Goal: Task Accomplishment & Management: Manage account settings

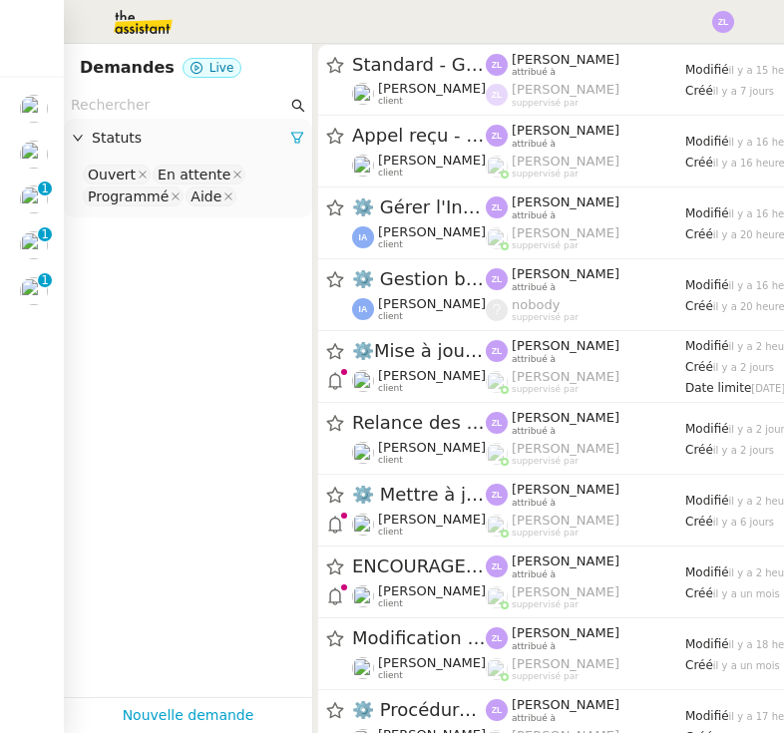
click at [30, 117] on img at bounding box center [34, 109] width 28 height 28
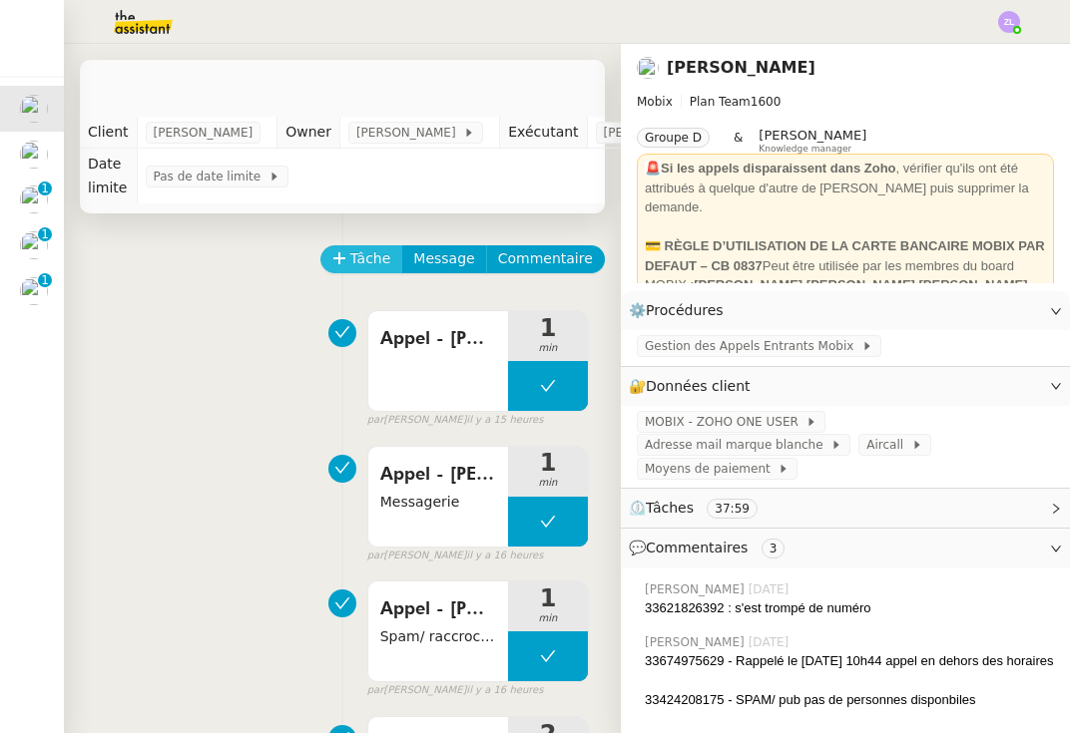
click at [351, 253] on span "Tâche" at bounding box center [370, 258] width 41 height 23
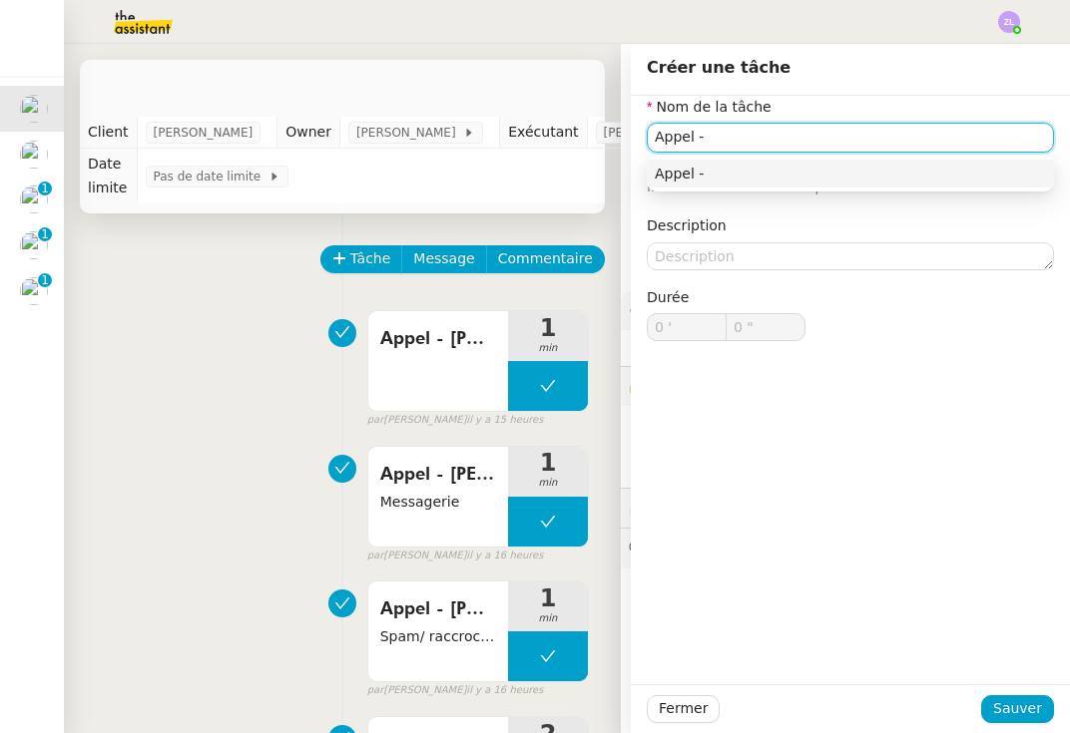
paste input "33377201071"
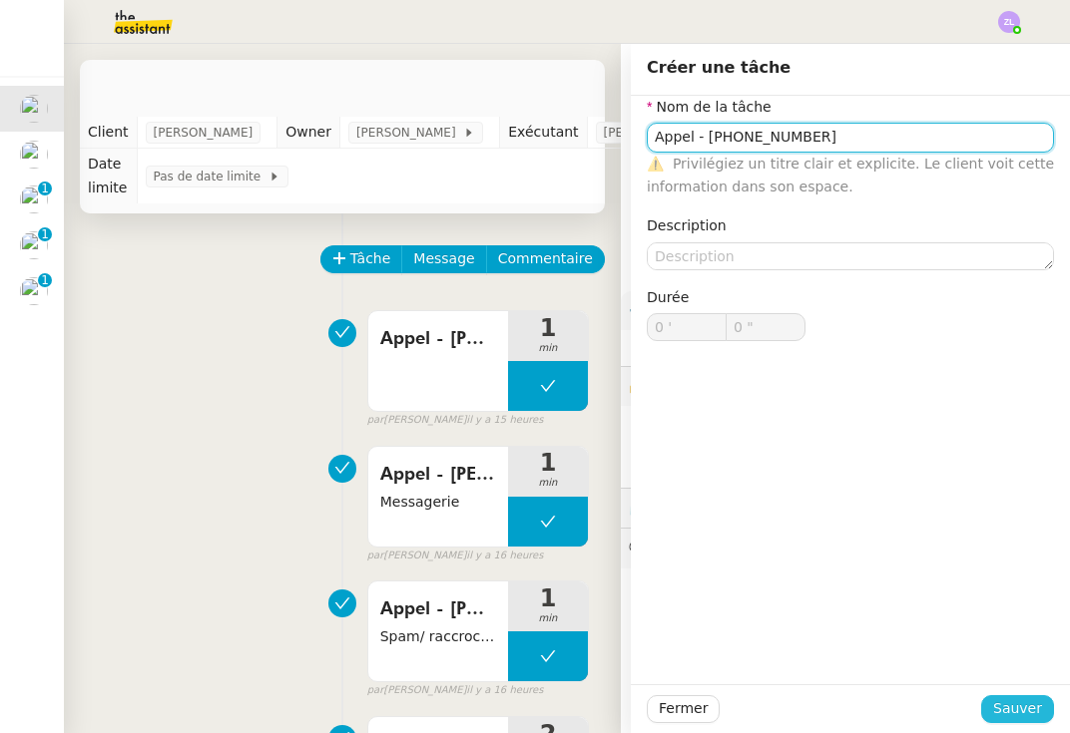
type input "Appel - [PHONE_NUMBER]"
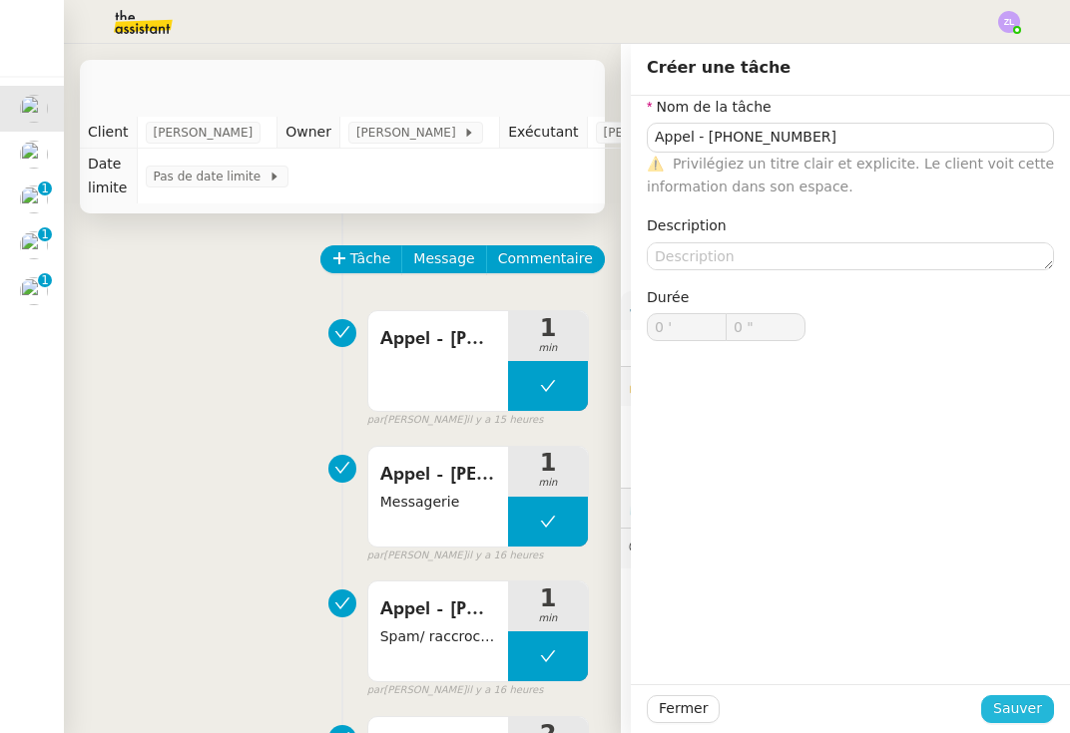
click at [783, 701] on span "Sauver" at bounding box center [1017, 708] width 49 height 23
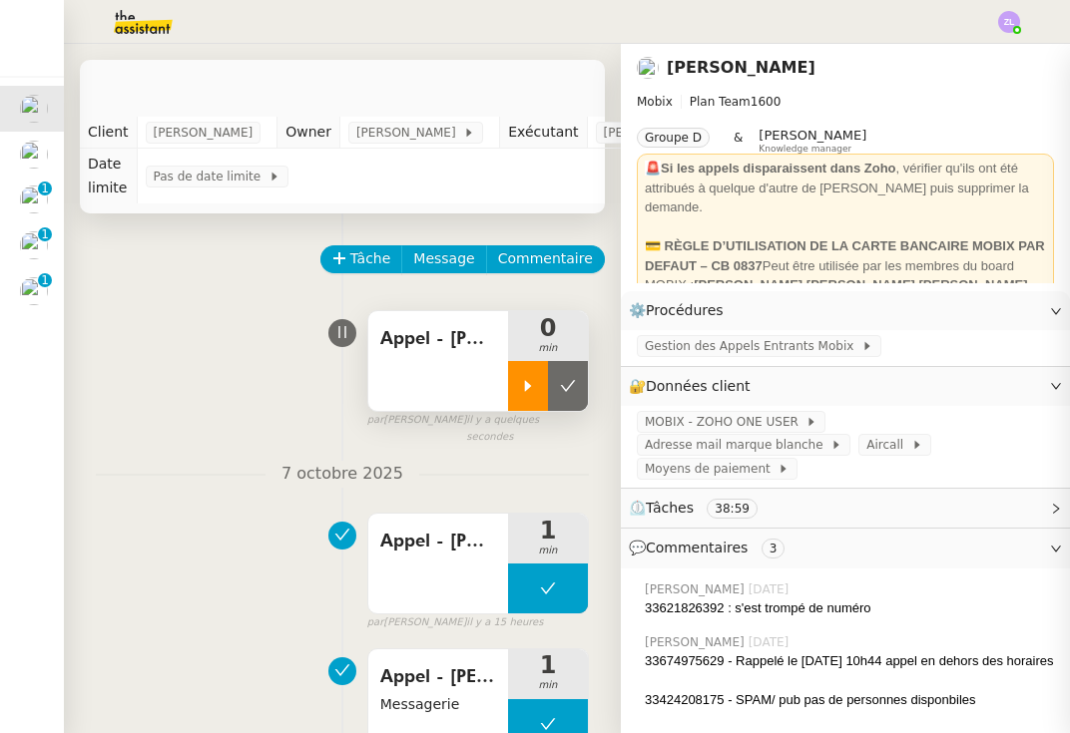
click at [533, 378] on icon at bounding box center [528, 386] width 16 height 16
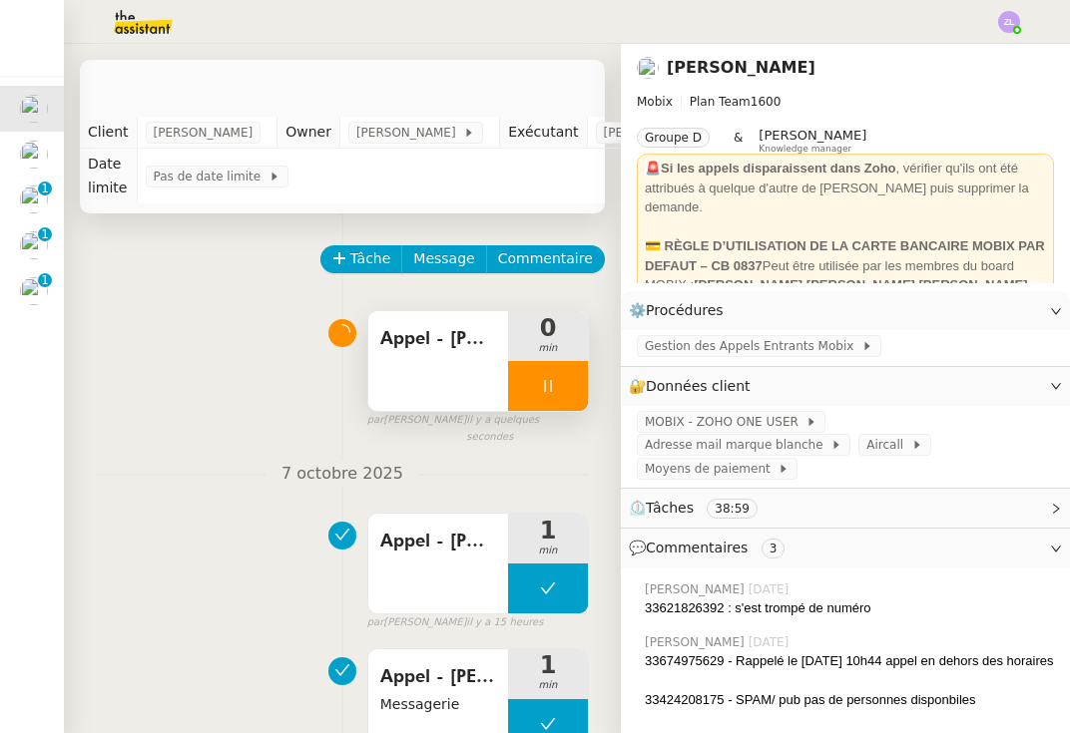
click at [416, 408] on div "Appel - [PHONE_NUMBER]" at bounding box center [438, 361] width 140 height 100
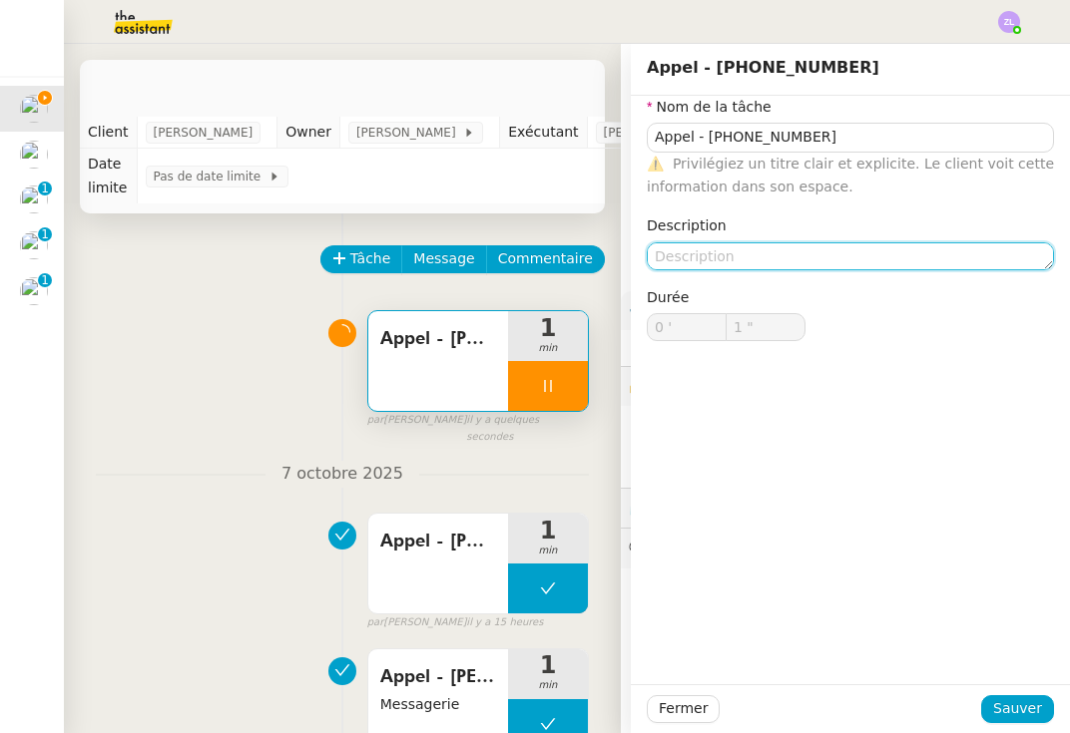
click at [714, 257] on textarea at bounding box center [850, 256] width 407 height 28
type input "2 ""
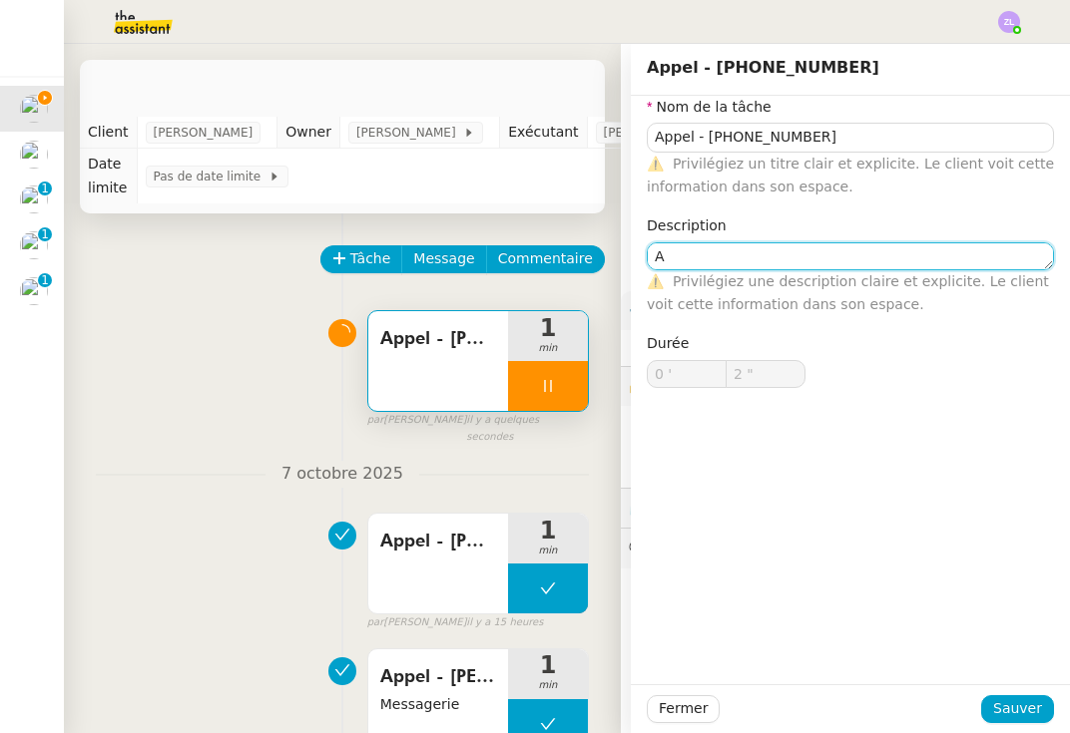
type textarea "Ag"
type input "3 ""
type textarea "Agence"
type input "4 ""
type textarea "Agence telecom"
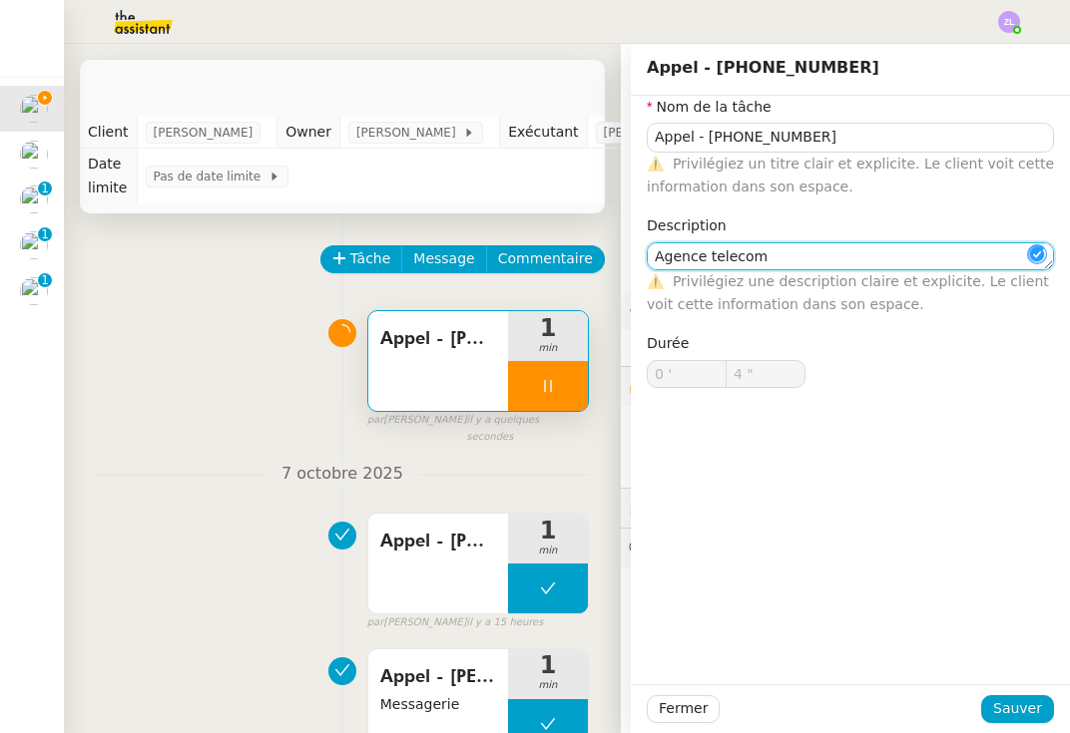
type input "5 ""
type textarea "Agence telecom /"
type input "6 ""
type textarea "Agence telecom / SPAM"
type input "8 ""
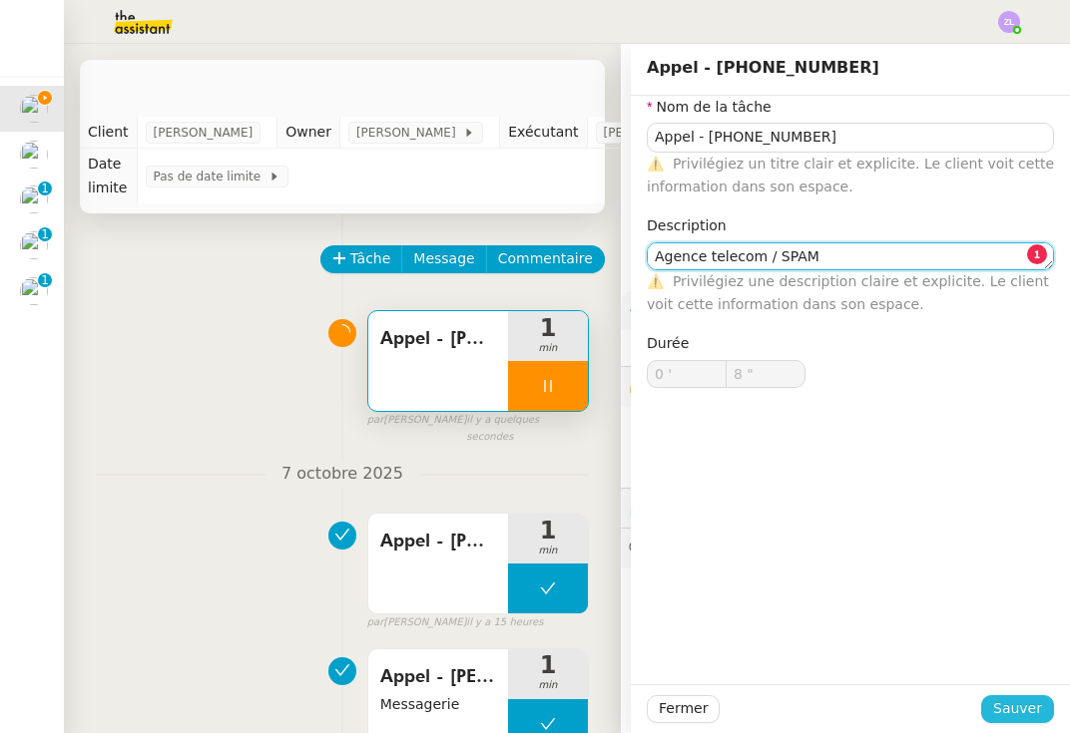
type textarea "Agence telecom / SPAM"
click at [783, 718] on span "Sauver" at bounding box center [1017, 708] width 49 height 23
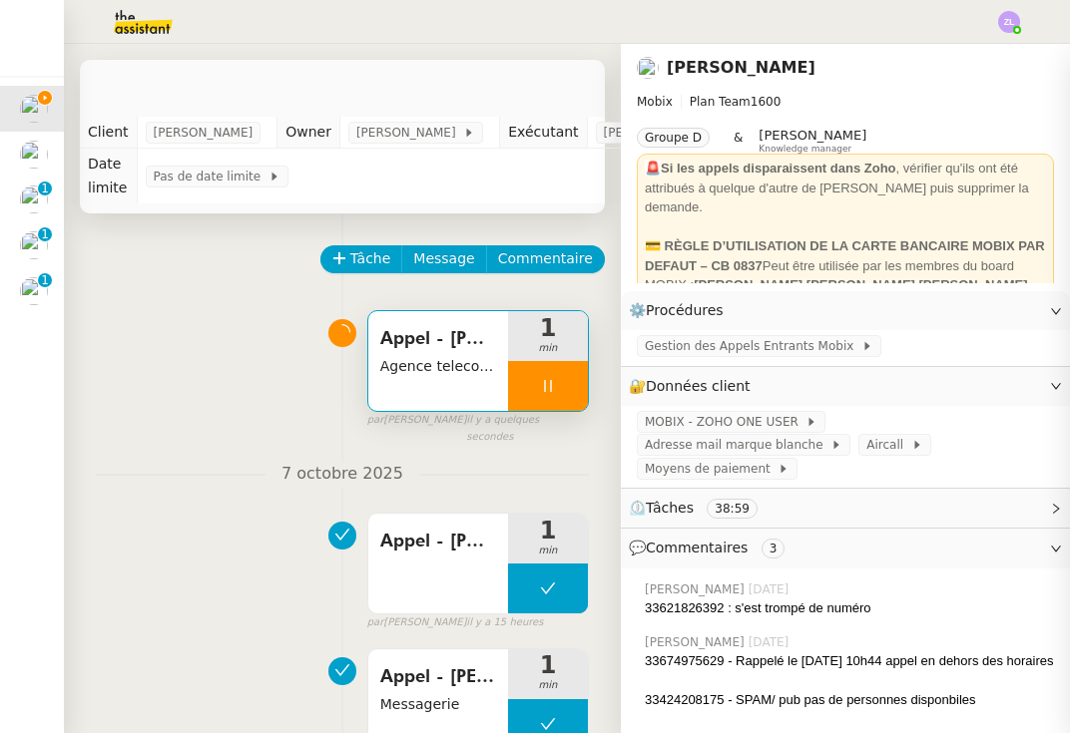
type input "Appel - [PHONE_NUMBER]"
type textarea "Agence telecom / SPAM"
type input "0 '"
type input "9 ""
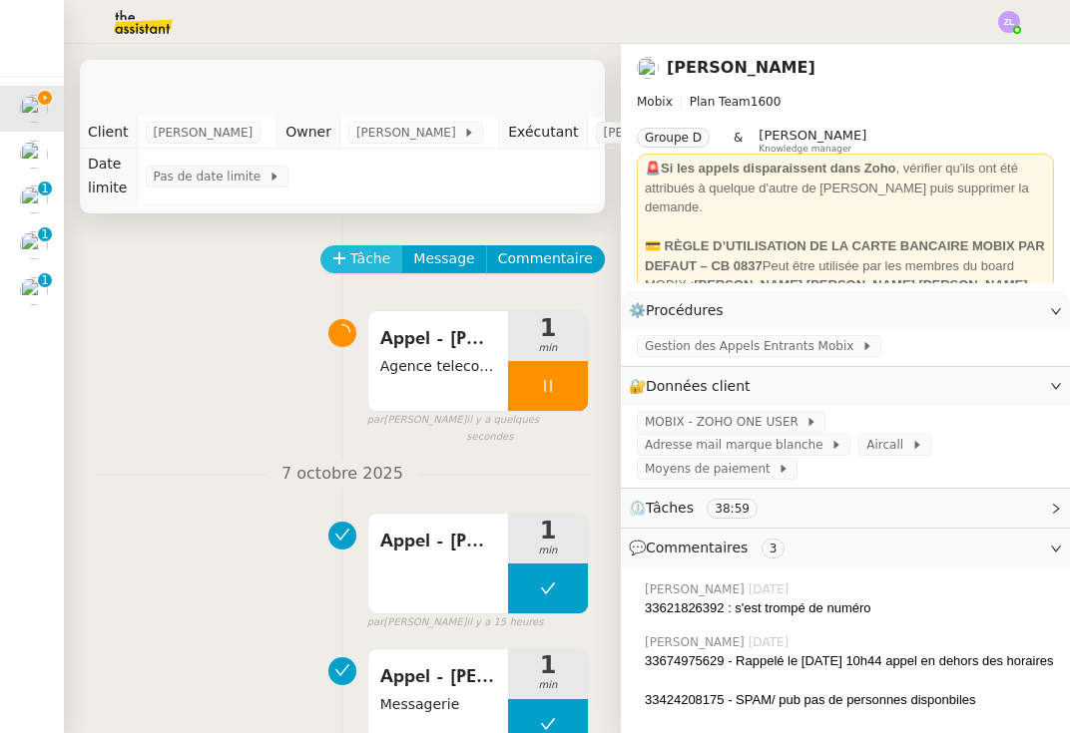
click at [340, 267] on button "Tâche" at bounding box center [361, 259] width 83 height 28
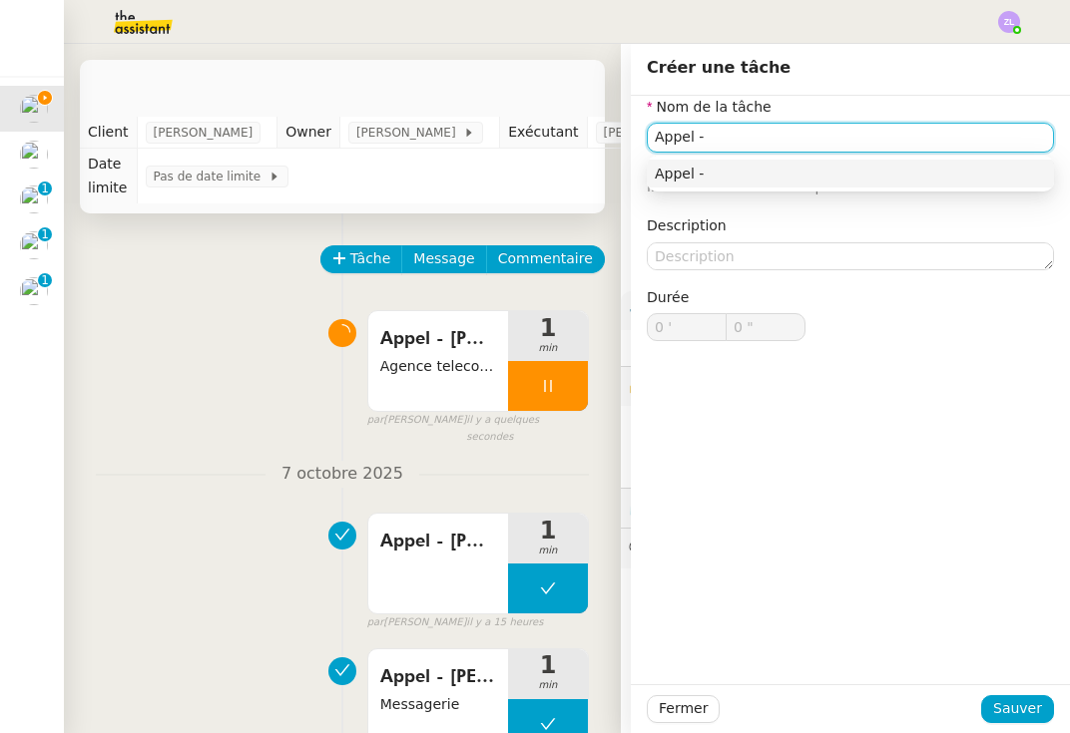
paste input "33948161648"
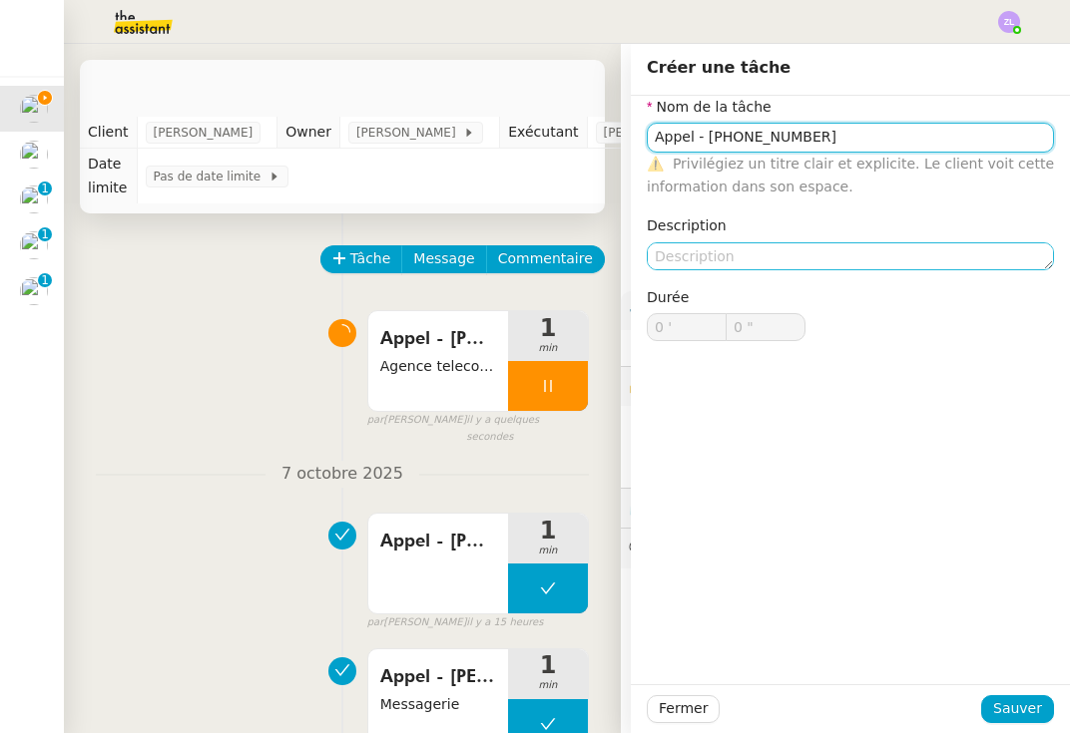
type input "Appel - [PHONE_NUMBER]"
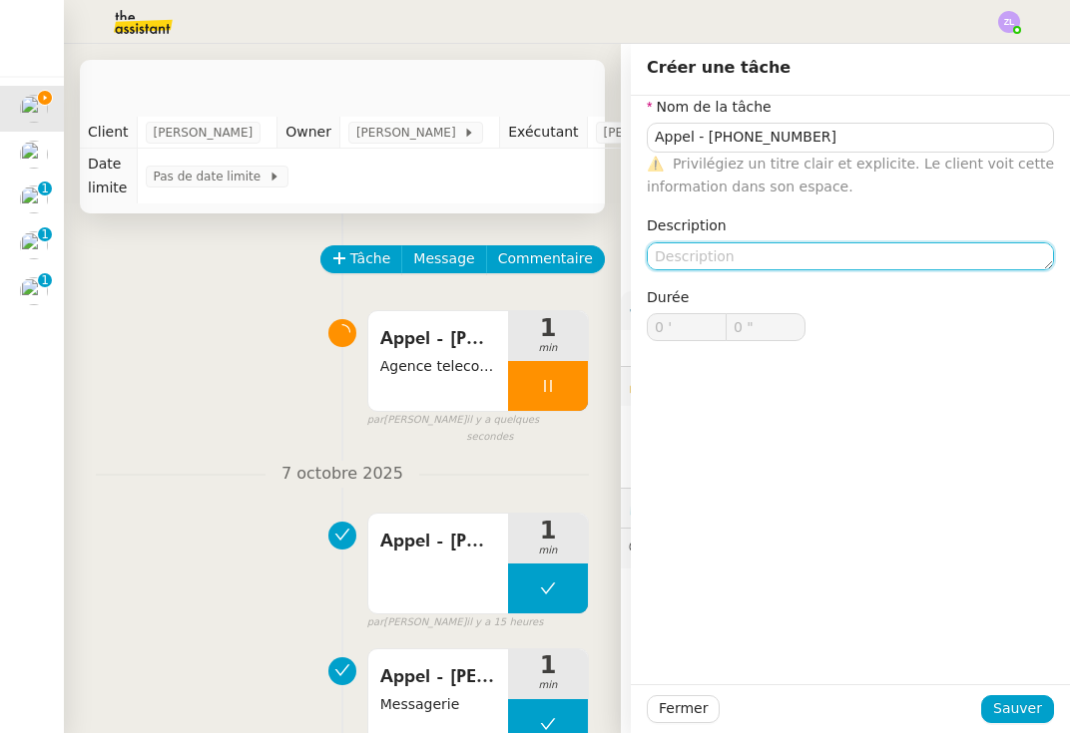
click at [674, 251] on textarea at bounding box center [850, 256] width 407 height 28
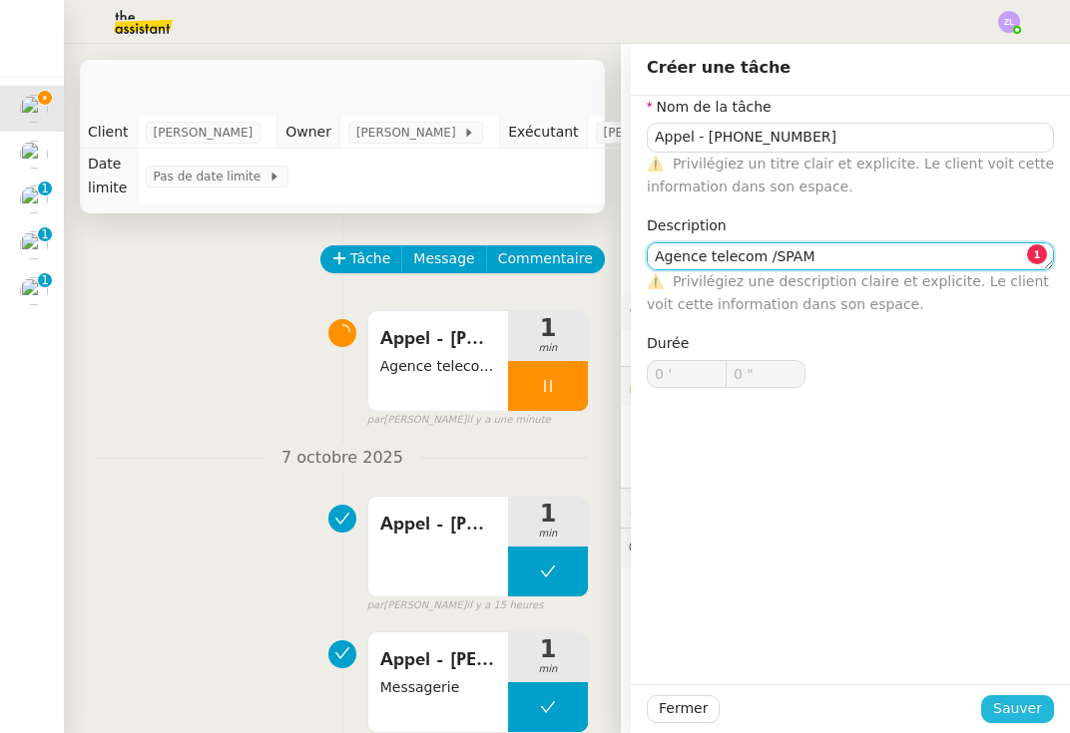
type textarea "Agence telecom /SPAM"
click at [783, 706] on span "Sauver" at bounding box center [1017, 708] width 49 height 23
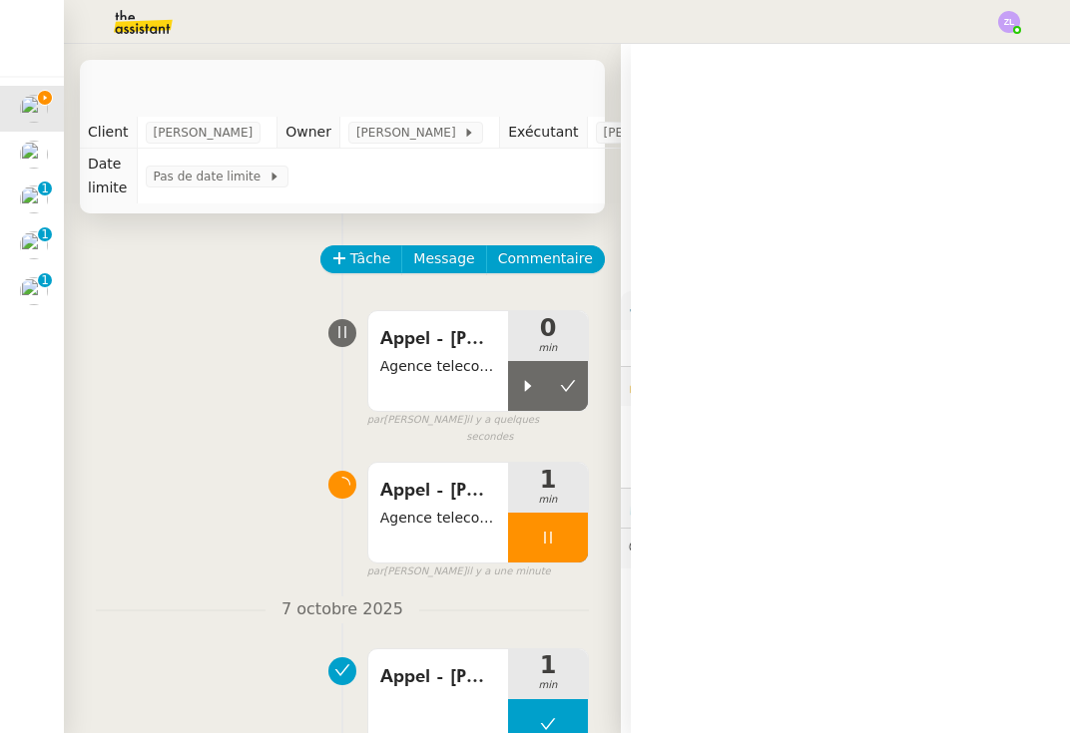
click at [522, 387] on icon at bounding box center [528, 386] width 16 height 16
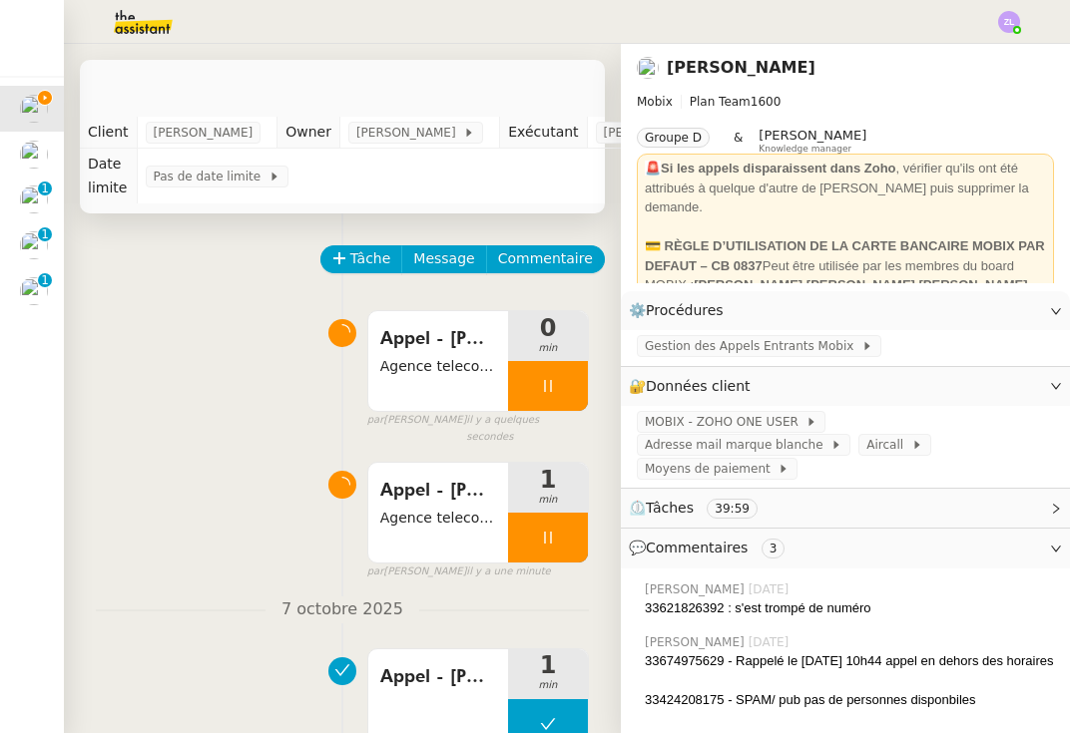
click at [533, 513] on div at bounding box center [548, 538] width 80 height 50
click at [561, 533] on icon at bounding box center [568, 538] width 15 height 11
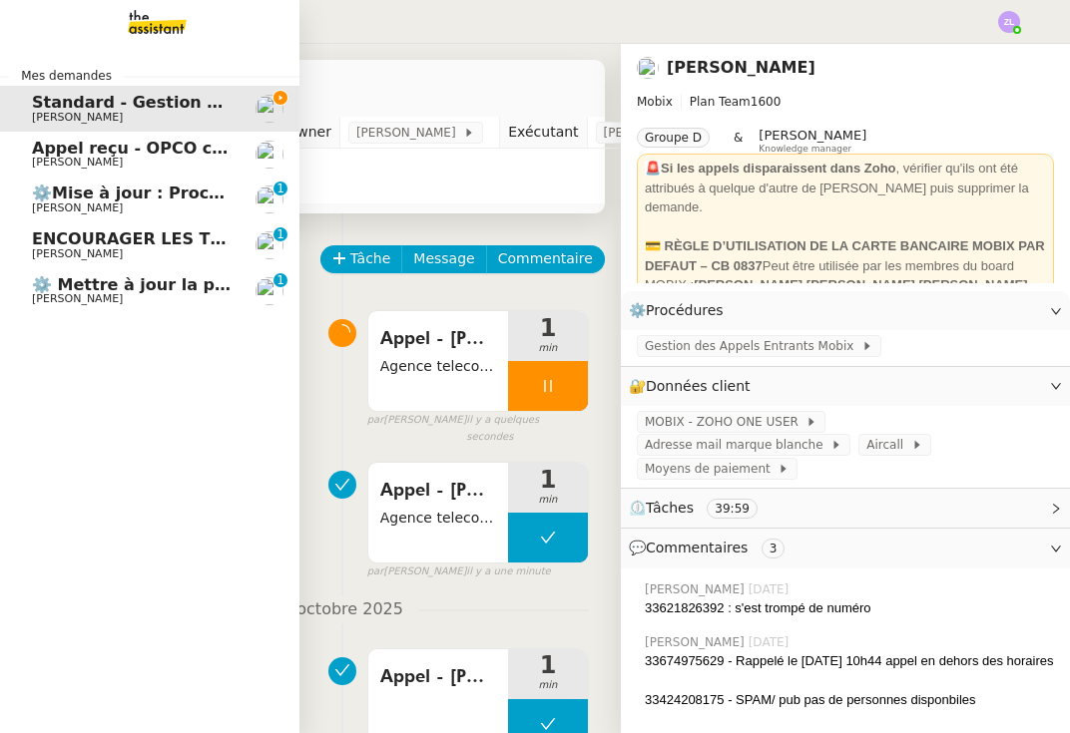
click at [46, 284] on span "⚙️ Mettre à jour la procédure d'appel" at bounding box center [199, 284] width 335 height 19
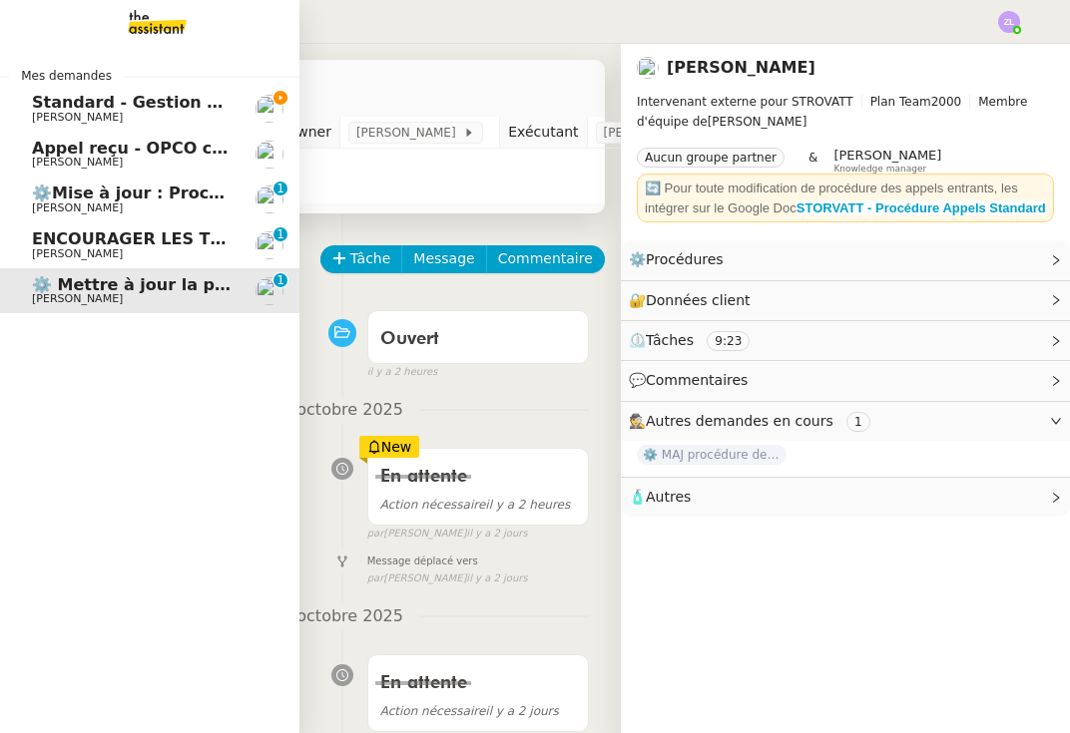
click at [34, 244] on span "ENCOURAGER LES TPE/PMI/PME À PASSER COMMANDE VIA LE SITE INTERNET - 1 septembre…" at bounding box center [467, 238] width 871 height 19
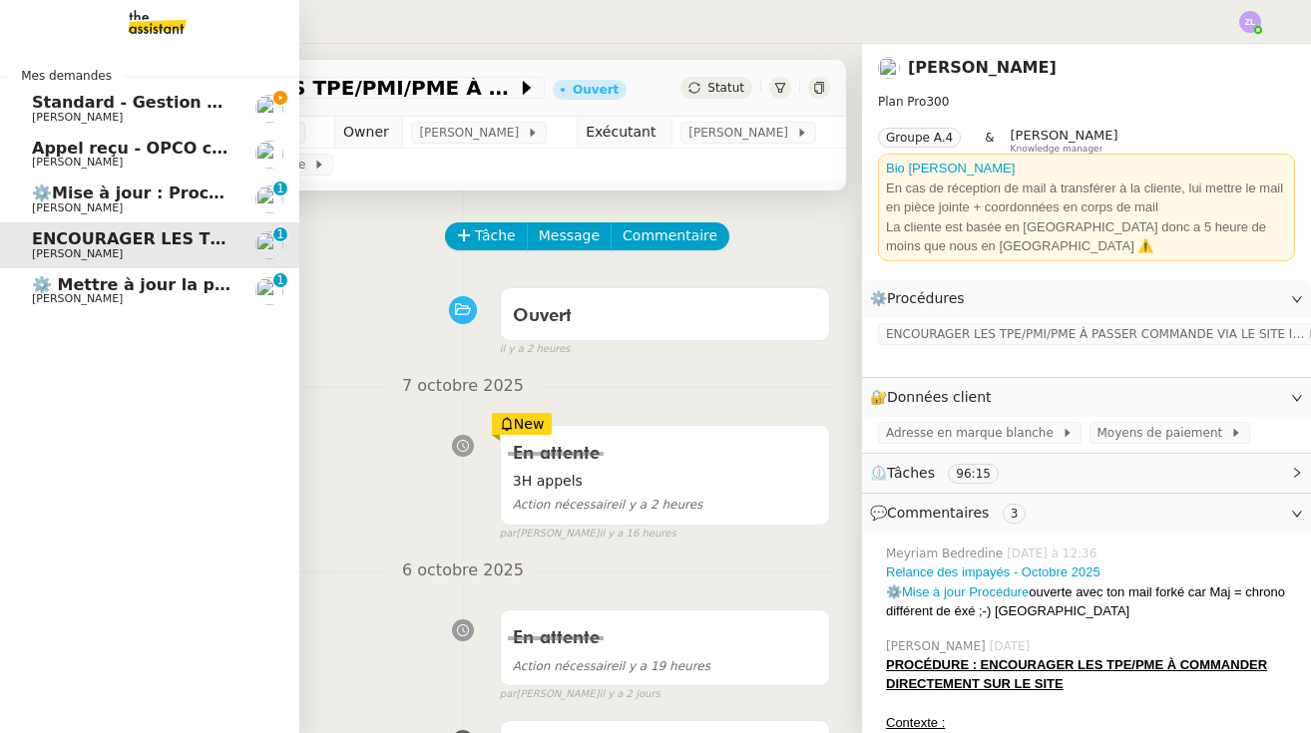
click at [42, 205] on span "[PERSON_NAME]" at bounding box center [77, 208] width 91 height 13
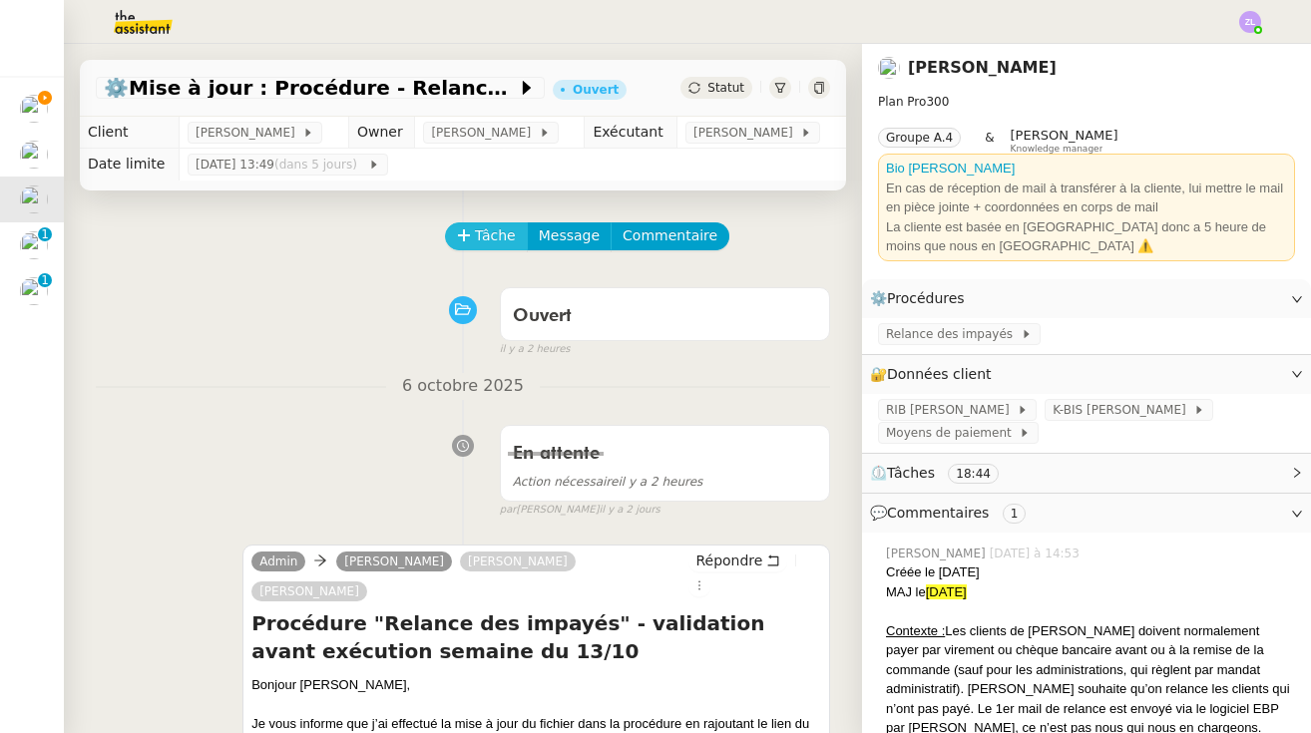
click at [488, 235] on span "Tâche" at bounding box center [495, 235] width 41 height 23
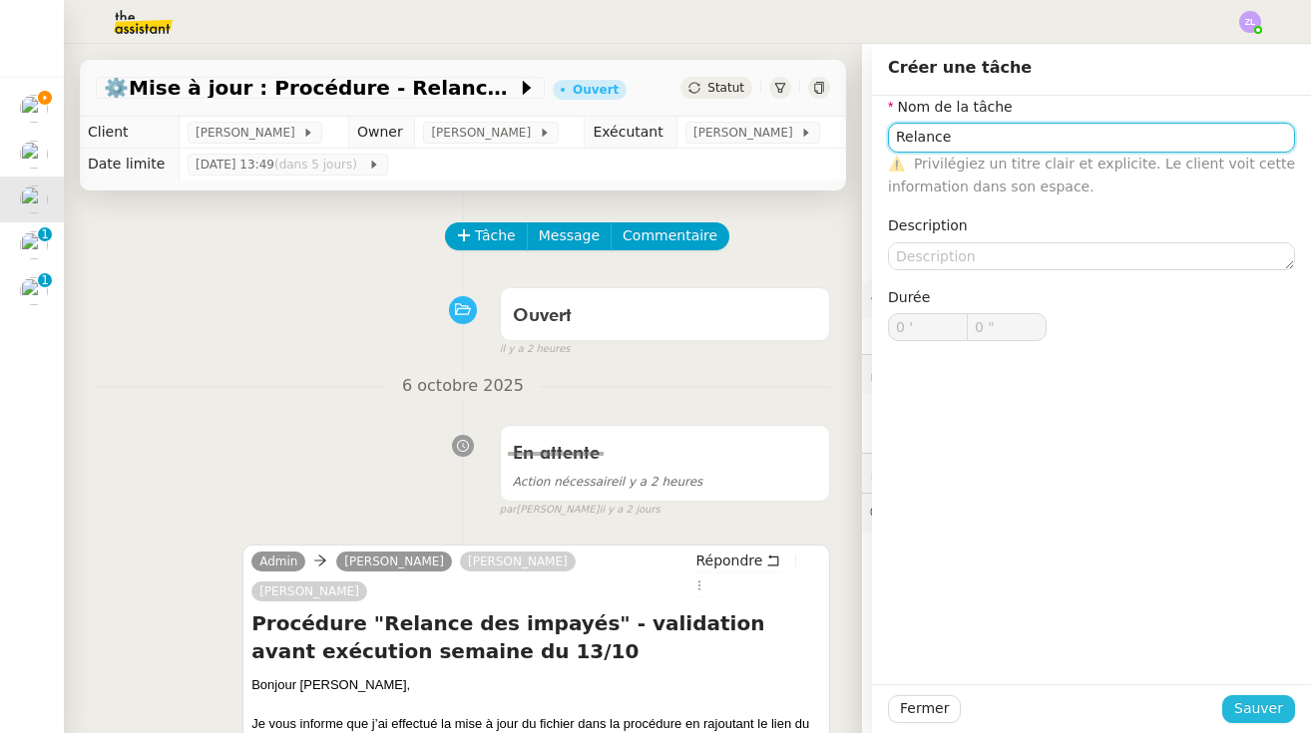
type input "Relance"
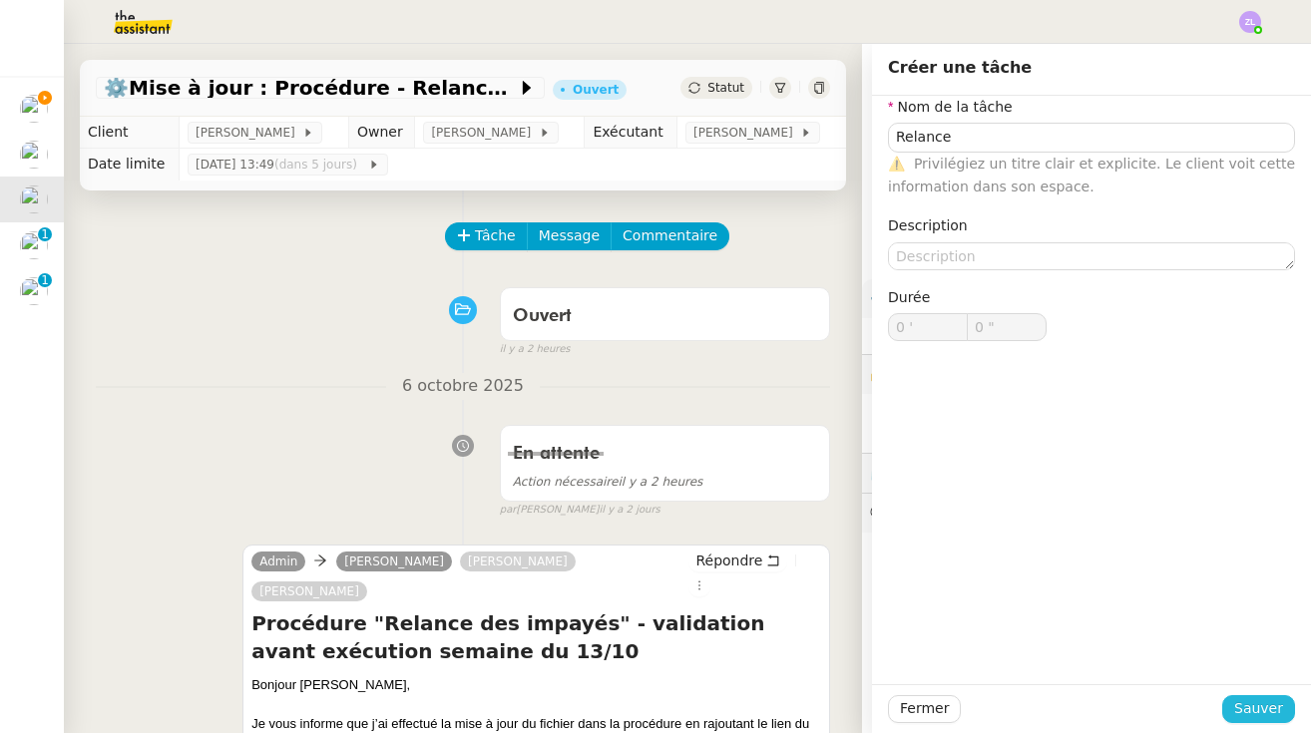
click at [783, 707] on span "Sauver" at bounding box center [1258, 708] width 49 height 23
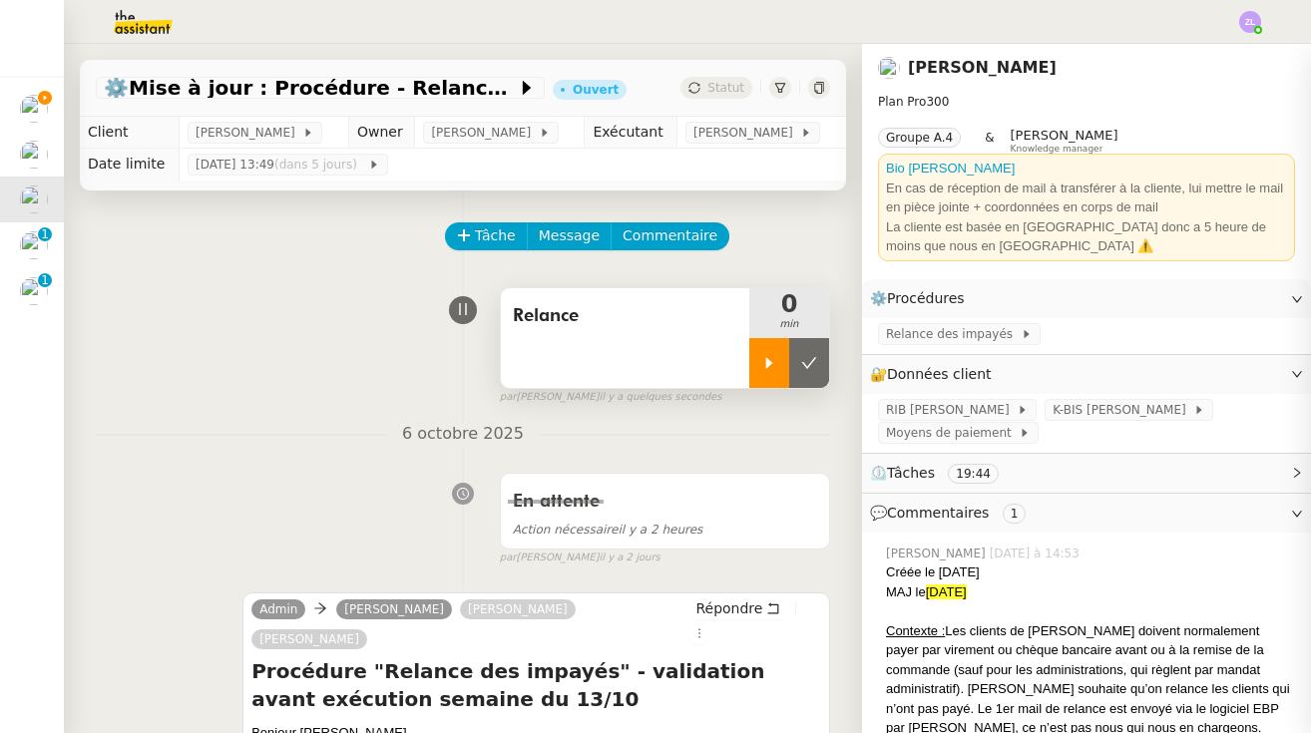
click at [774, 361] on icon at bounding box center [769, 363] width 16 height 16
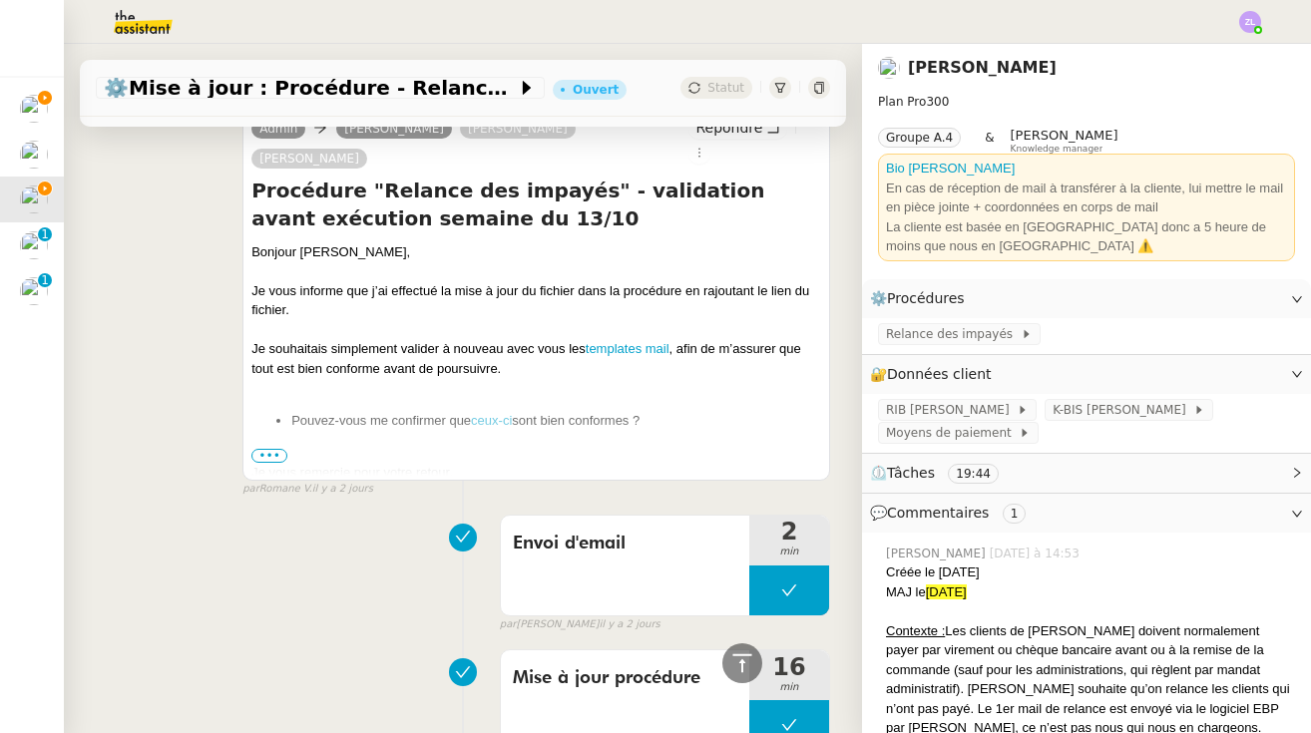
scroll to position [359, 0]
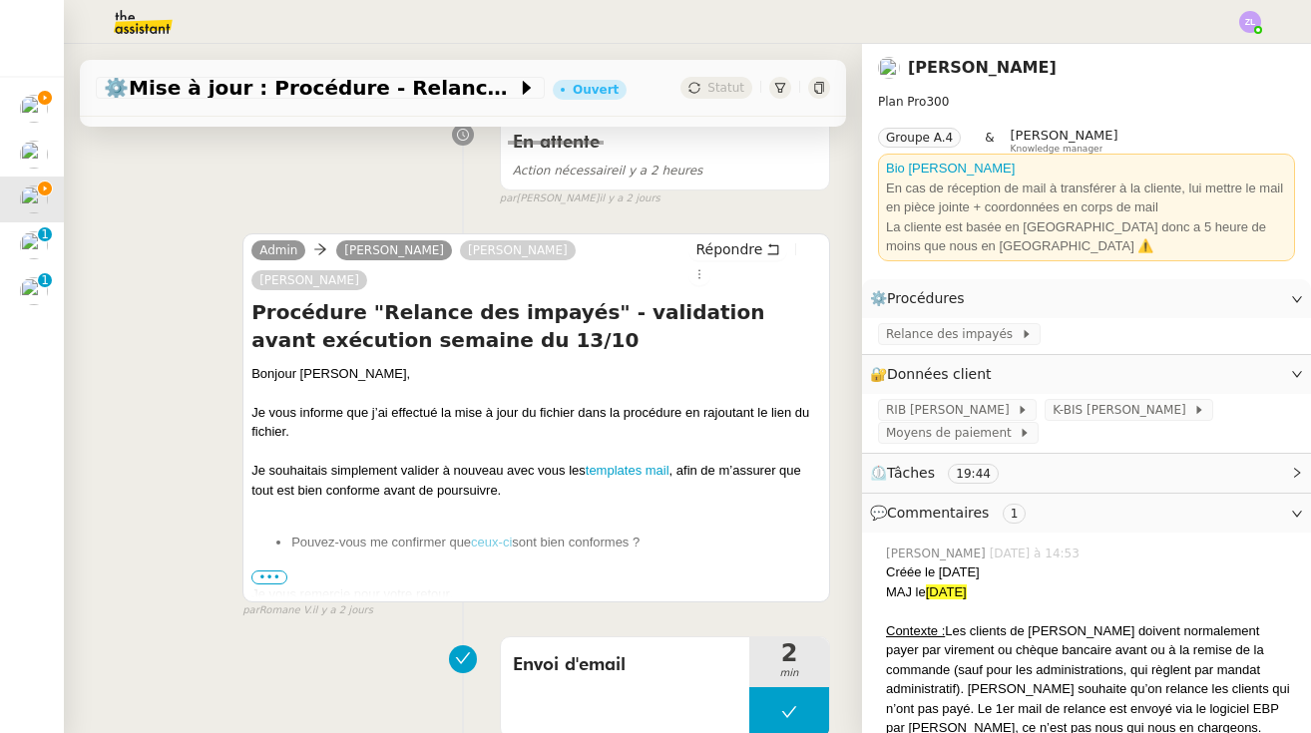
click at [272, 571] on span "•••" at bounding box center [269, 578] width 36 height 14
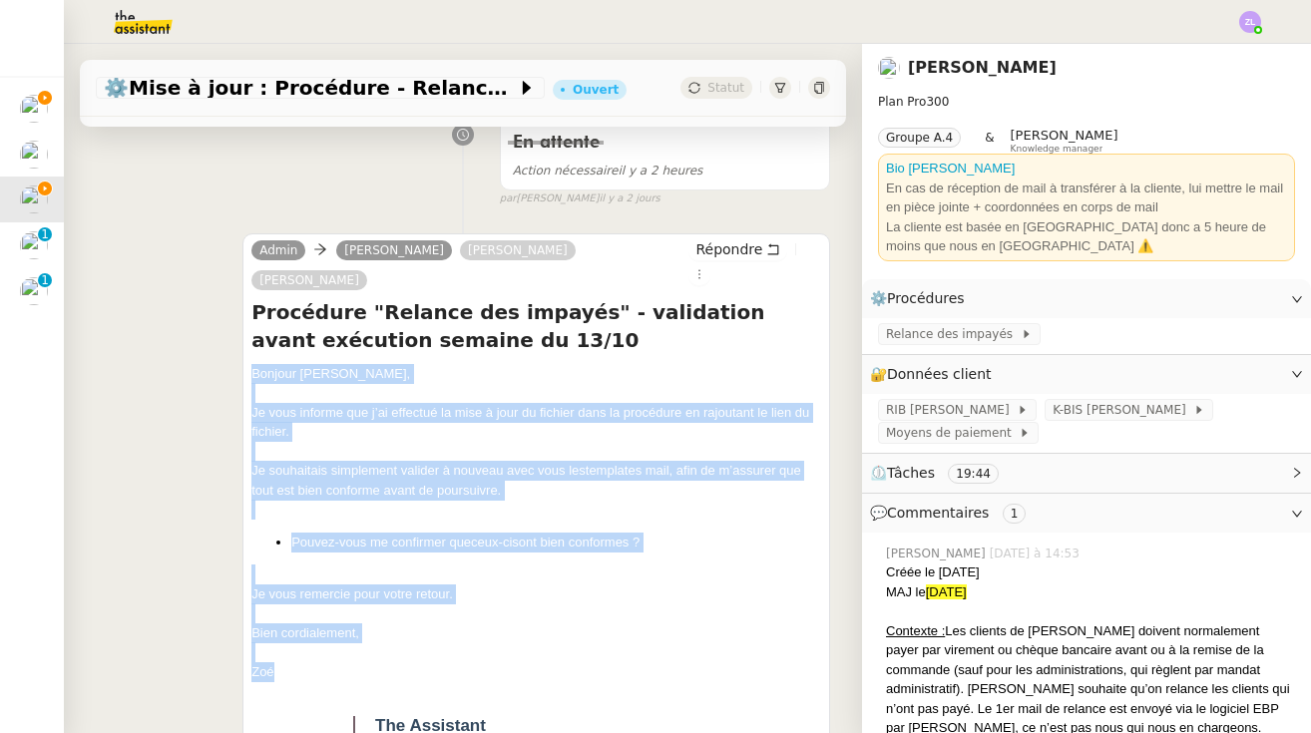
drag, startPoint x: 283, startPoint y: 640, endPoint x: 238, endPoint y: 344, distance: 298.7
copy div "Bonjour Astrid, Célia, Je vous informe que j’ai effectué la mise à jour du fich…"
click at [741, 245] on span "Répondre" at bounding box center [728, 249] width 67 height 20
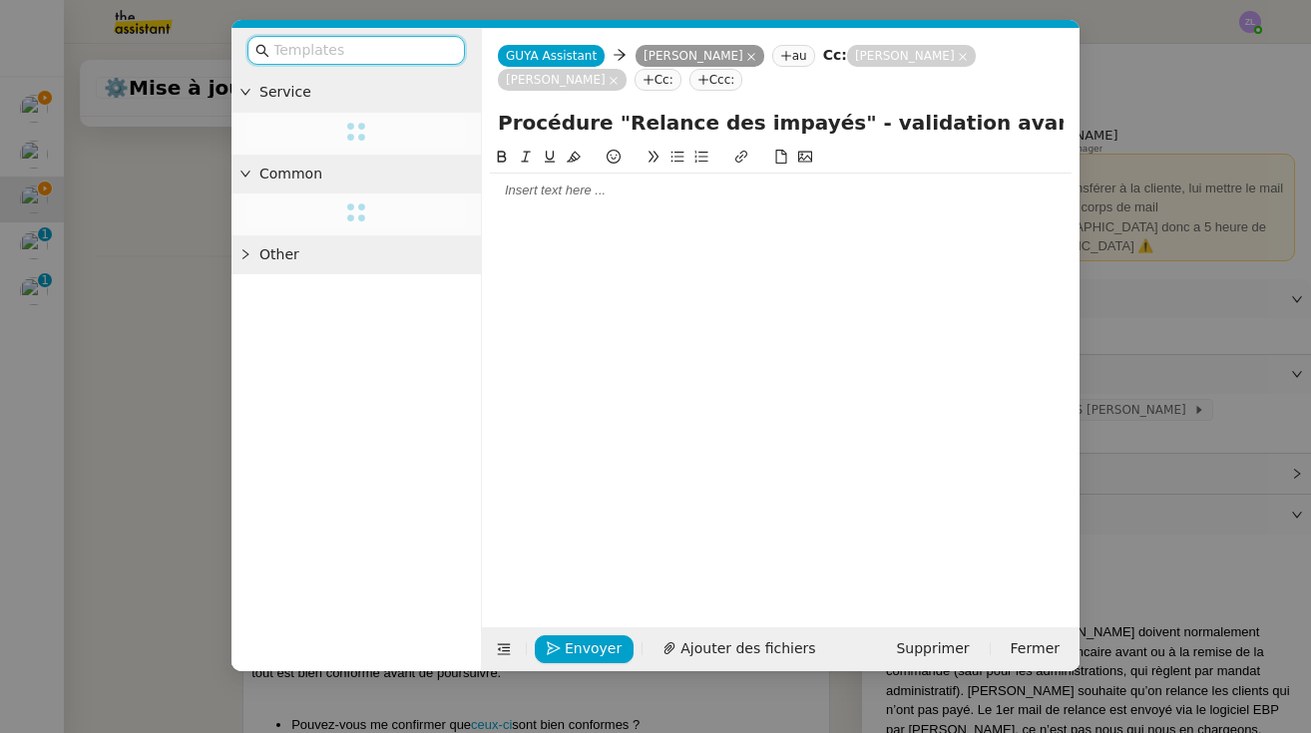
click at [538, 202] on div at bounding box center [781, 191] width 582 height 34
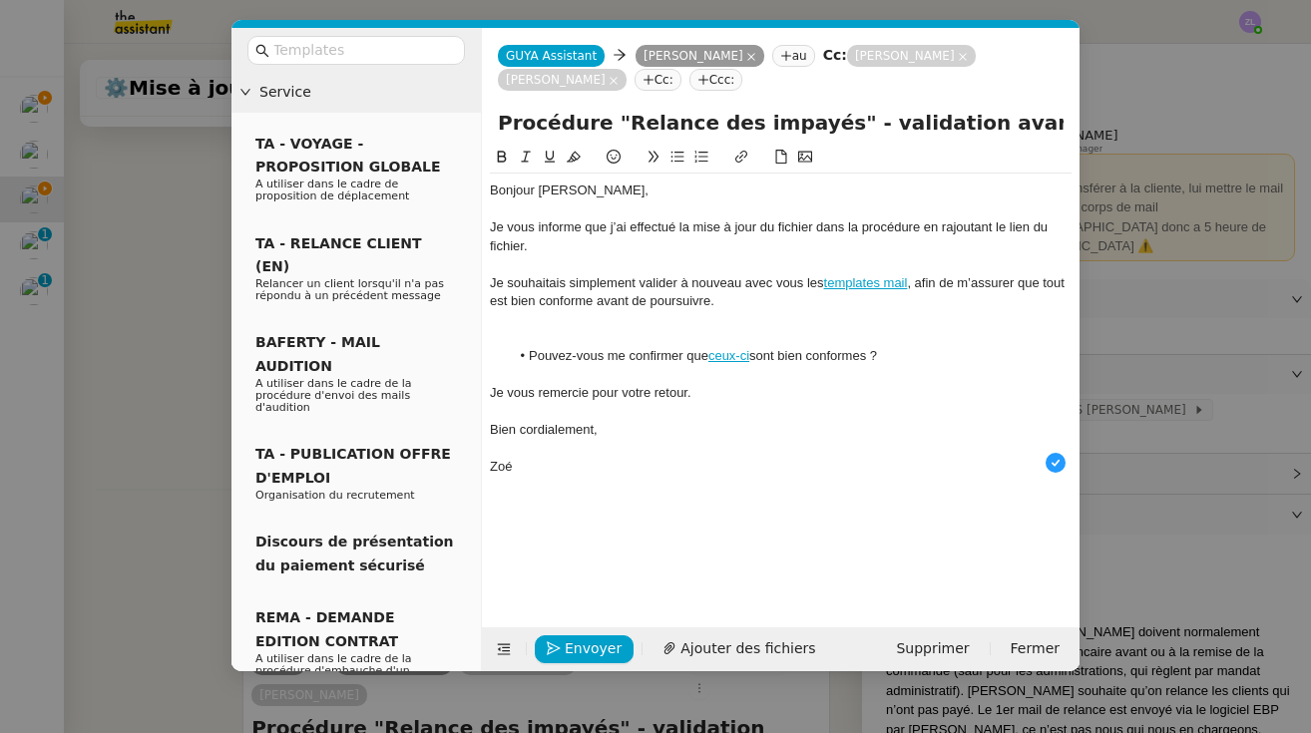
click at [591, 329] on div at bounding box center [781, 338] width 582 height 18
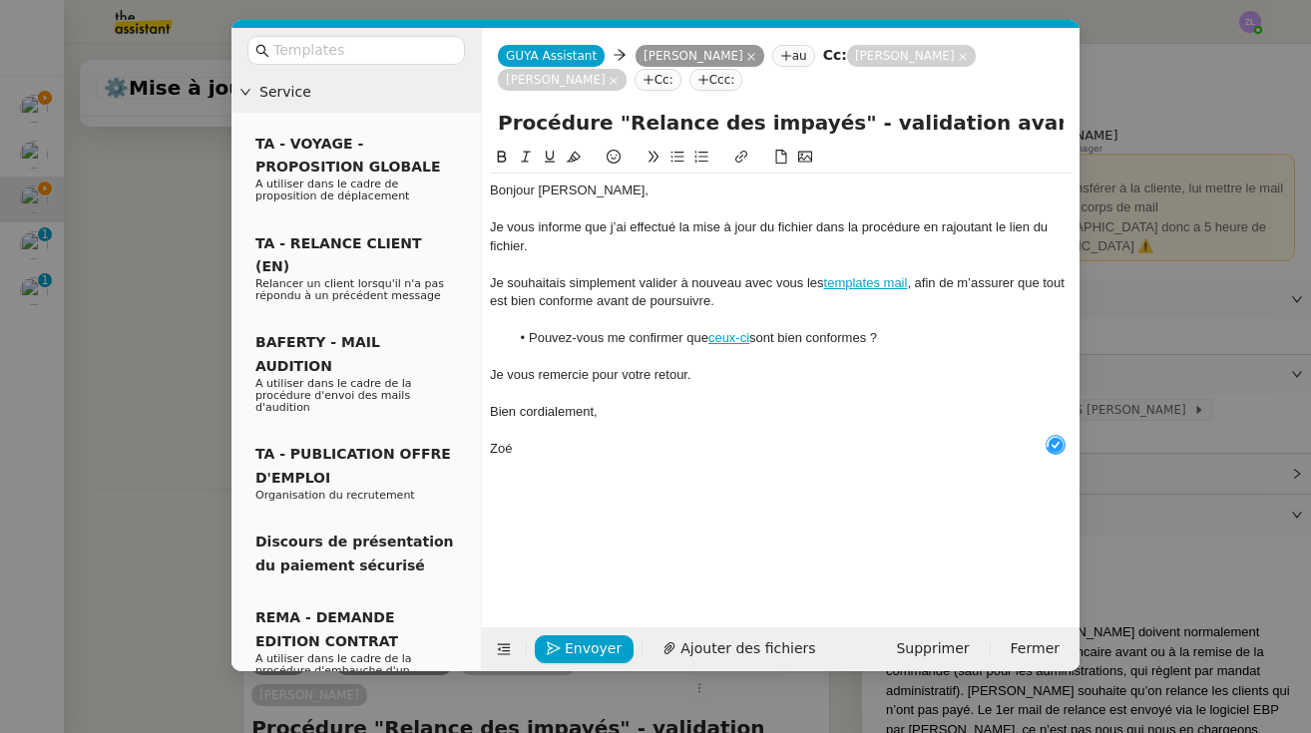
click at [627, 190] on div "Bonjour Astrid, Célia," at bounding box center [781, 191] width 582 height 18
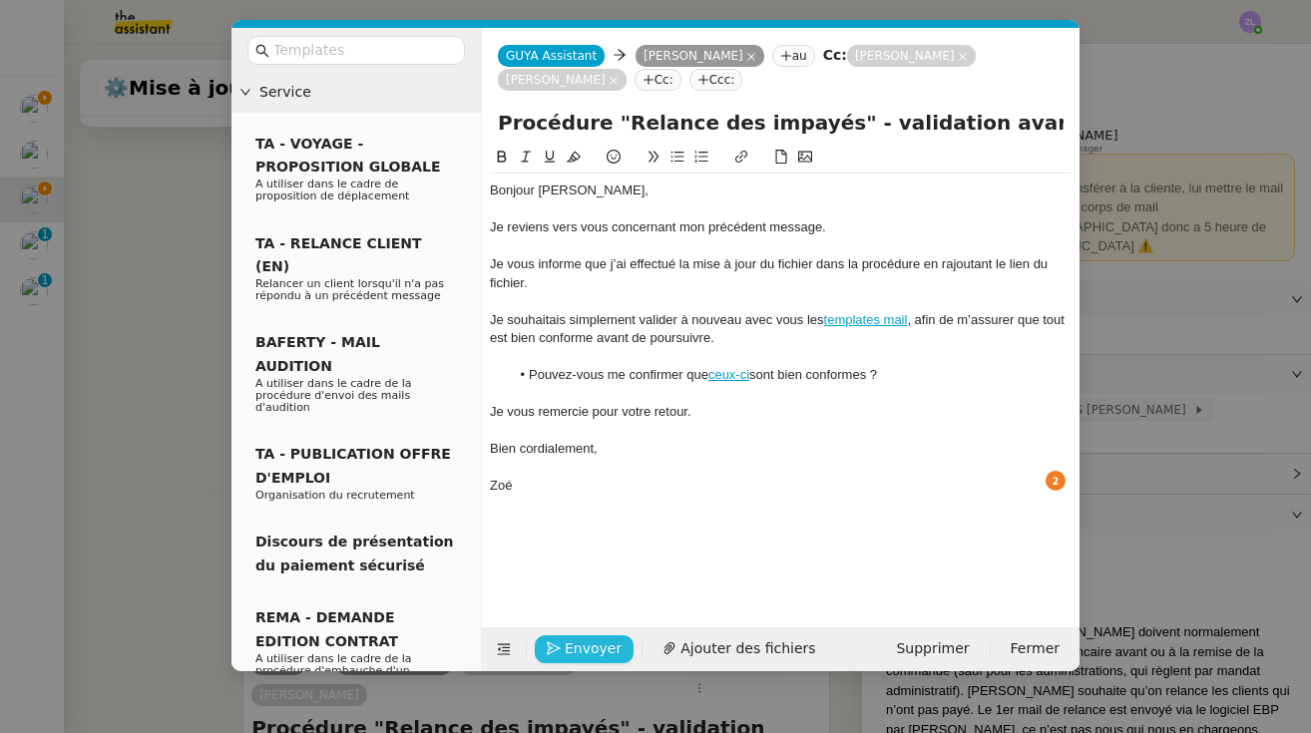
click at [599, 646] on span "Envoyer" at bounding box center [593, 649] width 57 height 23
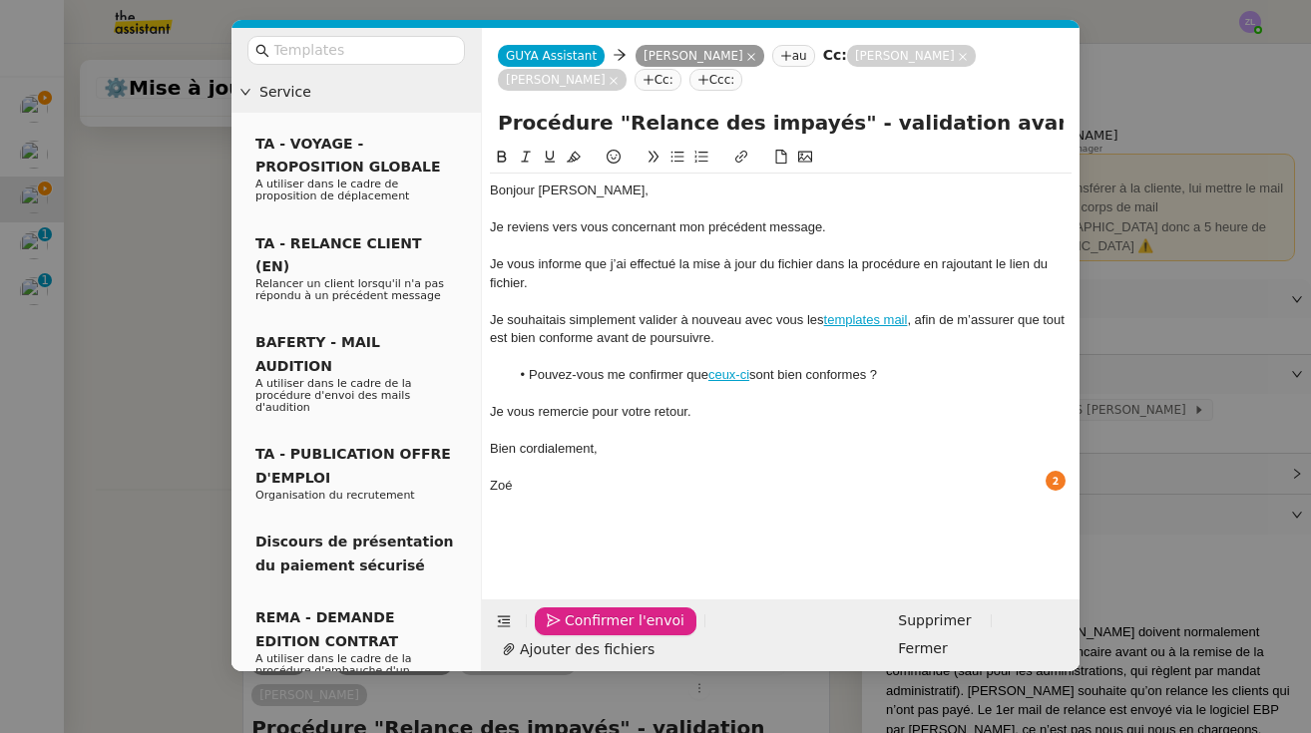
click at [599, 633] on span "Confirmer l'envoi" at bounding box center [625, 621] width 120 height 23
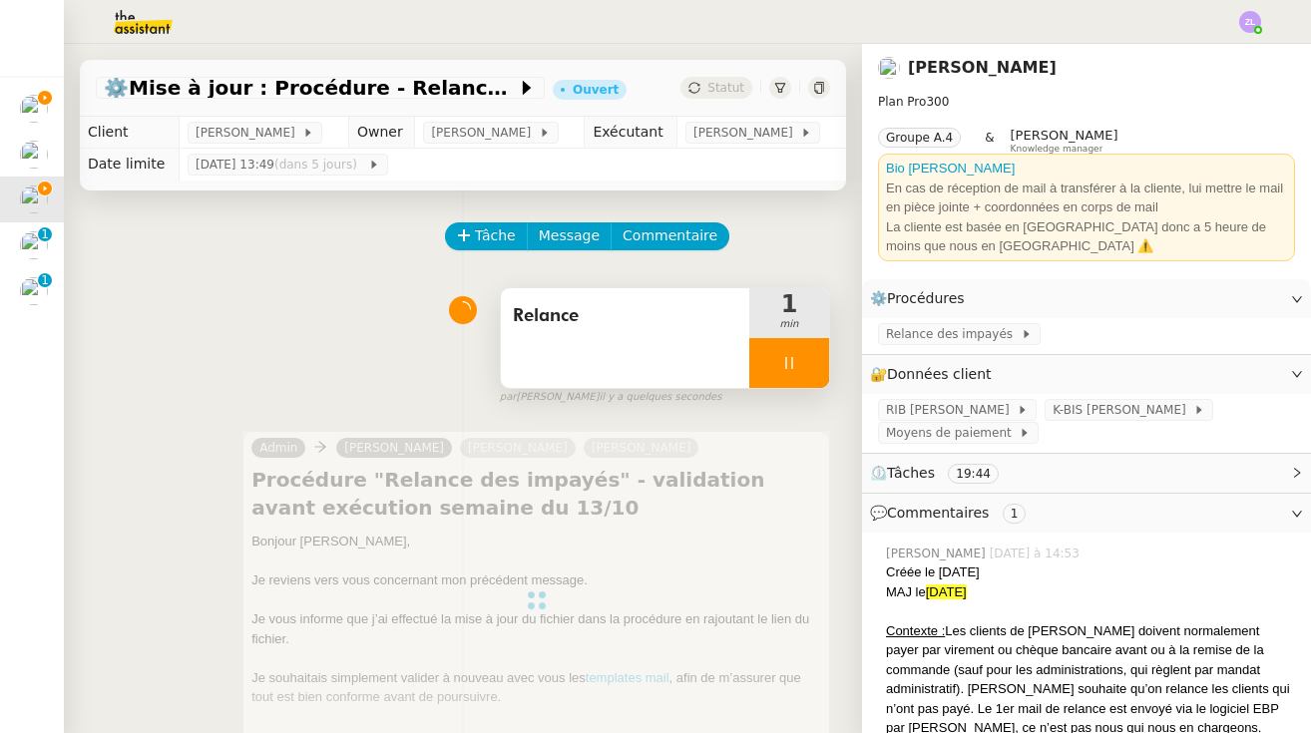
scroll to position [0, 0]
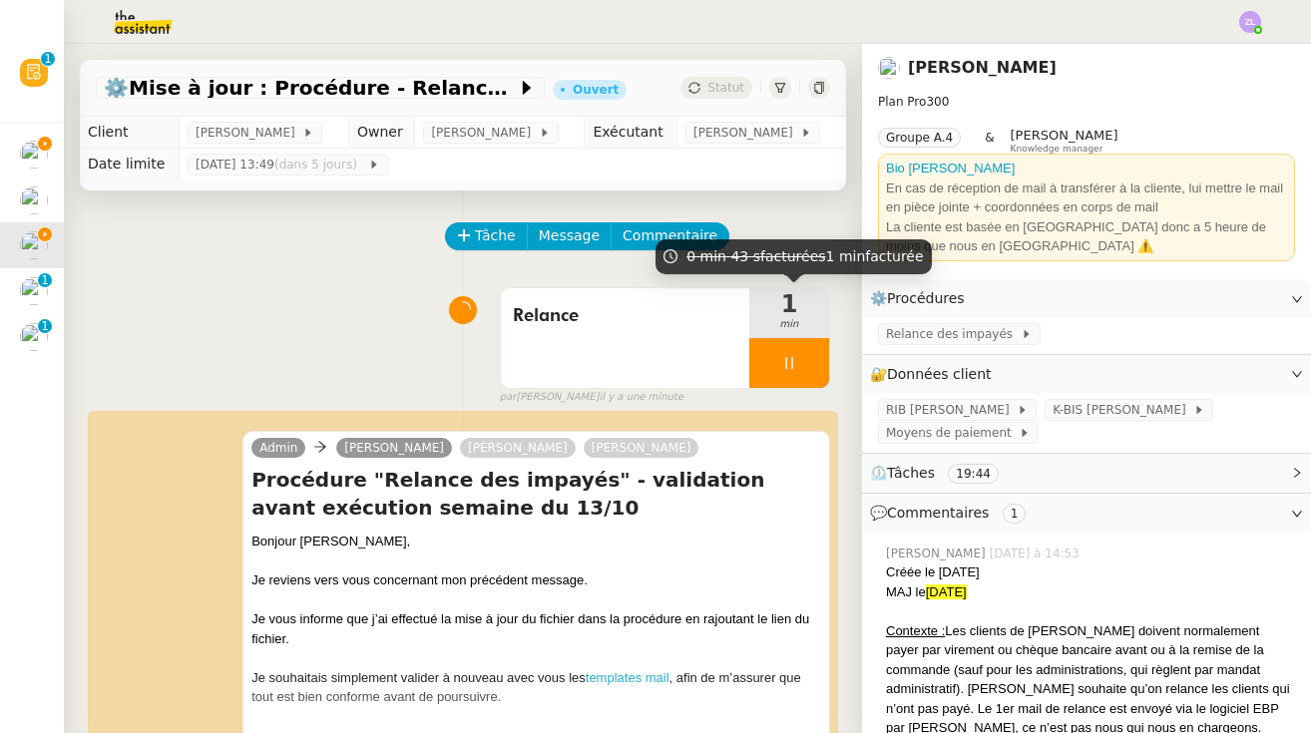
click at [766, 361] on div at bounding box center [789, 363] width 80 height 50
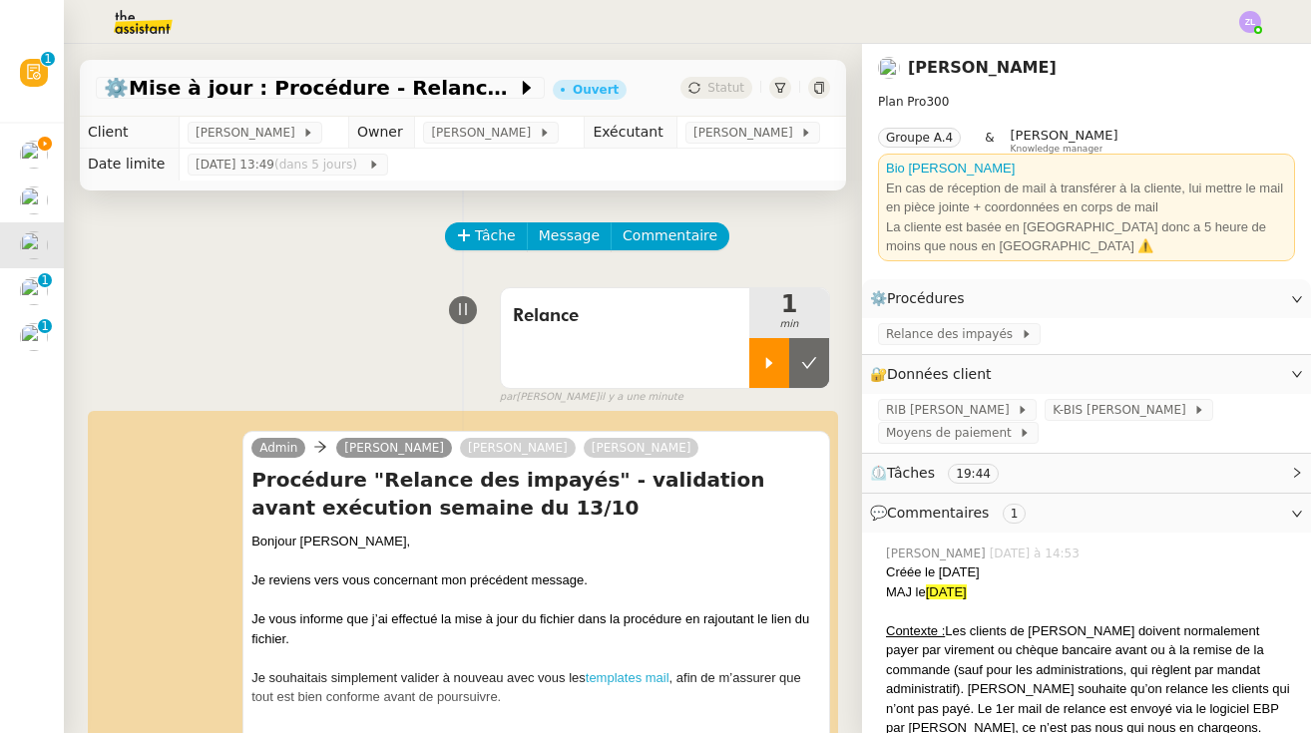
click at [766, 360] on icon at bounding box center [769, 362] width 7 height 11
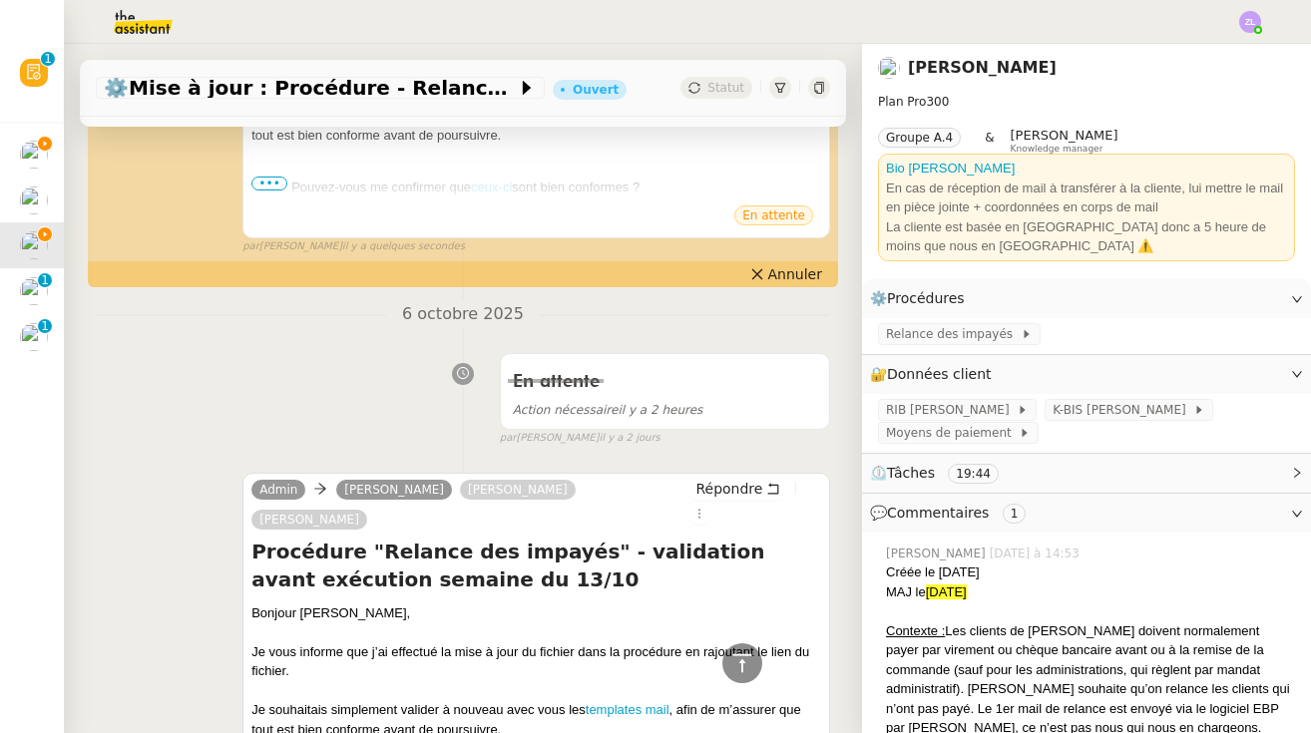
scroll to position [595, 0]
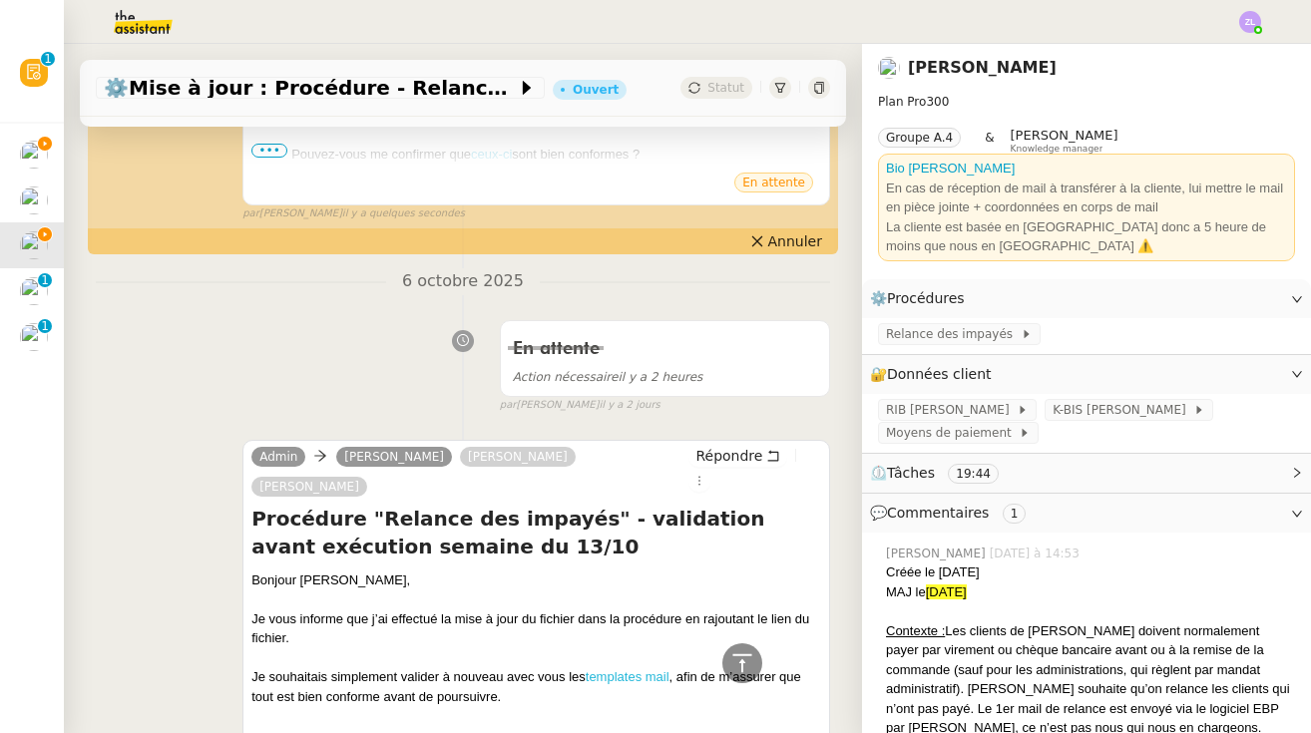
click at [609, 669] on link "templates mail" at bounding box center [628, 676] width 84 height 15
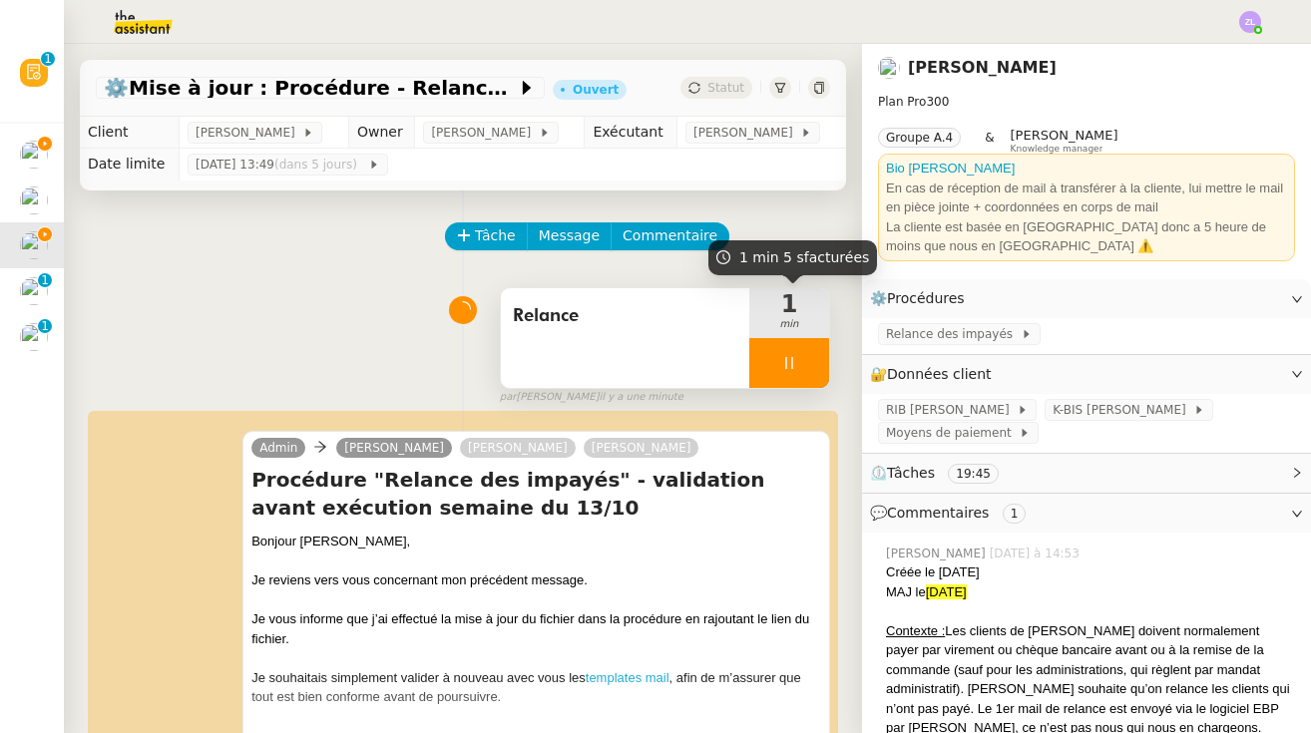
scroll to position [0, 0]
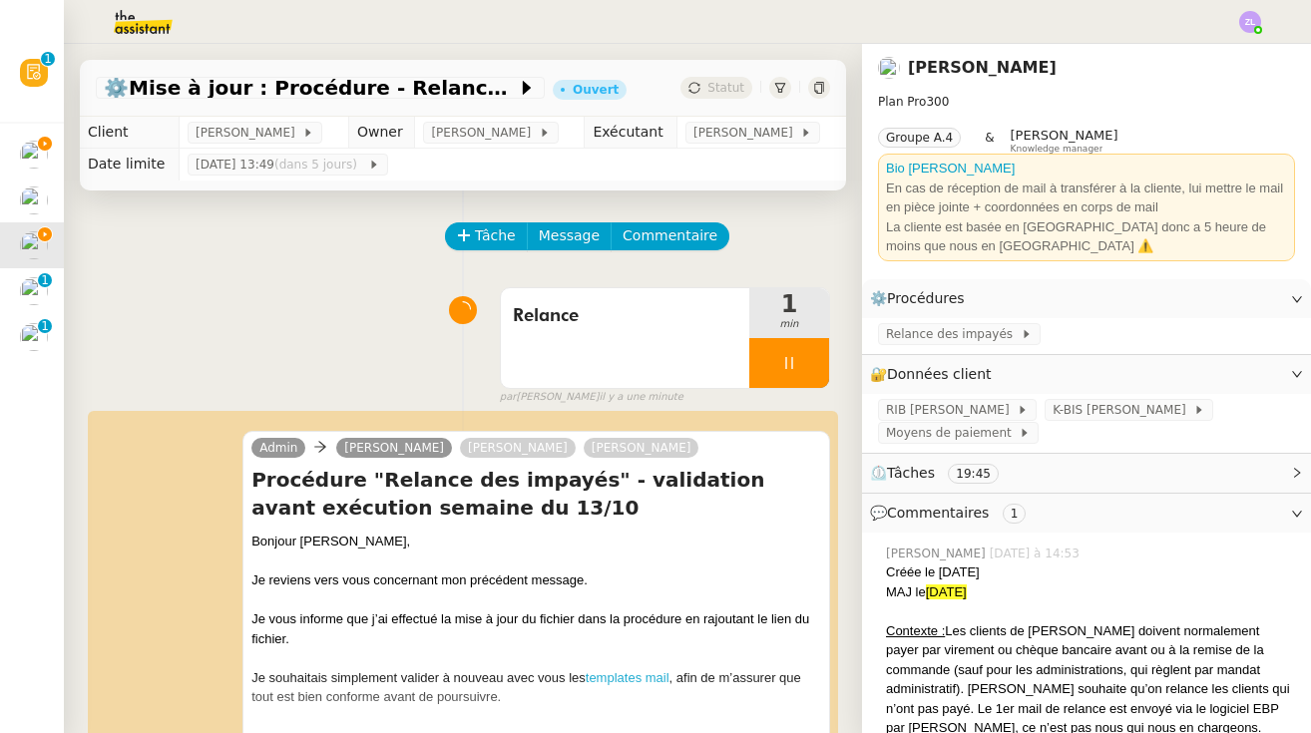
click at [771, 358] on div at bounding box center [789, 363] width 80 height 50
click at [783, 357] on icon at bounding box center [809, 363] width 16 height 16
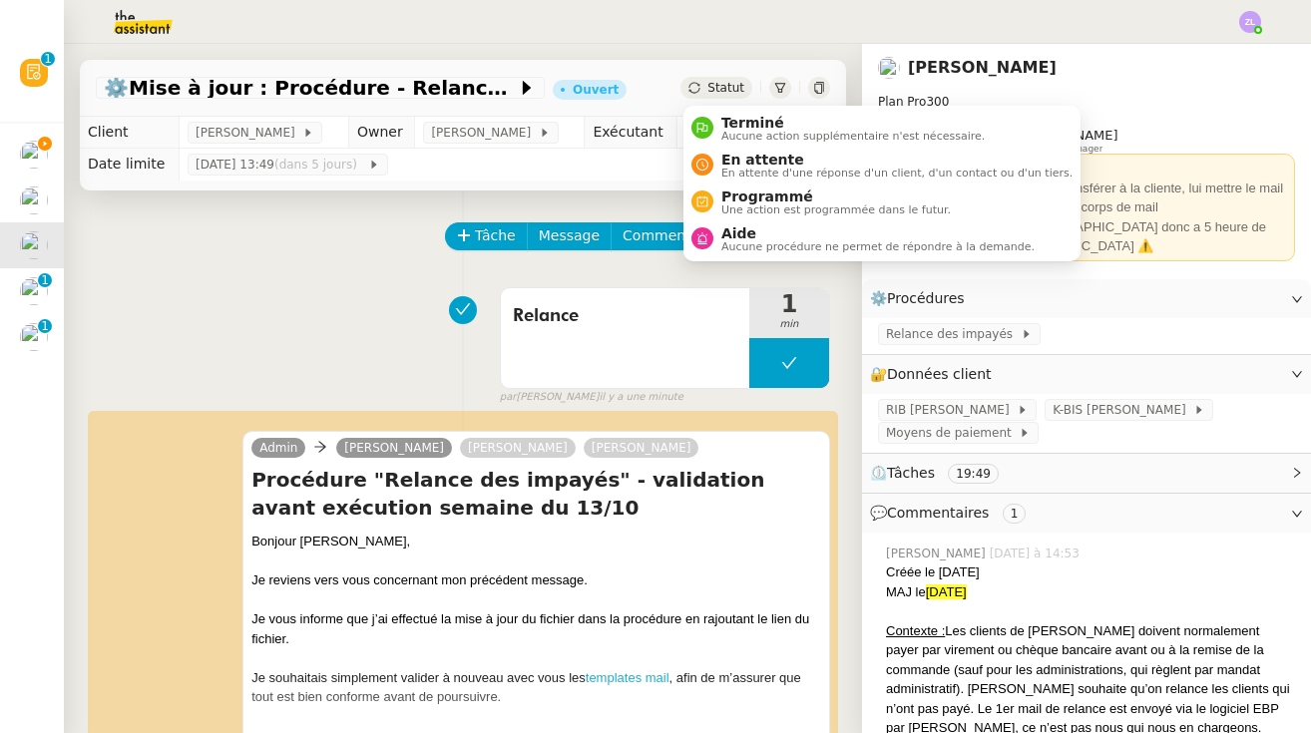
click at [721, 85] on span "Statut" at bounding box center [725, 88] width 37 height 14
click at [736, 162] on span "En attente" at bounding box center [896, 160] width 351 height 16
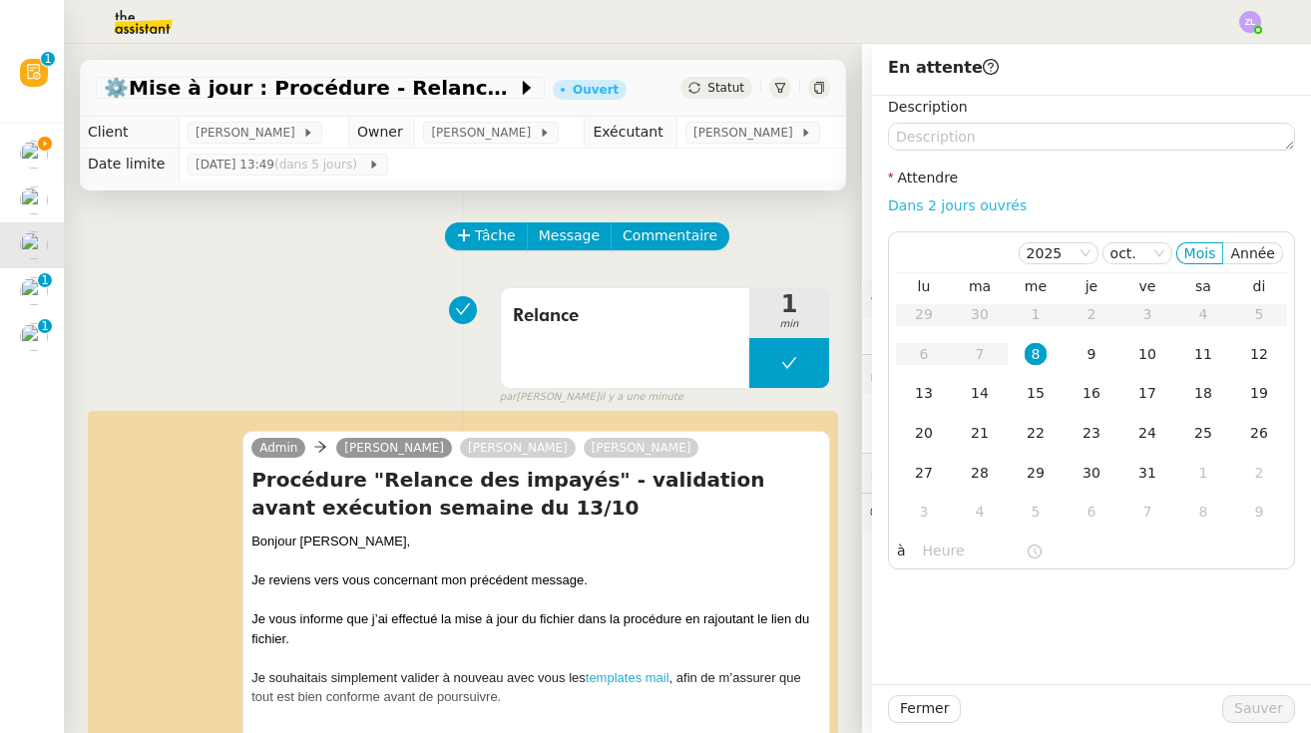
click at [783, 206] on link "Dans 2 jours ouvrés" at bounding box center [957, 206] width 139 height 16
type input "07:00"
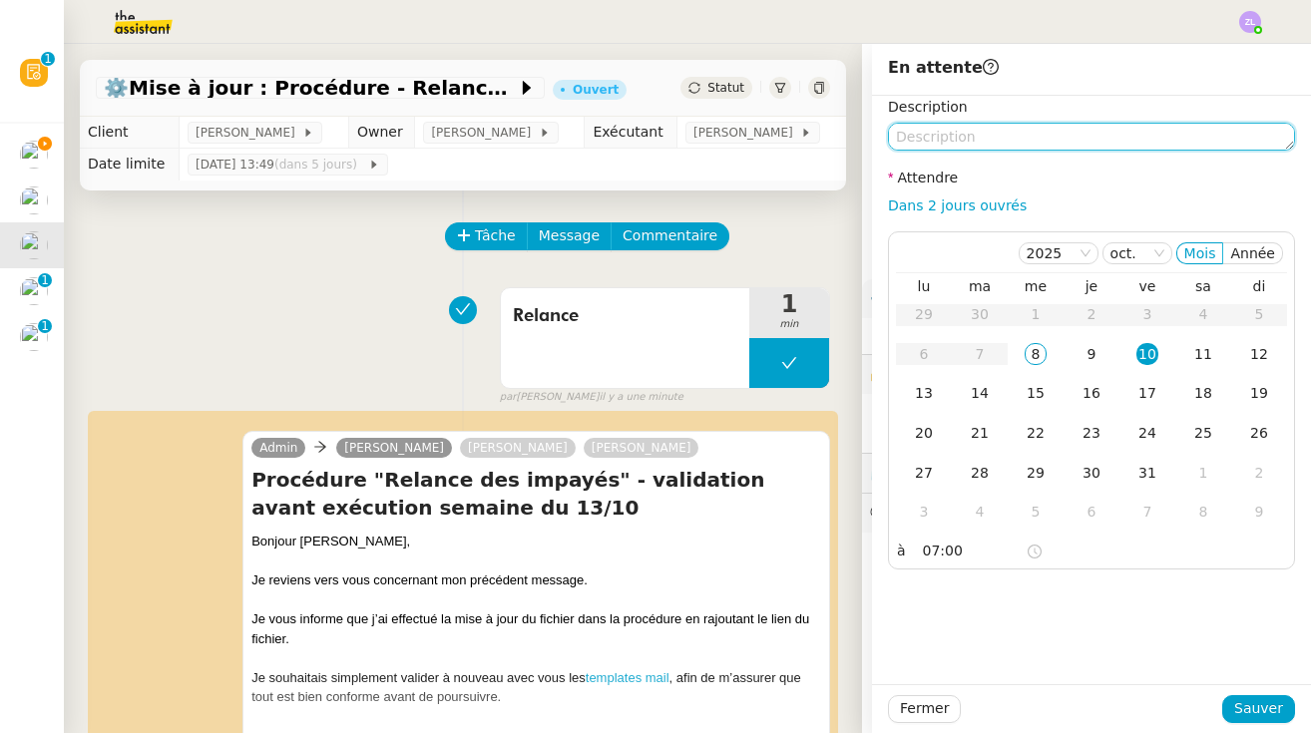
click at [783, 140] on textarea at bounding box center [1091, 137] width 407 height 28
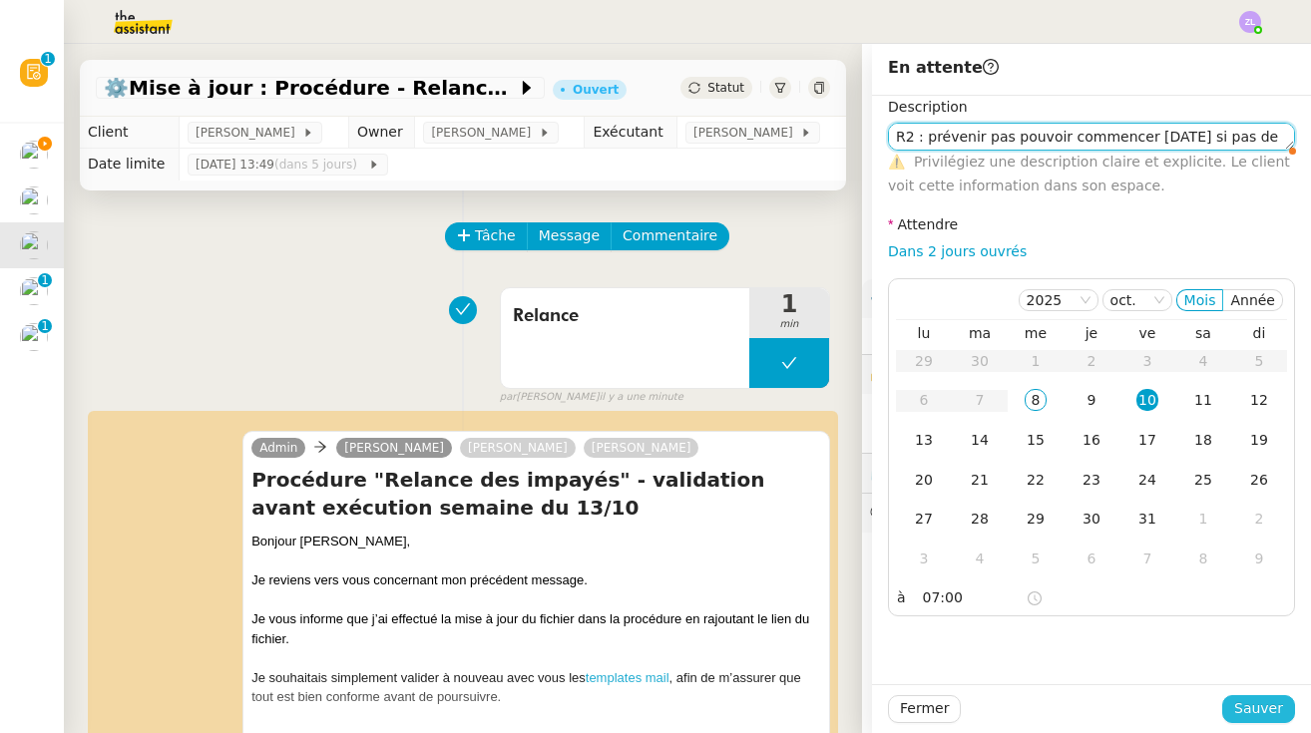
type textarea "R2 : prévenir pas pouvoir commencer lundi si pas de retour"
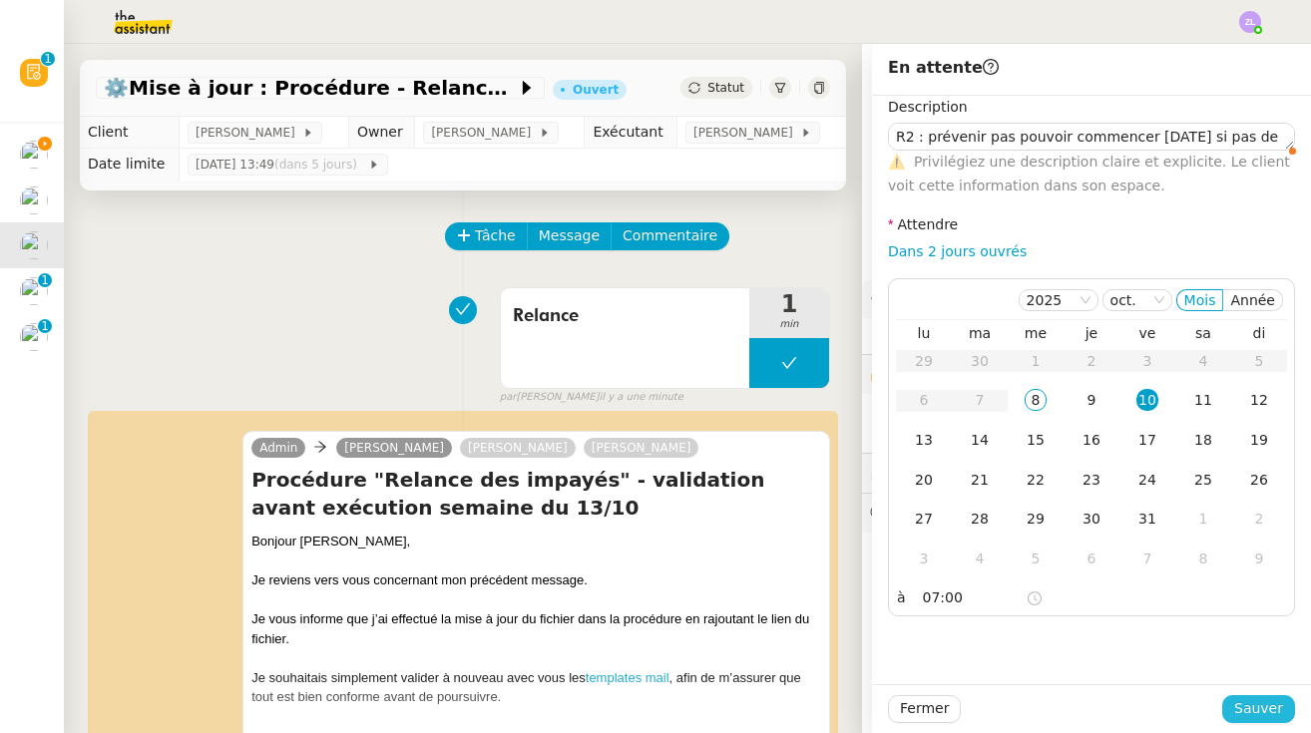
click at [783, 711] on span "Sauver" at bounding box center [1258, 708] width 49 height 23
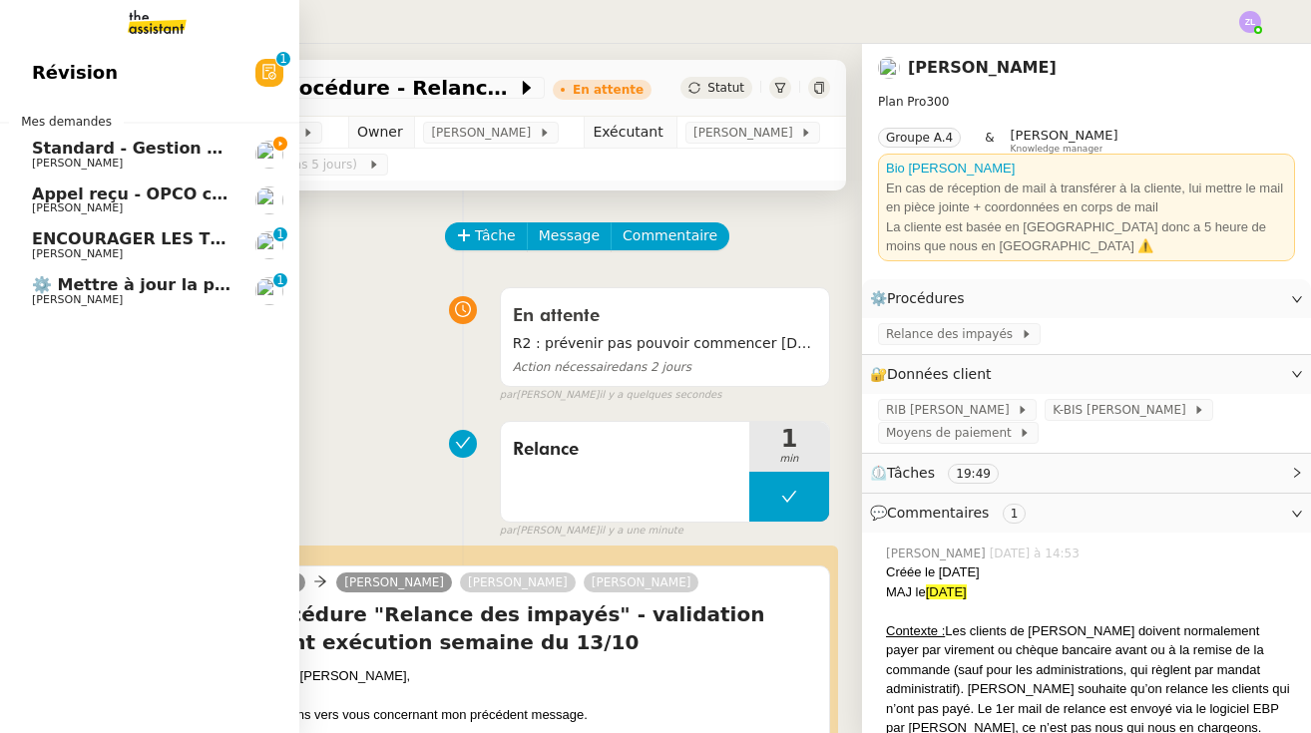
click at [156, 144] on span "Standard - Gestion des appels entrants - octobre 2025" at bounding box center [277, 148] width 491 height 19
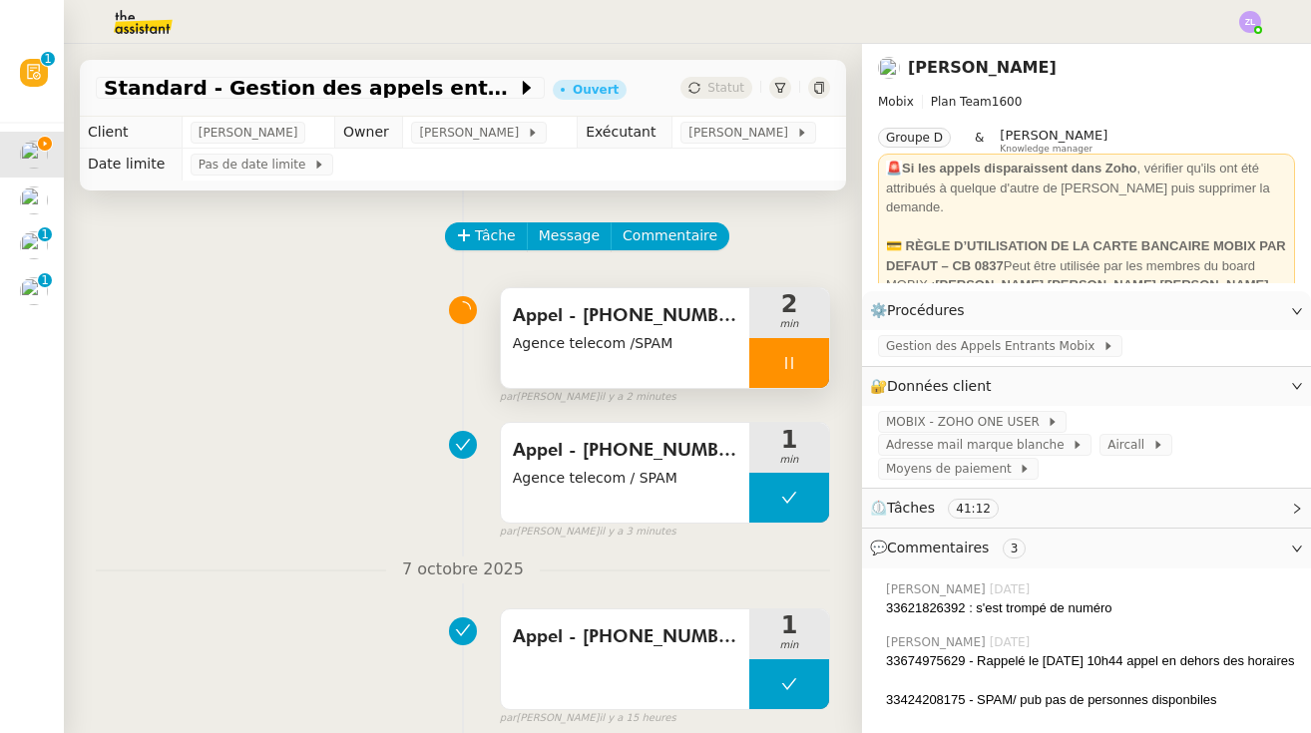
click at [778, 359] on div at bounding box center [789, 363] width 80 height 50
click at [783, 363] on button at bounding box center [809, 363] width 40 height 50
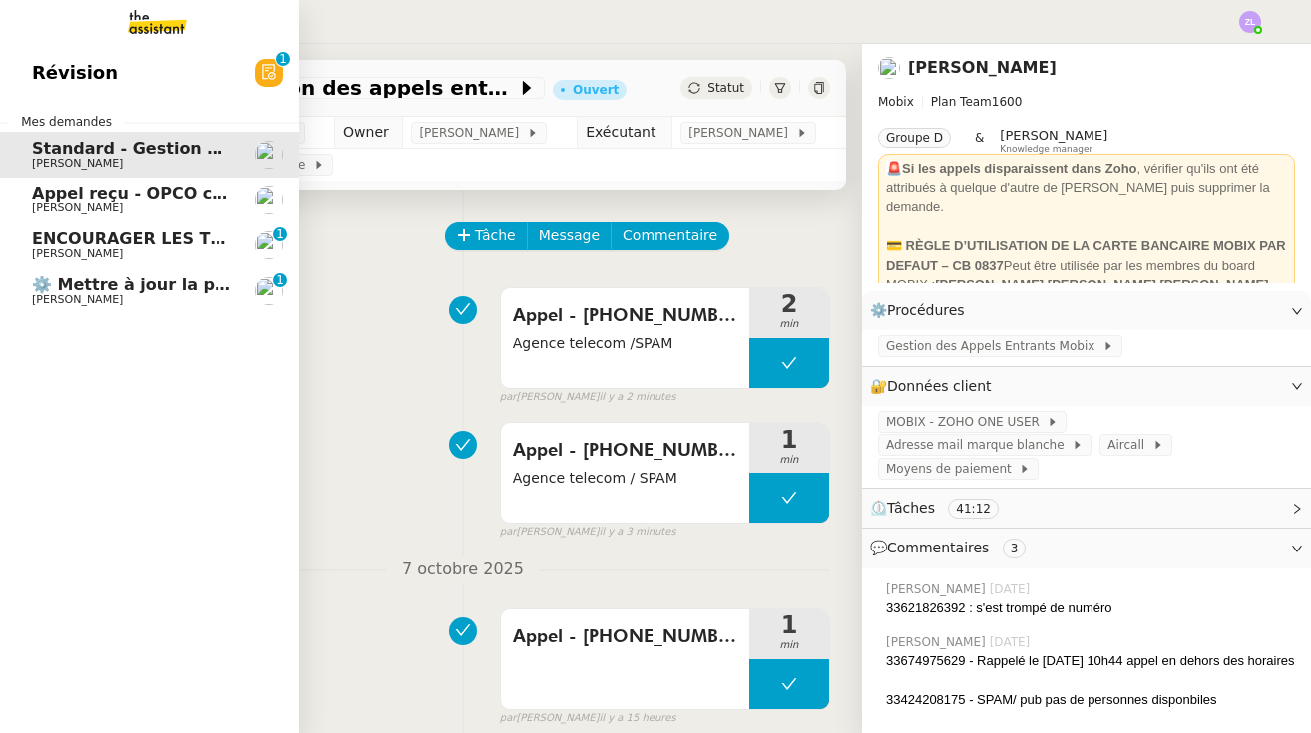
click at [37, 203] on span "[PERSON_NAME]" at bounding box center [77, 208] width 91 height 13
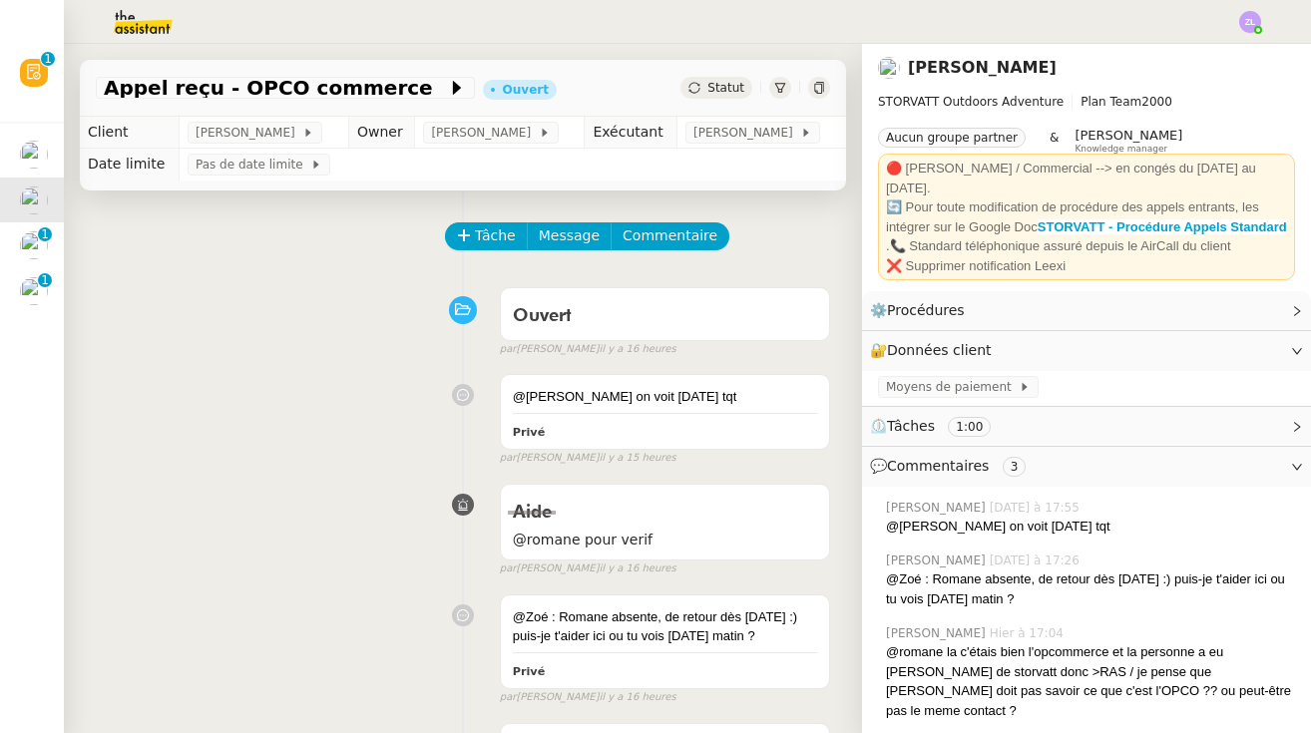
click at [715, 95] on span "Statut" at bounding box center [725, 88] width 37 height 14
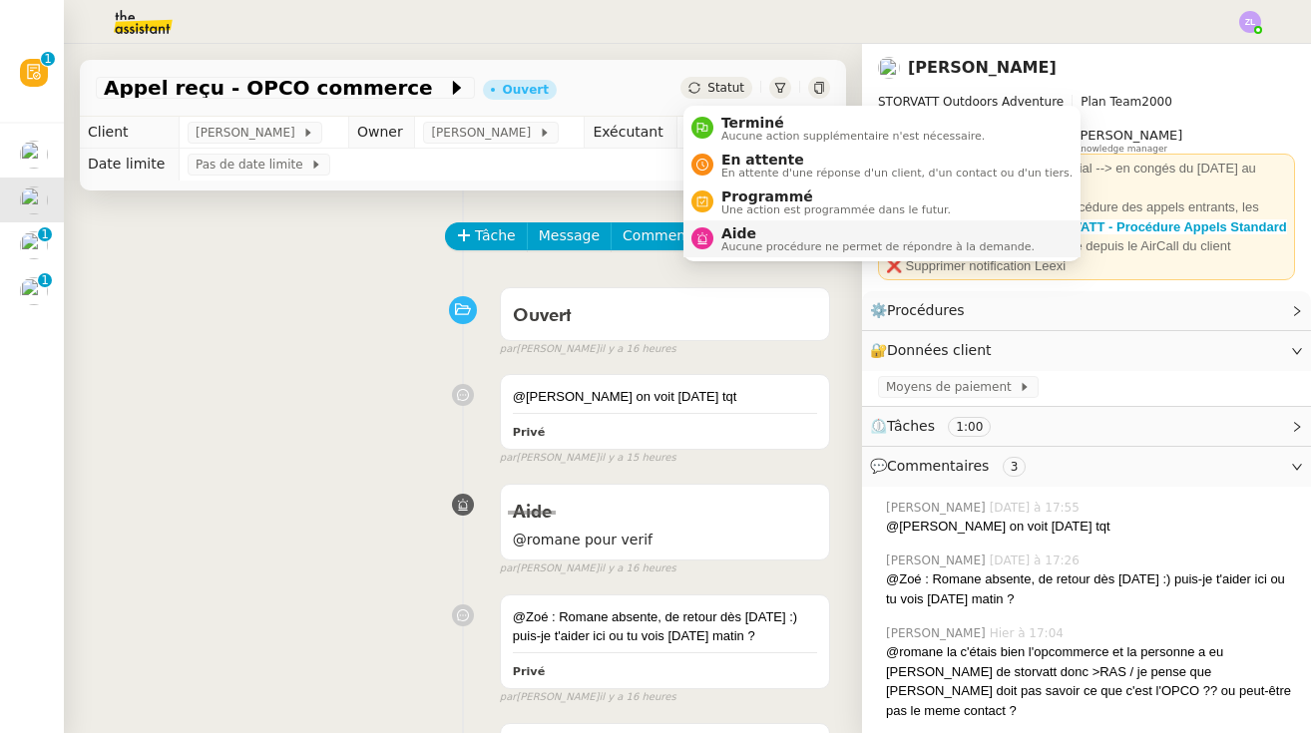
click at [750, 233] on span "Aide" at bounding box center [877, 233] width 313 height 16
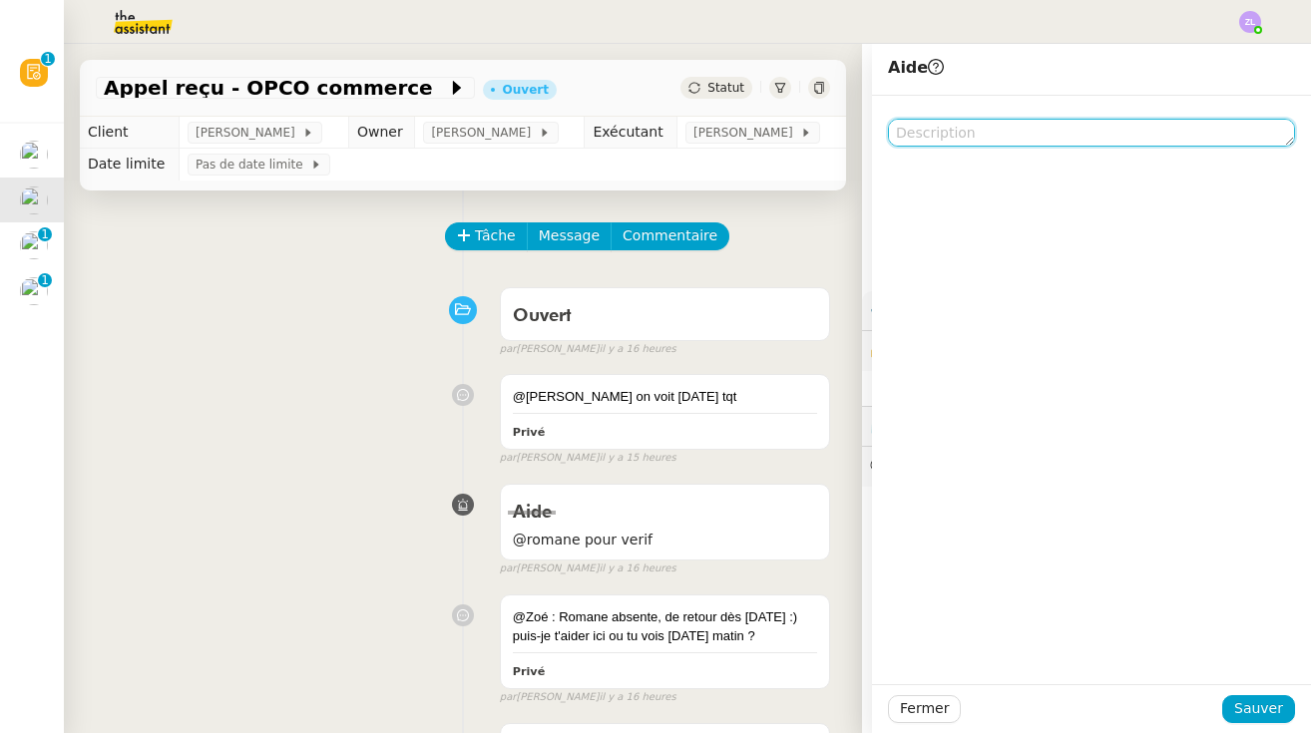
click at [783, 134] on textarea at bounding box center [1091, 133] width 407 height 28
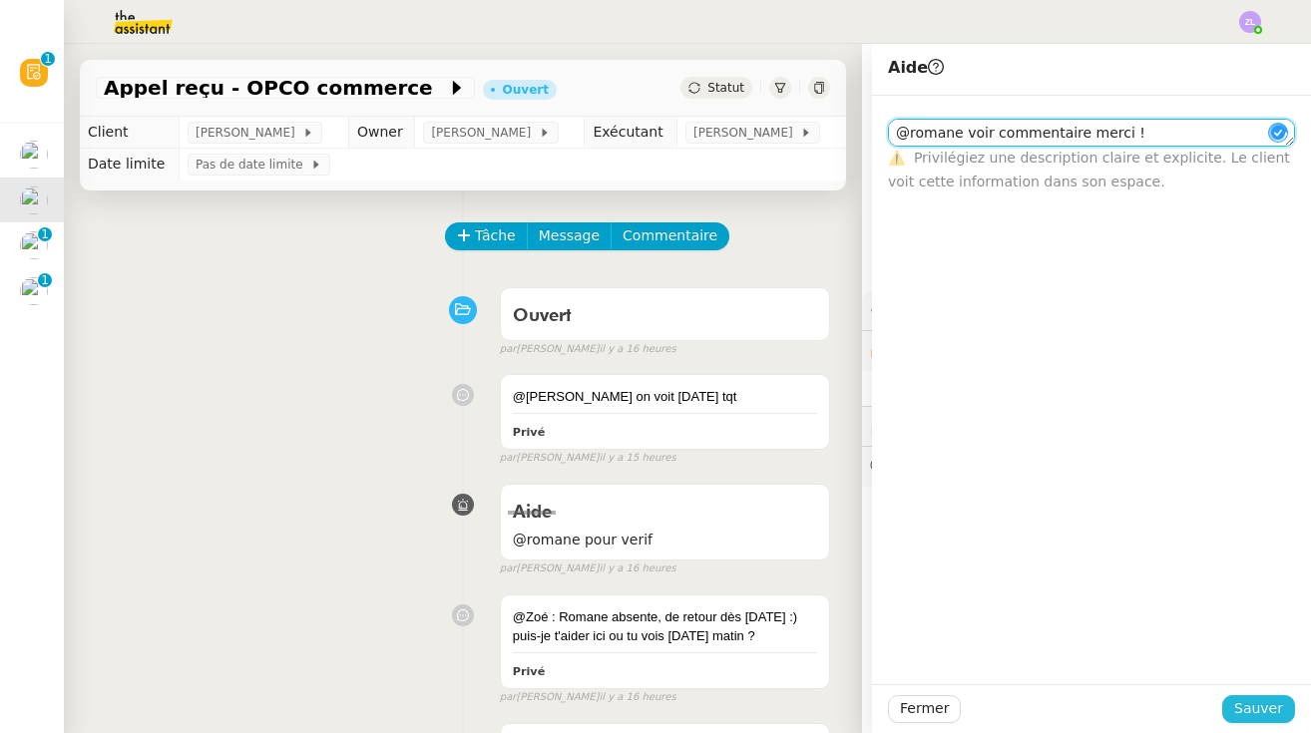
type textarea "@romane voir commentaire merci !"
click at [783, 710] on span "Sauver" at bounding box center [1258, 708] width 49 height 23
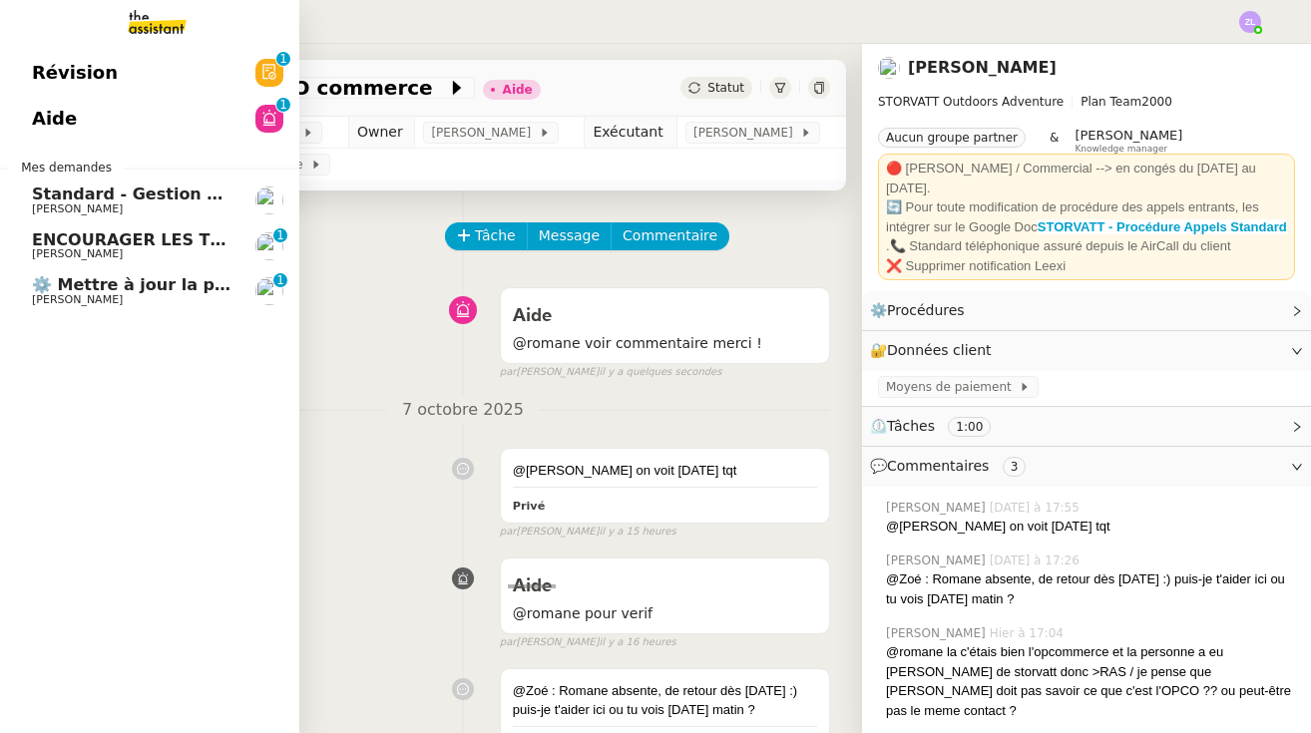
click at [69, 300] on span "[PERSON_NAME]" at bounding box center [77, 299] width 91 height 13
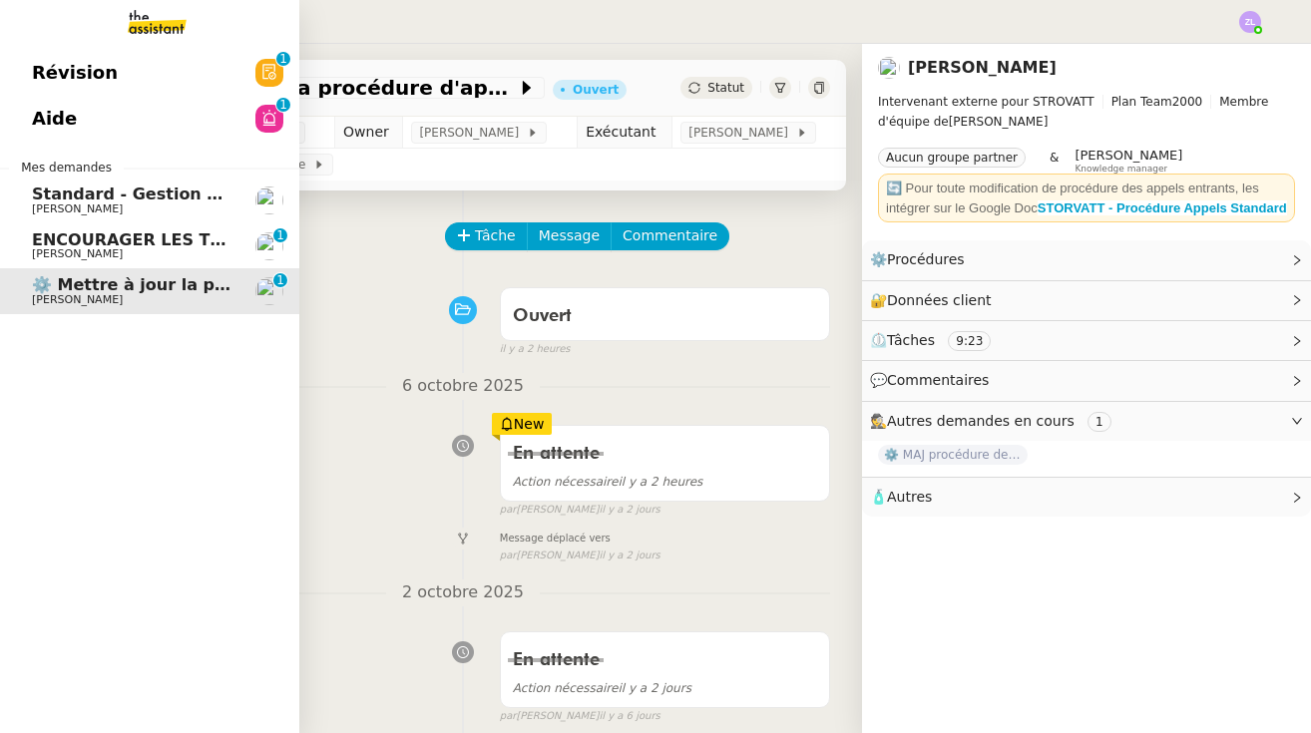
click at [124, 243] on span "ENCOURAGER LES TPE/PMI/PME À PASSER COMMANDE VIA LE SITE INTERNET - 1 septembre…" at bounding box center [467, 239] width 871 height 19
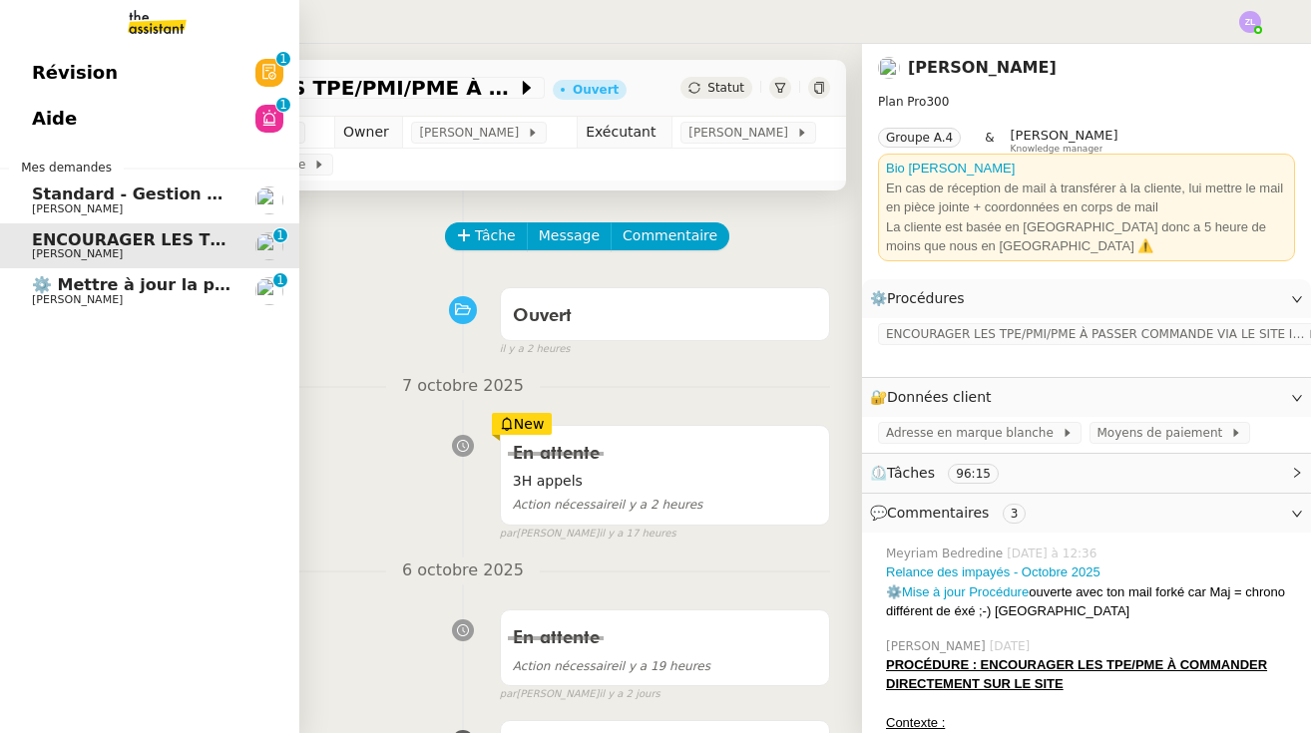
click at [125, 291] on span "⚙️ Mettre à jour la procédure d'appel" at bounding box center [199, 284] width 335 height 19
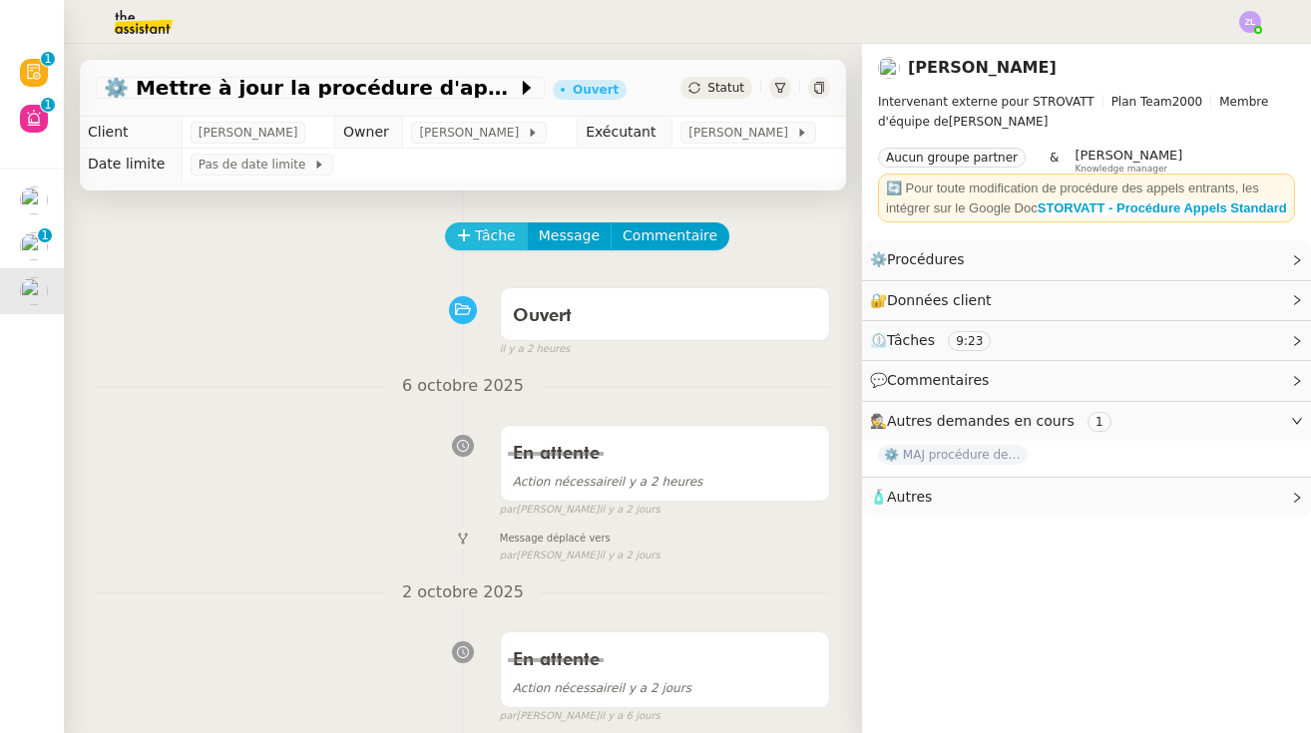
click at [451, 231] on button "Tâche" at bounding box center [486, 236] width 83 height 28
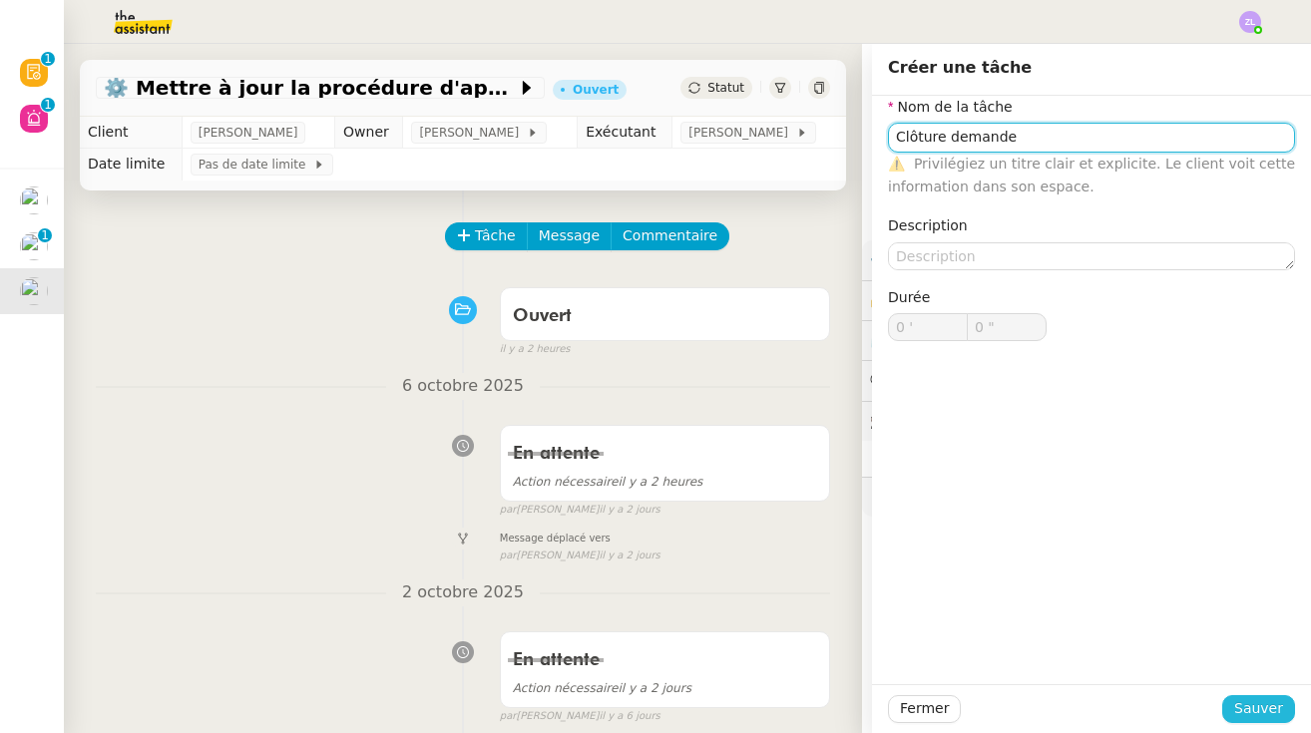
type input "Clôture demande"
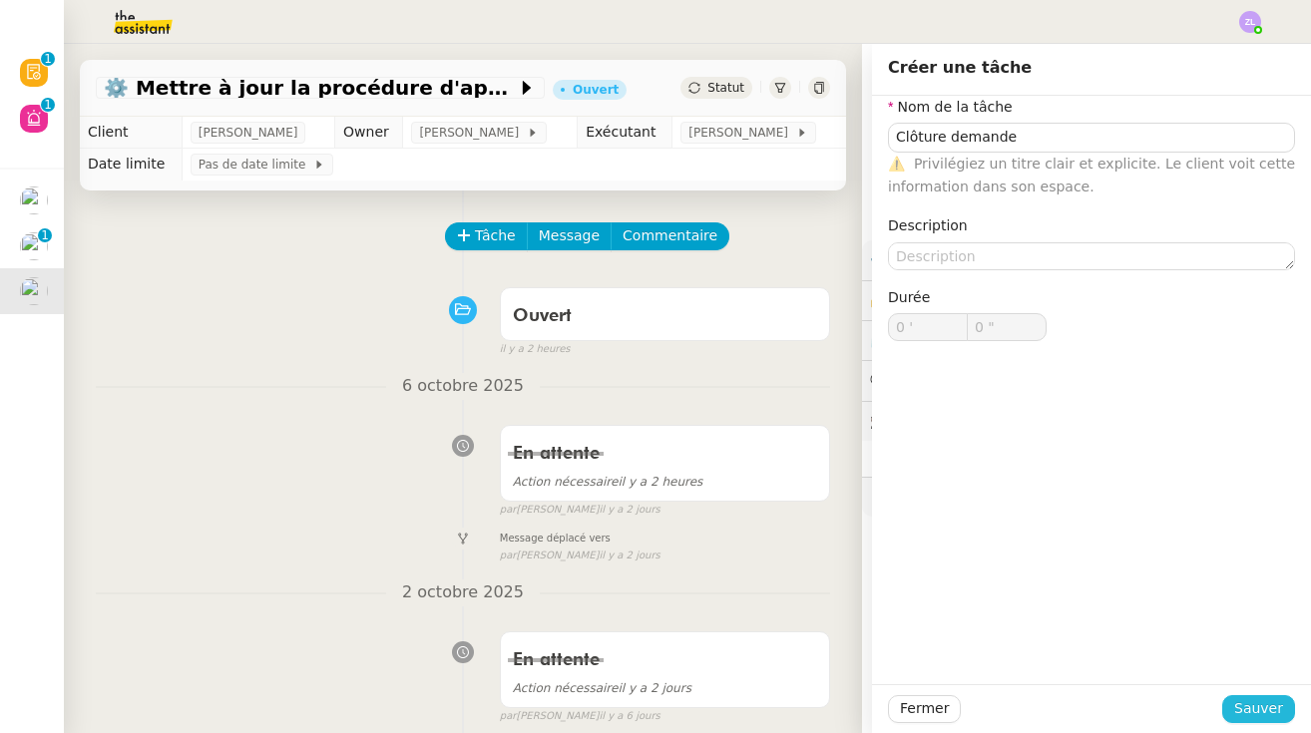
click at [783, 708] on span "Sauver" at bounding box center [1258, 708] width 49 height 23
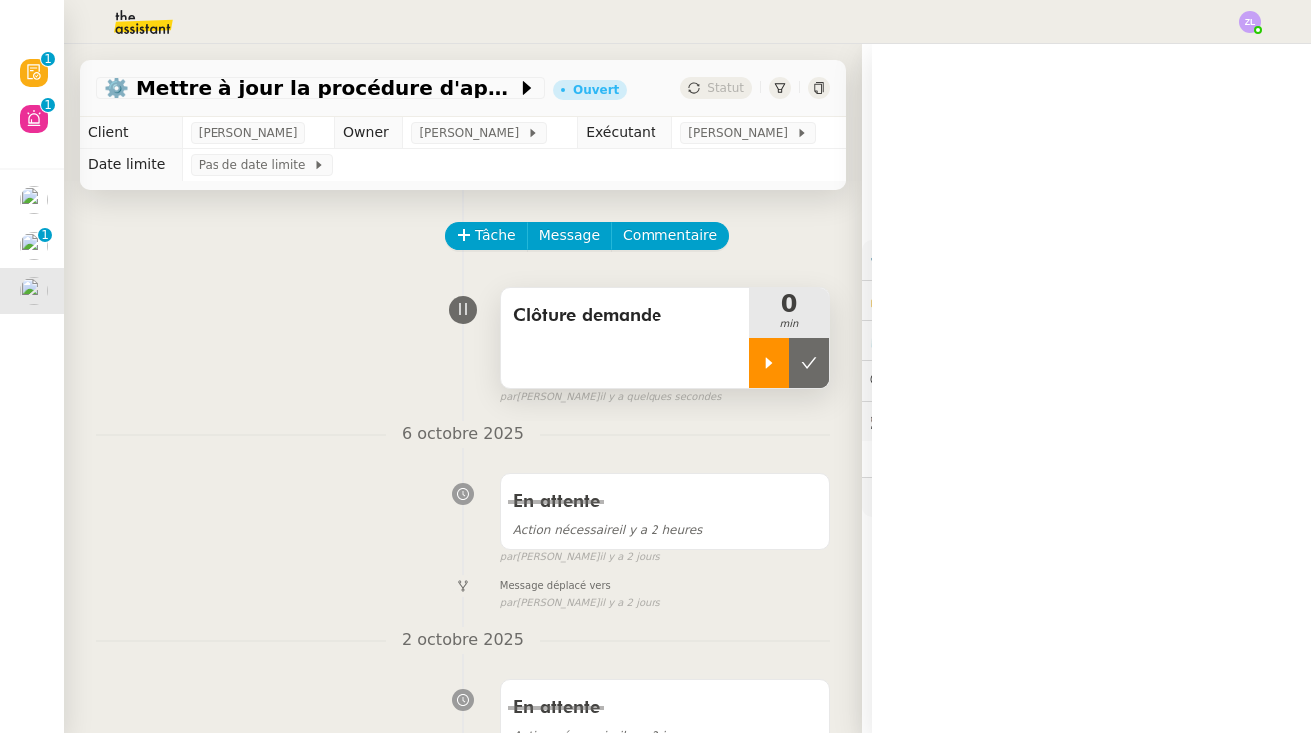
click at [773, 353] on div at bounding box center [769, 363] width 40 height 50
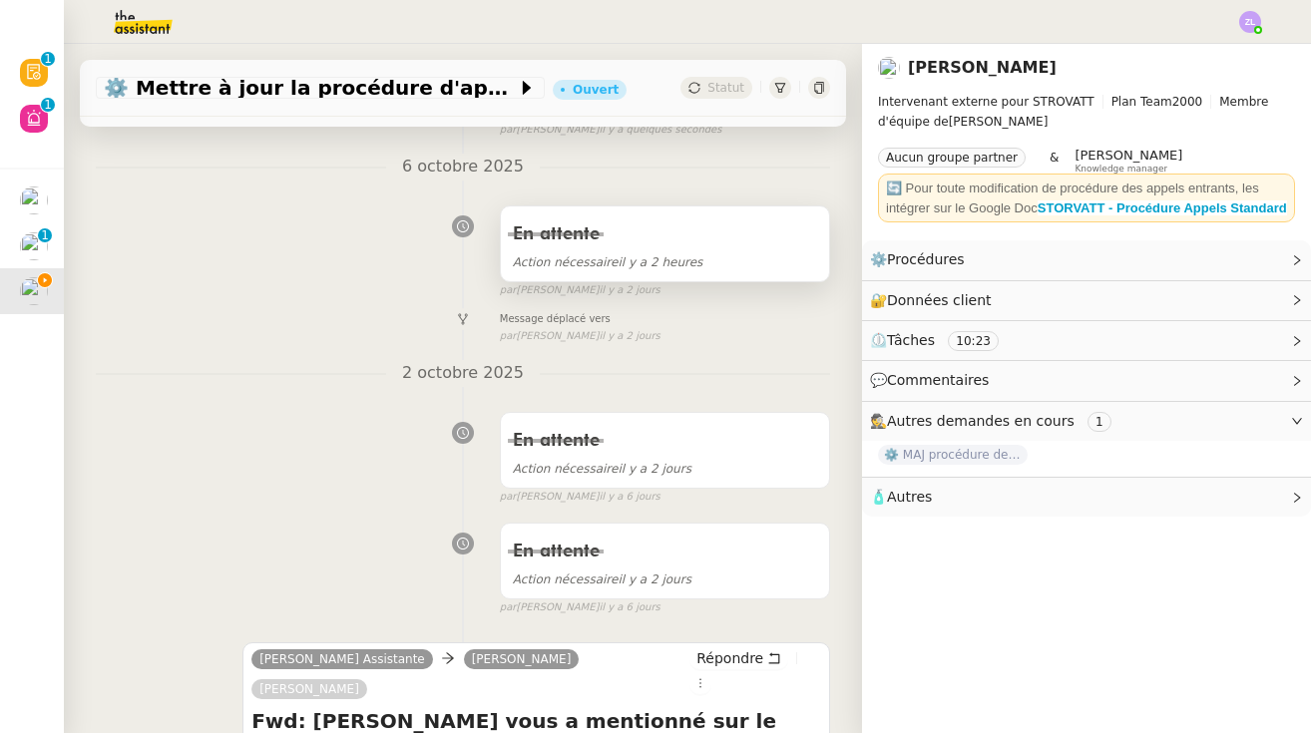
scroll to position [485, 0]
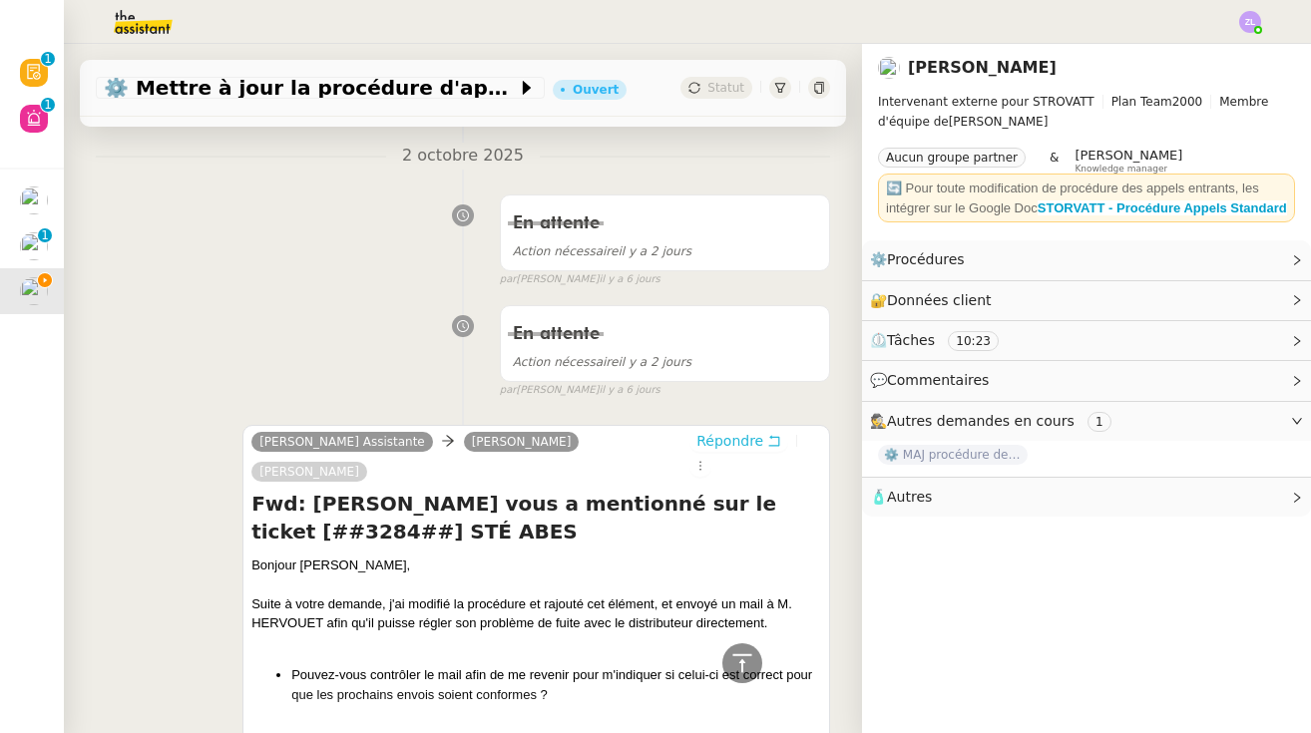
click at [748, 443] on span "Répondre" at bounding box center [729, 441] width 67 height 20
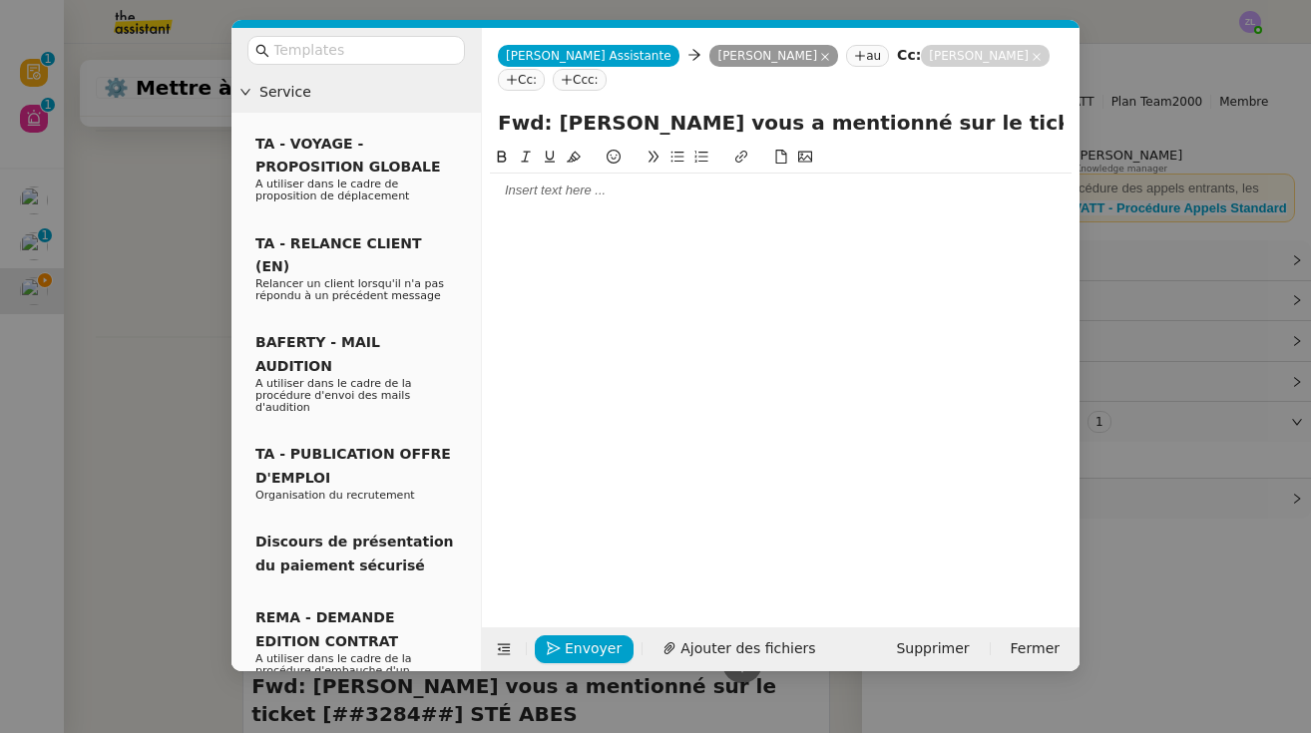
click at [541, 180] on div at bounding box center [781, 191] width 582 height 34
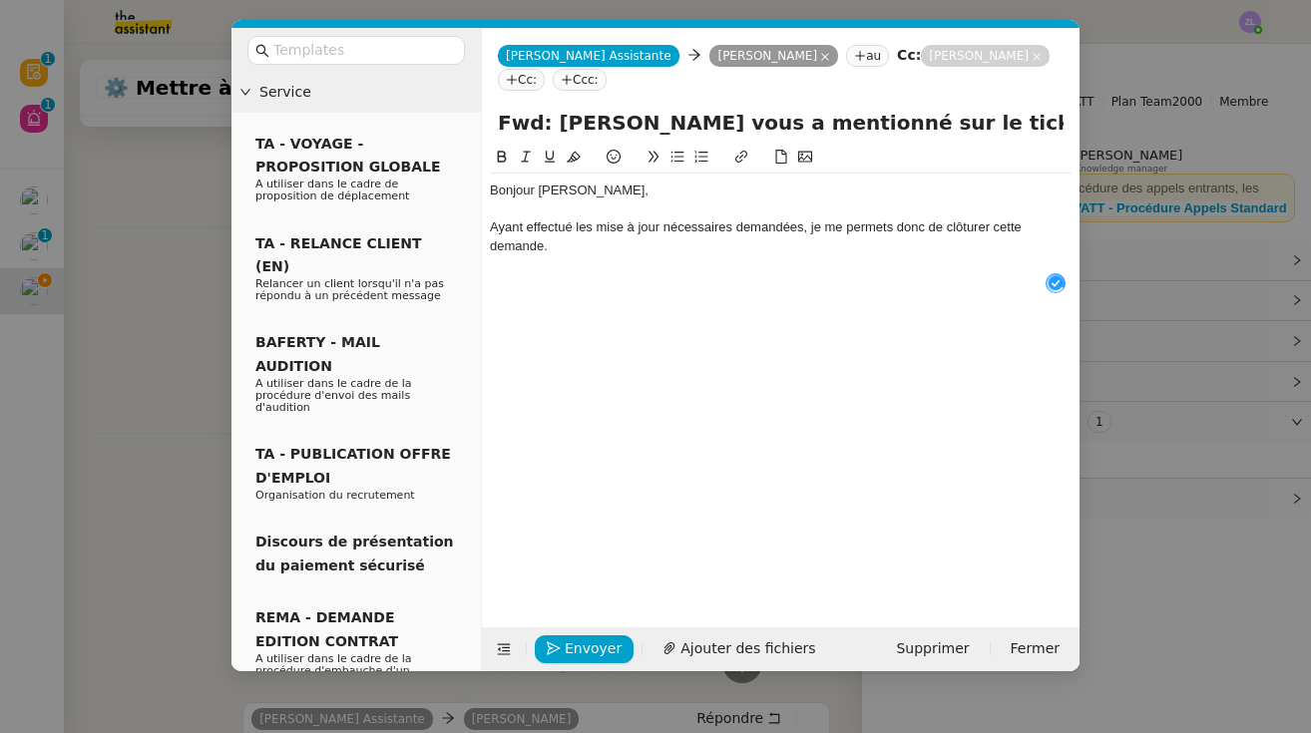
click at [593, 226] on div "Ayant effectué les mise à jour nécessaires demandées, je me permets donc de clô…" at bounding box center [781, 236] width 582 height 37
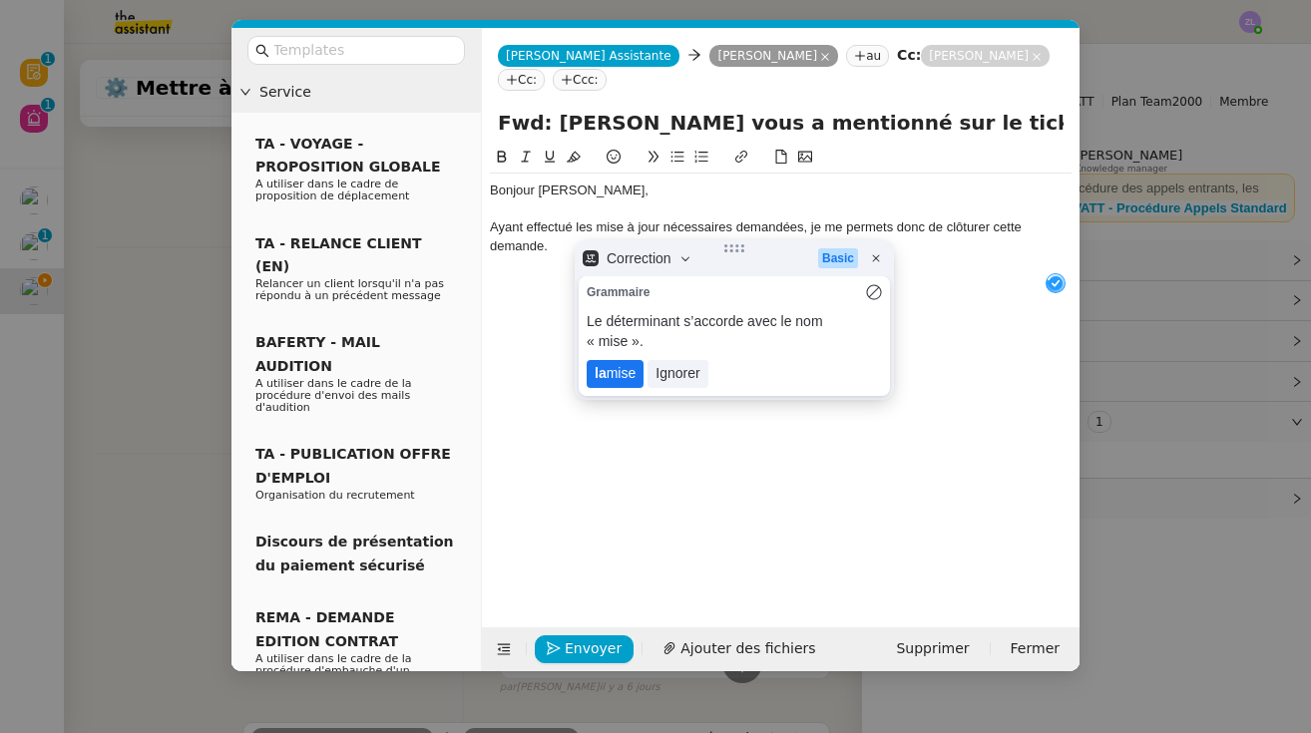
click at [619, 363] on lt-span "la mise" at bounding box center [615, 374] width 57 height 28
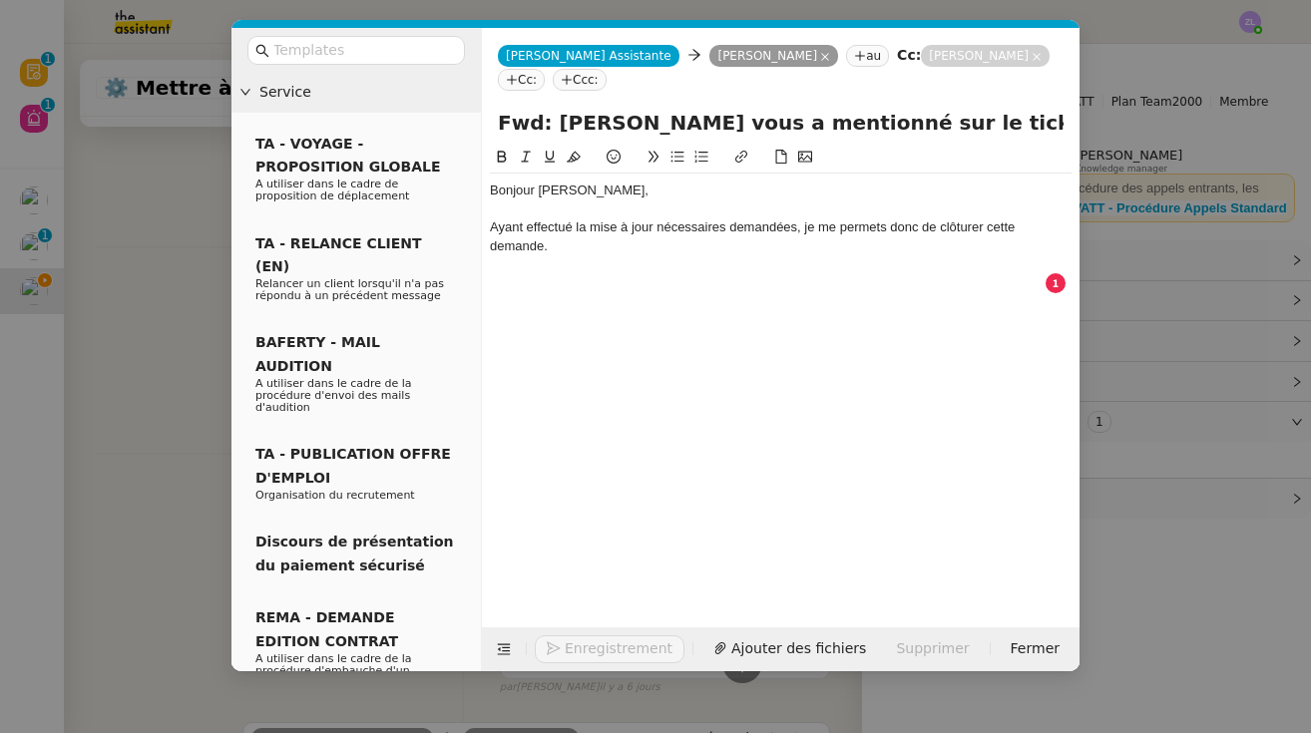
click at [693, 233] on div "Ayant effectué la mise à jour nécessaires demandées, je me permets donc de clôt…" at bounding box center [781, 236] width 582 height 37
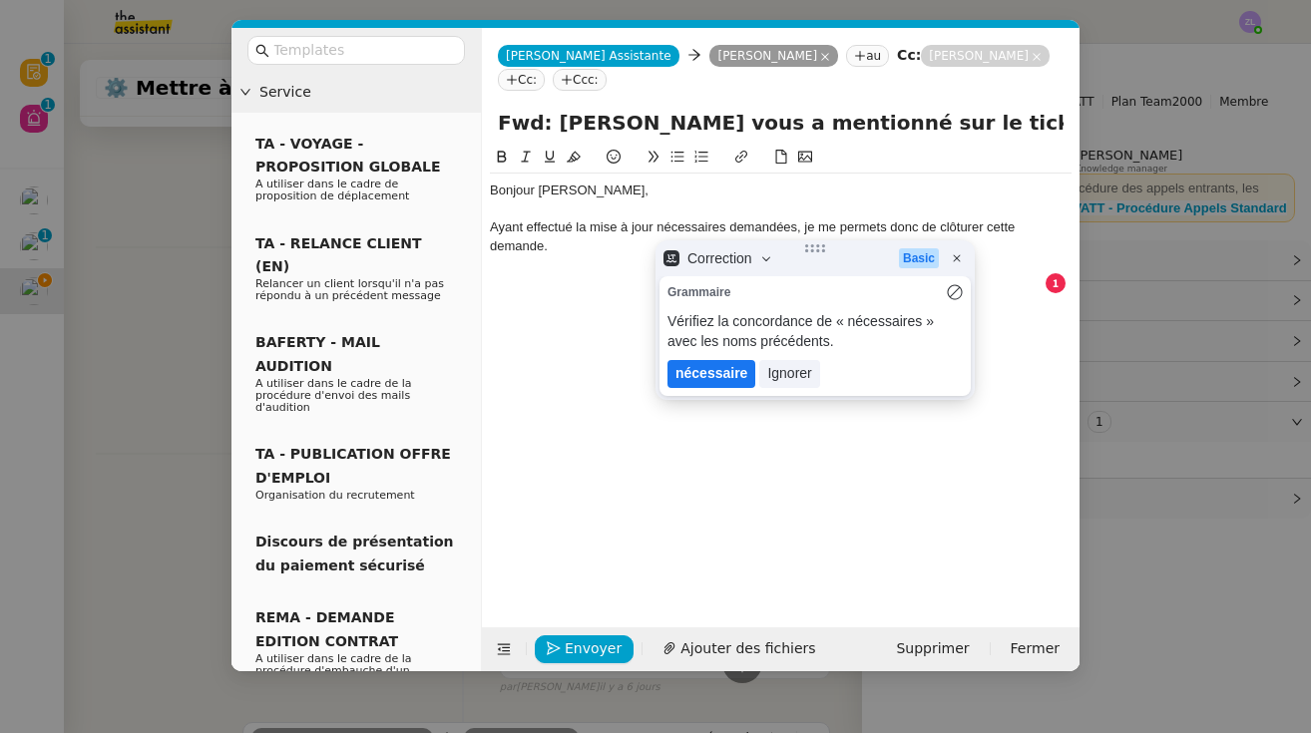
click at [714, 381] on lt-em "nécessaire" at bounding box center [711, 373] width 72 height 16
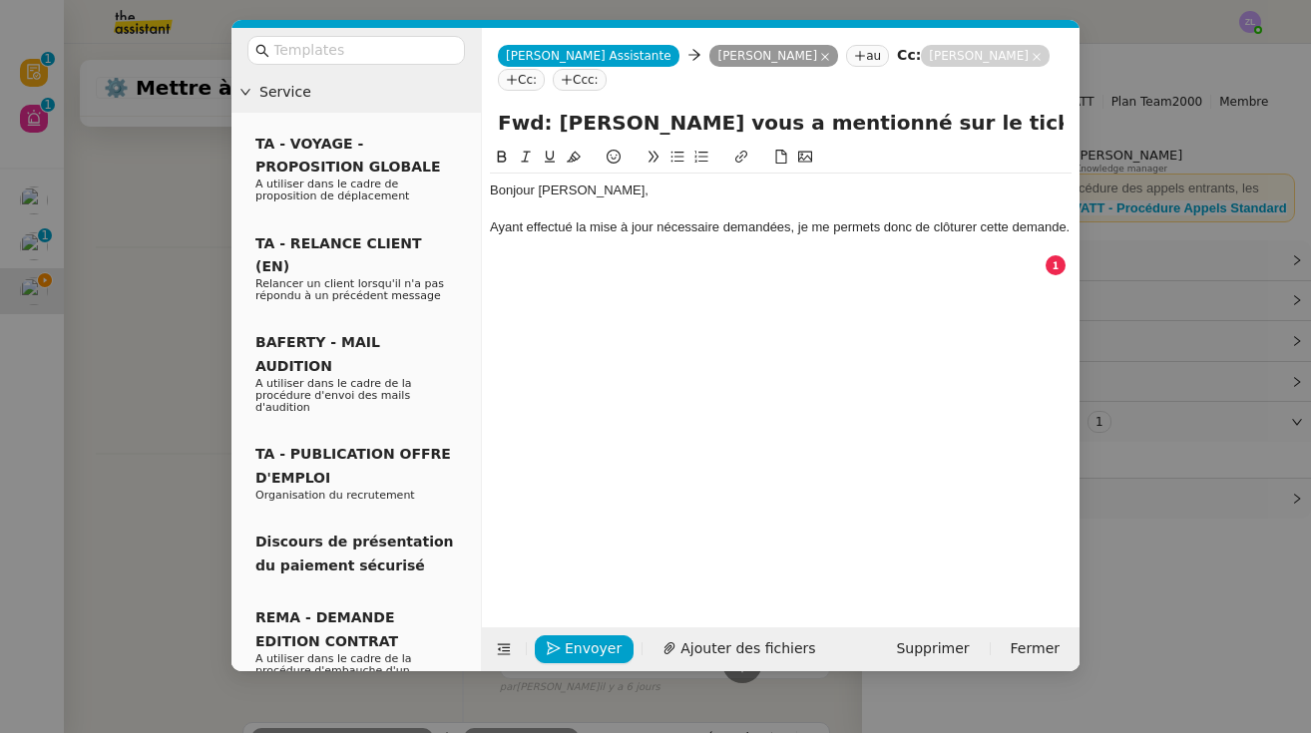
click at [587, 228] on div "Ayant effectué la mise à jour nécessaire demandées, je me permets donc de clôtu…" at bounding box center [781, 227] width 582 height 18
click at [623, 227] on div "Ayant effectué les mise à jour nécessaire demandées, je me permets donc de clôt…" at bounding box center [781, 236] width 582 height 37
click at [730, 230] on div "Ayant effectué les mises à jour nécessaire demandées, je me permets donc de clô…" at bounding box center [781, 236] width 582 height 37
click at [640, 256] on div at bounding box center [781, 264] width 582 height 18
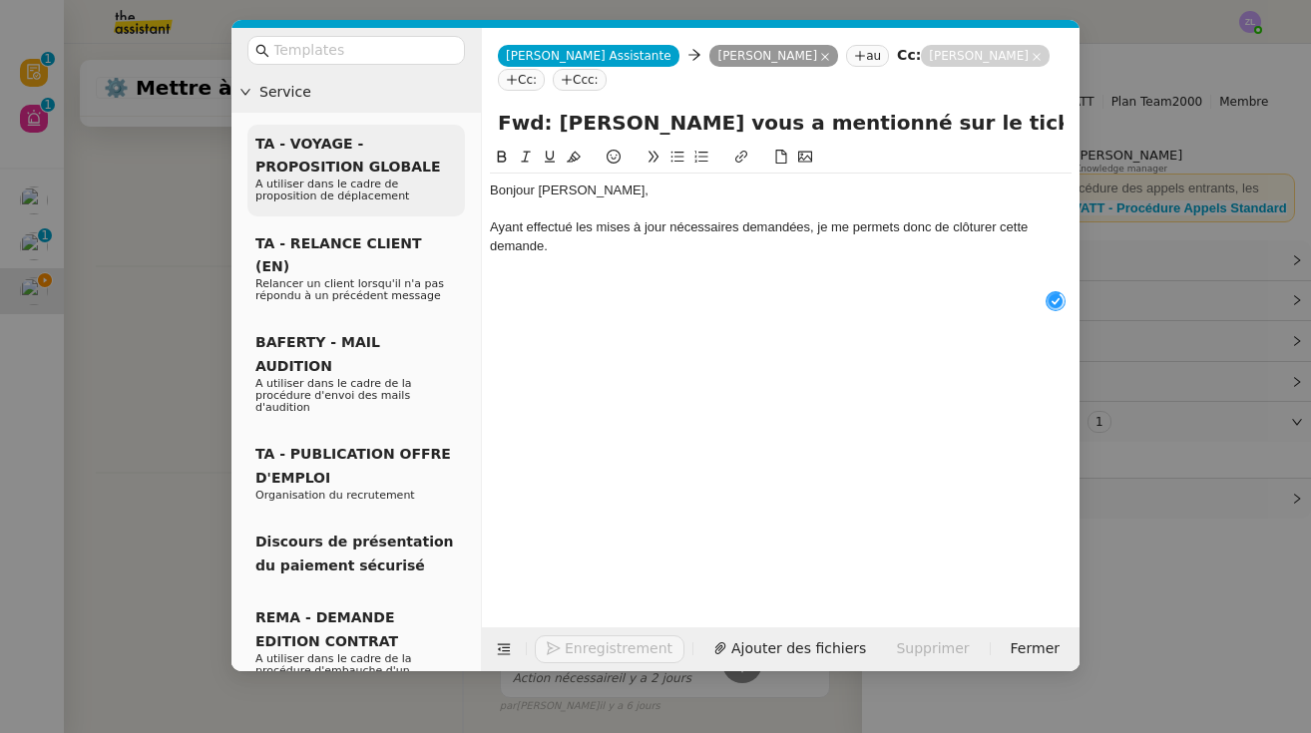
drag, startPoint x: 590, startPoint y: 253, endPoint x: 455, endPoint y: 156, distance: 166.4
click at [455, 156] on nz-layout "Service TA - VOYAGE - PROPOSITION GLOBALE A utiliser dans le cadre de propositi…" at bounding box center [655, 350] width 848 height 644
copy div "Bonjour Thomas, Ayant effectué les mises à jour nécessaires demandées, je me pe…"
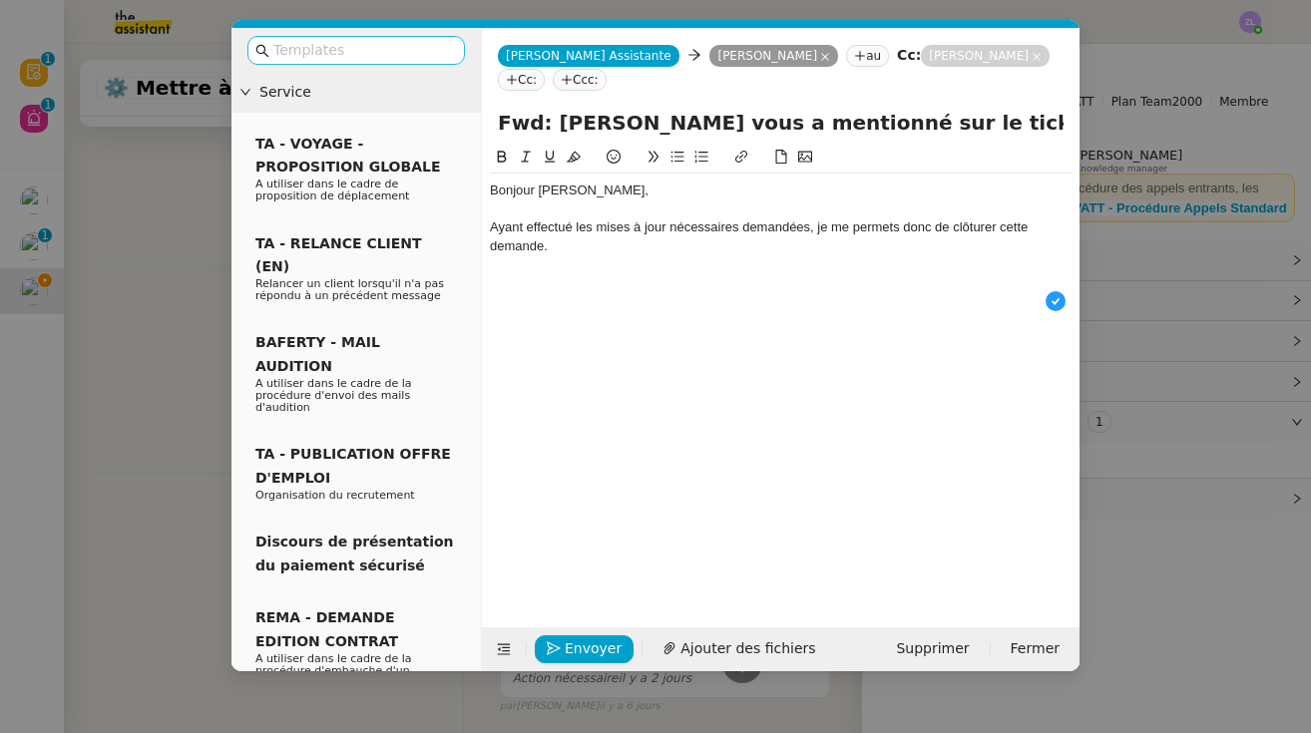
click at [336, 40] on input "text" at bounding box center [363, 50] width 180 height 23
type input "fin"
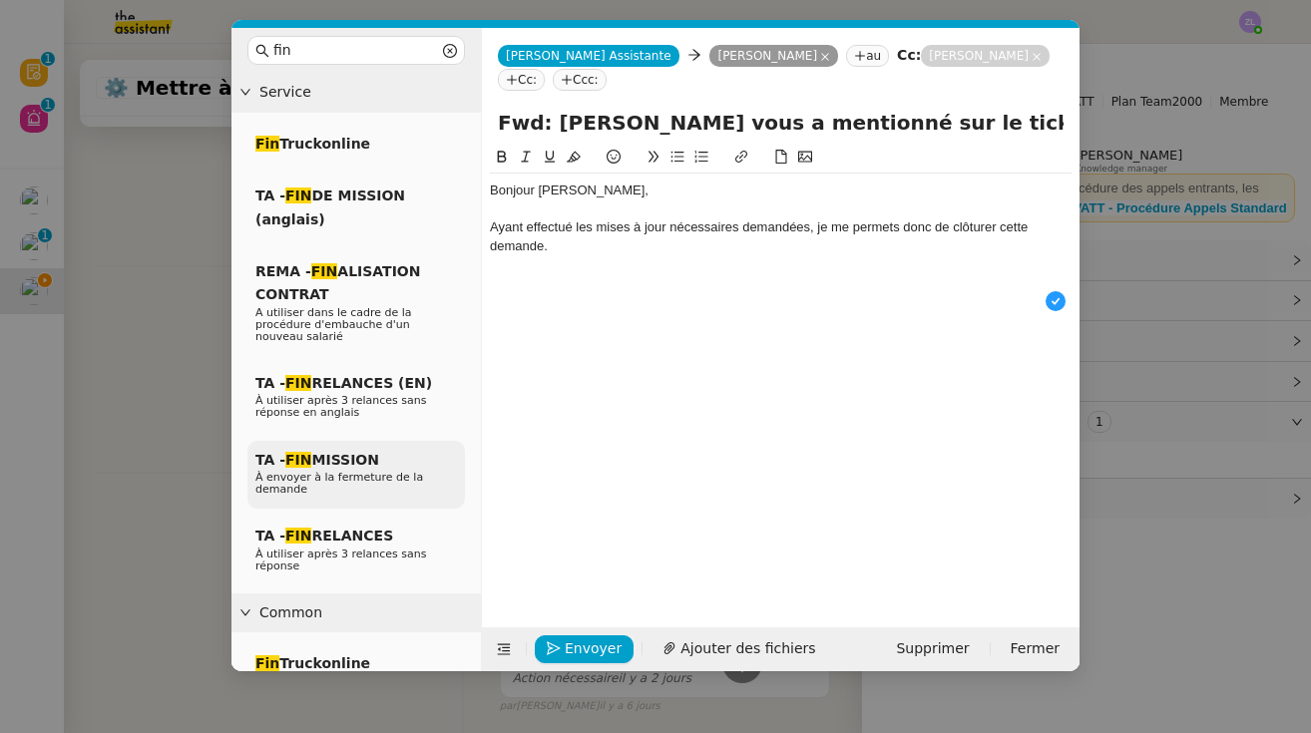
click at [355, 471] on span "À envoyer à la fermeture de la demande" at bounding box center [339, 483] width 168 height 25
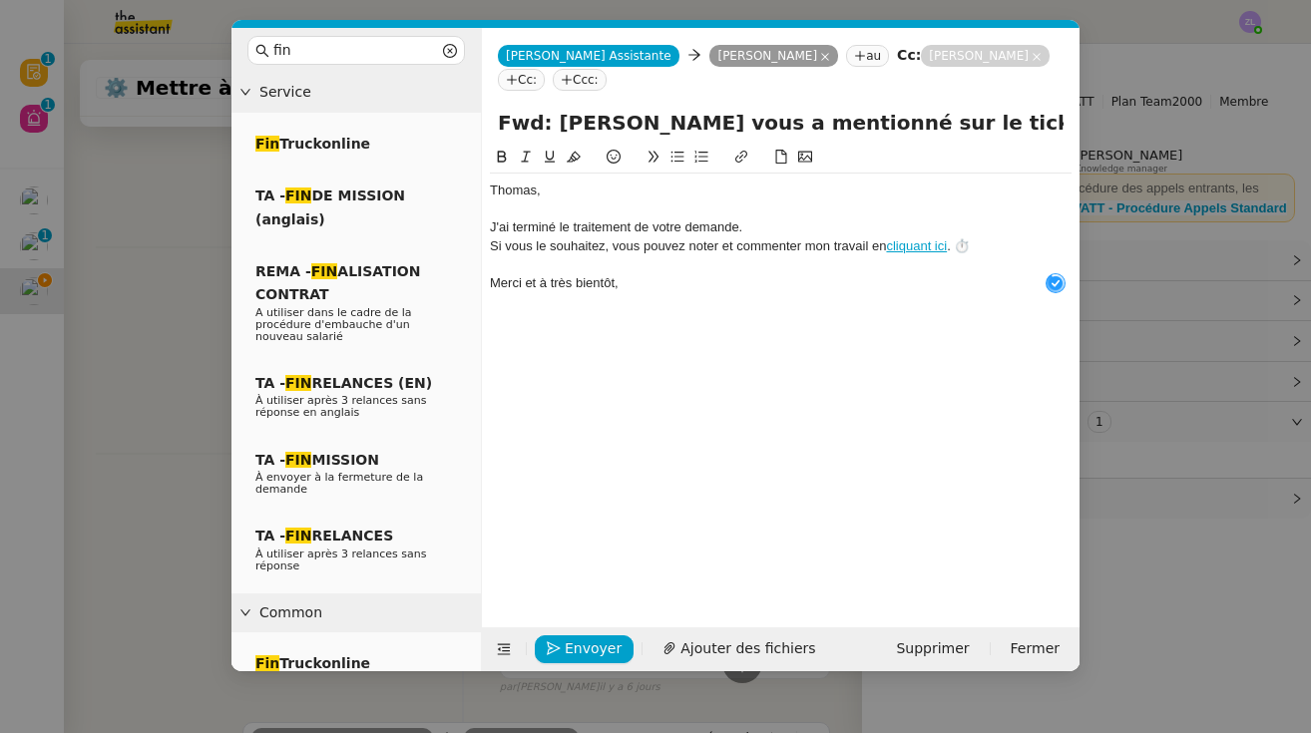
click at [756, 225] on div "J'ai terminé le traitement de votre demande." at bounding box center [781, 227] width 582 height 18
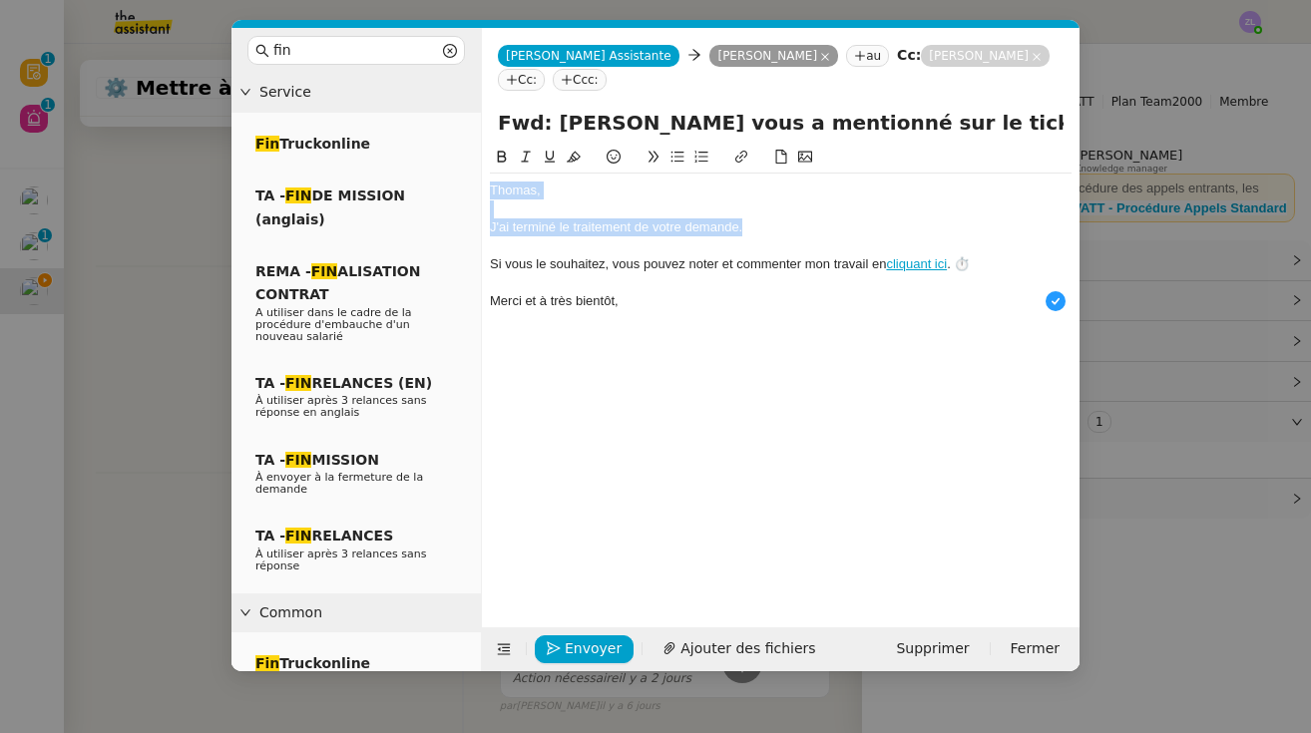
drag, startPoint x: 753, startPoint y: 231, endPoint x: 488, endPoint y: 159, distance: 275.2
click at [488, 159] on nz-spin "﻿Thomas﻿, J'ai terminé le traitement de votre demande. Si vous le souhaitez, vo…" at bounding box center [781, 375] width 598 height 459
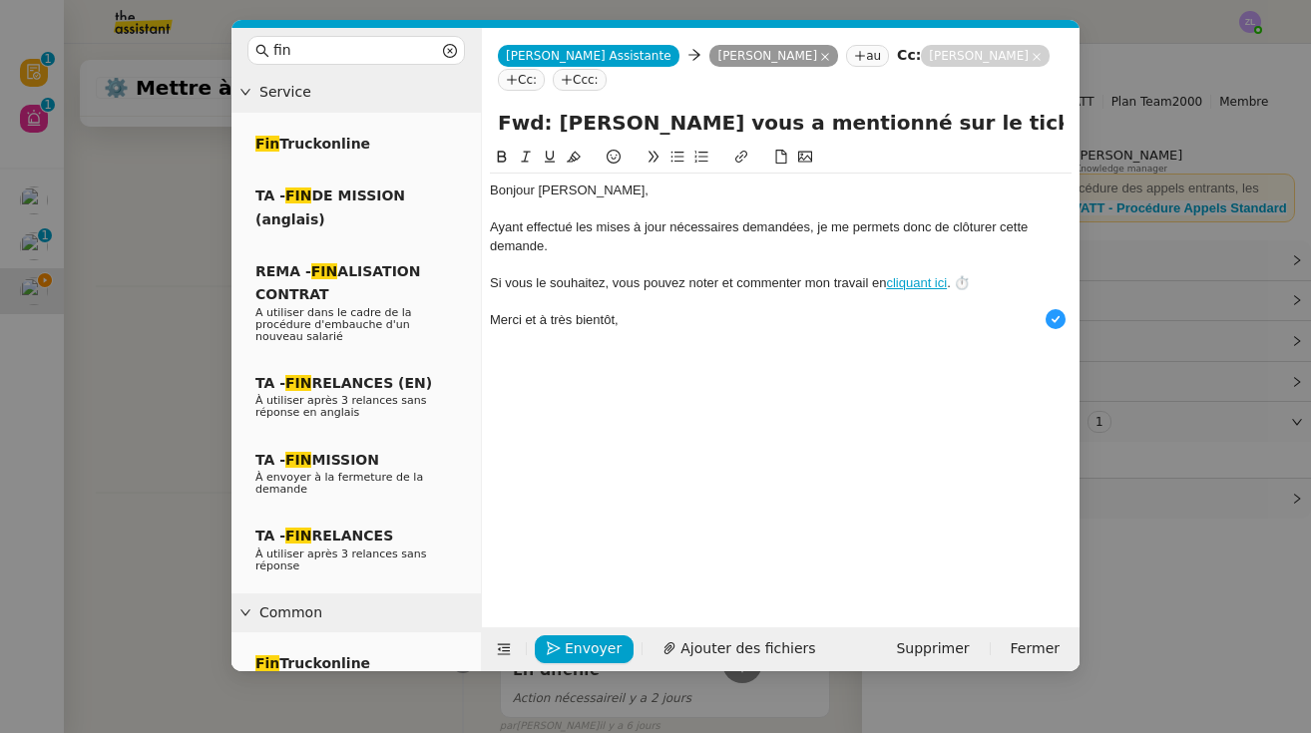
click at [512, 259] on div at bounding box center [781, 264] width 582 height 18
click at [597, 653] on span "Envoyer" at bounding box center [593, 649] width 57 height 23
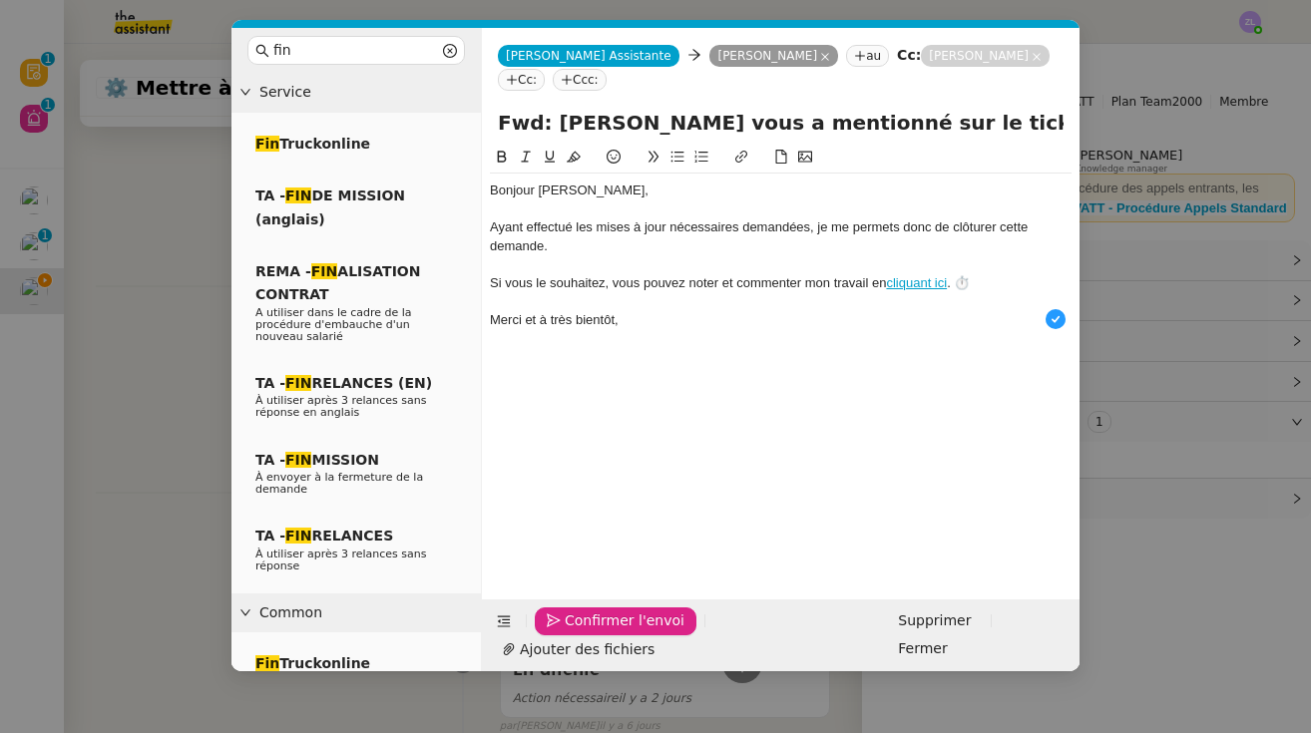
click at [597, 633] on span "Confirmer l'envoi" at bounding box center [625, 621] width 120 height 23
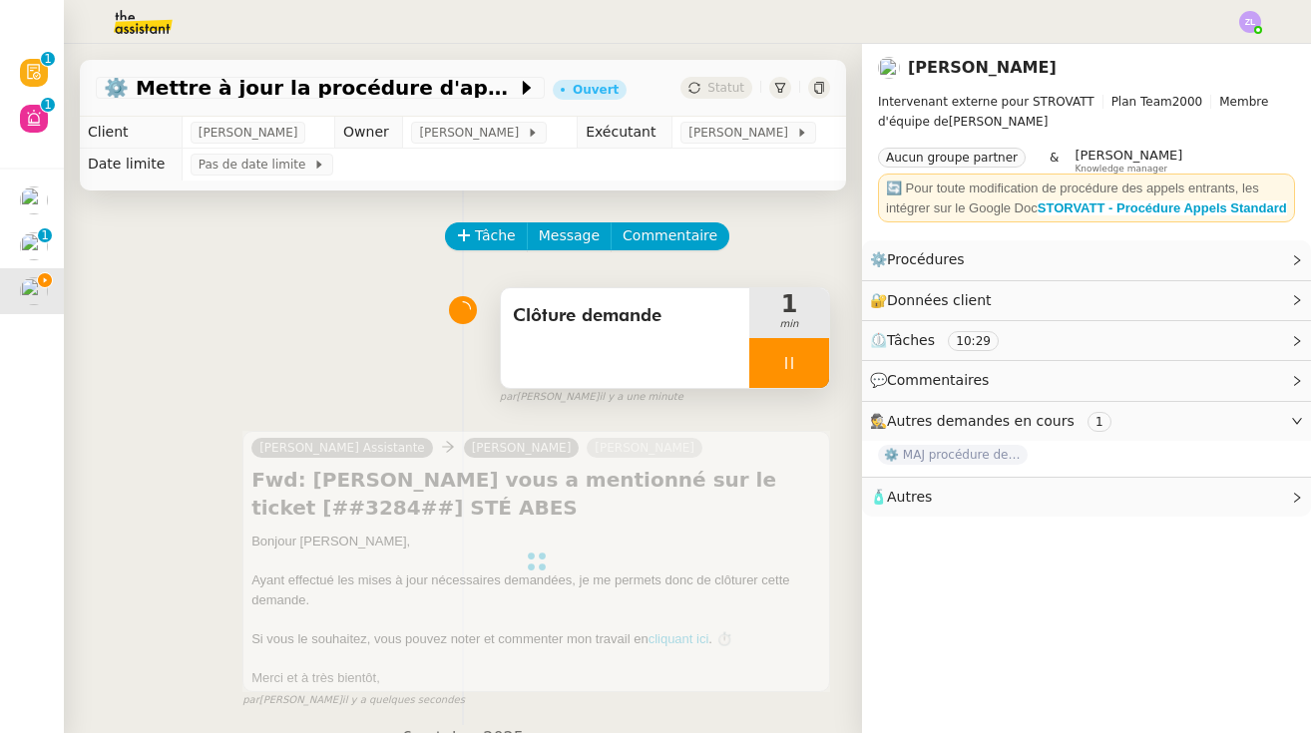
scroll to position [0, 0]
click at [771, 362] on div at bounding box center [789, 363] width 80 height 50
click at [783, 363] on icon at bounding box center [809, 363] width 16 height 16
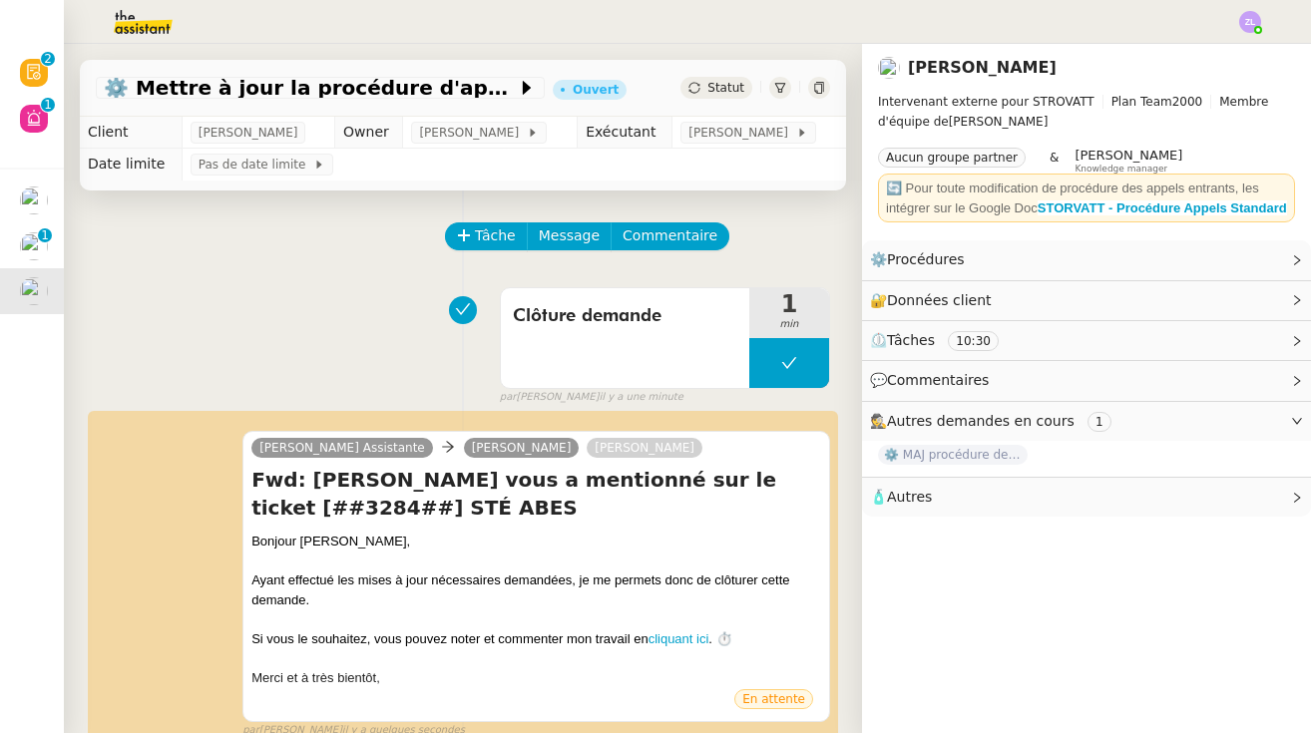
click at [717, 81] on span "Statut" at bounding box center [725, 88] width 37 height 14
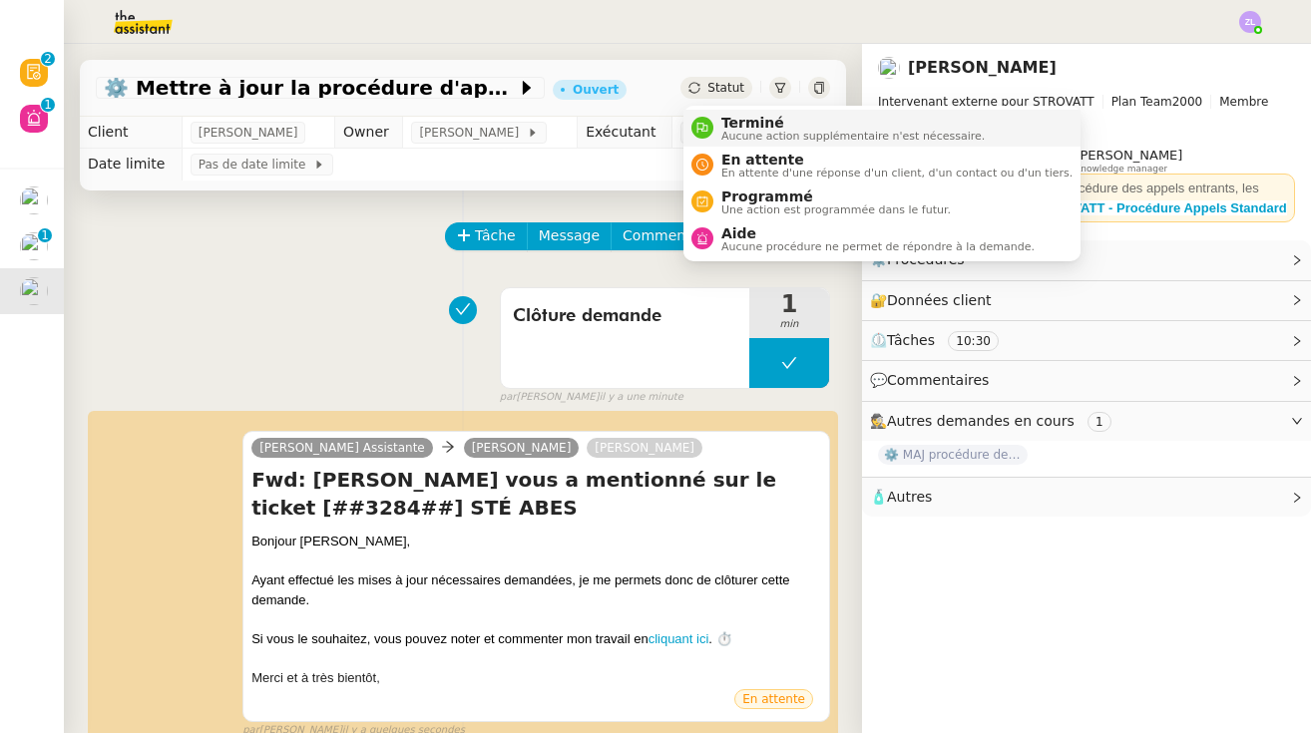
click at [747, 115] on span "Terminé" at bounding box center [852, 123] width 263 height 16
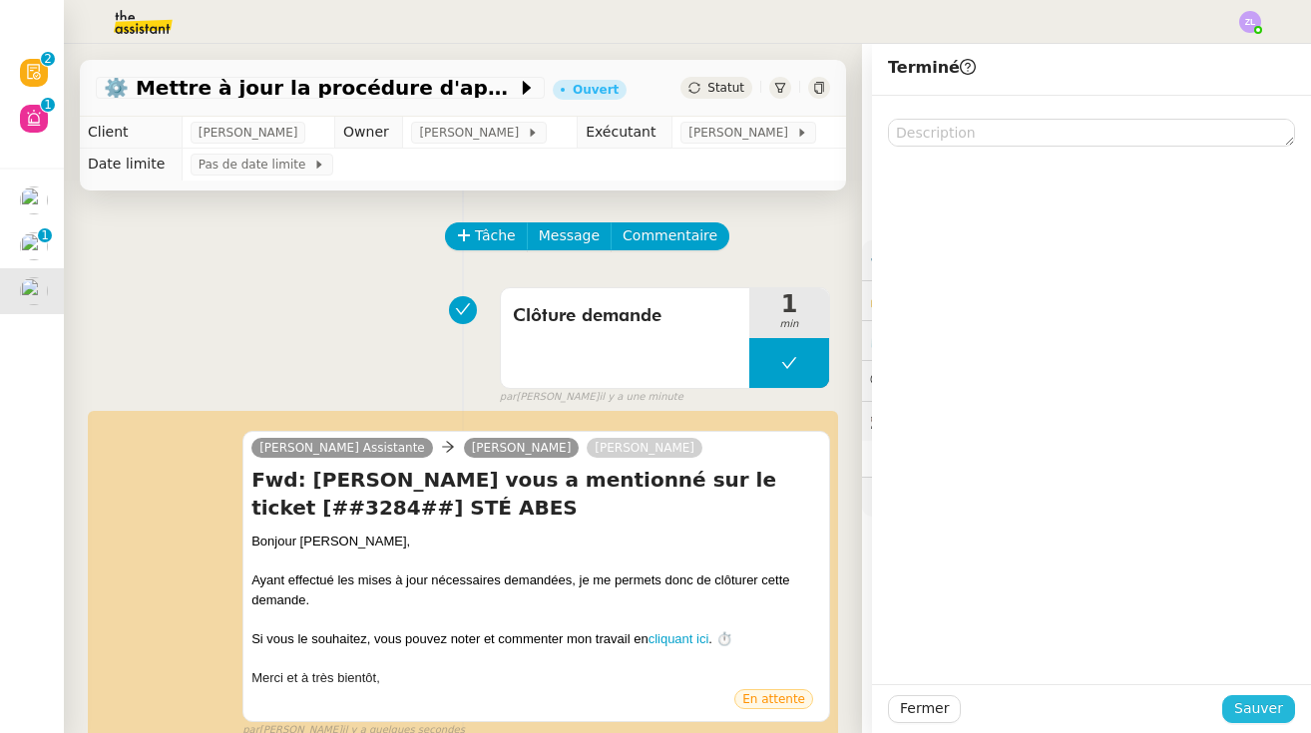
click at [783, 709] on span "Sauver" at bounding box center [1258, 708] width 49 height 23
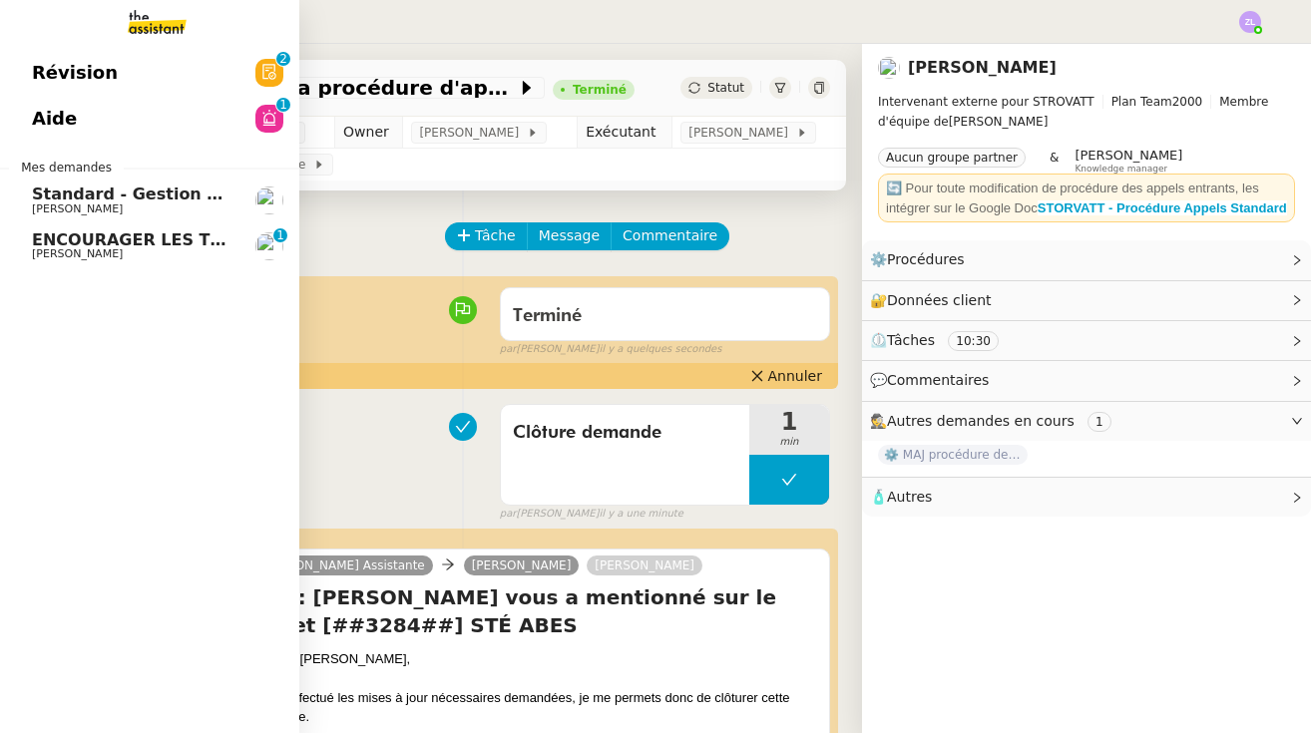
click at [83, 209] on span "[PERSON_NAME]" at bounding box center [77, 209] width 91 height 13
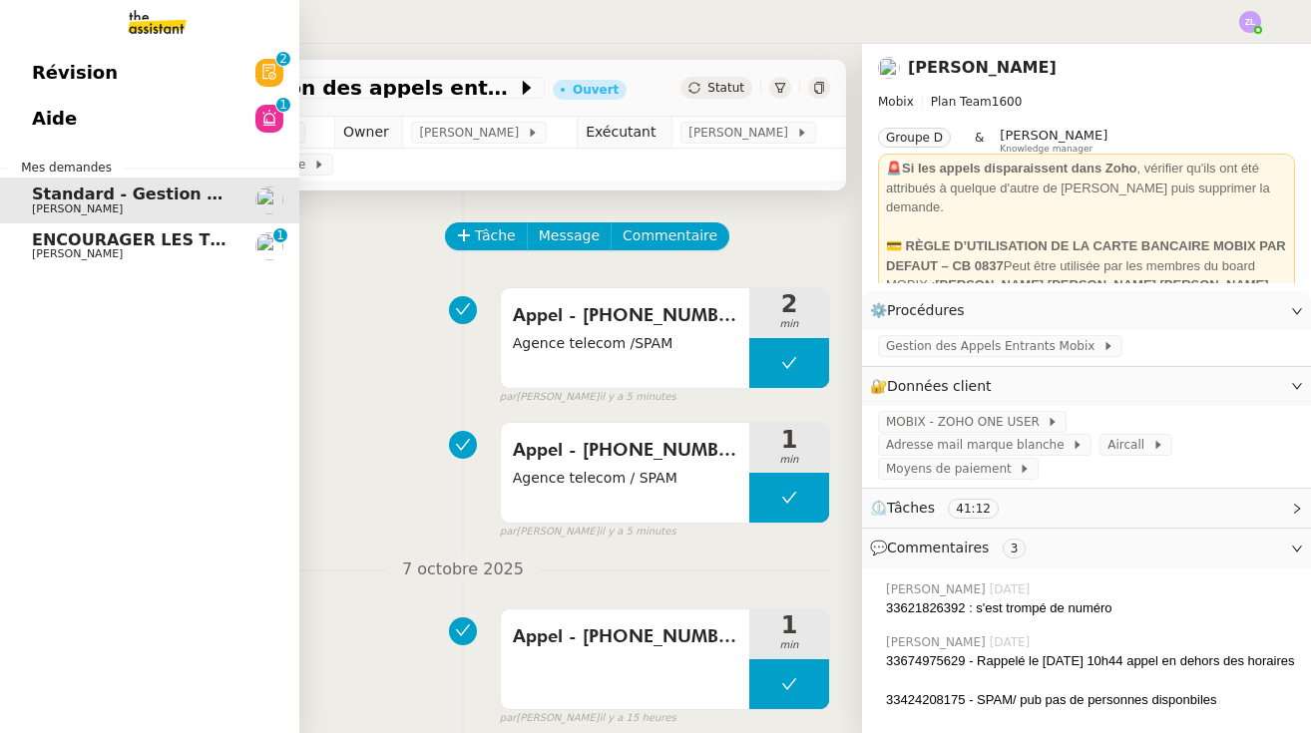
click at [131, 246] on span "ENCOURAGER LES TPE/PMI/PME À PASSER COMMANDE VIA LE SITE INTERNET - 1 septembre…" at bounding box center [467, 239] width 871 height 19
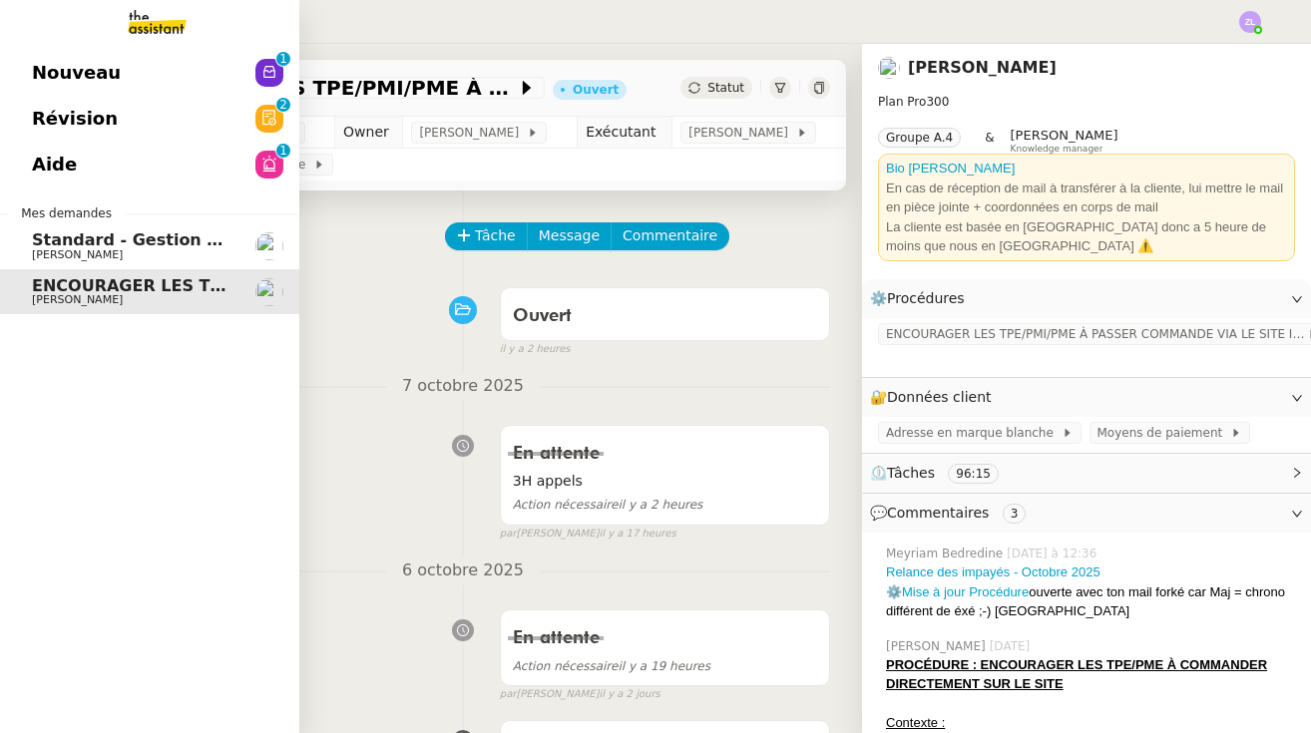
click at [70, 67] on span "Nouveau" at bounding box center [76, 73] width 89 height 30
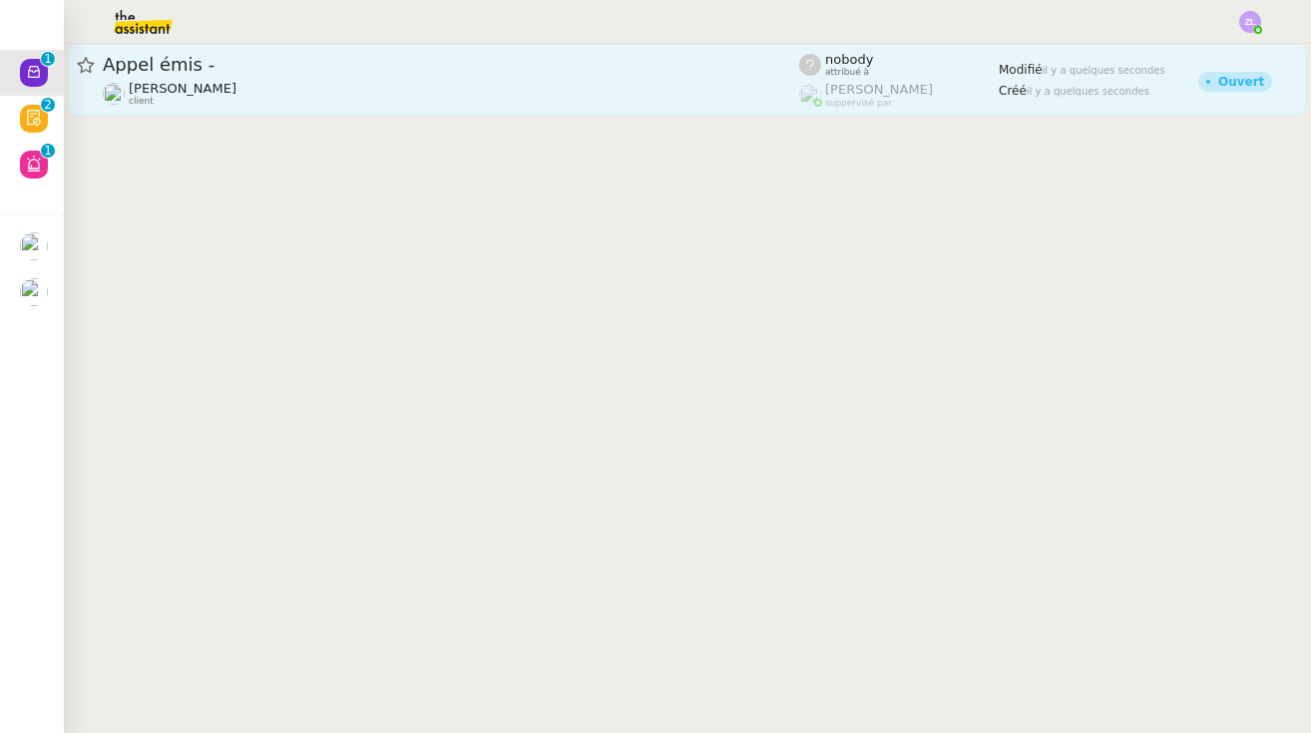
click at [382, 82] on div "[PERSON_NAME] client" at bounding box center [451, 94] width 696 height 26
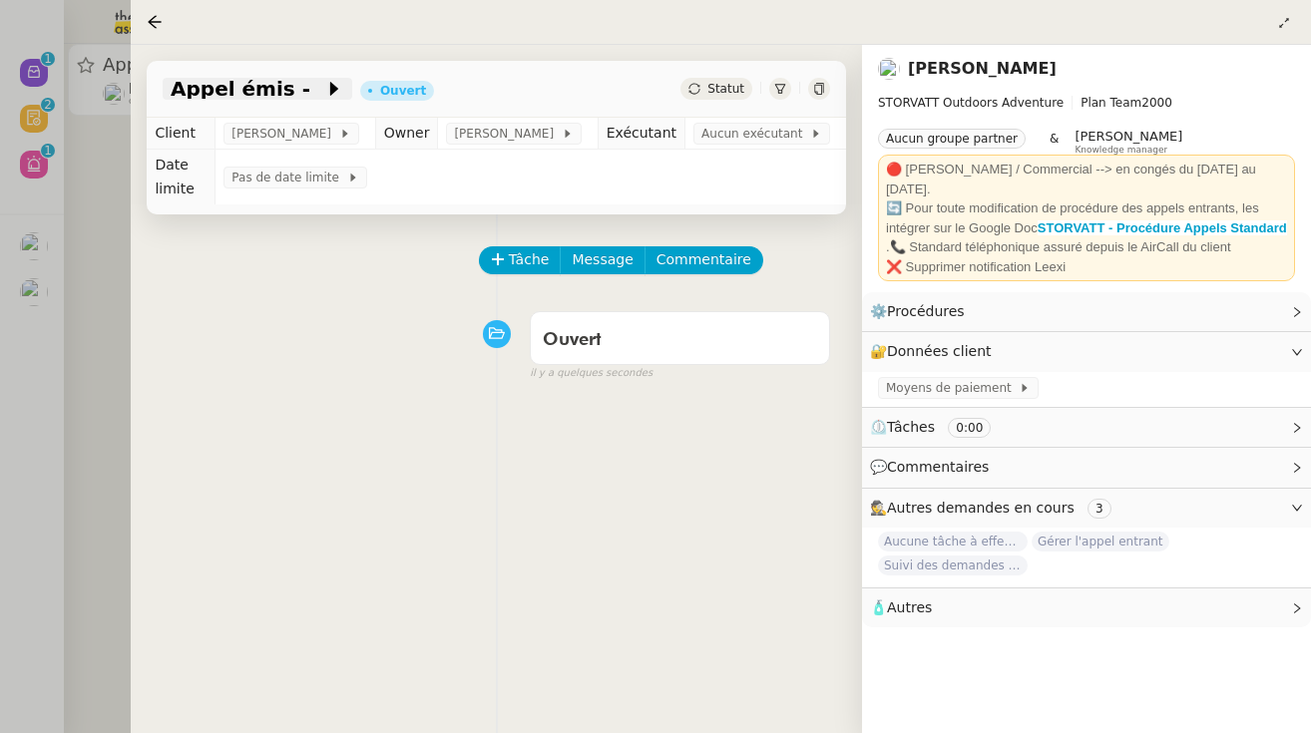
click at [277, 94] on span "Appel émis -" at bounding box center [248, 89] width 154 height 20
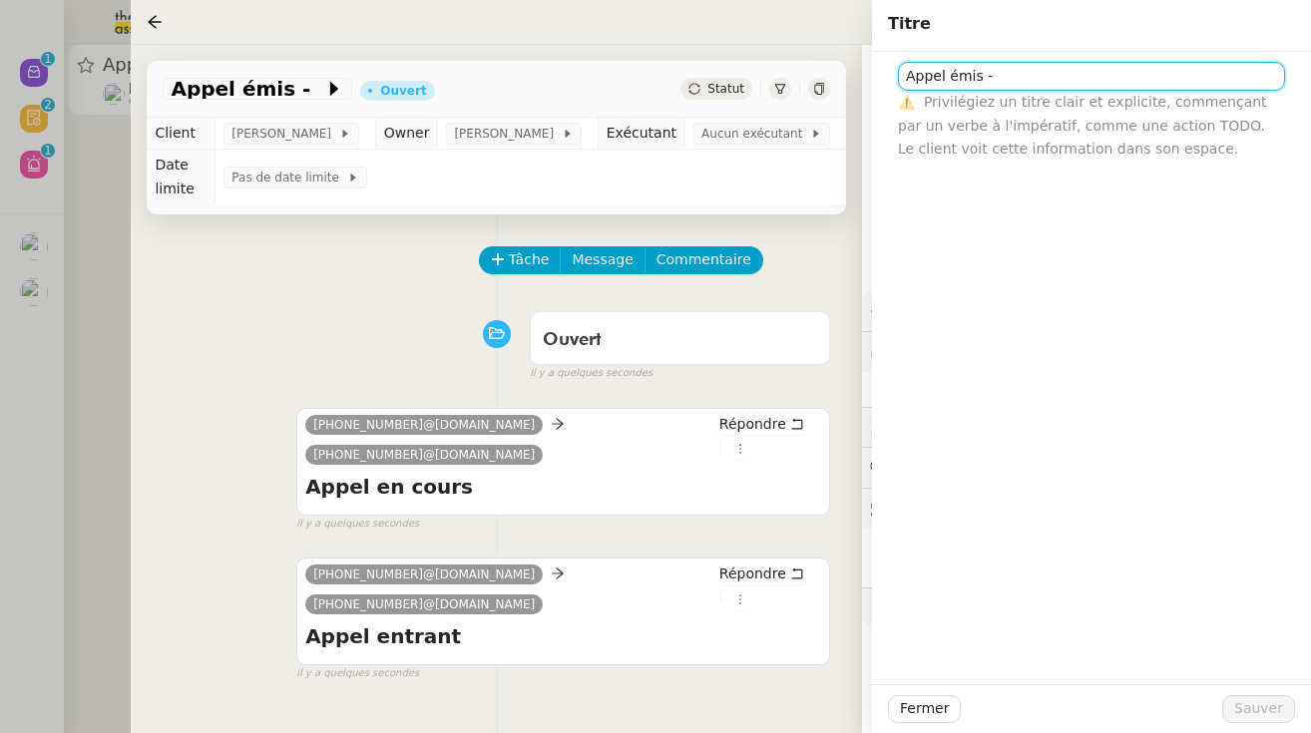
paste input "Bonjour Thomas, Ayant effectué les mises à jour nécessaires demandées, je me pe…"
type input "Appel émis - Bonjour Thomas, Ayant effectué les mises à jour nécessaires demand…"
click at [783, 83] on input "Appel émis - Bonjour Thomas, Ayant effectué les mises à jour nécessaires demand…" at bounding box center [1091, 76] width 387 height 29
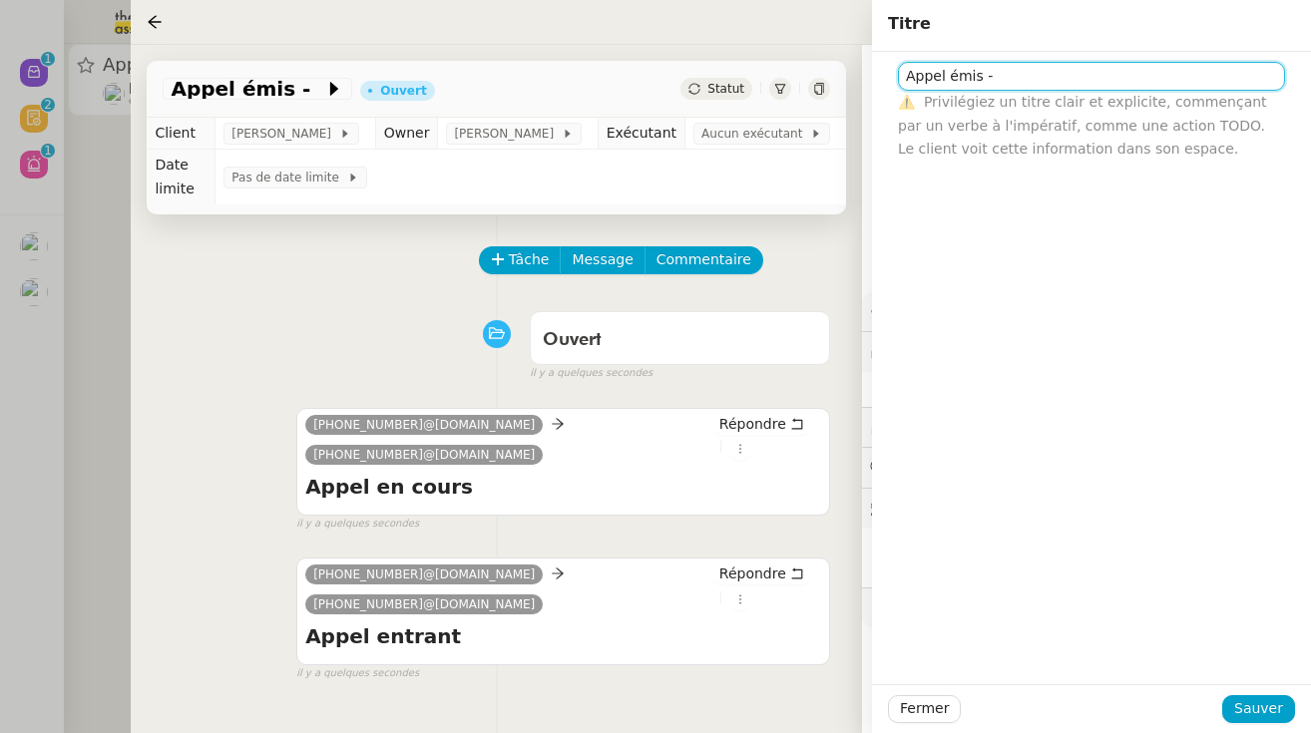
paste input "33479080133"
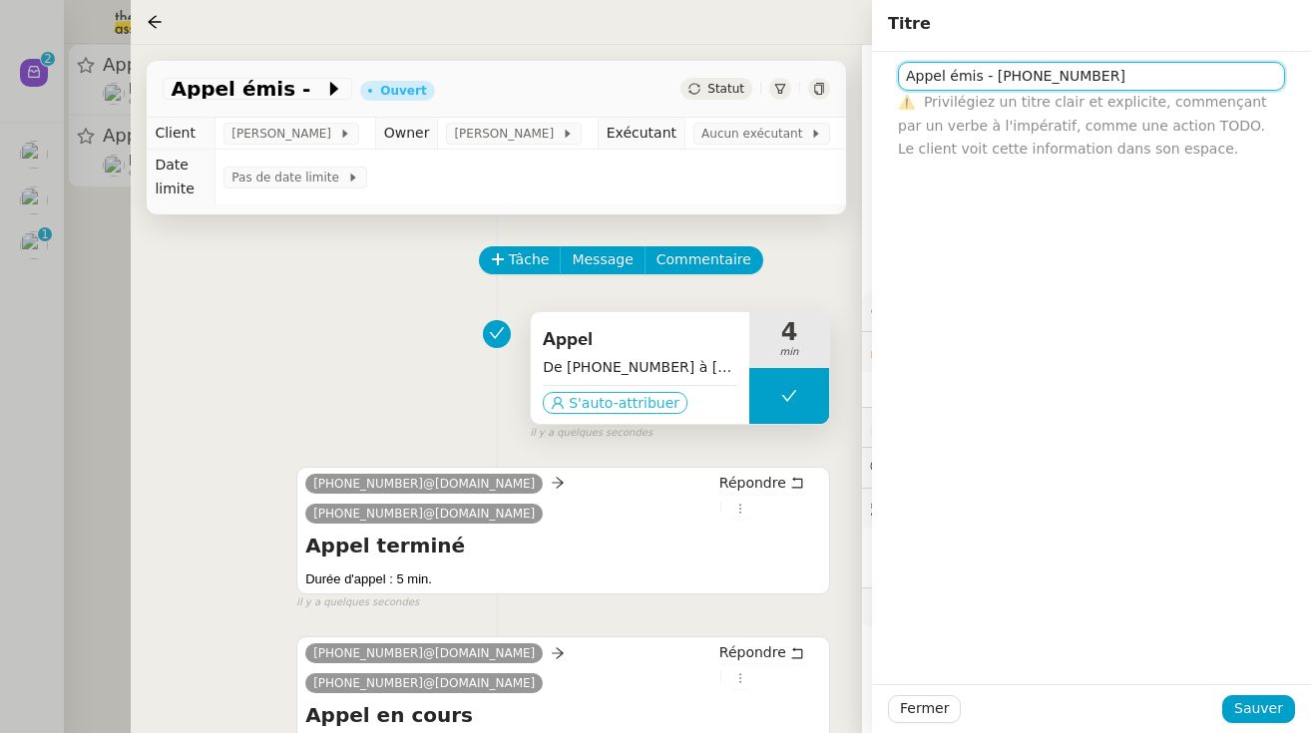
type input "Appel émis - 33479080133"
click at [617, 395] on span "S'auto-attribuer" at bounding box center [624, 403] width 111 height 20
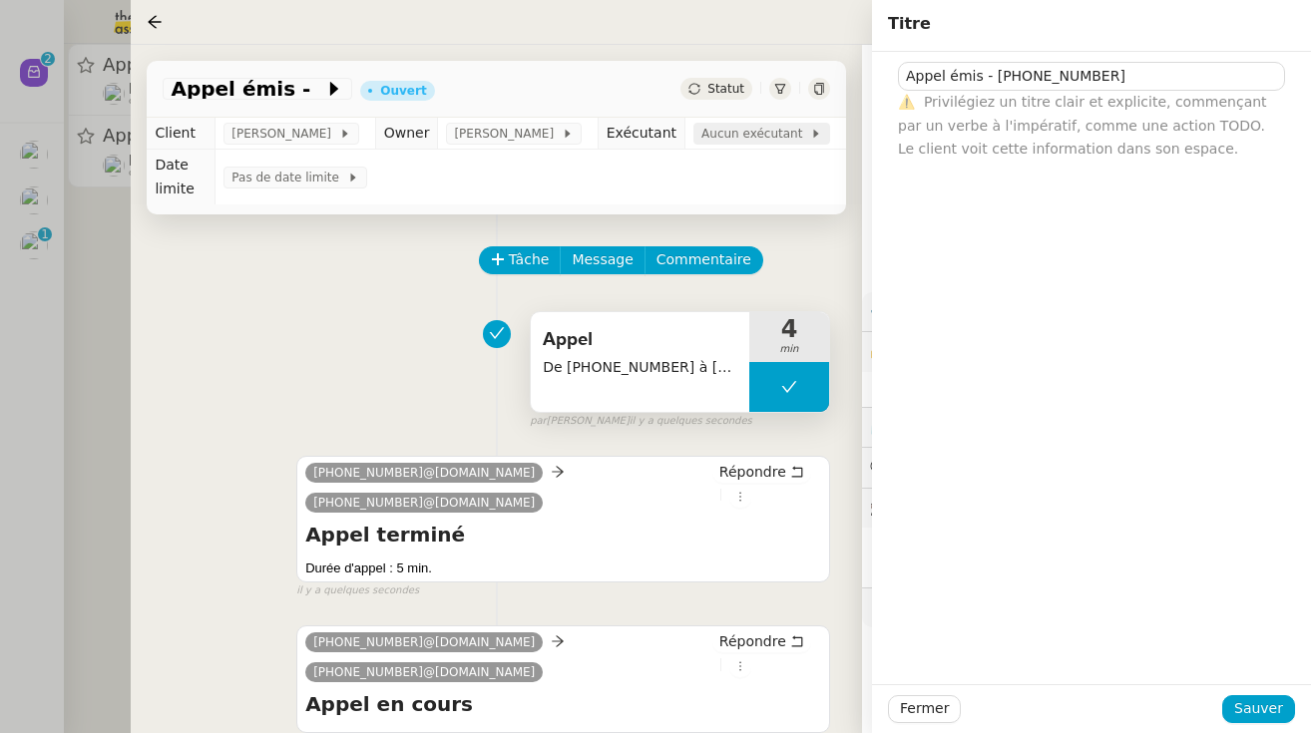
click at [754, 137] on span "Aucun exécutant" at bounding box center [755, 134] width 109 height 20
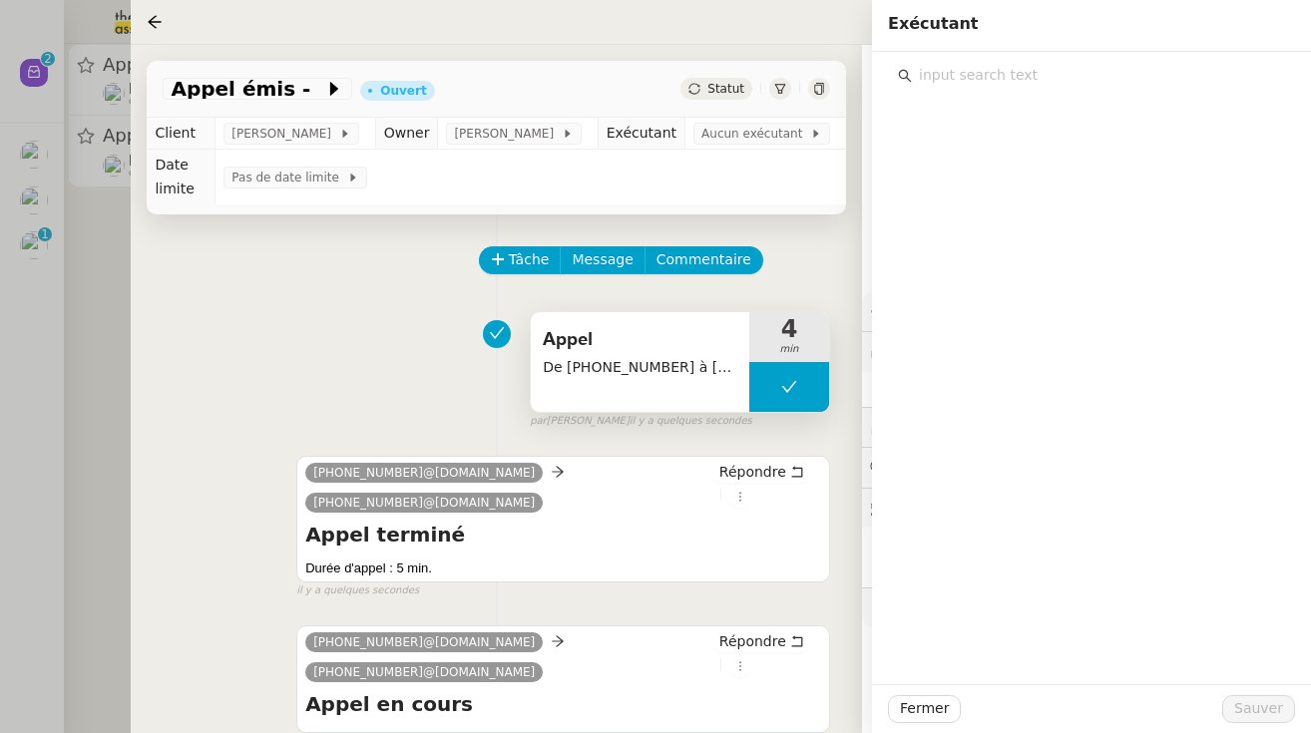
click at [783, 100] on div at bounding box center [1091, 368] width 439 height 633
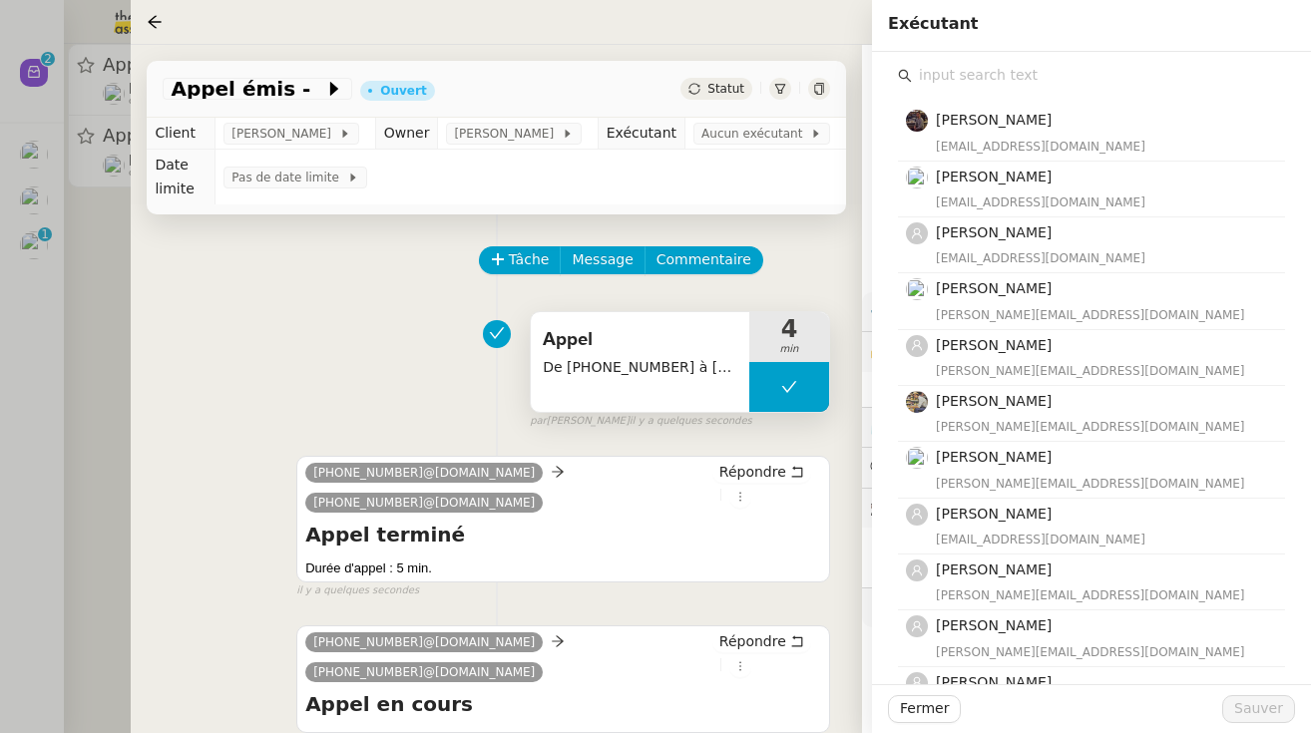
click at [783, 91] on div "[PERSON_NAME] [EMAIL_ADDRESS][DOMAIN_NAME] [PERSON_NAME] [EMAIL_ADDRESS][DOMAIN…" at bounding box center [1091, 658] width 387 height 1139
click at [783, 60] on div "[PERSON_NAME] [EMAIL_ADDRESS][DOMAIN_NAME] [PERSON_NAME] [EMAIL_ADDRESS][DOMAIN…" at bounding box center [1091, 640] width 407 height 1176
click at [783, 68] on input "text" at bounding box center [1098, 75] width 373 height 27
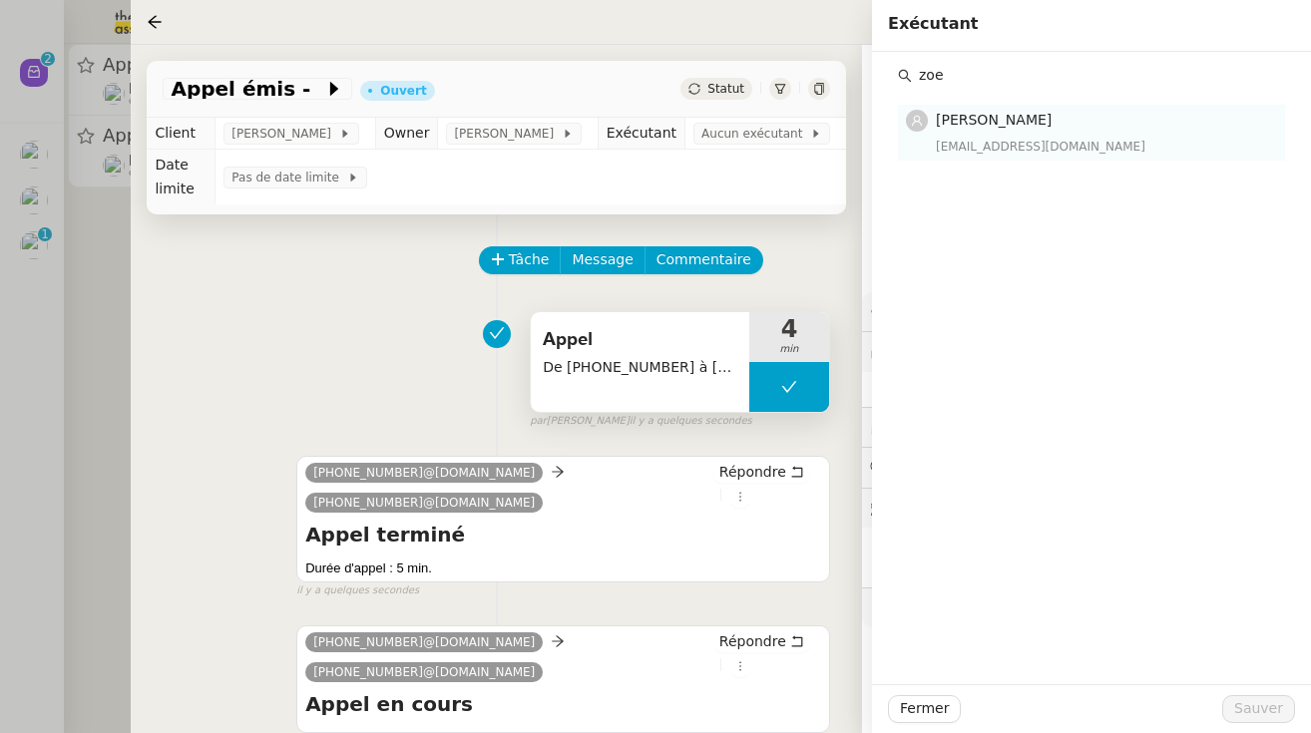
type input "zoe"
click at [783, 130] on h4 "[PERSON_NAME]" at bounding box center [1104, 120] width 337 height 23
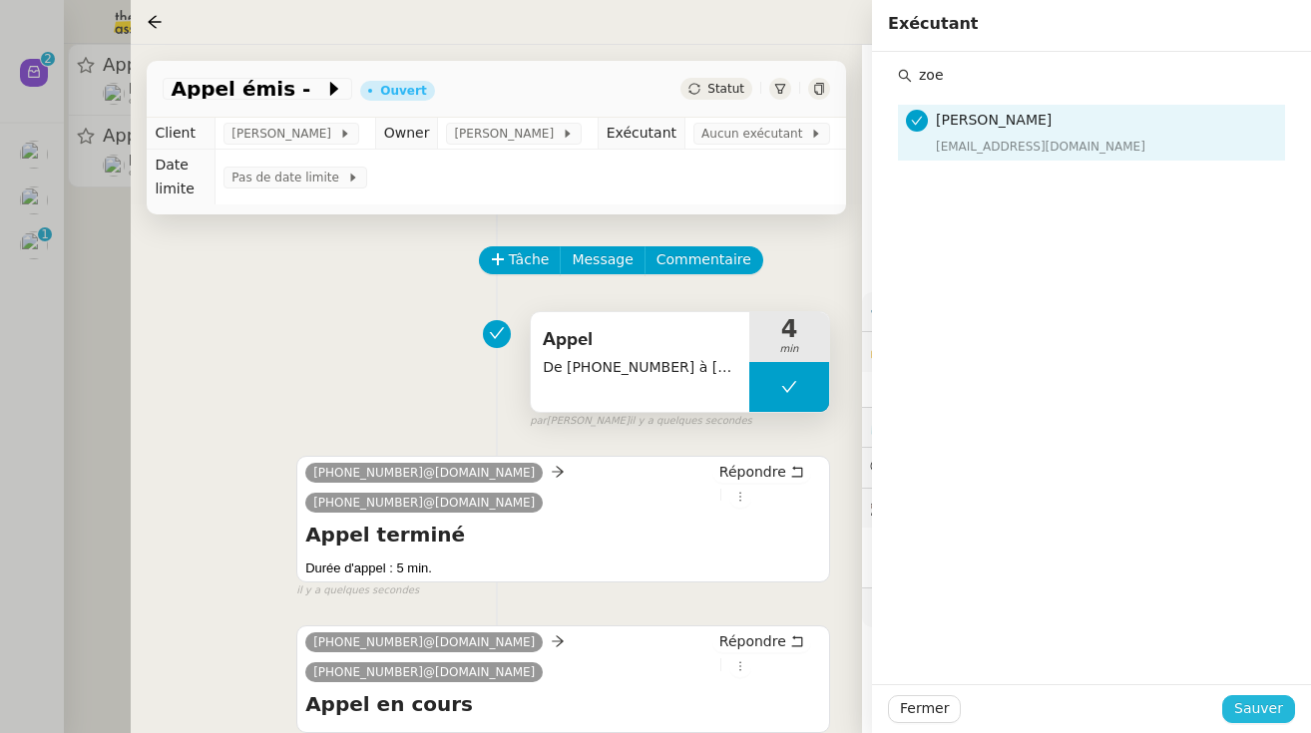
click at [783, 711] on span "Sauver" at bounding box center [1258, 708] width 49 height 23
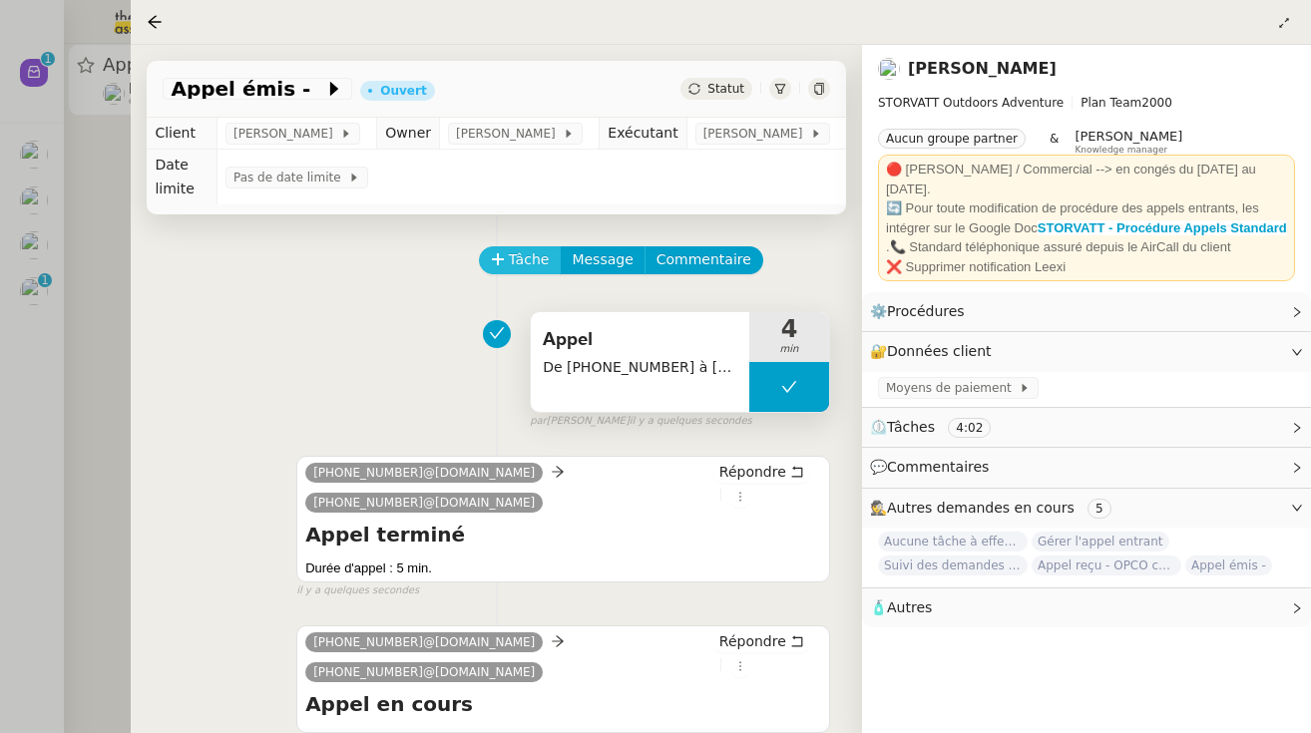
click at [532, 251] on span "Tâche" at bounding box center [529, 259] width 41 height 23
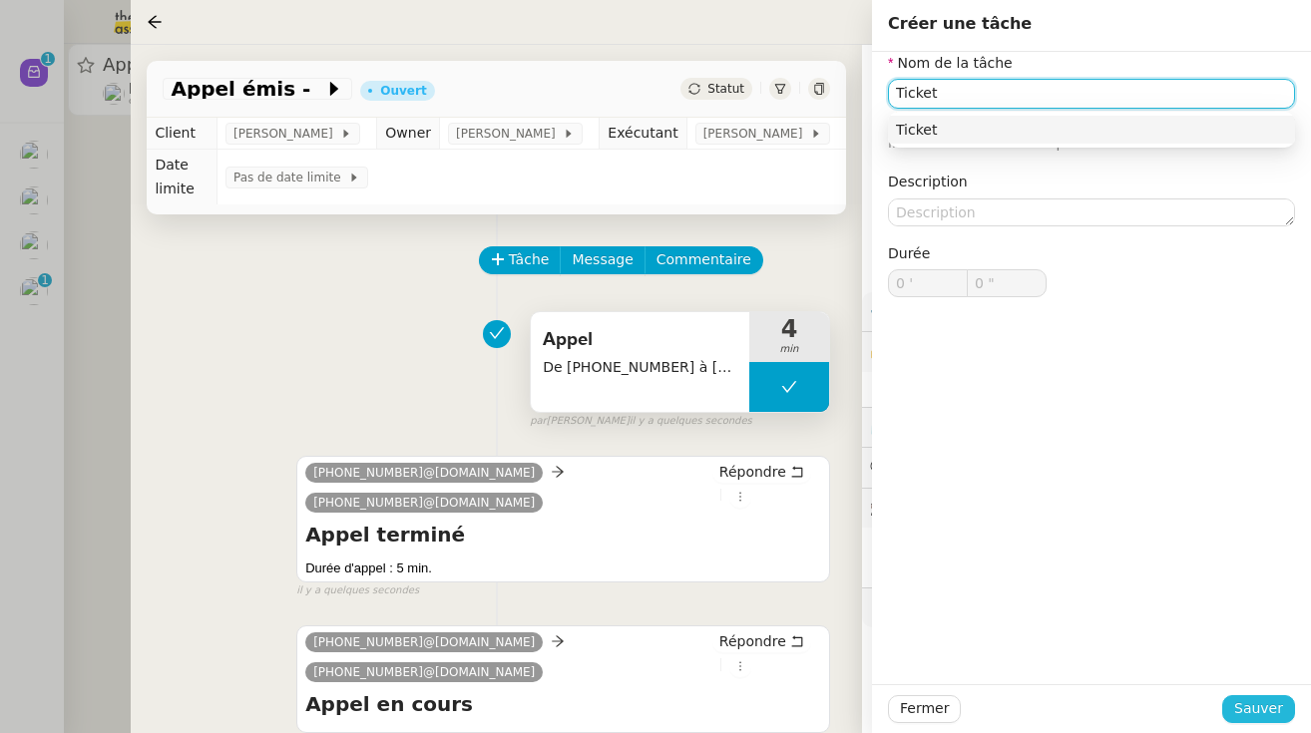
type input "Ticket"
click at [783, 717] on span "Sauver" at bounding box center [1258, 708] width 49 height 23
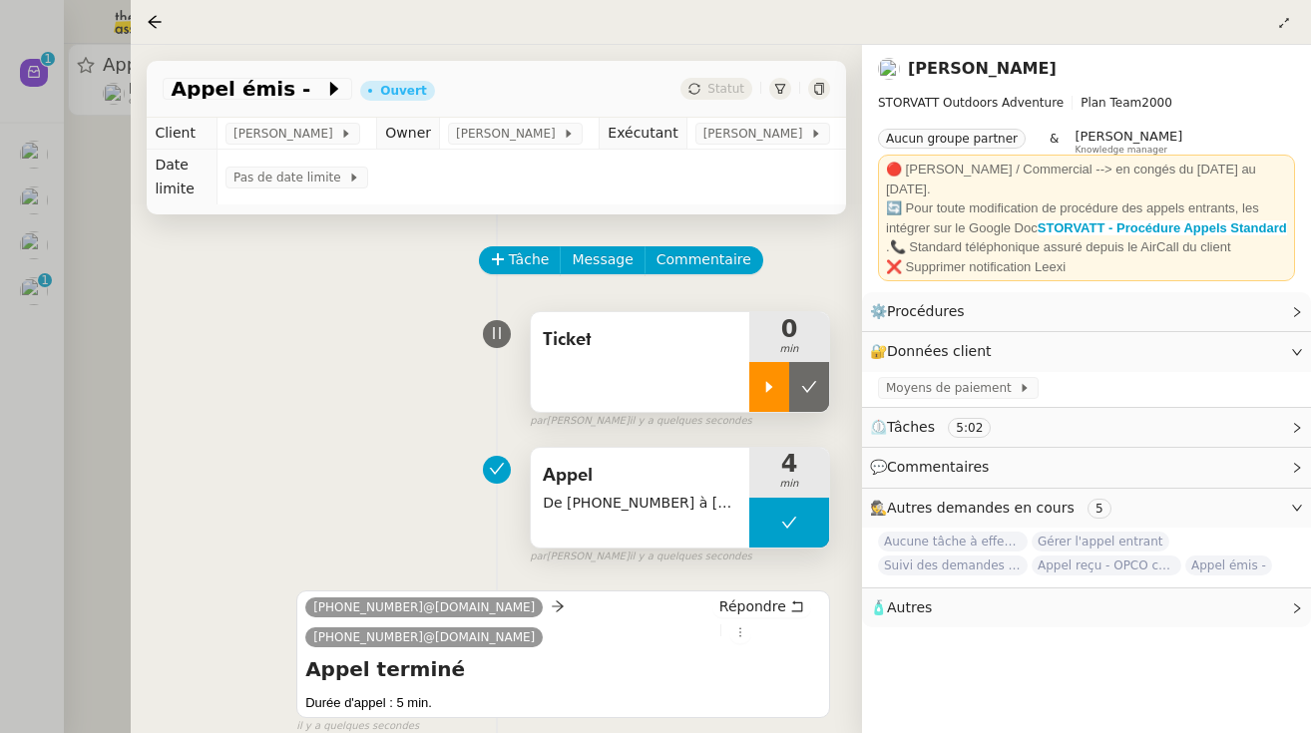
click at [763, 395] on icon at bounding box center [769, 387] width 16 height 16
click at [330, 94] on icon at bounding box center [334, 89] width 8 height 14
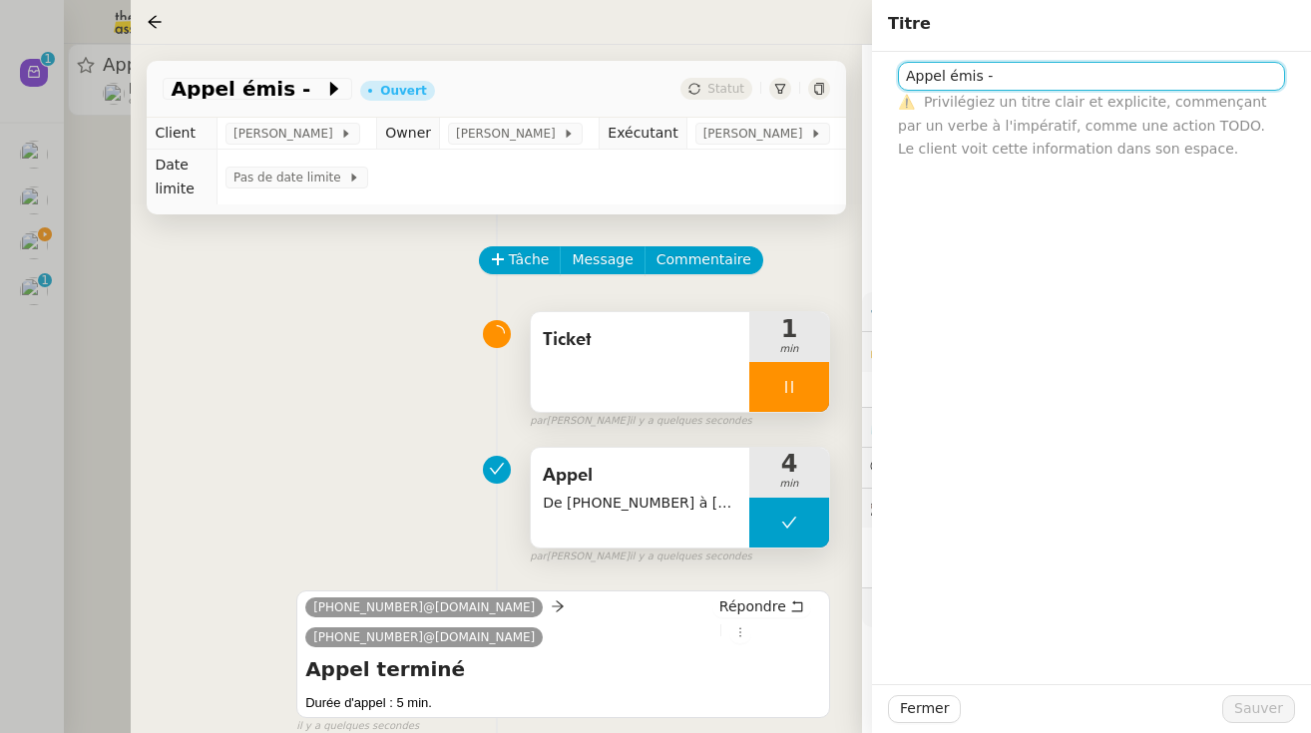
click at [783, 81] on input "Appel émis -" at bounding box center [1091, 76] width 387 height 29
type input "Appel émis - M. VEZIN"
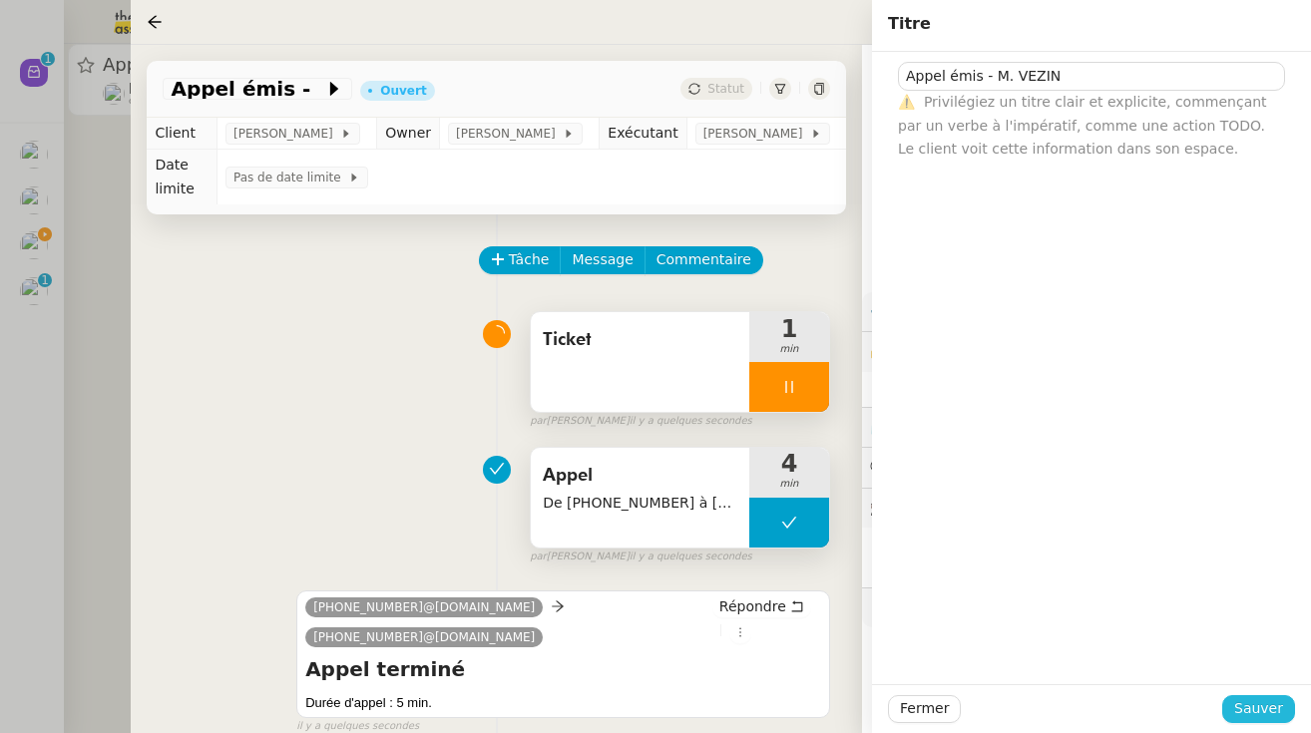
click at [783, 707] on span "Sauver" at bounding box center [1258, 708] width 49 height 23
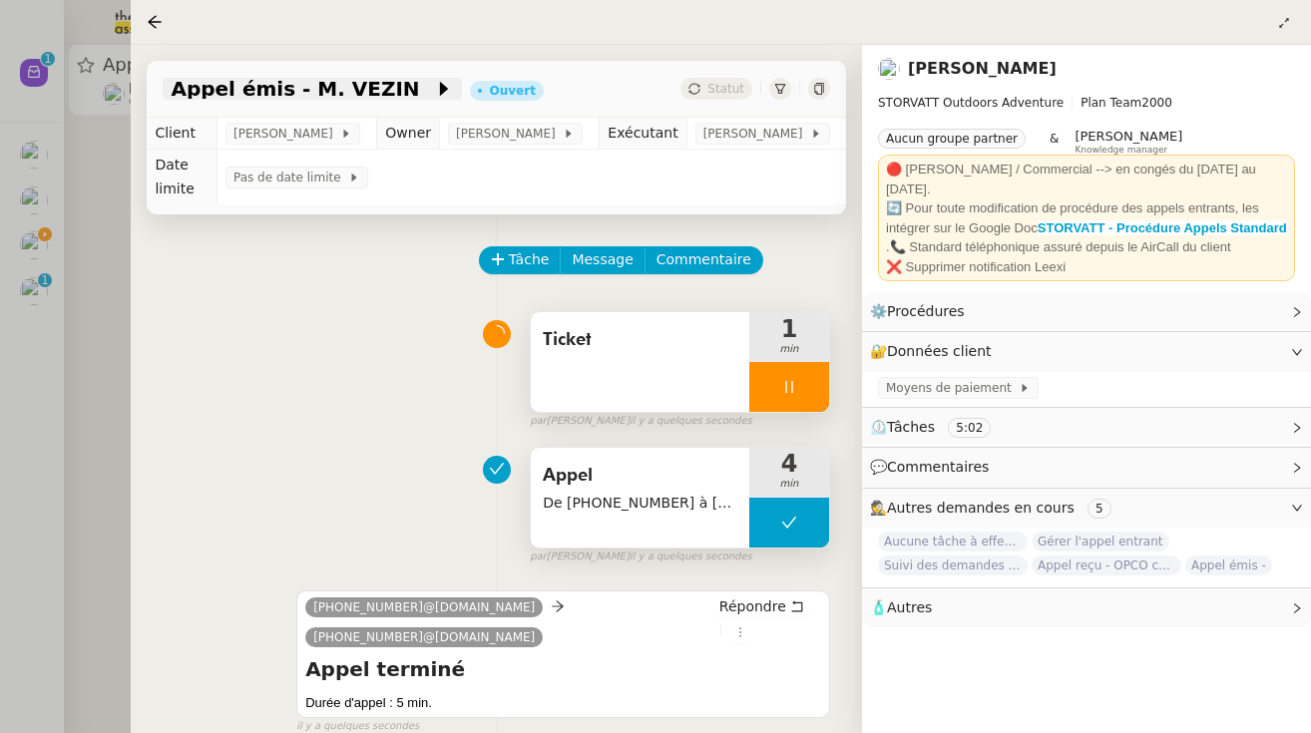
click at [348, 99] on span "Appel émis - M. VEZIN" at bounding box center [302, 89] width 262 height 20
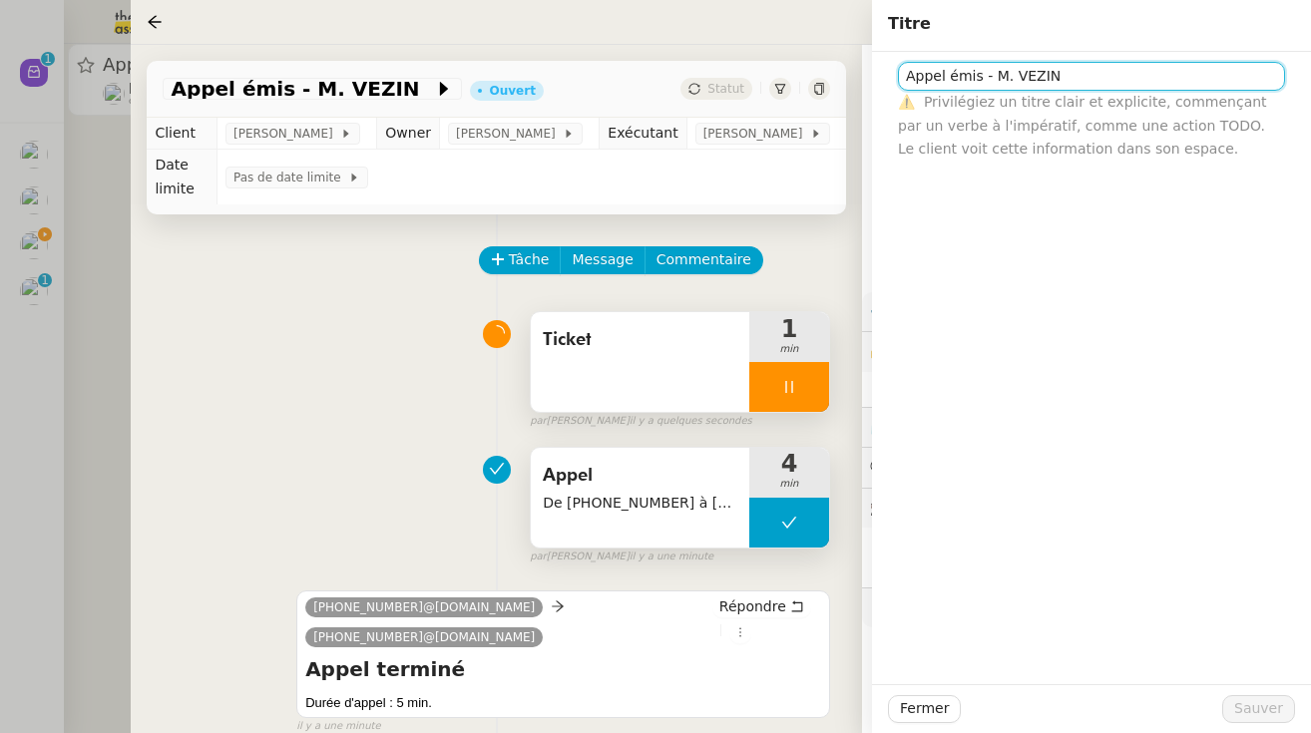
click at [783, 79] on input "Appel émis - M. VEZIN" at bounding box center [1091, 76] width 387 height 29
type input "Appel émis - M. VESIN"
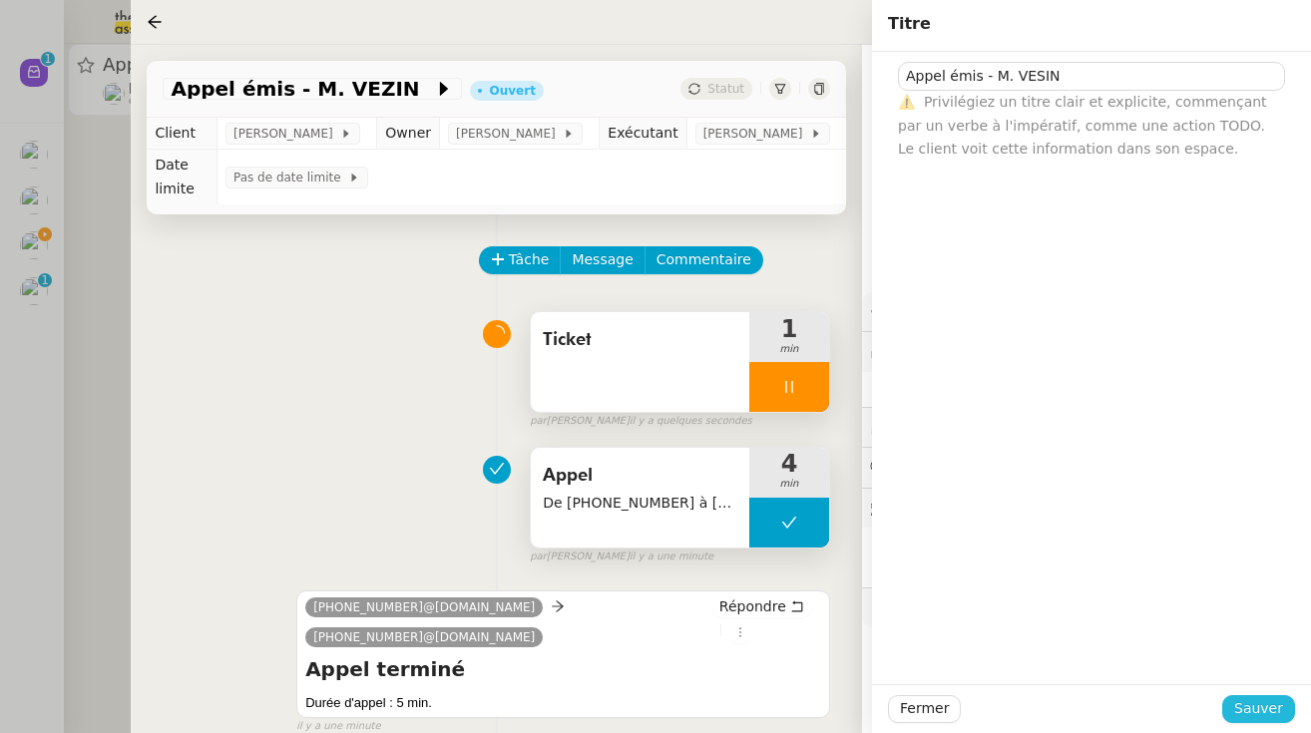
click at [783, 703] on span "Sauver" at bounding box center [1258, 708] width 49 height 23
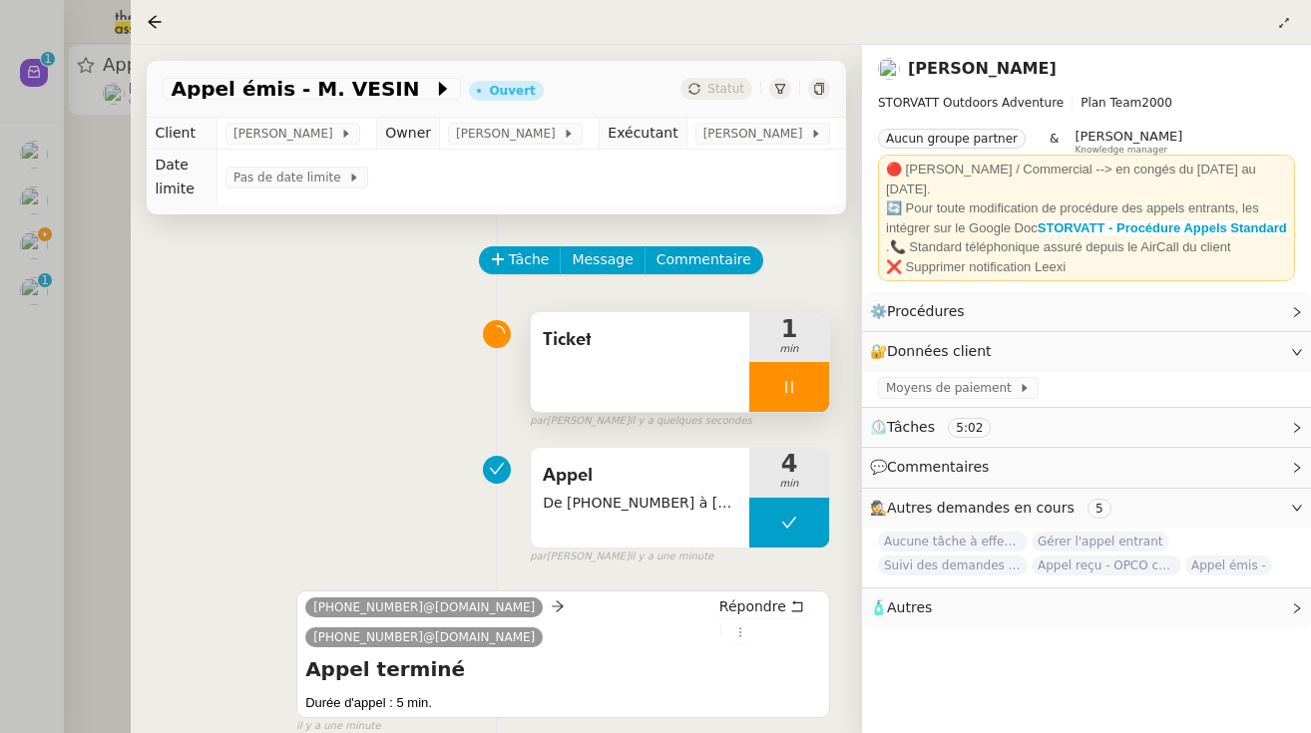
click at [80, 335] on div at bounding box center [655, 366] width 1311 height 733
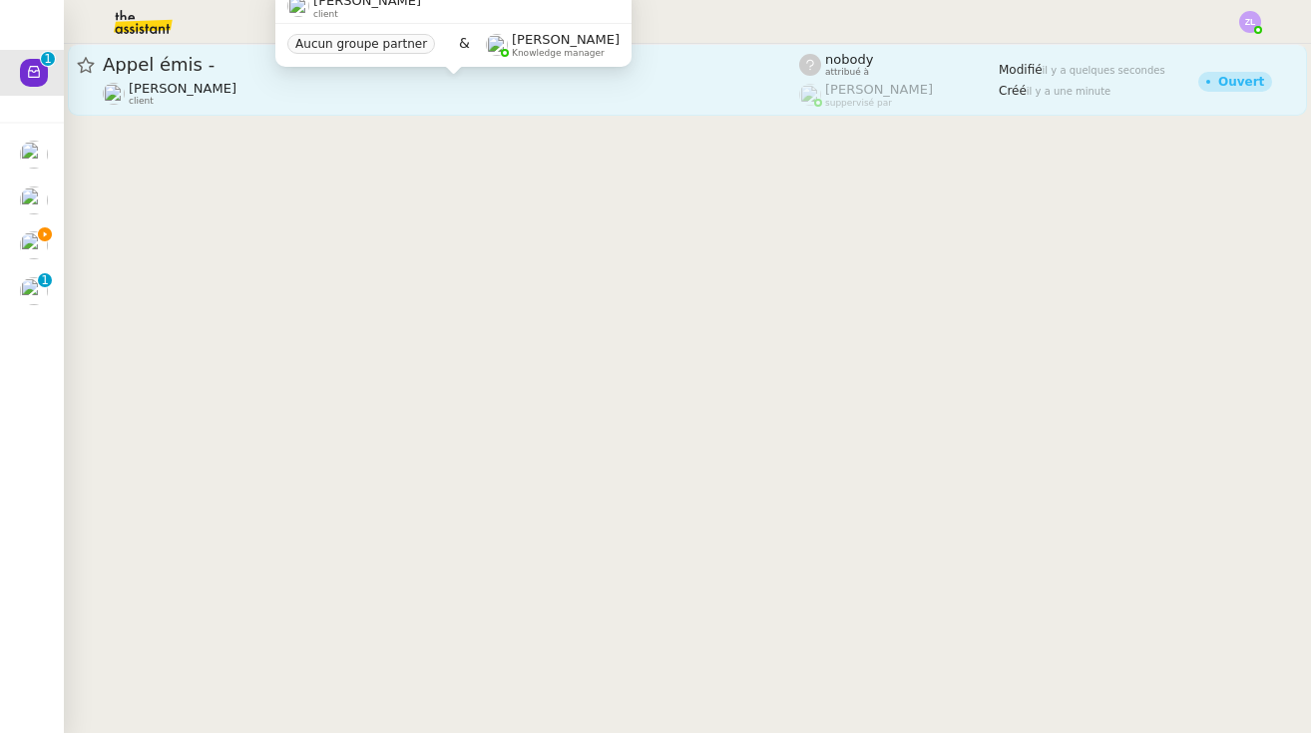
click at [198, 88] on span "[PERSON_NAME]" at bounding box center [183, 88] width 108 height 15
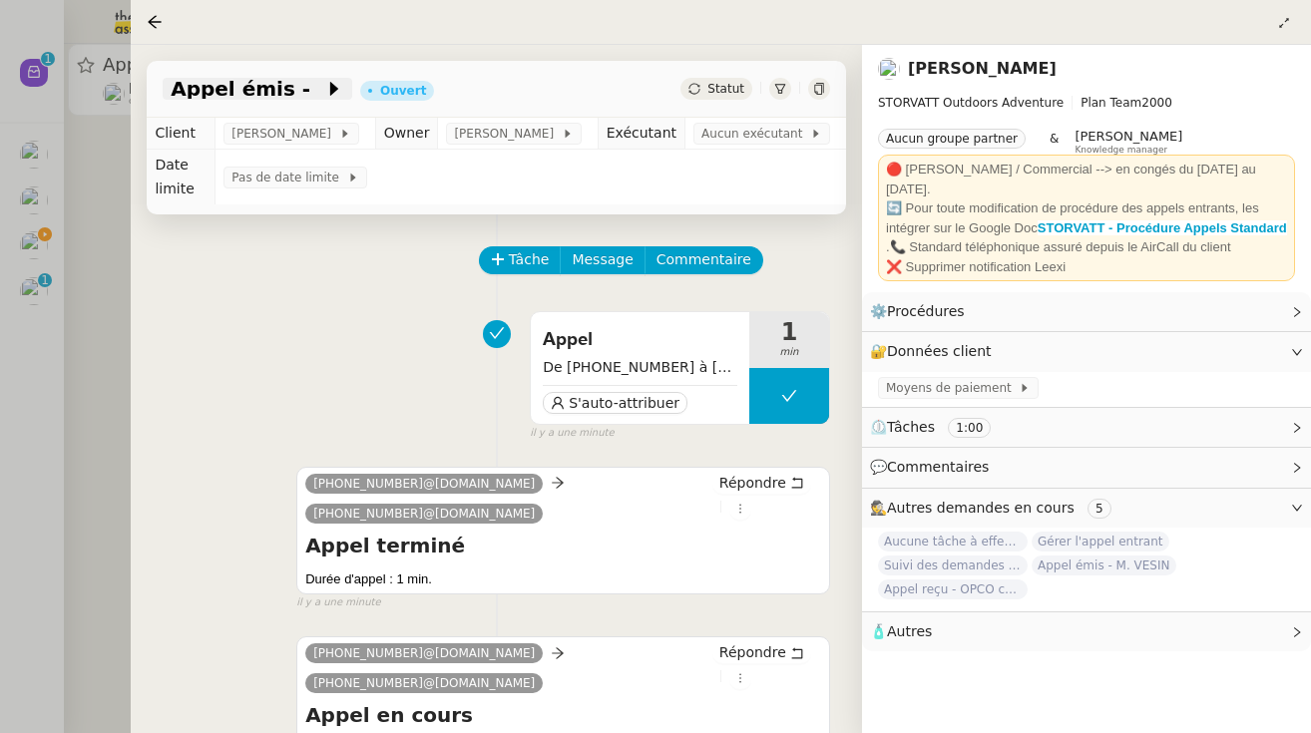
click at [310, 98] on span at bounding box center [317, 89] width 14 height 24
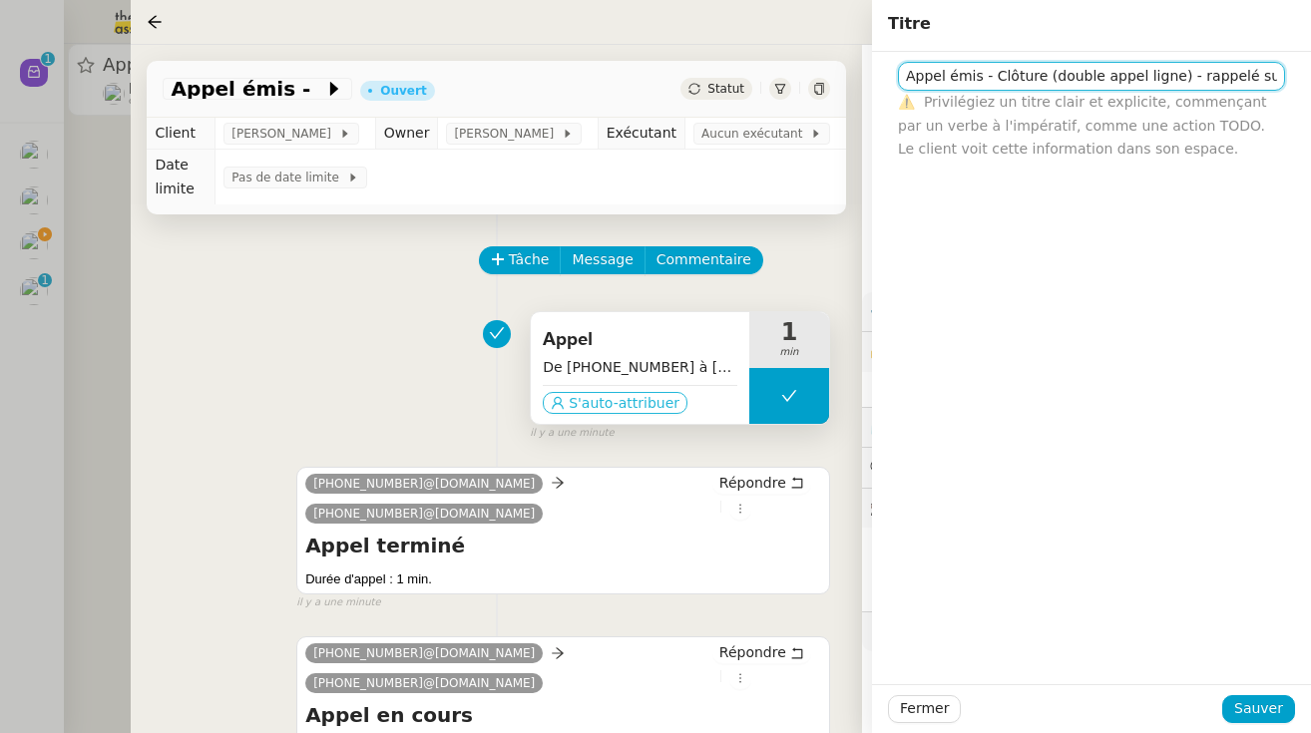
type input "Appel émis - Clôture (double appel ligne) - rappelé sur standard"
click at [631, 413] on span "S'auto-attribuer" at bounding box center [624, 403] width 111 height 20
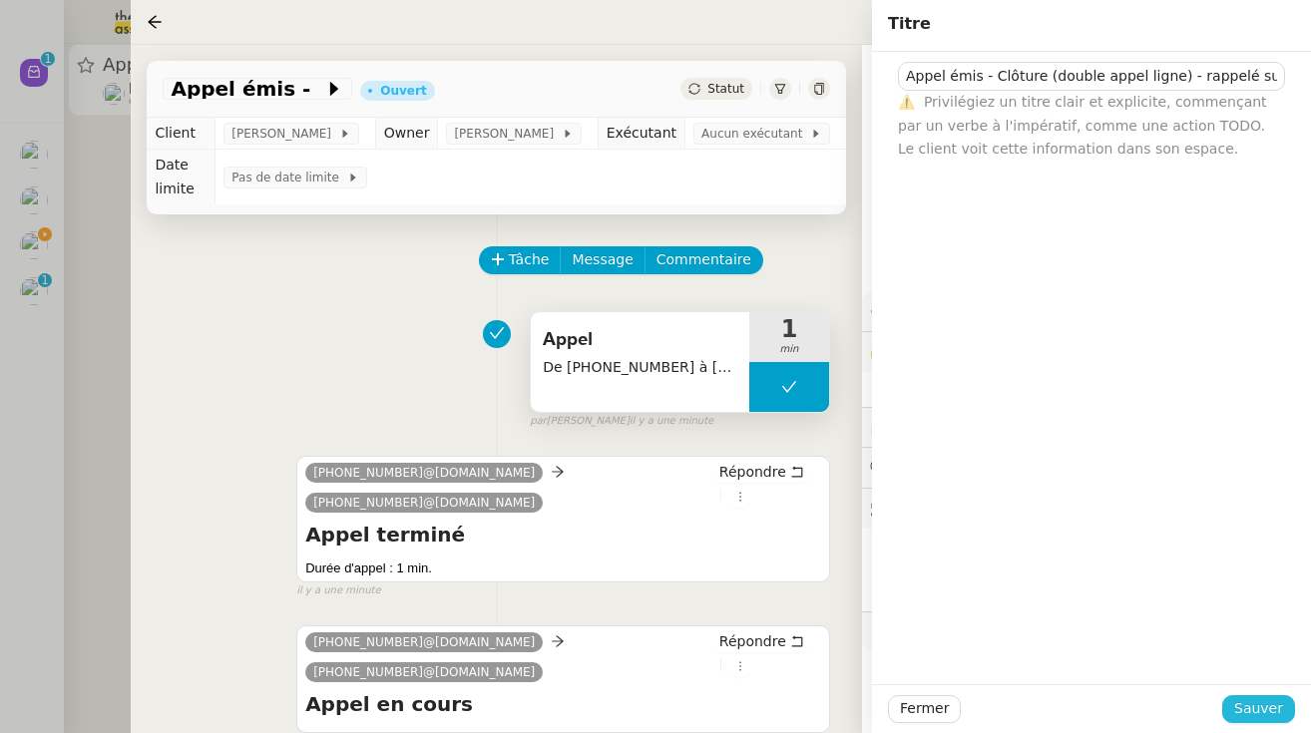
click at [783, 714] on button "Sauver" at bounding box center [1258, 709] width 73 height 28
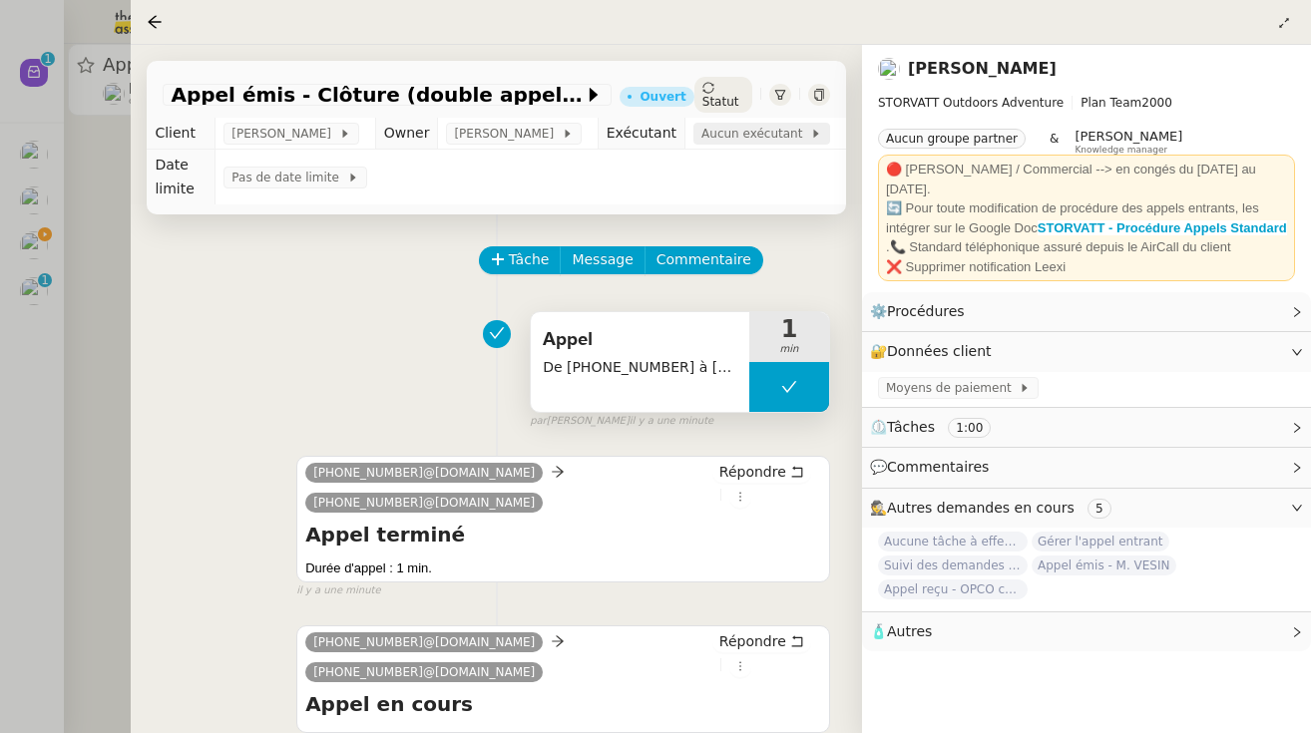
click at [750, 126] on span "Aucun exécutant" at bounding box center [755, 134] width 109 height 20
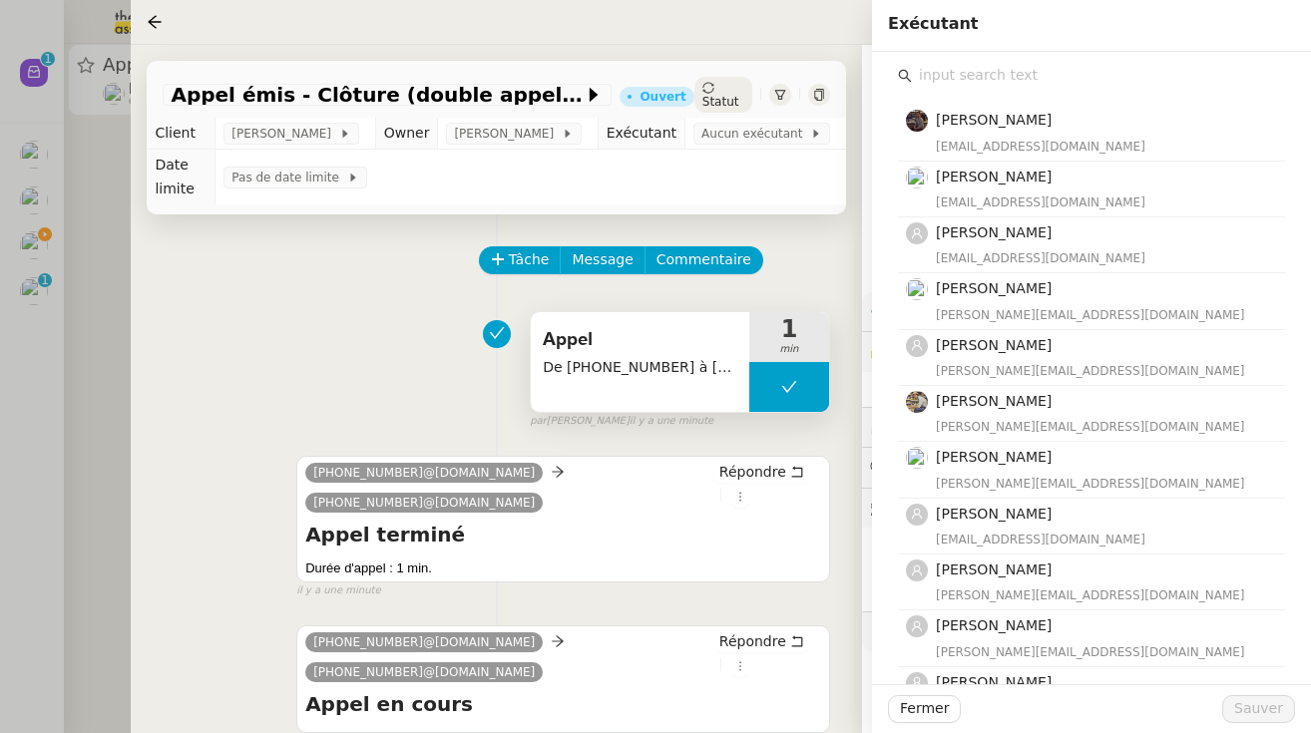
click at [783, 84] on input "text" at bounding box center [1098, 75] width 373 height 27
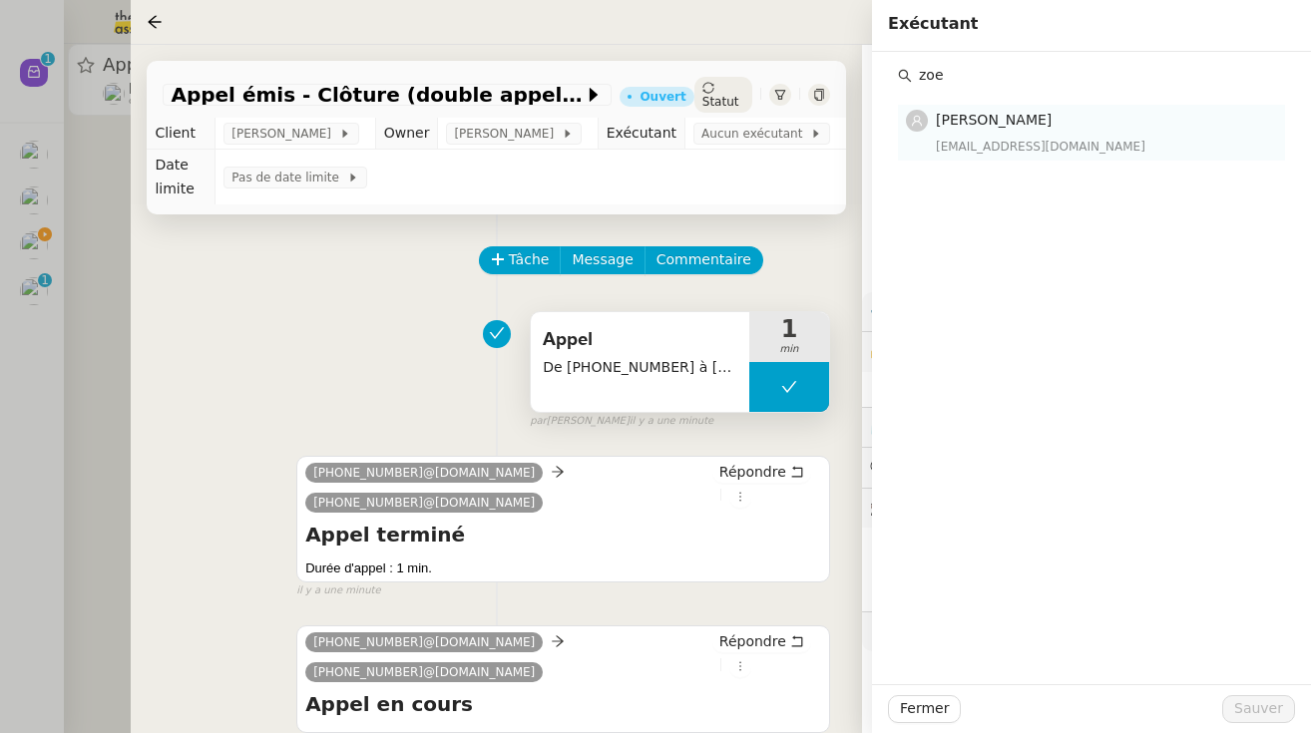
type input "zoe"
click at [783, 134] on div "[PERSON_NAME] [EMAIL_ADDRESS][DOMAIN_NAME]" at bounding box center [1104, 132] width 337 height 47
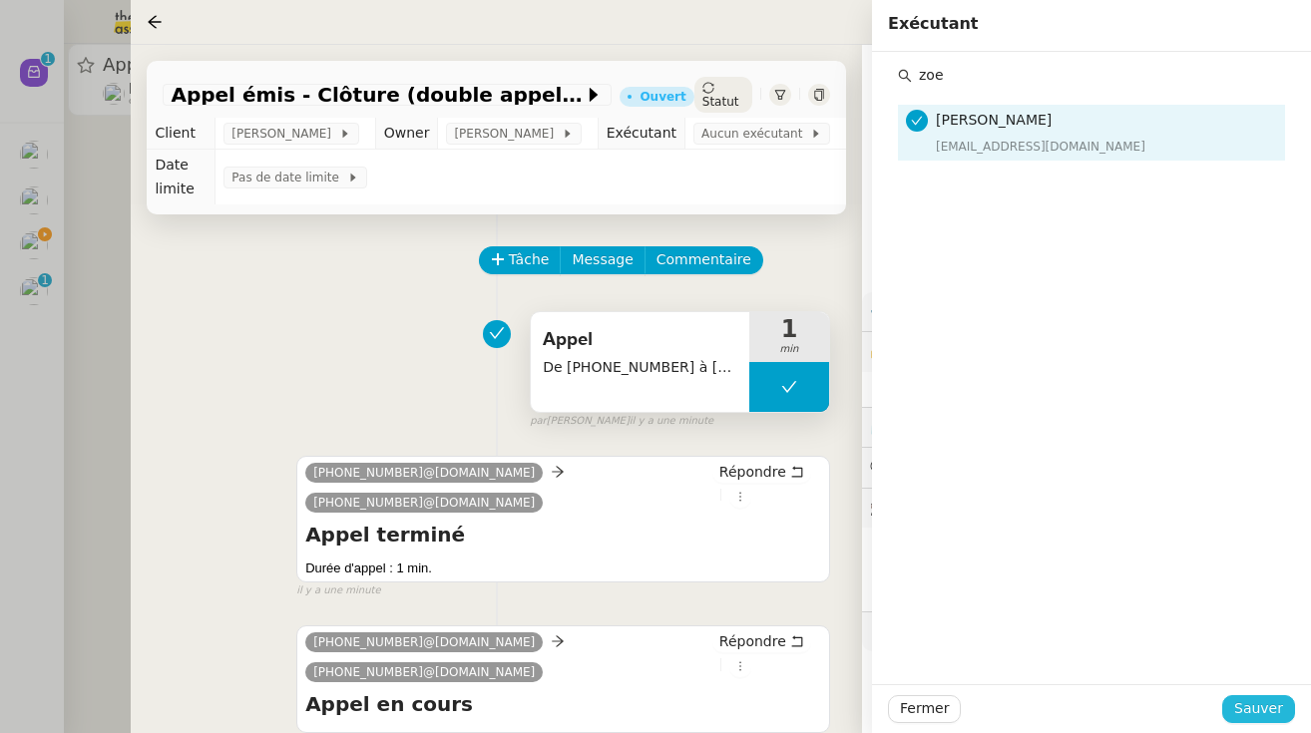
click at [783, 704] on button "Sauver" at bounding box center [1258, 709] width 73 height 28
click at [707, 89] on div "Statut" at bounding box center [723, 95] width 58 height 36
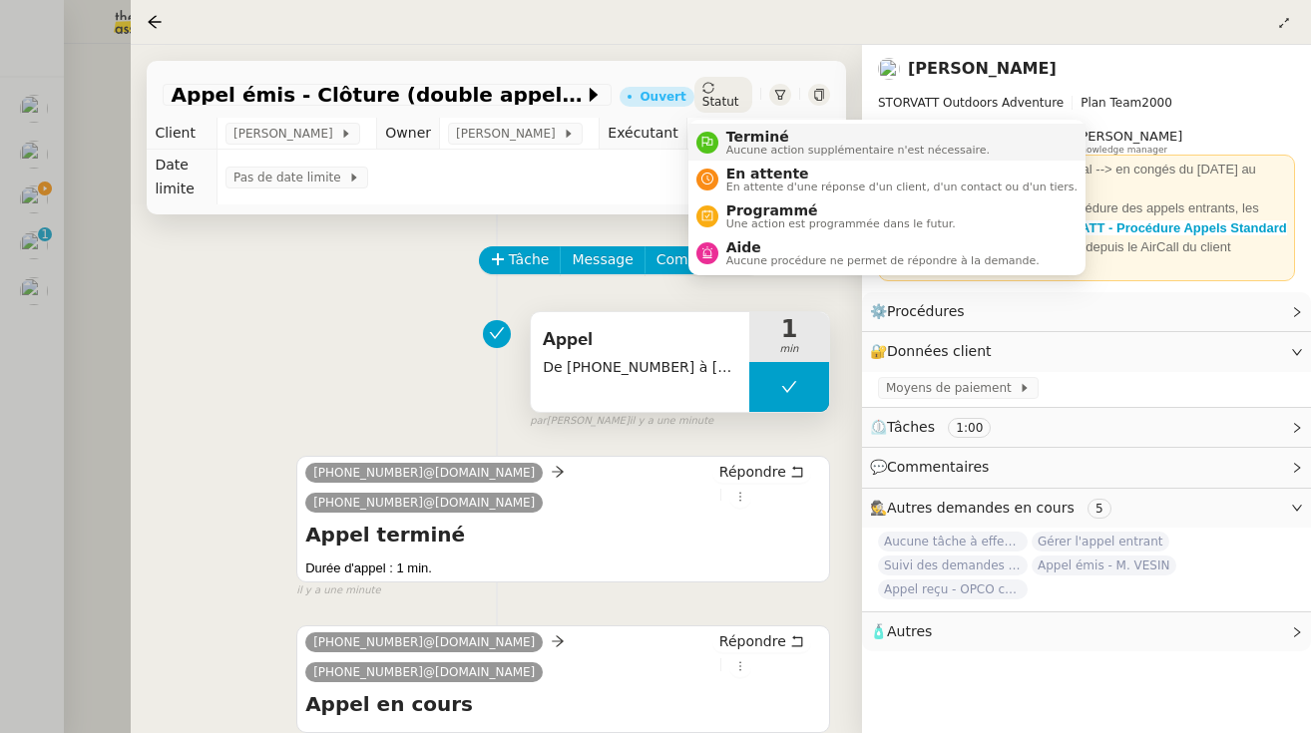
click at [717, 125] on li "Terminé Aucune action supplémentaire n'est nécessaire." at bounding box center [886, 142] width 397 height 37
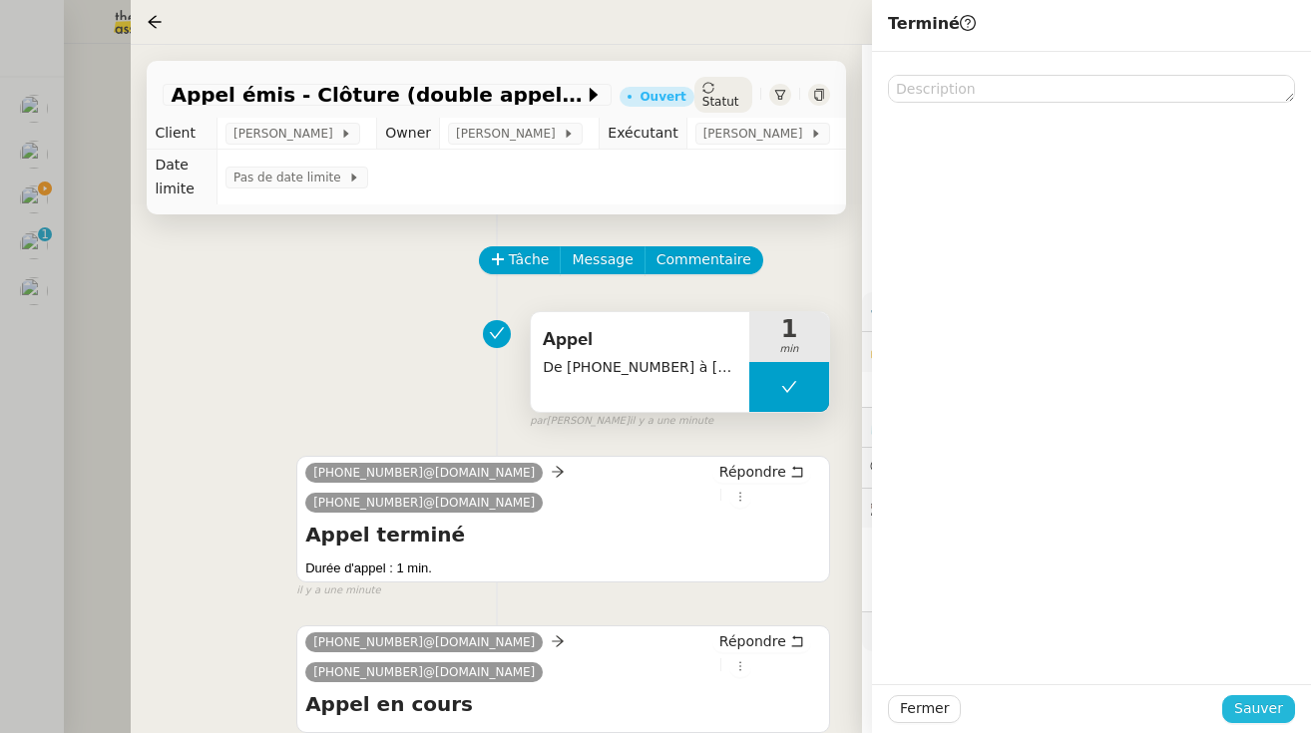
click at [783, 705] on span "Sauver" at bounding box center [1258, 708] width 49 height 23
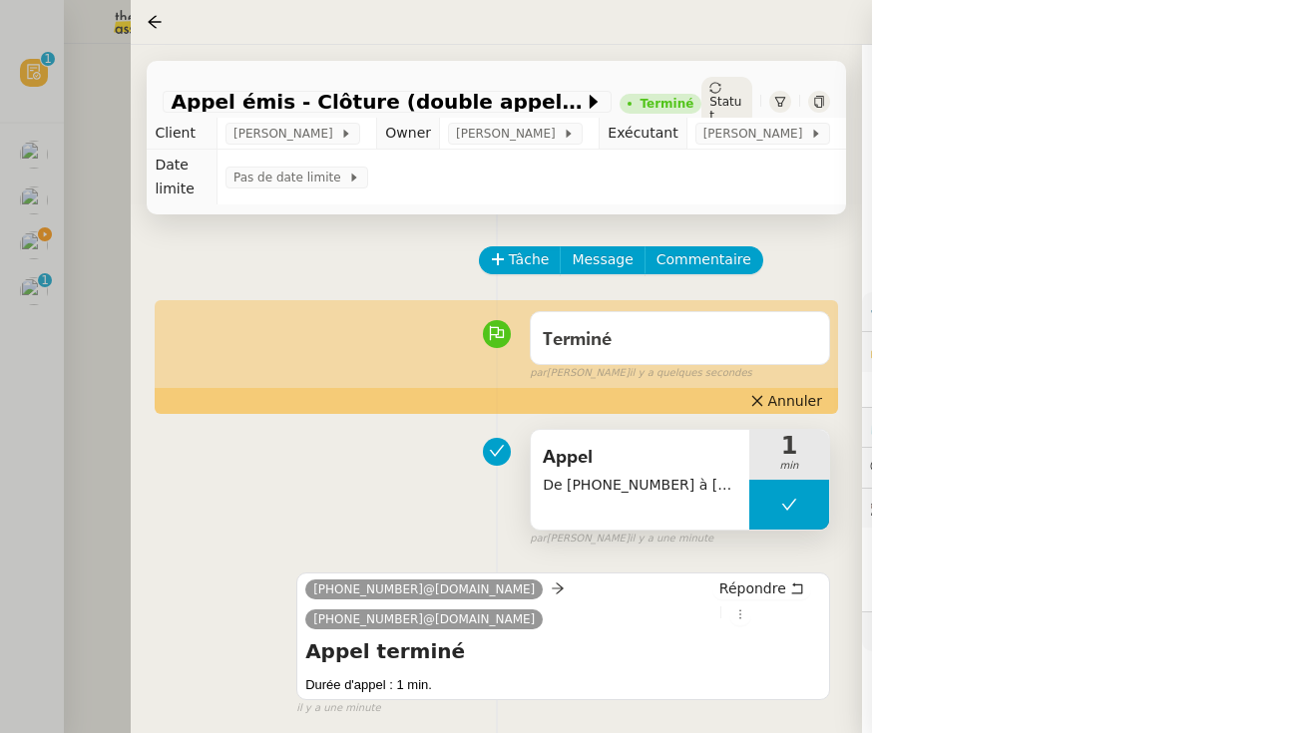
click at [53, 275] on div at bounding box center [655, 366] width 1311 height 733
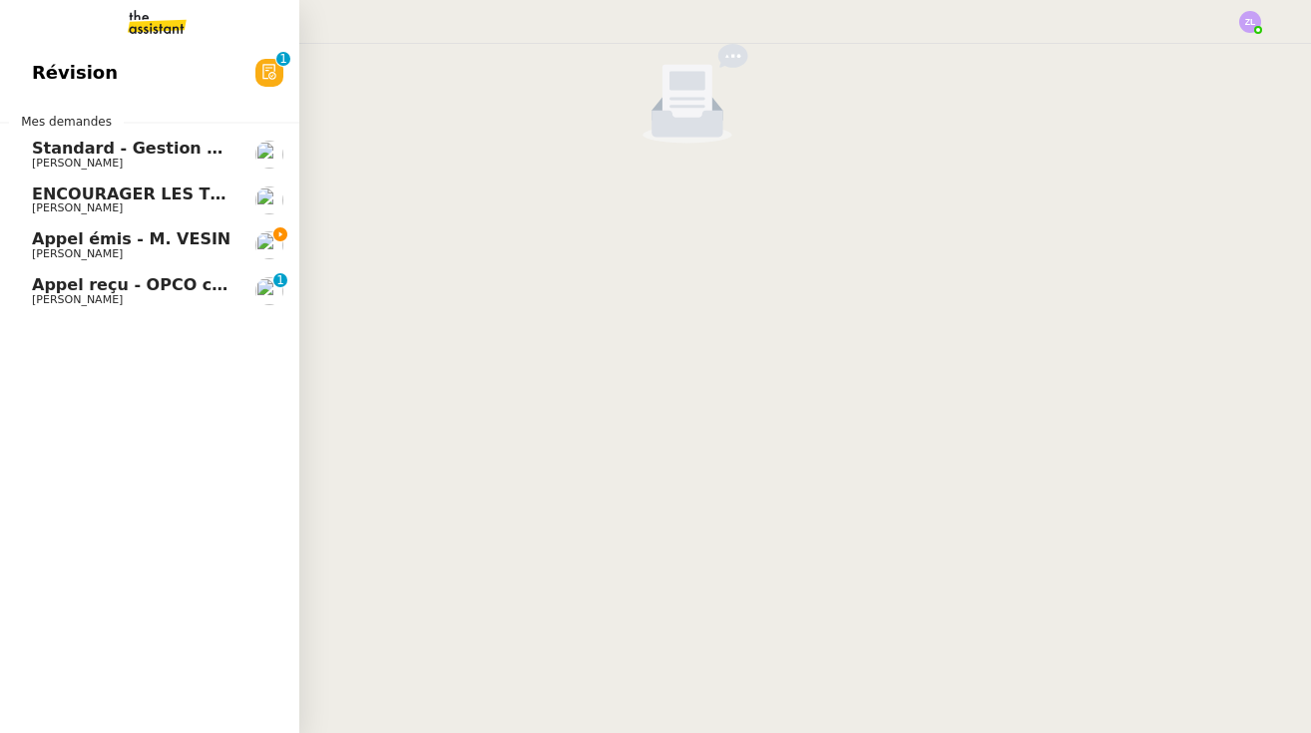
click at [38, 283] on span "Appel reçu - OPCO commerce" at bounding box center [163, 284] width 263 height 19
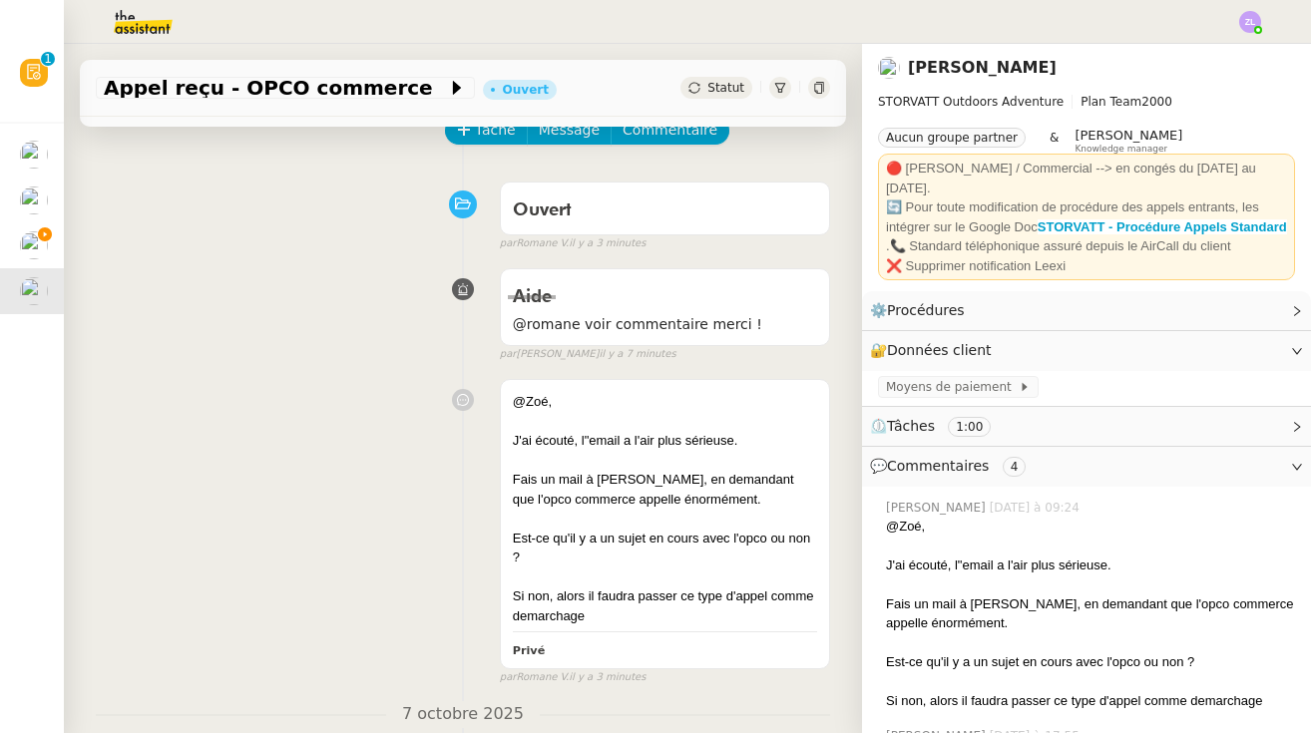
scroll to position [44, 0]
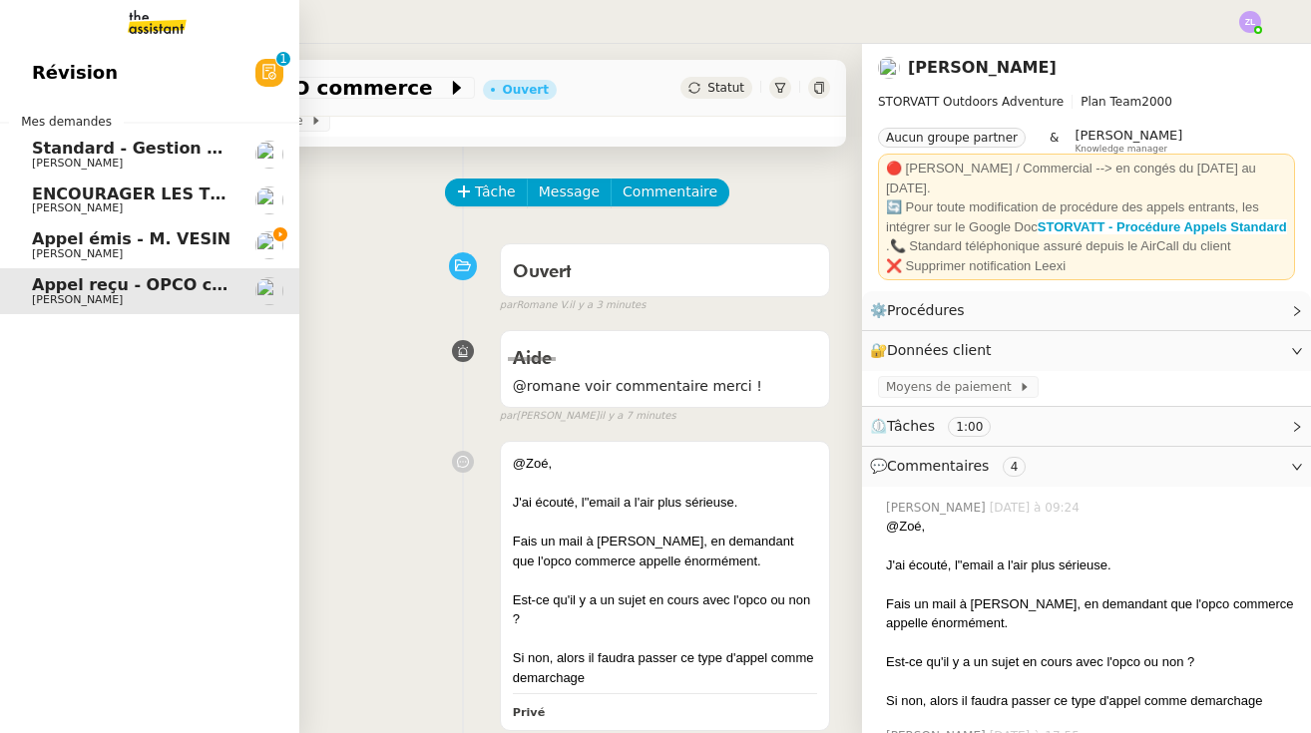
click at [44, 253] on span "[PERSON_NAME]" at bounding box center [77, 253] width 91 height 13
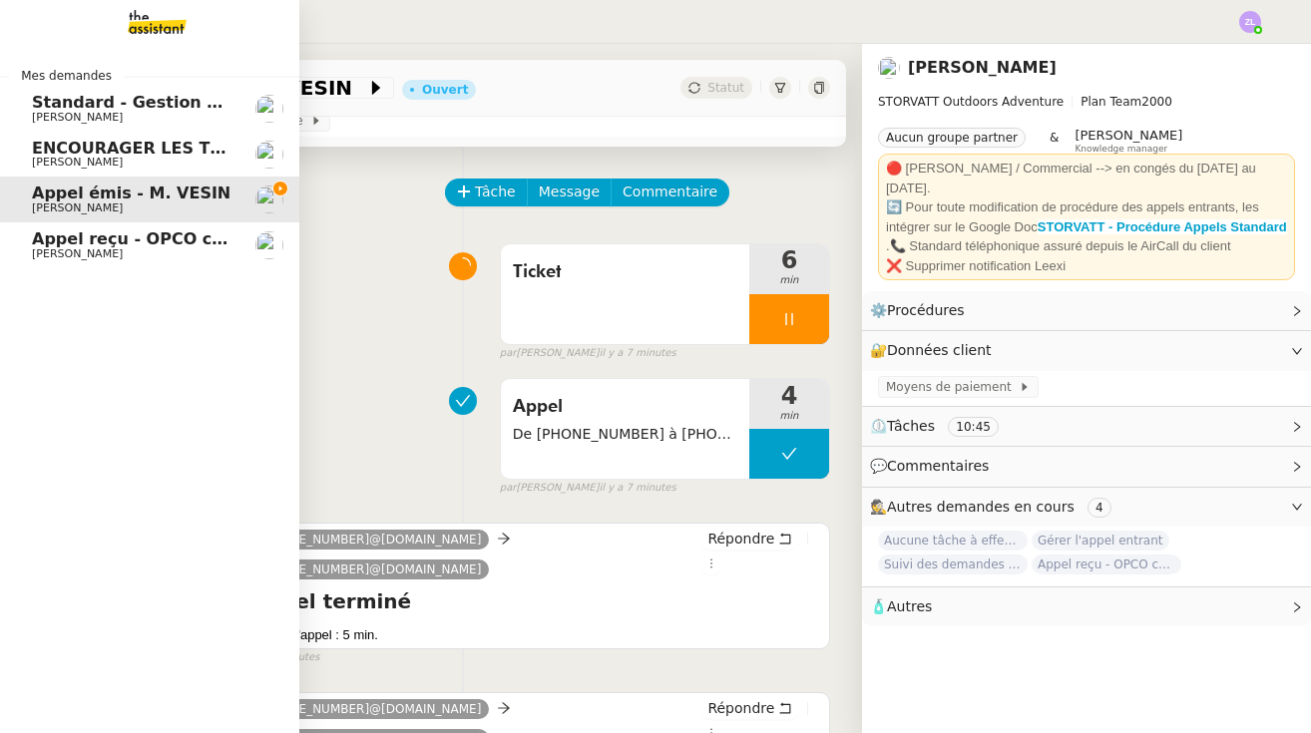
click at [23, 245] on link "Appel reçu - OPCO commerce [PERSON_NAME]" at bounding box center [149, 245] width 299 height 46
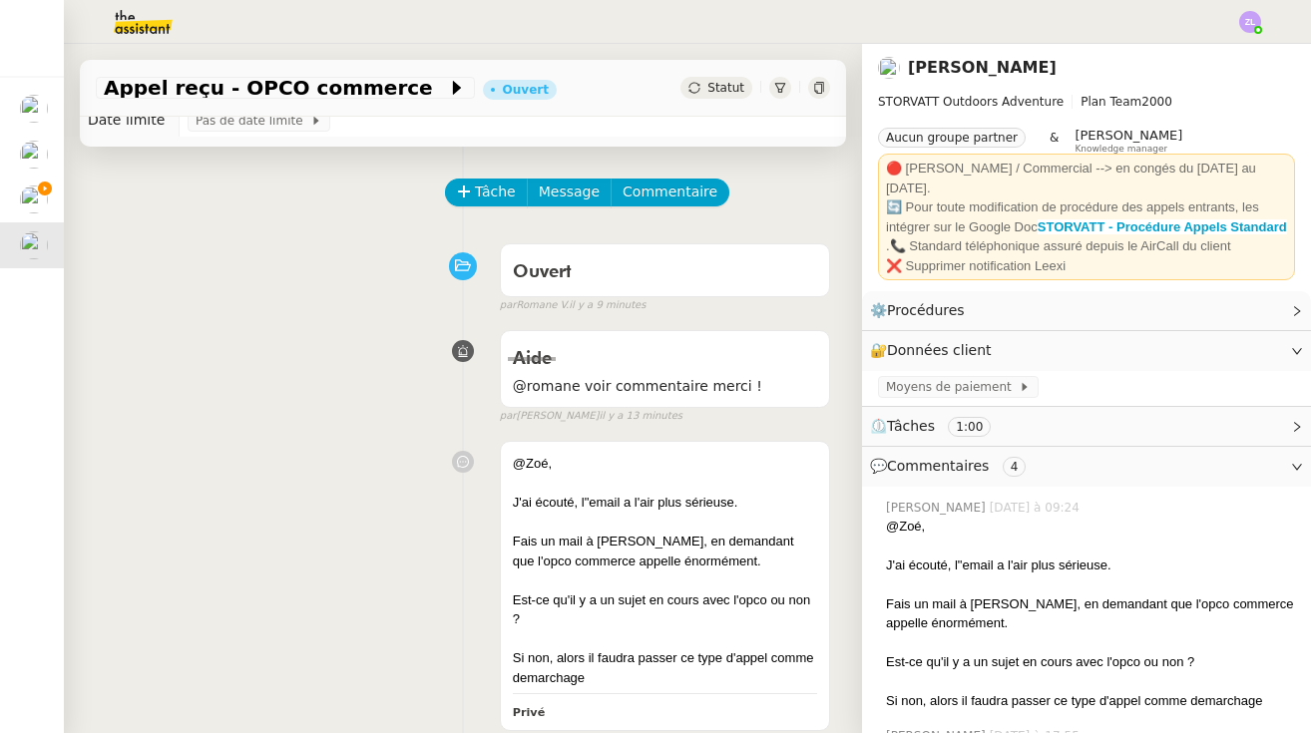
scroll to position [304, 0]
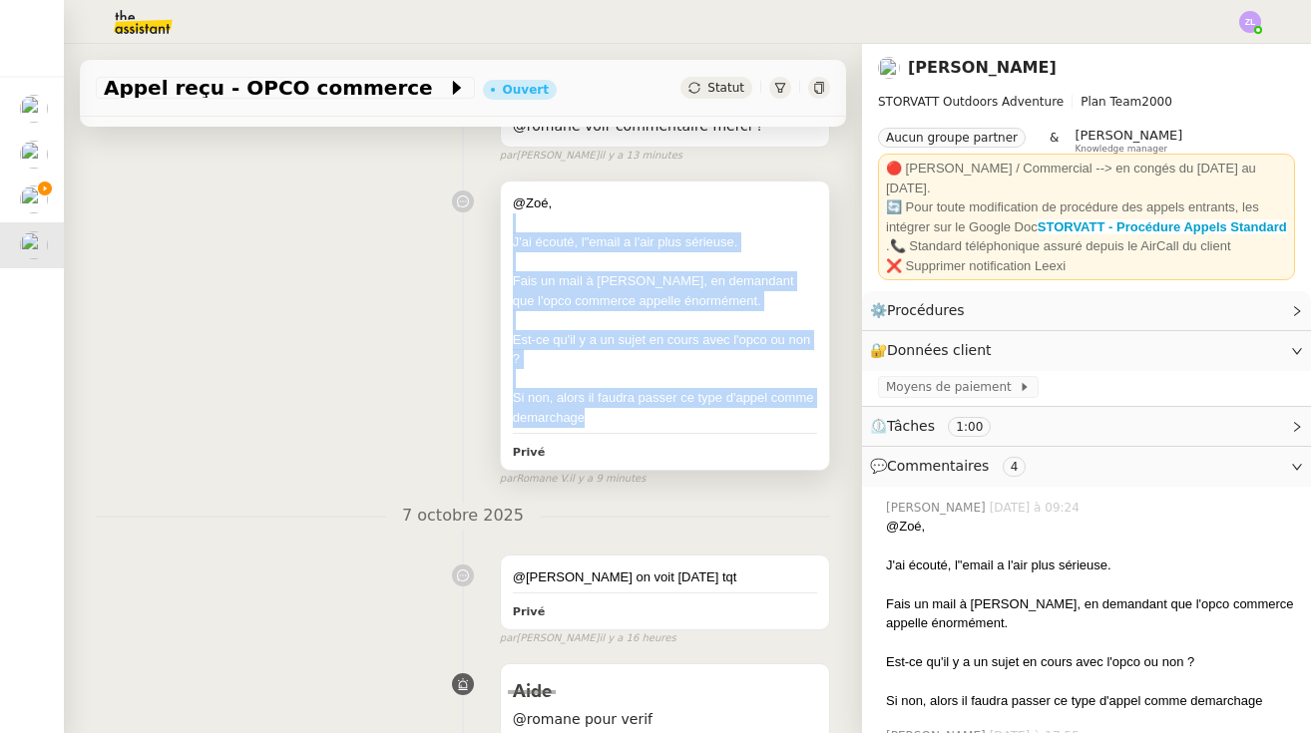
drag, startPoint x: 601, startPoint y: 408, endPoint x: 514, endPoint y: 229, distance: 198.6
click at [514, 229] on div "@Zoé, J'ai écouté, l"email a l'air plus sérieuse. Fais un mail à Thomas, en dem…" at bounding box center [665, 310] width 304 height 233
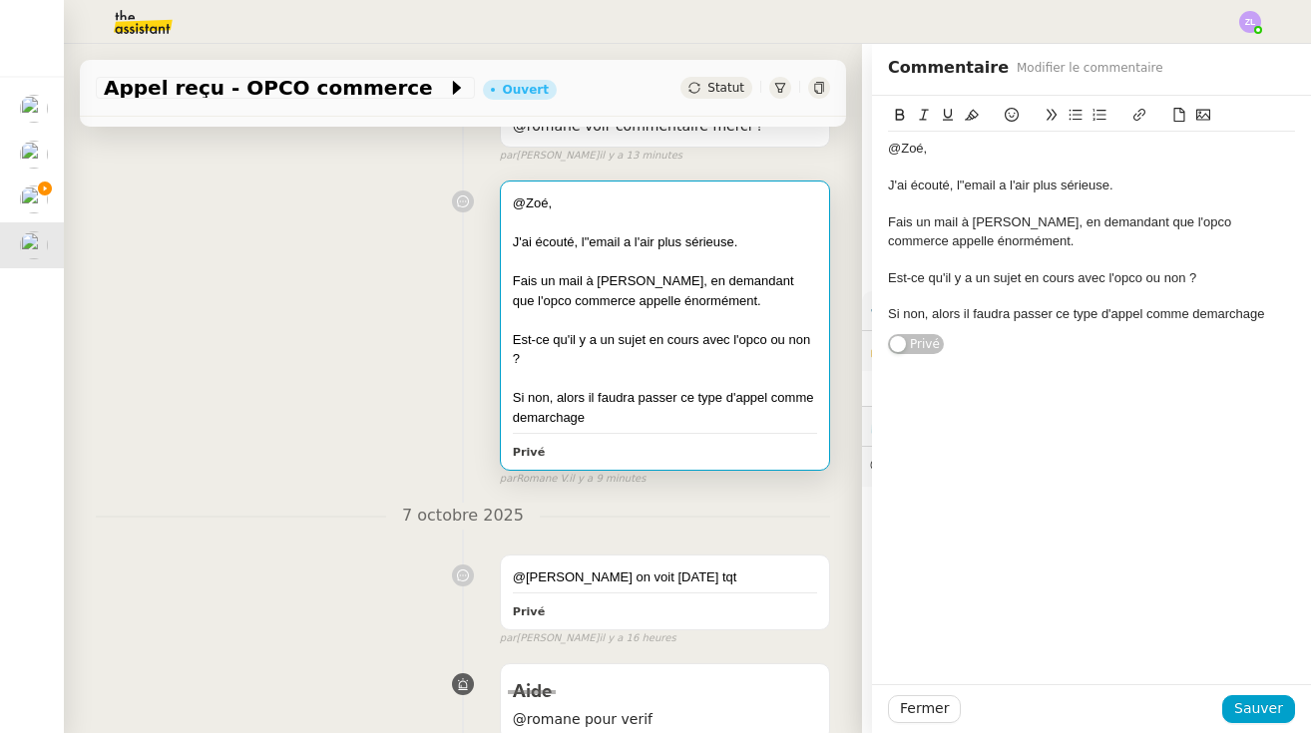
click at [713, 513] on nz-divider "7 octobre 2025" at bounding box center [463, 516] width 734 height 27
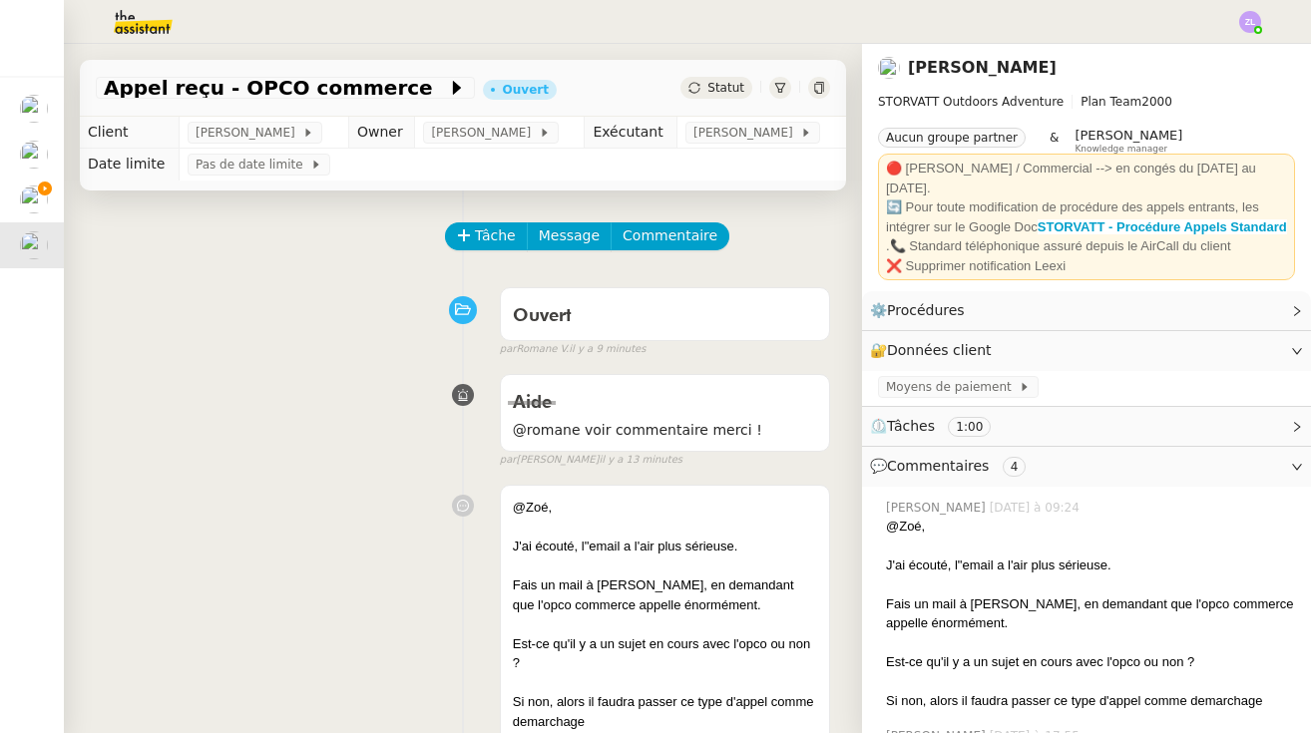
scroll to position [-1, 0]
click at [483, 255] on div "Tâche Message Commentaire" at bounding box center [638, 246] width 383 height 48
click at [489, 236] on span "Tâche" at bounding box center [495, 235] width 41 height 23
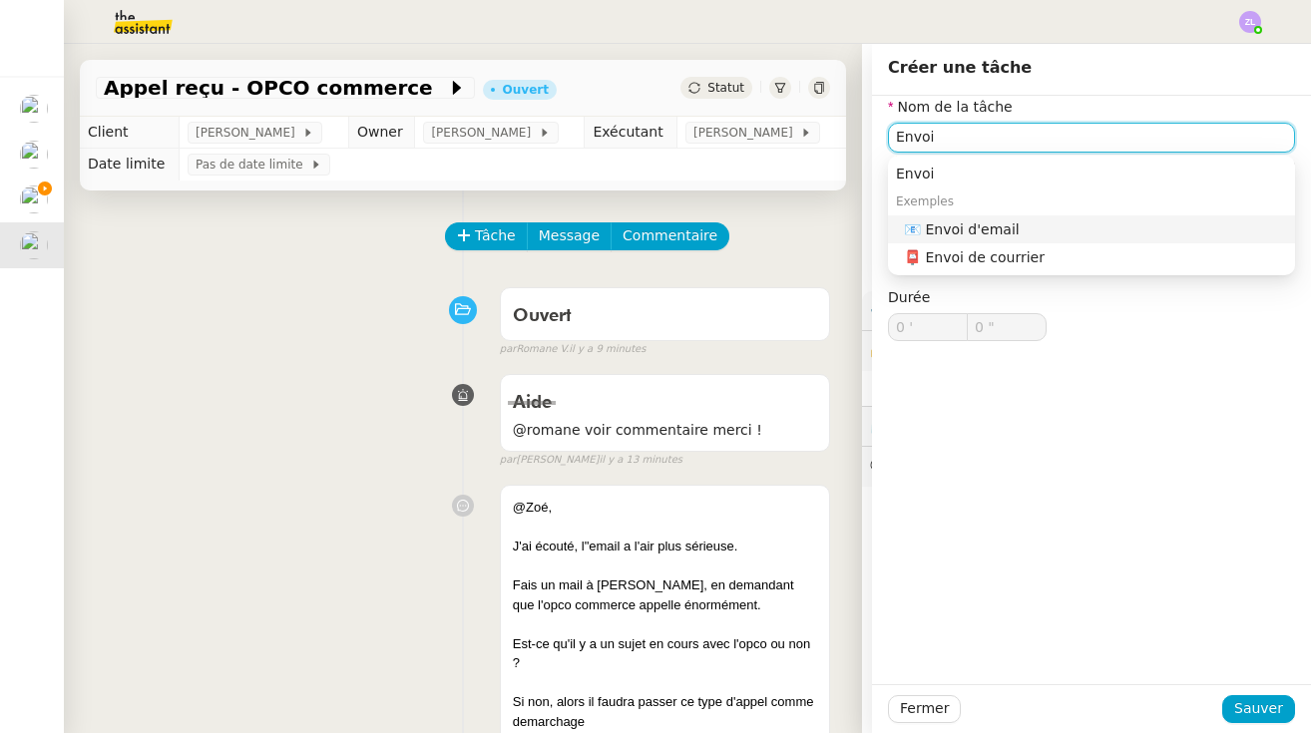
click at [783, 220] on div "📧 Envoi d'email" at bounding box center [1095, 229] width 383 height 18
type input "Envoi d'email"
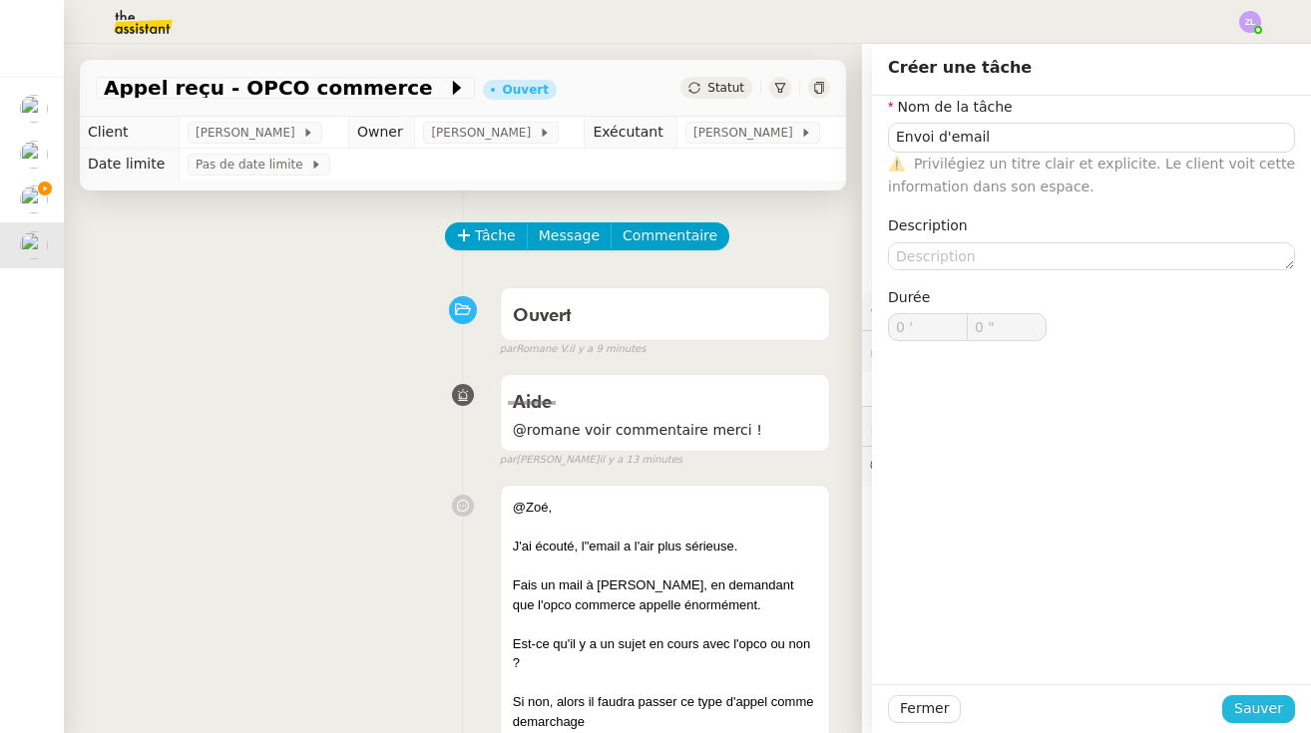
click at [783, 702] on span "Sauver" at bounding box center [1258, 708] width 49 height 23
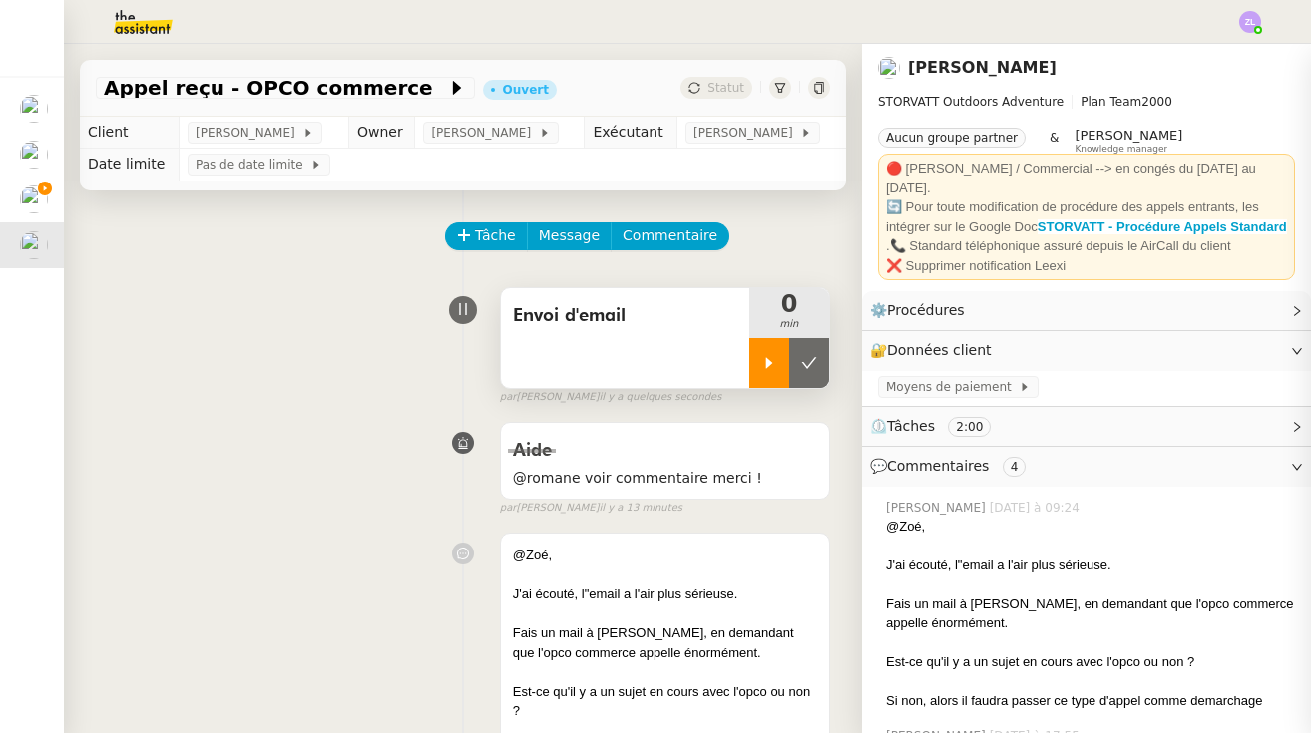
click at [772, 372] on div at bounding box center [769, 363] width 40 height 50
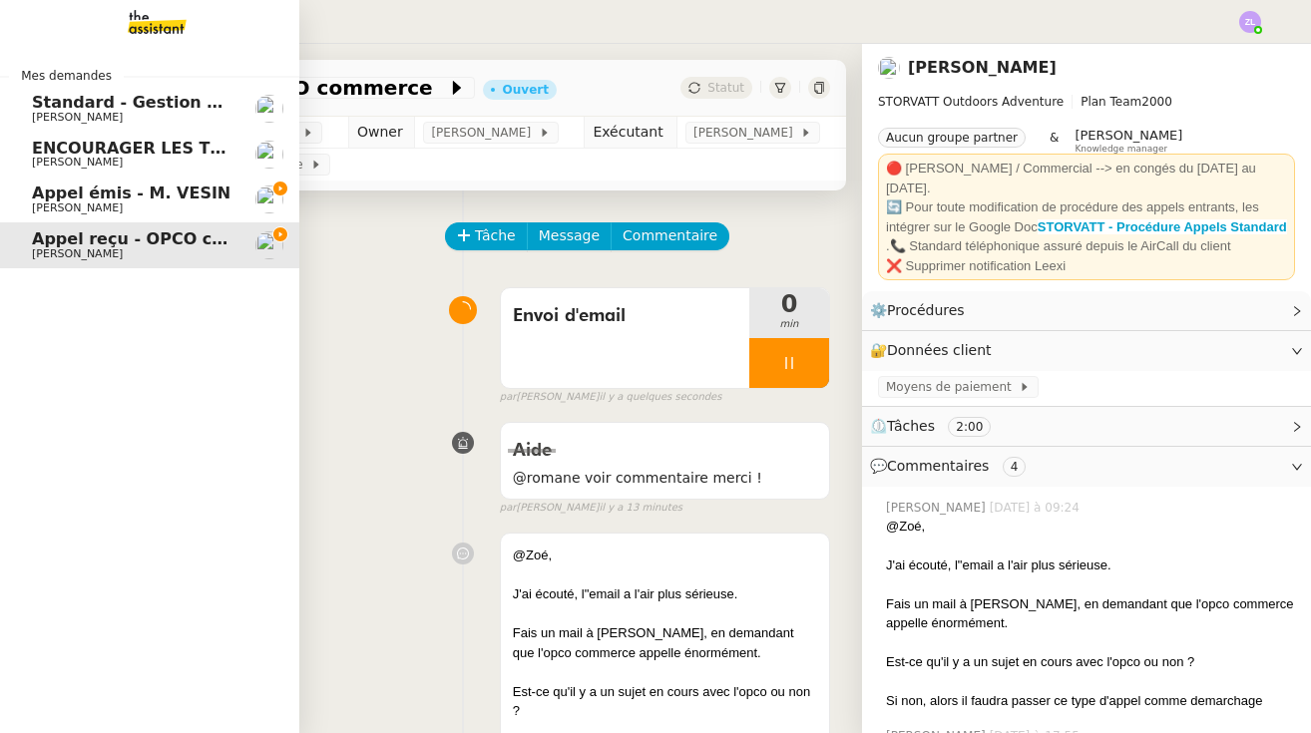
click at [46, 207] on span "[PERSON_NAME]" at bounding box center [77, 208] width 91 height 13
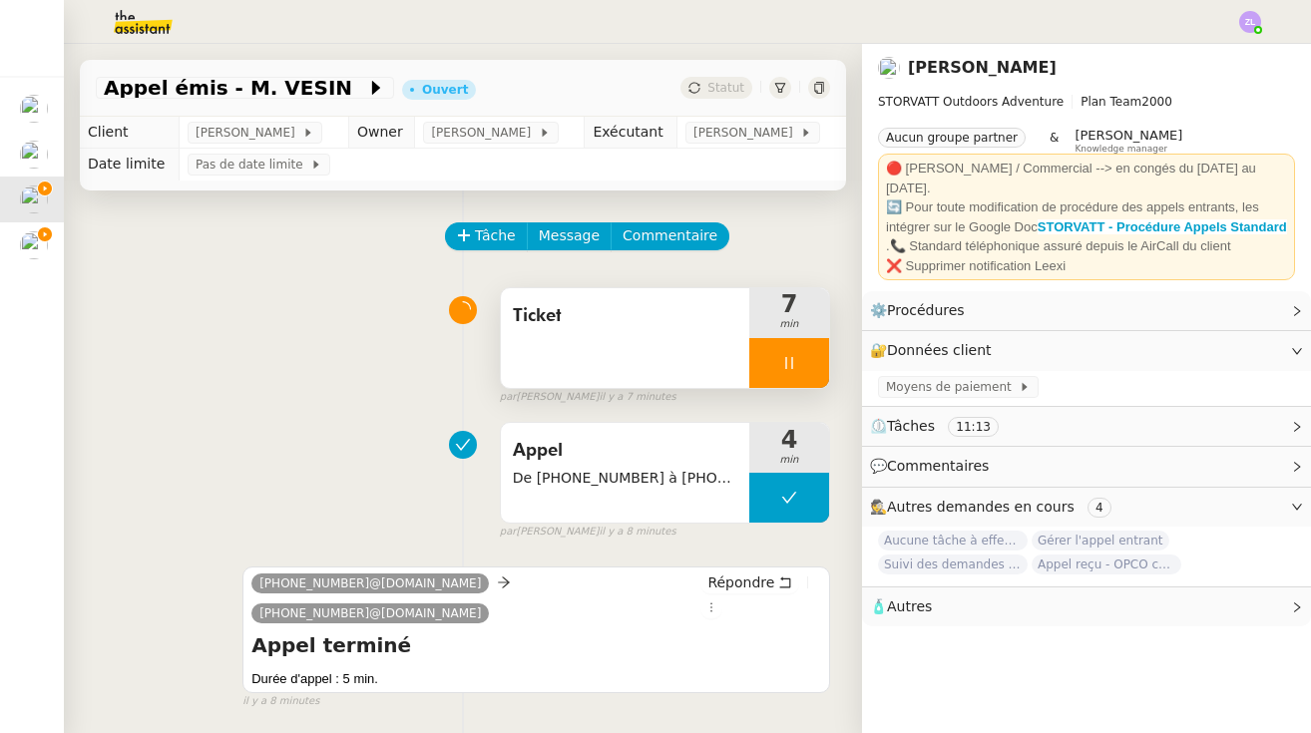
click at [765, 361] on div at bounding box center [789, 363] width 80 height 50
click at [783, 360] on icon at bounding box center [809, 363] width 16 height 16
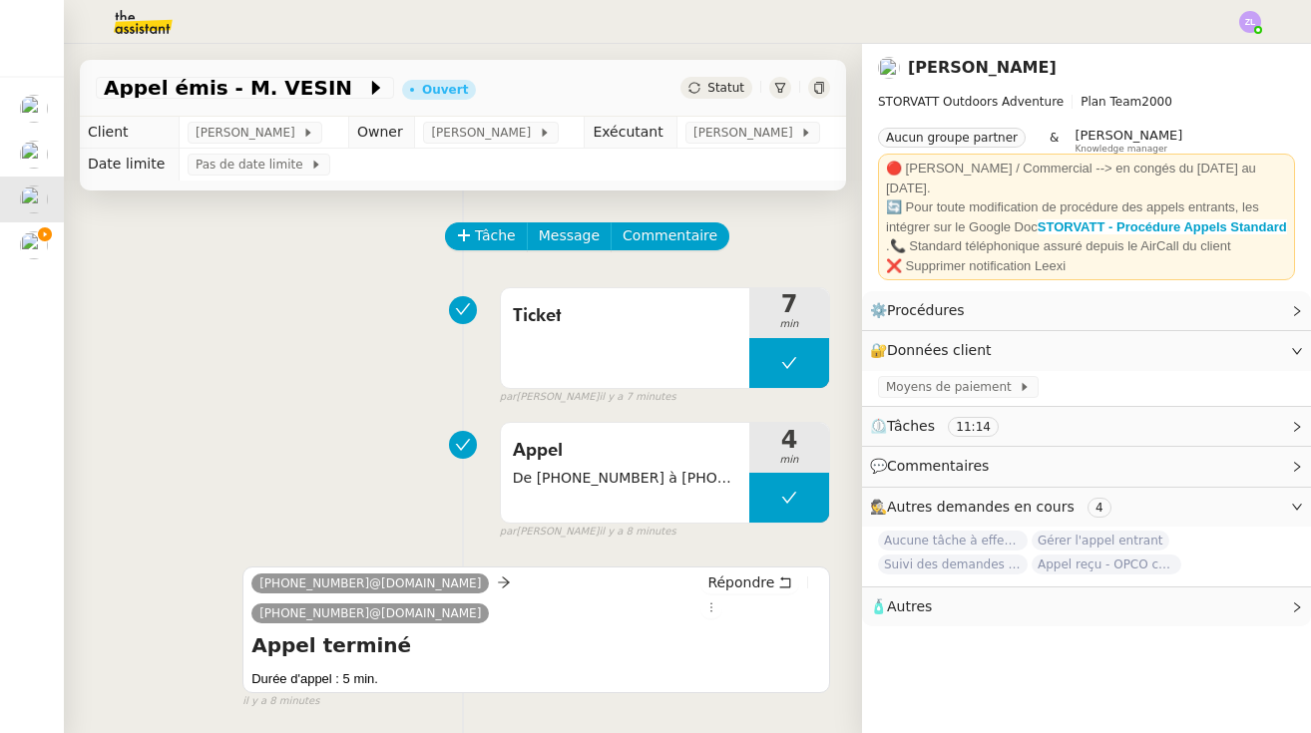
click at [720, 85] on span "Statut" at bounding box center [725, 88] width 37 height 14
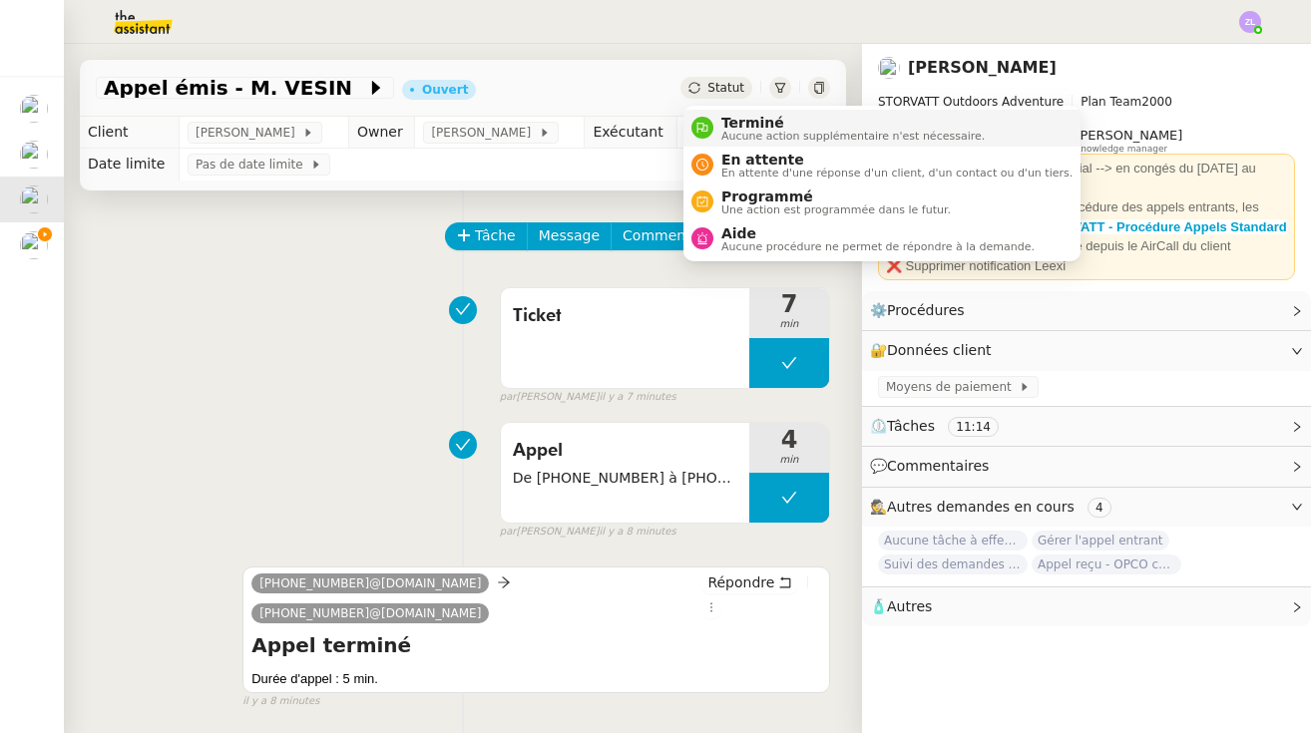
click at [723, 121] on span "Terminé" at bounding box center [852, 123] width 263 height 16
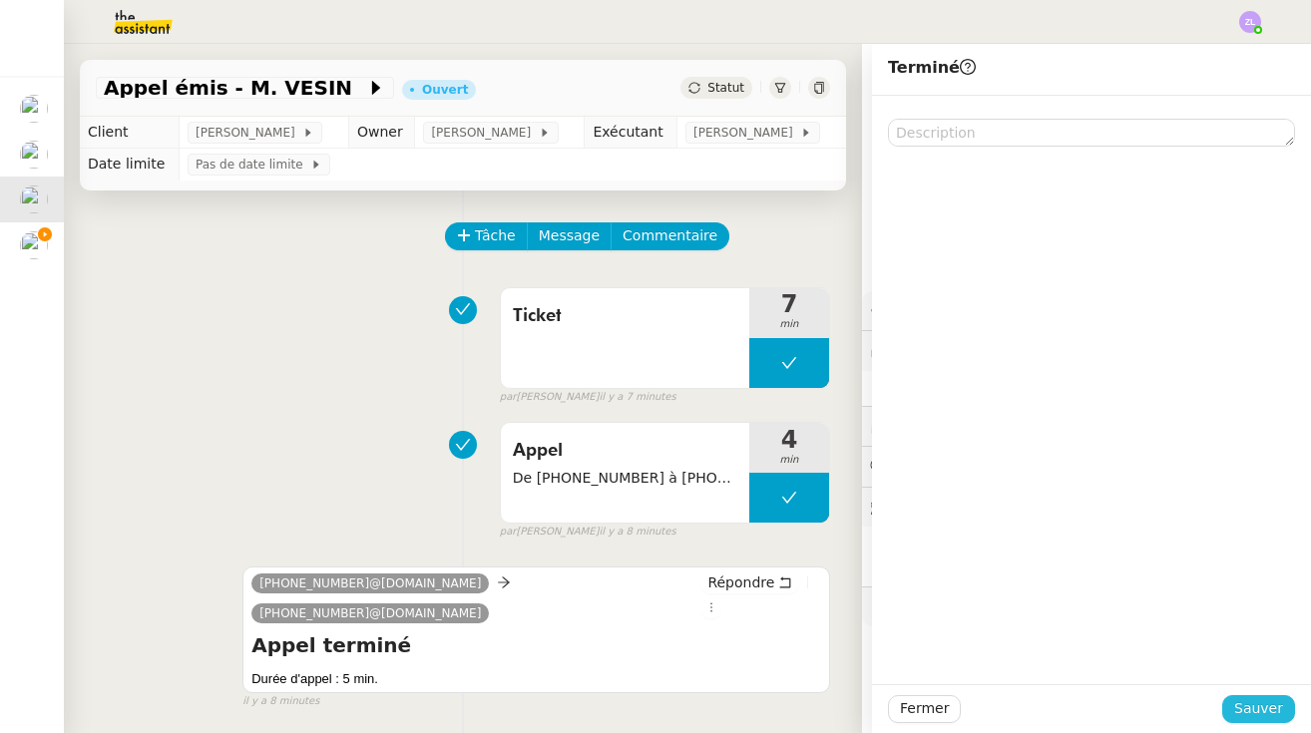
click at [783, 706] on span "Sauver" at bounding box center [1258, 708] width 49 height 23
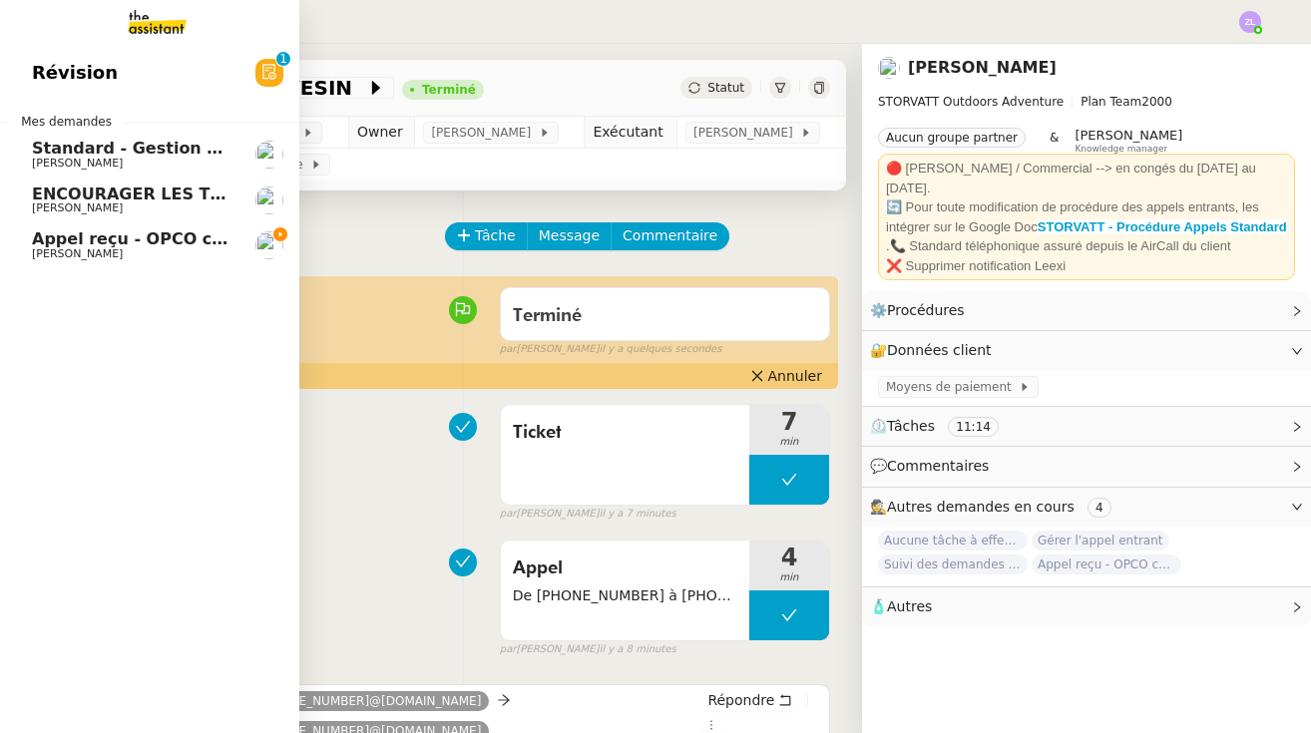
click at [66, 252] on span "[PERSON_NAME]" at bounding box center [77, 253] width 91 height 13
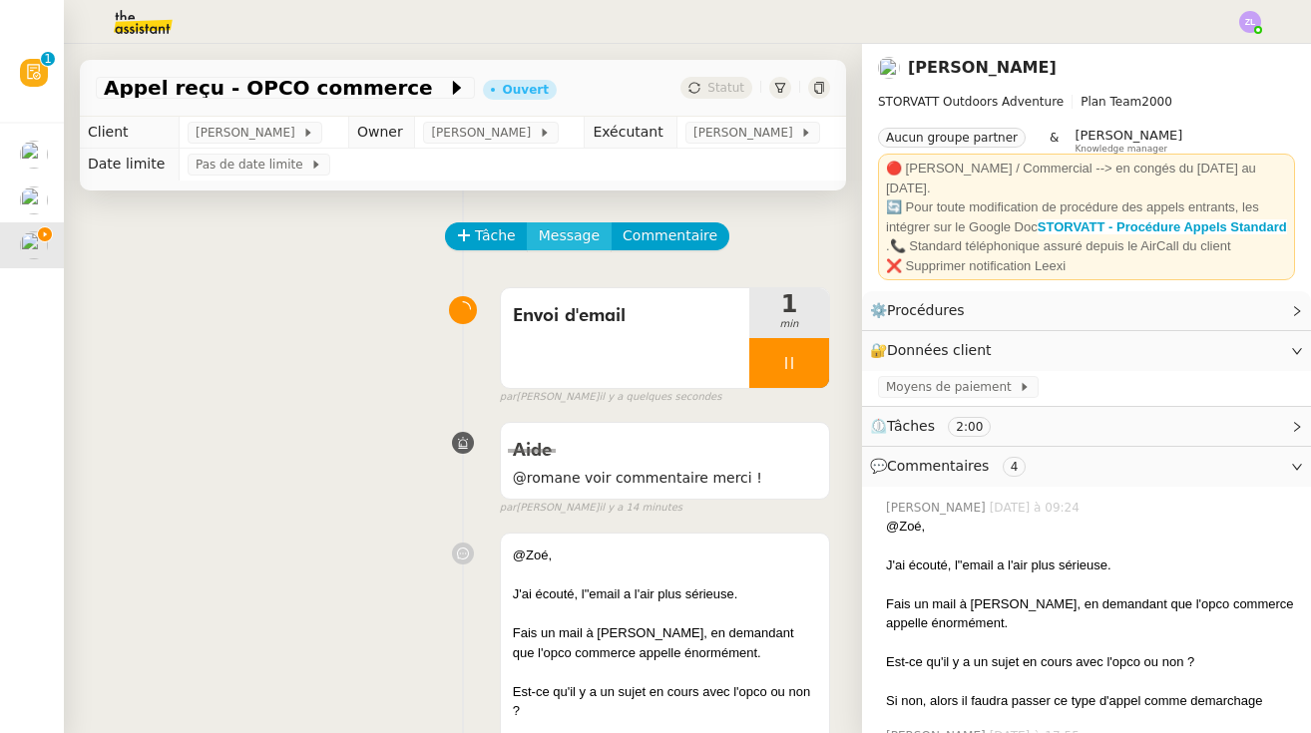
click at [562, 238] on span "Message" at bounding box center [569, 235] width 61 height 23
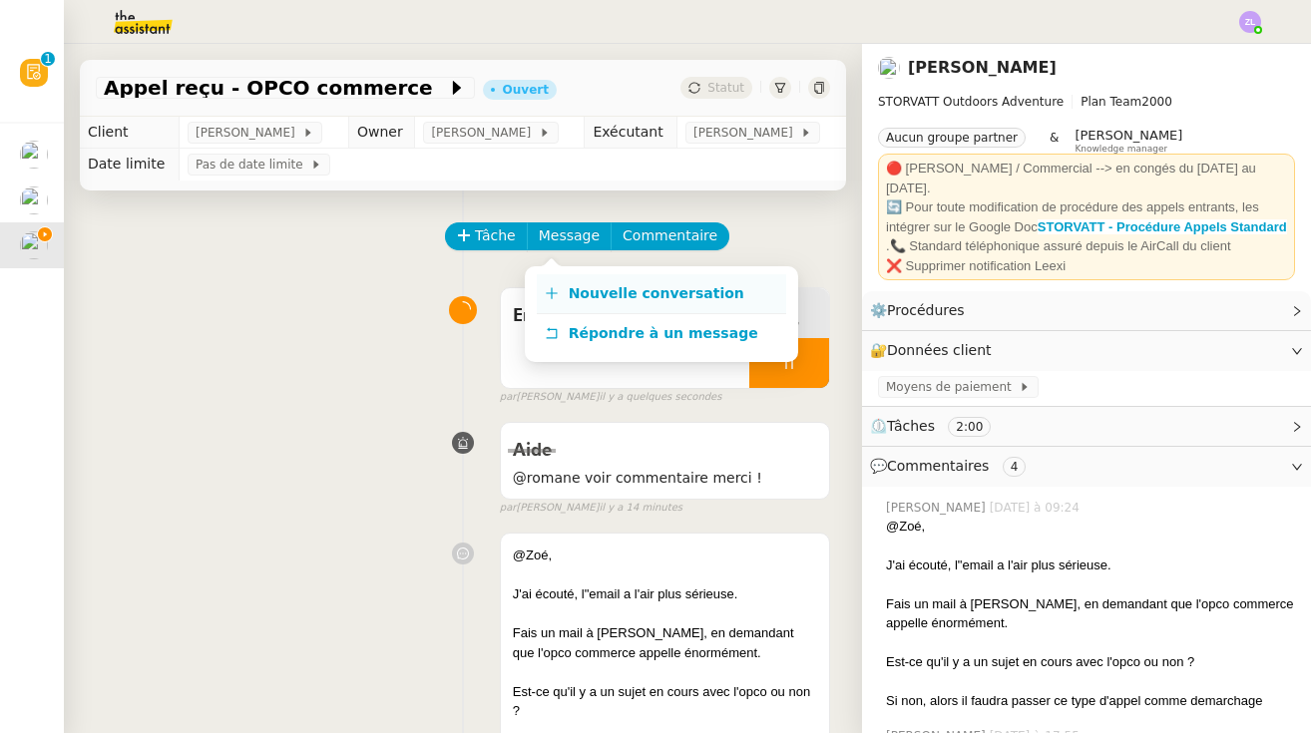
click at [592, 307] on link "Nouvelle conversation" at bounding box center [661, 294] width 249 height 40
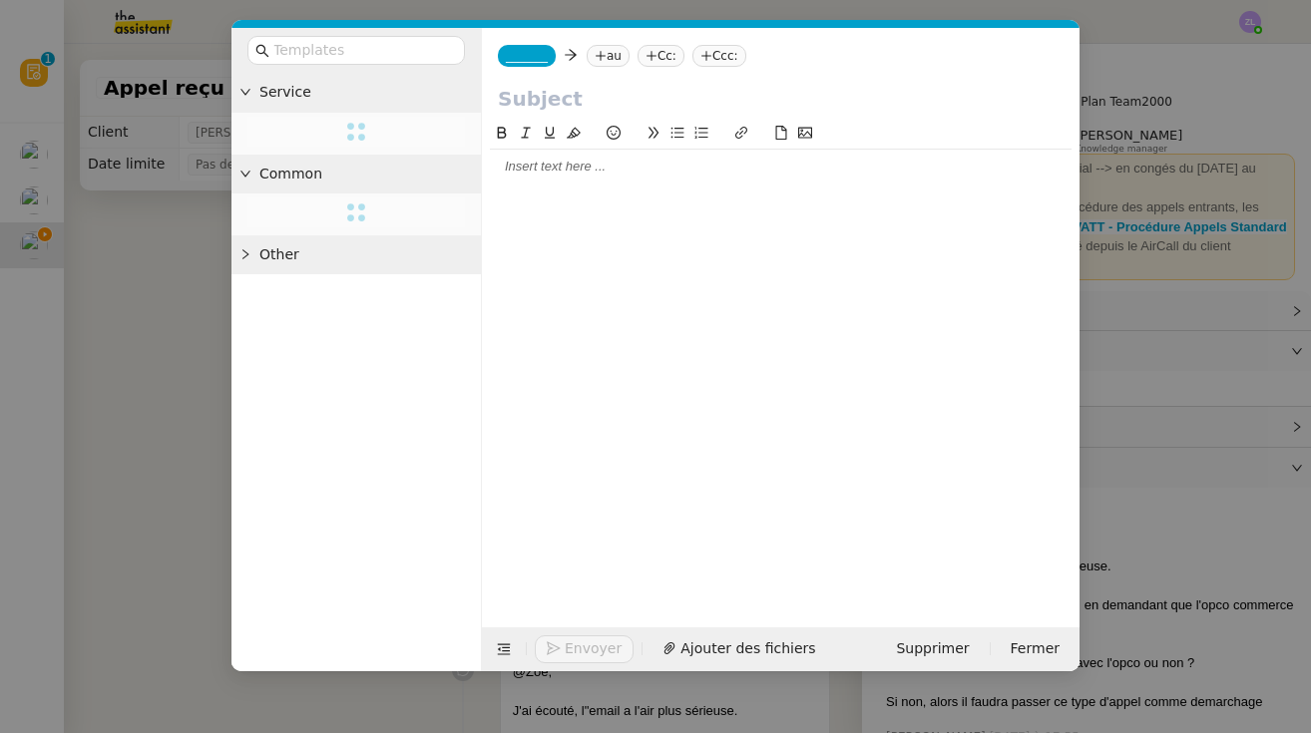
click at [537, 45] on div "_______ au Cc: Ccc:" at bounding box center [781, 56] width 598 height 56
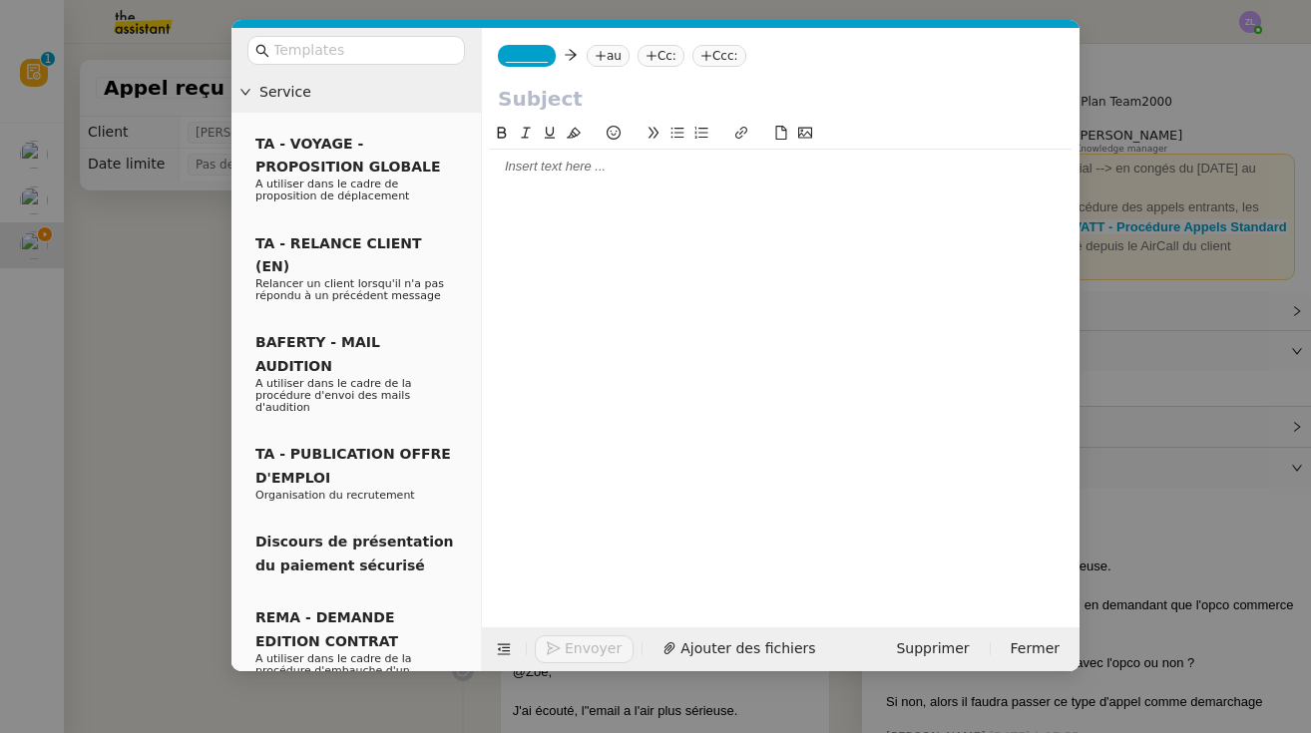
click at [537, 57] on span "_______" at bounding box center [527, 56] width 42 height 14
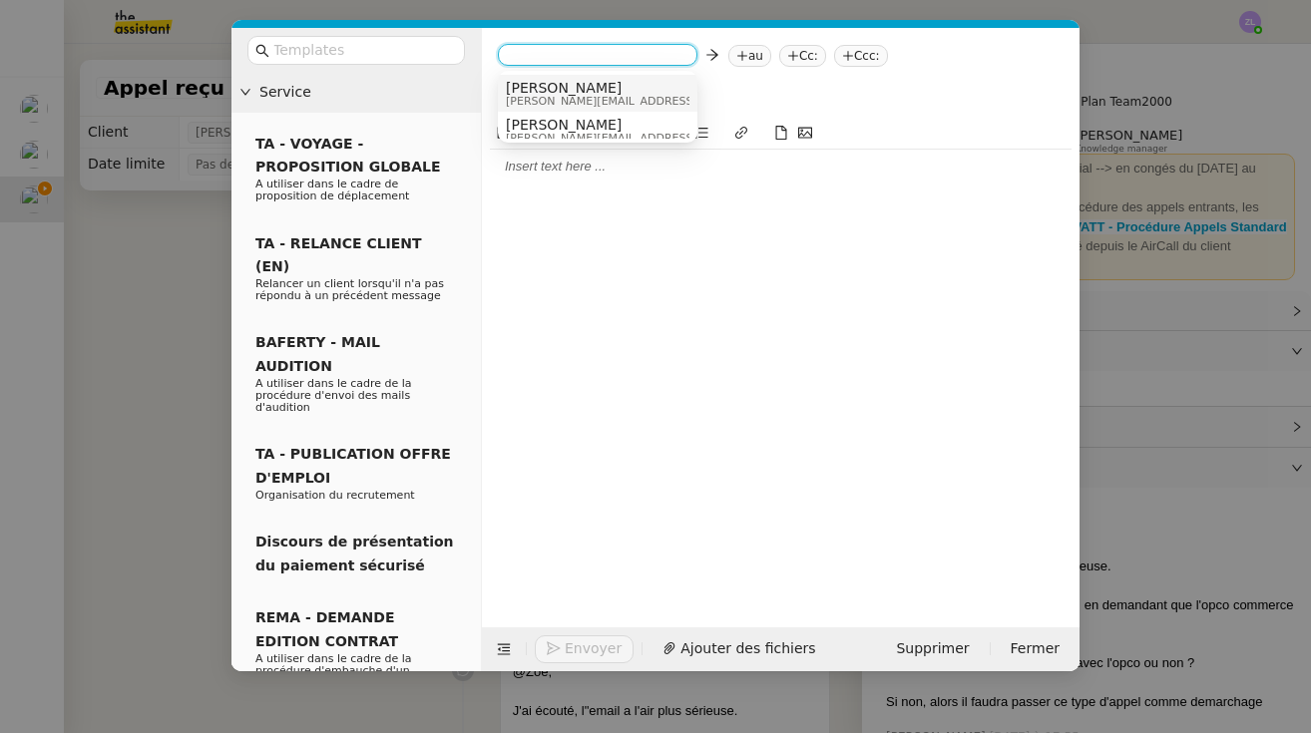
click at [560, 93] on span "[PERSON_NAME]" at bounding box center [647, 88] width 283 height 16
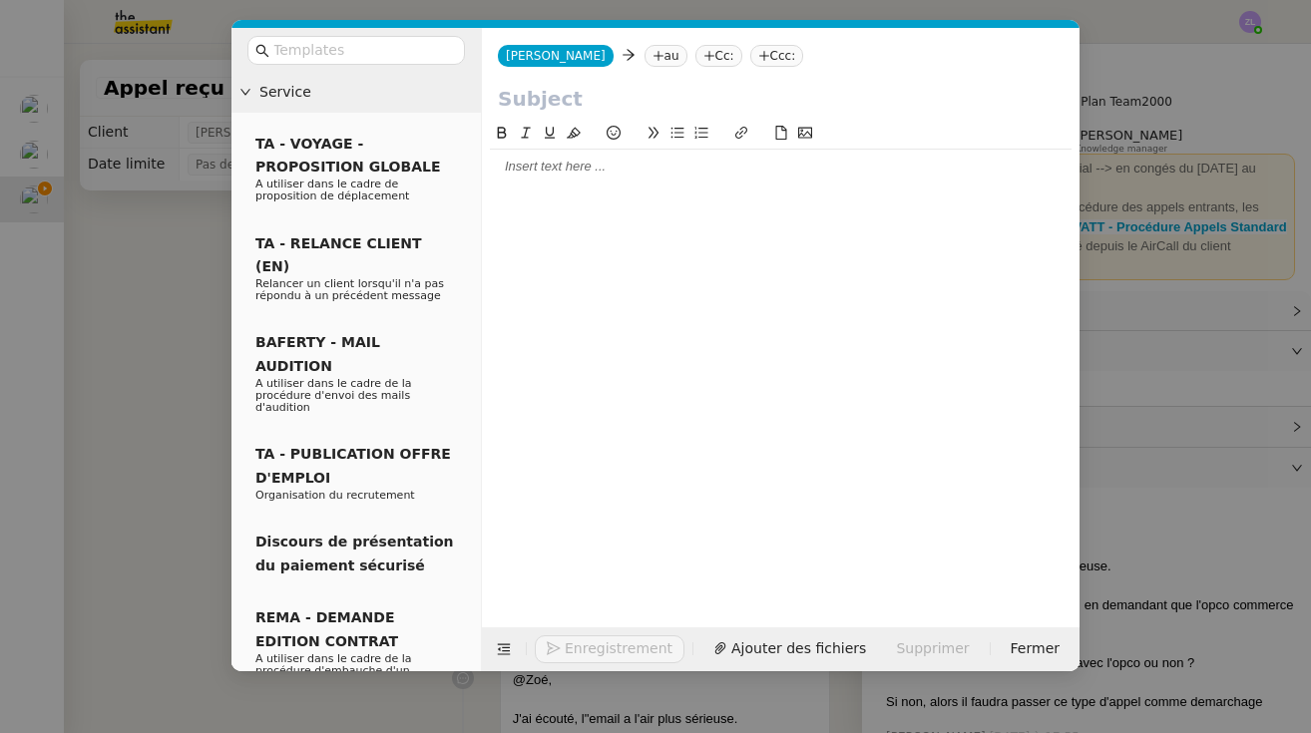
click at [645, 63] on nz-tag "au" at bounding box center [666, 56] width 43 height 22
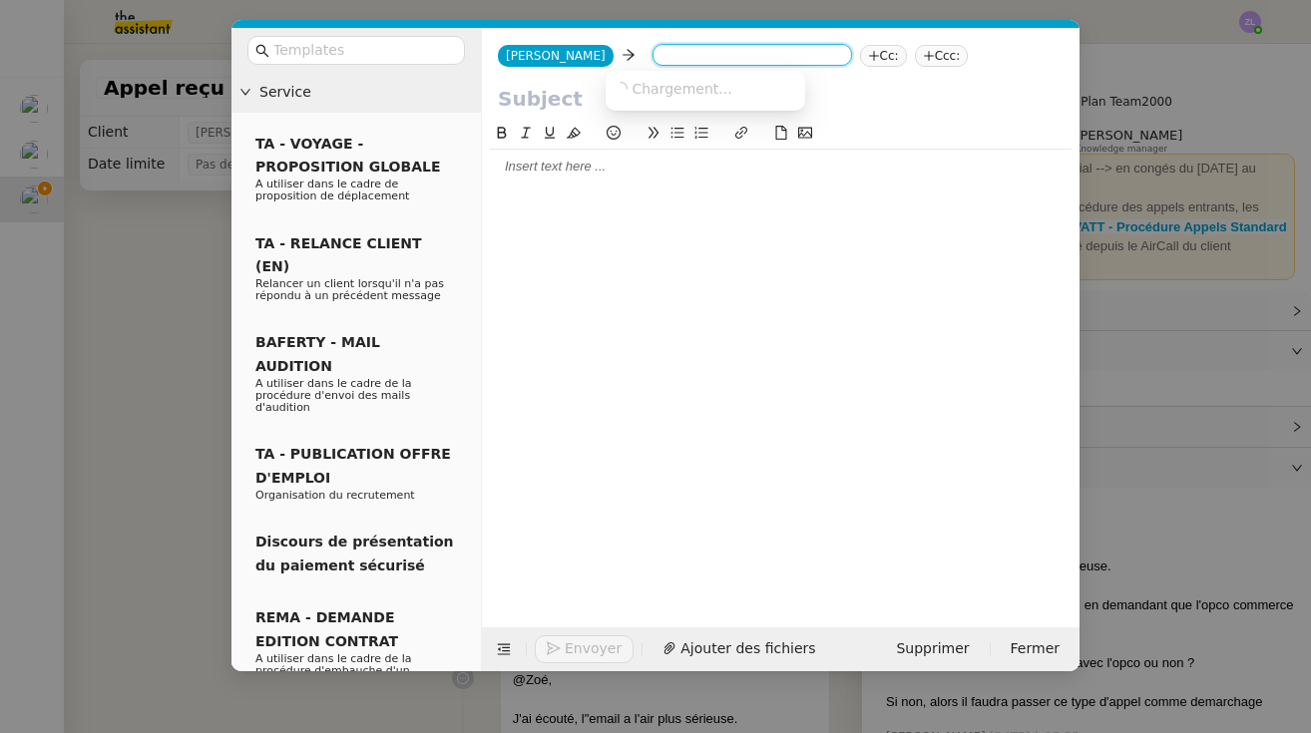
type input "g"
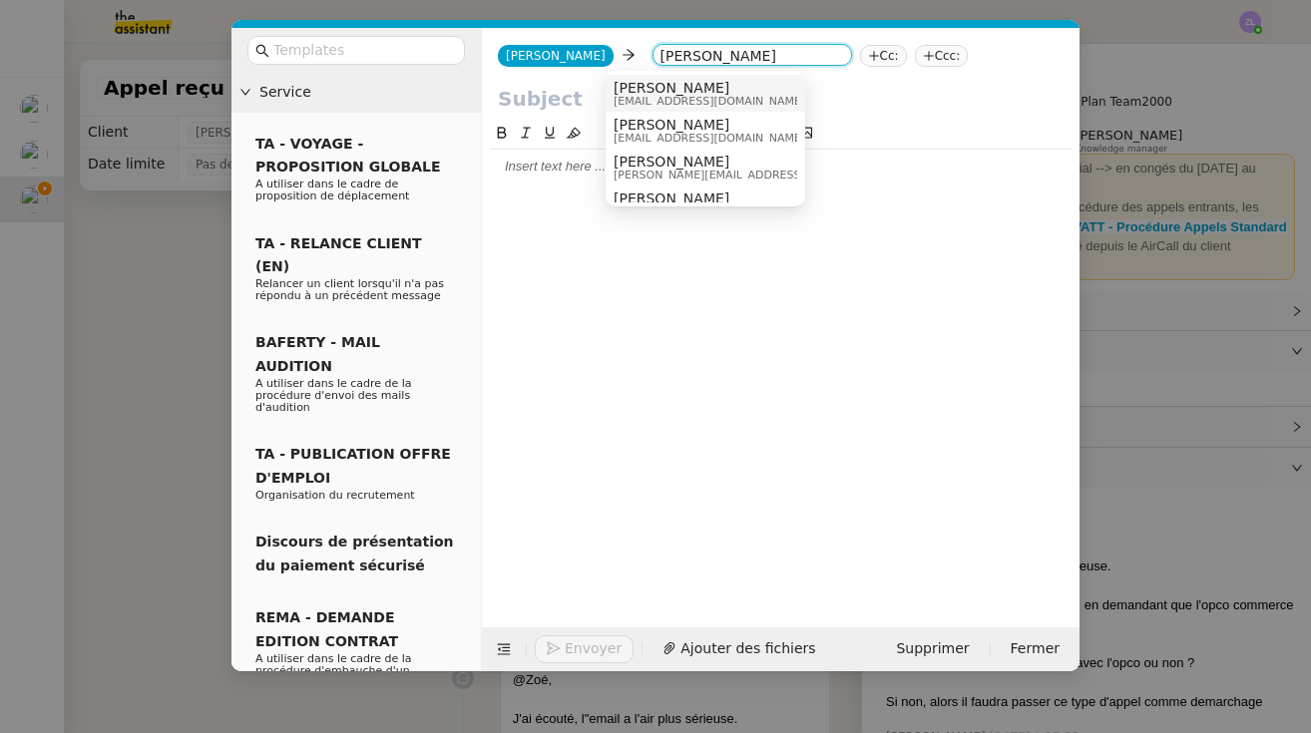
type input "thomas soulier"
click at [680, 96] on span "tsoulier@mobix.fr" at bounding box center [710, 101] width 192 height 11
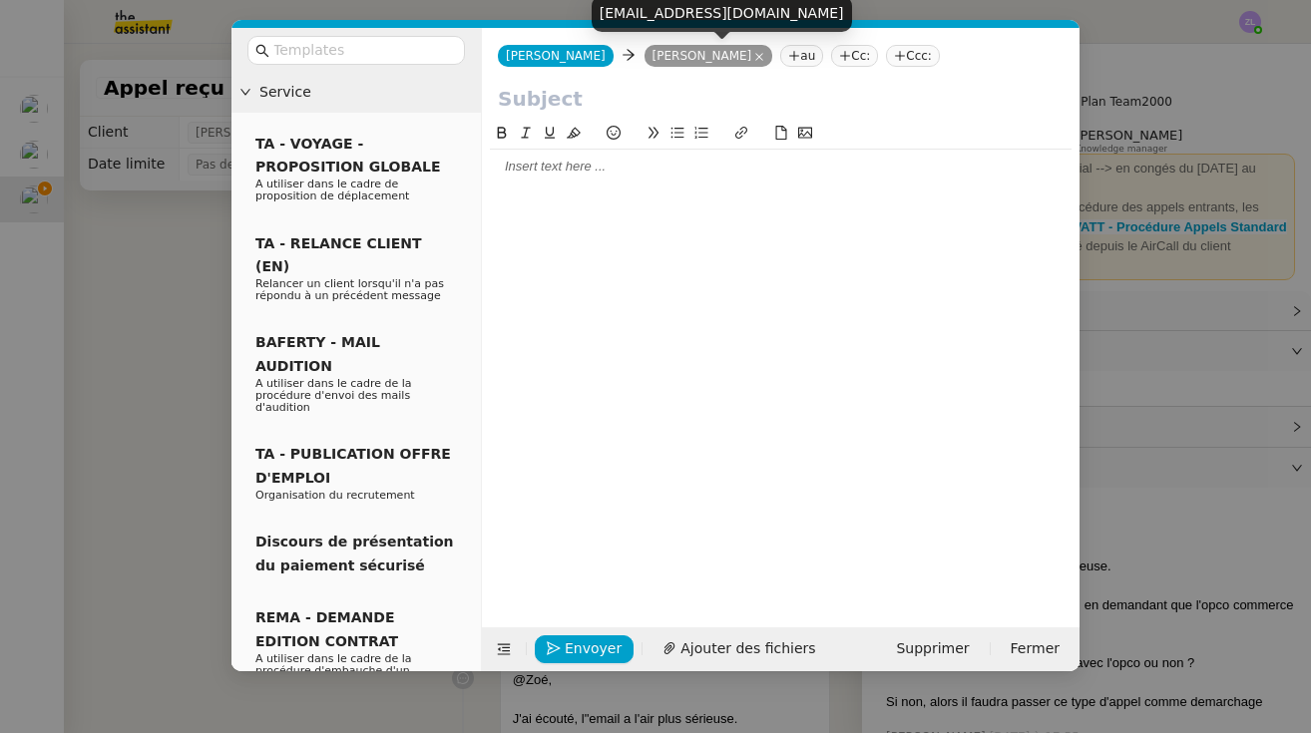
click at [714, 48] on nz-tag "[PERSON_NAME]" at bounding box center [709, 56] width 129 height 22
click at [754, 54] on icon at bounding box center [759, 57] width 10 height 10
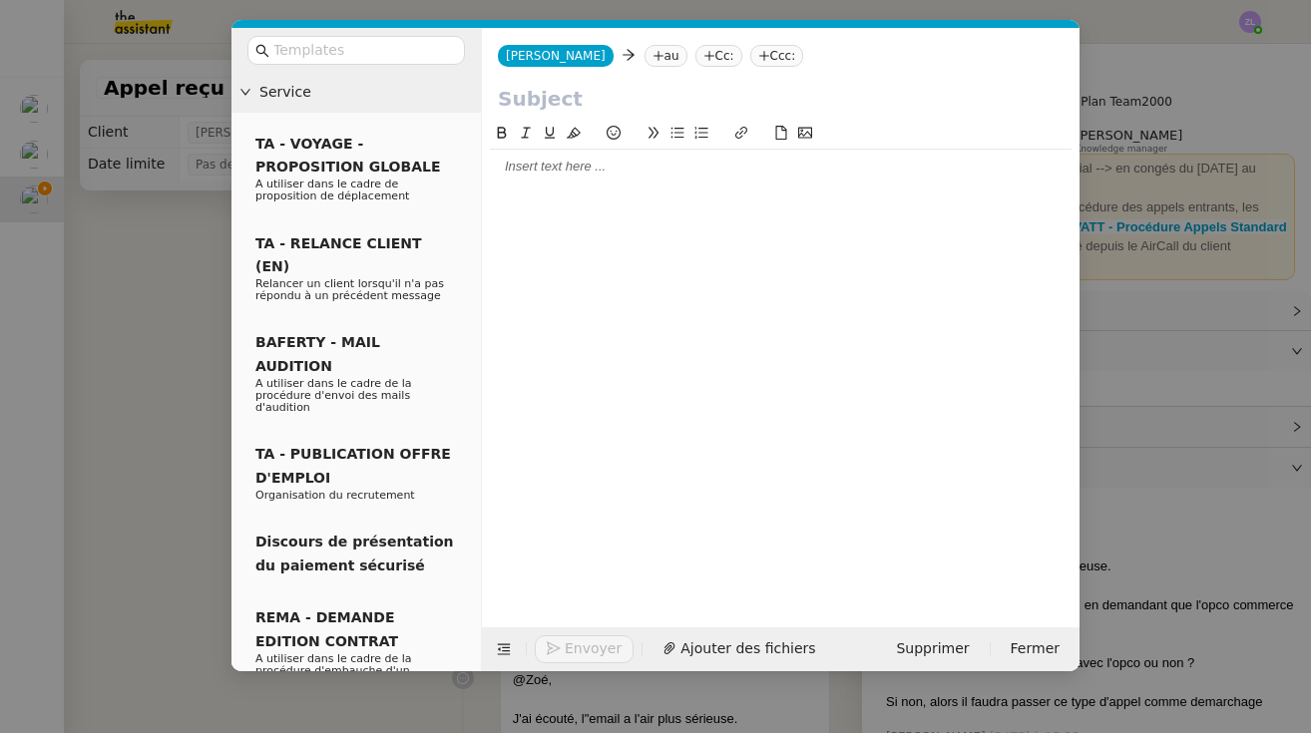
click at [653, 56] on icon at bounding box center [659, 56] width 12 height 12
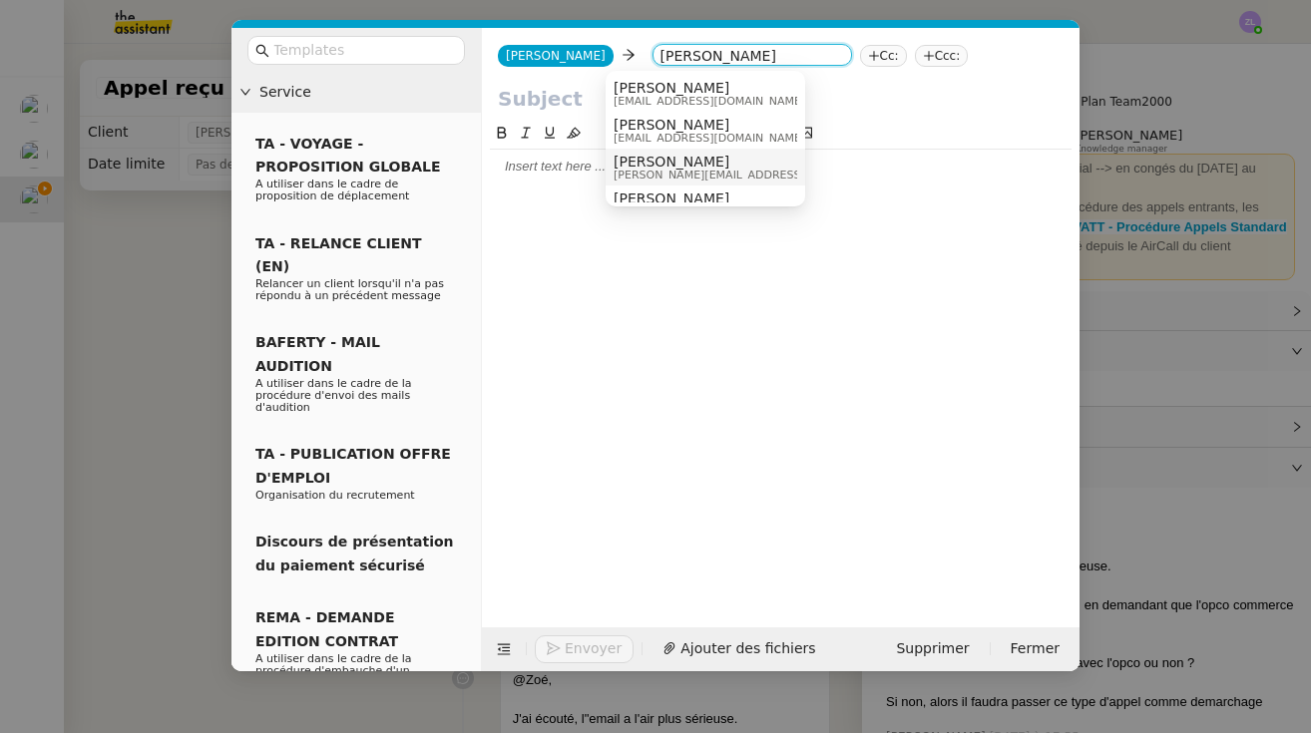
type input "thomas soulier"
click at [655, 166] on span "[PERSON_NAME]" at bounding box center [755, 162] width 283 height 16
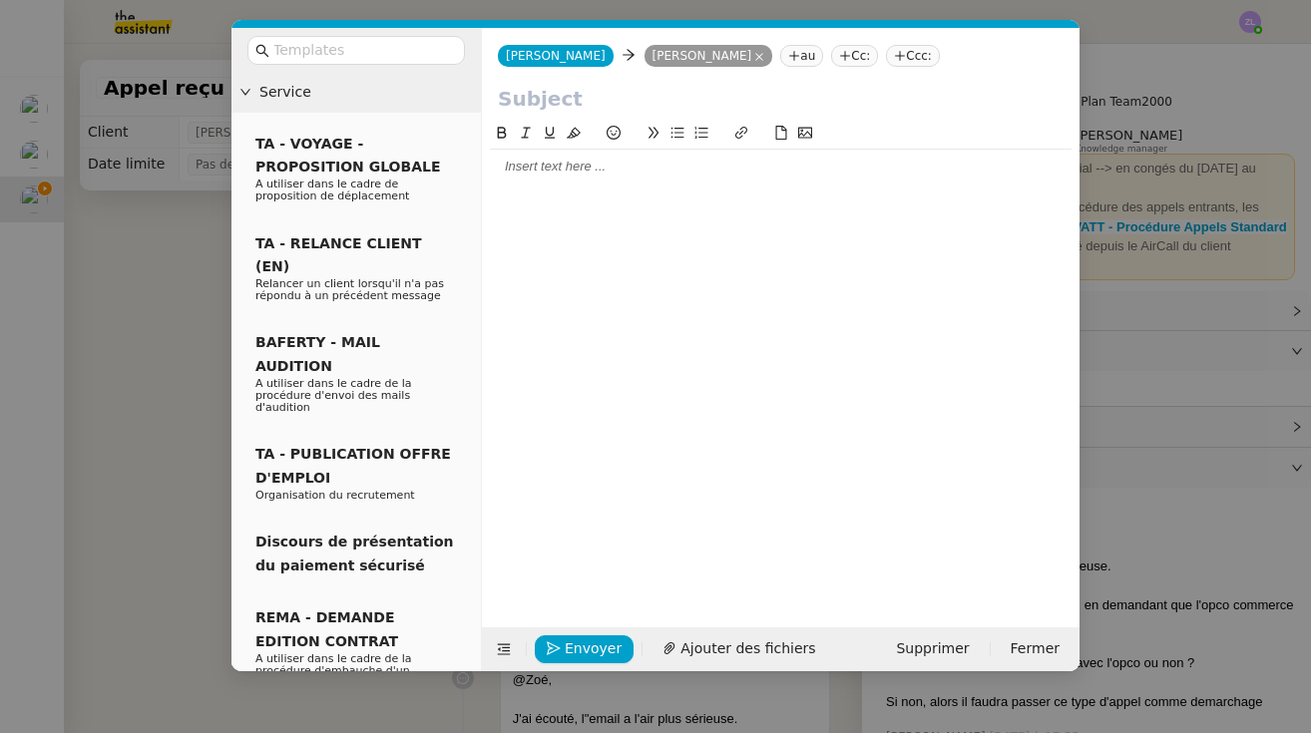
click at [726, 175] on div at bounding box center [781, 167] width 582 height 18
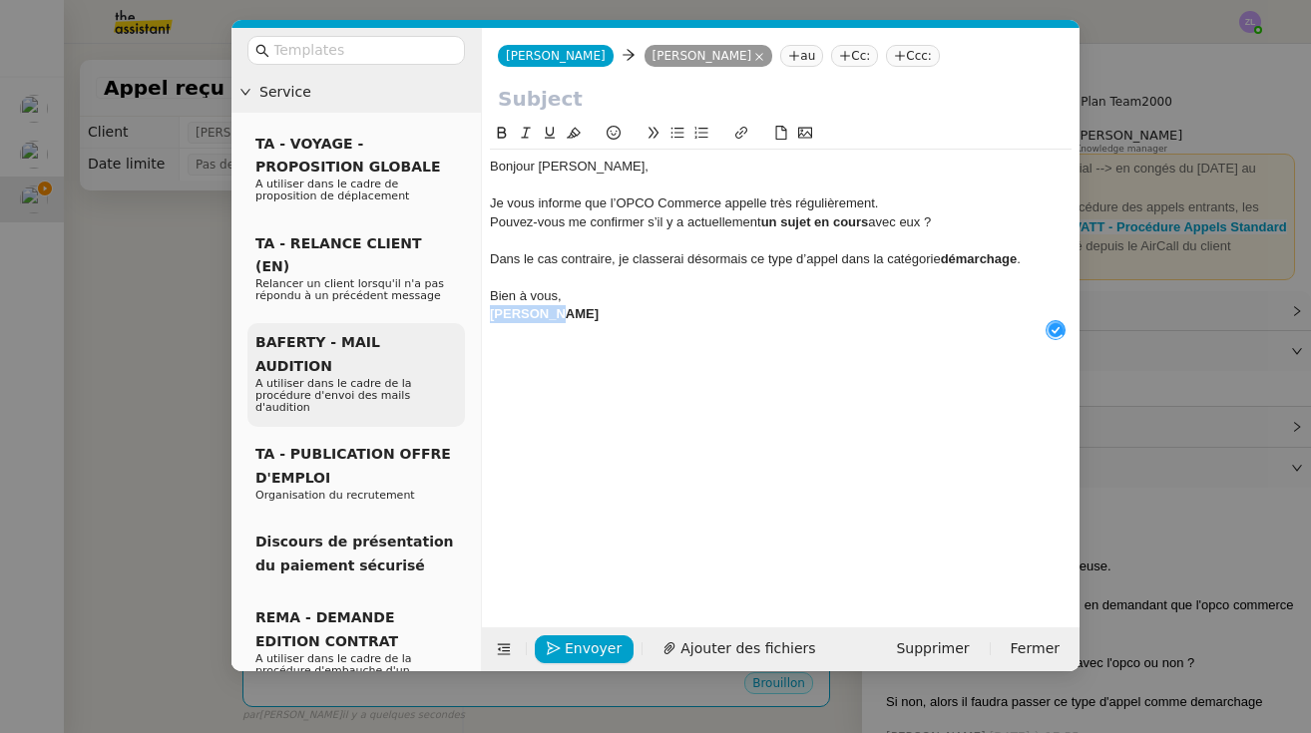
drag, startPoint x: 559, startPoint y: 311, endPoint x: 461, endPoint y: 311, distance: 97.8
click at [461, 311] on nz-layout "Service TA - VOYAGE - PROPOSITION GLOBALE A utiliser dans le cadre de propositi…" at bounding box center [655, 350] width 848 height 644
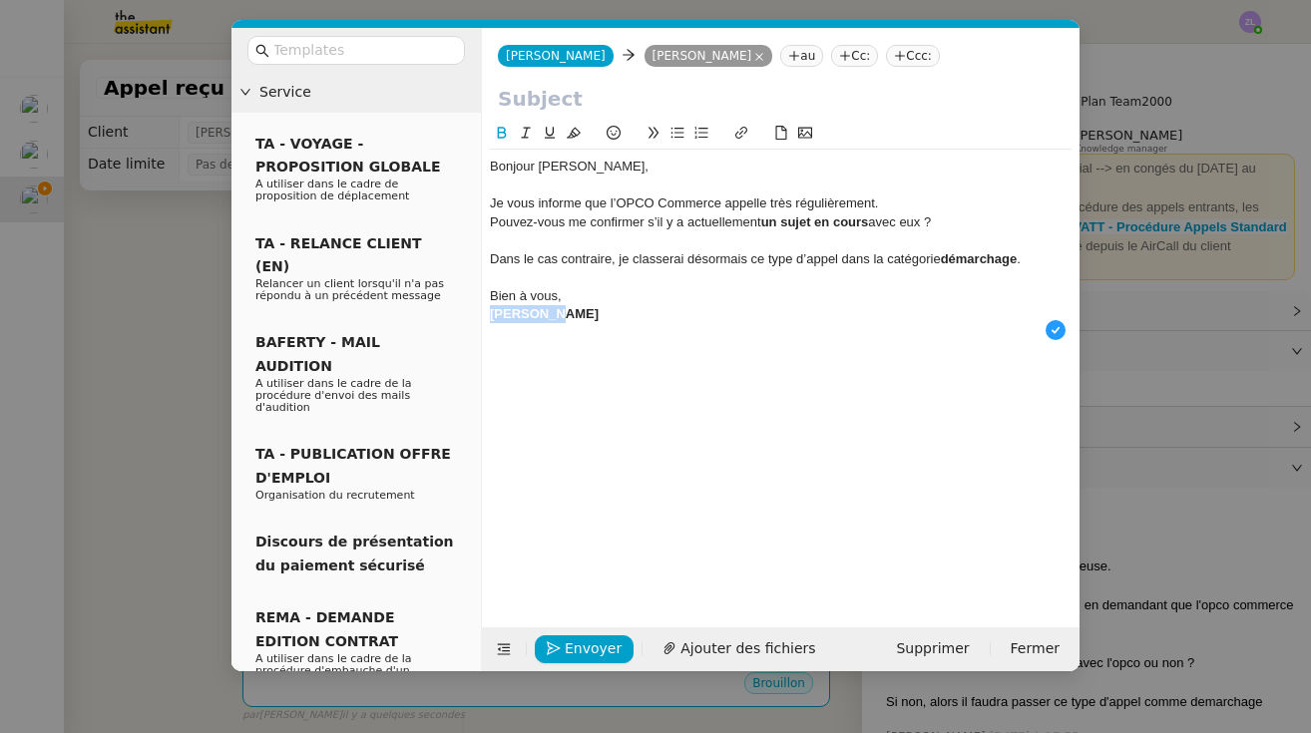
click at [501, 136] on icon at bounding box center [502, 133] width 14 height 14
click at [572, 299] on div "Bien à vous," at bounding box center [781, 296] width 582 height 18
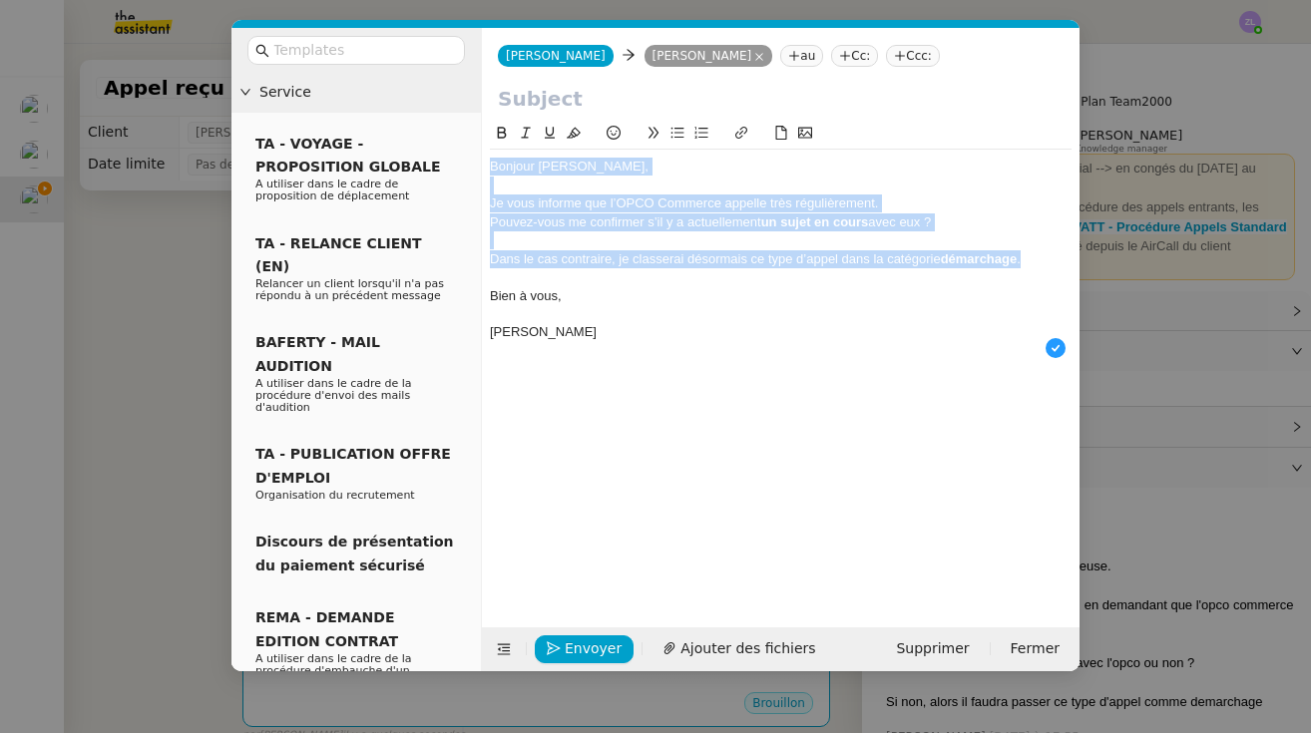
drag, startPoint x: 1038, startPoint y: 260, endPoint x: 476, endPoint y: 152, distance: 572.1
click at [476, 151] on nz-layout "Service TA - VOYAGE - PROPOSITION GLOBALE A utiliser dans le cadre de propositi…" at bounding box center [655, 350] width 848 height 644
click at [496, 131] on icon at bounding box center [502, 133] width 14 height 14
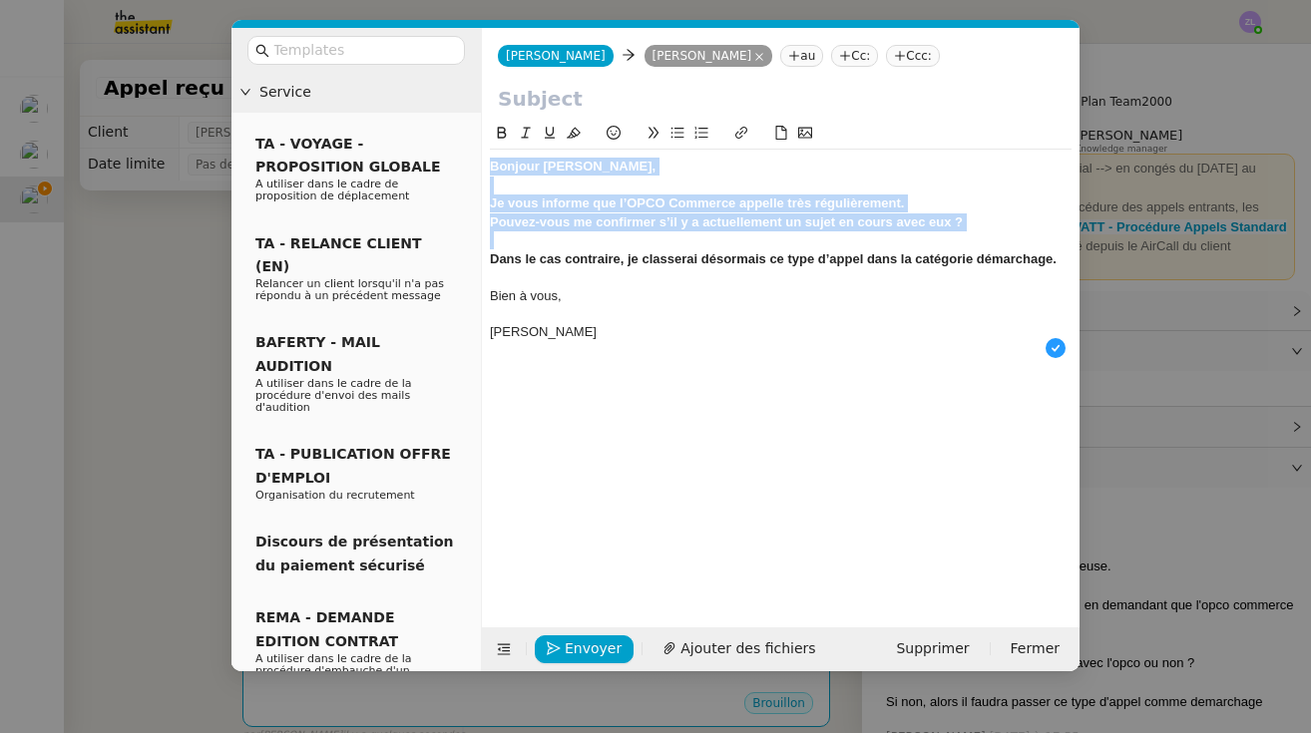
click at [496, 131] on icon at bounding box center [502, 133] width 14 height 14
click at [508, 139] on icon at bounding box center [502, 133] width 14 height 14
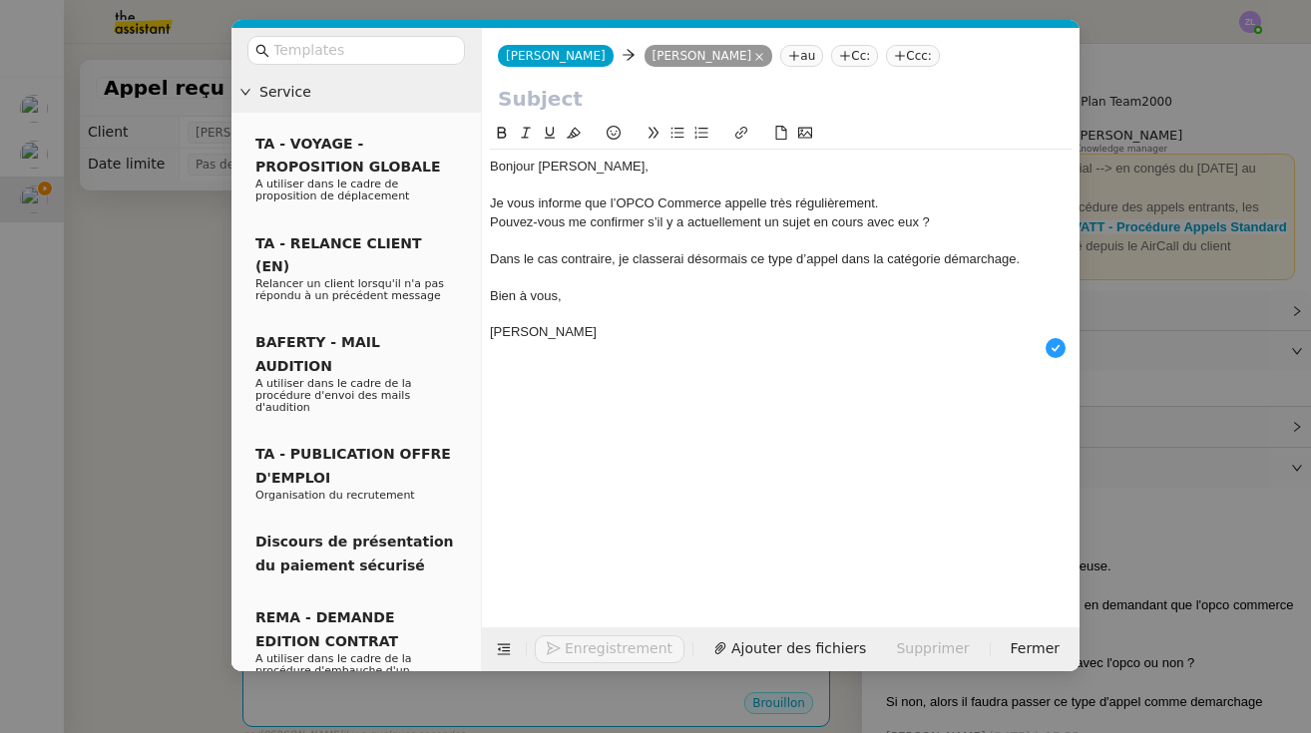
click at [587, 276] on div at bounding box center [781, 277] width 582 height 18
click at [783, 203] on div "Je vous informe que l’OPCO Commerce appelle très régulièrement." at bounding box center [781, 204] width 582 height 18
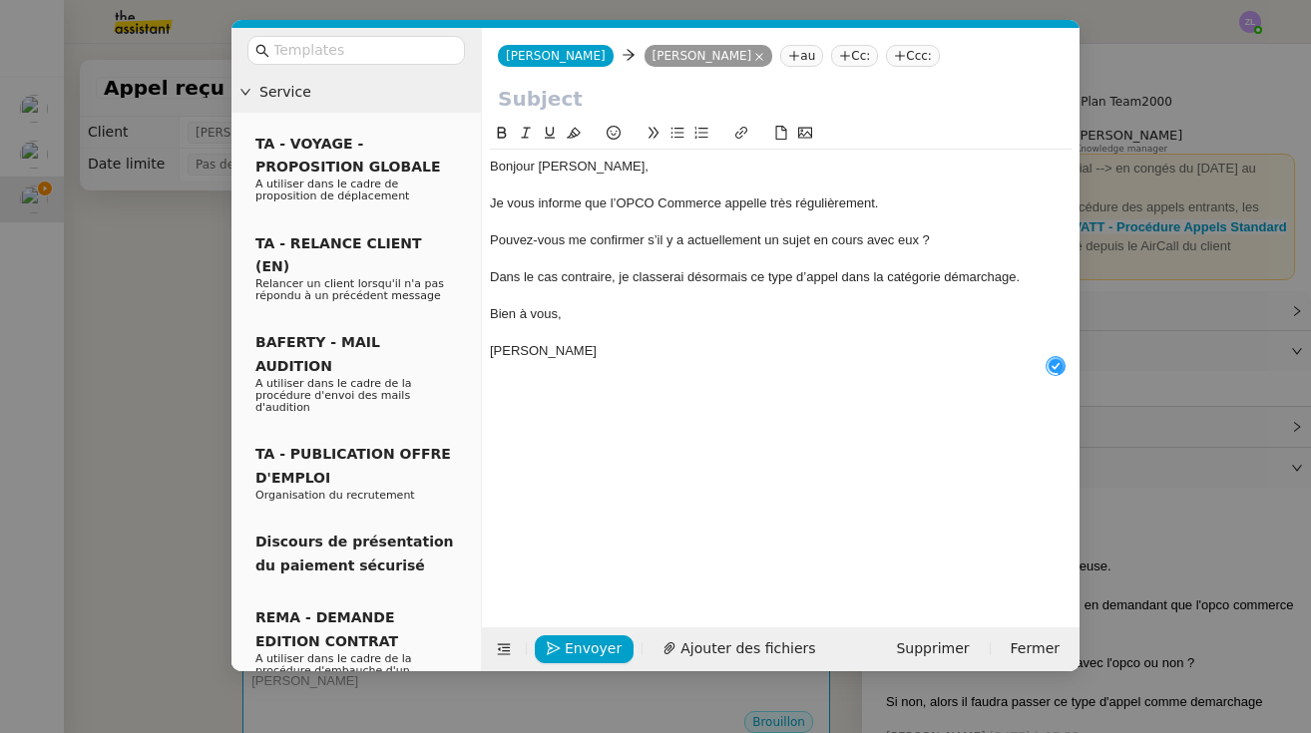
click at [493, 240] on div "Pouvez-vous me confirmer s’il y a actuellement un sujet en cours avec eux ?" at bounding box center [781, 240] width 582 height 18
click at [674, 131] on icon at bounding box center [677, 133] width 13 height 11
click at [783, 274] on div "Dans le cas contraire, je classerai désormais ce type d’appel dans la catégorie…" at bounding box center [781, 277] width 582 height 18
click at [783, 199] on div "Je vous informe que l’OPCO Commerce appelle très régulièrement." at bounding box center [781, 204] width 582 height 18
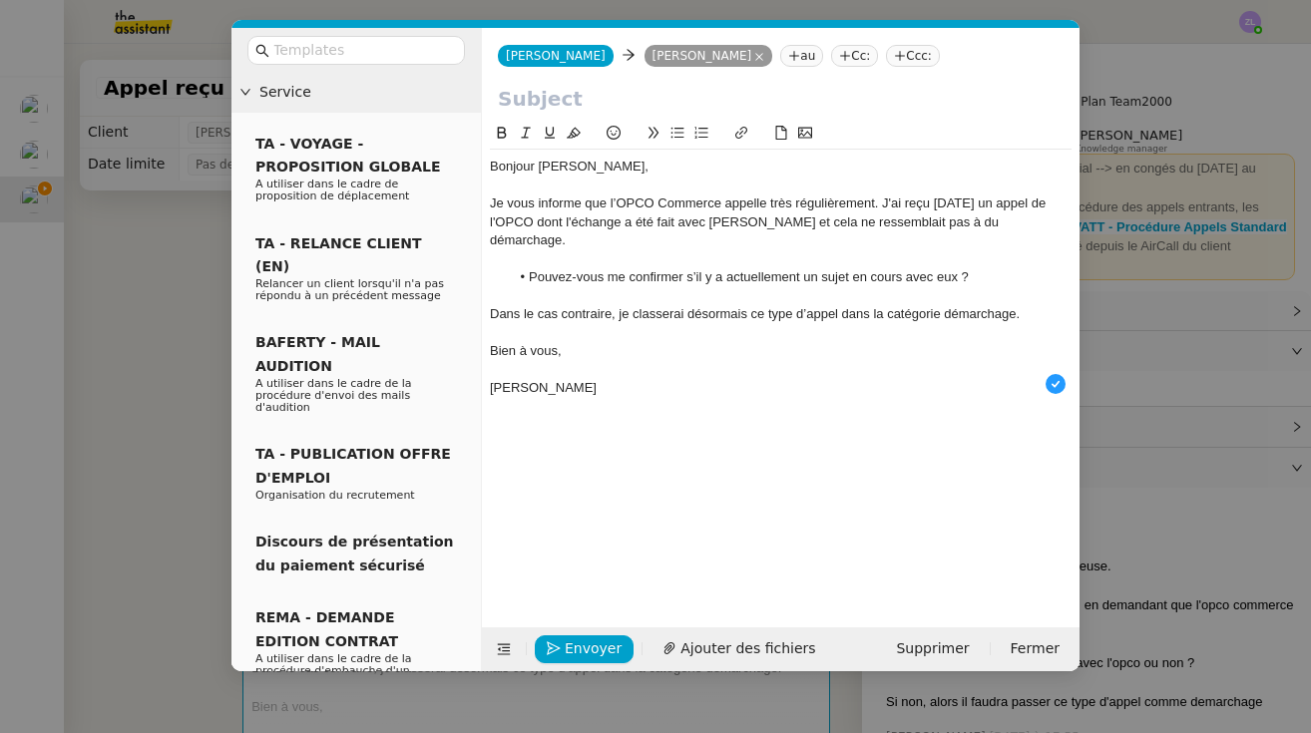
click at [783, 305] on div "Dans le cas contraire, je classerai désormais ce type d’appel dans la catégorie…" at bounding box center [781, 314] width 582 height 18
click at [512, 360] on div "Peut être qu'un" at bounding box center [781, 369] width 582 height 18
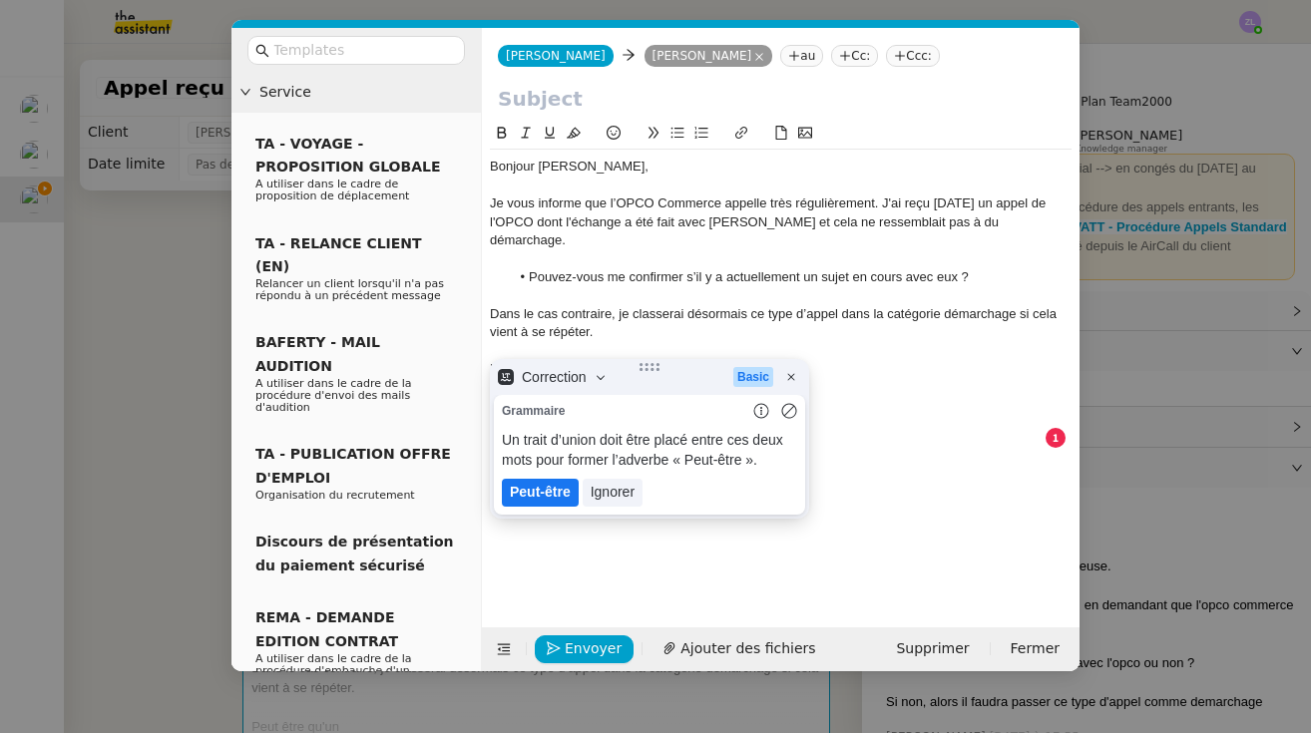
click at [539, 492] on lt-em "Peut-être" at bounding box center [540, 492] width 61 height 16
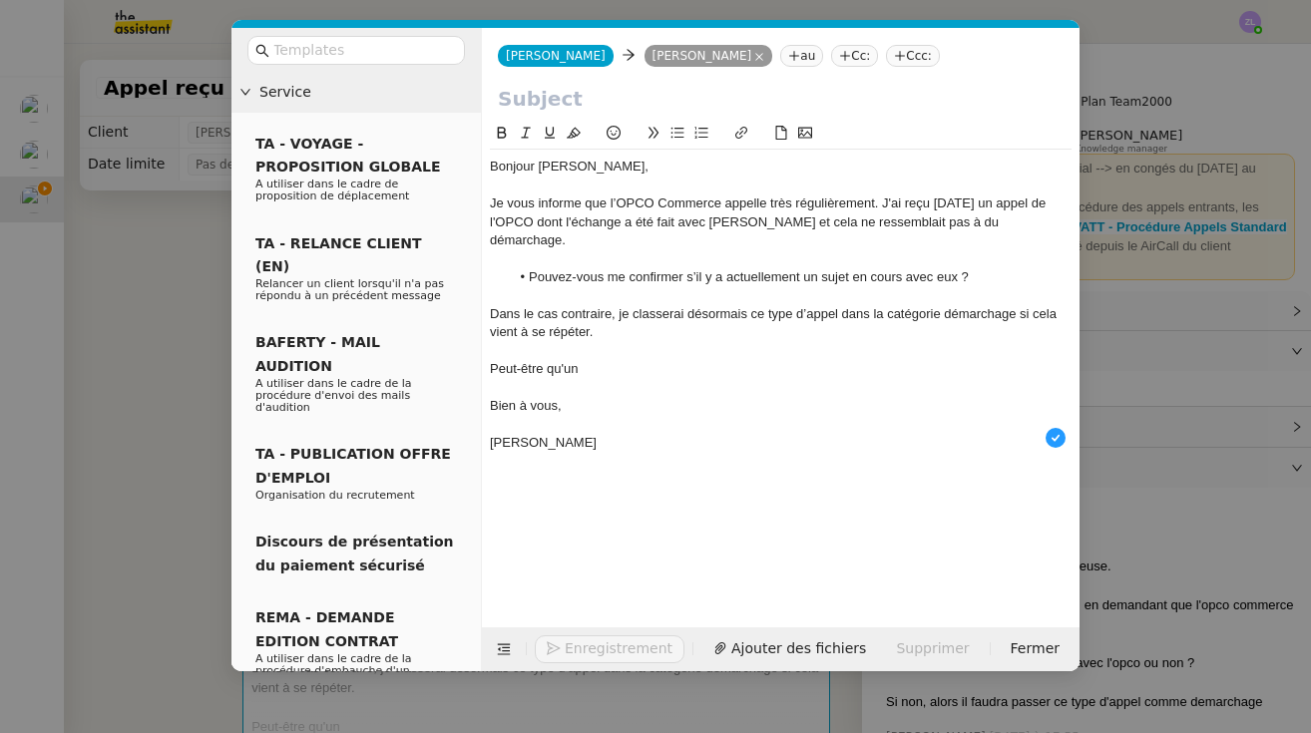
click at [589, 360] on div "Peut-être qu'un" at bounding box center [781, 369] width 582 height 18
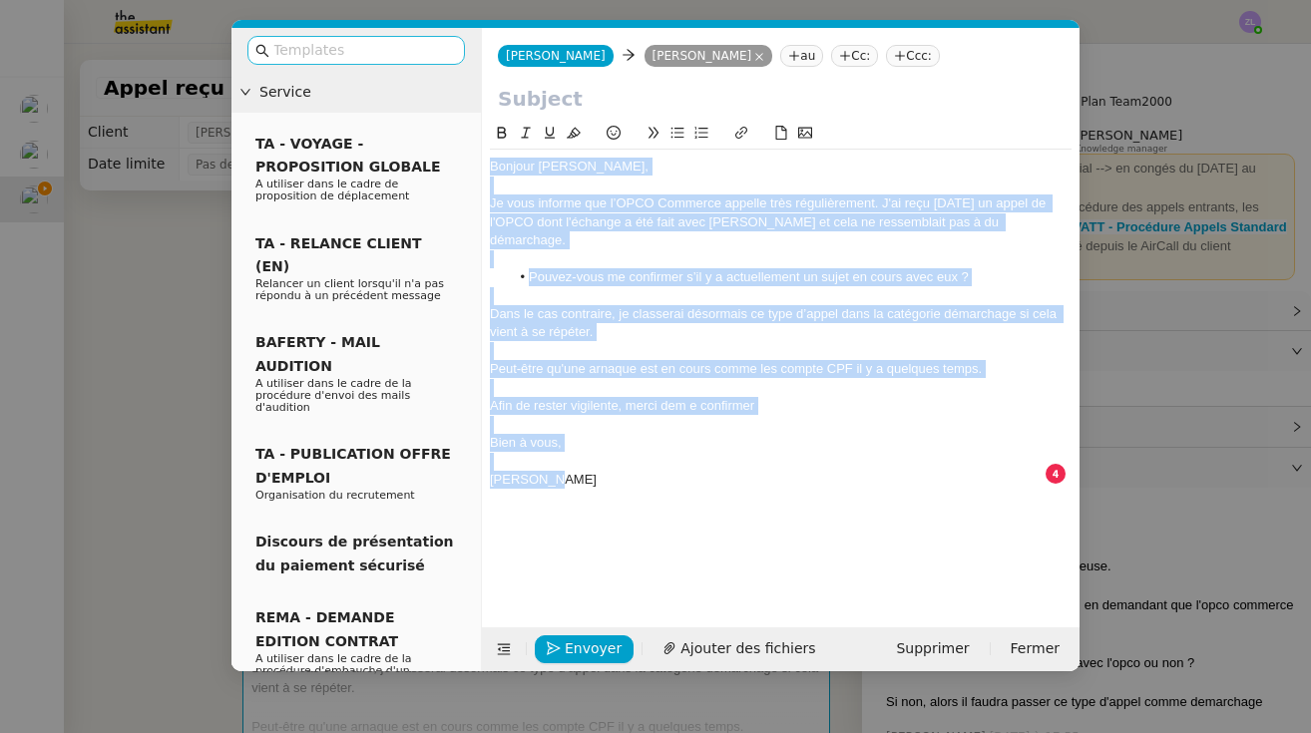
drag, startPoint x: 565, startPoint y: 453, endPoint x: 441, endPoint y: 57, distance: 415.0
click at [441, 57] on nz-layout "Service TA - VOYAGE - PROPOSITION GLOBALE A utiliser dans le cadre de propositi…" at bounding box center [655, 350] width 848 height 644
copy div "Bonjour Thomas, Je vous informe que l’OPCO Commerce appelle très régulièrement.…"
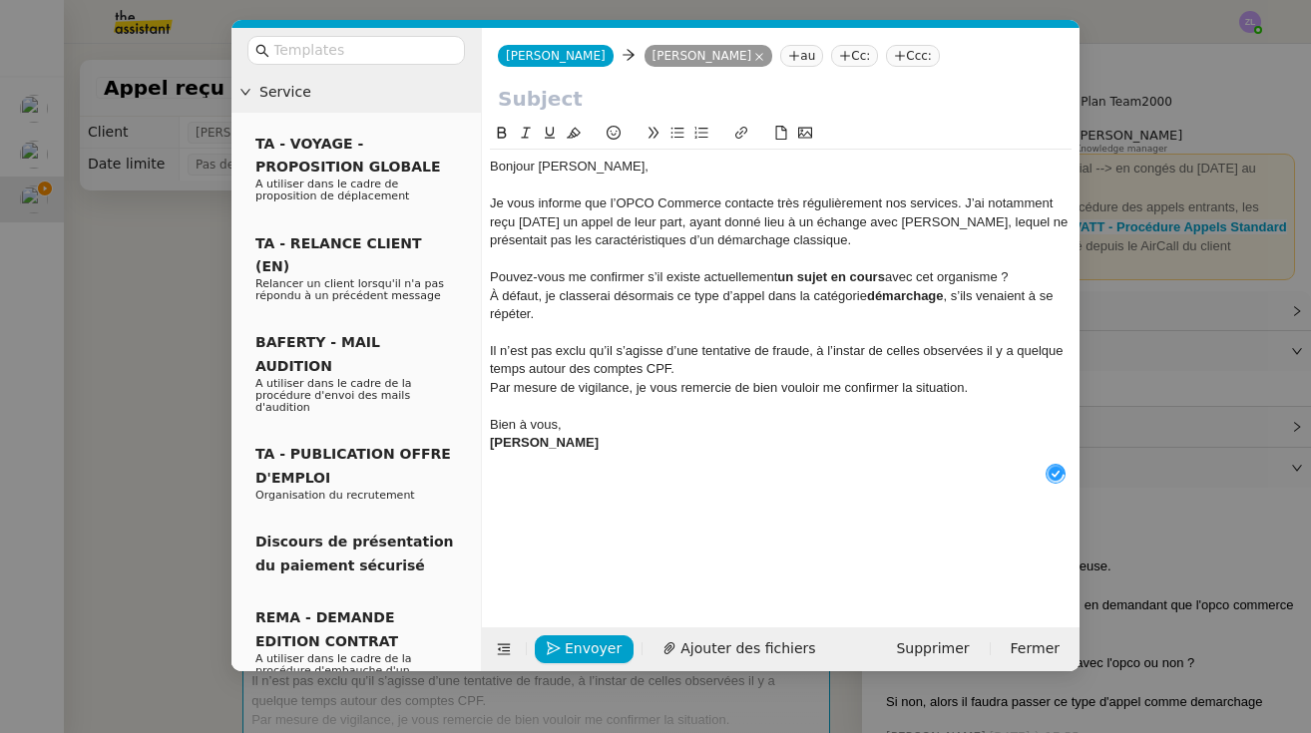
click at [560, 423] on div "Bien à vous," at bounding box center [781, 425] width 582 height 18
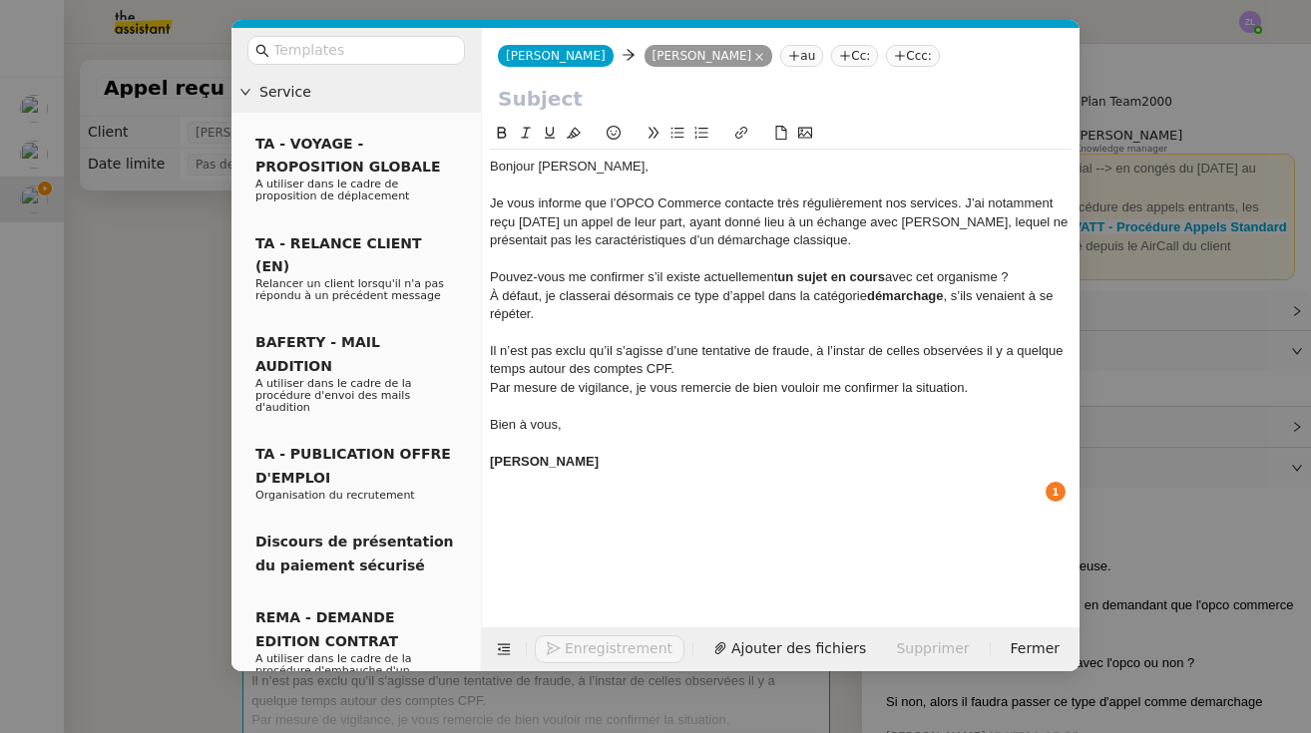
click at [555, 461] on div "[PERSON_NAME]" at bounding box center [781, 462] width 582 height 18
click at [562, 456] on strong "Géraldine, service Clients" at bounding box center [594, 461] width 208 height 15
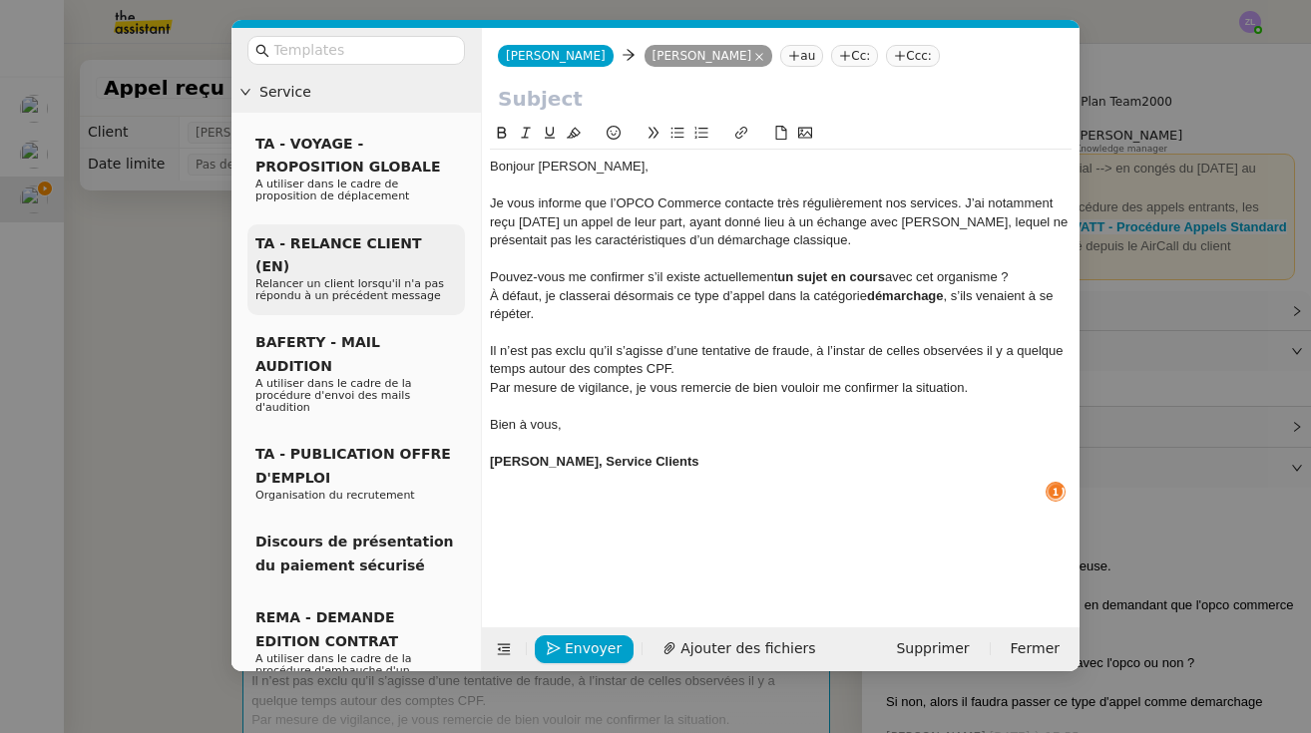
drag, startPoint x: 659, startPoint y: 452, endPoint x: 435, endPoint y: 256, distance: 297.7
click at [435, 256] on nz-layout "Service TA - VOYAGE - PROPOSITION GLOBALE A utiliser dans le cadre de propositi…" at bounding box center [655, 350] width 848 height 644
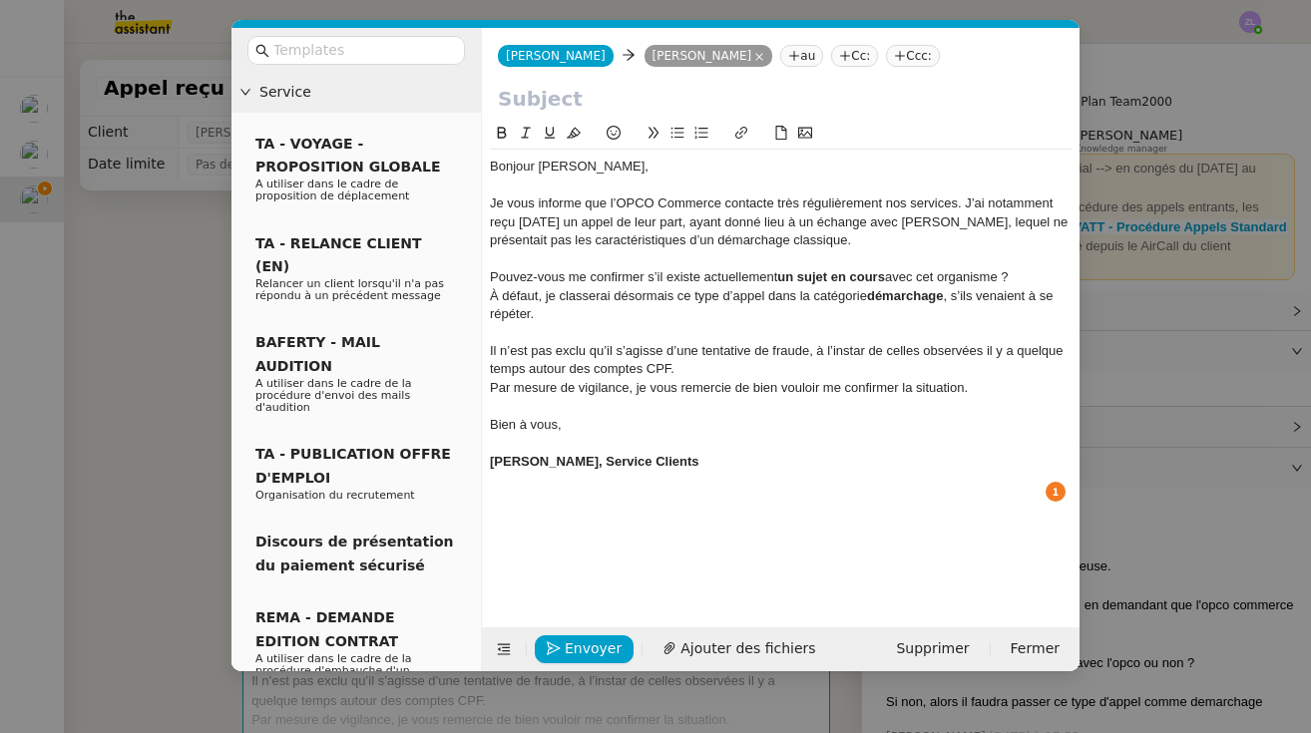
click at [492, 175] on div "Bonjour [PERSON_NAME]," at bounding box center [781, 167] width 582 height 18
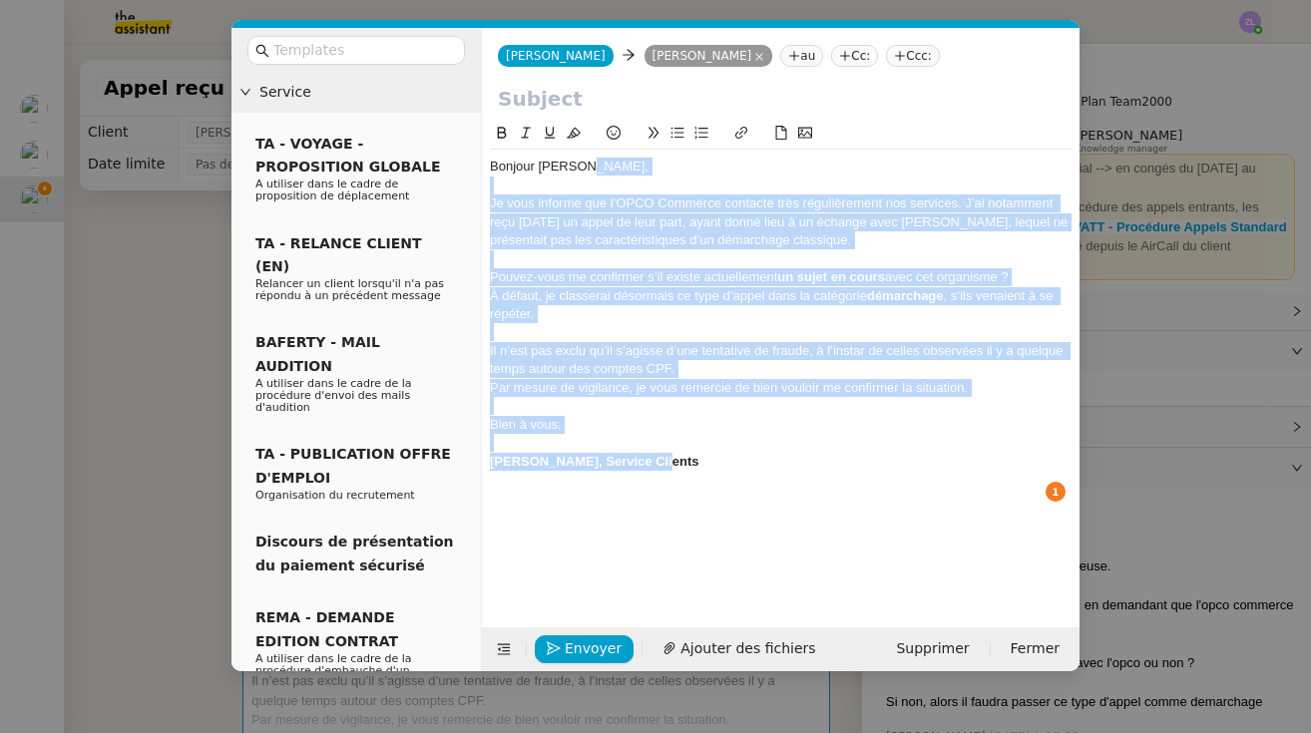
drag, startPoint x: 492, startPoint y: 175, endPoint x: 699, endPoint y: 447, distance: 342.4
click at [699, 448] on div "Bonjour Thomas, Je vous informe que l’OPCO Commerce contacte très régulièrement…" at bounding box center [781, 333] width 582 height 366
click at [505, 130] on icon at bounding box center [502, 133] width 14 height 14
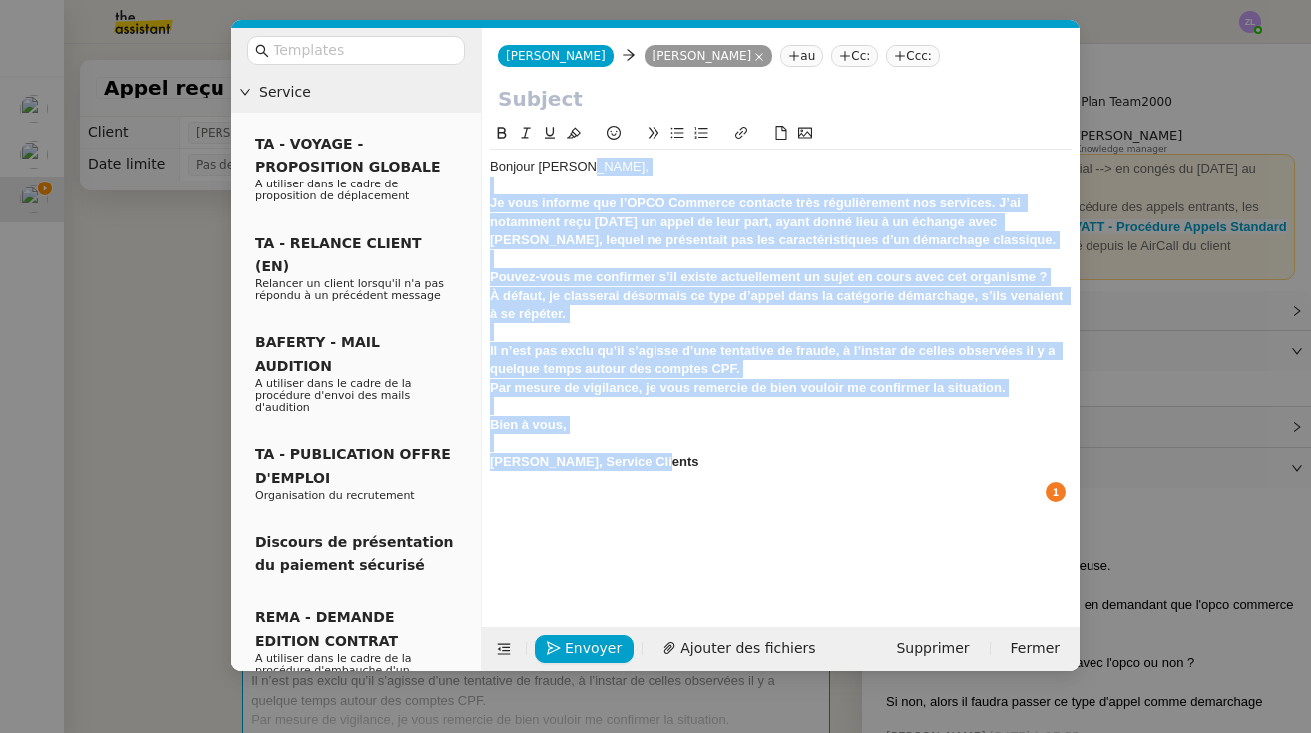
click at [505, 130] on icon at bounding box center [502, 133] width 14 height 14
click at [495, 132] on icon at bounding box center [502, 133] width 14 height 14
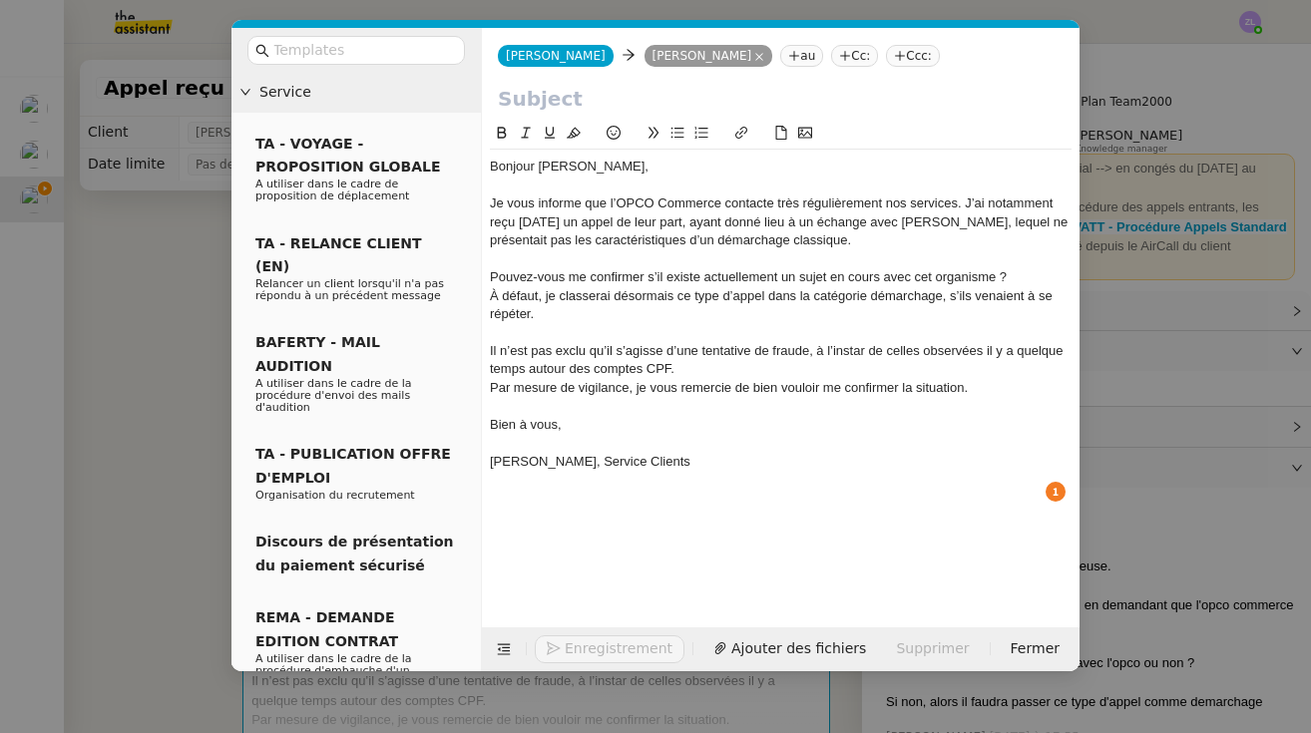
click at [673, 453] on div "[PERSON_NAME], Service Clients" at bounding box center [781, 462] width 582 height 18
click at [549, 107] on input "text" at bounding box center [781, 99] width 566 height 30
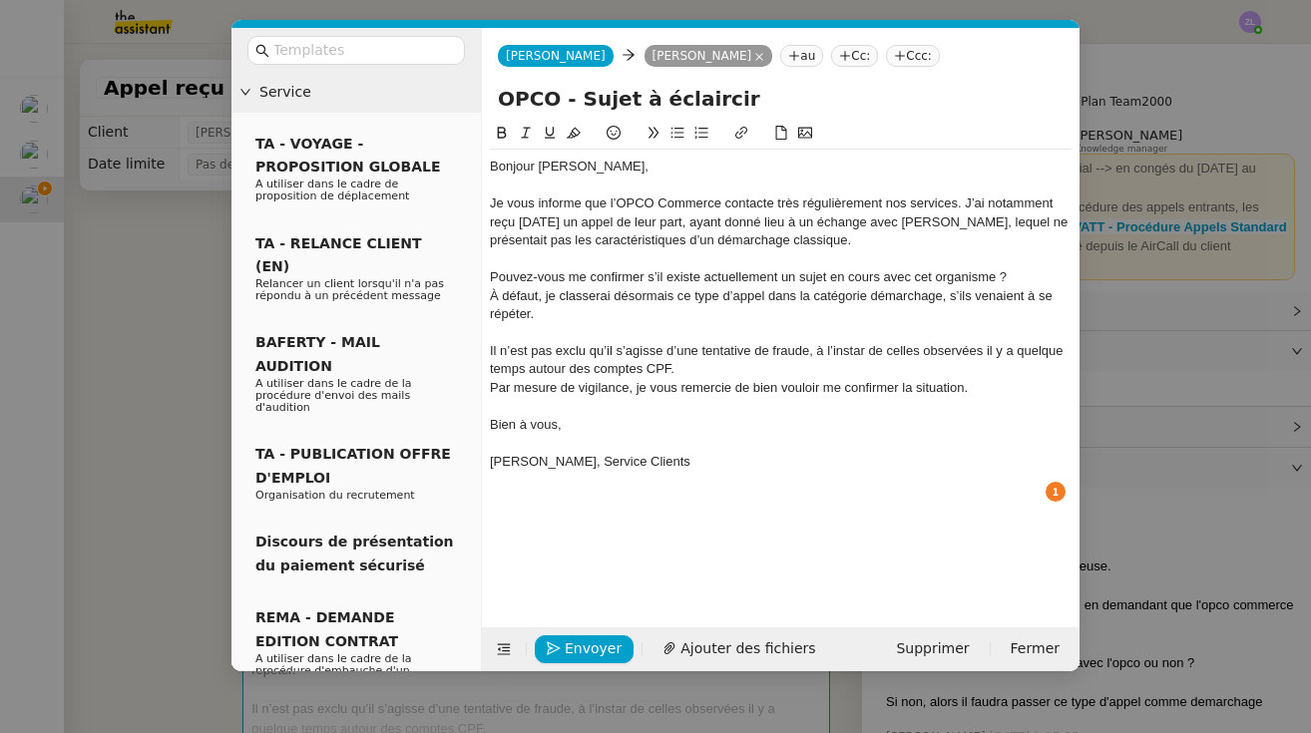
type input "OPCO - Sujet à éclaircir"
click at [493, 275] on div "Pouvez-vous me confirmer s’il existe actuellement un sujet en cours avec cet or…" at bounding box center [781, 277] width 582 height 18
click at [679, 136] on icon at bounding box center [677, 133] width 14 height 14
click at [783, 276] on li "Pouvez-vous me confirmer s’il existe actuellement un sujet en cours avec cet or…" at bounding box center [791, 277] width 563 height 18
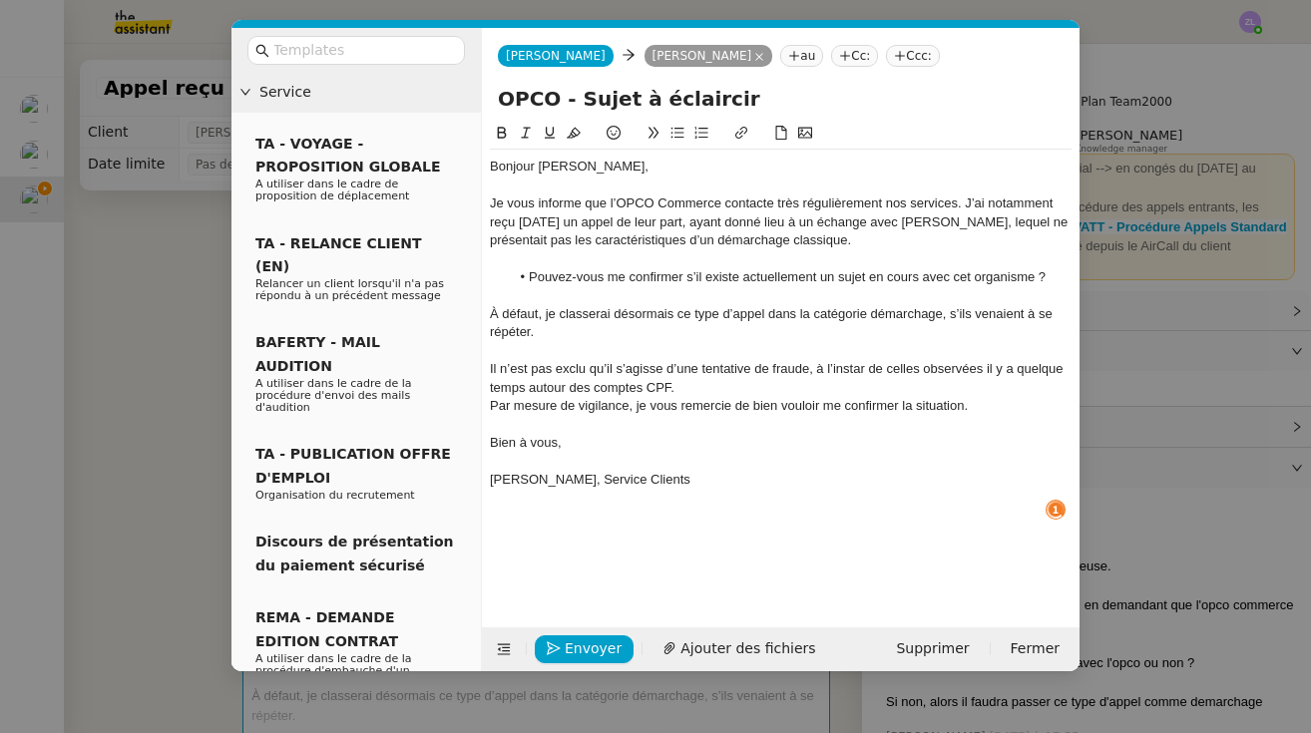
click at [739, 387] on div "Il n’est pas exclu qu’il s’agisse d’une tentative de fraude, à l’instar de cell…" at bounding box center [781, 378] width 582 height 37
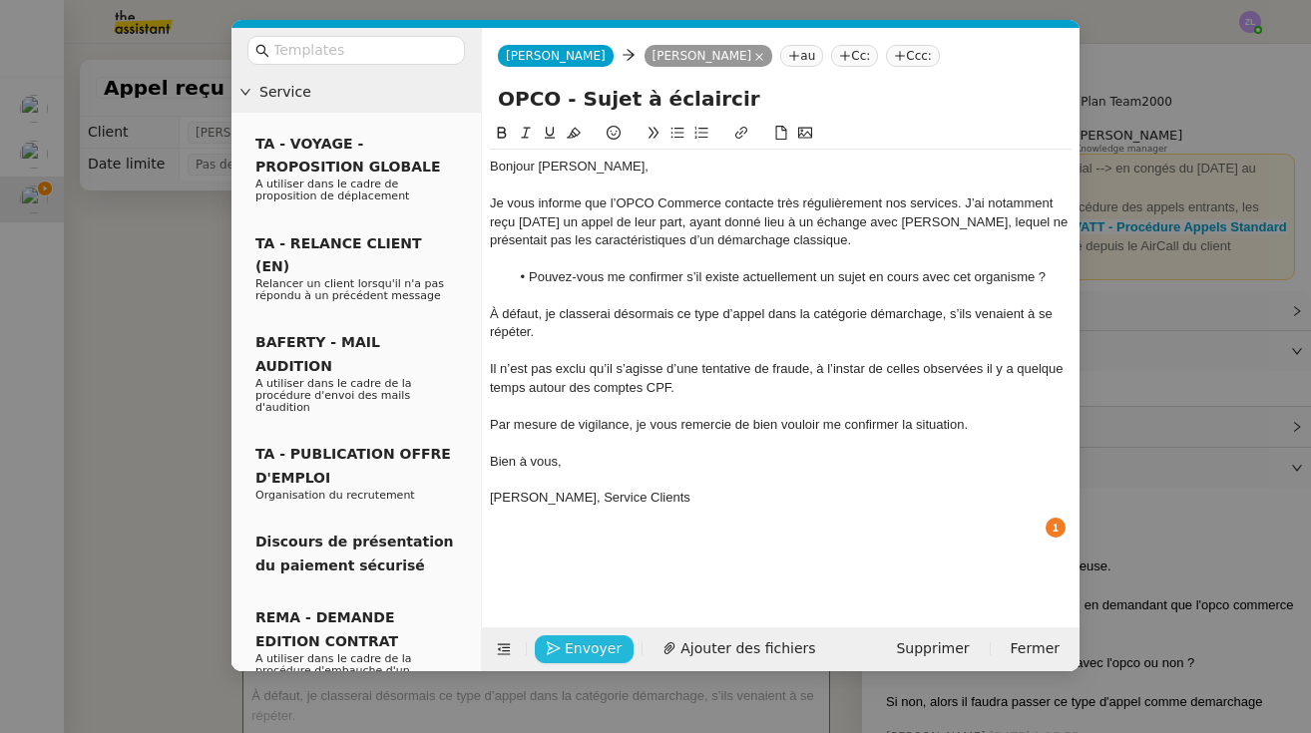
click at [610, 642] on span "Envoyer" at bounding box center [593, 649] width 57 height 23
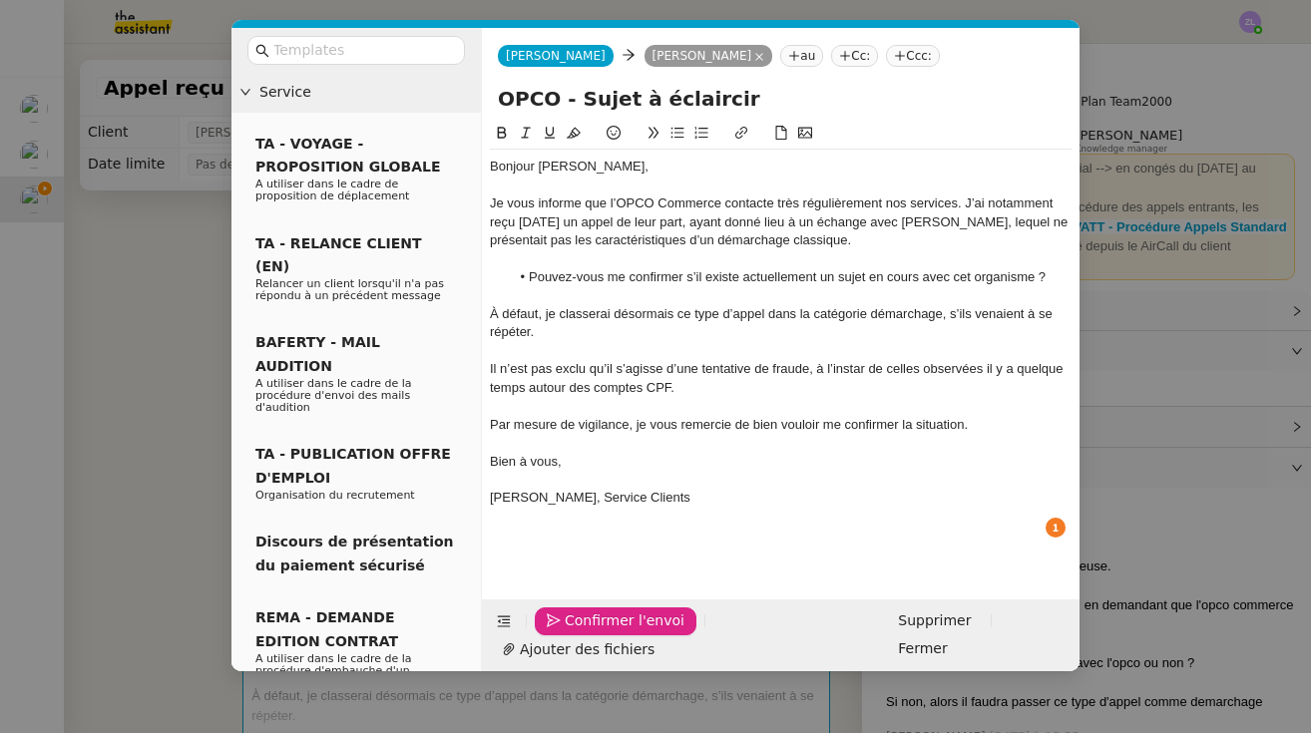
click at [610, 633] on span "Confirmer l'envoi" at bounding box center [625, 621] width 120 height 23
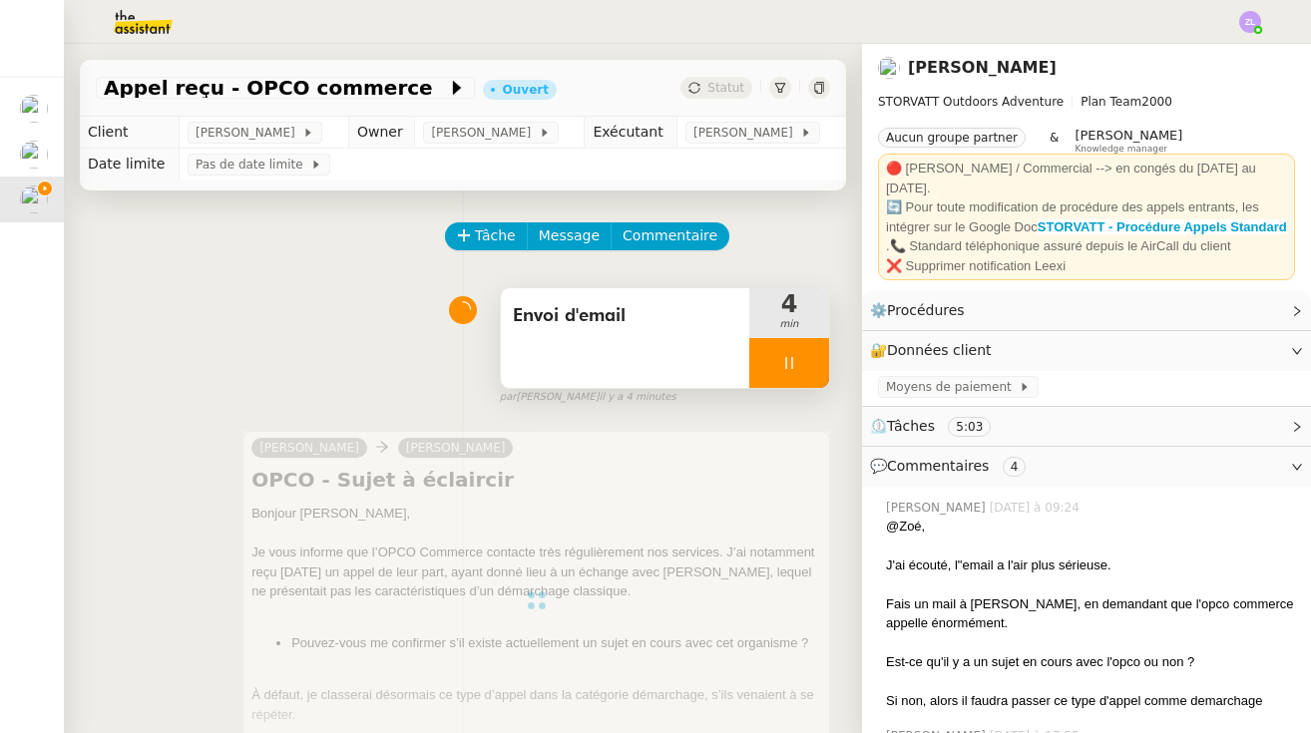
click at [771, 368] on div at bounding box center [789, 363] width 80 height 50
click at [783, 368] on icon at bounding box center [809, 362] width 15 height 11
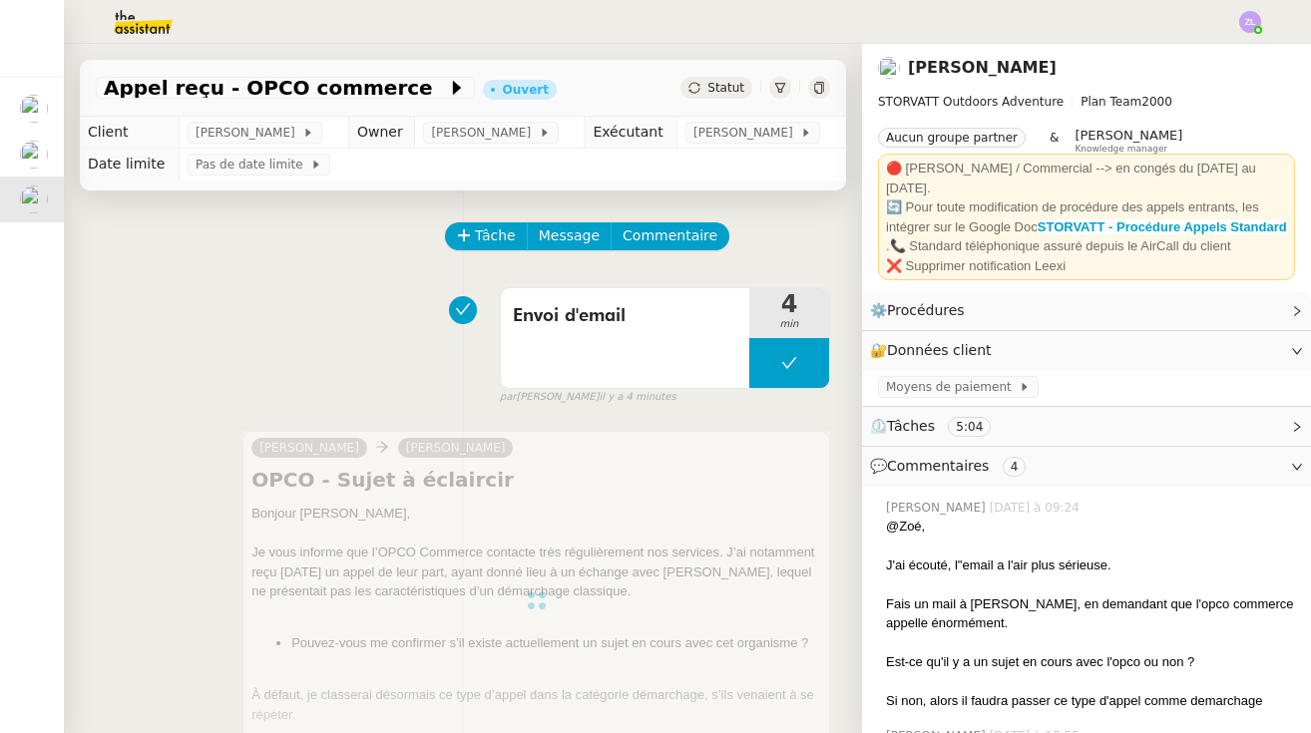
click at [710, 92] on span "Statut" at bounding box center [725, 88] width 37 height 14
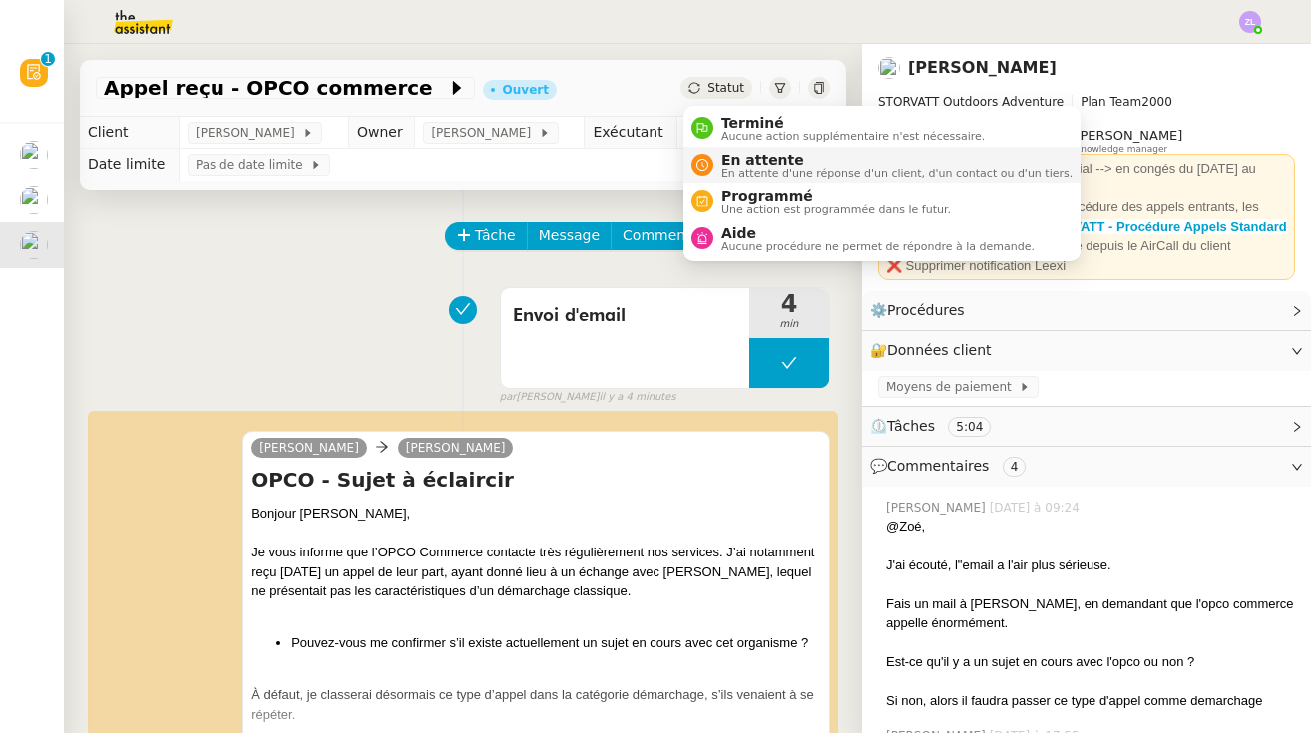
click at [723, 147] on li "En attente En attente d'une réponse d'un client, d'un contact ou d'un tiers." at bounding box center [881, 165] width 397 height 37
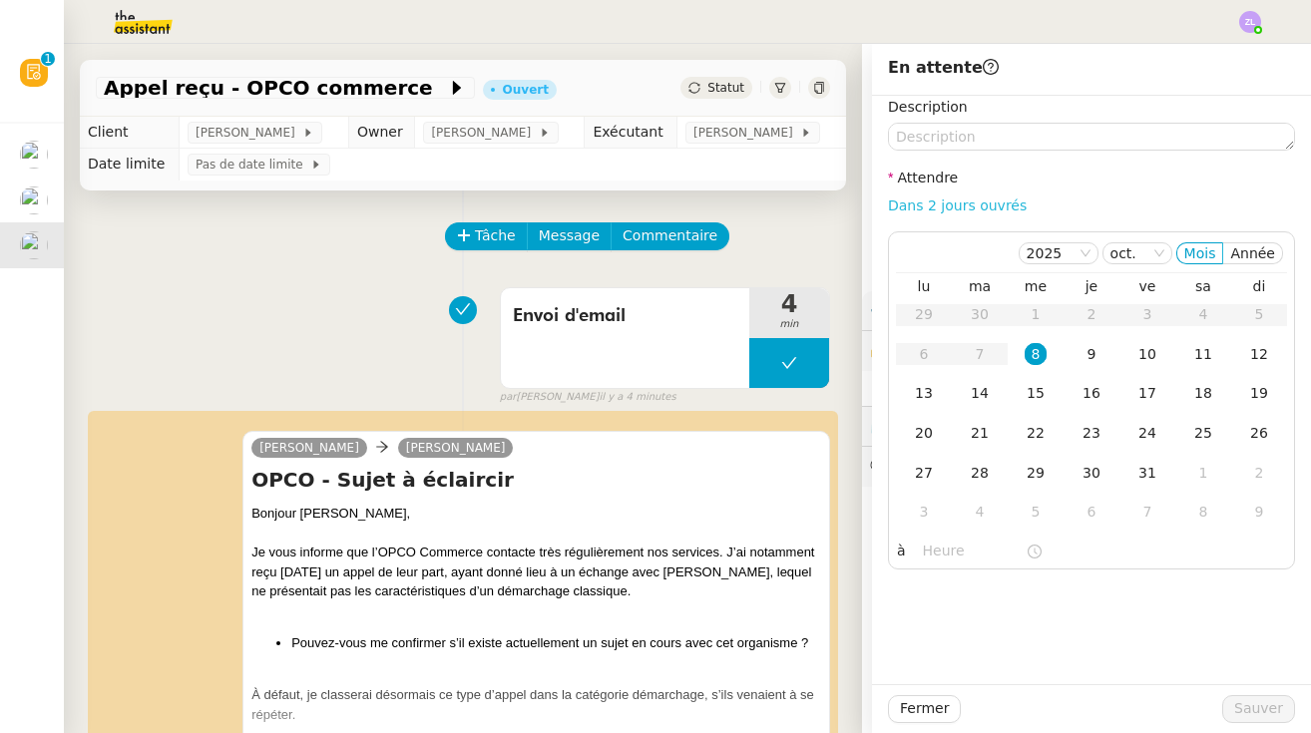
click at [783, 211] on link "Dans 2 jours ouvrés" at bounding box center [957, 206] width 139 height 16
type input "07:00"
click at [783, 704] on span "Sauver" at bounding box center [1258, 708] width 49 height 23
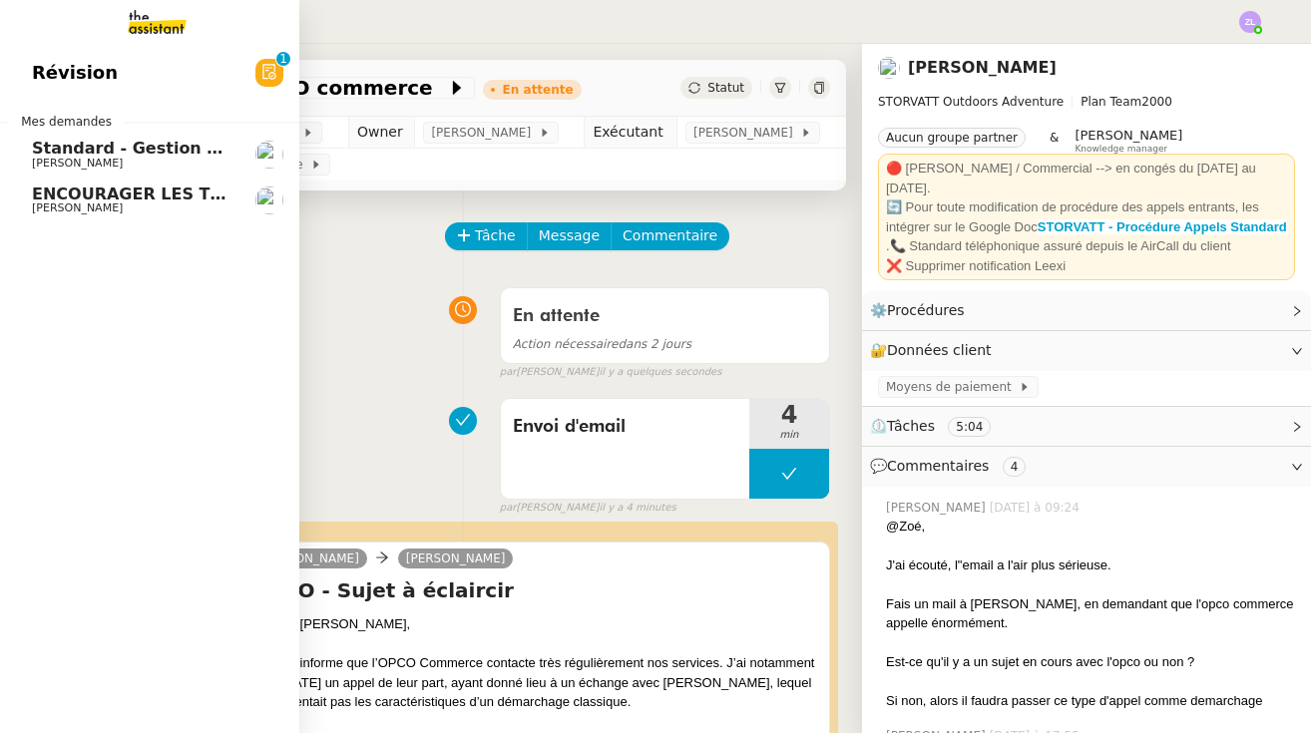
click at [46, 217] on link "ENCOURAGER LES TPE/PMI/PME À PASSER COMMANDE VIA LE SITE INTERNET - 1 septembre…" at bounding box center [149, 201] width 299 height 46
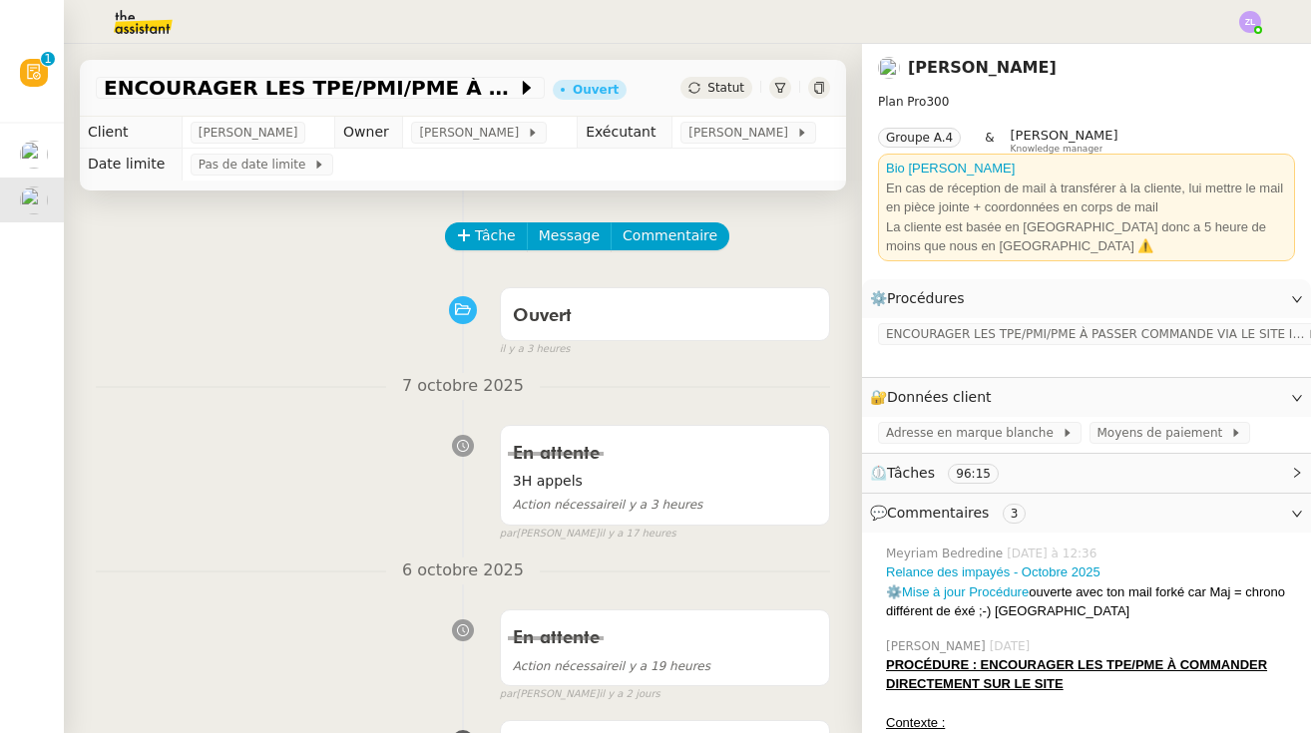
click at [704, 100] on div "ENCOURAGER LES TPE/PMI/PME À PASSER COMMANDE VIA LE SITE INTERNET - 1 septembre…" at bounding box center [463, 88] width 766 height 57
click at [705, 70] on div "ENCOURAGER LES TPE/PMI/PME À PASSER COMMANDE VIA LE SITE INTERNET - 1 septembre…" at bounding box center [463, 88] width 766 height 57
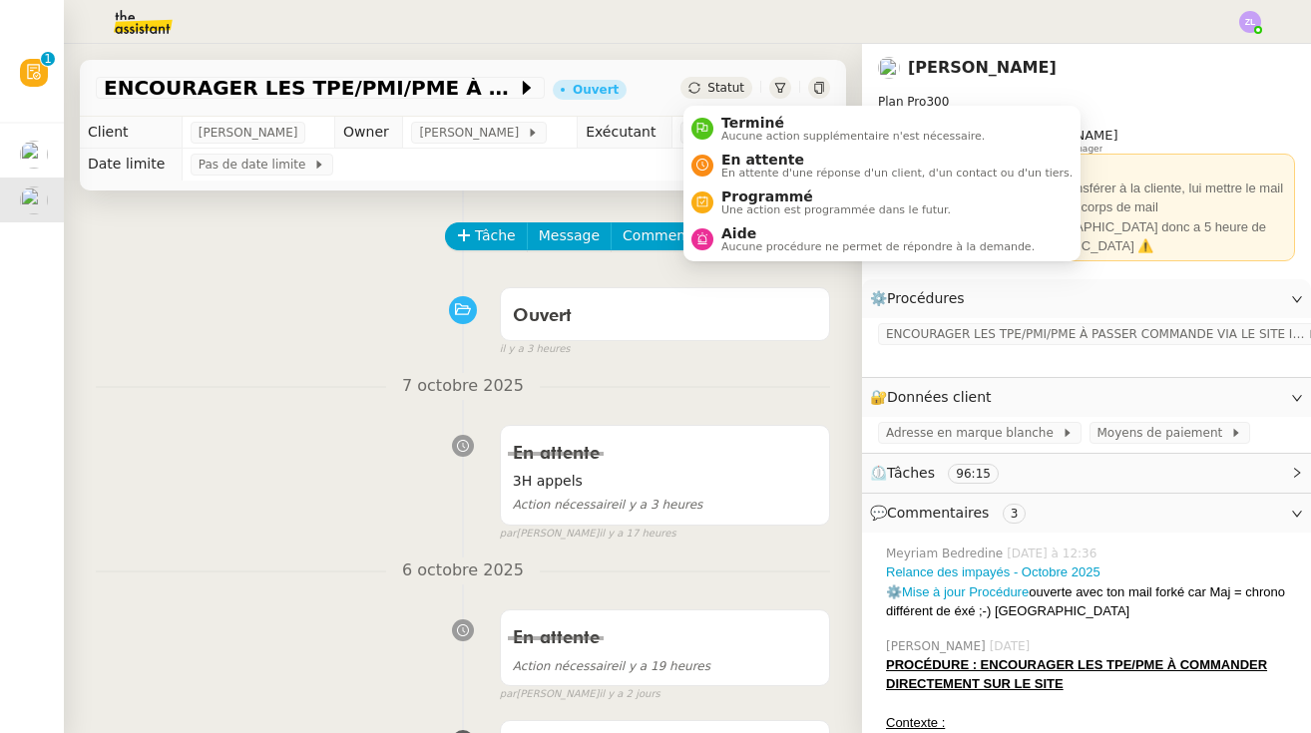
click at [705, 92] on div "Statut" at bounding box center [716, 88] width 72 height 22
click at [719, 159] on div "En attente En attente d'une réponse d'un client, d'un contact ou d'un tiers." at bounding box center [892, 165] width 359 height 27
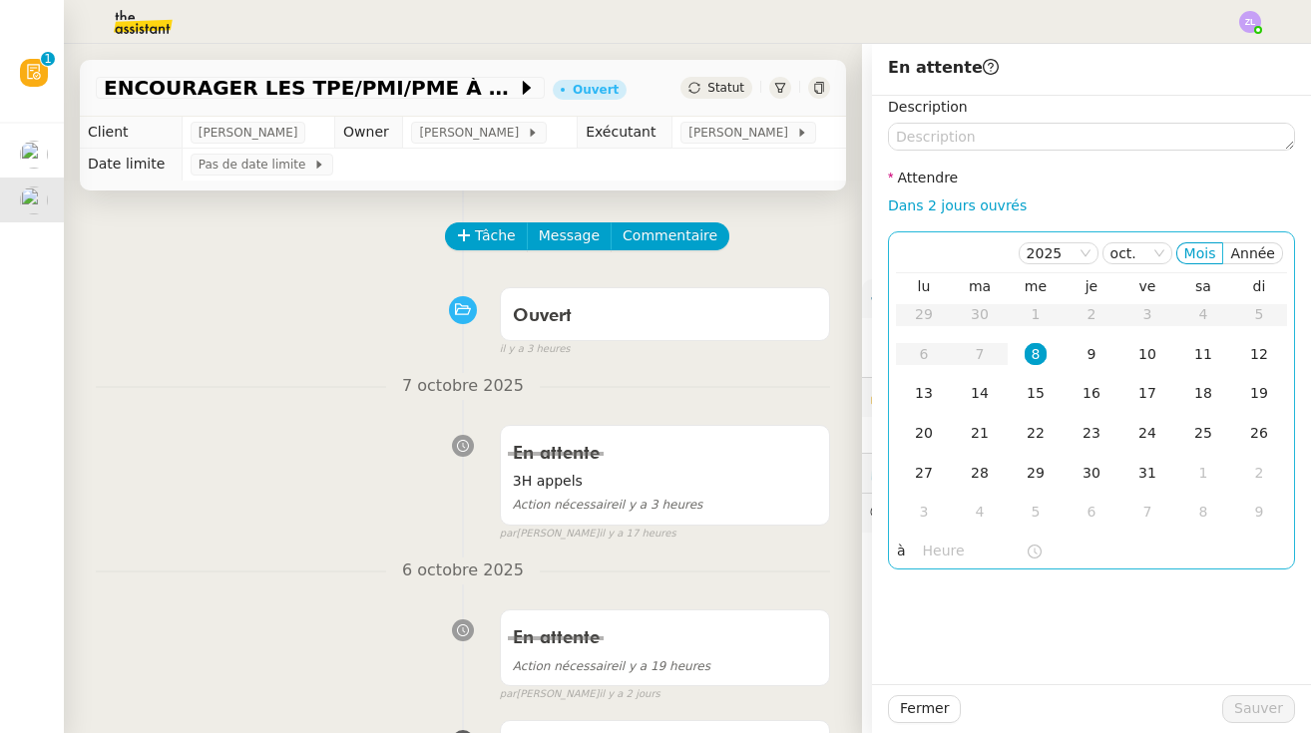
click at [783, 557] on input "text" at bounding box center [974, 551] width 103 height 23
click at [783, 357] on div "8" at bounding box center [1036, 354] width 22 height 22
click at [783, 550] on input "text" at bounding box center [974, 551] width 103 height 23
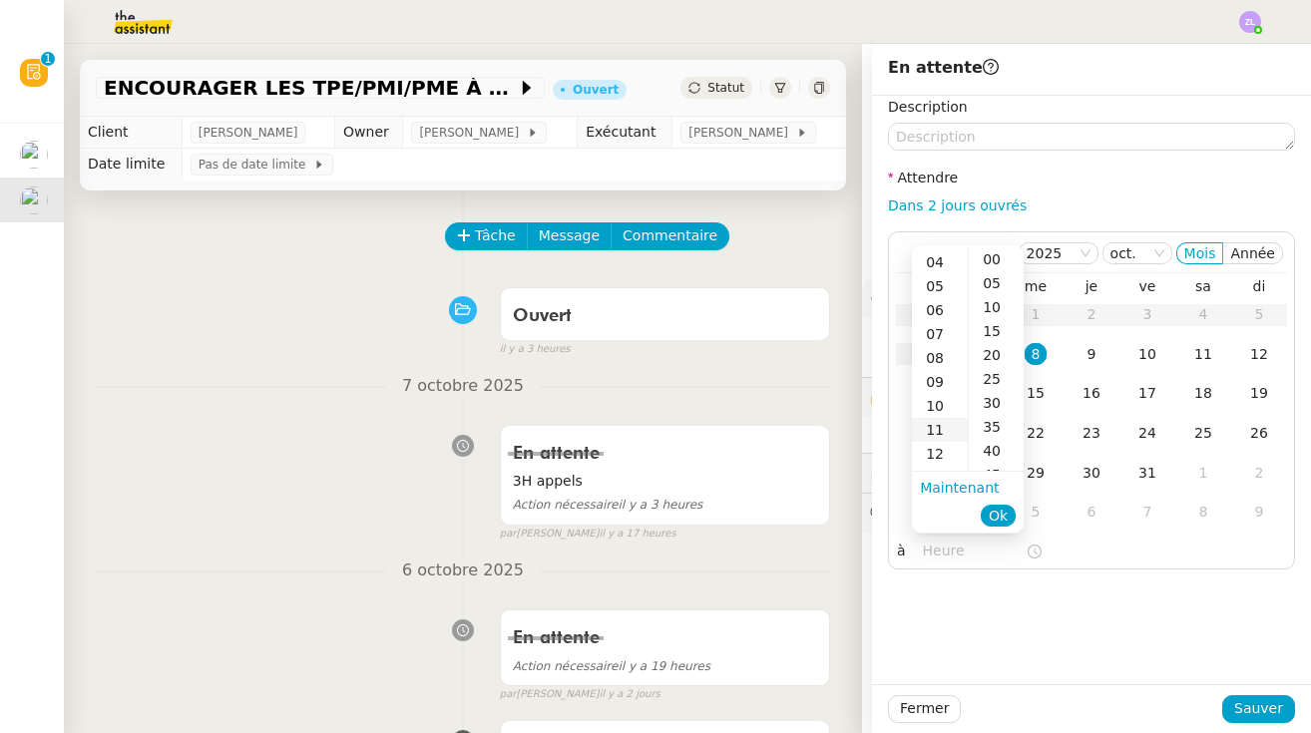
scroll to position [160, 0]
click at [783, 428] on div "14" at bounding box center [940, 435] width 56 height 24
click at [783, 510] on span "Ok" at bounding box center [998, 516] width 19 height 20
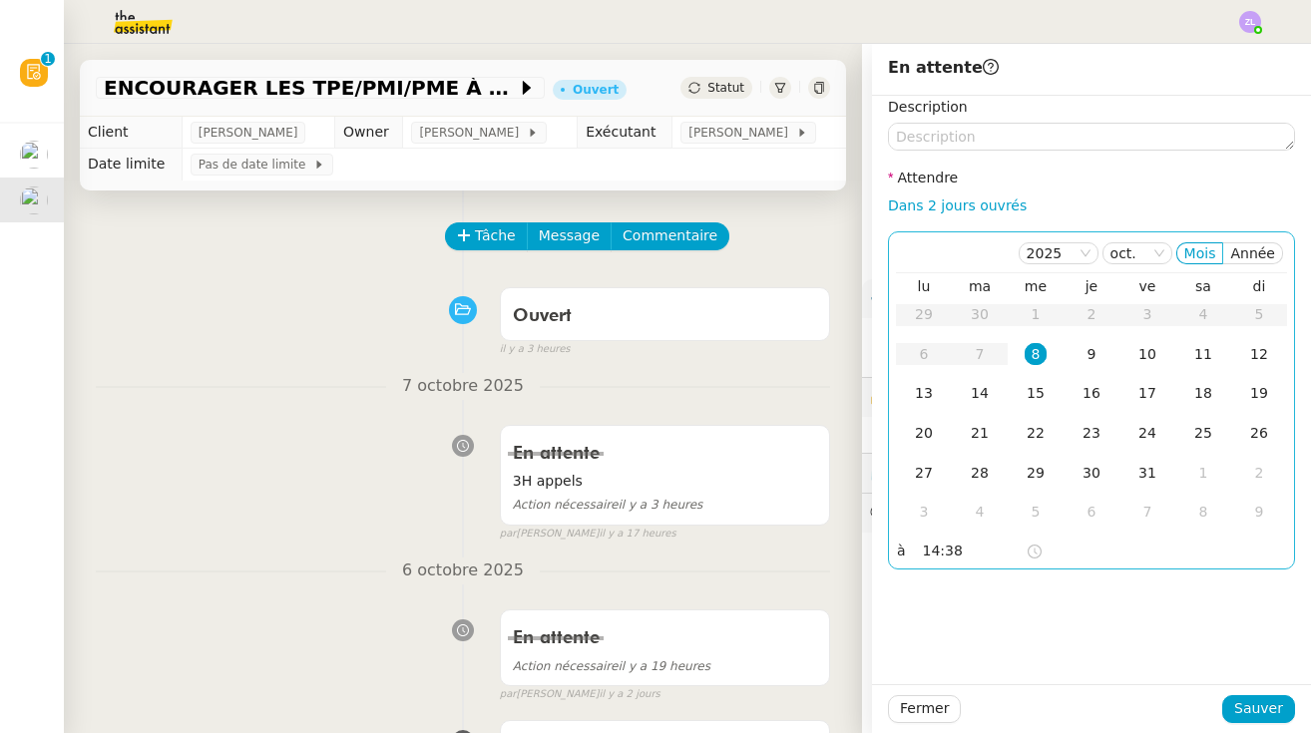
click at [783, 554] on input "14:38" at bounding box center [974, 551] width 103 height 23
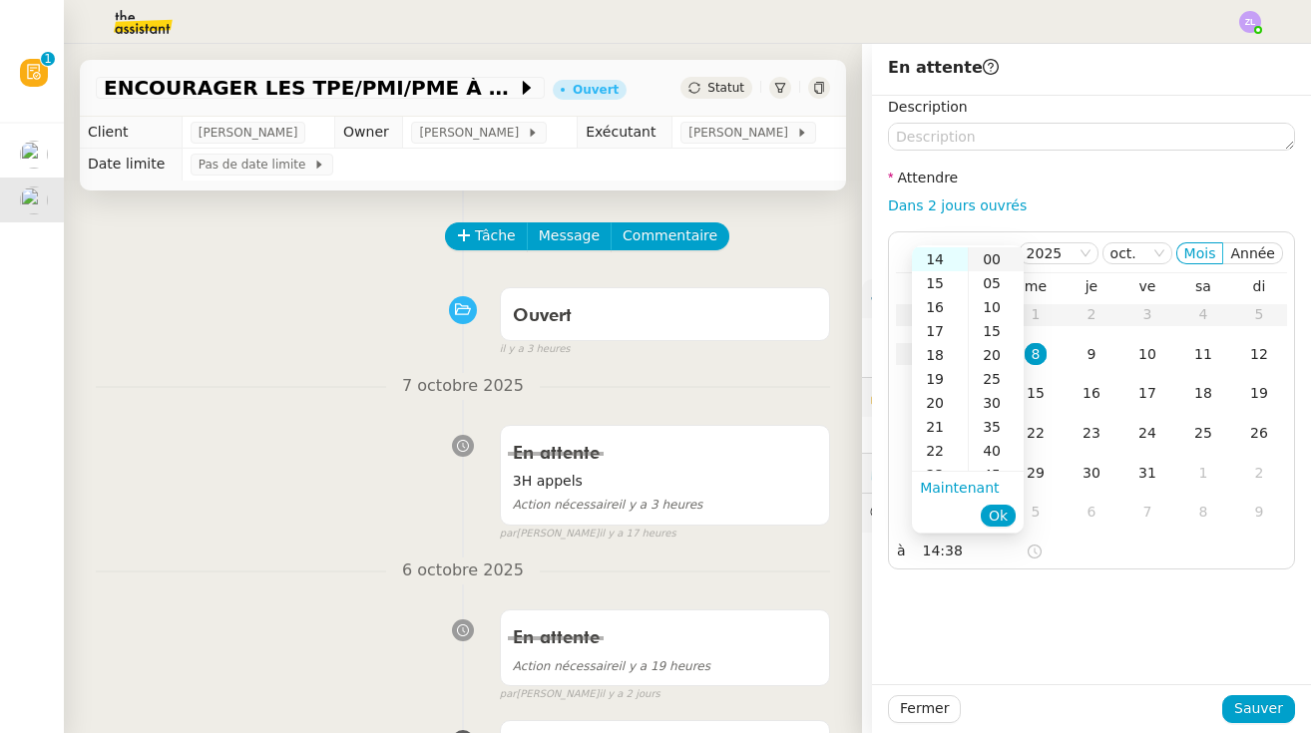
click at [783, 250] on div "00" at bounding box center [996, 259] width 55 height 24
type input "14:00"
click at [783, 516] on span "Ok" at bounding box center [998, 516] width 19 height 20
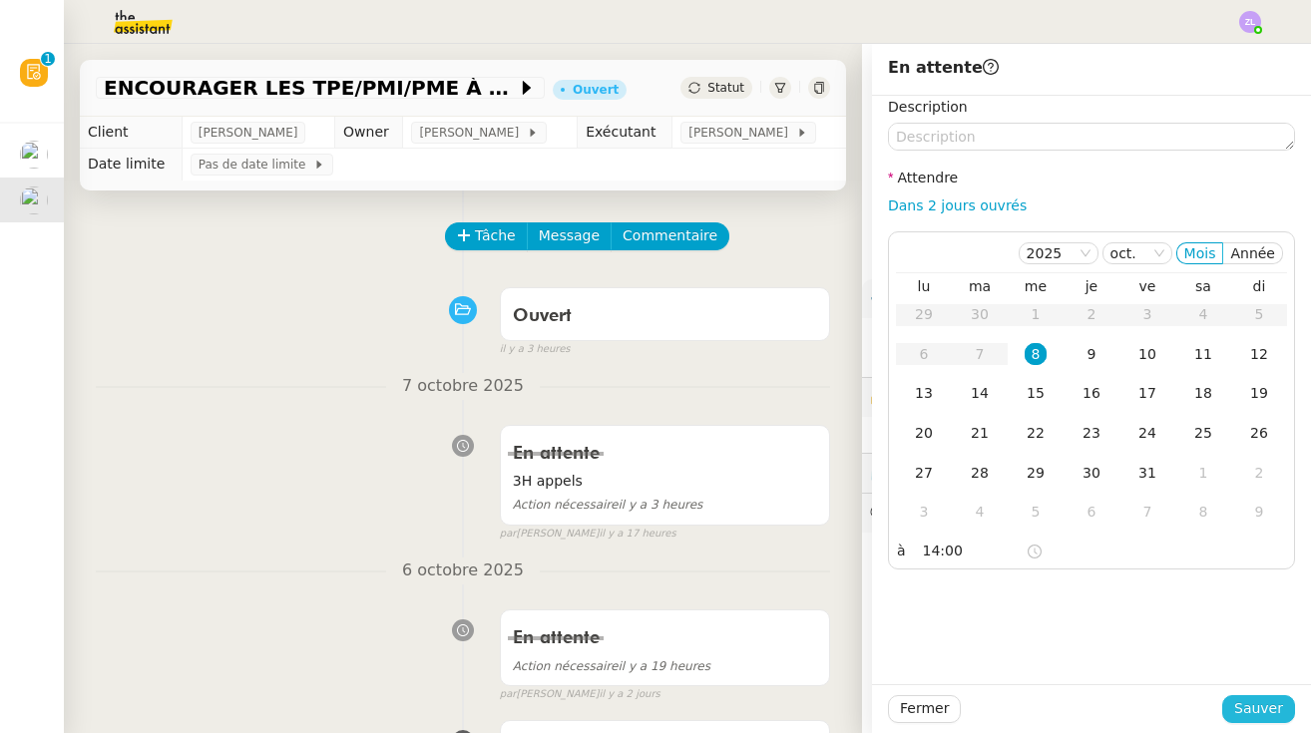
click at [783, 706] on span "Sauver" at bounding box center [1258, 708] width 49 height 23
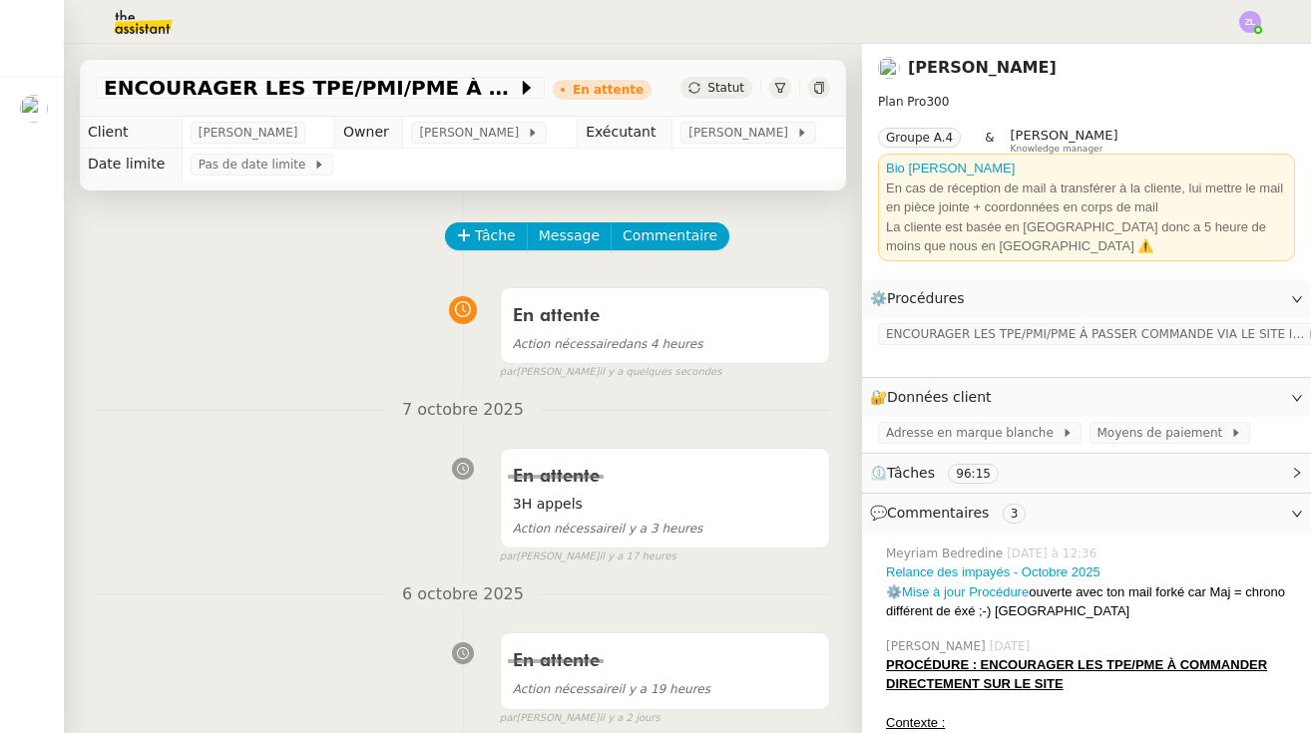
click at [139, 25] on img at bounding box center [127, 22] width 155 height 44
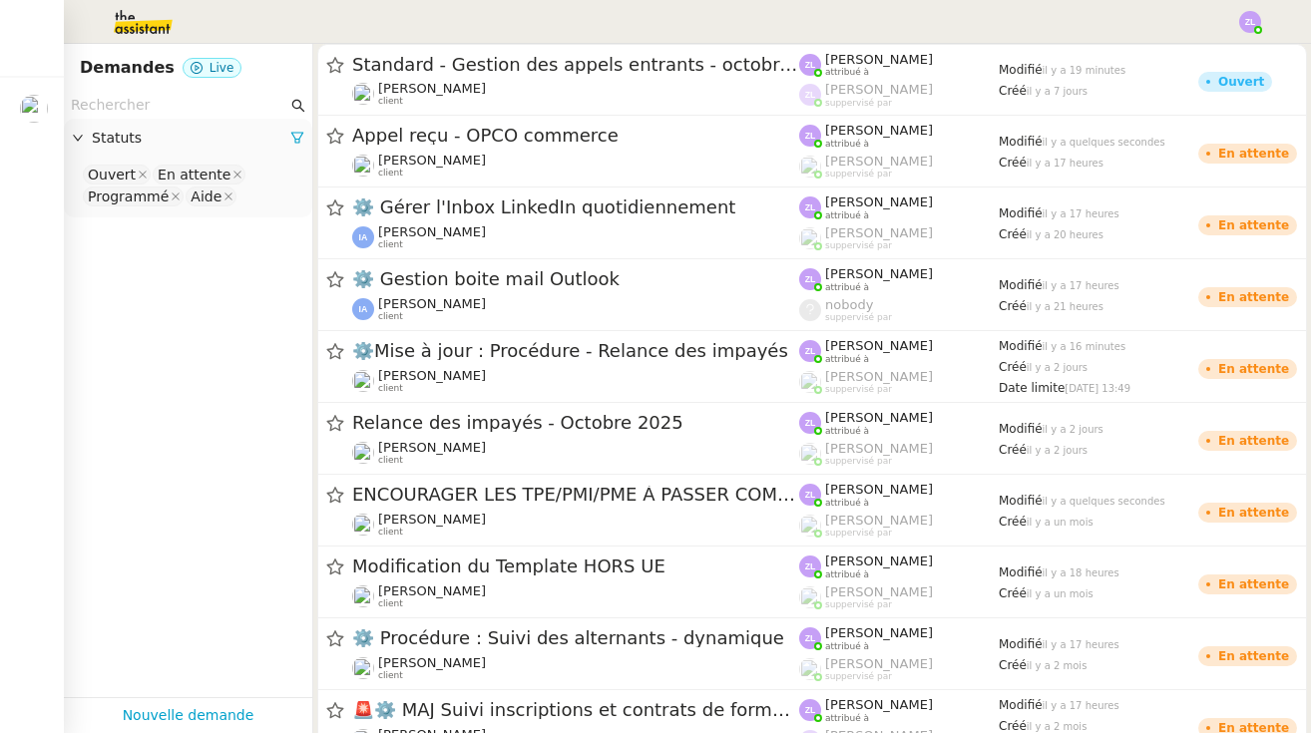
click at [139, 25] on img at bounding box center [127, 22] width 155 height 44
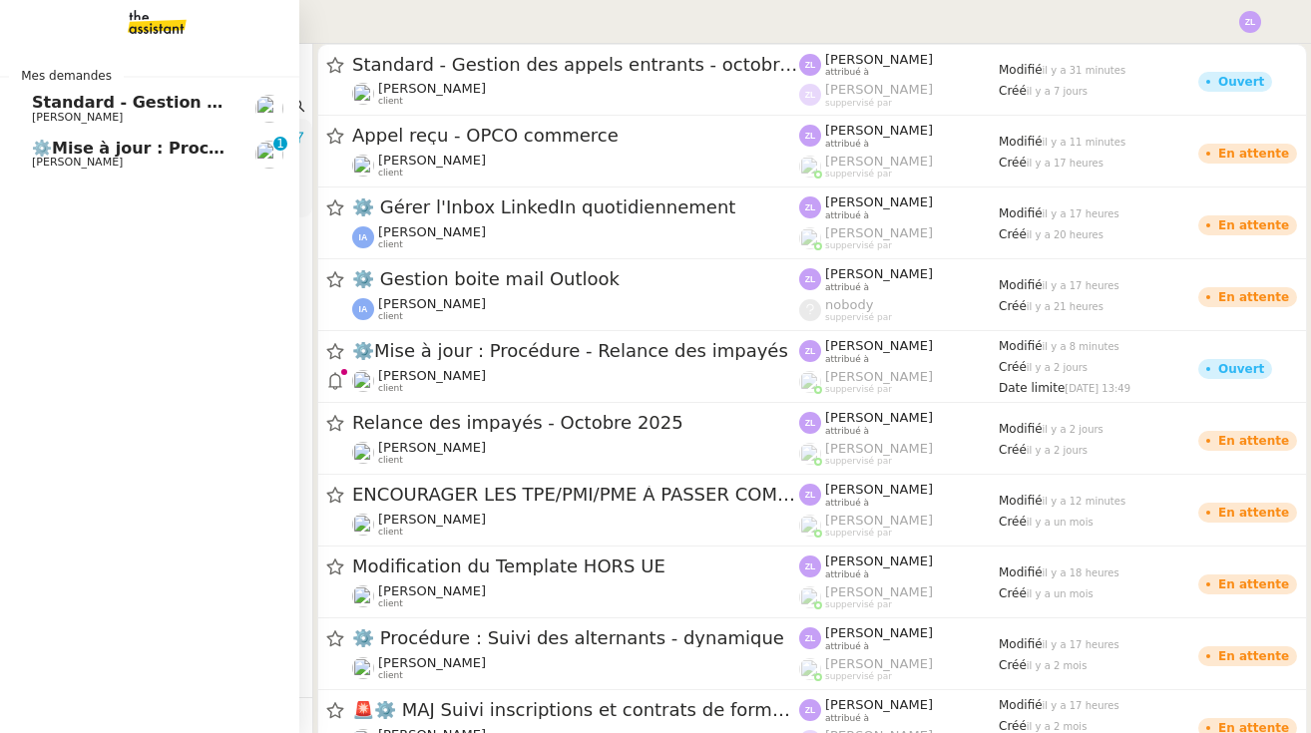
click at [23, 154] on link "⚙️Mise à jour : Procédure - Relance des impayés Astrid Brucker 0 1 2 3 4 5 6 7 …" at bounding box center [149, 155] width 299 height 46
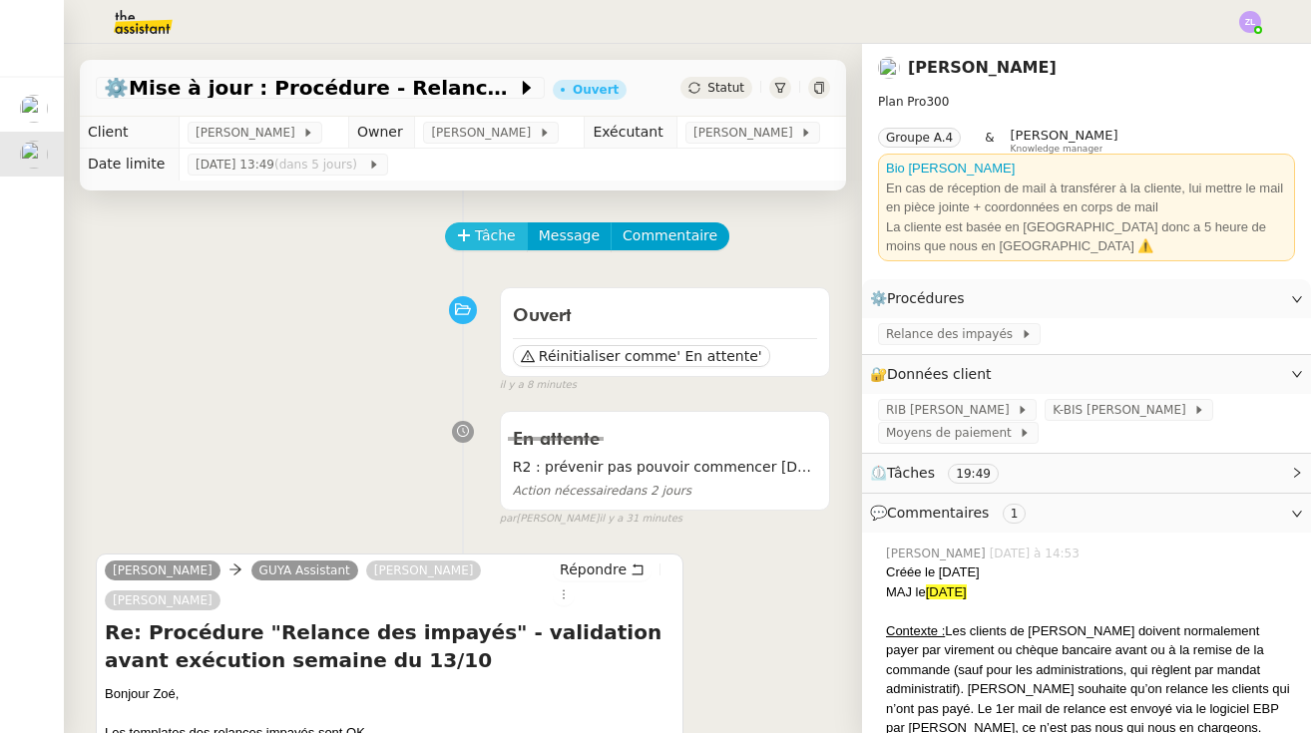
click at [485, 232] on span "Tâche" at bounding box center [495, 235] width 41 height 23
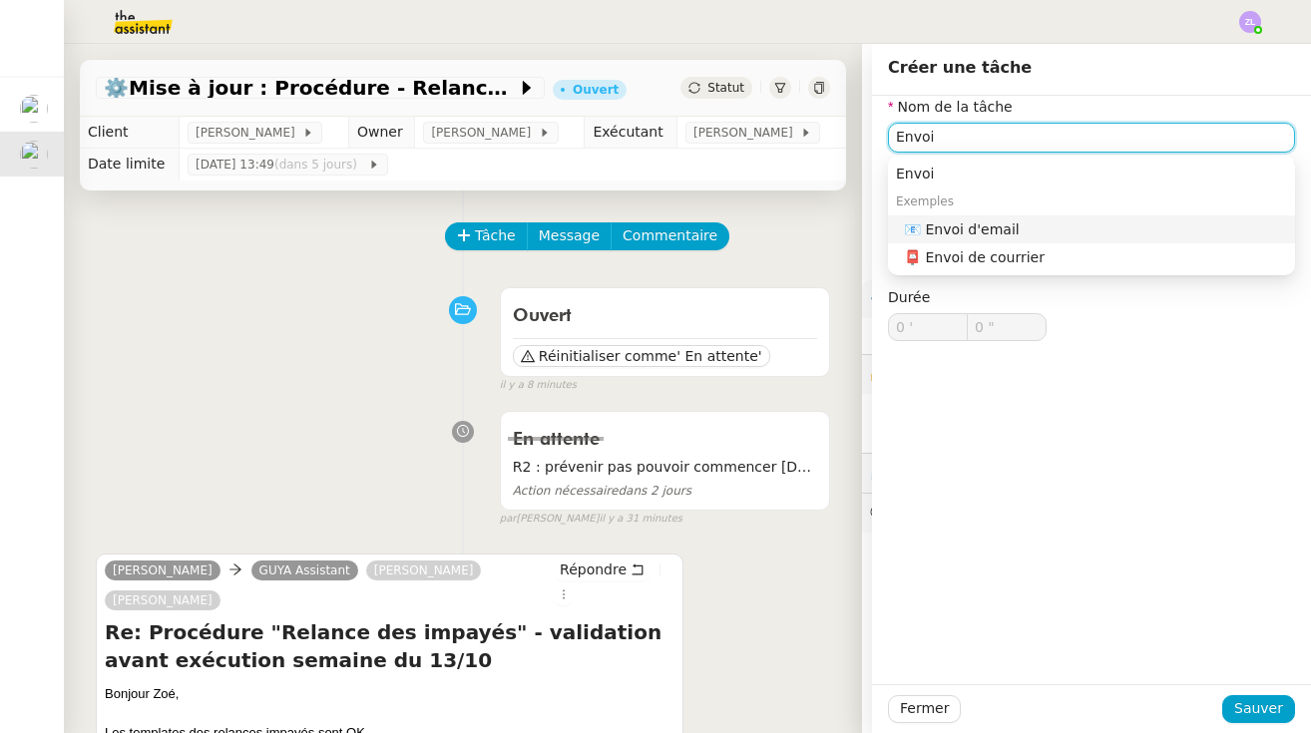
click at [783, 234] on div "📧 Envoi d'email" at bounding box center [1095, 229] width 383 height 18
type input "Envoi d'email"
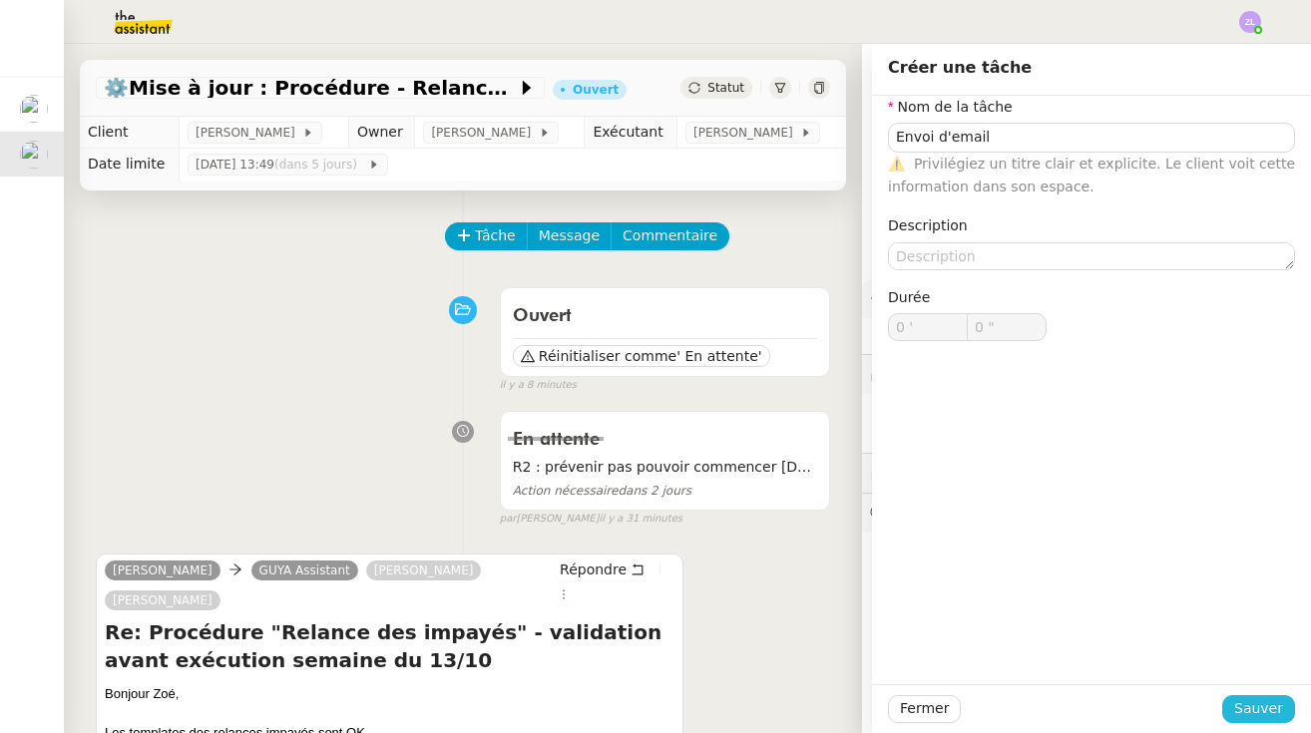
click at [783, 699] on span "Sauver" at bounding box center [1258, 708] width 49 height 23
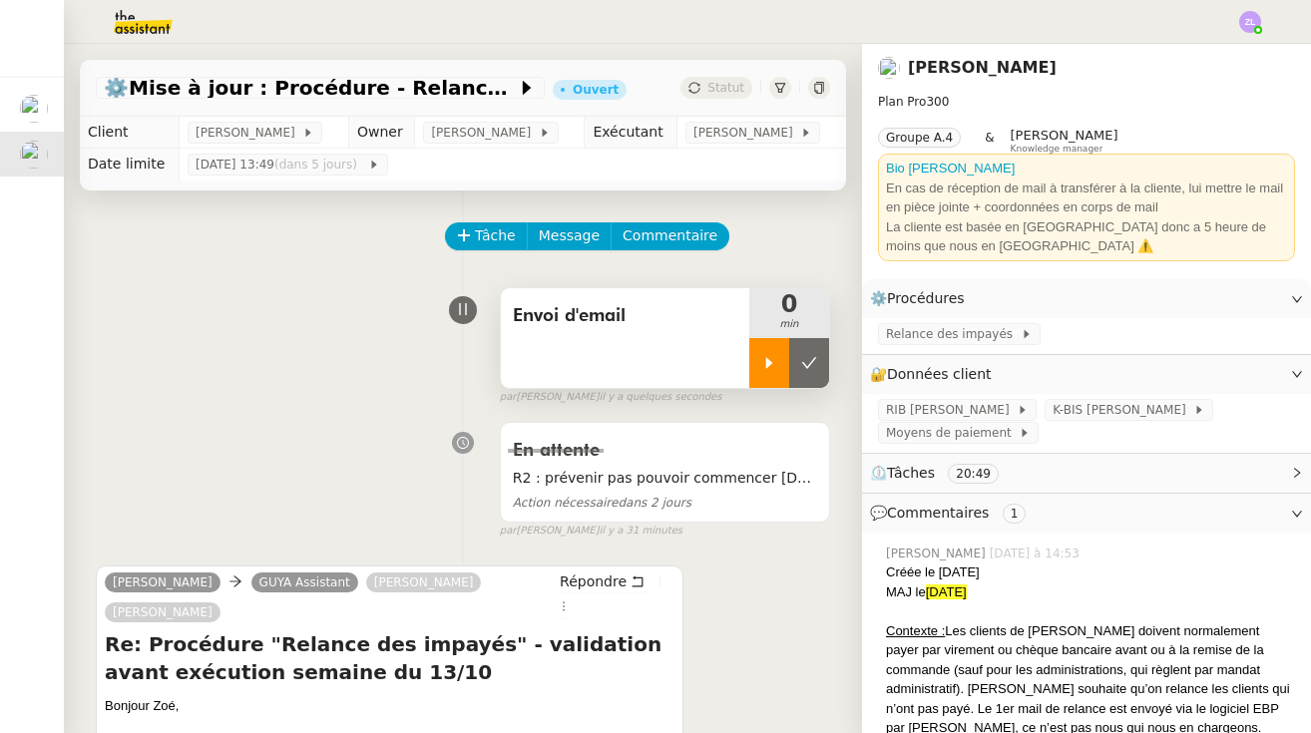
click at [766, 368] on icon at bounding box center [769, 362] width 7 height 11
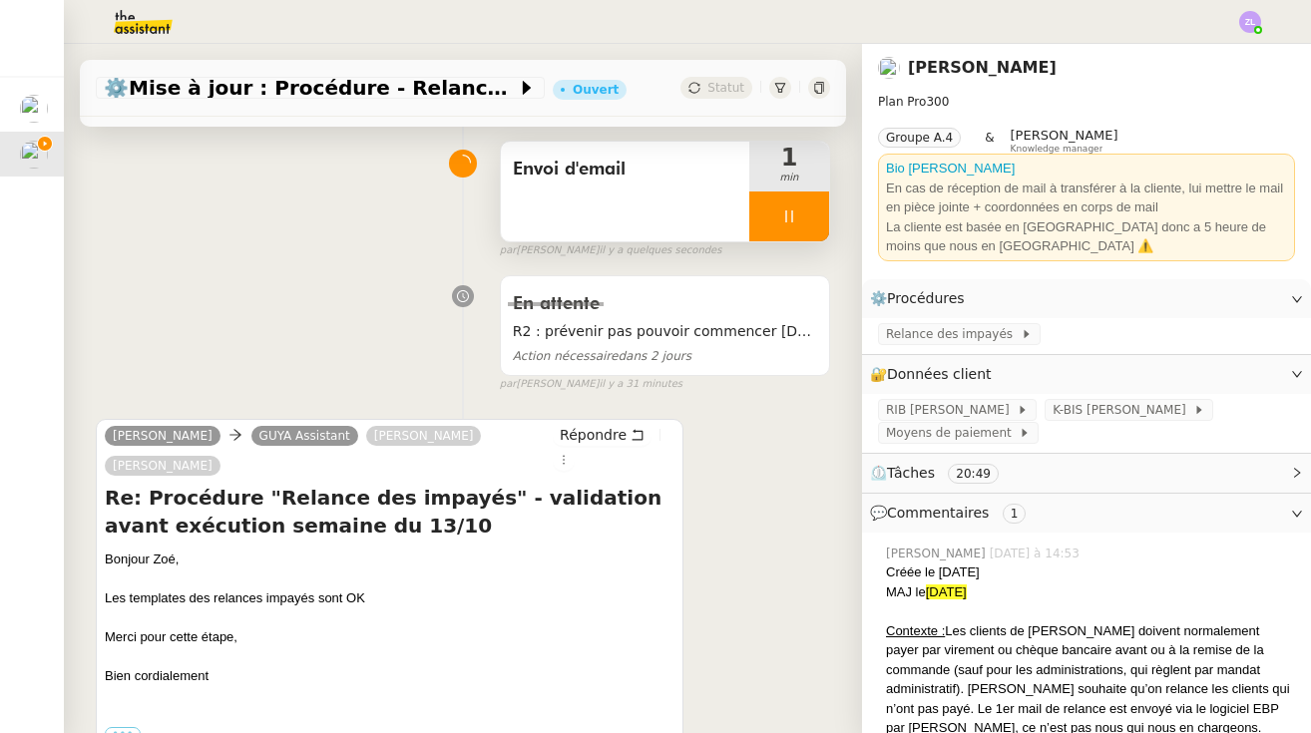
scroll to position [160, 0]
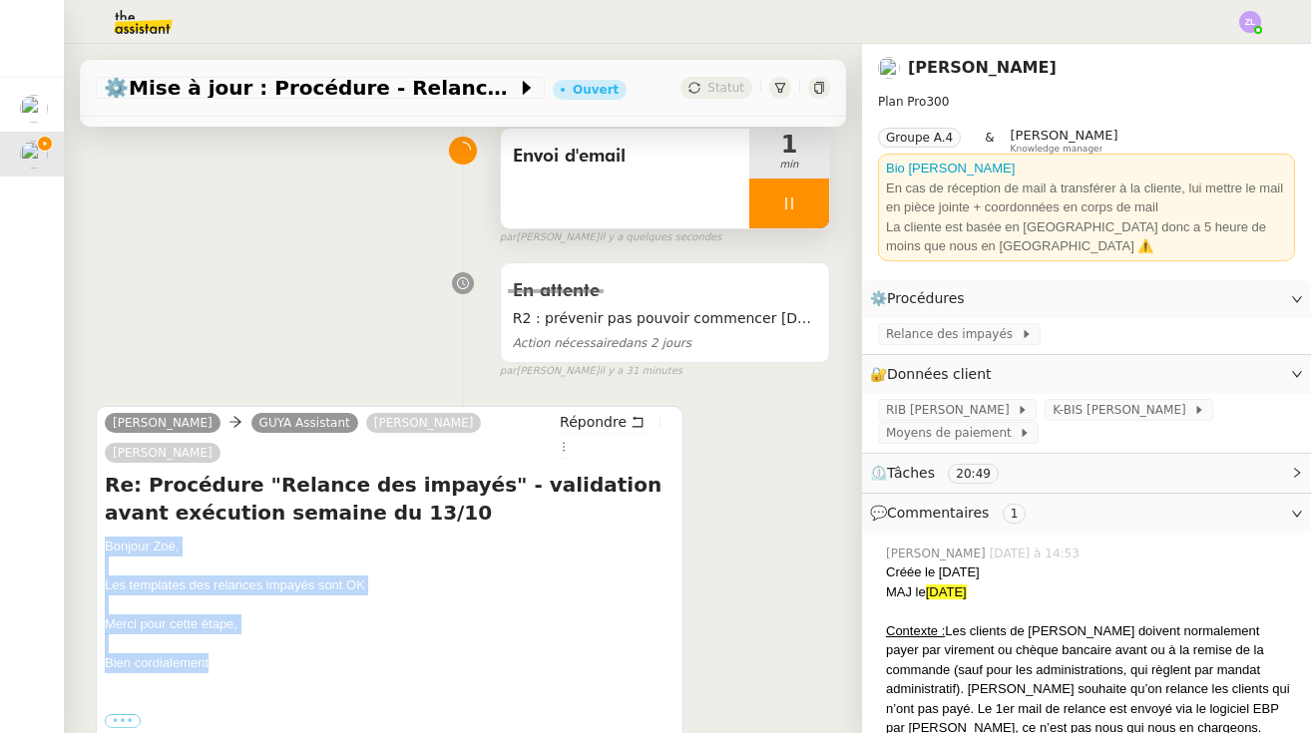
drag, startPoint x: 250, startPoint y: 657, endPoint x: 86, endPoint y: 547, distance: 198.4
copy div "Bonjour Zoé, Les templates des relances impayés sont OK Merci pour cette étape,…"
click at [576, 422] on span "Répondre" at bounding box center [593, 422] width 67 height 20
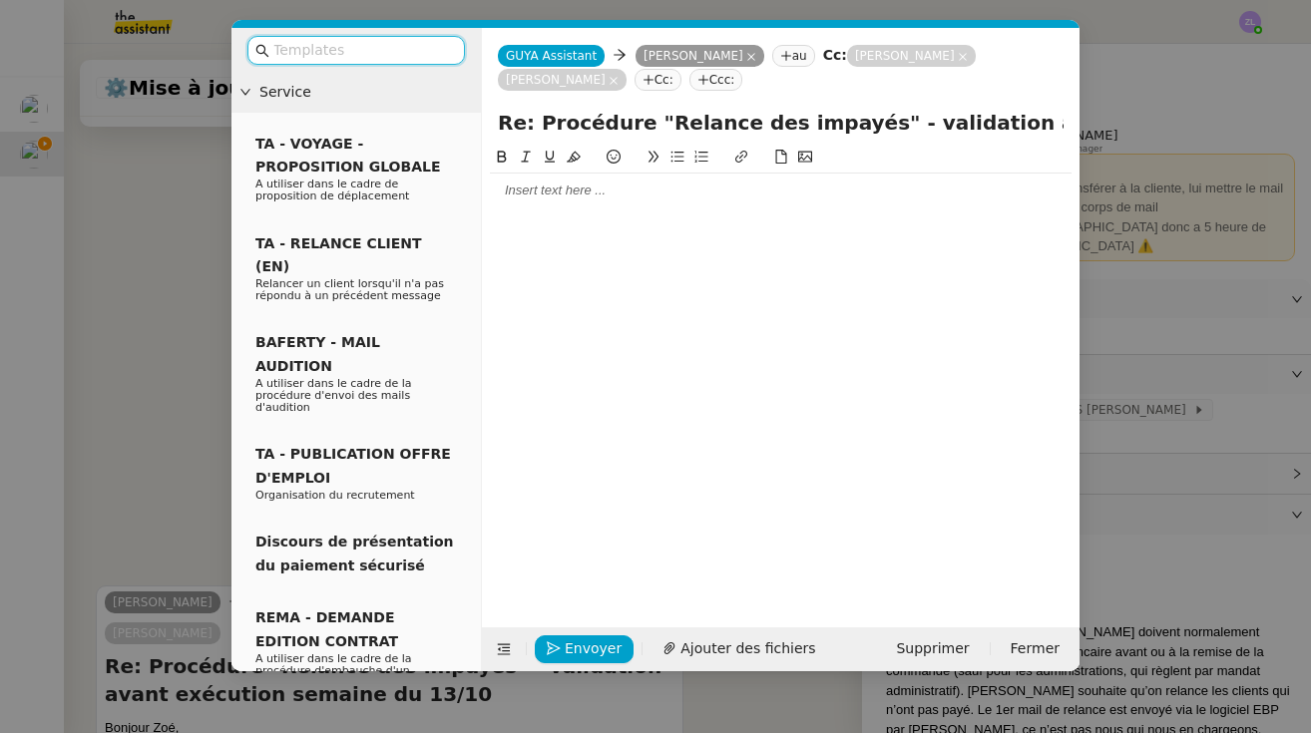
click at [537, 191] on div at bounding box center [781, 191] width 582 height 18
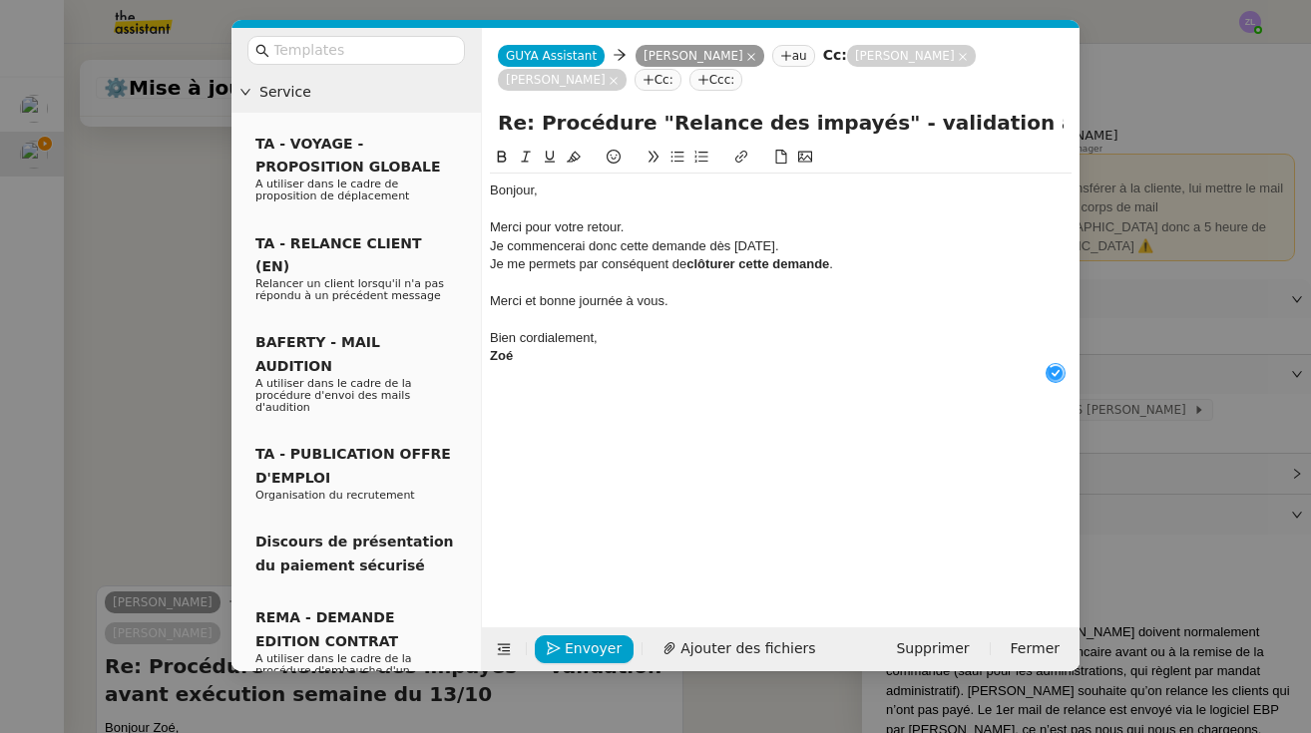
click at [548, 188] on div "Bonjour," at bounding box center [781, 191] width 582 height 18
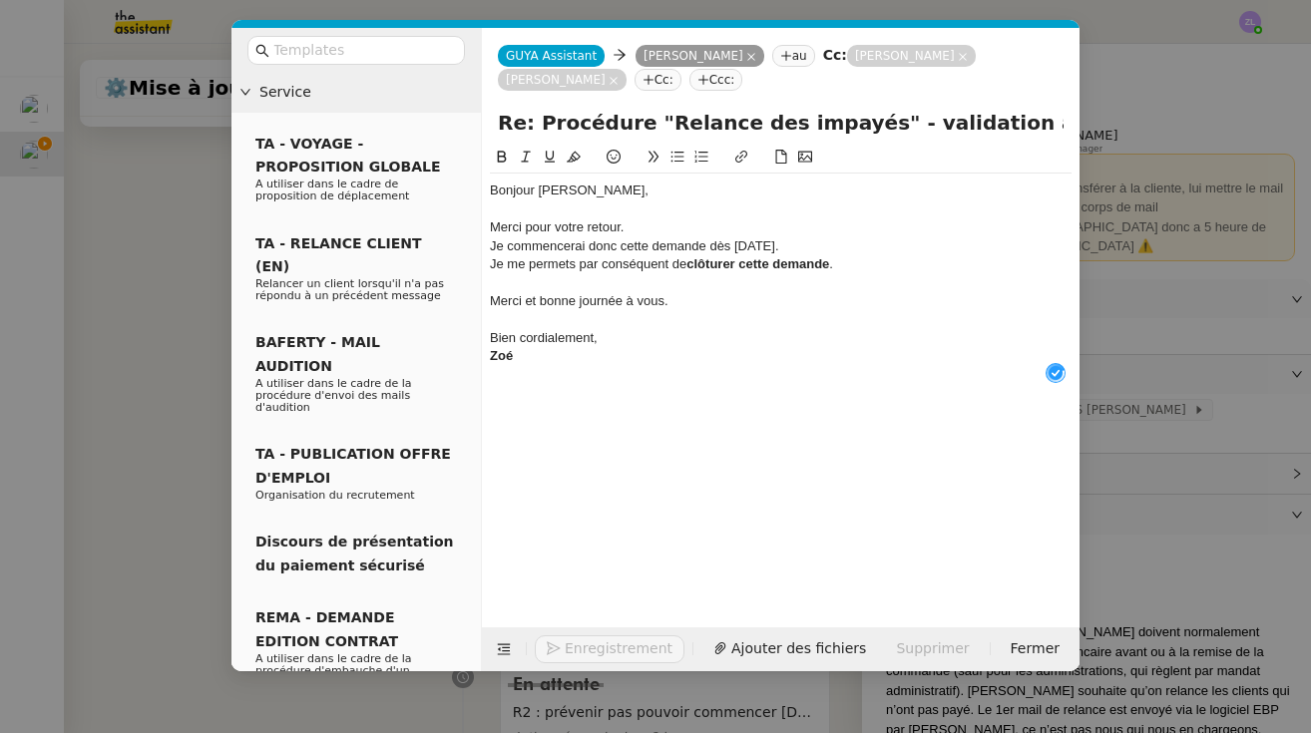
click at [653, 221] on div "Merci pour votre retour." at bounding box center [781, 227] width 582 height 18
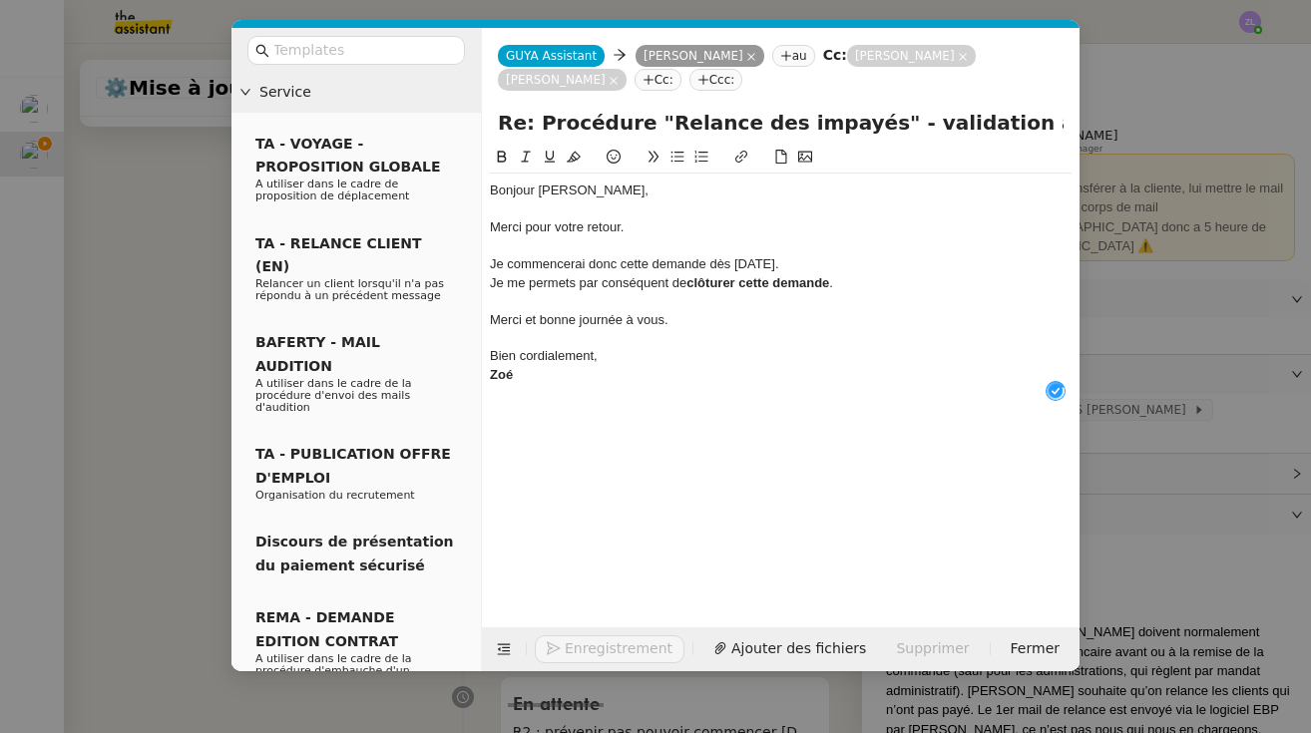
click at [783, 263] on div "Je commencerai donc cette demande dès lundi prochain." at bounding box center [781, 264] width 582 height 18
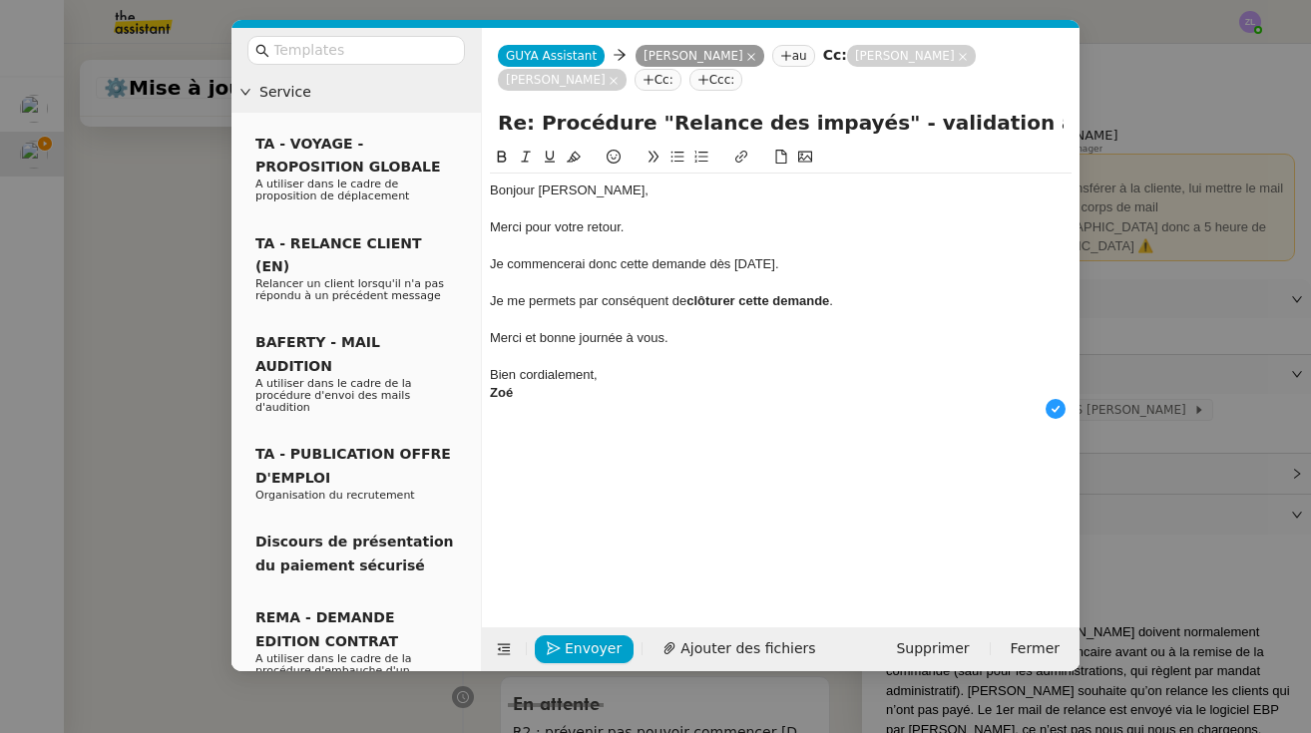
drag, startPoint x: 874, startPoint y: 302, endPoint x: 692, endPoint y: 299, distance: 181.6
click at [692, 299] on div "Je me permets par conséquent de clôturer cette demande ." at bounding box center [781, 301] width 582 height 18
click at [508, 160] on icon at bounding box center [502, 157] width 14 height 14
click at [783, 326] on div at bounding box center [781, 320] width 582 height 18
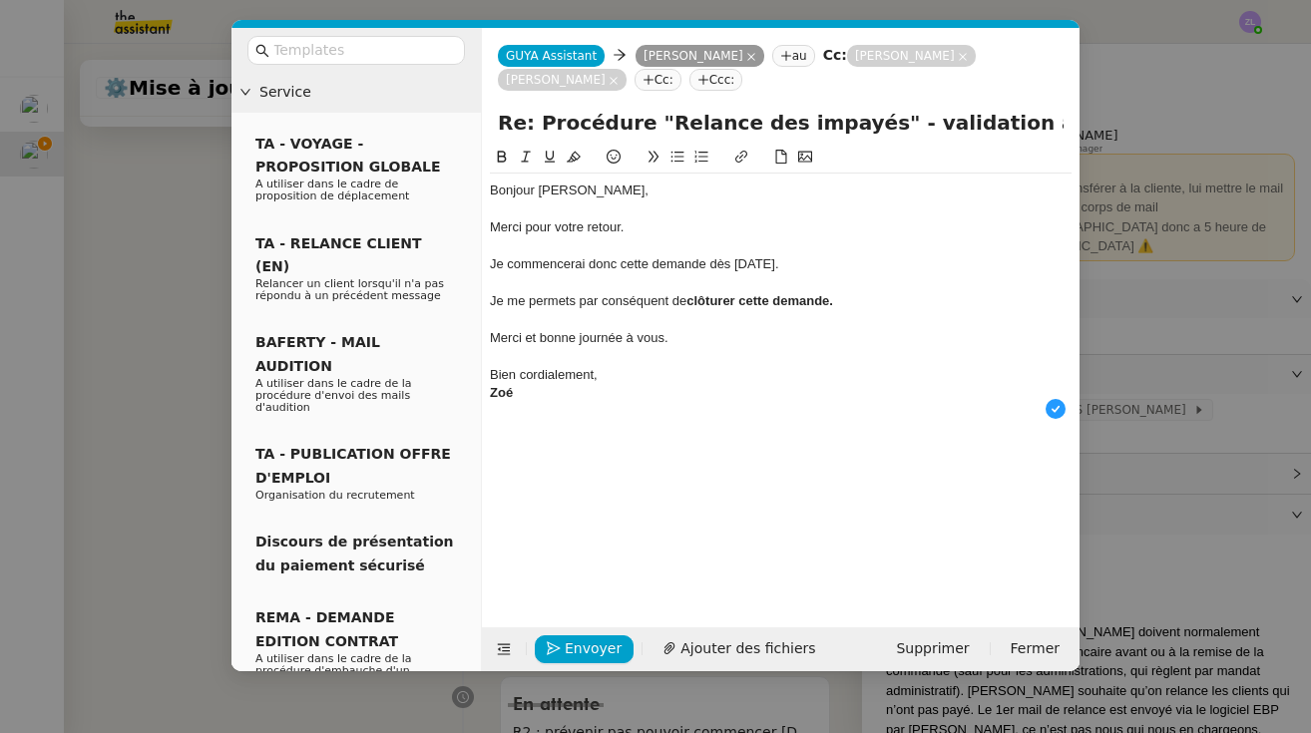
click at [783, 298] on strong "clôturer cette demande." at bounding box center [759, 300] width 147 height 15
click at [601, 372] on div "Bien cordialement," at bounding box center [781, 375] width 582 height 18
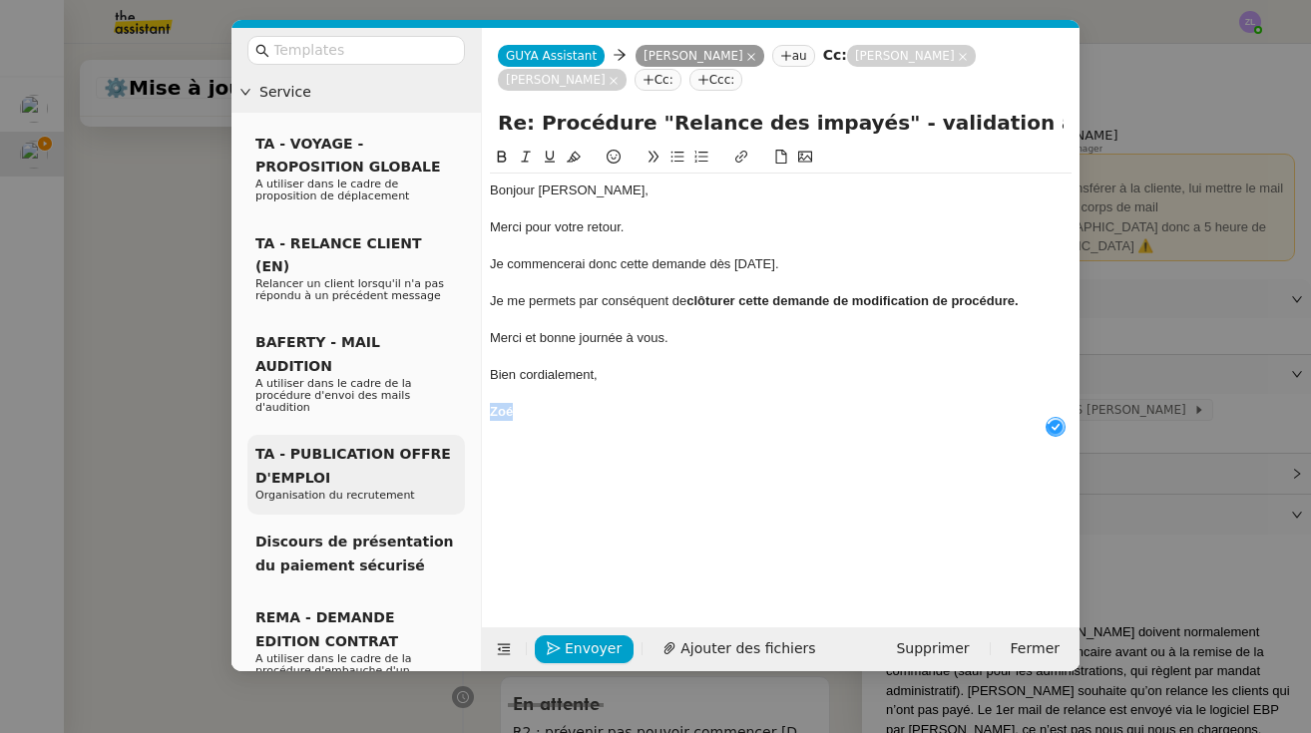
drag, startPoint x: 520, startPoint y: 409, endPoint x: 460, endPoint y: 410, distance: 59.9
click at [459, 409] on nz-layout "Service TA - VOYAGE - PROPOSITION GLOBALE A utiliser dans le cadre de propositi…" at bounding box center [655, 350] width 848 height 644
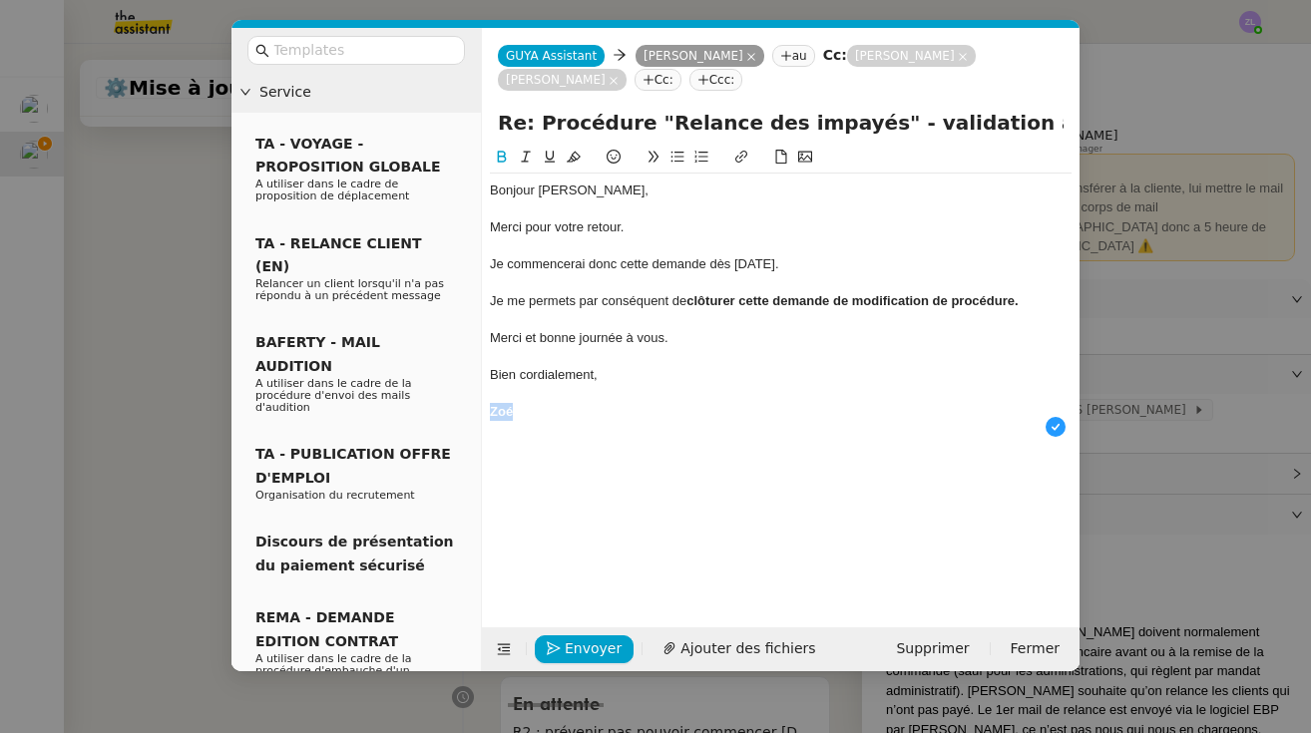
click at [498, 158] on icon at bounding box center [502, 157] width 9 height 12
drag, startPoint x: 1045, startPoint y: 299, endPoint x: 693, endPoint y: 299, distance: 351.2
click at [693, 299] on div "Je me permets par conséquent de clôturer cette demande de modification de procé…" at bounding box center [781, 301] width 582 height 18
click at [500, 160] on icon at bounding box center [502, 157] width 9 height 12
click at [689, 371] on div "Bien cordialement," at bounding box center [781, 375] width 582 height 18
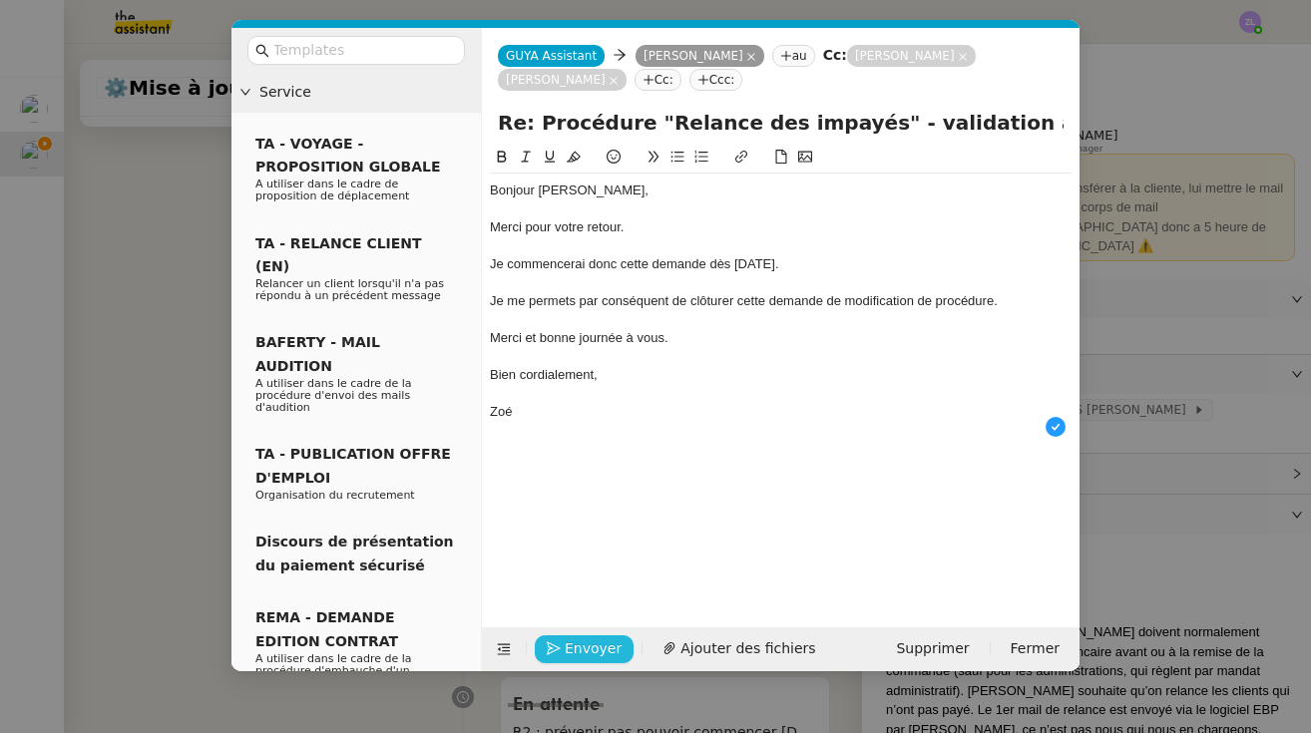
click at [604, 642] on span "Envoyer" at bounding box center [593, 649] width 57 height 23
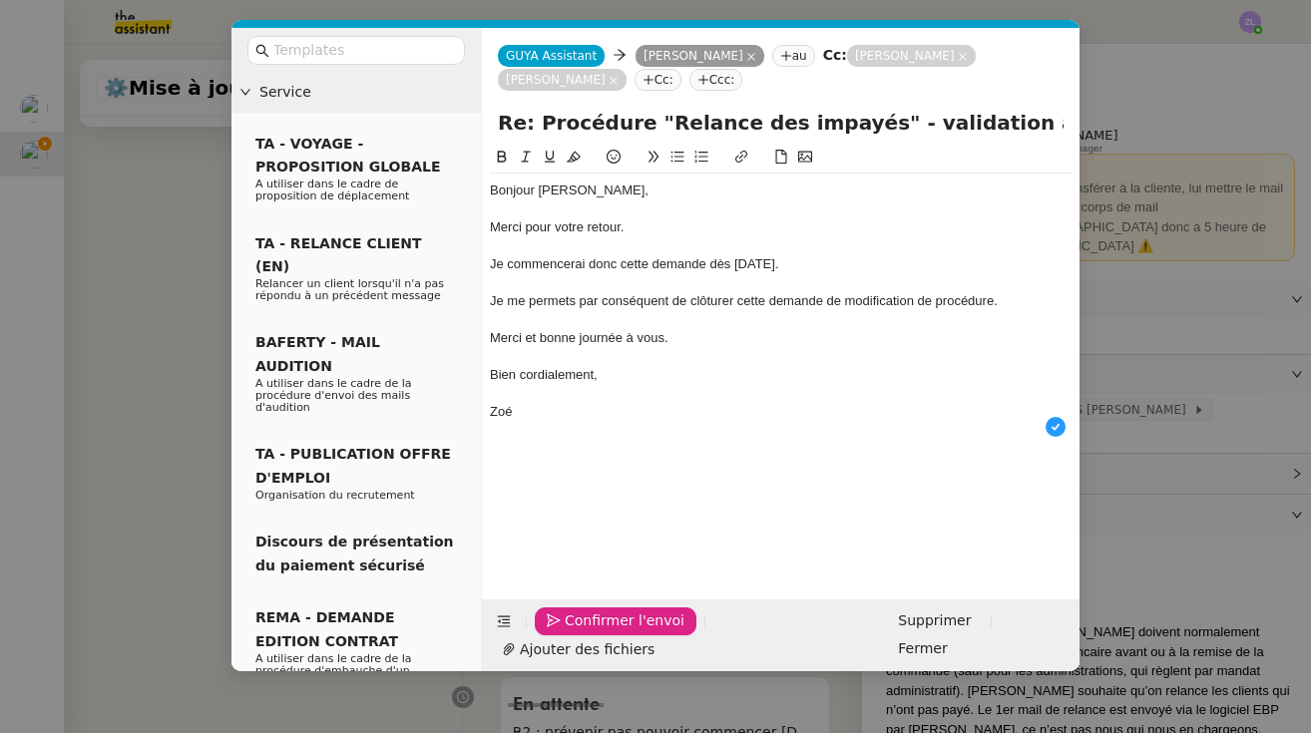
click at [604, 633] on span "Confirmer l'envoi" at bounding box center [625, 621] width 120 height 23
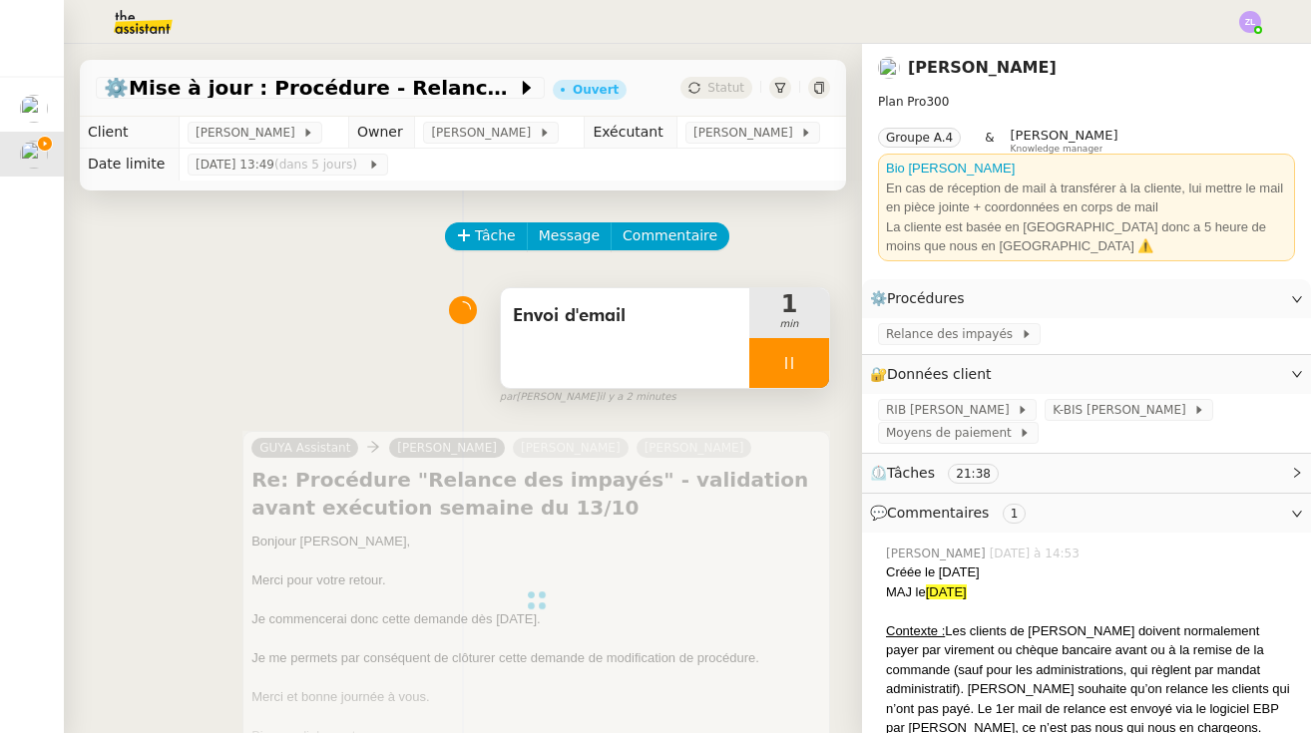
scroll to position [0, 0]
click at [761, 377] on div at bounding box center [789, 363] width 80 height 50
click at [783, 371] on button at bounding box center [809, 363] width 40 height 50
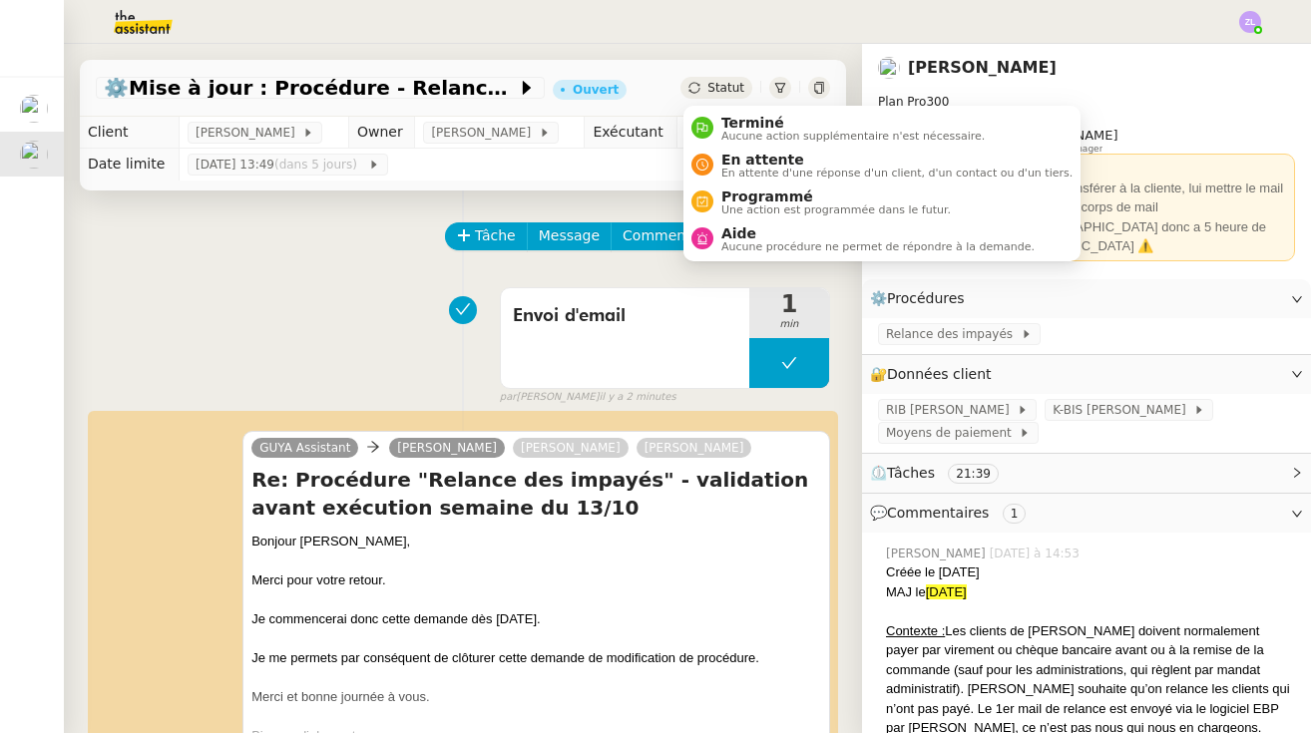
click at [726, 84] on span "Statut" at bounding box center [725, 88] width 37 height 14
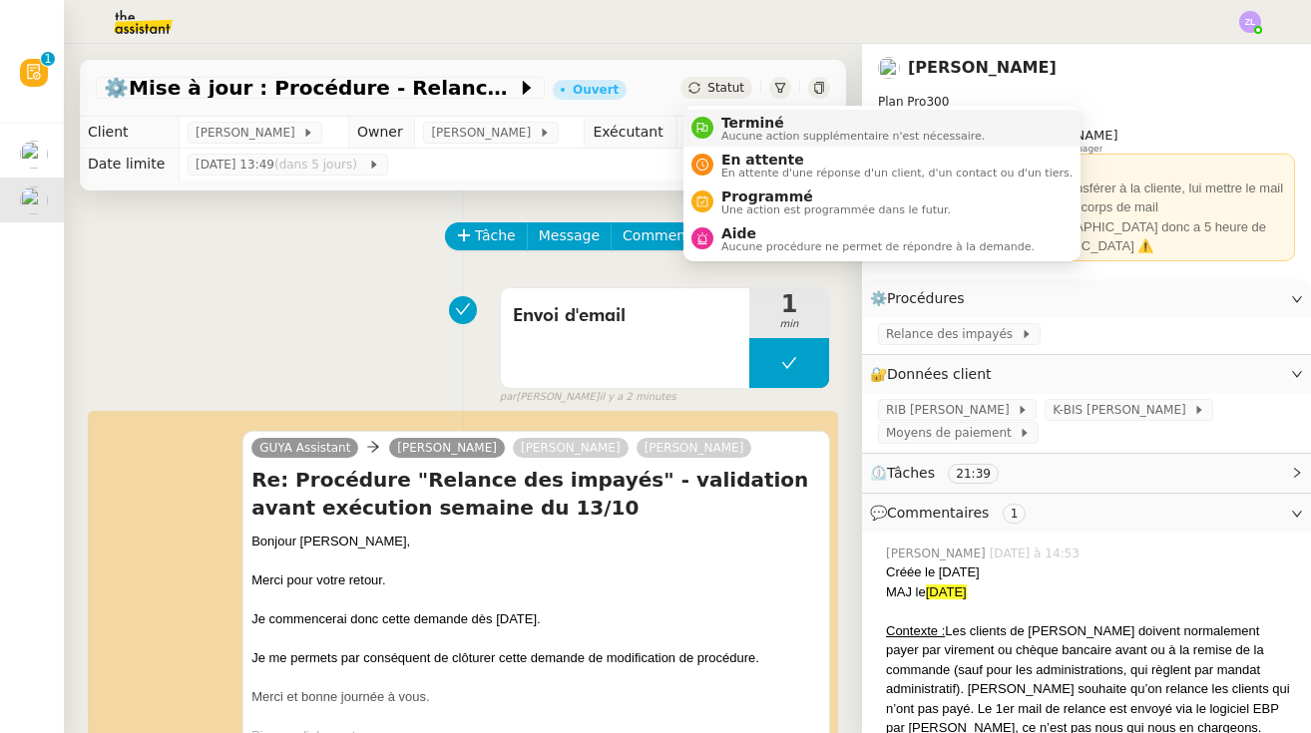
click at [737, 119] on span "Terminé" at bounding box center [852, 123] width 263 height 16
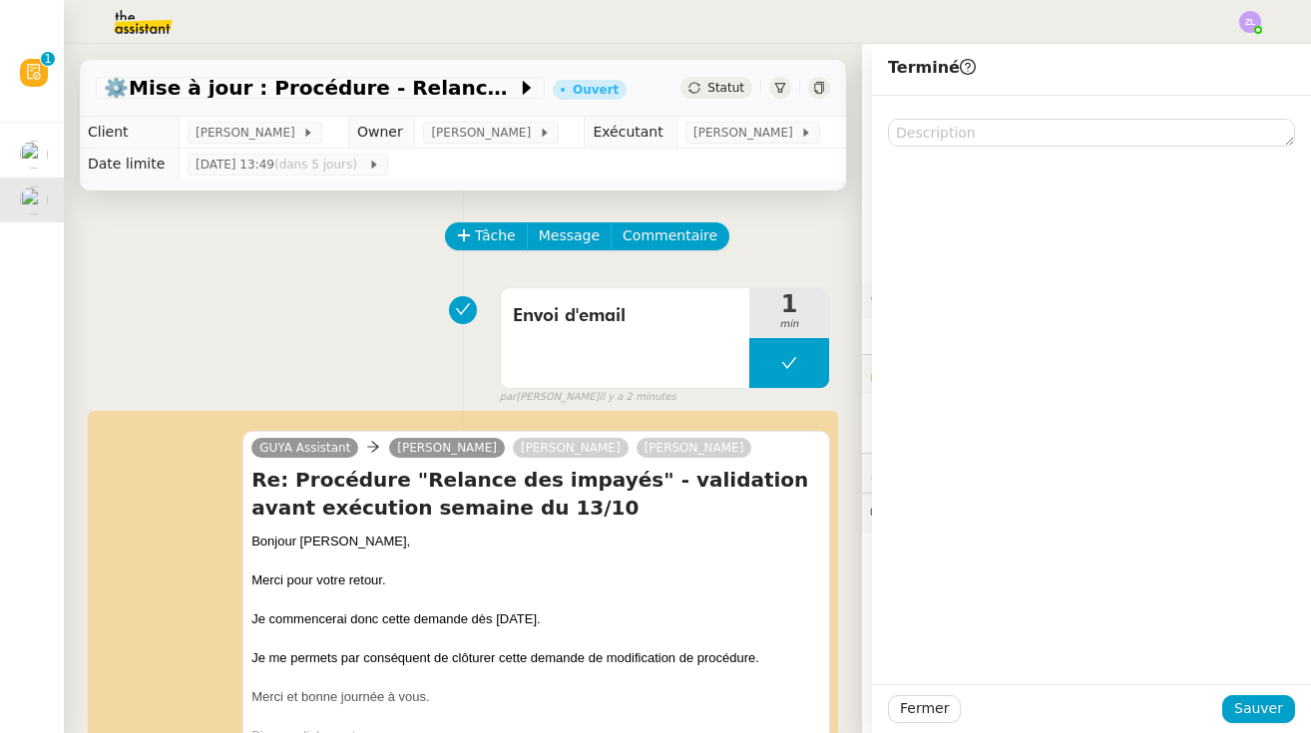
click at [783, 691] on div "Fermer Sauver" at bounding box center [1091, 708] width 439 height 49
click at [783, 701] on span "Sauver" at bounding box center [1258, 708] width 49 height 23
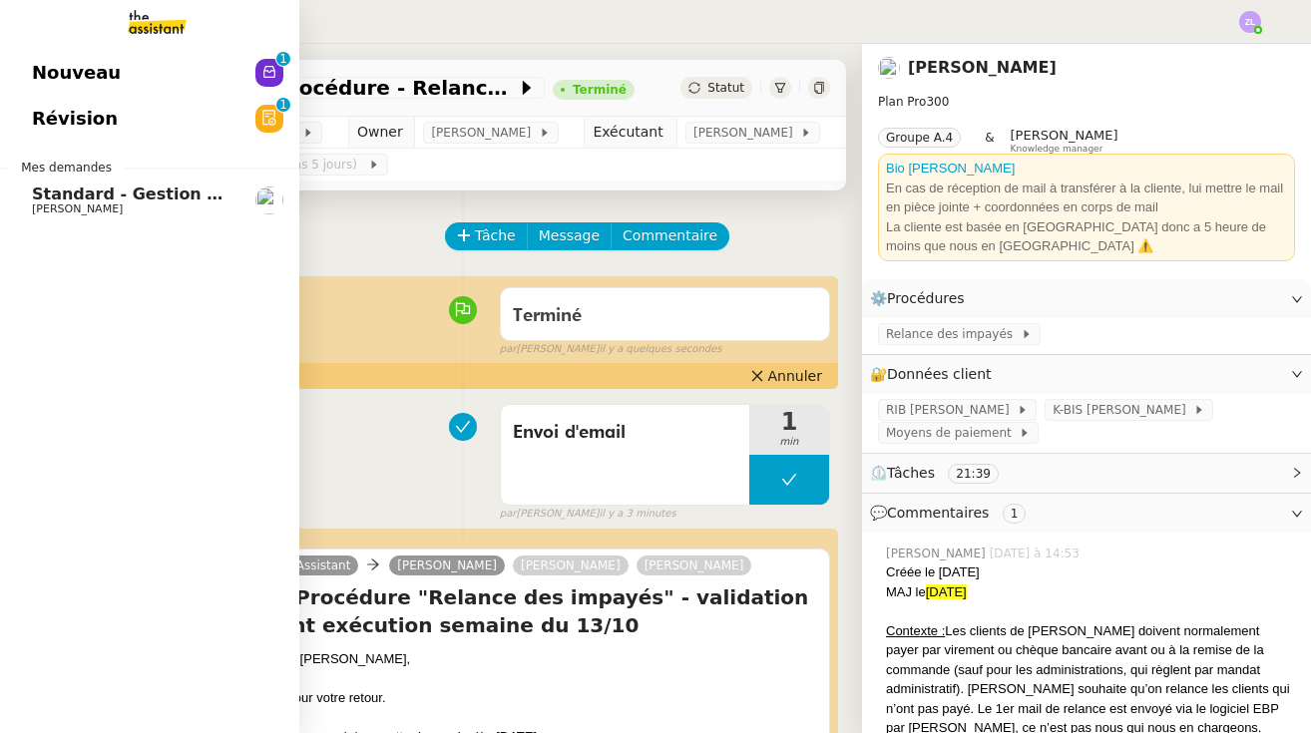
click at [55, 80] on span "Nouveau" at bounding box center [76, 73] width 89 height 30
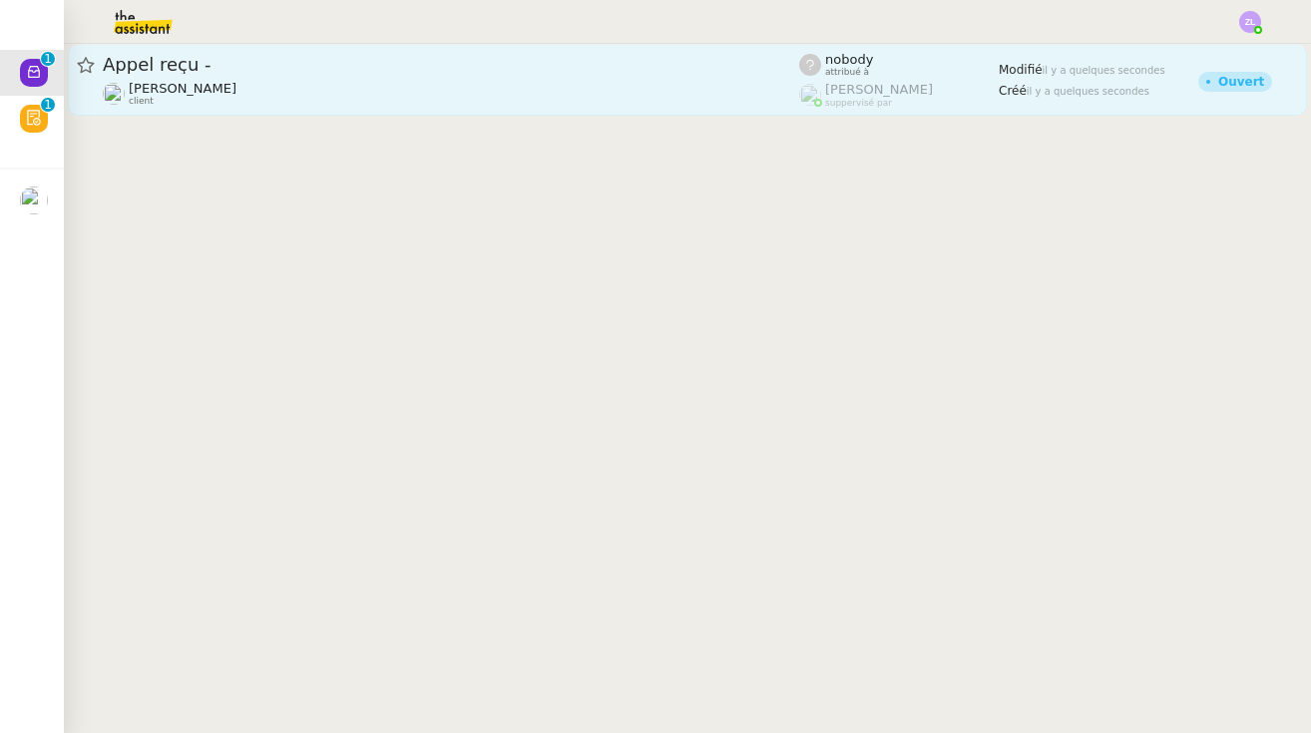
click at [423, 110] on link "Appel reçu - [PERSON_NAME] client nobody attribué à [PERSON_NAME] suppervisé pa…" at bounding box center [687, 80] width 1239 height 72
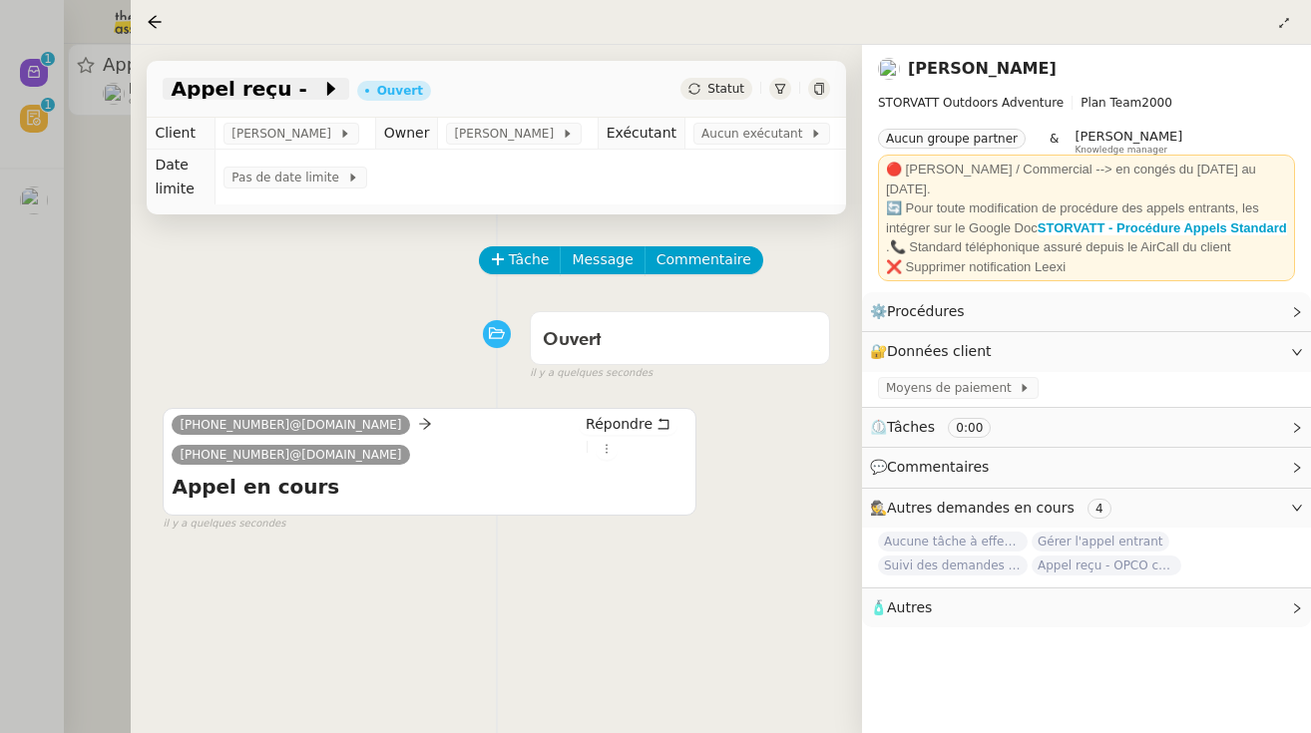
click at [285, 88] on span "Appel reçu -" at bounding box center [246, 89] width 150 height 20
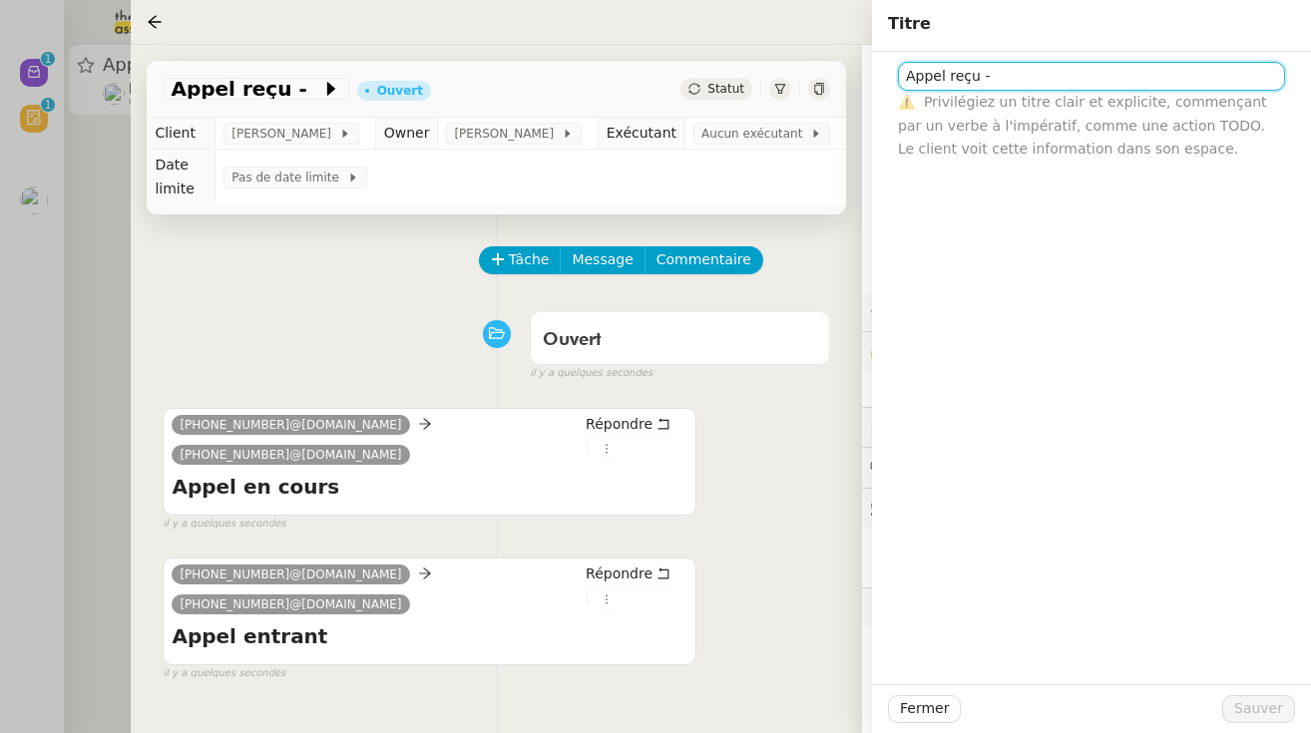
paste input "Bonjour, Merci pour votre retour. Je commencerai donc cette demande dès lundi p…"
paste input "33660363295"
type input "Appel reçu - 33660363295"
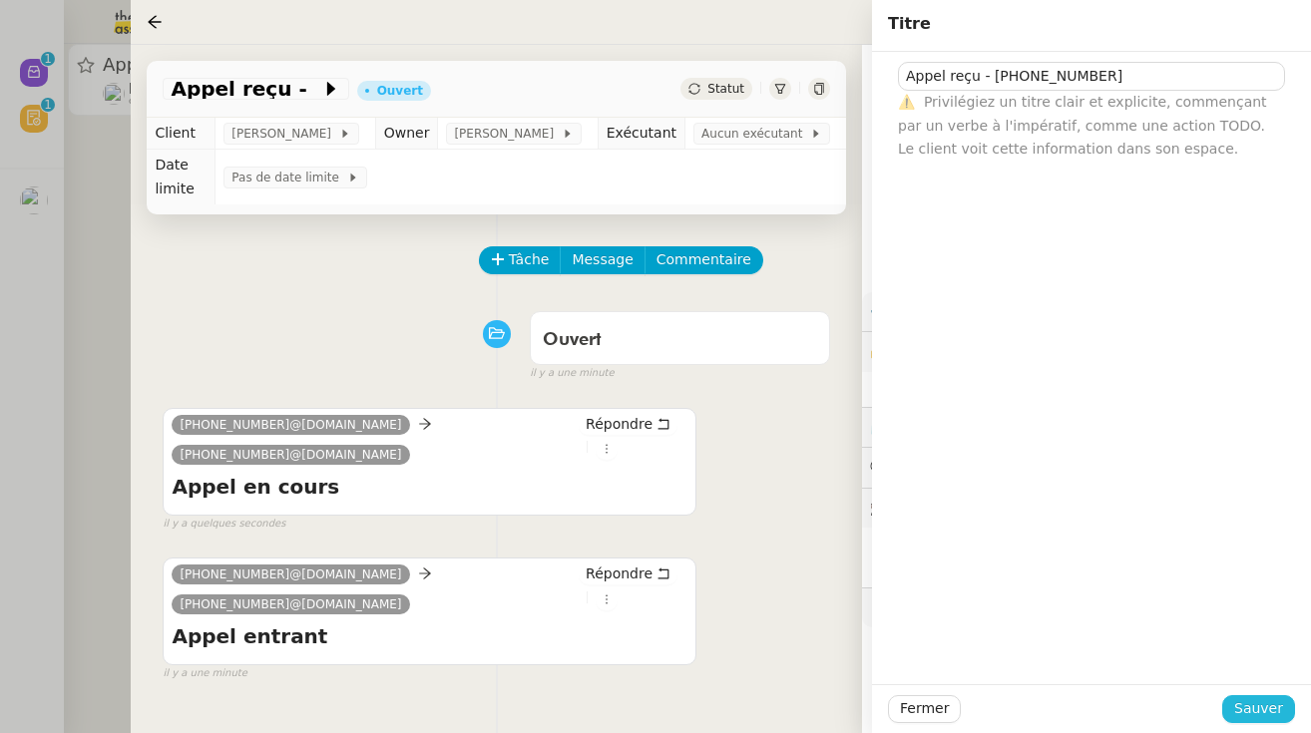
click at [783, 709] on span "Sauver" at bounding box center [1258, 708] width 49 height 23
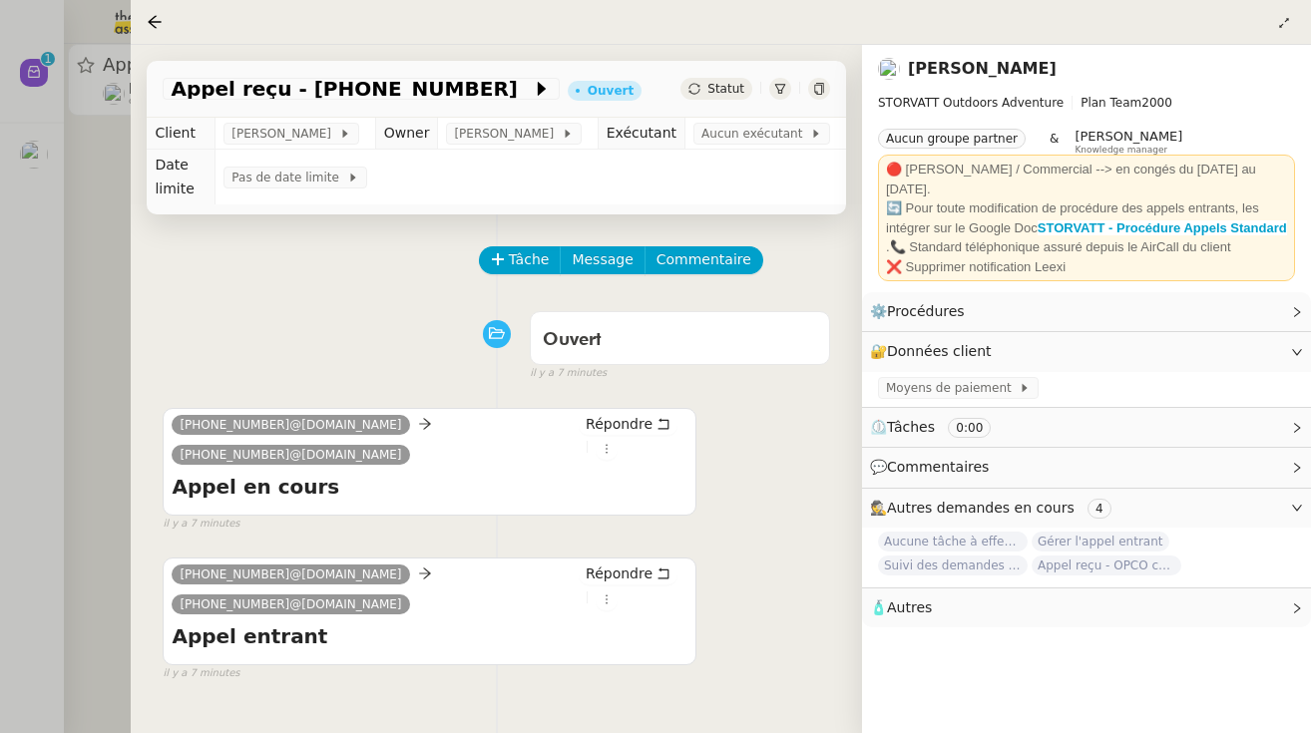
click at [42, 77] on div at bounding box center [655, 366] width 1311 height 733
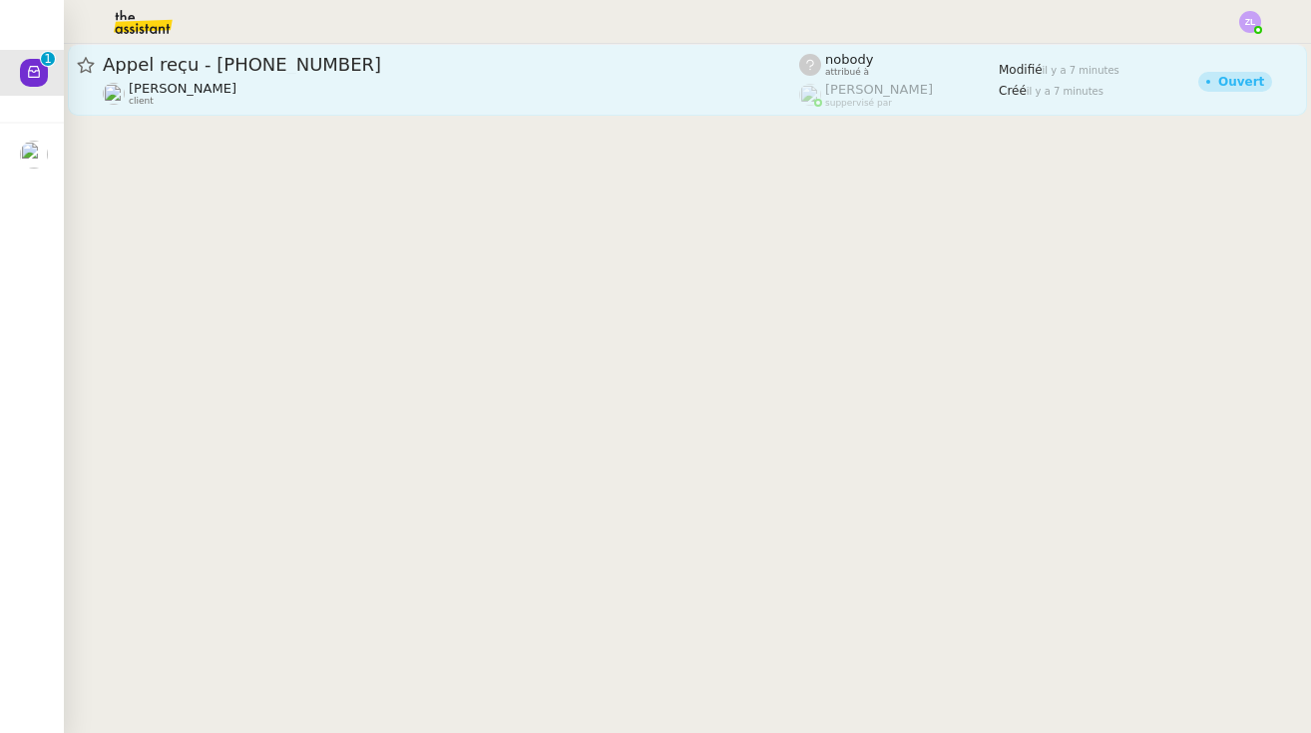
click at [222, 105] on div "[PERSON_NAME] client" at bounding box center [183, 94] width 108 height 26
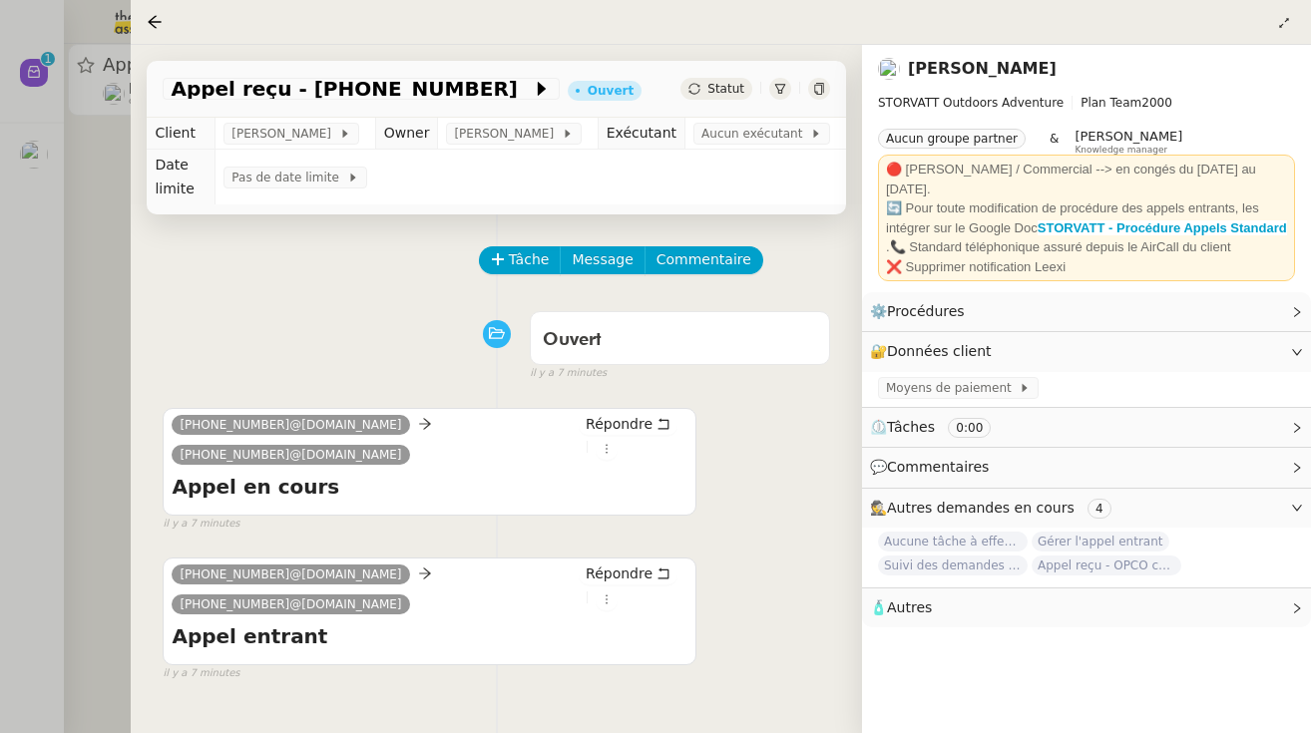
click at [327, 72] on div "Appel reçu - 33660363295 Ouvert Statut" at bounding box center [496, 89] width 699 height 57
click at [353, 91] on span "Appel reçu - 33660363295" at bounding box center [351, 89] width 360 height 20
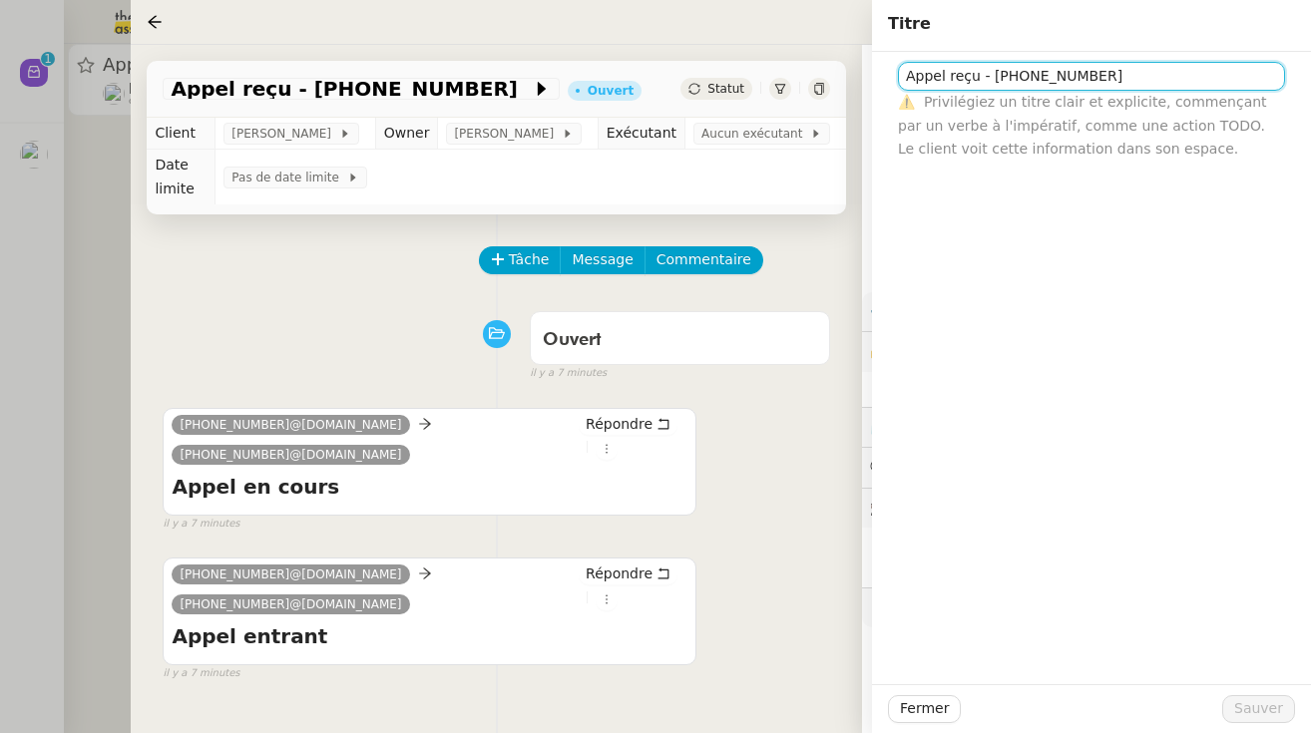
drag, startPoint x: 992, startPoint y: 75, endPoint x: 1229, endPoint y: 74, distance: 237.5
click at [783, 74] on input "Appel reçu - 33660363295" at bounding box center [1091, 76] width 387 height 29
paste input "GIVAUDAN"
type input "Appel reçu - GIVAUDAN"
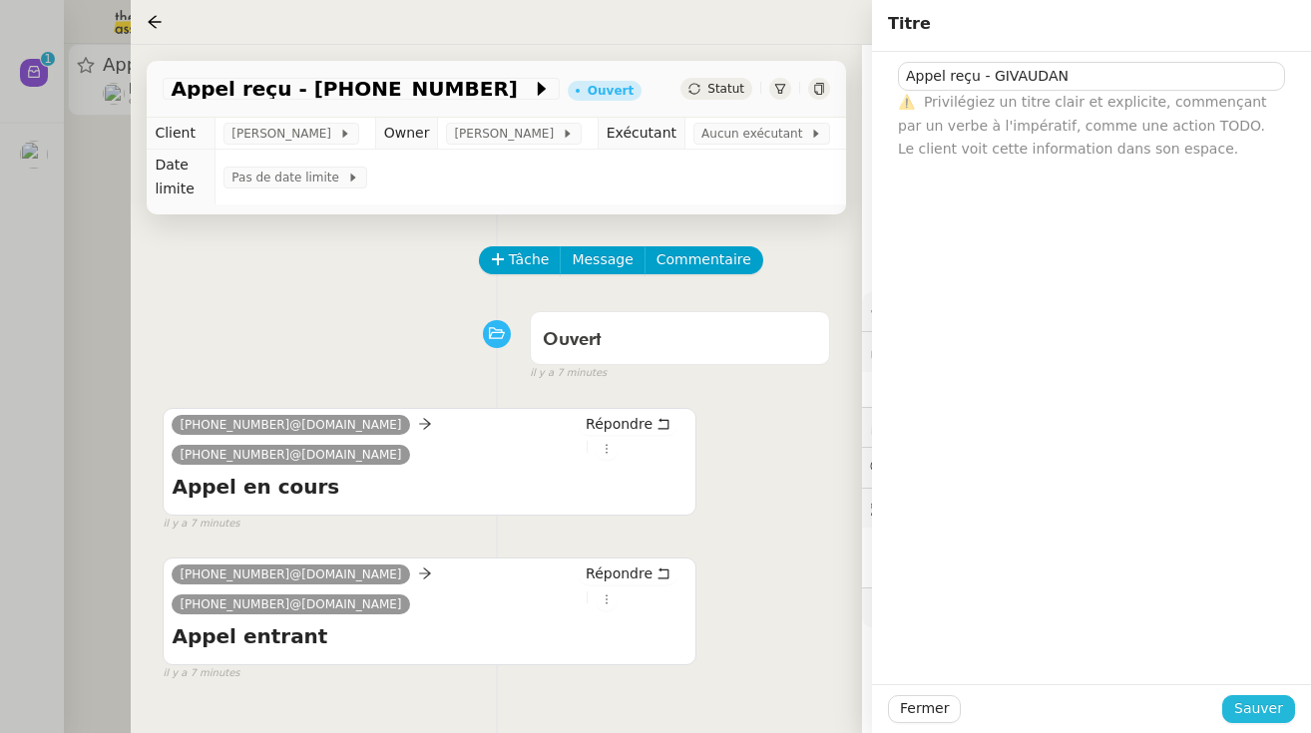
click at [783, 705] on span "Sauver" at bounding box center [1258, 708] width 49 height 23
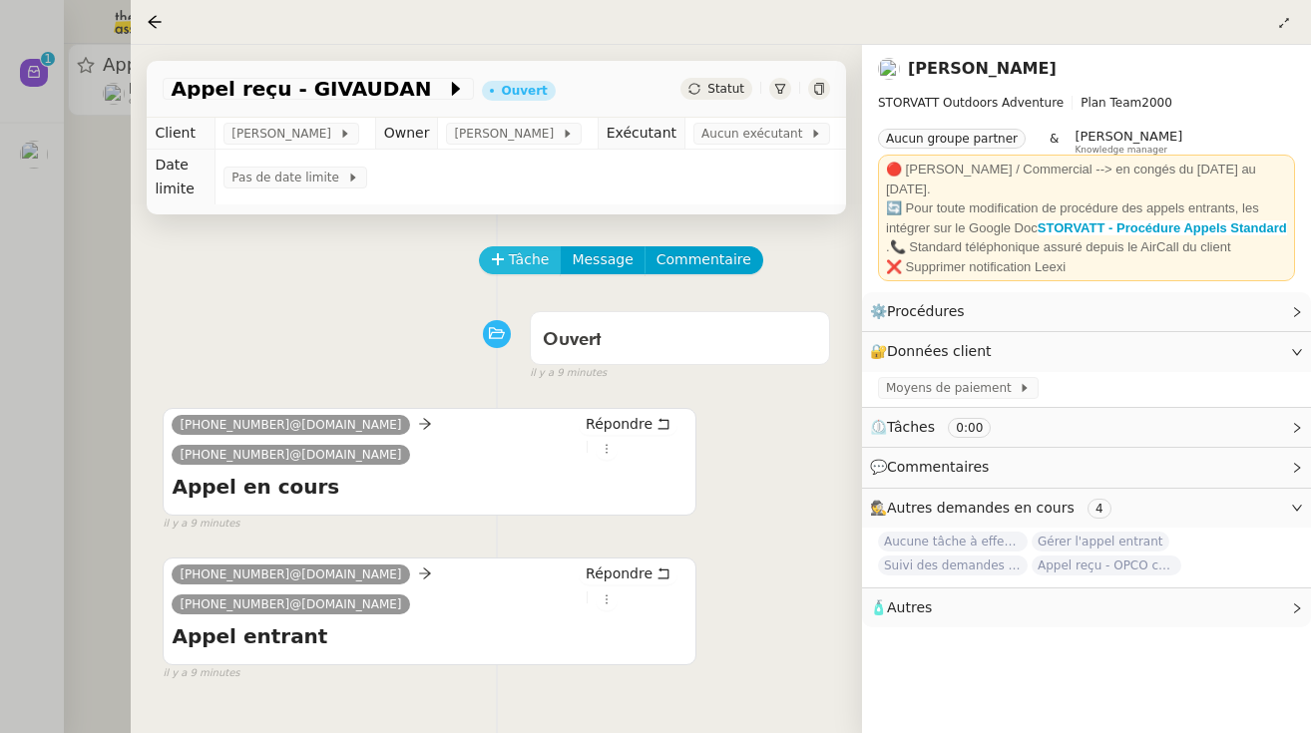
click at [488, 265] on button "Tâche" at bounding box center [520, 260] width 83 height 28
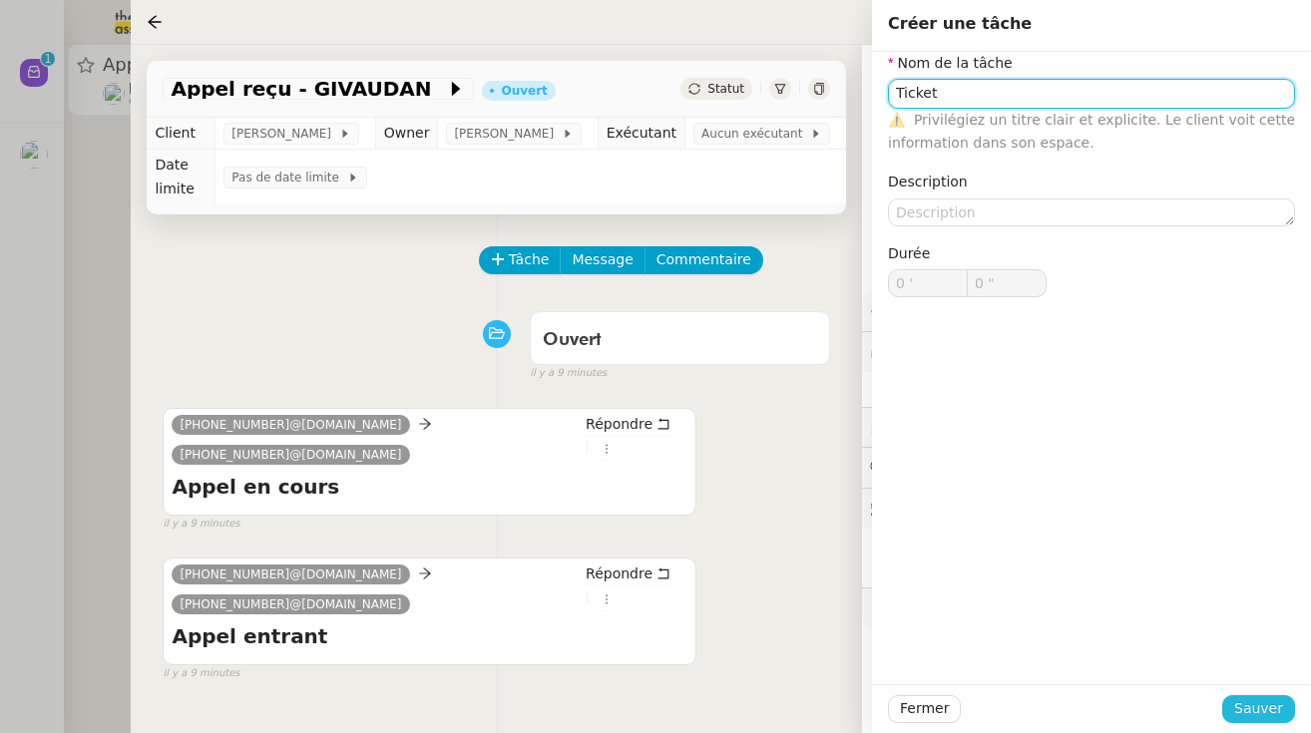
type input "Ticket"
click at [783, 700] on span "Sauver" at bounding box center [1258, 708] width 49 height 23
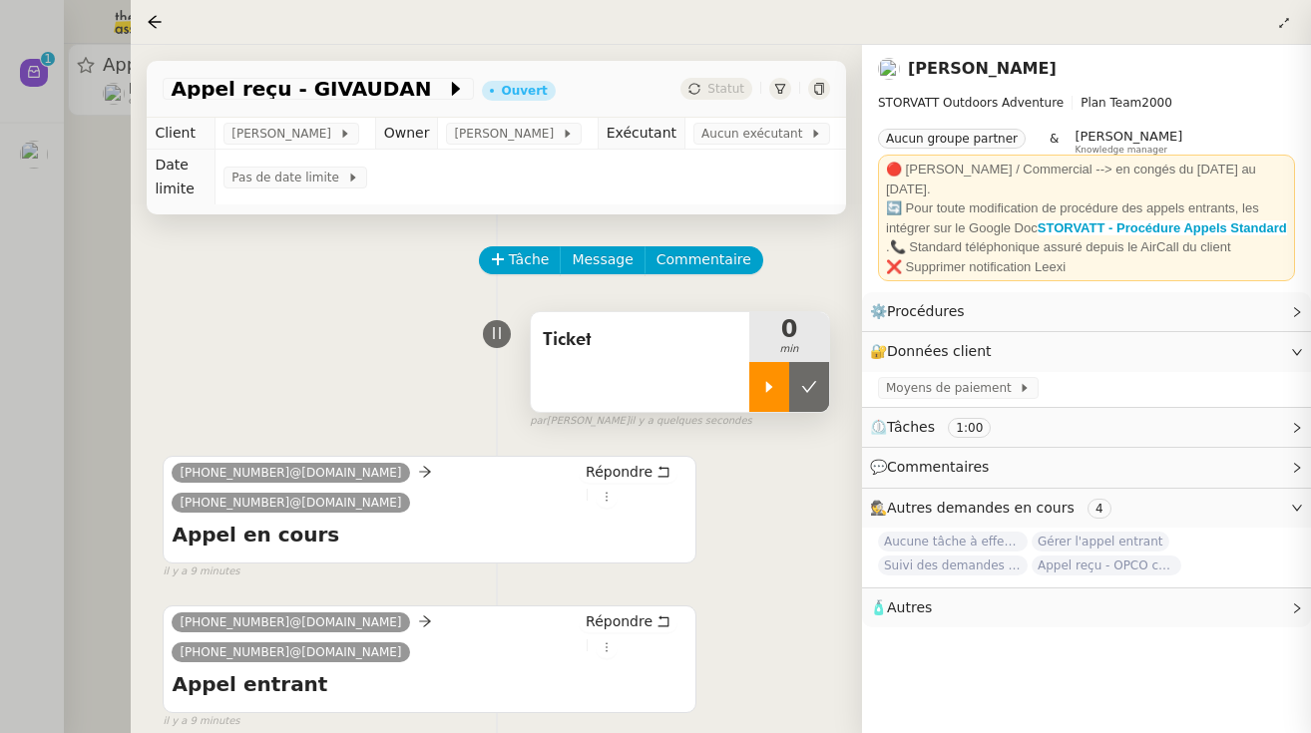
click at [762, 391] on icon at bounding box center [769, 387] width 16 height 16
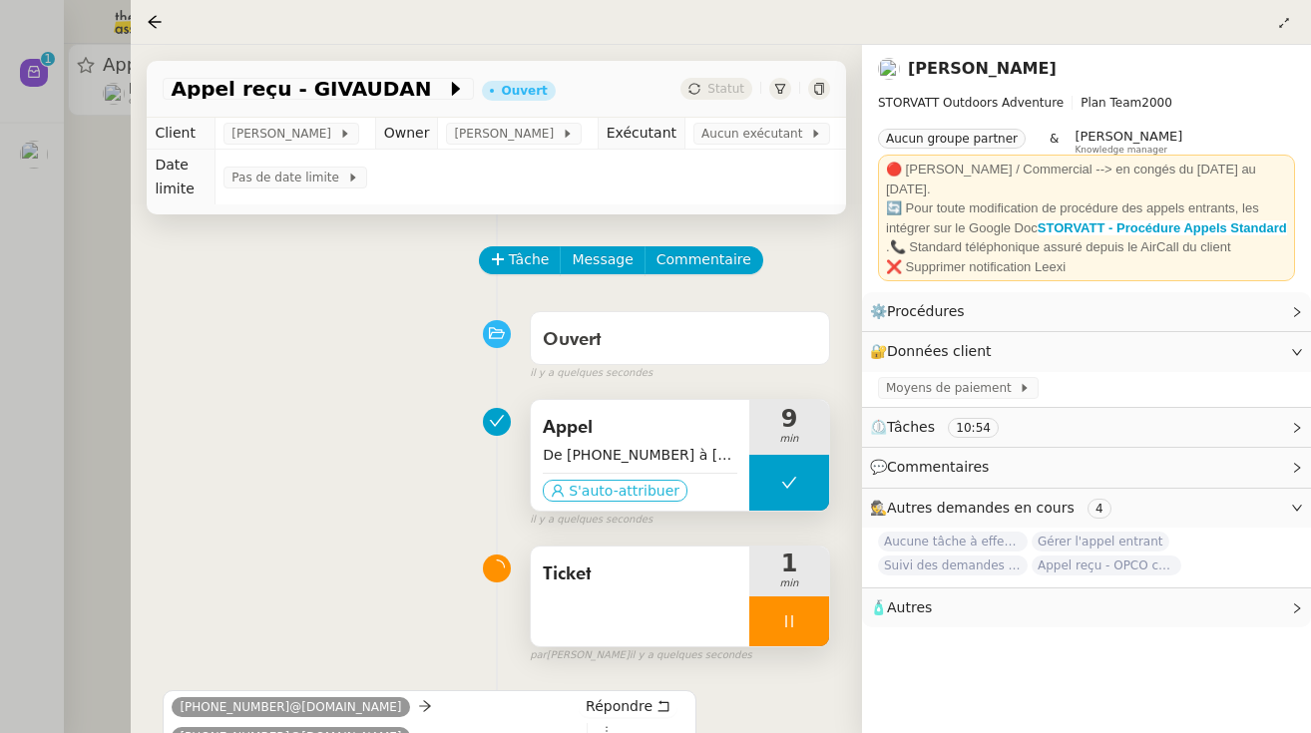
click at [651, 493] on span "S'auto-attribuer" at bounding box center [624, 491] width 111 height 20
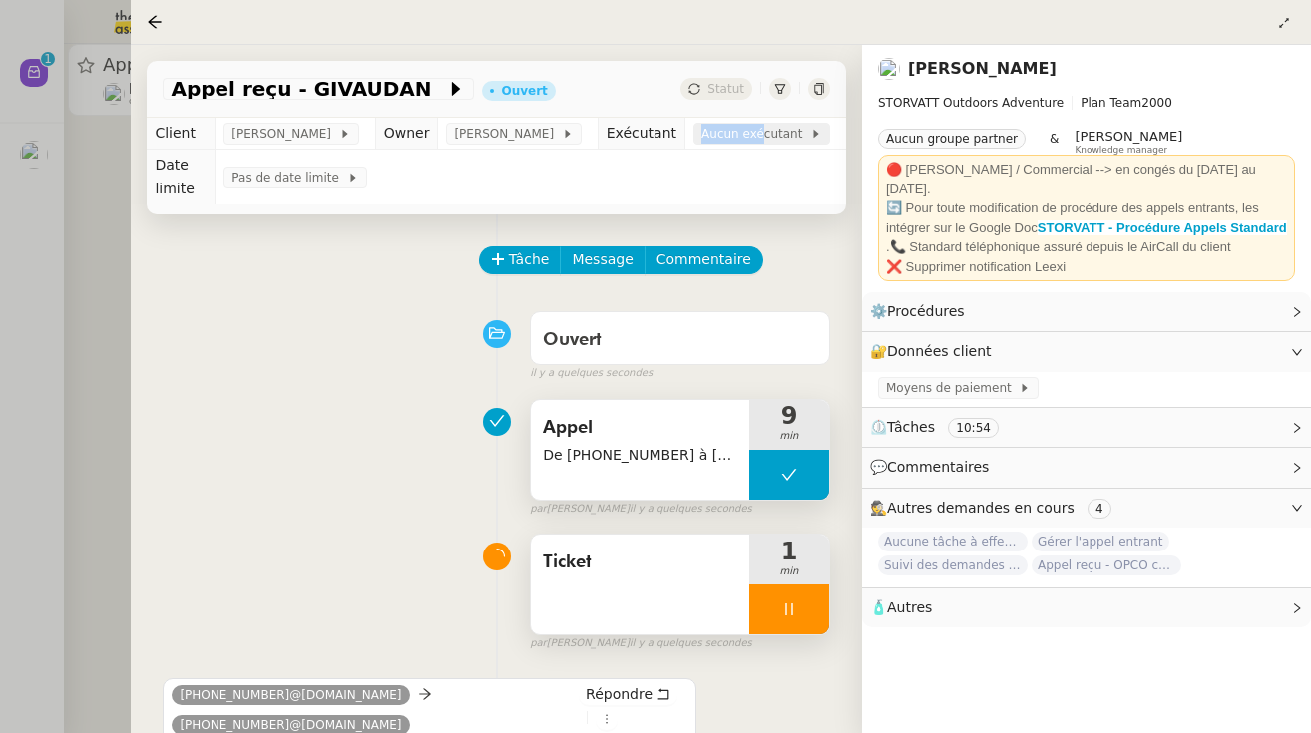
click at [772, 127] on span "Aucun exécutant" at bounding box center [755, 134] width 109 height 20
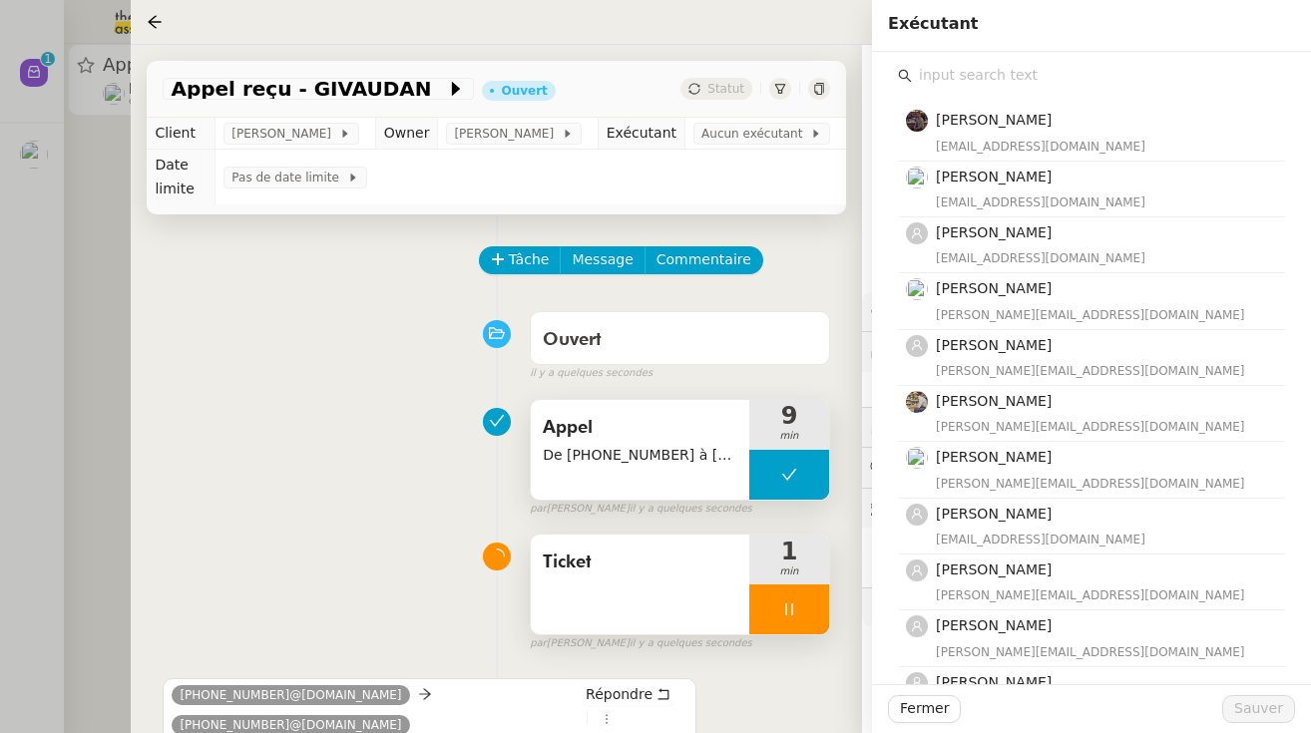
click at [783, 79] on input "text" at bounding box center [1098, 75] width 373 height 27
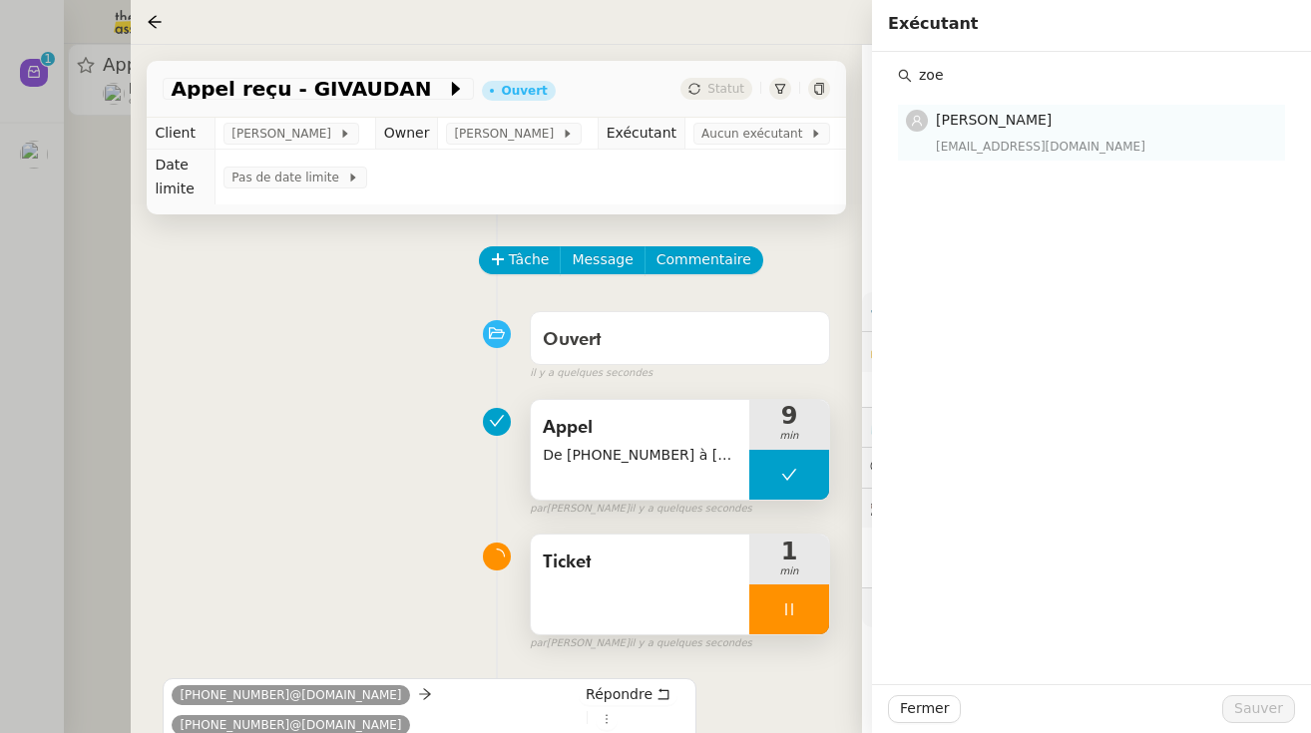
type input "zoe"
click at [783, 125] on span "[PERSON_NAME]" at bounding box center [994, 120] width 116 height 16
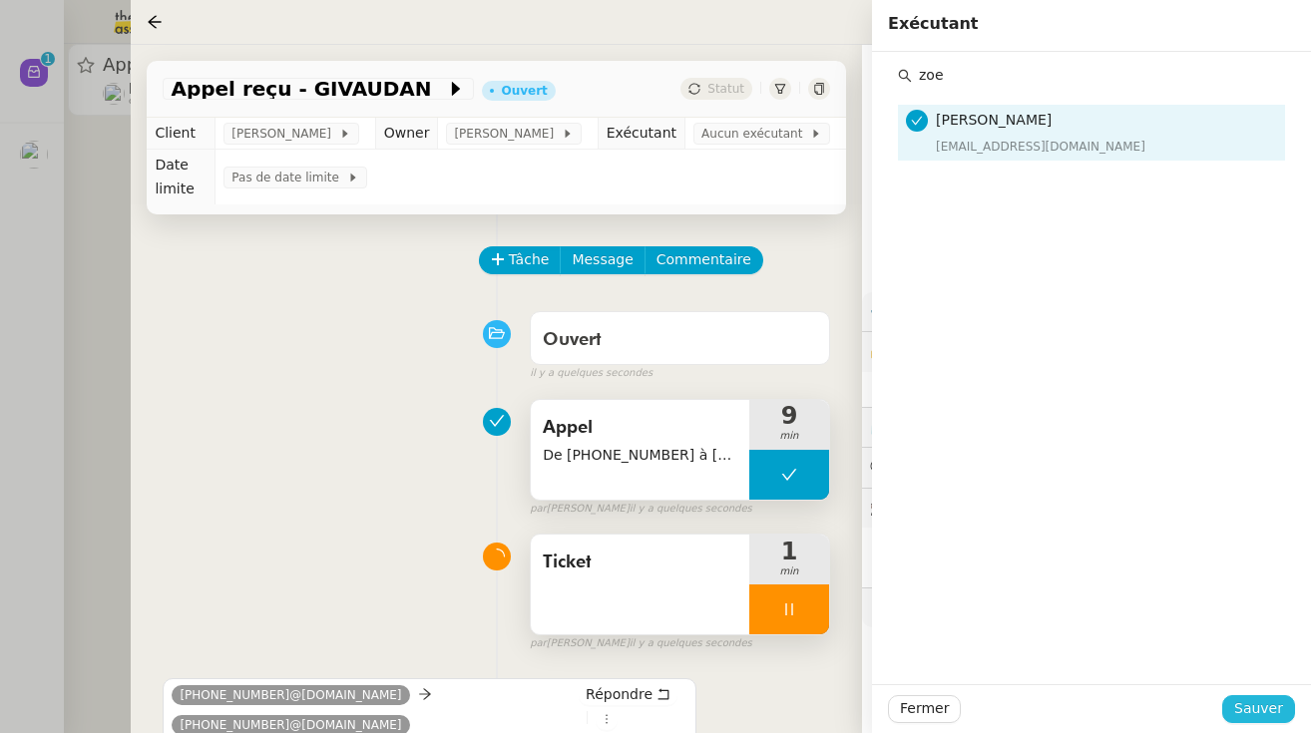
click at [783, 709] on span "Sauver" at bounding box center [1258, 708] width 49 height 23
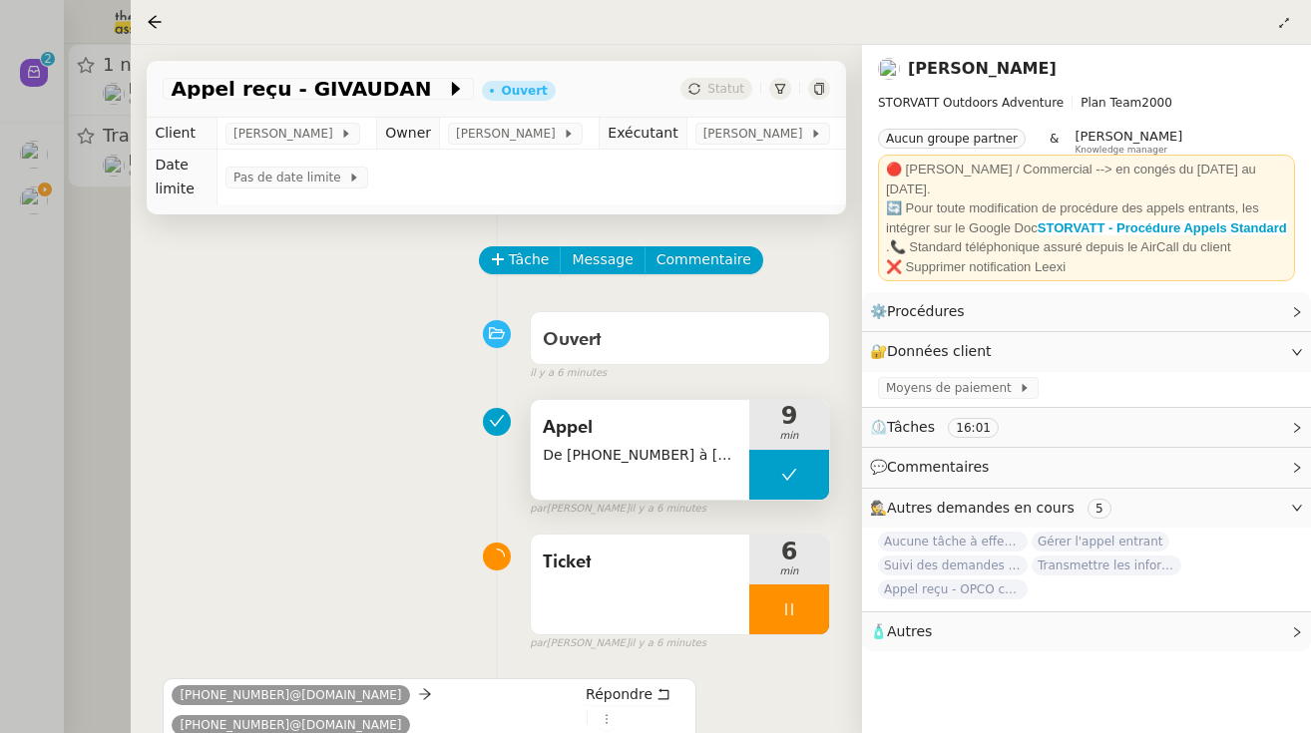
click at [770, 609] on div at bounding box center [789, 610] width 80 height 50
click at [783, 607] on icon at bounding box center [809, 610] width 16 height 16
click at [35, 67] on div at bounding box center [655, 366] width 1311 height 733
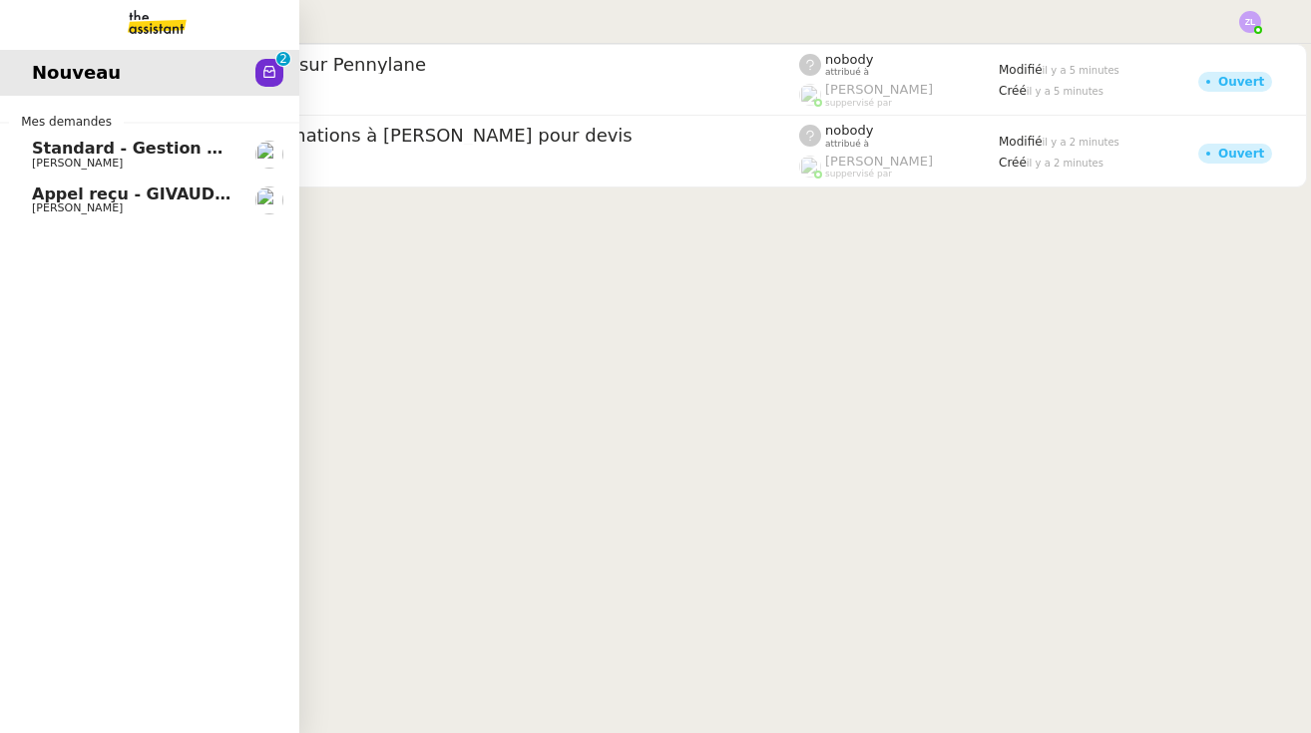
click at [58, 192] on span "Appel reçu - GIVAUDAN" at bounding box center [136, 194] width 209 height 19
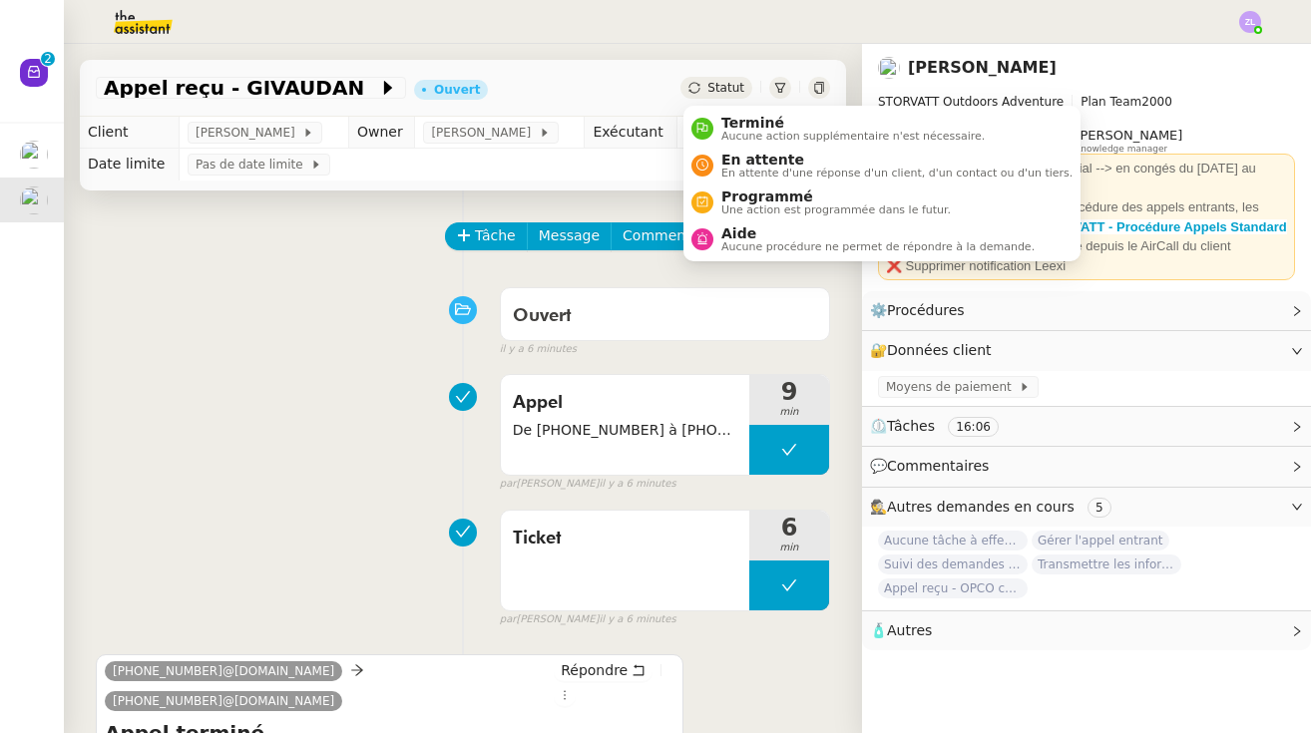
click at [736, 86] on span "Statut" at bounding box center [725, 88] width 37 height 14
click at [739, 132] on span "Aucune action supplémentaire n'est nécessaire." at bounding box center [852, 136] width 263 height 11
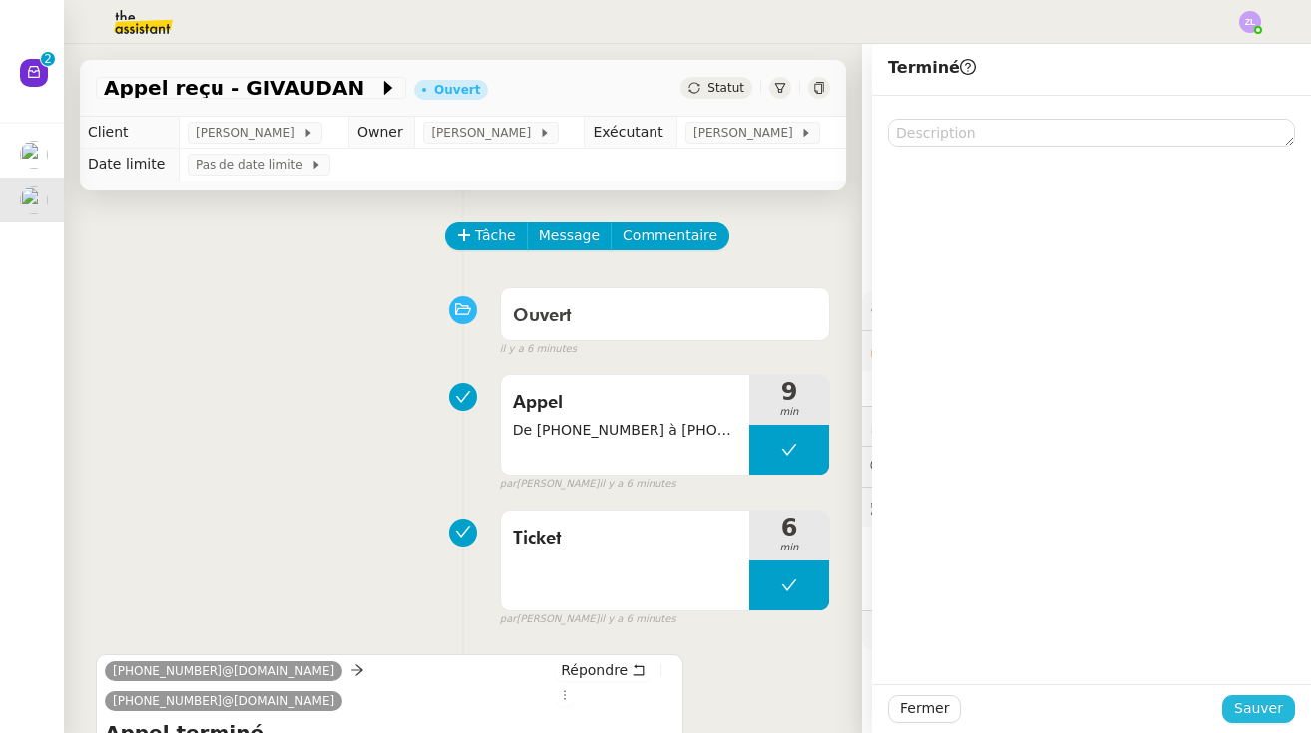
click at [783, 704] on span "Sauver" at bounding box center [1258, 708] width 49 height 23
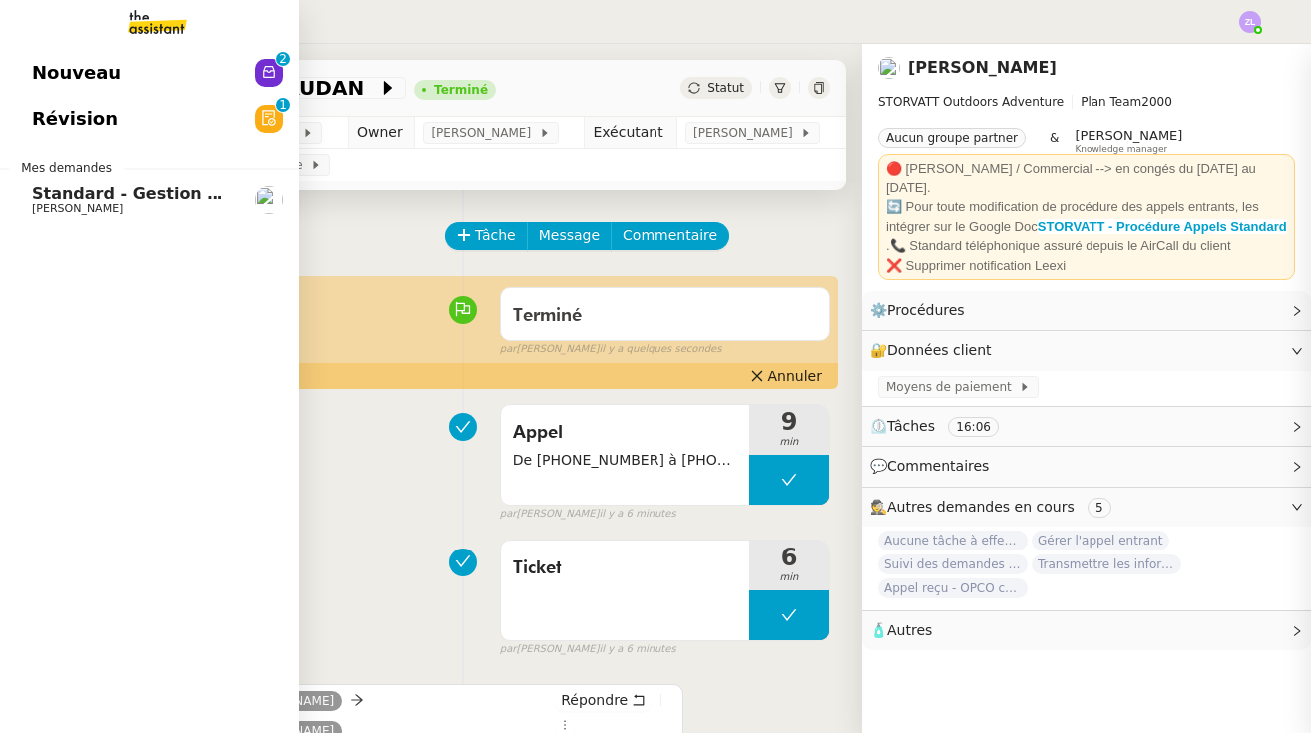
click at [81, 79] on span "Nouveau" at bounding box center [76, 73] width 89 height 30
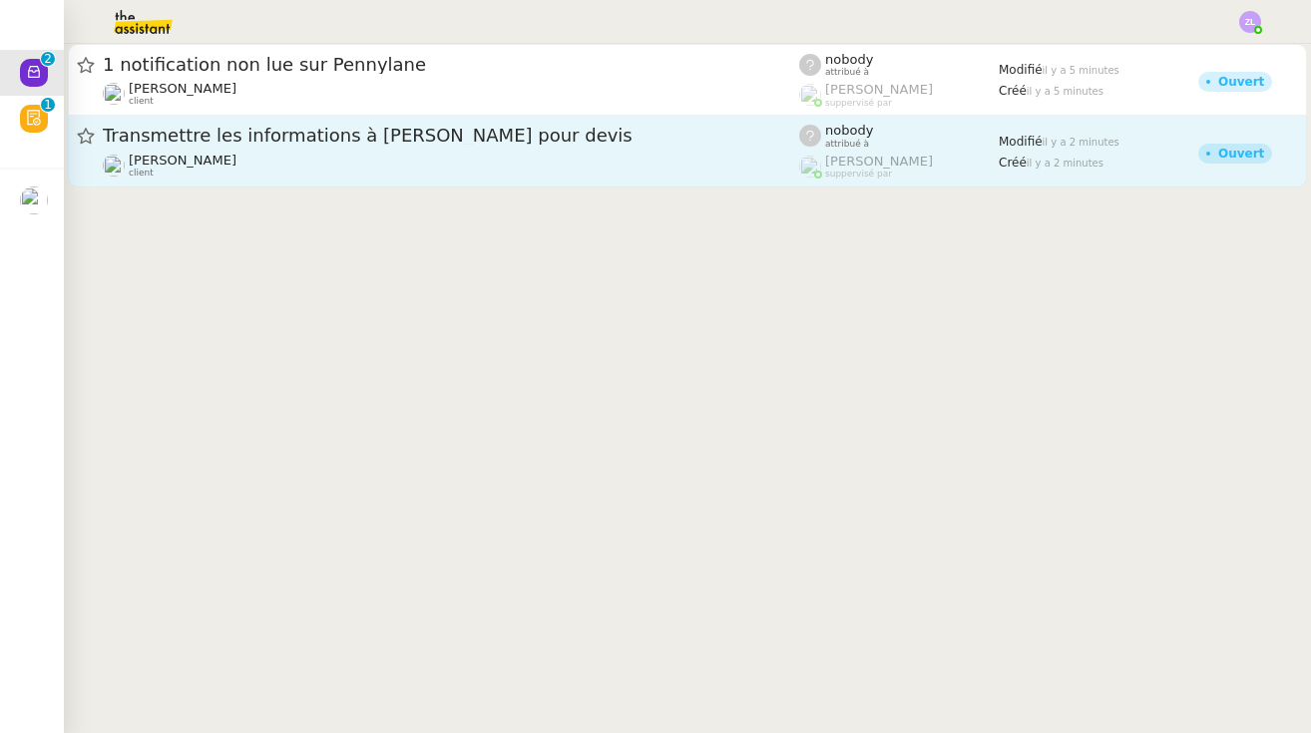
click at [440, 141] on span "Transmettre les informations à Armand pour devis" at bounding box center [451, 136] width 696 height 18
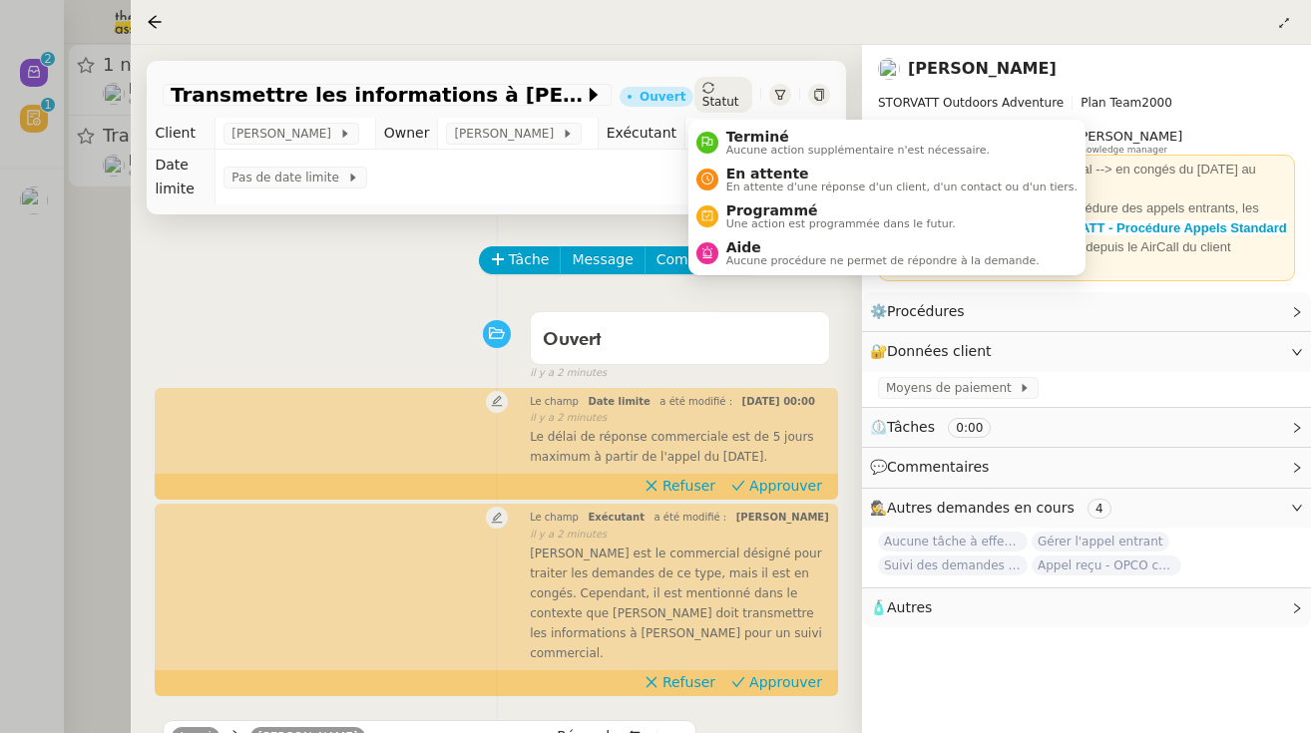
click at [717, 97] on span "Statut" at bounding box center [720, 102] width 37 height 14
click at [730, 146] on span "Aucune action supplémentaire n'est nécessaire." at bounding box center [857, 150] width 263 height 11
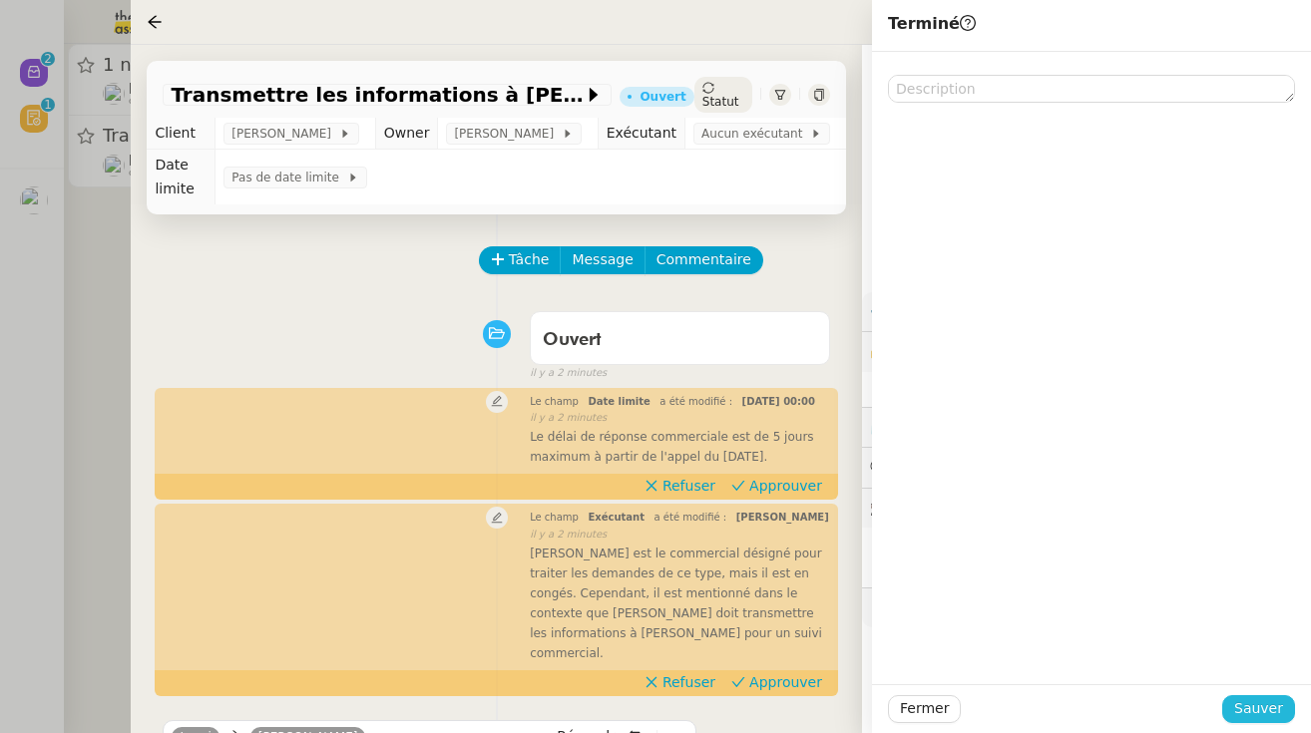
click at [783, 703] on span "Sauver" at bounding box center [1258, 708] width 49 height 23
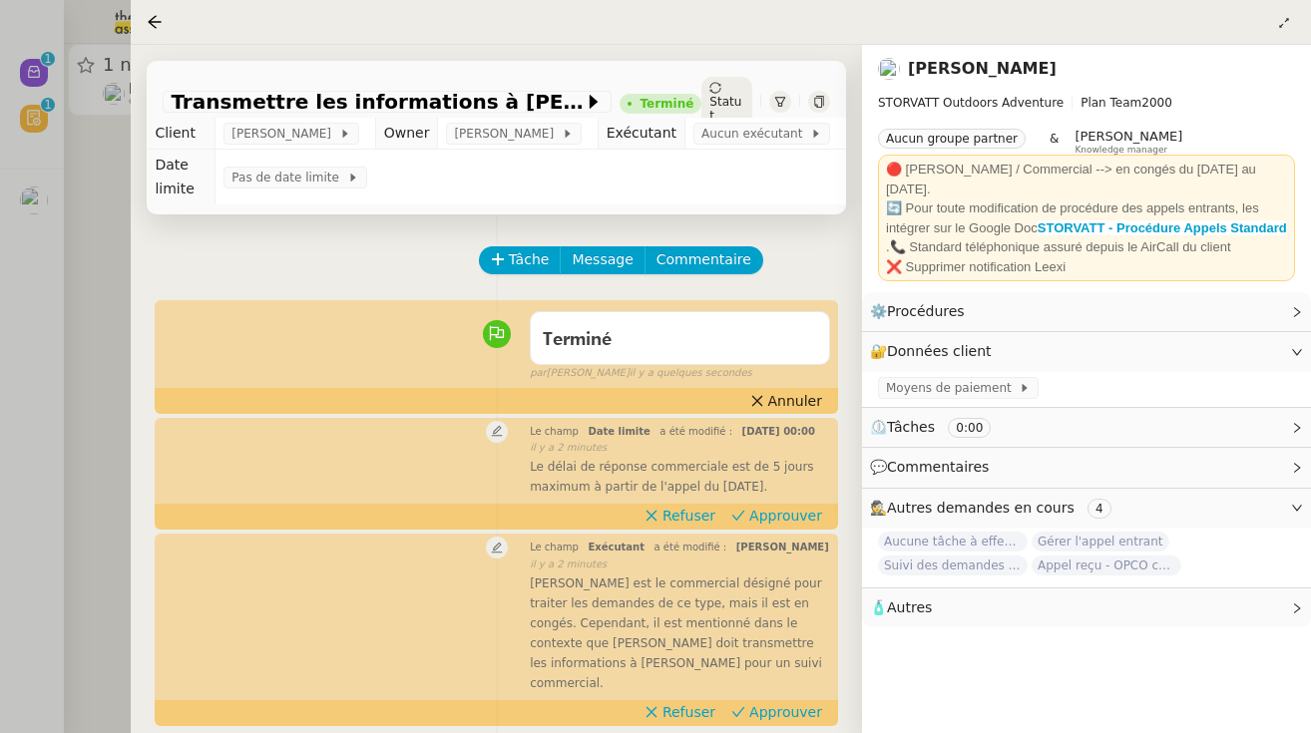
click at [116, 213] on div at bounding box center [655, 366] width 1311 height 733
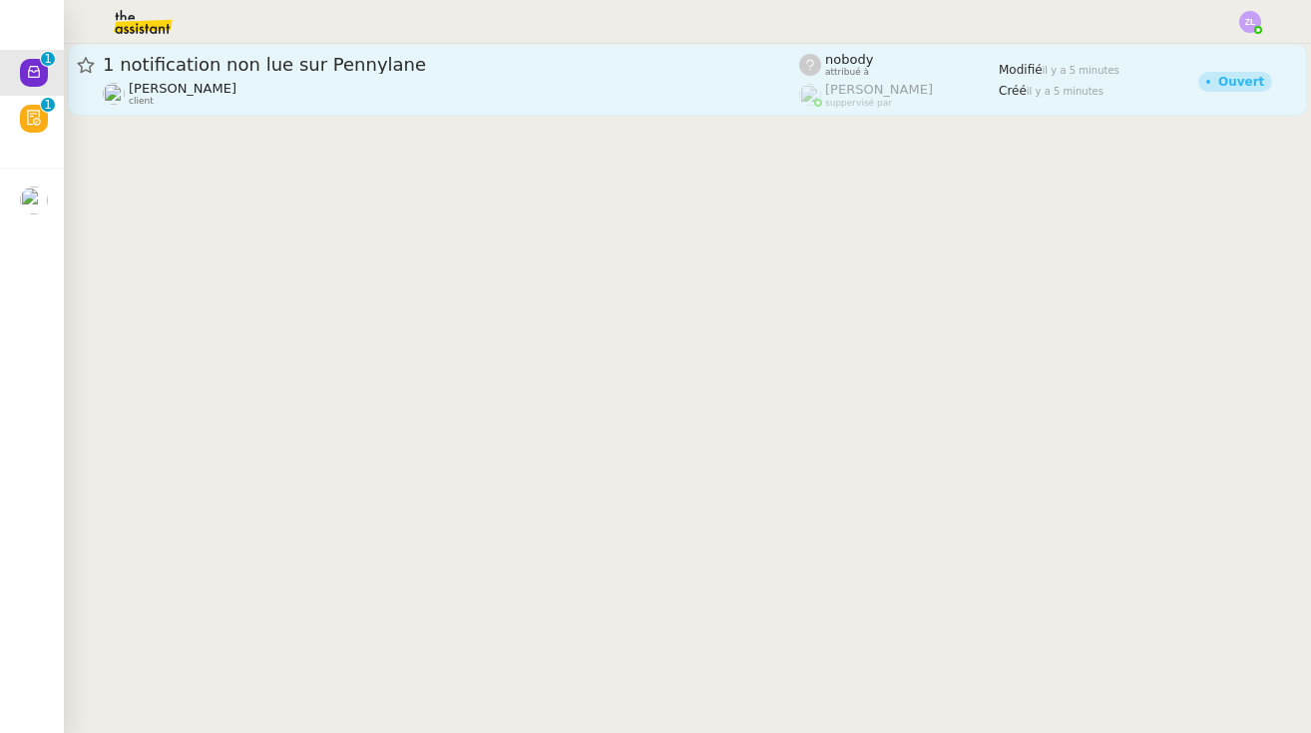
click at [235, 83] on span "[PERSON_NAME]" at bounding box center [183, 88] width 108 height 15
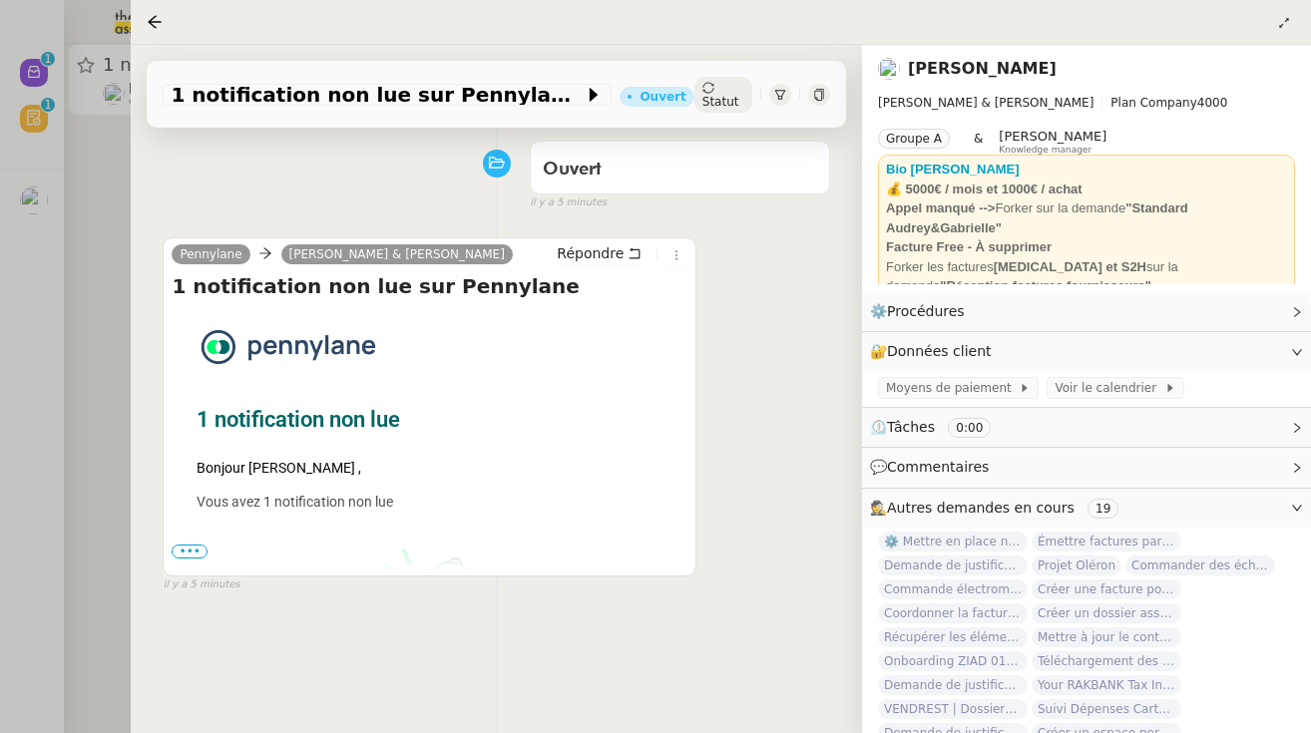
scroll to position [180, 0]
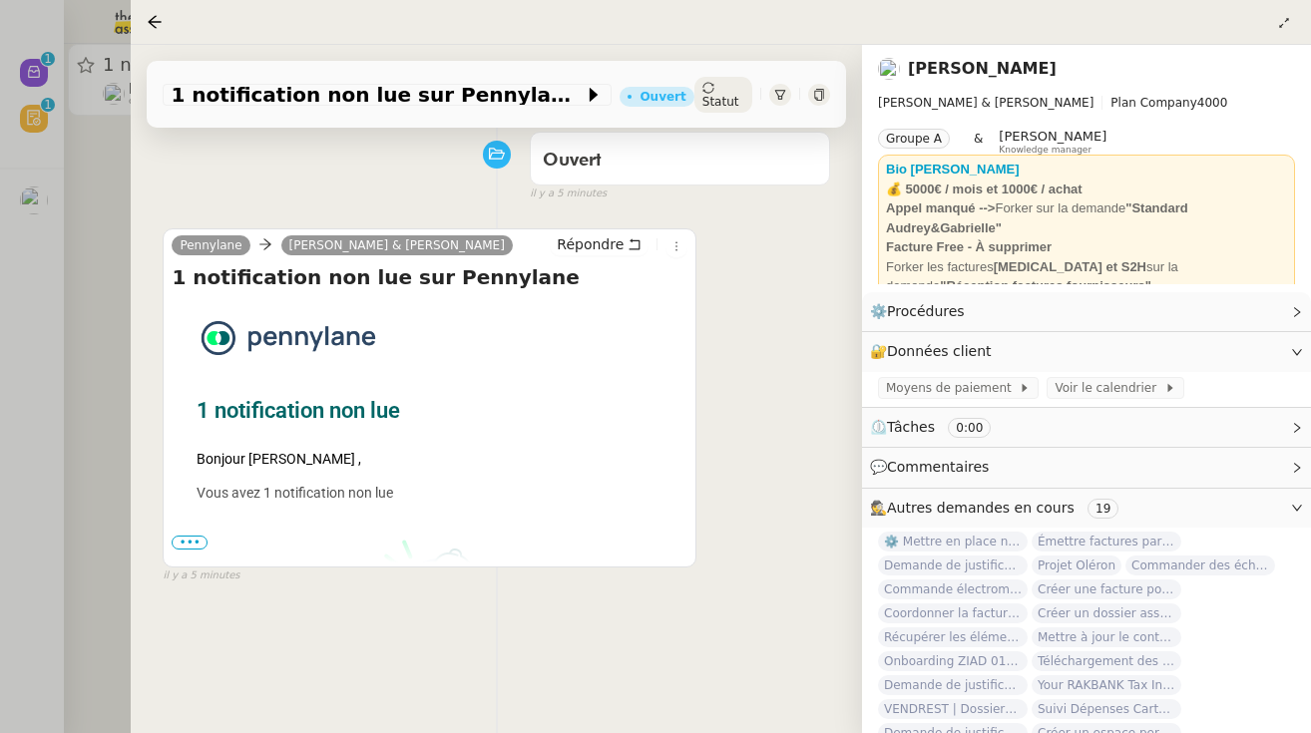
click at [185, 536] on span "•••" at bounding box center [190, 543] width 36 height 14
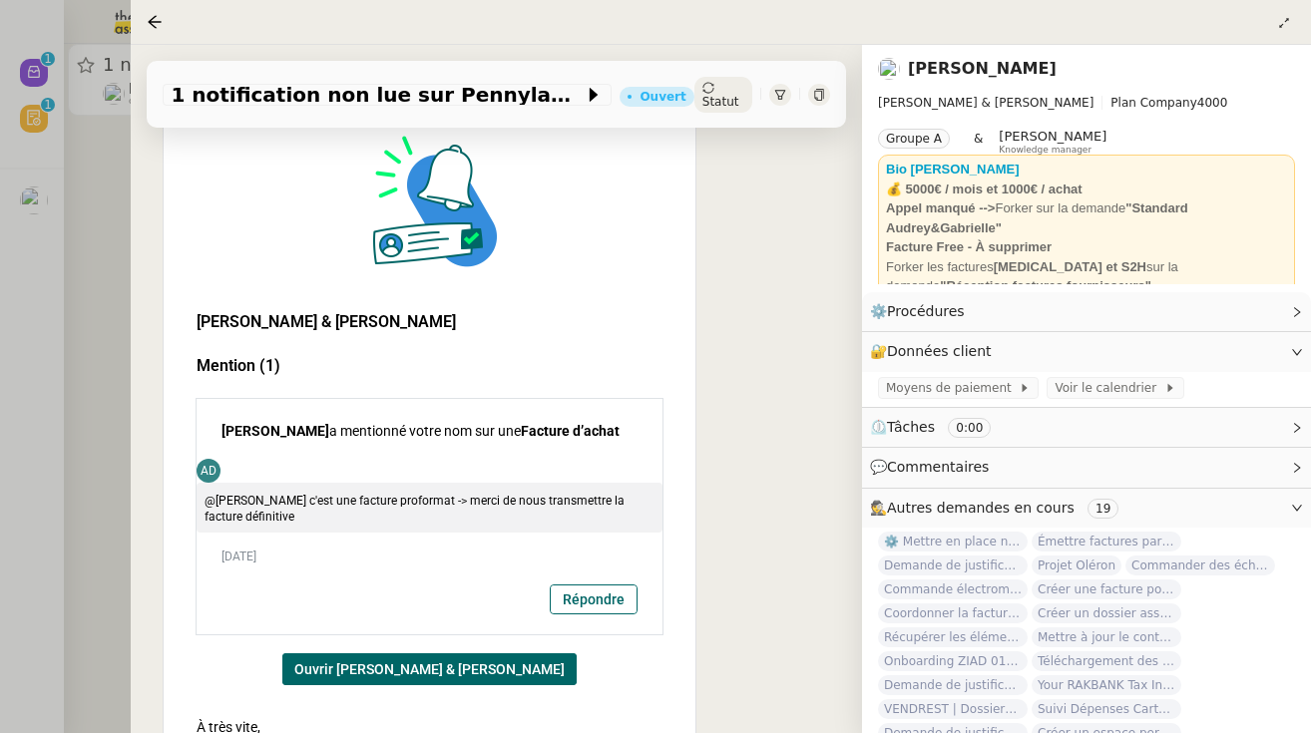
scroll to position [587, 0]
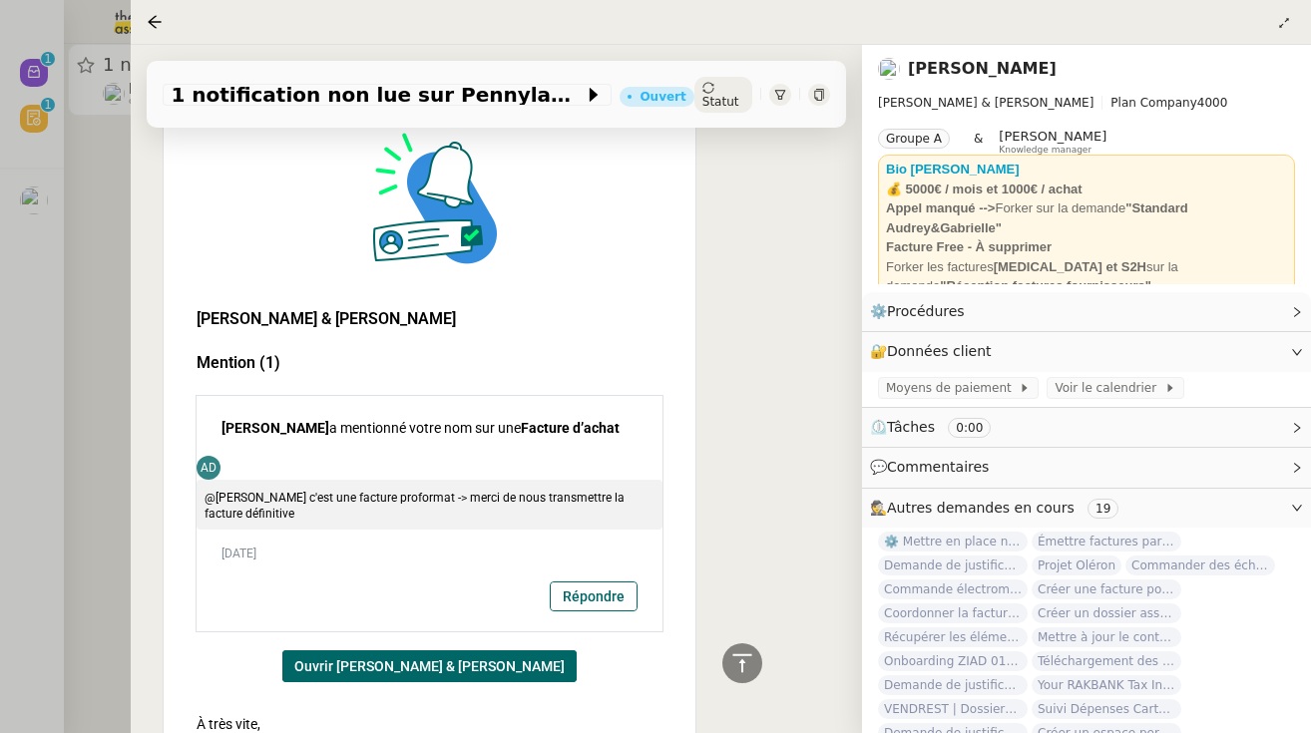
click at [141, 387] on div "Tâche Message Commentaire Veuillez patienter une erreur s'est produite 👌👌👌 mess…" at bounding box center [496, 447] width 731 height 1638
click at [107, 377] on div at bounding box center [655, 366] width 1311 height 733
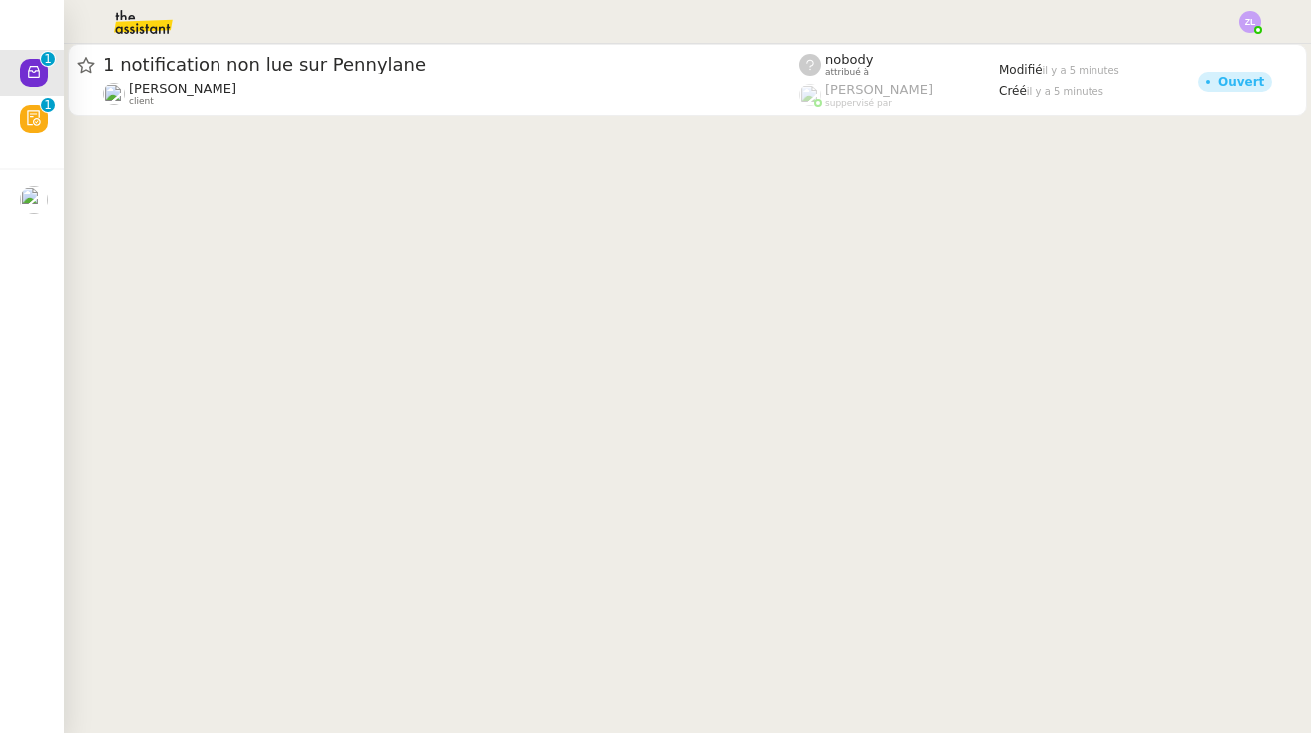
click at [389, 170] on cdk-virtual-scroll-viewport "1 notification non lue sur Pennylane Gabrielle Tavernier client nobody attribué…" at bounding box center [687, 388] width 1247 height 689
click at [140, 20] on img at bounding box center [127, 22] width 155 height 44
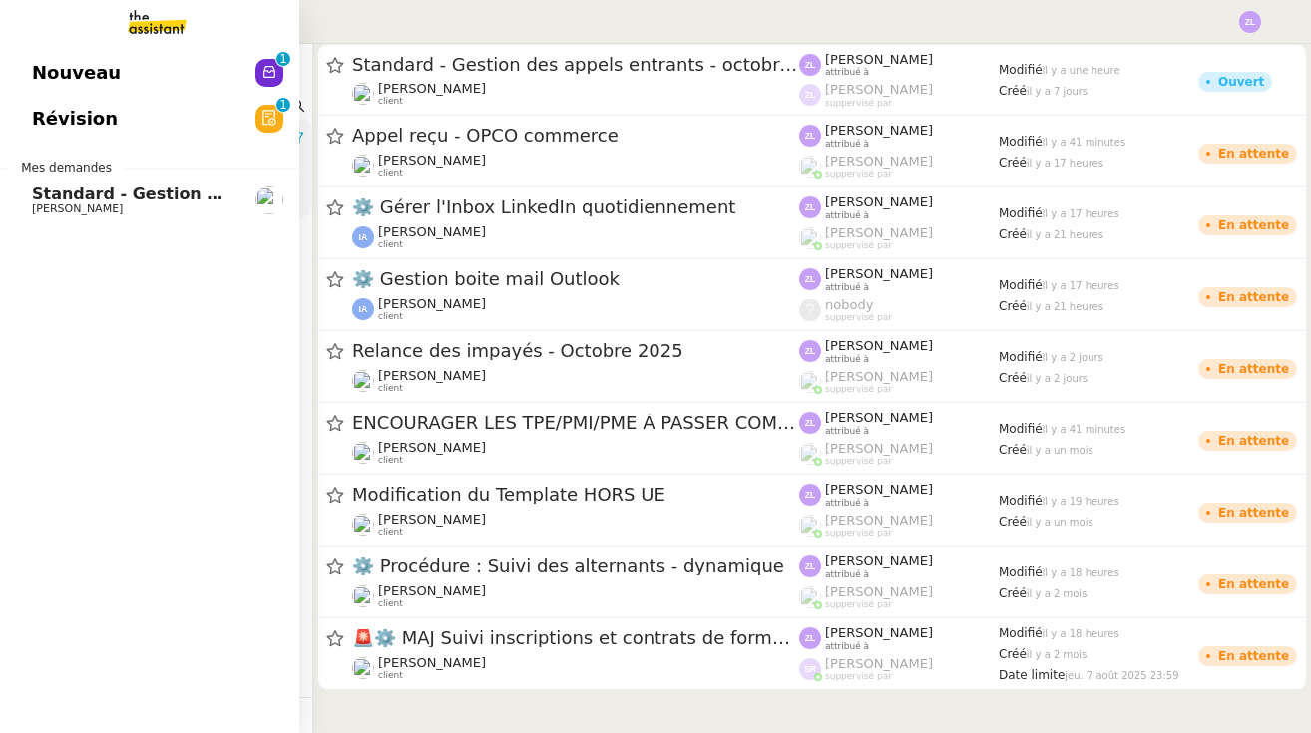
click at [57, 72] on span "Nouveau" at bounding box center [76, 73] width 89 height 30
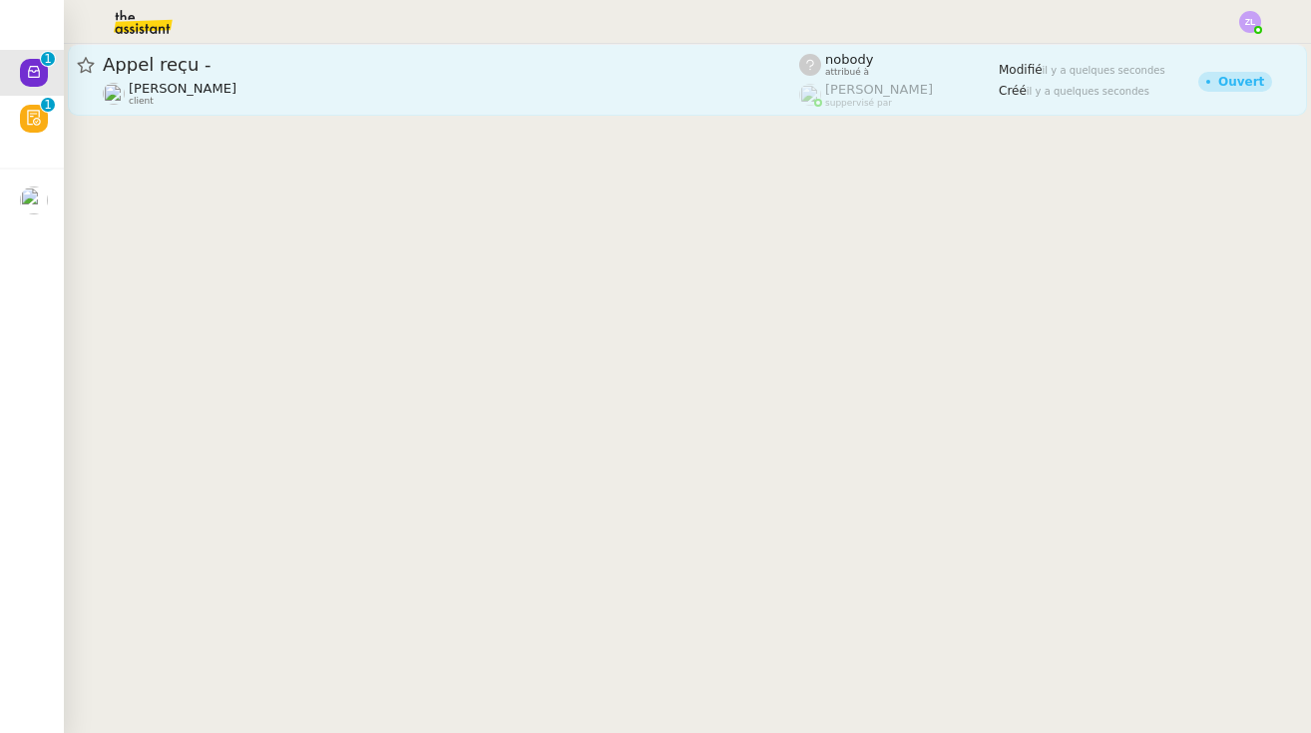
click at [350, 78] on div "Appel reçu - Franck MUFFAT-JEANDET client" at bounding box center [451, 80] width 696 height 54
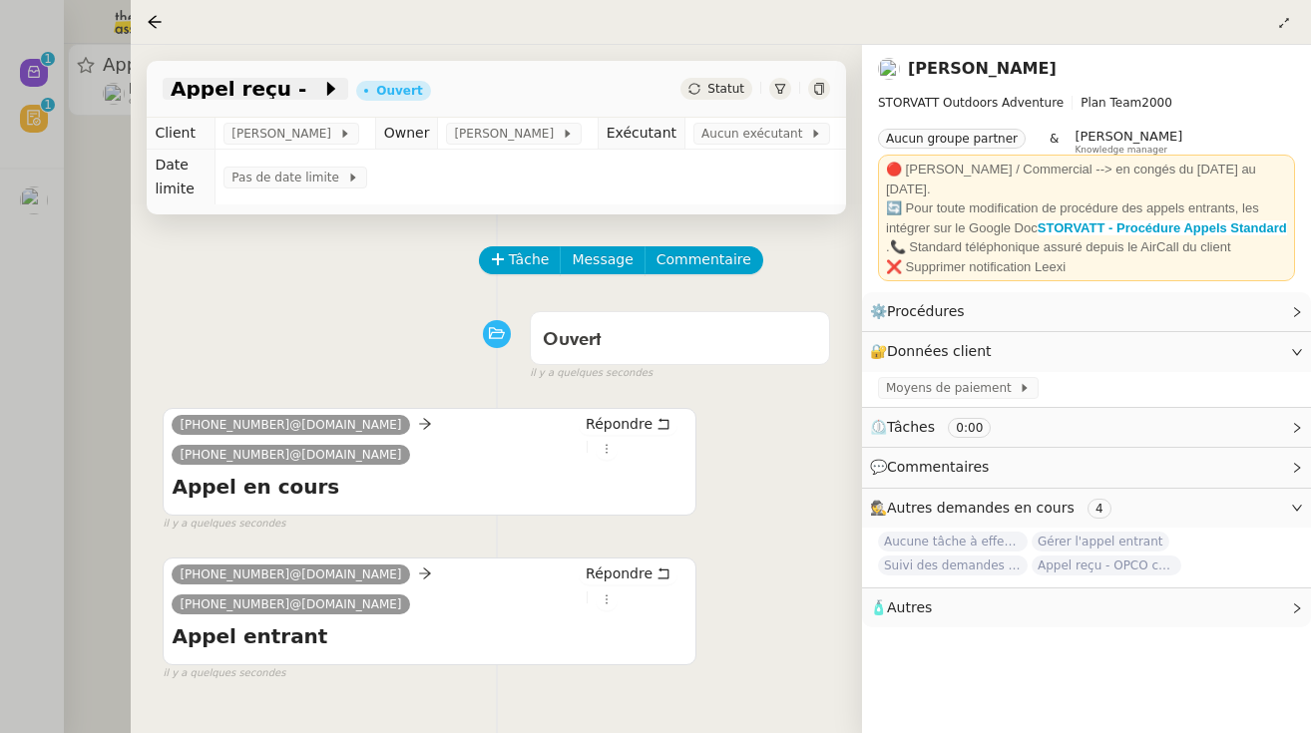
click at [326, 96] on icon at bounding box center [330, 89] width 8 height 14
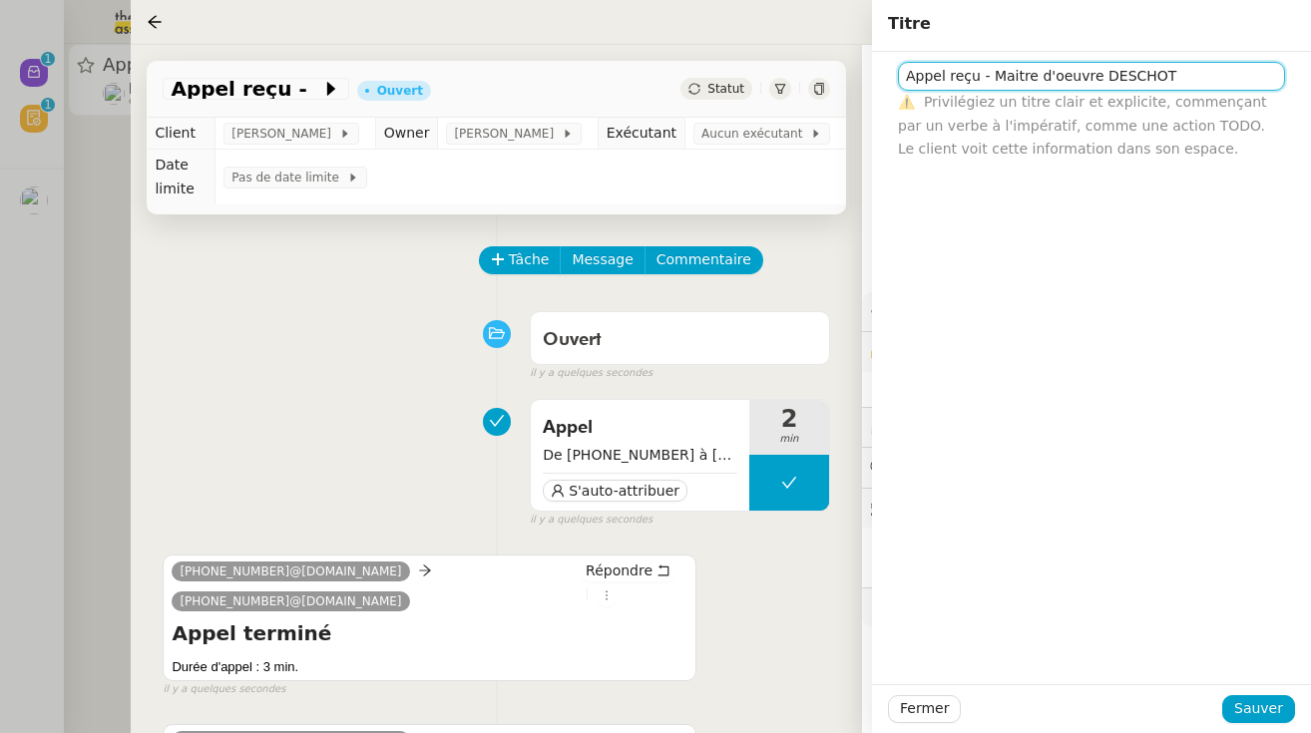
click at [783, 75] on input "Appel reçu - Maitre d'oeuvre DESCHOT" at bounding box center [1091, 76] width 387 height 29
type input "Appel reçu - Maitre d'oeuvre DESCHODT"
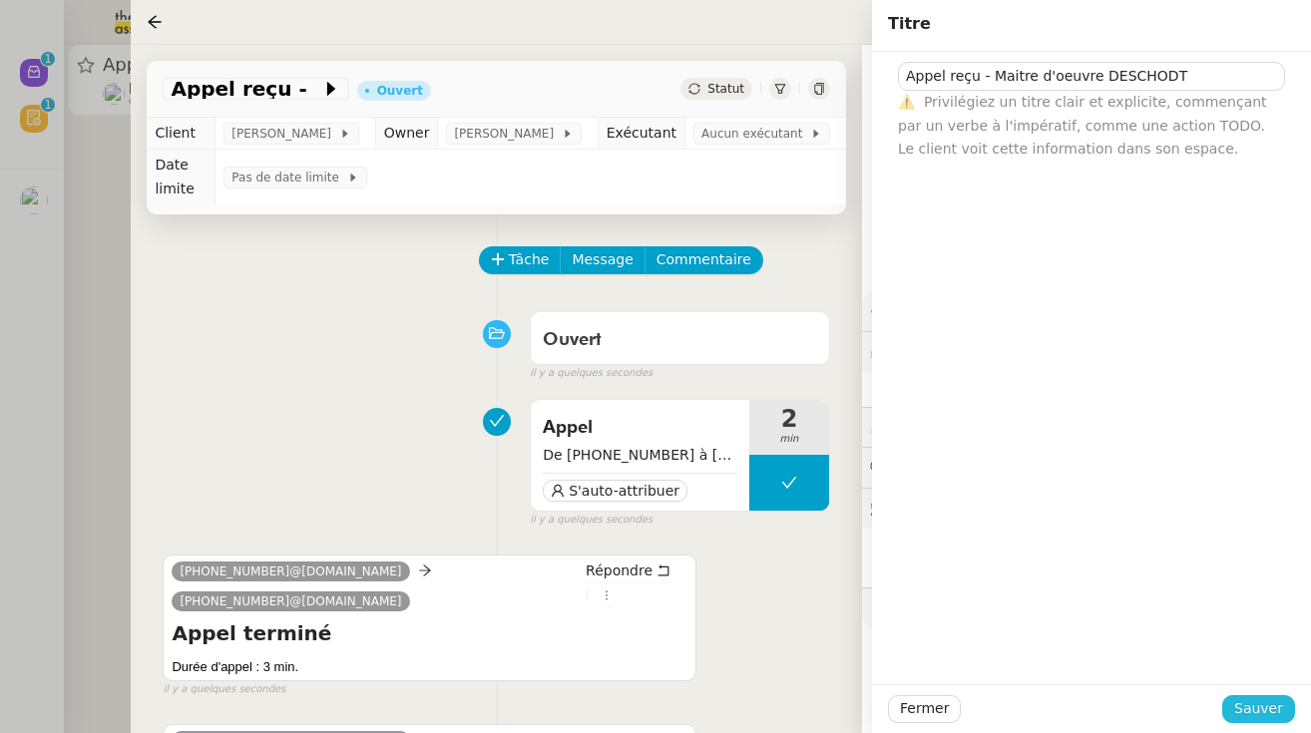
click at [783, 708] on span "Sauver" at bounding box center [1258, 708] width 49 height 23
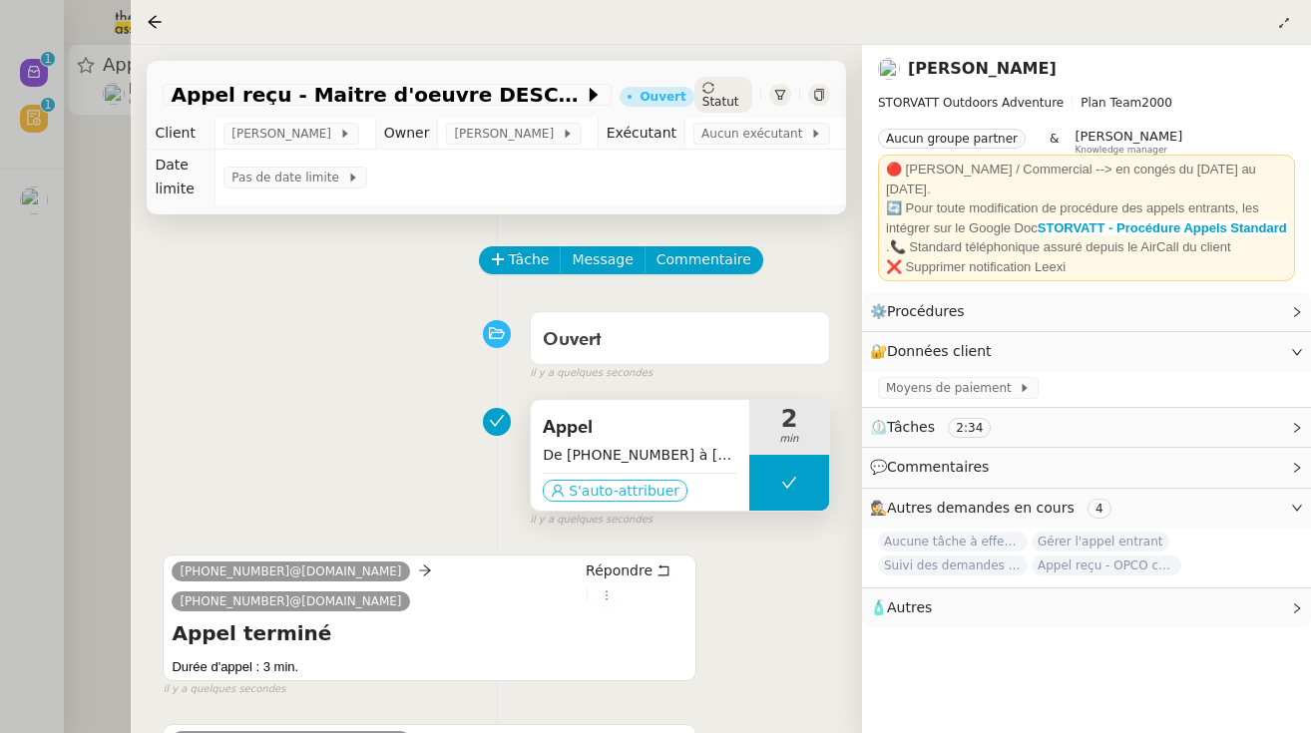
click at [641, 493] on span "S'auto-attribuer" at bounding box center [624, 491] width 111 height 20
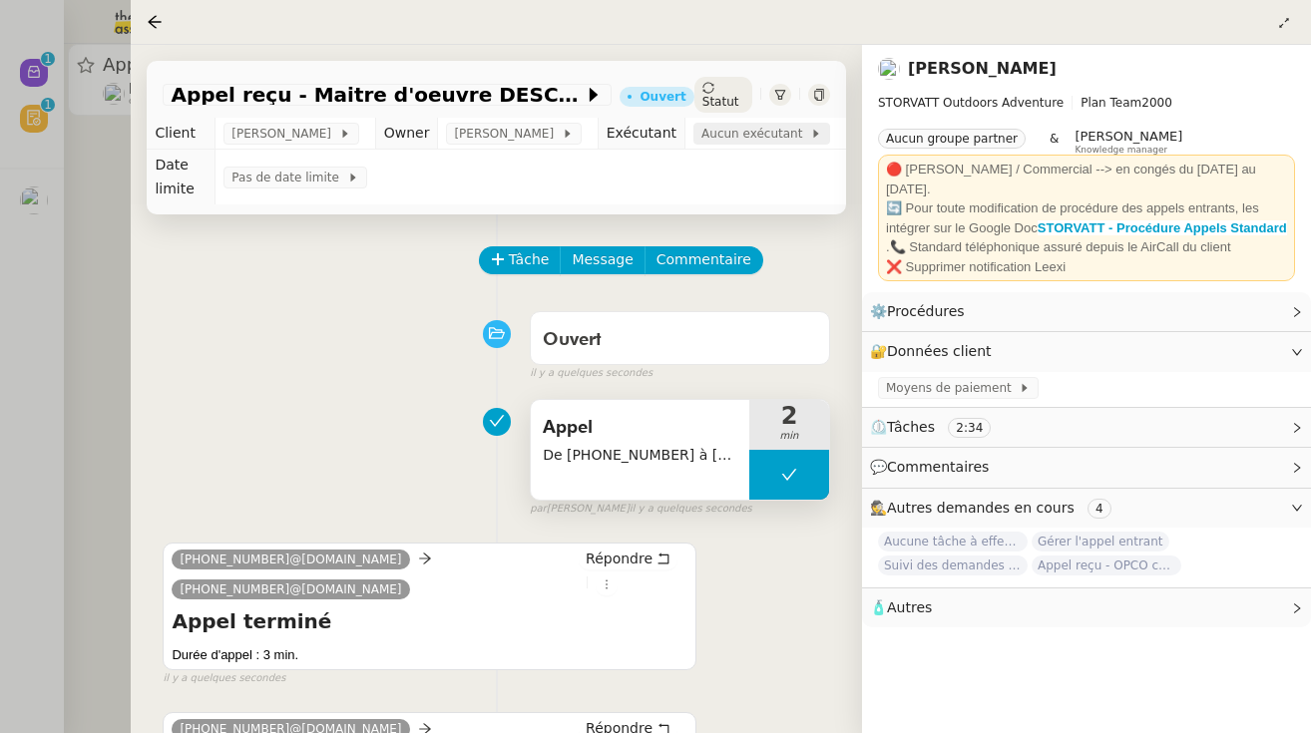
click at [746, 132] on span "Aucun exécutant" at bounding box center [755, 134] width 109 height 20
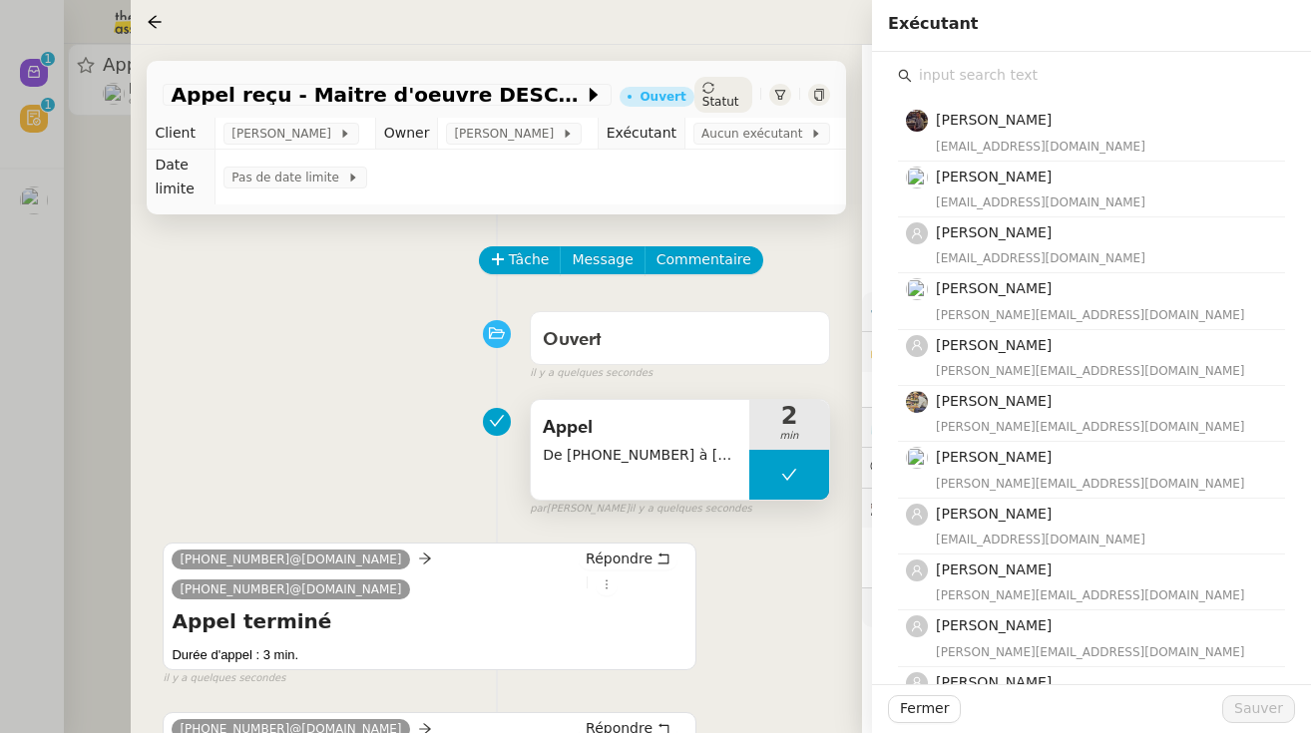
click at [783, 69] on input "text" at bounding box center [1098, 75] width 373 height 27
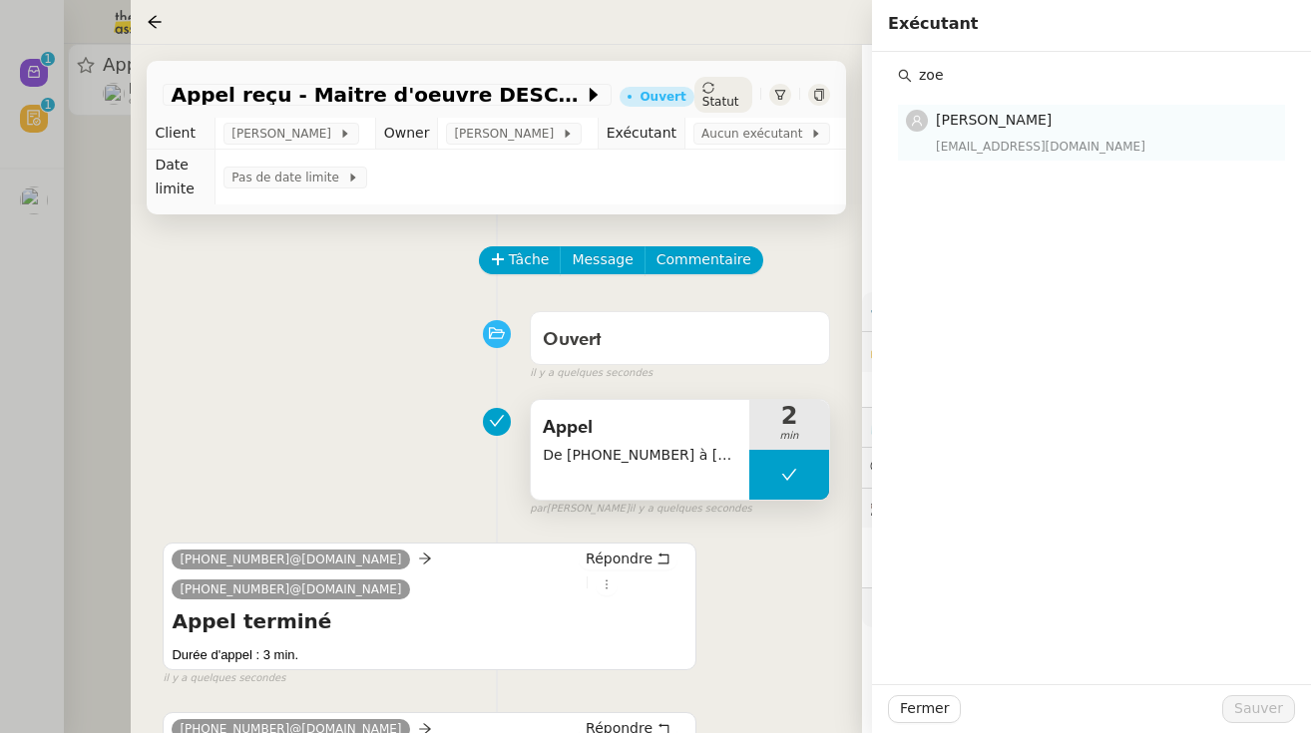
type input "zoe"
click at [783, 120] on span "[PERSON_NAME]" at bounding box center [994, 120] width 116 height 16
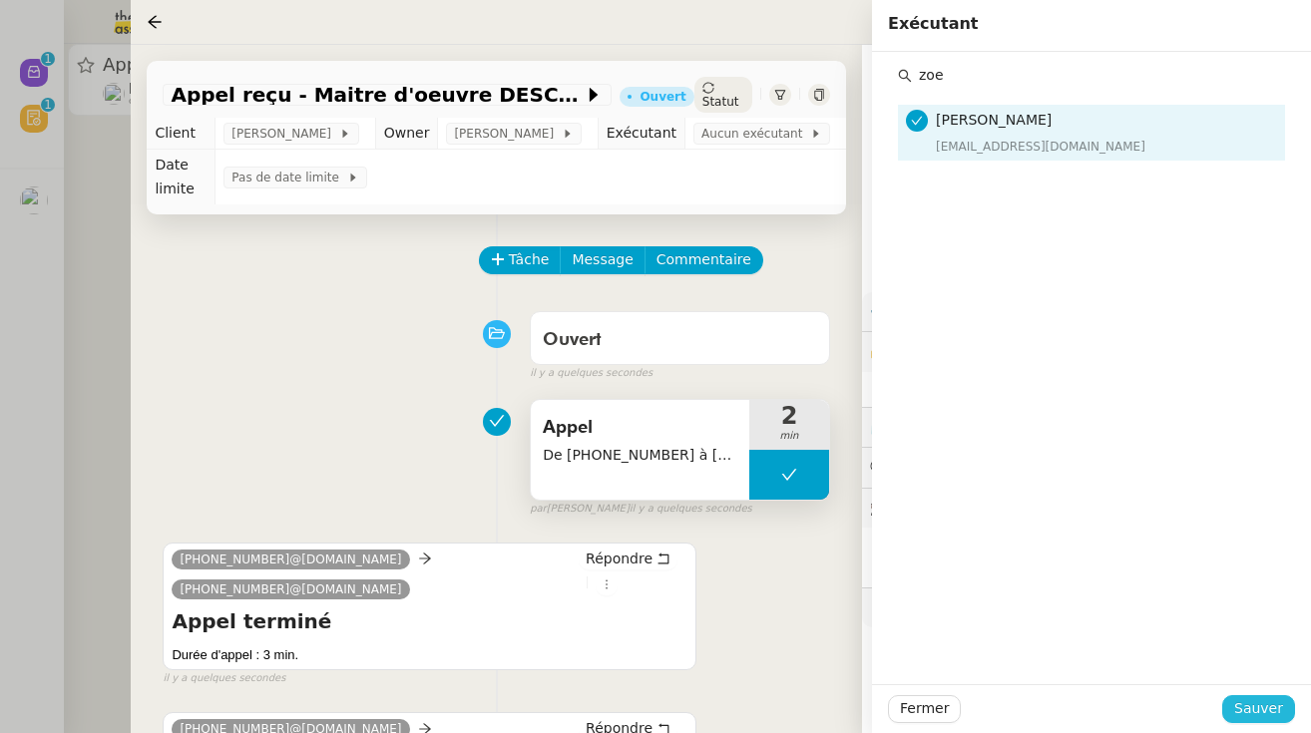
click at [783, 712] on span "Sauver" at bounding box center [1258, 708] width 49 height 23
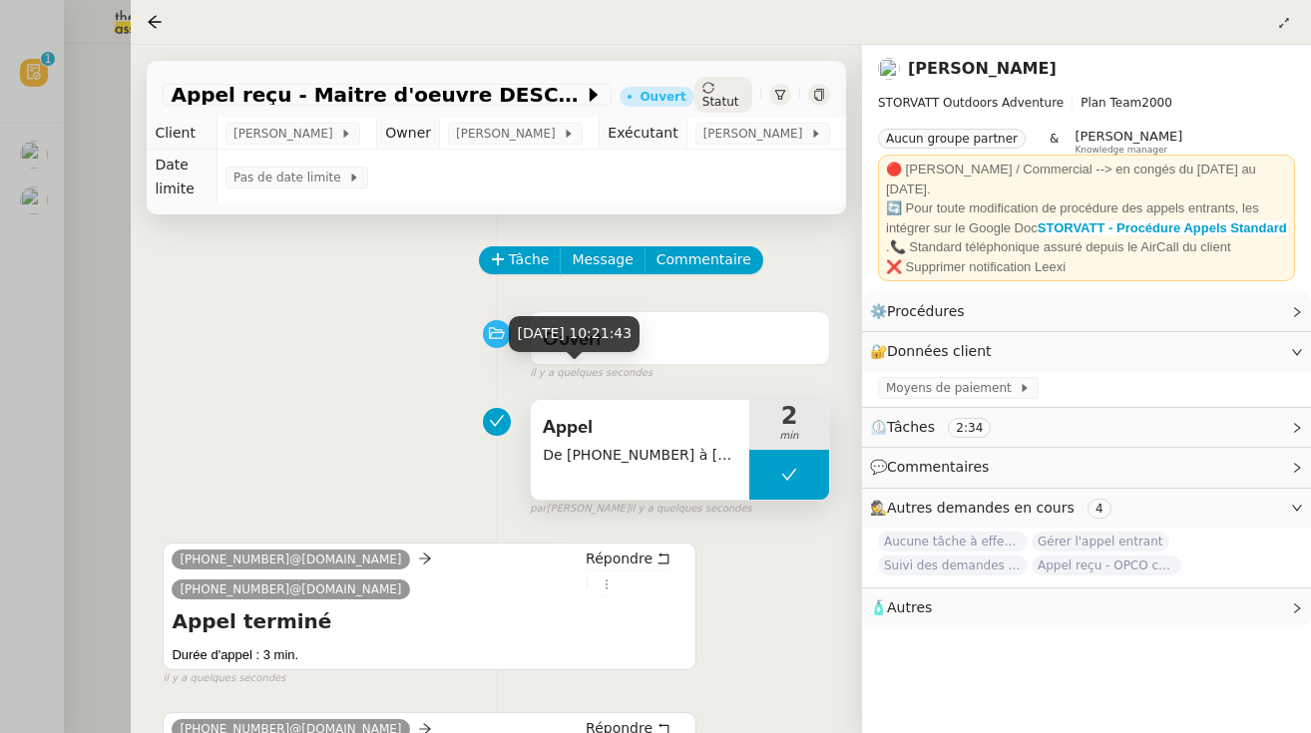
click at [513, 243] on div "Tâche Message Commentaire Veuillez patienter une erreur s'est produite 👌👌👌 mess…" at bounding box center [496, 617] width 731 height 805
click at [522, 254] on span "Tâche" at bounding box center [529, 259] width 41 height 23
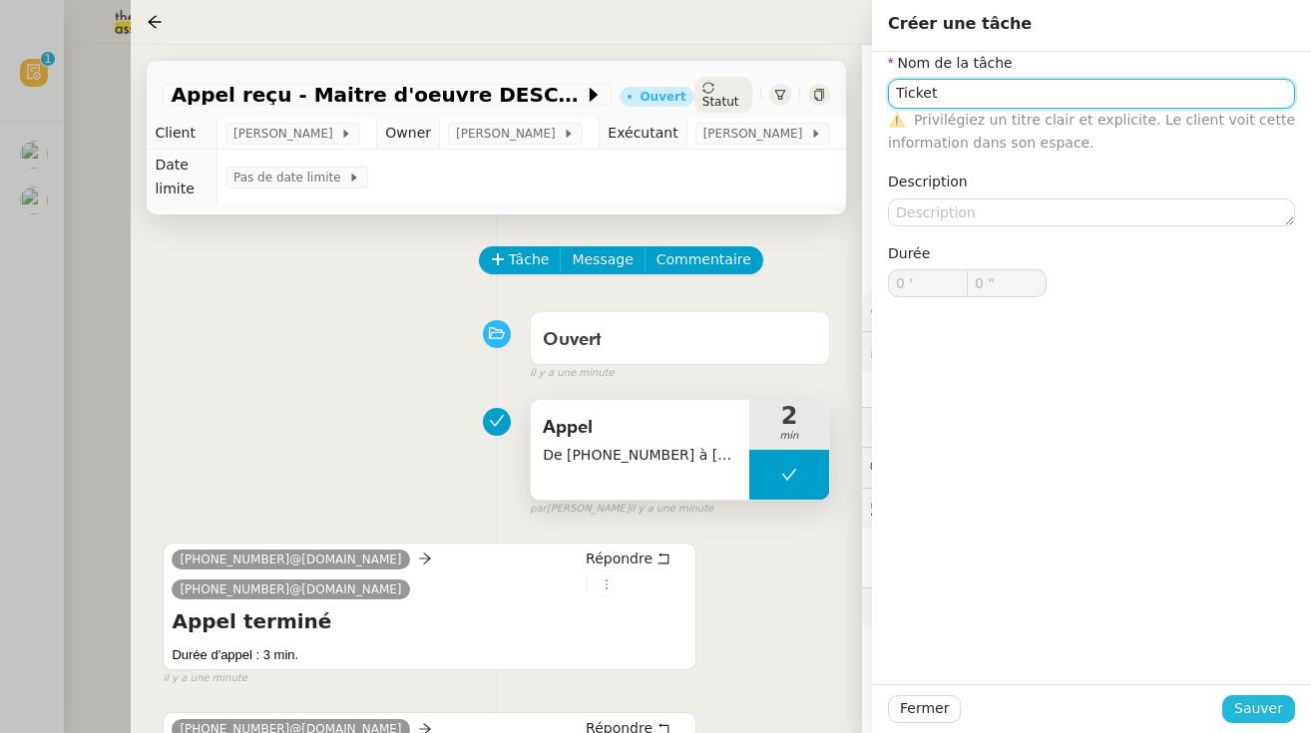
type input "Ticket"
click at [783, 716] on span "Sauver" at bounding box center [1258, 708] width 49 height 23
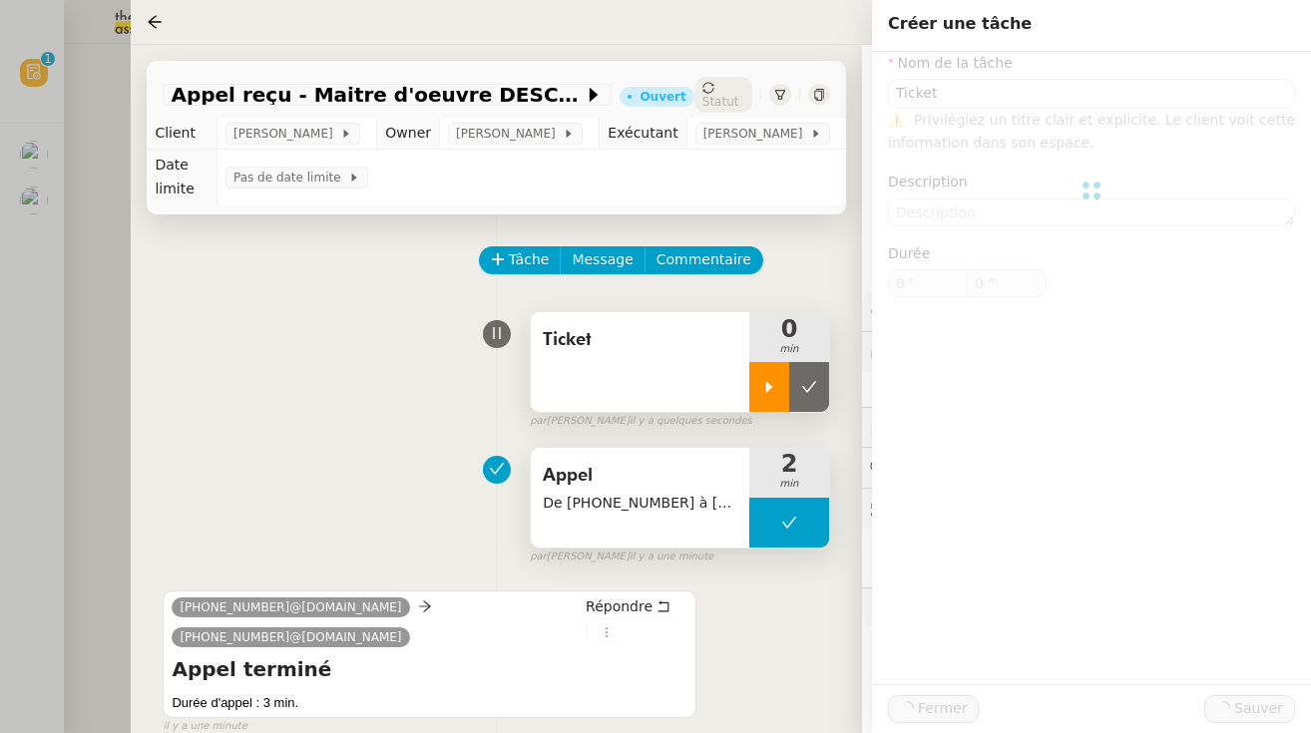
click at [765, 392] on icon at bounding box center [769, 387] width 16 height 16
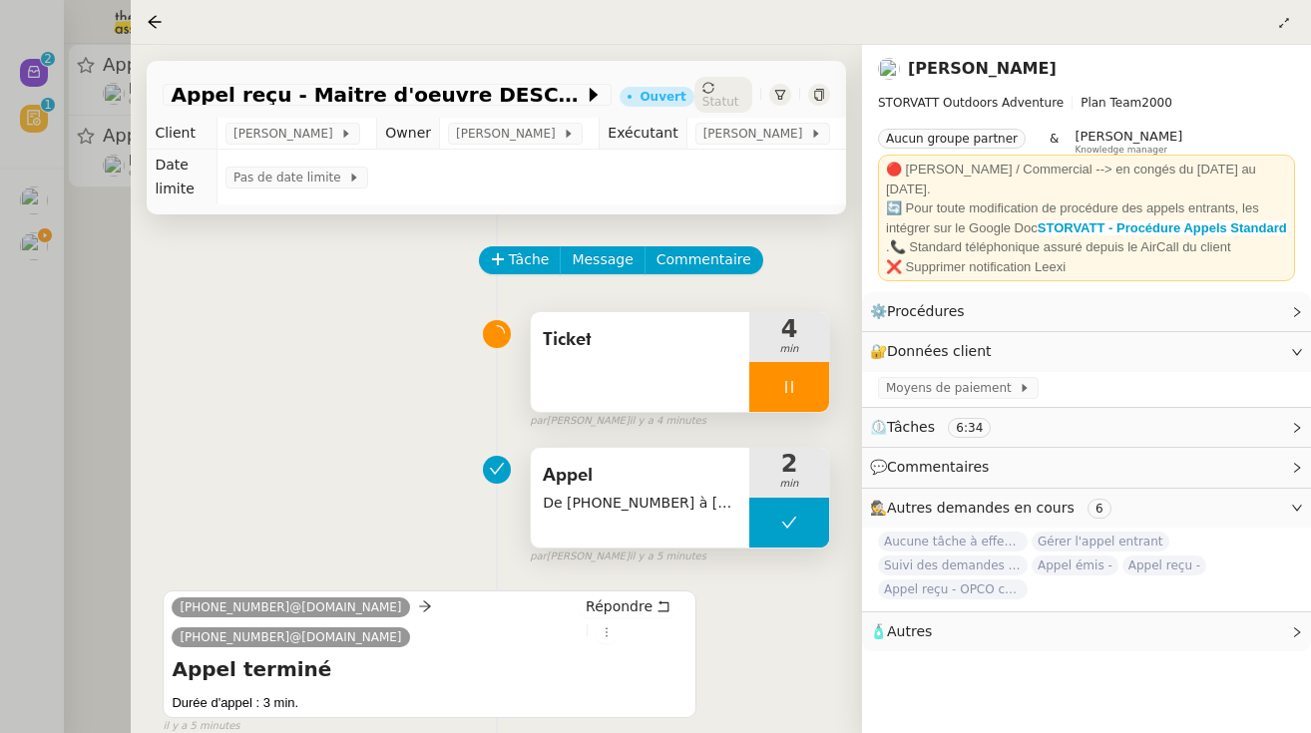
click at [766, 391] on div at bounding box center [789, 387] width 80 height 50
click at [783, 395] on icon at bounding box center [809, 387] width 16 height 16
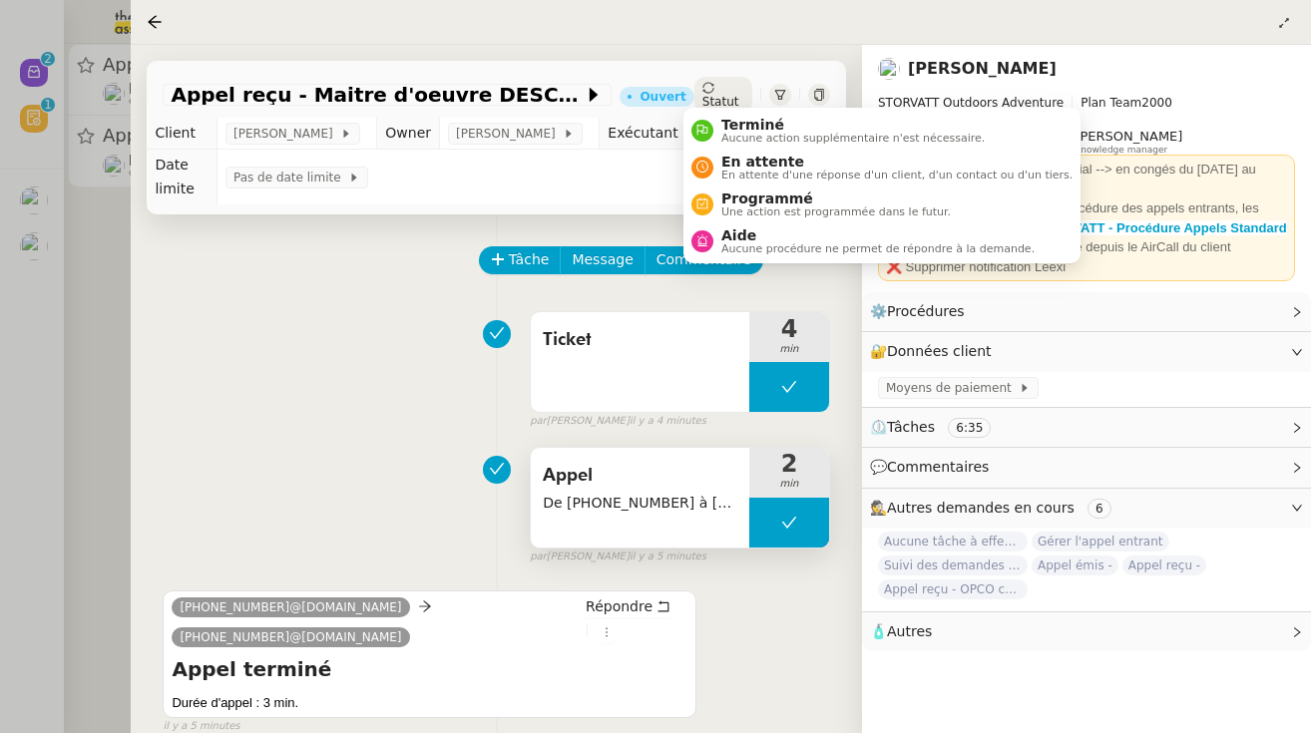
click at [712, 95] on span "Statut" at bounding box center [720, 102] width 37 height 14
click at [713, 118] on div "Terminé Aucune action supplémentaire n'est nécessaire." at bounding box center [848, 130] width 271 height 27
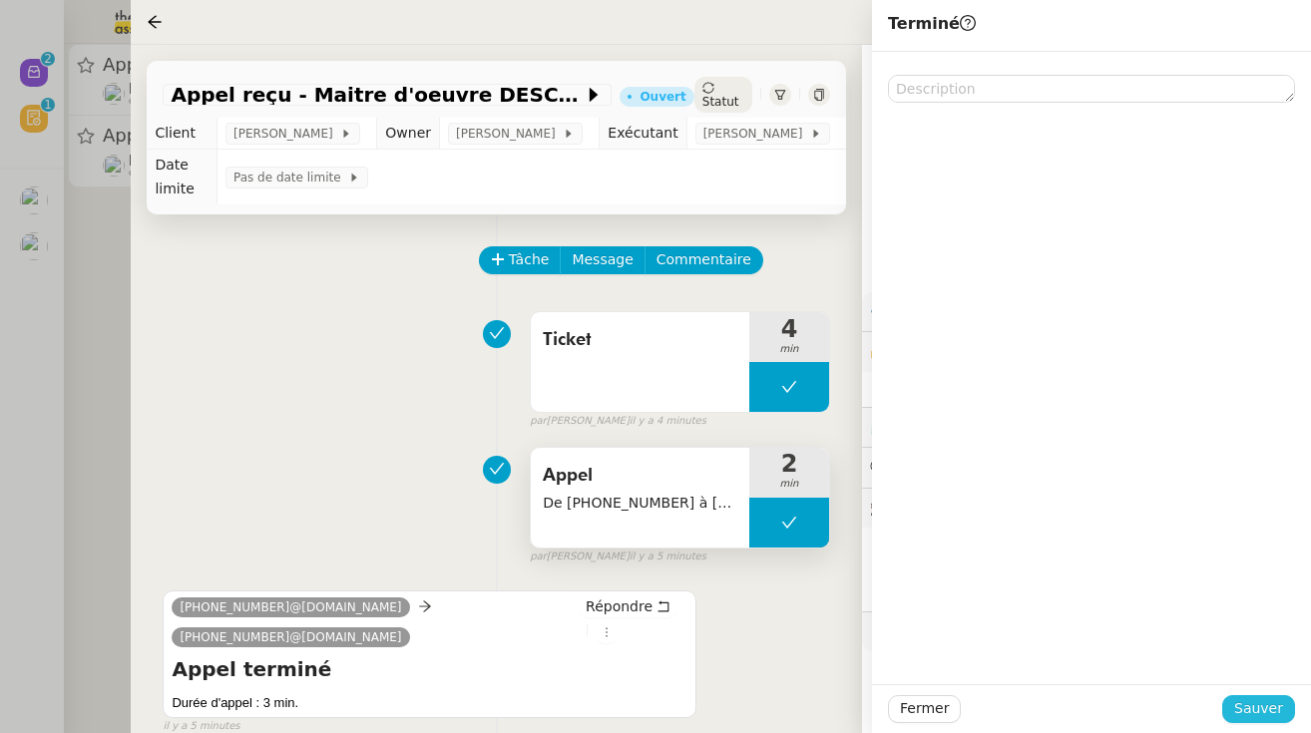
click at [783, 713] on span "Sauver" at bounding box center [1258, 708] width 49 height 23
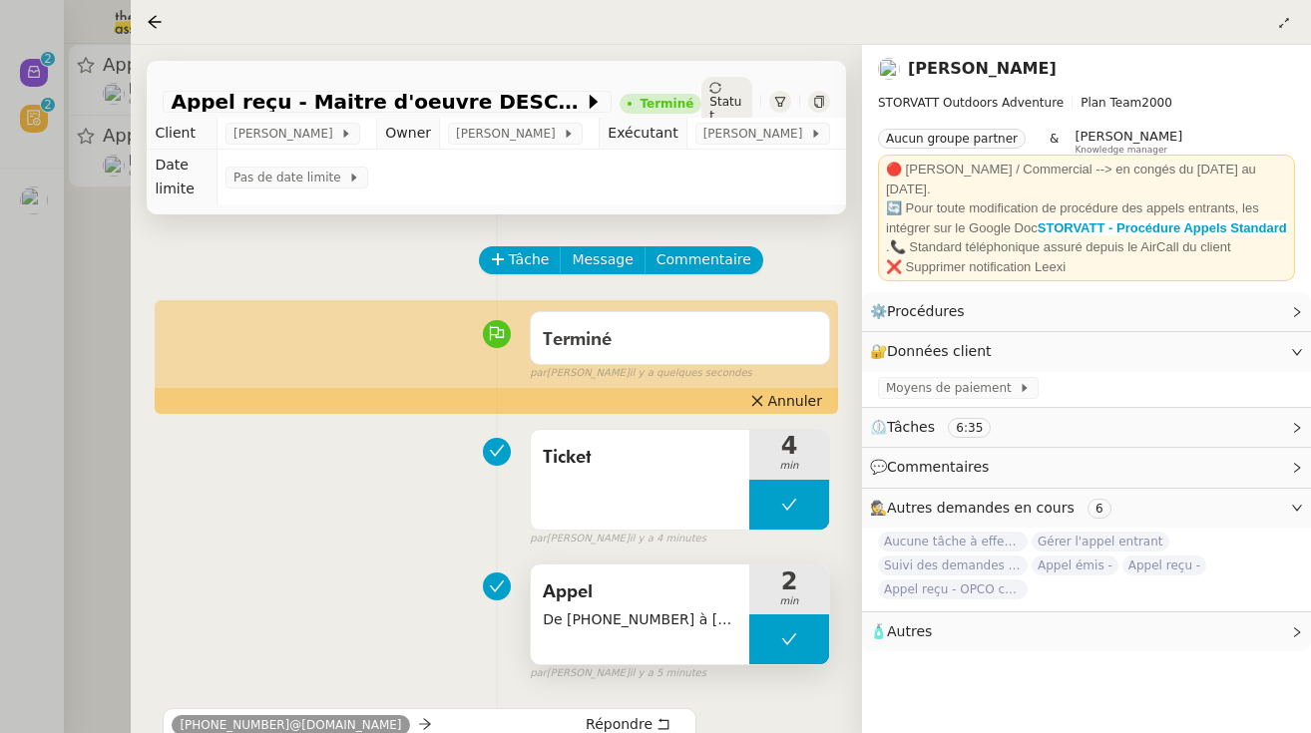
click at [116, 363] on div at bounding box center [655, 366] width 1311 height 733
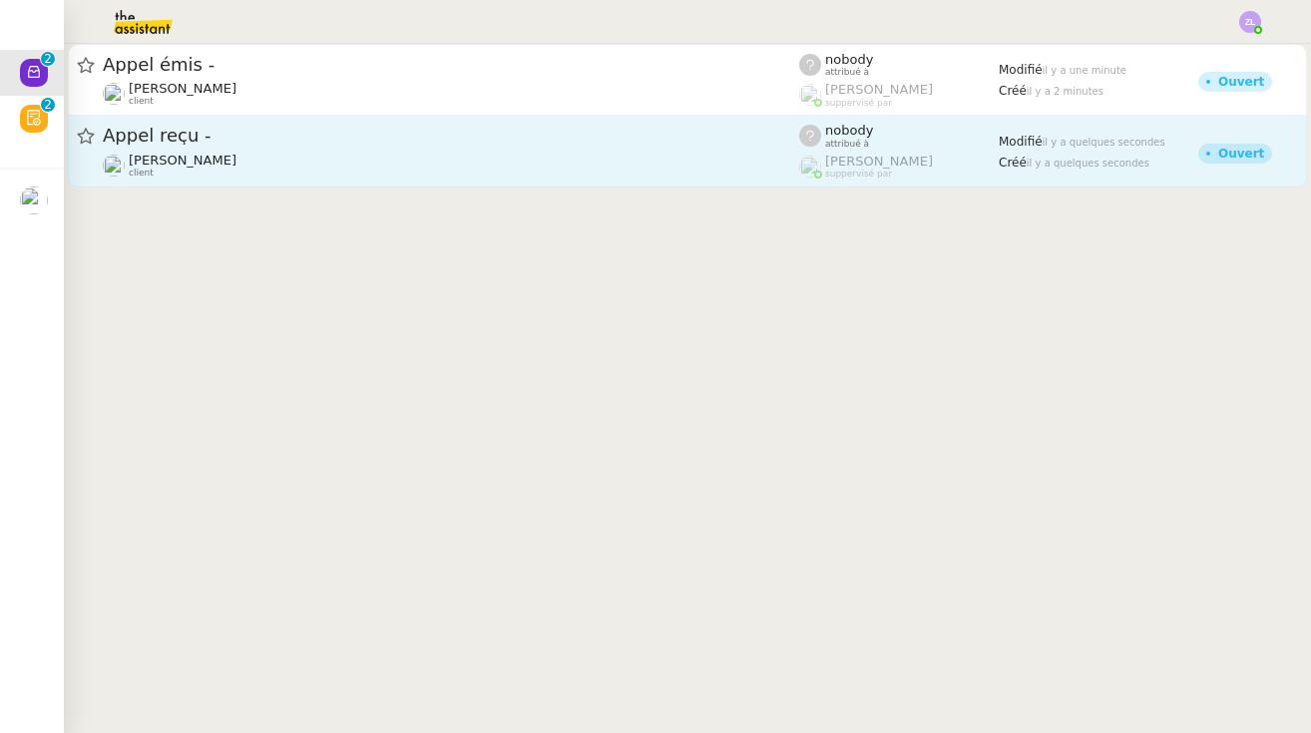
click at [282, 123] on link "Appel reçu - [PERSON_NAME] client nobody attribué à [PERSON_NAME] suppervisé pa…" at bounding box center [687, 152] width 1239 height 72
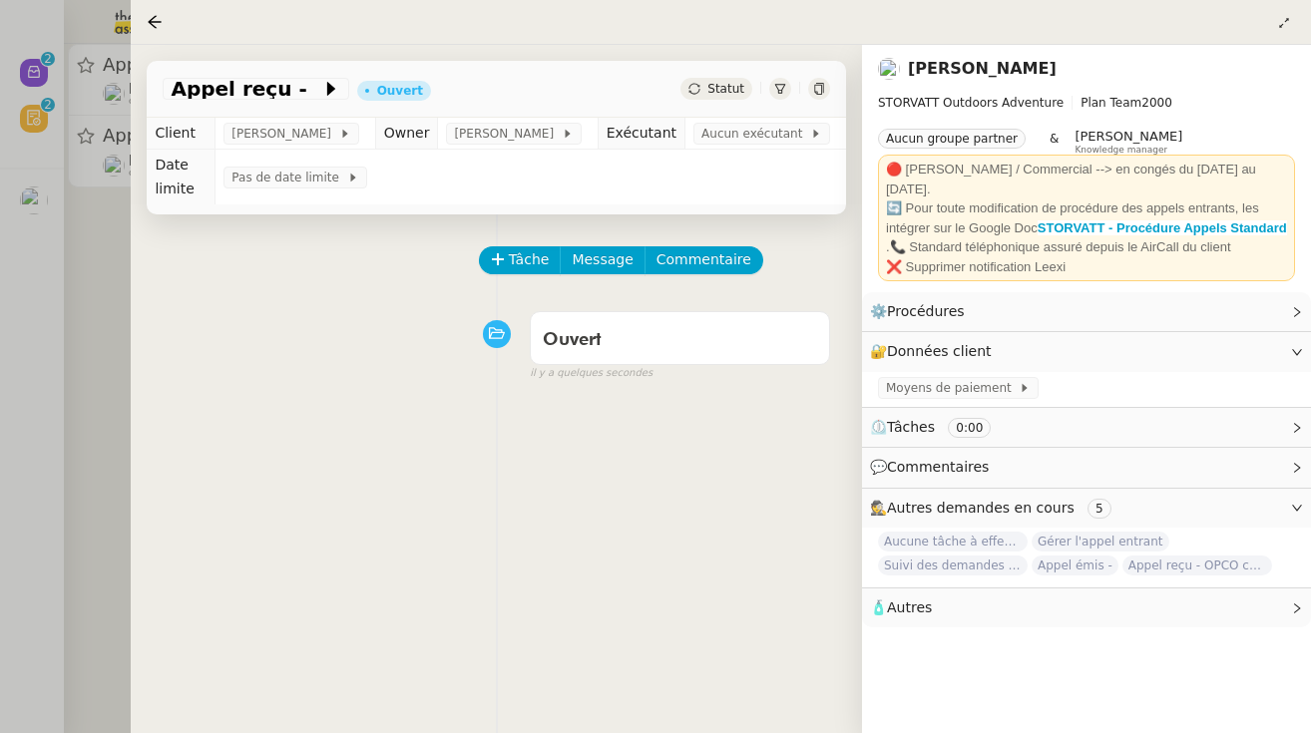
click at [98, 96] on div at bounding box center [655, 366] width 1311 height 733
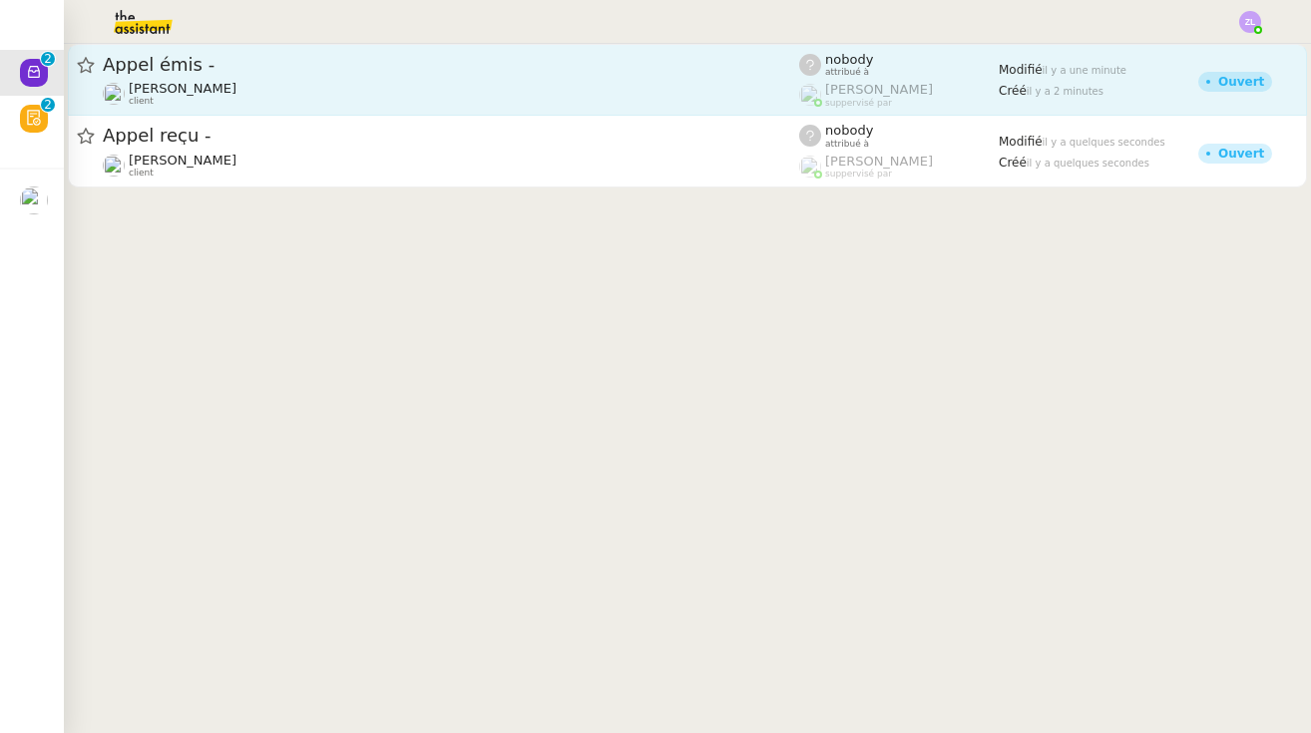
click at [188, 91] on span "[PERSON_NAME]" at bounding box center [183, 88] width 108 height 15
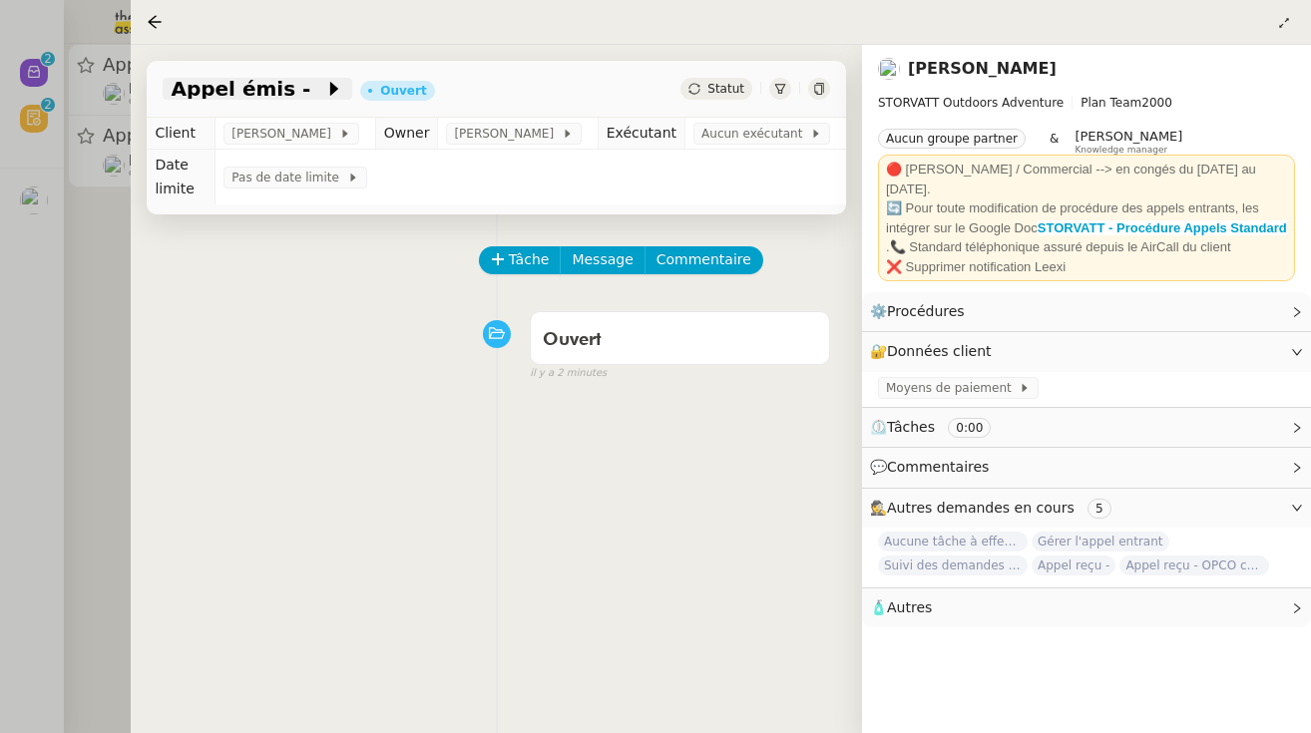
click at [286, 88] on span "Appel émis -" at bounding box center [248, 89] width 154 height 20
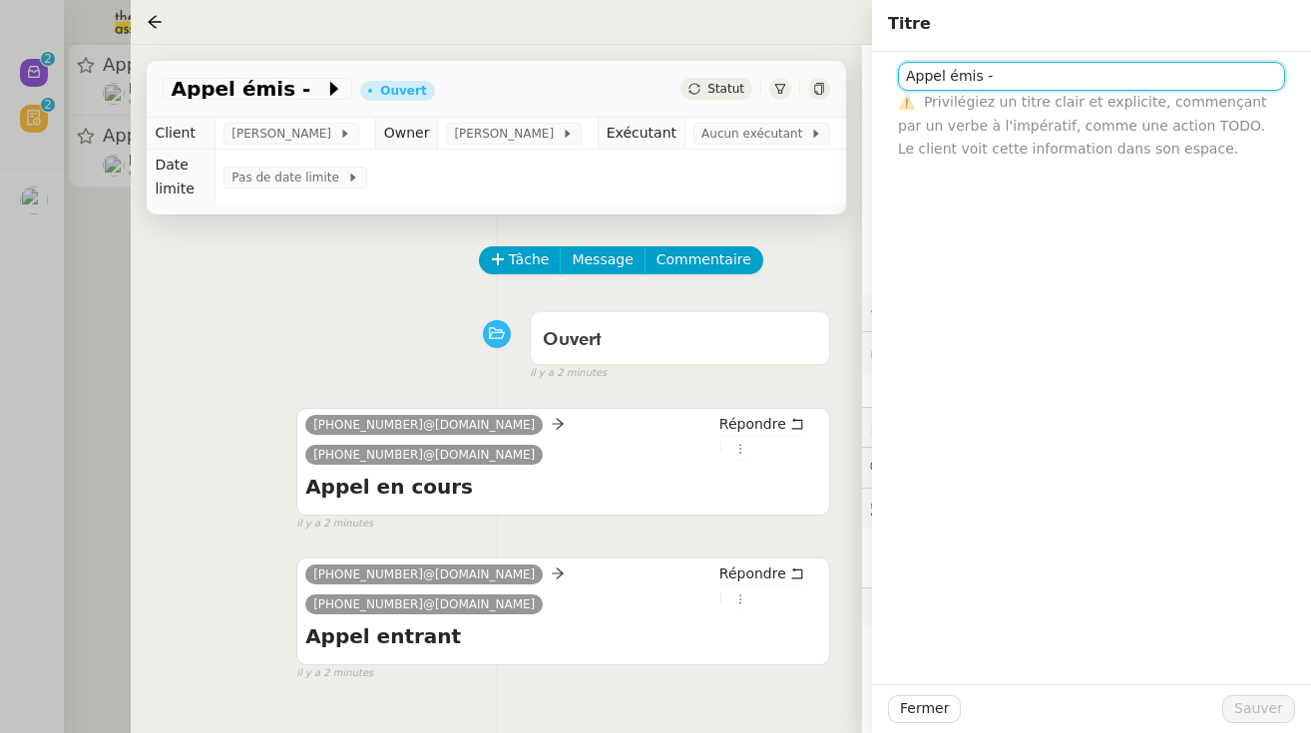
paste input "Evacuation / valider la position de la cross M. DESCHODT / Maitre d’oeuvre (cha…"
type input "Appel émis - M. SEACORE"
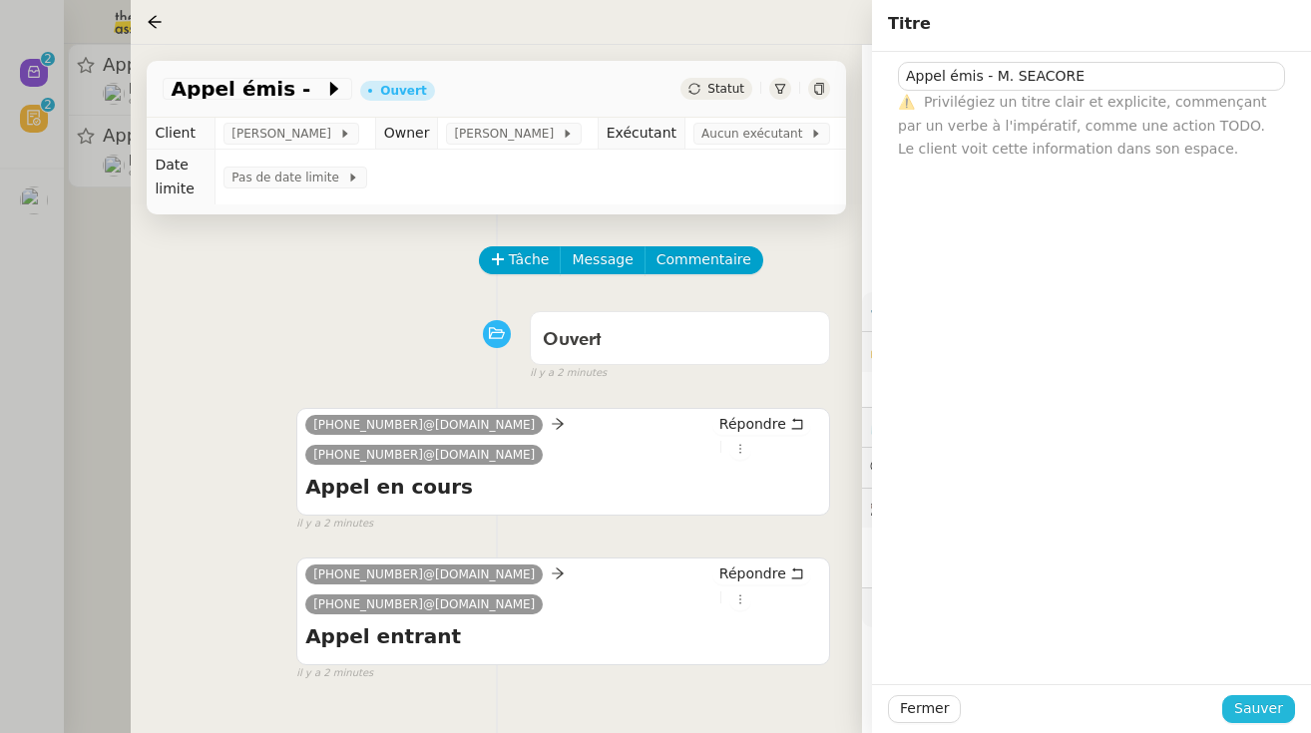
click at [783, 706] on span "Sauver" at bounding box center [1258, 708] width 49 height 23
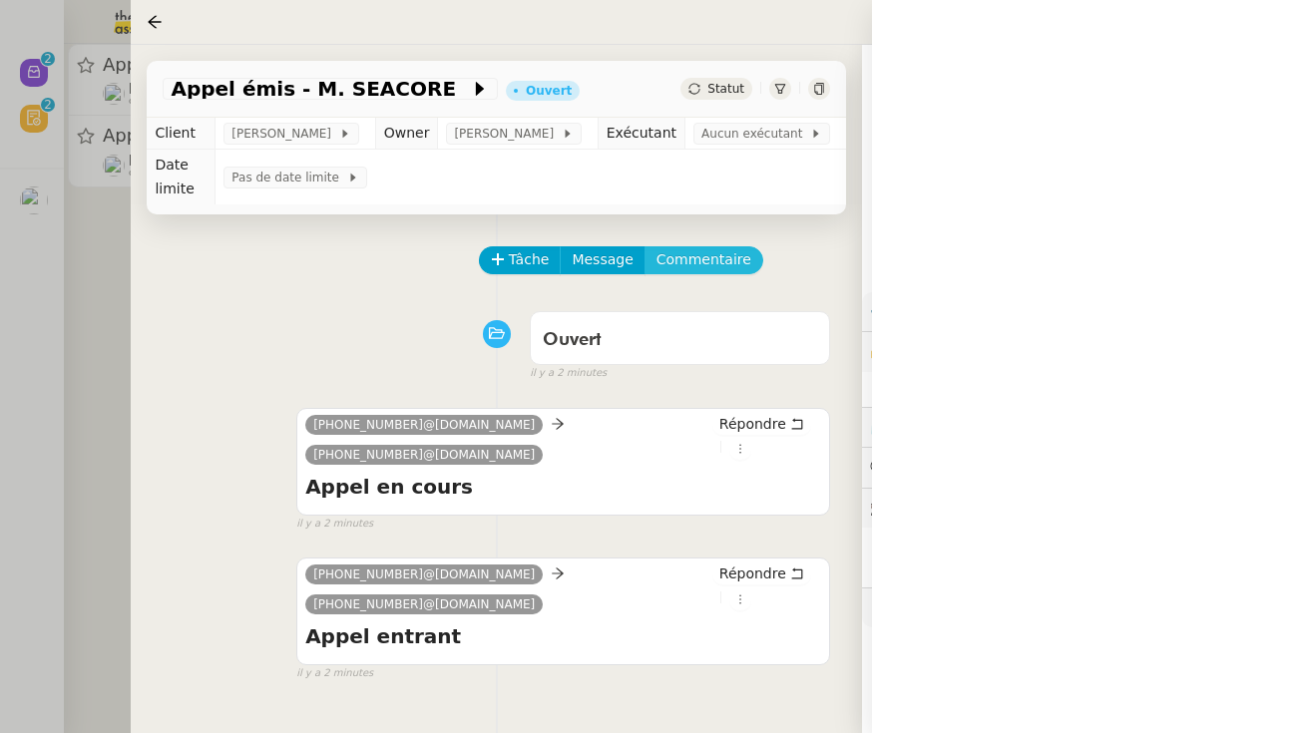
click at [687, 258] on span "Commentaire" at bounding box center [703, 259] width 95 height 23
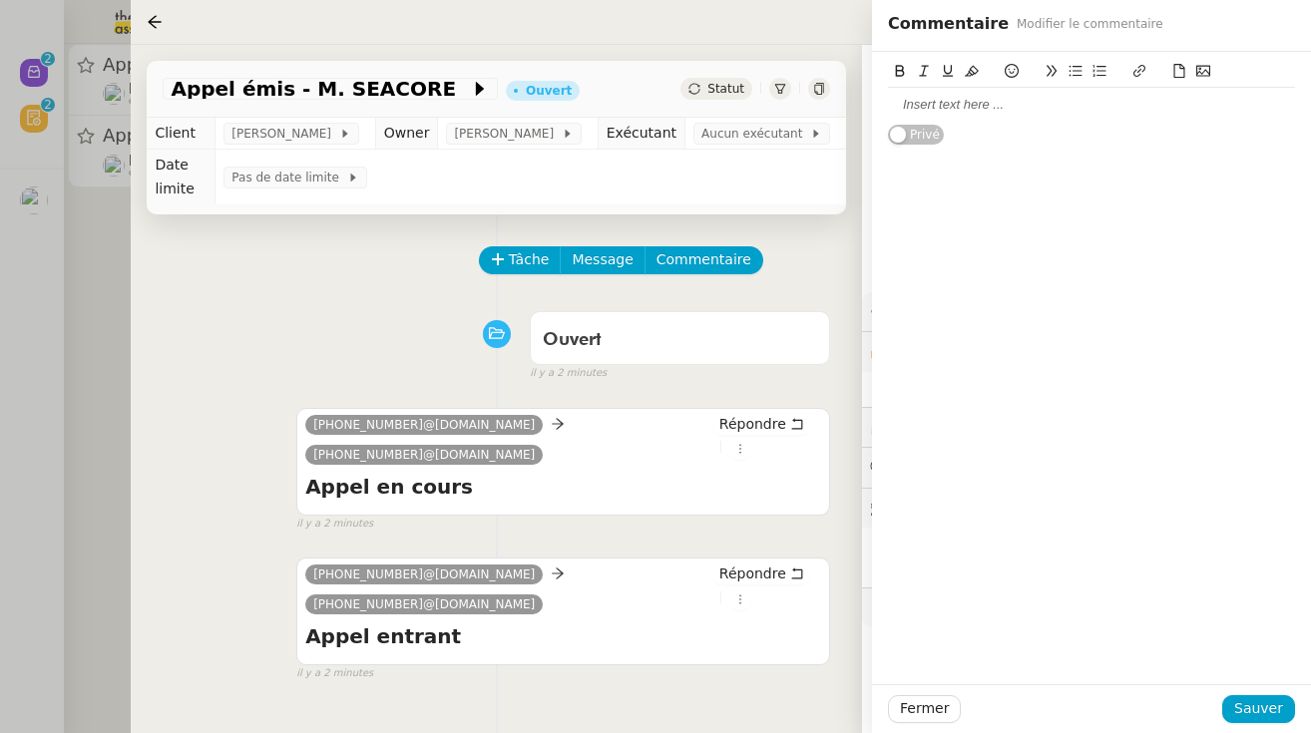
click at [783, 110] on div at bounding box center [1091, 105] width 407 height 18
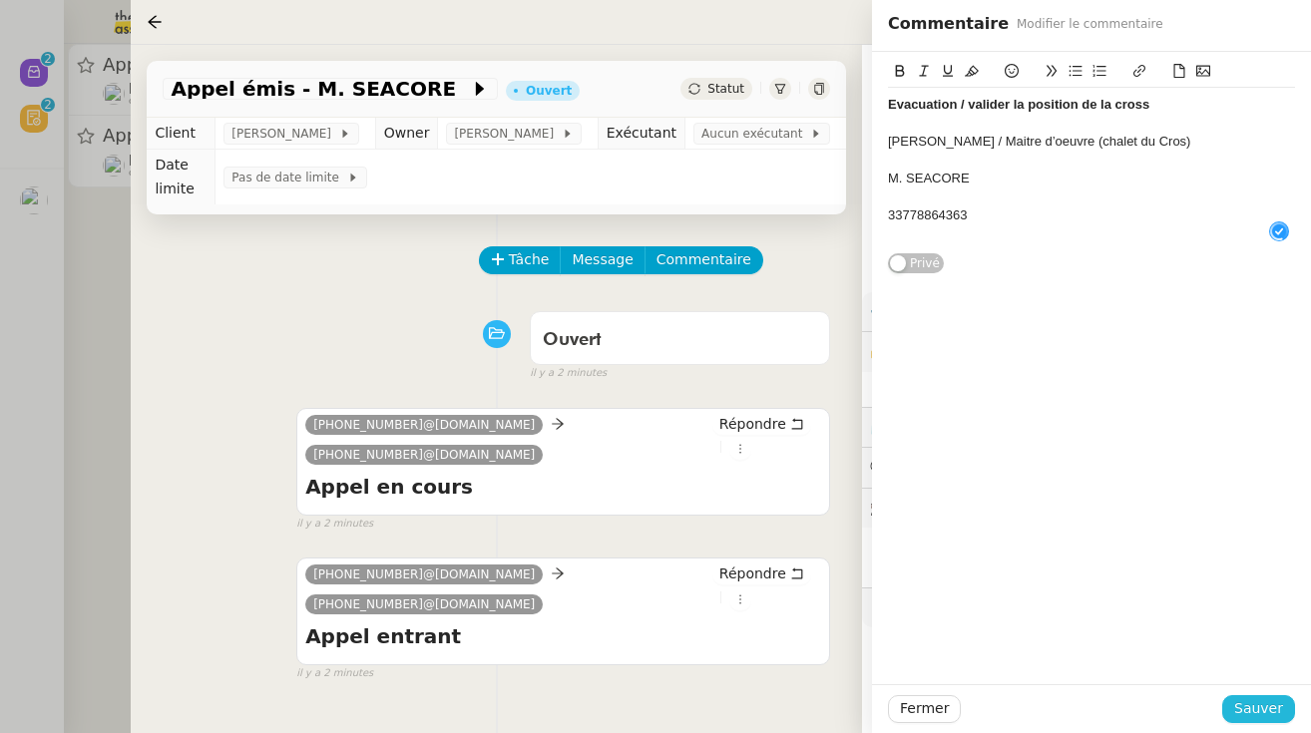
click at [783, 700] on span "Sauver" at bounding box center [1258, 708] width 49 height 23
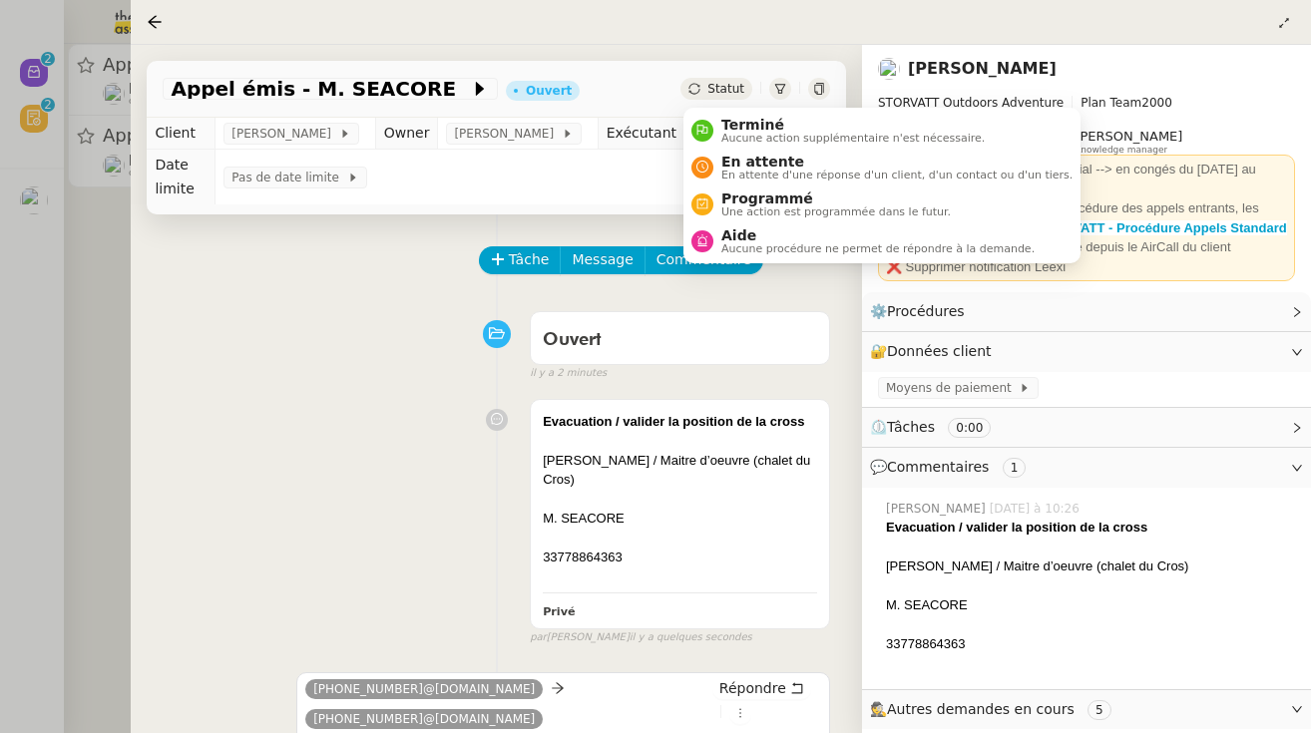
click at [718, 98] on div "Statut" at bounding box center [716, 89] width 72 height 22
click at [723, 127] on span "Terminé" at bounding box center [852, 125] width 263 height 16
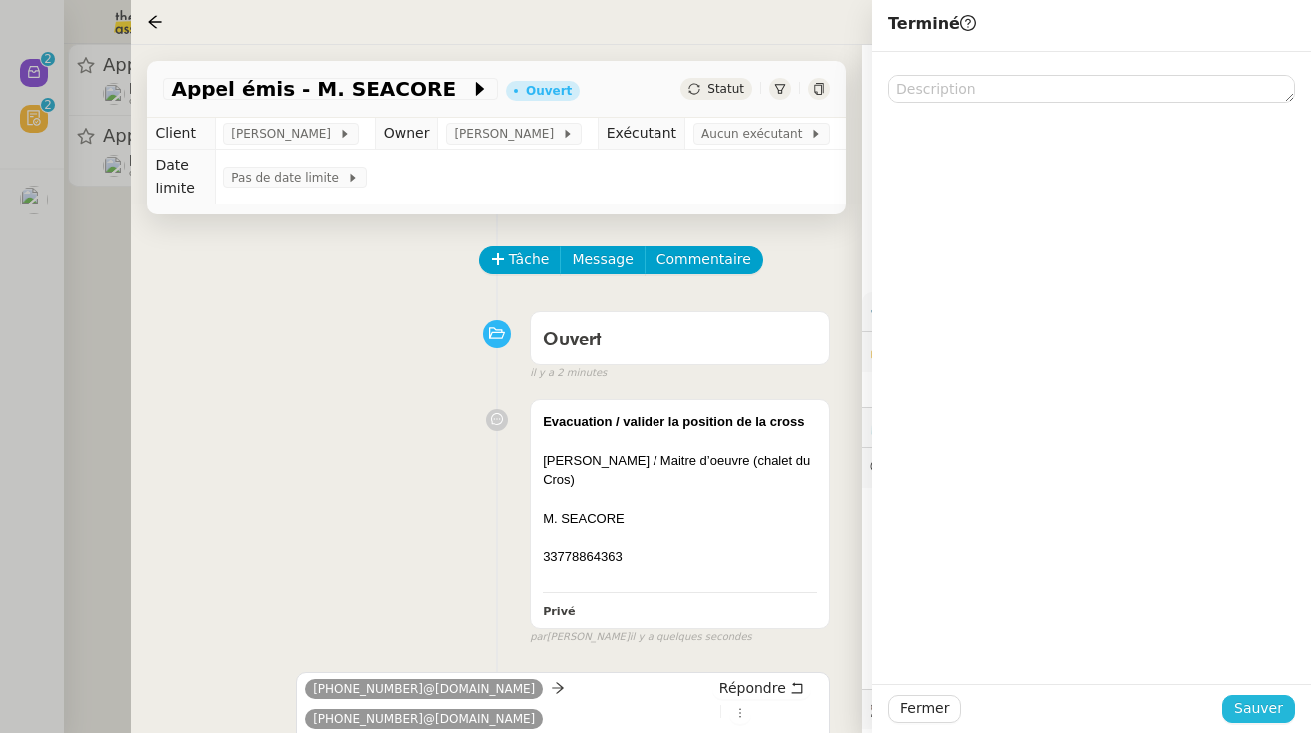
click at [783, 699] on span "Sauver" at bounding box center [1258, 708] width 49 height 23
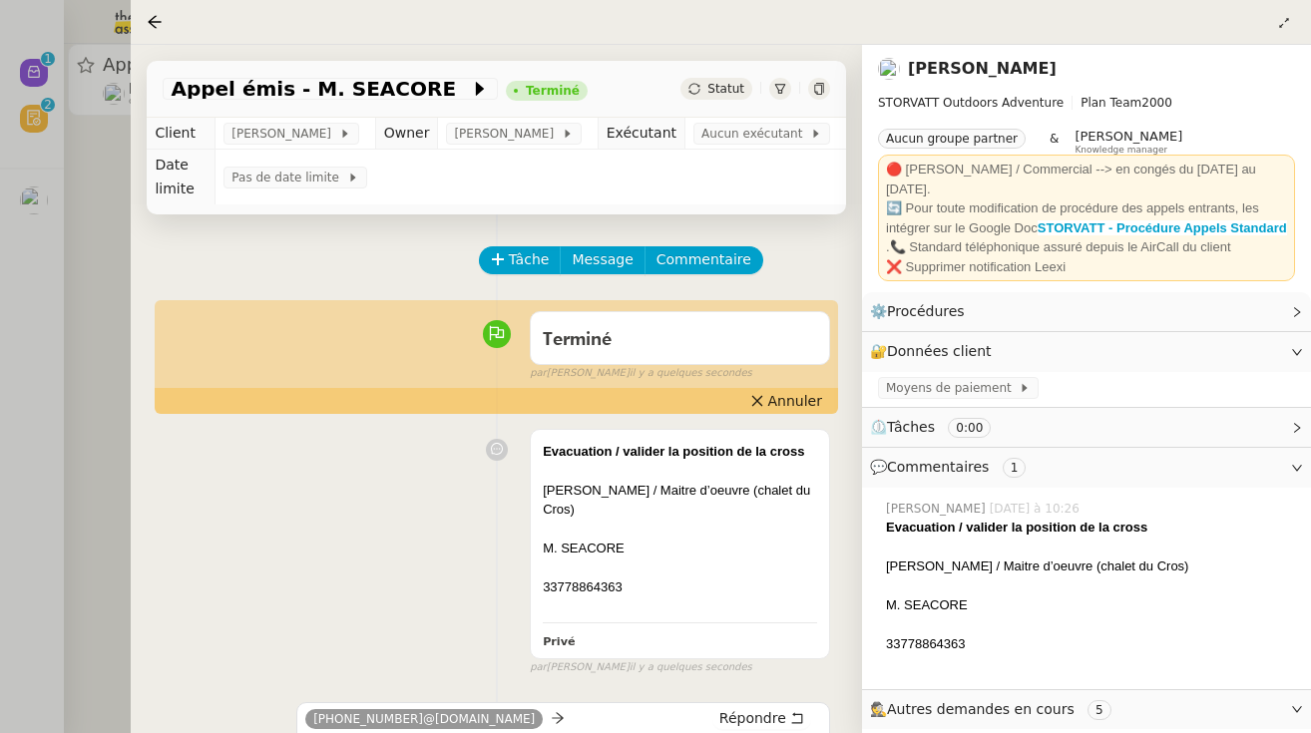
click at [118, 236] on div at bounding box center [655, 366] width 1311 height 733
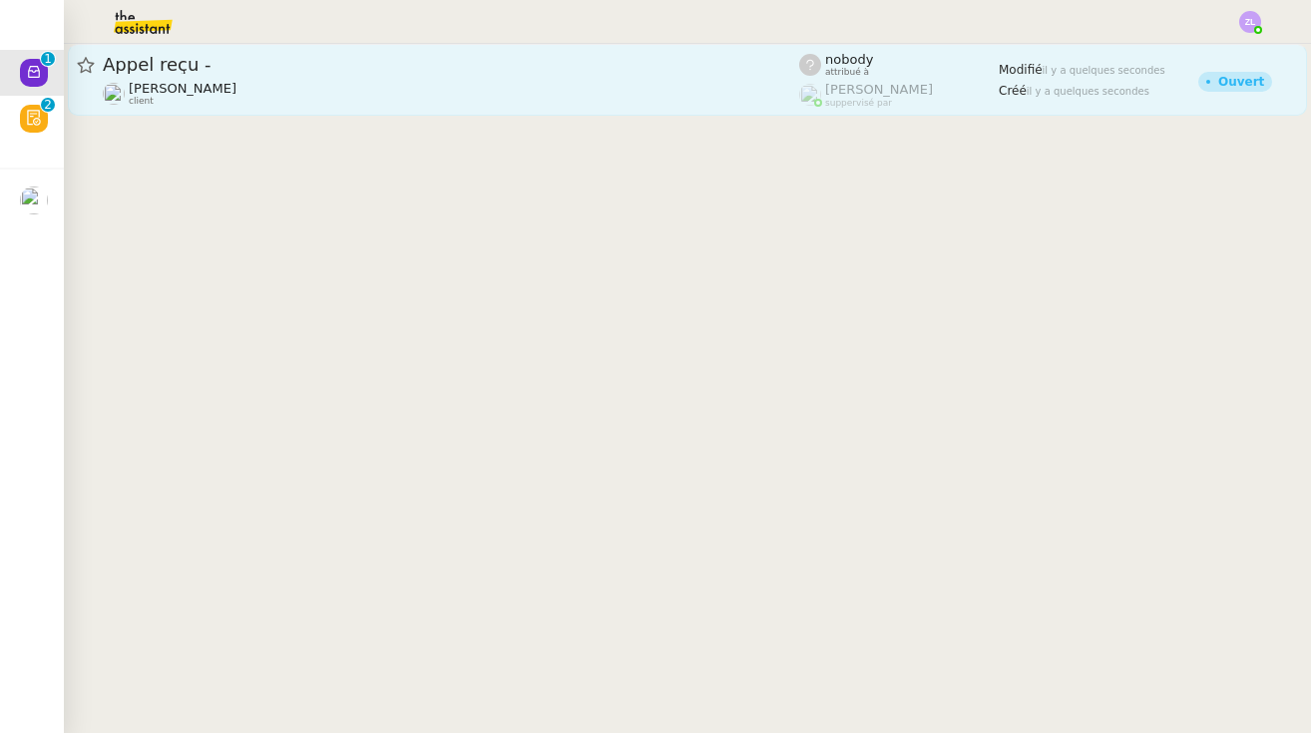
click at [309, 86] on div "[PERSON_NAME] client" at bounding box center [451, 94] width 696 height 26
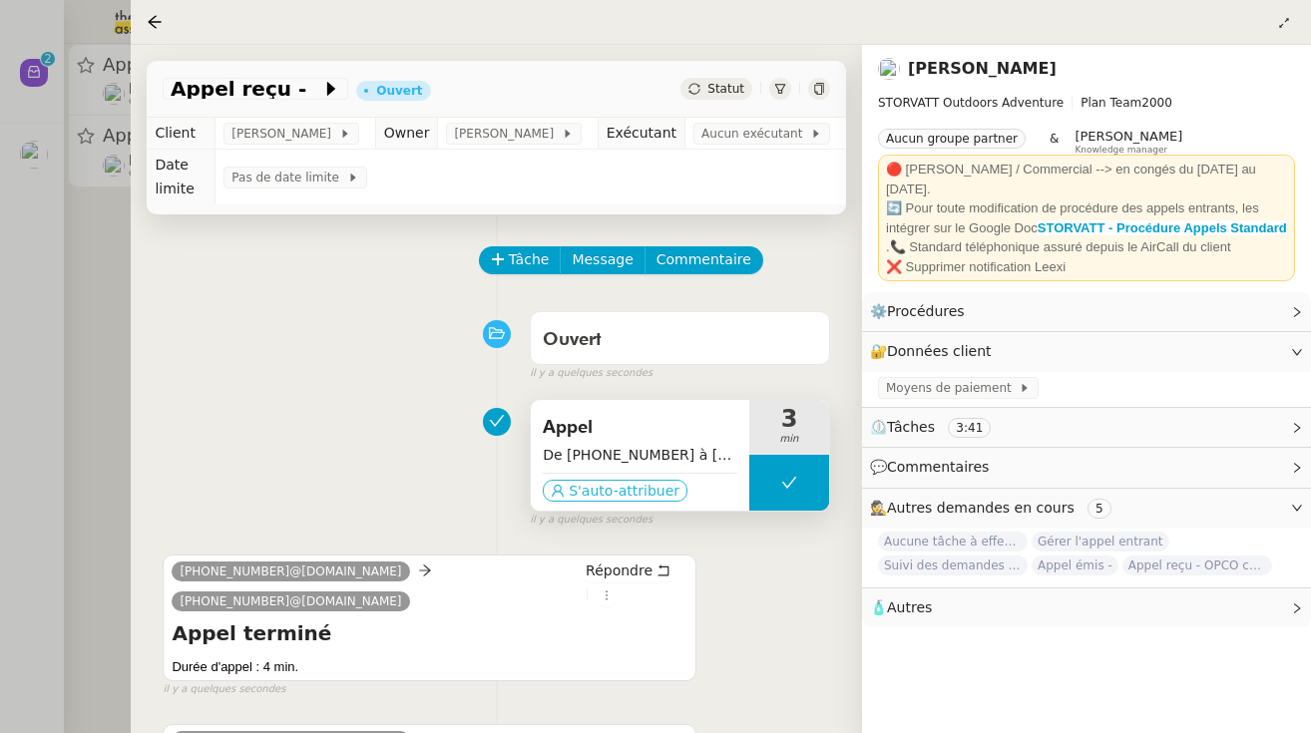
click at [632, 490] on span "S'auto-attribuer" at bounding box center [624, 491] width 111 height 20
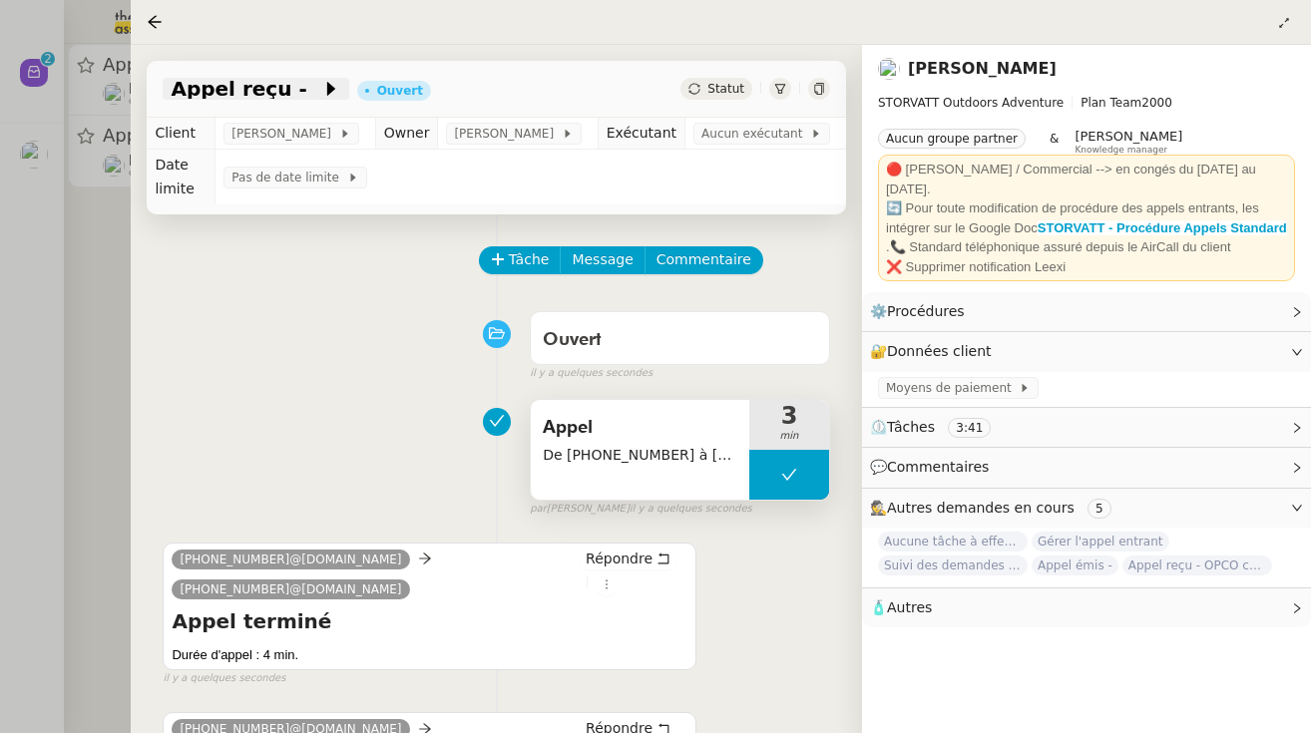
click at [307, 81] on span at bounding box center [314, 89] width 14 height 24
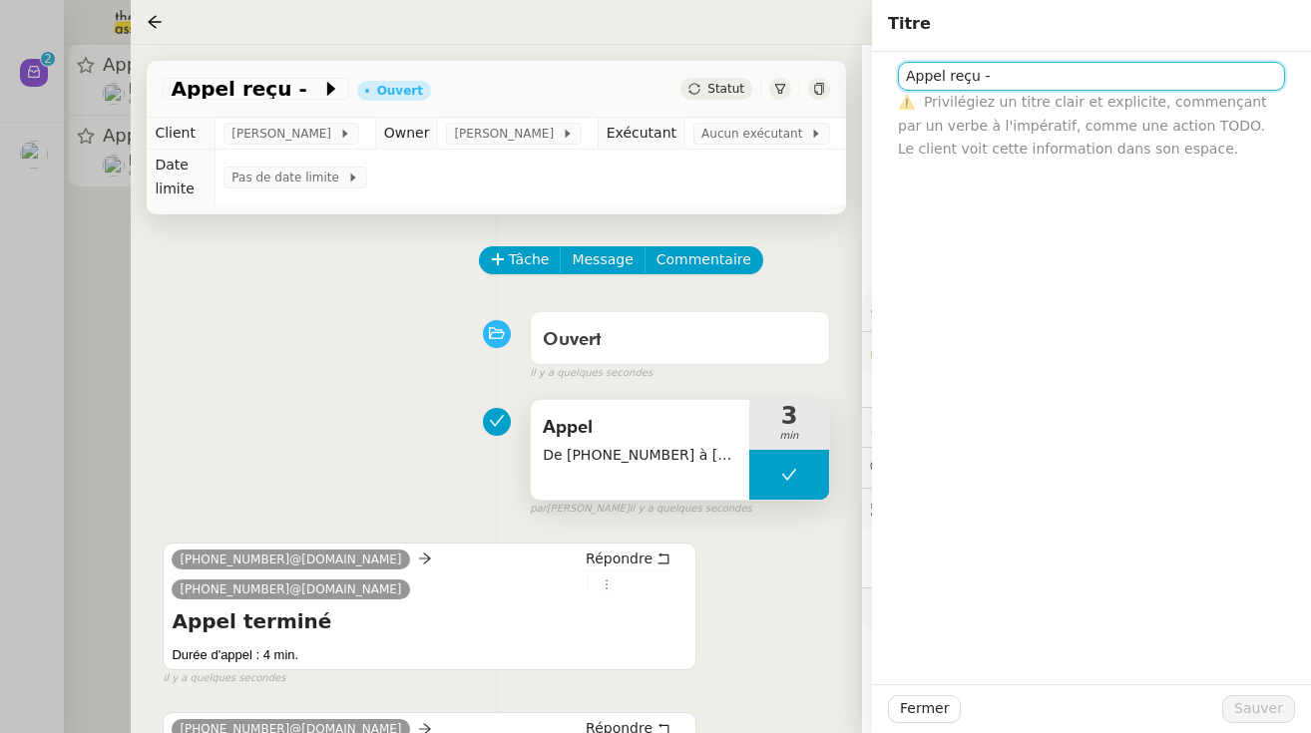
click at [783, 87] on input "Appel reçu -" at bounding box center [1091, 76] width 387 height 29
type input "Appel reçu - LOISIRS PISCINE 05"
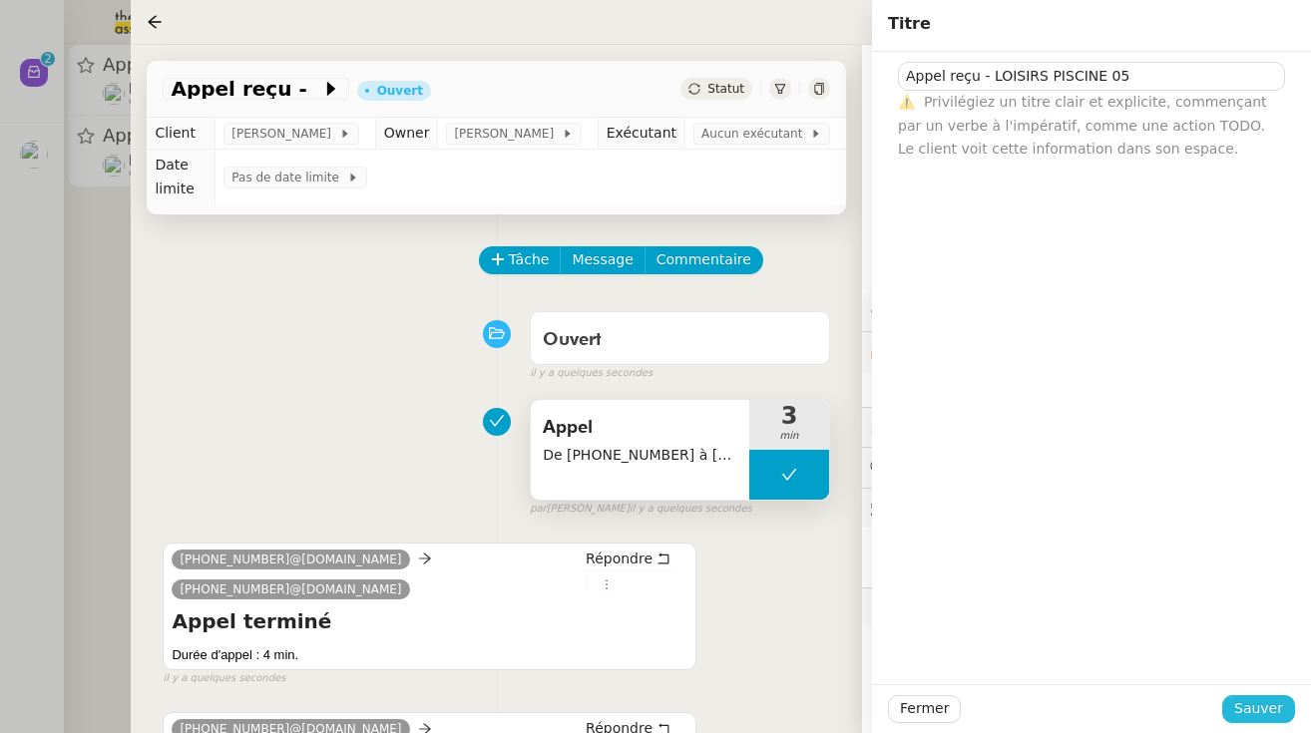
click at [783, 697] on span "Sauver" at bounding box center [1258, 708] width 49 height 23
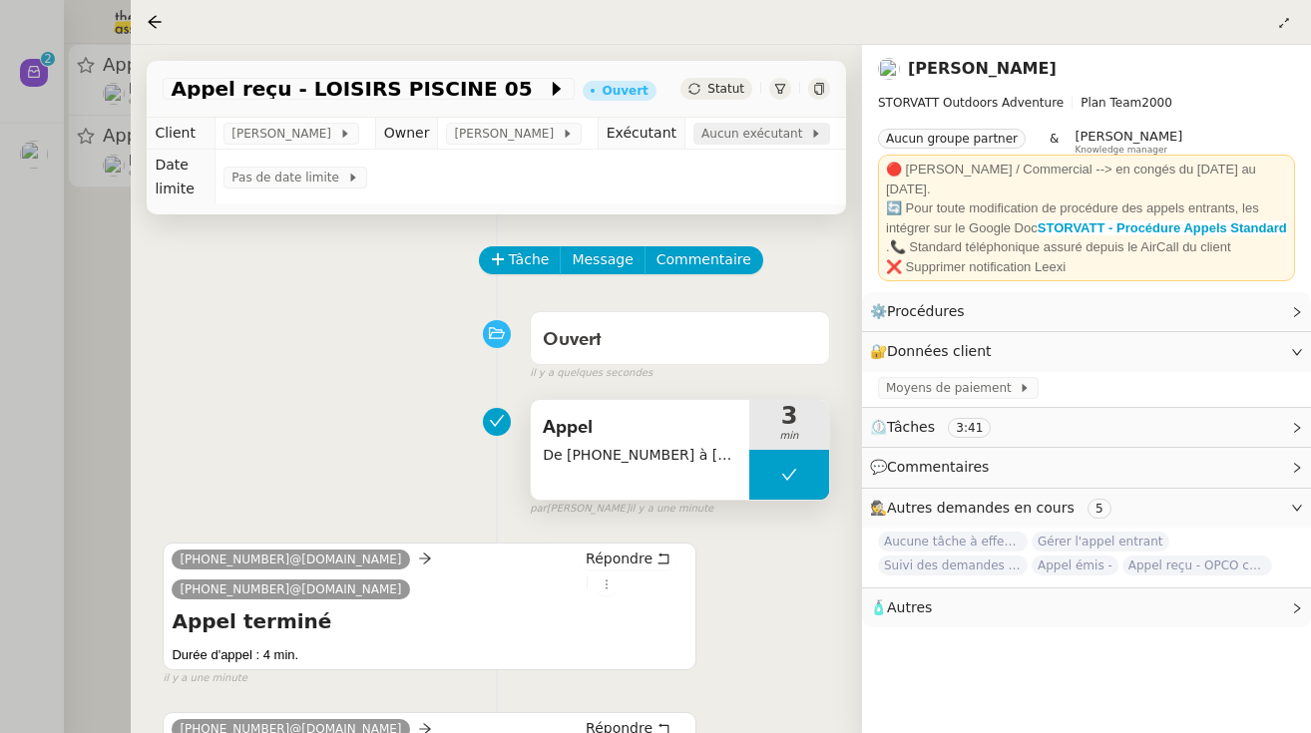
click at [752, 138] on span "Aucun exécutant" at bounding box center [755, 134] width 109 height 20
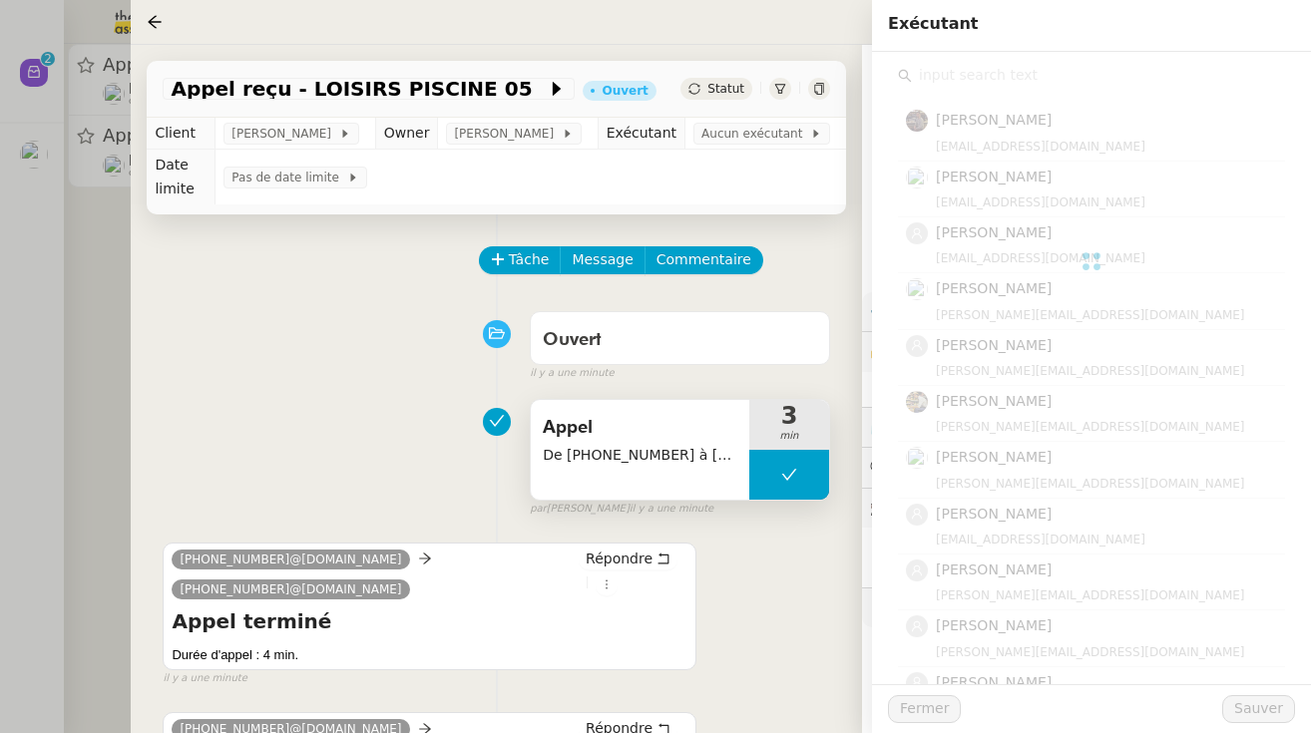
click at [783, 81] on input "text" at bounding box center [1098, 75] width 373 height 27
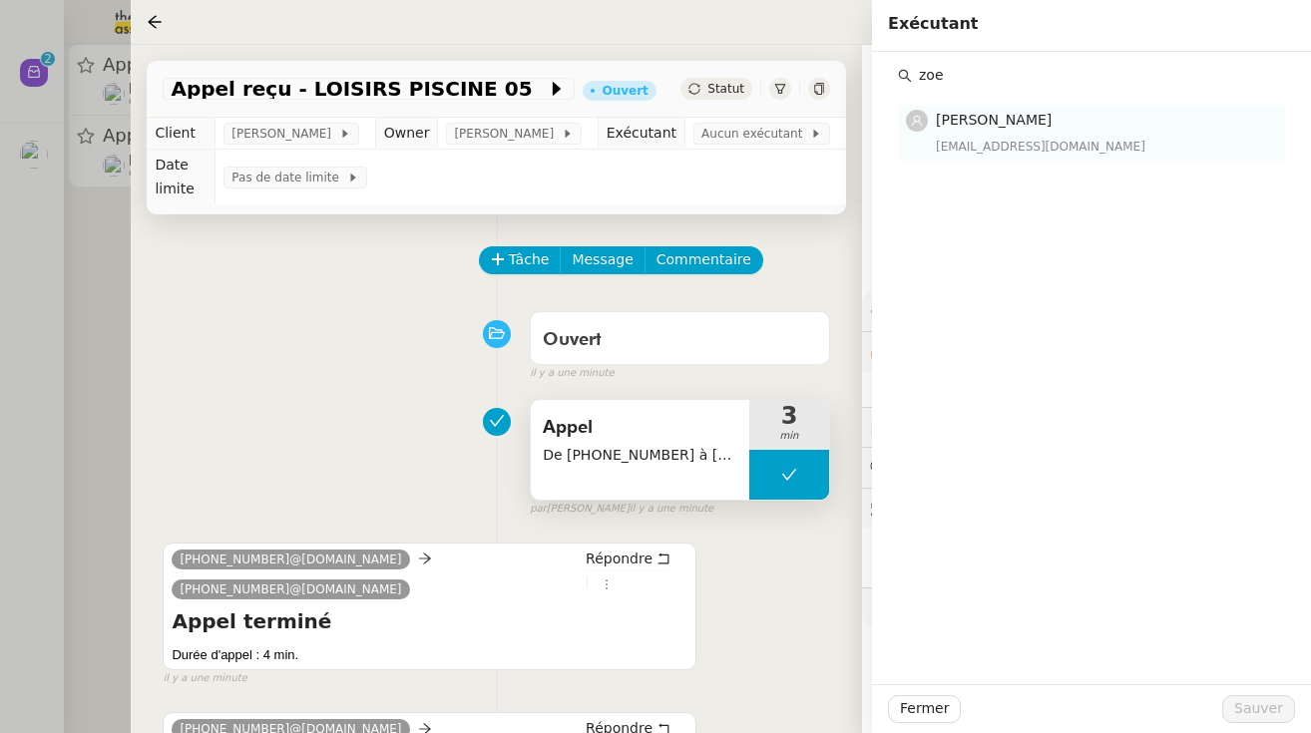
type input "zoe"
click at [783, 105] on nz-list-item "[PERSON_NAME] [EMAIL_ADDRESS][DOMAIN_NAME]" at bounding box center [1091, 132] width 387 height 55
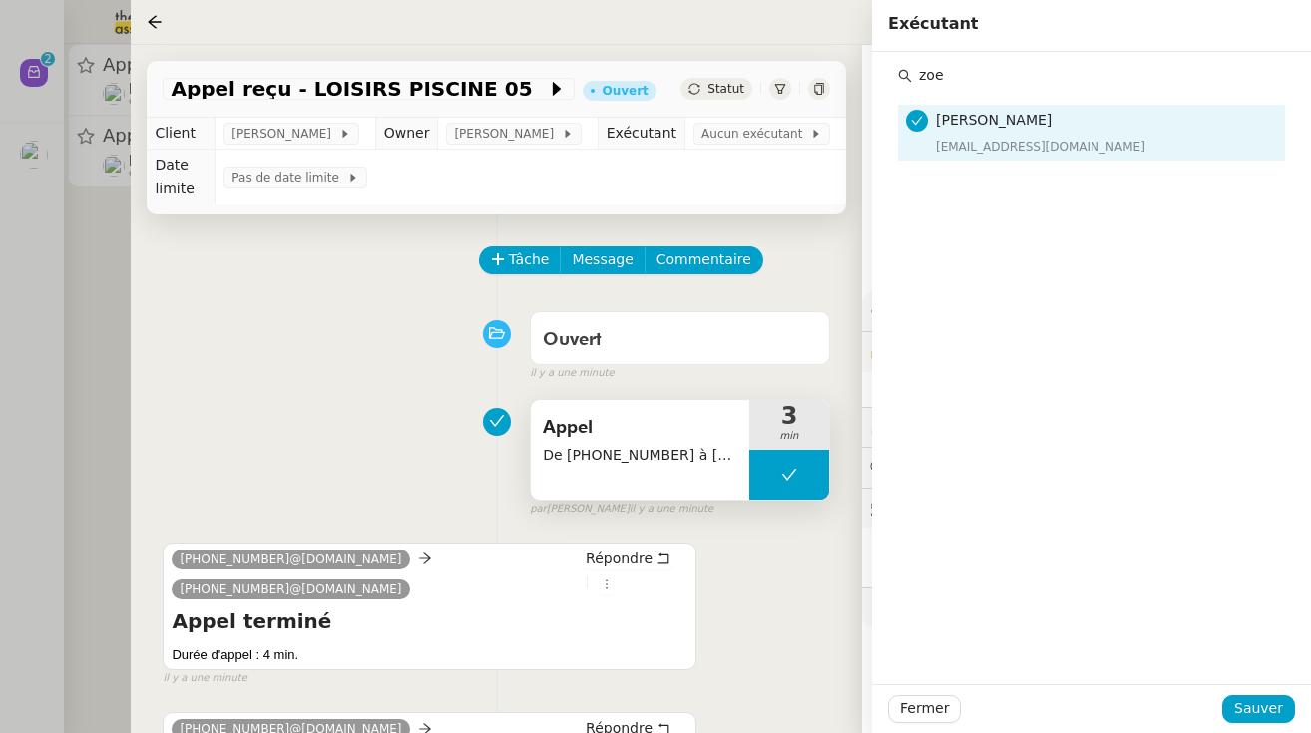
click at [783, 692] on div "Fermer Sauver" at bounding box center [1091, 708] width 439 height 49
click at [783, 705] on span "Sauver" at bounding box center [1258, 708] width 49 height 23
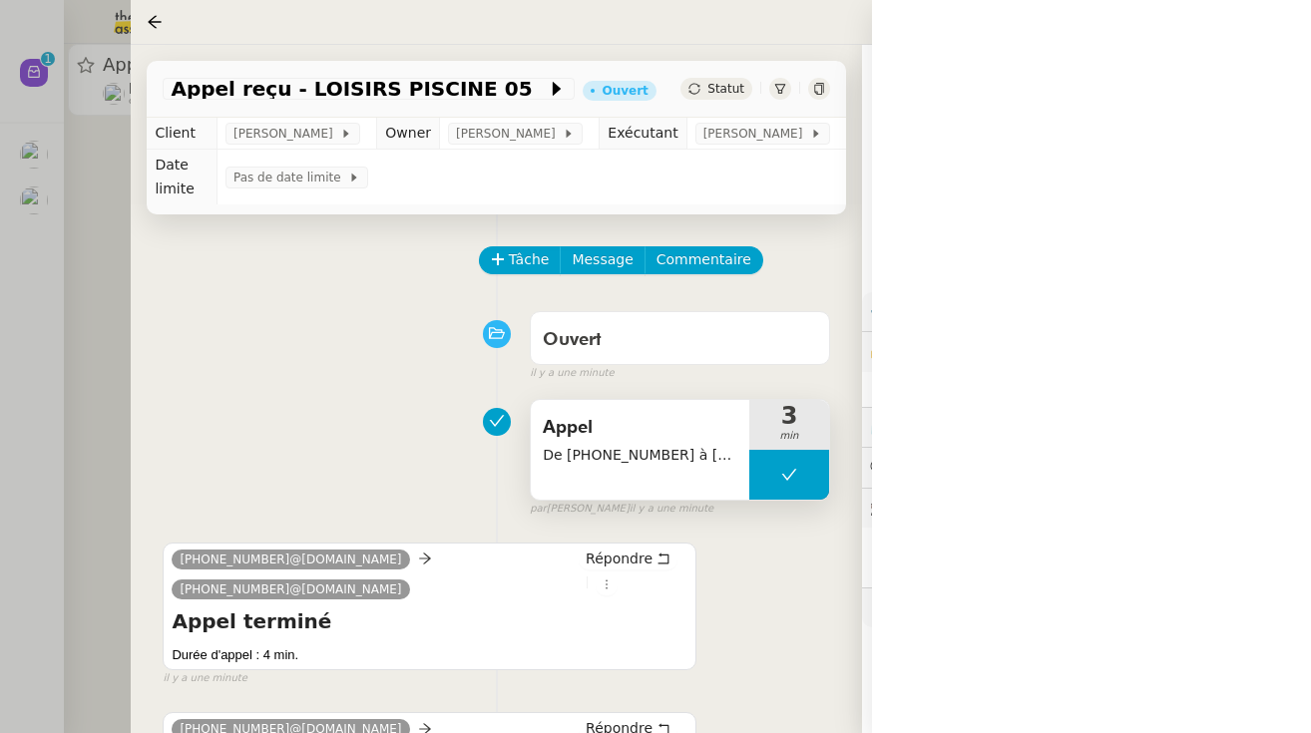
click at [722, 94] on span "Statut" at bounding box center [725, 89] width 37 height 14
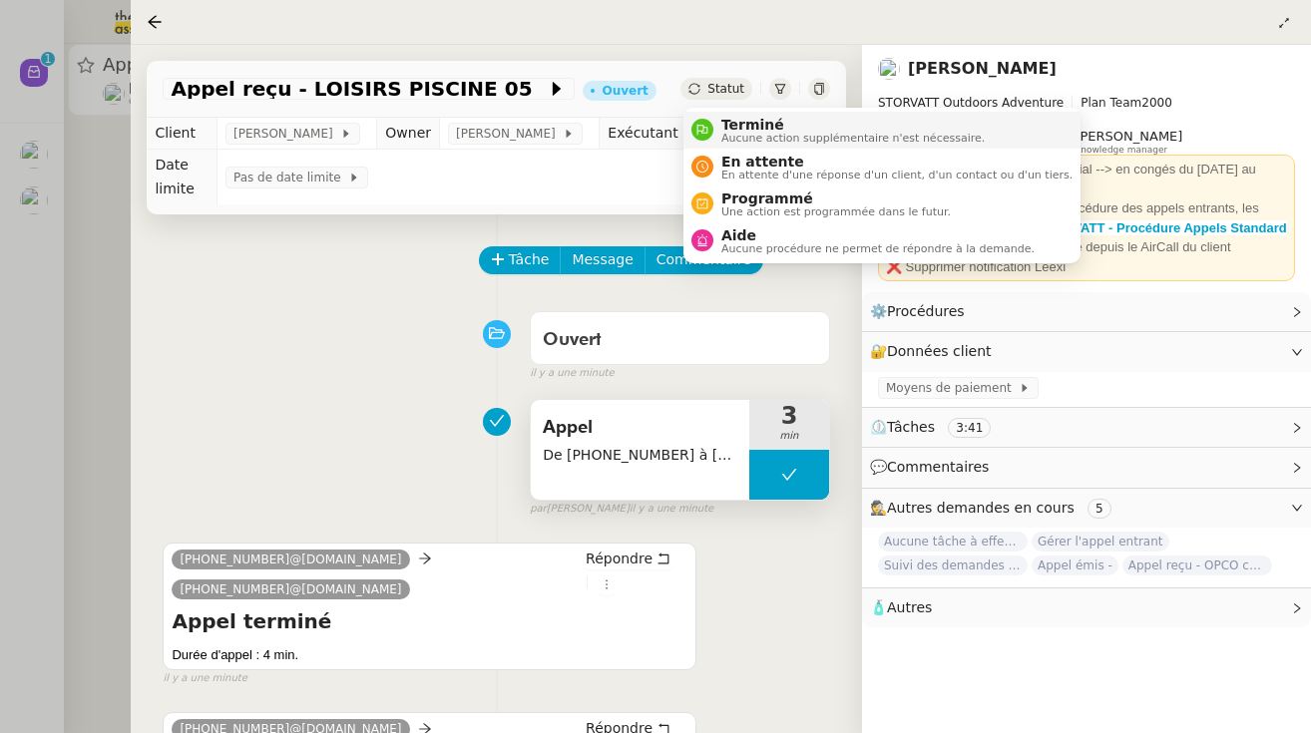
click at [723, 121] on span "Terminé" at bounding box center [852, 125] width 263 height 16
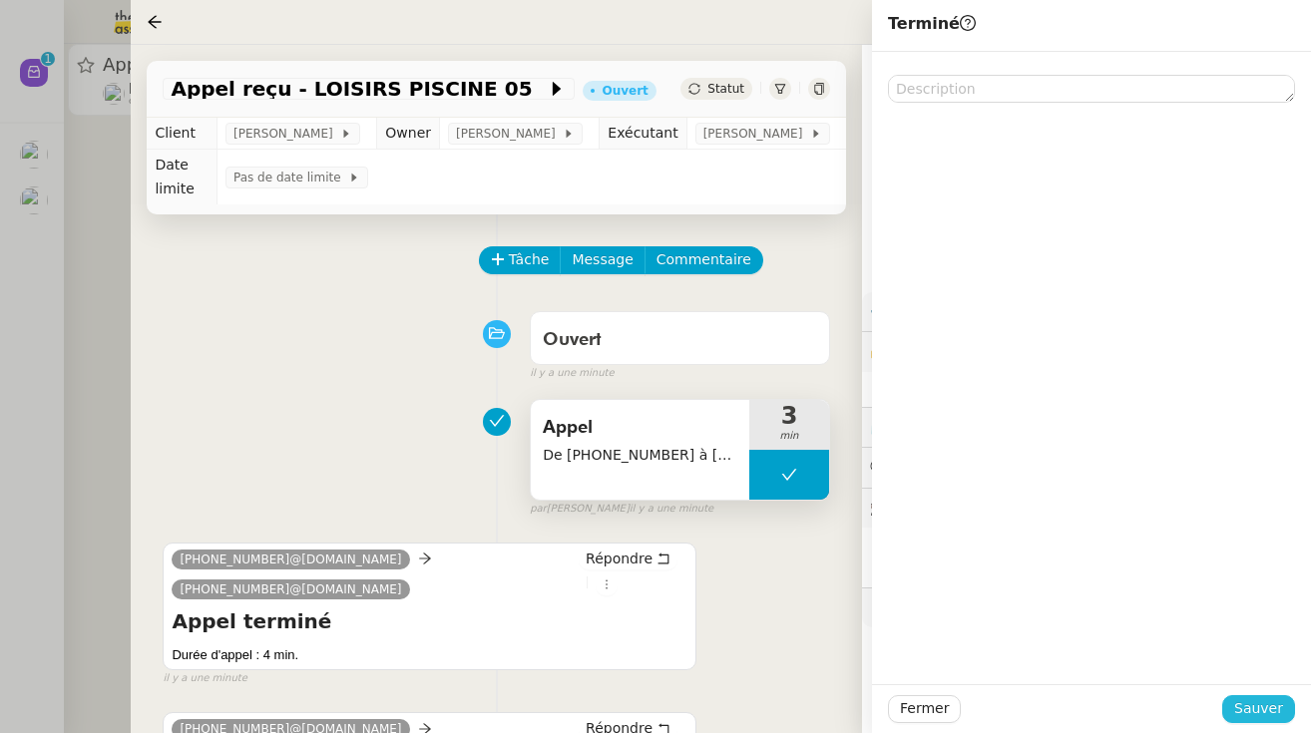
click at [783, 705] on span "Sauver" at bounding box center [1258, 708] width 49 height 23
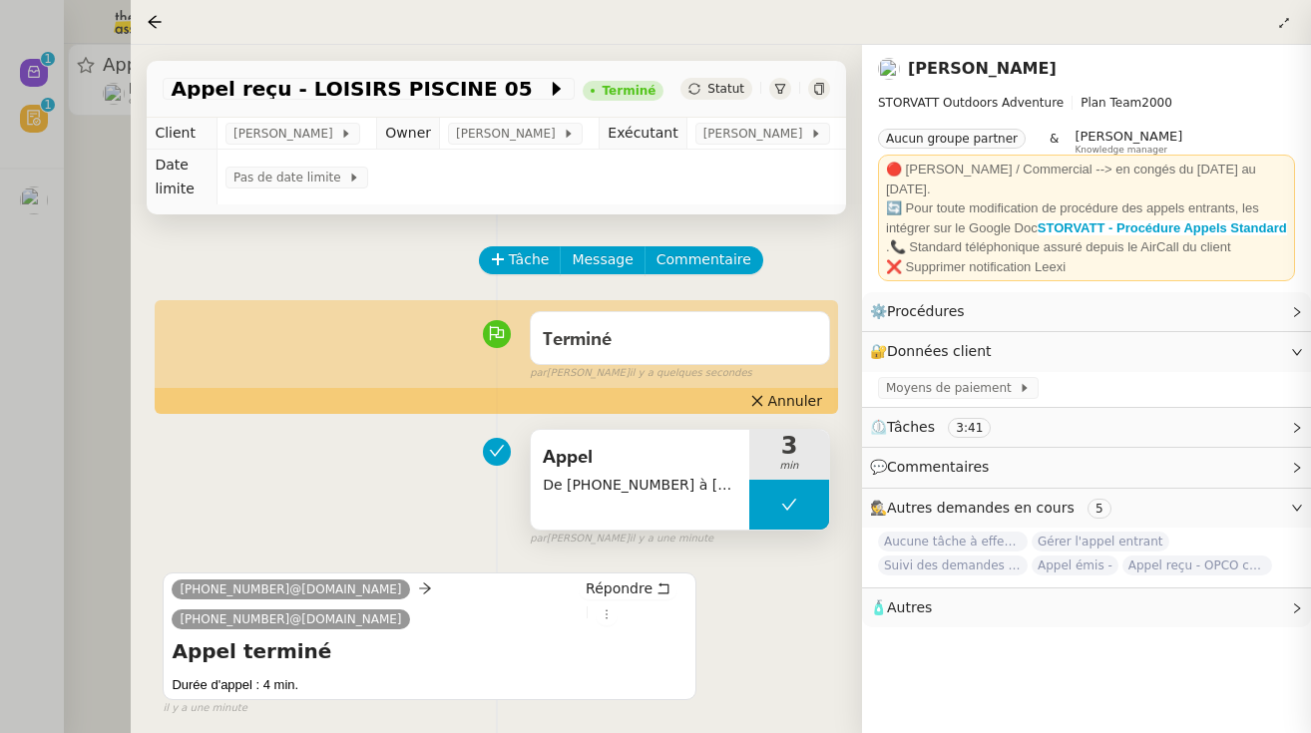
click at [40, 335] on div at bounding box center [655, 366] width 1311 height 733
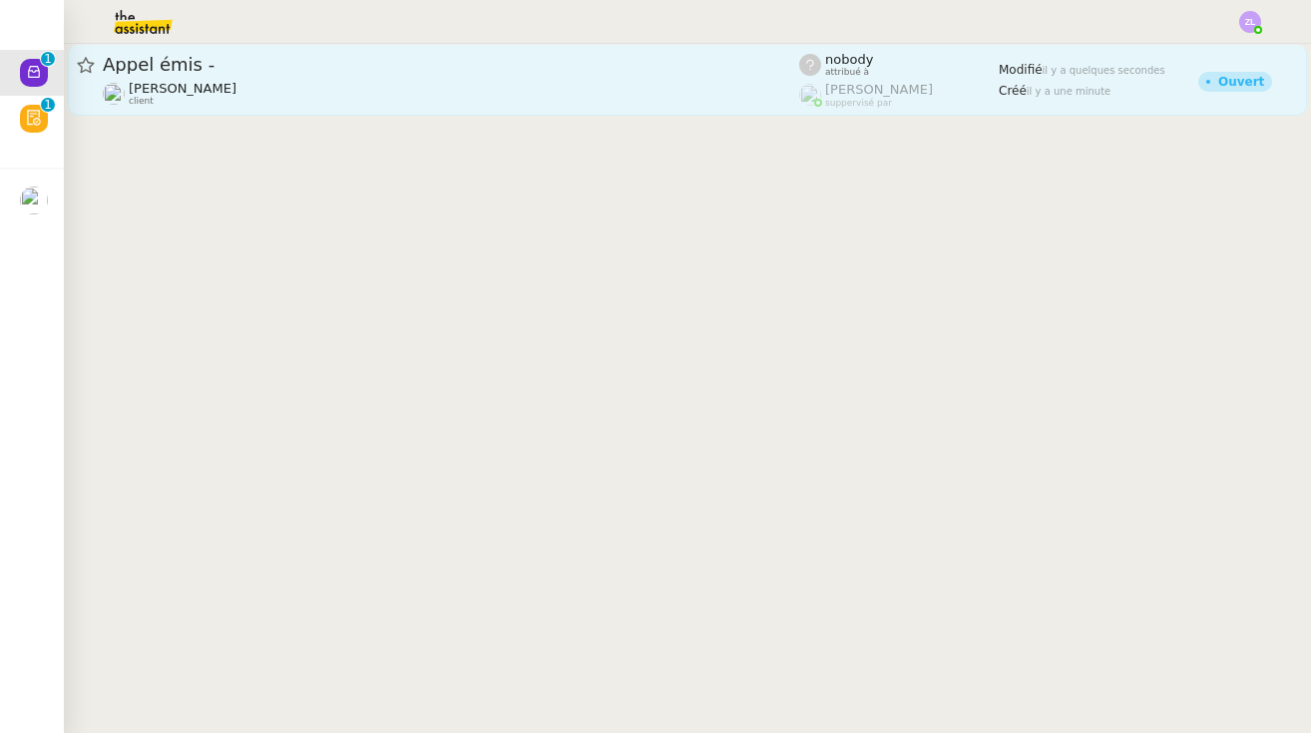
click at [223, 78] on div "Appel émis - Franck MUFFAT-JEANDET client" at bounding box center [451, 80] width 696 height 54
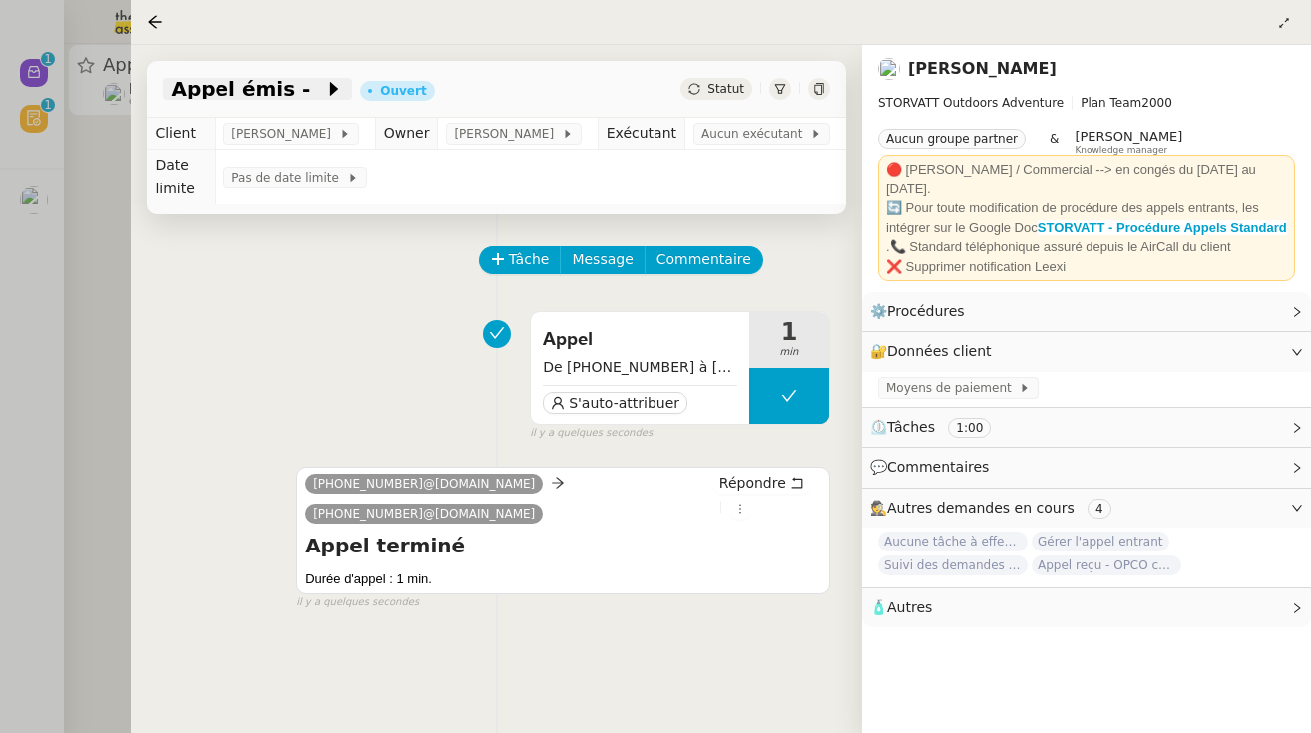
click at [310, 84] on span at bounding box center [317, 89] width 14 height 24
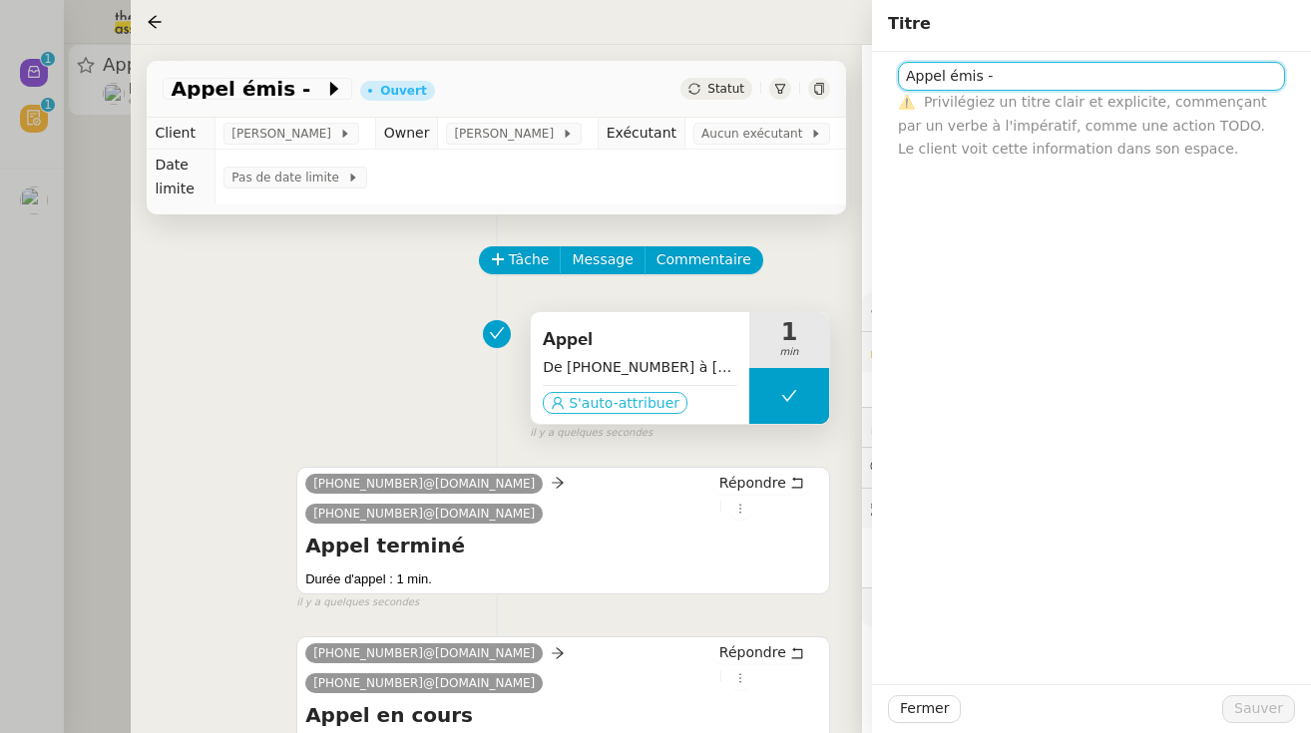
click at [619, 403] on span "S'auto-attribuer" at bounding box center [624, 403] width 111 height 20
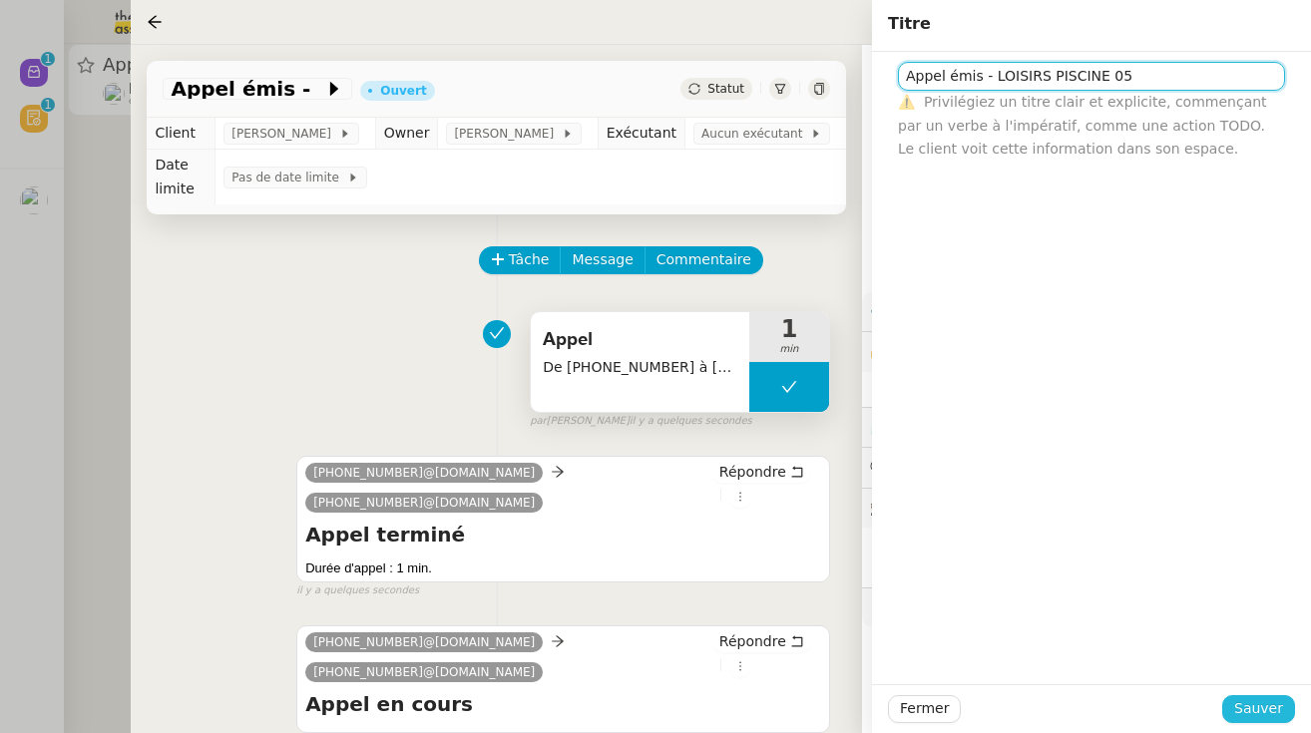
type input "Appel émis - LOISIRS PISCINE 05"
click at [783, 712] on span "Sauver" at bounding box center [1258, 708] width 49 height 23
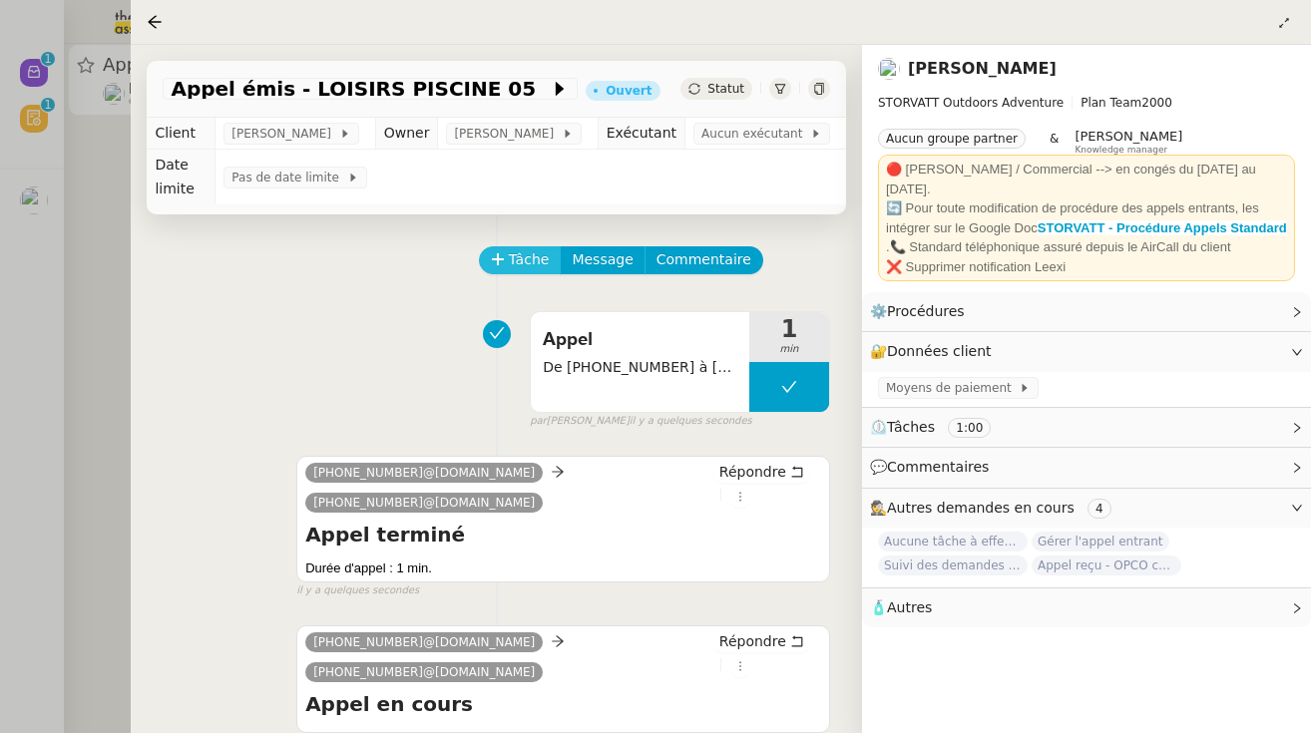
click at [548, 263] on button "Tâche" at bounding box center [520, 260] width 83 height 28
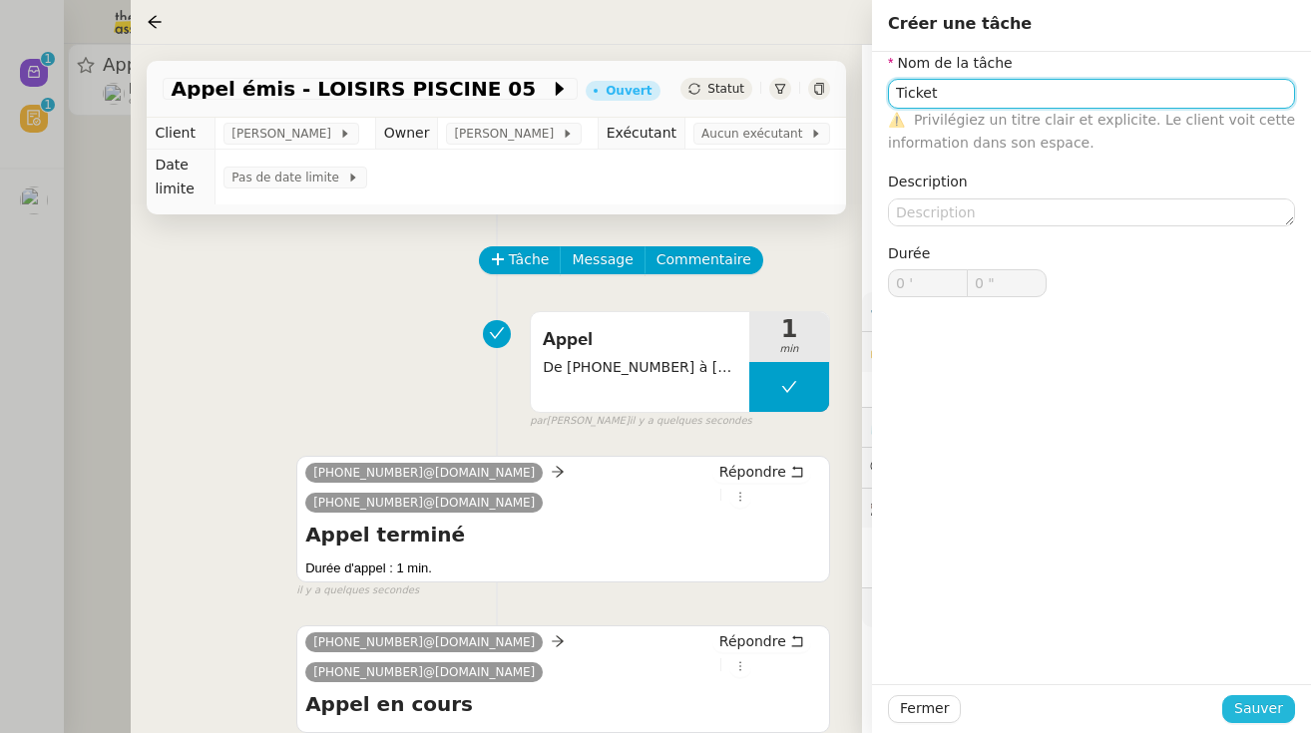
type input "Ticket"
click at [783, 712] on span "Sauver" at bounding box center [1258, 708] width 49 height 23
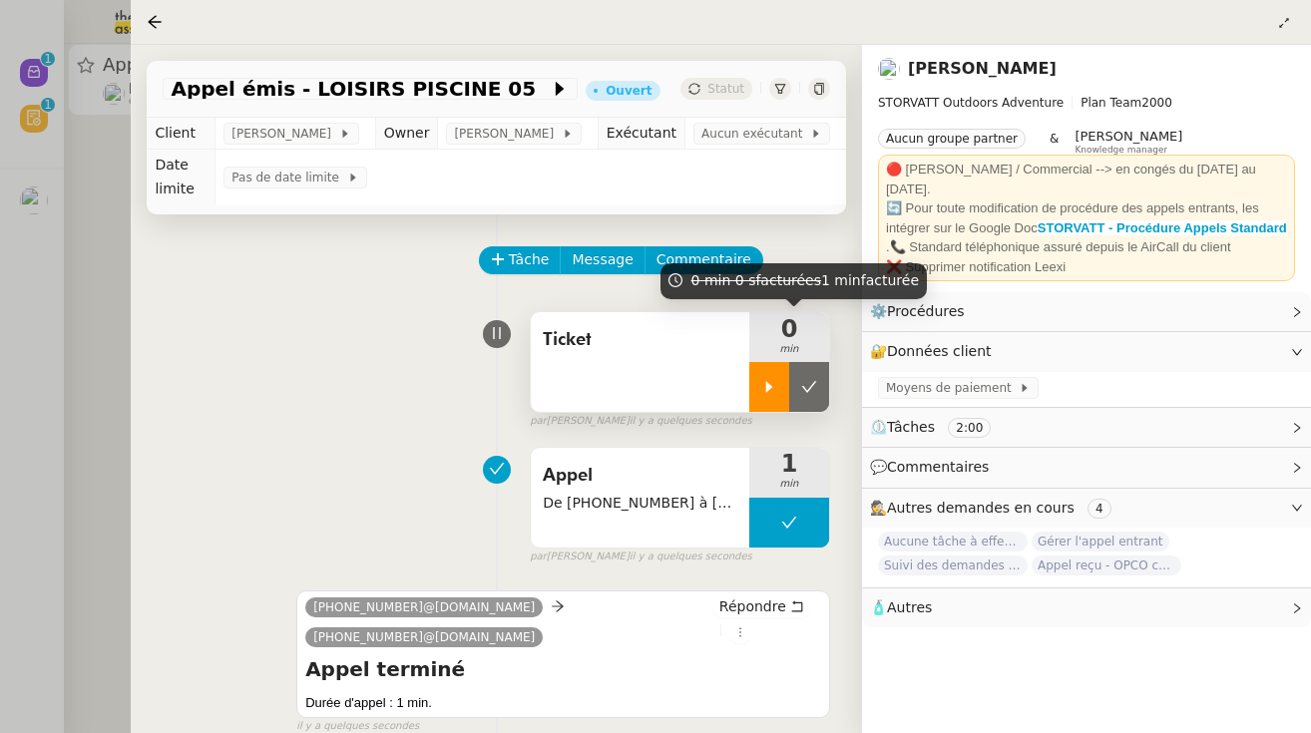
click at [759, 392] on div at bounding box center [769, 387] width 40 height 50
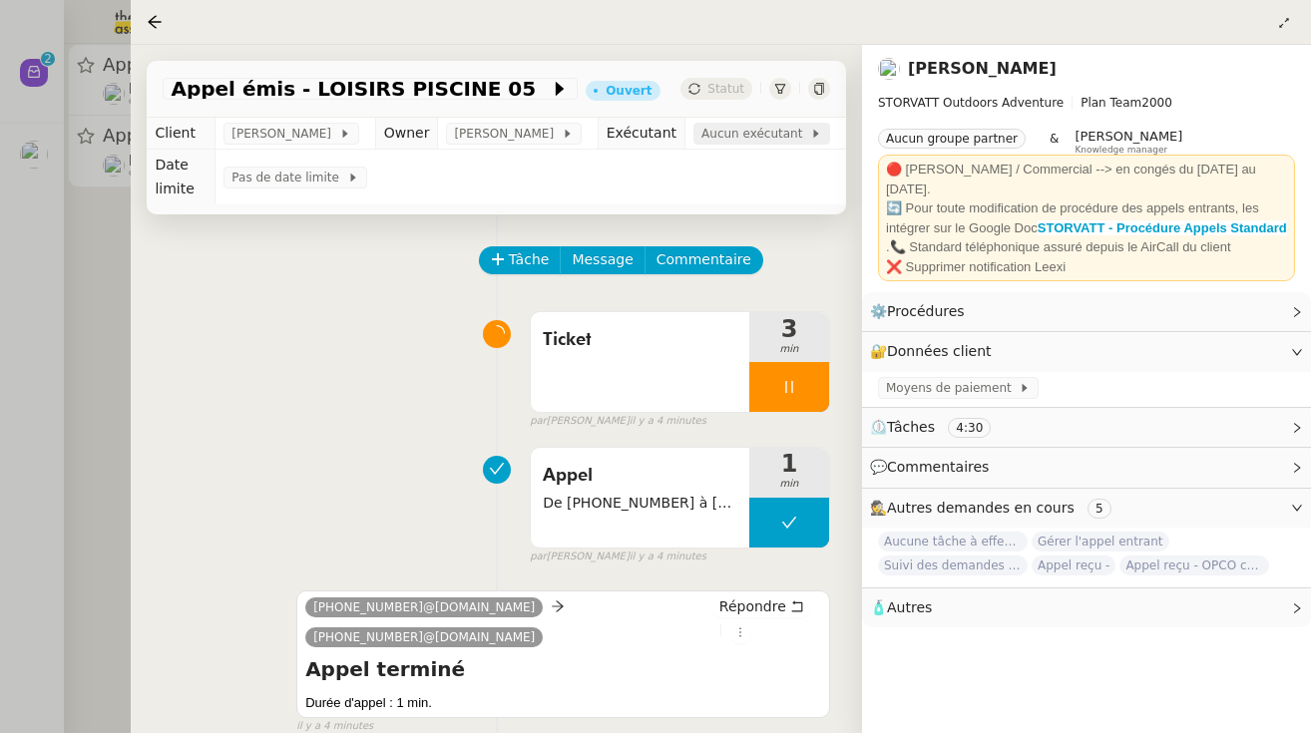
click at [742, 137] on span "Aucun exécutant" at bounding box center [755, 134] width 109 height 20
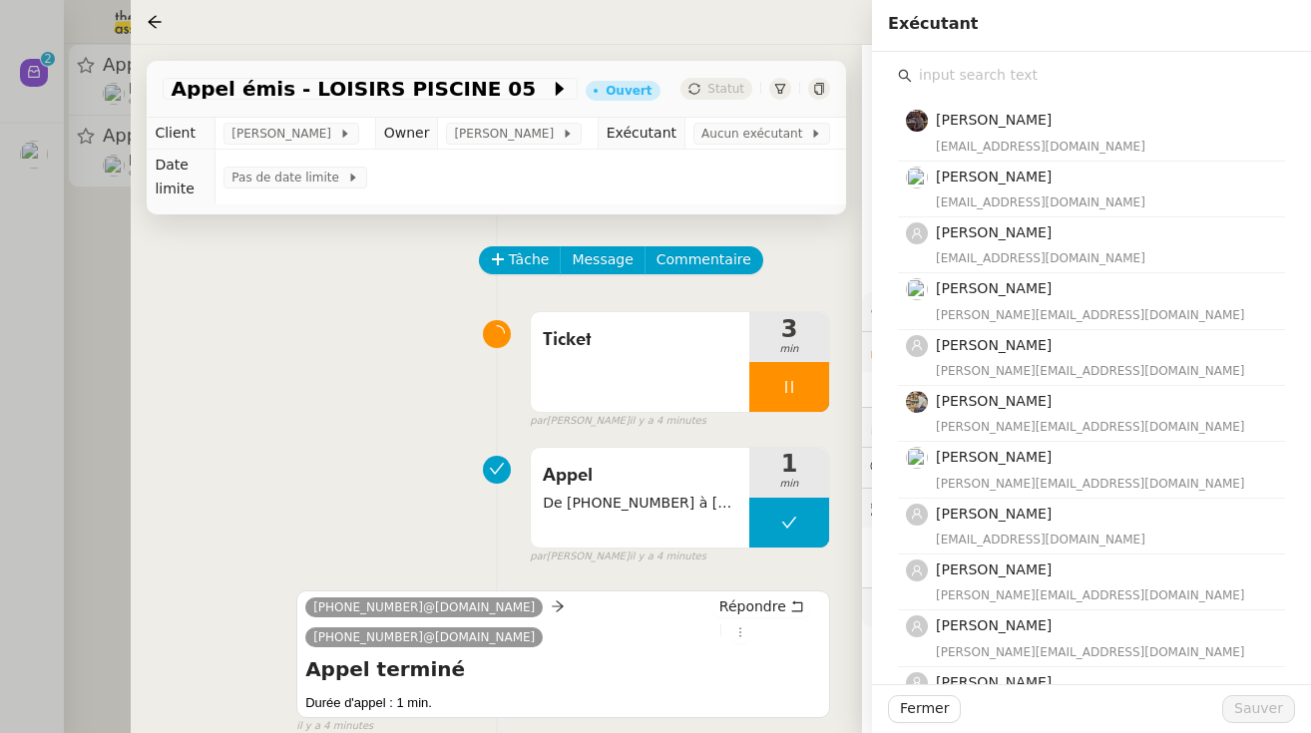
click at [783, 70] on input "text" at bounding box center [1098, 75] width 373 height 27
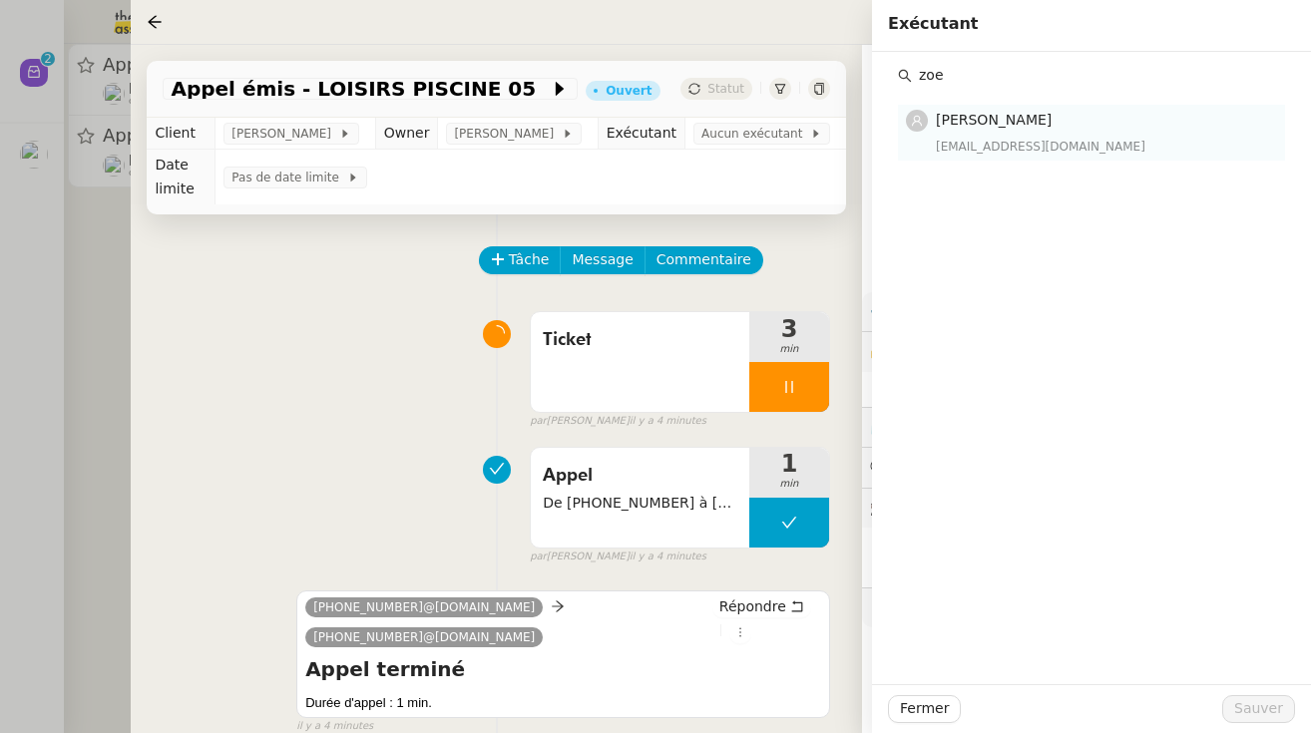
type input "zoe"
click at [783, 121] on span "[PERSON_NAME]" at bounding box center [994, 120] width 116 height 16
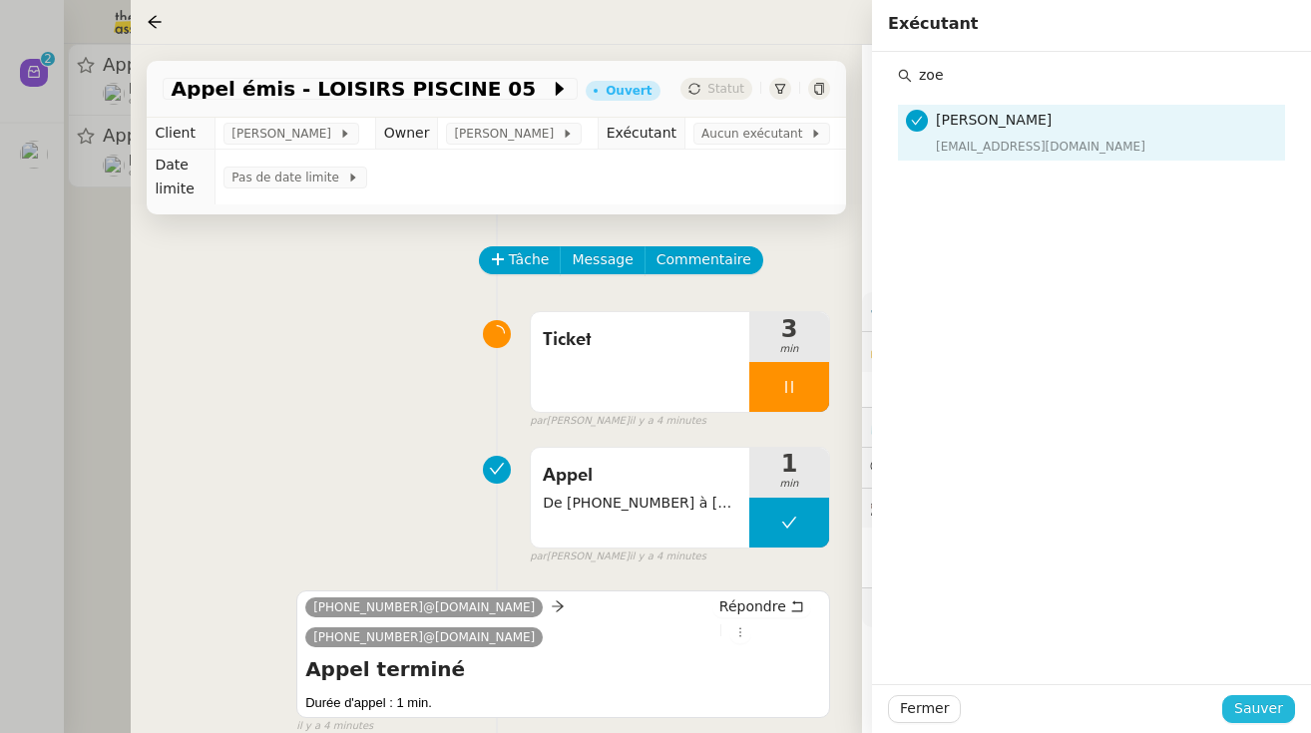
click at [783, 705] on span "Sauver" at bounding box center [1258, 708] width 49 height 23
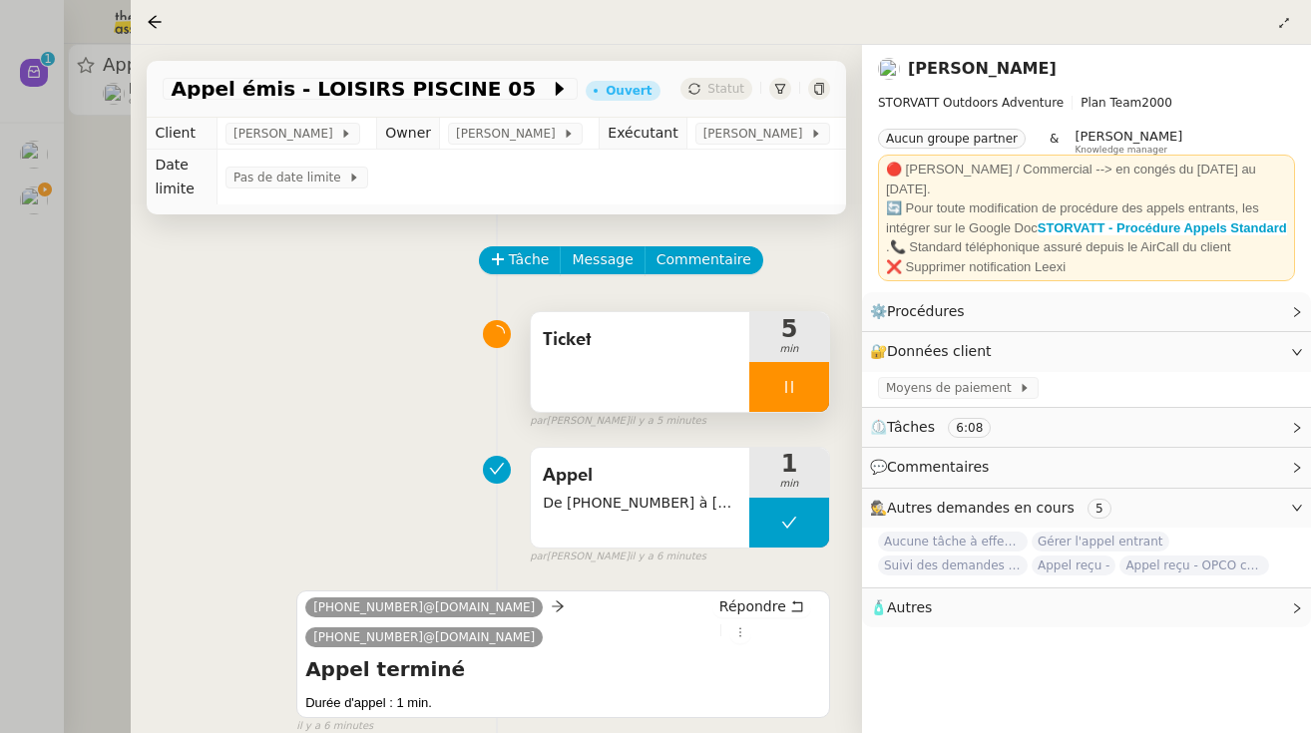
click at [772, 409] on div at bounding box center [789, 387] width 80 height 50
click at [783, 400] on button at bounding box center [809, 387] width 40 height 50
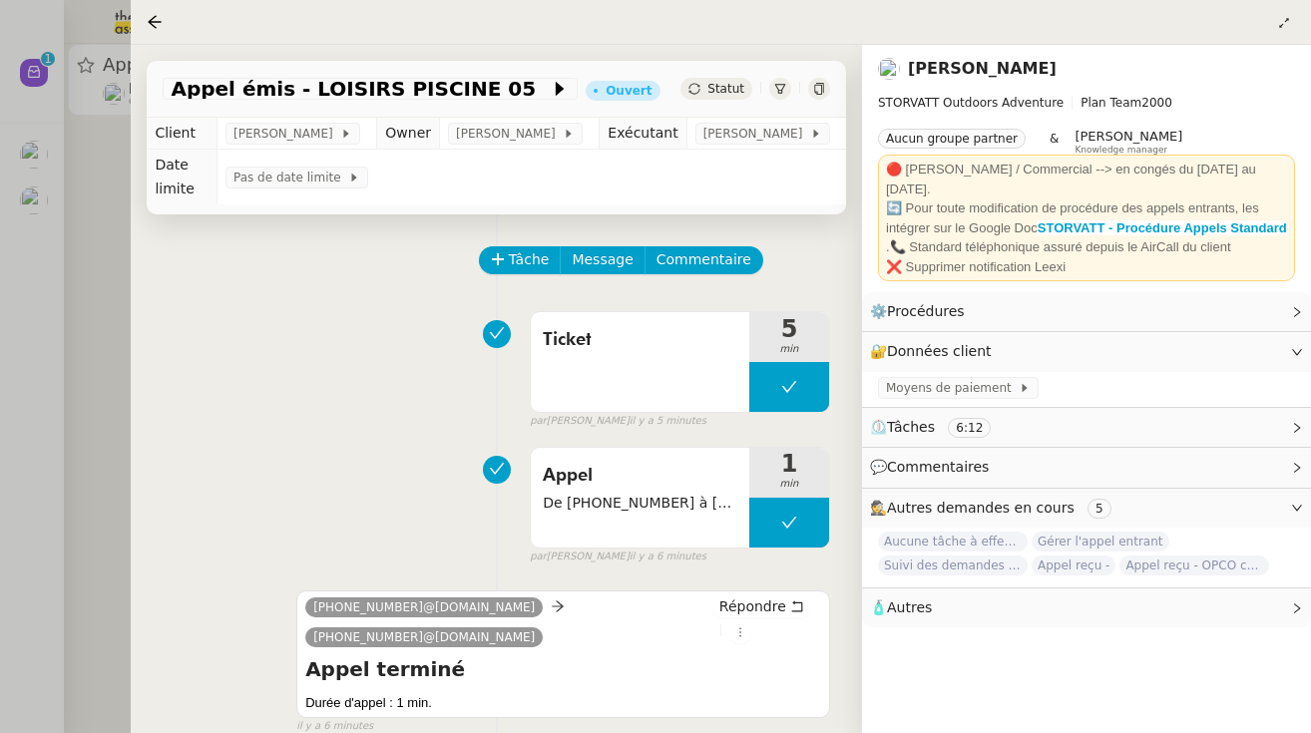
click at [725, 78] on div "Appel émis - LOISIRS PISCINE 05 Ouvert Statut" at bounding box center [496, 89] width 699 height 57
click at [725, 96] on span "Statut" at bounding box center [725, 89] width 37 height 14
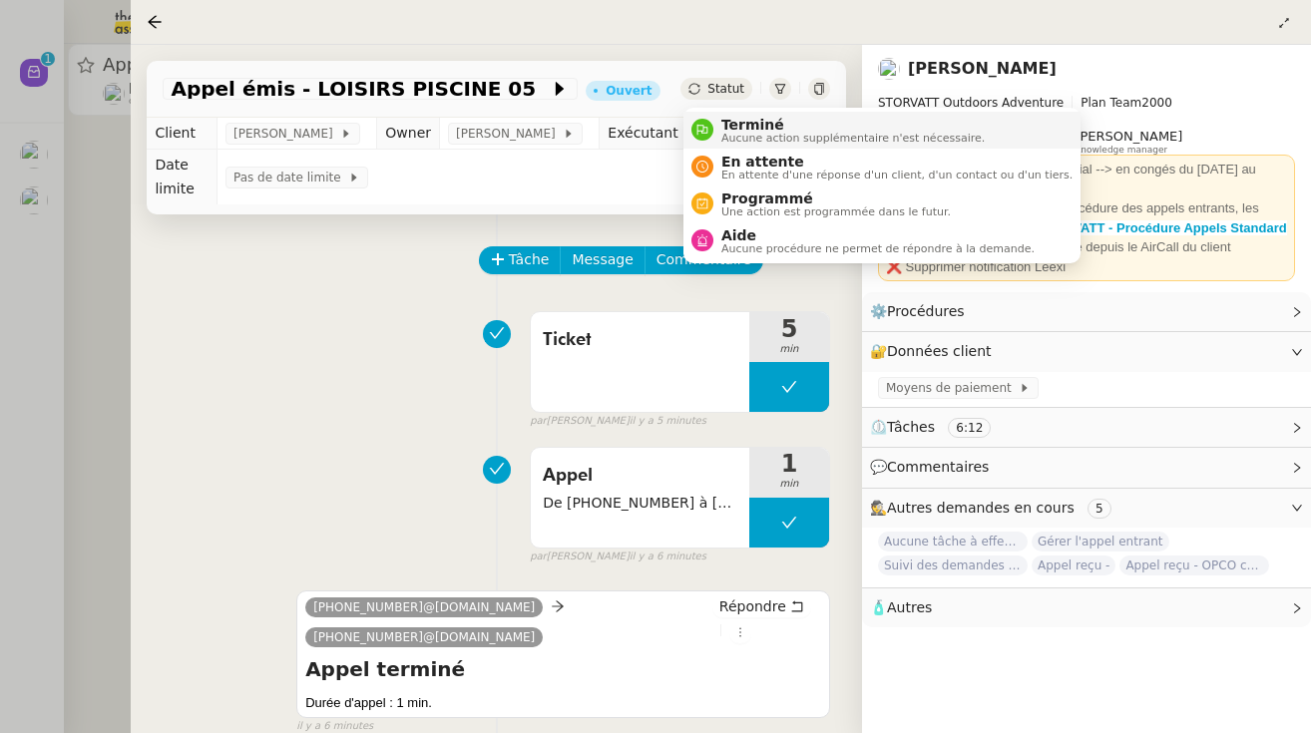
click at [783, 133] on span "Aucune action supplémentaire n'est nécessaire." at bounding box center [852, 138] width 263 height 11
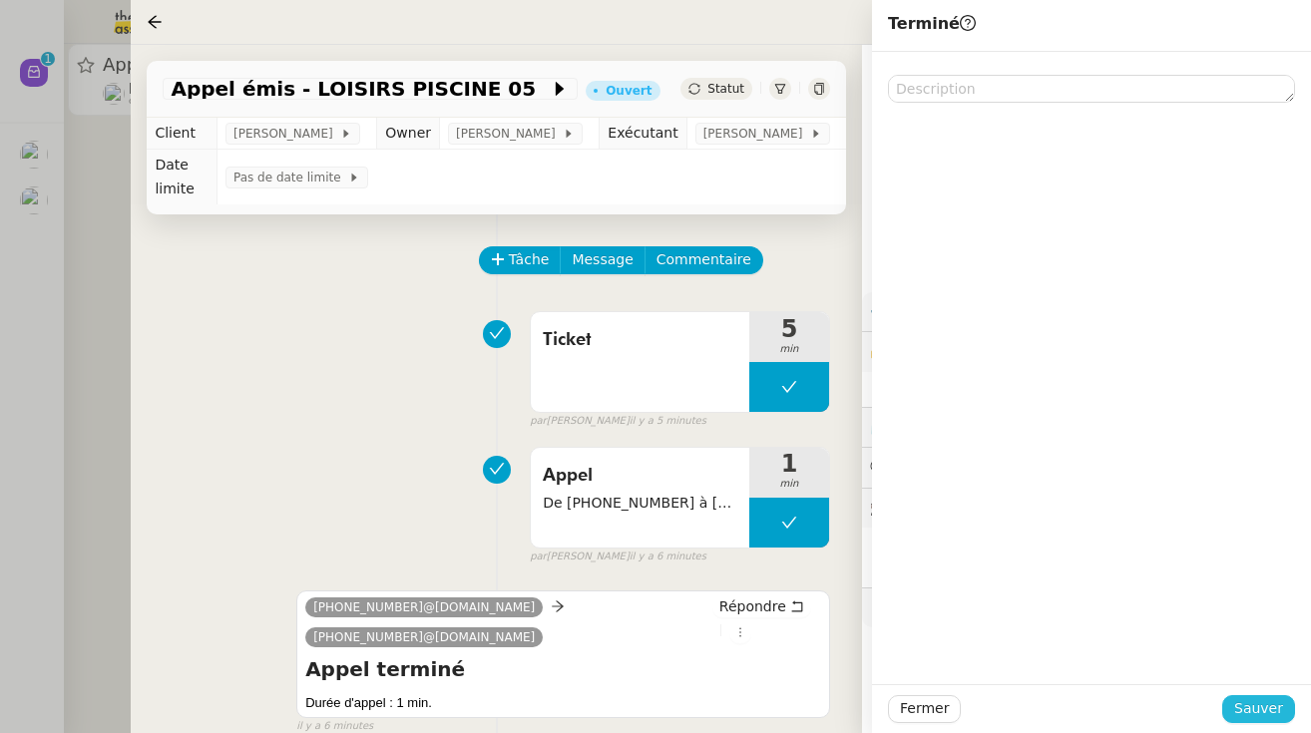
click at [783, 700] on span "Sauver" at bounding box center [1258, 708] width 49 height 23
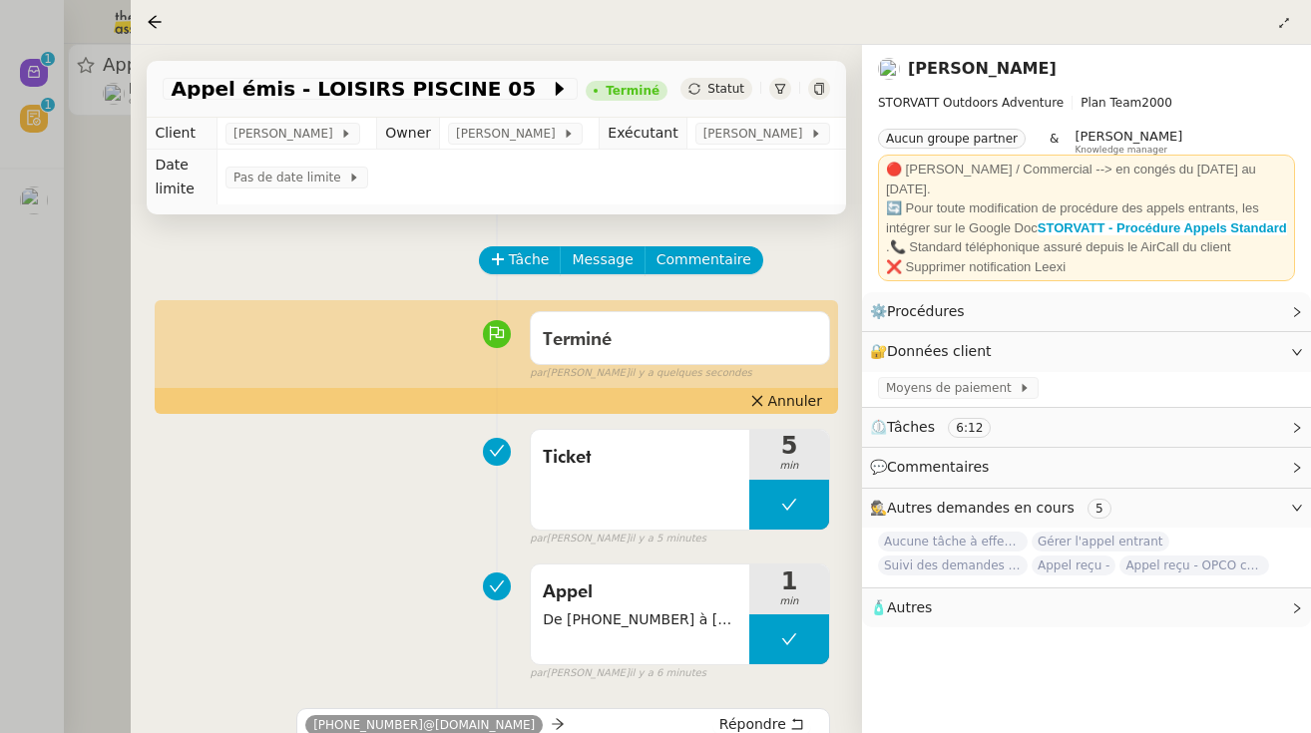
click at [60, 328] on div at bounding box center [655, 366] width 1311 height 733
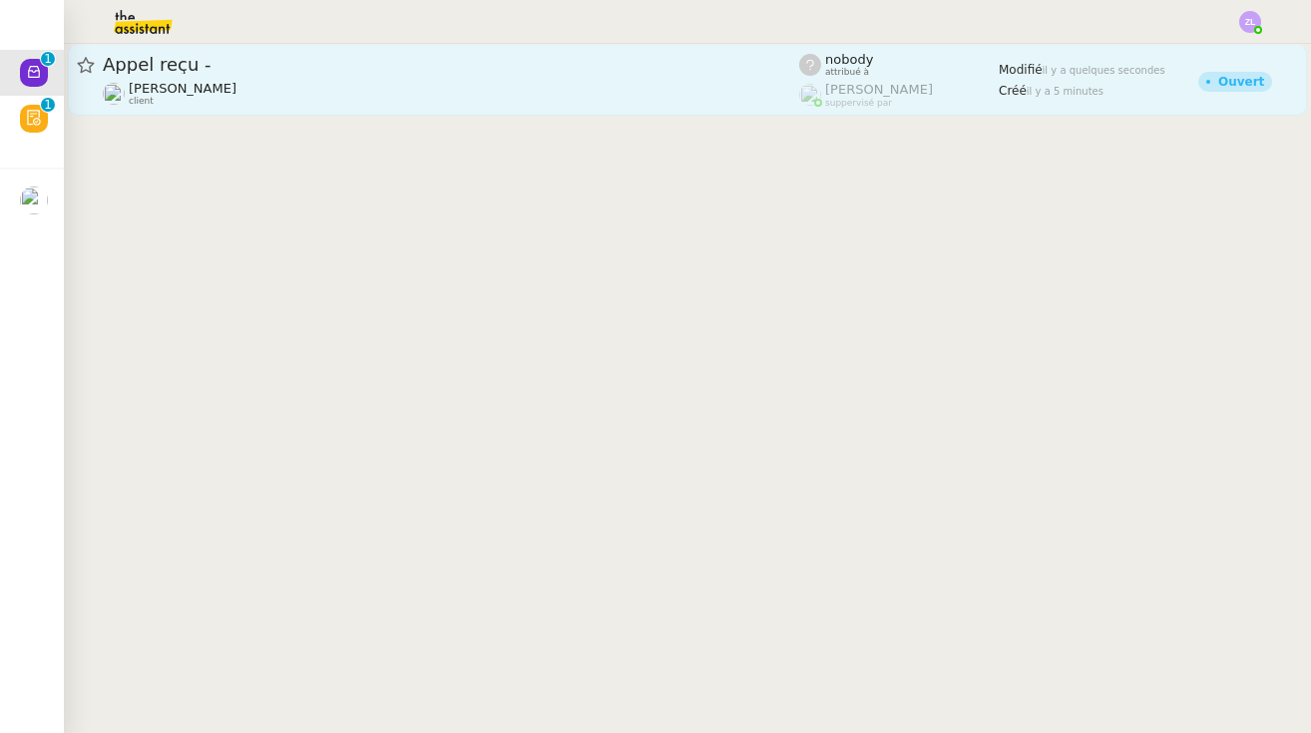
click at [196, 66] on span "Appel reçu -" at bounding box center [451, 65] width 696 height 18
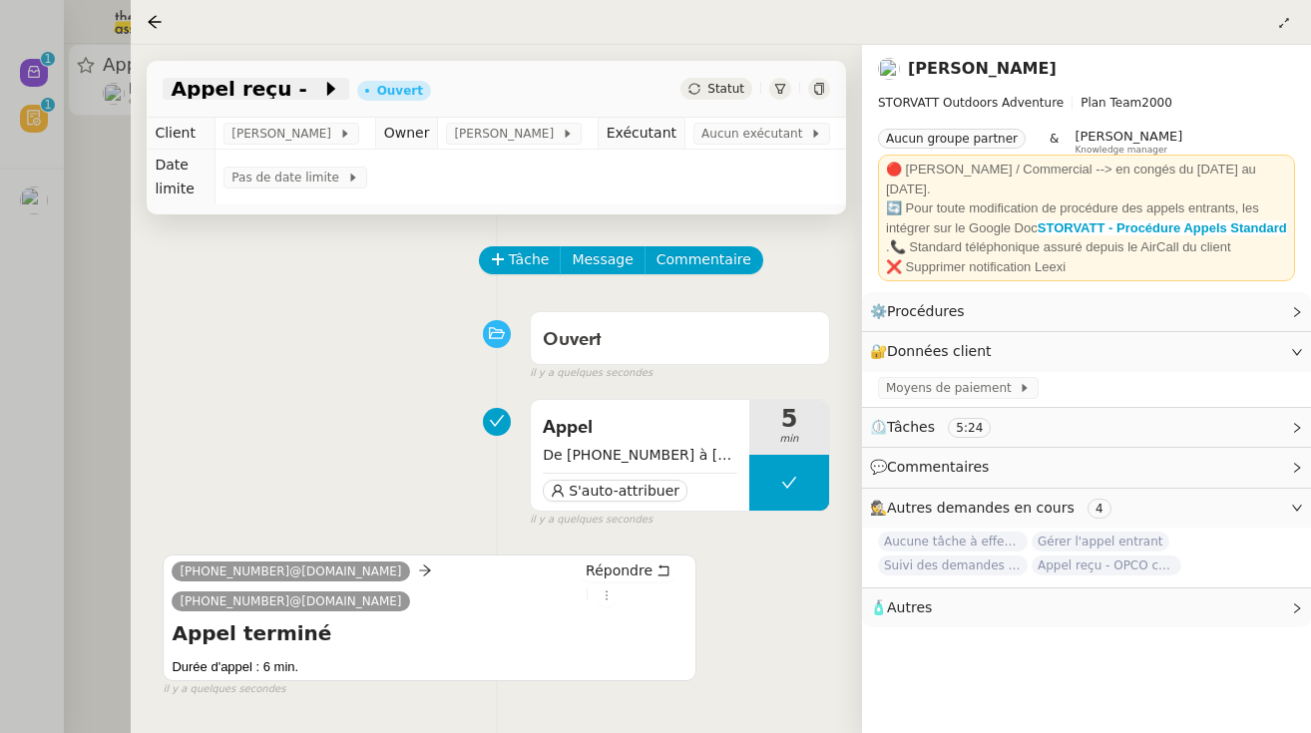
click at [300, 80] on div "Appel reçu -" at bounding box center [256, 89] width 186 height 22
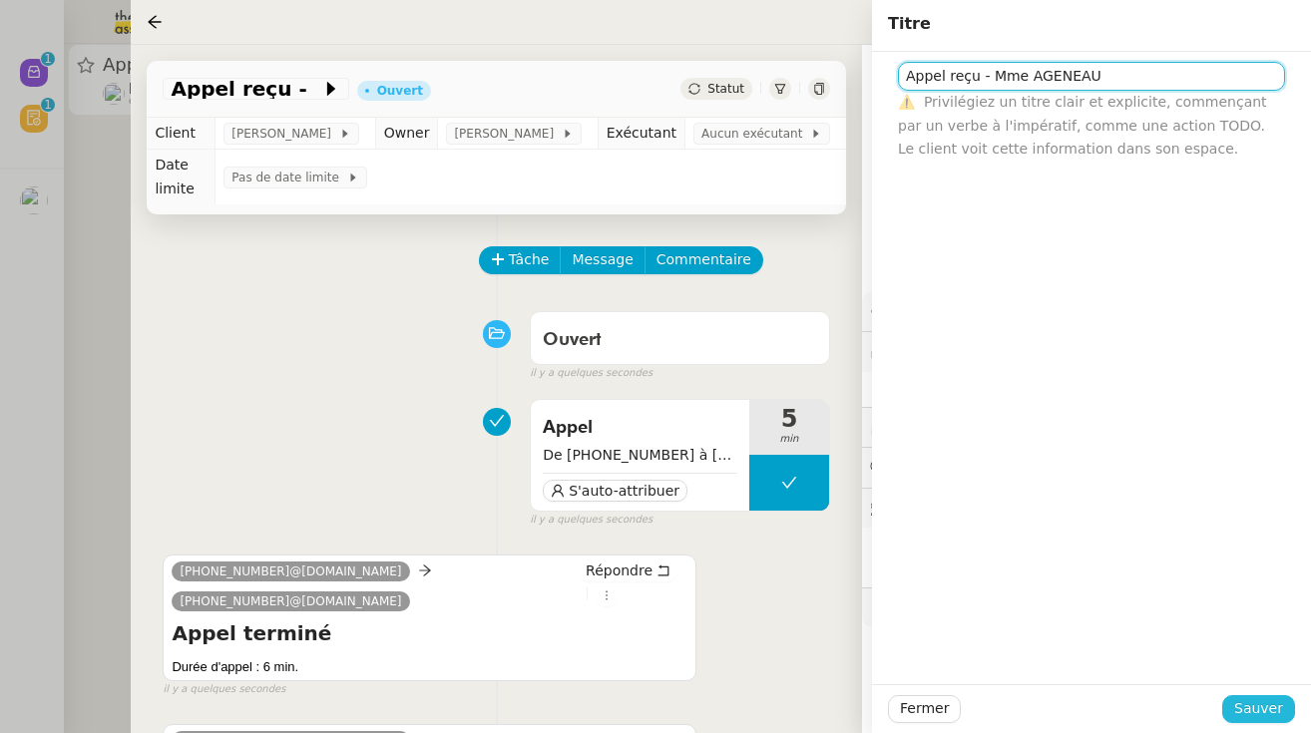
type input "Appel reçu - Mme AGENEAU"
click at [783, 713] on span "Sauver" at bounding box center [1258, 708] width 49 height 23
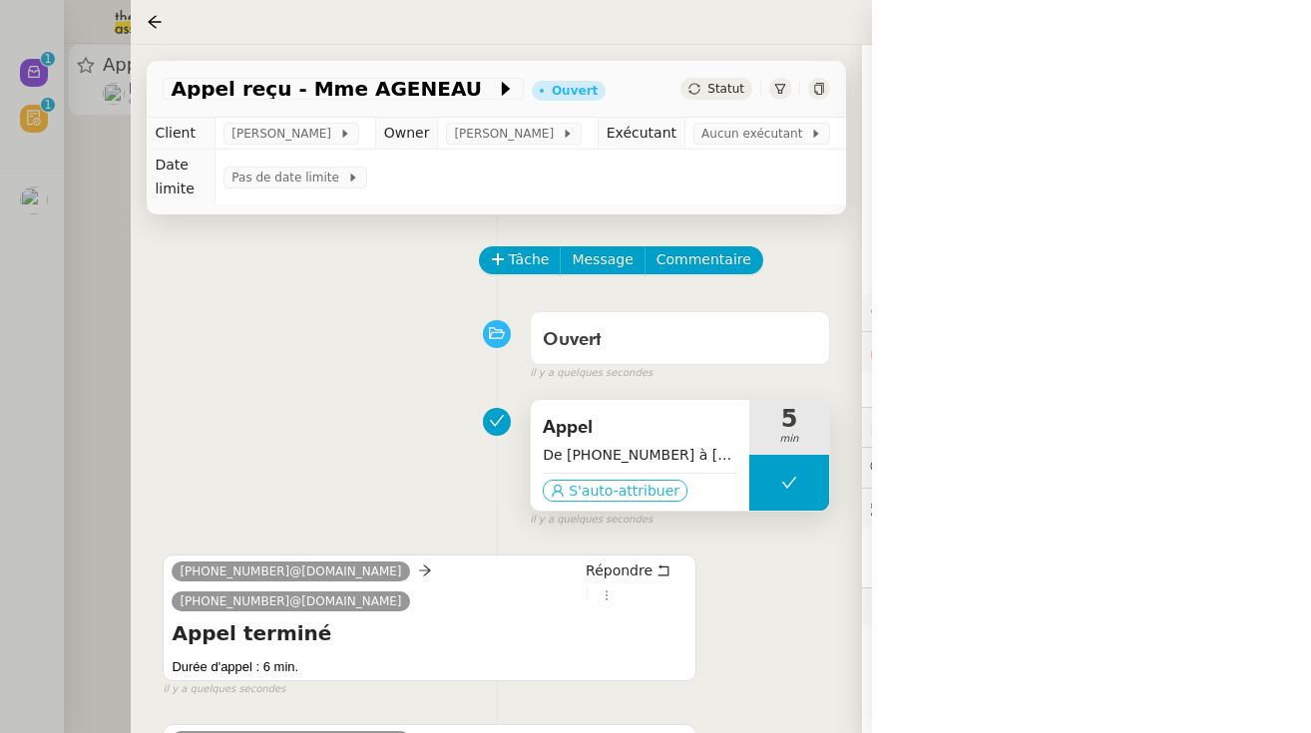
click at [649, 482] on span "S'auto-attribuer" at bounding box center [624, 491] width 111 height 20
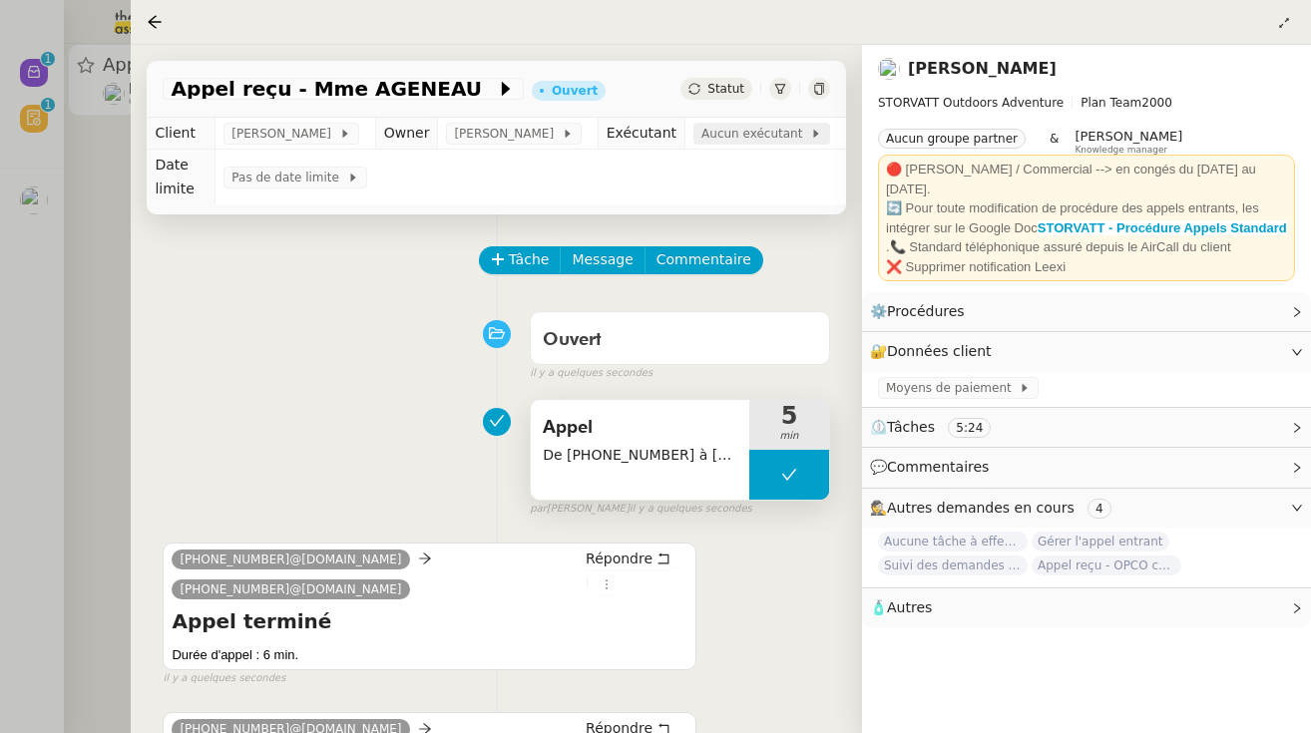
click at [768, 132] on span "Aucun exécutant" at bounding box center [755, 134] width 109 height 20
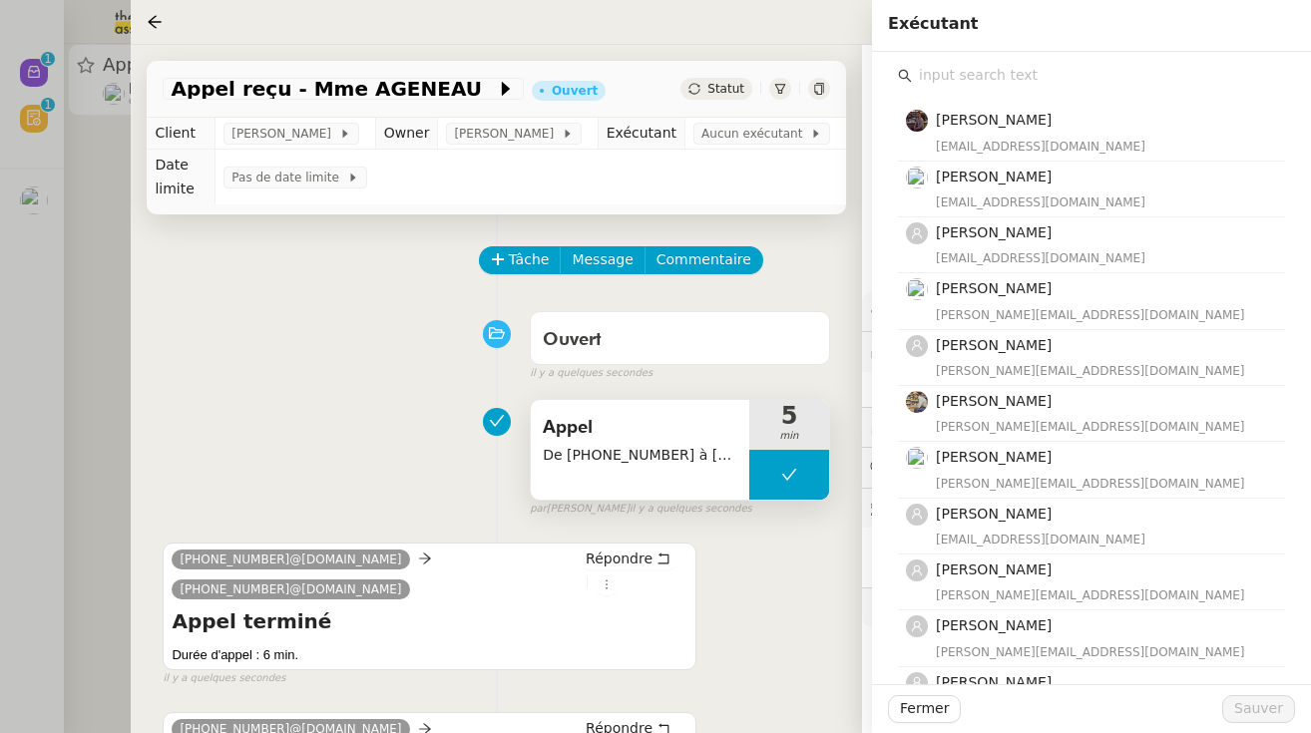
click at [783, 80] on input "text" at bounding box center [1098, 75] width 373 height 27
type input "e"
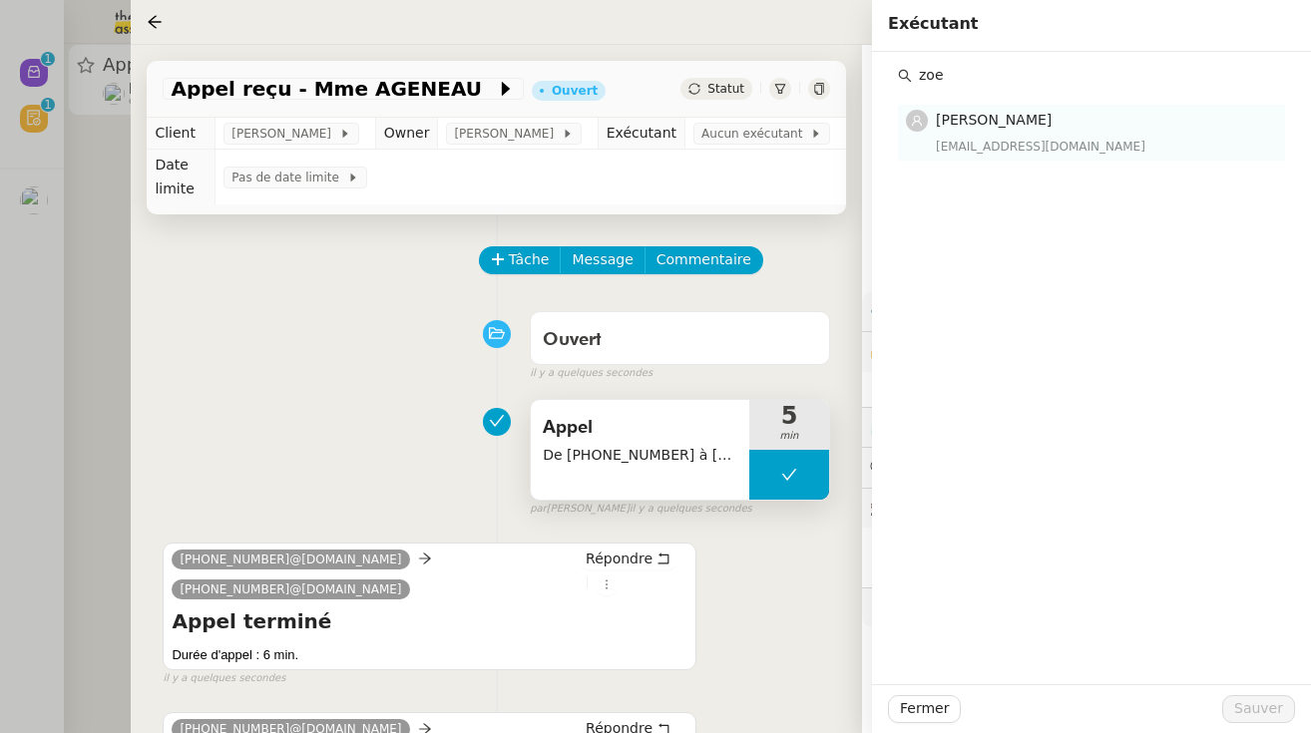
type input "zoe"
click at [783, 148] on div "[EMAIL_ADDRESS][DOMAIN_NAME]" at bounding box center [1104, 147] width 337 height 20
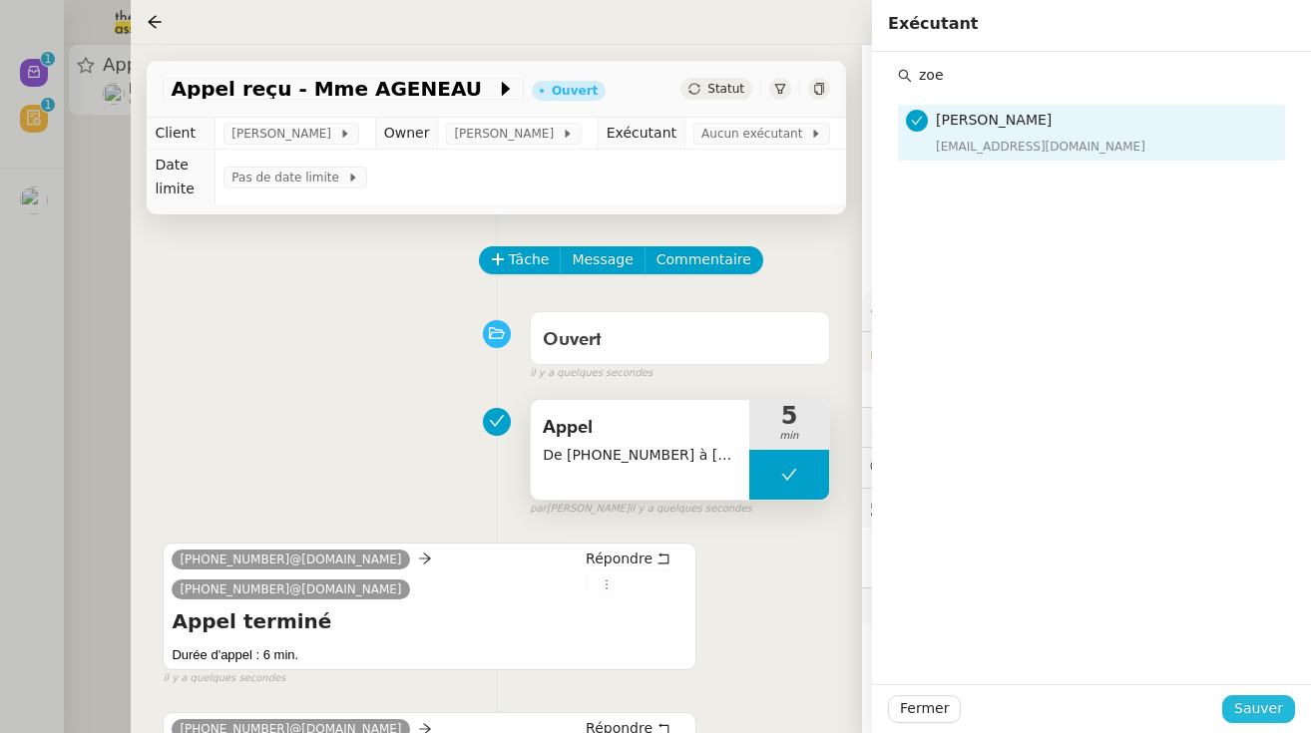
click at [783, 709] on span "Sauver" at bounding box center [1258, 708] width 49 height 23
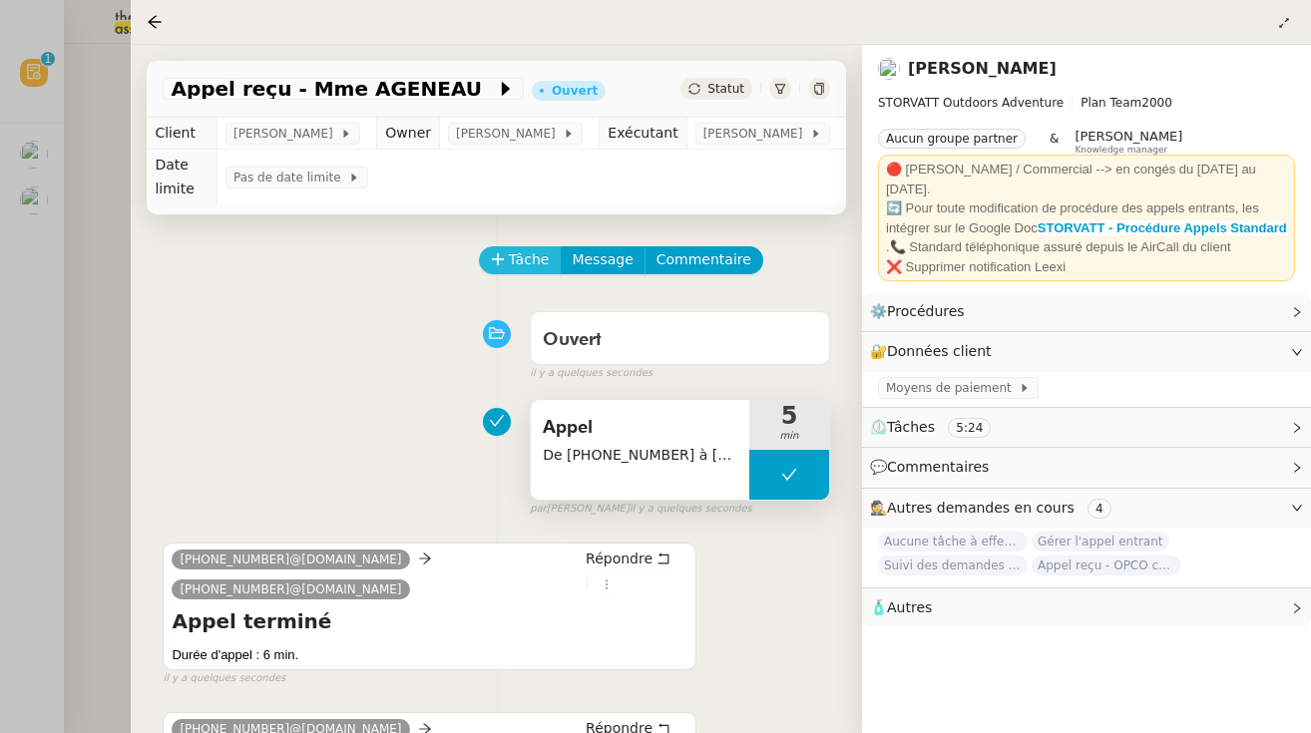
click at [502, 258] on icon at bounding box center [498, 259] width 14 height 14
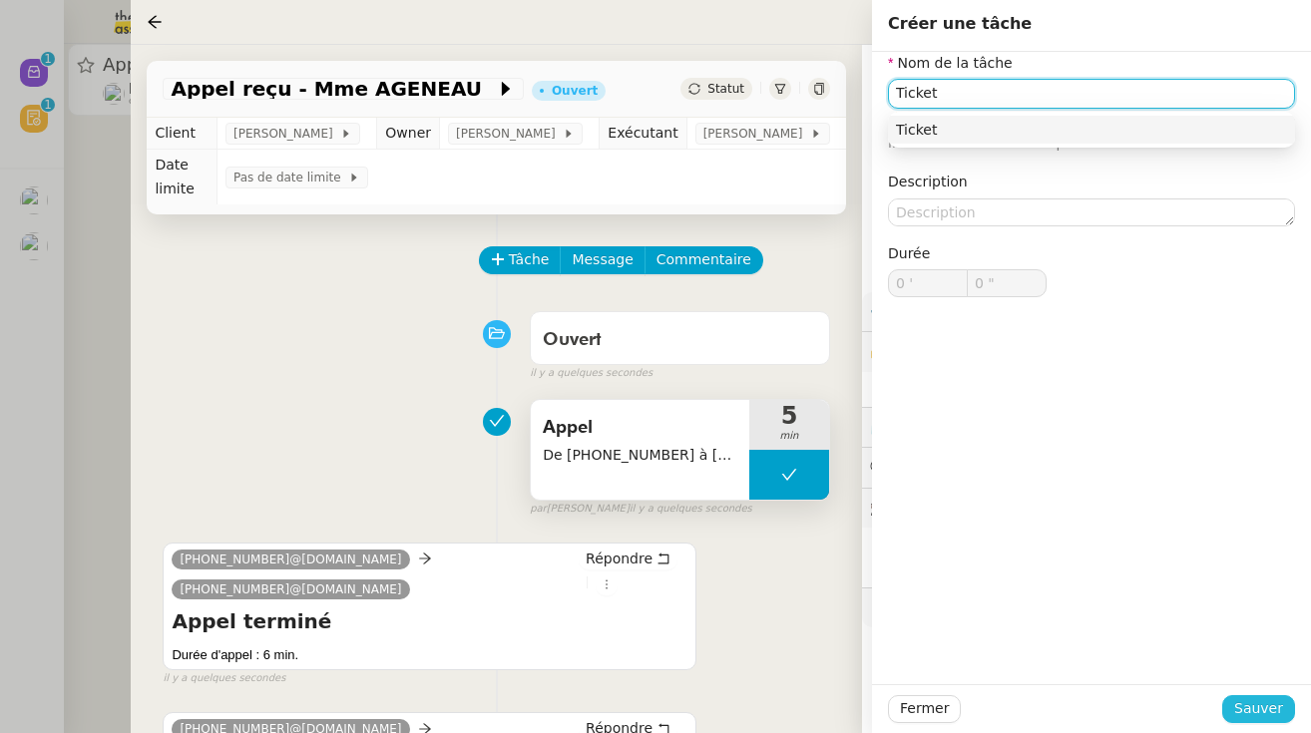
type input "Ticket"
click at [783, 711] on span "Sauver" at bounding box center [1258, 708] width 49 height 23
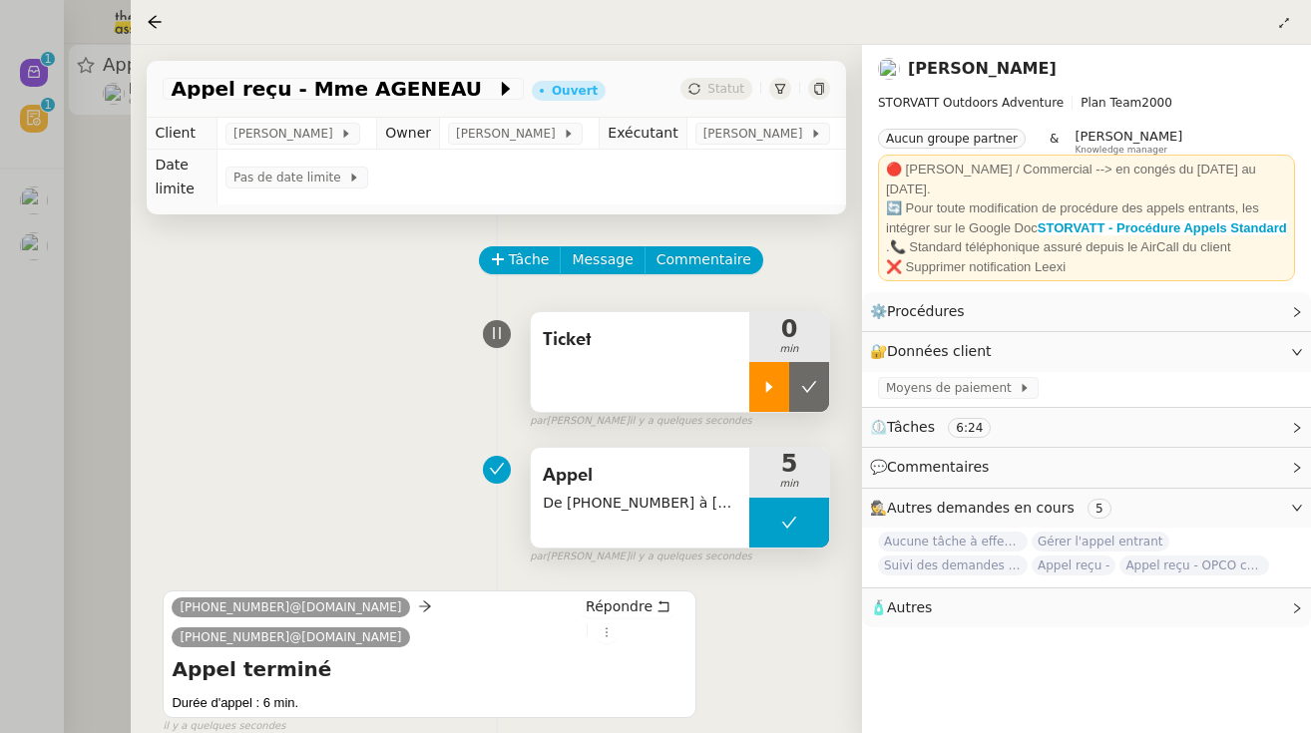
click at [772, 394] on icon at bounding box center [769, 387] width 16 height 16
click at [99, 473] on div at bounding box center [655, 366] width 1311 height 733
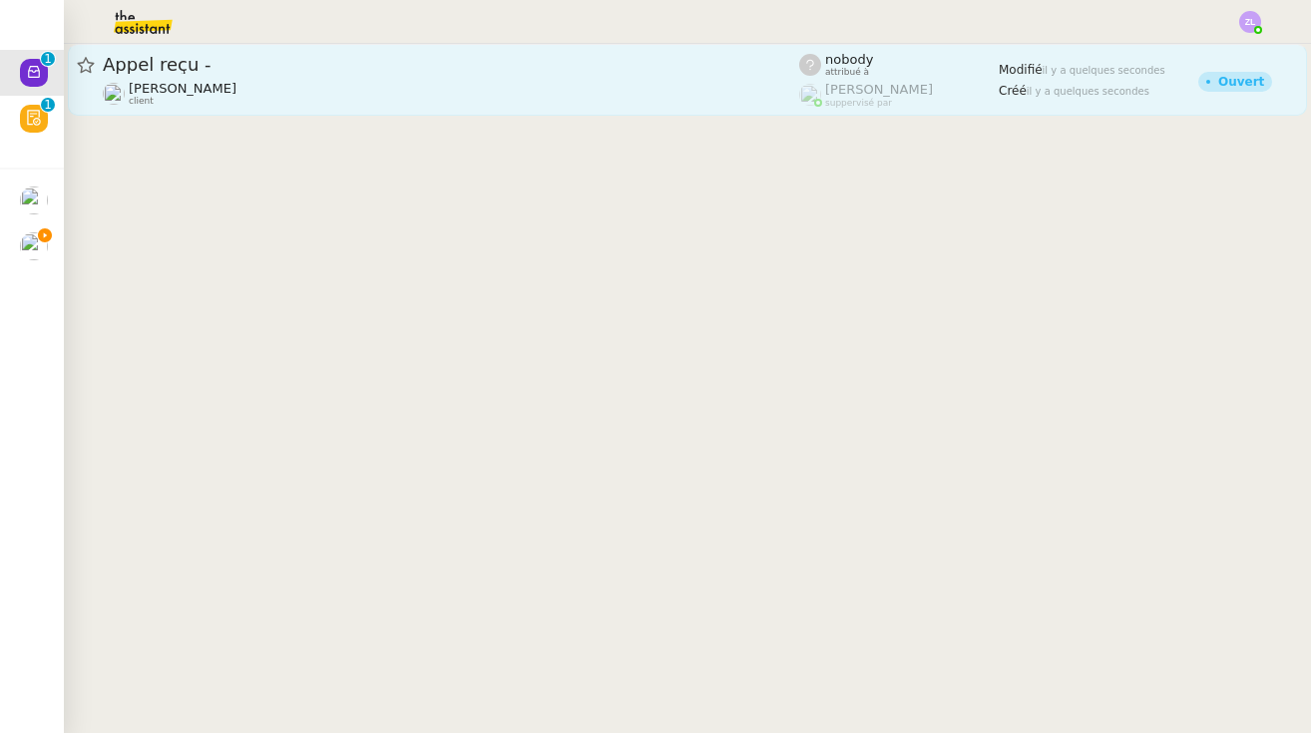
click at [252, 63] on span "Appel reçu -" at bounding box center [451, 65] width 696 height 18
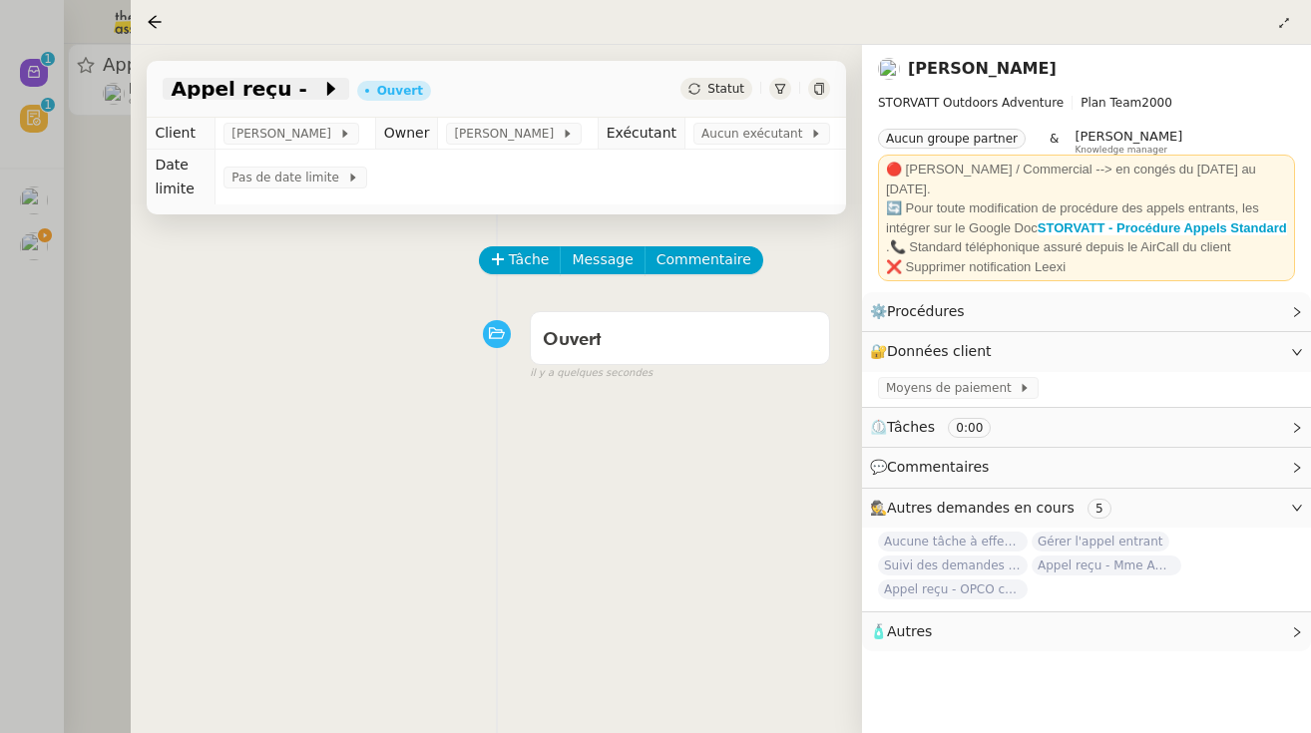
click at [321, 87] on icon at bounding box center [331, 89] width 20 height 20
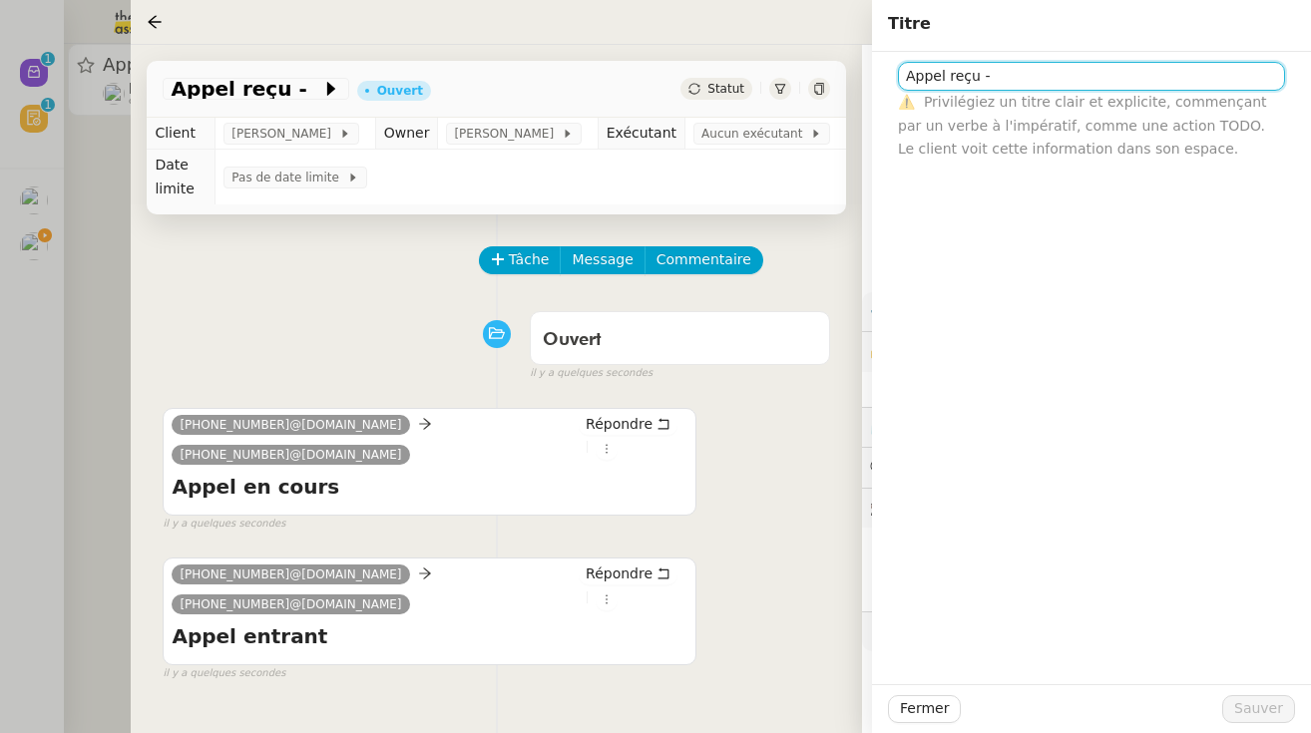
click at [783, 70] on input "Appel reçu -" at bounding box center [1091, 76] width 387 height 29
paste input "33270191741"
type input "Appel reçu - 33270191741"
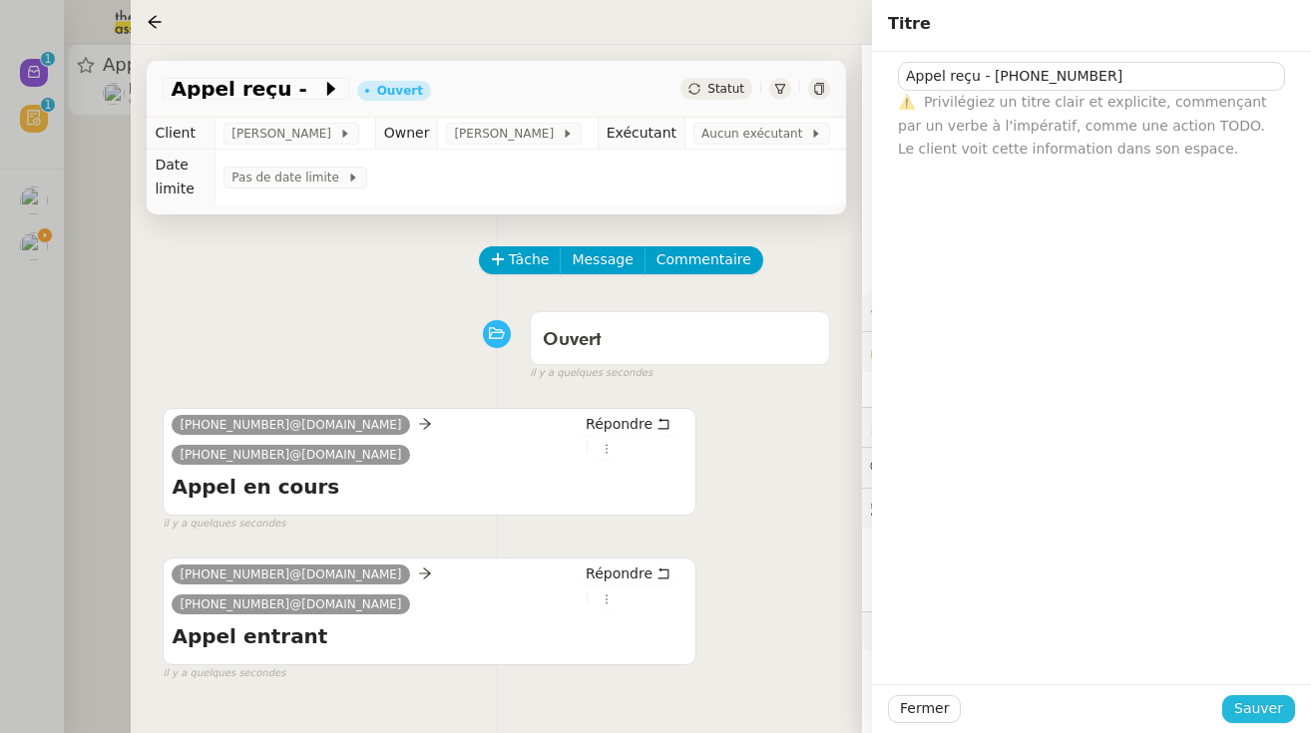
click at [783, 701] on span "Sauver" at bounding box center [1258, 708] width 49 height 23
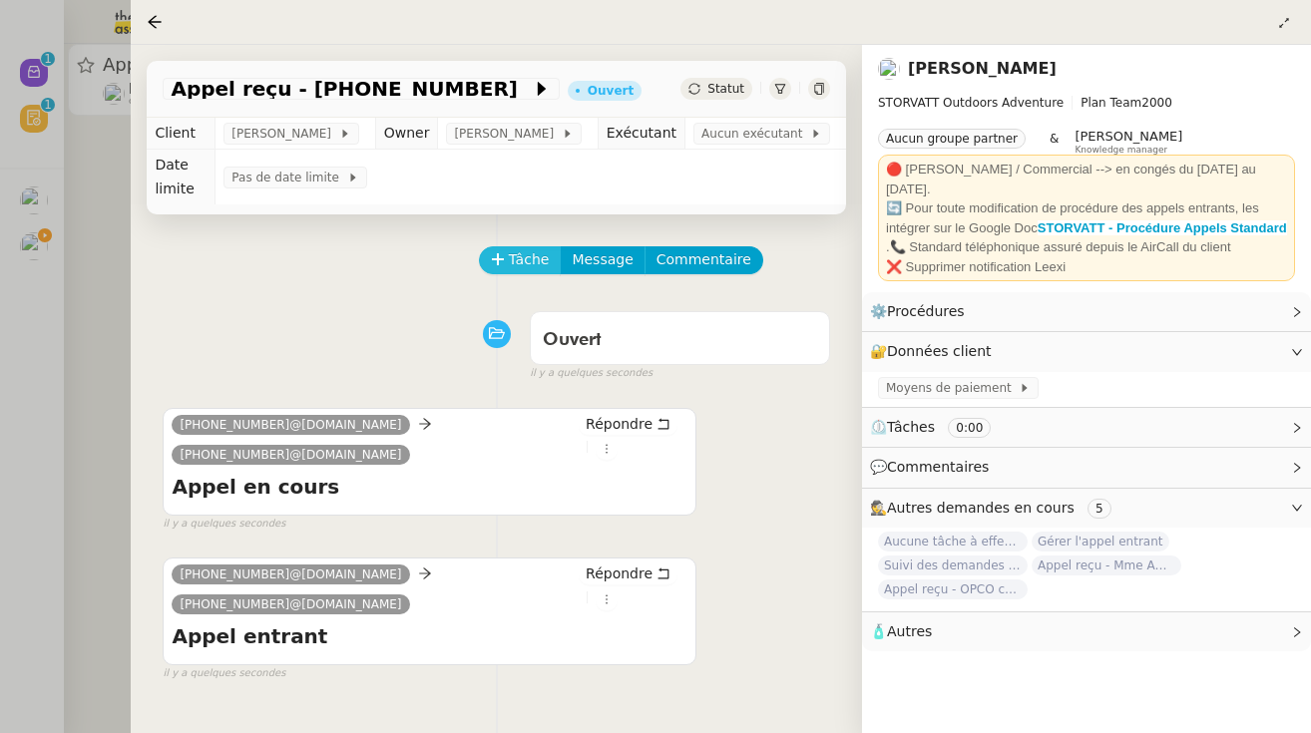
click at [513, 263] on span "Tâche" at bounding box center [529, 259] width 41 height 23
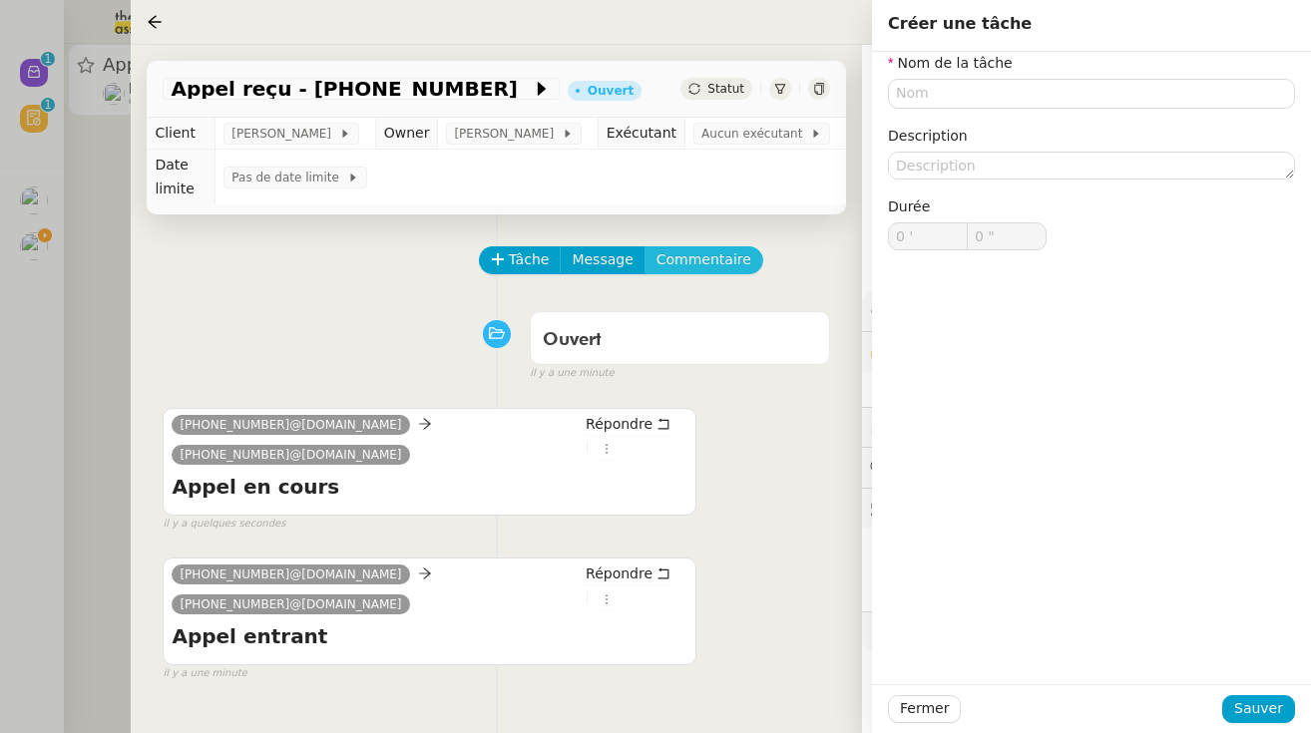
click at [700, 250] on span "Commentaire" at bounding box center [703, 259] width 95 height 23
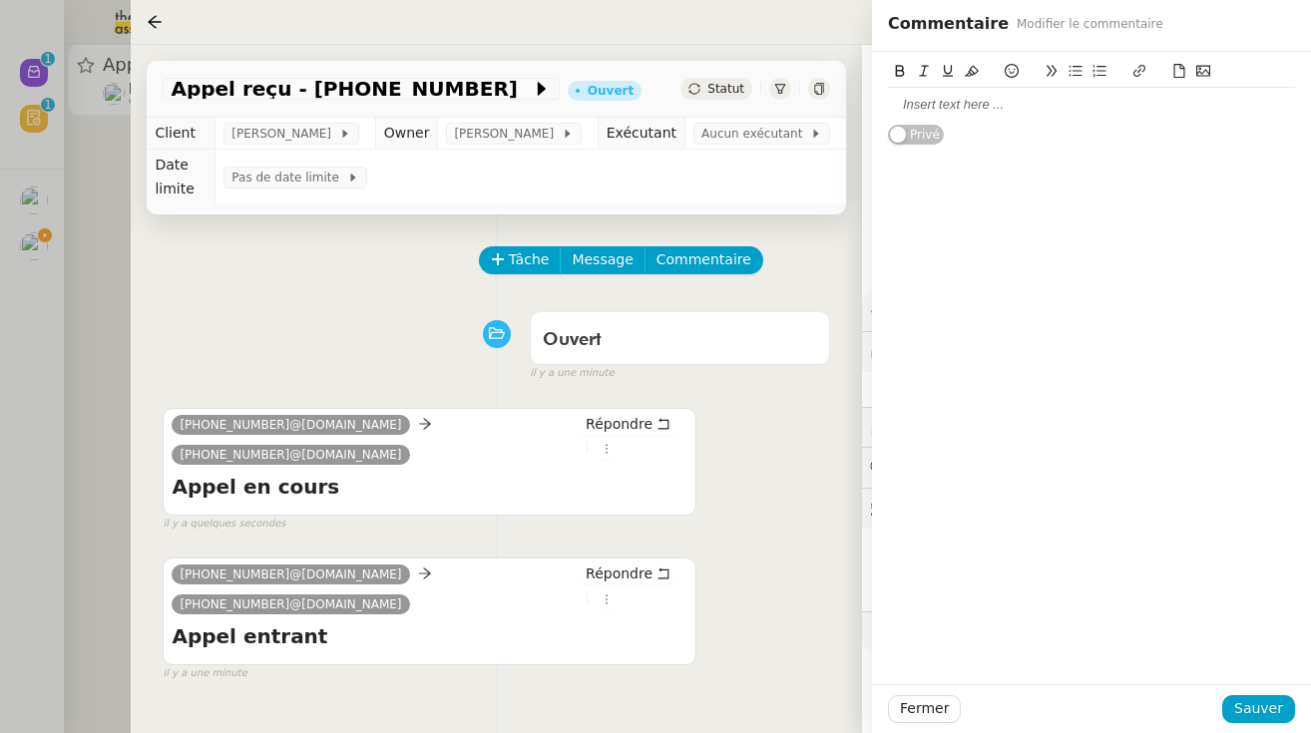
click at [783, 102] on div at bounding box center [1091, 105] width 407 height 18
click at [783, 702] on span "Sauver" at bounding box center [1258, 708] width 49 height 23
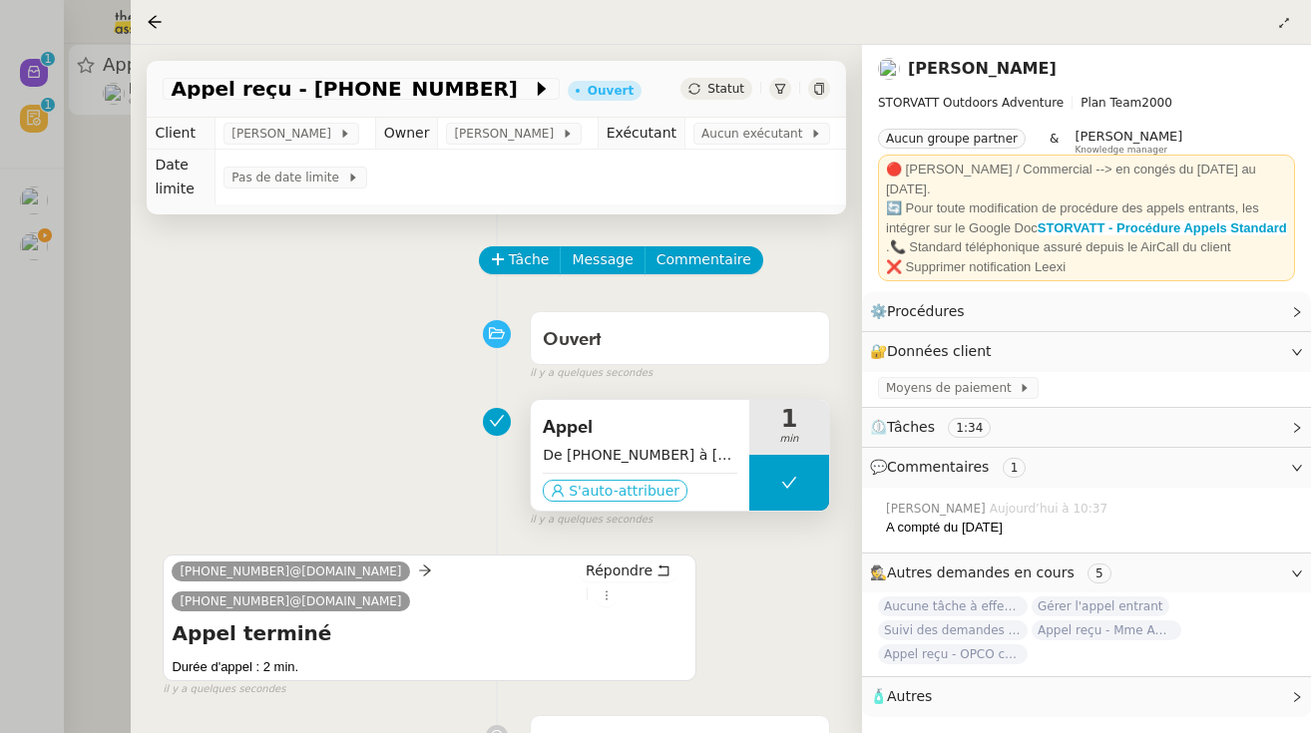
click at [636, 495] on span "S'auto-attribuer" at bounding box center [624, 491] width 111 height 20
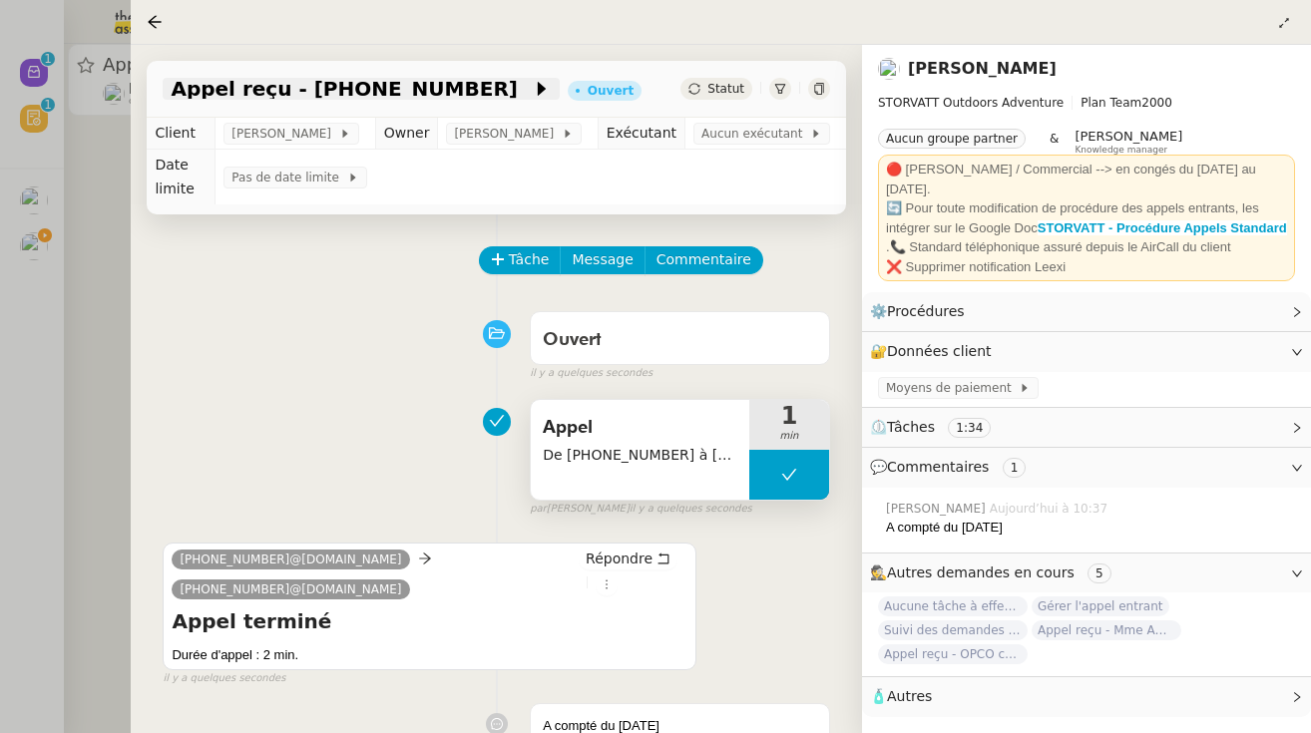
click at [538, 92] on icon at bounding box center [542, 89] width 8 height 14
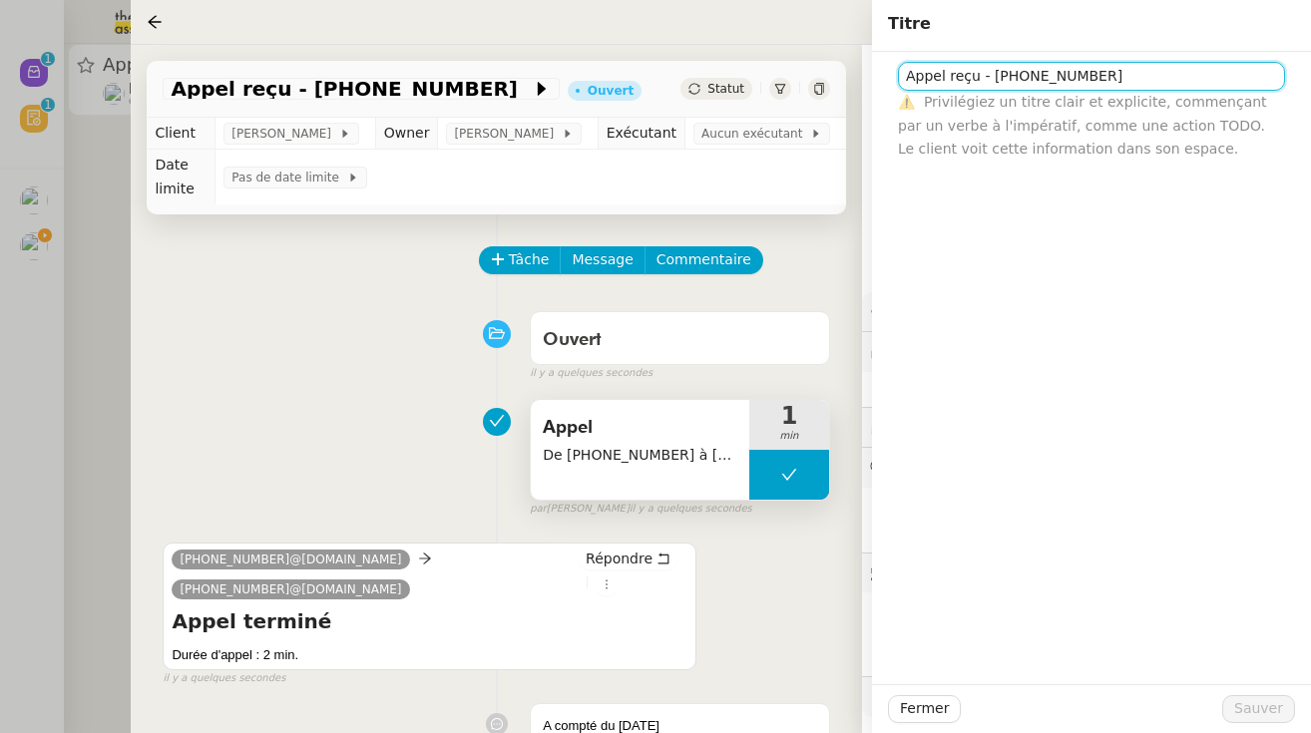
click at [783, 81] on input "Appel reçu - 33270191741" at bounding box center [1091, 76] width 387 height 29
type input "Appel reçu - [PHONE_NUMBER] /SPAM information fibre ADSL"
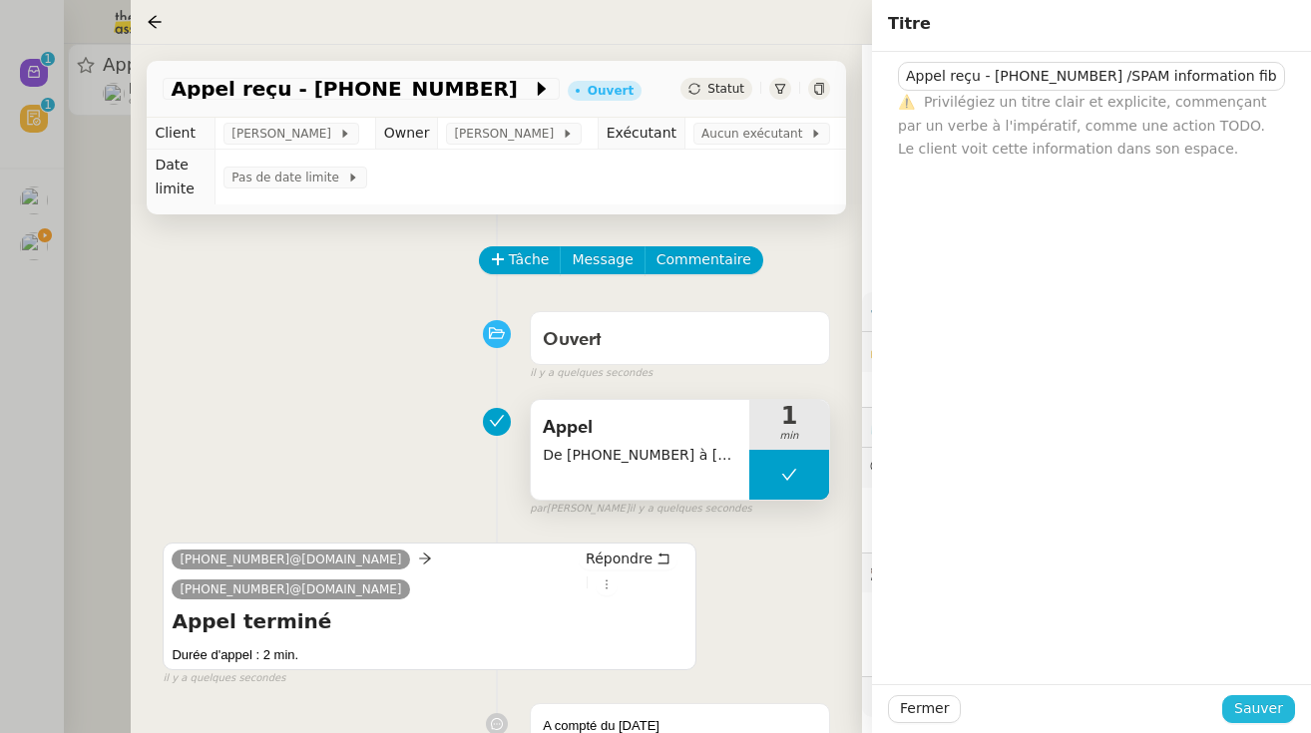
click at [783, 714] on span "Sauver" at bounding box center [1258, 708] width 49 height 23
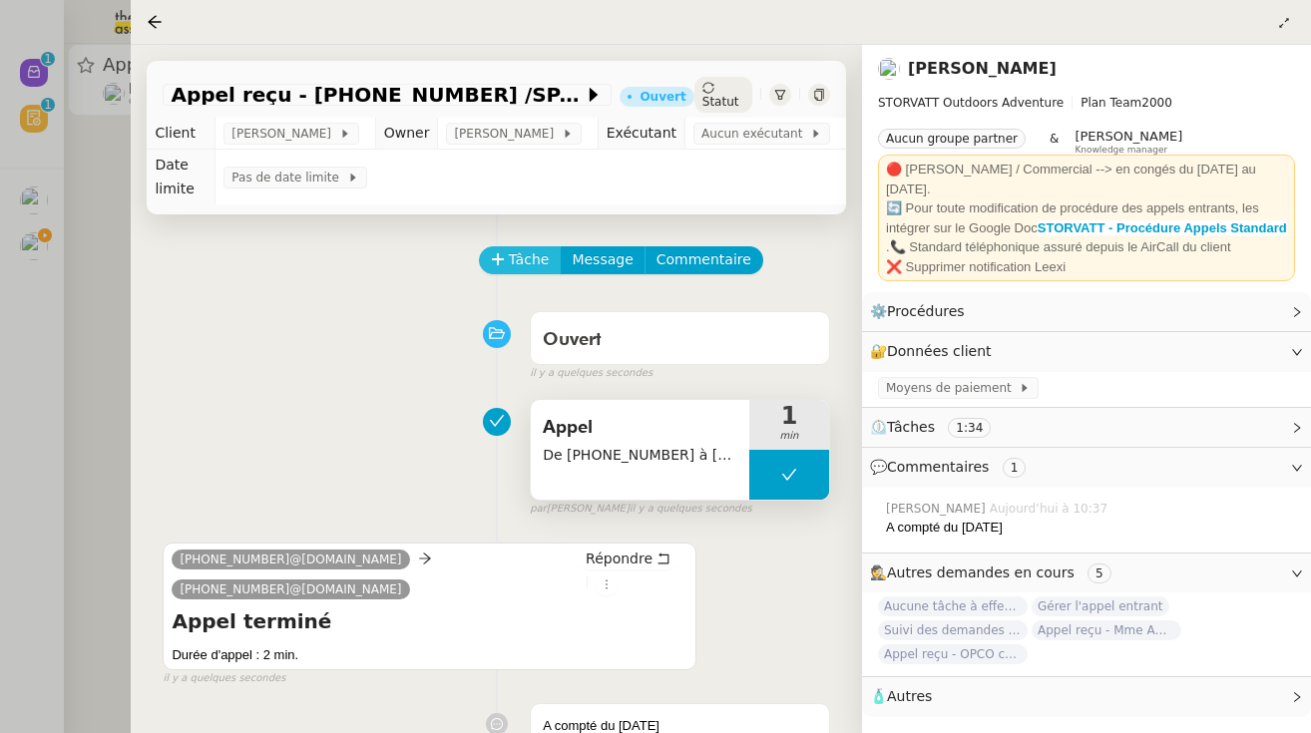
click at [511, 263] on span "Tâche" at bounding box center [529, 259] width 41 height 23
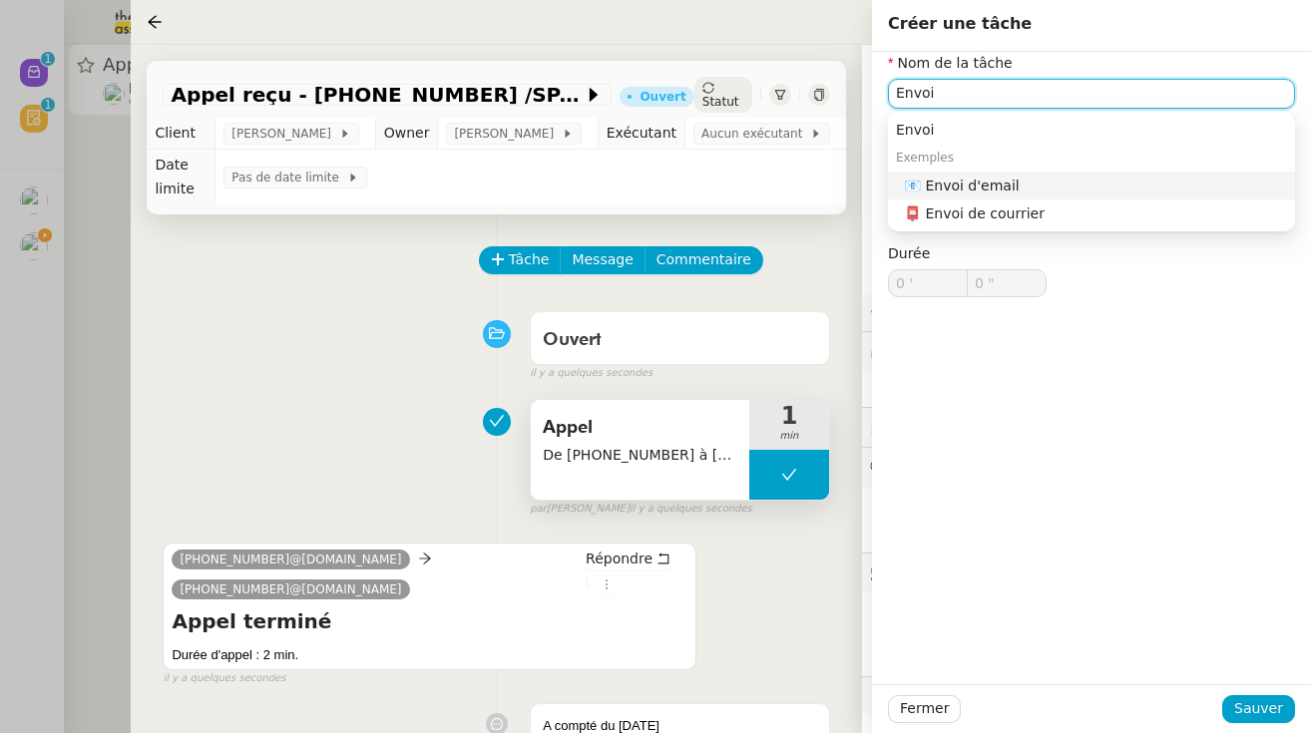
click at [783, 178] on div "📧 Envoi d'email" at bounding box center [1095, 186] width 383 height 18
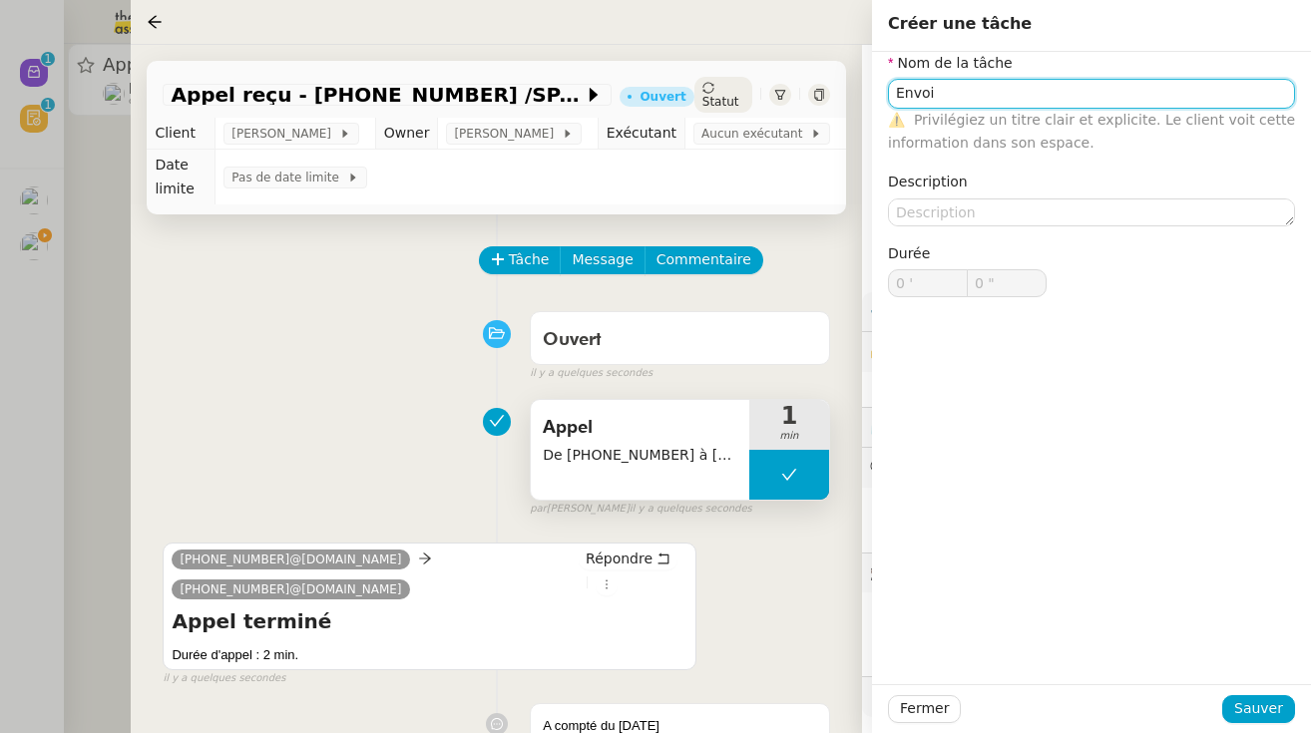
type input "Envoi d'email"
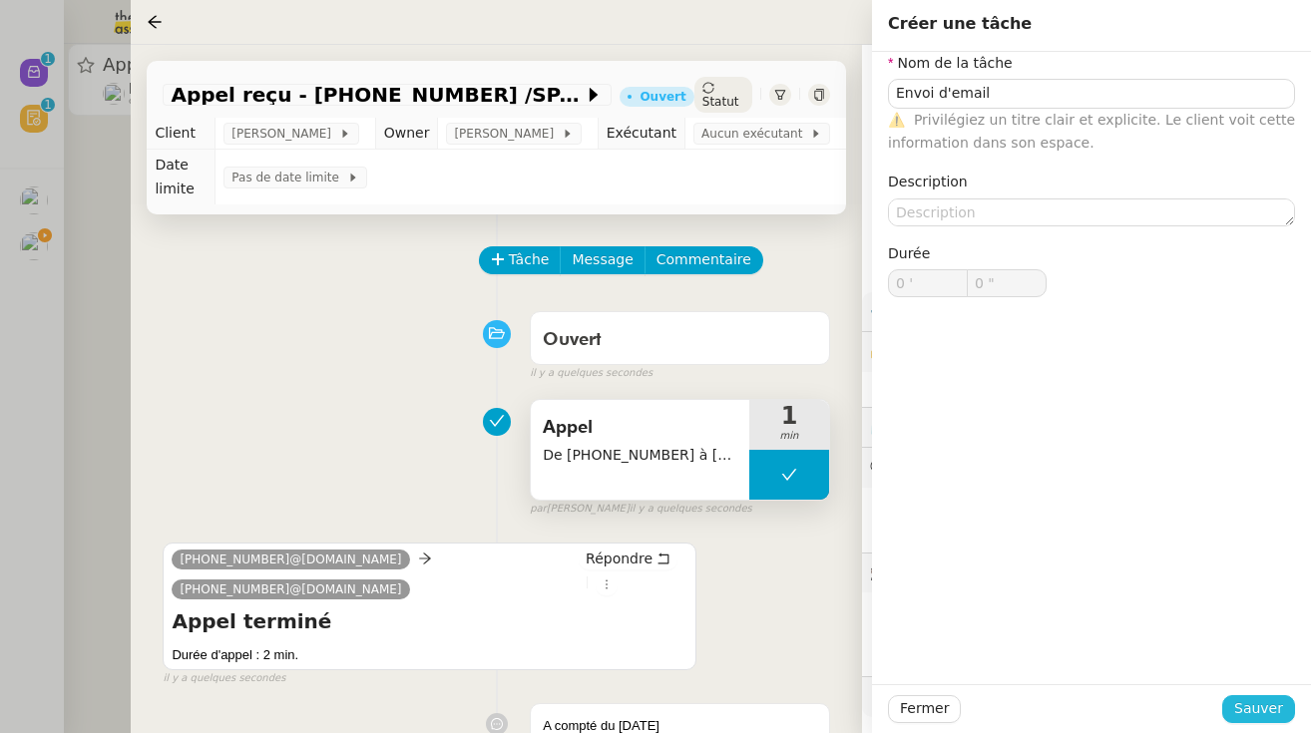
click at [783, 708] on span "Sauver" at bounding box center [1258, 708] width 49 height 23
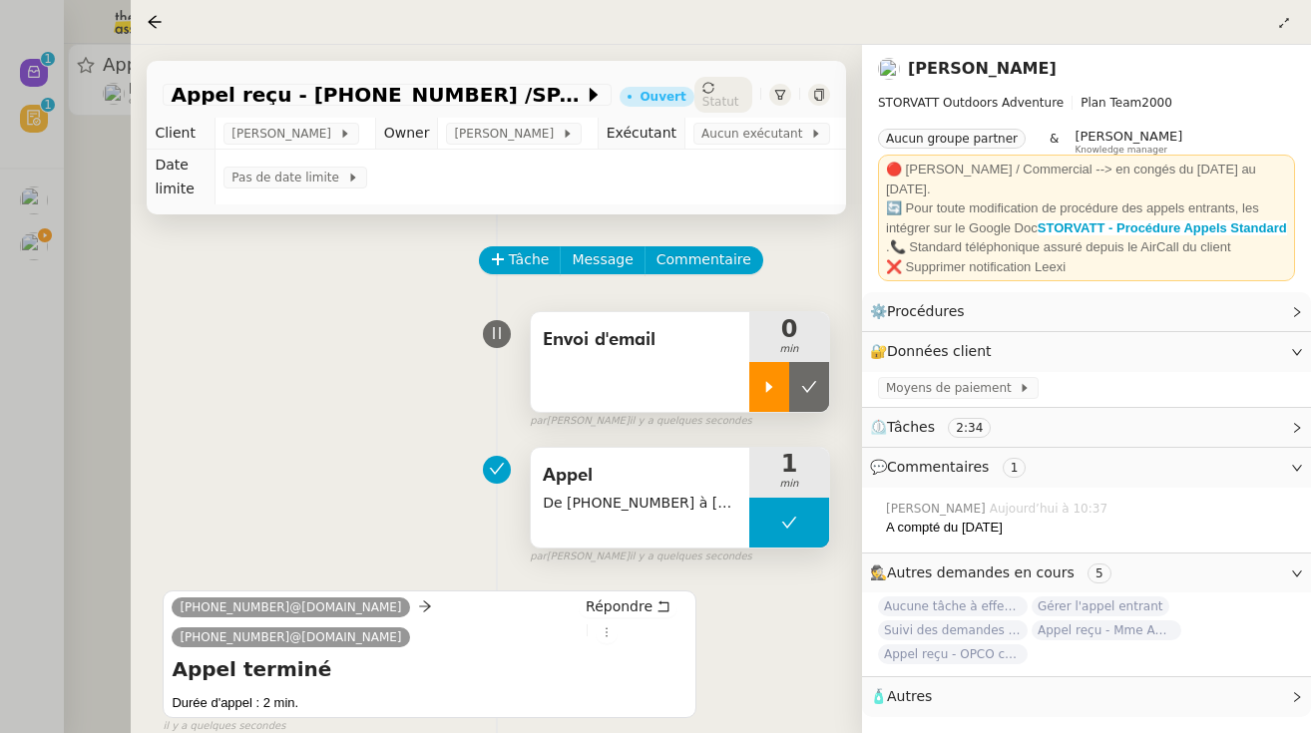
click at [773, 403] on div at bounding box center [769, 387] width 40 height 50
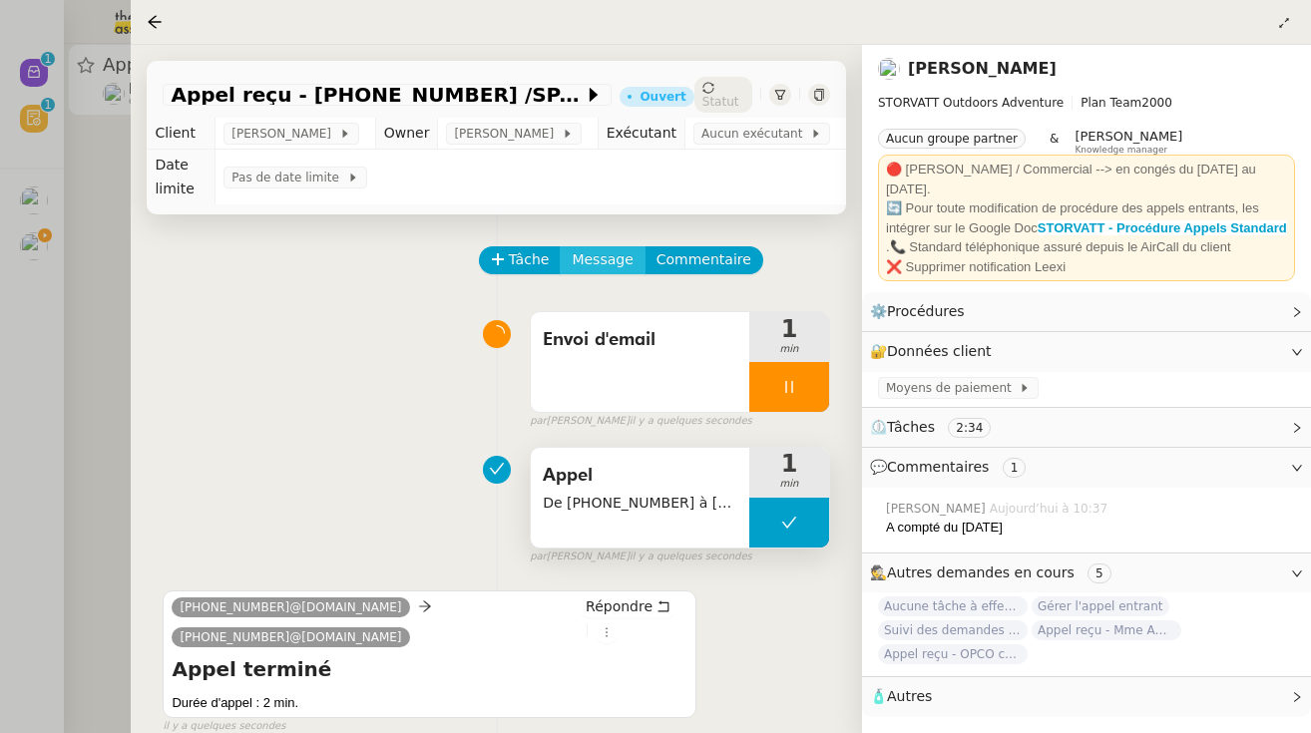
scroll to position [-1, 0]
click at [614, 268] on span "Message" at bounding box center [602, 259] width 61 height 23
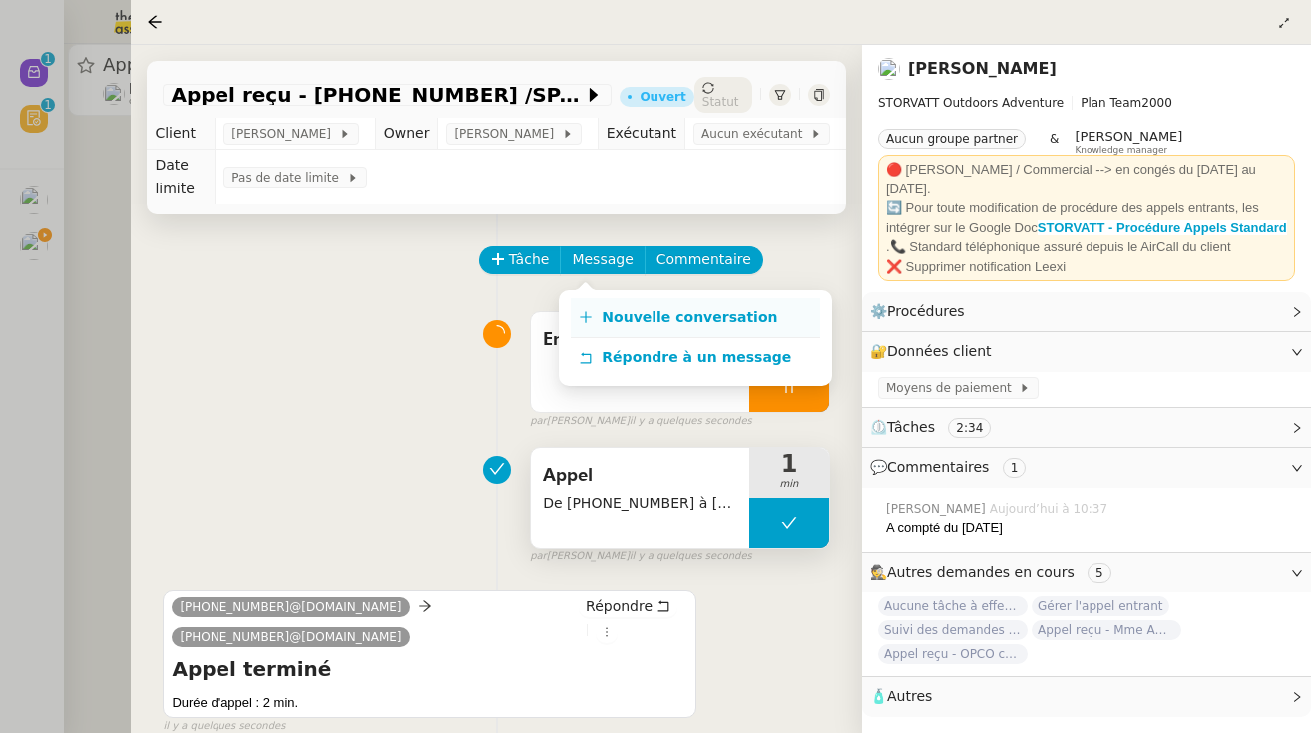
click at [633, 305] on link "Nouvelle conversation" at bounding box center [695, 318] width 249 height 40
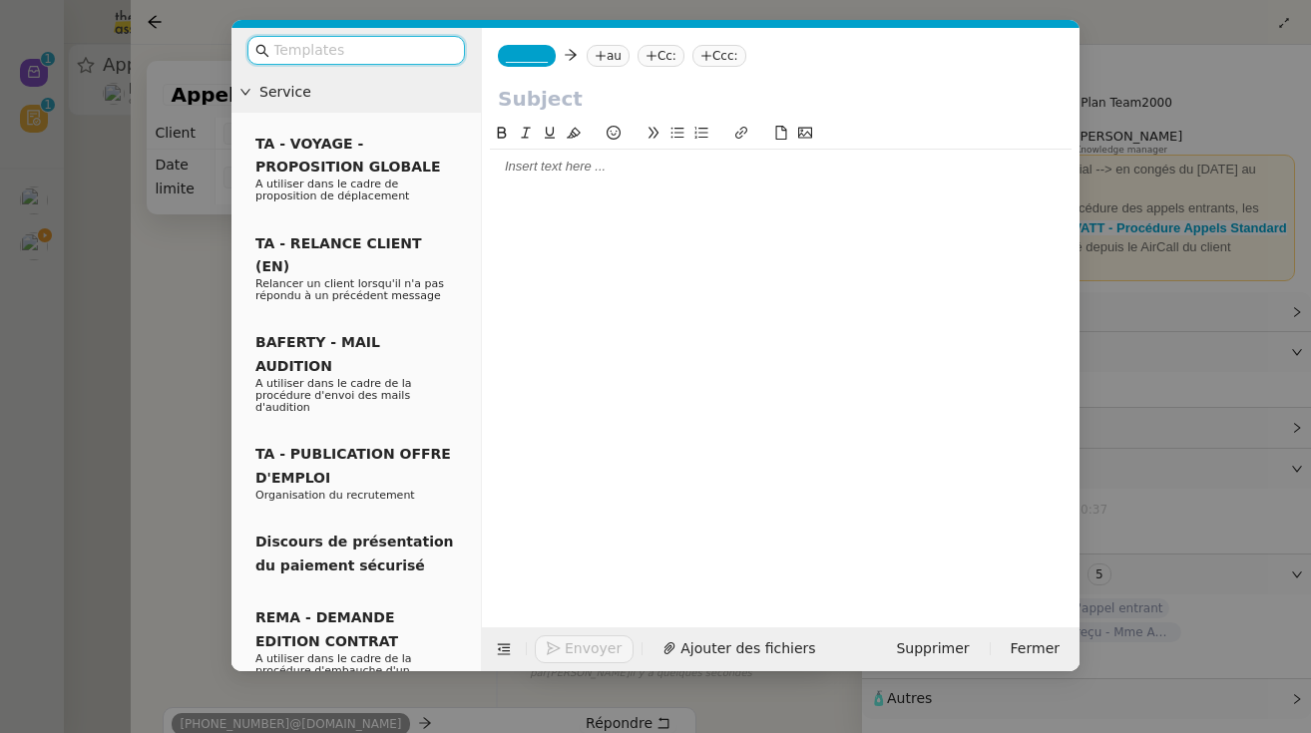
click at [529, 49] on span "_______" at bounding box center [527, 56] width 42 height 14
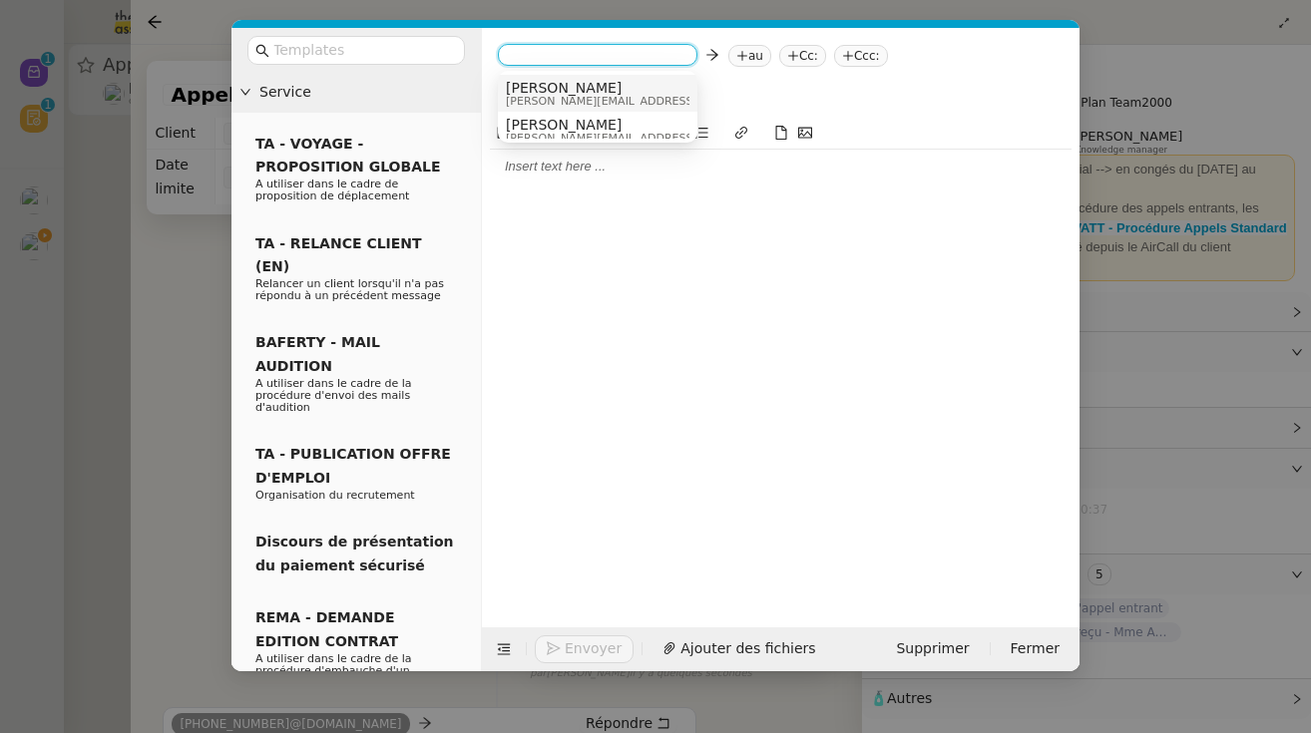
click at [558, 93] on span "[PERSON_NAME]" at bounding box center [647, 88] width 283 height 16
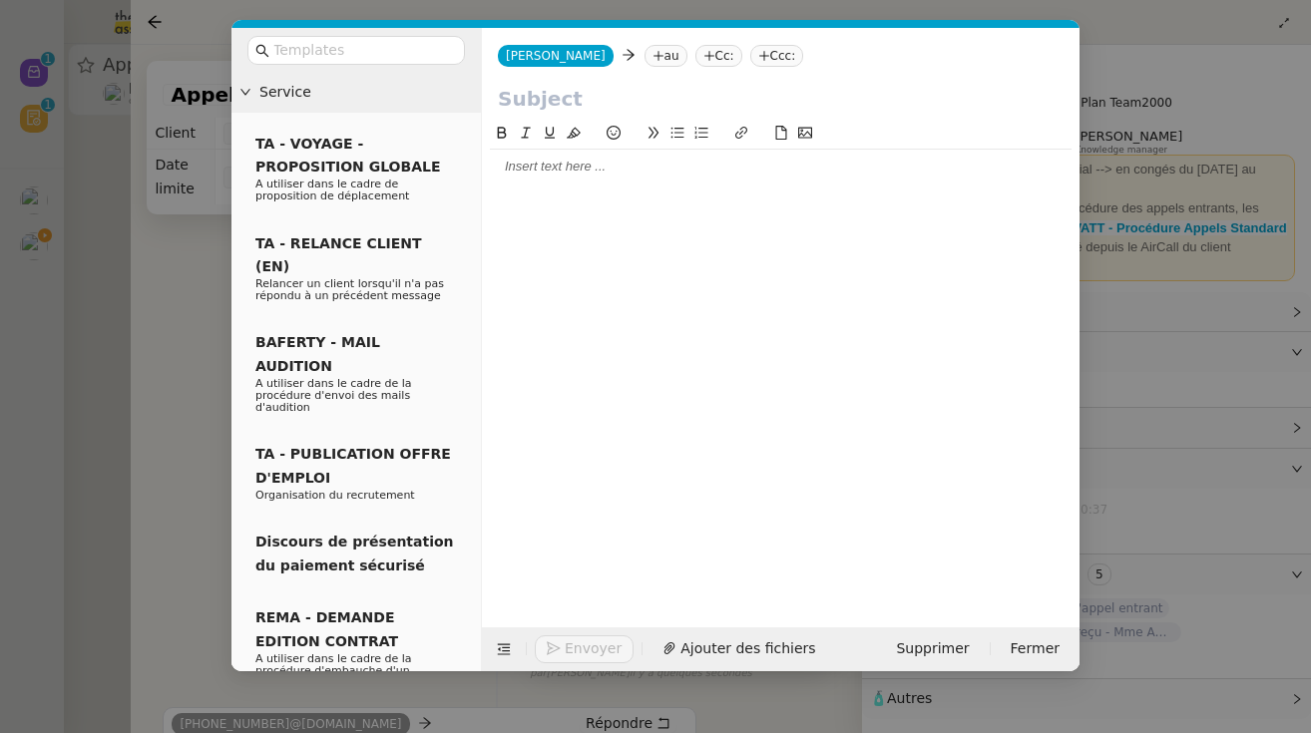
click at [645, 66] on nz-tag "au" at bounding box center [666, 56] width 43 height 22
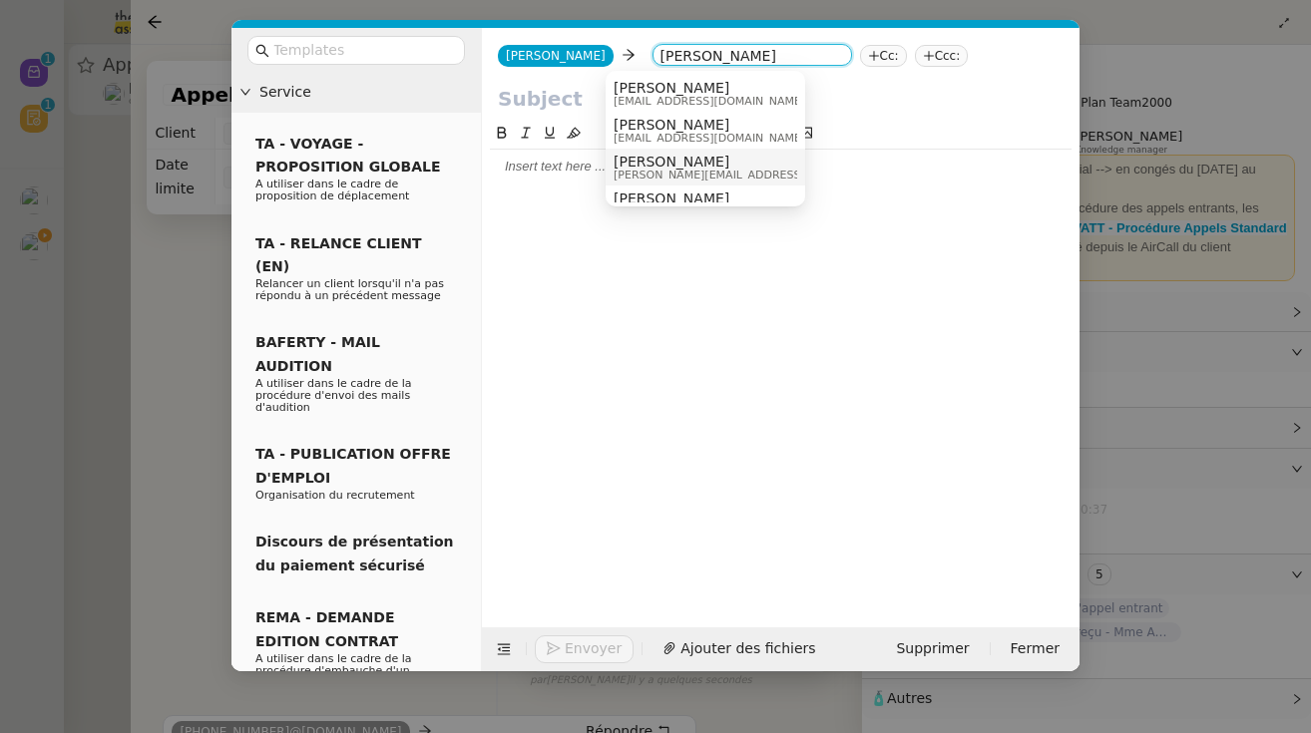
type input "thomas soulier"
click at [672, 160] on span "[PERSON_NAME]" at bounding box center [755, 162] width 283 height 16
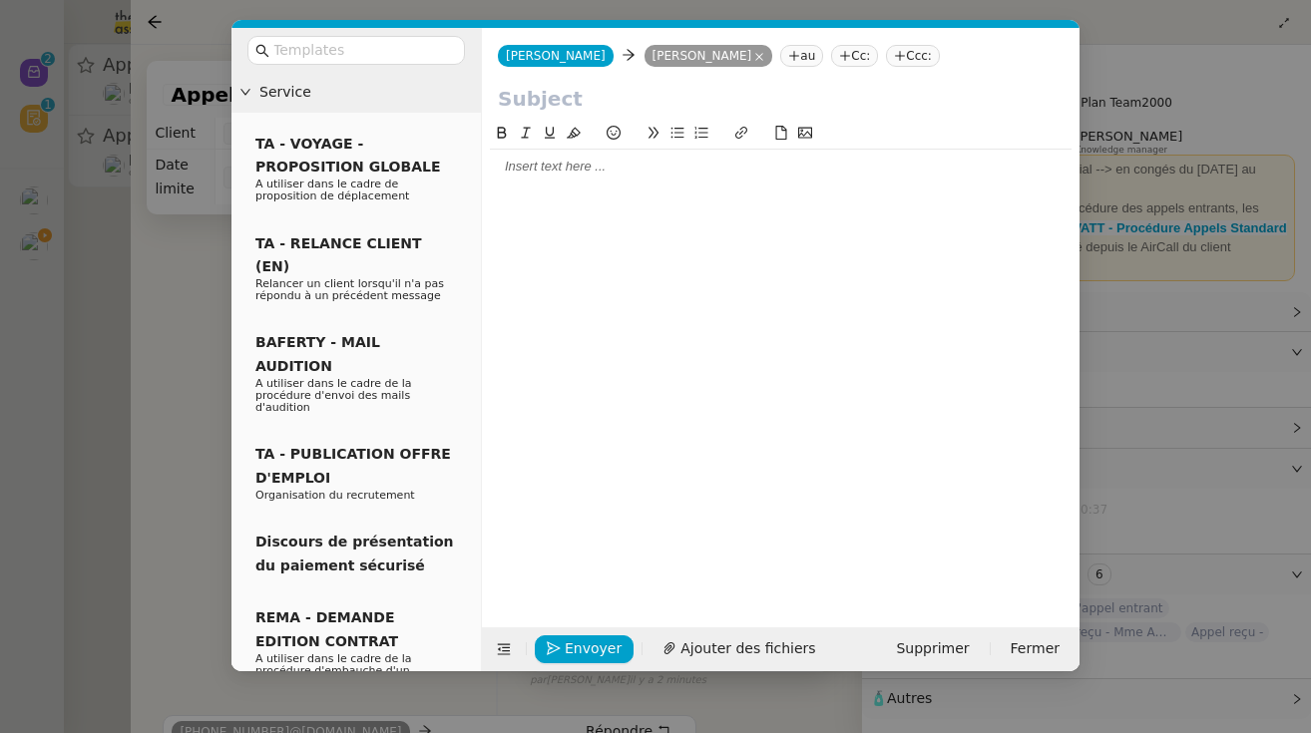
click at [144, 426] on nz-modal-container "Service TA - VOYAGE - PROPOSITION GLOBALE A utiliser dans le cadre de propositi…" at bounding box center [655, 366] width 1311 height 733
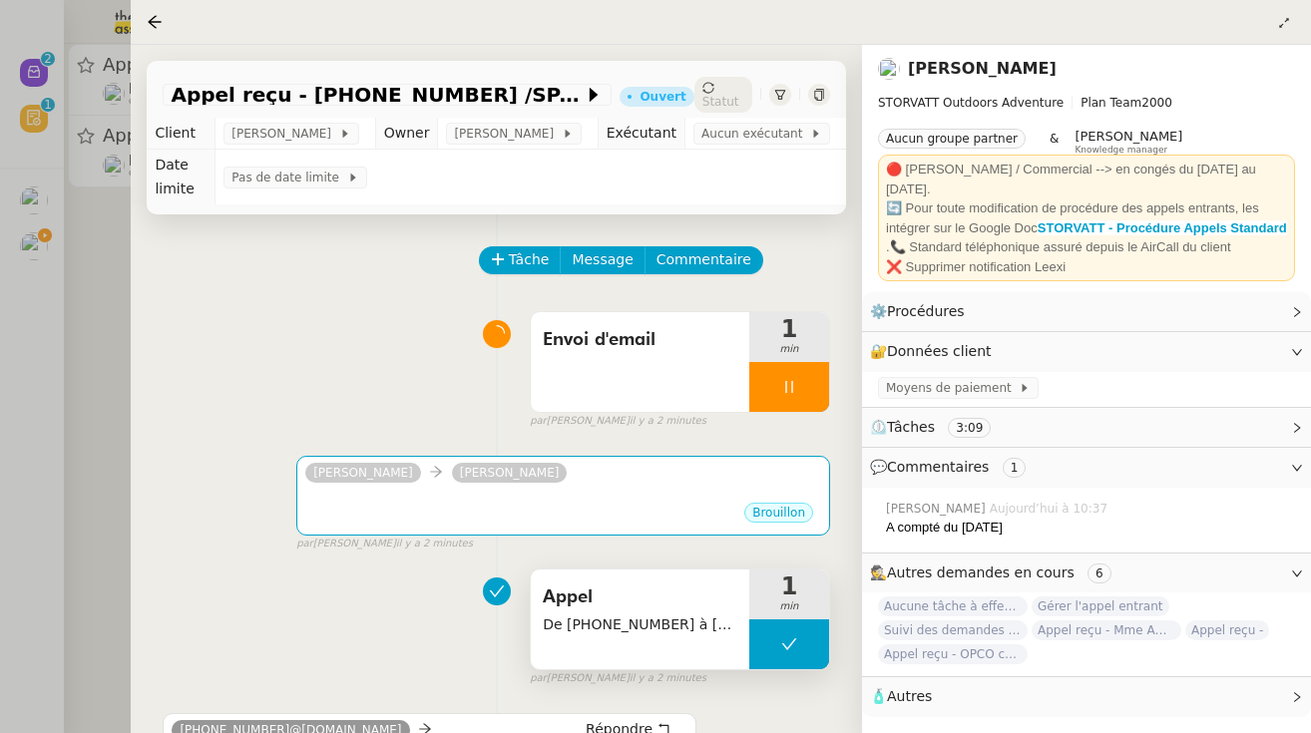
click at [82, 399] on div at bounding box center [655, 366] width 1311 height 733
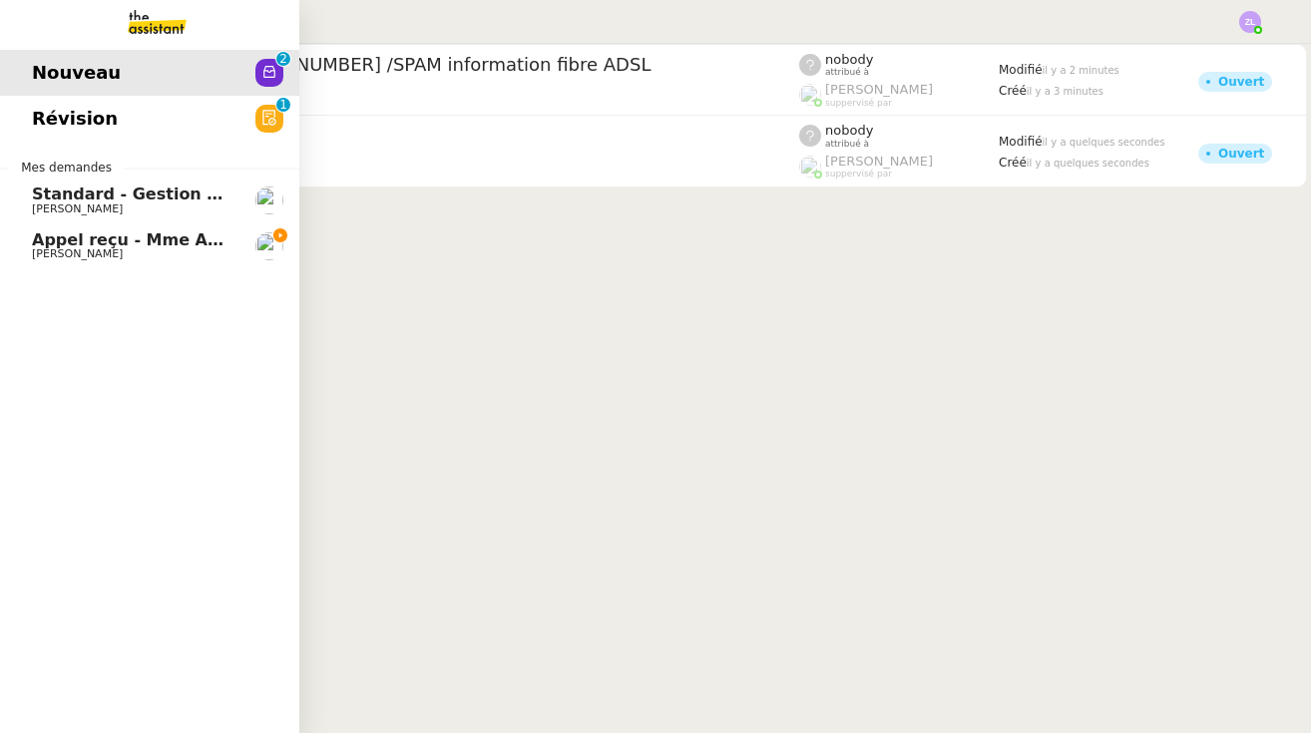
click at [58, 241] on span "Appel reçu - Mme AGENEAU" at bounding box center [156, 239] width 248 height 19
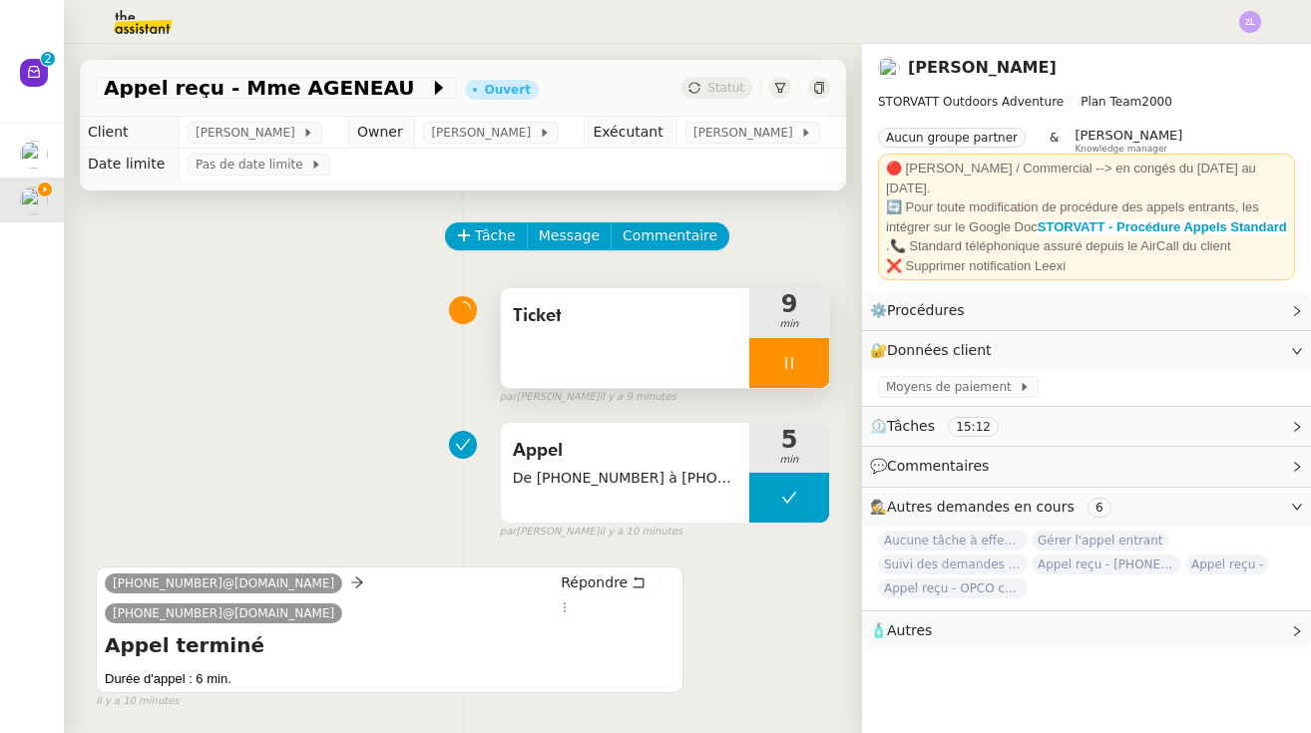
click at [783, 352] on div at bounding box center [789, 363] width 80 height 50
click at [783, 363] on button at bounding box center [809, 363] width 40 height 50
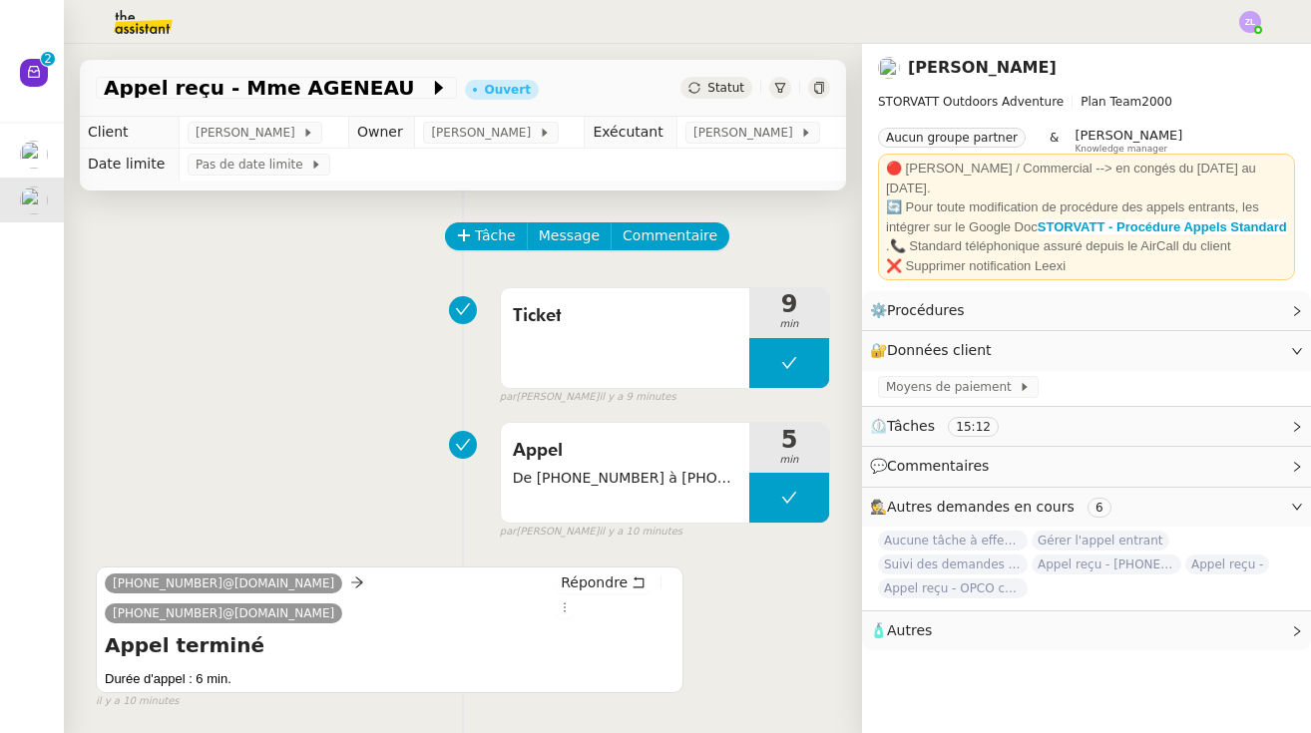
click at [727, 74] on div "Appel reçu - Mme AGENEAU Ouvert Statut" at bounding box center [463, 88] width 766 height 57
click at [730, 83] on span "Statut" at bounding box center [725, 88] width 37 height 14
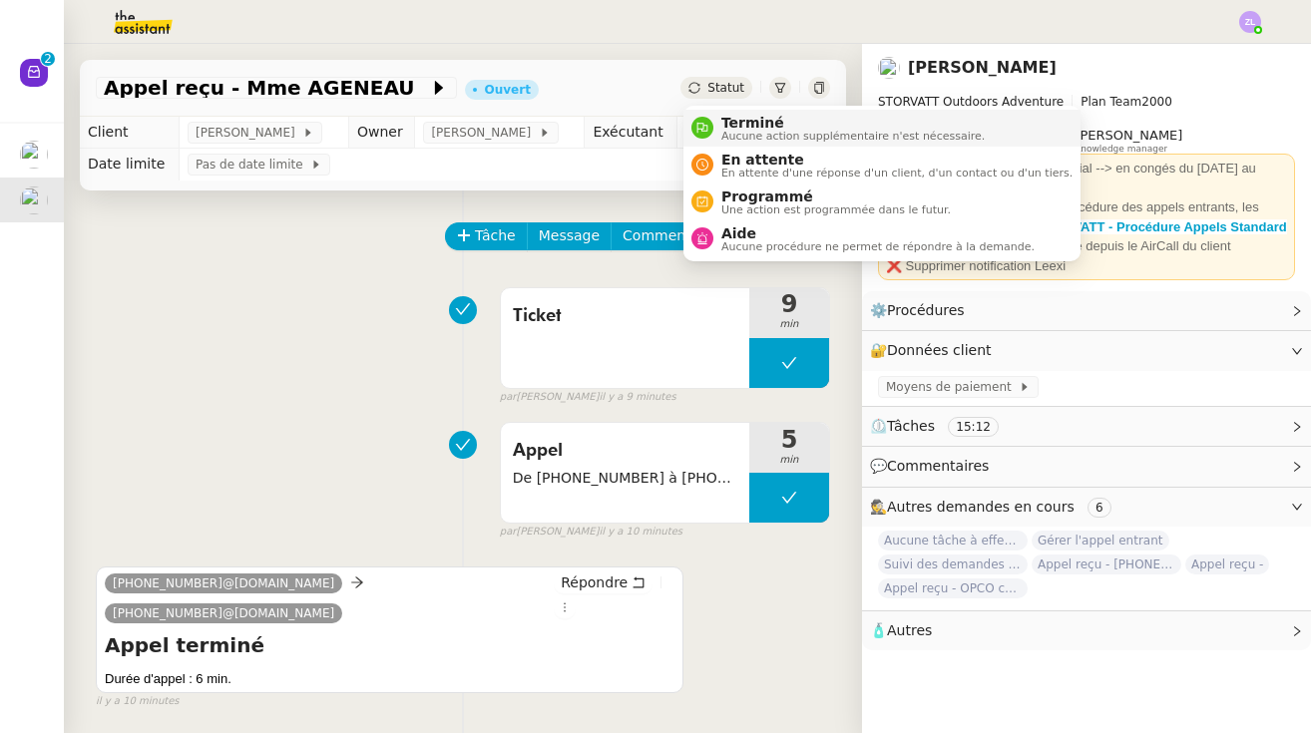
click at [747, 142] on span "Aucune action supplémentaire n'est nécessaire." at bounding box center [852, 136] width 263 height 11
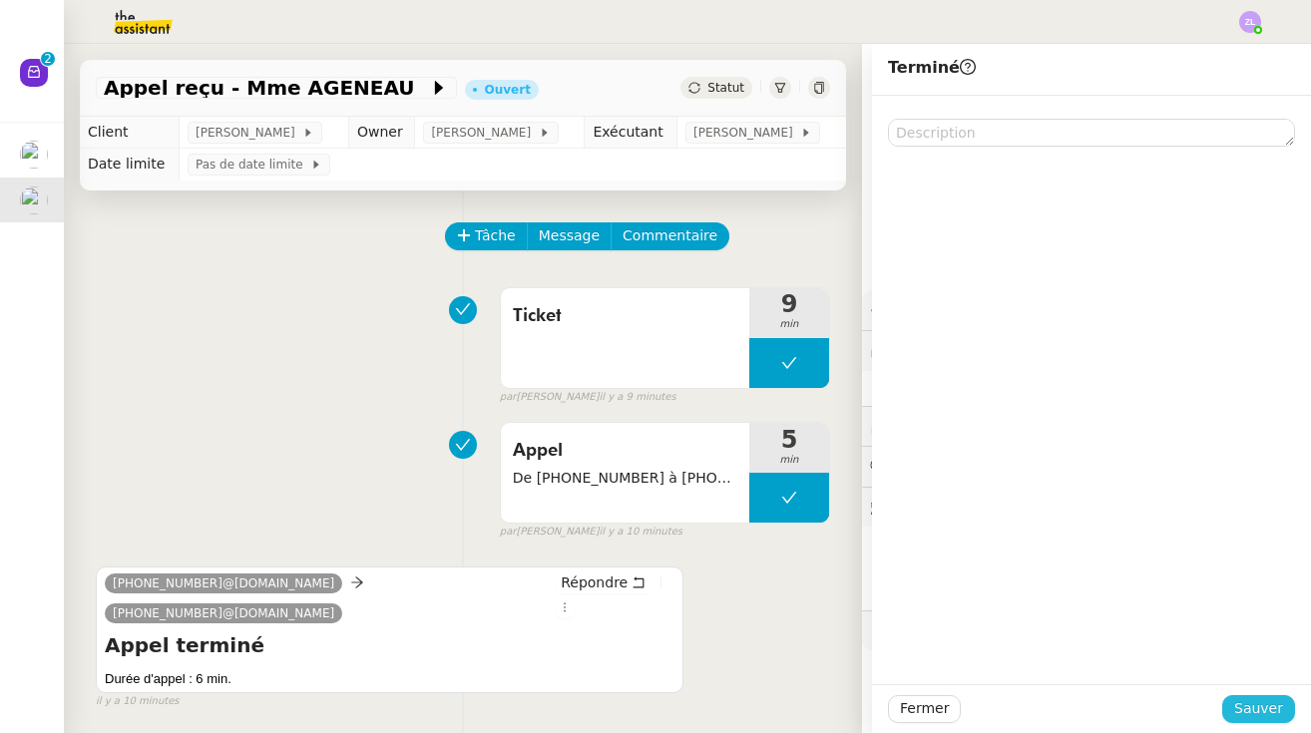
click at [783, 708] on span "Sauver" at bounding box center [1258, 708] width 49 height 23
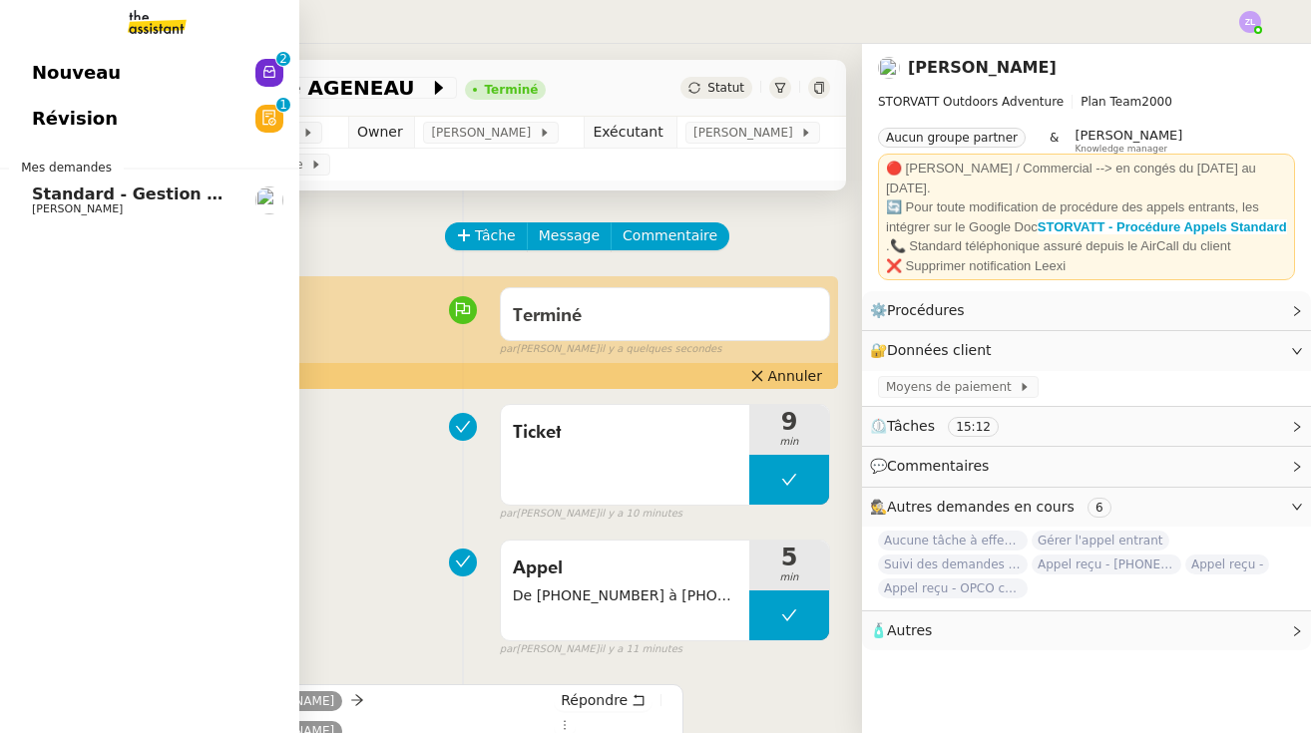
click at [203, 66] on link "Nouveau 0 1 2 3 4 5 6 7 8 9" at bounding box center [149, 73] width 299 height 46
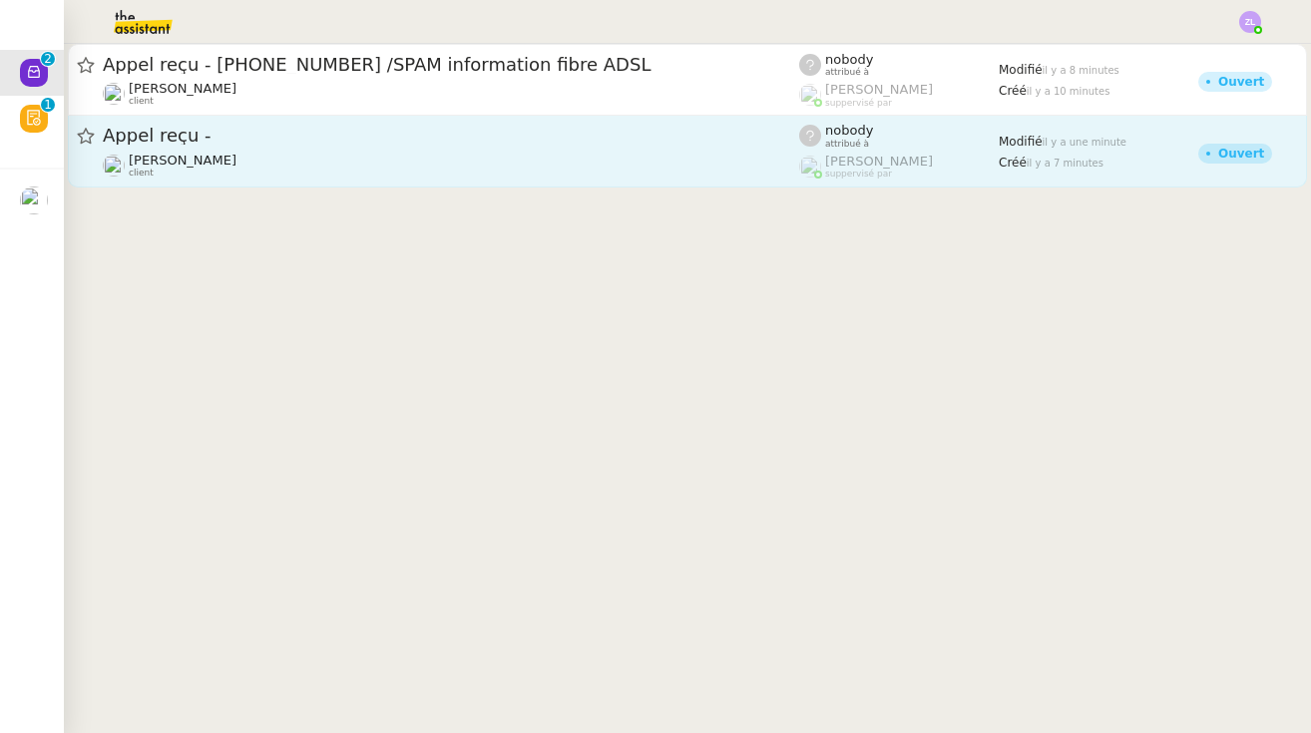
click at [425, 148] on div "Appel reçu -" at bounding box center [451, 136] width 696 height 25
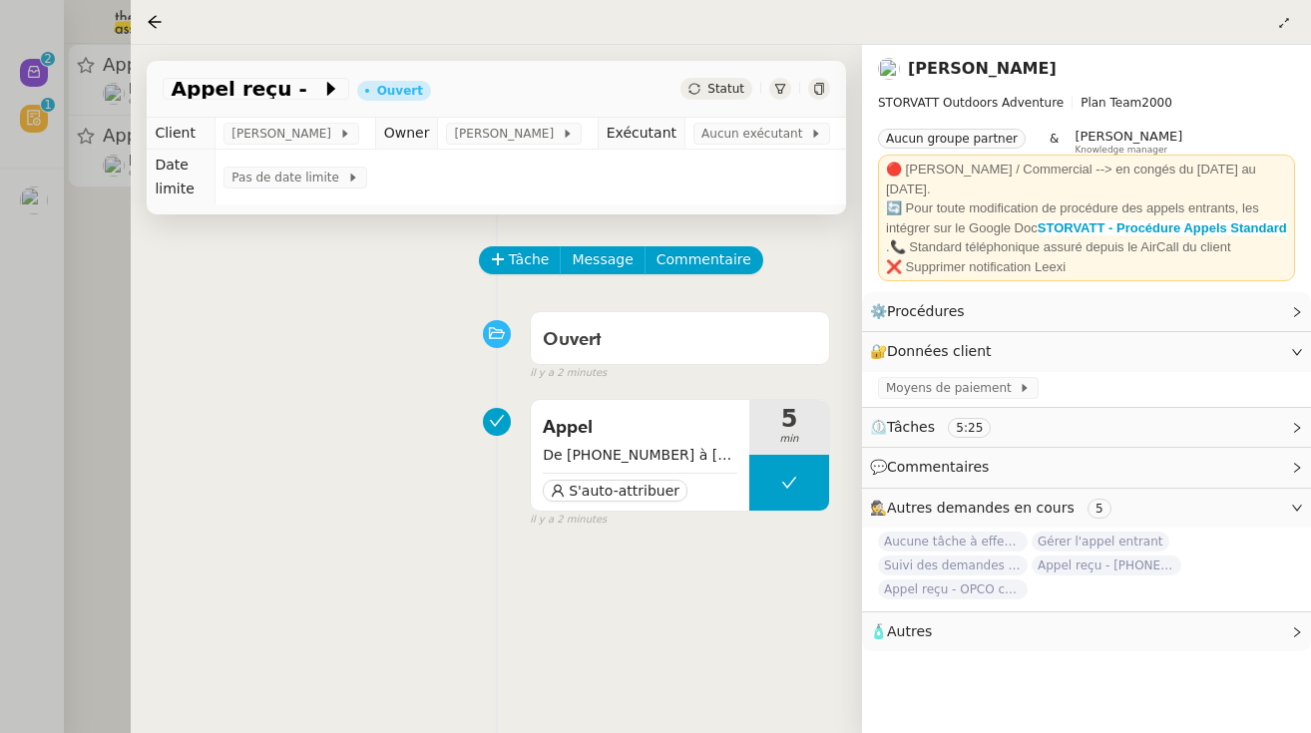
click at [96, 153] on div at bounding box center [655, 366] width 1311 height 733
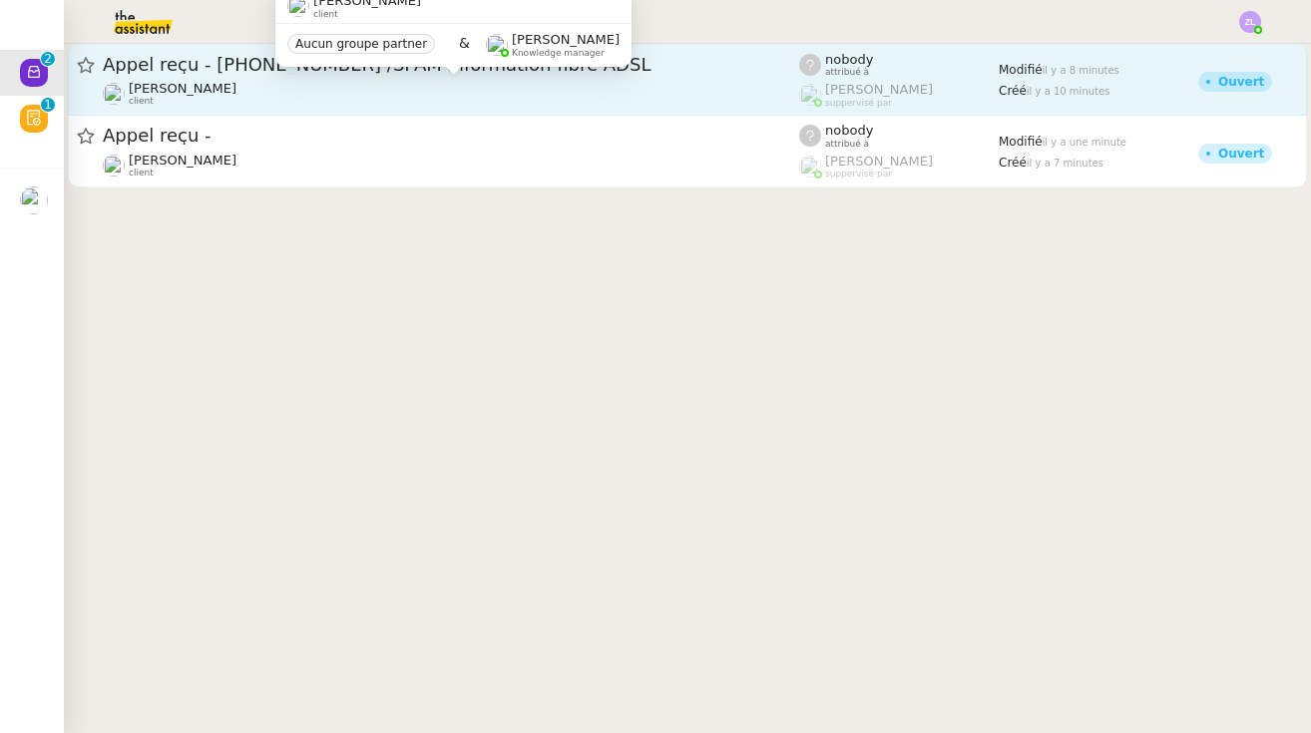
click at [199, 90] on span "[PERSON_NAME]" at bounding box center [183, 88] width 108 height 15
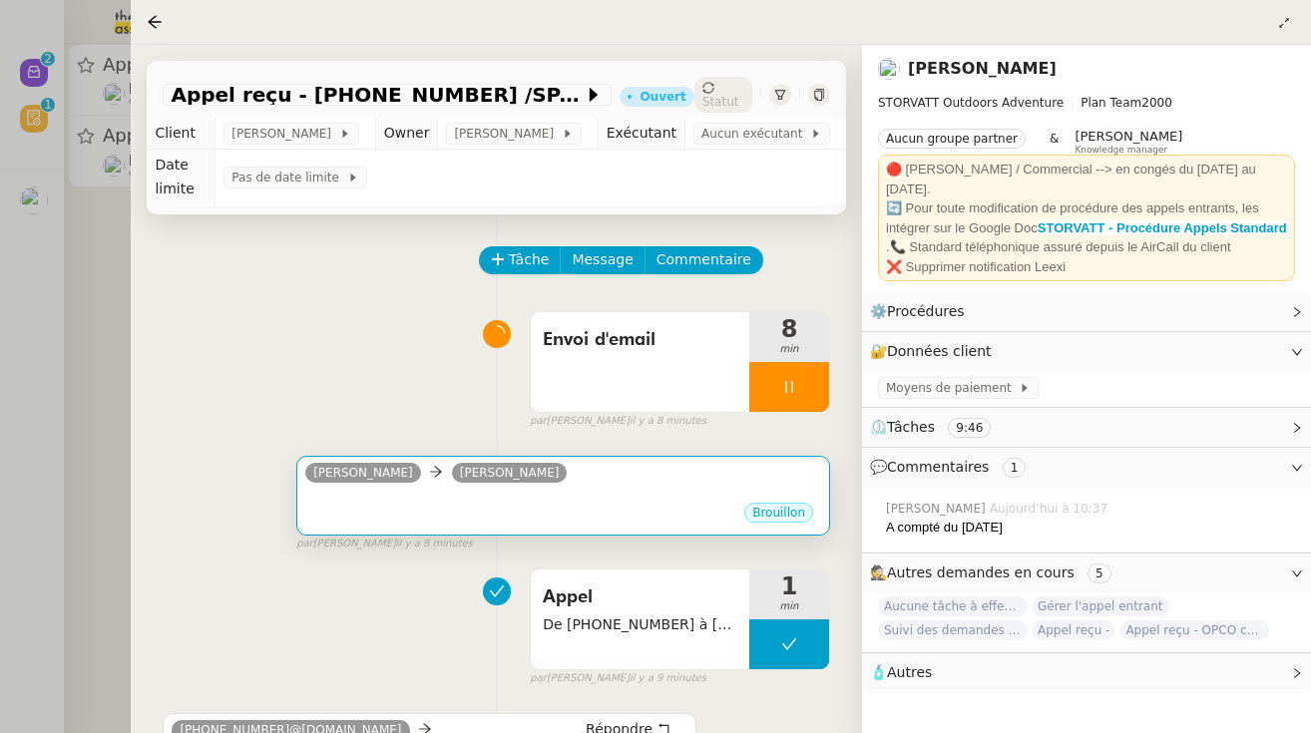
click at [560, 497] on div "•••" at bounding box center [563, 496] width 516 height 10
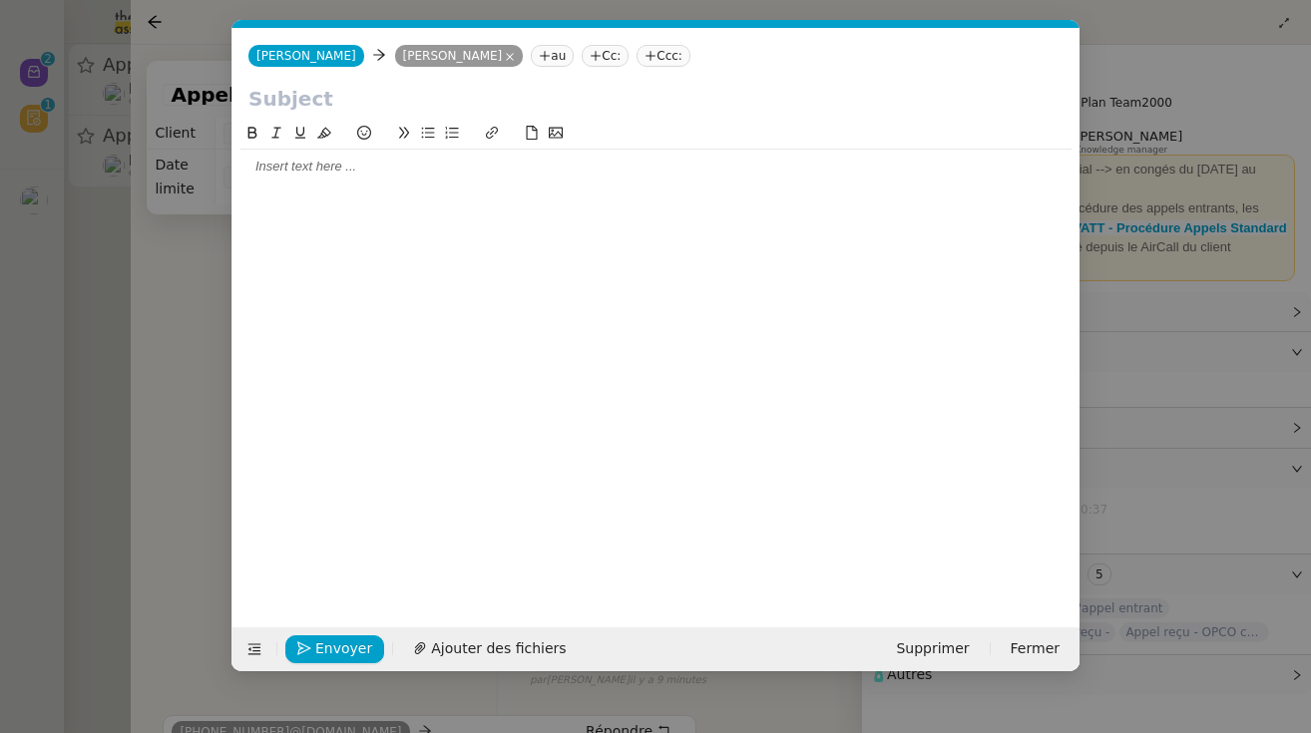
scroll to position [0, 43]
click at [783, 116] on div at bounding box center [655, 103] width 847 height 38
click at [330, 103] on input "text" at bounding box center [655, 99] width 815 height 30
paste input "Appel suspect – Travaux réseau annoncés pour le [DATE]"
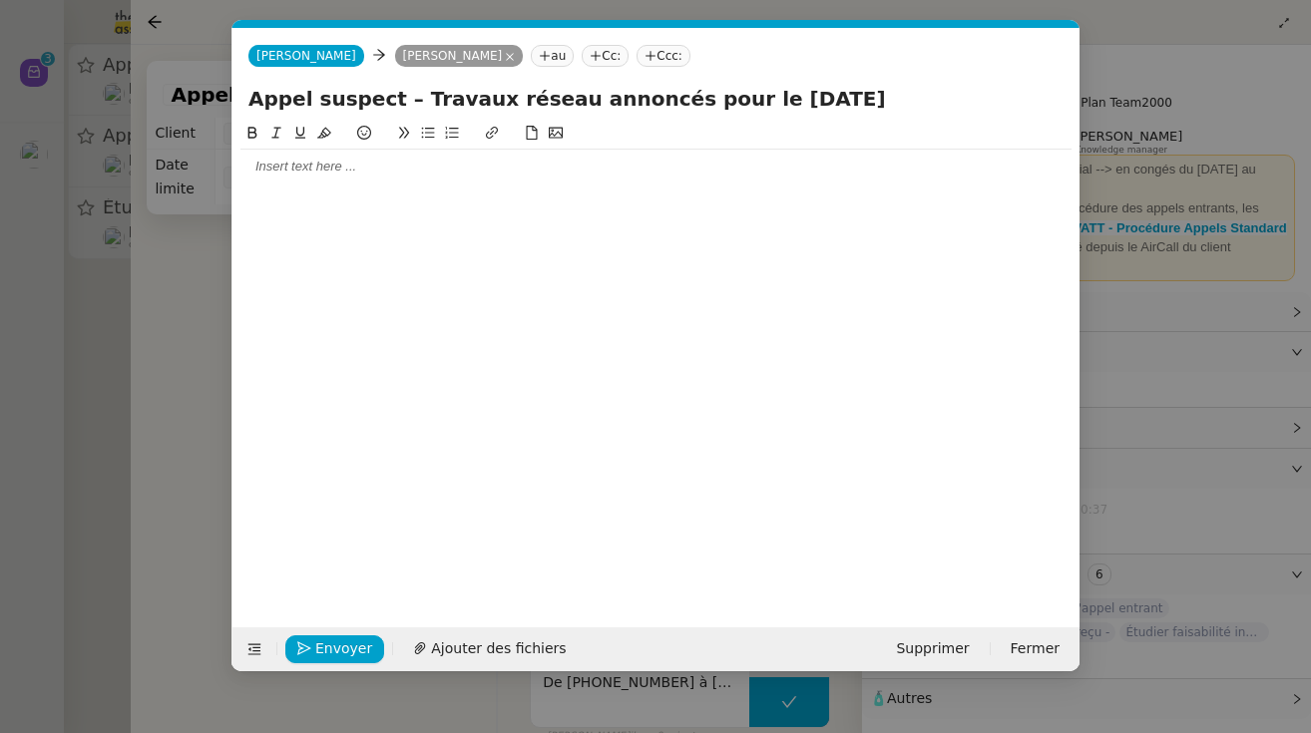
click at [486, 103] on input "Appel suspect – Travaux réseau annoncés pour le [DATE]" at bounding box center [655, 99] width 815 height 30
type input "Appel suspect – Travaux réseau annoncés pour le [DATE]"
click at [445, 177] on div at bounding box center [655, 167] width 831 height 34
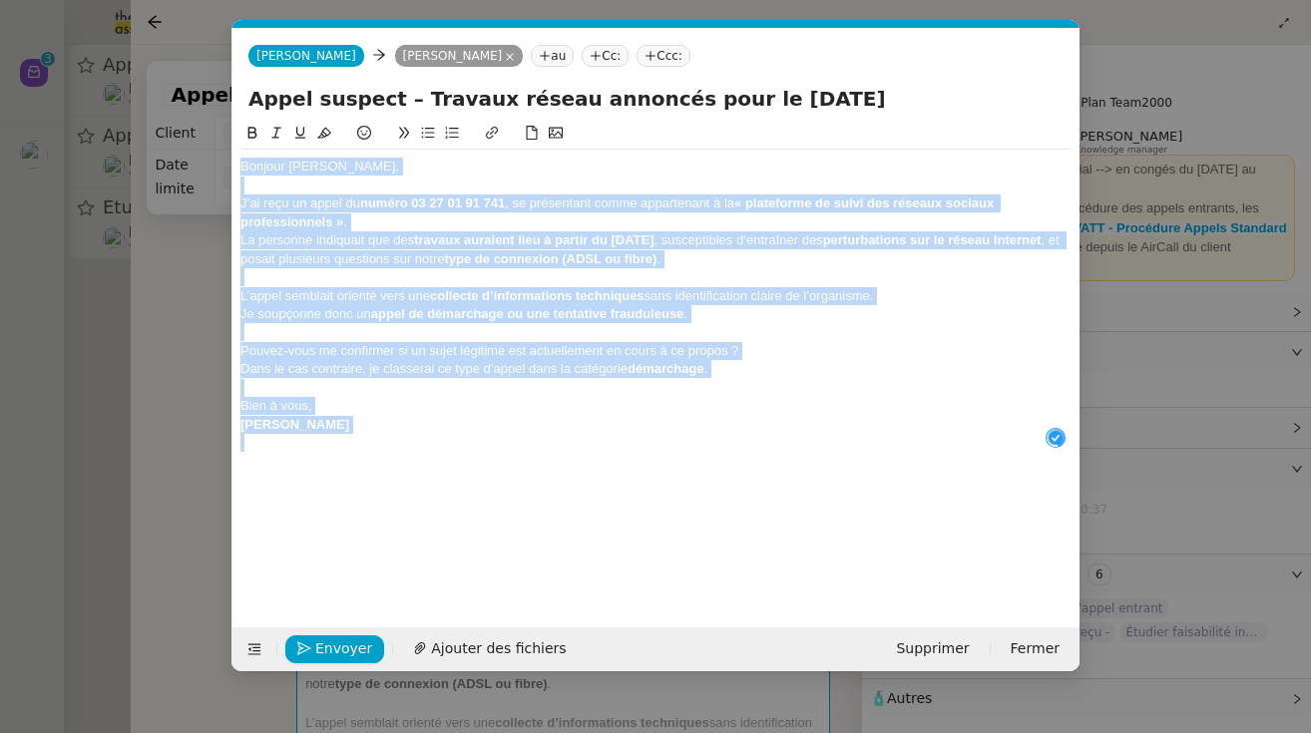
drag, startPoint x: 324, startPoint y: 434, endPoint x: 178, endPoint y: 157, distance: 313.8
click at [178, 157] on nz-modal-container "Service TA - VOYAGE - PROPOSITION GLOBALE A utiliser dans le cadre de propositi…" at bounding box center [655, 366] width 1311 height 733
click at [251, 137] on icon at bounding box center [252, 133] width 14 height 14
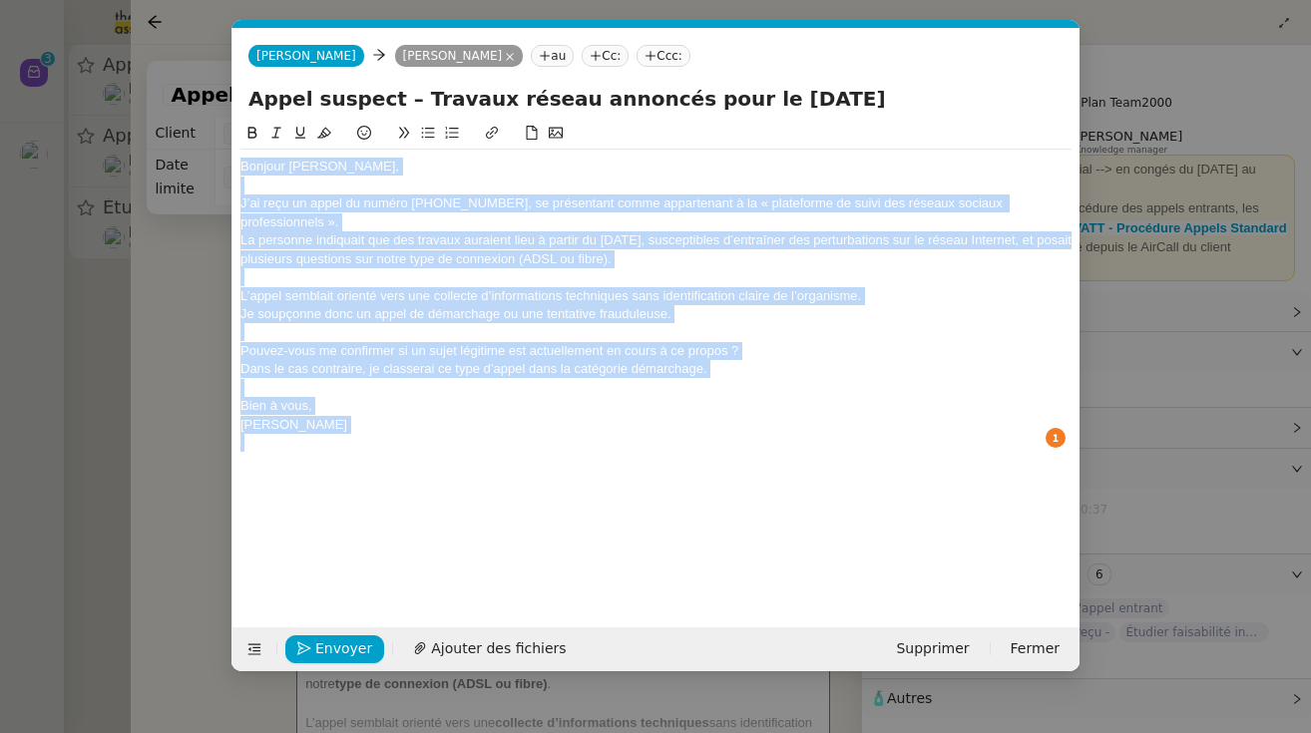
click at [314, 222] on div "J’ai reçu un appel du numéro [PHONE_NUMBER], se présentant comme appartenant à …" at bounding box center [655, 213] width 831 height 37
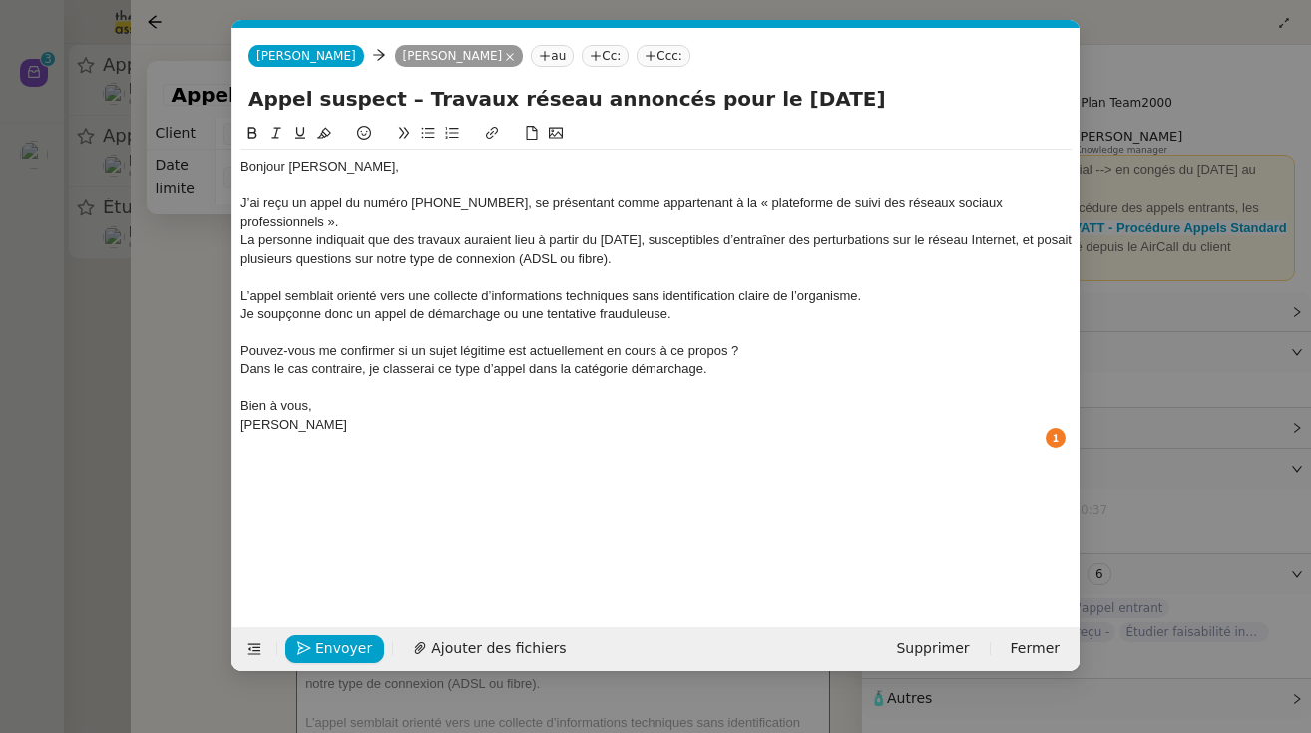
click at [240, 311] on div "Je soupçonne donc un appel de démarchage ou une tentative frauduleuse." at bounding box center [655, 314] width 831 height 18
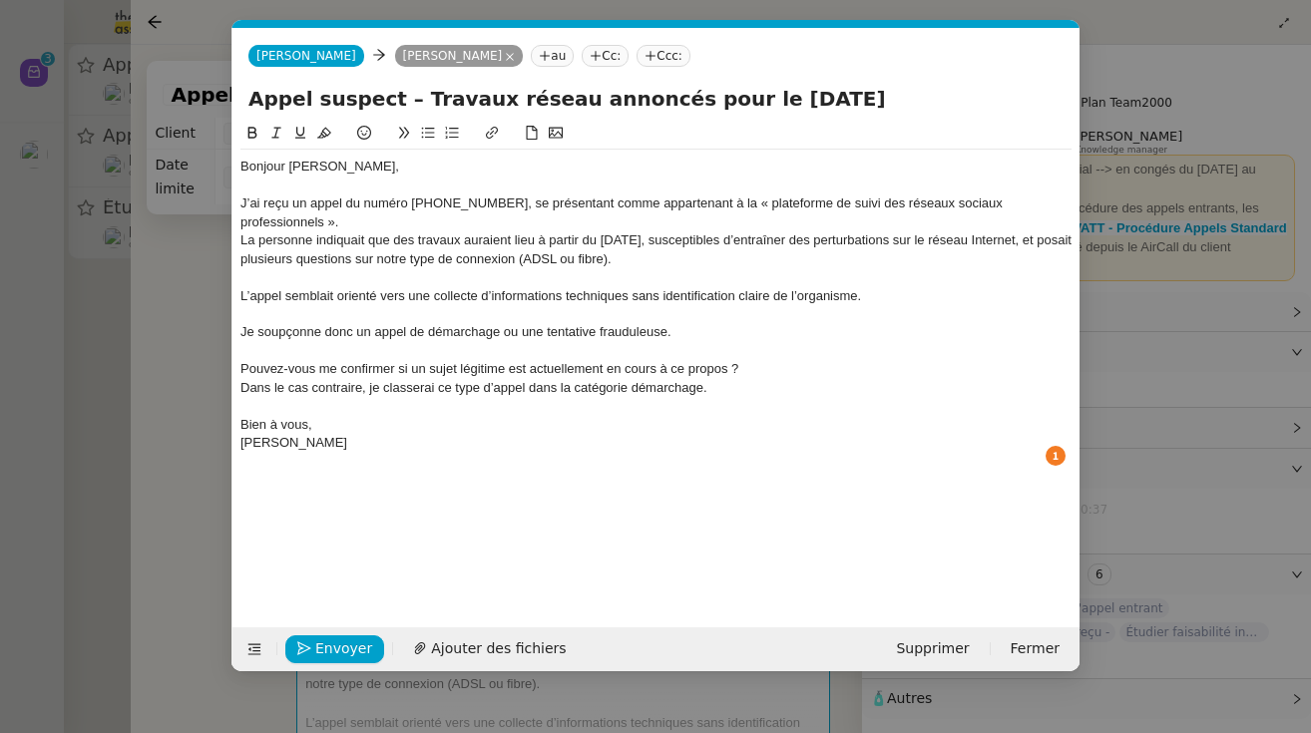
click at [241, 361] on div "Pouvez-vous me confirmer si un sujet légitime est actuellement en cours à ce pr…" at bounding box center [655, 369] width 831 height 18
click at [427, 132] on icon at bounding box center [428, 133] width 14 height 14
click at [783, 361] on li "Pouvez-vous me confirmer si un sujet légitime est actuellement en cours à ce pr…" at bounding box center [666, 369] width 812 height 18
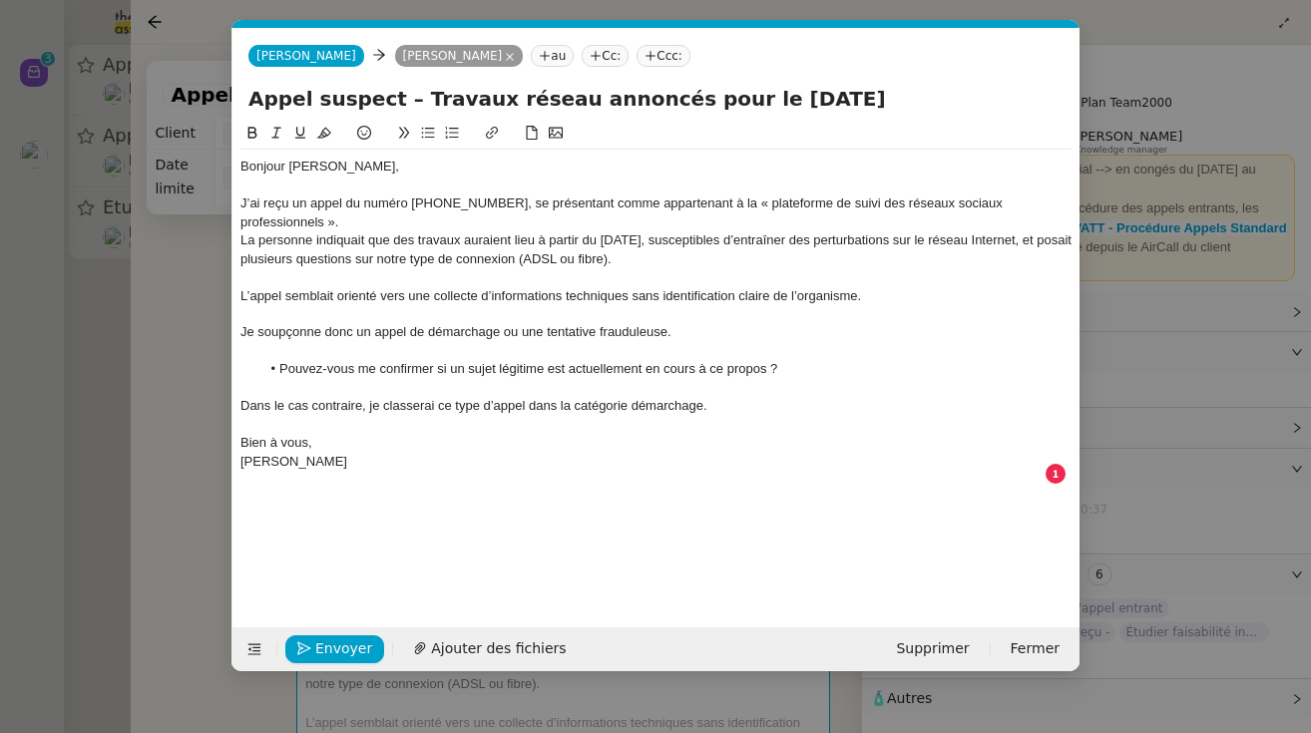
click at [243, 456] on div "[PERSON_NAME]" at bounding box center [655, 462] width 831 height 18
click at [315, 477] on div "[PERSON_NAME]" at bounding box center [655, 480] width 831 height 18
click at [365, 471] on div "Géraldine, Service CLients" at bounding box center [655, 480] width 831 height 18
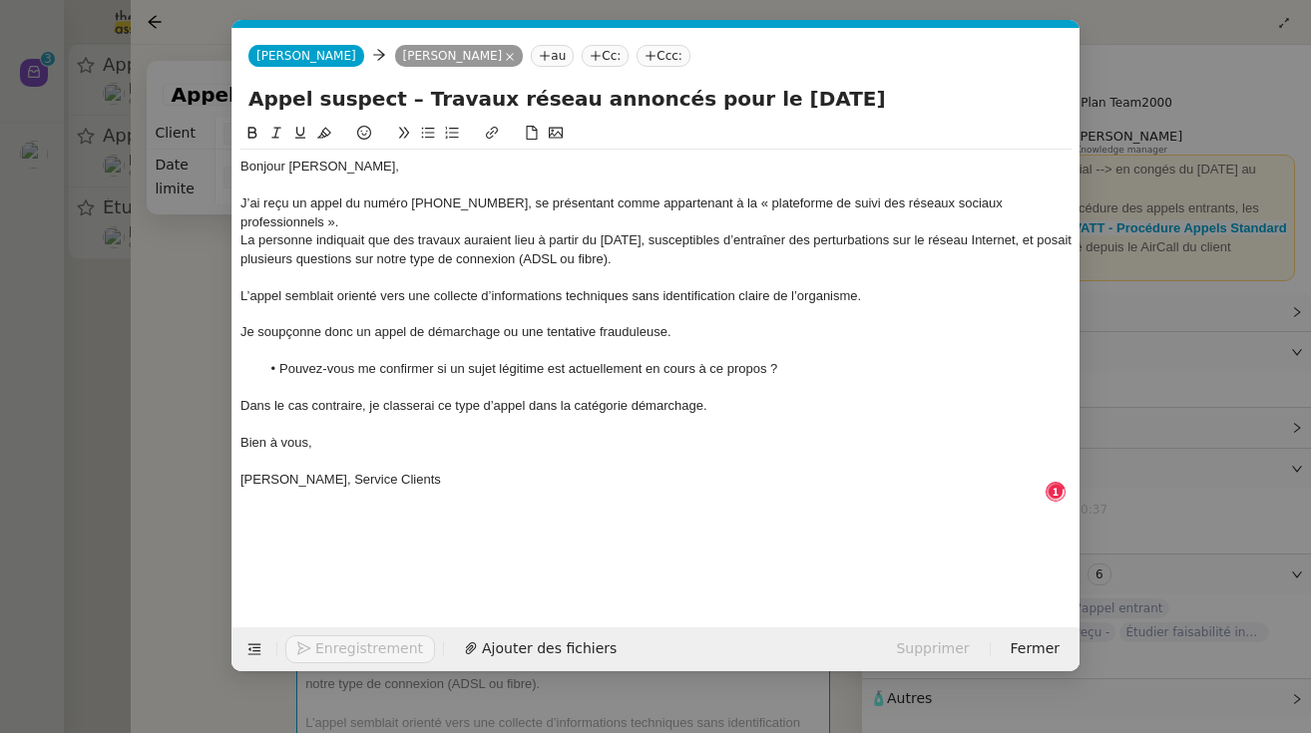
click at [632, 372] on li "Pouvez-vous me confirmer si un sujet légitime est actuellement en cours à ce pr…" at bounding box center [666, 369] width 812 height 18
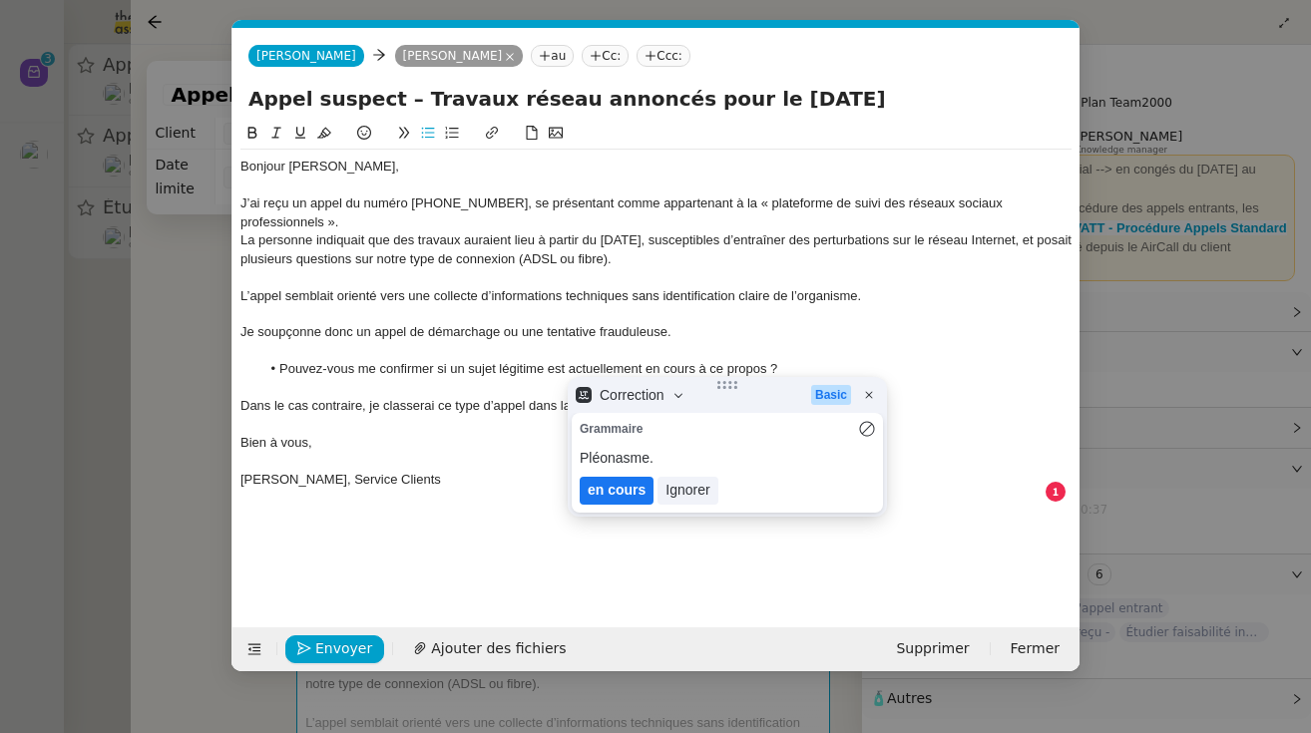
click at [631, 488] on lt-em "en cours" at bounding box center [617, 490] width 58 height 16
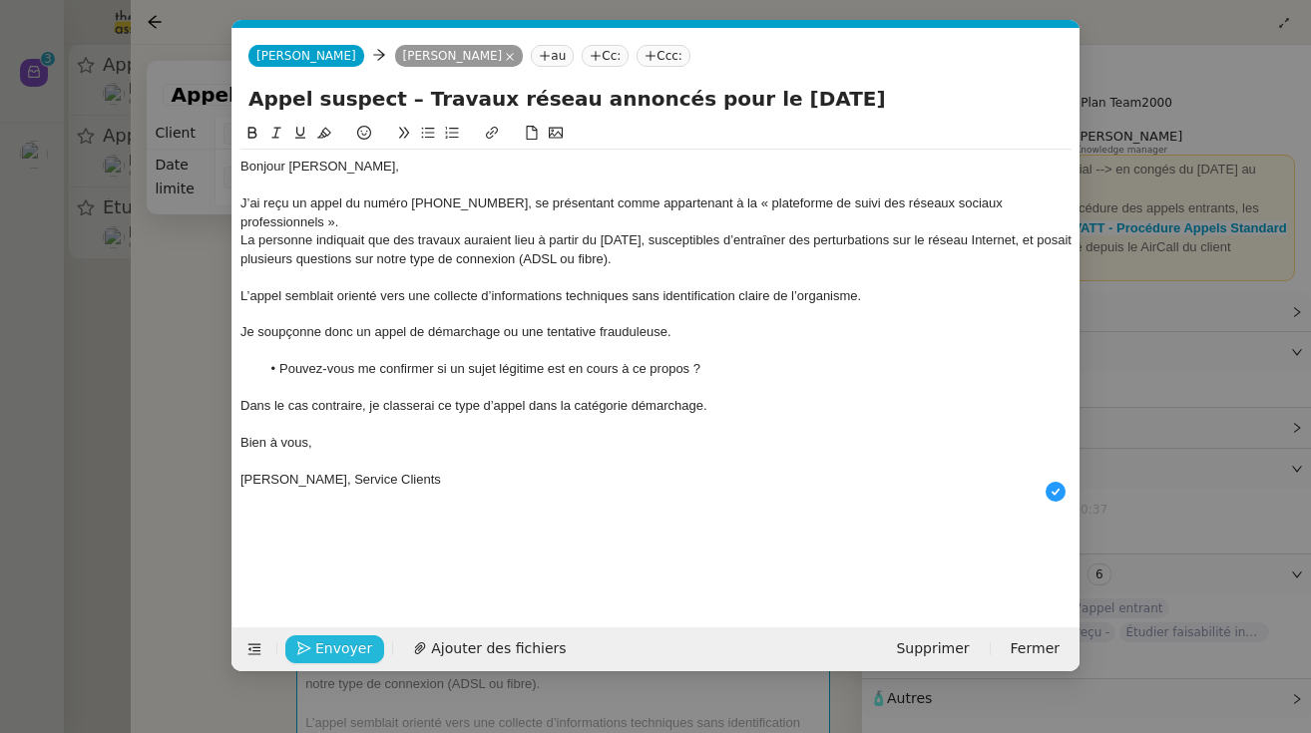
click at [343, 651] on span "Envoyer" at bounding box center [343, 649] width 57 height 23
click at [343, 651] on span "Confirmer l'envoi" at bounding box center [375, 649] width 120 height 23
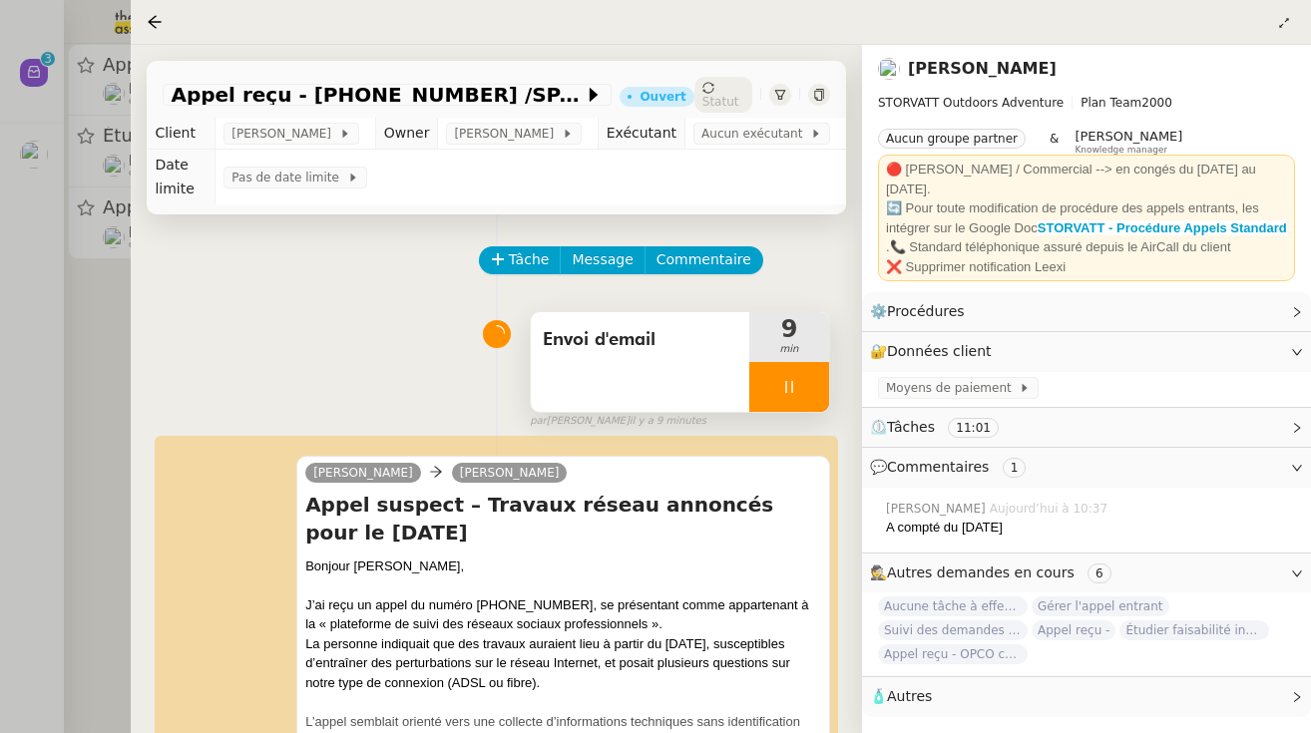
click at [769, 381] on div at bounding box center [789, 387] width 80 height 50
click at [783, 386] on icon at bounding box center [809, 387] width 16 height 16
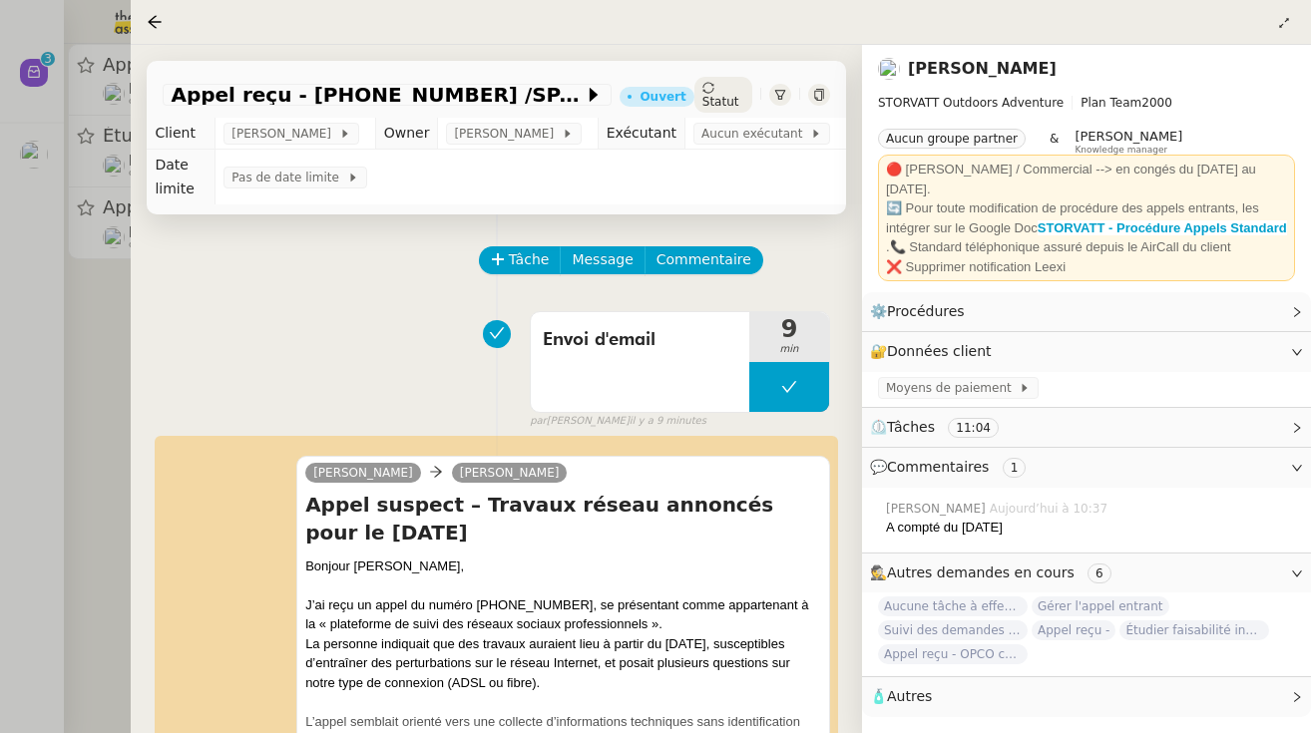
click at [699, 76] on div "Appel reçu - 33270191741 /SPAM information fibre ADSL Ouvert Statut" at bounding box center [496, 95] width 699 height 69
click at [716, 98] on span "Statut" at bounding box center [720, 102] width 37 height 14
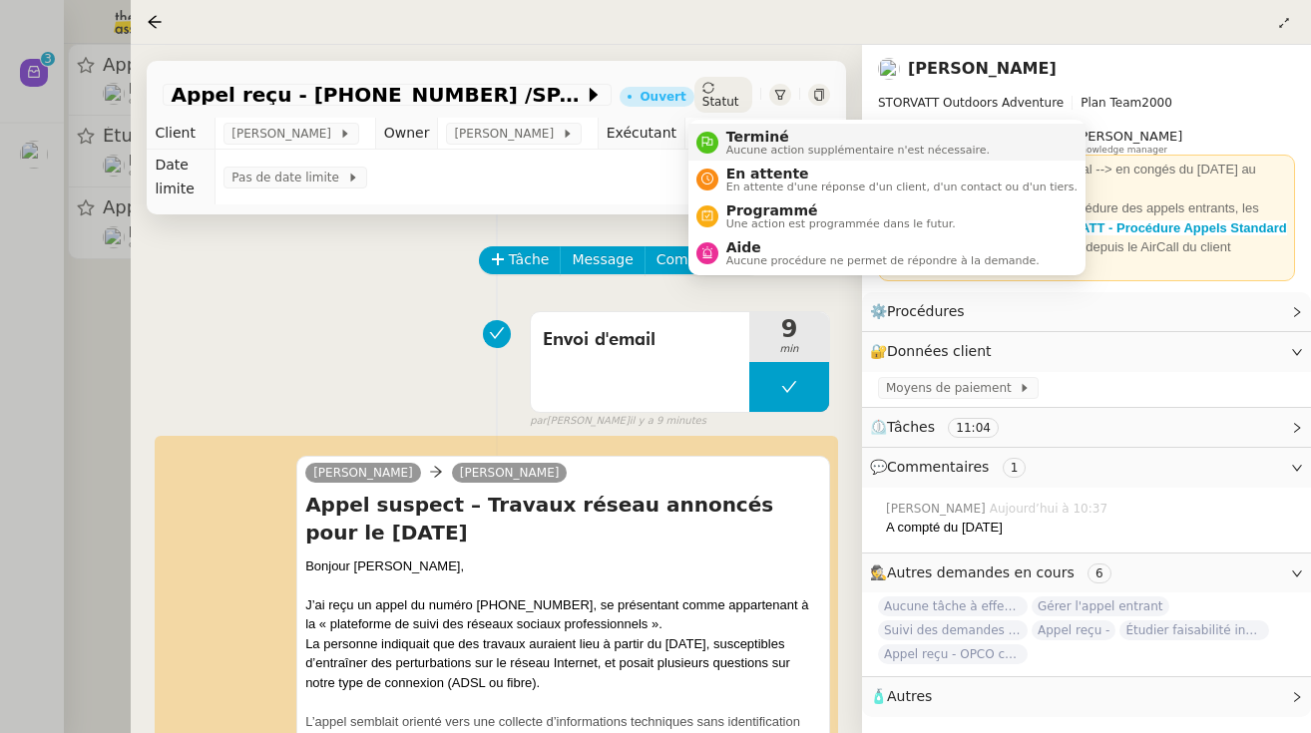
click at [731, 134] on span "Terminé" at bounding box center [857, 137] width 263 height 16
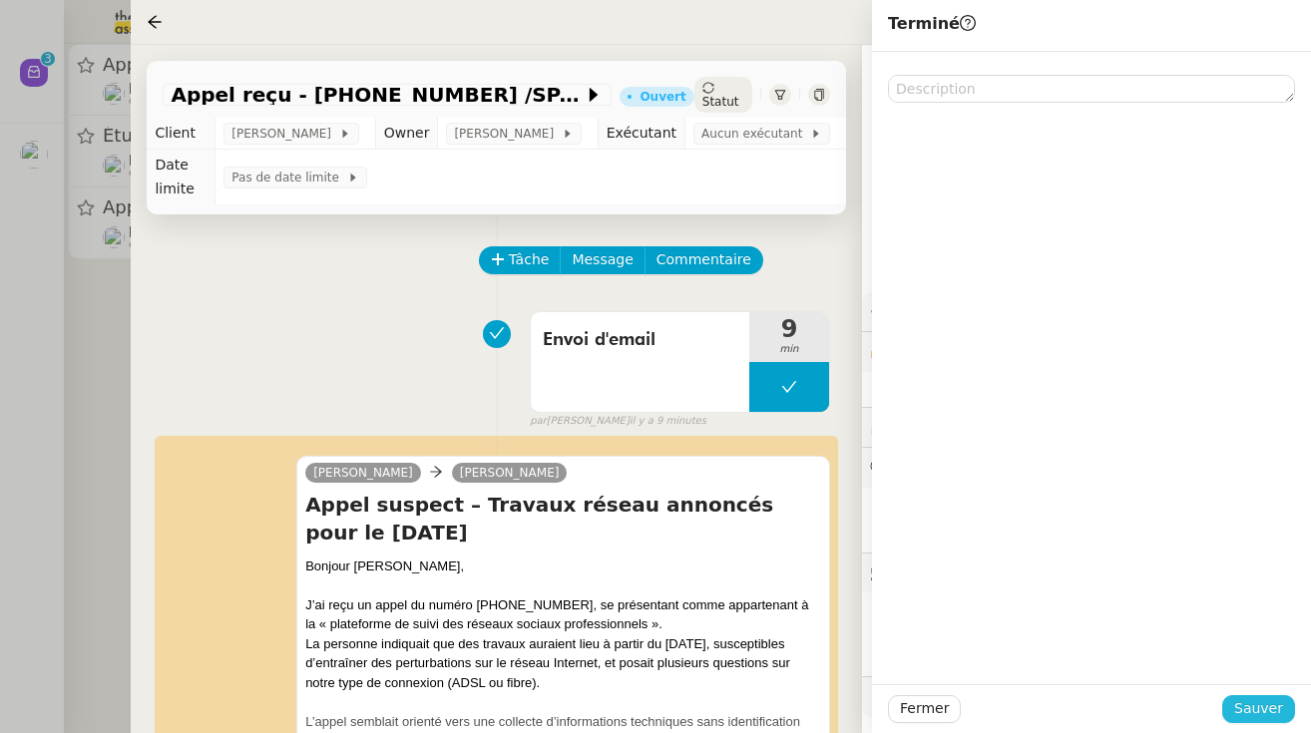
click at [783, 717] on span "Sauver" at bounding box center [1258, 708] width 49 height 23
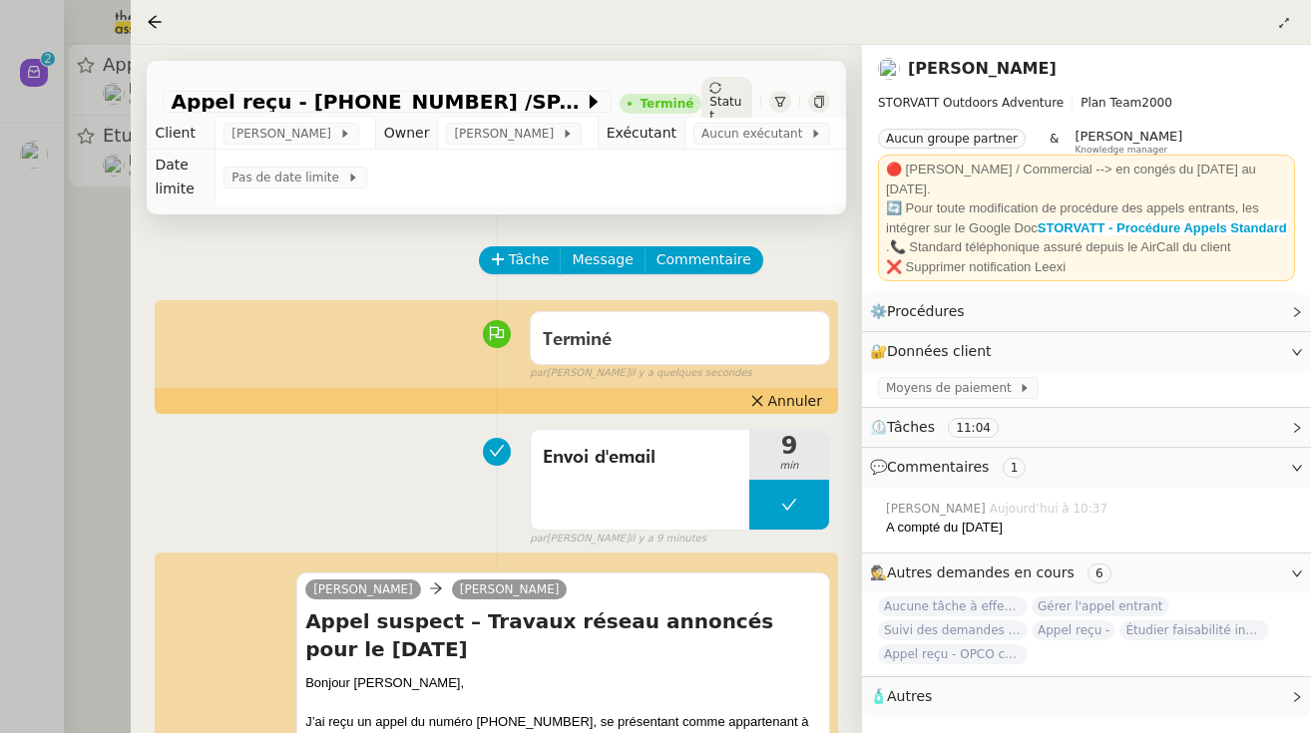
click at [91, 389] on div at bounding box center [655, 366] width 1311 height 733
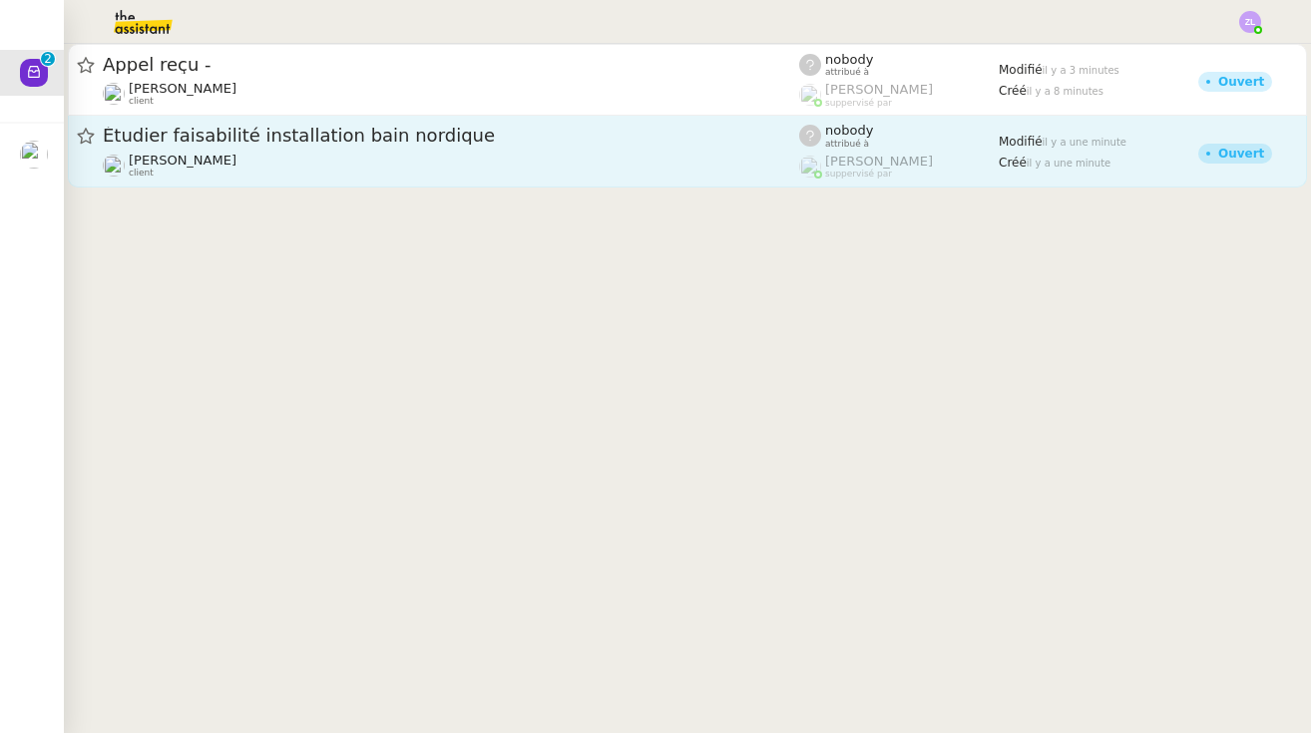
click at [272, 151] on div "Étudier faisabilité installation bain nordique Franck MUFFAT-JEANDET client" at bounding box center [451, 151] width 696 height 55
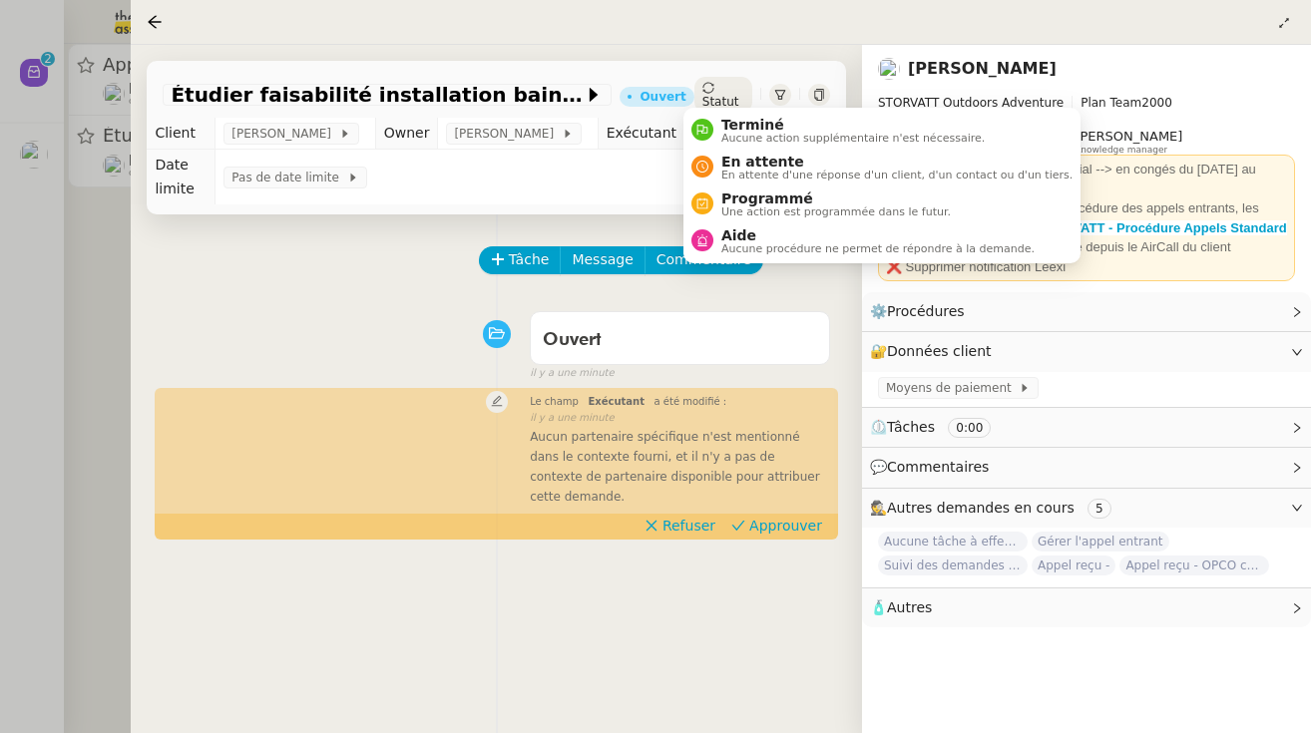
click at [731, 95] on span "Statut" at bounding box center [720, 102] width 37 height 14
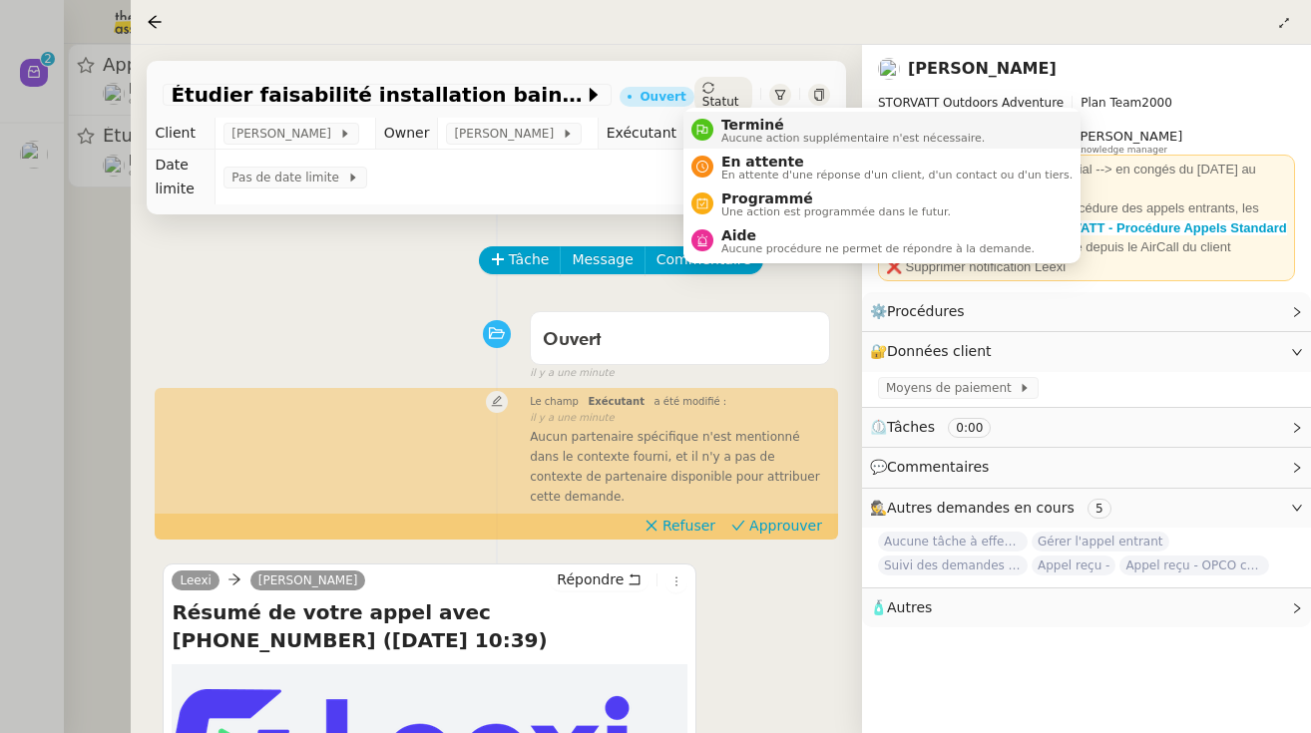
click at [753, 143] on span "Aucune action supplémentaire n'est nécessaire." at bounding box center [852, 138] width 263 height 11
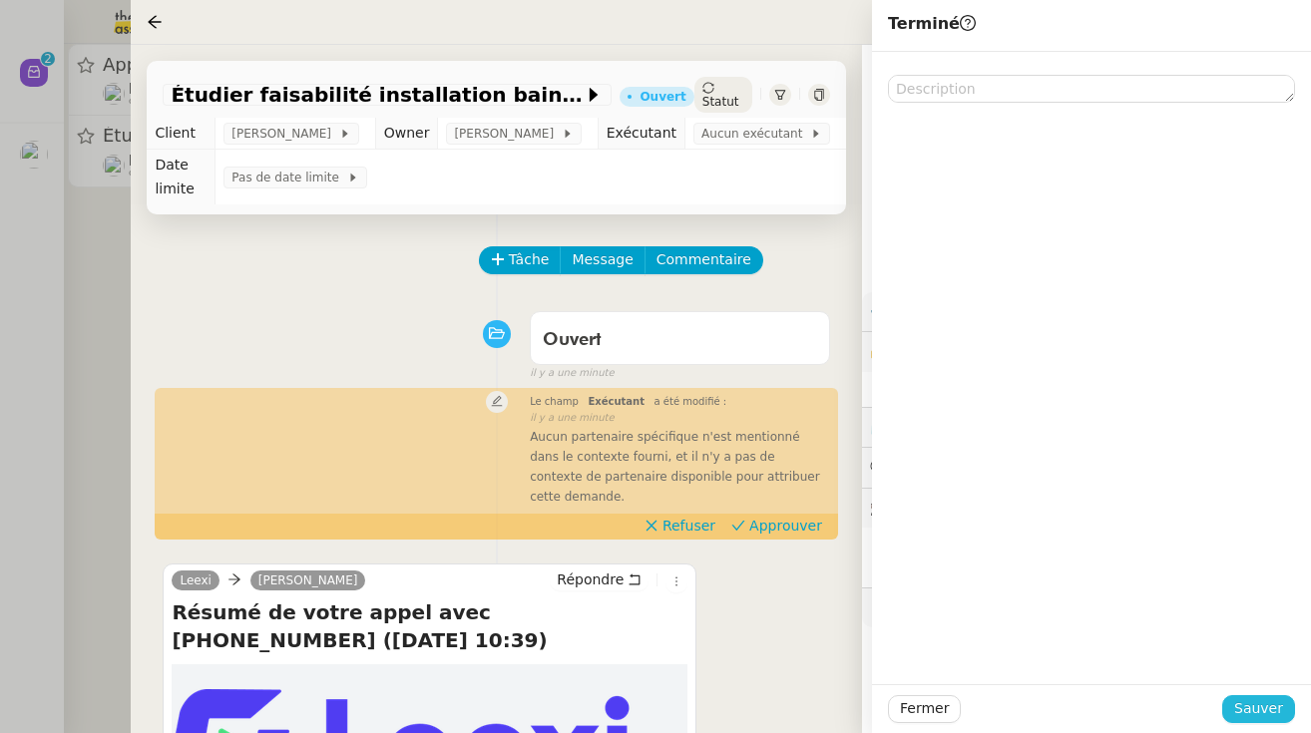
click at [783, 710] on span "Sauver" at bounding box center [1258, 708] width 49 height 23
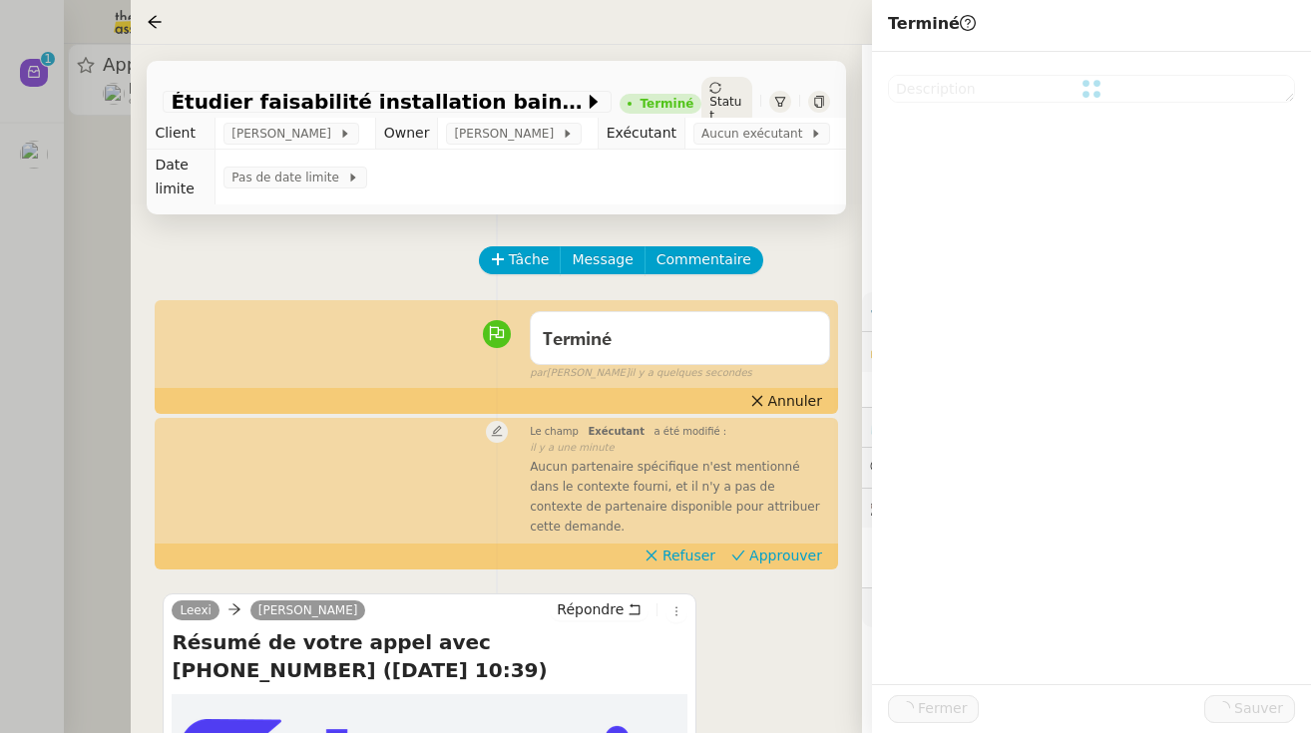
click at [108, 261] on div at bounding box center [655, 366] width 1311 height 733
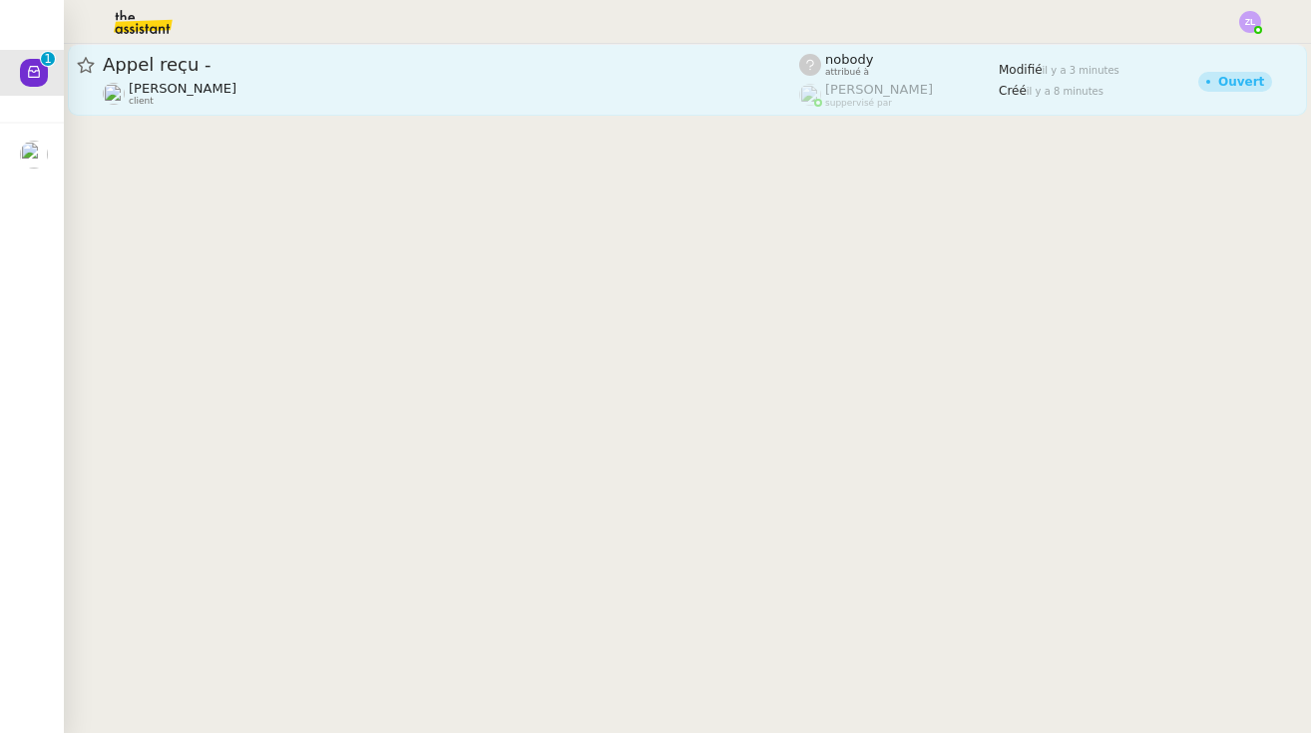
click at [181, 103] on div "[PERSON_NAME] client" at bounding box center [183, 94] width 108 height 26
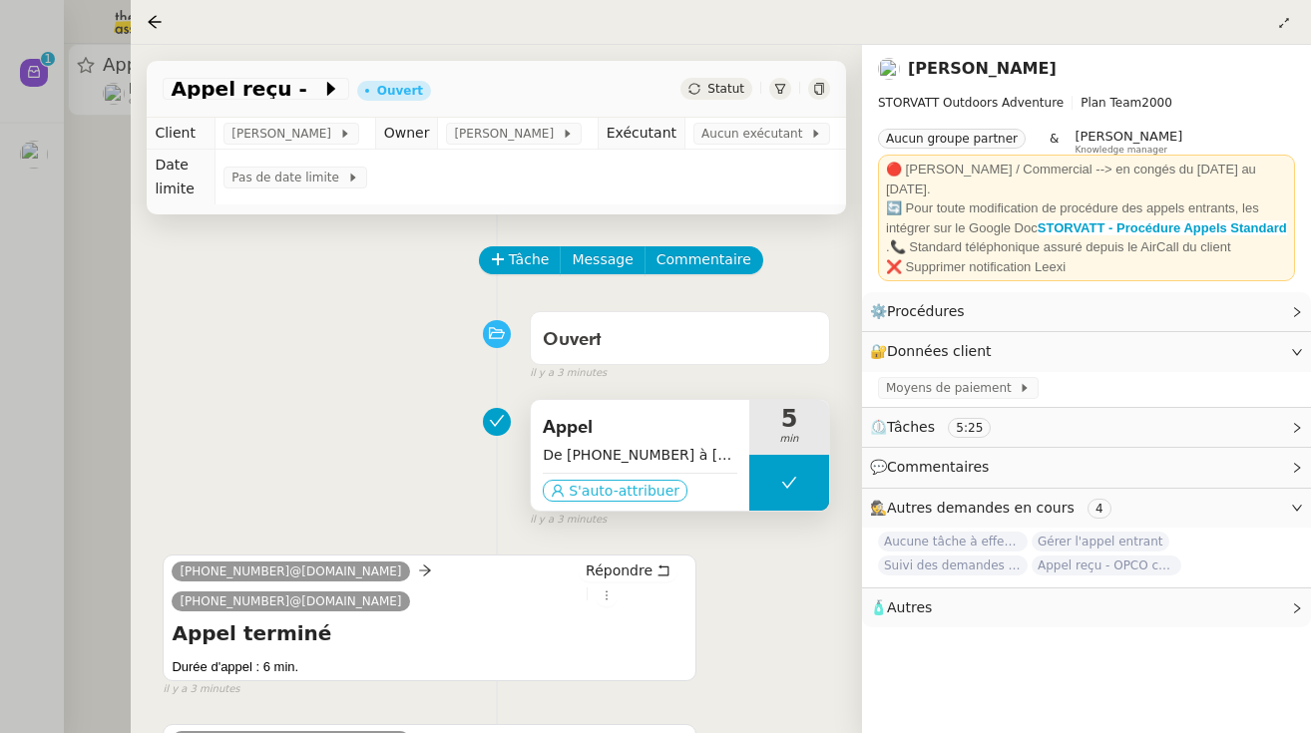
click at [617, 493] on span "S'auto-attribuer" at bounding box center [624, 491] width 111 height 20
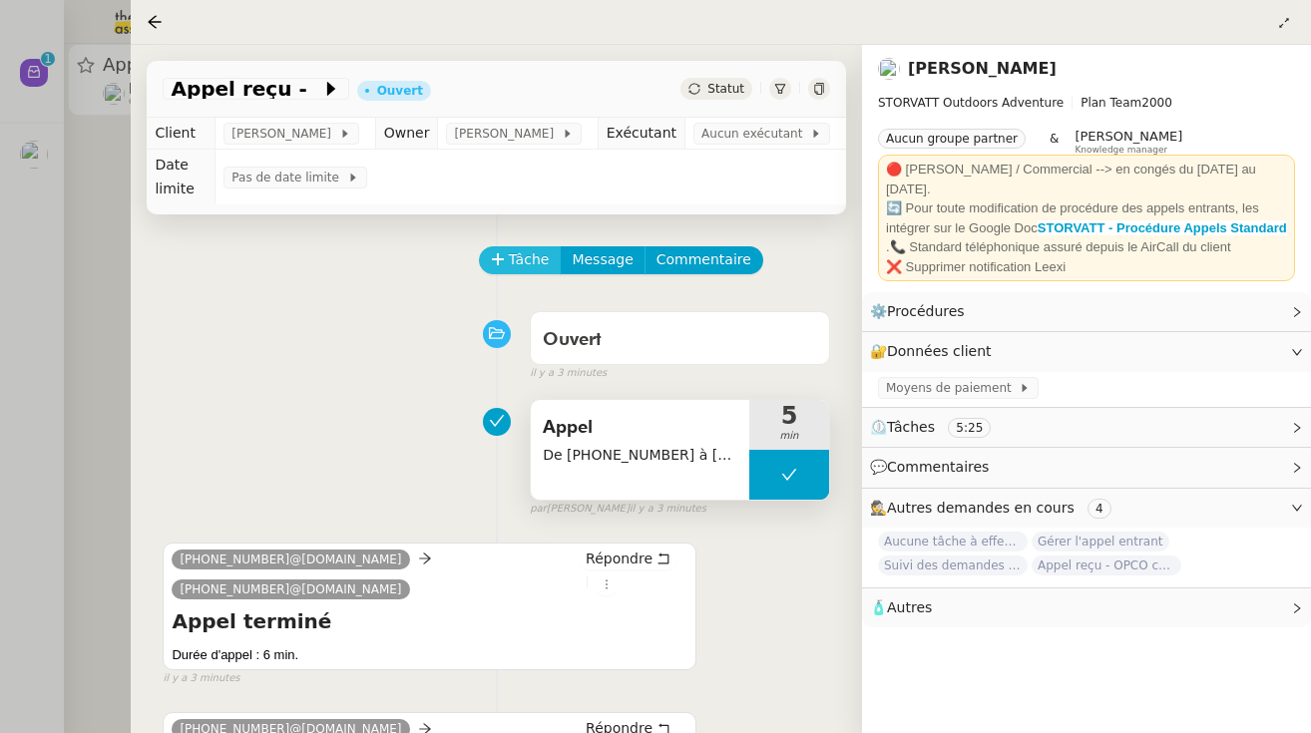
click at [534, 256] on span "Tâche" at bounding box center [529, 259] width 41 height 23
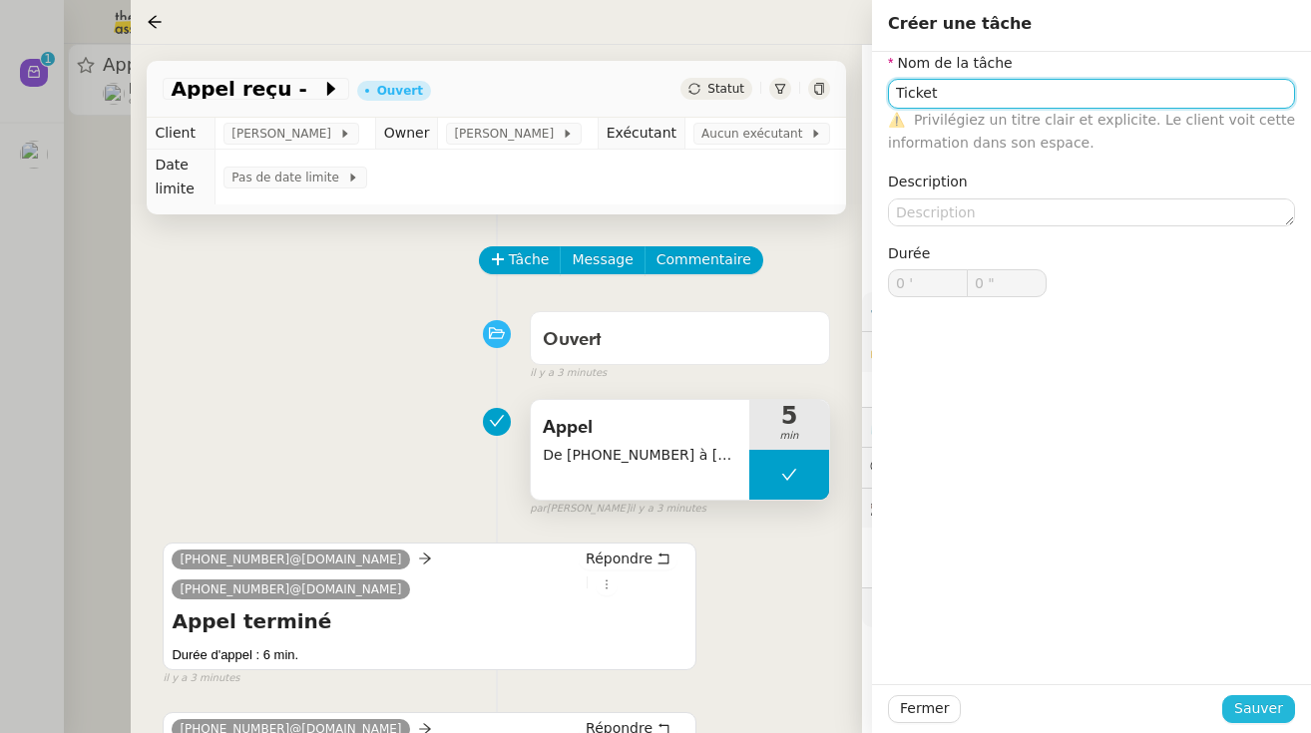
type input "Ticket"
click at [783, 705] on span "Sauver" at bounding box center [1258, 708] width 49 height 23
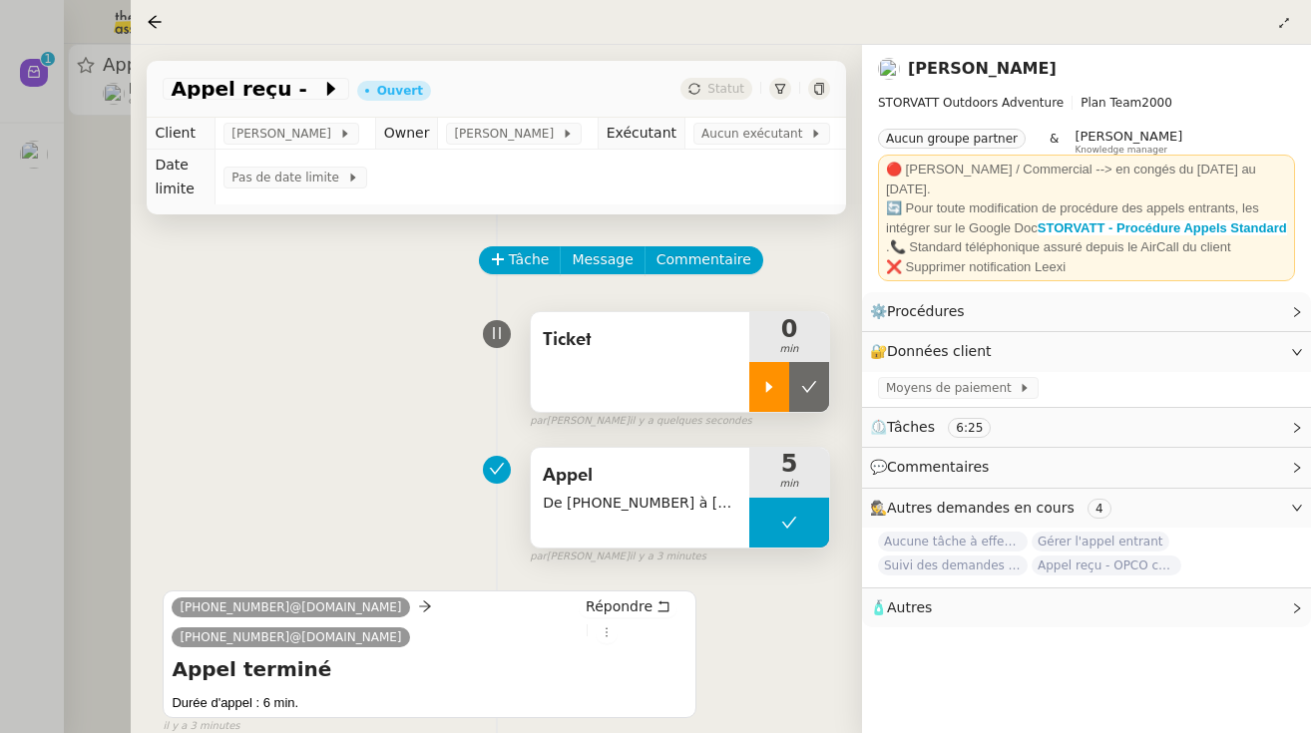
click at [768, 384] on icon at bounding box center [769, 386] width 7 height 11
click at [759, 134] on span "Aucun exécutant" at bounding box center [755, 134] width 109 height 20
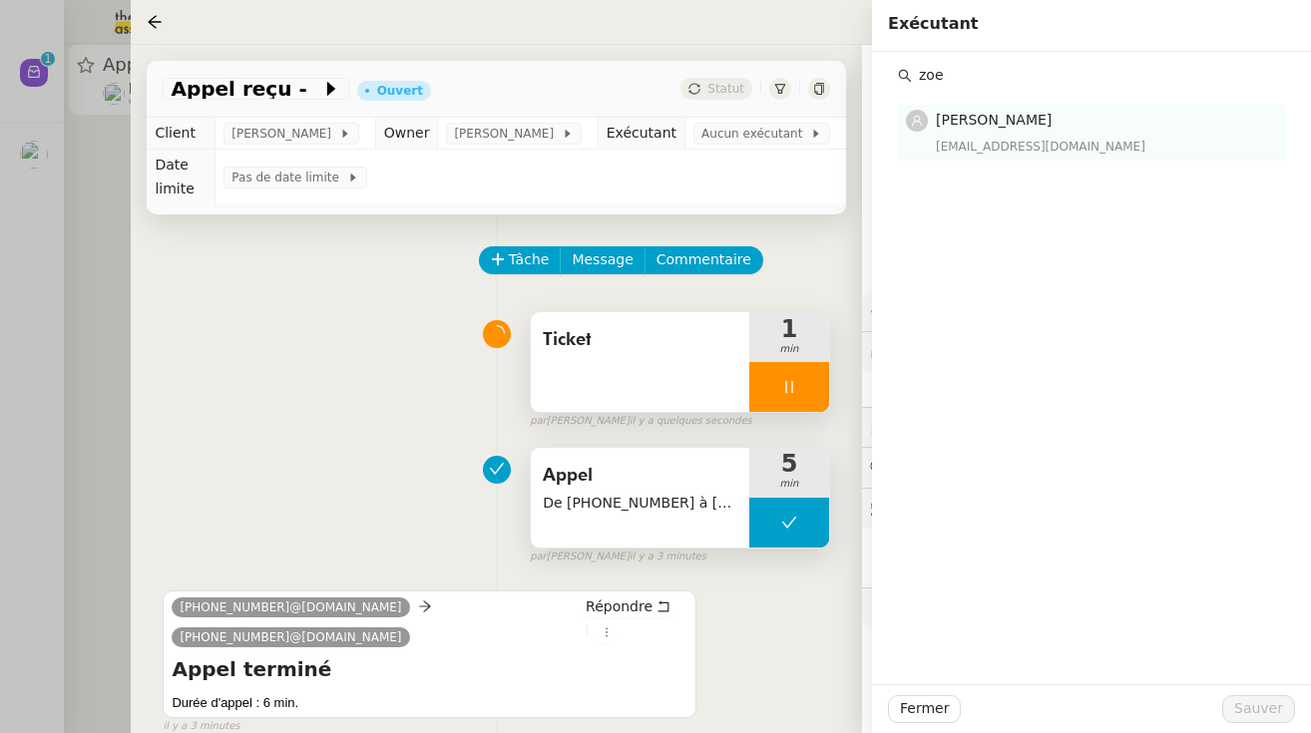
type input "zoe"
click at [783, 132] on h4 "[PERSON_NAME]" at bounding box center [1104, 120] width 337 height 23
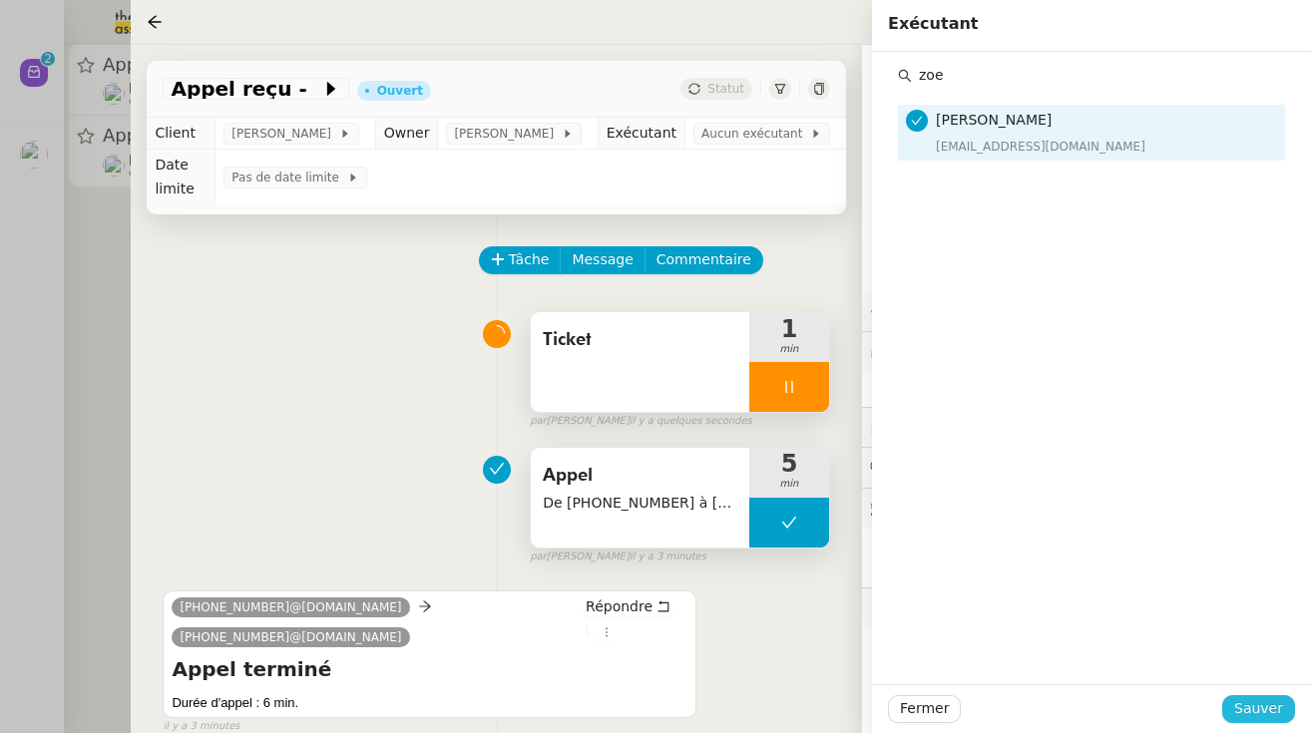
click at [783, 708] on span "Sauver" at bounding box center [1258, 708] width 49 height 23
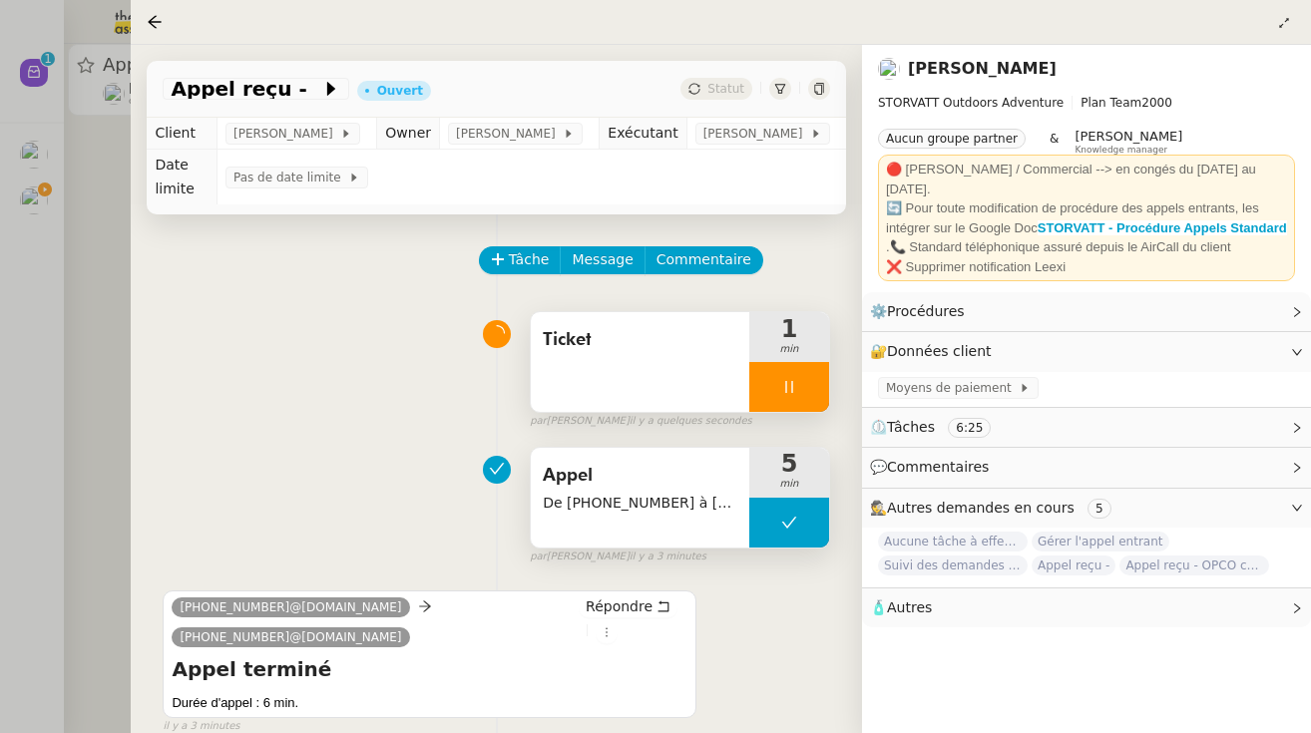
scroll to position [42, 0]
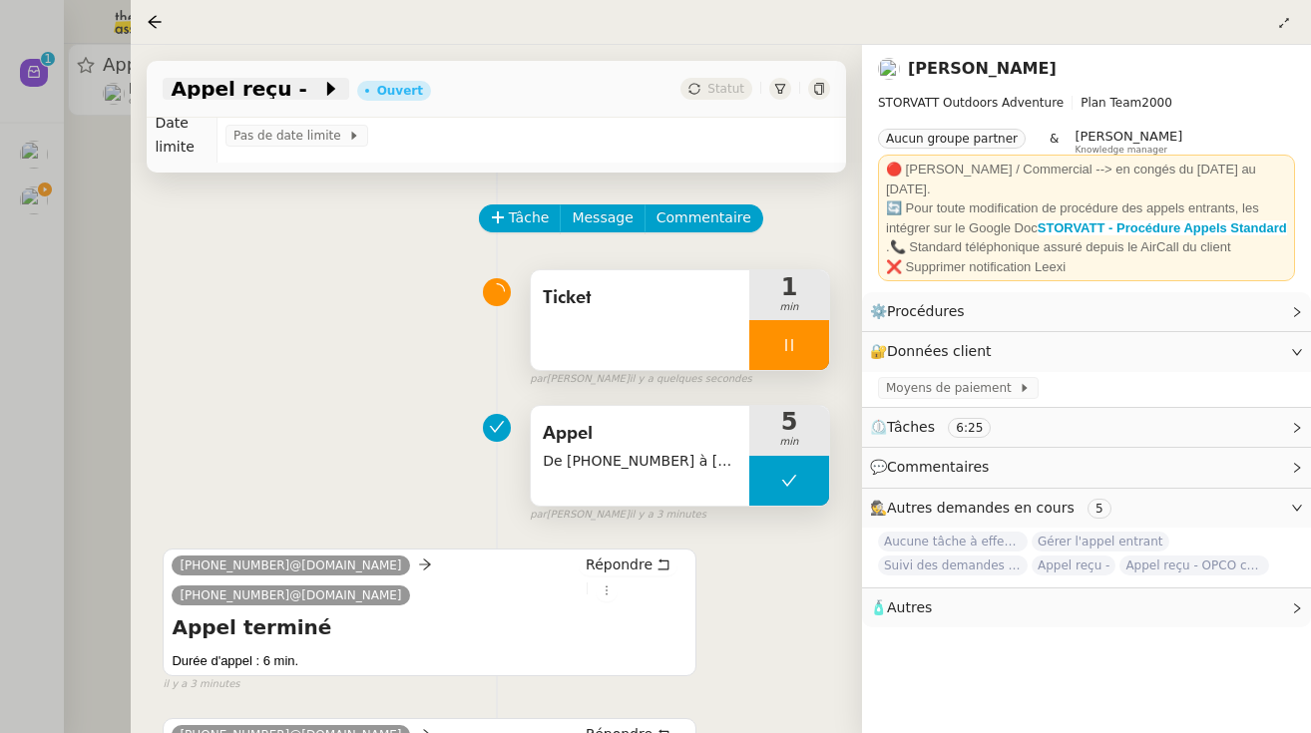
click at [307, 83] on span at bounding box center [314, 89] width 14 height 24
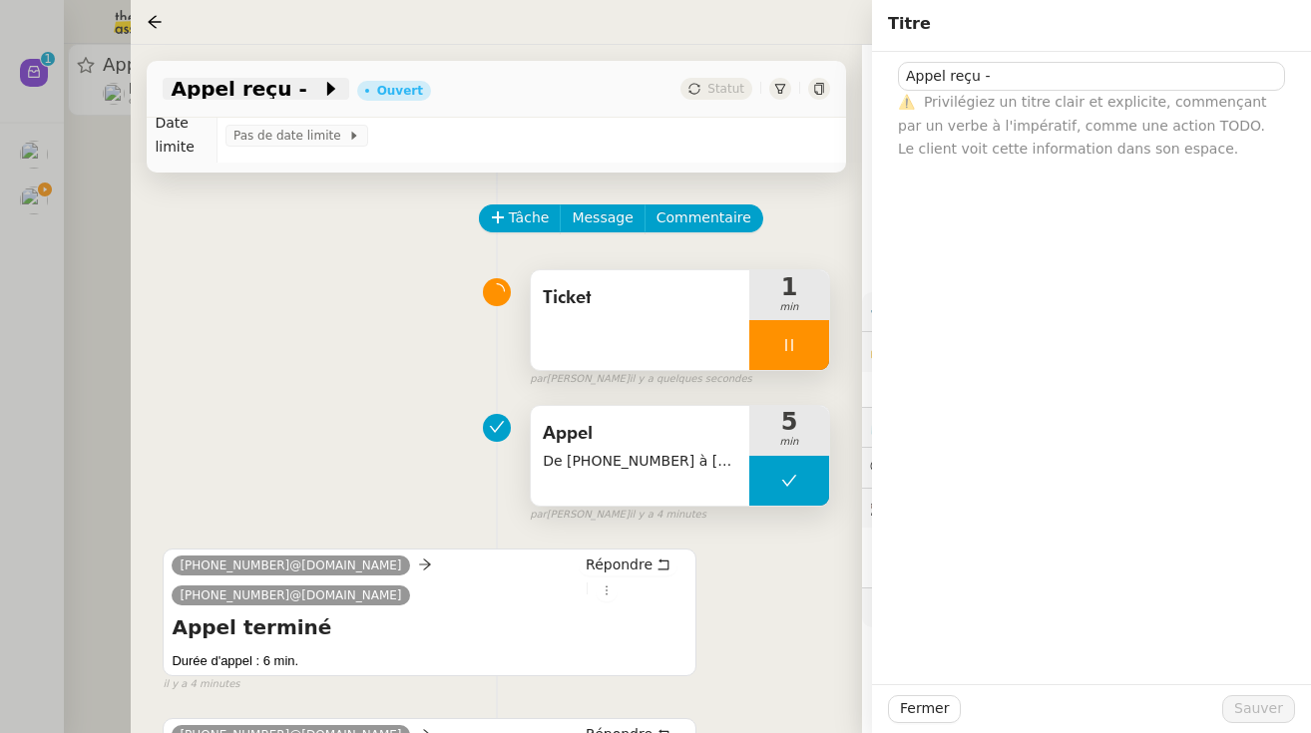
click at [277, 85] on span "Appel reçu -" at bounding box center [246, 89] width 150 height 20
click at [783, 85] on input "Appel reçu -" at bounding box center [1091, 76] width 387 height 29
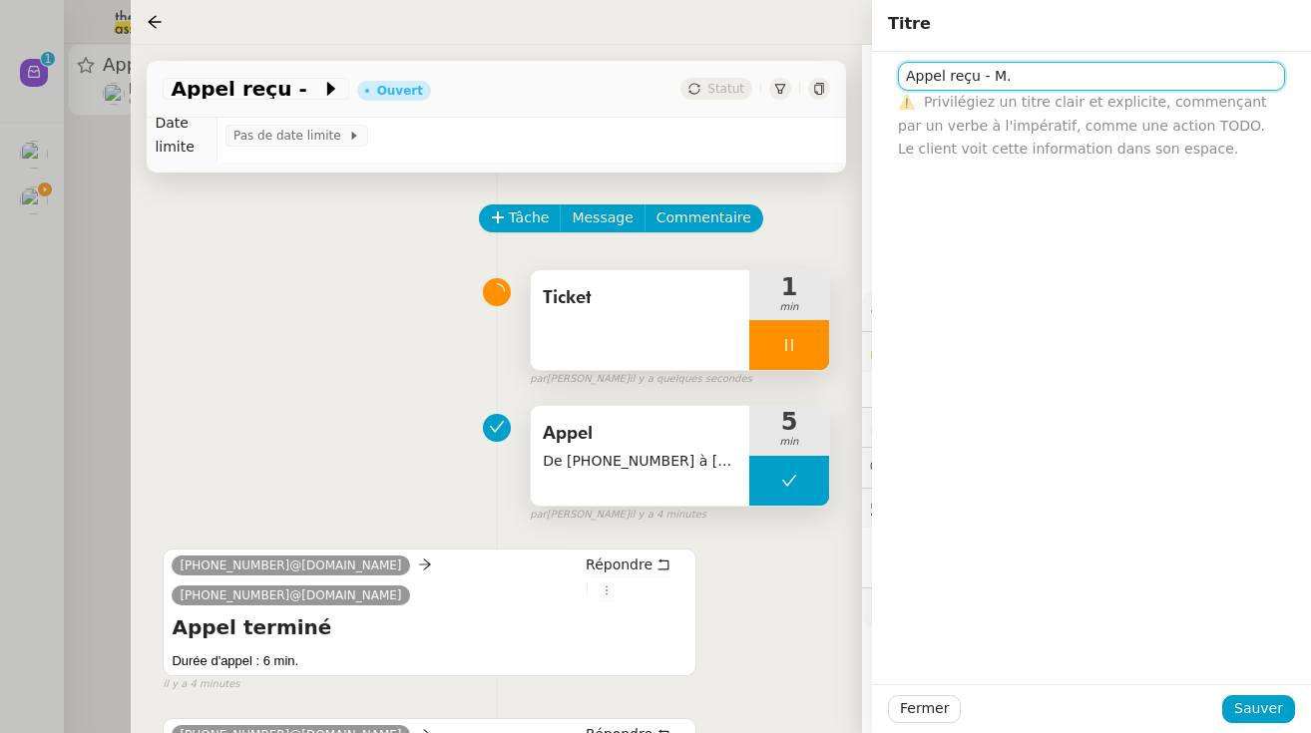
paste input "SCHWENNINGER"
type input "Appel reçu - [PERSON_NAME]"
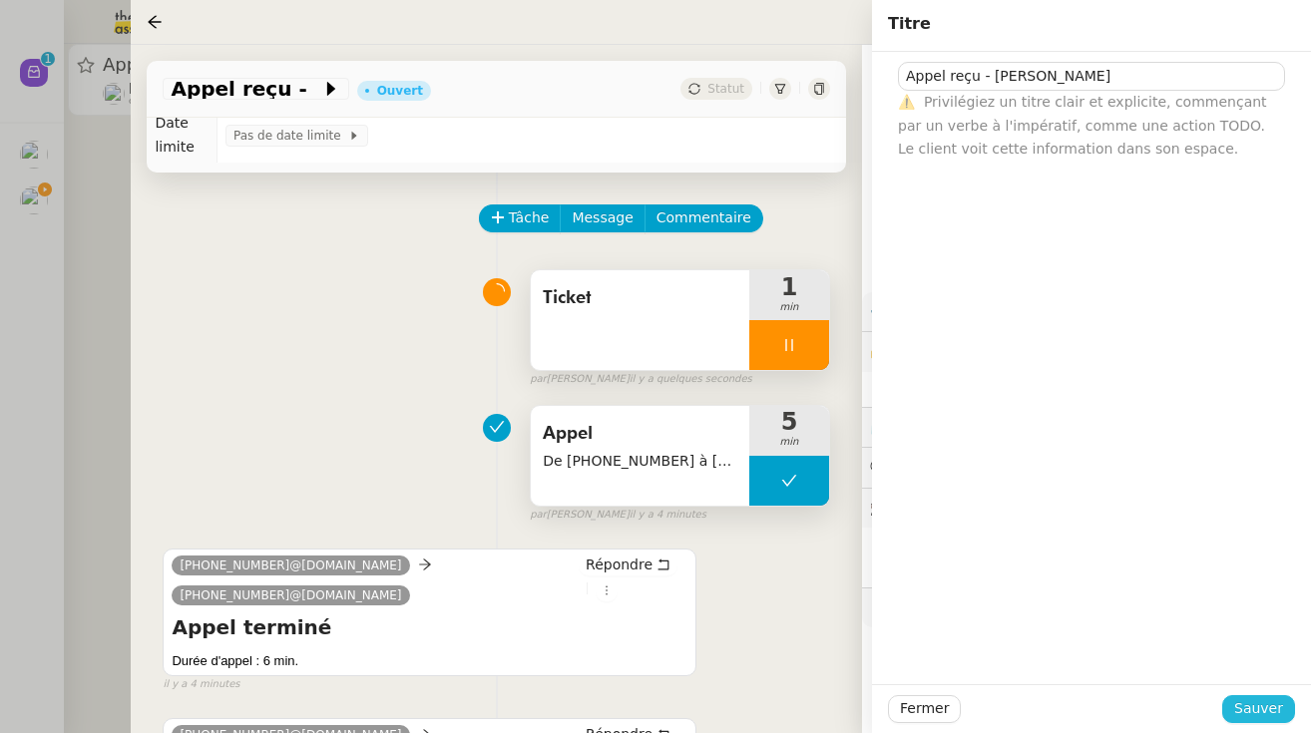
click at [783, 709] on span "Sauver" at bounding box center [1258, 708] width 49 height 23
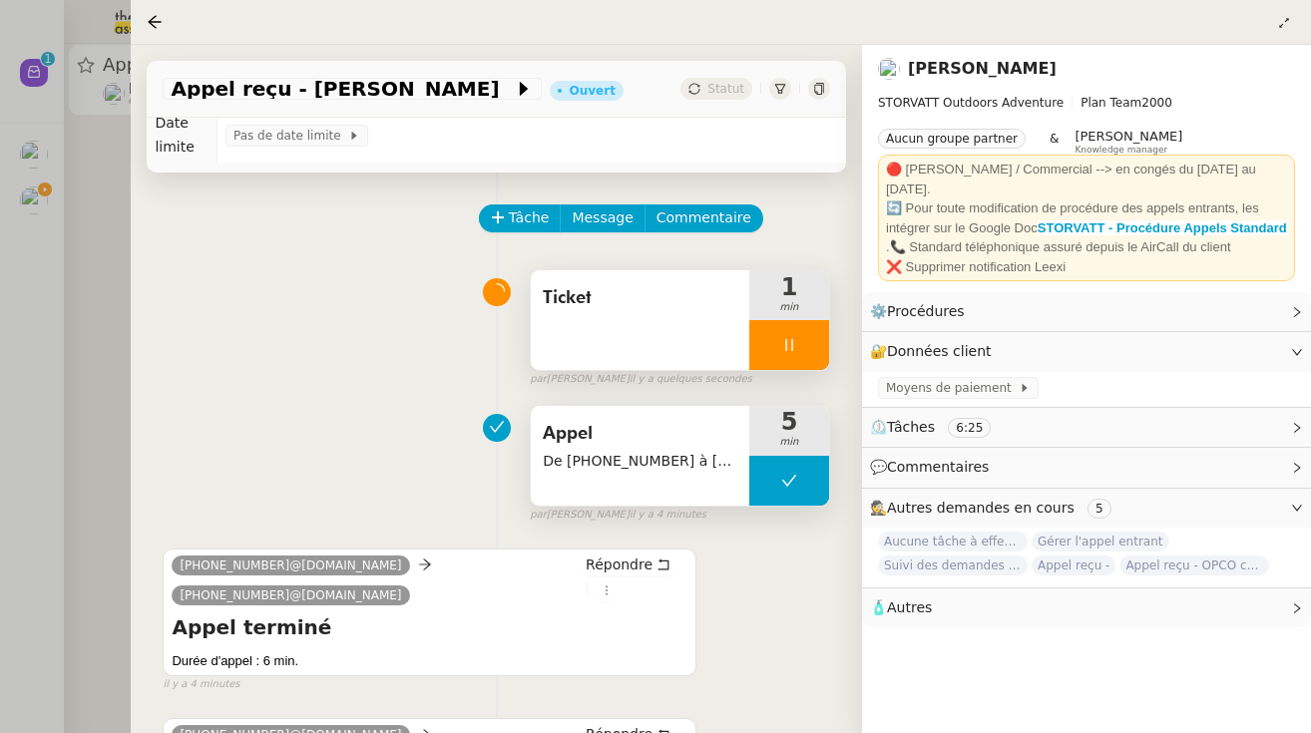
click at [93, 253] on div at bounding box center [655, 366] width 1311 height 733
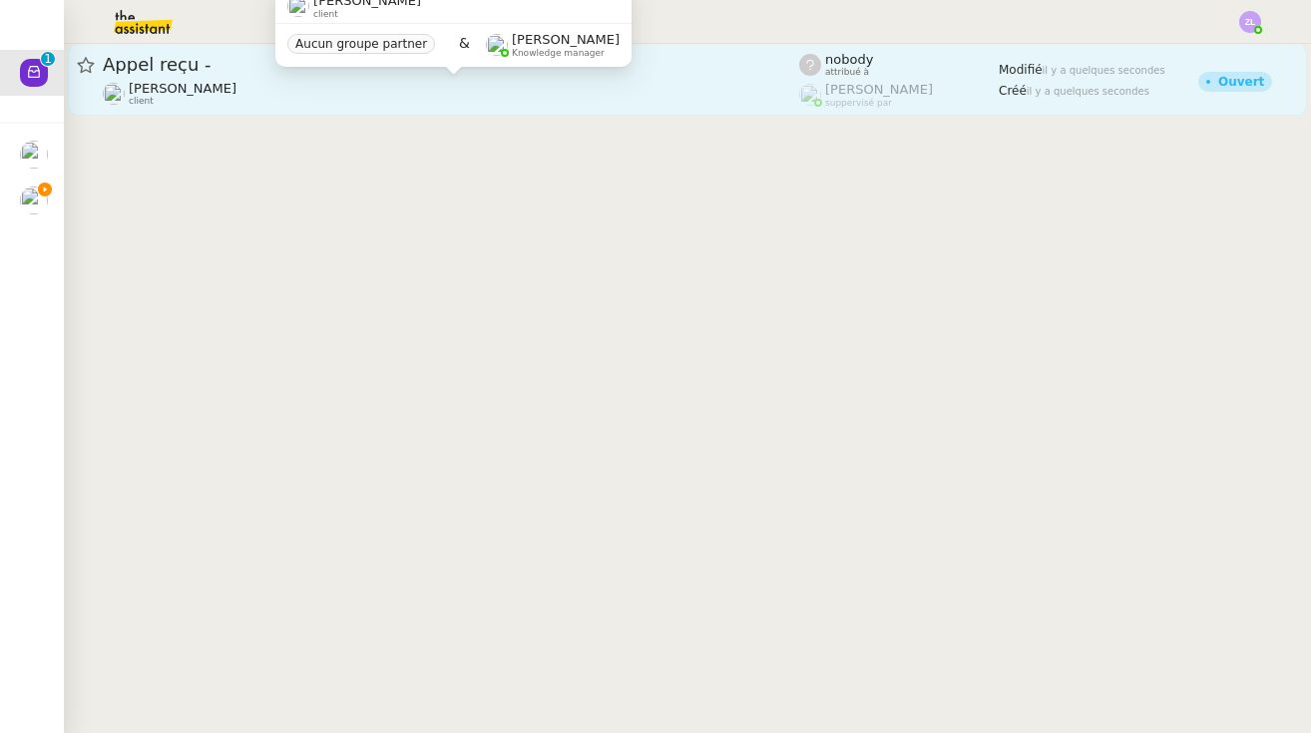
click at [236, 88] on span "[PERSON_NAME]" at bounding box center [183, 88] width 108 height 15
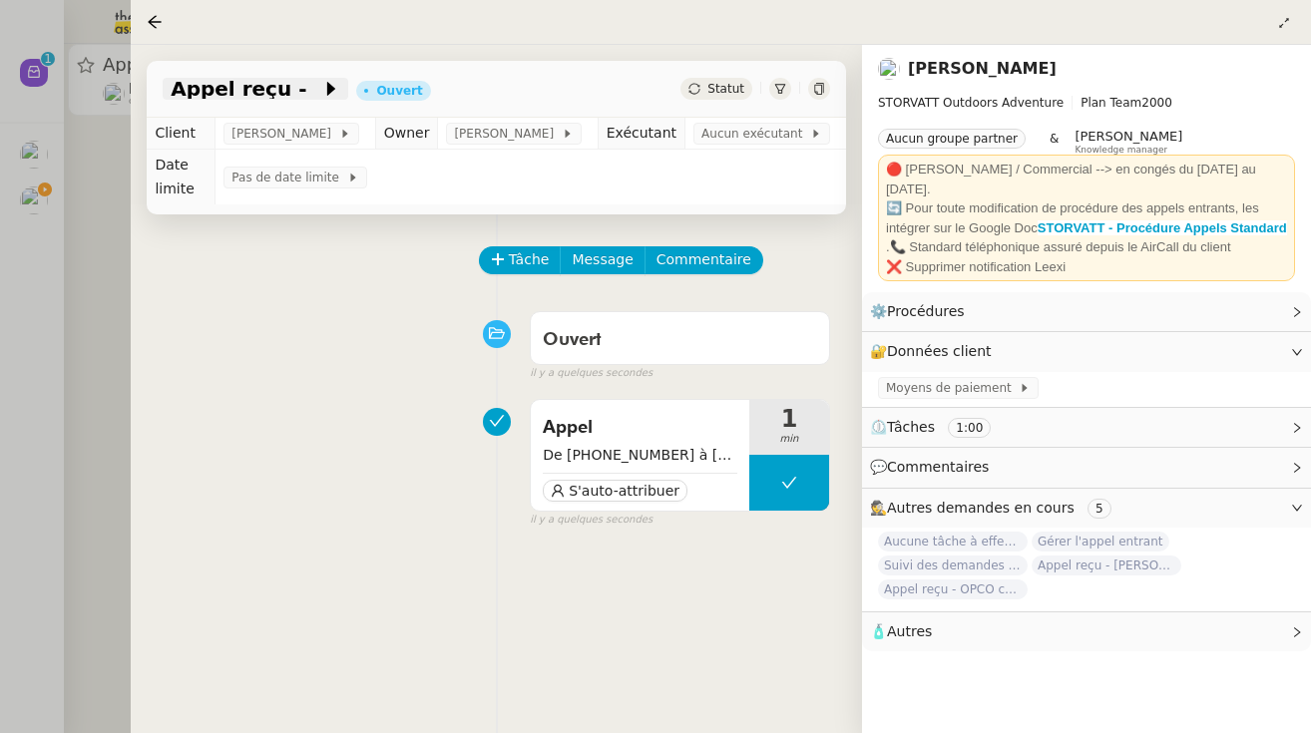
click at [279, 84] on span "Appel reçu -" at bounding box center [246, 89] width 150 height 20
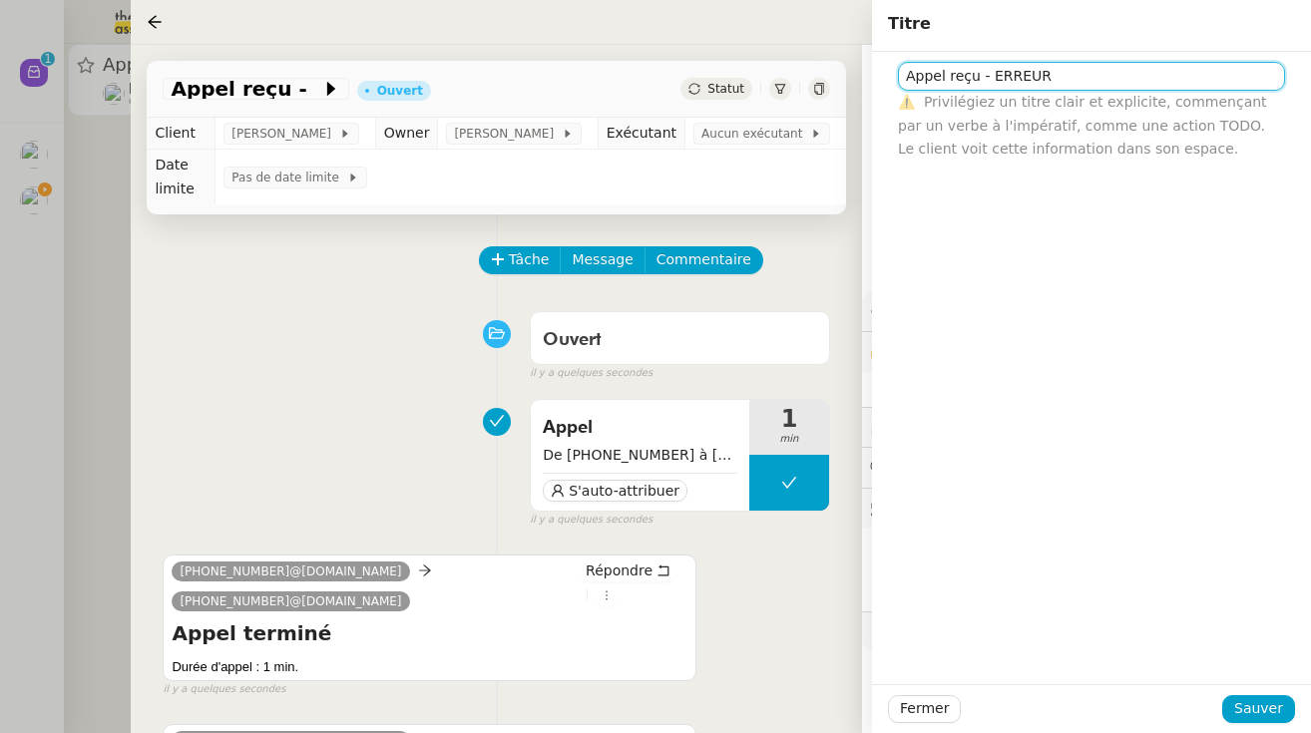
type input "Appel reçu - ERREUR"
click at [783, 723] on div "Fermer Sauver" at bounding box center [1091, 708] width 439 height 49
click at [783, 708] on span "Sauver" at bounding box center [1258, 708] width 49 height 23
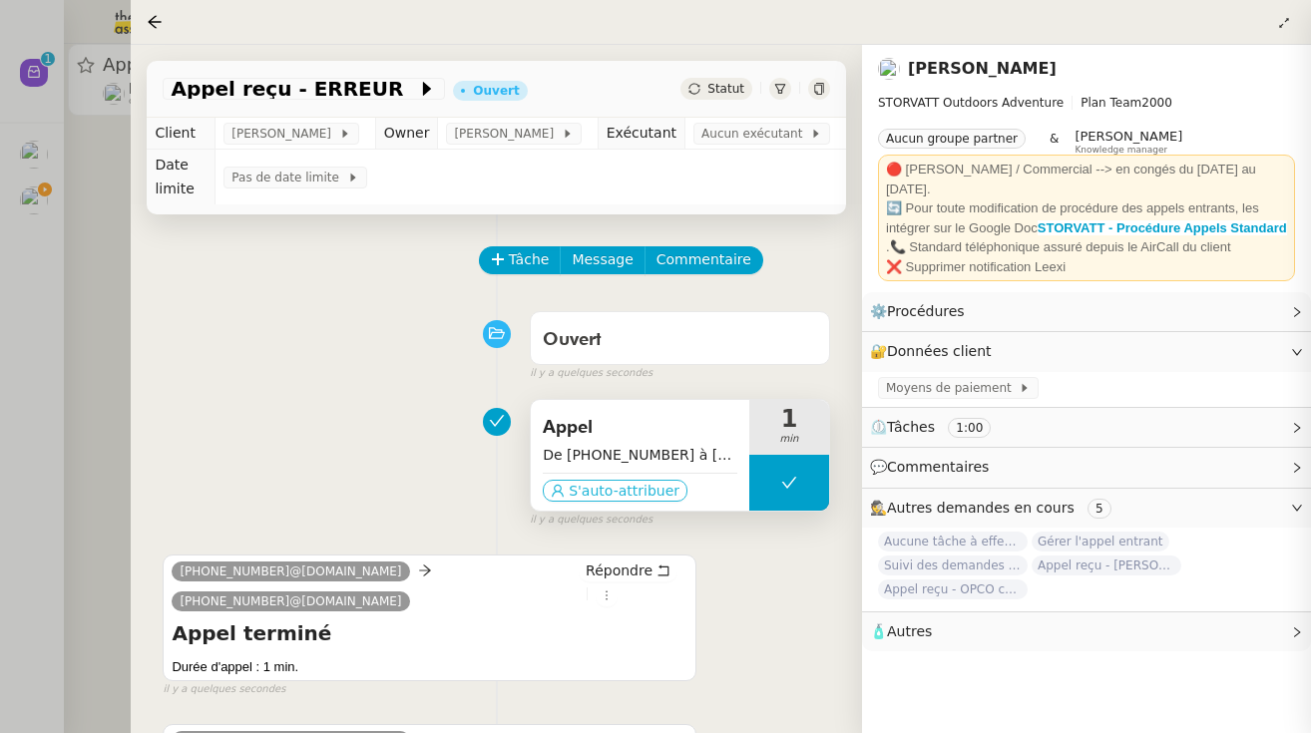
click at [654, 492] on span "S'auto-attribuer" at bounding box center [624, 491] width 111 height 20
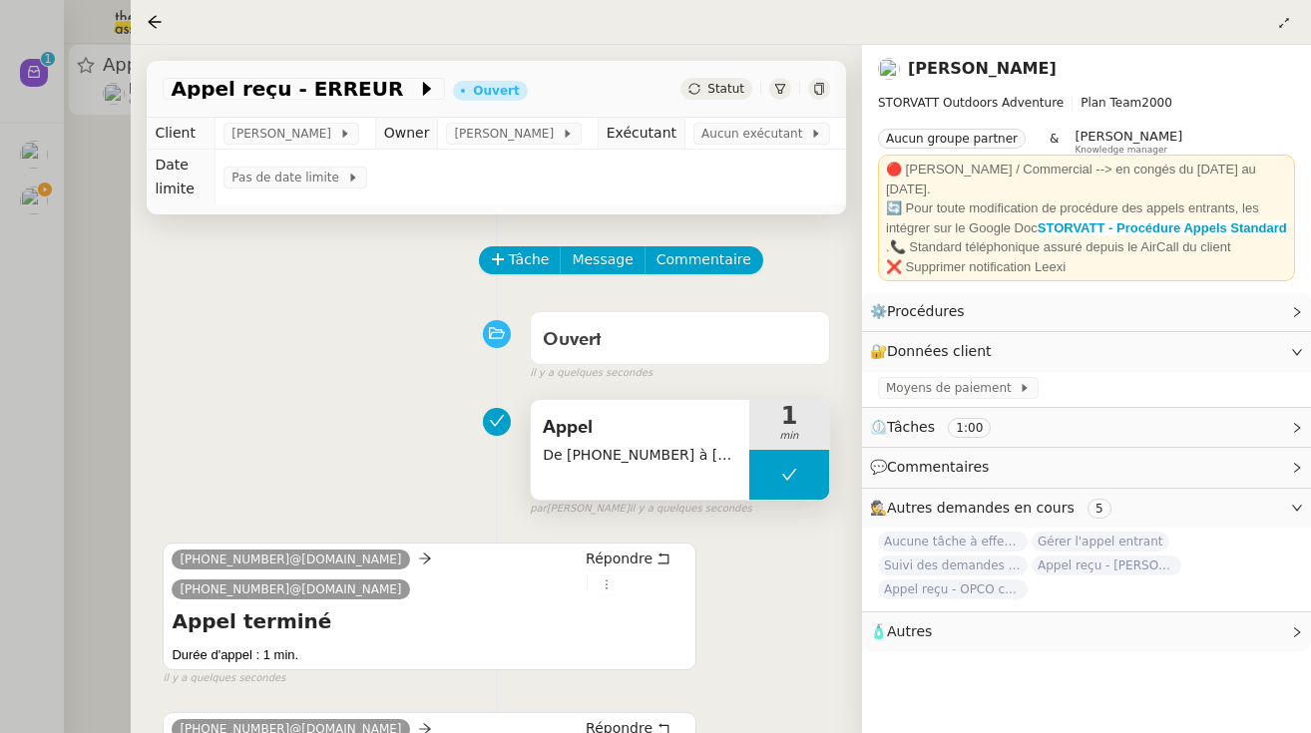
click at [639, 432] on span "Appel" at bounding box center [640, 428] width 195 height 30
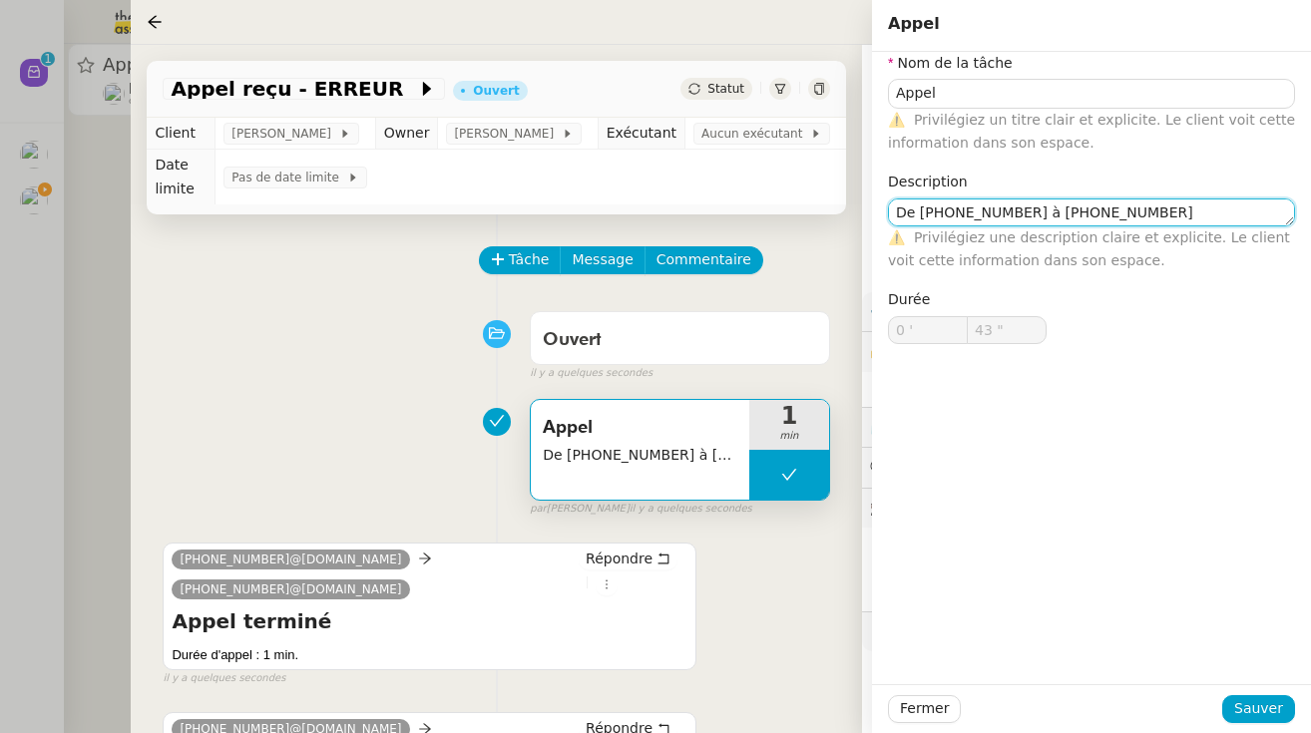
click at [783, 212] on textarea "De +33 6 87 67 42 29 à +33 4 50 91 84 19" at bounding box center [1091, 213] width 407 height 28
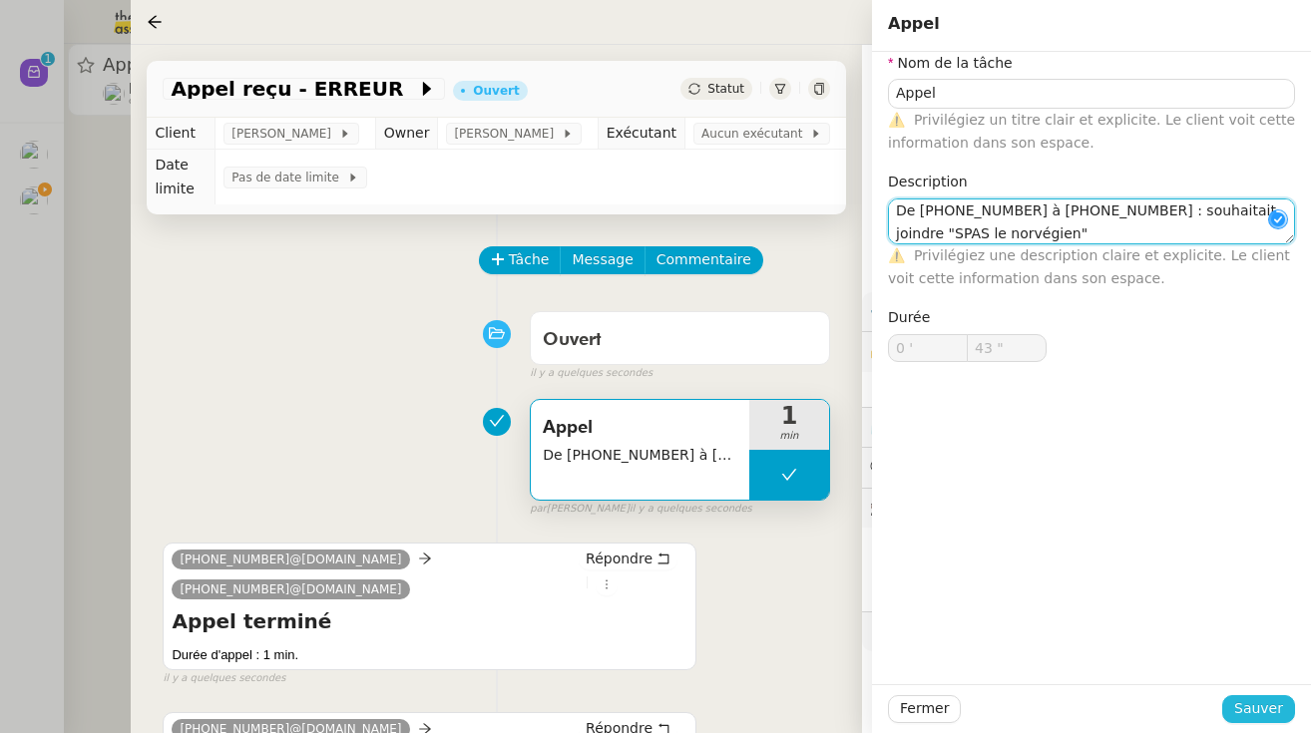
type textarea "De +33 6 87 67 42 29 à +33 4 50 91 84 19 : souhaitait joindre "SPAS le norvégie…"
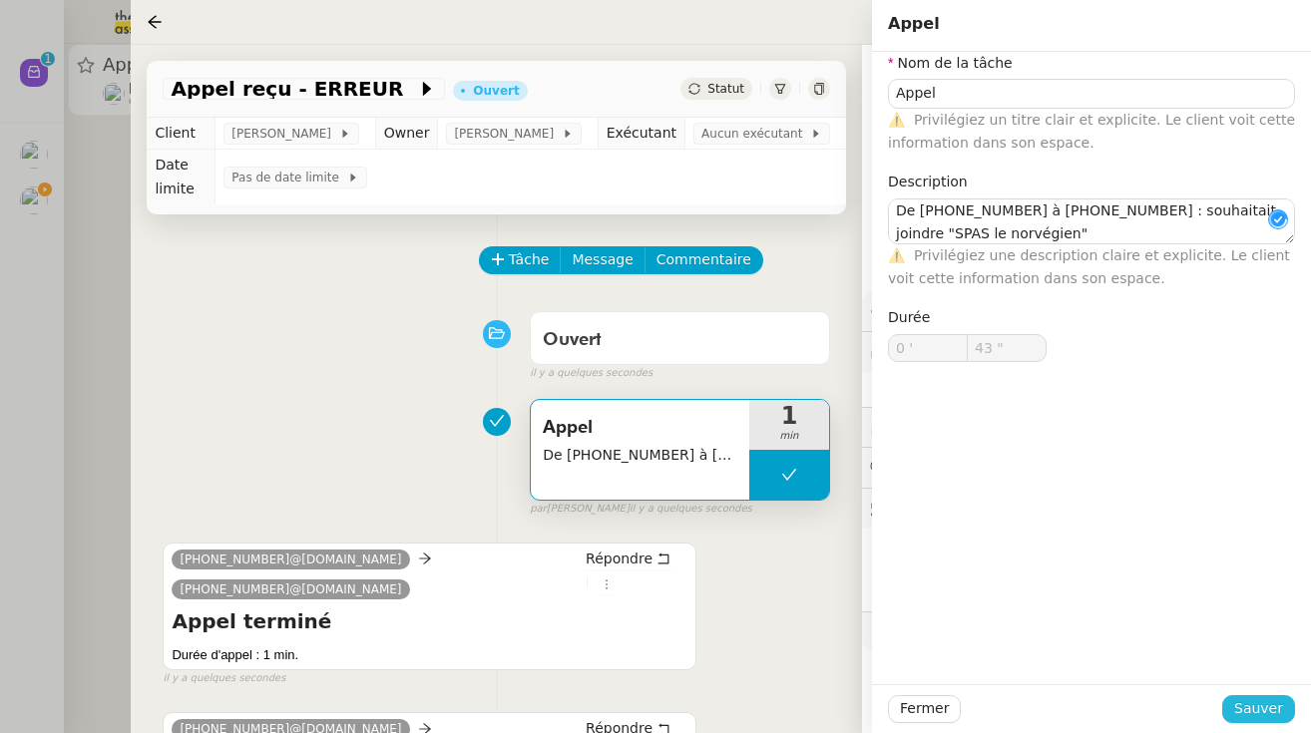
click at [783, 710] on span "Sauver" at bounding box center [1258, 708] width 49 height 23
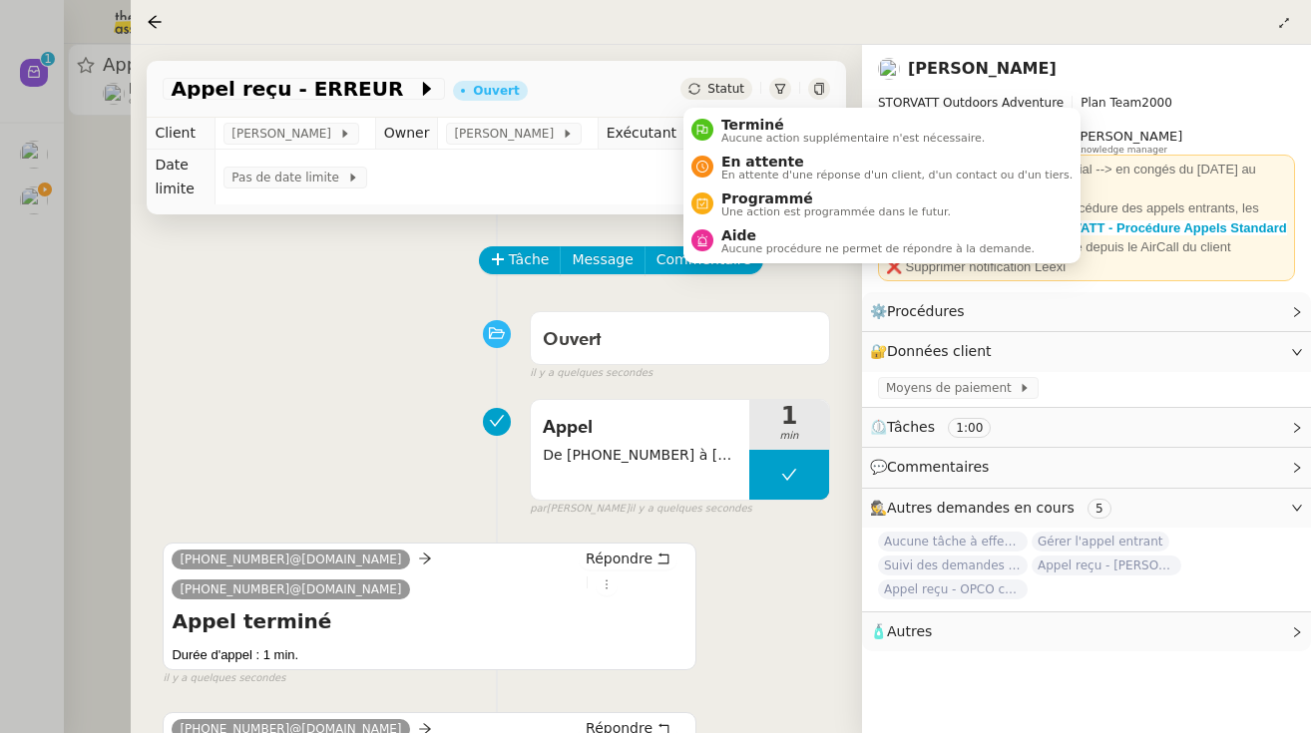
drag, startPoint x: 712, startPoint y: 90, endPoint x: 729, endPoint y: 109, distance: 25.4
click at [712, 90] on span "Statut" at bounding box center [725, 89] width 37 height 14
click at [757, 143] on span "Aucune action supplémentaire n'est nécessaire." at bounding box center [852, 138] width 263 height 11
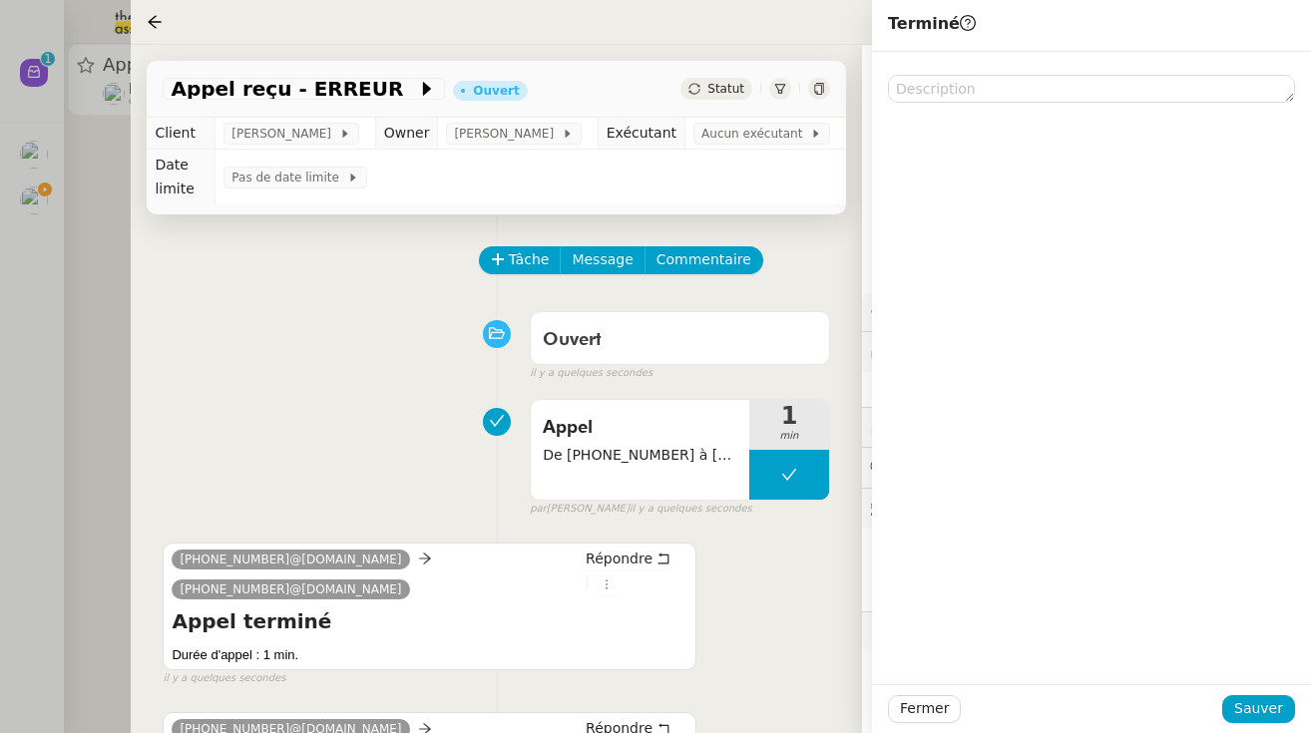
click at [783, 728] on div "Fermer Sauver" at bounding box center [1091, 708] width 439 height 49
click at [783, 710] on span "Sauver" at bounding box center [1258, 708] width 49 height 23
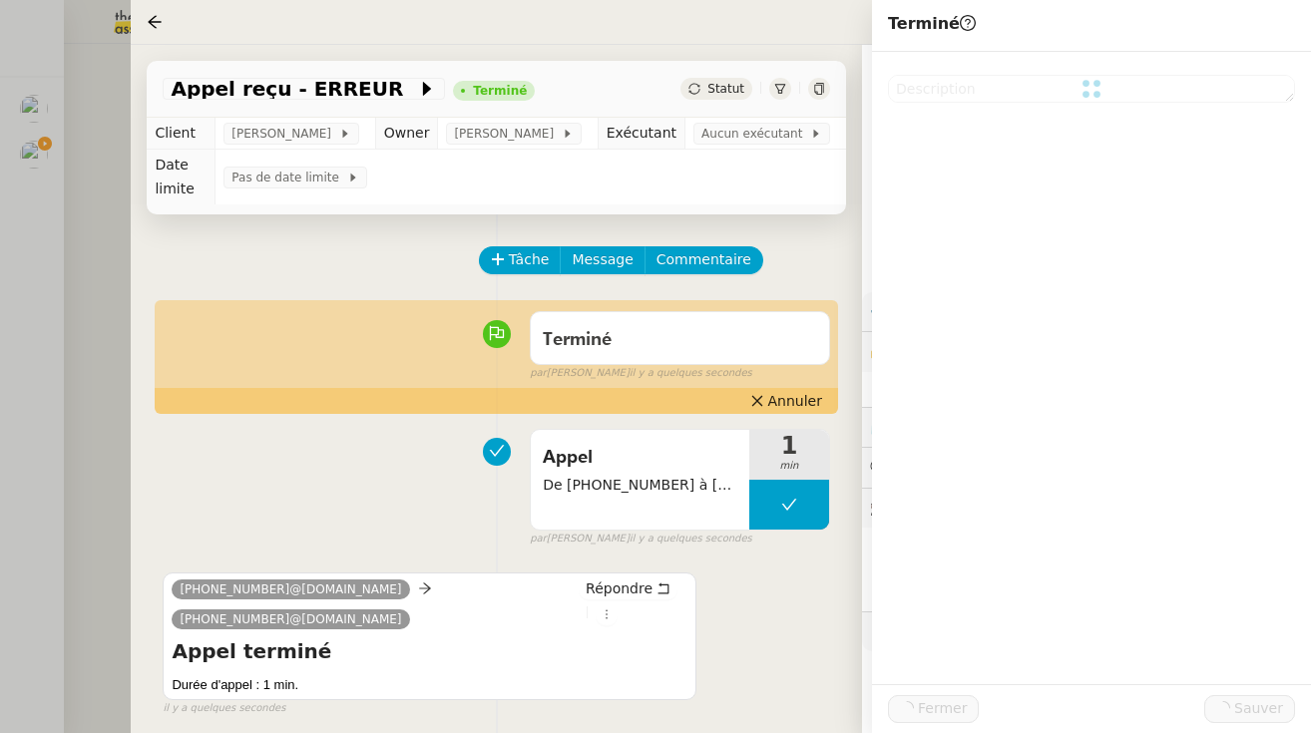
click at [44, 259] on div at bounding box center [655, 366] width 1311 height 733
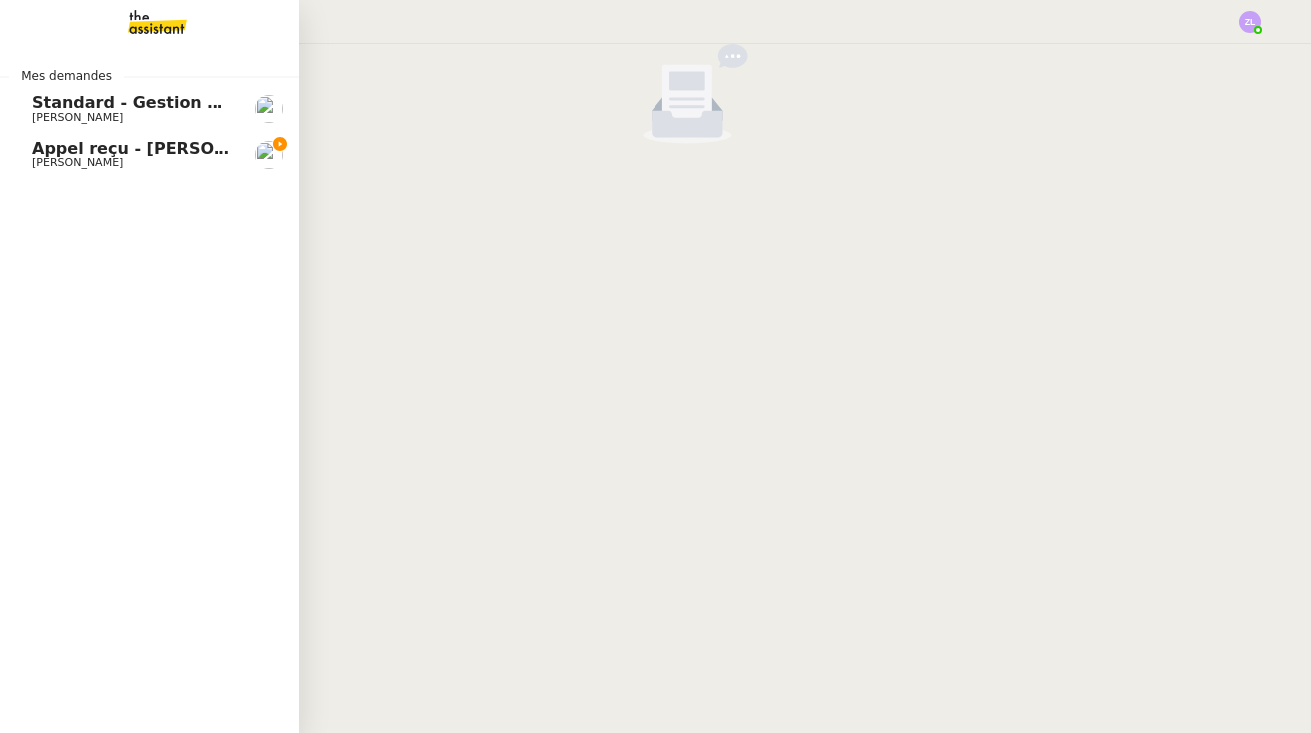
click at [37, 148] on span "Appel reçu - [PERSON_NAME]" at bounding box center [163, 148] width 262 height 19
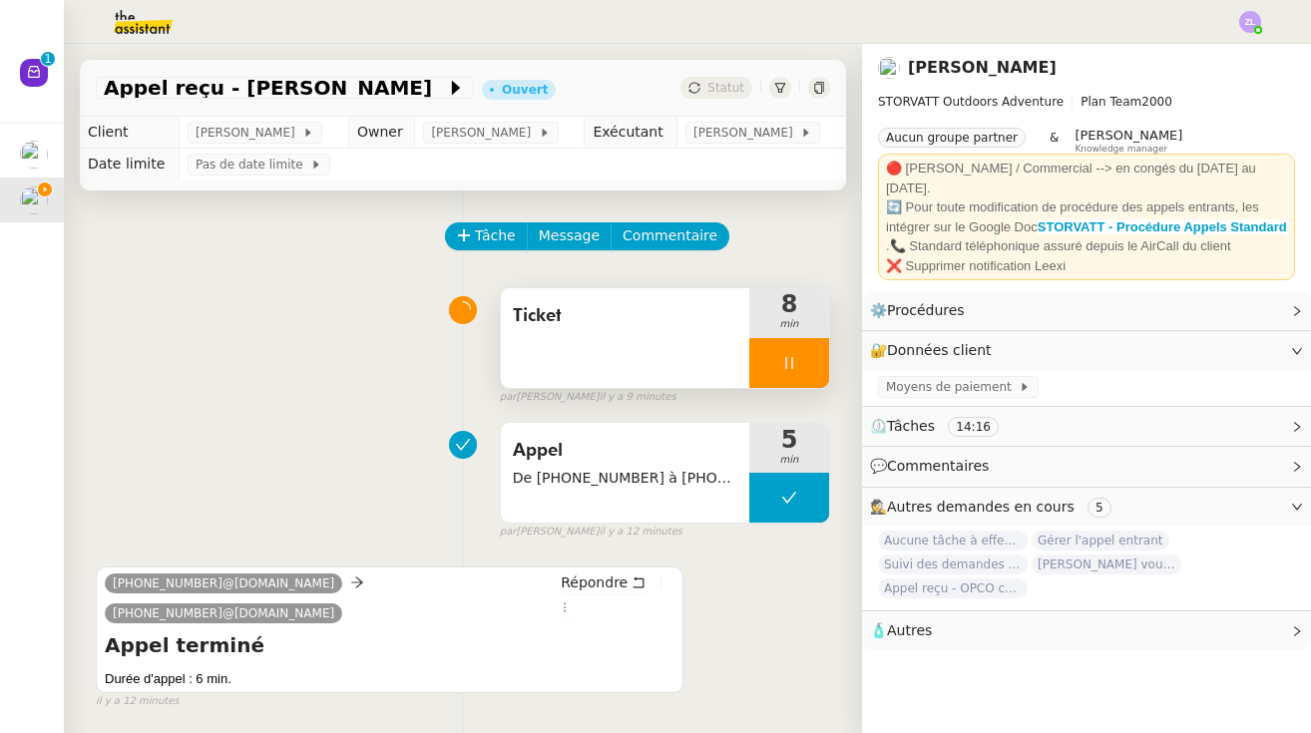
click at [769, 368] on div at bounding box center [789, 363] width 80 height 50
click at [783, 361] on button at bounding box center [809, 363] width 40 height 50
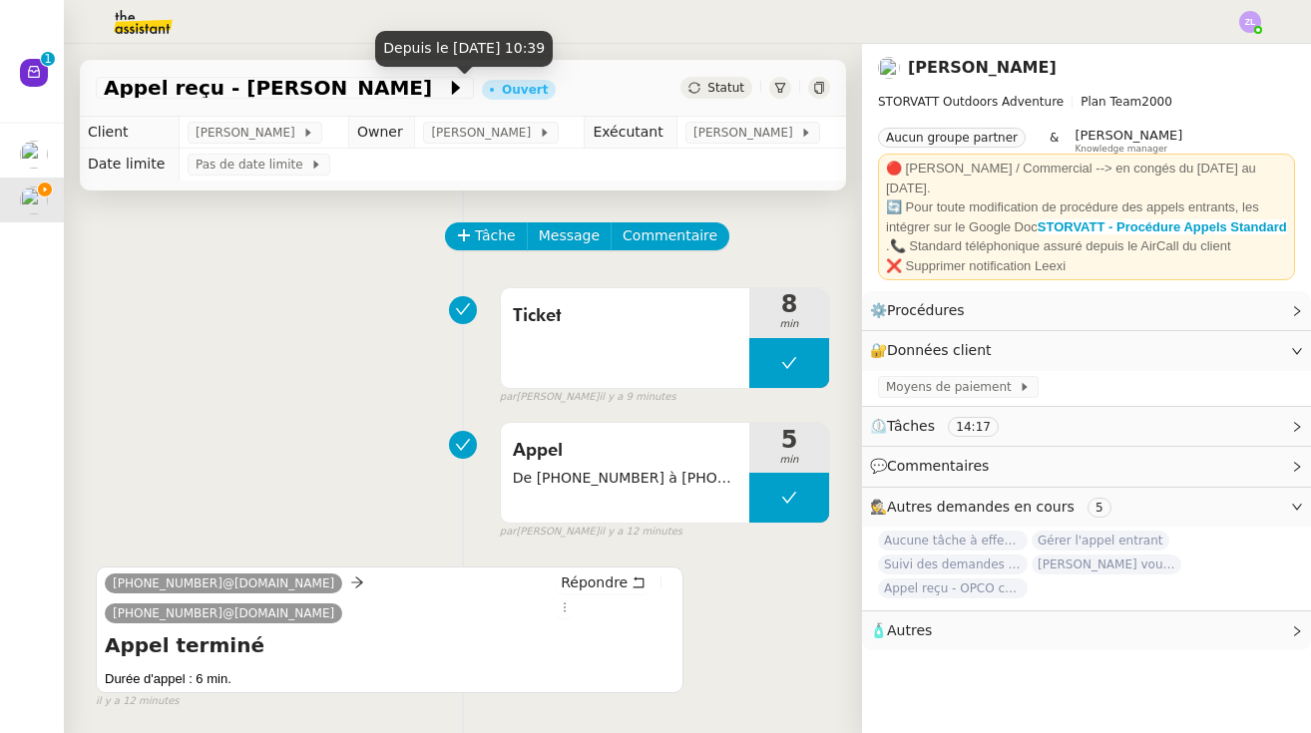
click at [699, 85] on icon at bounding box center [693, 87] width 11 height 11
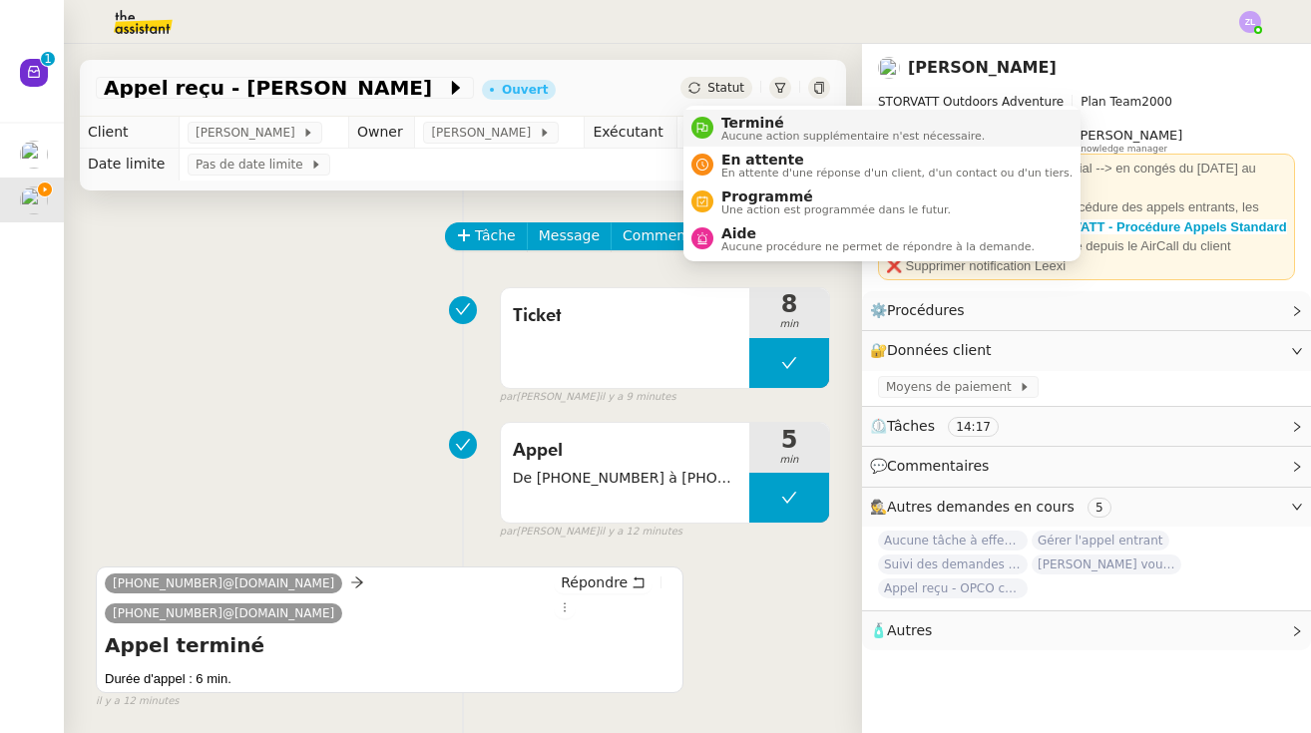
click at [729, 112] on li "Terminé Aucune action supplémentaire n'est nécessaire." at bounding box center [881, 128] width 397 height 37
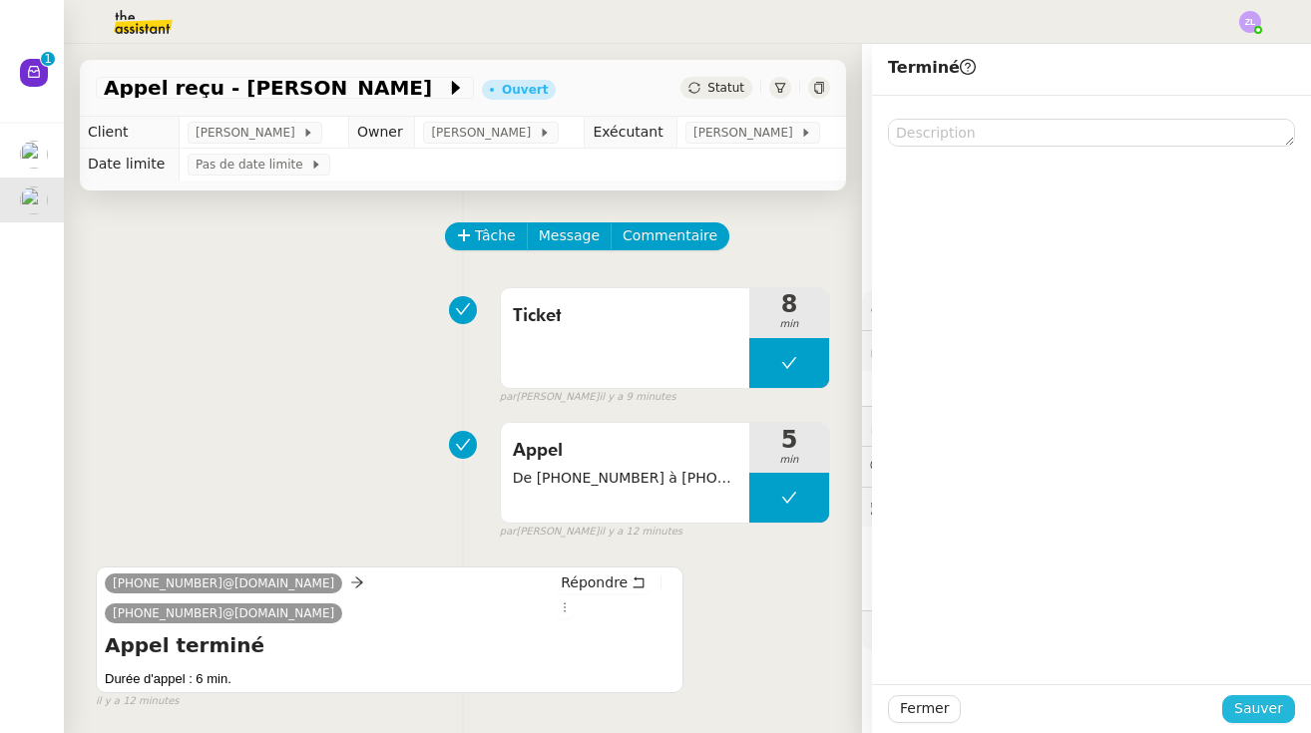
click at [783, 696] on button "Sauver" at bounding box center [1258, 709] width 73 height 28
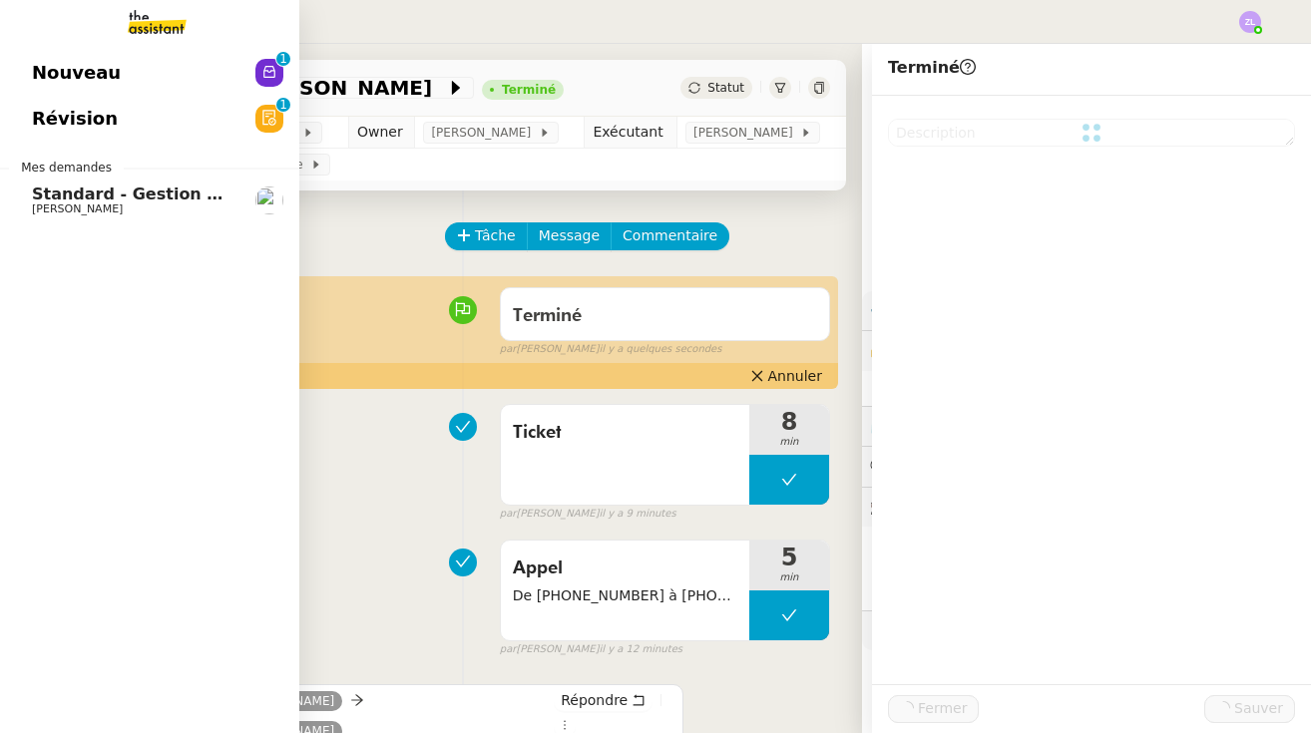
click at [33, 66] on span "Nouveau" at bounding box center [76, 73] width 89 height 30
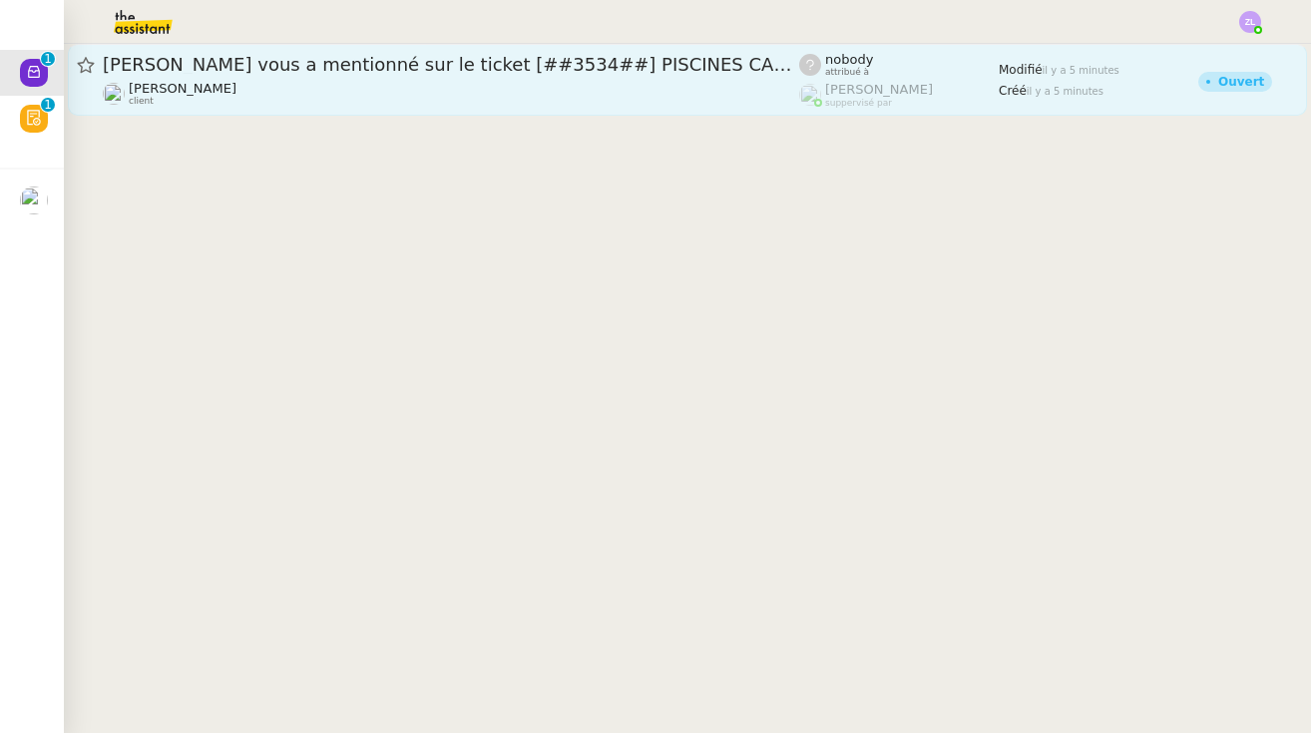
click at [491, 75] on div "[PERSON_NAME] vous a mentionné sur le ticket [##3534##] PISCINES CARRE BLEU" at bounding box center [451, 65] width 696 height 24
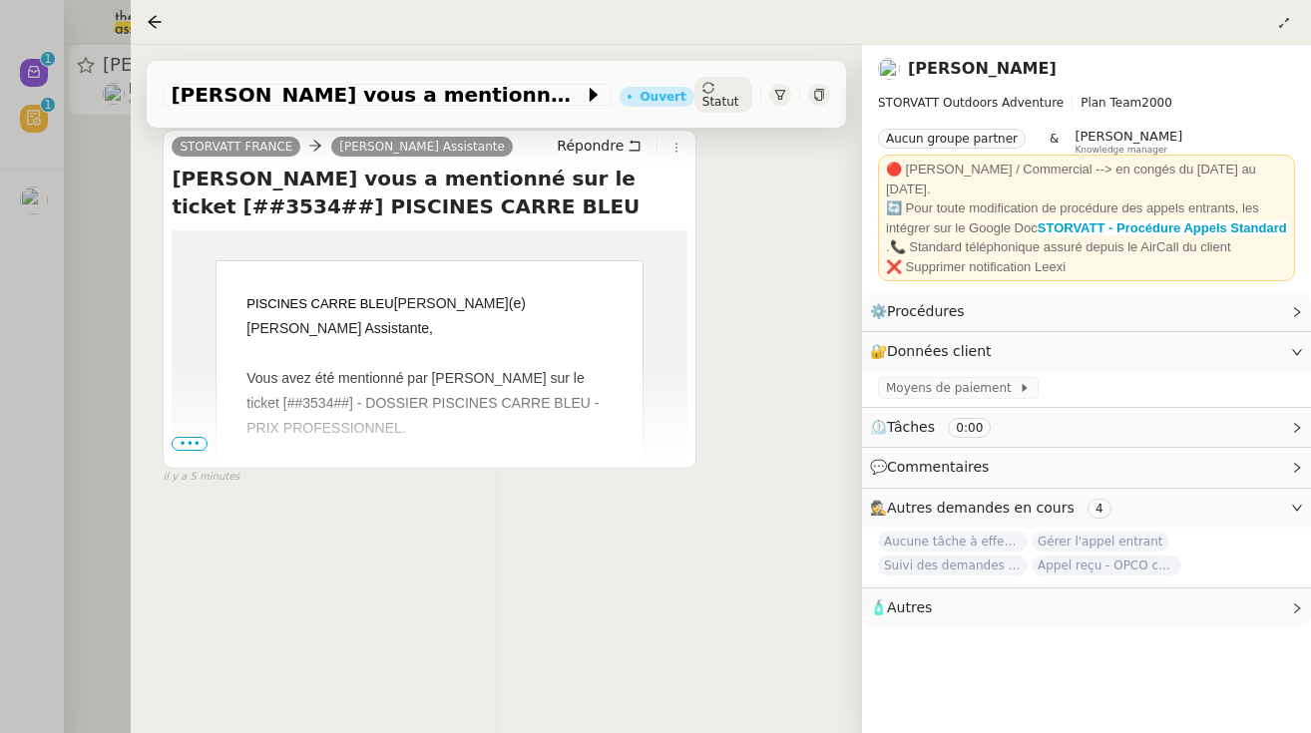
scroll to position [279, 0]
click at [192, 447] on span "•••" at bounding box center [190, 444] width 36 height 14
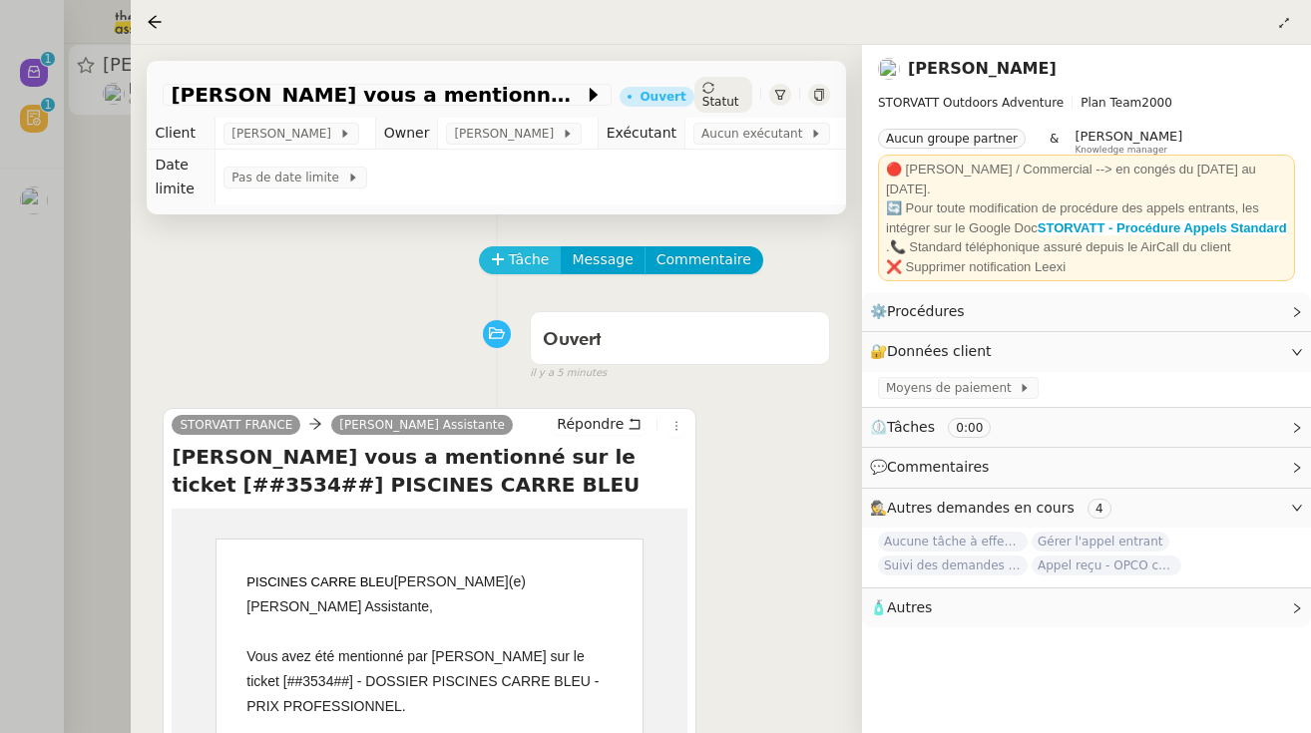
scroll to position [0, 0]
click at [524, 253] on span "Tâche" at bounding box center [529, 259] width 41 height 23
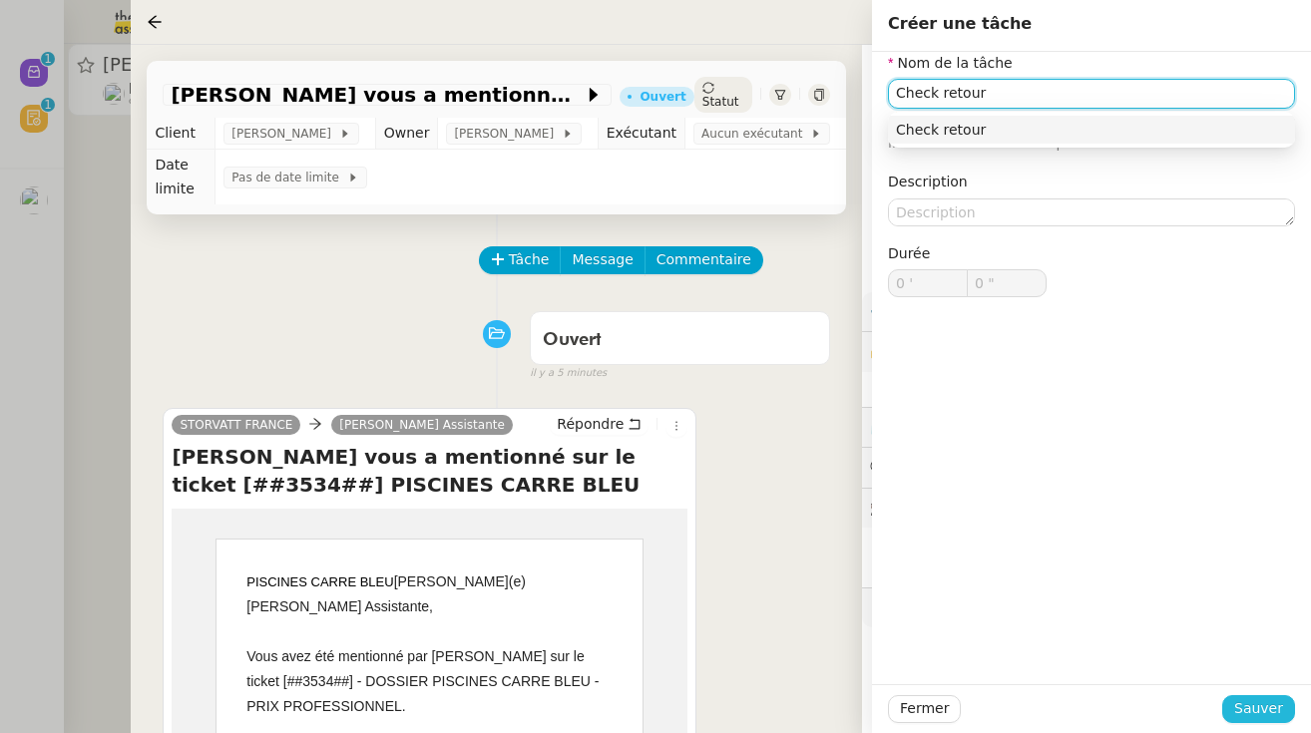
type input "Check retour"
click at [783, 717] on span "Sauver" at bounding box center [1258, 708] width 49 height 23
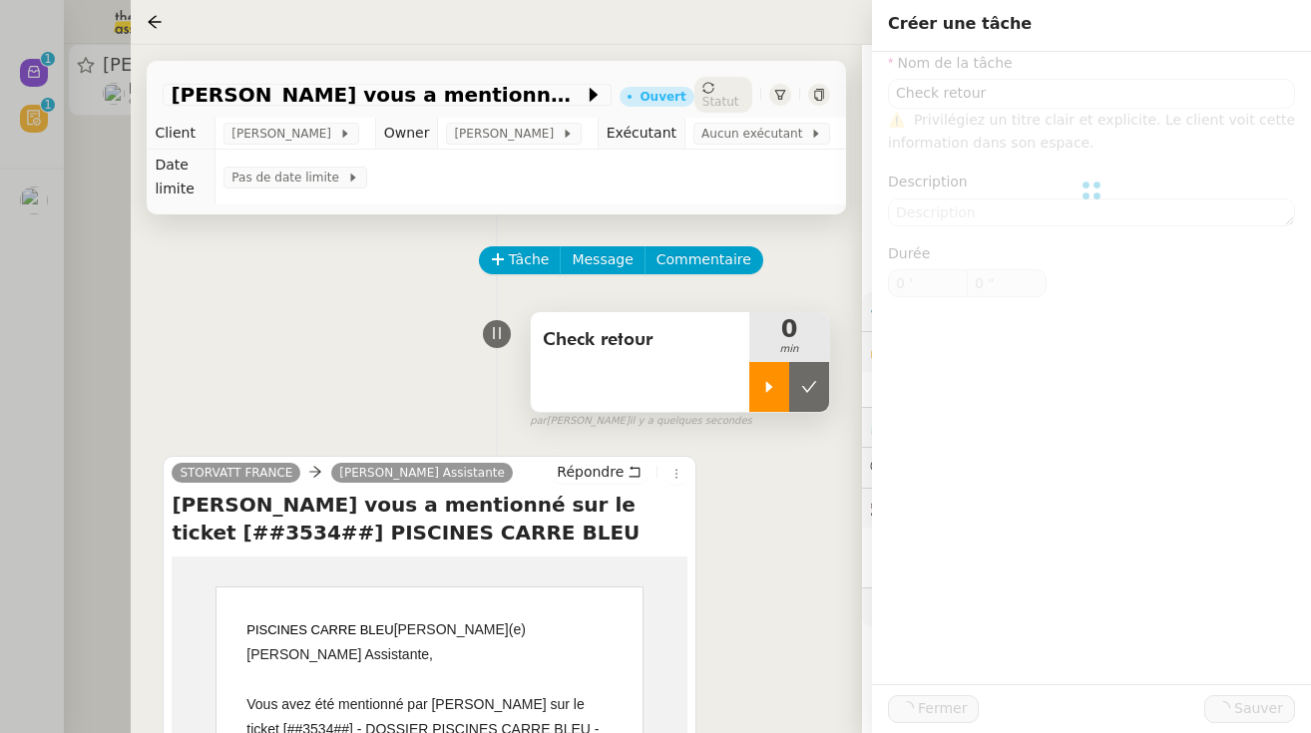
click at [774, 369] on div at bounding box center [769, 387] width 40 height 50
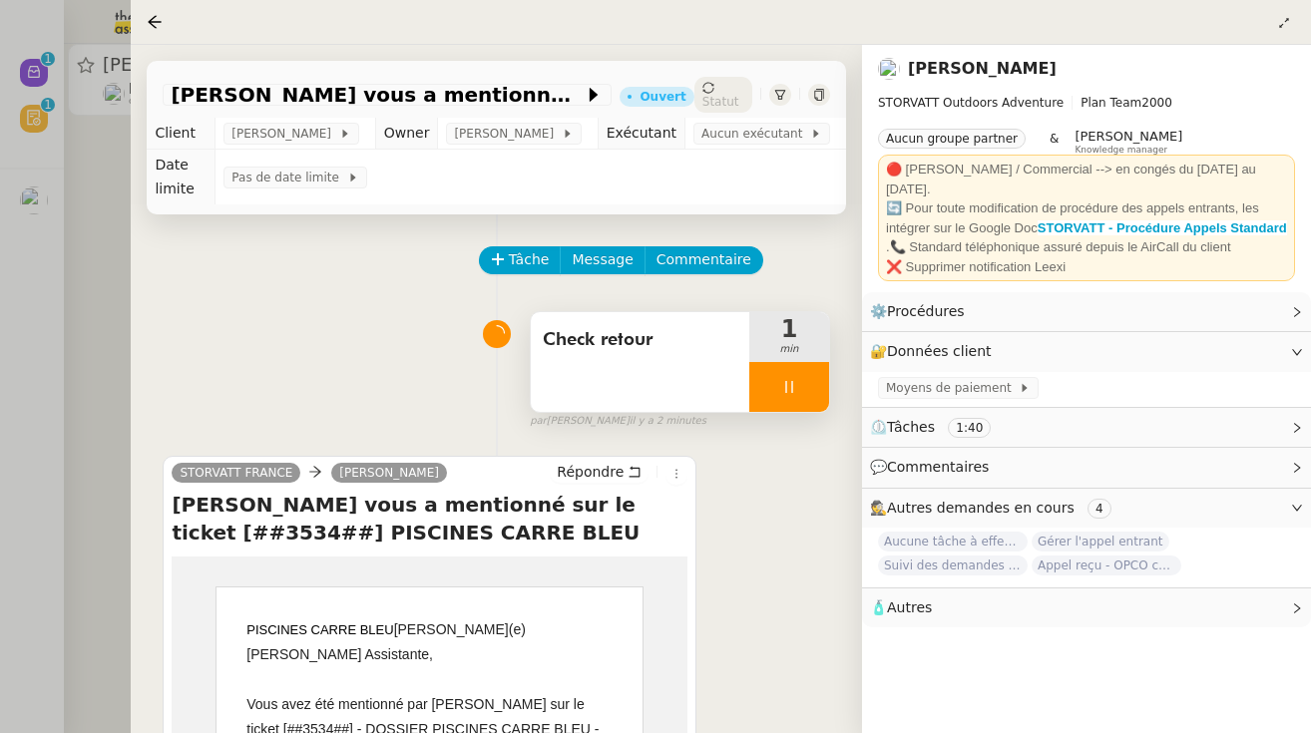
click at [781, 380] on icon at bounding box center [789, 387] width 16 height 16
click at [783, 386] on icon at bounding box center [809, 387] width 16 height 16
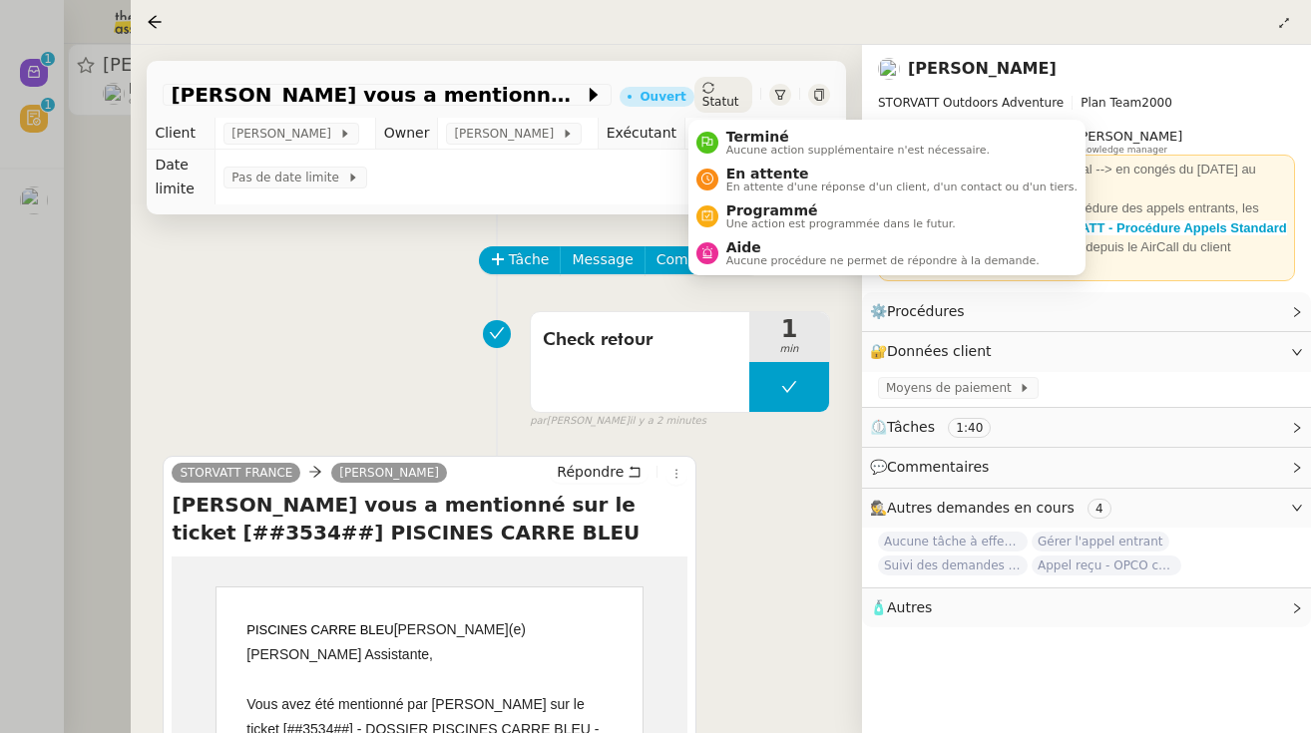
click at [723, 78] on div "Statut" at bounding box center [723, 95] width 58 height 36
click at [729, 141] on span "Terminé" at bounding box center [857, 137] width 263 height 16
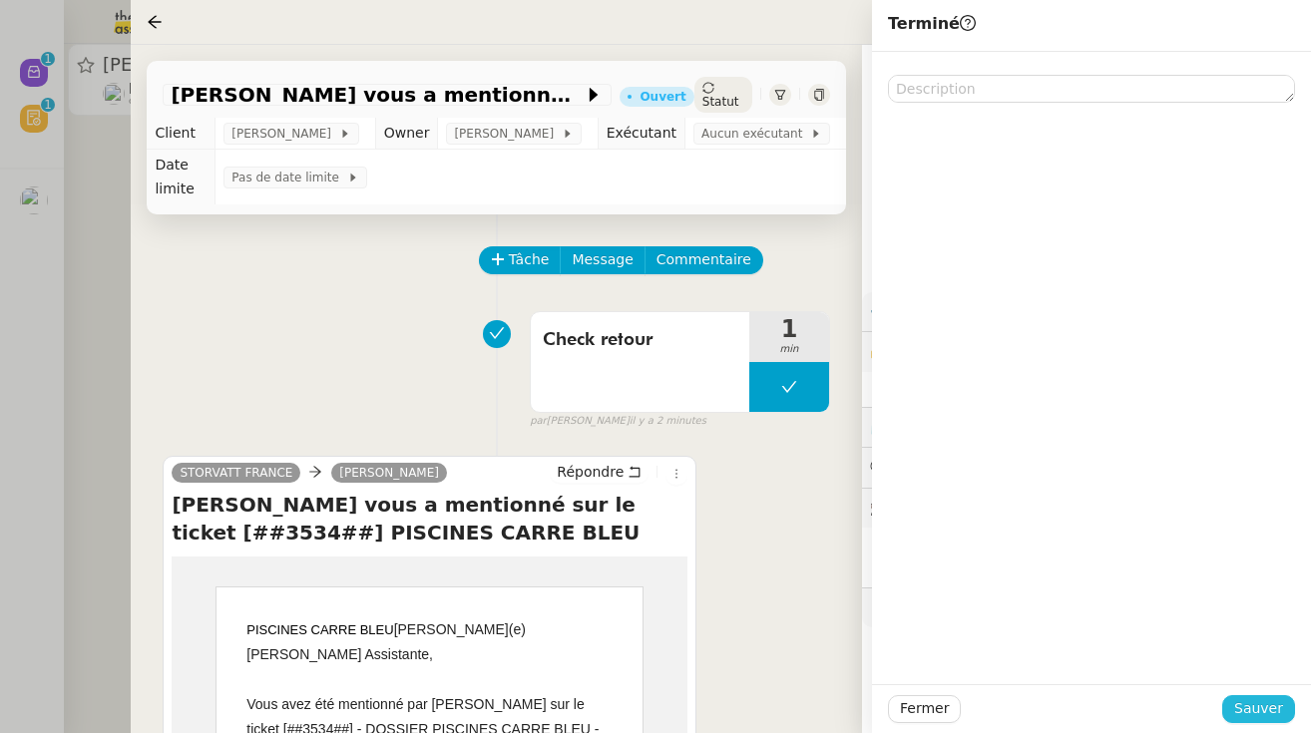
click at [783, 712] on span "Sauver" at bounding box center [1258, 708] width 49 height 23
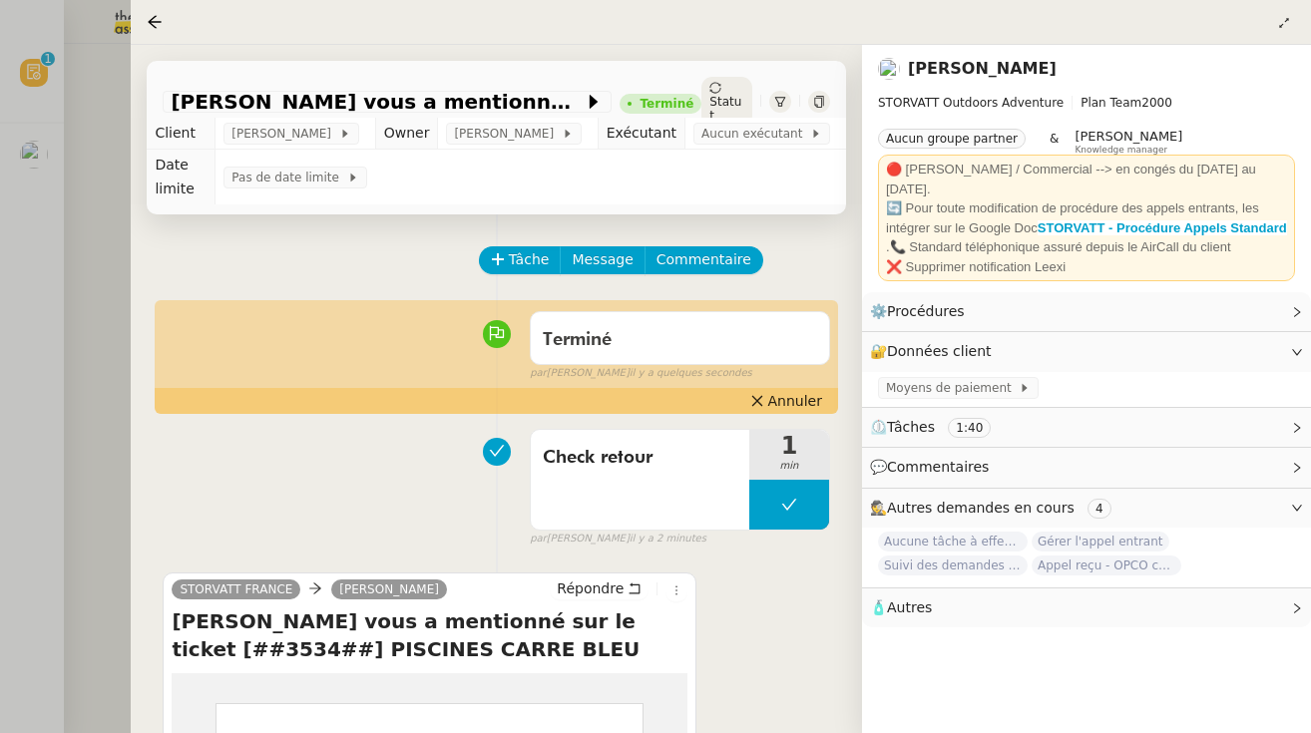
click at [43, 106] on div at bounding box center [655, 366] width 1311 height 733
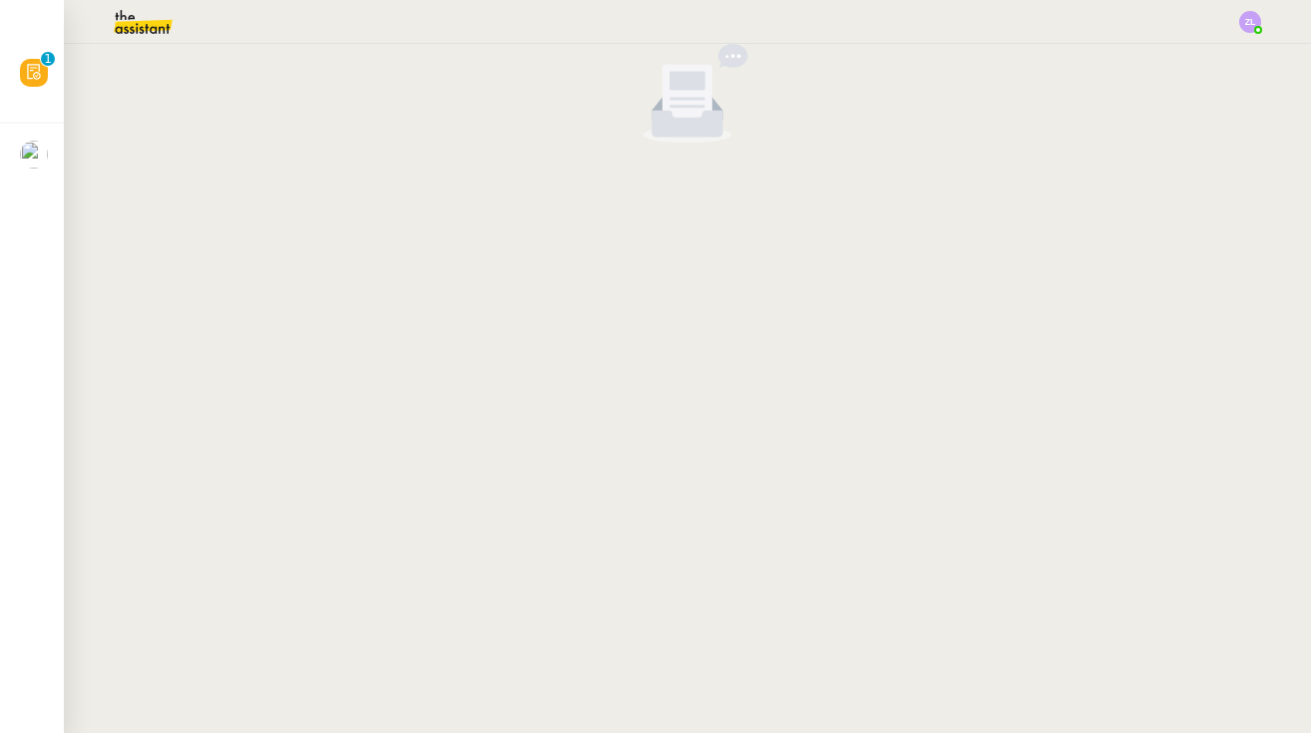
click at [158, 28] on img at bounding box center [127, 22] width 155 height 44
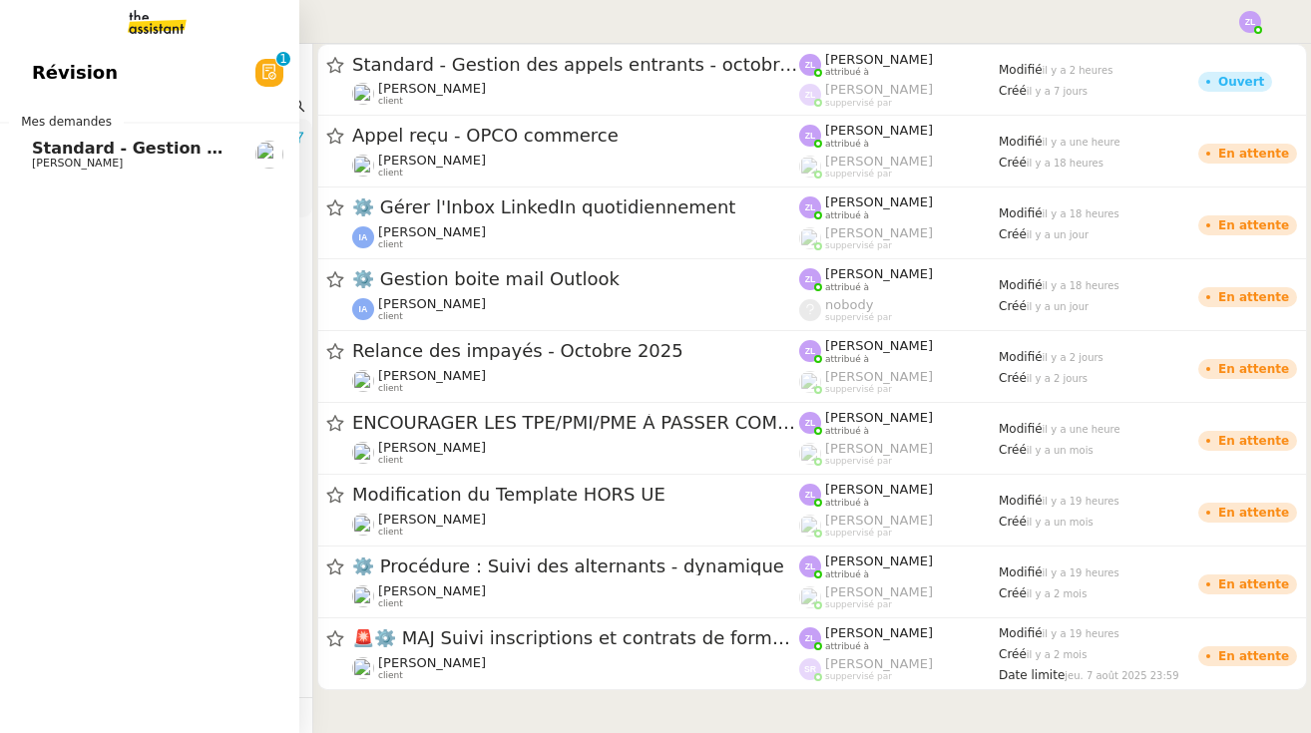
click at [86, 148] on span "Standard - Gestion des appels entrants - octobre 2025" at bounding box center [277, 148] width 491 height 19
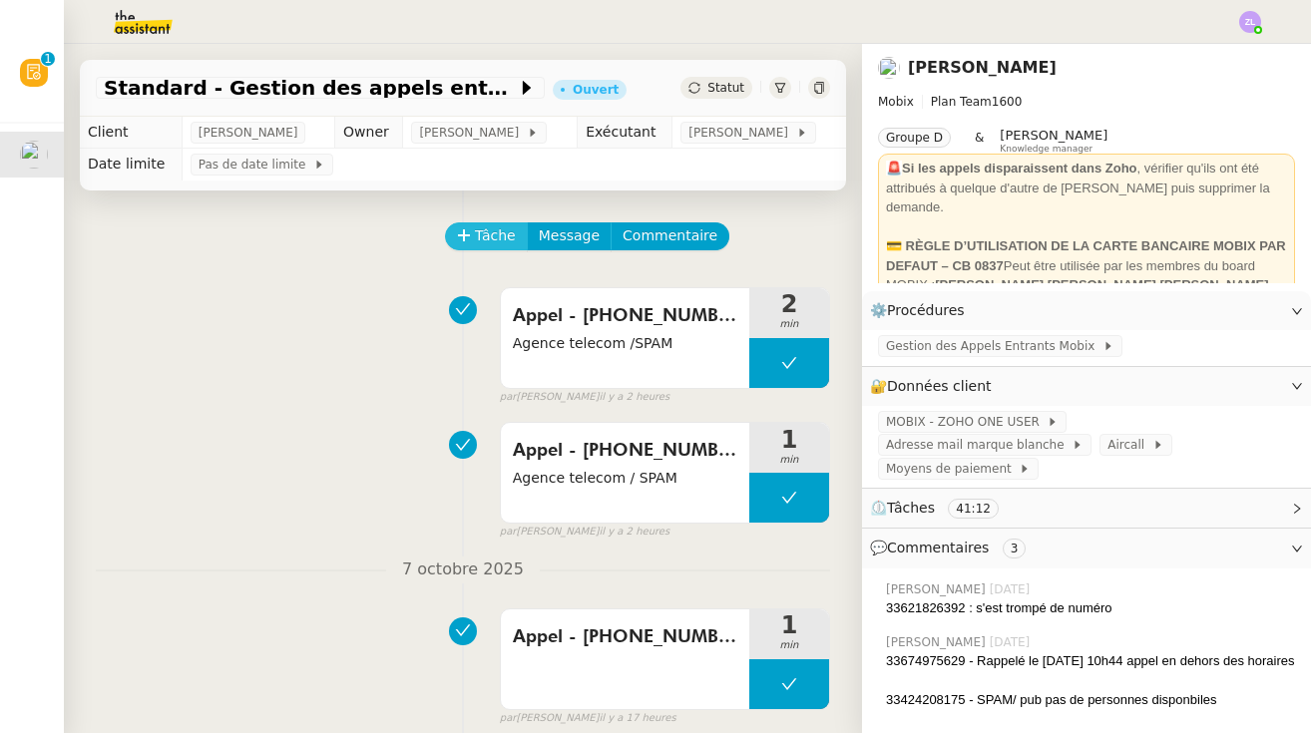
click at [473, 228] on button "Tâche" at bounding box center [486, 236] width 83 height 28
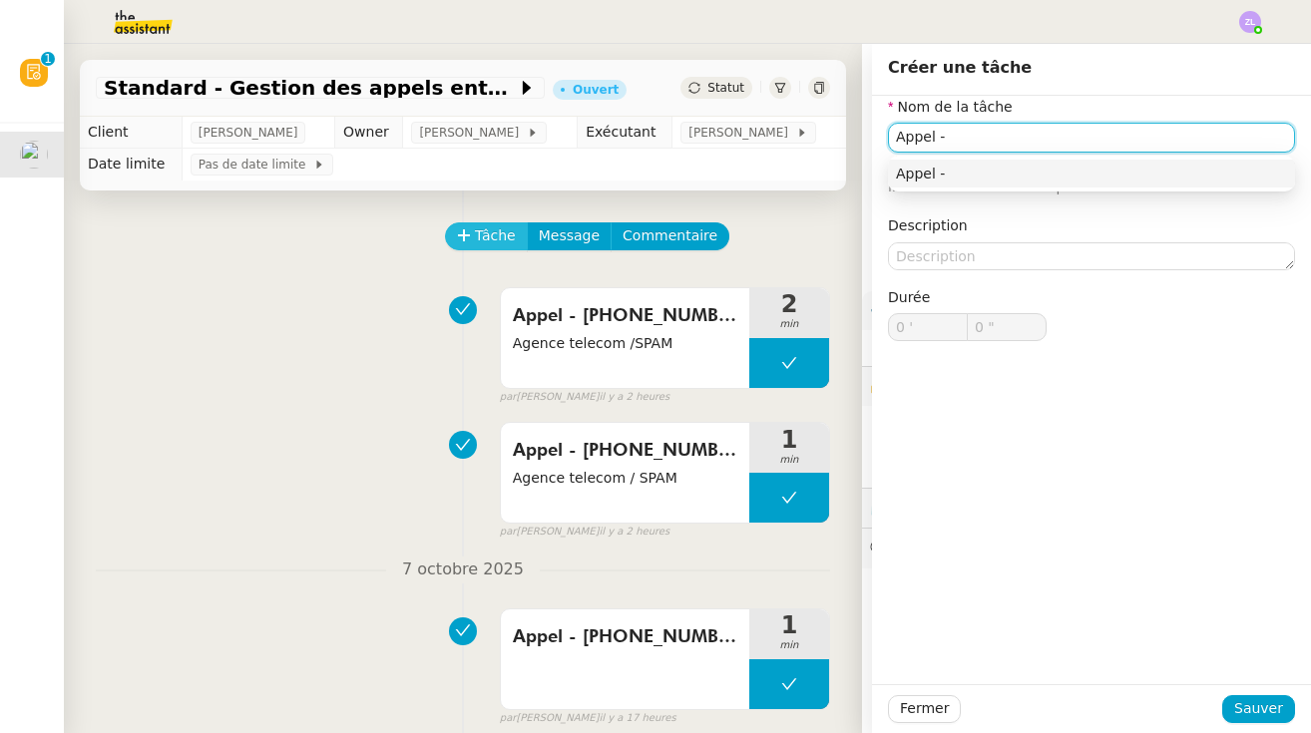
paste input "33270208134"
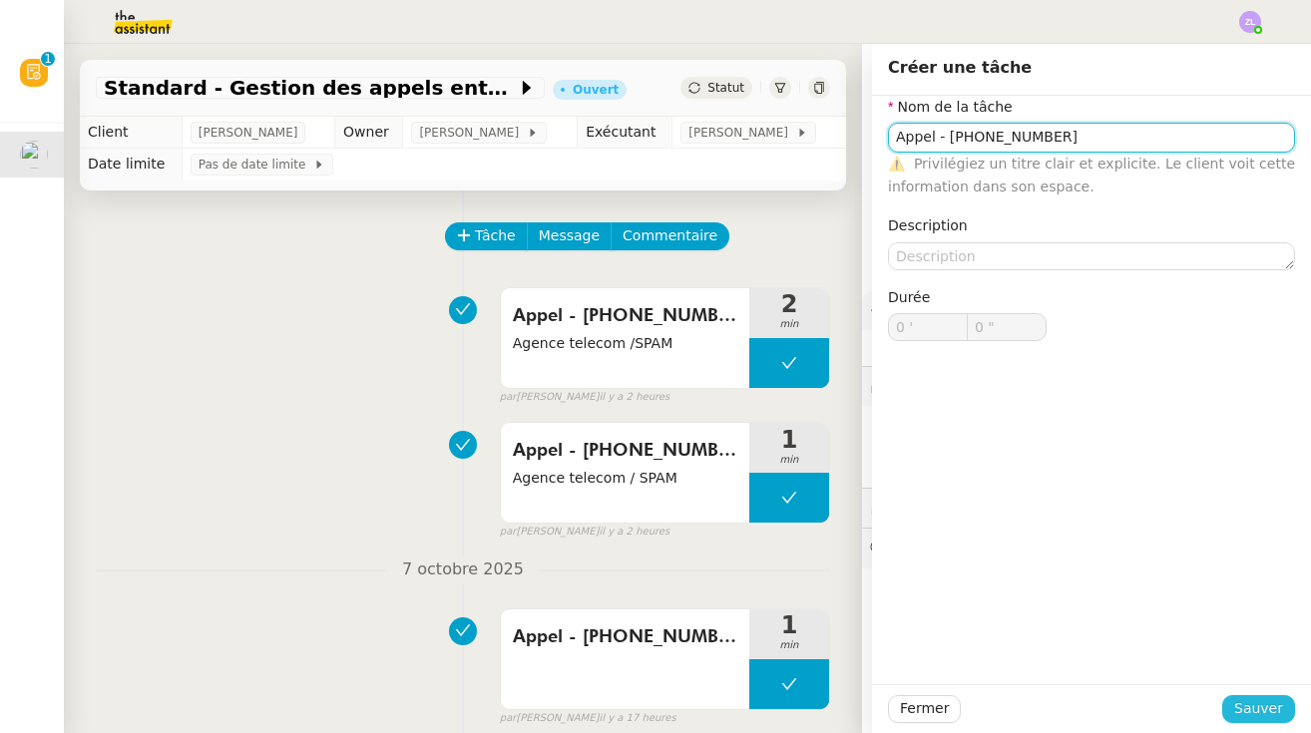
type input "Appel - [PHONE_NUMBER]"
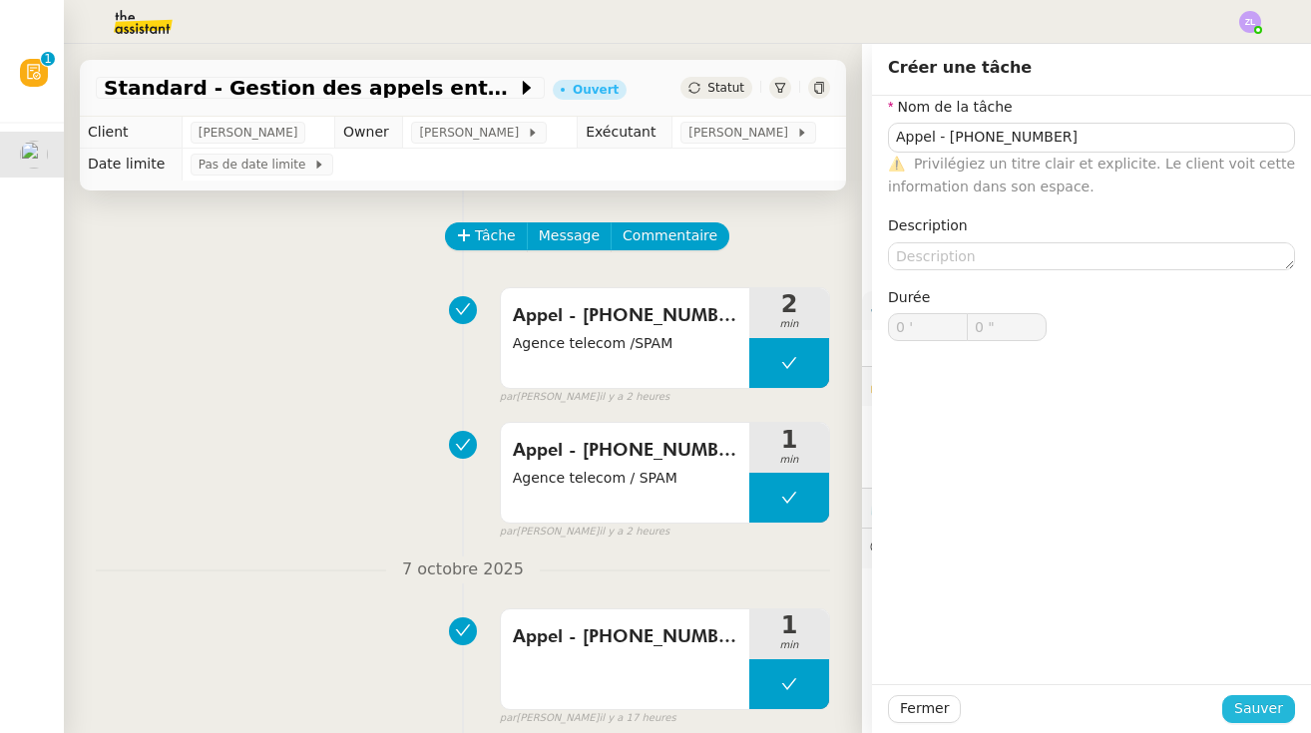
click at [783, 709] on span "Sauver" at bounding box center [1258, 708] width 49 height 23
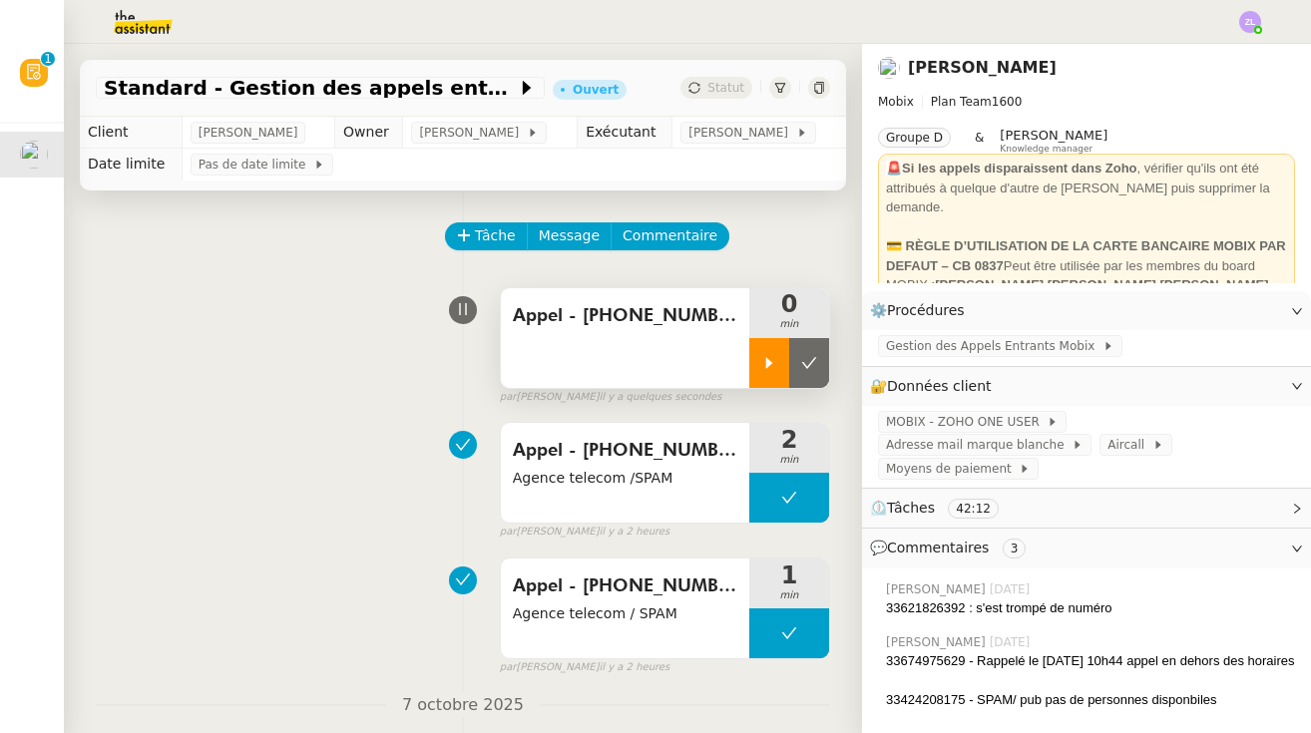
click at [770, 366] on icon at bounding box center [769, 363] width 16 height 16
click at [698, 371] on div "Appel - [PHONE_NUMBER]" at bounding box center [625, 338] width 248 height 100
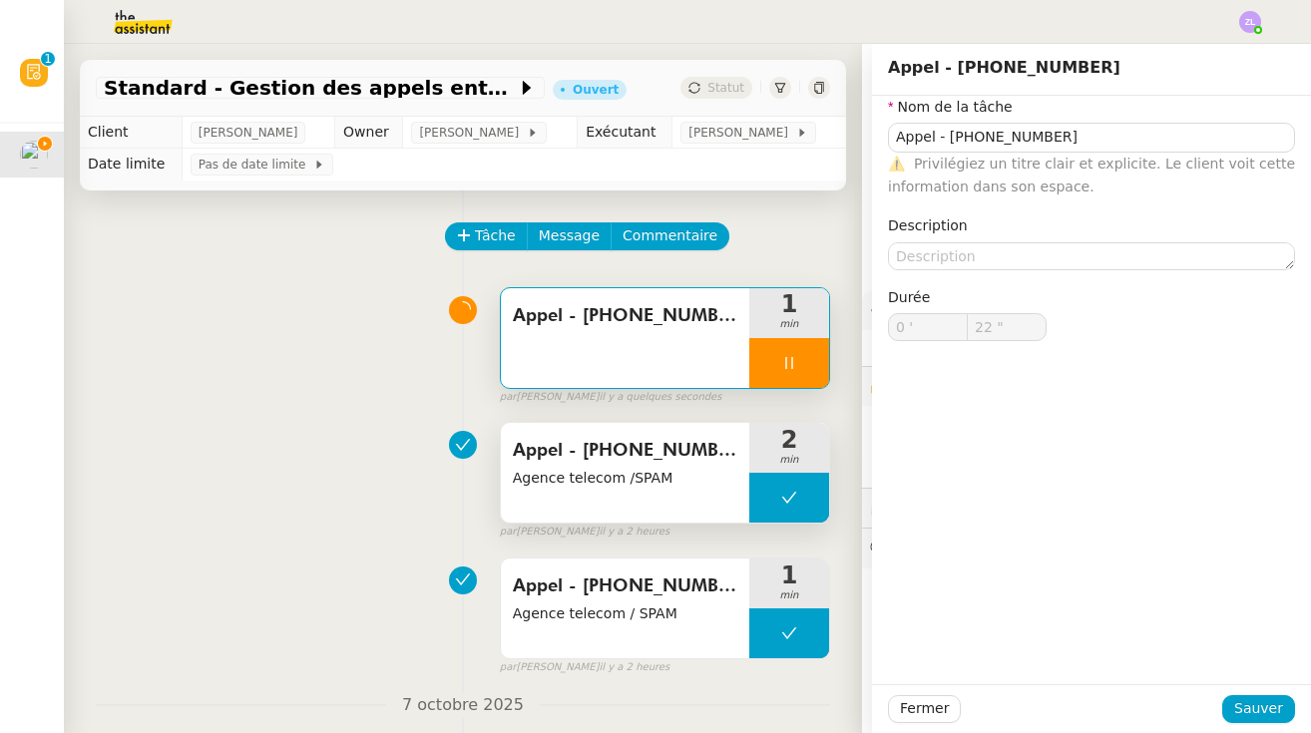
type input "23 ""
click at [602, 495] on div "Appel - 33948161648 Agence telecom /SPAM" at bounding box center [625, 473] width 248 height 100
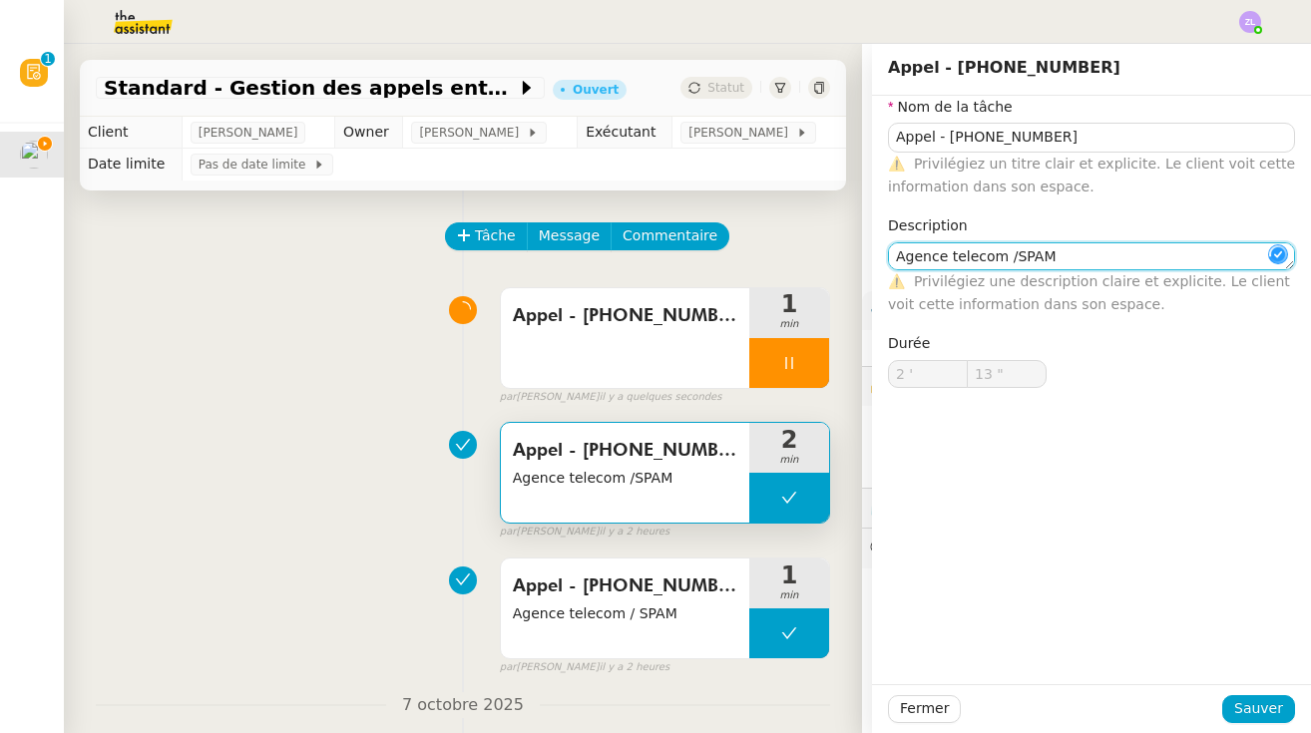
drag, startPoint x: 1063, startPoint y: 262, endPoint x: 687, endPoint y: 262, distance: 375.1
click at [687, 262] on app-ticket "Standard - Gestion des appels entrants - octobre 2025 Ouvert Statut Client Flor…" at bounding box center [687, 388] width 1247 height 689
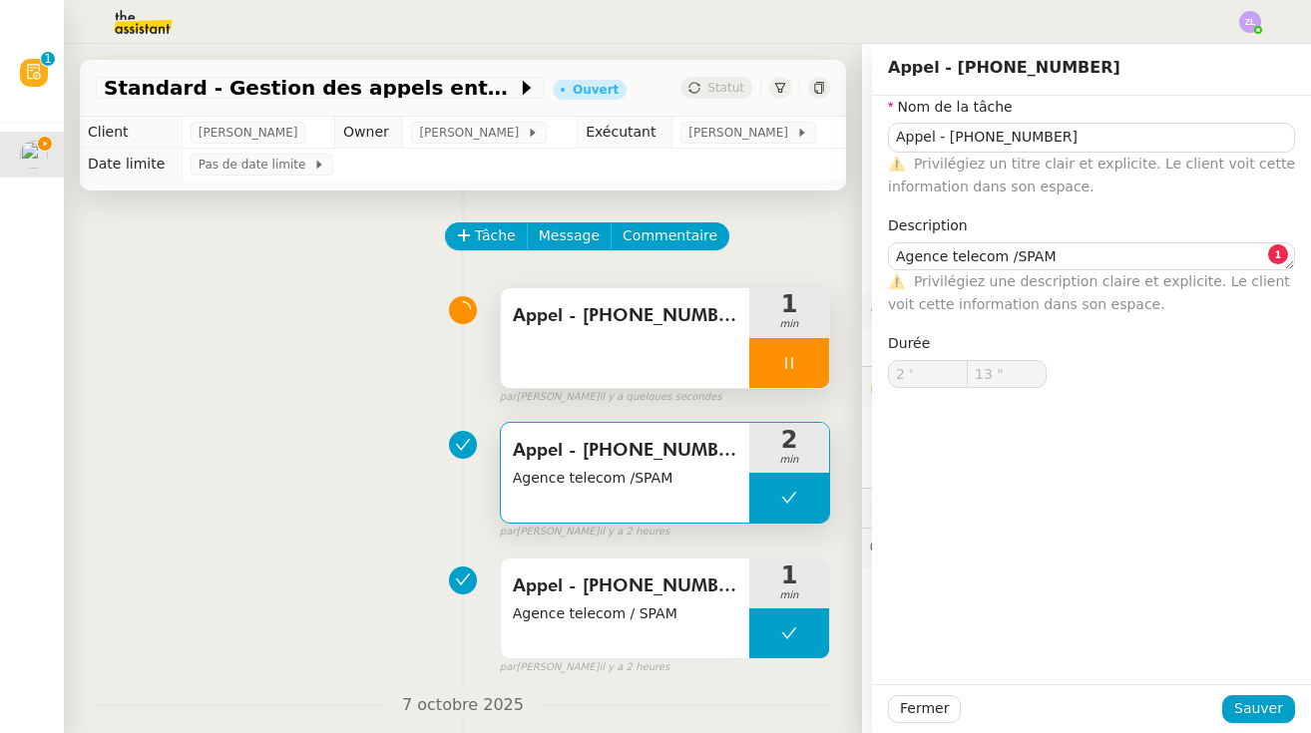
click at [520, 375] on div "Appel - [PHONE_NUMBER]" at bounding box center [625, 338] width 248 height 100
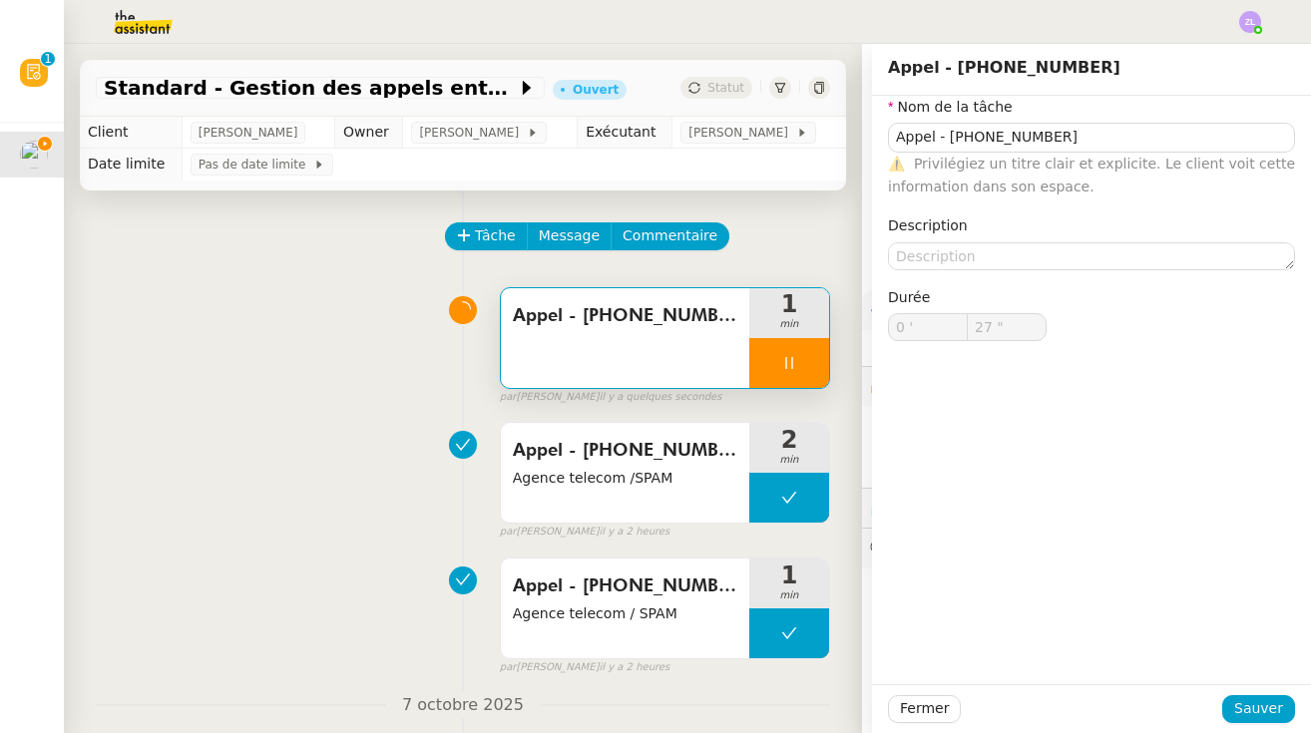
click at [549, 370] on div "Appel - [PHONE_NUMBER]" at bounding box center [625, 338] width 248 height 100
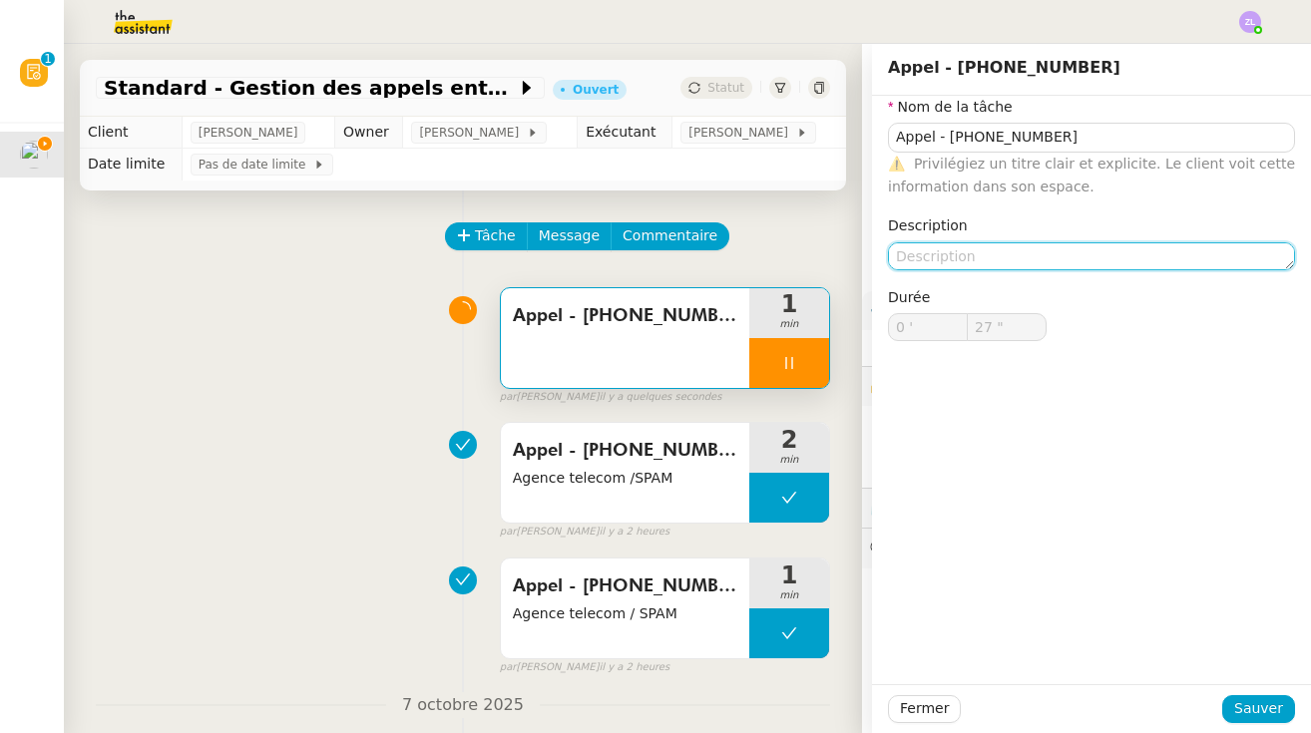
click at [783, 256] on textarea at bounding box center [1091, 256] width 407 height 28
type input "28 ""
paste textarea "Agence telecom /SPAM"
type textarea "Agence telecom /SPAM"
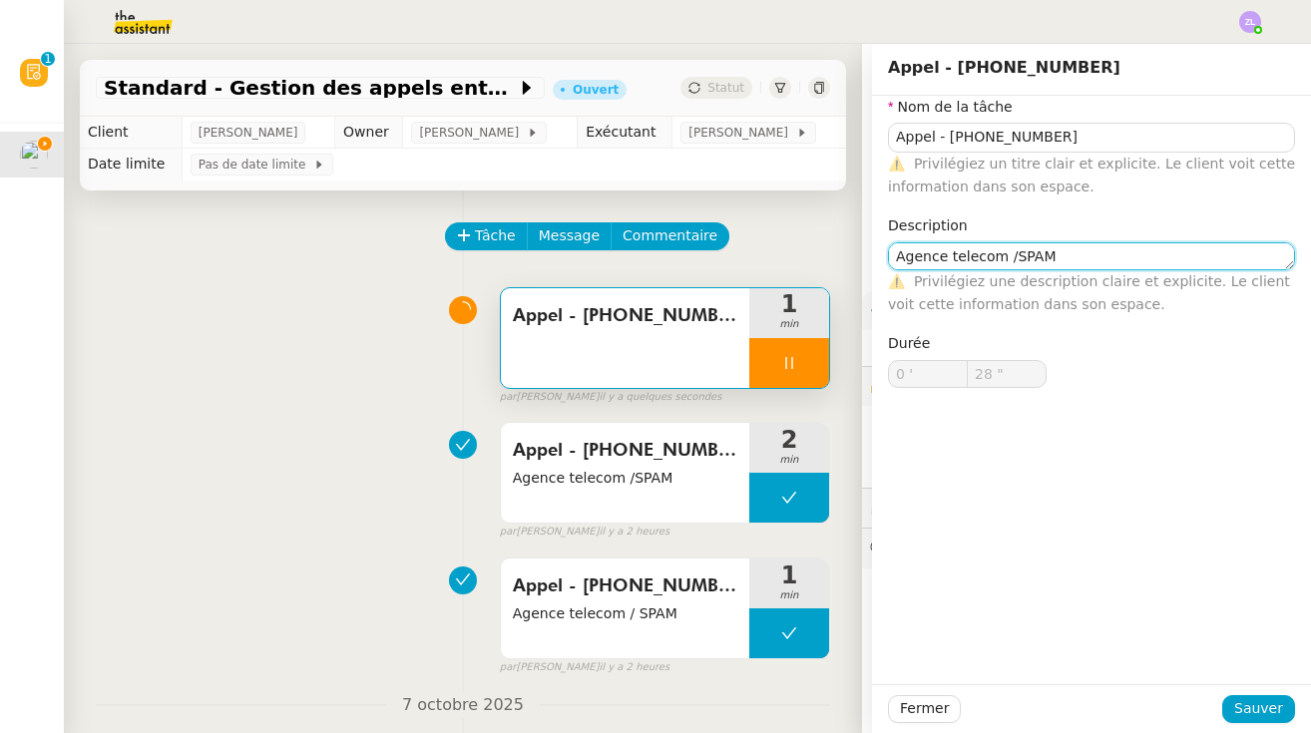
type input "29 ""
type textarea "Agence telecom /SPAM"
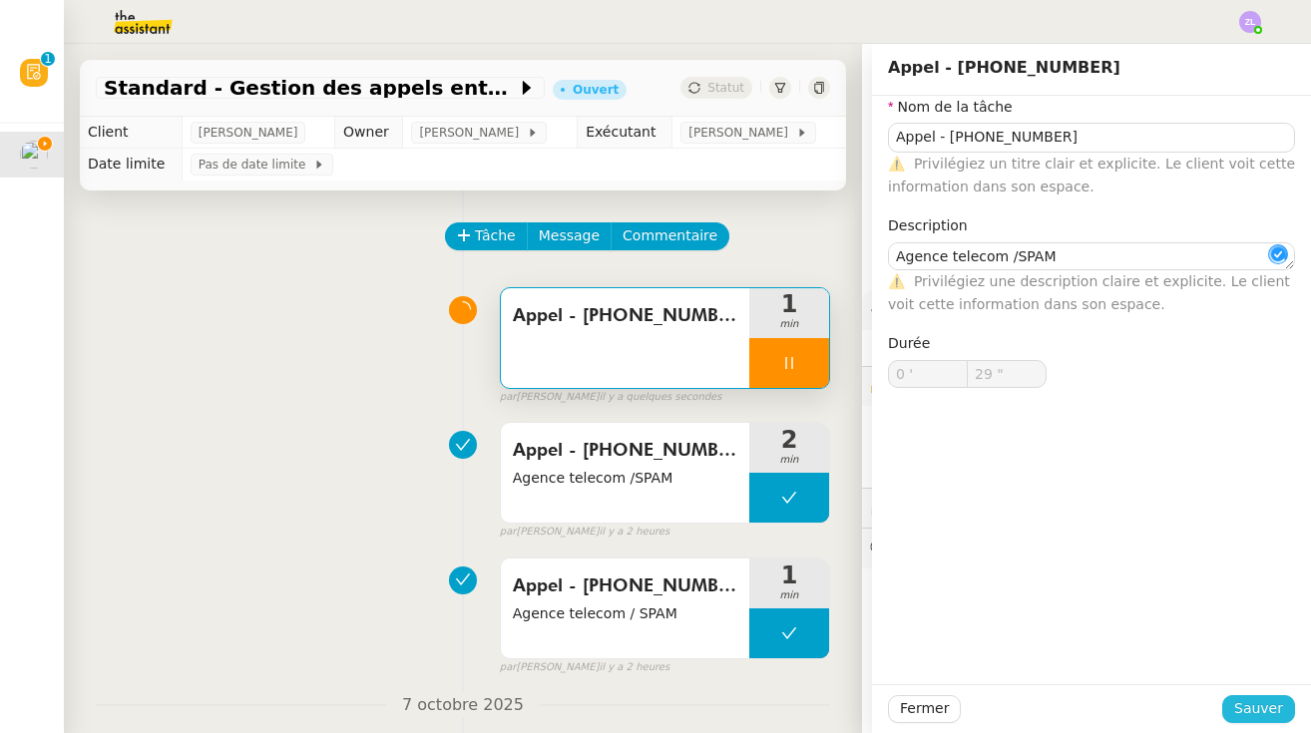
click at [783, 712] on span "Sauver" at bounding box center [1258, 708] width 49 height 23
type input "30 ""
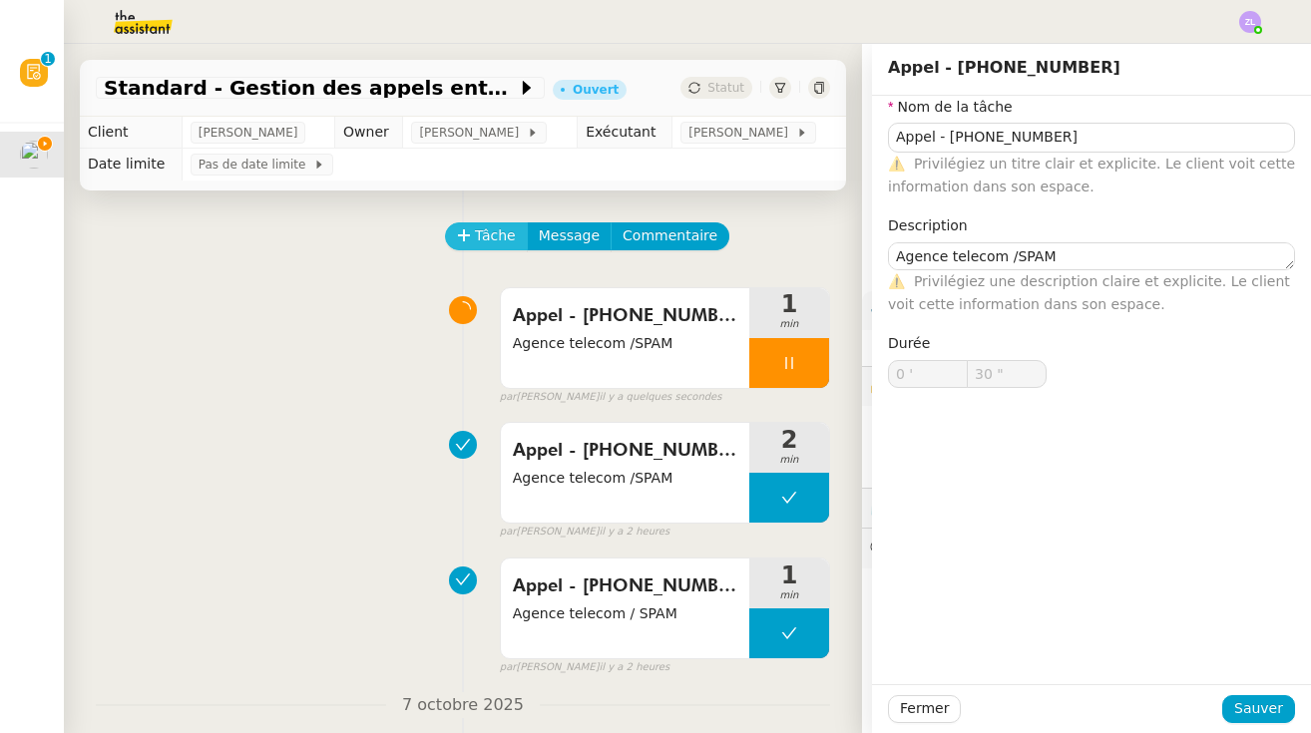
click at [486, 239] on span "Tâche" at bounding box center [495, 235] width 41 height 23
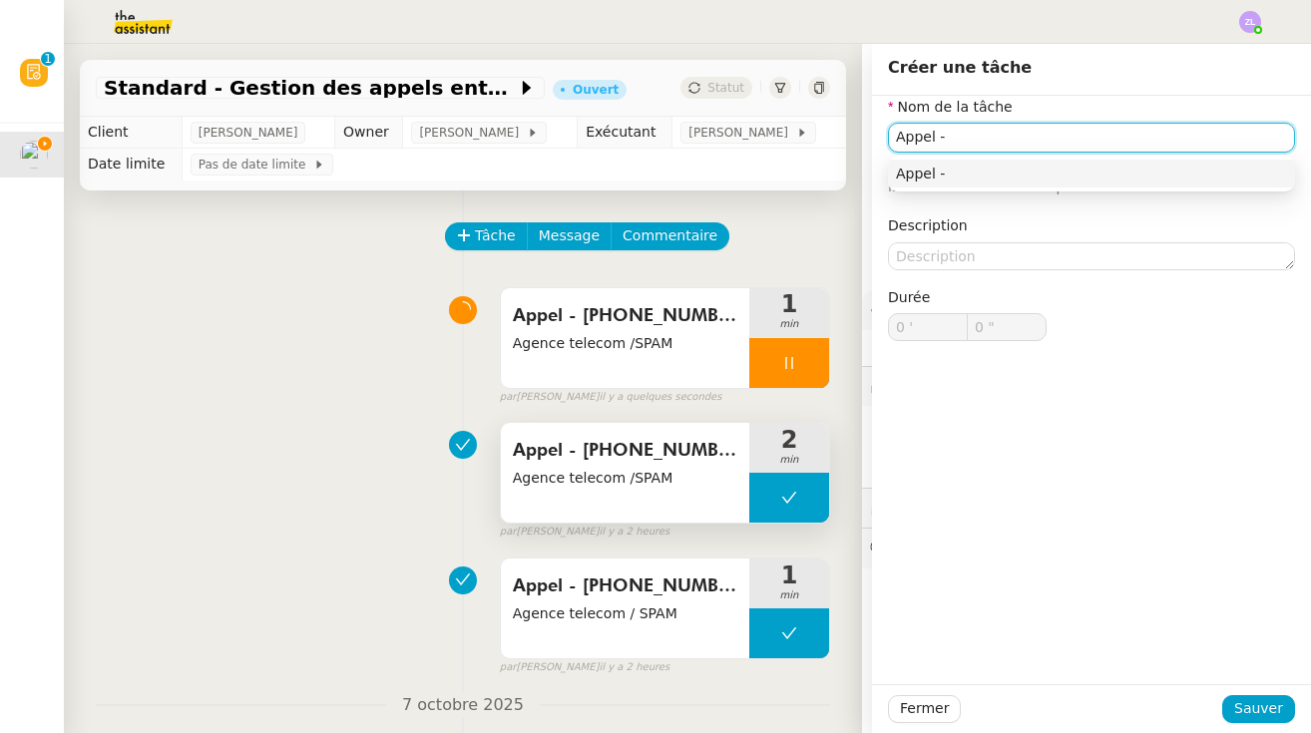
type input "Appel -"
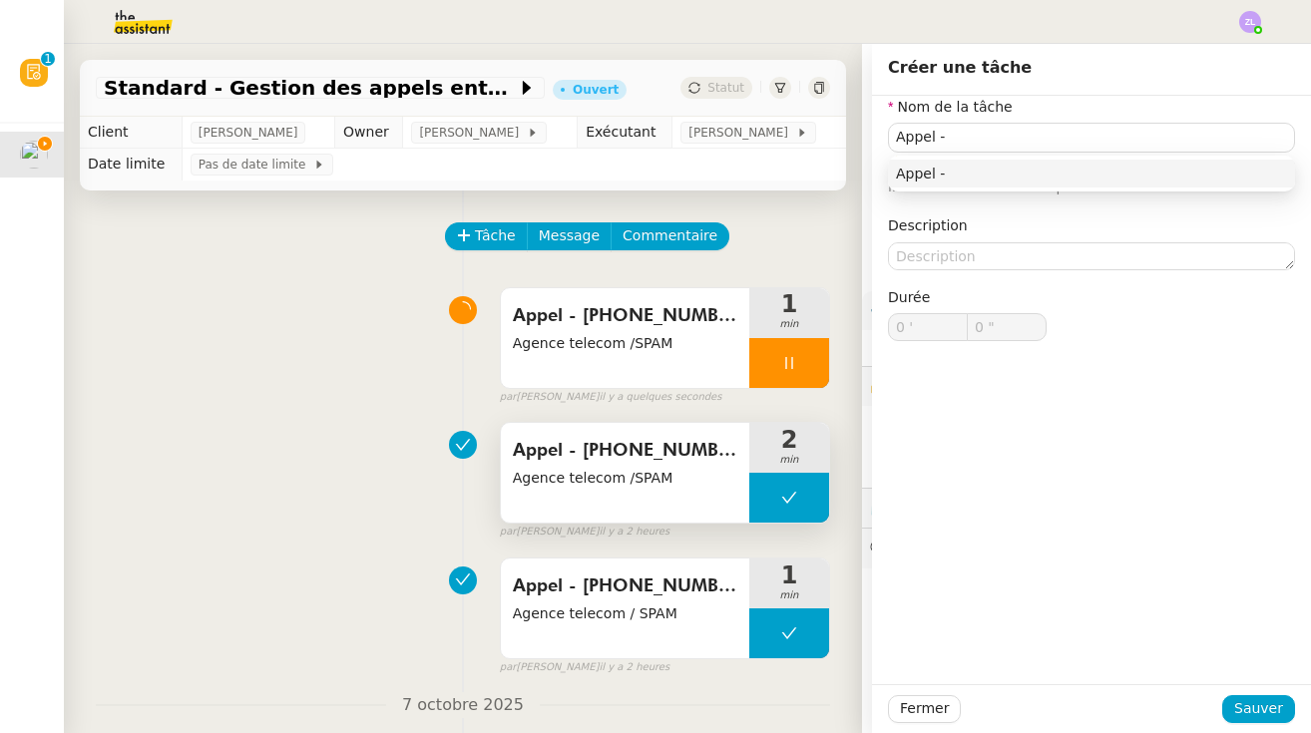
click at [640, 454] on span "Appel - [PHONE_NUMBER]" at bounding box center [625, 451] width 224 height 30
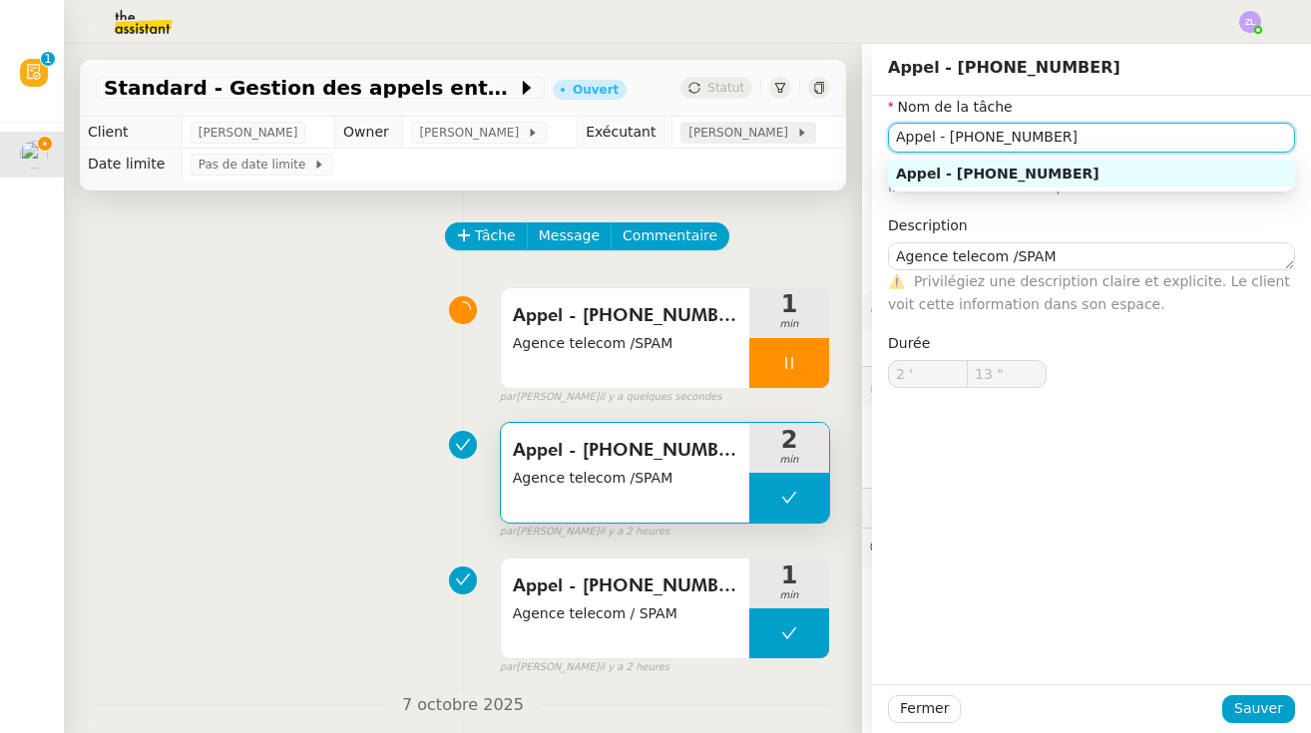
drag, startPoint x: 973, startPoint y: 140, endPoint x: 725, endPoint y: 141, distance: 247.4
click at [725, 140] on app-ticket "Standard - Gestion des appels entrants - octobre 2025 Ouvert Statut Client Flor…" at bounding box center [687, 388] width 1247 height 689
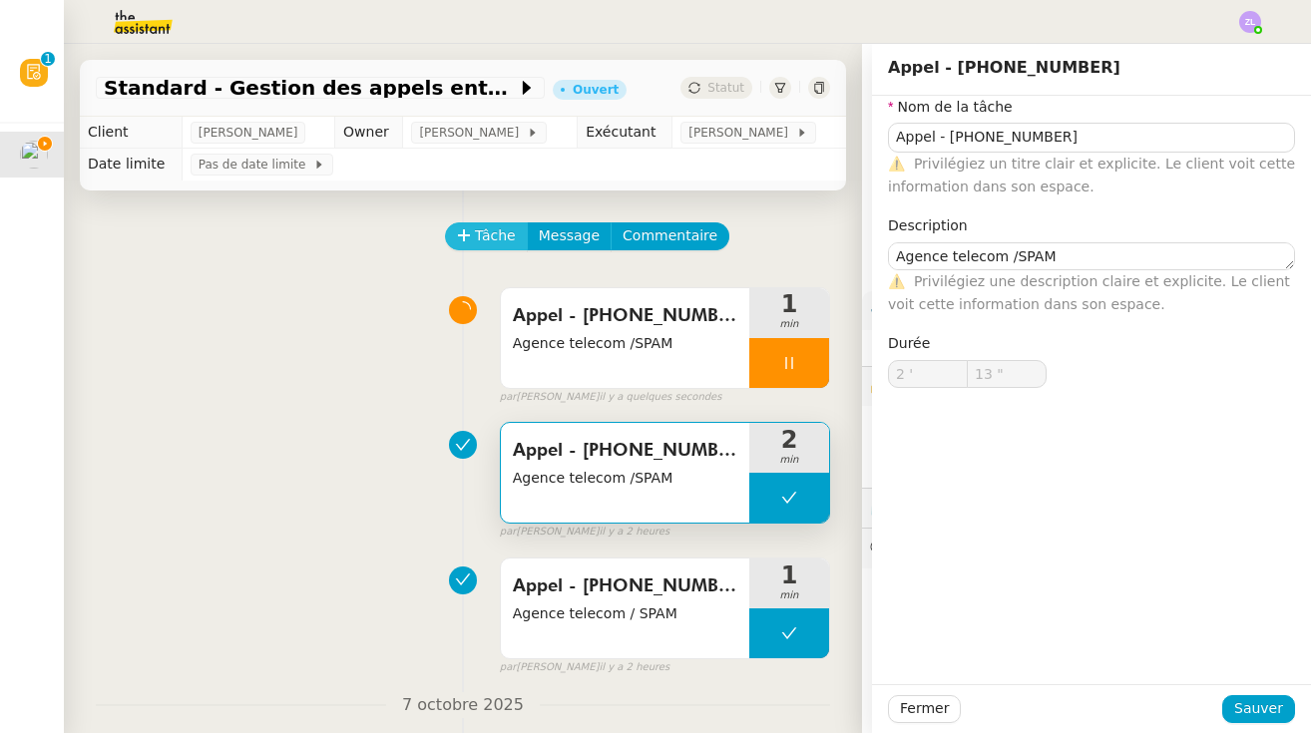
click at [507, 240] on span "Tâche" at bounding box center [495, 235] width 41 height 23
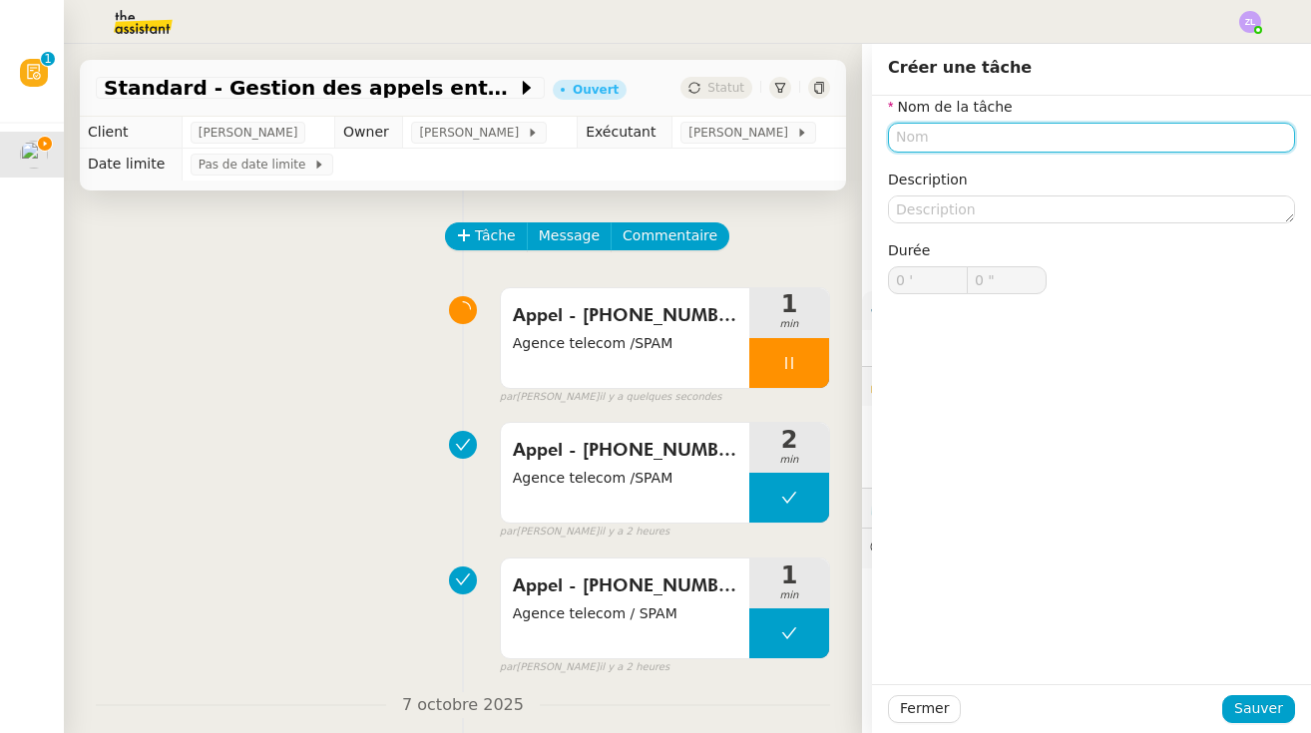
click at [783, 143] on input "text" at bounding box center [1091, 137] width 407 height 29
paste input "Appel - [PHONE_NUMBER]"
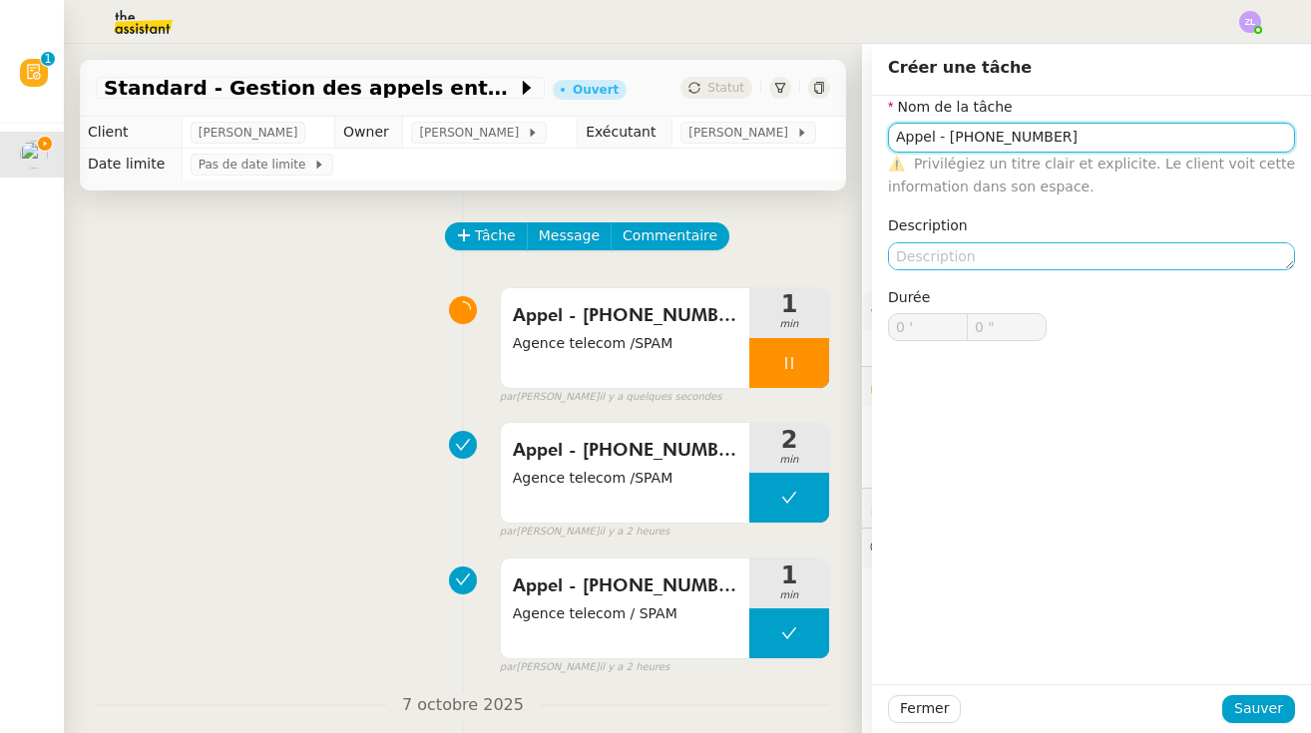
type input "Appel - [PHONE_NUMBER]"
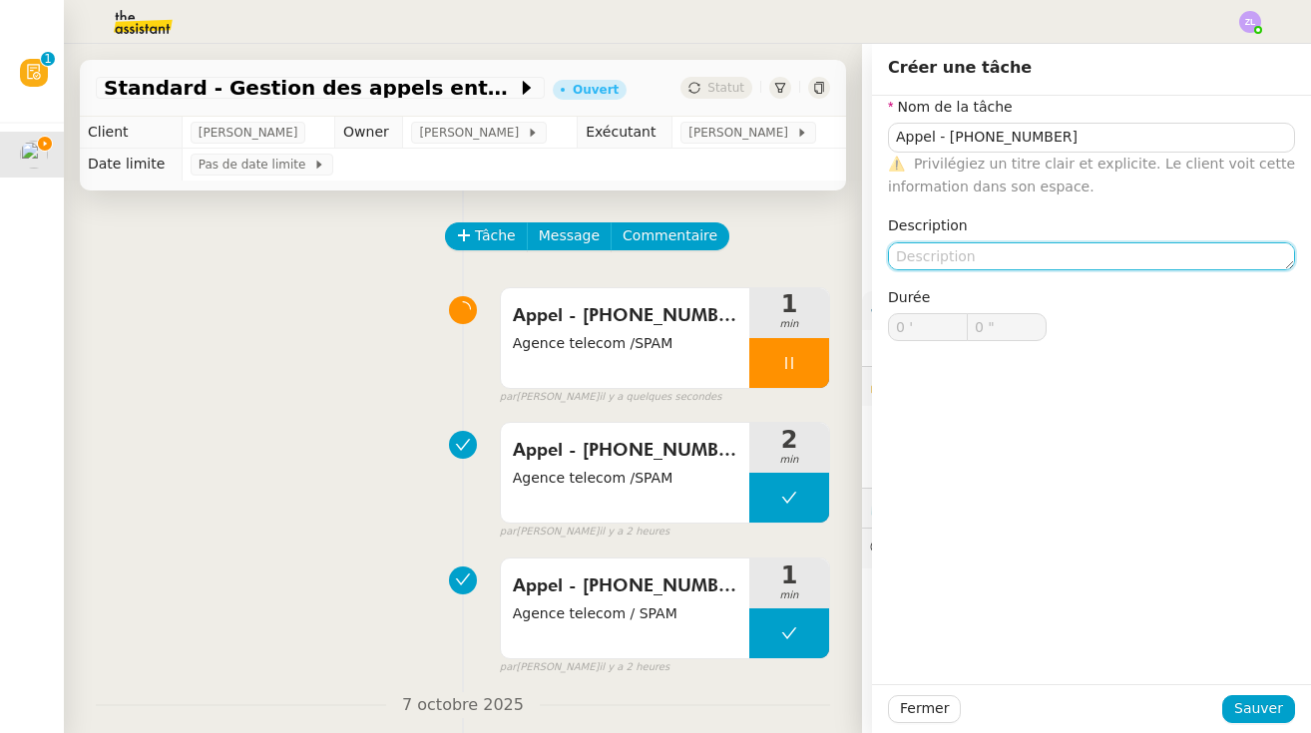
click at [783, 260] on textarea at bounding box center [1091, 256] width 407 height 28
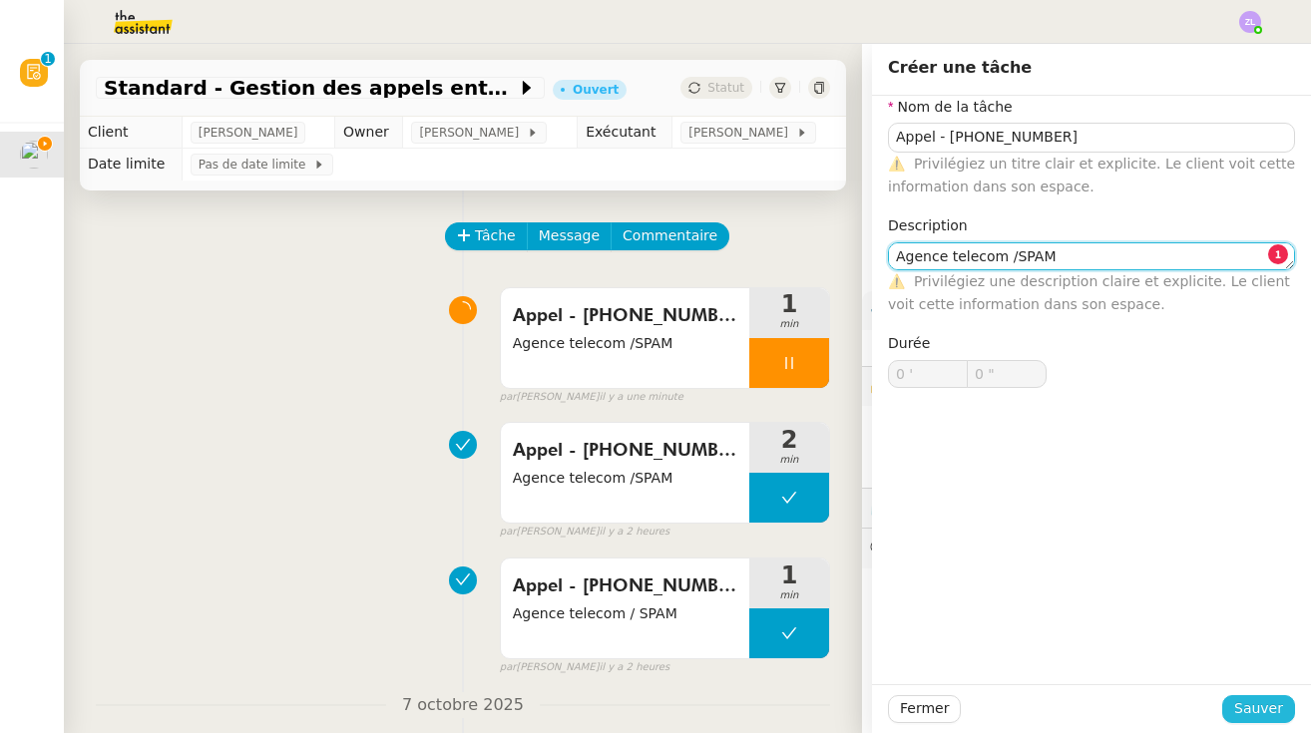
type textarea "Agence telecom /SPAM"
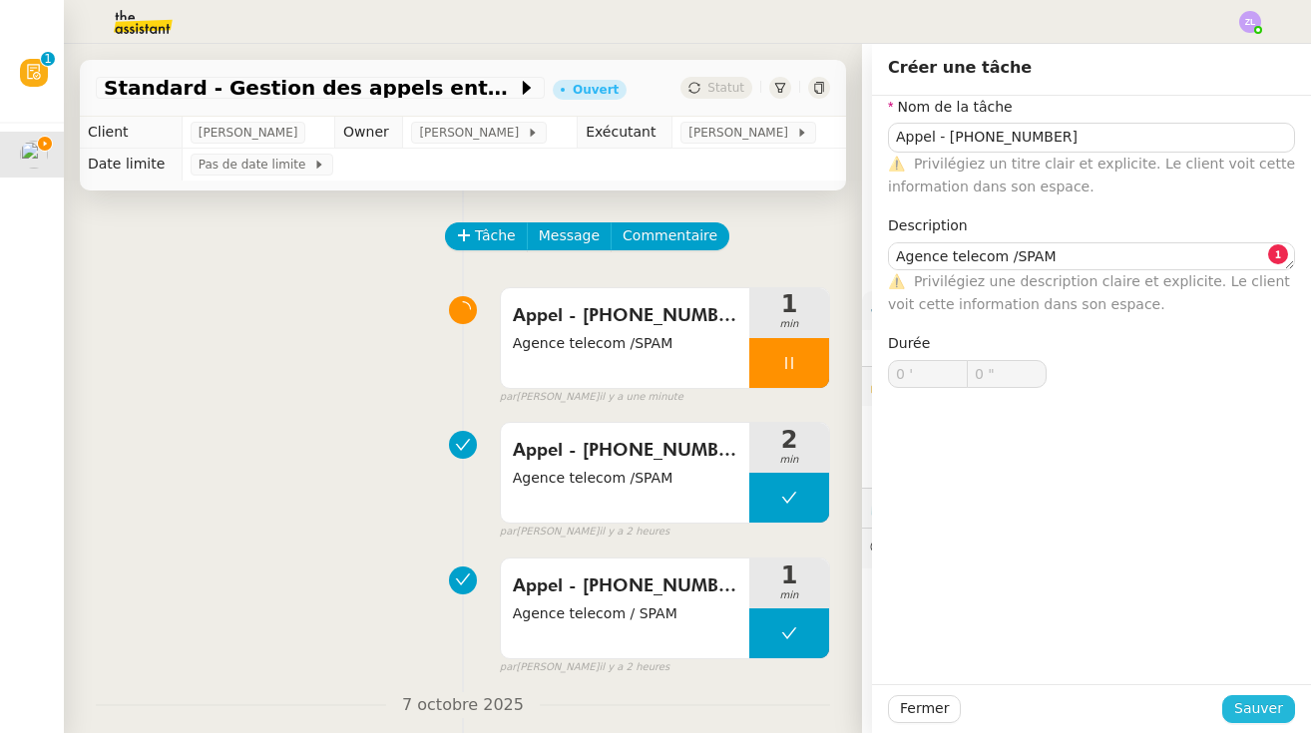
click at [783, 698] on span "Sauver" at bounding box center [1258, 708] width 49 height 23
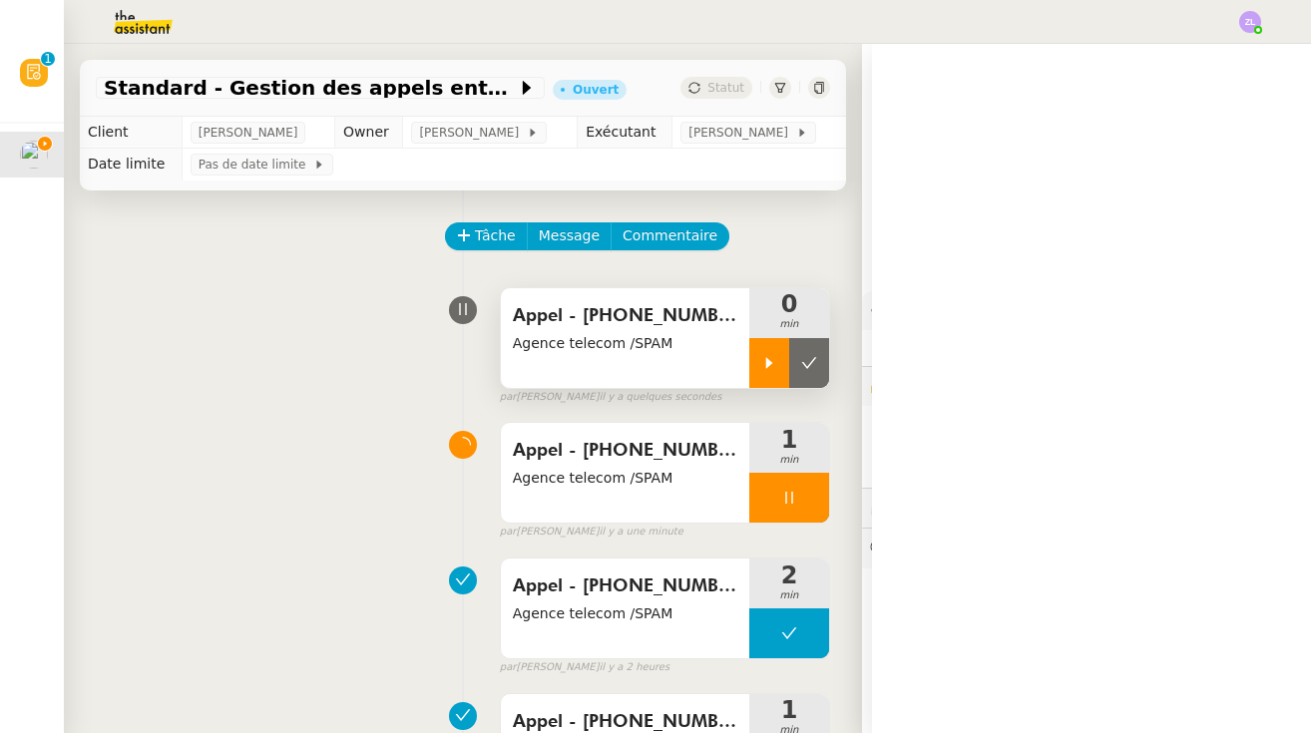
click at [762, 359] on icon at bounding box center [769, 363] width 16 height 16
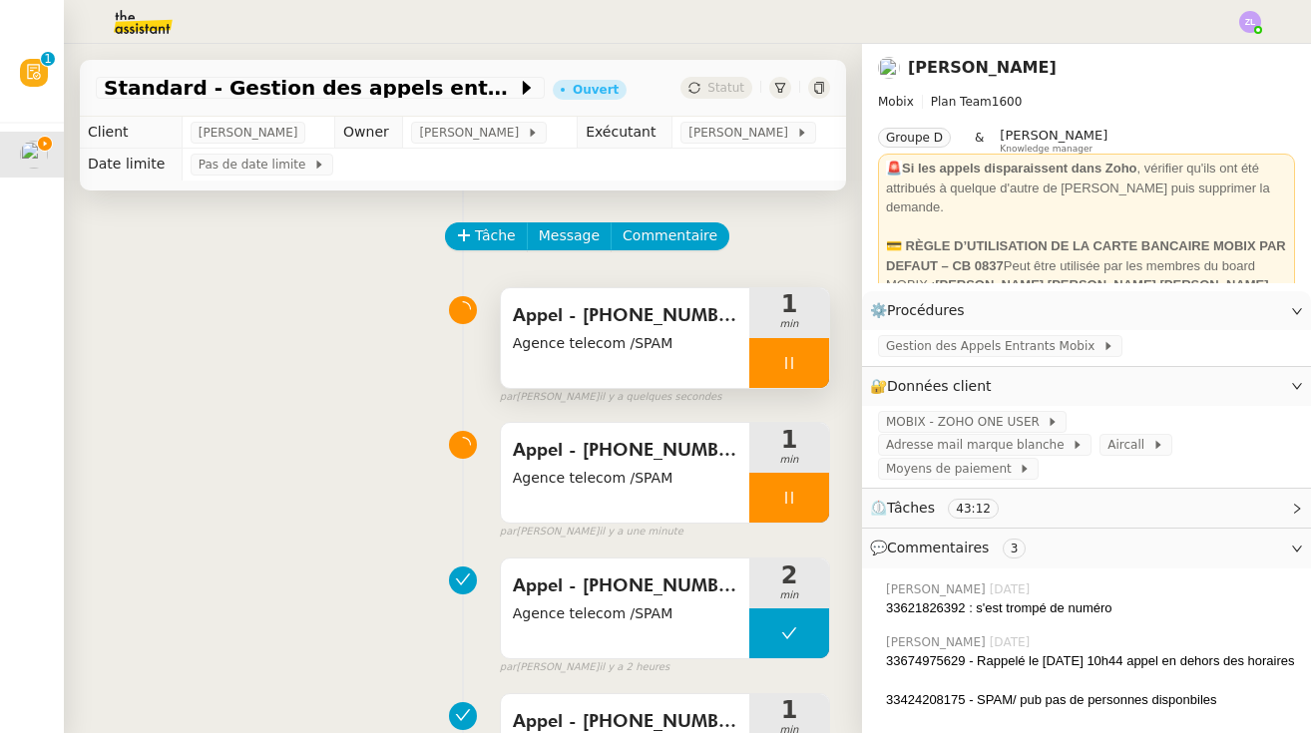
click at [763, 503] on div at bounding box center [789, 498] width 80 height 50
click at [783, 490] on div at bounding box center [769, 498] width 40 height 50
click at [776, 510] on div at bounding box center [789, 498] width 80 height 50
click at [783, 509] on button at bounding box center [809, 498] width 40 height 50
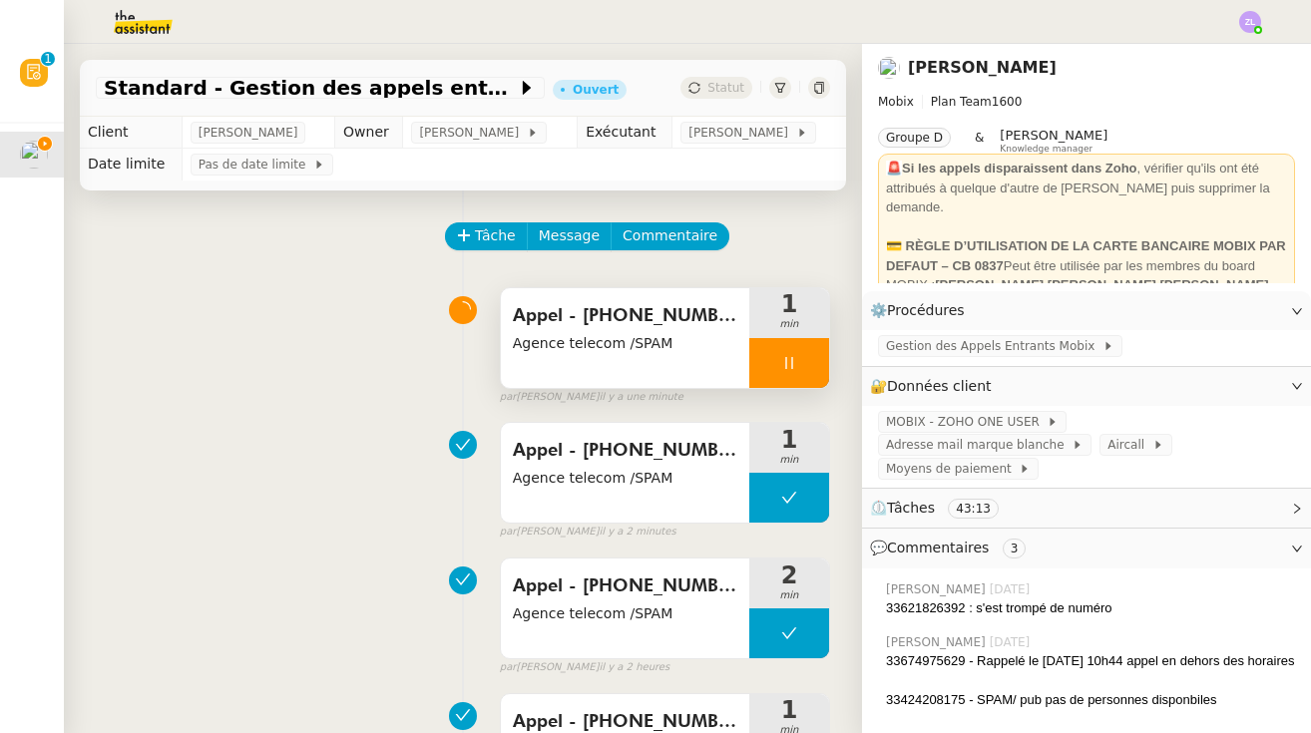
click at [781, 360] on icon at bounding box center [789, 363] width 16 height 16
click at [783, 358] on icon at bounding box center [809, 363] width 16 height 16
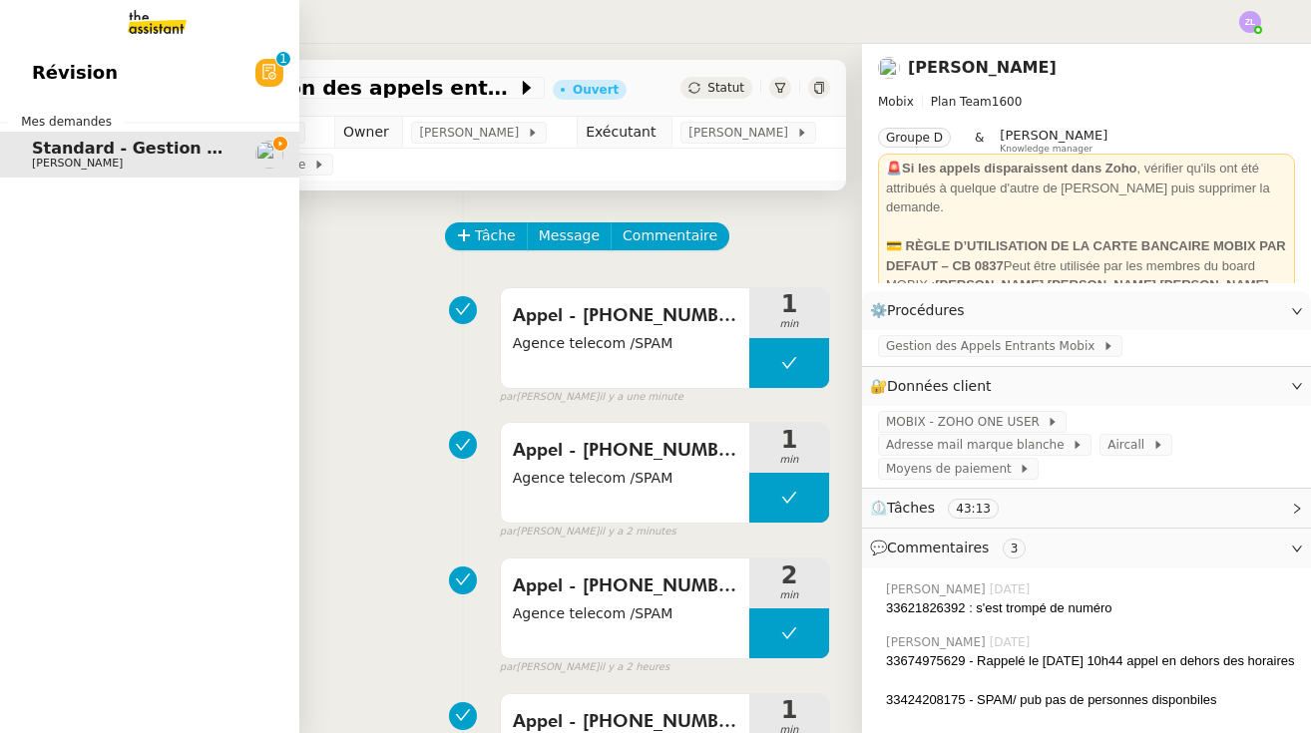
click at [145, 21] on img at bounding box center [141, 22] width 155 height 44
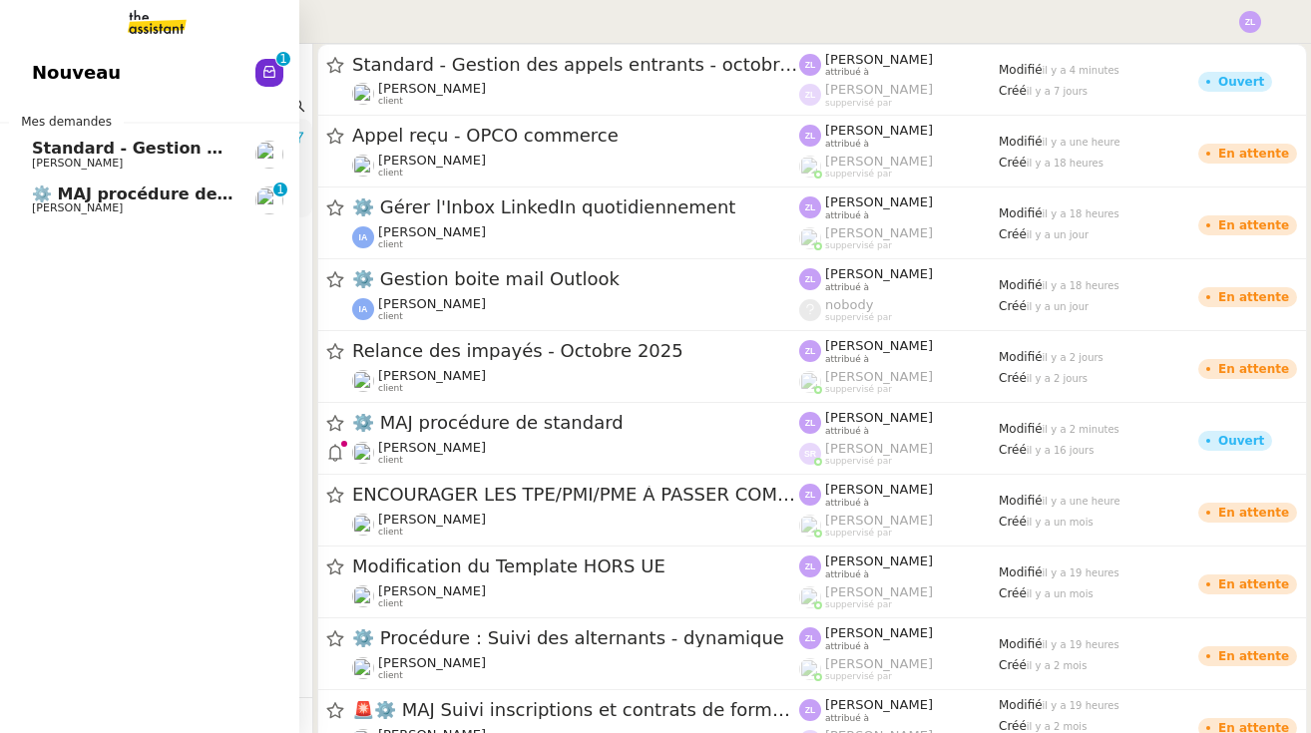
click at [46, 208] on span "[PERSON_NAME]" at bounding box center [77, 208] width 91 height 13
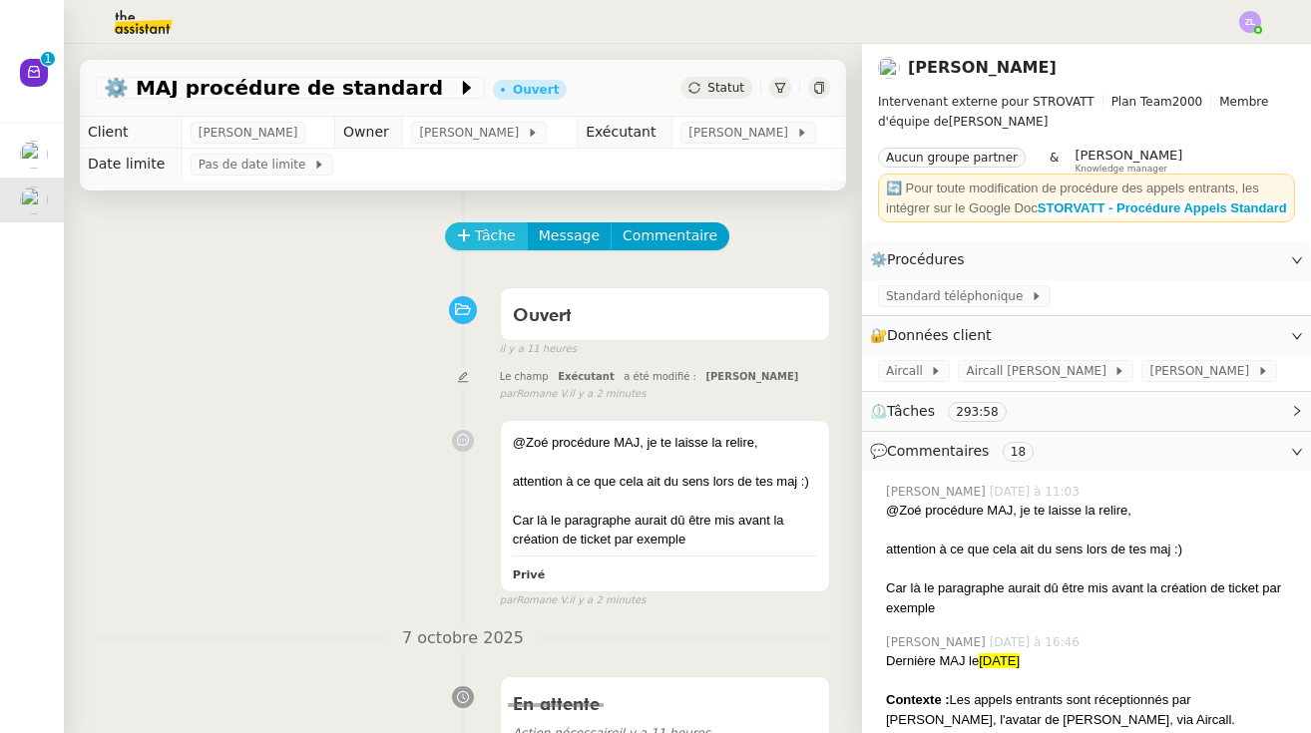
click at [504, 247] on span "Tâche" at bounding box center [495, 235] width 41 height 23
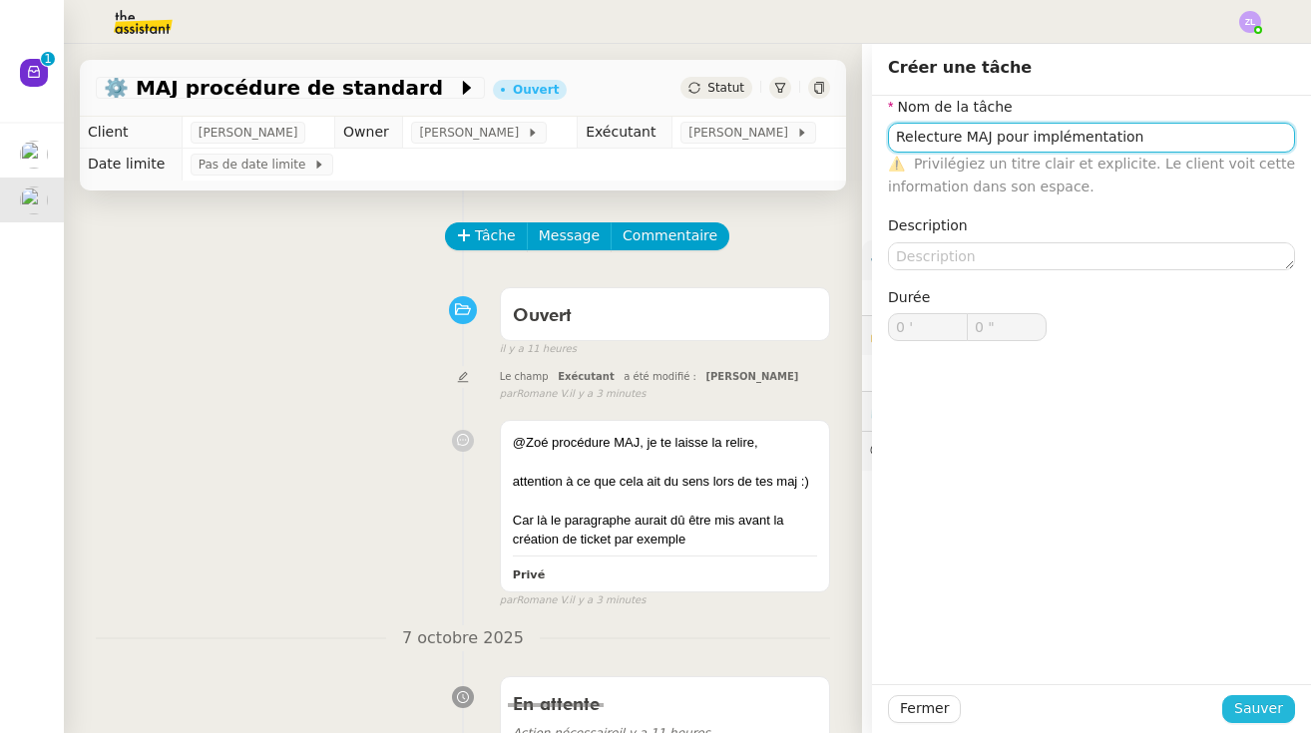
type input "Relecture MAJ pour implémentation"
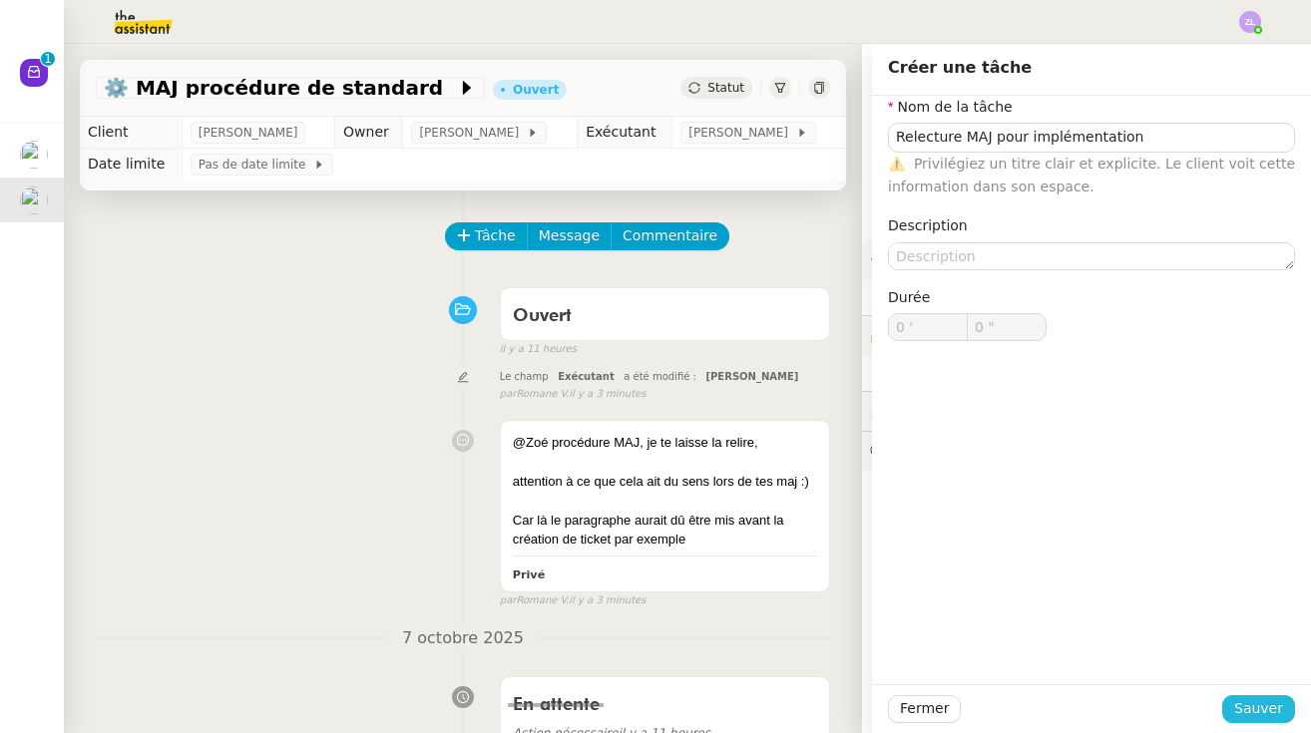
click at [783, 705] on span "Sauver" at bounding box center [1258, 708] width 49 height 23
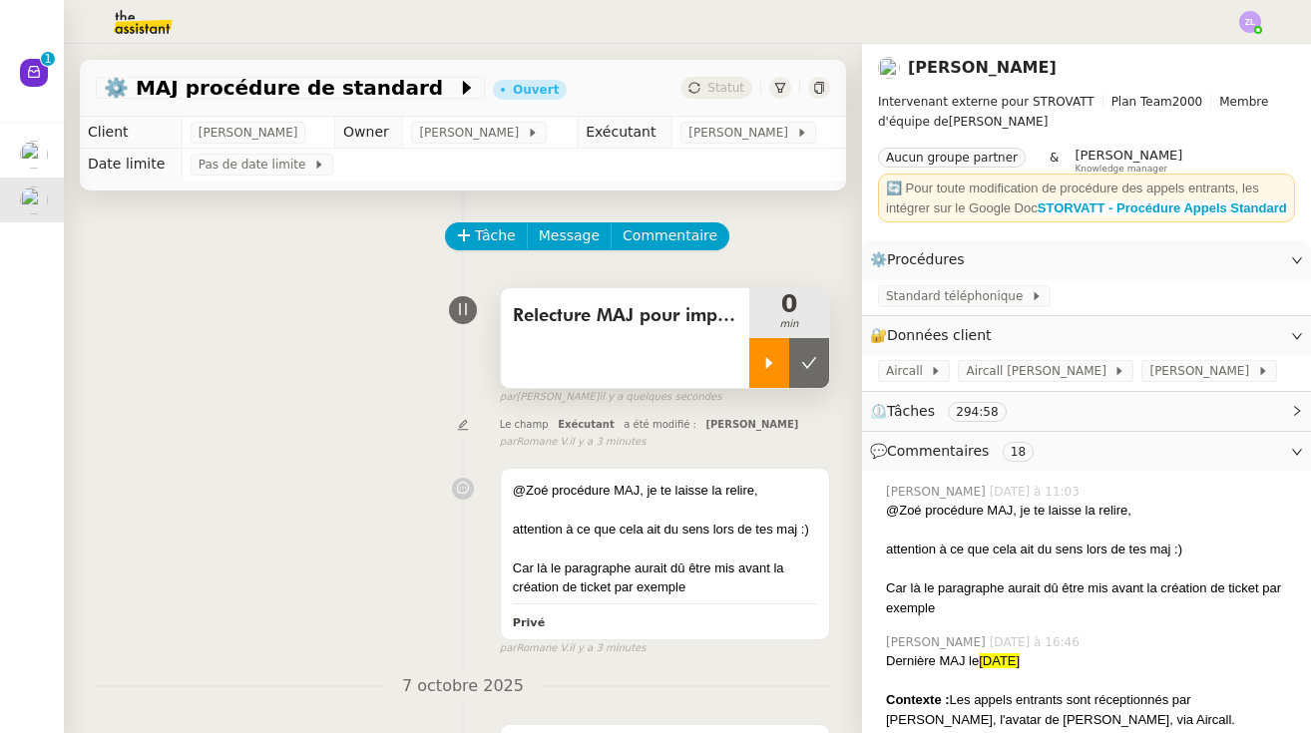
click at [774, 368] on icon at bounding box center [769, 363] width 16 height 16
click at [783, 306] on span "Standard téléphonique" at bounding box center [958, 296] width 145 height 20
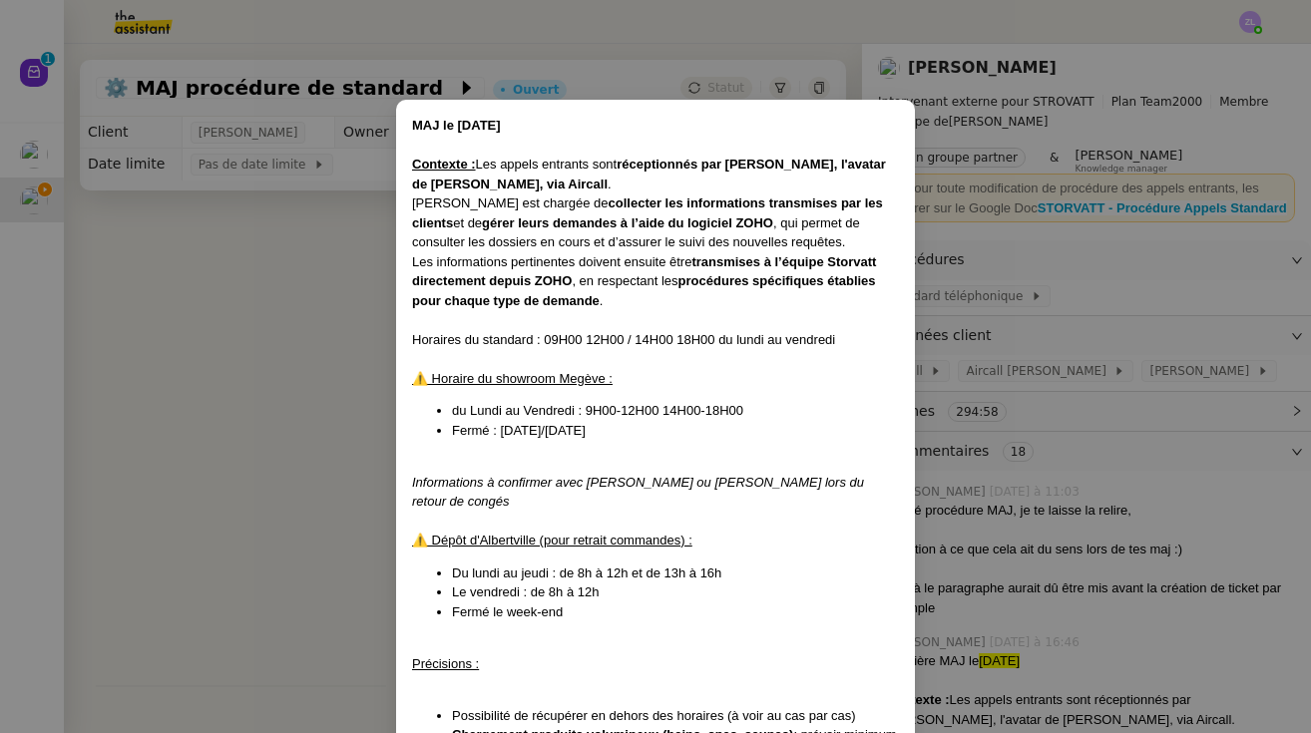
click at [549, 240] on div "Géraldine est chargée de collecter les informations transmises par les clients …" at bounding box center [655, 223] width 487 height 59
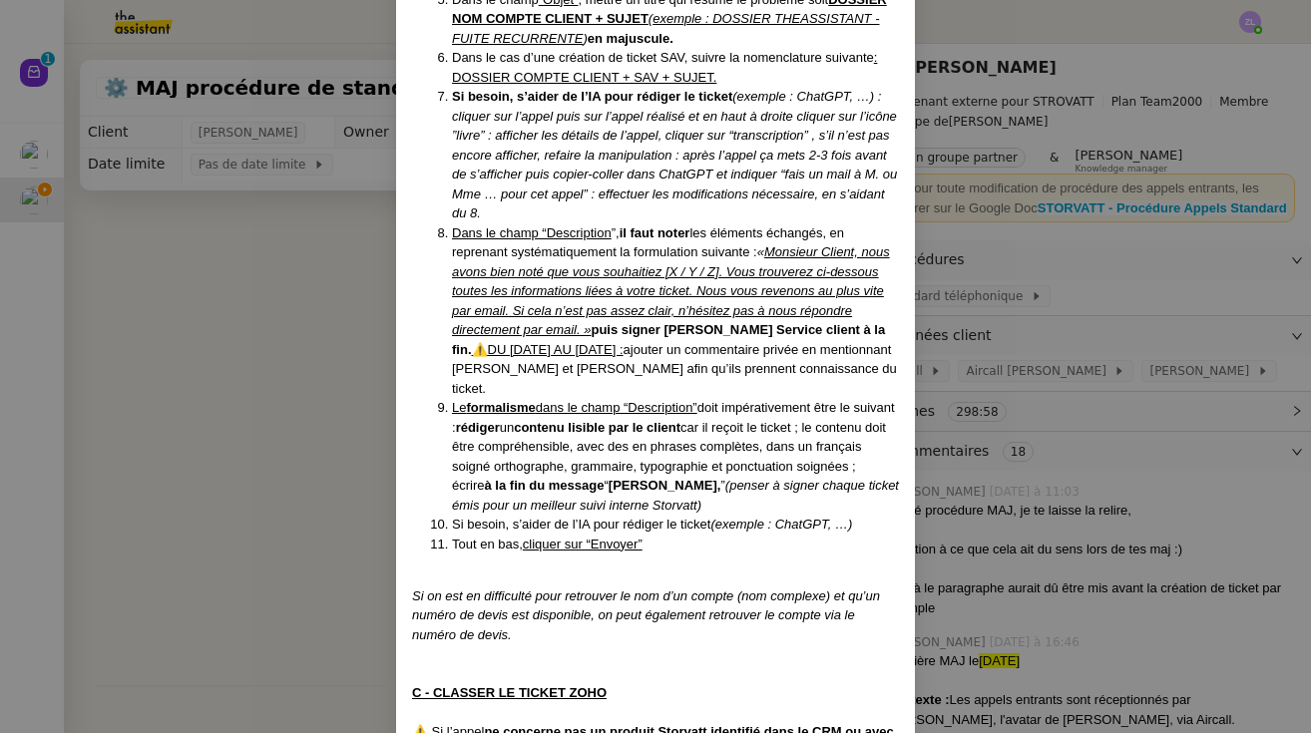
scroll to position [4816, 0]
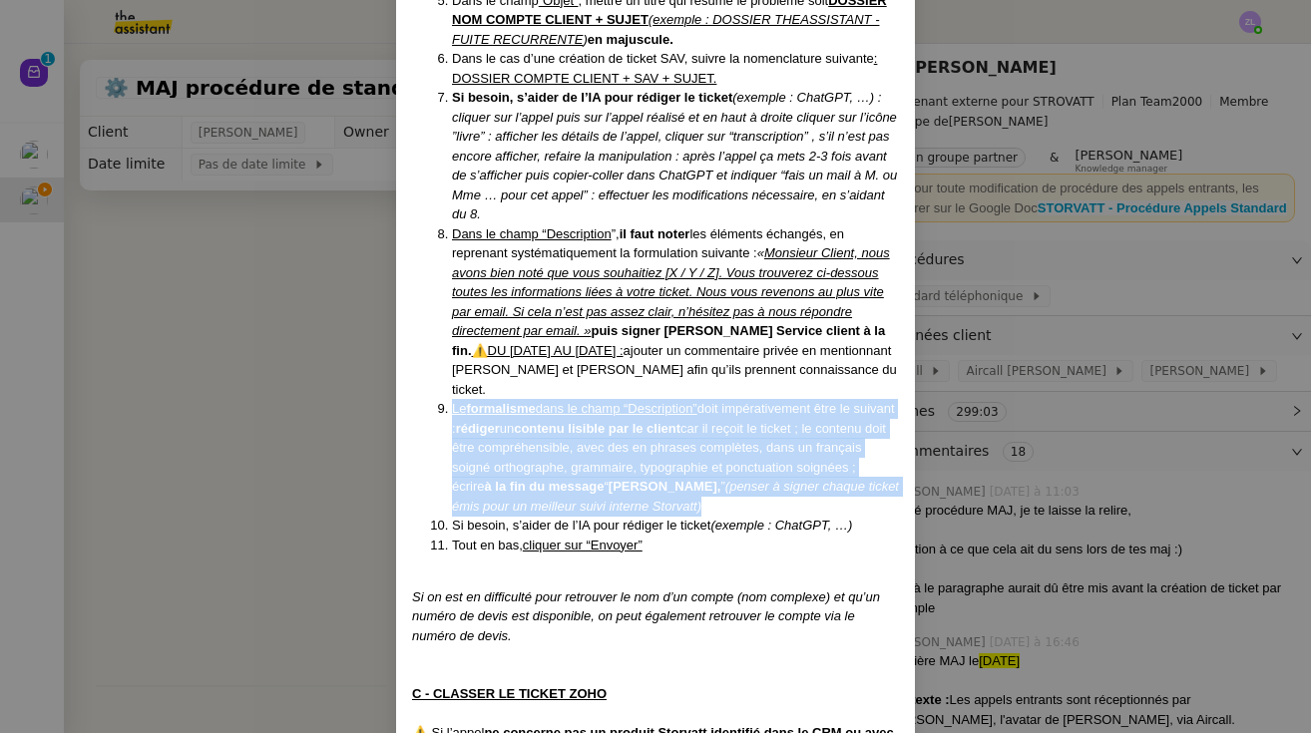
drag, startPoint x: 676, startPoint y: 390, endPoint x: 412, endPoint y: 289, distance: 282.9
click at [412, 289] on ol "Dans Zoho CRM, dans le menu de gauche, dans le module “Comptes” du client, en h…" at bounding box center [655, 157] width 487 height 798
copy li "Le formalisme dans le champ “Description” doit impérativement être le suivant :…"
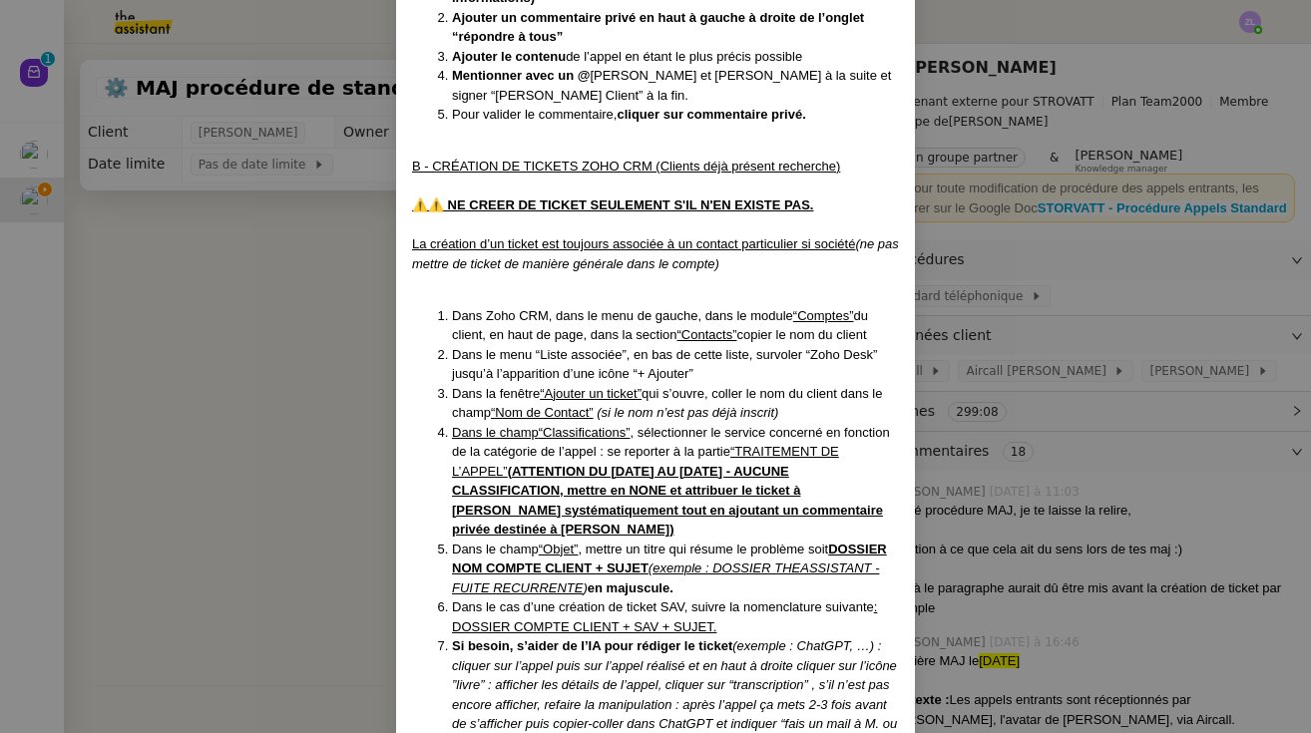
scroll to position [4209, 0]
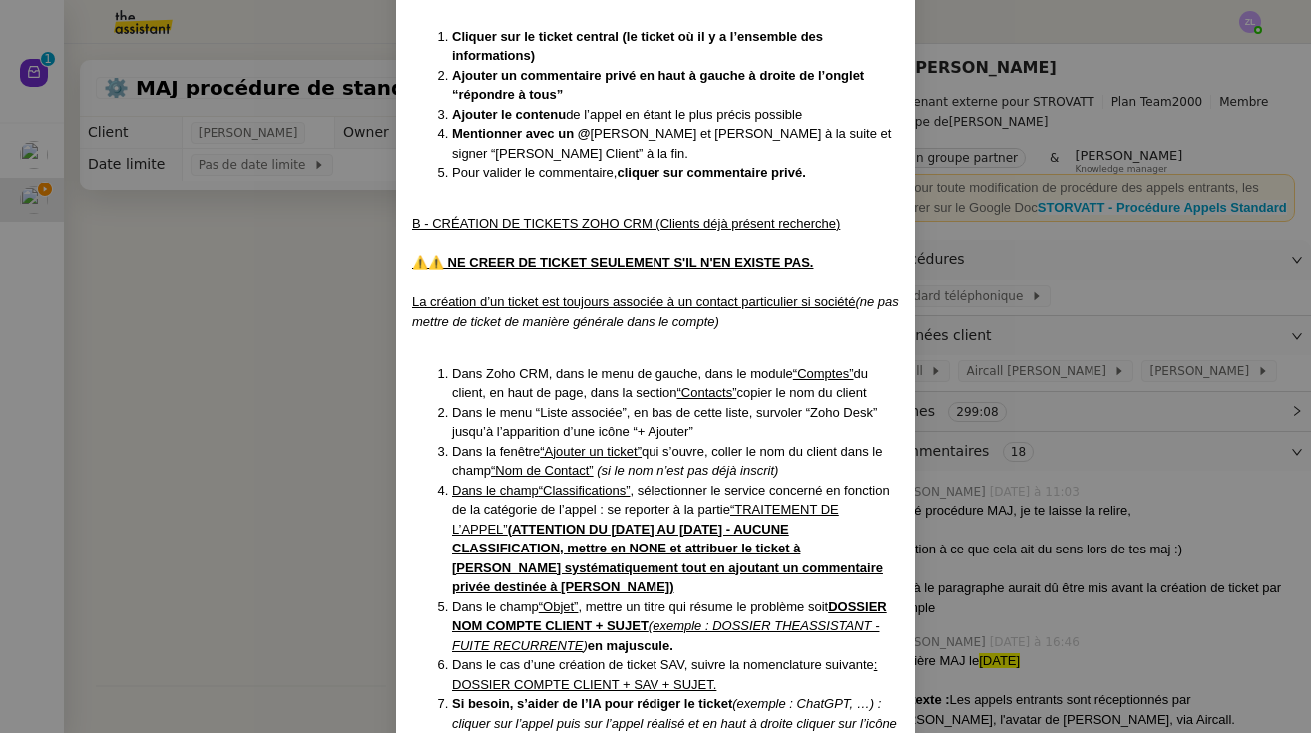
click at [282, 395] on nz-modal-container "MAJ le [DATE] Contexte : Les appels entrants sont réceptionnés par [PERSON_NAME…" at bounding box center [655, 366] width 1311 height 733
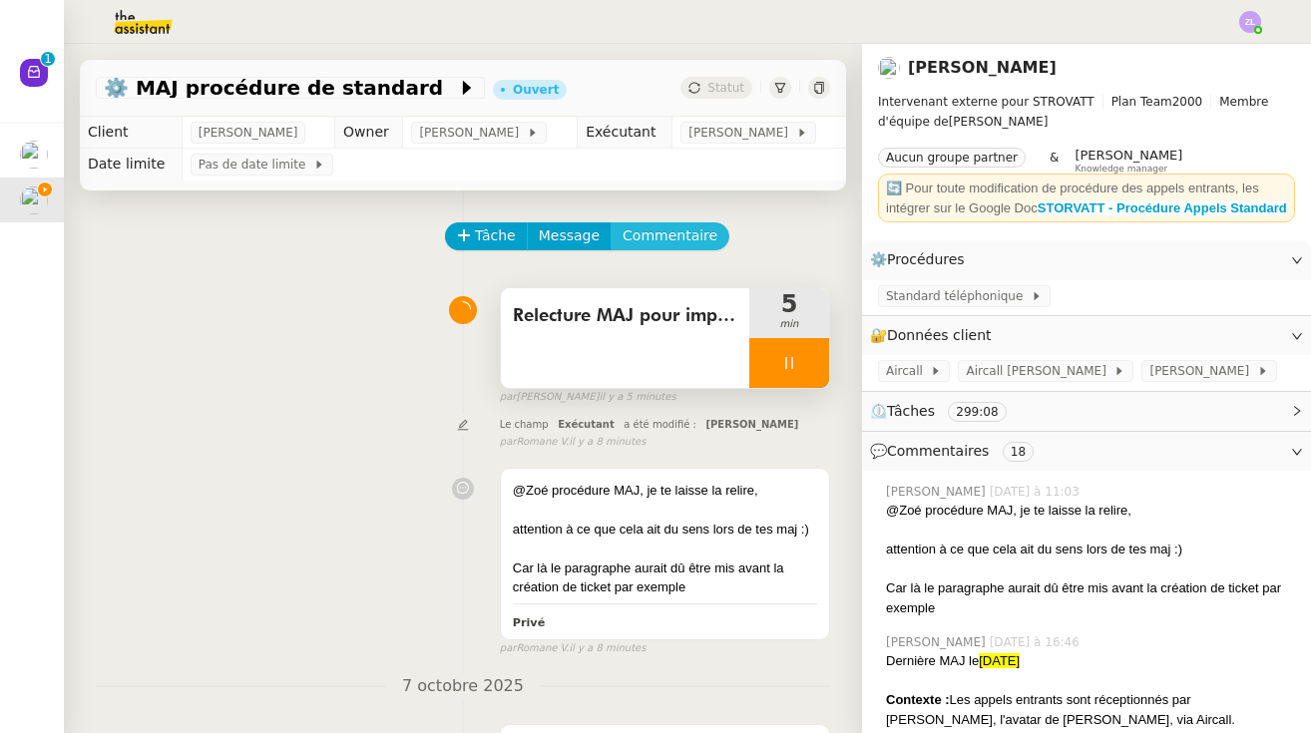
click at [661, 226] on span "Commentaire" at bounding box center [670, 235] width 95 height 23
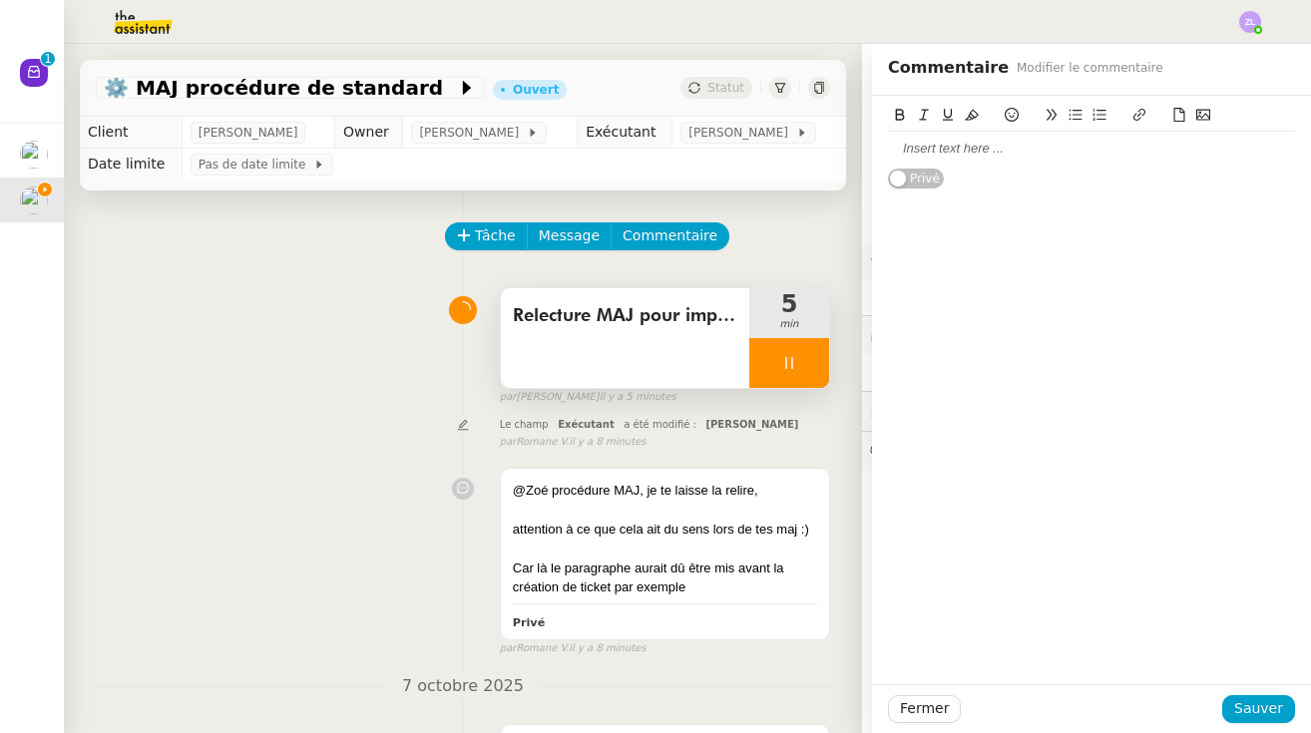
click at [783, 149] on div at bounding box center [1091, 149] width 407 height 18
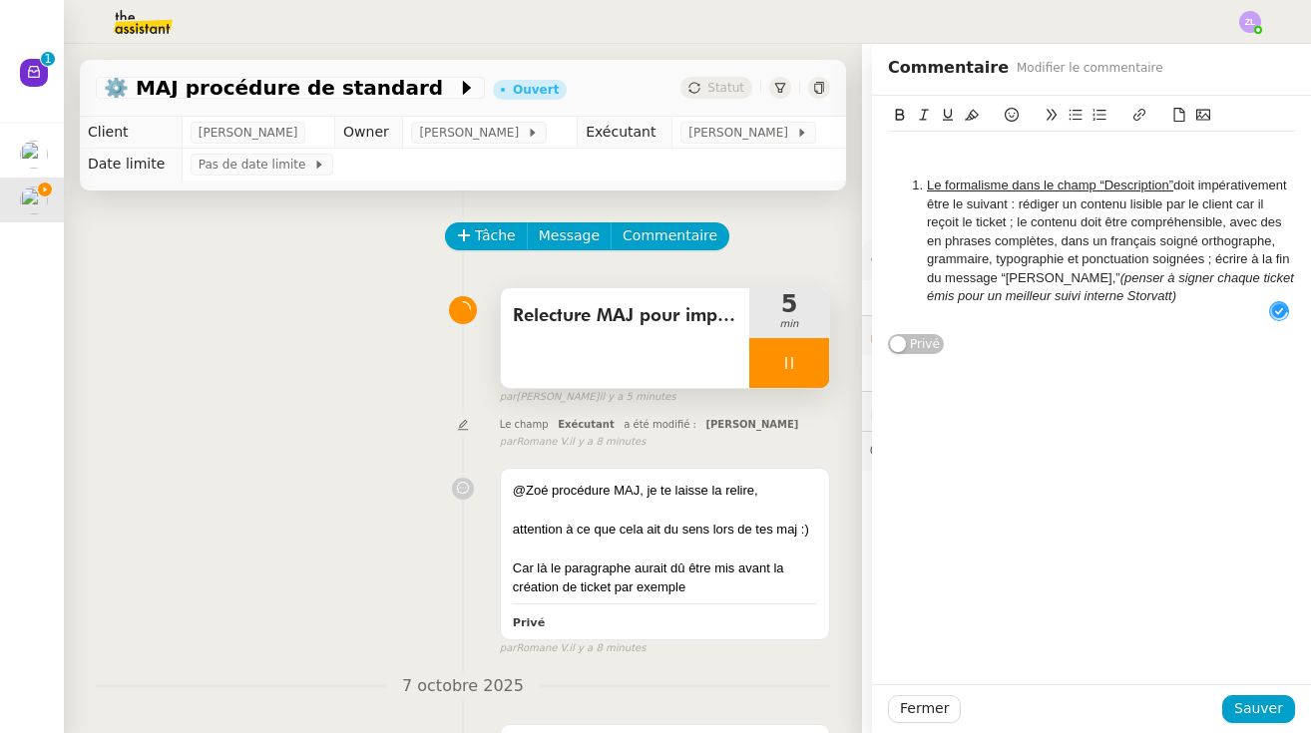
scroll to position [21, 0]
click at [783, 182] on u "Le formalisme dans le champ “Description”" at bounding box center [1050, 185] width 246 height 15
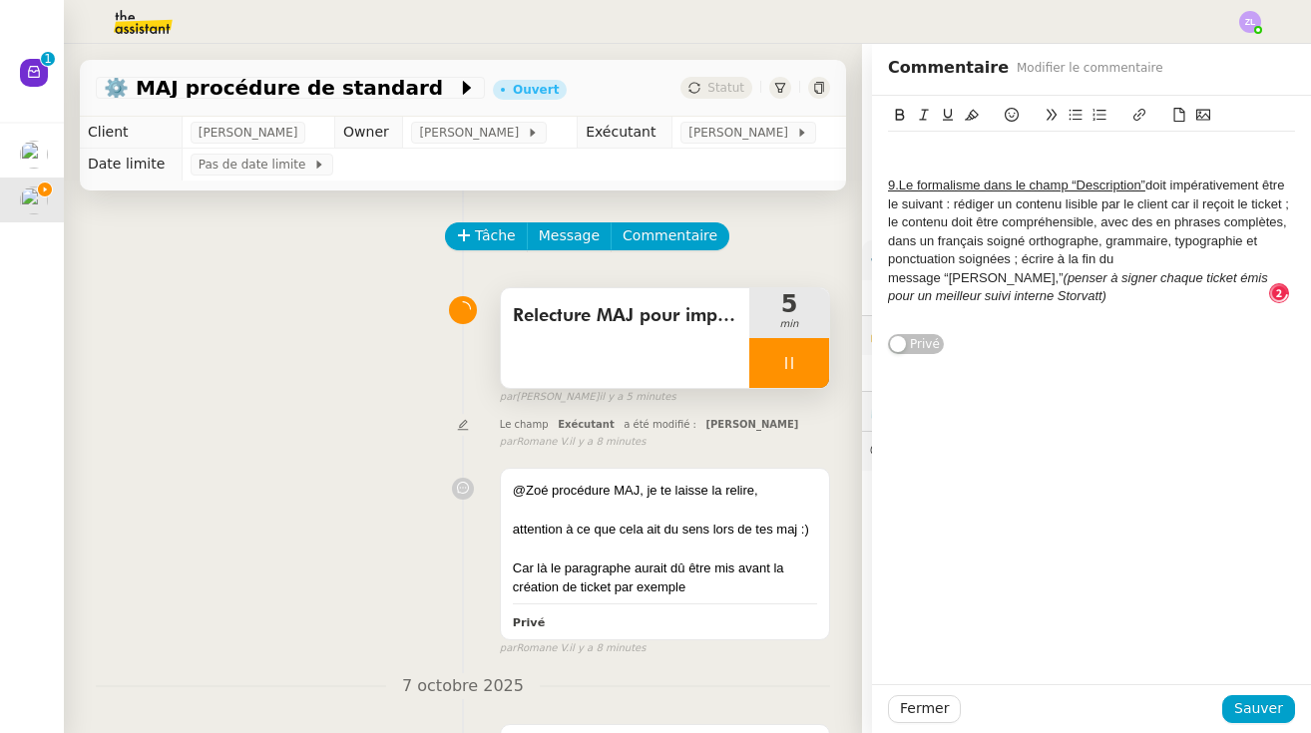
click at [783, 162] on div at bounding box center [1091, 168] width 407 height 18
click at [783, 340] on div "B- 9.Le formalisme dans le champ “Description” doit impérativement être le suiv…" at bounding box center [1091, 390] width 439 height 589
click at [783, 272] on div "9.Le formalisme dans le champ “Description” doit impérativement être le suivant…" at bounding box center [1091, 241] width 407 height 129
click at [783, 708] on span "Sauver" at bounding box center [1258, 708] width 49 height 23
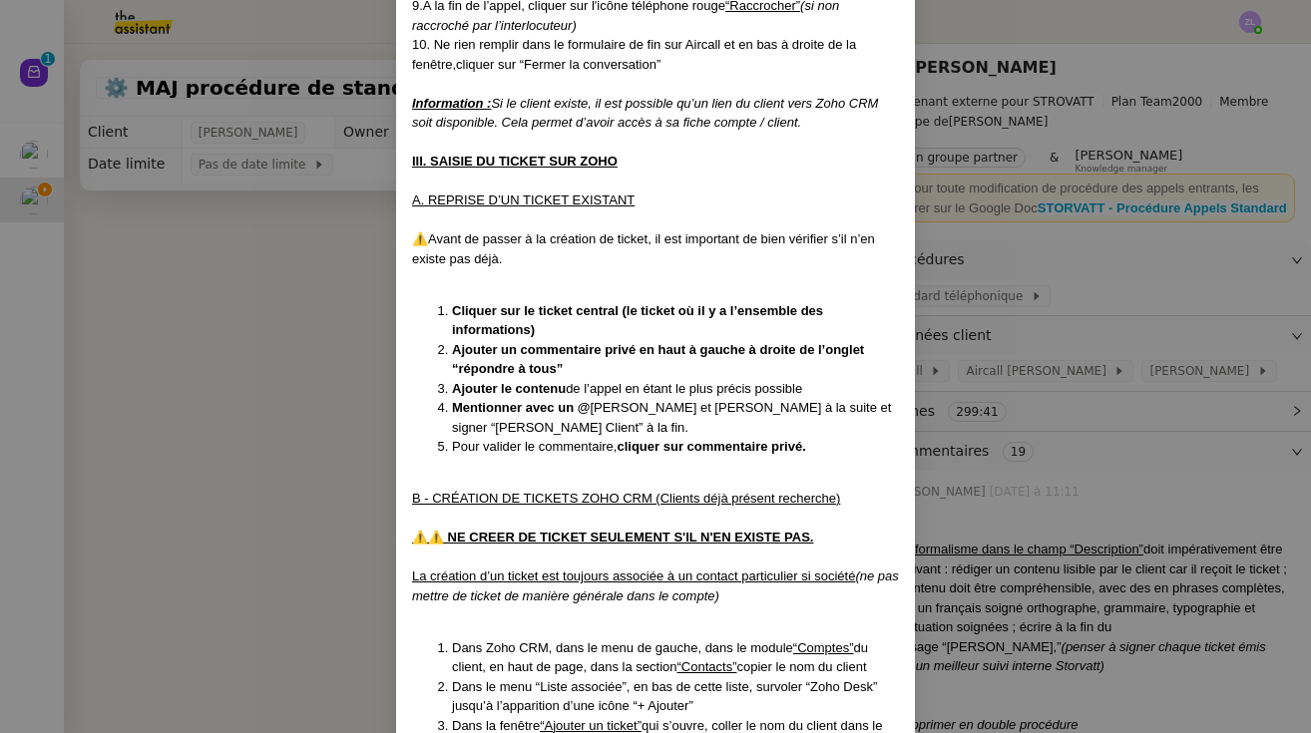
scroll to position [3930, 0]
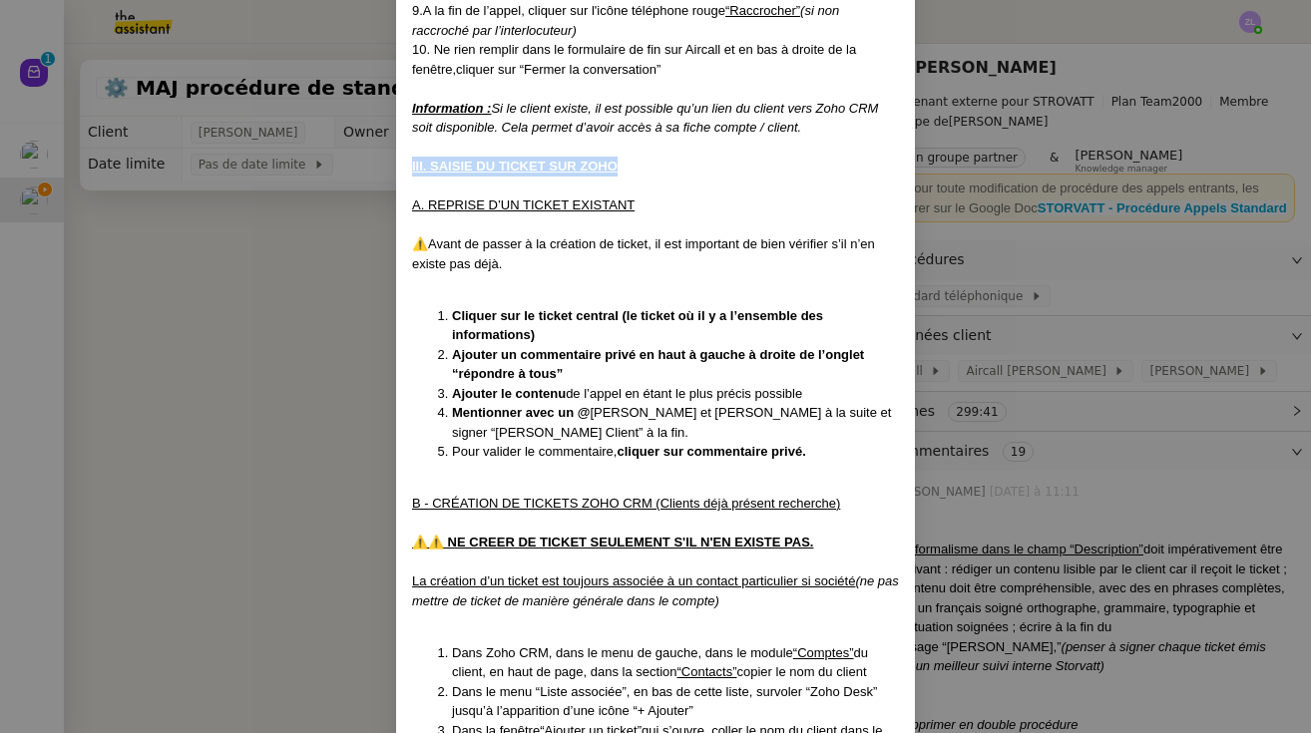
drag, startPoint x: 411, startPoint y: 76, endPoint x: 633, endPoint y: 78, distance: 221.5
copy u "III. SAISIE DU TICKET SUR ZOHO"
click at [263, 407] on nz-modal-container "MAJ le [DATE] Contexte : Les appels entrants sont réceptionnés par [PERSON_NAME…" at bounding box center [655, 366] width 1311 height 733
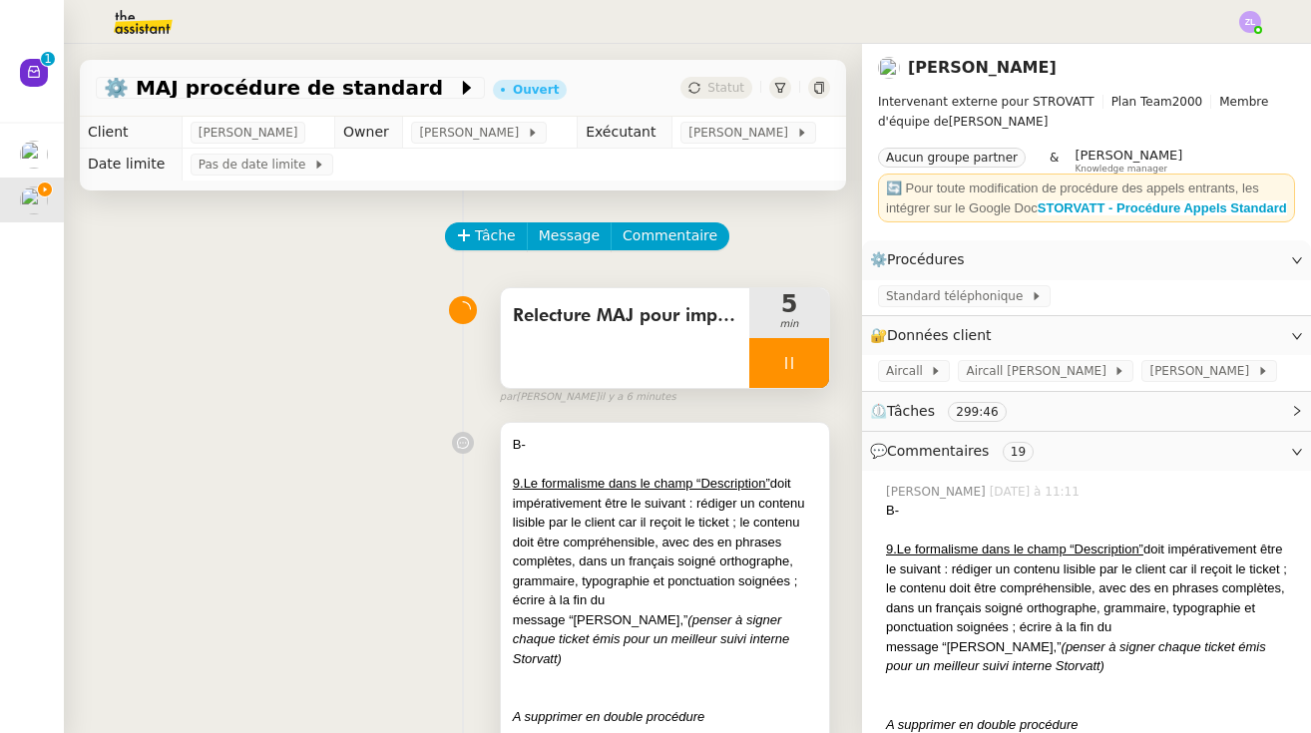
click at [564, 489] on u "9.Le formalisme dans le champ “Description”" at bounding box center [641, 483] width 257 height 15
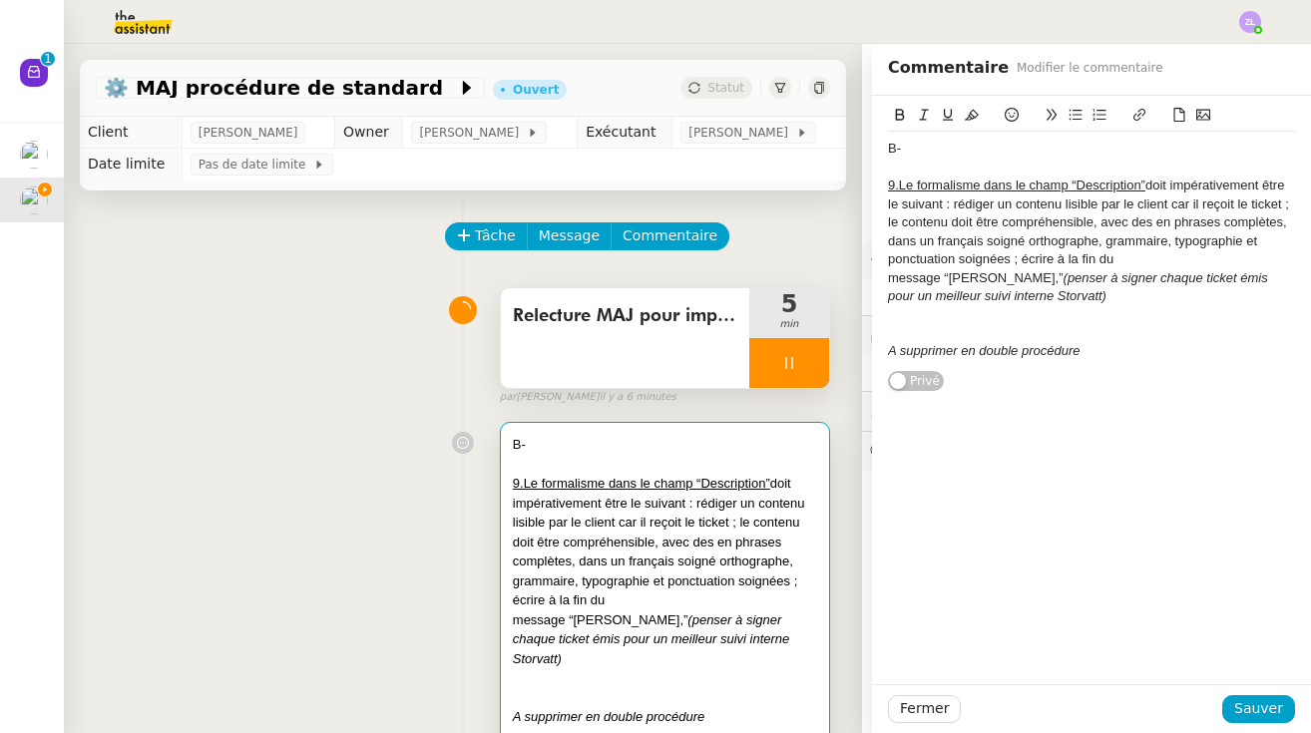
click at [783, 149] on div "B-" at bounding box center [1091, 149] width 407 height 18
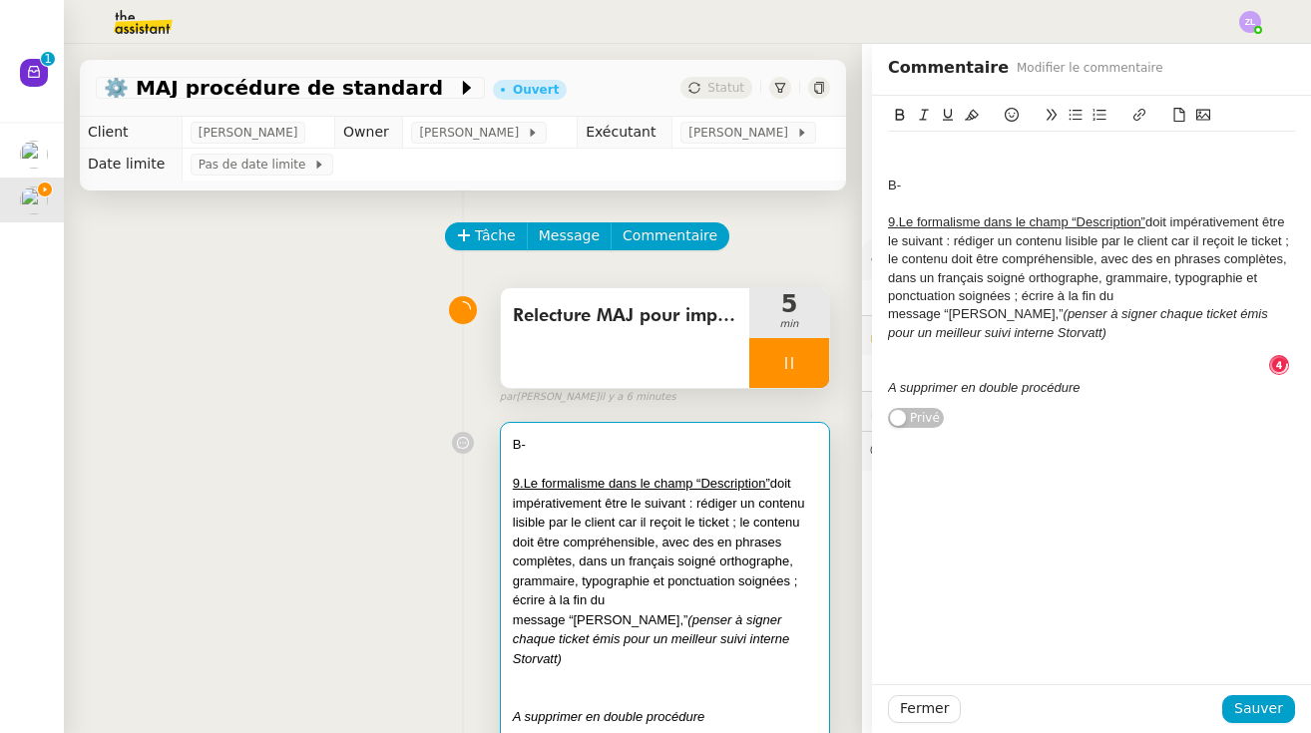
click at [783, 141] on div at bounding box center [1091, 149] width 407 height 18
click at [783, 704] on span "Sauver" at bounding box center [1258, 708] width 49 height 23
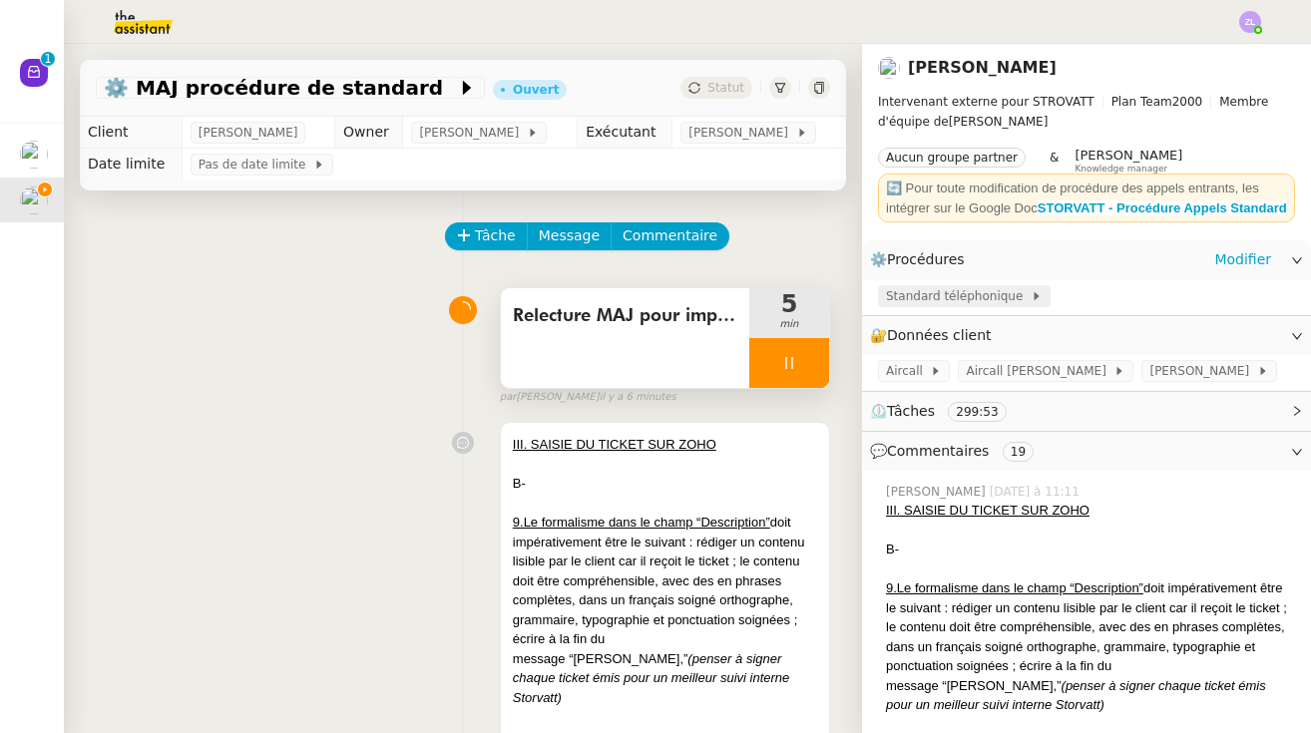
click at [783, 306] on span "Standard téléphonique" at bounding box center [958, 296] width 145 height 20
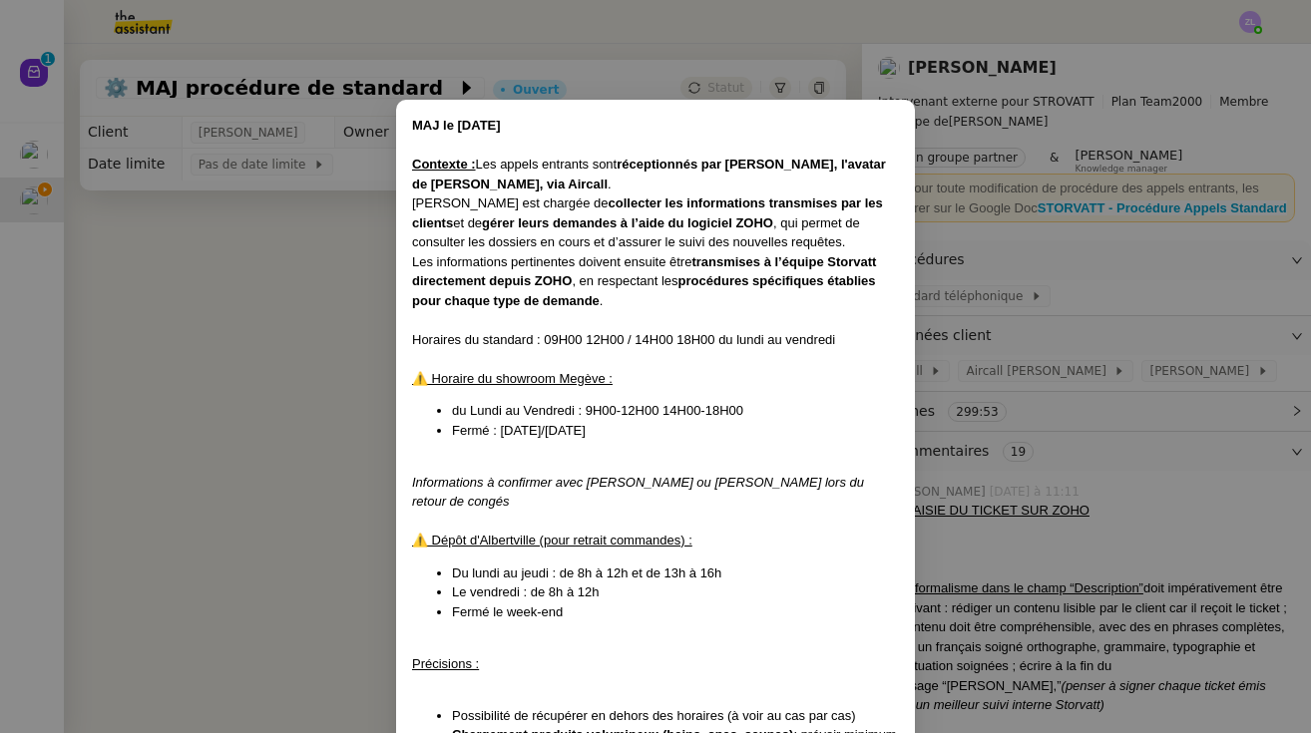
scroll to position [575, 0]
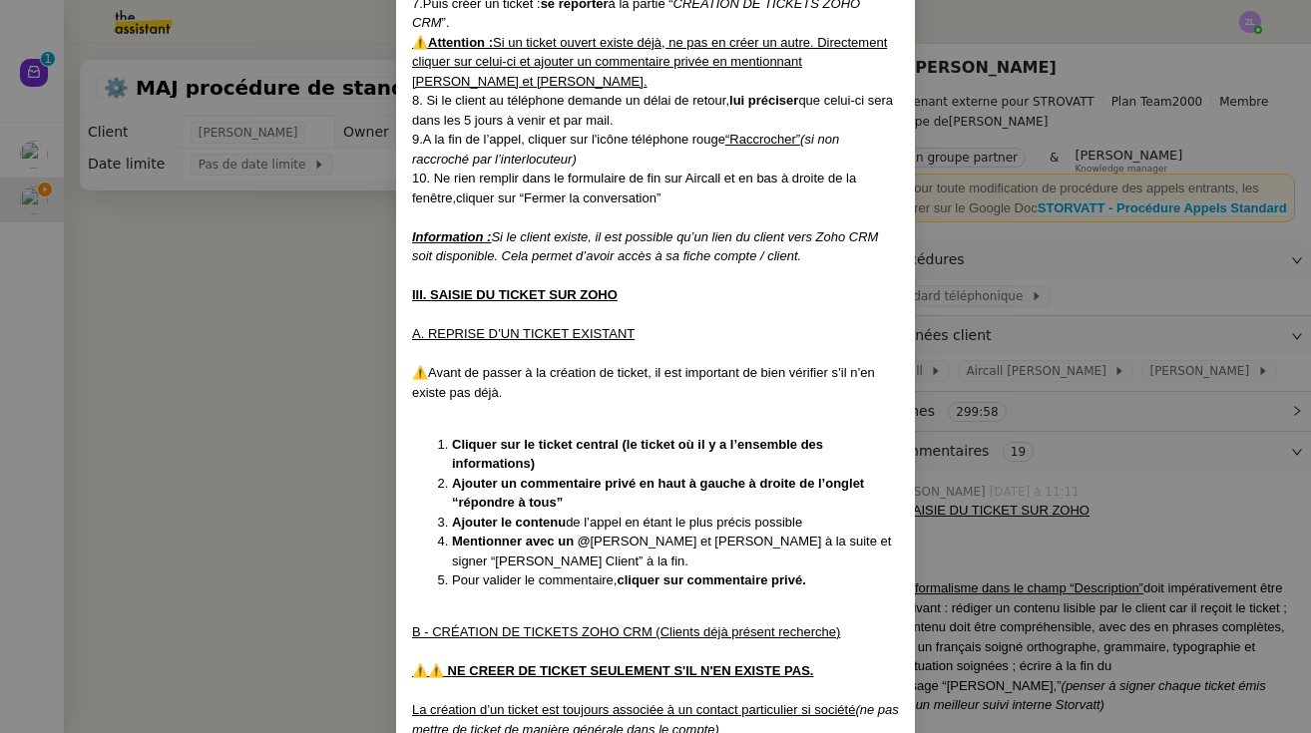
scroll to position [3963, 0]
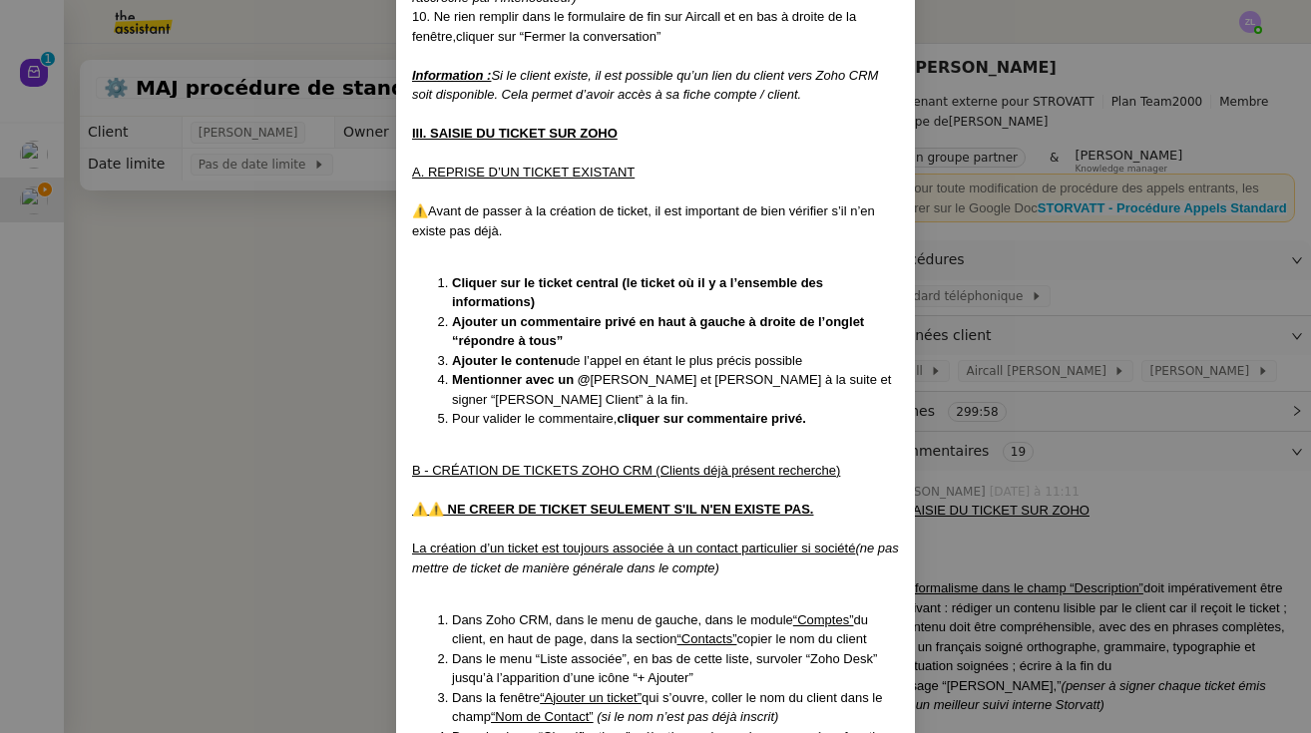
drag, startPoint x: 848, startPoint y: 375, endPoint x: 375, endPoint y: 380, distance: 472.9
click at [375, 380] on nz-modal-container "MAJ le [DATE] Contexte : Les appels entrants sont réceptionnés par [PERSON_NAME…" at bounding box center [655, 366] width 1311 height 733
copy u "B - CRÉATION DE TICKETS ZOHO CRM (Clients déjà présent recherche)"
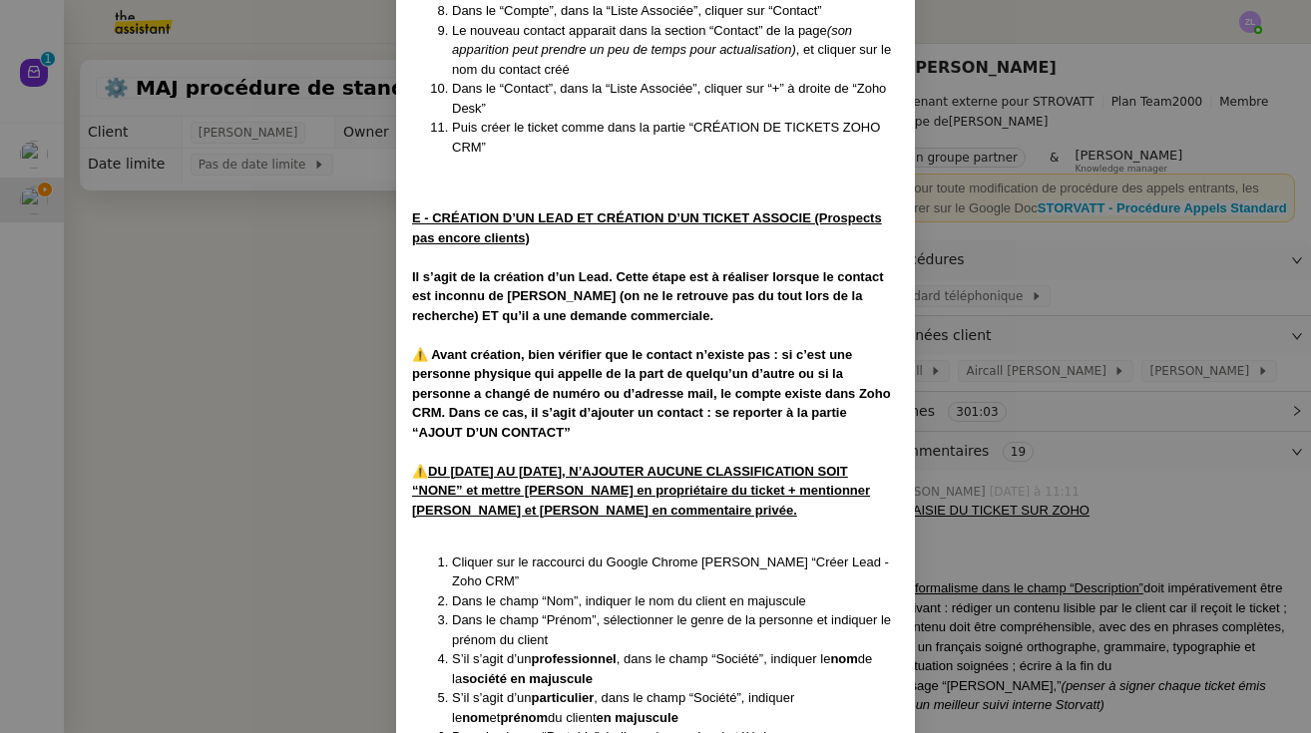
scroll to position [8496, 0]
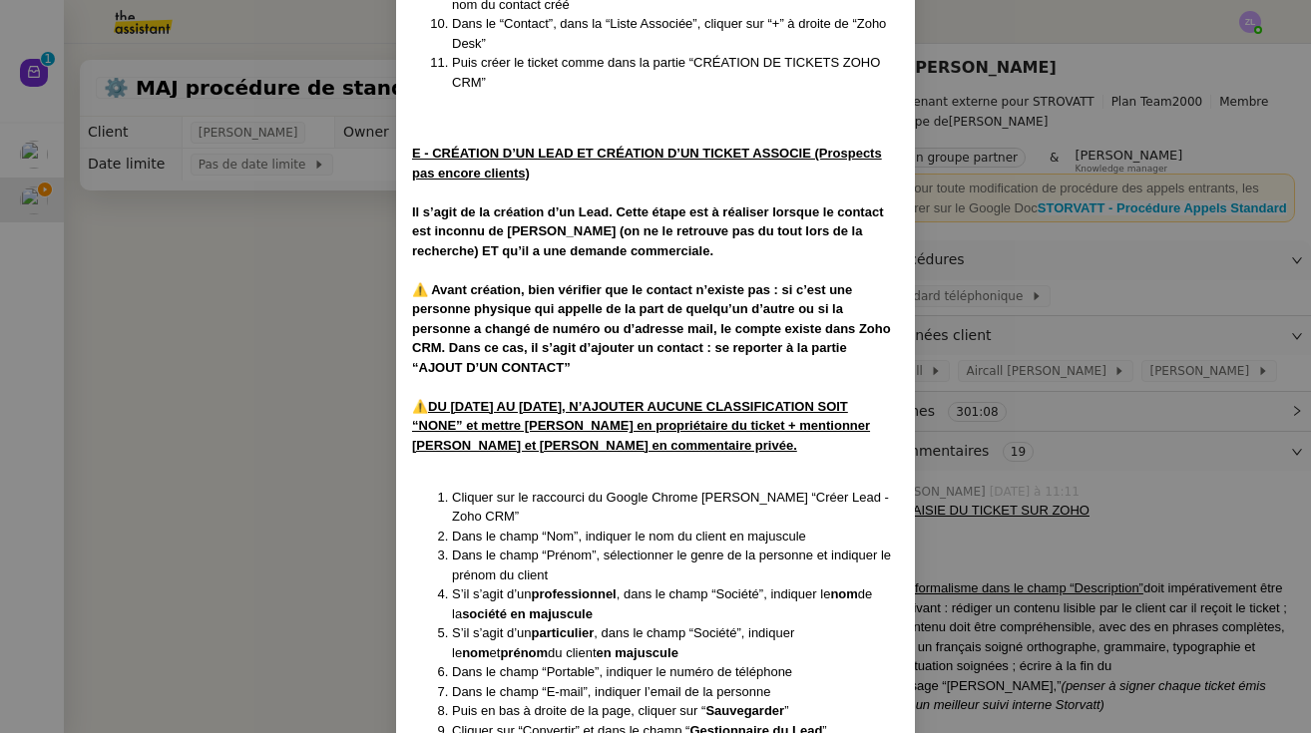
click at [385, 533] on nz-modal-container "MAJ le [DATE] Contexte : Les appels entrants sont réceptionnés par [PERSON_NAME…" at bounding box center [655, 366] width 1311 height 733
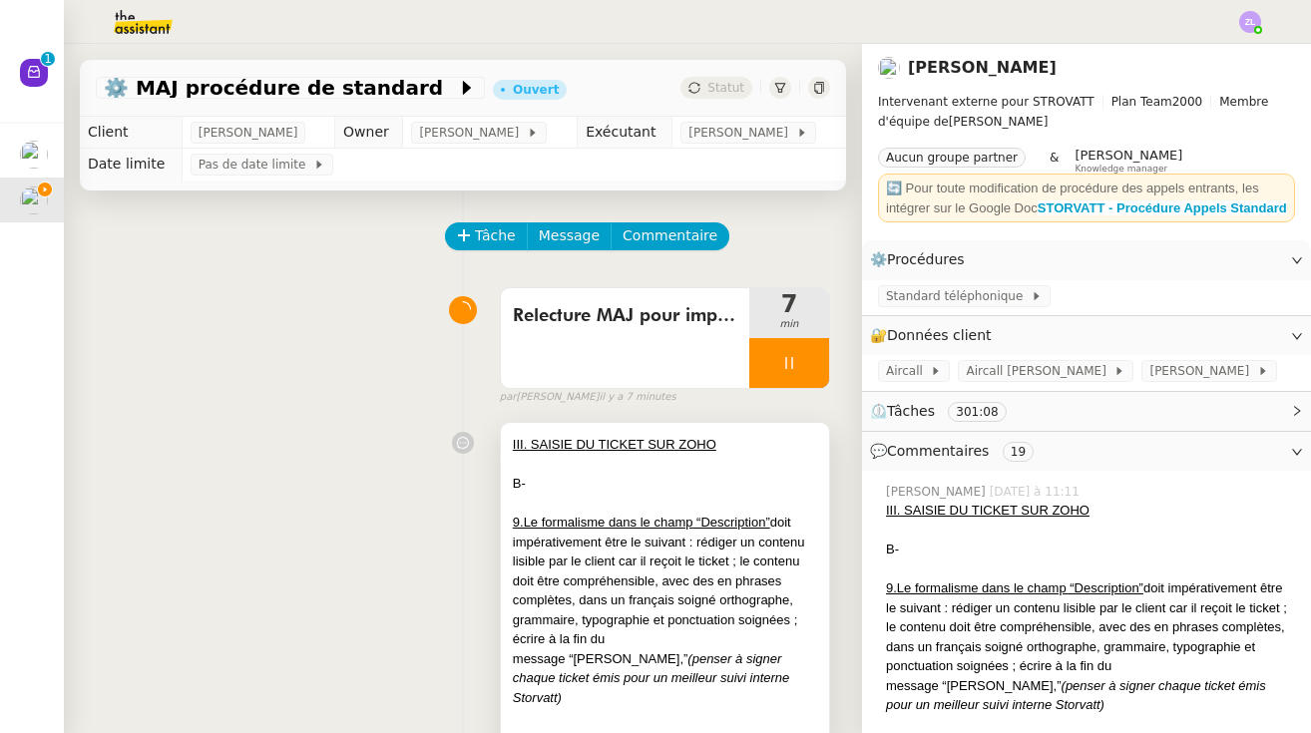
click at [599, 469] on div at bounding box center [665, 465] width 304 height 20
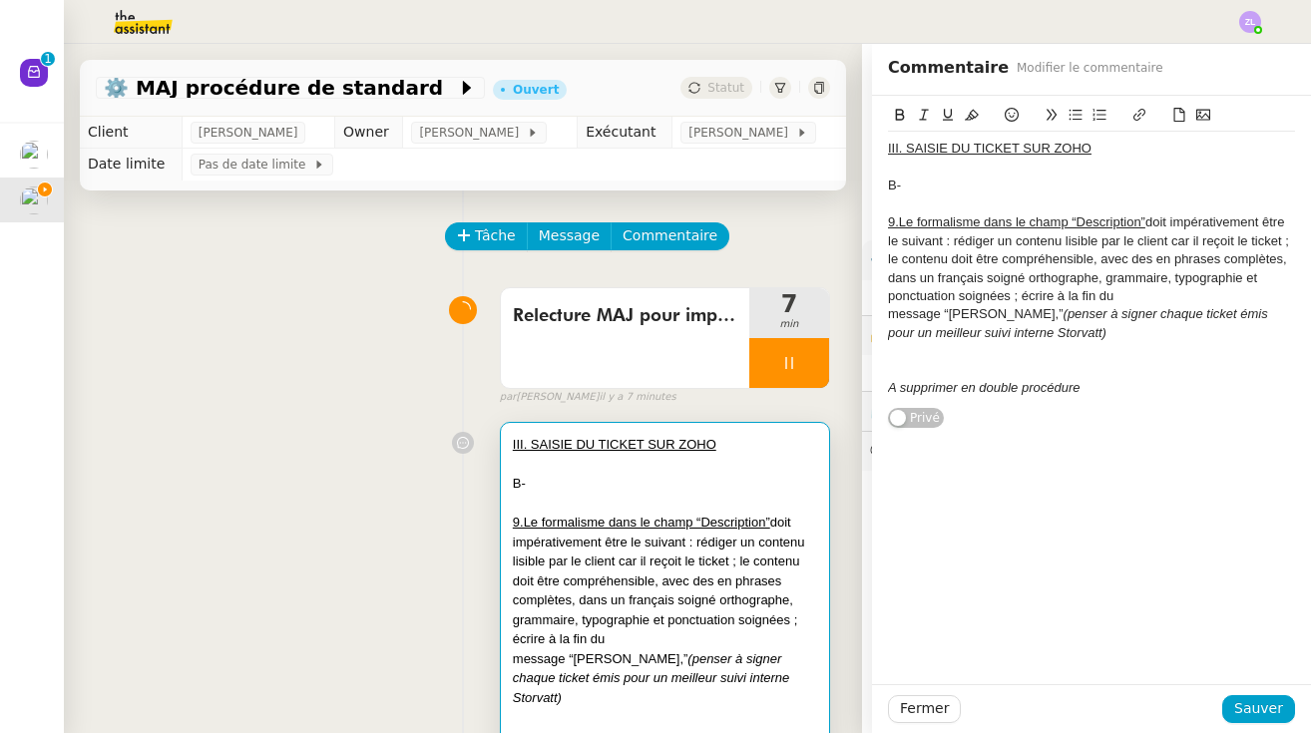
click at [1128, 361] on div at bounding box center [1091, 370] width 407 height 18
click at [1115, 379] on div "A supprimer en double procédure" at bounding box center [1091, 388] width 407 height 18
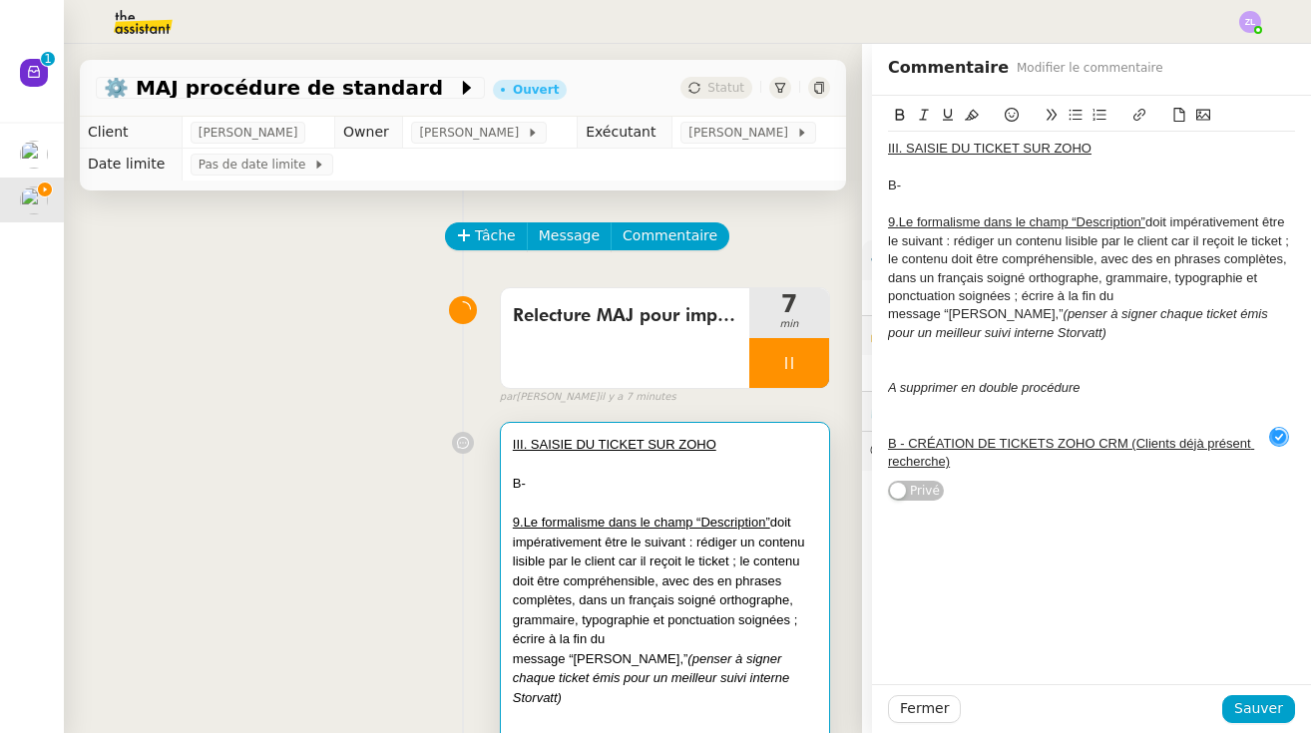
drag, startPoint x: 979, startPoint y: 433, endPoint x: 764, endPoint y: 402, distance: 216.7
click at [764, 402] on app-ticket "⚙️ MAJ procédure de standard Ouvert Statut Client Thomas SOULIER Owner Stéphani…" at bounding box center [687, 388] width 1247 height 689
copy div "B - CRÉATION DE TICKETS ZOHO CRM (Clients déjà présent recherche)"
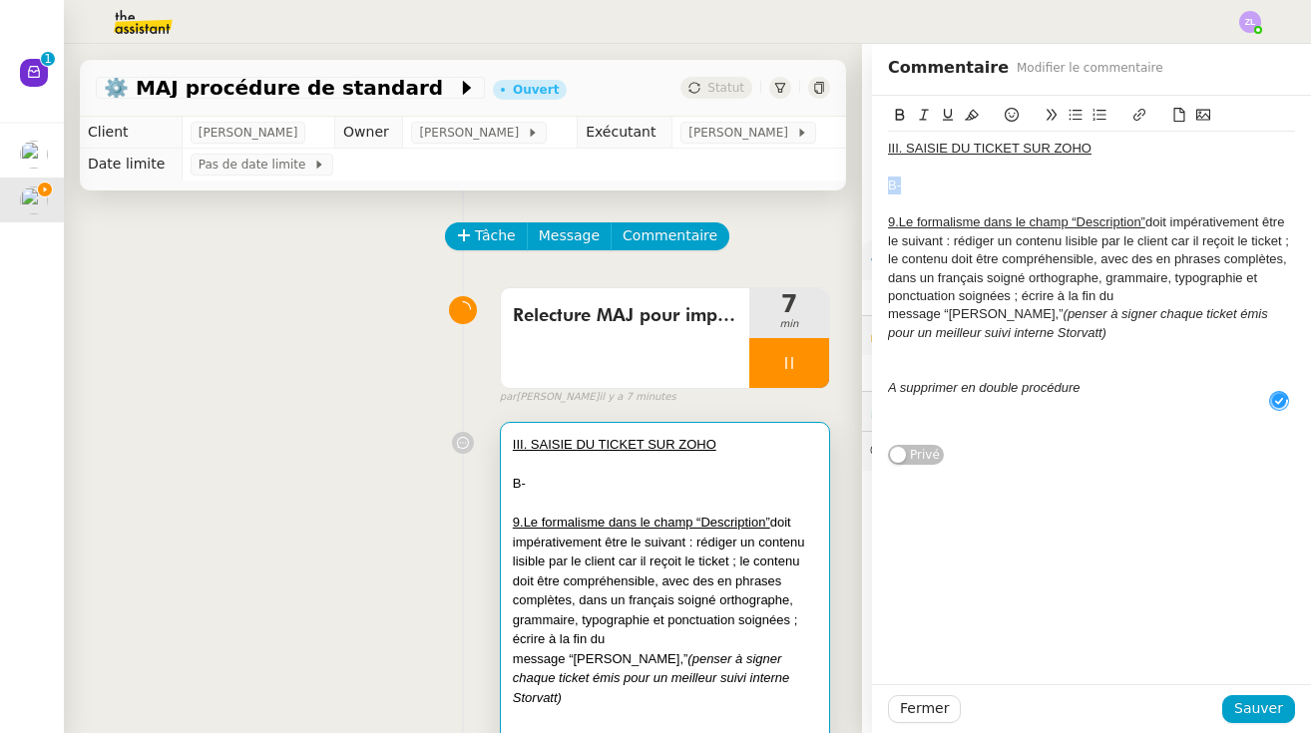
drag, startPoint x: 913, startPoint y: 185, endPoint x: 810, endPoint y: 185, distance: 102.8
click at [810, 185] on app-ticket "⚙️ MAJ procédure de standard Ouvert Statut Client Thomas SOULIER Owner Stéphani…" at bounding box center [687, 388] width 1247 height 689
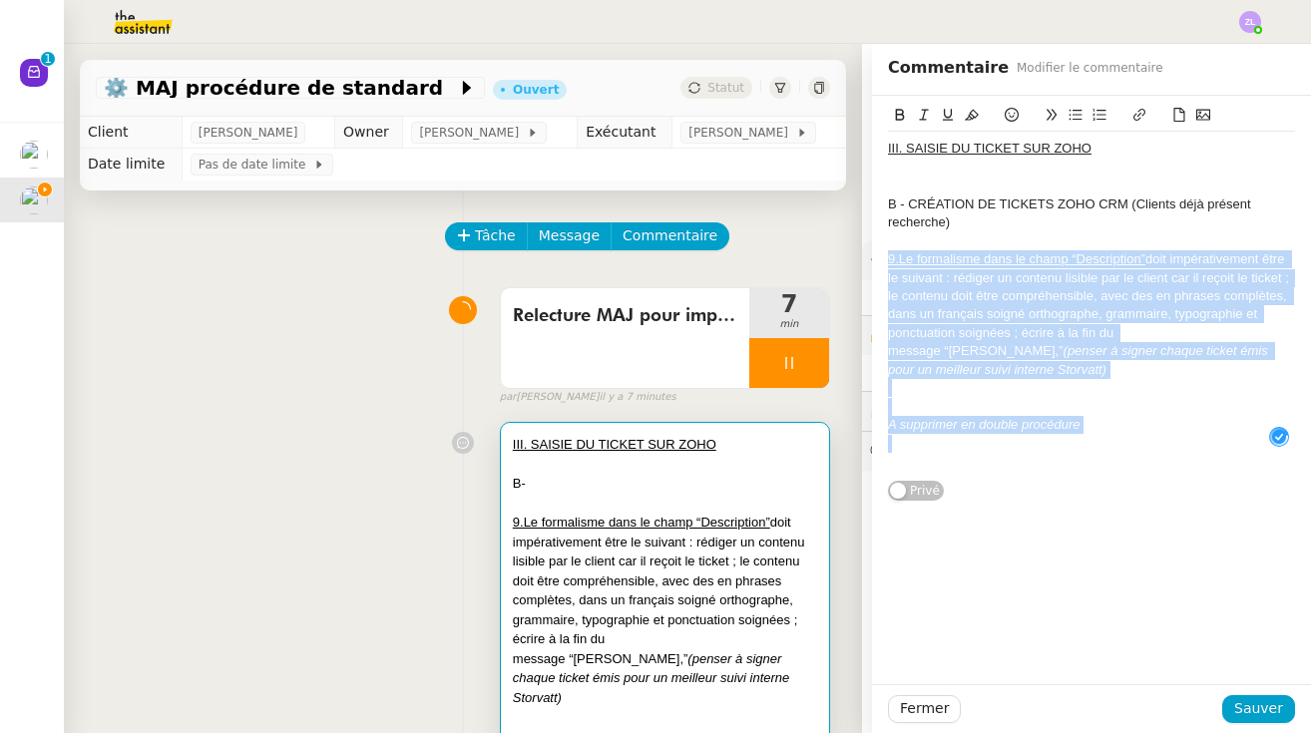
drag, startPoint x: 888, startPoint y: 250, endPoint x: 1092, endPoint y: 415, distance: 262.6
click at [1092, 415] on div "III. SAISIE DU TICKET SUR ZOHO B - CRÉATION DE TICKETS ZOHO CRM (Clients déjà p…" at bounding box center [1091, 305] width 407 height 347
click at [977, 111] on icon at bounding box center [972, 115] width 14 height 14
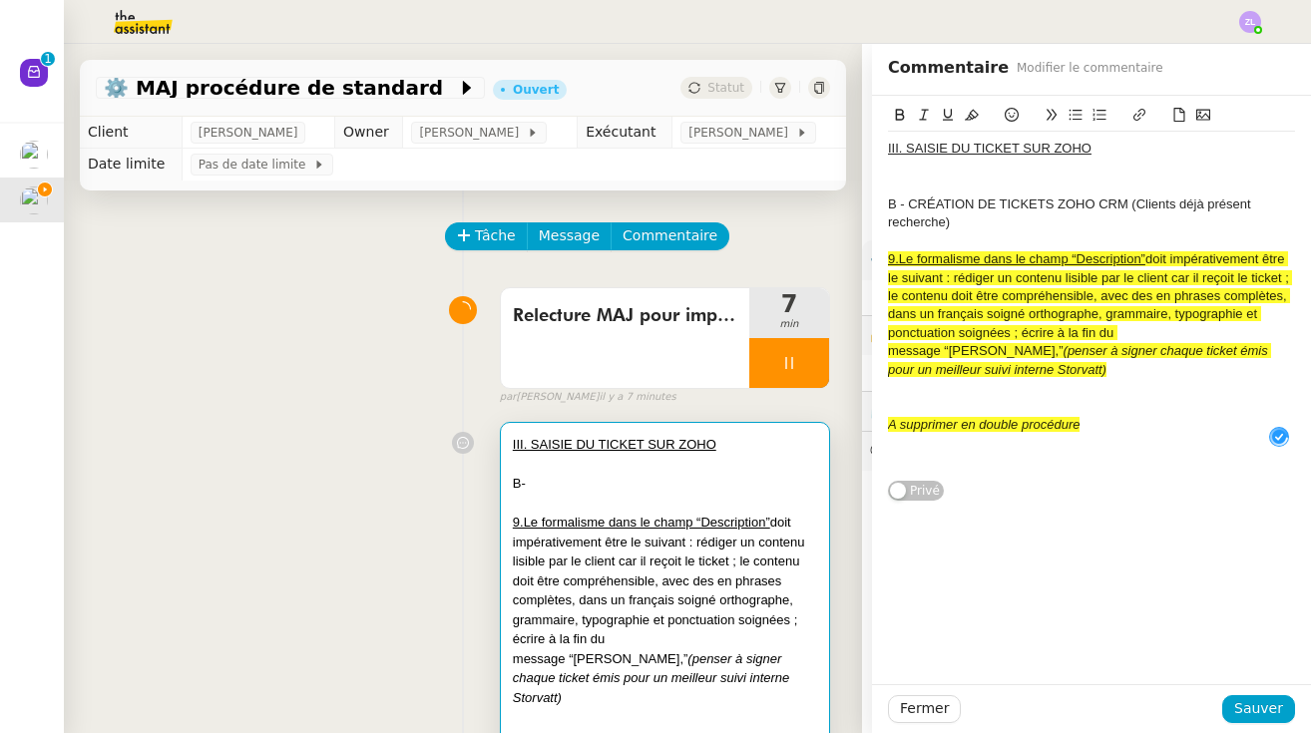
click at [1088, 485] on div "III. SAISIE DU TICKET SUR ZOHO B - CRÉATION DE TICKETS ZOHO CRM (Clients déjà p…" at bounding box center [1091, 390] width 439 height 589
click at [1256, 708] on span "Sauver" at bounding box center [1258, 708] width 49 height 23
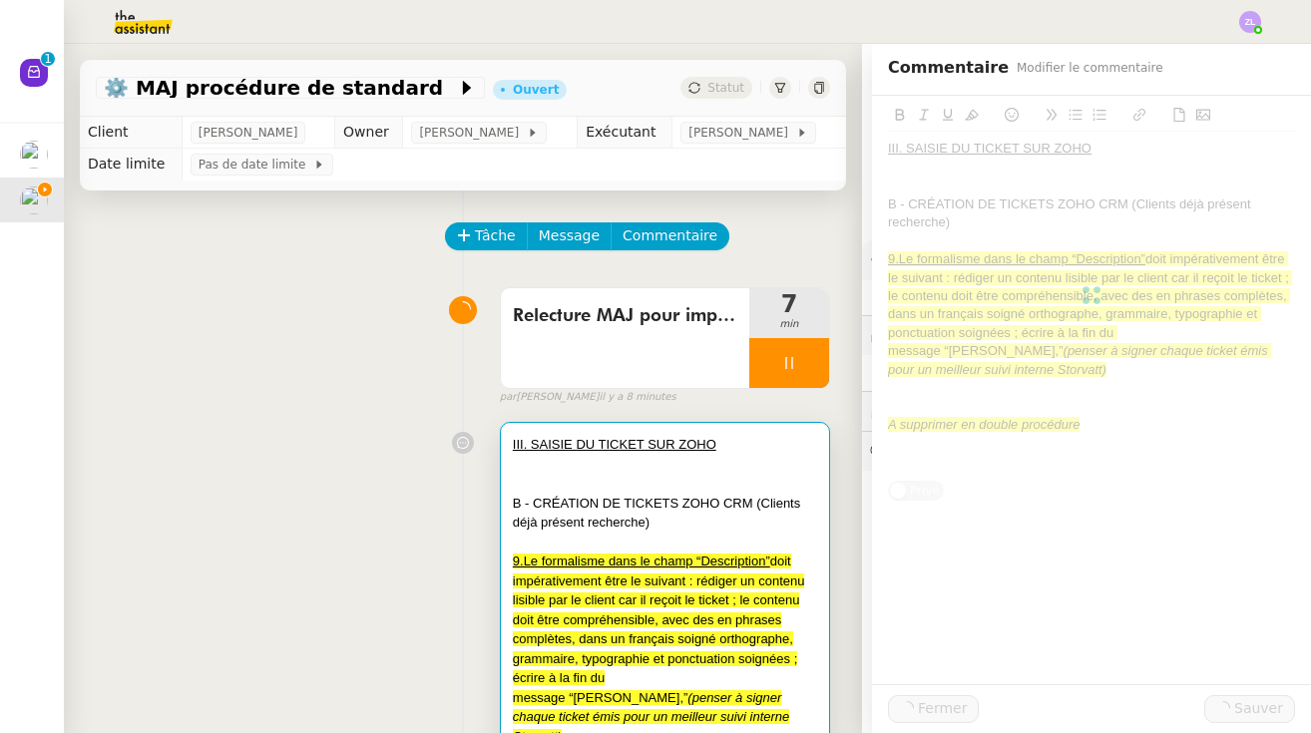
click at [360, 455] on div "III. SAISIE DU TICKET SUR ZOHO B - CRÉATION DE TICKETS ZOHO CRM (Clients déjà p…" at bounding box center [463, 658] width 734 height 490
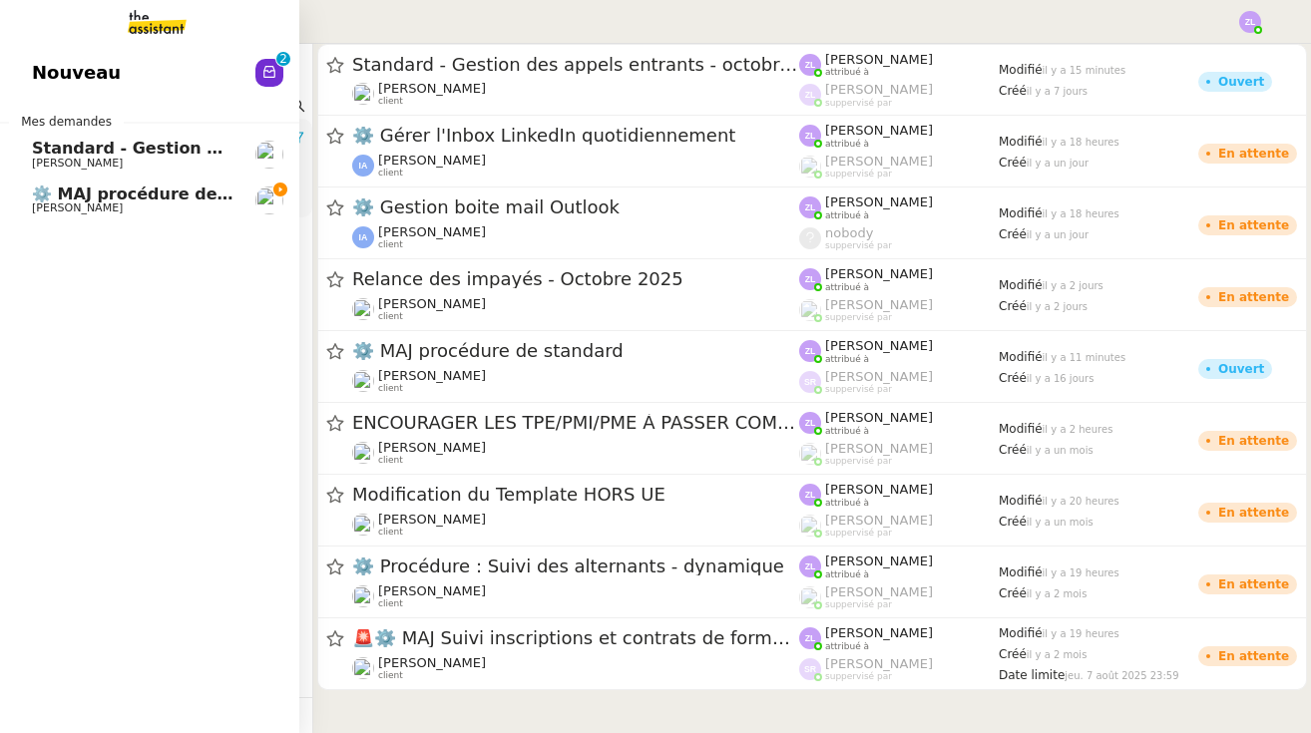
click at [96, 199] on span "⚙️ MAJ procédure de standard" at bounding box center [167, 194] width 271 height 19
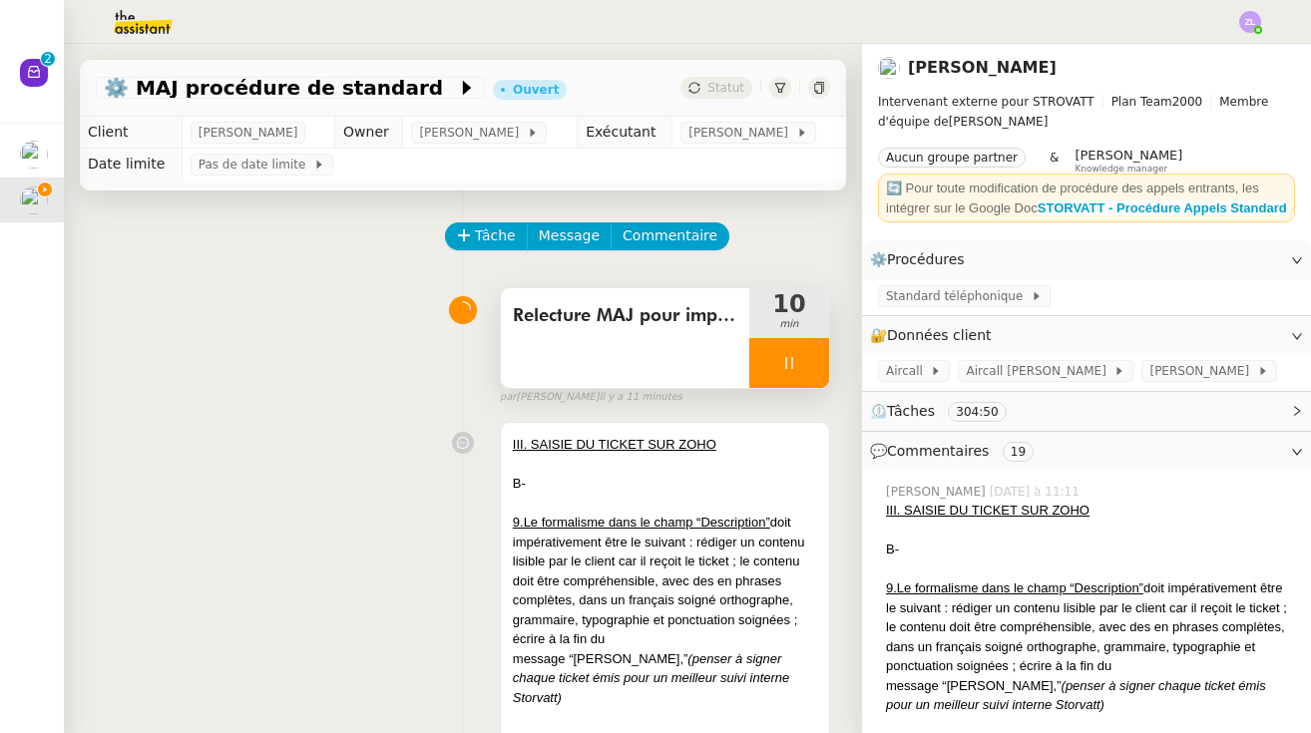
click at [769, 364] on div at bounding box center [789, 363] width 80 height 50
click at [807, 362] on icon at bounding box center [809, 363] width 16 height 16
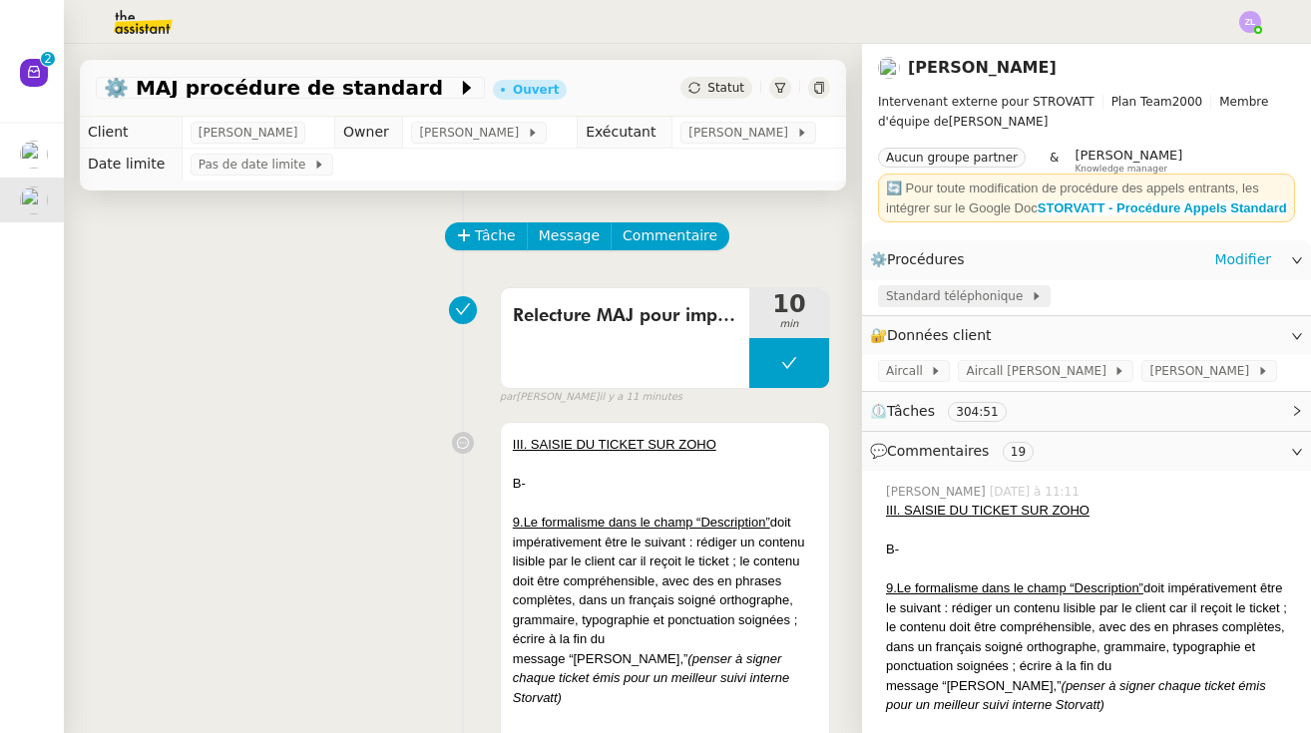
click at [909, 303] on span "Standard téléphonique" at bounding box center [958, 296] width 145 height 20
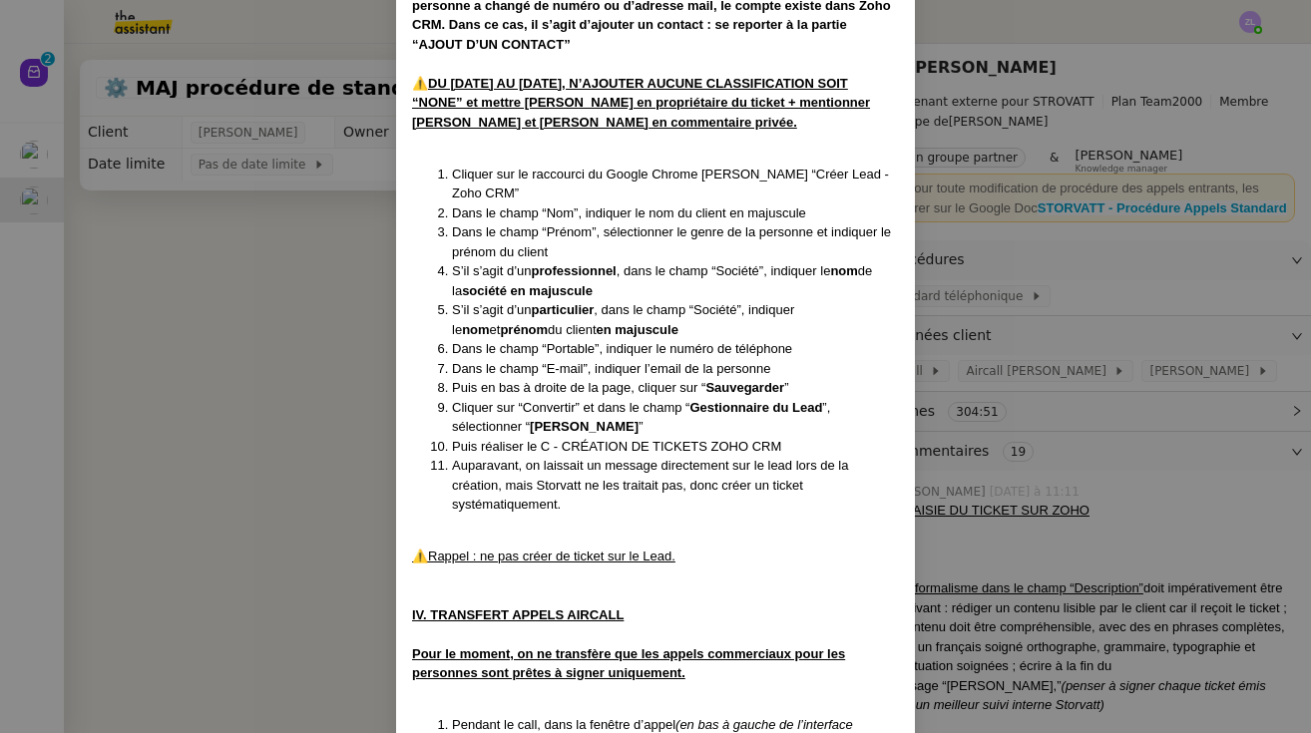
scroll to position [8818, 0]
click at [532, 587] on div at bounding box center [655, 597] width 487 height 20
drag, startPoint x: 703, startPoint y: 324, endPoint x: 392, endPoint y: 303, distance: 312.0
click at [392, 303] on nz-modal-container "MAJ le [DATE] Contexte : Les appels entrants sont réceptionnés par [PERSON_NAME…" at bounding box center [655, 366] width 1311 height 733
click at [481, 587] on div at bounding box center [655, 597] width 487 height 20
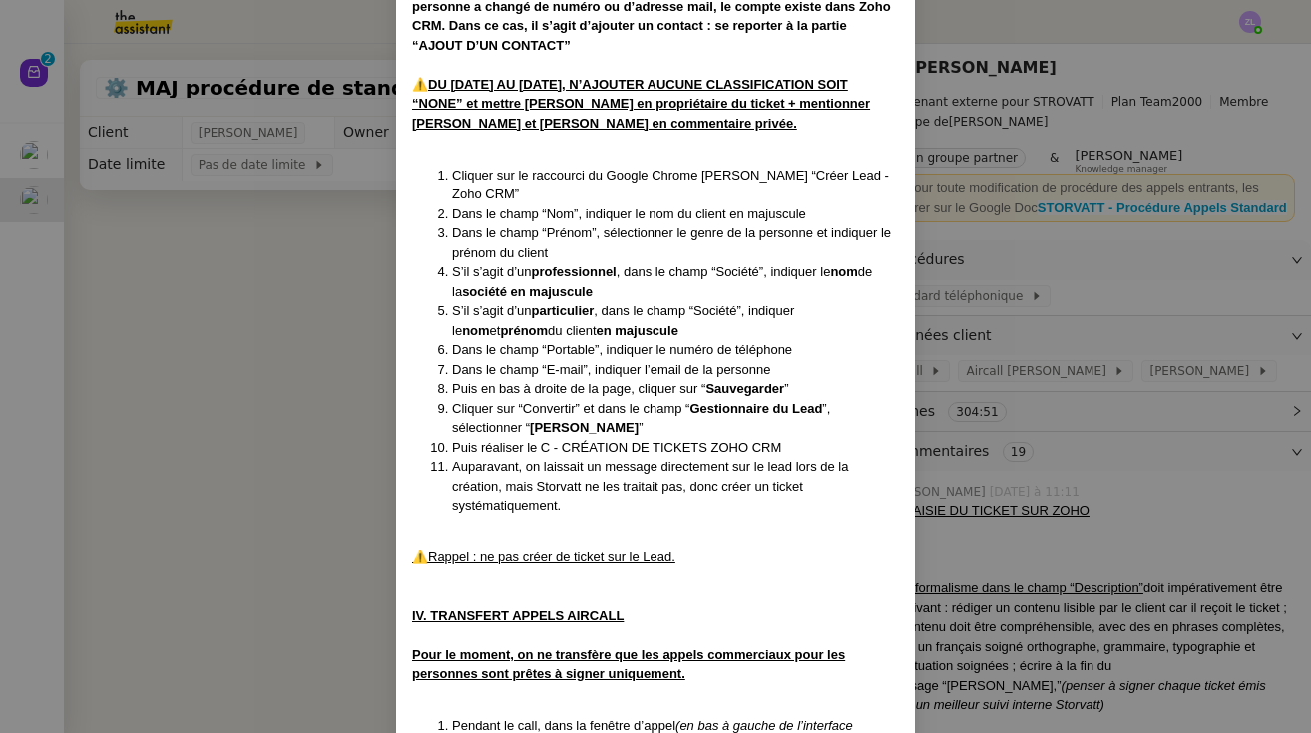
click at [273, 369] on nz-modal-container "MAJ le [DATE] Contexte : Les appels entrants sont réceptionnés par [PERSON_NAME…" at bounding box center [655, 366] width 1311 height 733
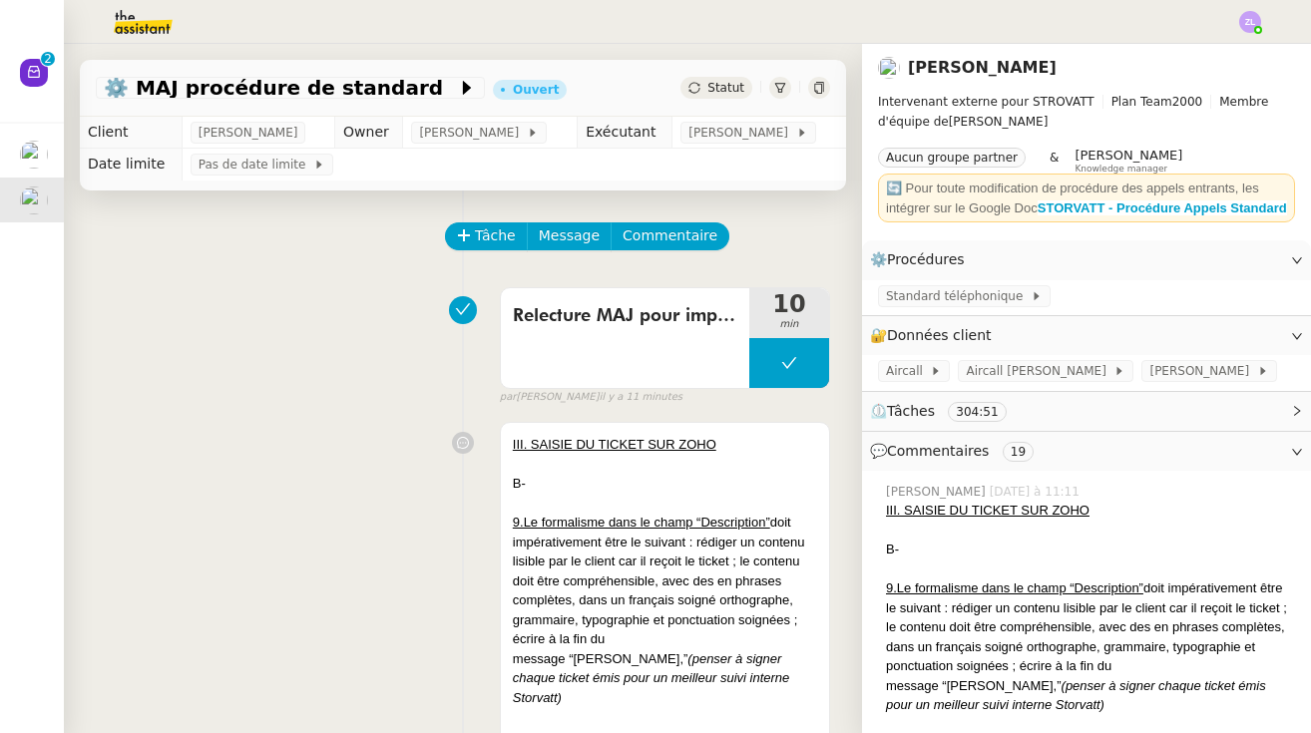
click at [724, 93] on span "Statut" at bounding box center [725, 88] width 37 height 14
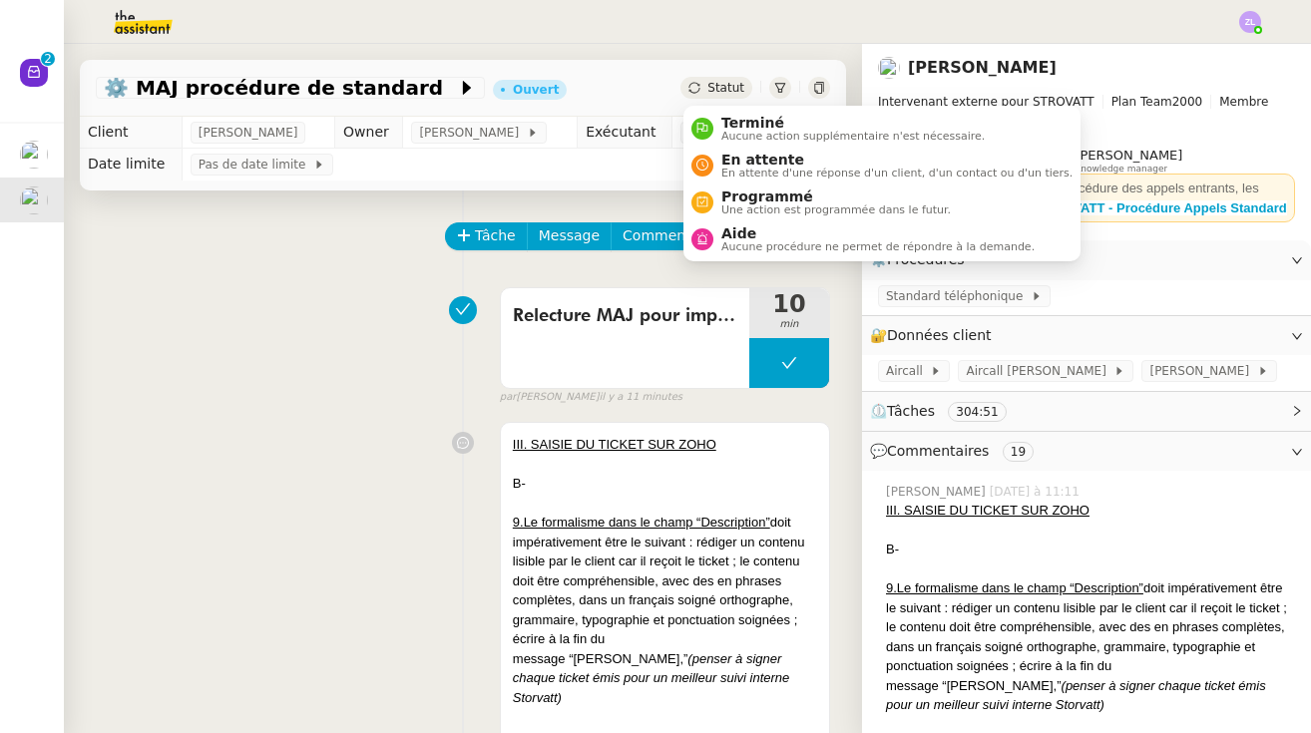
click at [708, 82] on div "Statut" at bounding box center [716, 88] width 72 height 22
click at [762, 252] on span "Aucune procédure ne permet de répondre à la demande." at bounding box center [877, 246] width 313 height 11
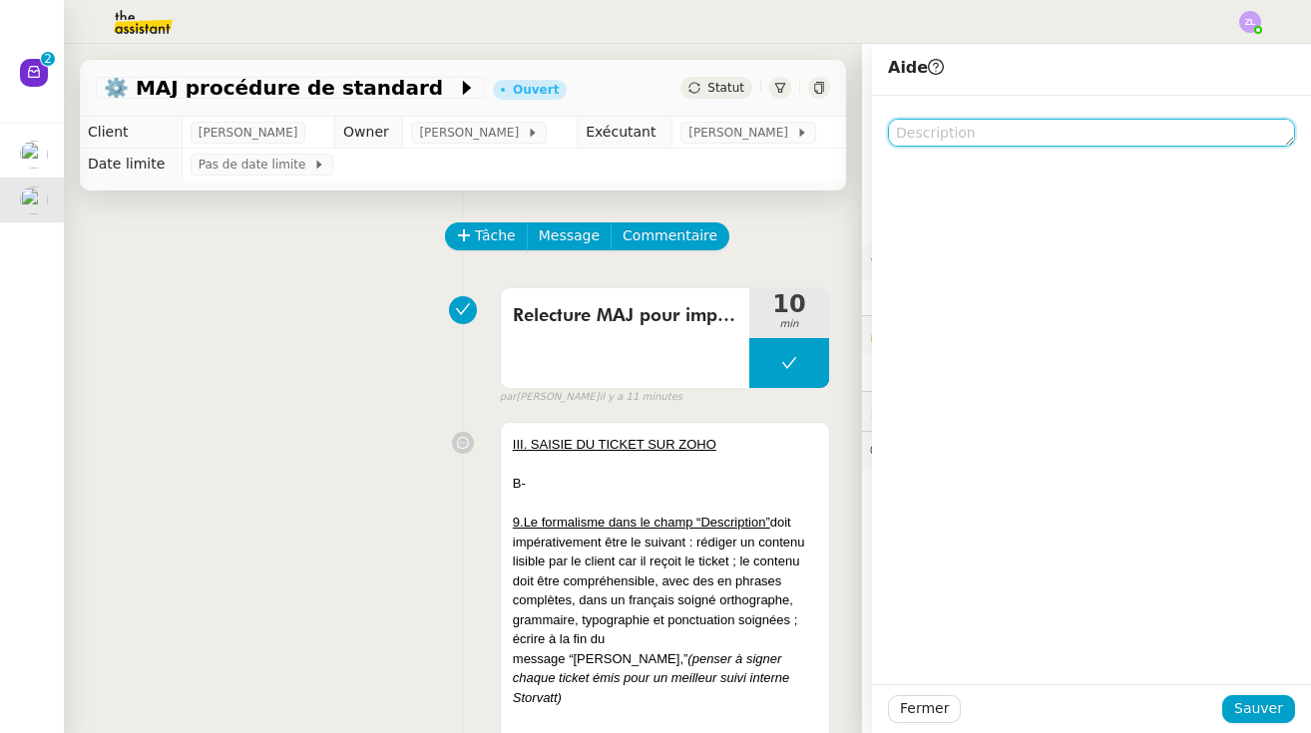
click at [987, 130] on textarea at bounding box center [1091, 133] width 407 height 28
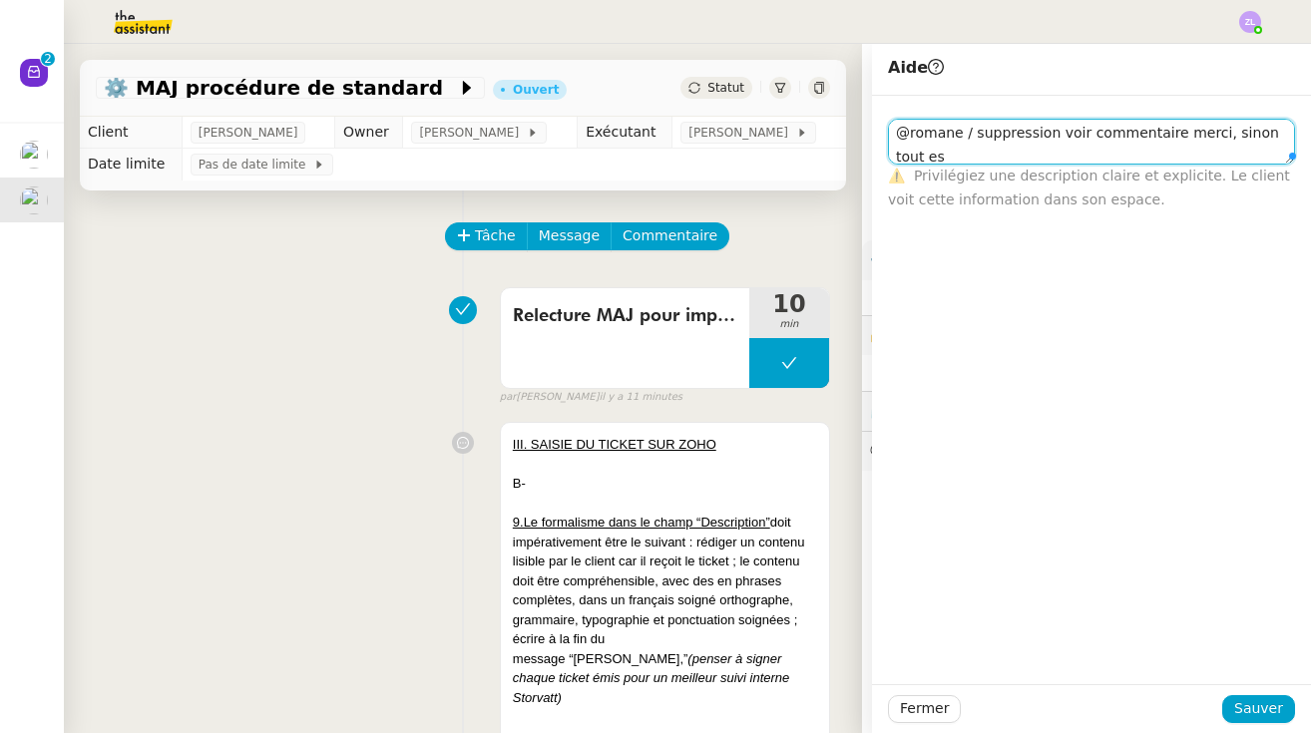
scroll to position [1, 0]
type textarea "@romane / suppression voir commentaire merci, sinon tout est ok (l'ordre ok)"
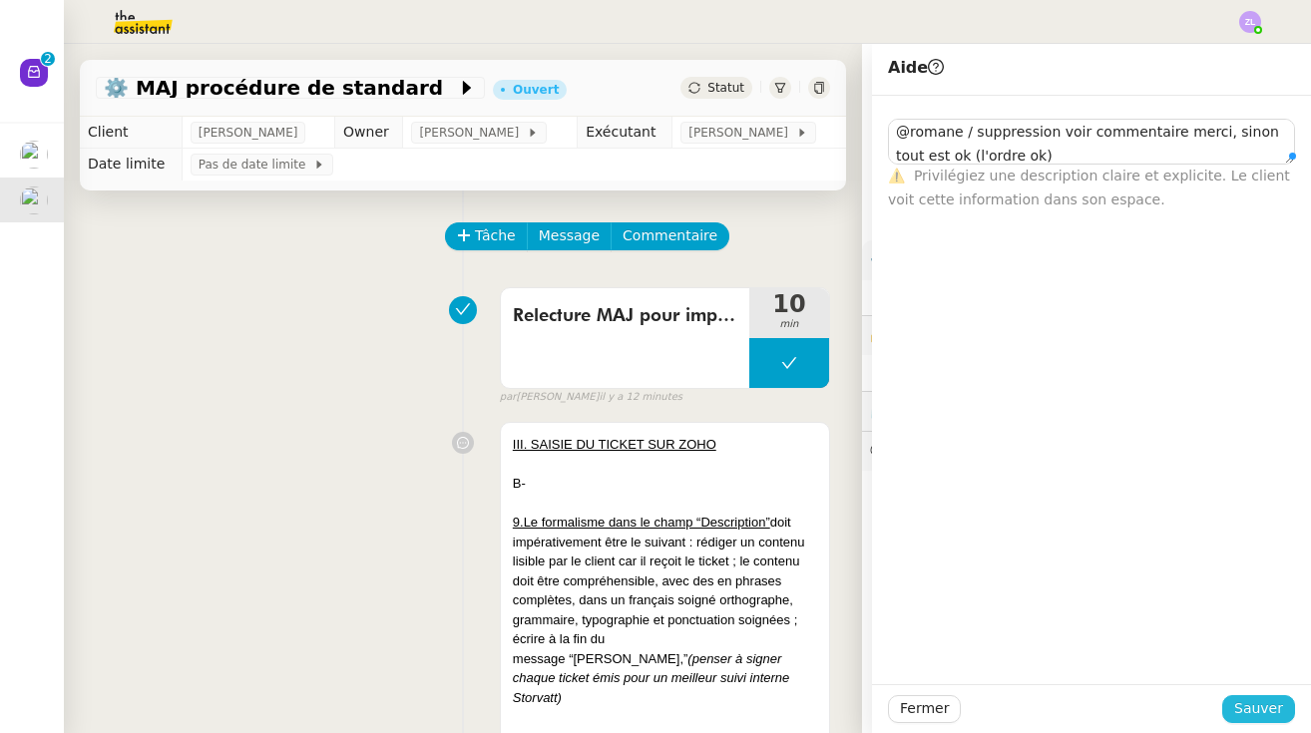
click at [1284, 704] on button "Sauver" at bounding box center [1258, 709] width 73 height 28
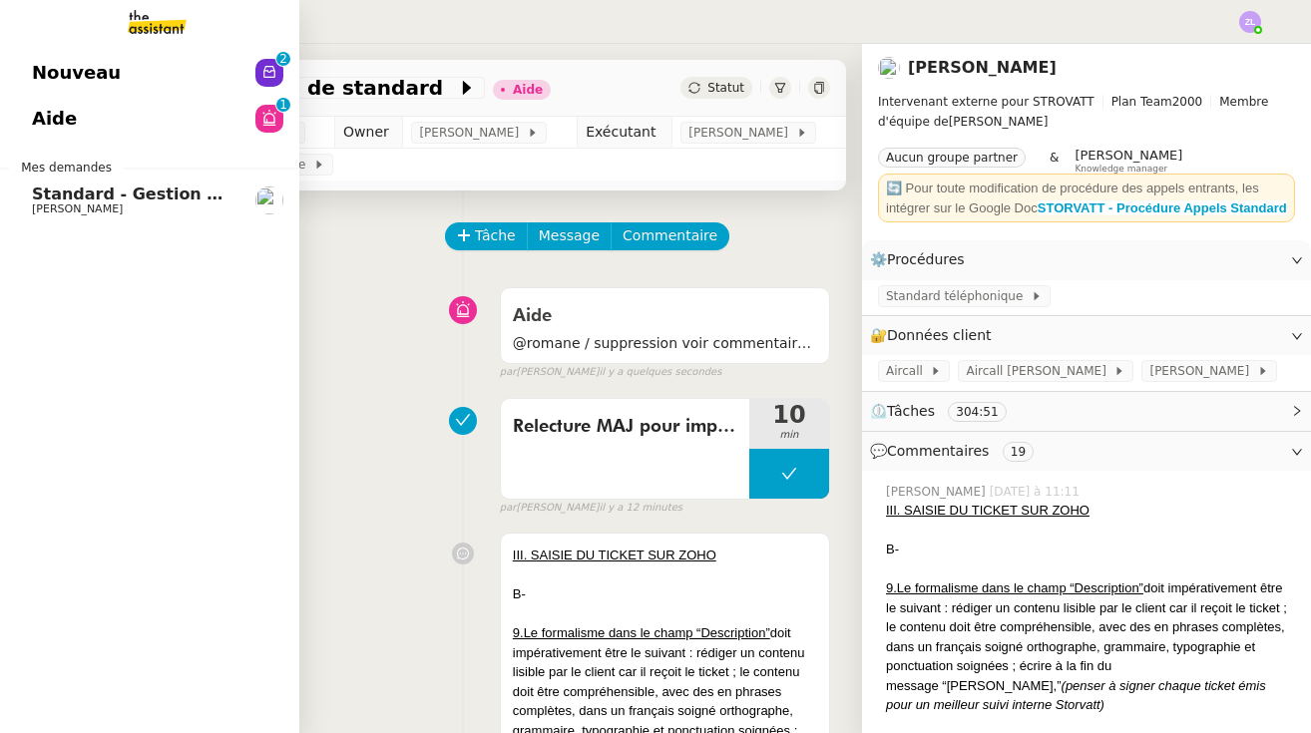
click at [53, 77] on span "Nouveau" at bounding box center [76, 73] width 89 height 30
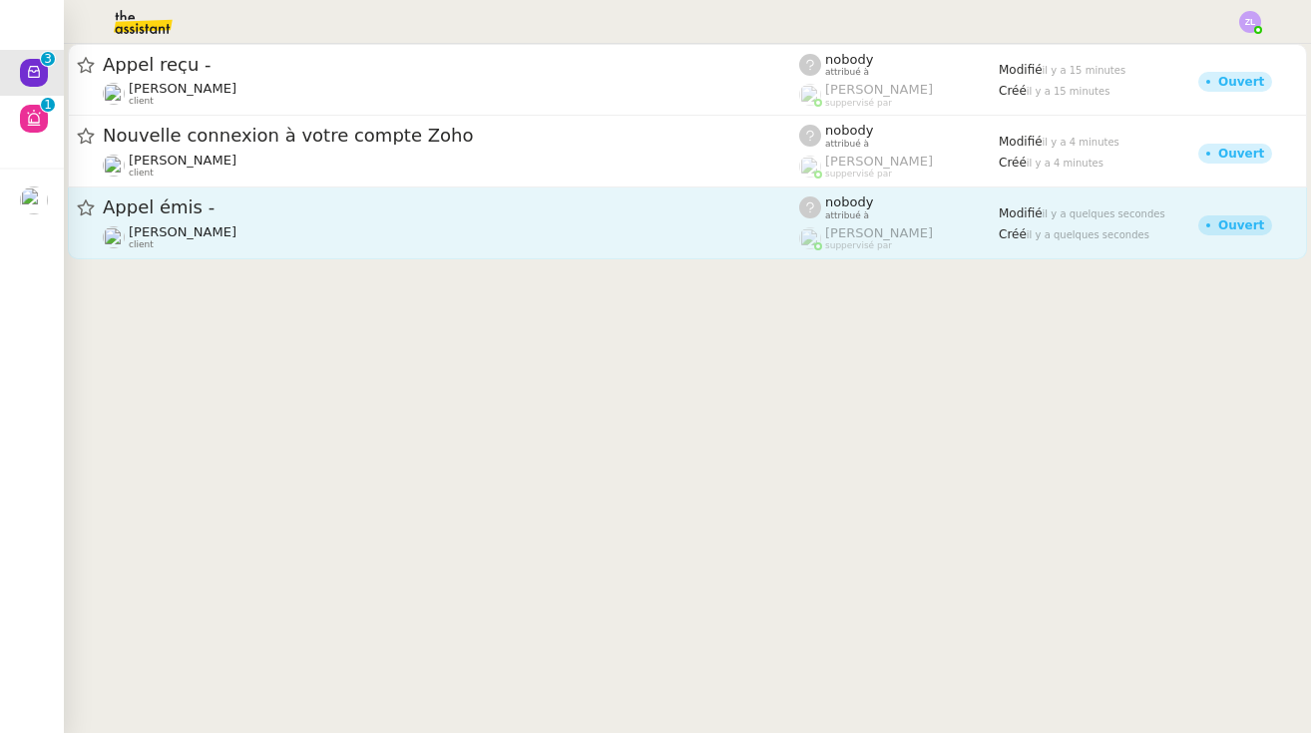
click at [259, 206] on span "Appel émis -" at bounding box center [451, 208] width 696 height 18
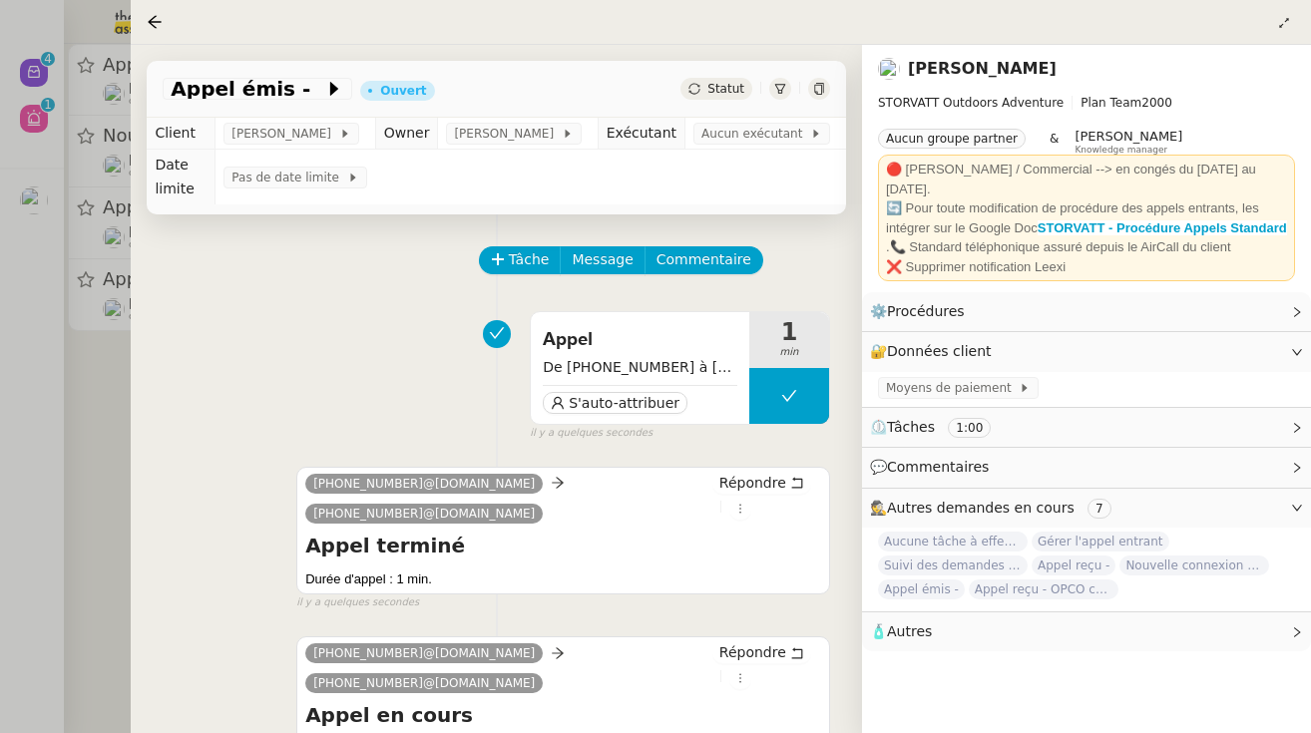
click at [103, 362] on div at bounding box center [655, 366] width 1311 height 733
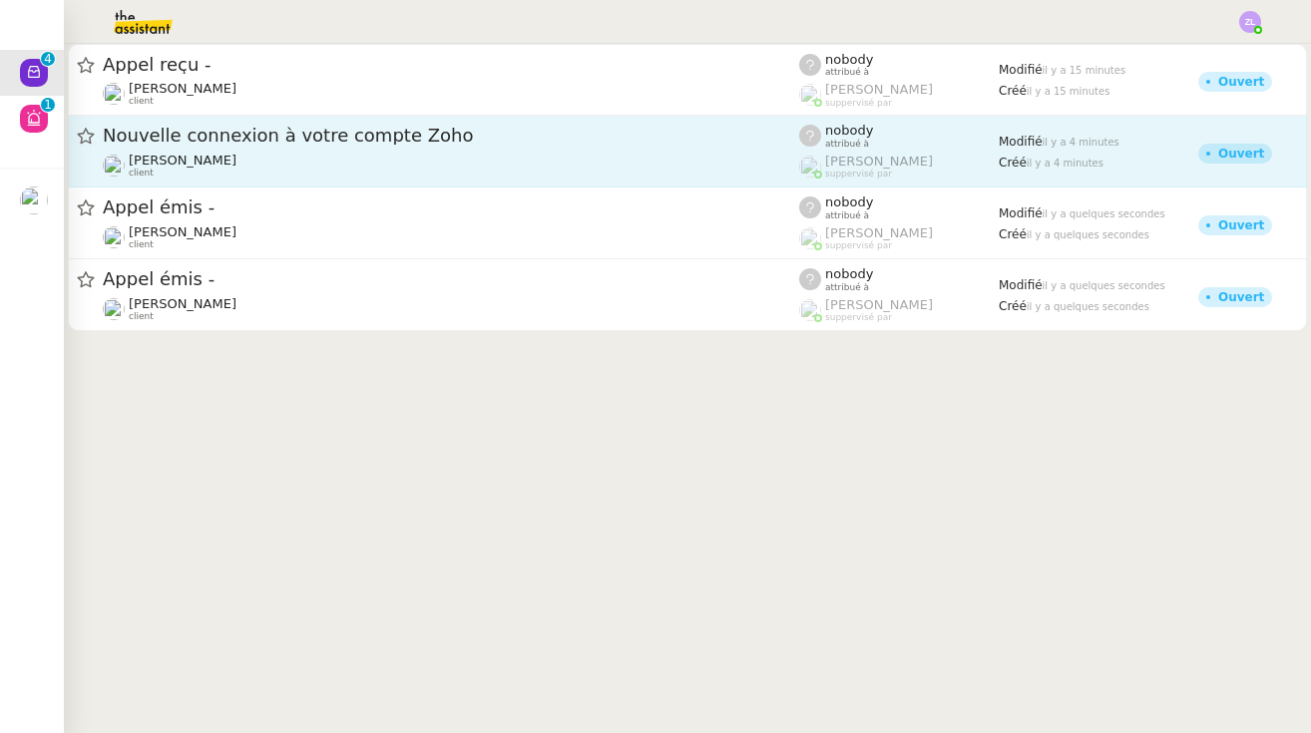
click at [236, 156] on span "[PERSON_NAME]" at bounding box center [183, 160] width 108 height 15
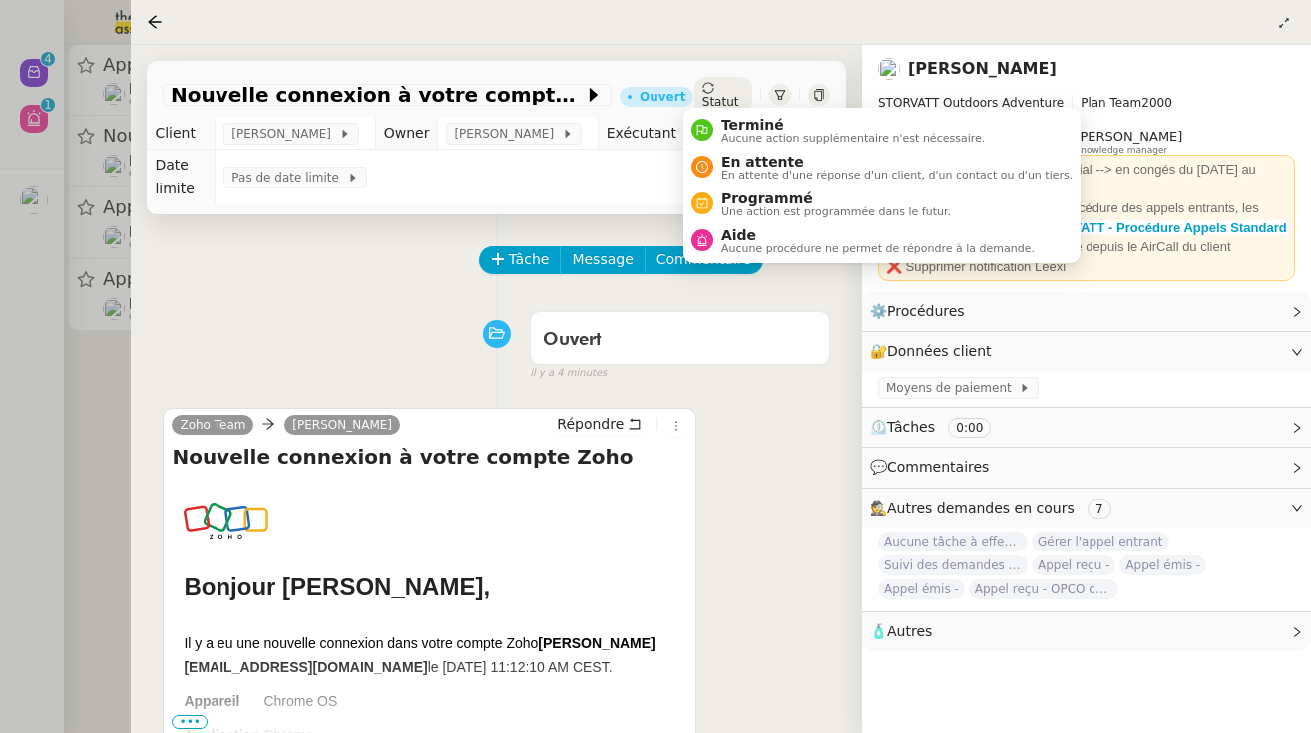
click at [705, 94] on div "Statut" at bounding box center [723, 95] width 58 height 36
click at [716, 136] on div "Terminé Aucune action supplémentaire n'est nécessaire." at bounding box center [848, 130] width 271 height 27
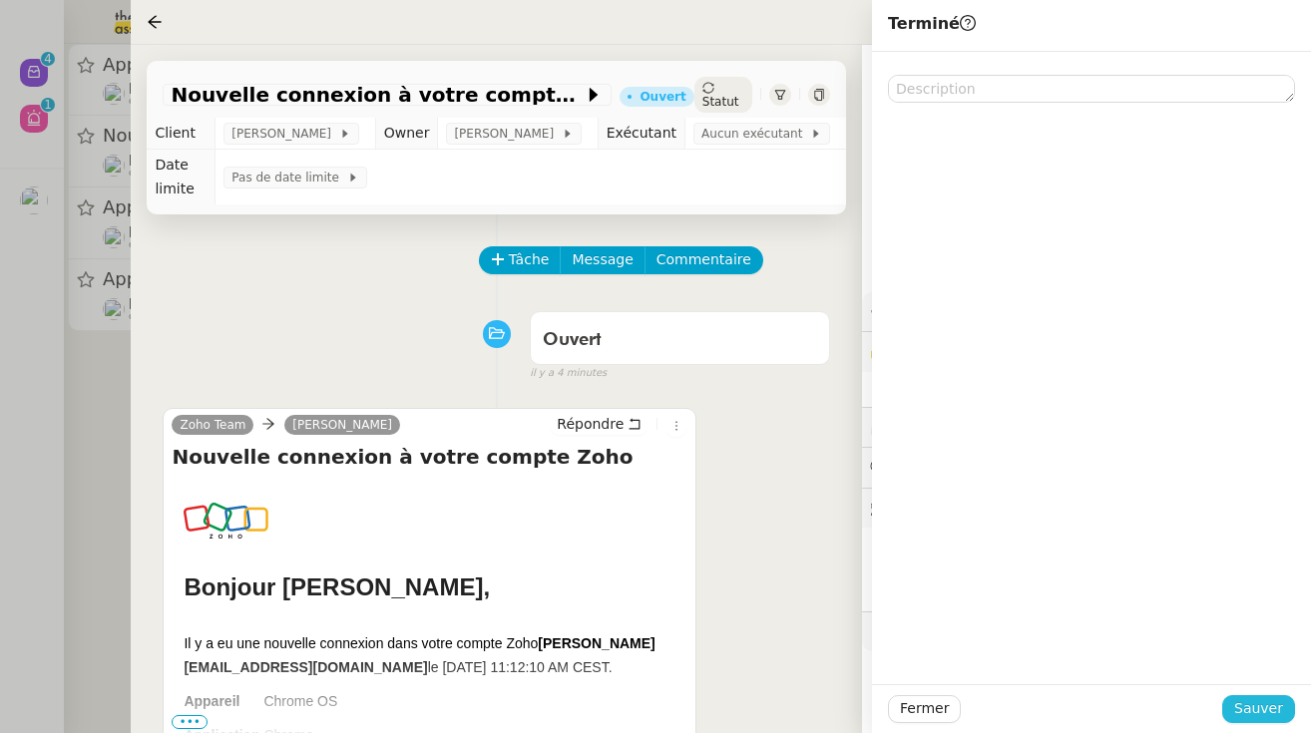
click at [1251, 706] on span "Sauver" at bounding box center [1258, 708] width 49 height 23
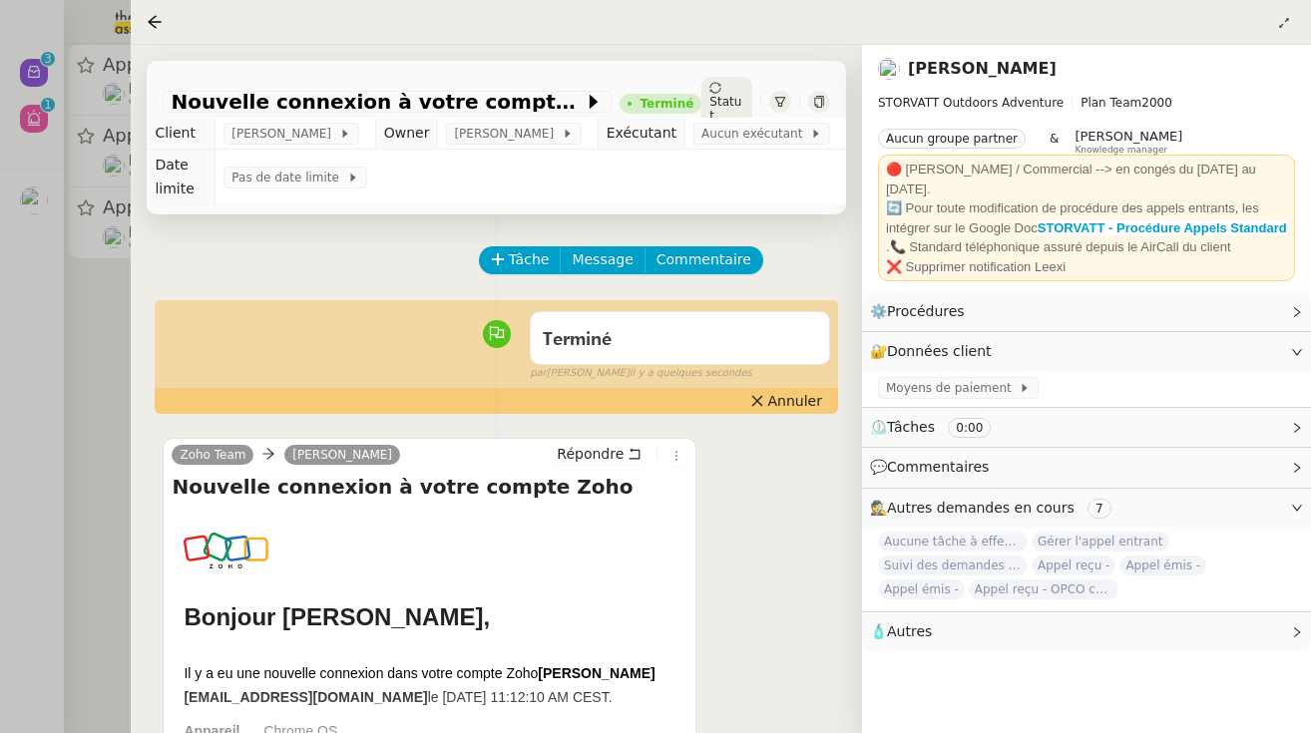
click at [117, 400] on div at bounding box center [655, 366] width 1311 height 733
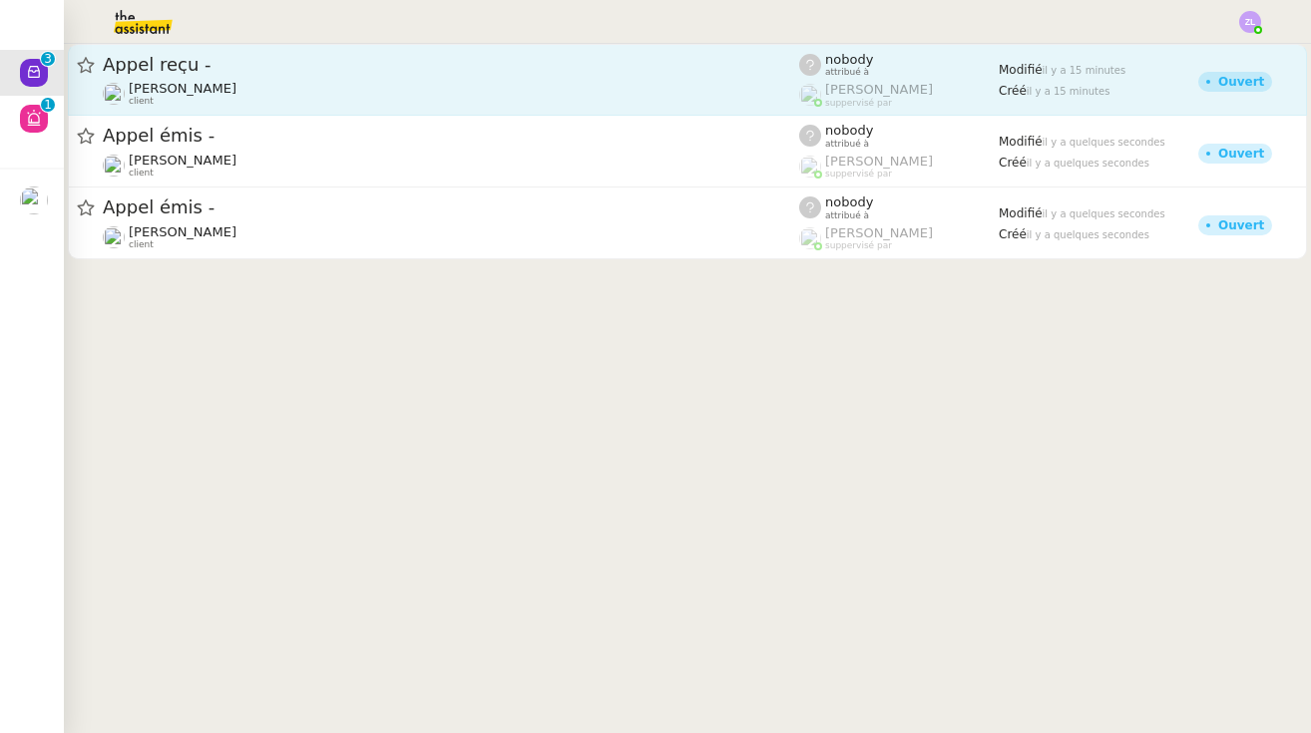
click at [236, 106] on div "[PERSON_NAME] client" at bounding box center [183, 94] width 108 height 26
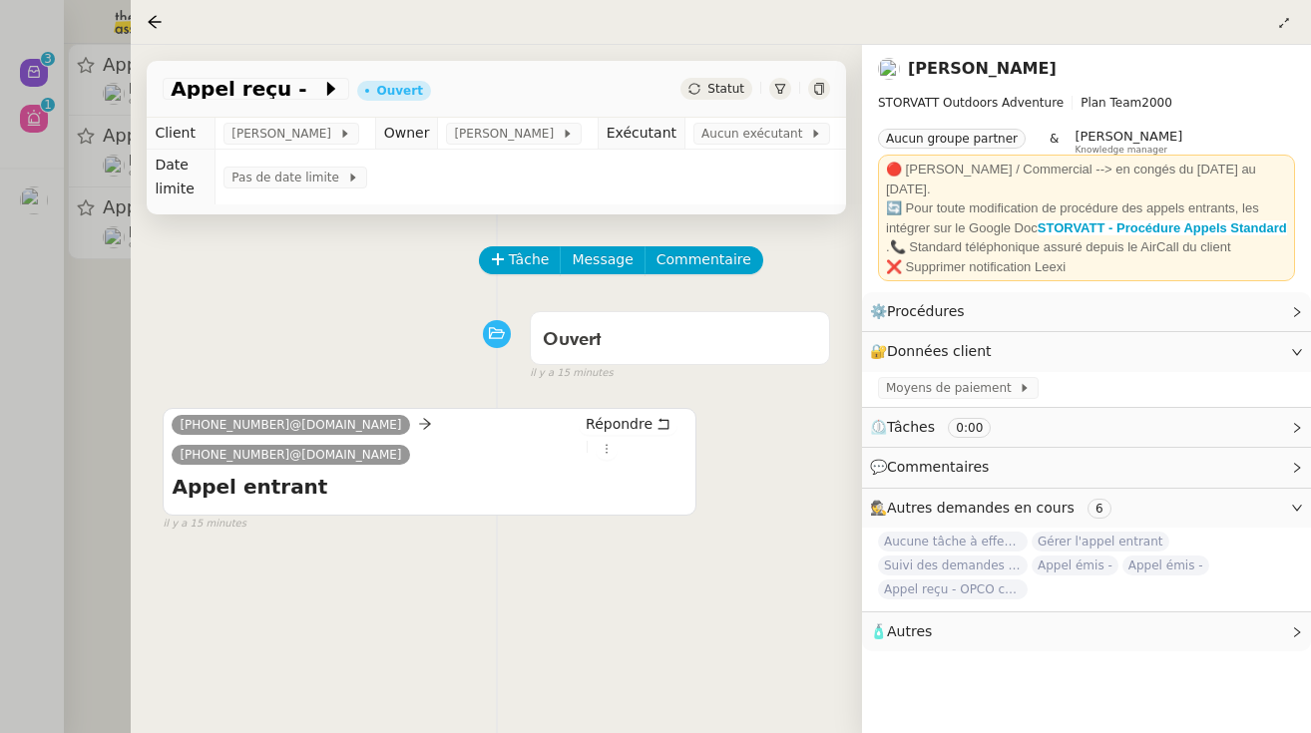
click at [302, 106] on div "Appel reçu - [PERSON_NAME]" at bounding box center [496, 89] width 699 height 57
click at [326, 89] on icon at bounding box center [330, 89] width 8 height 14
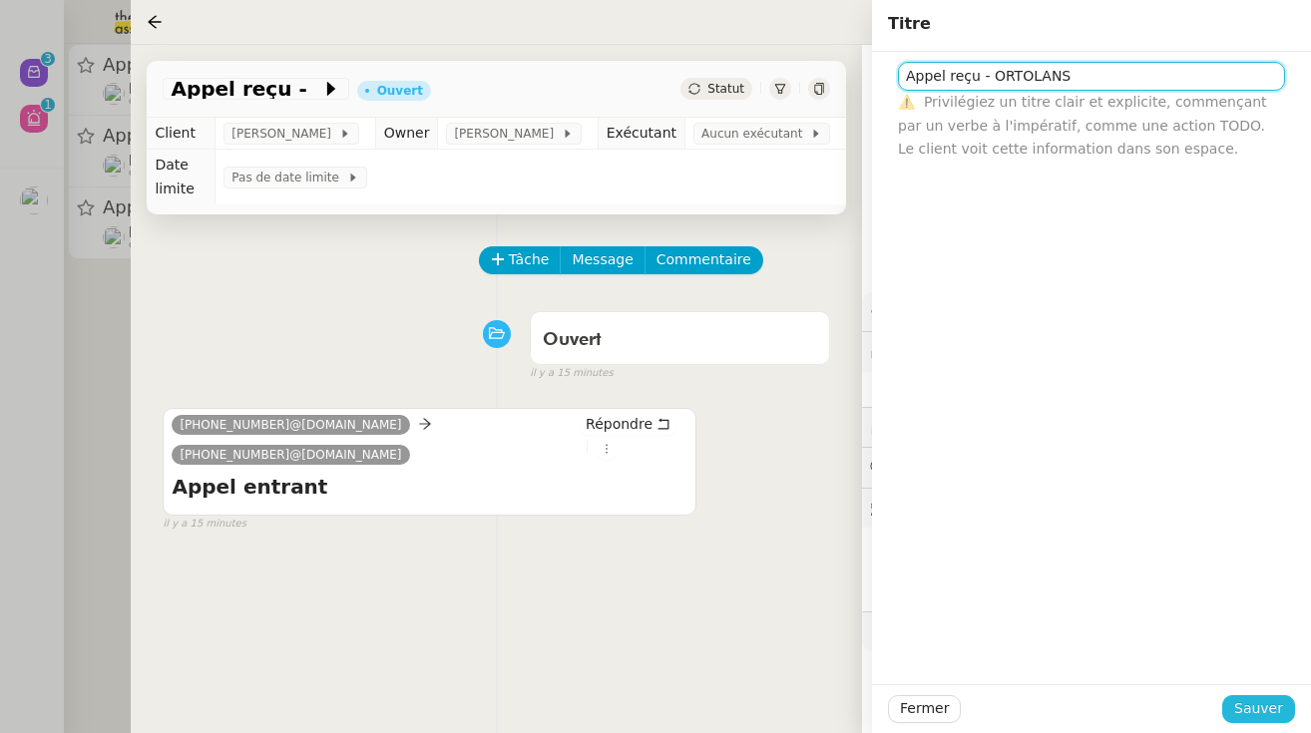
type input "Appel reçu - ORTOLANS"
click at [1259, 702] on span "Sauver" at bounding box center [1258, 708] width 49 height 23
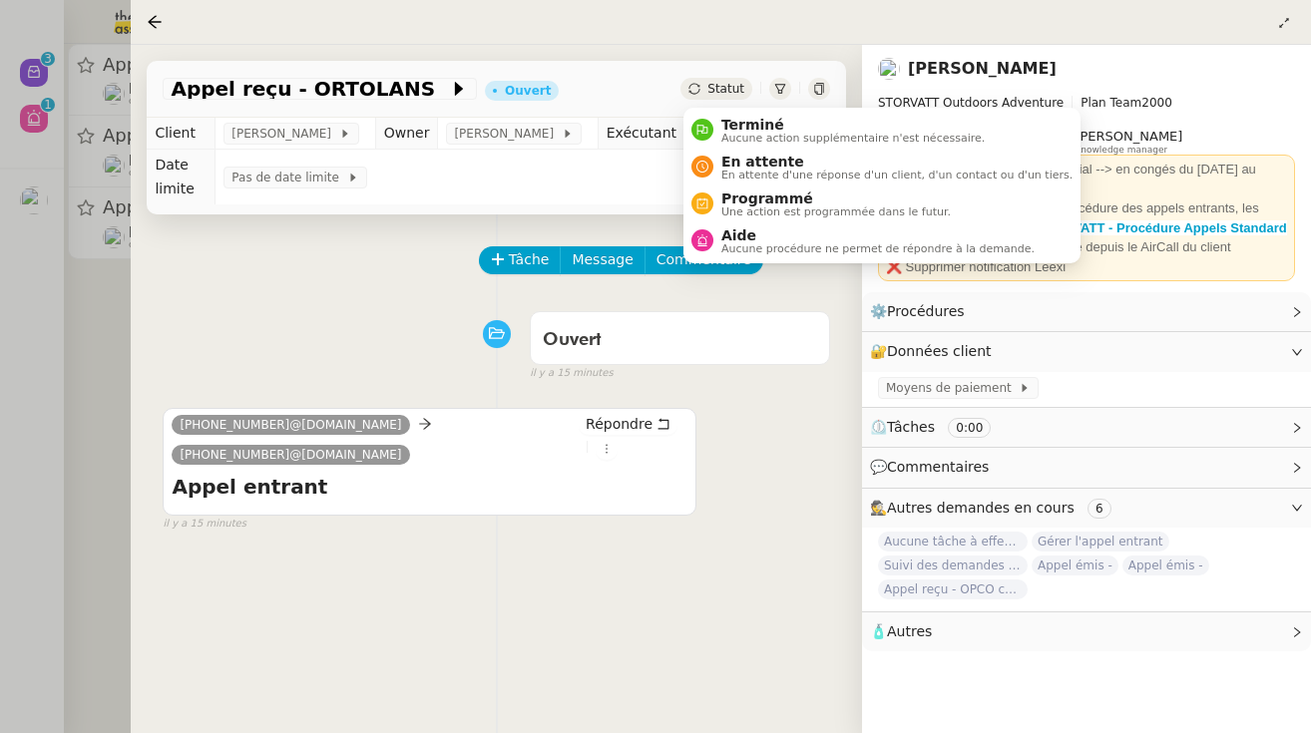
click at [716, 93] on span "Statut" at bounding box center [725, 89] width 37 height 14
click at [718, 140] on div "Terminé Aucune action supplémentaire n'est nécessaire." at bounding box center [848, 130] width 271 height 27
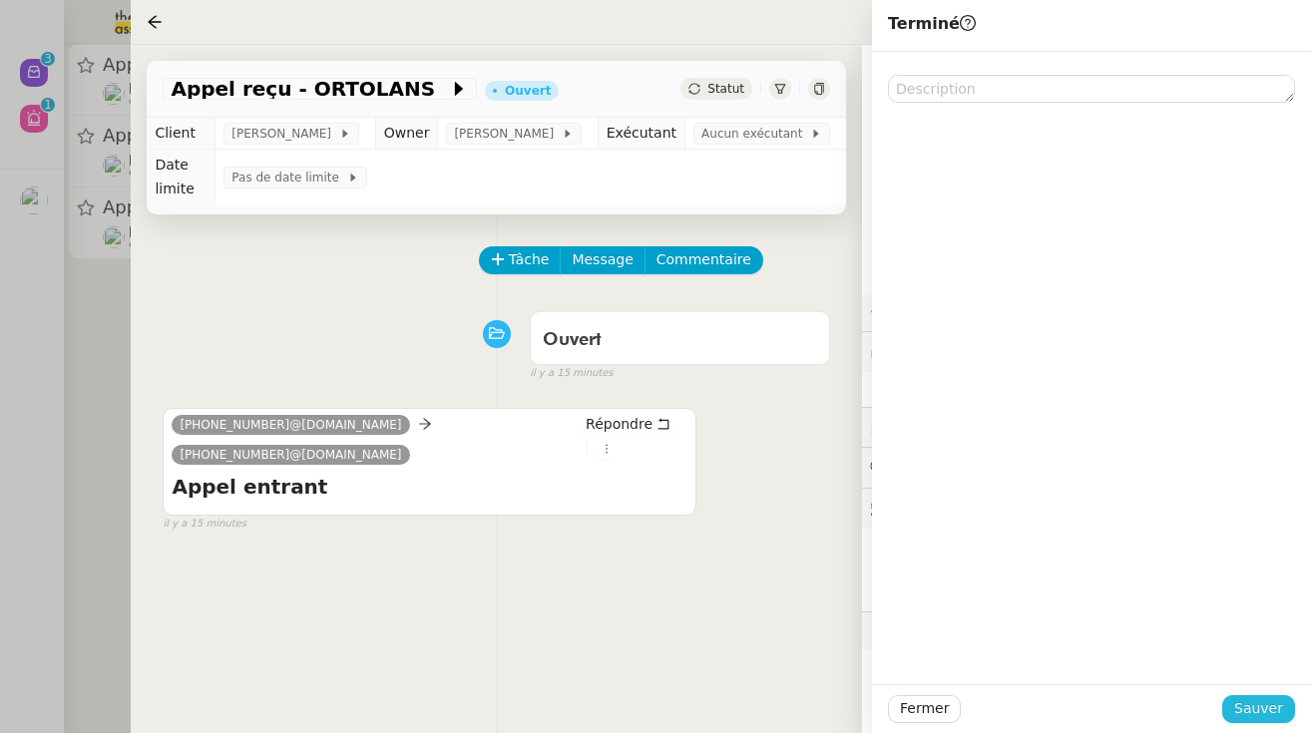
click at [1258, 705] on span "Sauver" at bounding box center [1258, 708] width 49 height 23
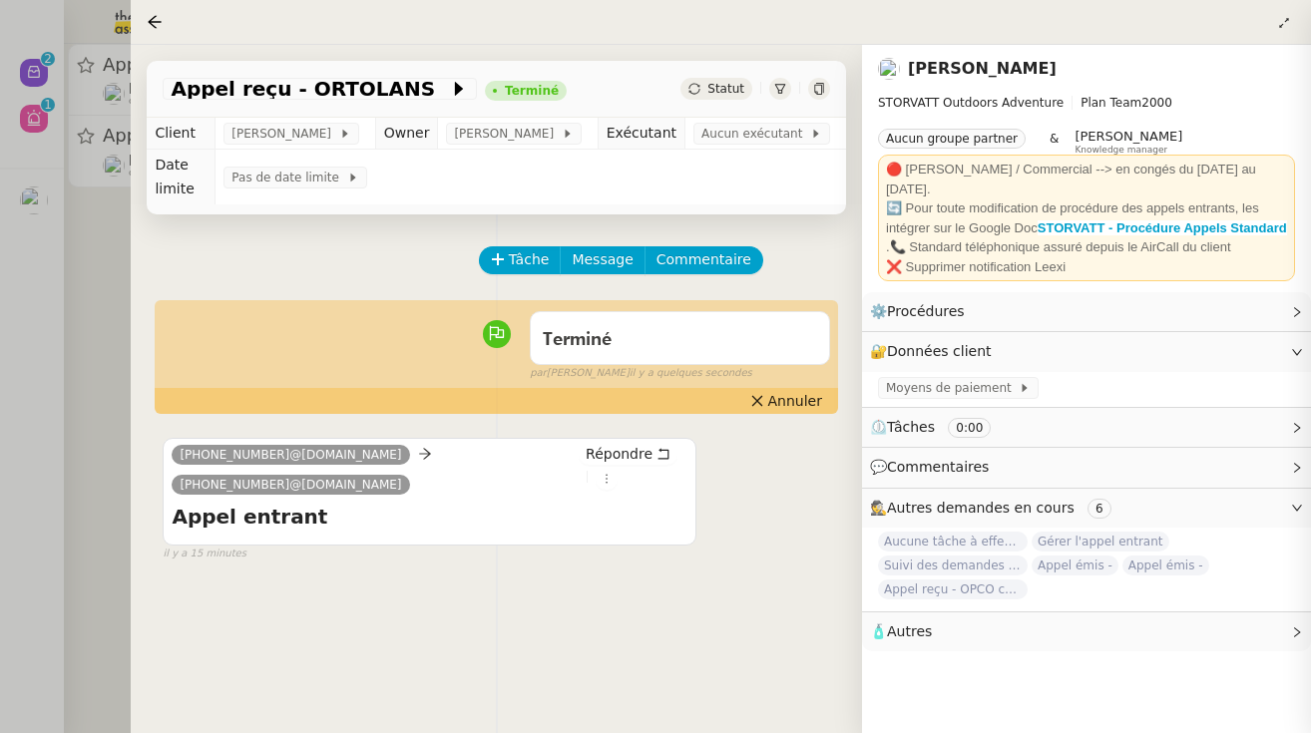
click at [72, 359] on div at bounding box center [655, 366] width 1311 height 733
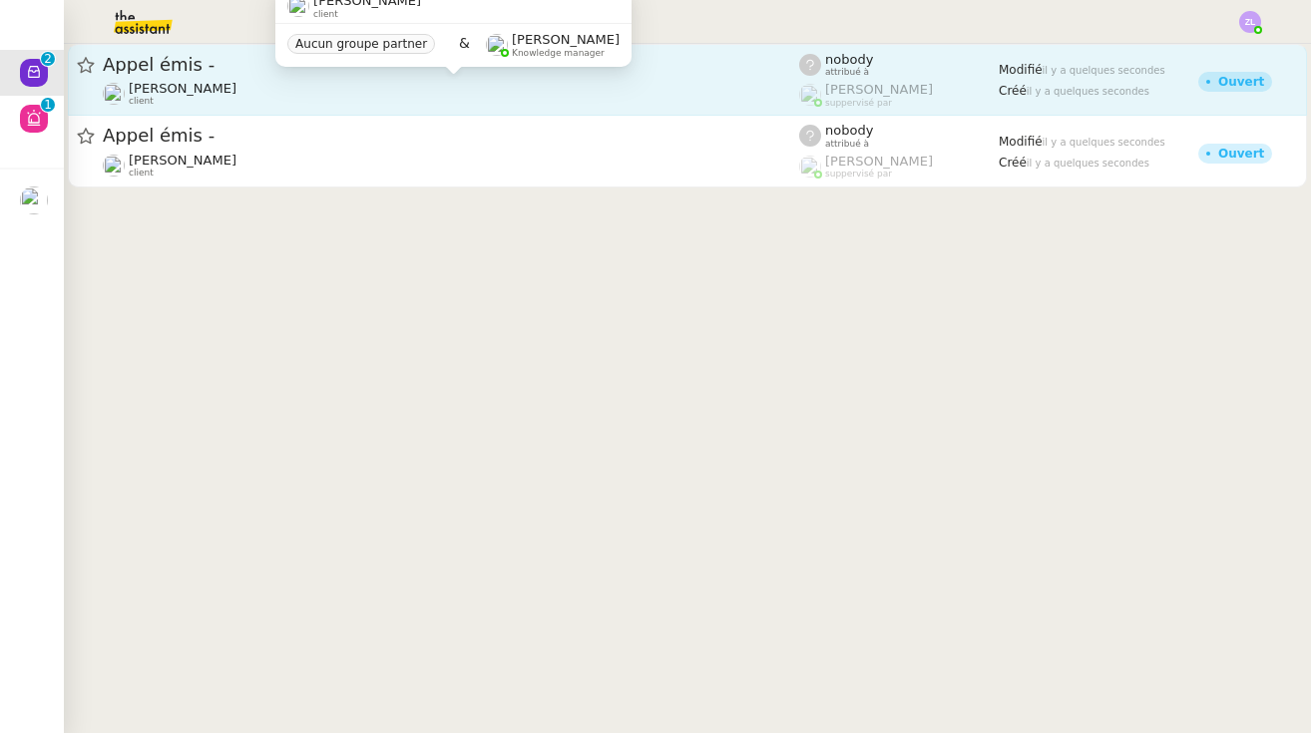
click at [286, 87] on div "[PERSON_NAME] client" at bounding box center [451, 94] width 696 height 26
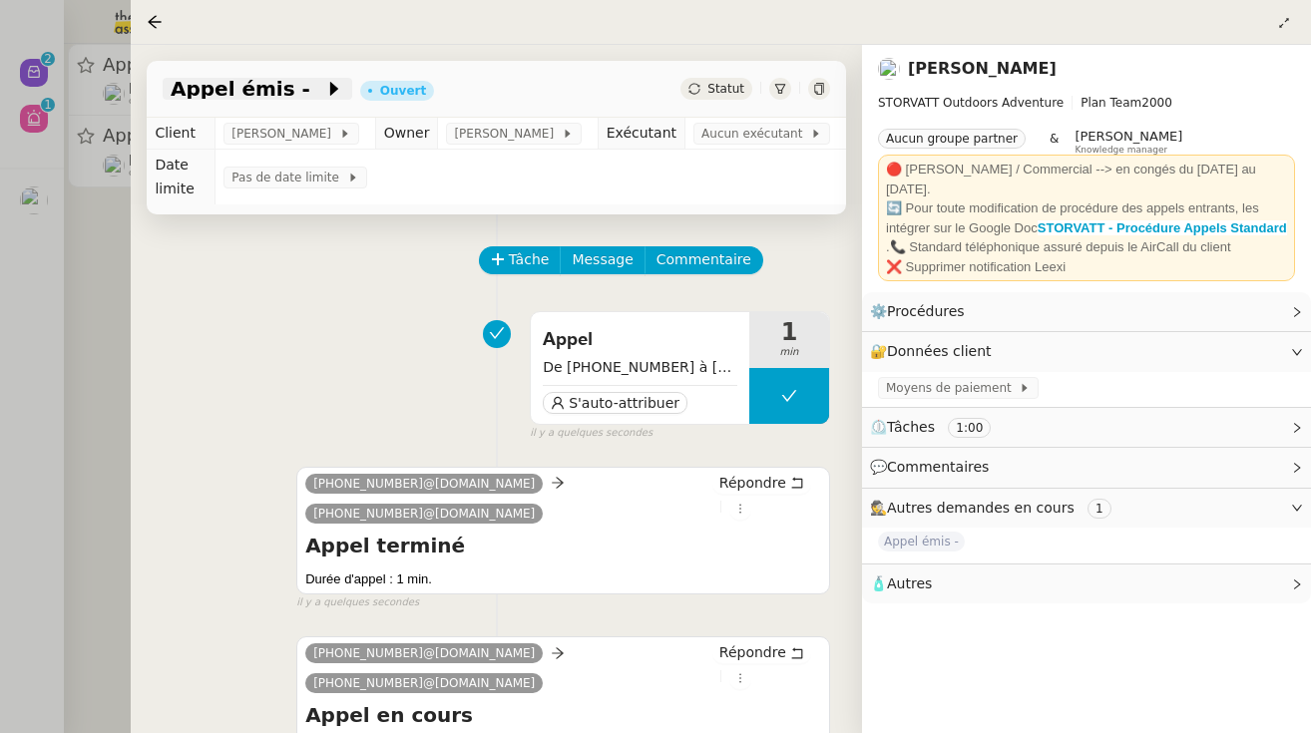
click at [310, 90] on span at bounding box center [317, 89] width 14 height 24
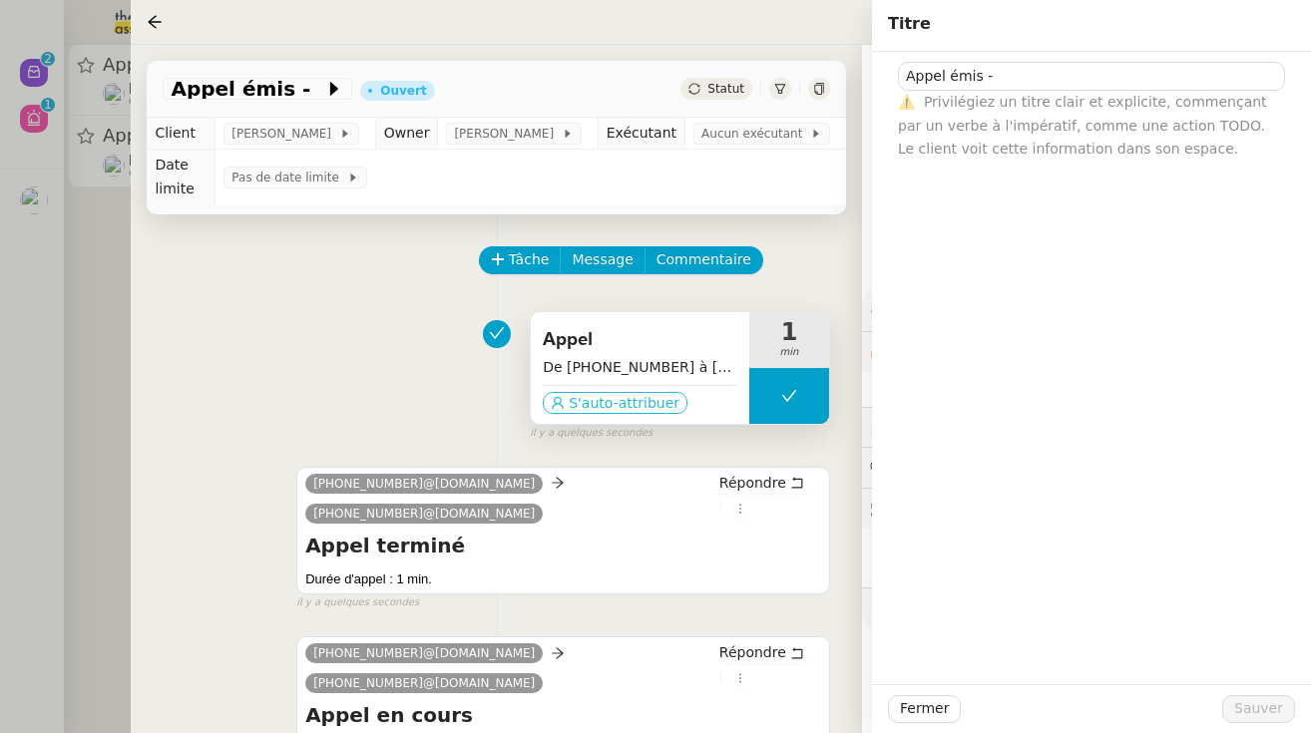
click at [625, 401] on span "S'auto-attribuer" at bounding box center [624, 403] width 111 height 20
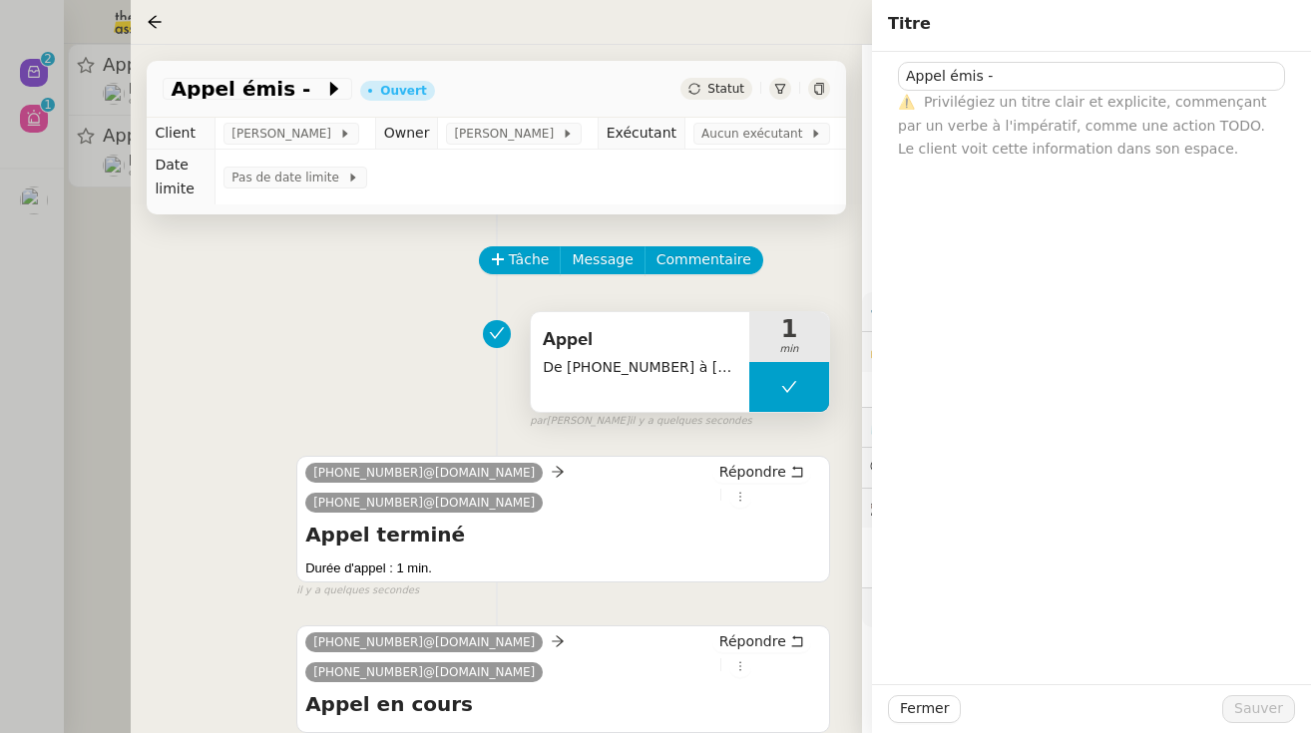
click at [76, 250] on div at bounding box center [655, 366] width 1311 height 733
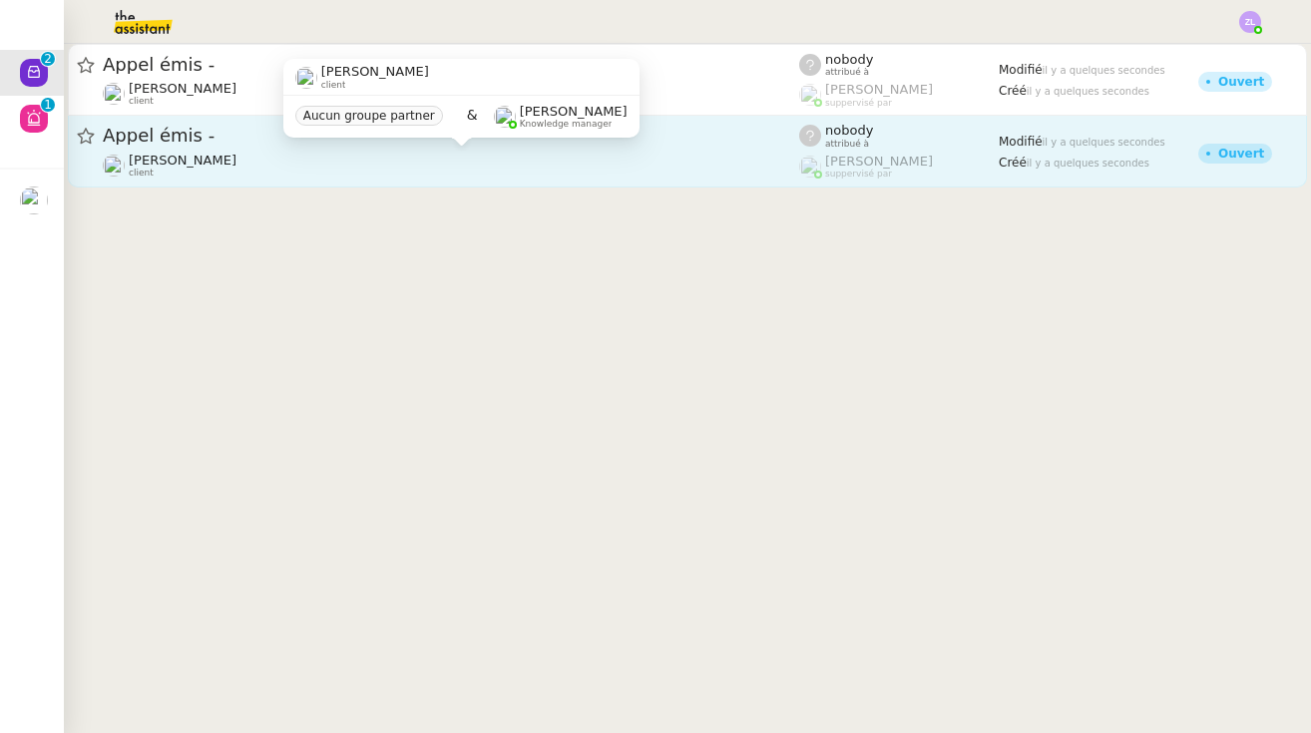
click at [236, 163] on span "[PERSON_NAME]" at bounding box center [183, 160] width 108 height 15
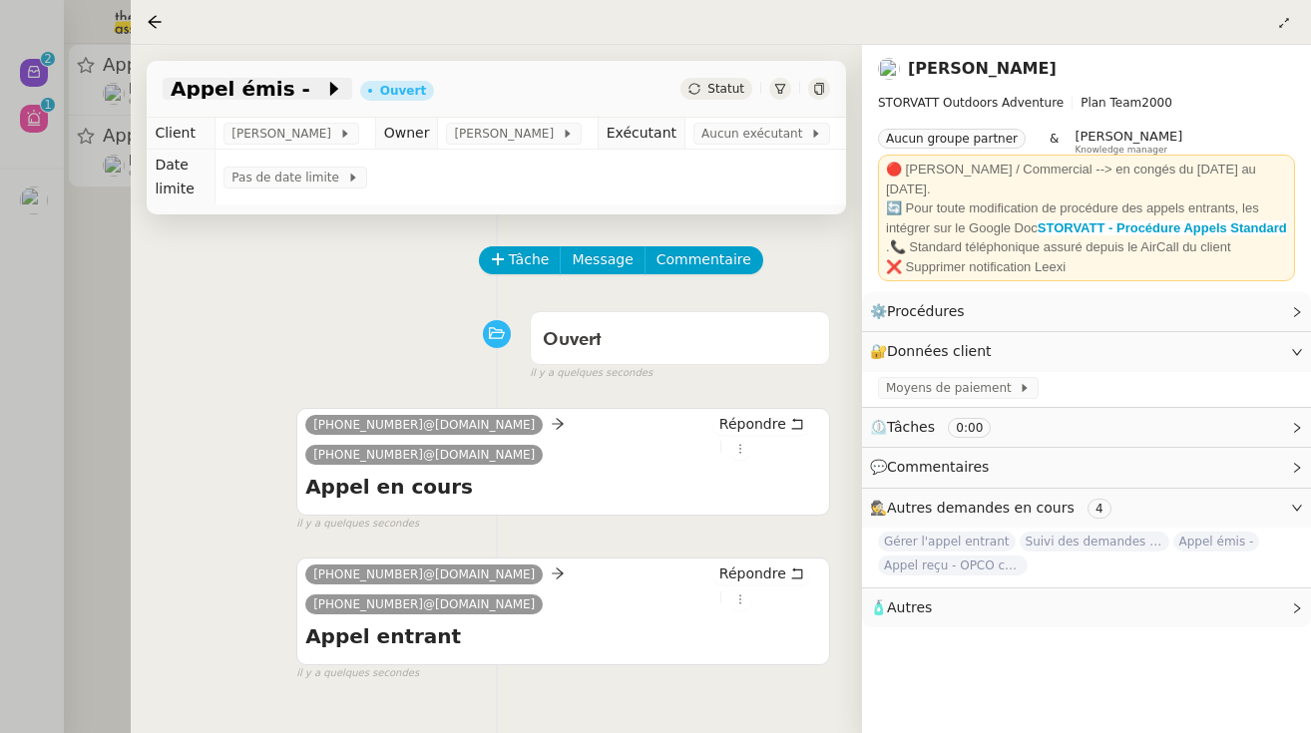
click at [277, 83] on span "Appel émis -" at bounding box center [248, 89] width 154 height 20
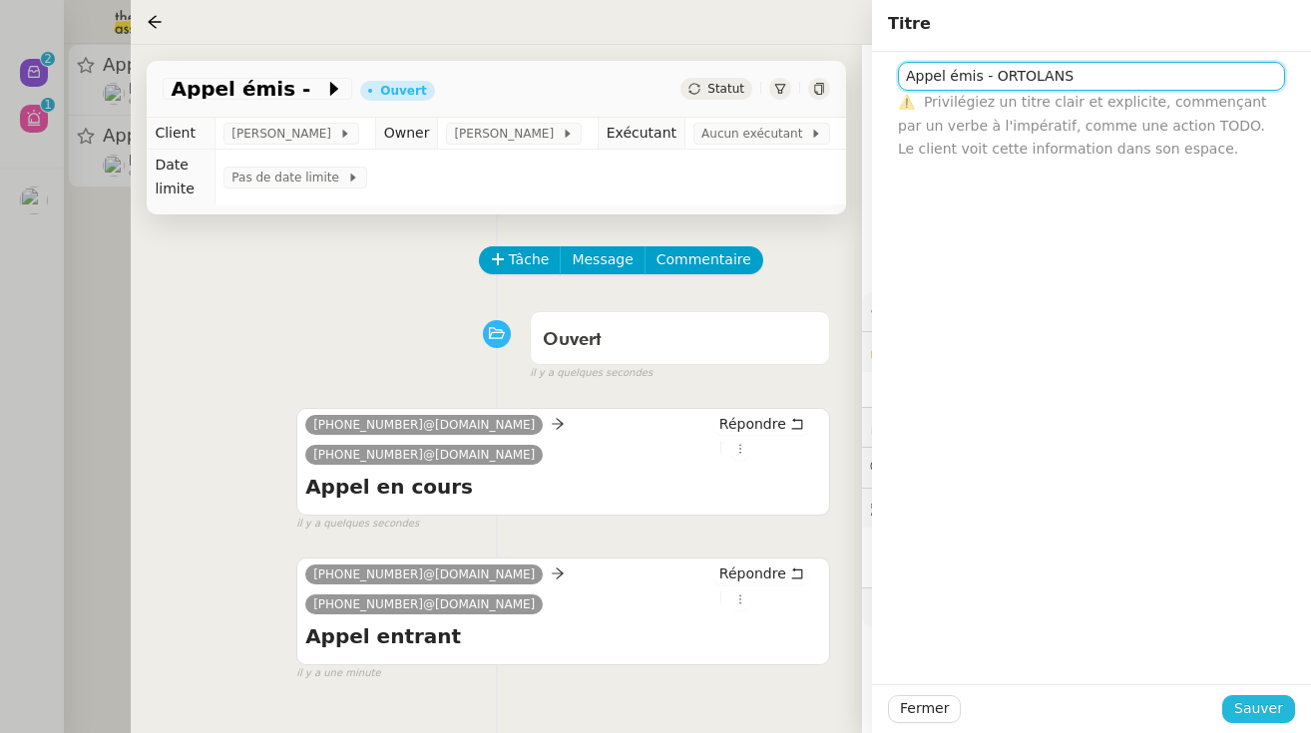
type input "Appel émis - ORTOLANS"
click at [1280, 705] on span "Sauver" at bounding box center [1258, 708] width 49 height 23
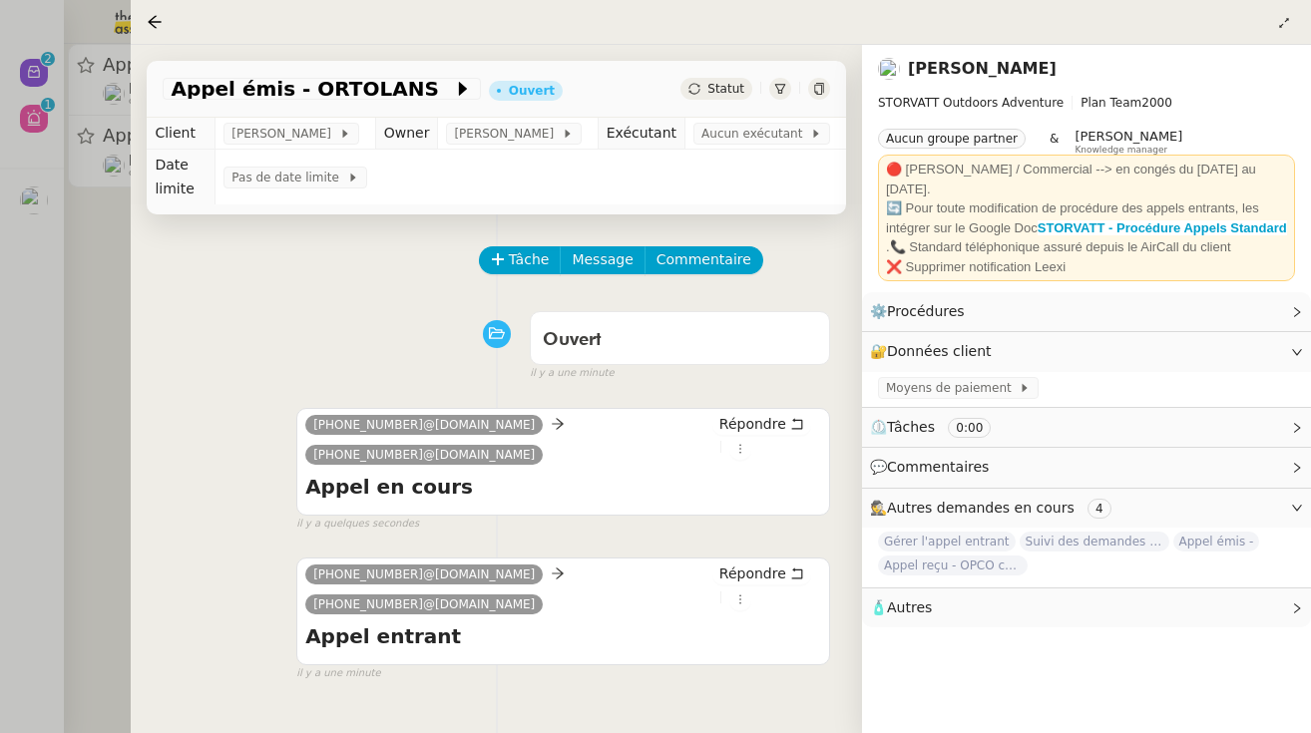
click at [720, 88] on span "Statut" at bounding box center [725, 89] width 37 height 14
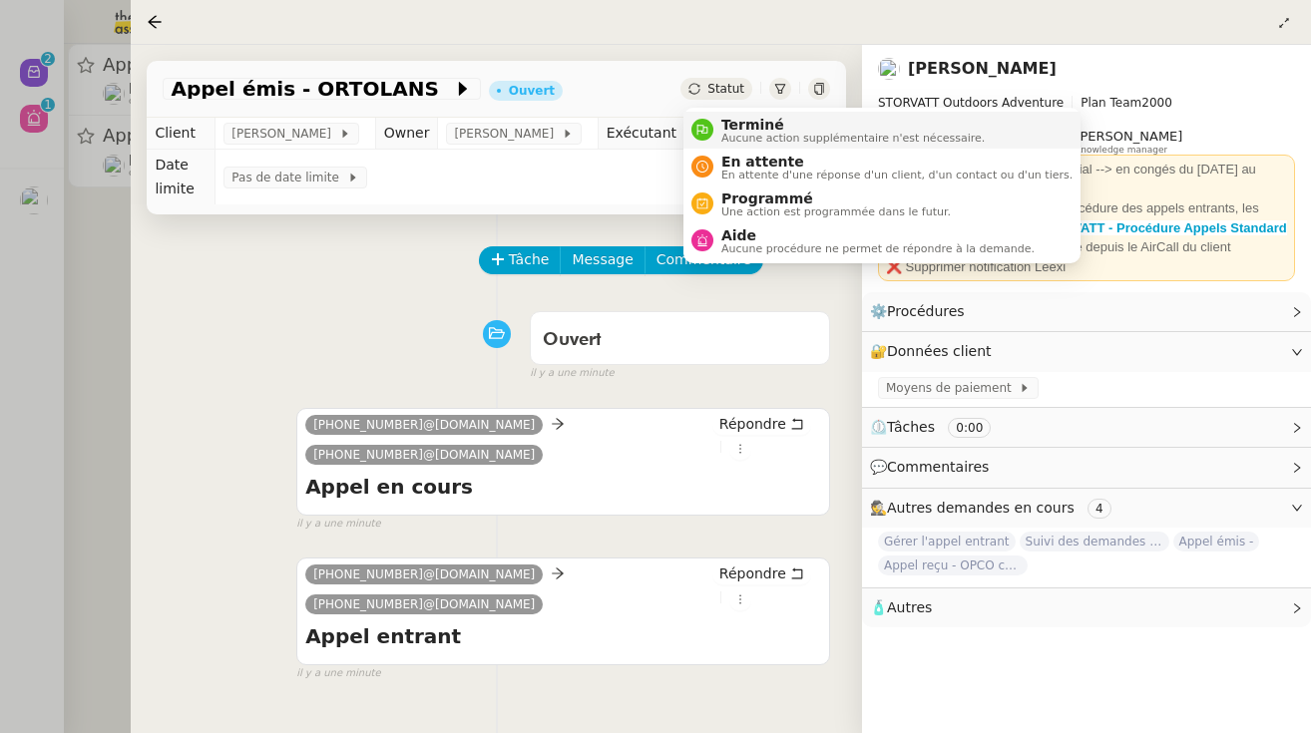
click at [721, 129] on span "Terminé" at bounding box center [852, 125] width 263 height 16
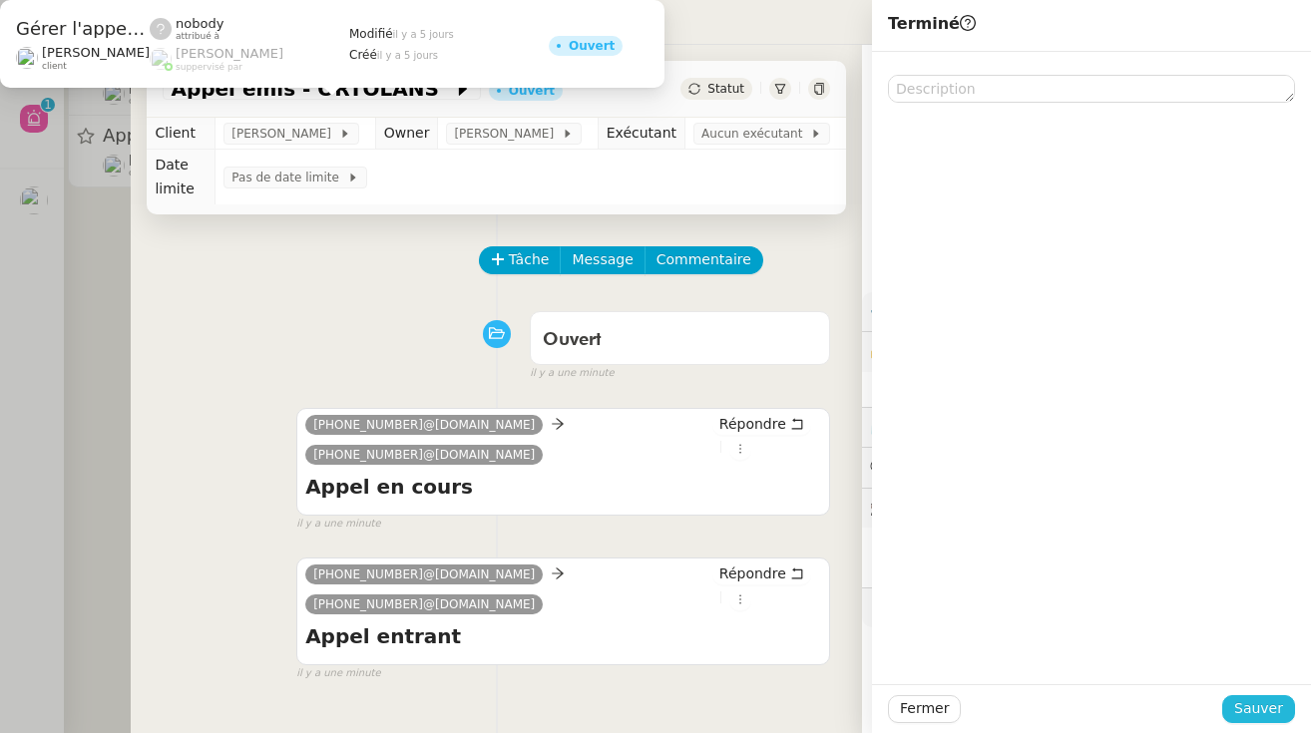
click at [1276, 718] on span "Sauver" at bounding box center [1258, 708] width 49 height 23
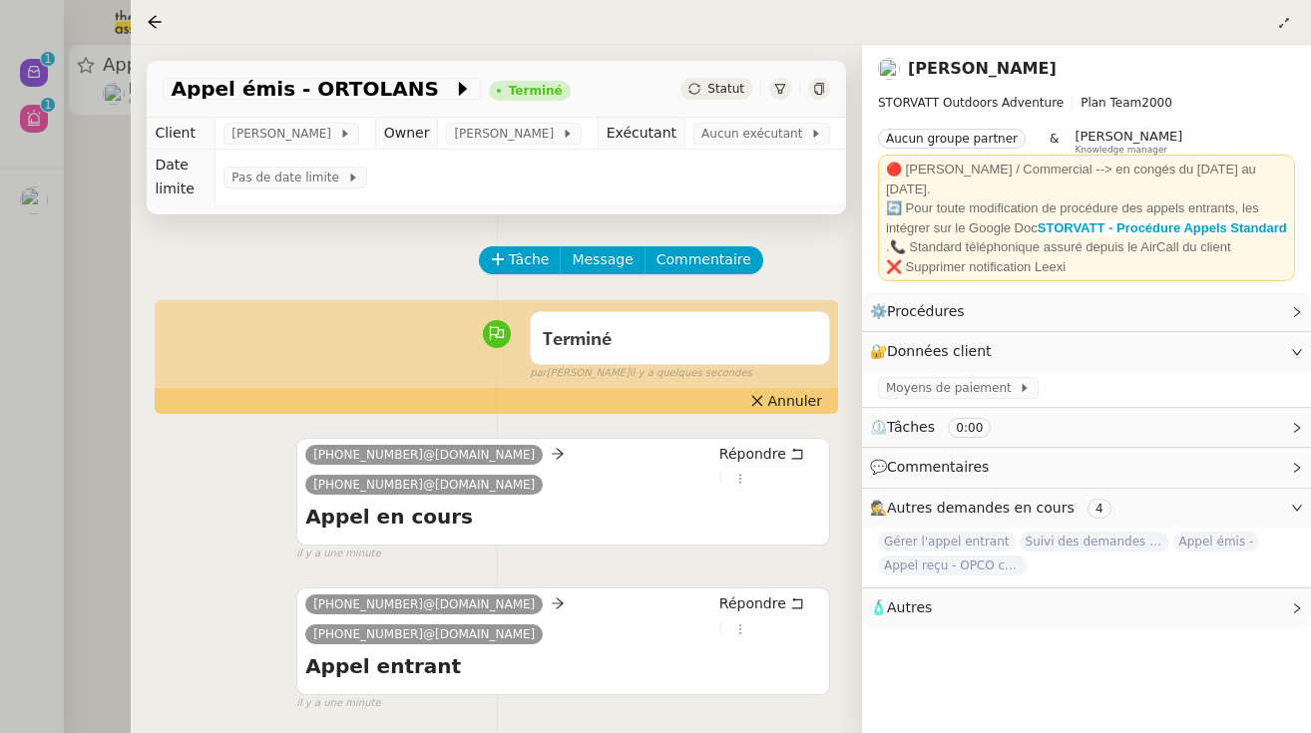
click at [99, 177] on div at bounding box center [655, 366] width 1311 height 733
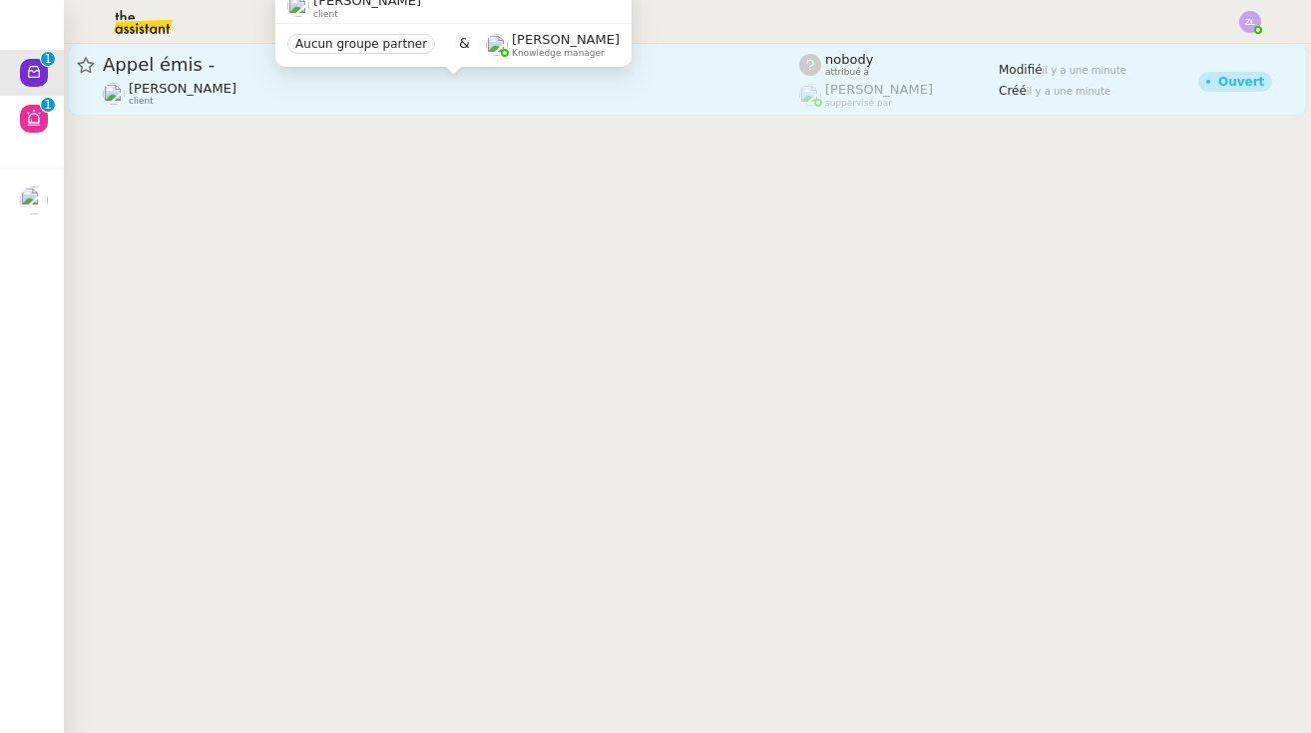
click at [211, 83] on span "[PERSON_NAME]" at bounding box center [183, 88] width 108 height 15
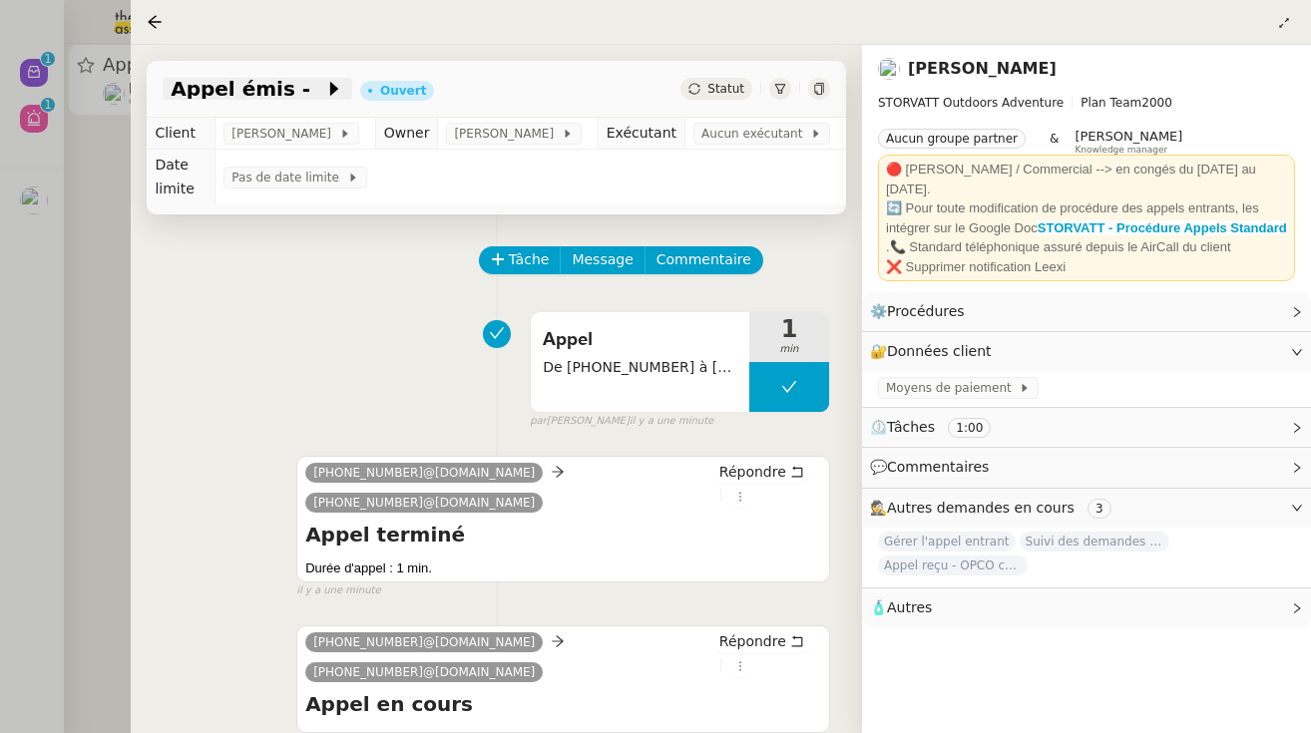
click at [310, 89] on span at bounding box center [317, 89] width 14 height 24
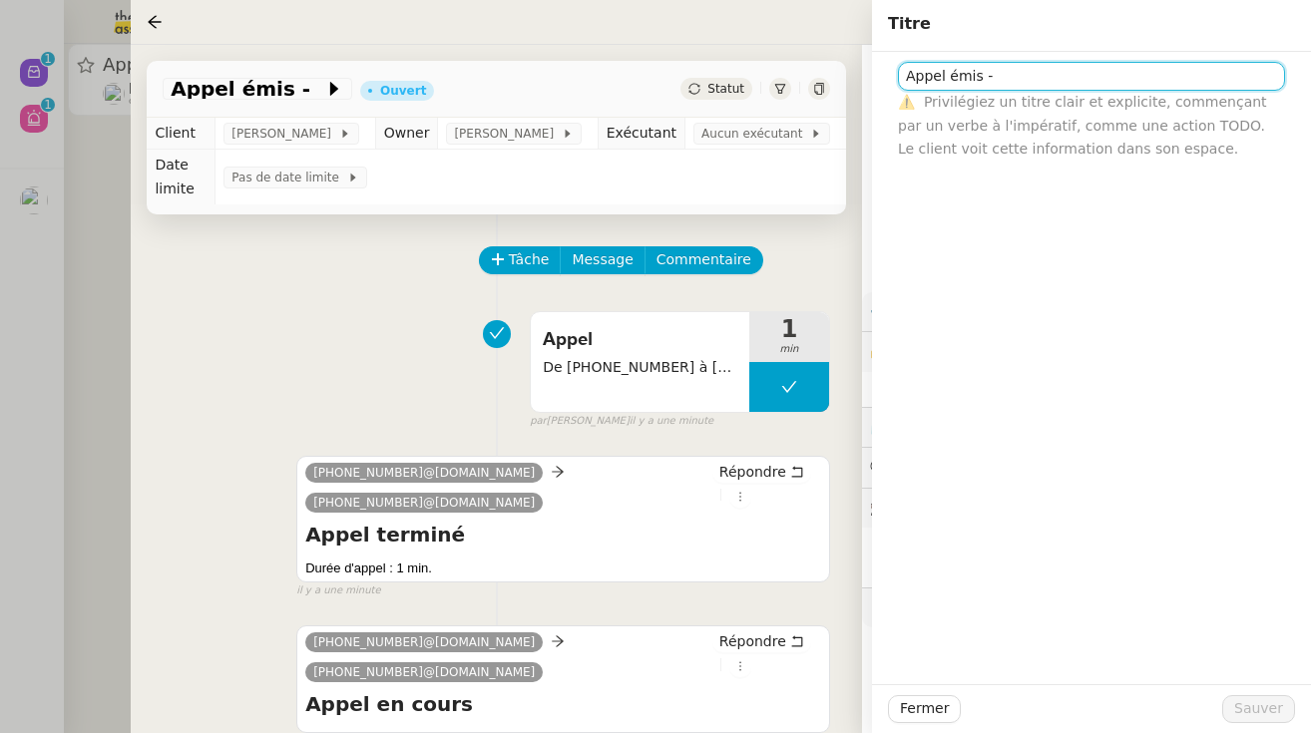
click at [1017, 73] on input "Appel émis -" at bounding box center [1091, 76] width 387 height 29
type input "Appel émis - ORTOLANS"
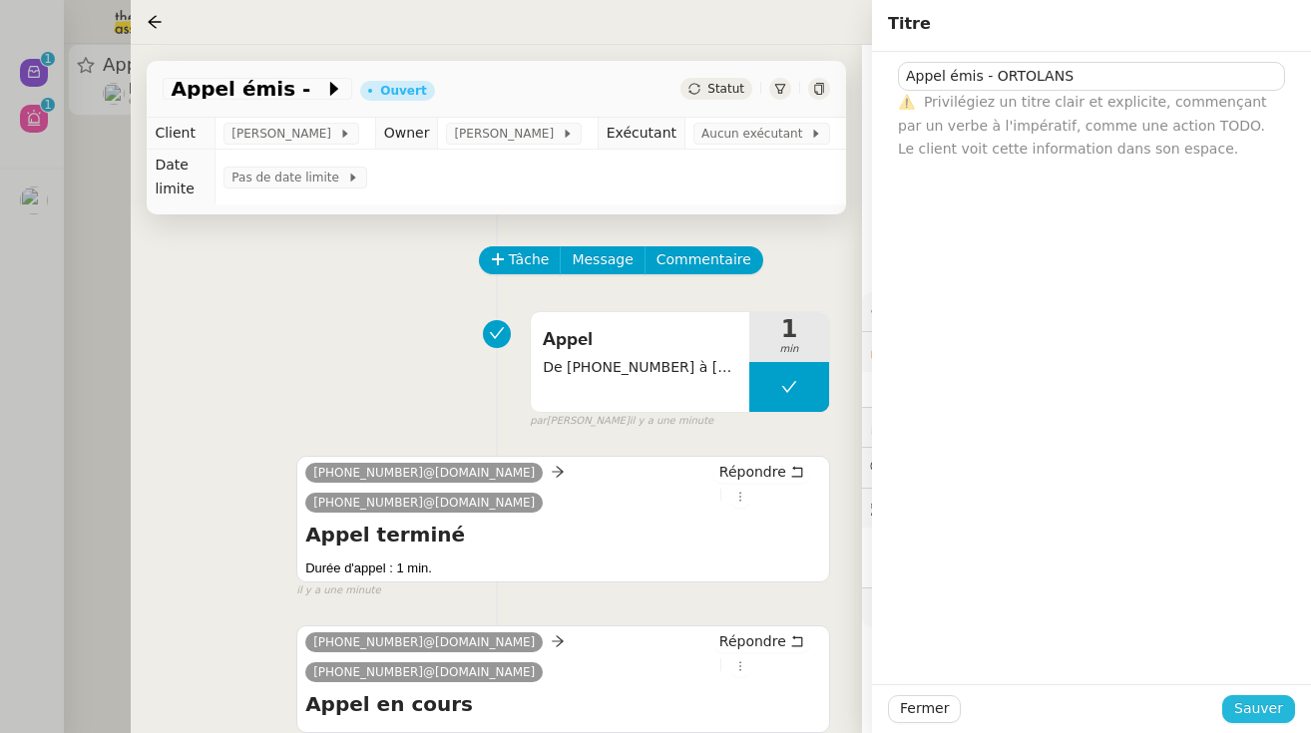
click at [1273, 701] on span "Sauver" at bounding box center [1258, 708] width 49 height 23
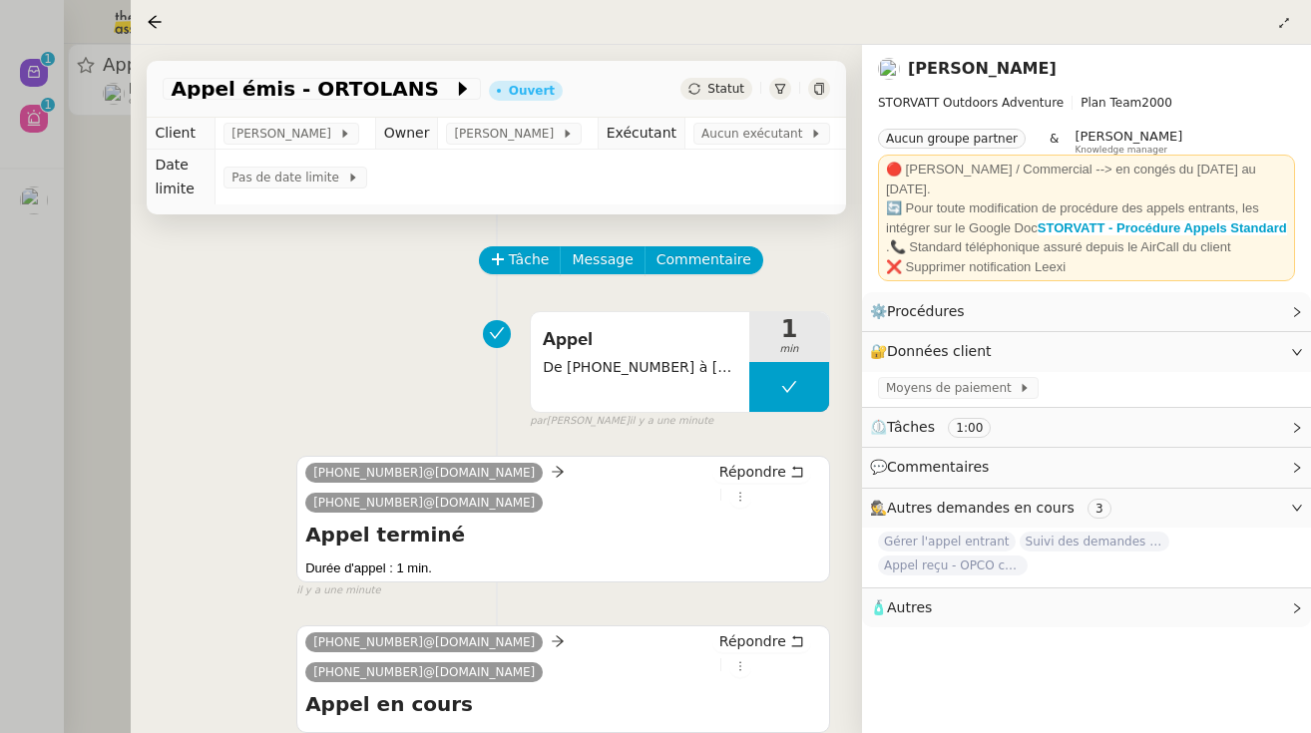
click at [85, 176] on div at bounding box center [655, 366] width 1311 height 733
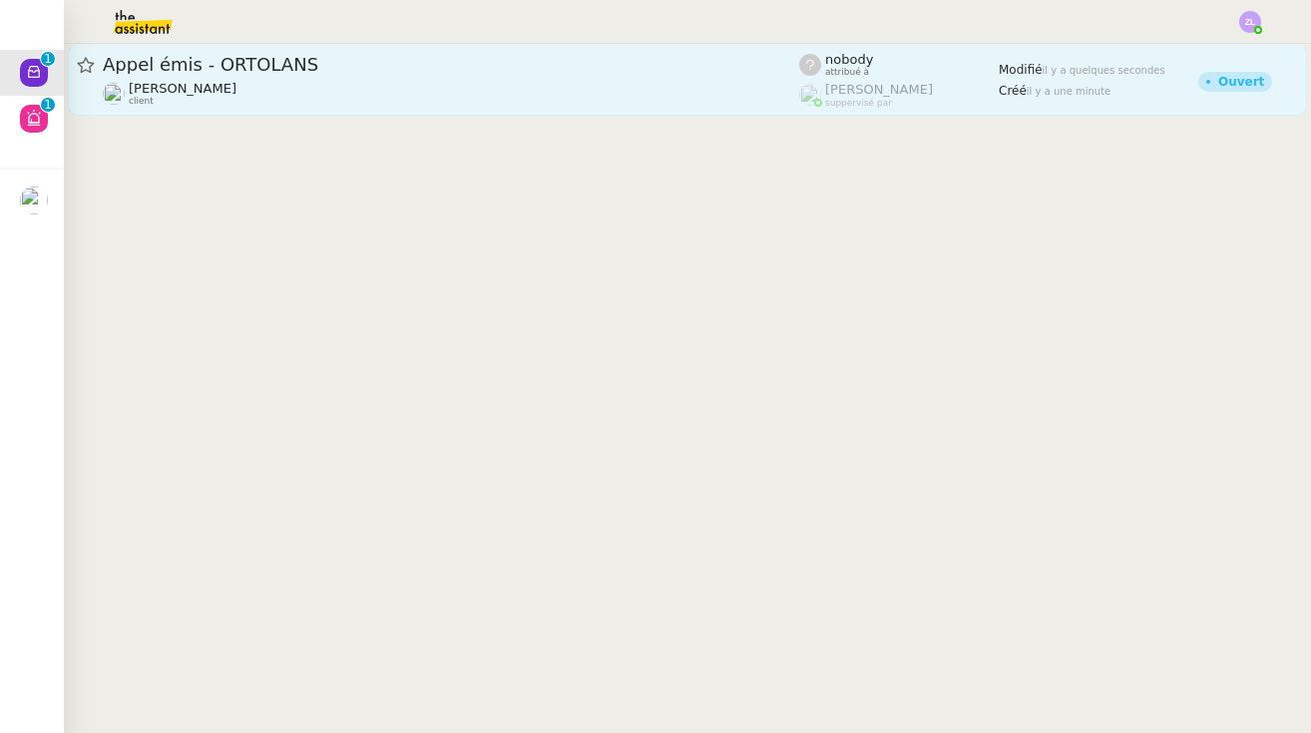
click at [295, 74] on span "Appel émis - ORTOLANS" at bounding box center [451, 65] width 696 height 18
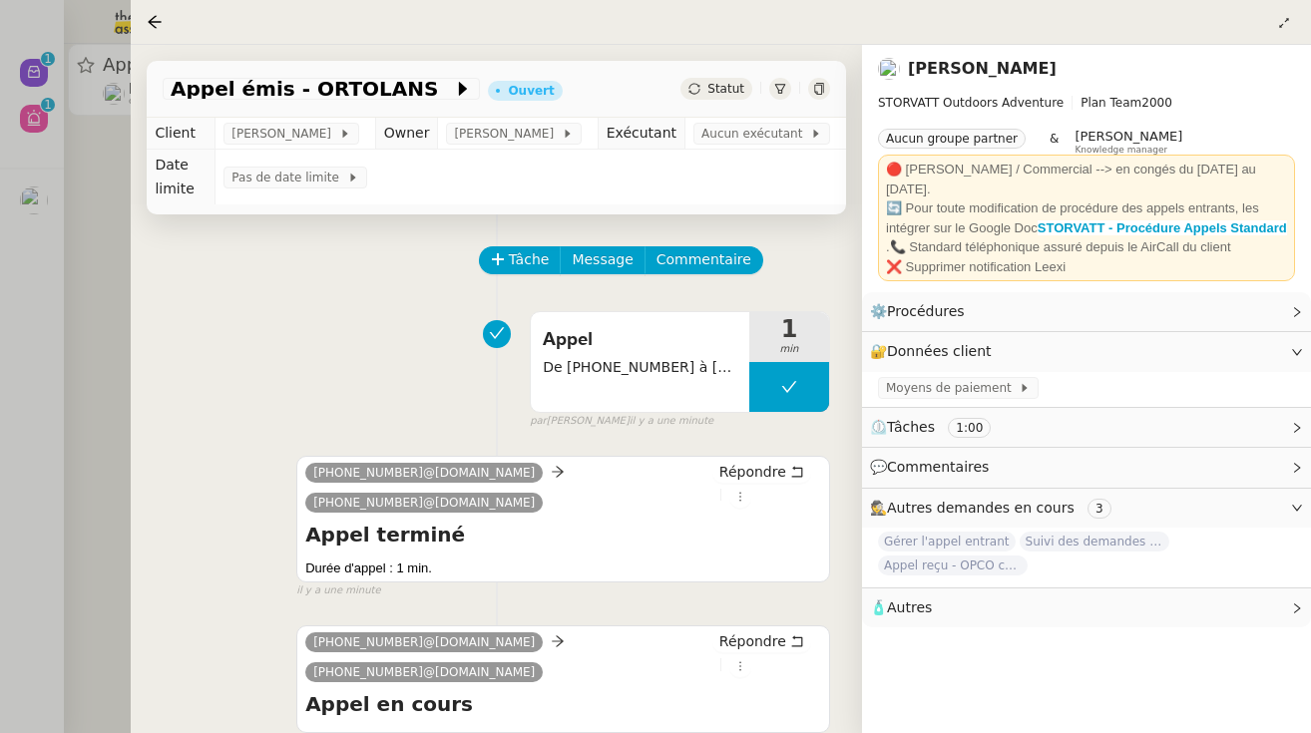
click at [12, 37] on div at bounding box center [655, 366] width 1311 height 733
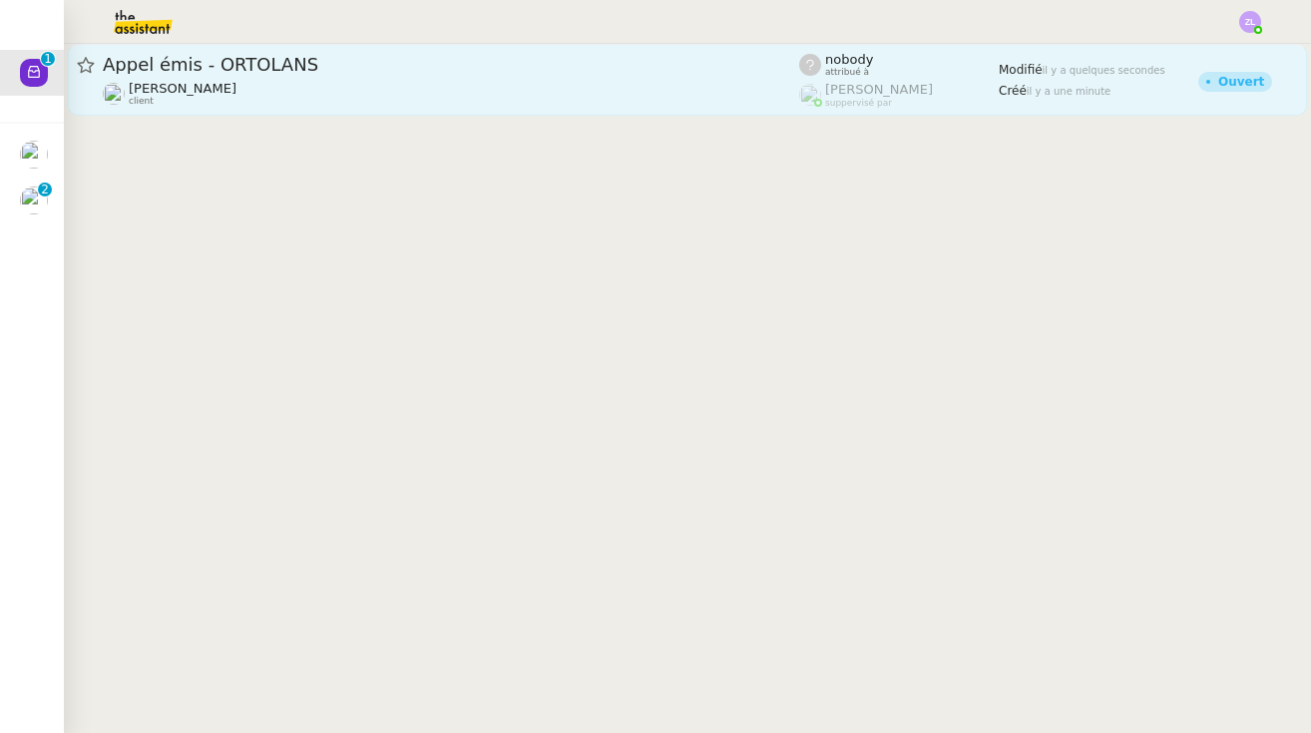
click at [412, 110] on link "Appel émis - ORTOLANS [PERSON_NAME] client nobody attribué à [PERSON_NAME] supp…" at bounding box center [687, 80] width 1239 height 72
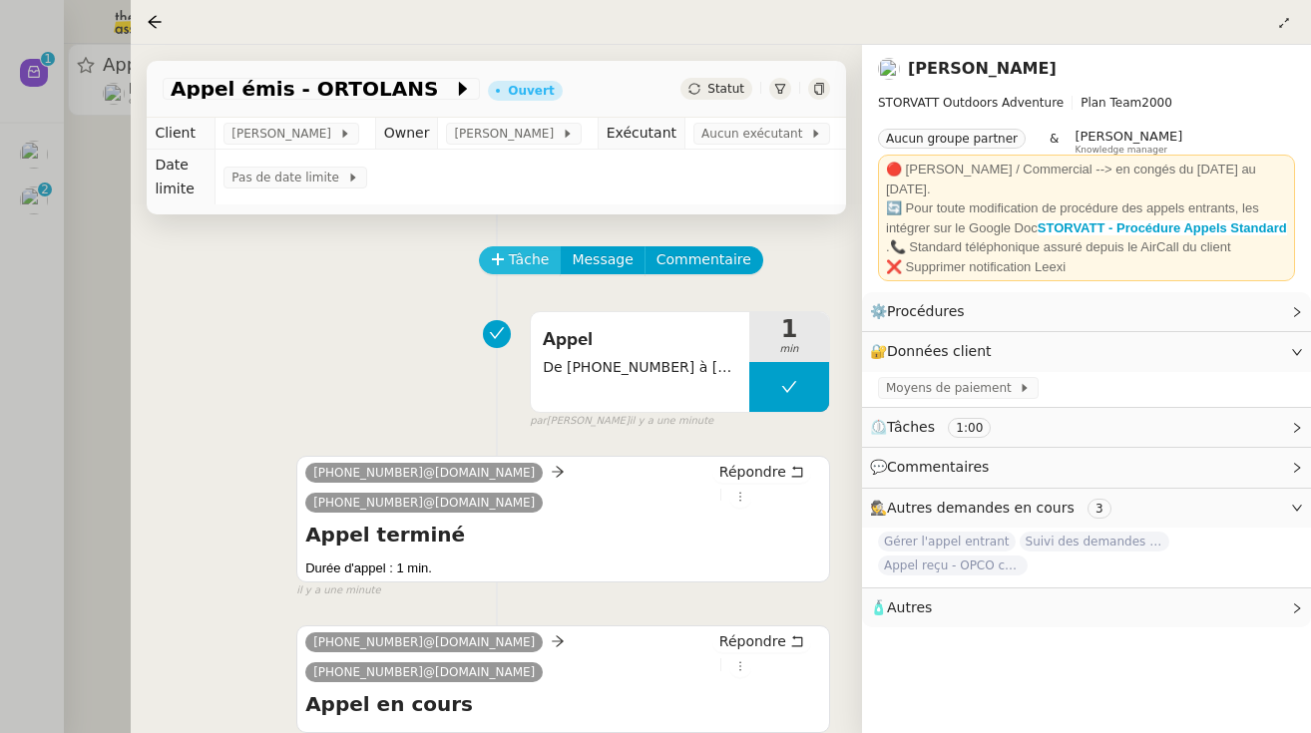
click at [513, 263] on span "Tâche" at bounding box center [529, 259] width 41 height 23
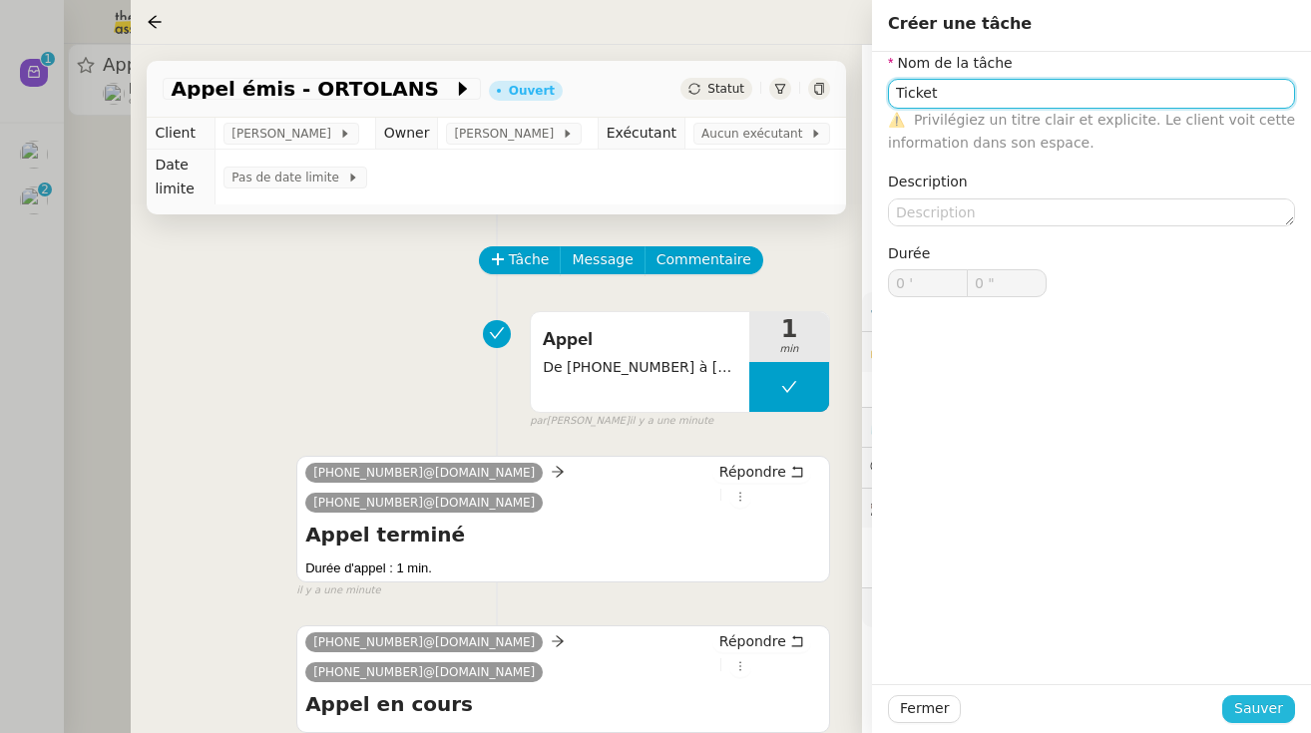
type input "Ticket"
click at [1278, 710] on span "Sauver" at bounding box center [1258, 708] width 49 height 23
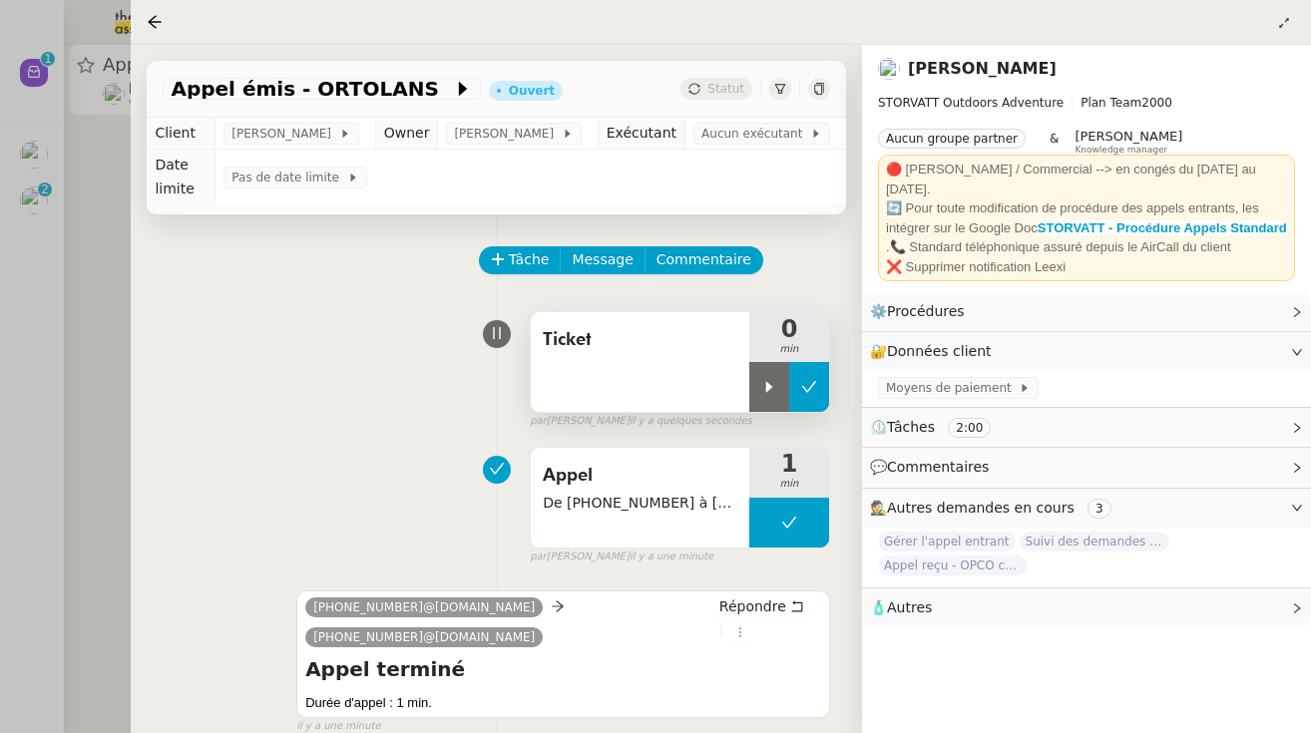
click at [811, 385] on icon at bounding box center [809, 387] width 16 height 16
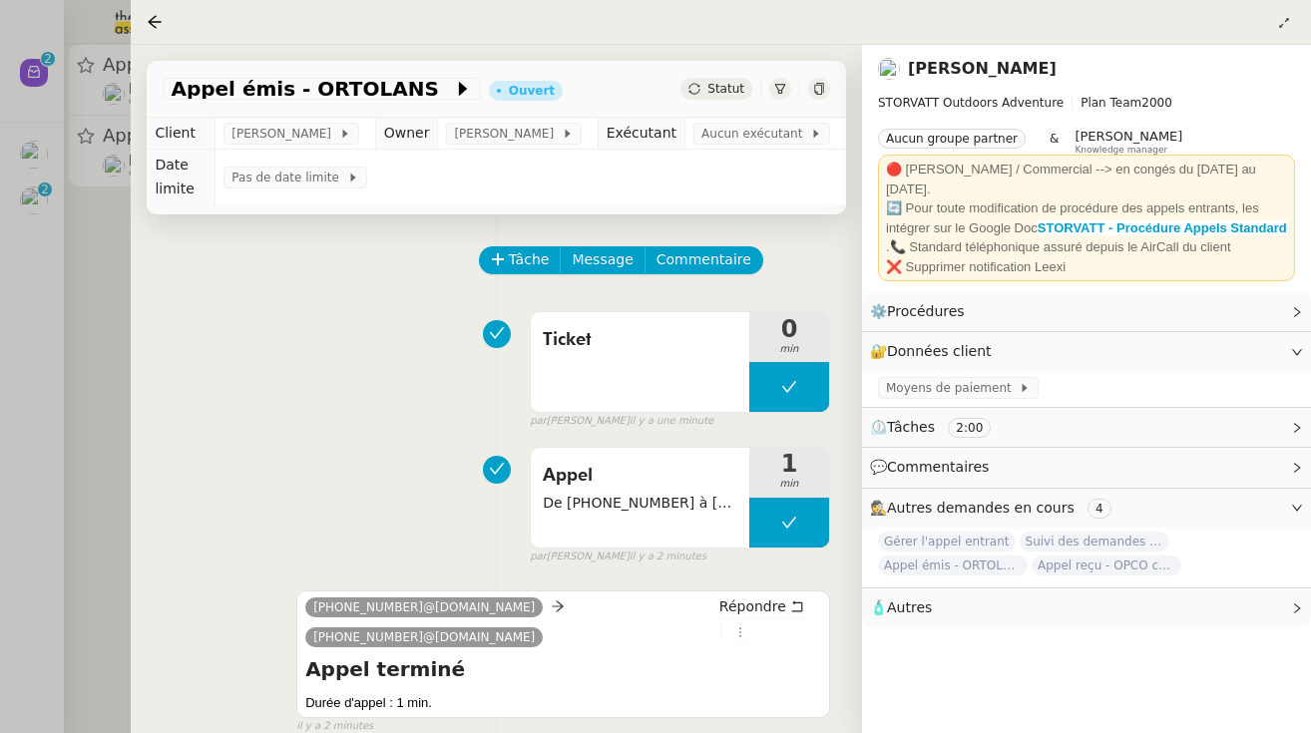
click at [54, 209] on div at bounding box center [655, 366] width 1311 height 733
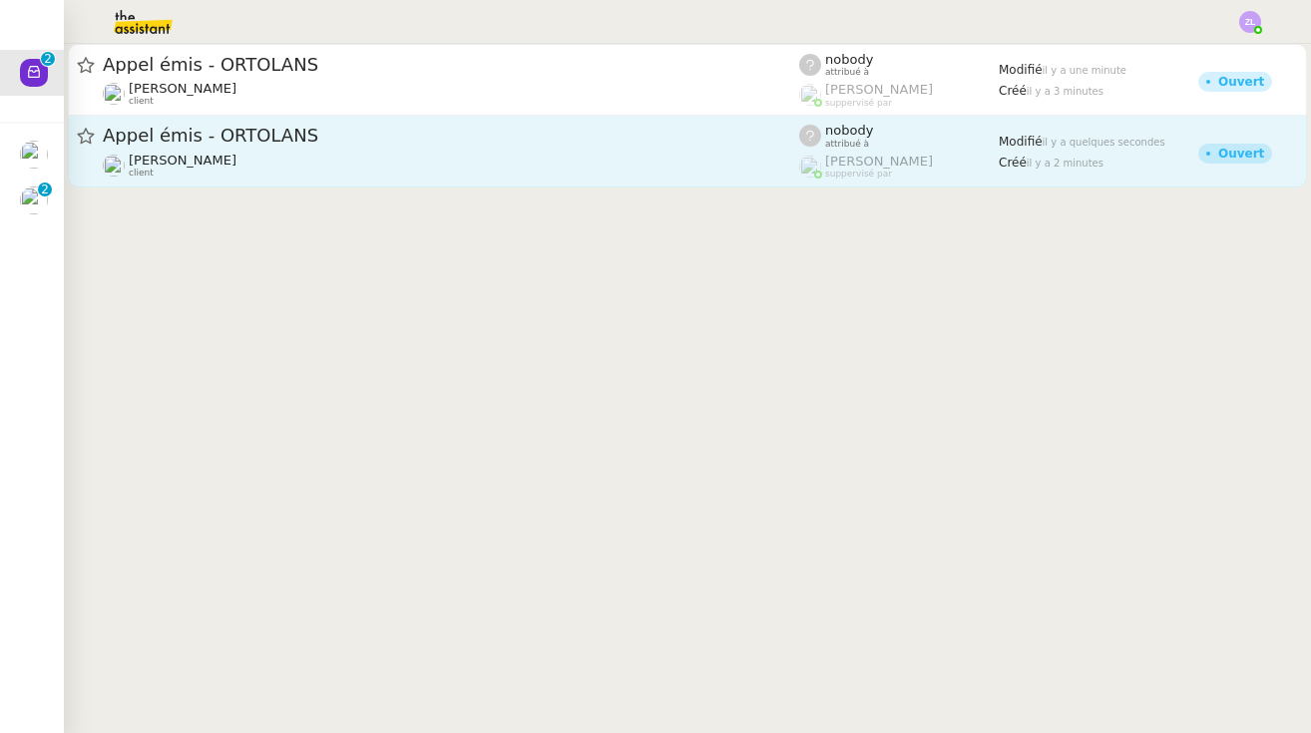
click at [230, 150] on div "Appel émis - ORTOLANS [PERSON_NAME] client" at bounding box center [451, 151] width 696 height 55
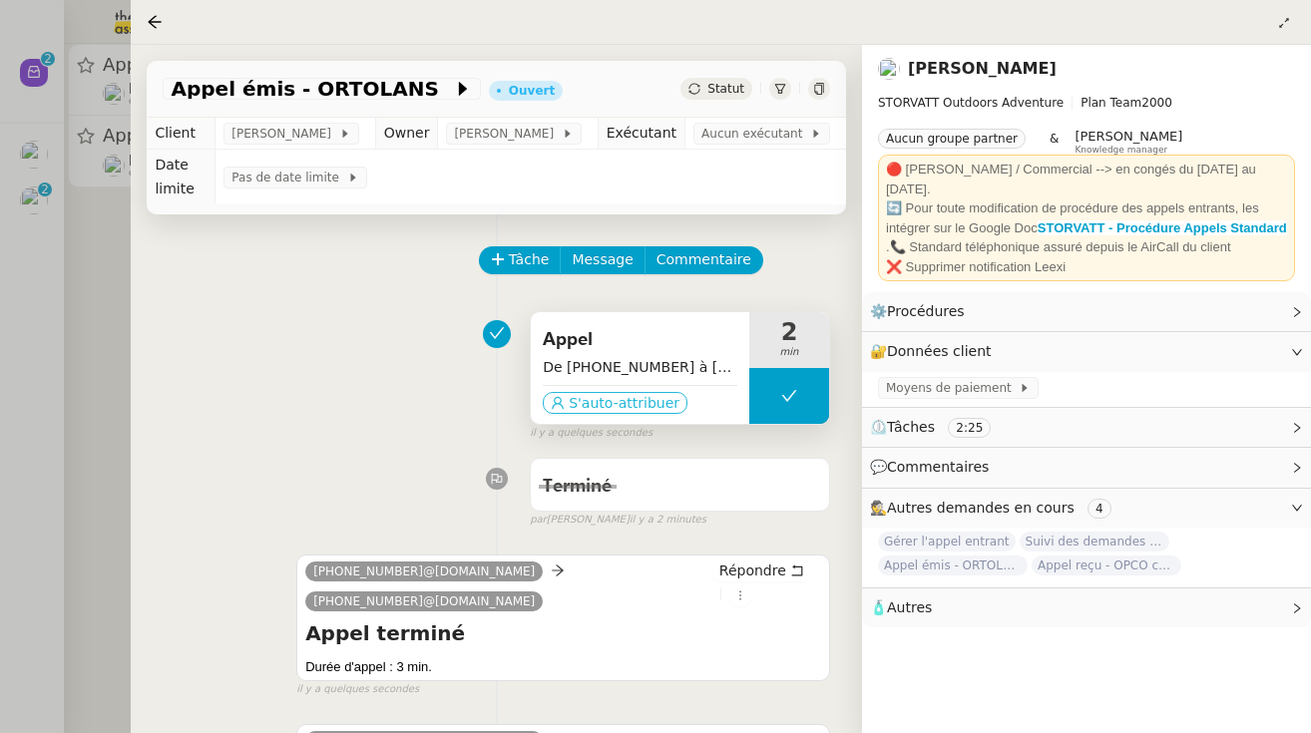
click at [602, 397] on span "S'auto-attribuer" at bounding box center [624, 403] width 111 height 20
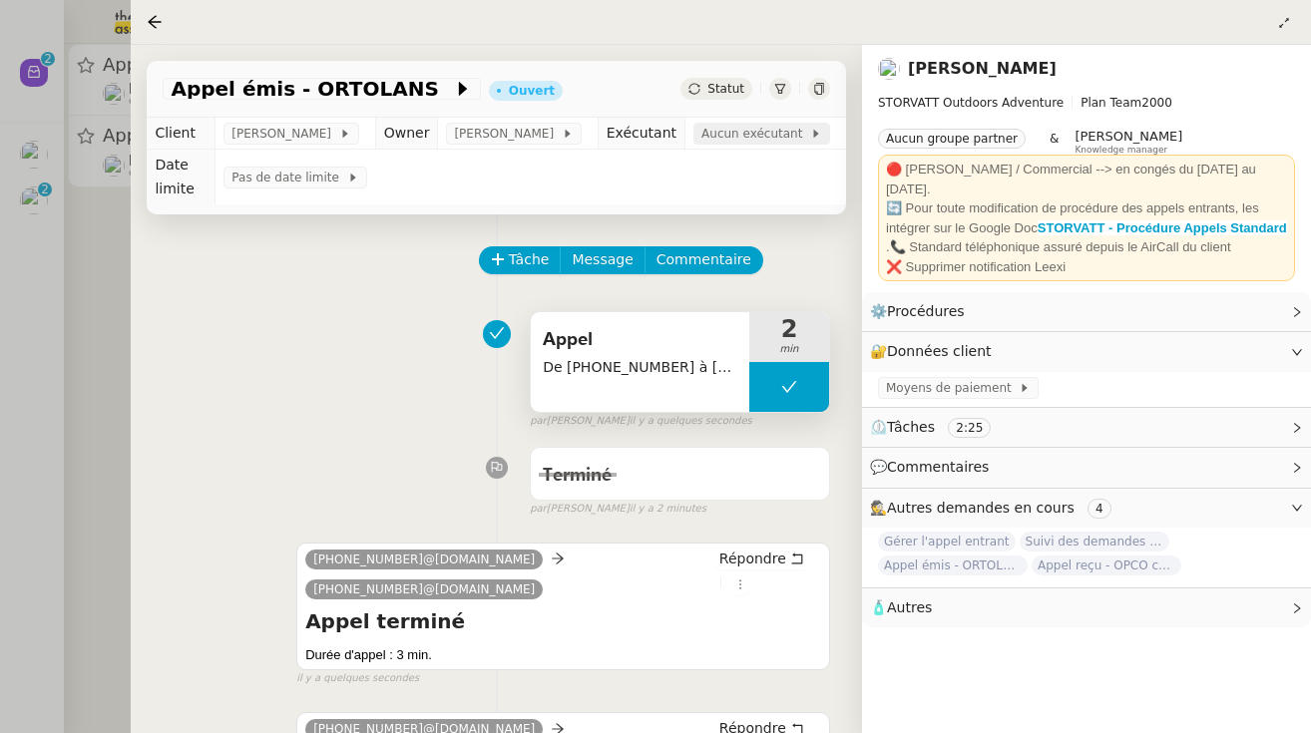
click at [760, 126] on span "Aucun exécutant" at bounding box center [755, 134] width 109 height 20
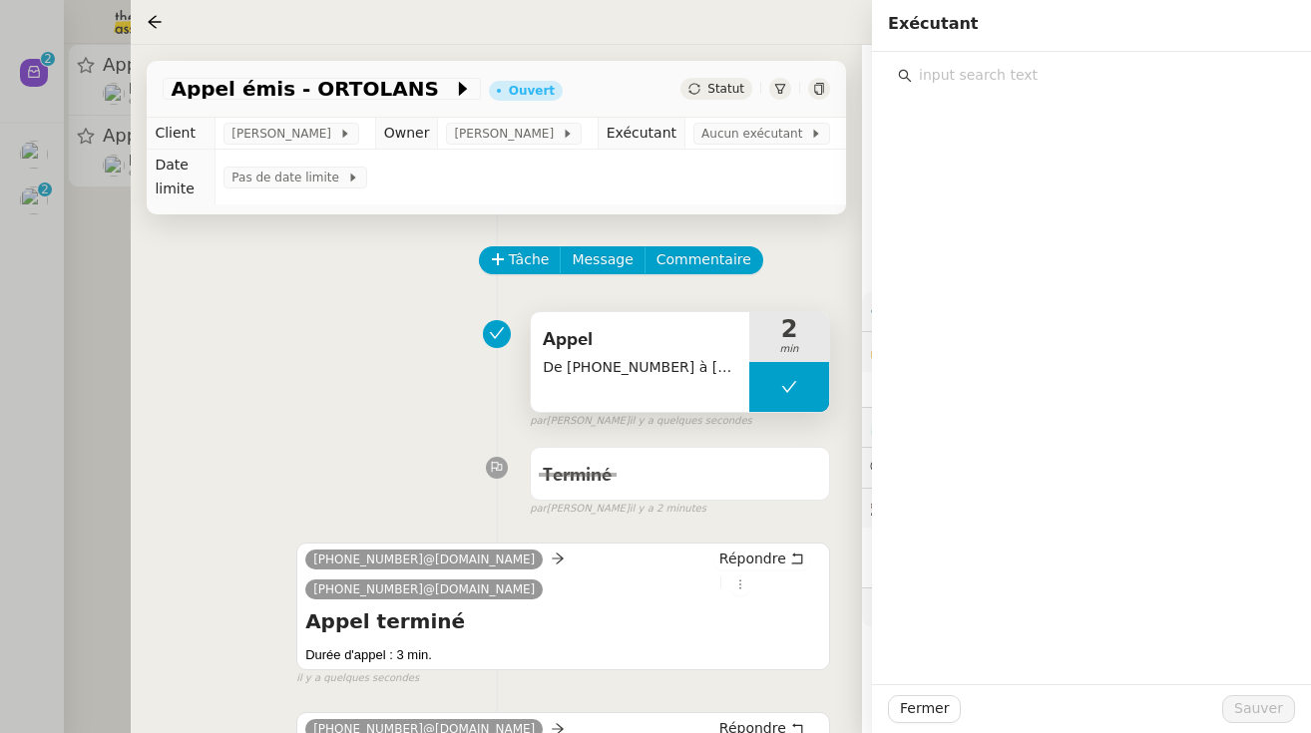
click at [959, 65] on input "text" at bounding box center [1098, 75] width 373 height 27
type input "zoe"
click at [991, 118] on span "[PERSON_NAME]" at bounding box center [994, 120] width 116 height 16
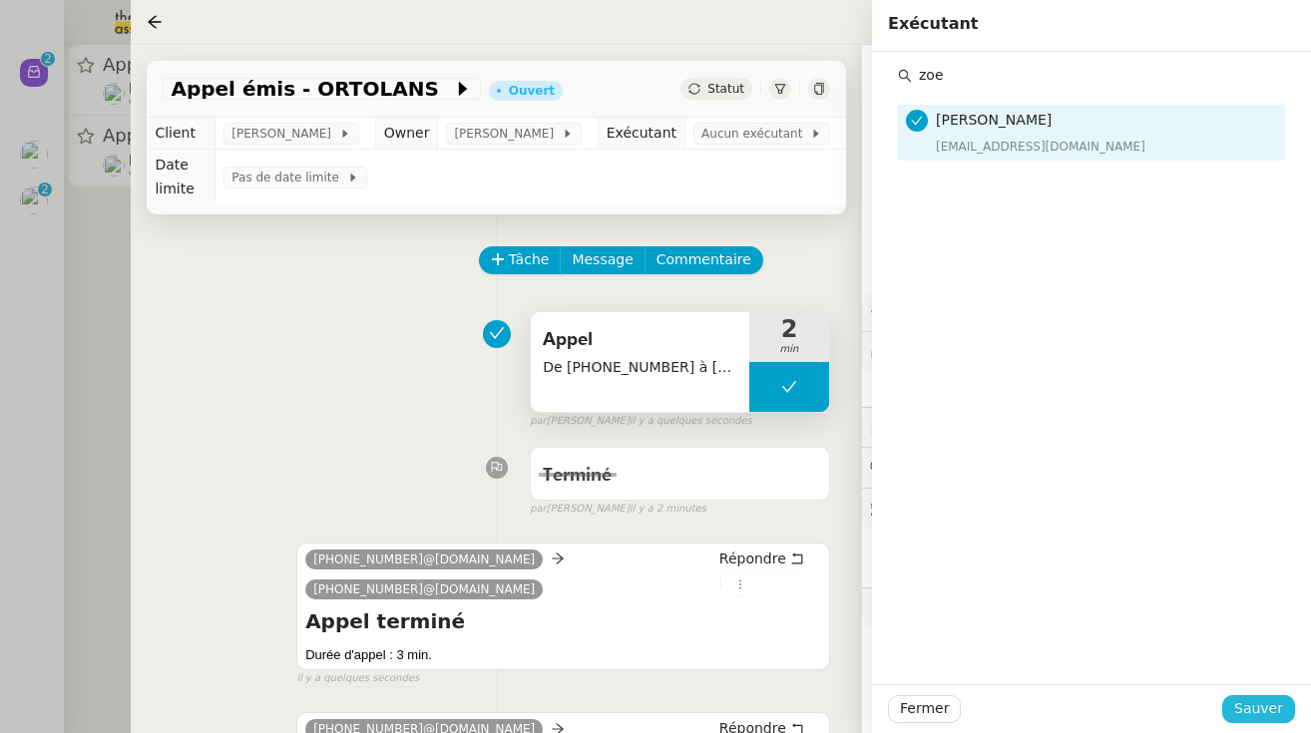
click at [1258, 705] on span "Sauver" at bounding box center [1258, 708] width 49 height 23
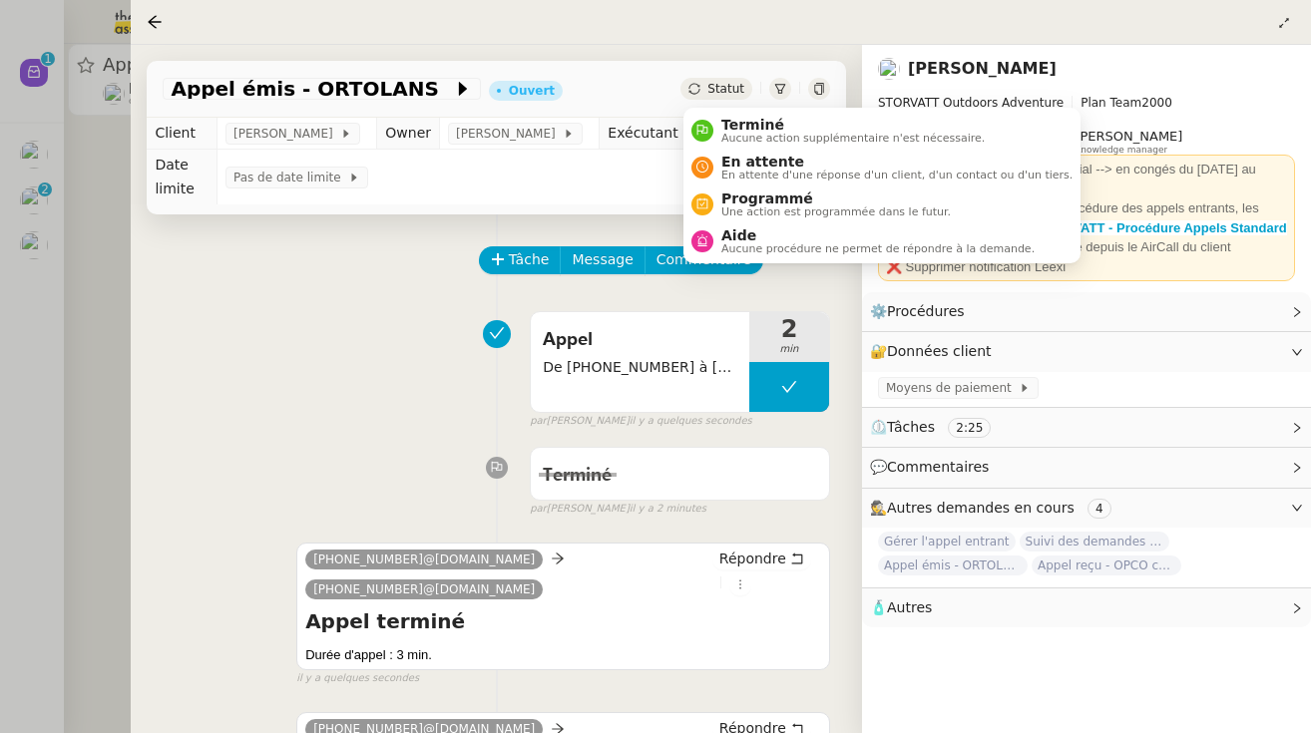
click at [727, 94] on span "Statut" at bounding box center [725, 89] width 37 height 14
click at [742, 142] on span "Aucune action supplémentaire n'est nécessaire." at bounding box center [852, 138] width 263 height 11
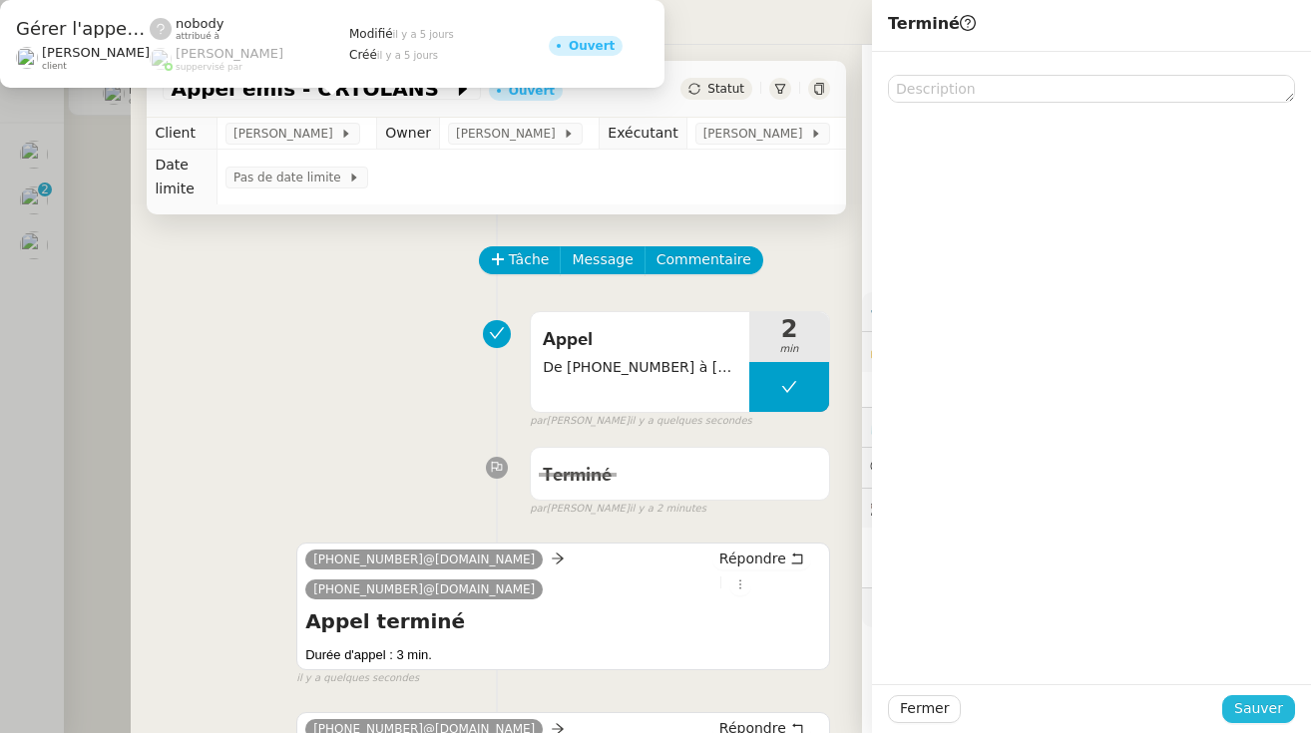
click at [1253, 710] on span "Sauver" at bounding box center [1258, 708] width 49 height 23
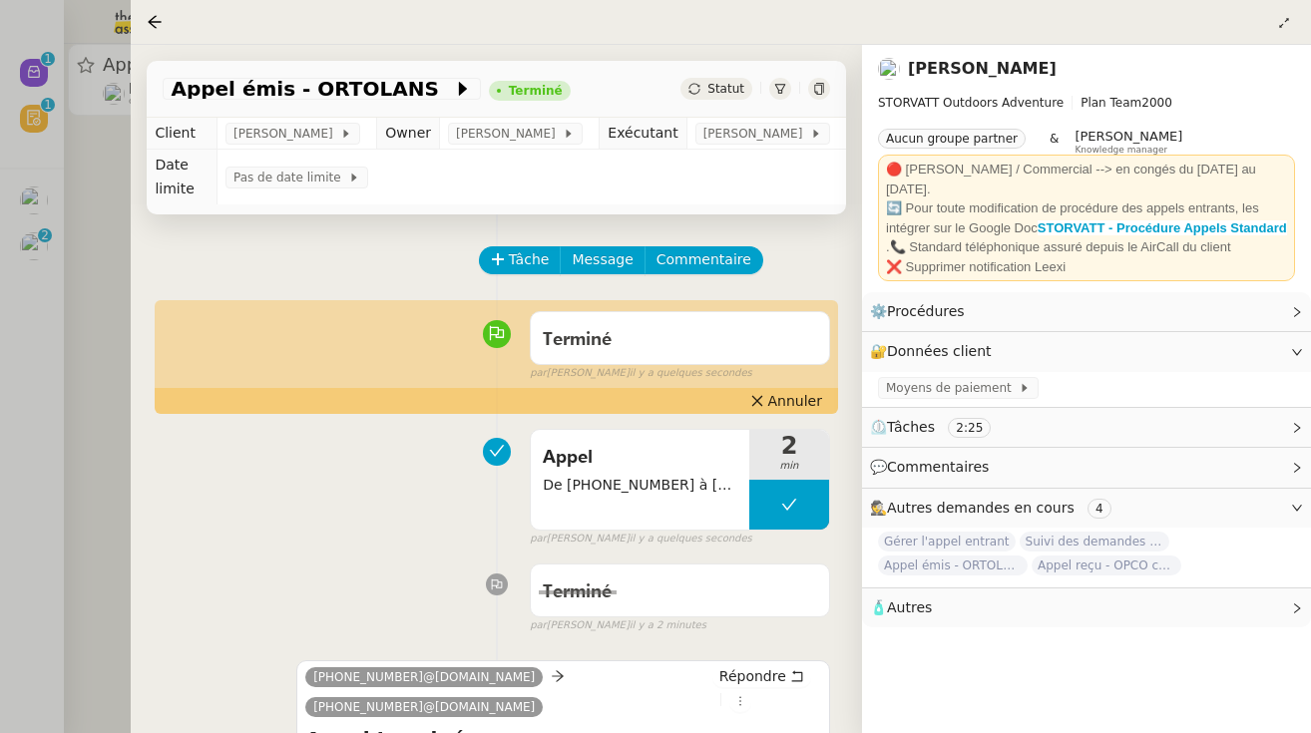
click at [69, 332] on div at bounding box center [655, 366] width 1311 height 733
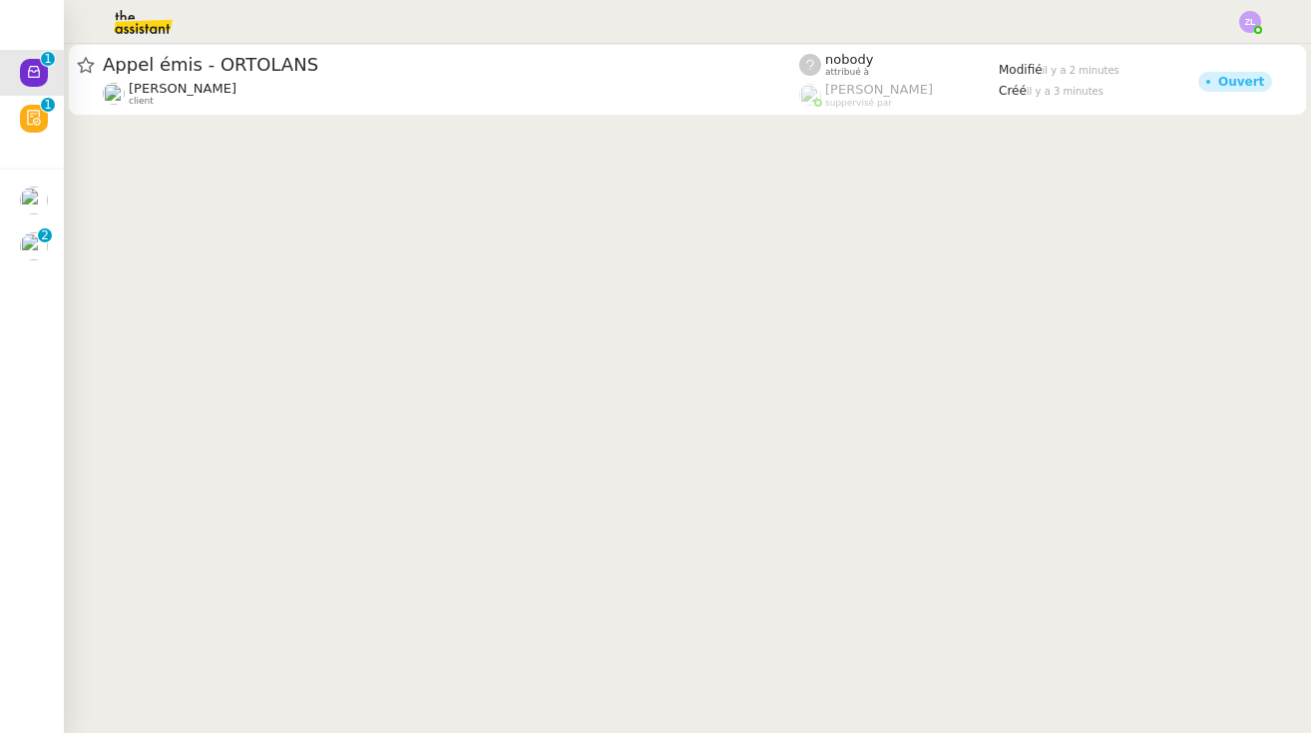
click at [195, 29] on img at bounding box center [127, 22] width 155 height 44
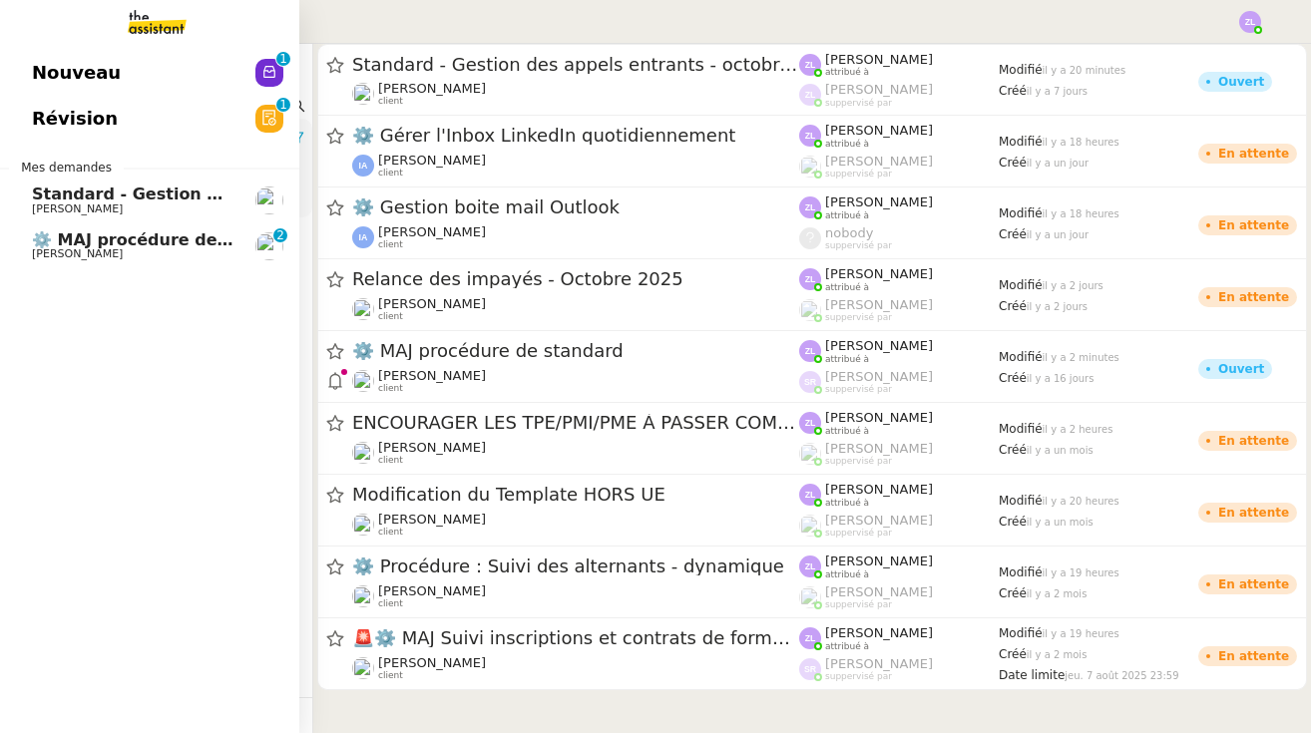
click at [222, 65] on link "Nouveau 0 1 2 3 4 5 6 7 8 9" at bounding box center [149, 73] width 299 height 46
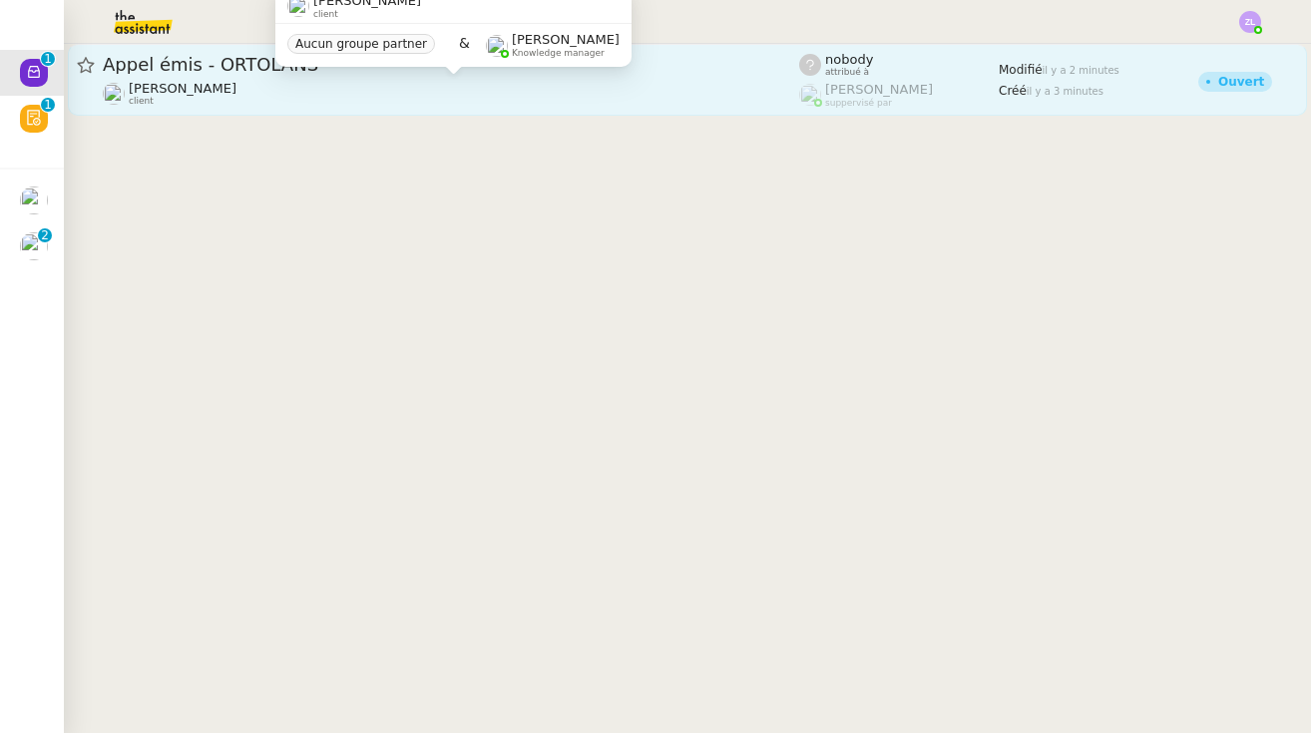
click at [396, 93] on div "[PERSON_NAME] client" at bounding box center [451, 94] width 696 height 26
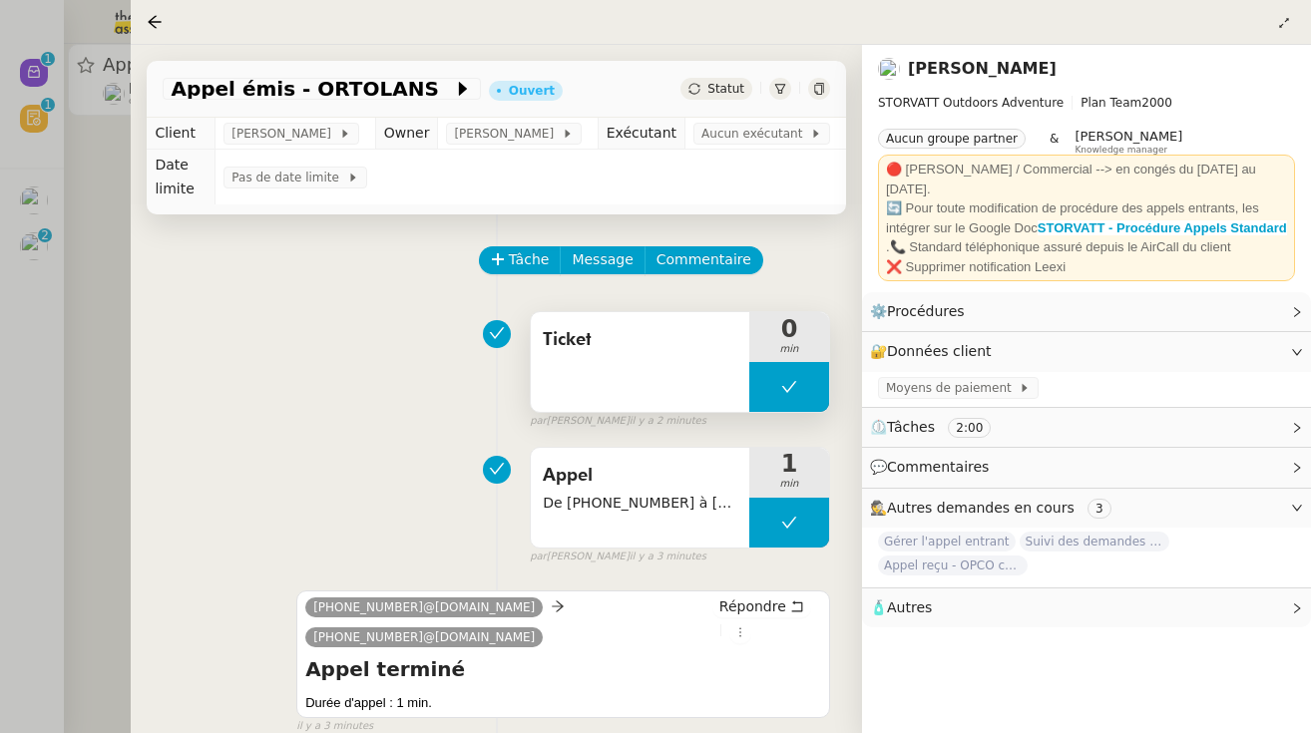
click at [760, 379] on button at bounding box center [789, 387] width 80 height 50
click at [761, 379] on icon at bounding box center [769, 387] width 16 height 16
click at [772, 383] on div at bounding box center [789, 387] width 80 height 50
click at [818, 379] on button at bounding box center [809, 387] width 40 height 50
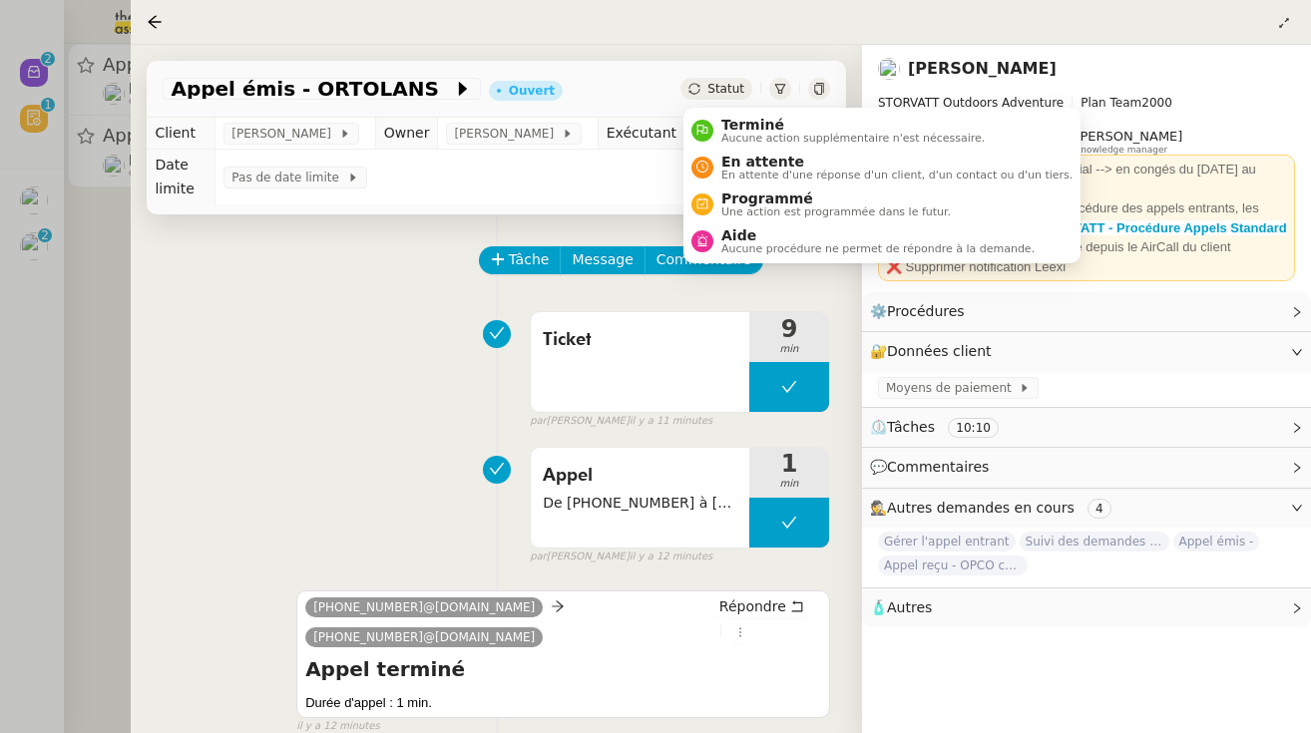
click at [734, 84] on span "Statut" at bounding box center [725, 89] width 37 height 14
click at [746, 143] on span "Aucune action supplémentaire n'est nécessaire." at bounding box center [852, 138] width 263 height 11
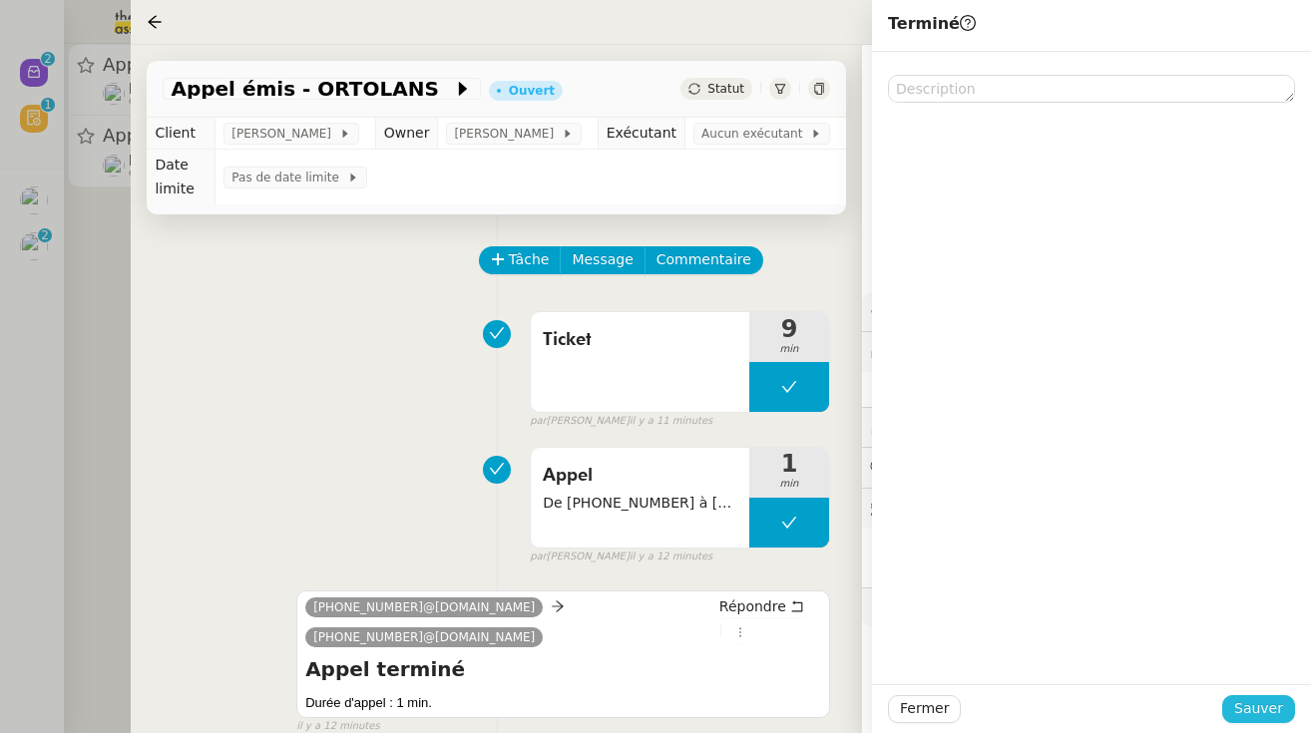
click at [1288, 701] on button "Sauver" at bounding box center [1258, 709] width 73 height 28
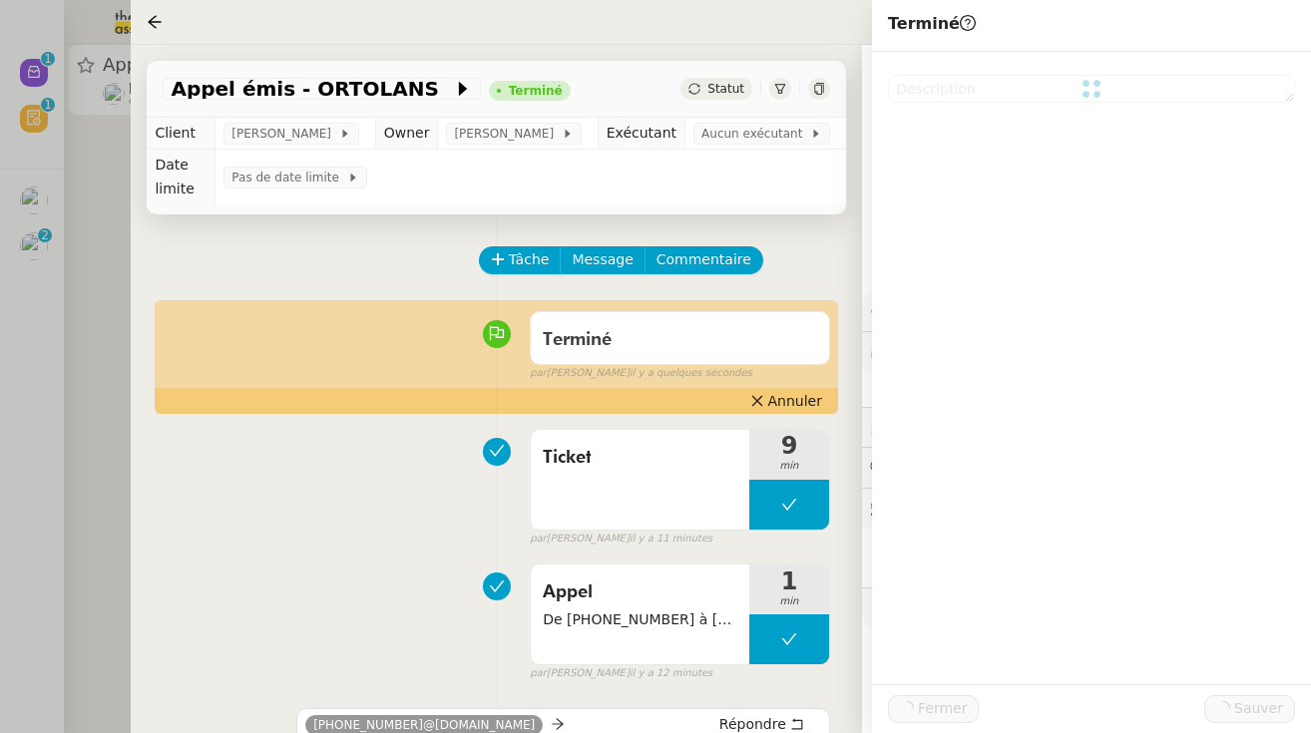
click at [99, 247] on div at bounding box center [655, 366] width 1311 height 733
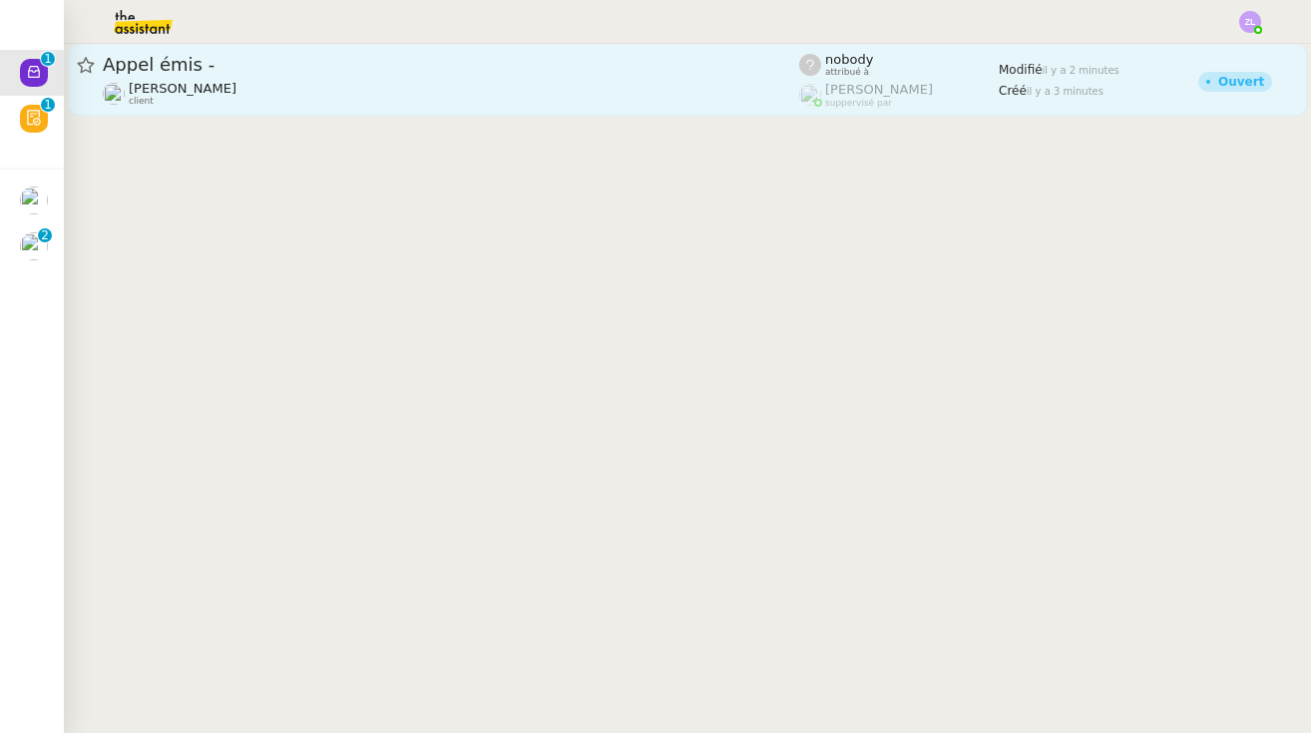
click at [217, 55] on div "Appel émis -" at bounding box center [451, 65] width 696 height 24
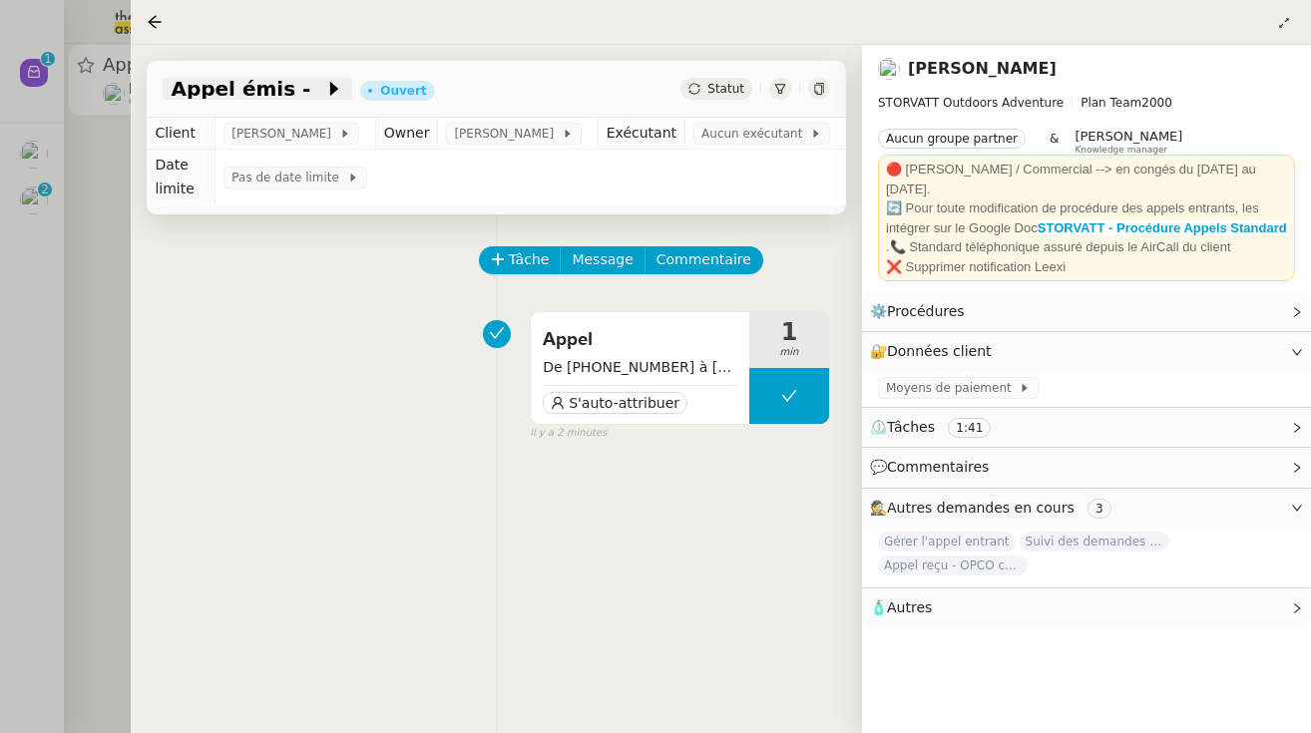
click at [310, 97] on span at bounding box center [317, 89] width 14 height 24
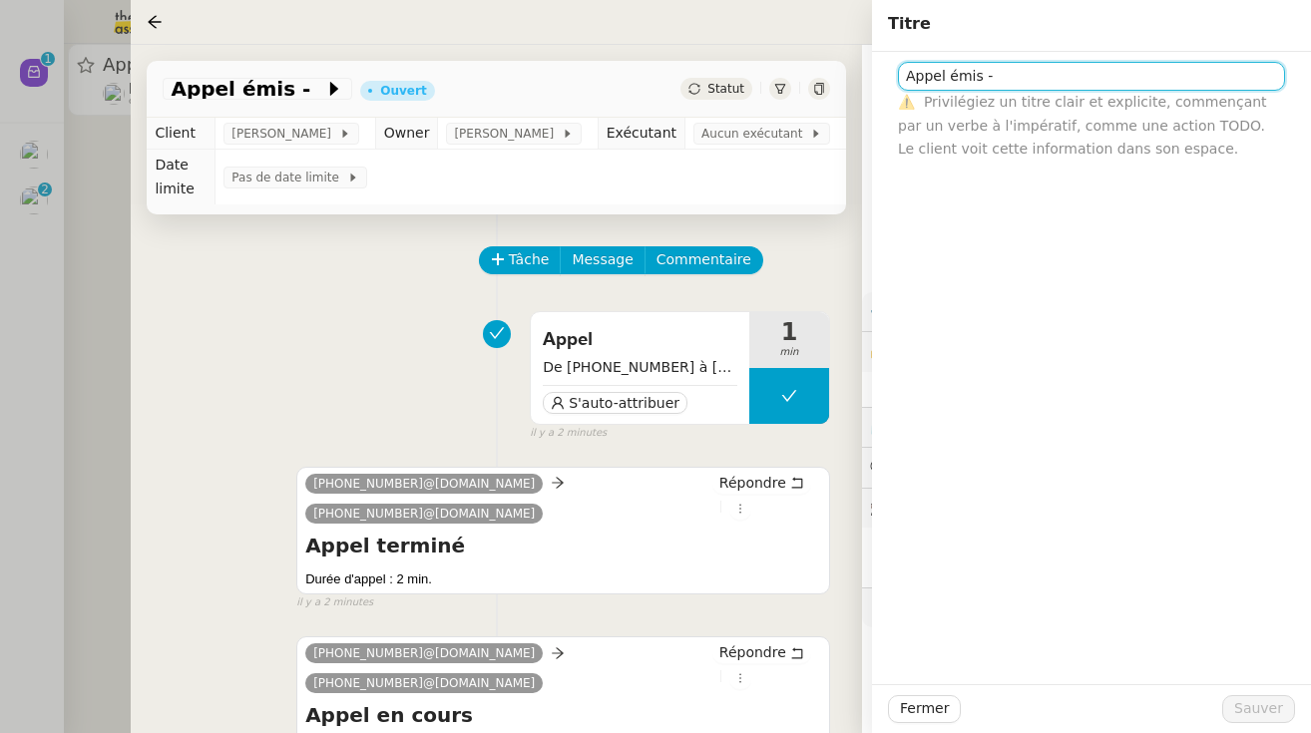
click at [1013, 78] on input "Appel émis -" at bounding box center [1091, 76] width 387 height 29
type input "Appel émis - ORTOLLAND 2e appel (livraison annulée)"
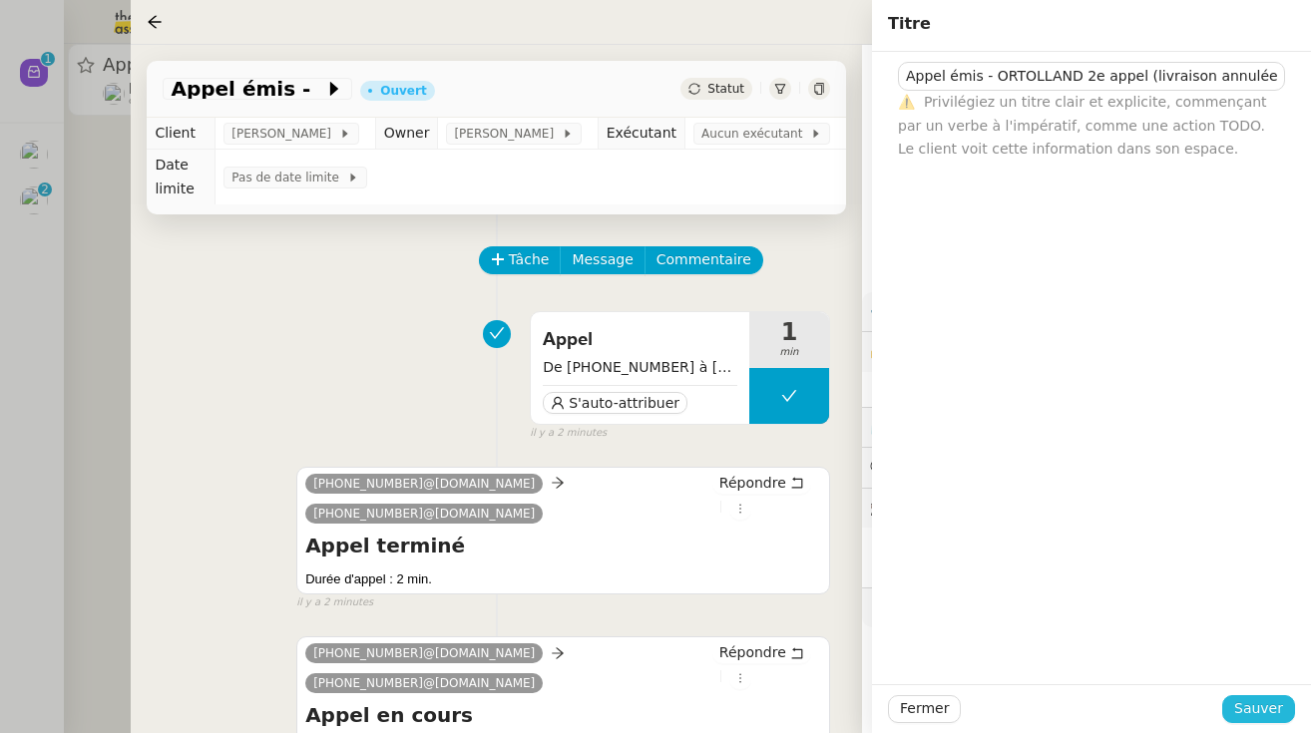
click at [1266, 713] on span "Sauver" at bounding box center [1258, 708] width 49 height 23
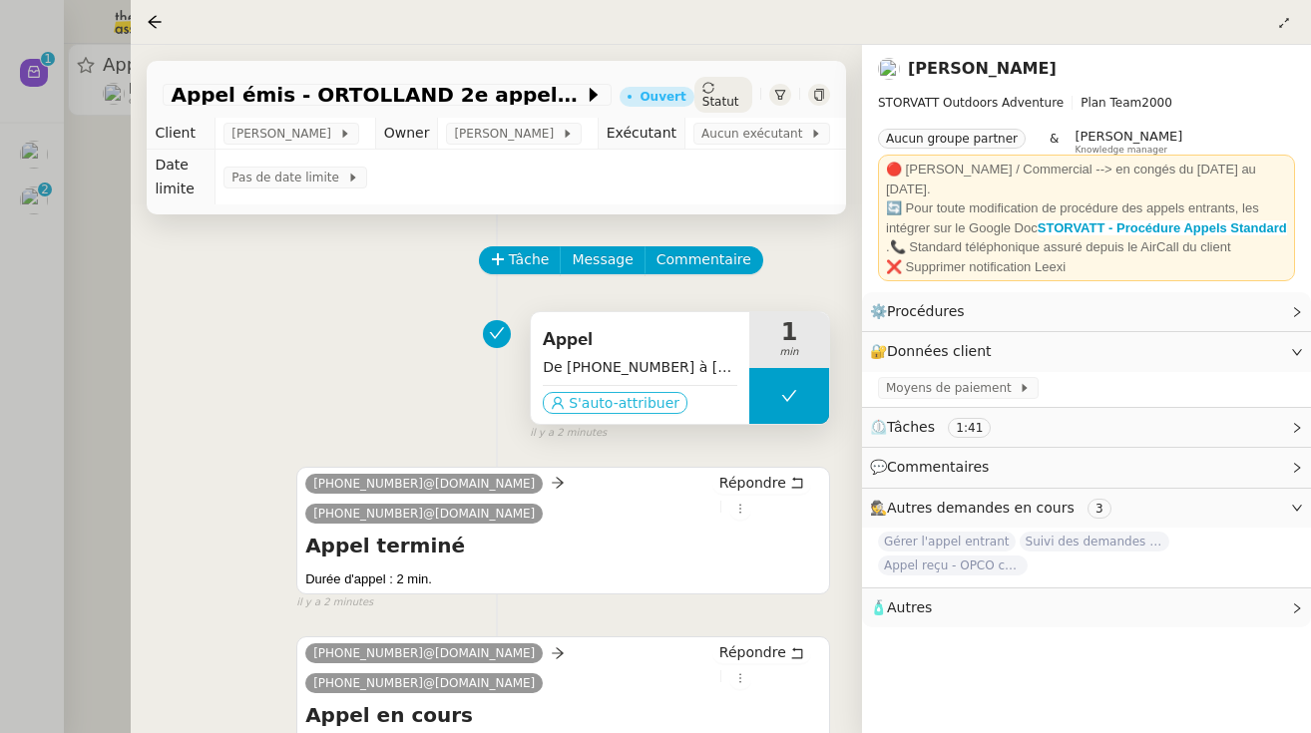
click at [583, 397] on span "S'auto-attribuer" at bounding box center [624, 403] width 111 height 20
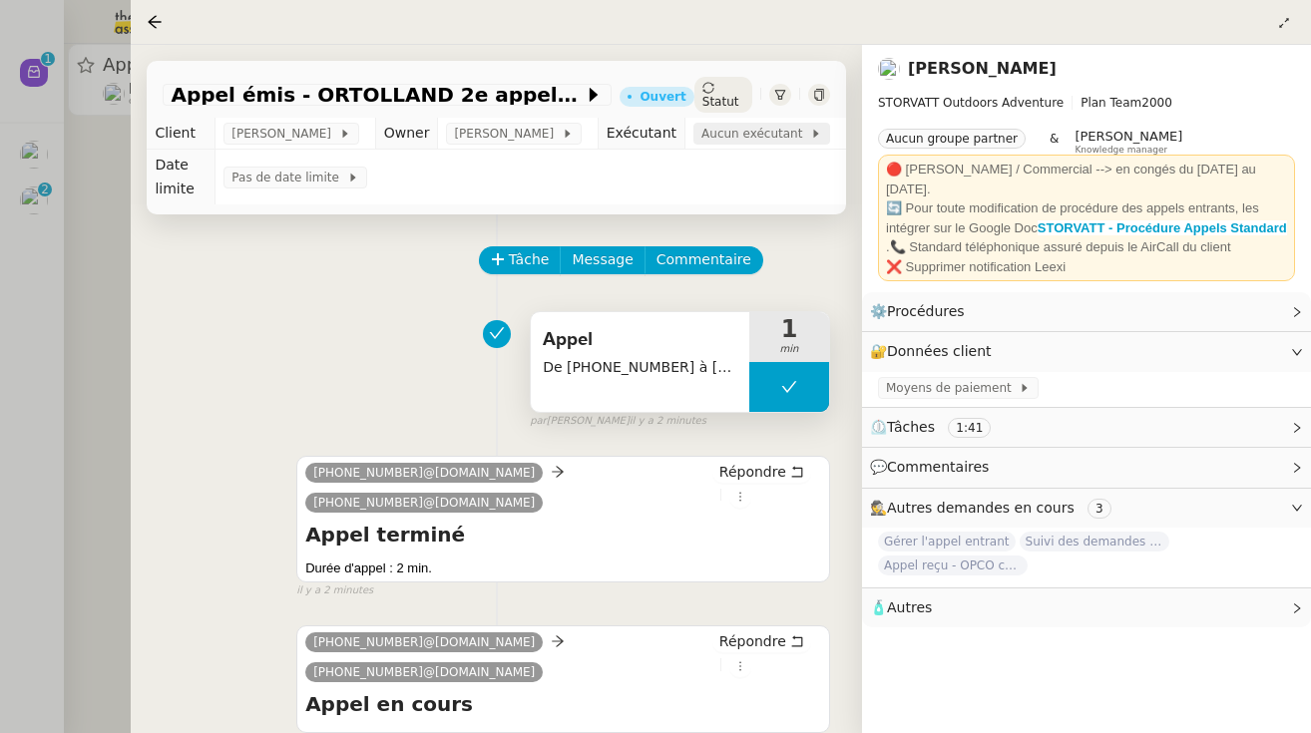
click at [750, 140] on span "Aucun exécutant" at bounding box center [755, 134] width 109 height 20
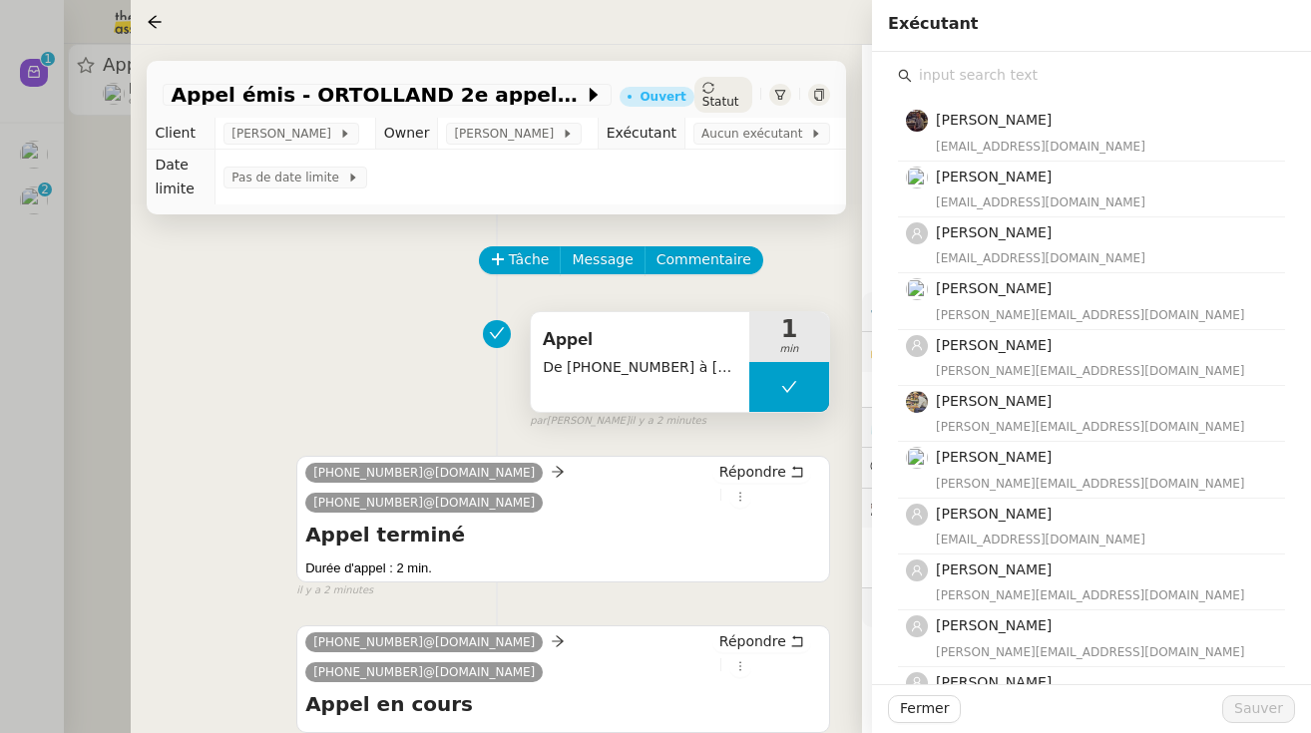
click at [969, 77] on input "text" at bounding box center [1098, 75] width 373 height 27
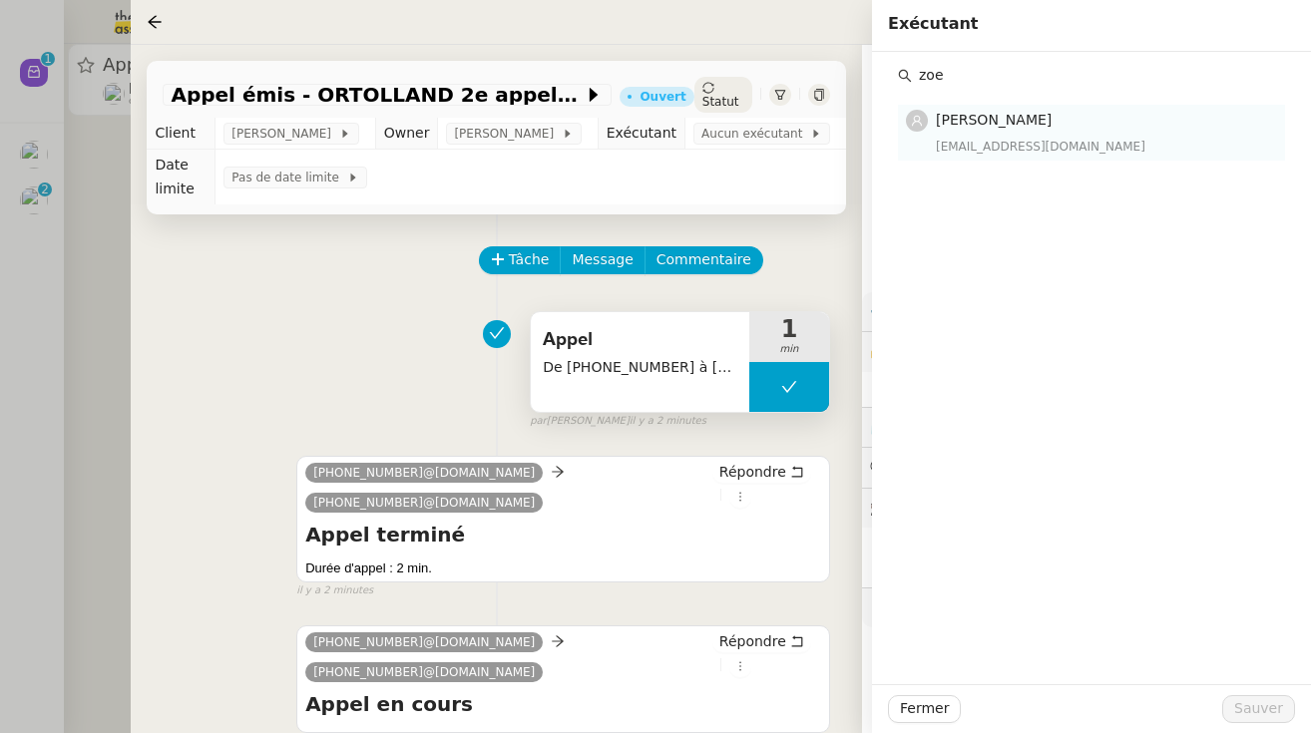
type input "zoe"
click at [1027, 125] on span "[PERSON_NAME]" at bounding box center [994, 120] width 116 height 16
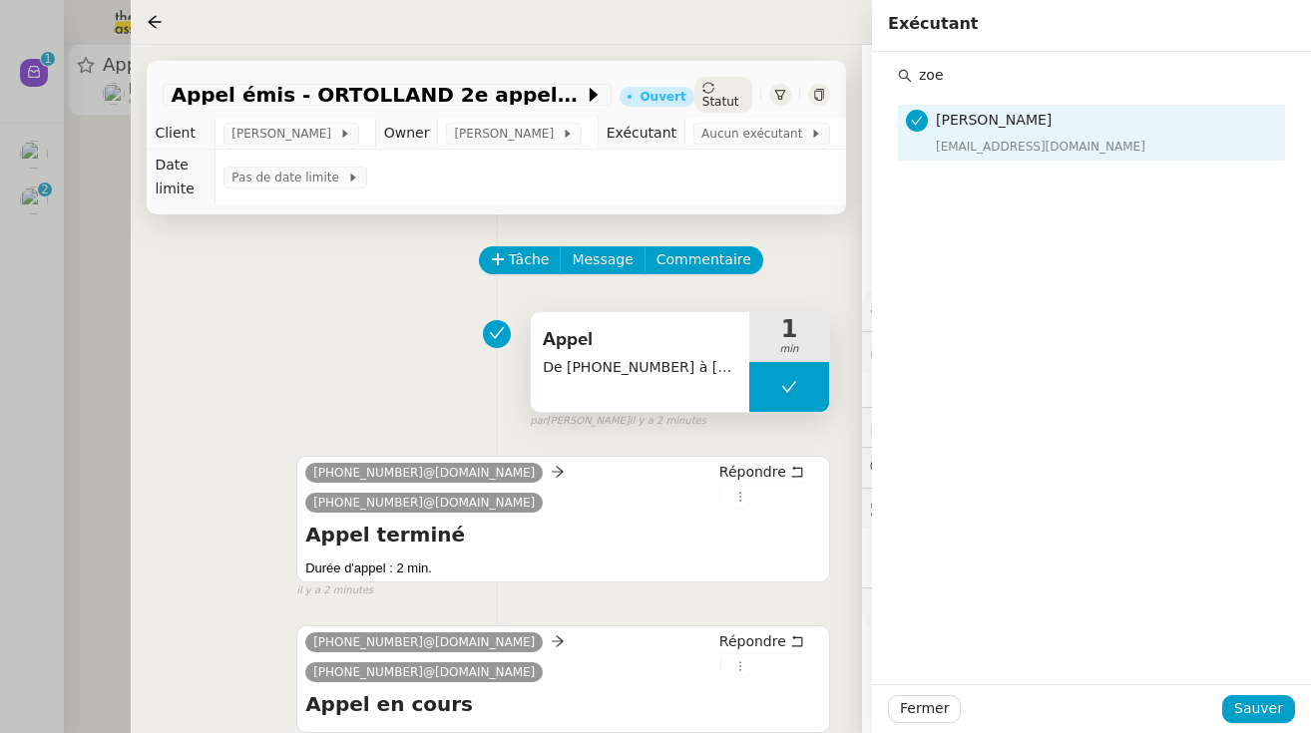
click at [1263, 726] on div "Fermer Sauver" at bounding box center [1091, 708] width 439 height 49
click at [1262, 712] on span "Sauver" at bounding box center [1258, 708] width 49 height 23
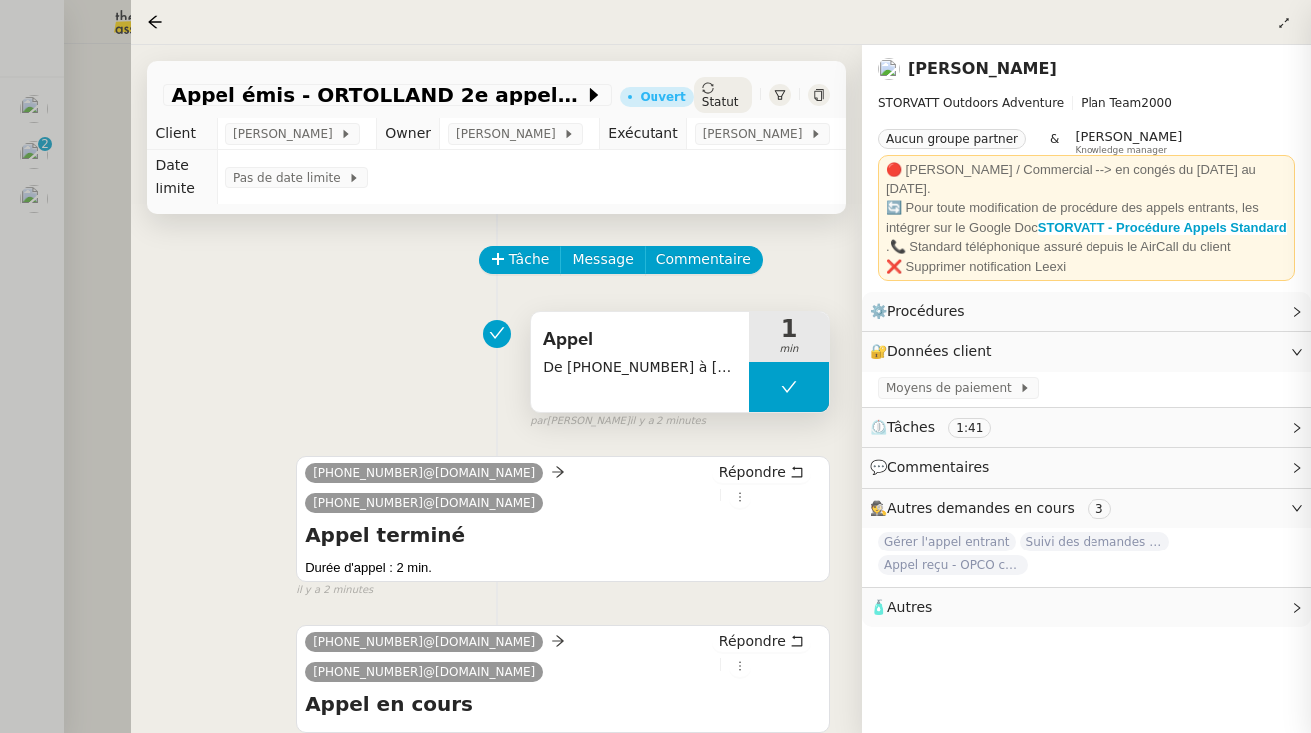
click at [719, 84] on div "Statut" at bounding box center [723, 95] width 58 height 36
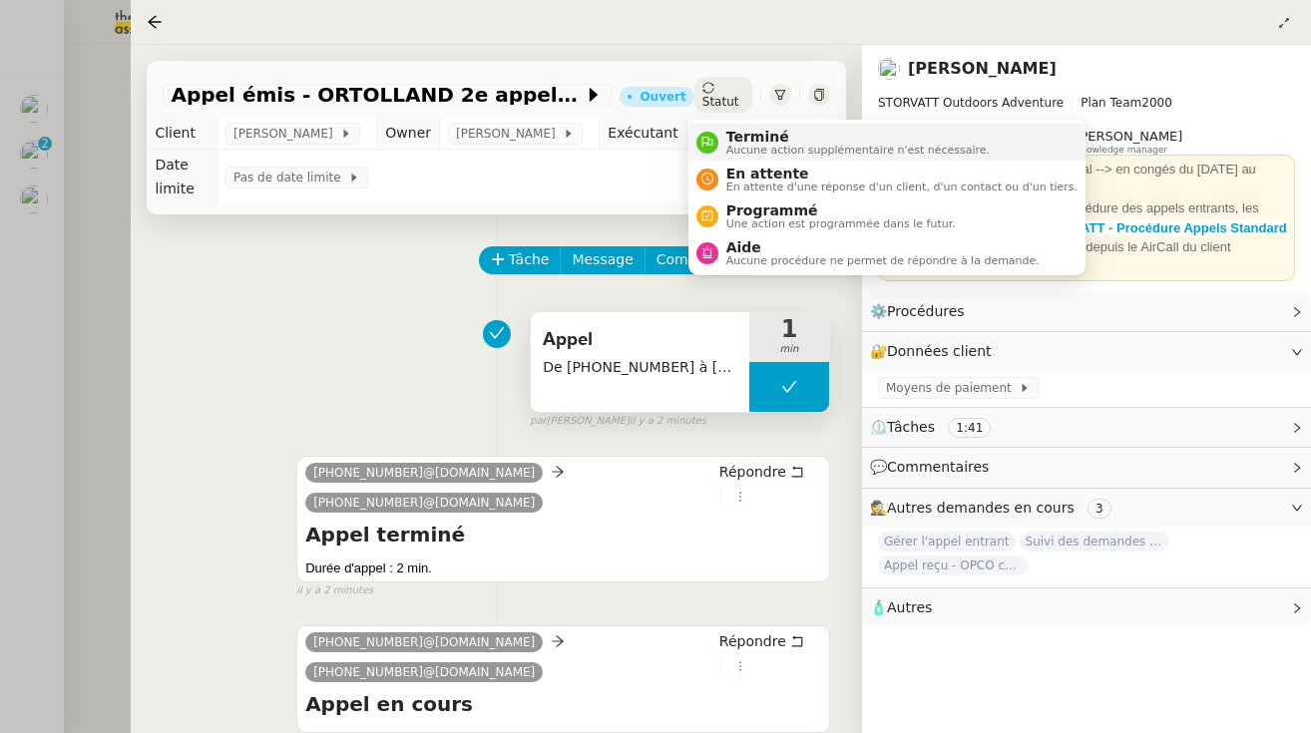
click at [735, 141] on span "Terminé" at bounding box center [857, 137] width 263 height 16
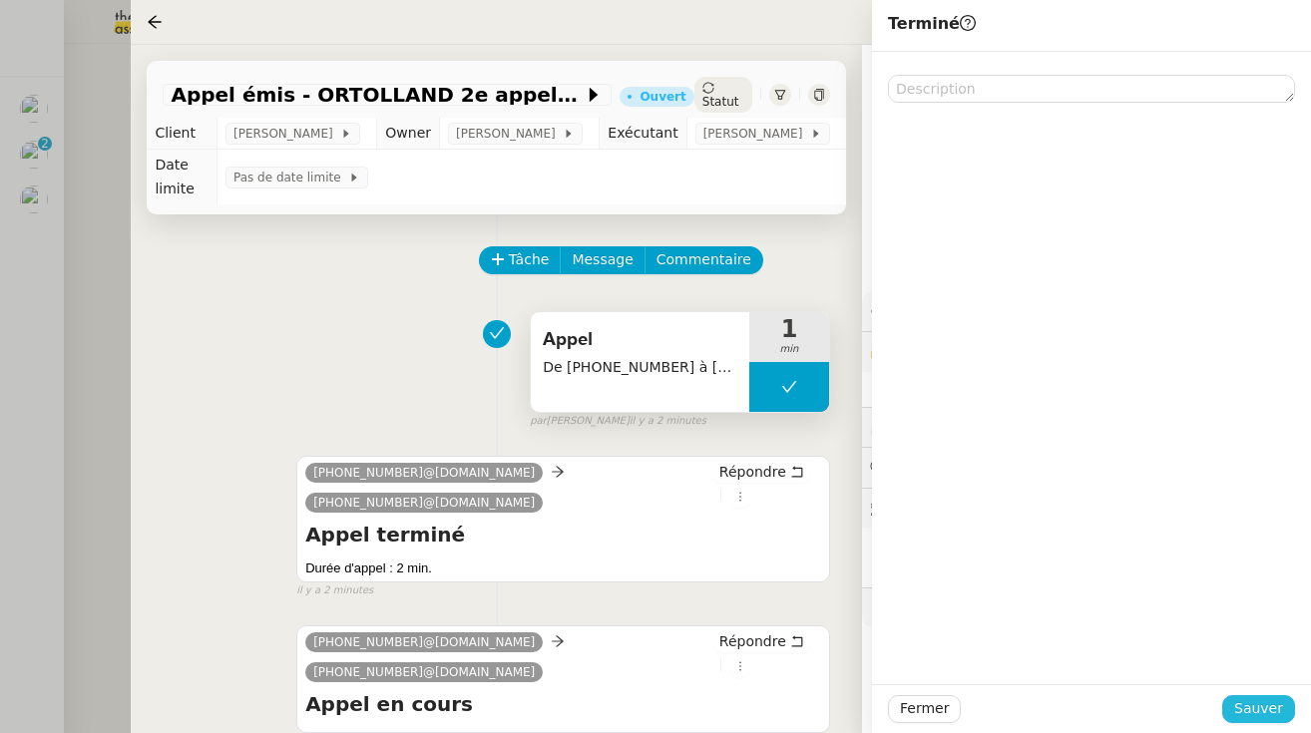
click at [1275, 709] on span "Sauver" at bounding box center [1258, 708] width 49 height 23
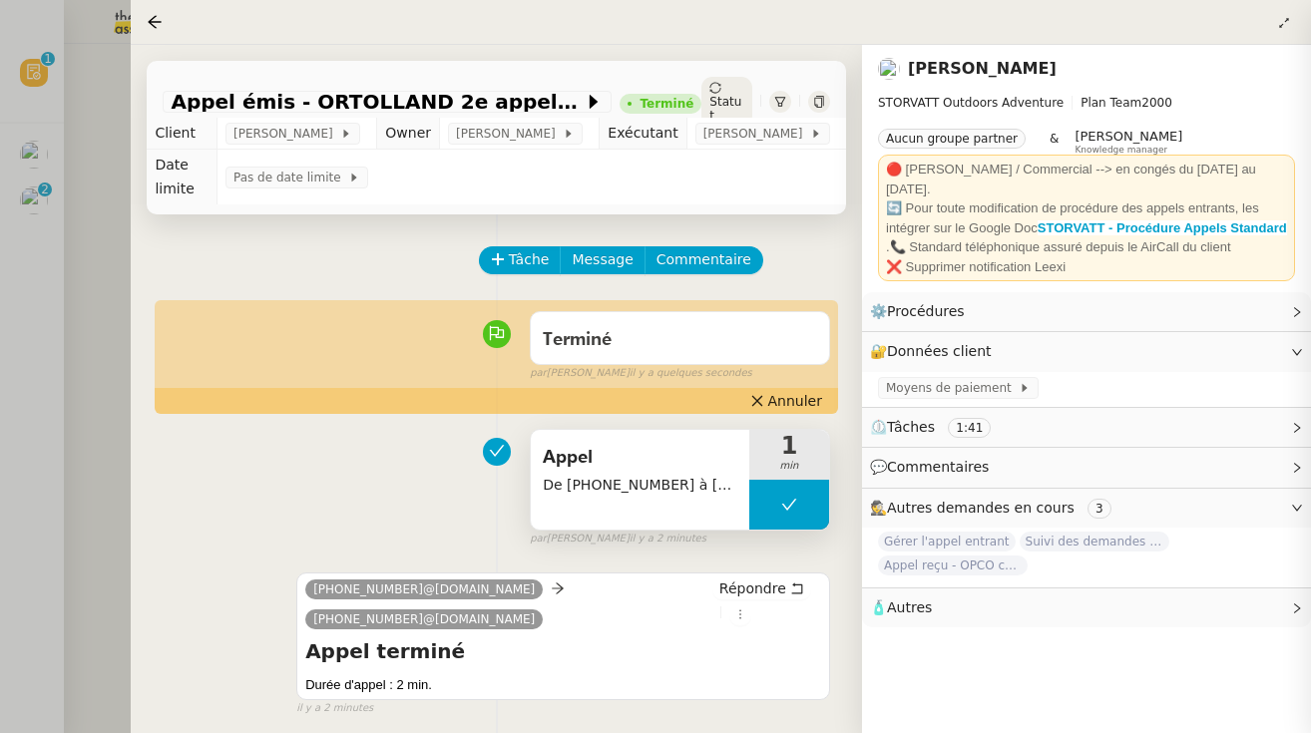
click at [47, 158] on div at bounding box center [655, 366] width 1311 height 733
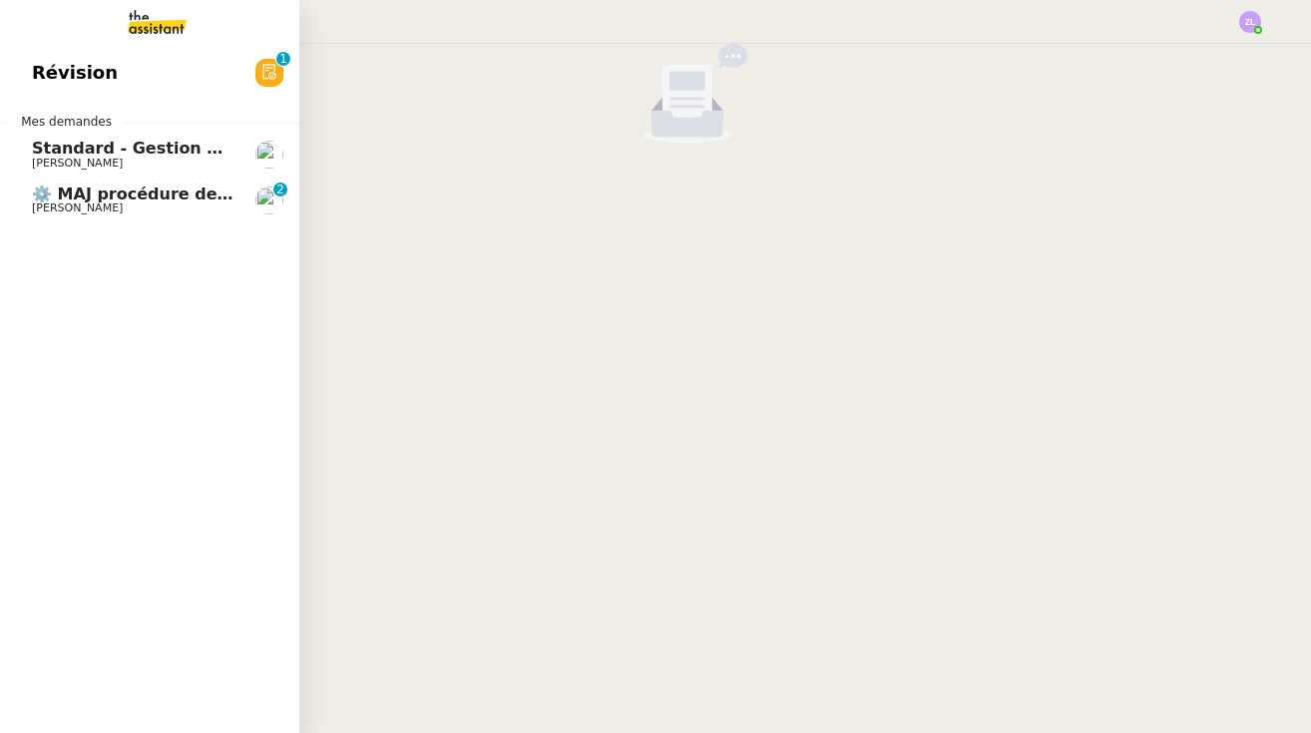
click at [34, 192] on span "⚙️ MAJ procédure de standard" at bounding box center [167, 194] width 271 height 19
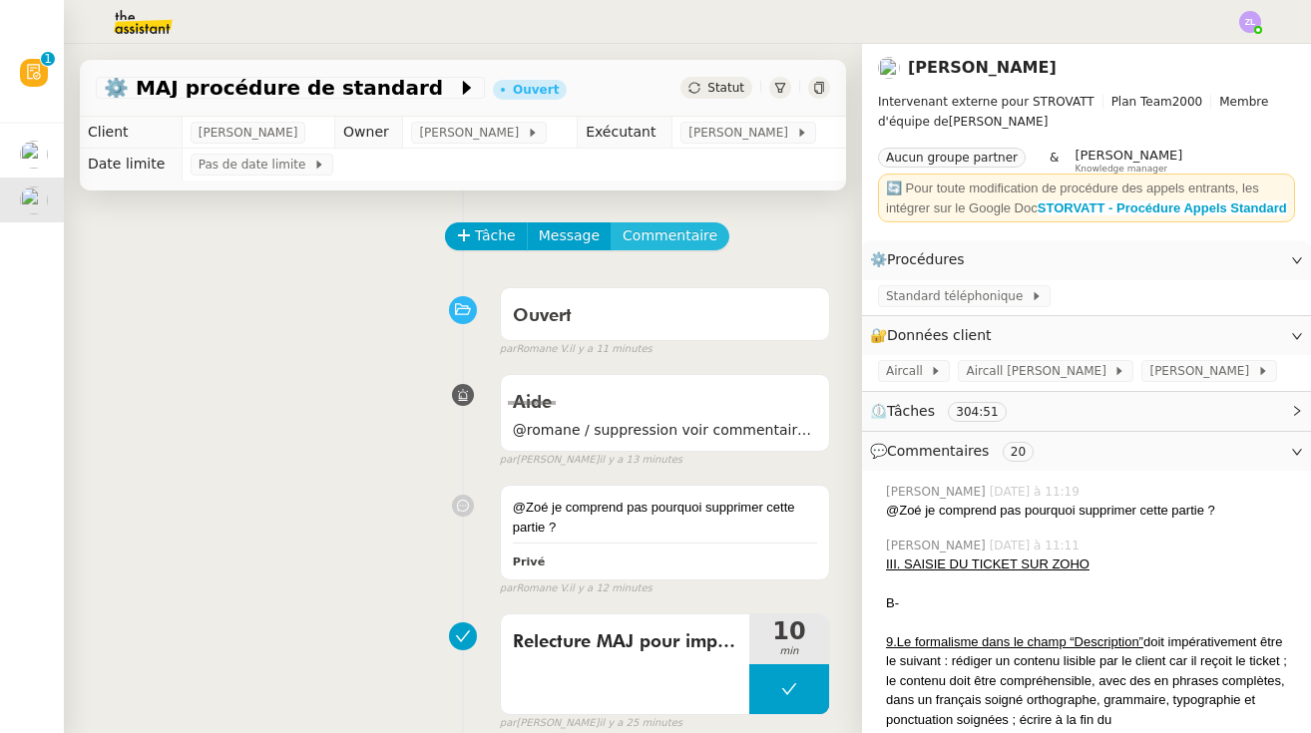
click at [651, 227] on span "Commentaire" at bounding box center [670, 235] width 95 height 23
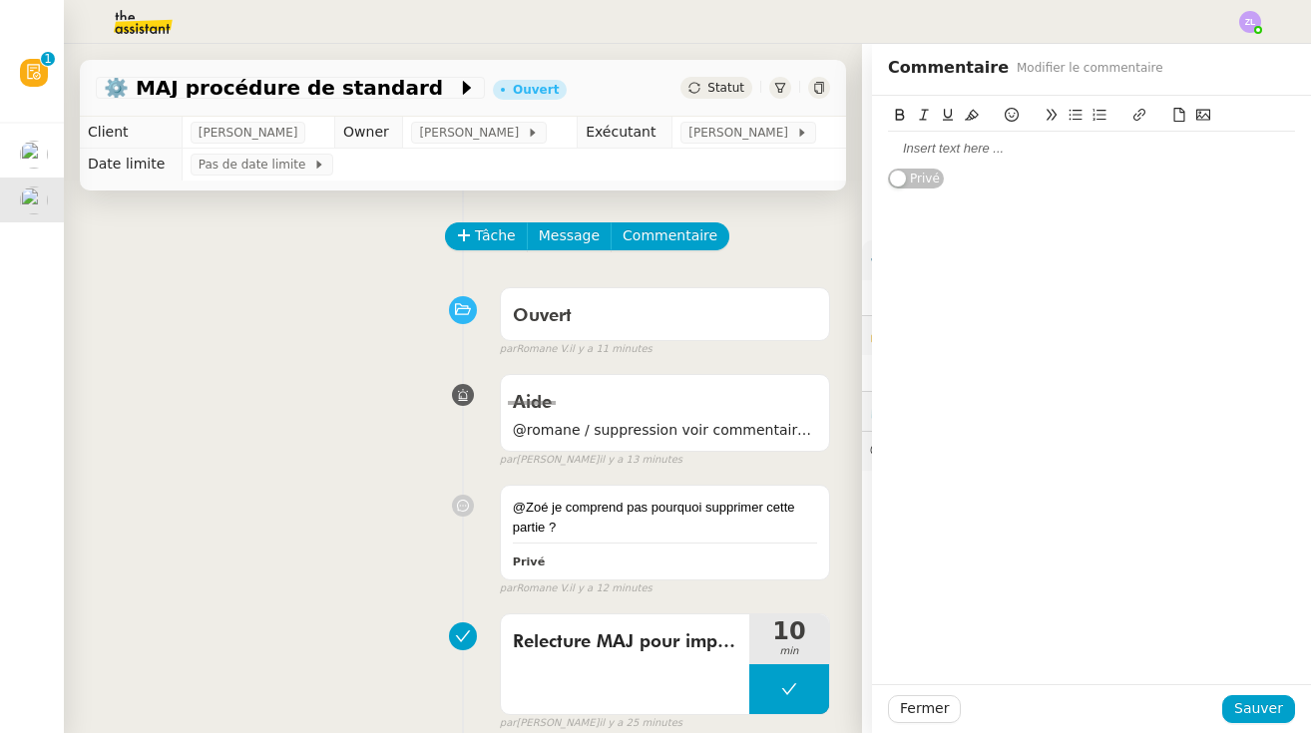
click at [934, 133] on div at bounding box center [1091, 149] width 407 height 34
click at [926, 152] on div at bounding box center [1091, 149] width 407 height 18
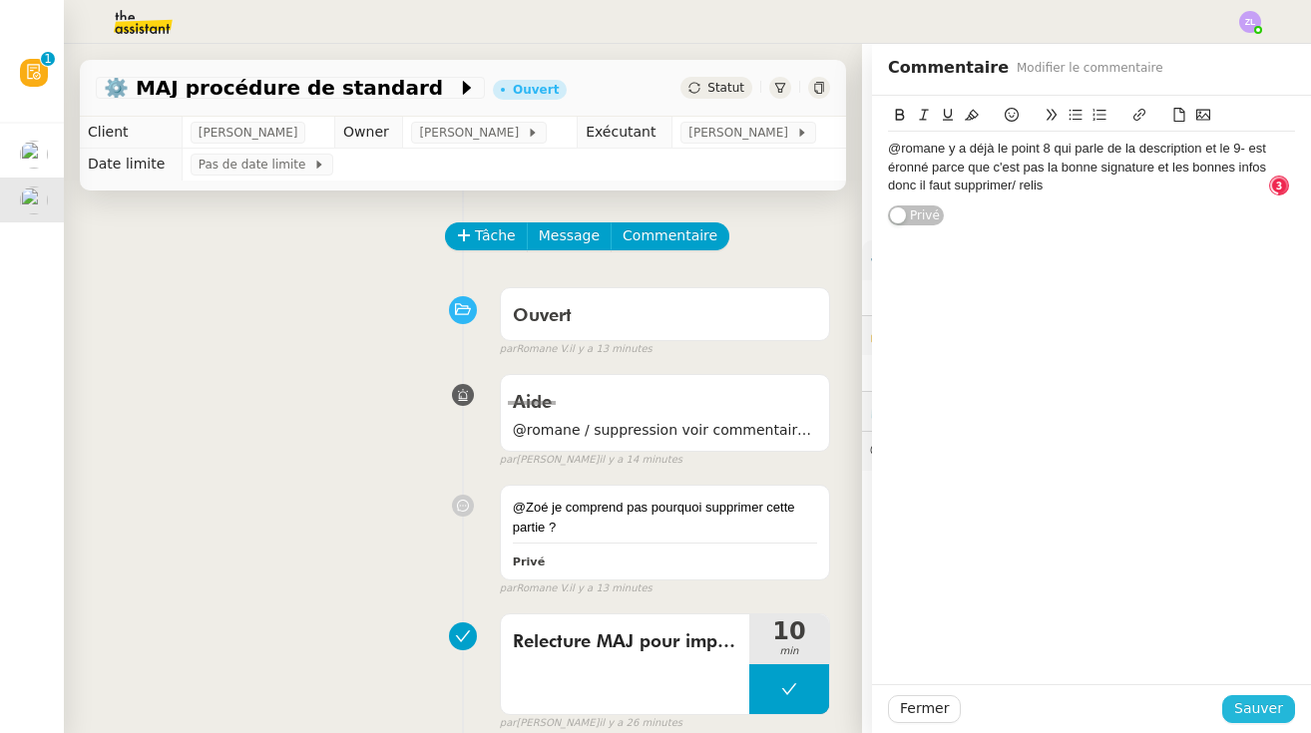
click at [1273, 700] on span "Sauver" at bounding box center [1258, 708] width 49 height 23
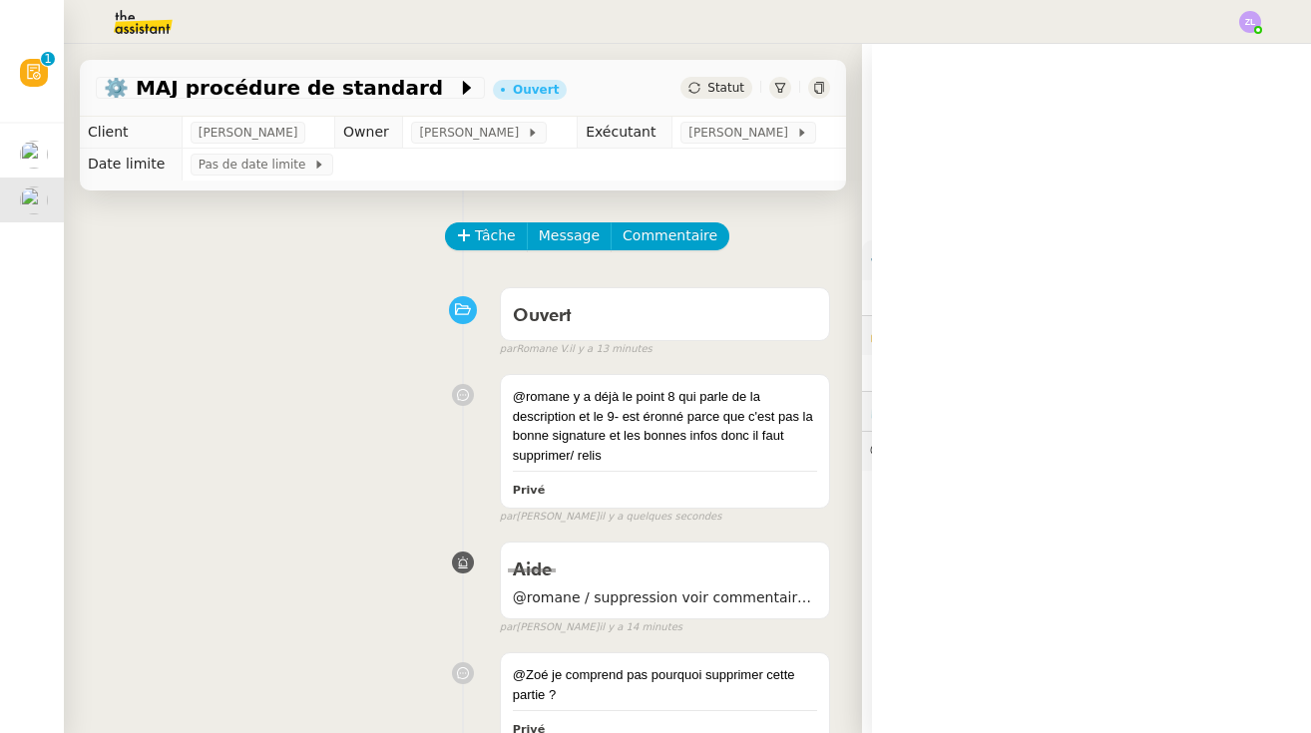
click at [749, 81] on div "Statut" at bounding box center [716, 88] width 72 height 22
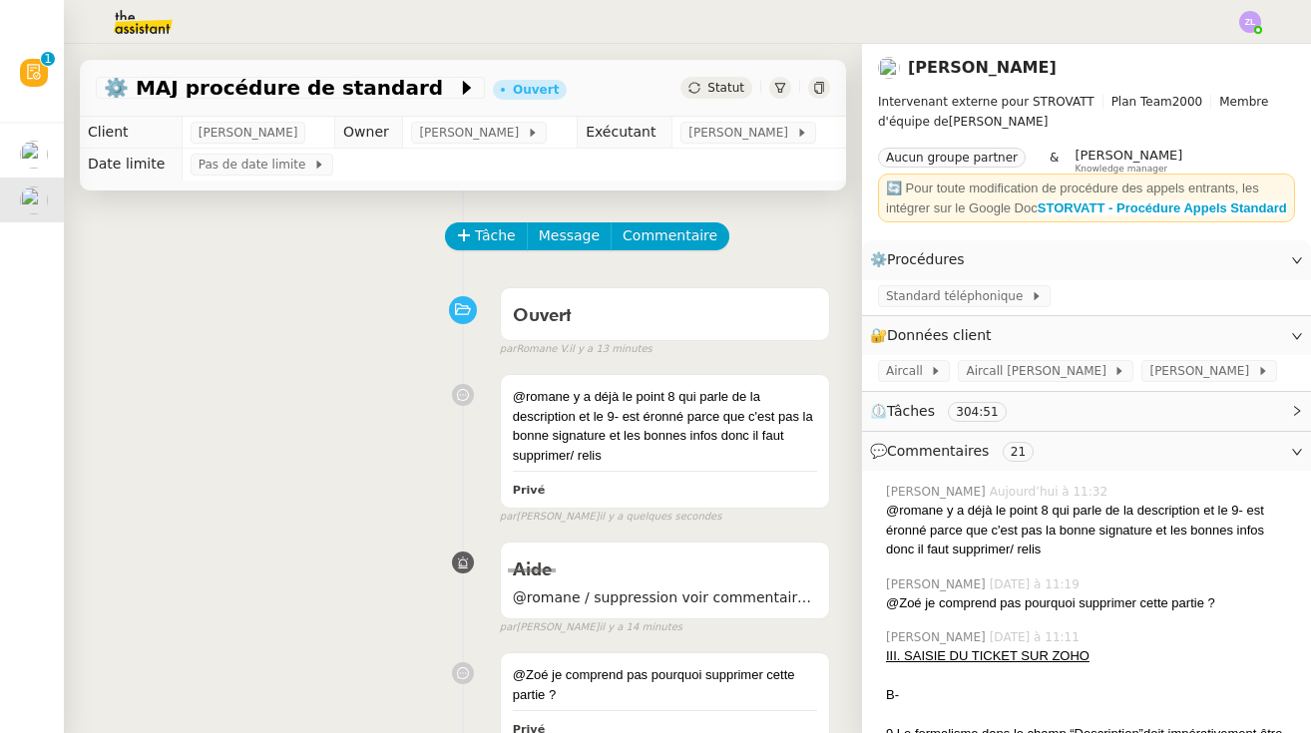
click at [721, 85] on span "Statut" at bounding box center [725, 88] width 37 height 14
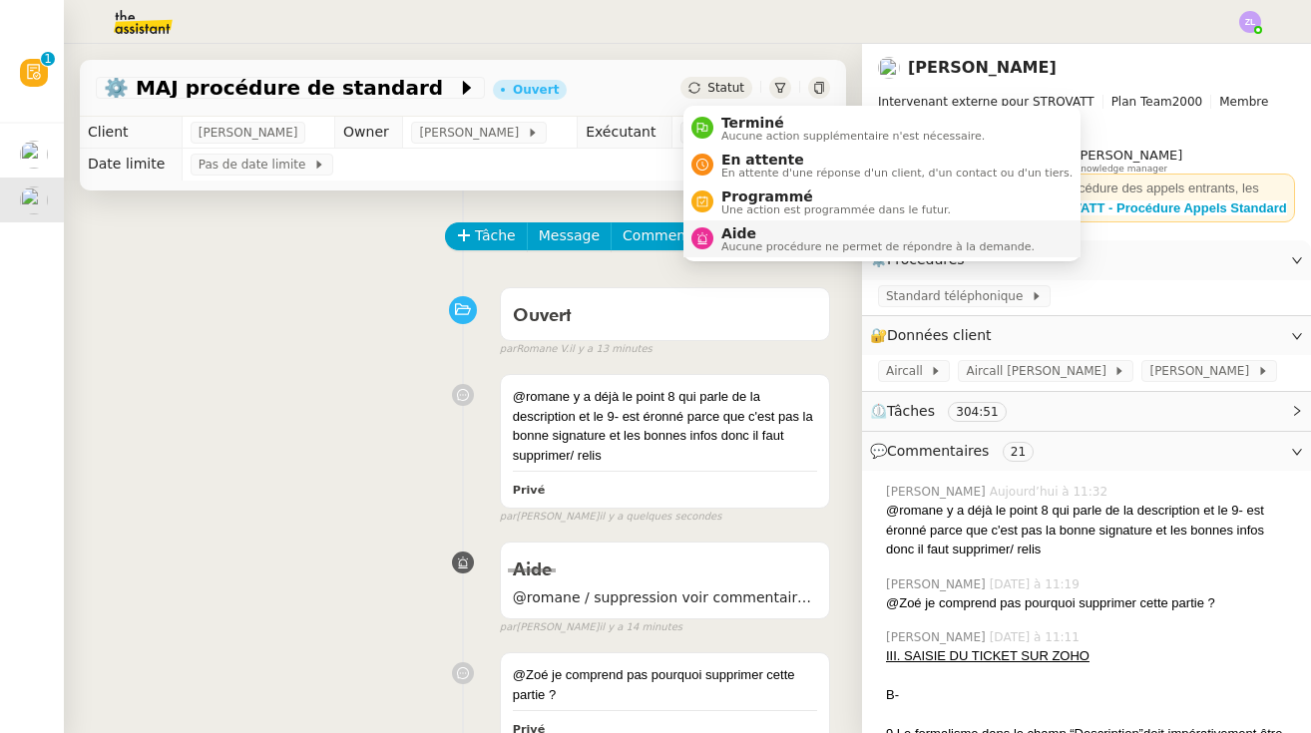
click at [755, 250] on span "Aucune procédure ne permet de répondre à la demande." at bounding box center [877, 246] width 313 height 11
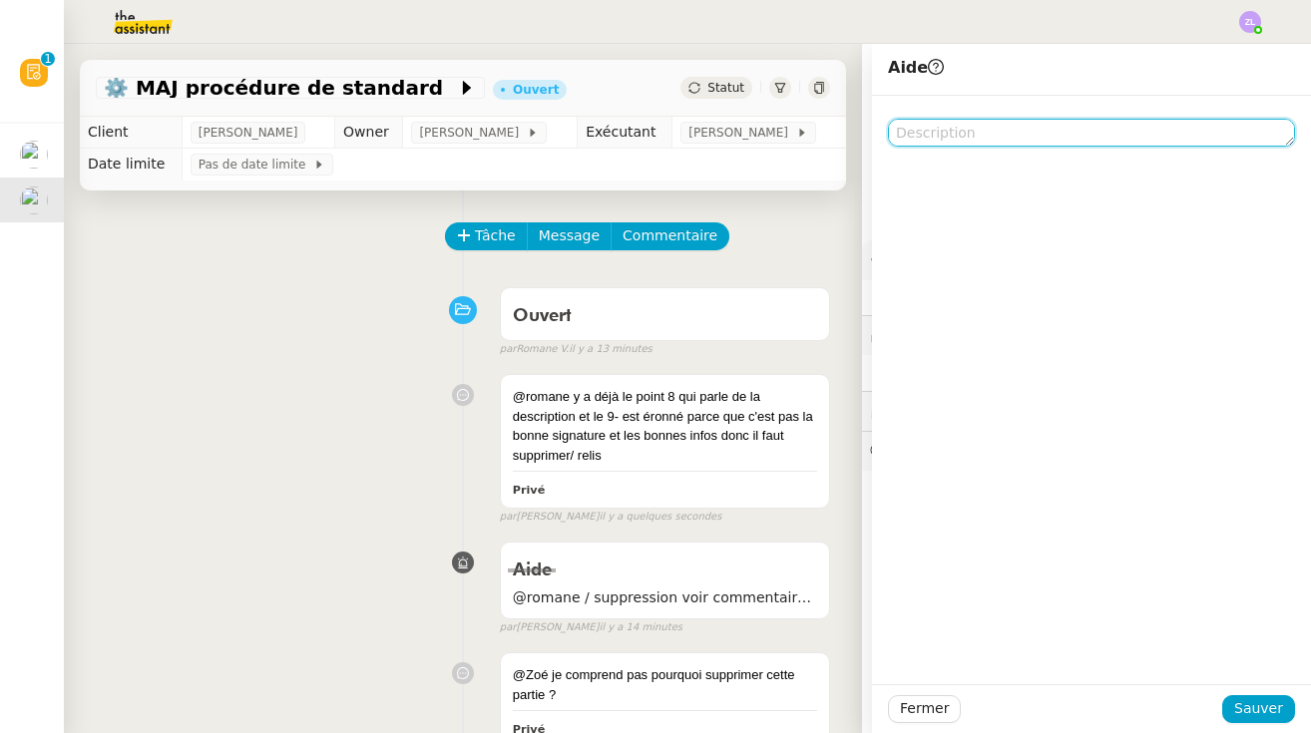
click at [1003, 140] on textarea at bounding box center [1091, 133] width 407 height 28
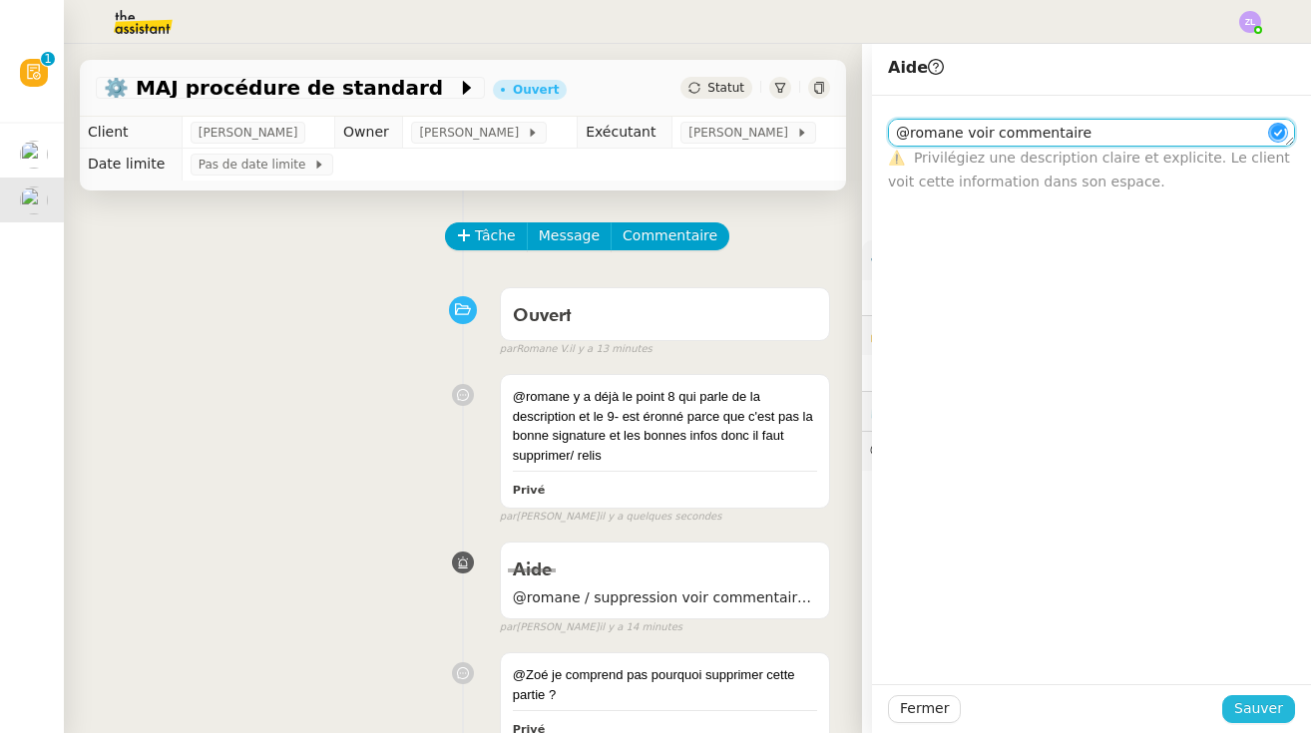
type textarea "@romane voir commentaire"
click at [1264, 713] on span "Sauver" at bounding box center [1258, 708] width 49 height 23
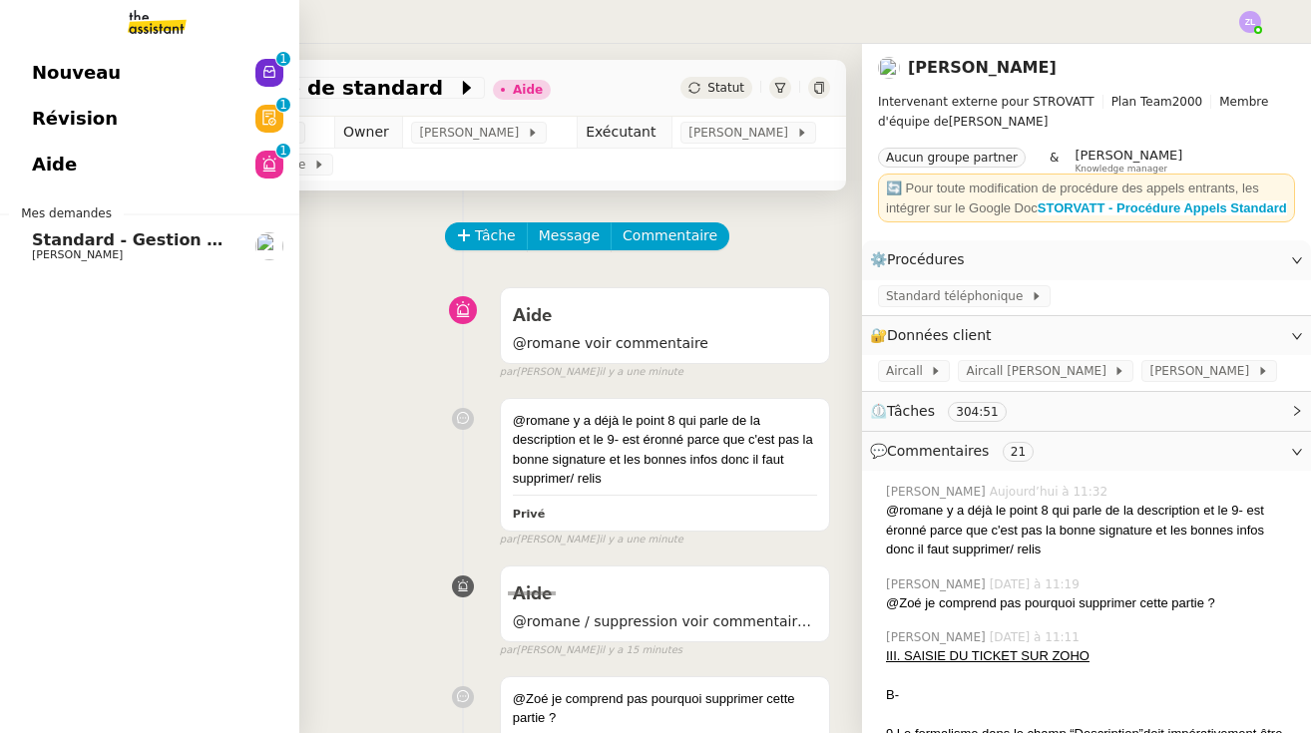
click at [38, 62] on span "Nouveau" at bounding box center [76, 73] width 89 height 30
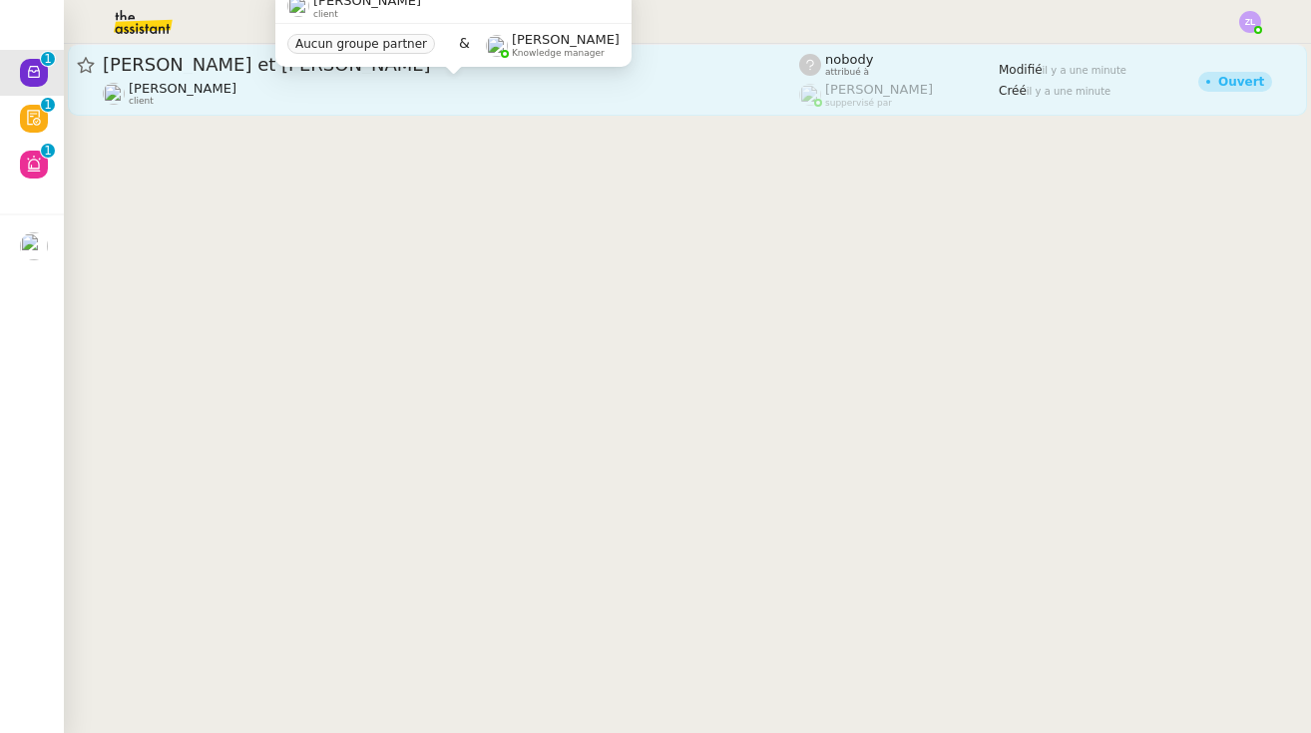
click at [474, 85] on div "[PERSON_NAME] client" at bounding box center [451, 94] width 696 height 26
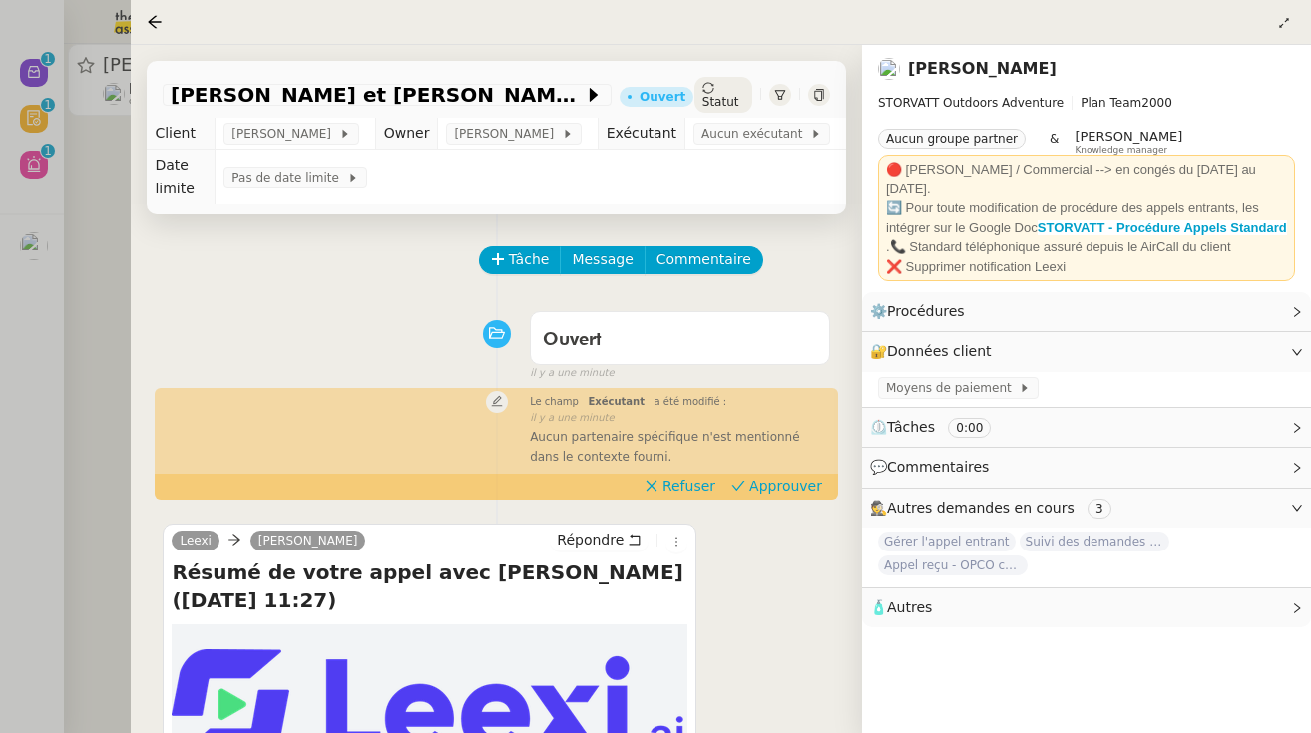
click at [713, 97] on span "Statut" at bounding box center [720, 102] width 37 height 14
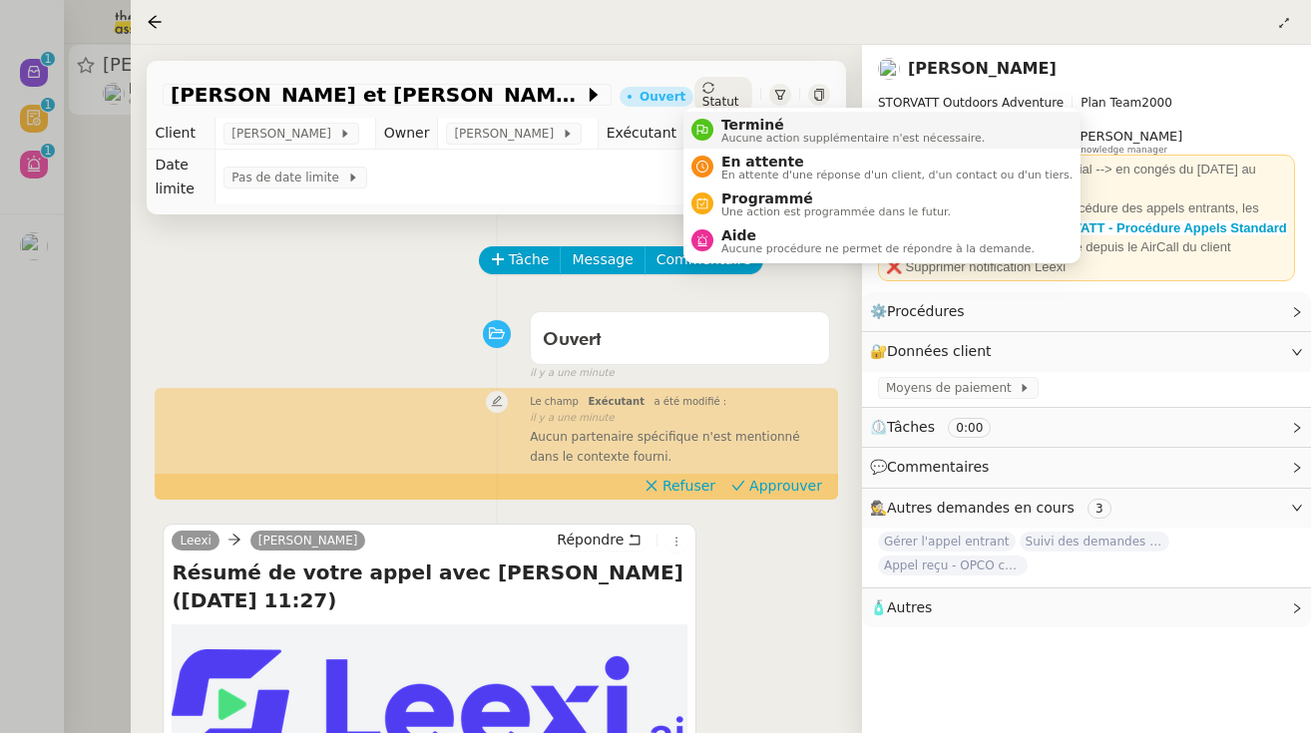
click at [719, 123] on div "Terminé Aucune action supplémentaire n'est nécessaire." at bounding box center [848, 130] width 271 height 27
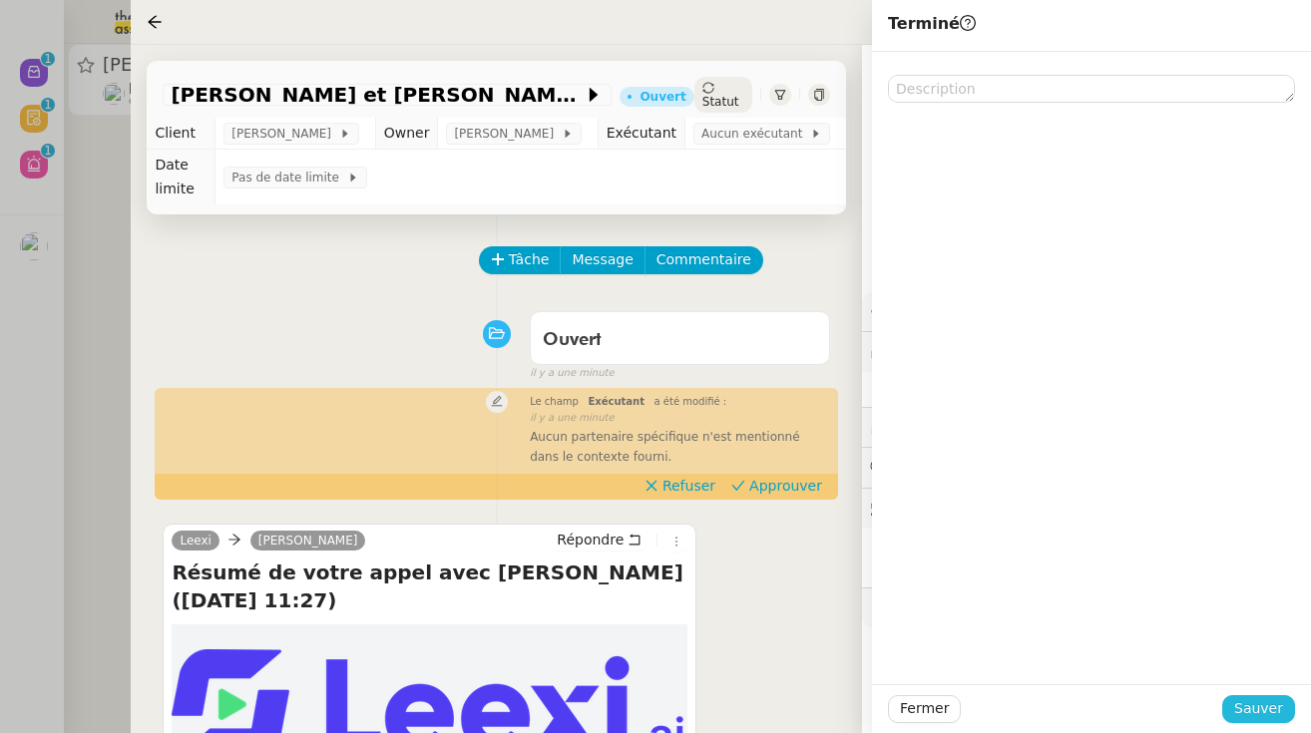
click at [1262, 704] on span "Sauver" at bounding box center [1258, 708] width 49 height 23
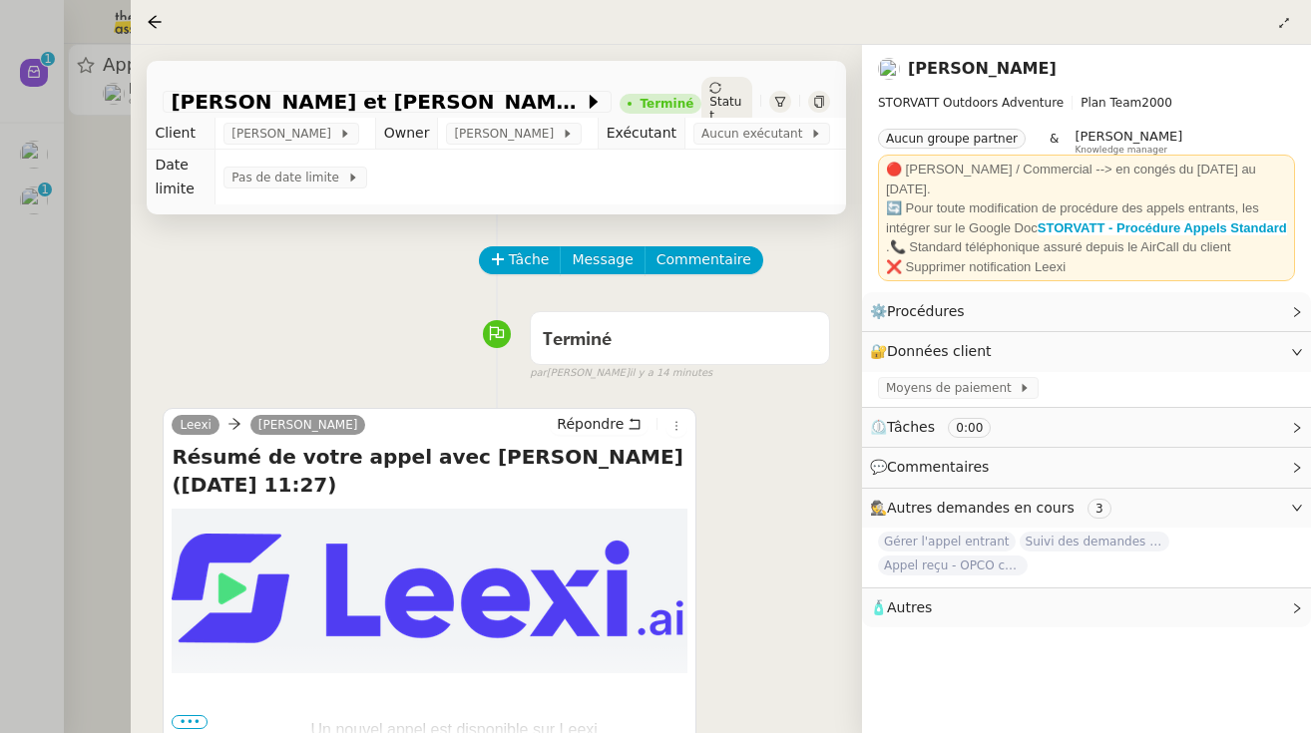
click at [73, 256] on div at bounding box center [655, 366] width 1311 height 733
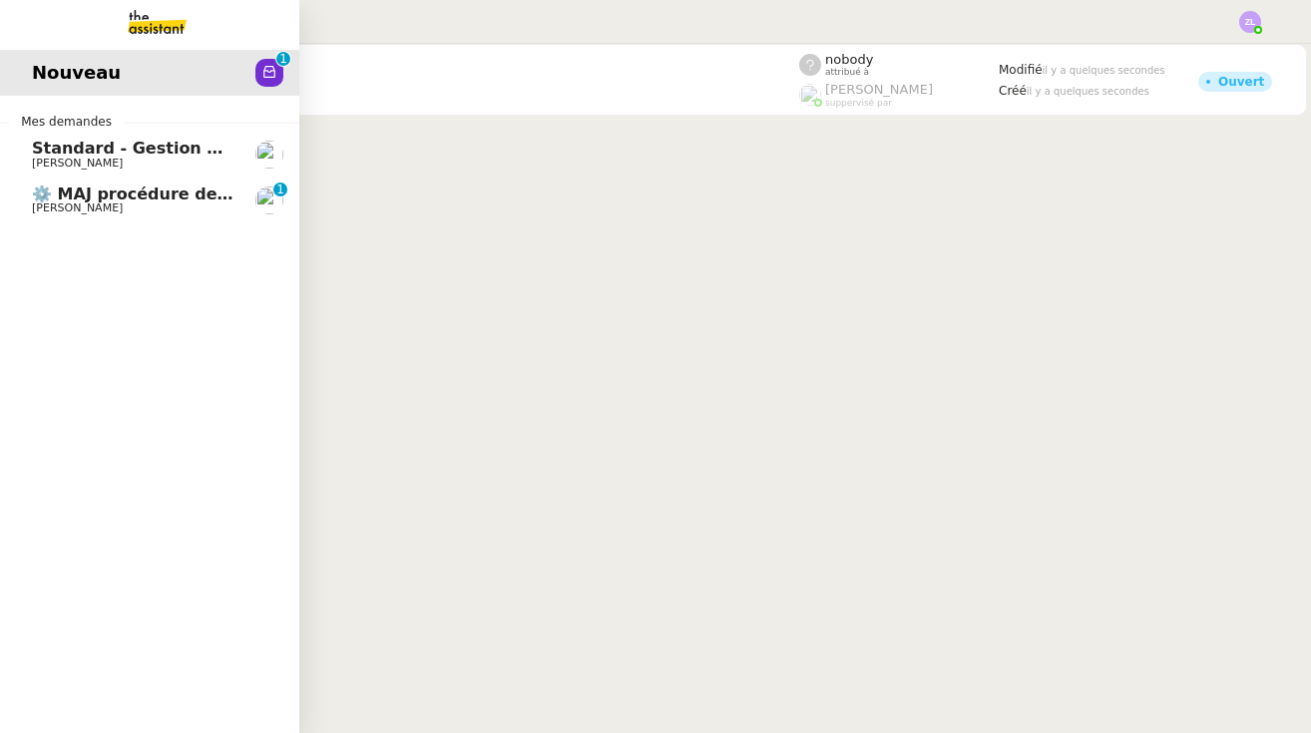
click at [37, 162] on span "[PERSON_NAME]" at bounding box center [77, 163] width 91 height 13
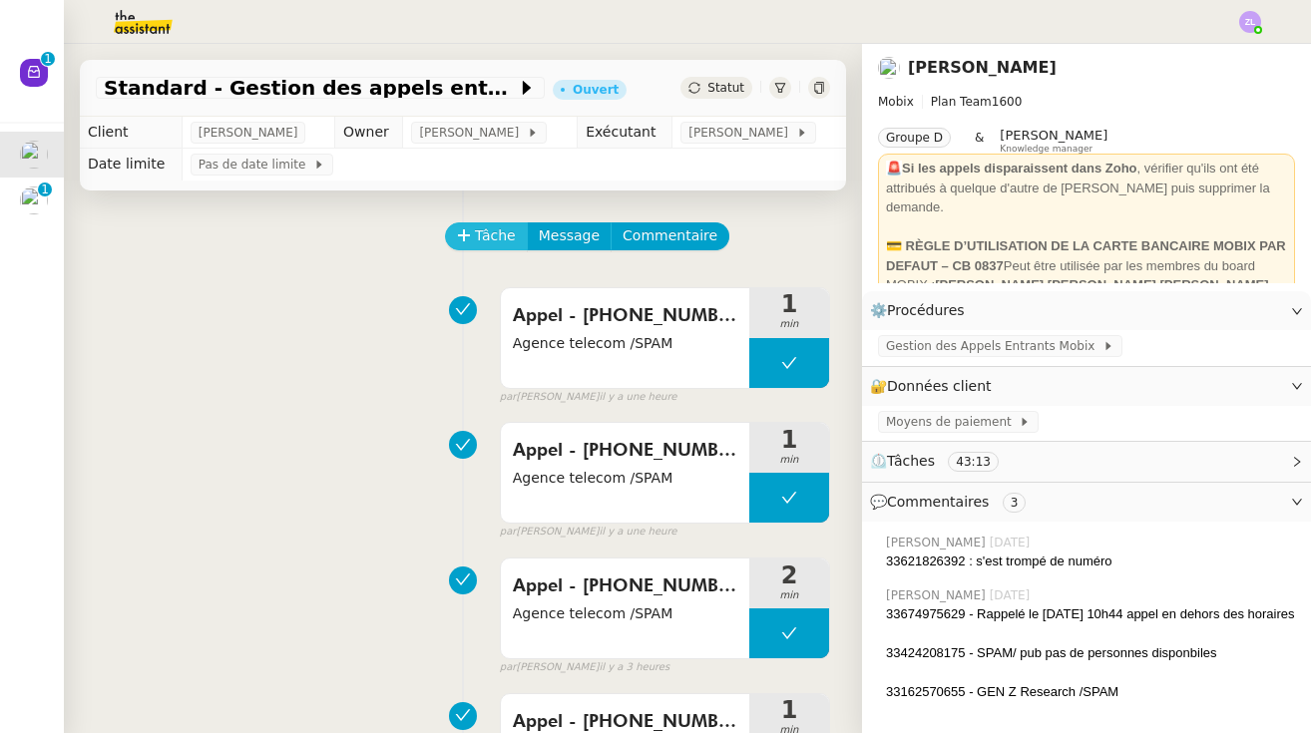
click at [493, 225] on span "Tâche" at bounding box center [495, 235] width 41 height 23
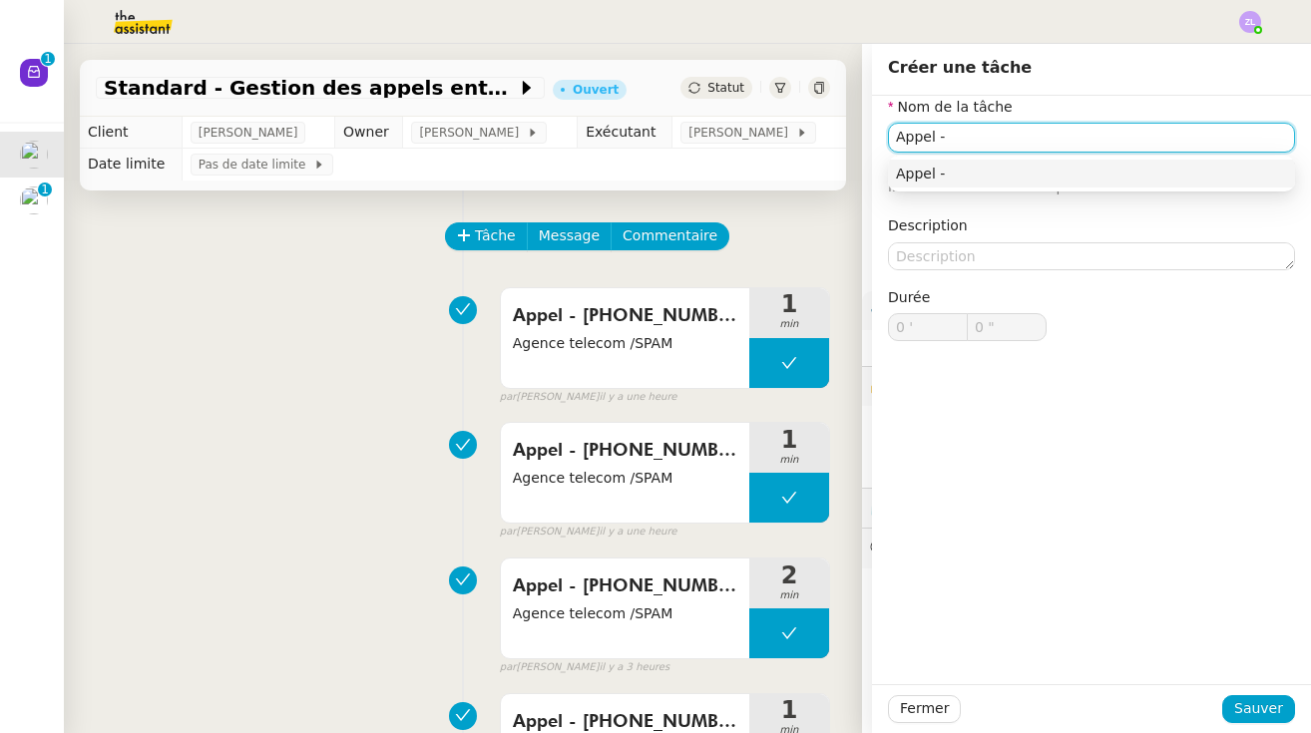
paste input "33162205774"
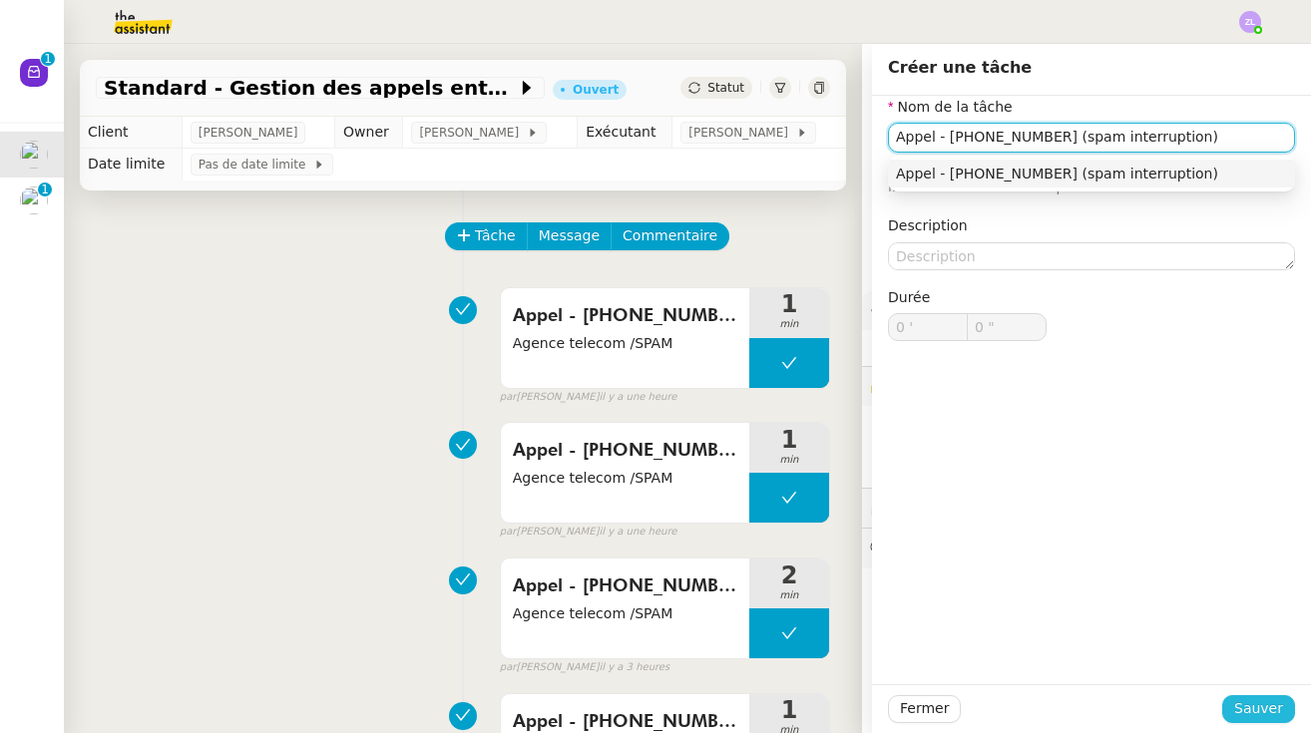
type input "Appel - [PHONE_NUMBER] (spam interruption)"
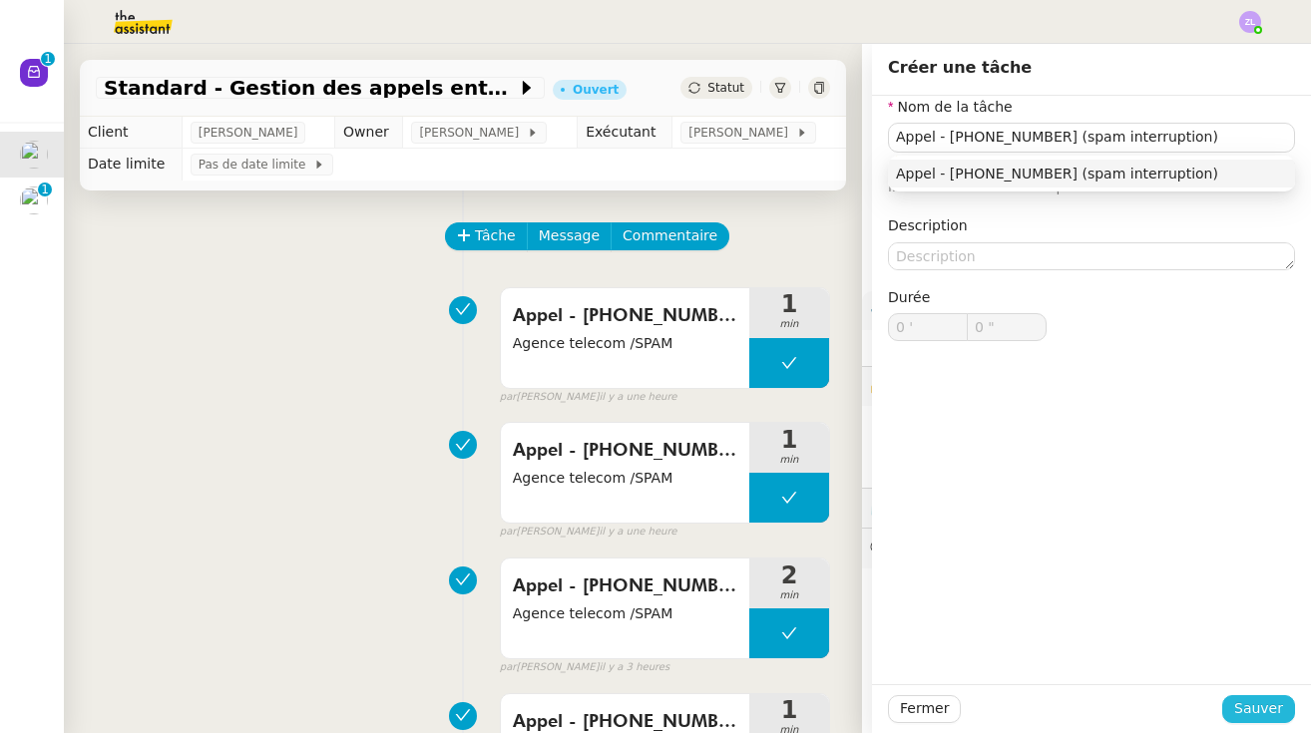
click at [1285, 713] on button "Sauver" at bounding box center [1258, 709] width 73 height 28
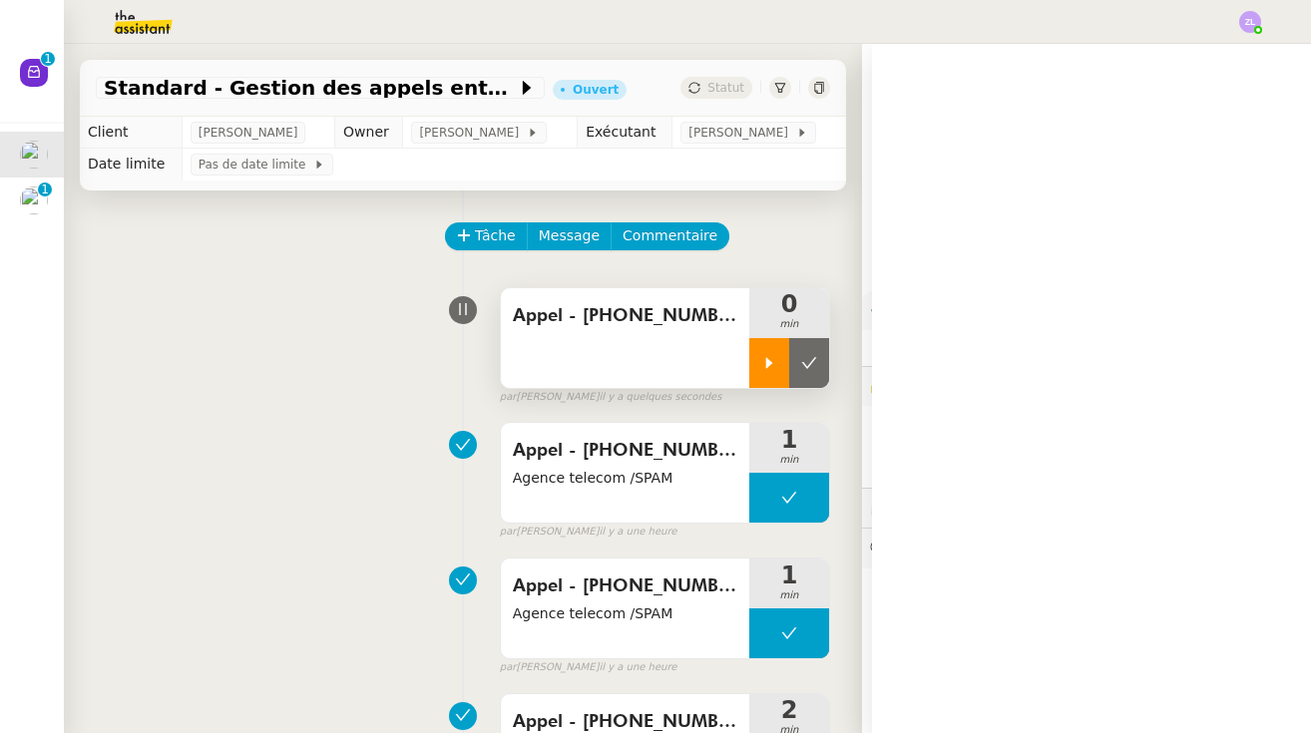
click at [772, 362] on icon at bounding box center [769, 363] width 16 height 16
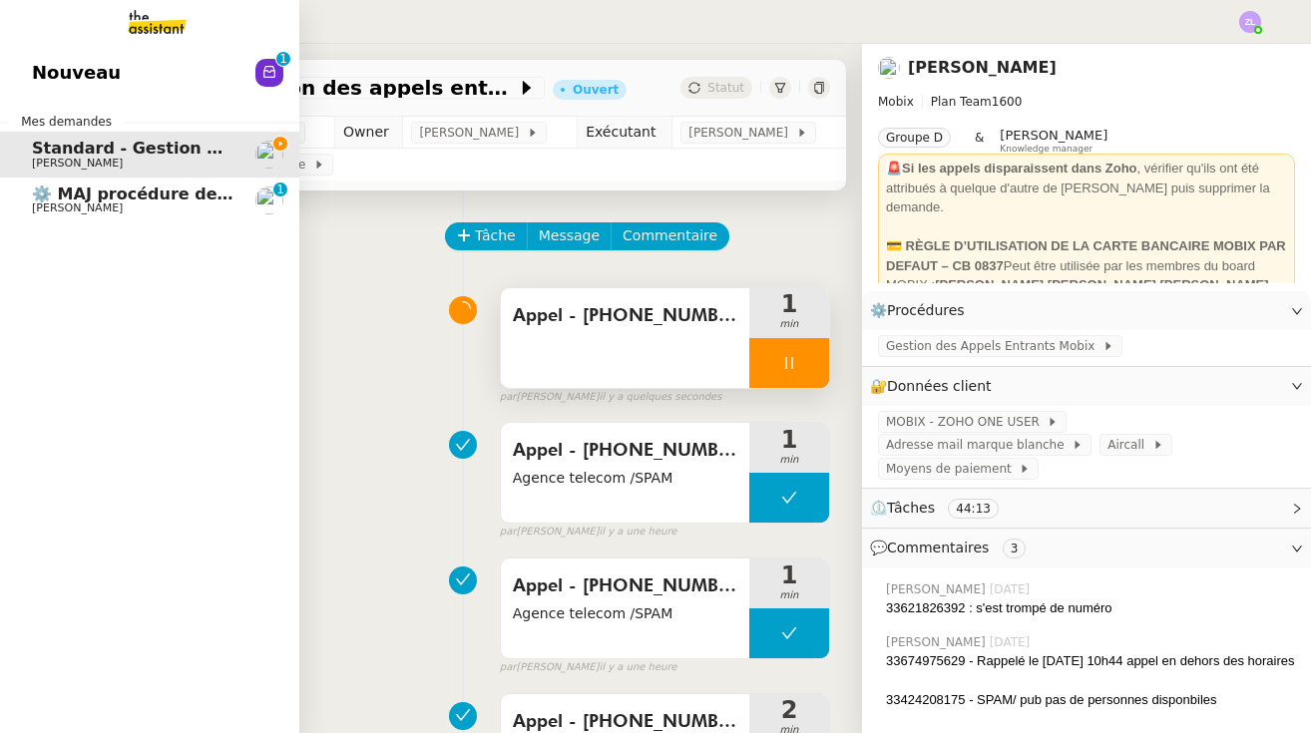
click at [54, 201] on span "⚙️ MAJ procédure de standard" at bounding box center [167, 194] width 271 height 19
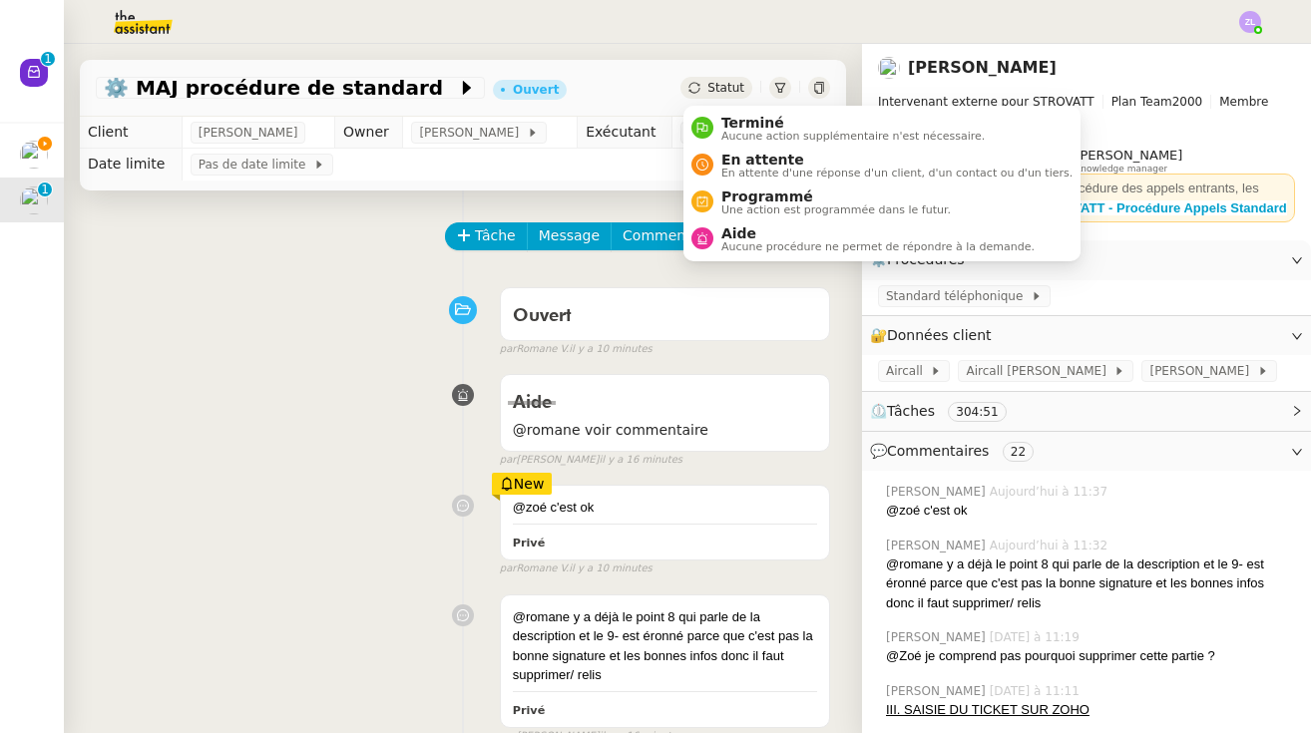
click at [735, 89] on span "Statut" at bounding box center [725, 88] width 37 height 14
click at [735, 131] on span "Aucune action supplémentaire n'est nécessaire." at bounding box center [852, 136] width 263 height 11
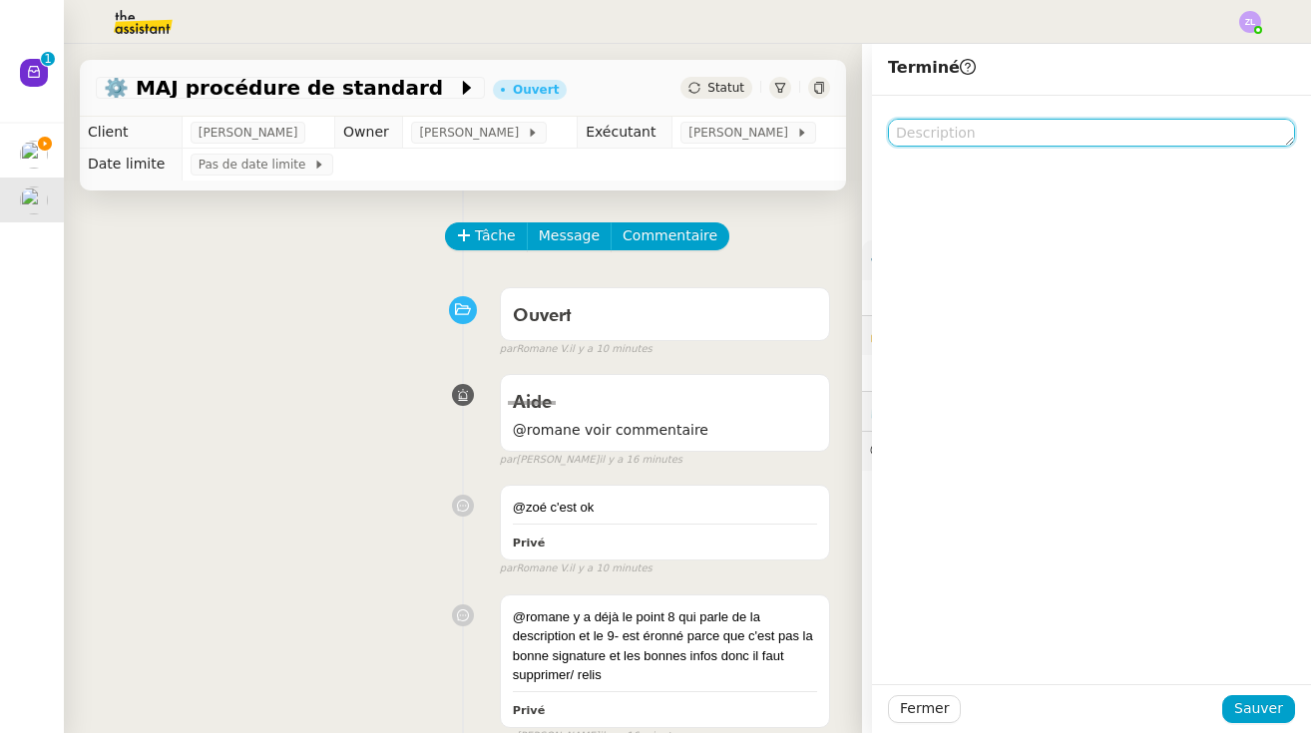
click at [980, 121] on textarea at bounding box center [1091, 133] width 407 height 28
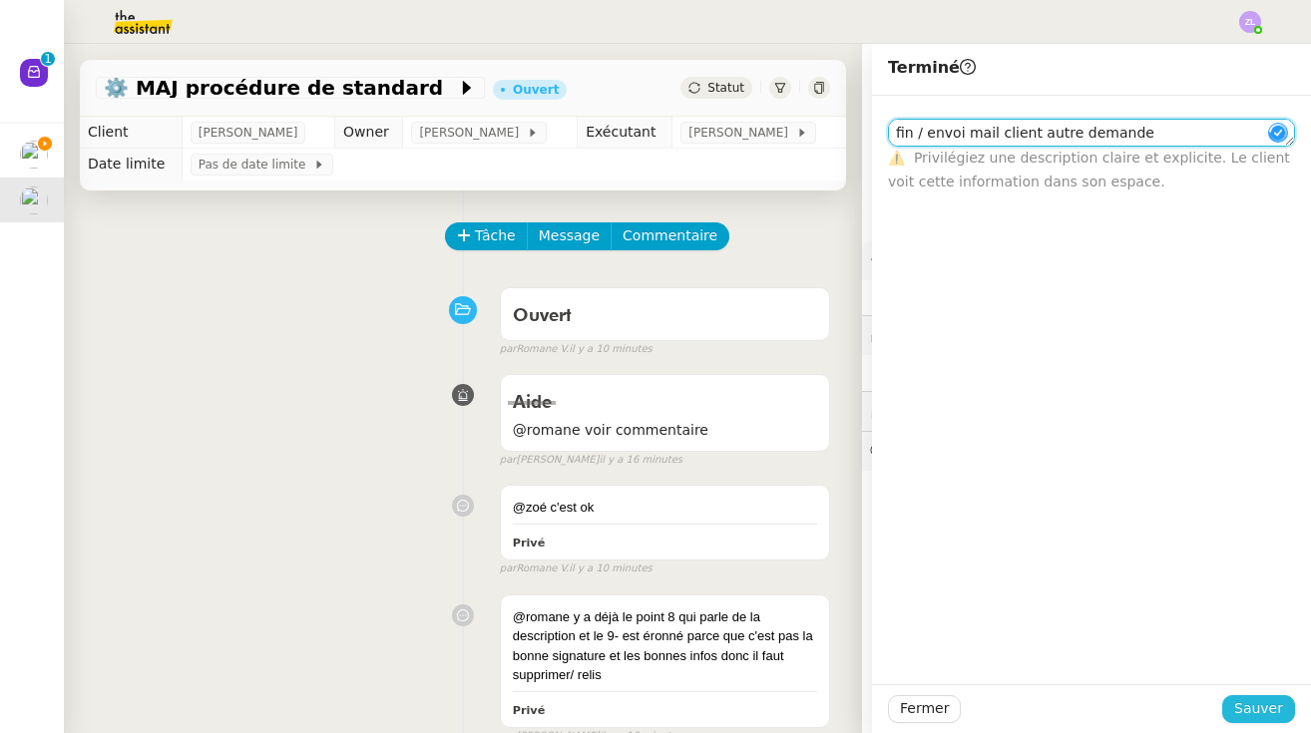
type textarea "fin / envoi mail client autre demande"
click at [1268, 699] on span "Sauver" at bounding box center [1258, 708] width 49 height 23
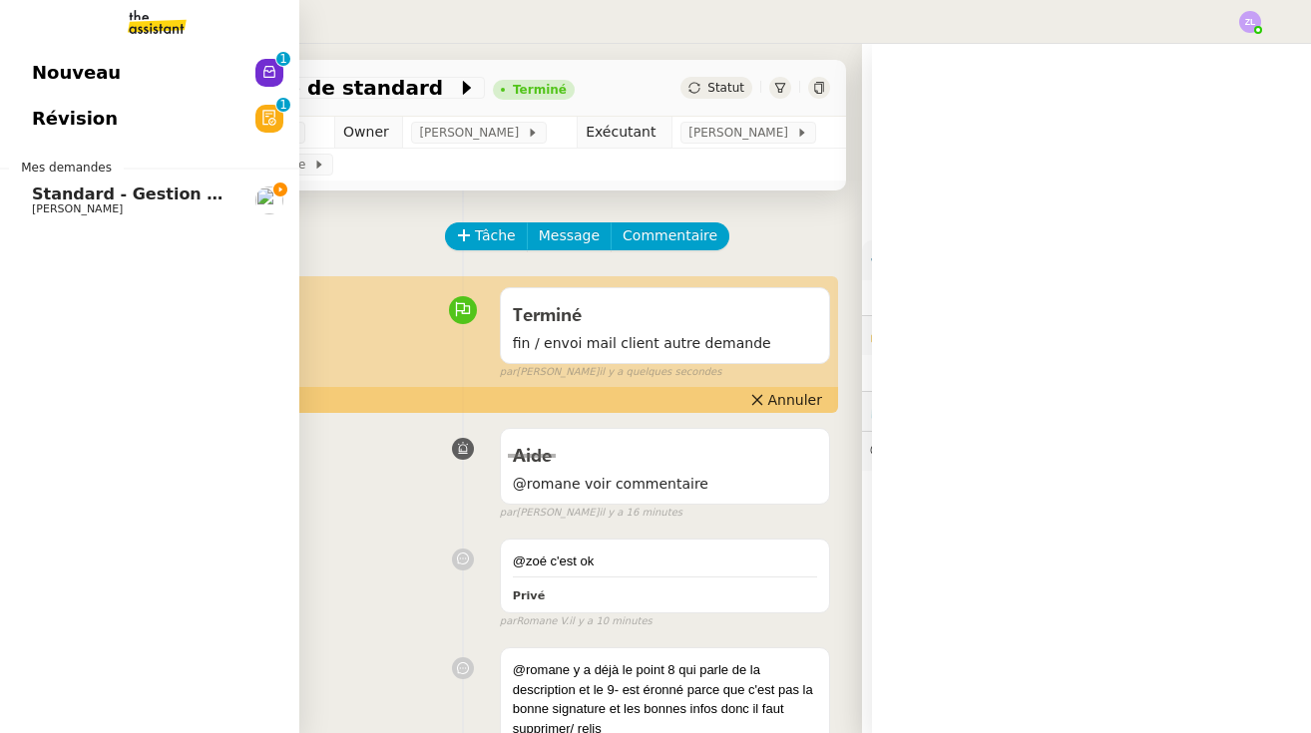
click at [95, 148] on div "Nouveau 0 1 2 3 4 5 6 7 8 9 Révision 0 1 2 3 4 5 6 7 8 9 Mes demandes Standard …" at bounding box center [149, 388] width 299 height 689
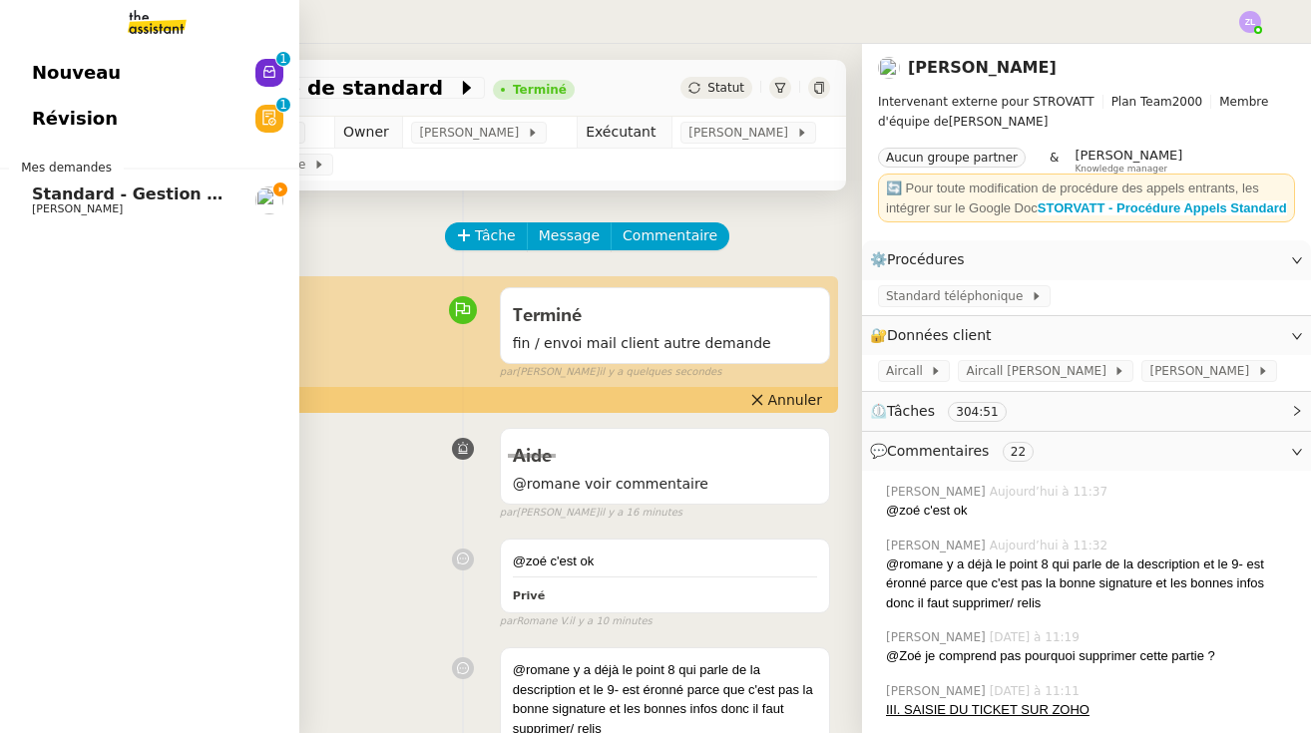
click at [159, 80] on link "Nouveau 0 1 2 3 4 5 6 7 8 9" at bounding box center [149, 73] width 299 height 46
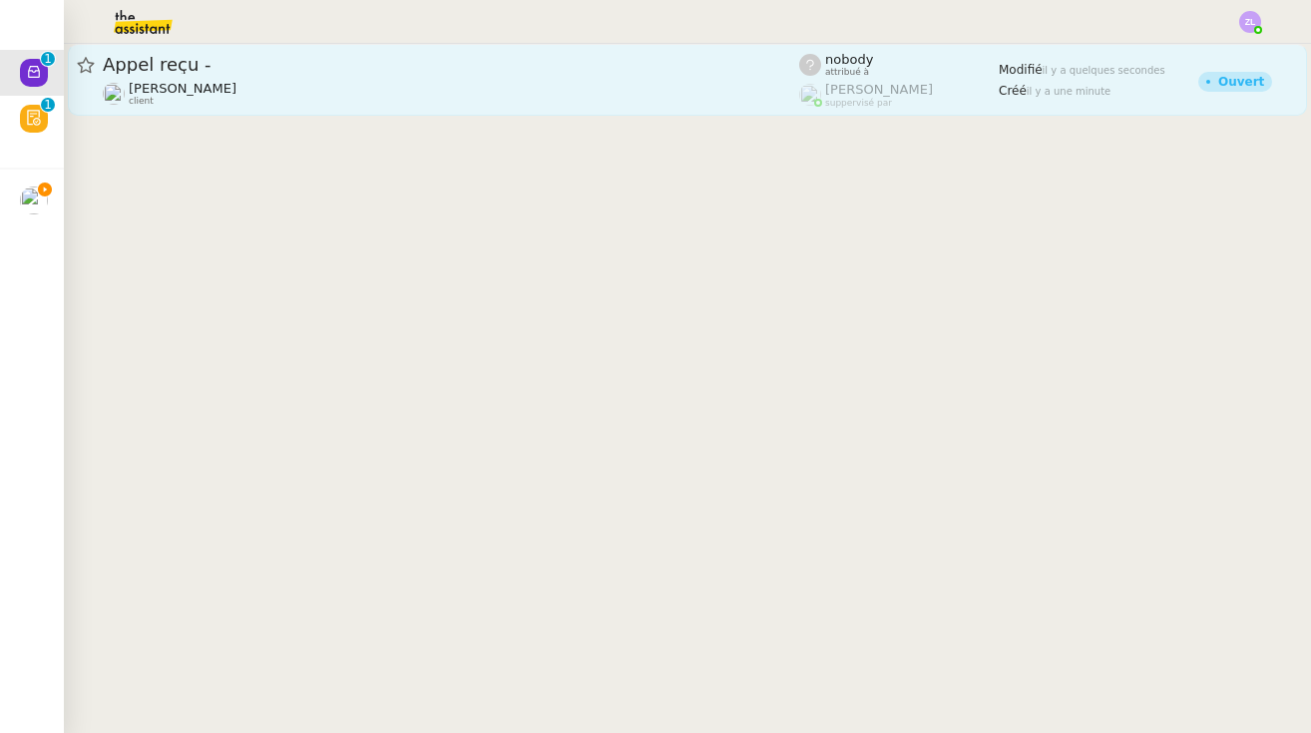
click at [439, 76] on div "Appel reçu -" at bounding box center [451, 65] width 696 height 24
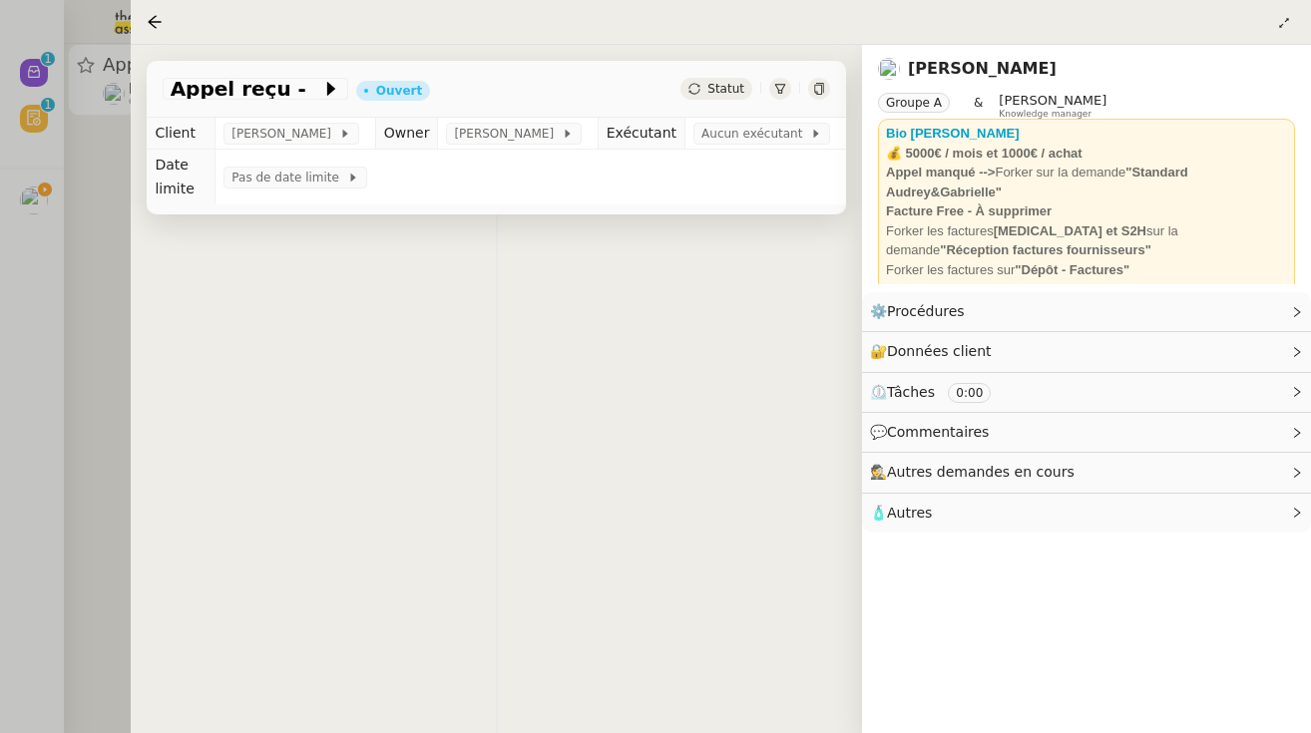
click at [122, 126] on div at bounding box center [655, 366] width 1311 height 733
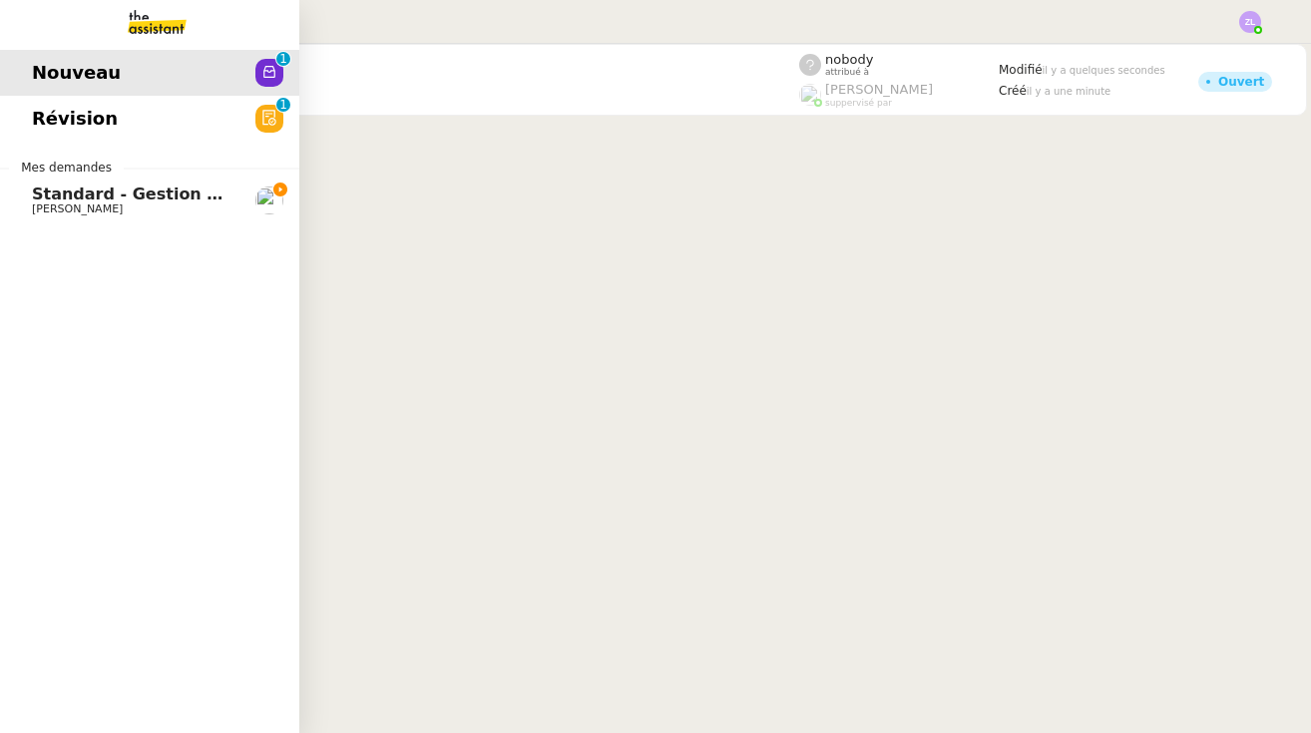
click at [150, 125] on link "Révision 0 1 2 3 4 5 6 7 8 9" at bounding box center [149, 119] width 299 height 46
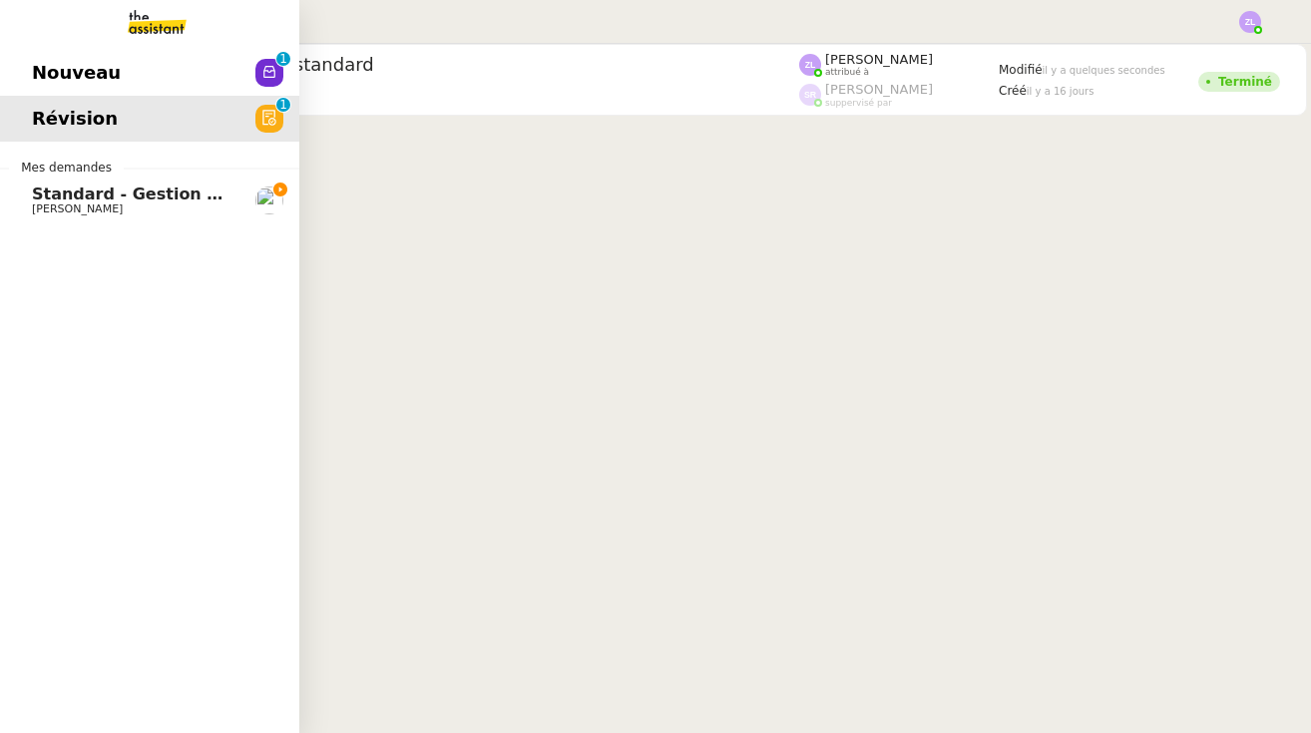
click at [63, 198] on span "Standard - Gestion des appels entrants - octobre 2025" at bounding box center [277, 194] width 491 height 19
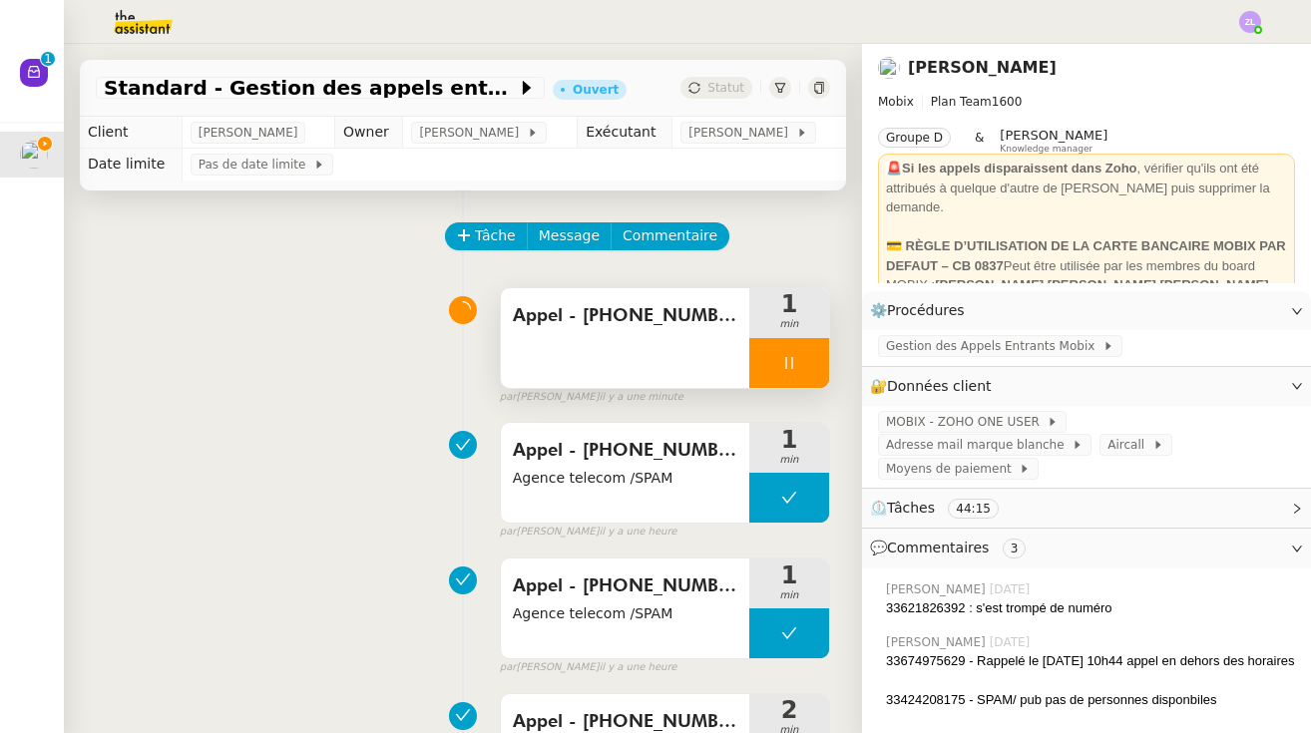
click at [770, 361] on div at bounding box center [789, 363] width 80 height 50
click at [814, 377] on button at bounding box center [809, 363] width 40 height 50
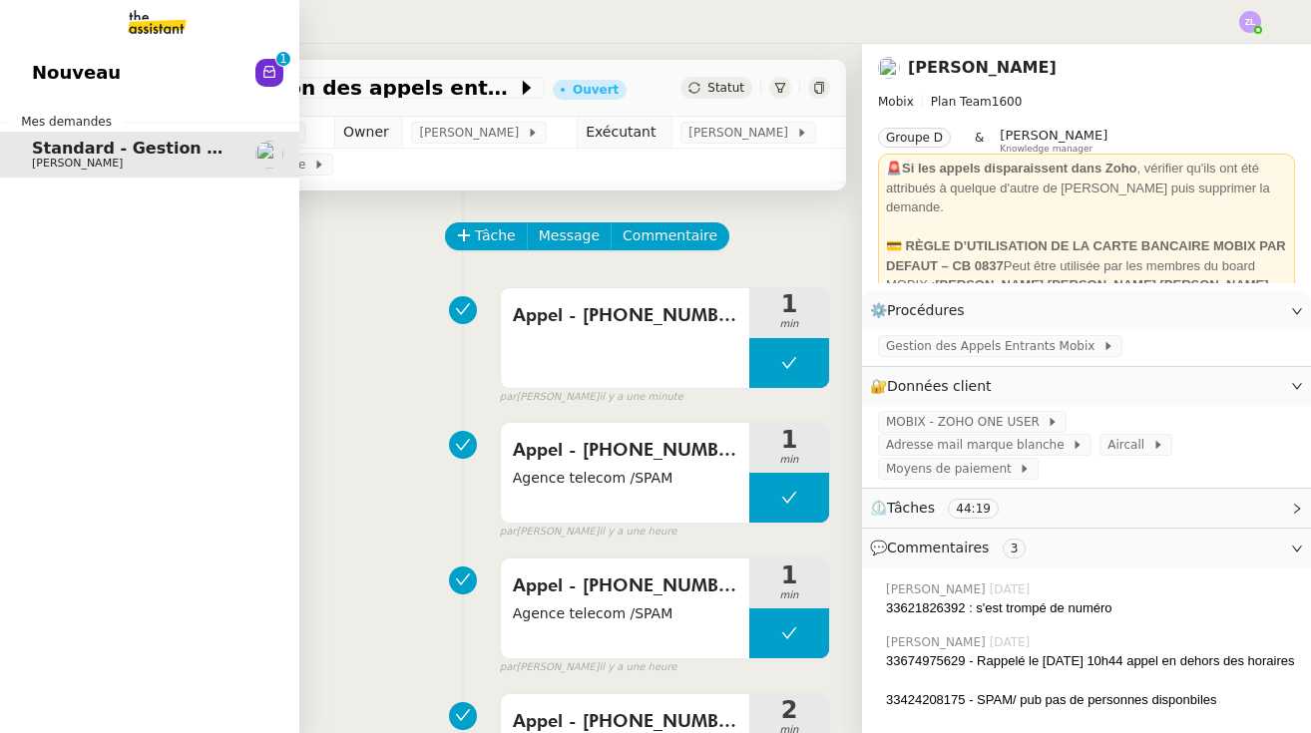
click at [139, 20] on img at bounding box center [141, 22] width 155 height 44
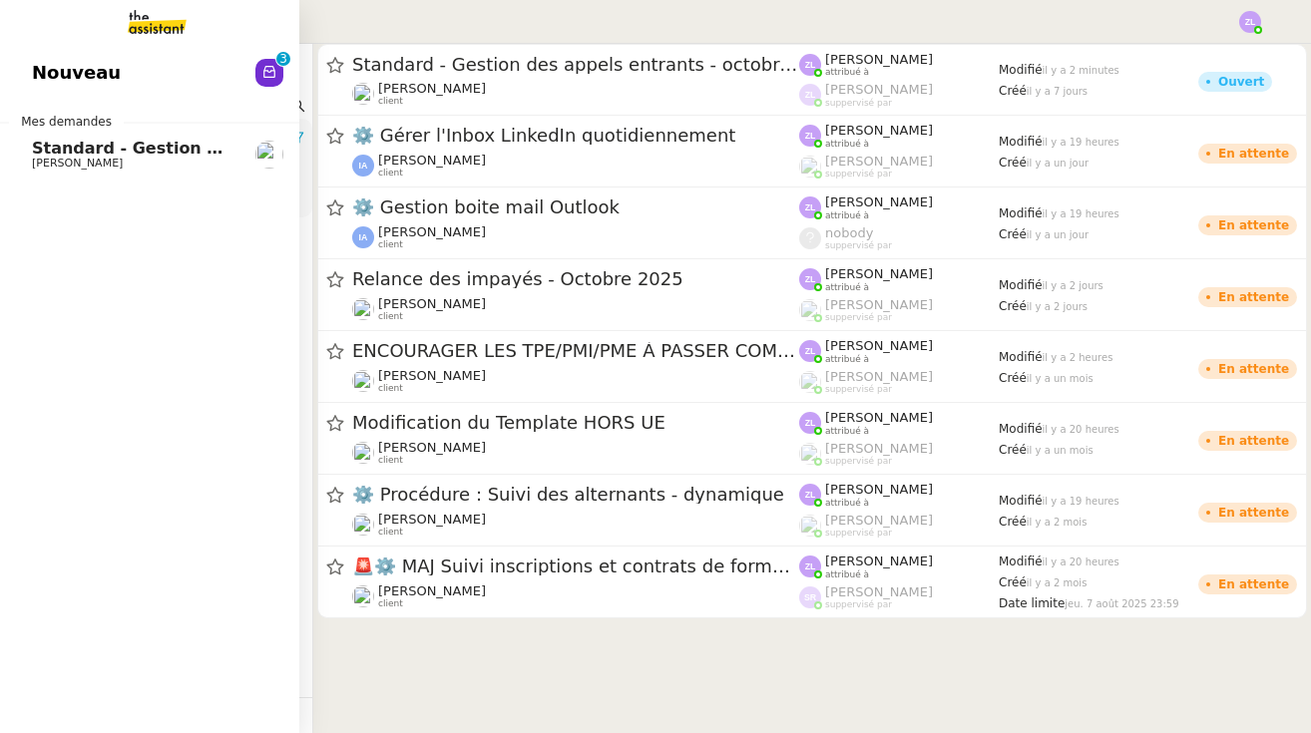
click at [265, 65] on icon at bounding box center [269, 72] width 16 height 16
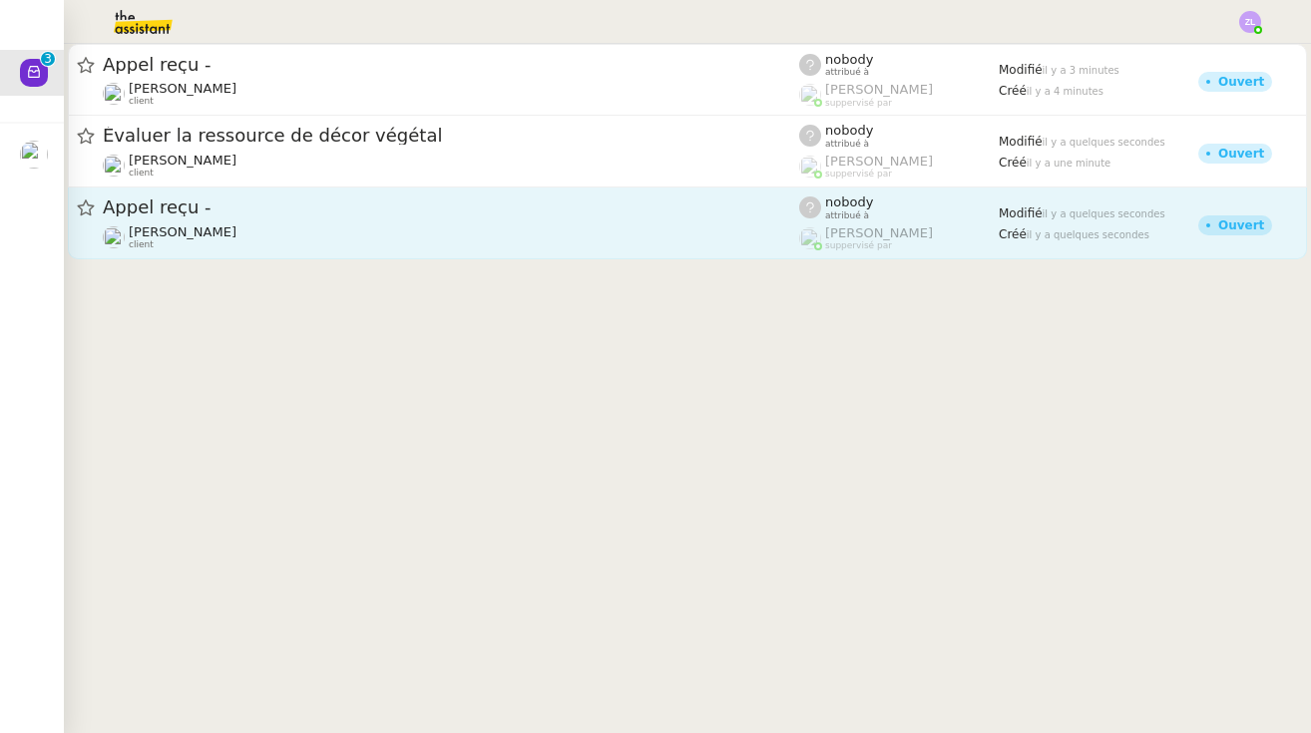
click at [411, 193] on link "Appel reçu - [PERSON_NAME] client nobody attribué à [PERSON_NAME] suppervisé pa…" at bounding box center [687, 224] width 1239 height 72
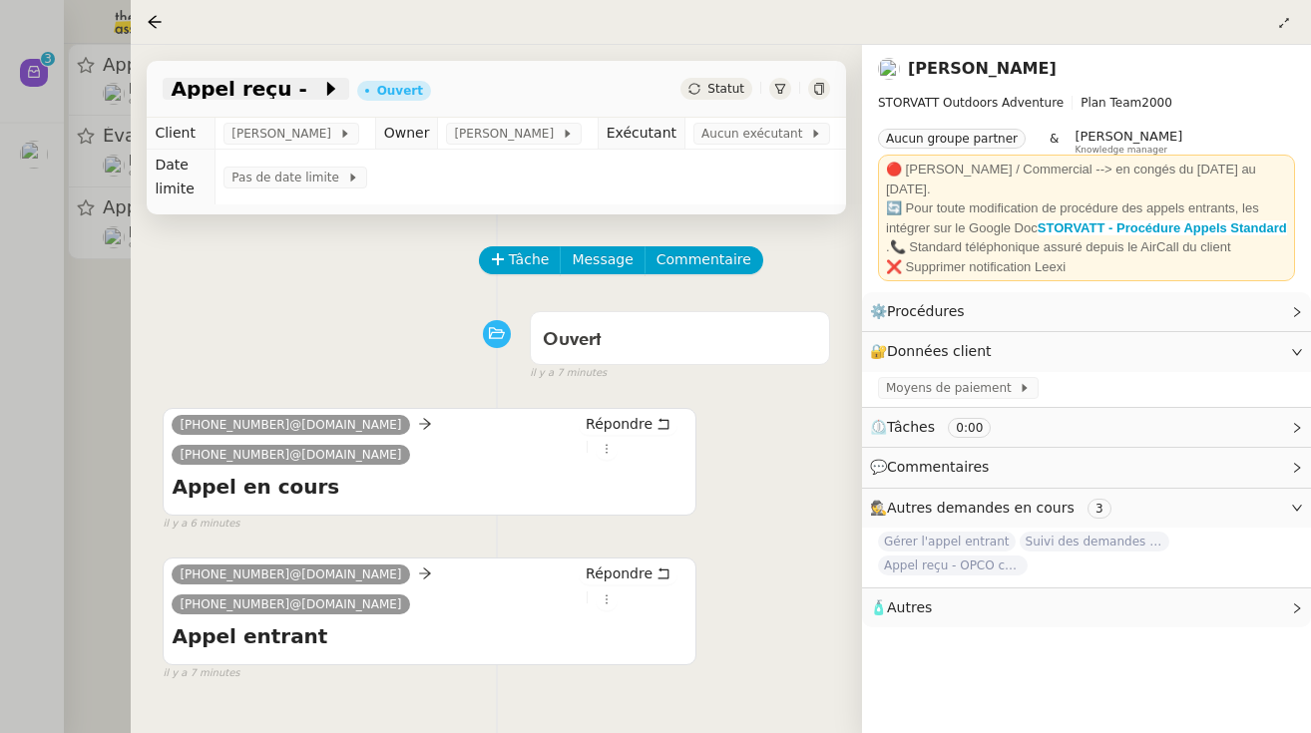
click at [307, 89] on span at bounding box center [314, 89] width 14 height 24
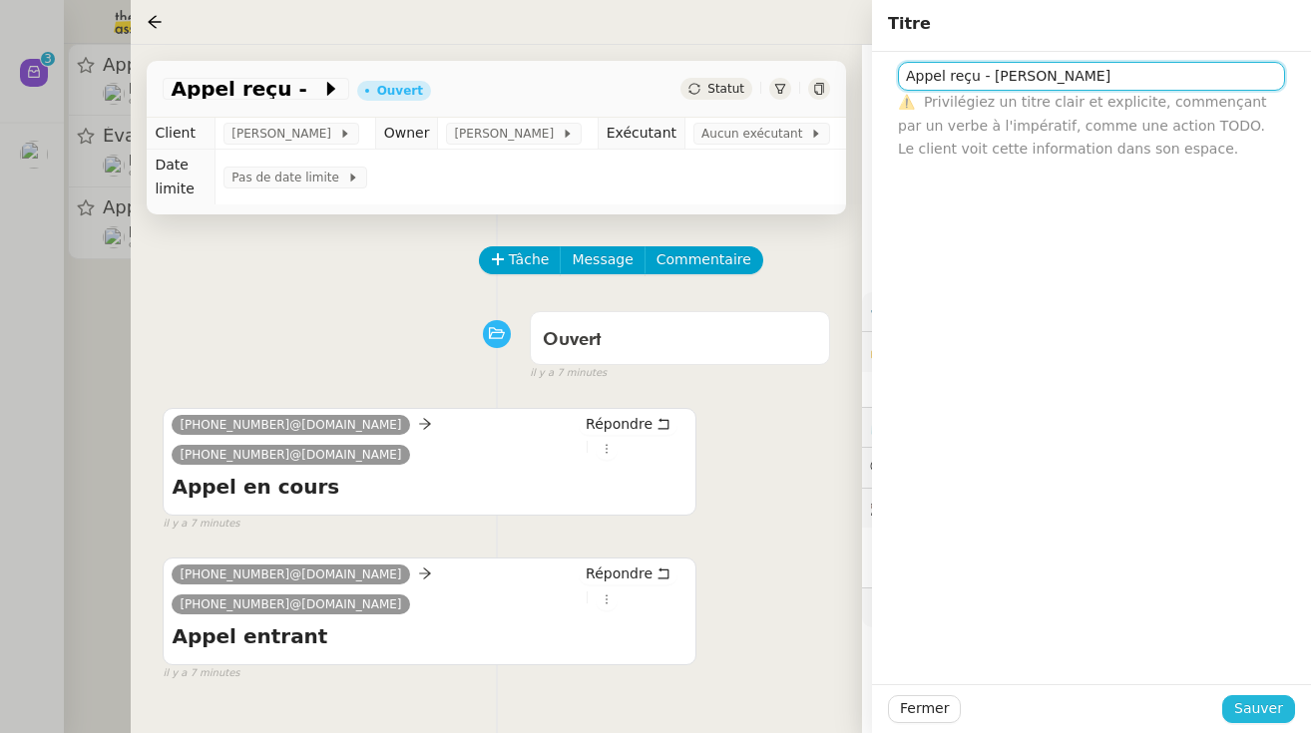
type input "Appel reçu - [PERSON_NAME]"
click at [1250, 715] on span "Sauver" at bounding box center [1258, 708] width 49 height 23
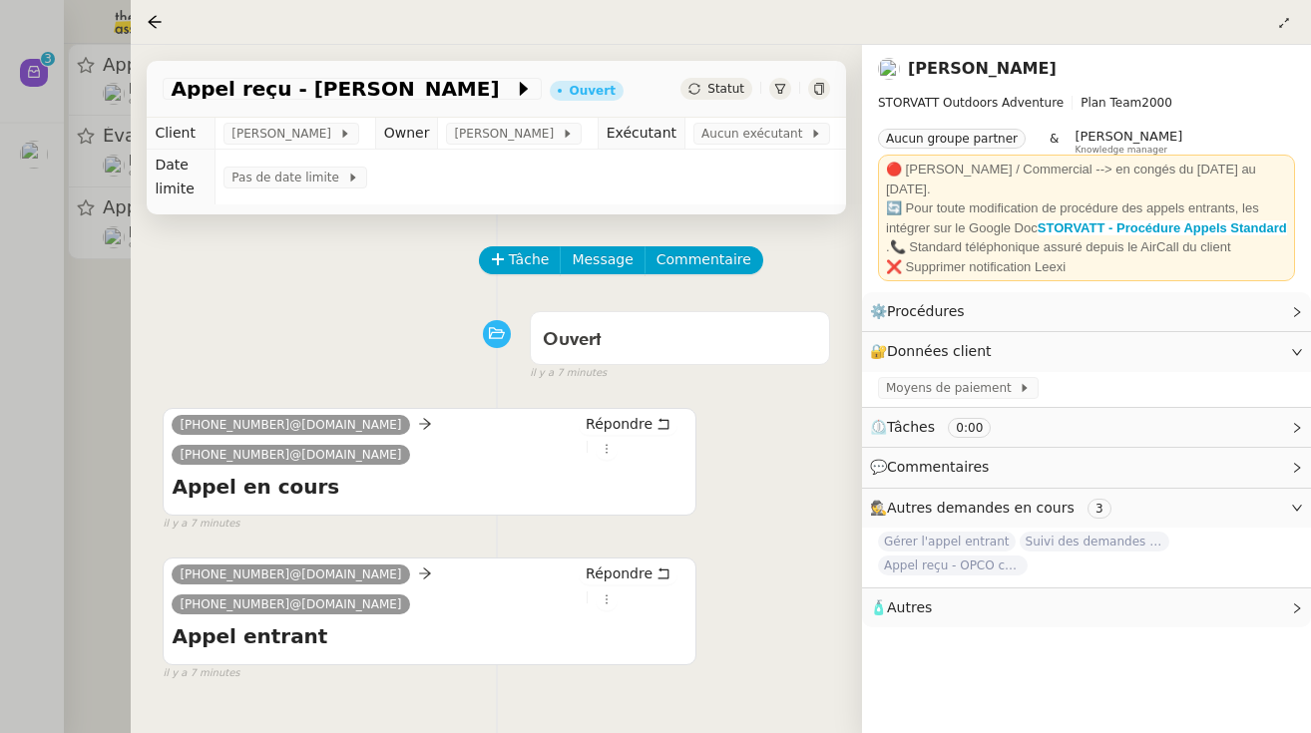
click at [94, 231] on div at bounding box center [655, 366] width 1311 height 733
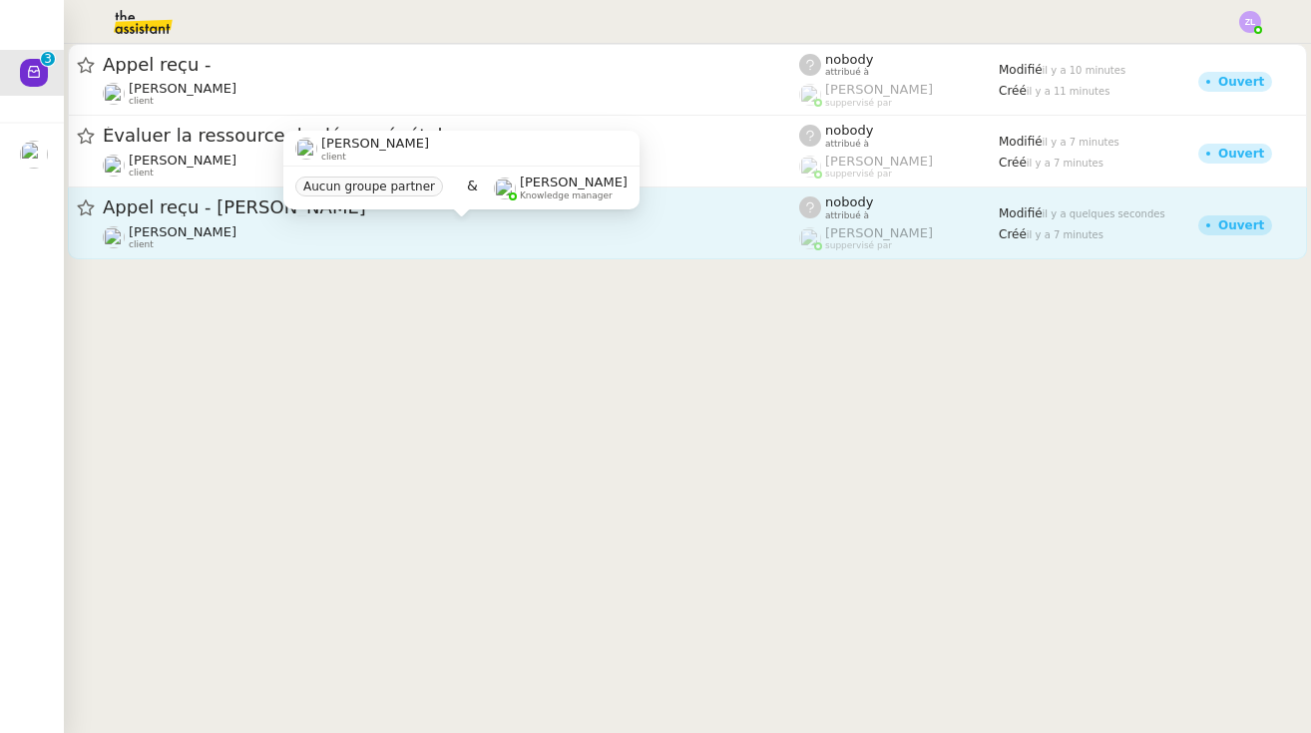
click at [236, 232] on span "[PERSON_NAME]" at bounding box center [183, 231] width 108 height 15
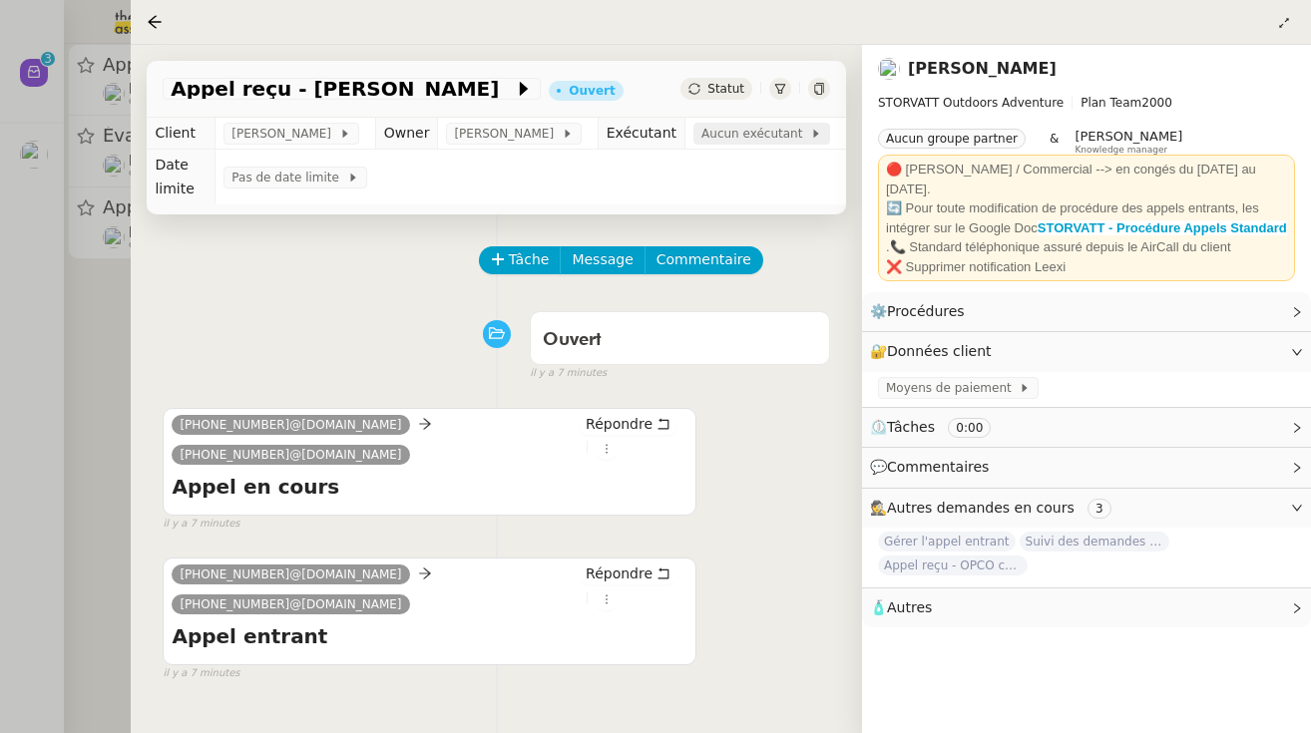
click at [771, 138] on span "Aucun exécutant" at bounding box center [755, 134] width 109 height 20
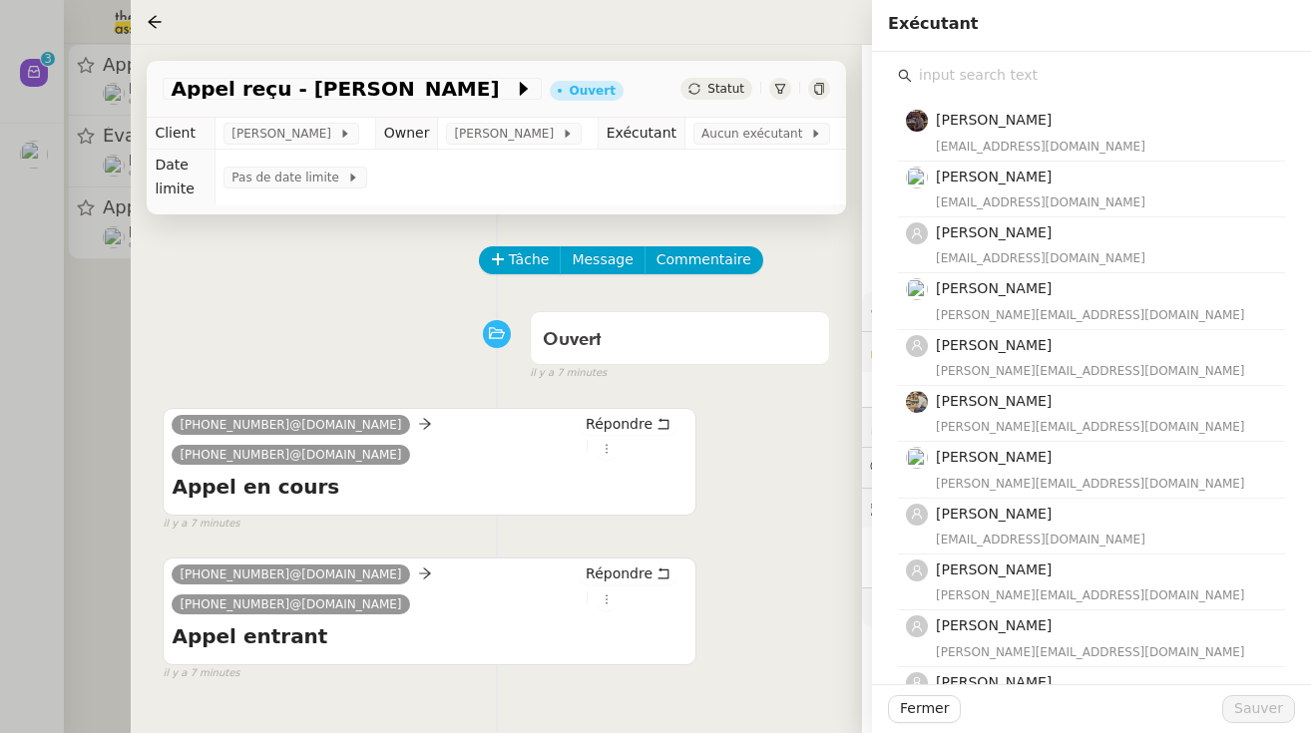
click at [953, 55] on div "[PERSON_NAME] [EMAIL_ADDRESS][DOMAIN_NAME] [PERSON_NAME] [EMAIL_ADDRESS][DOMAIN…" at bounding box center [1091, 640] width 407 height 1176
click at [946, 86] on input "text" at bounding box center [1098, 75] width 373 height 27
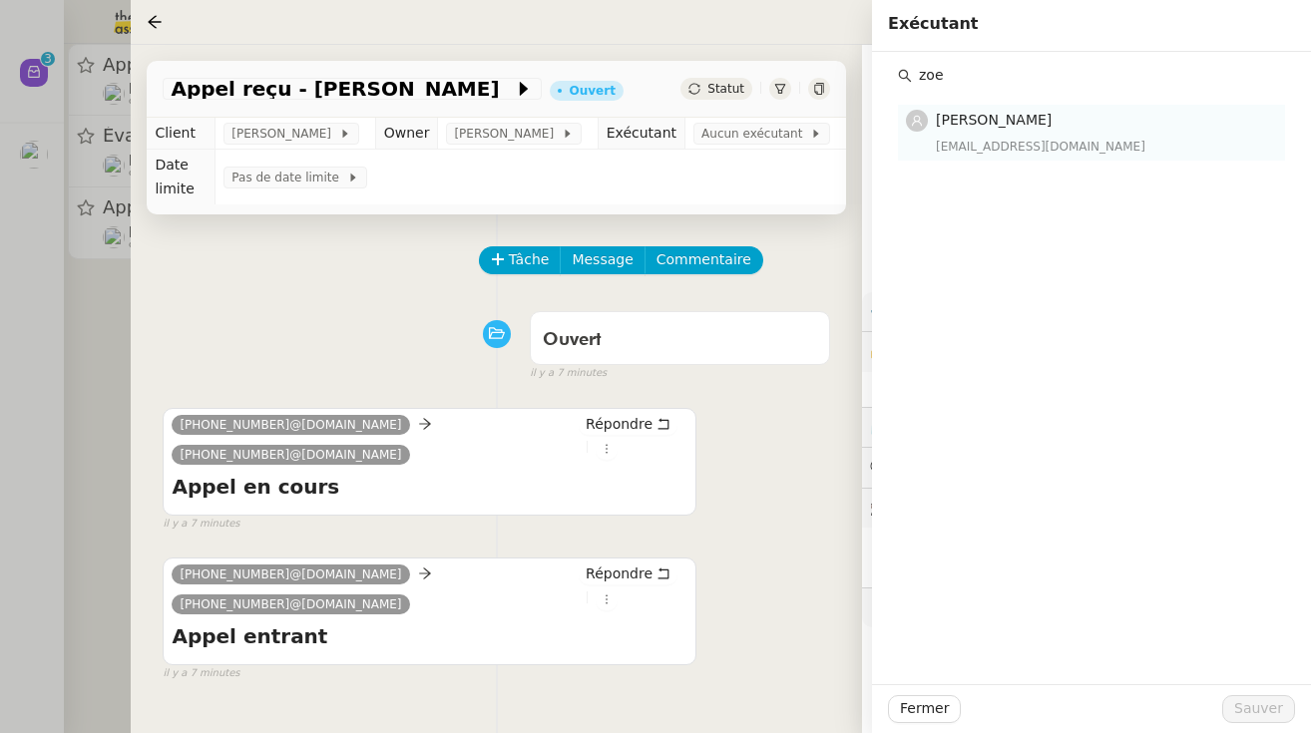
type input "zoe"
click at [1024, 137] on div "[EMAIL_ADDRESS][DOMAIN_NAME]" at bounding box center [1104, 147] width 337 height 20
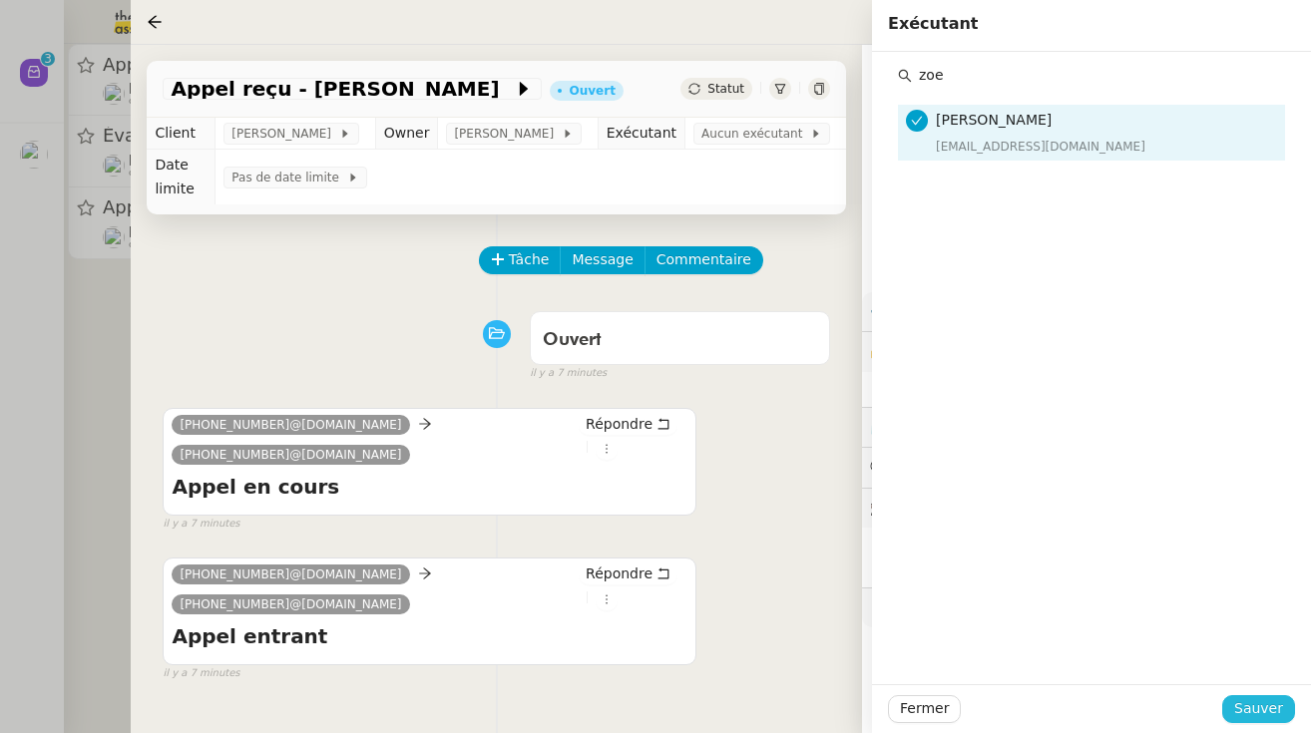
click at [1264, 705] on span "Sauver" at bounding box center [1258, 708] width 49 height 23
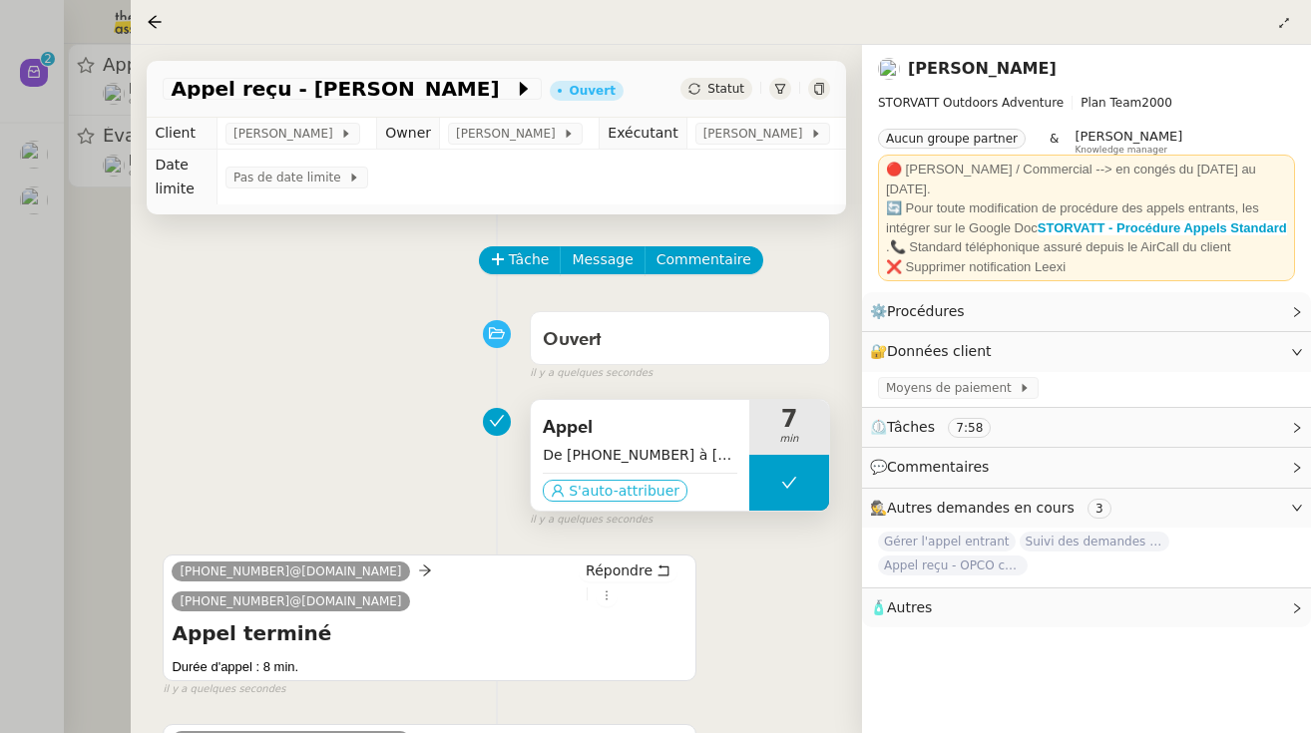
click at [572, 499] on span "S'auto-attribuer" at bounding box center [624, 491] width 111 height 20
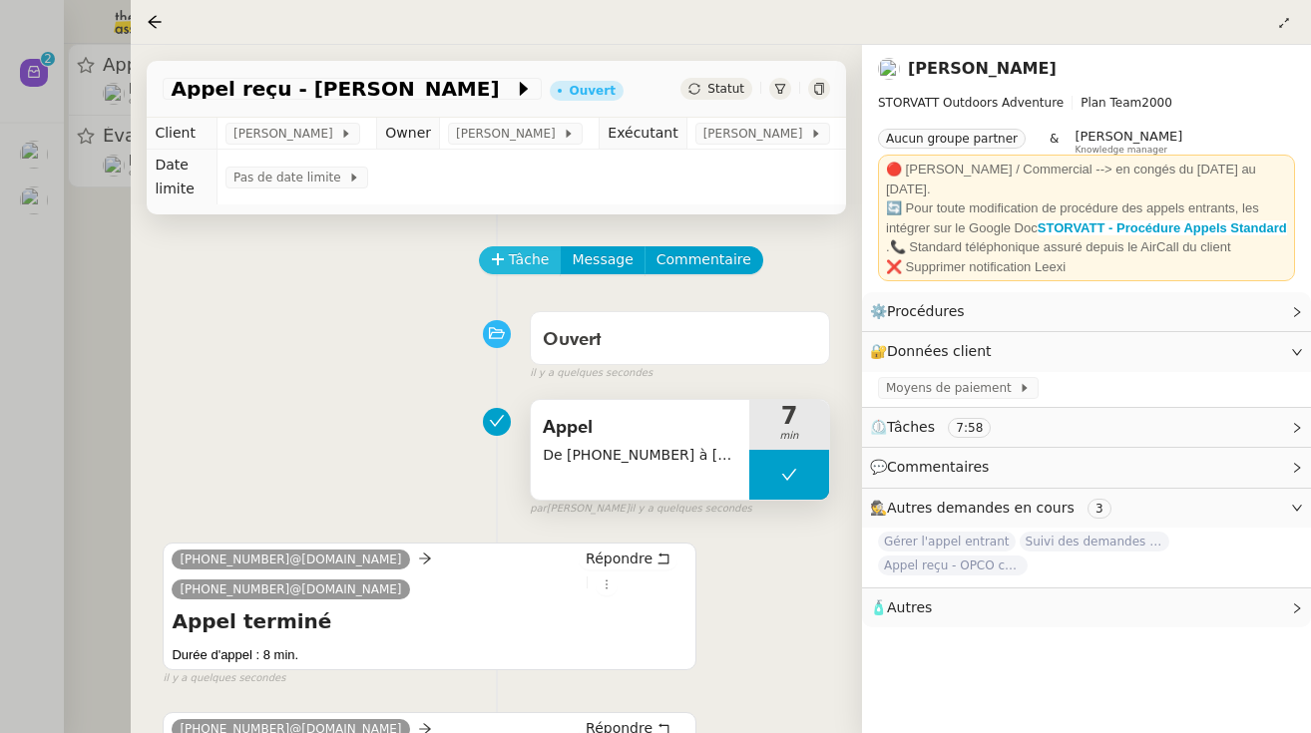
click at [522, 271] on span "Tâche" at bounding box center [529, 259] width 41 height 23
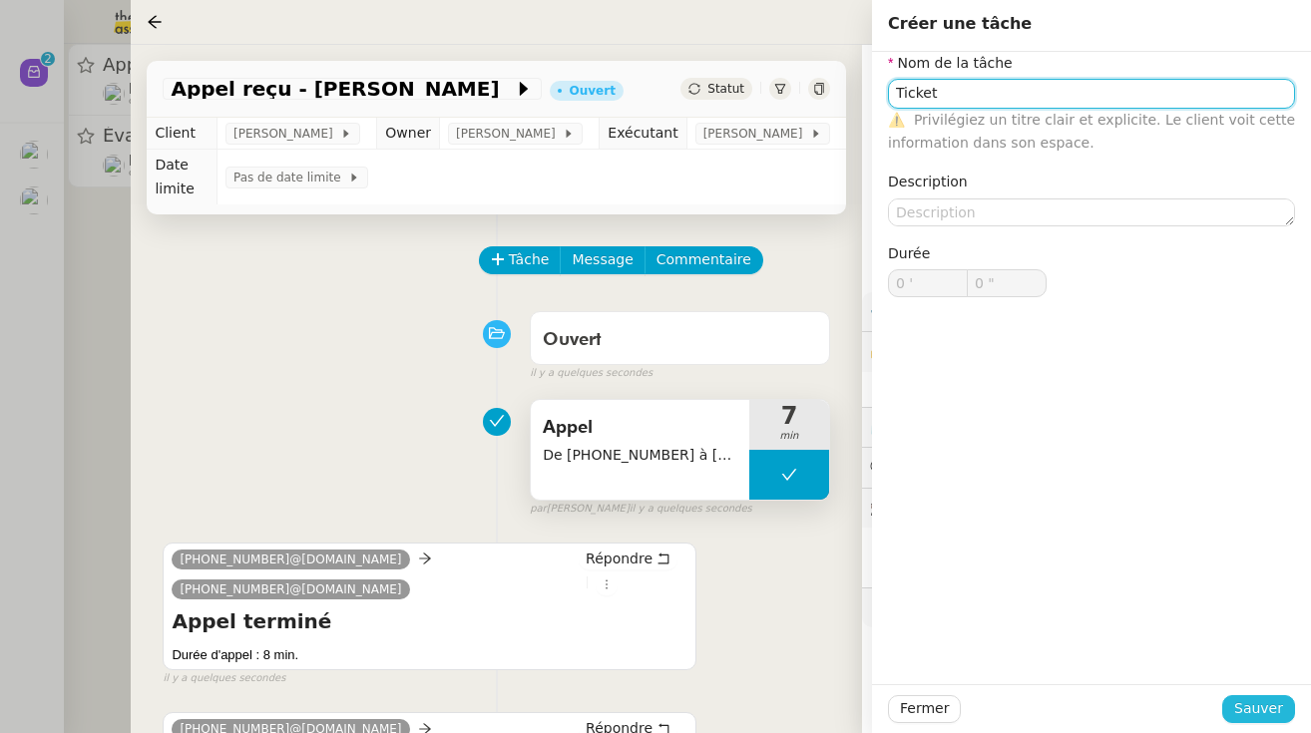
type input "Ticket"
click at [1261, 706] on span "Sauver" at bounding box center [1258, 708] width 49 height 23
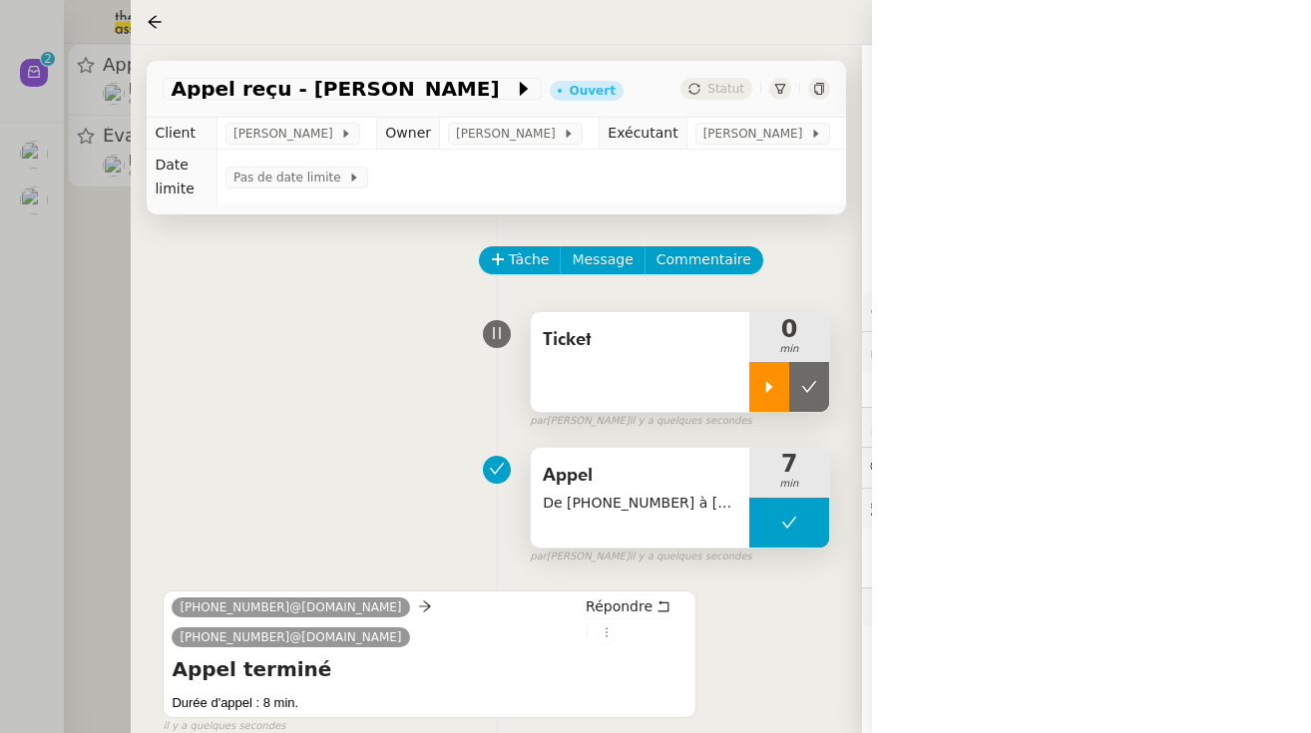
click at [772, 397] on div at bounding box center [769, 387] width 40 height 50
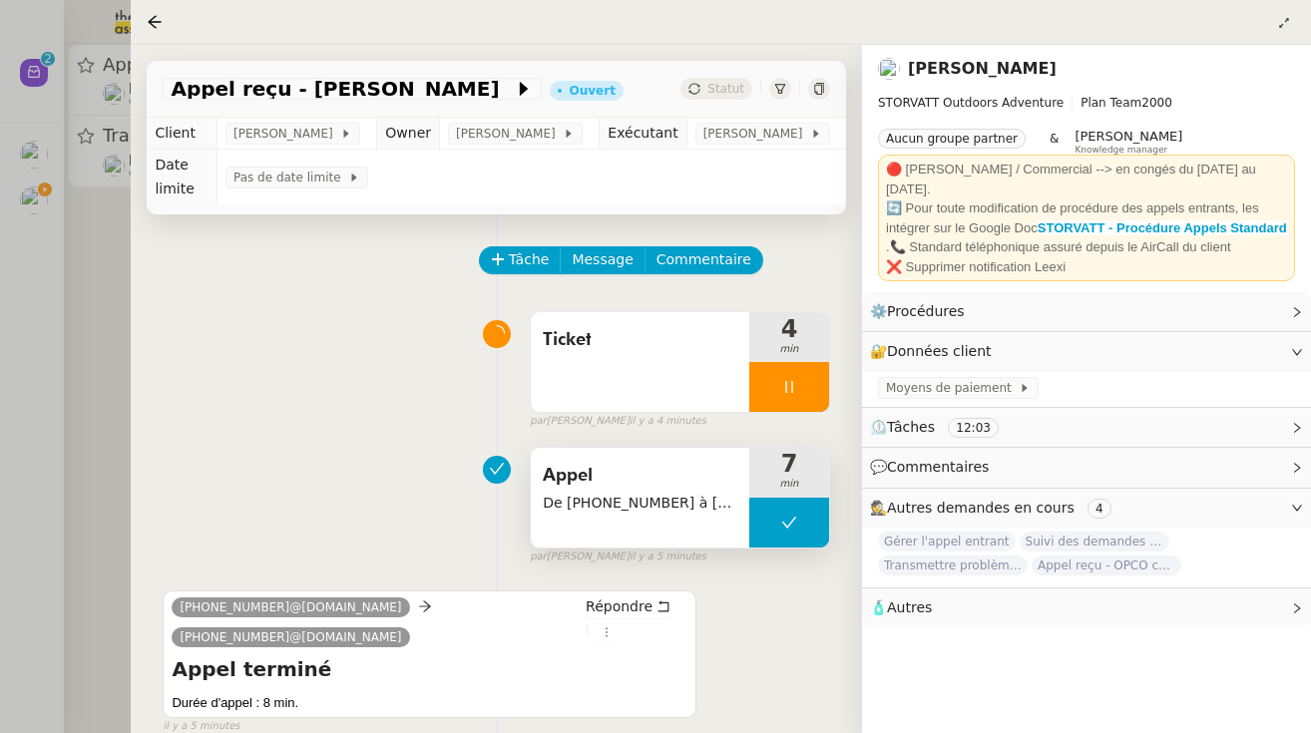
click at [38, 69] on div at bounding box center [655, 366] width 1311 height 733
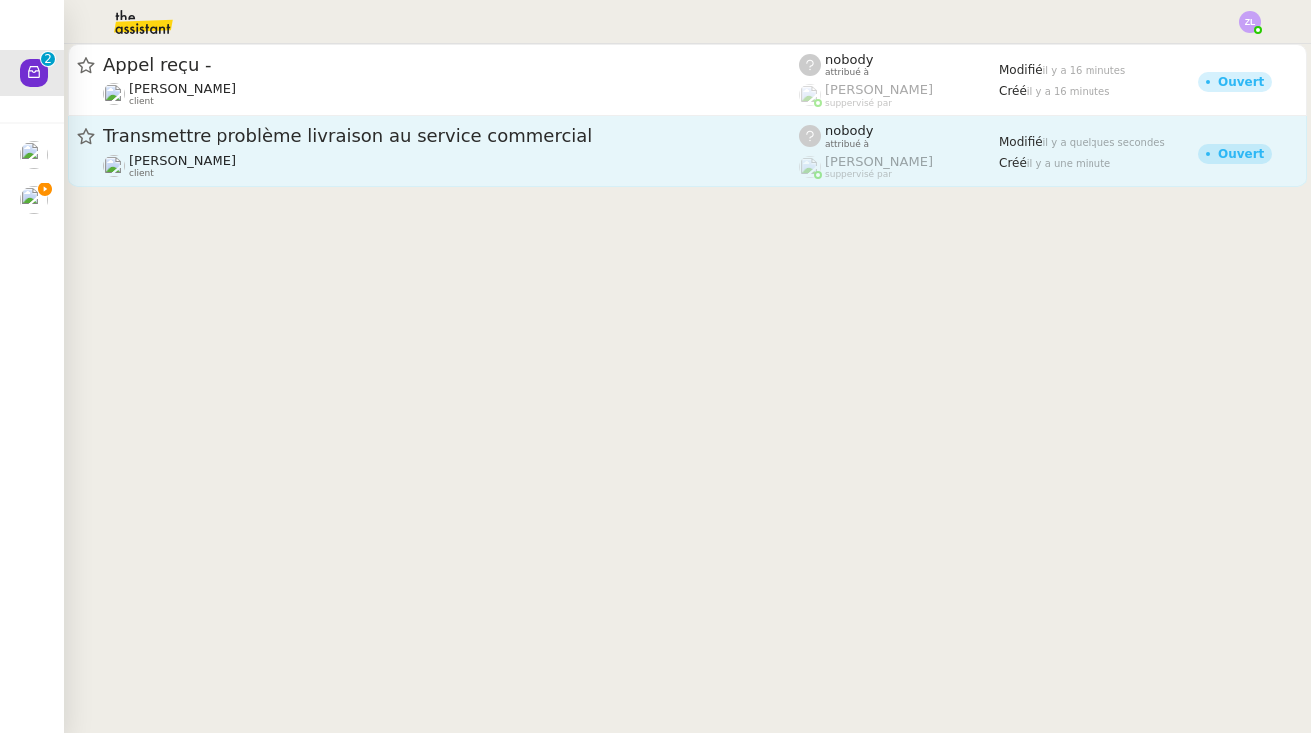
click at [206, 177] on div "[PERSON_NAME] client" at bounding box center [183, 166] width 108 height 26
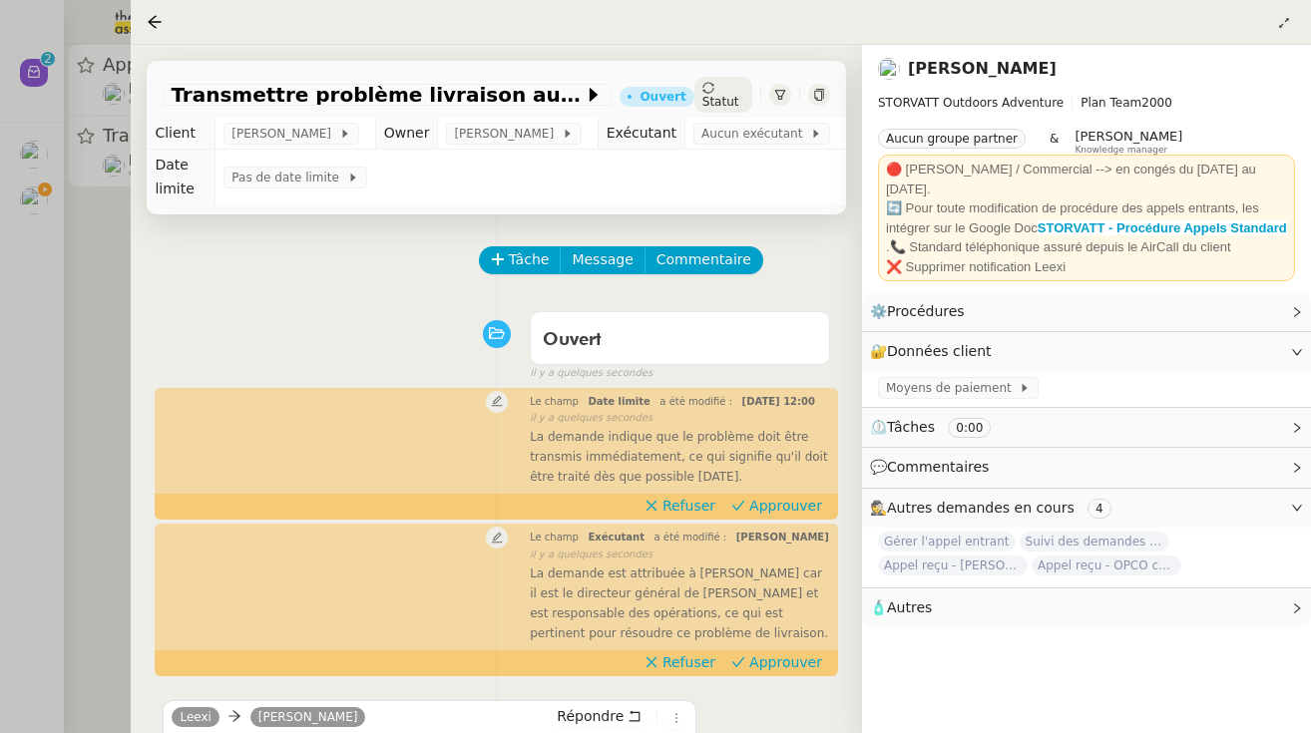
click at [725, 93] on div "Statut" at bounding box center [723, 95] width 58 height 36
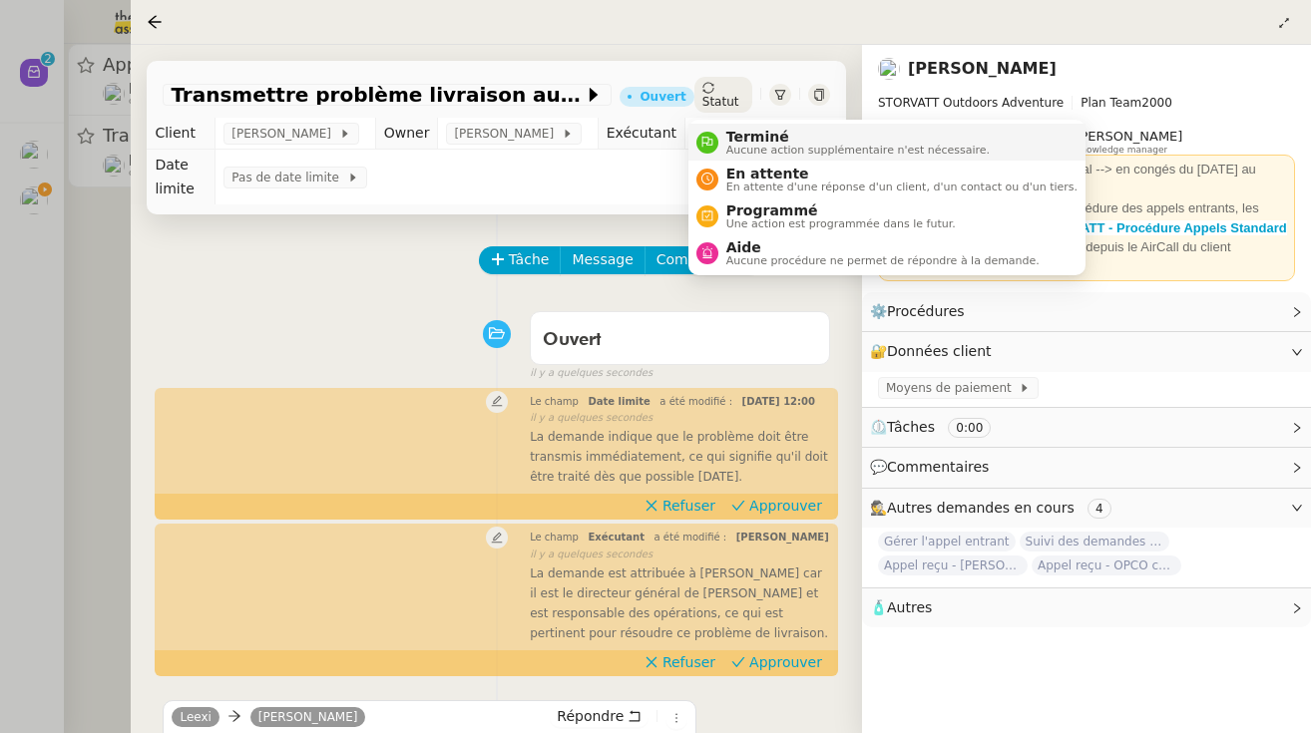
click at [740, 136] on span "Terminé" at bounding box center [857, 137] width 263 height 16
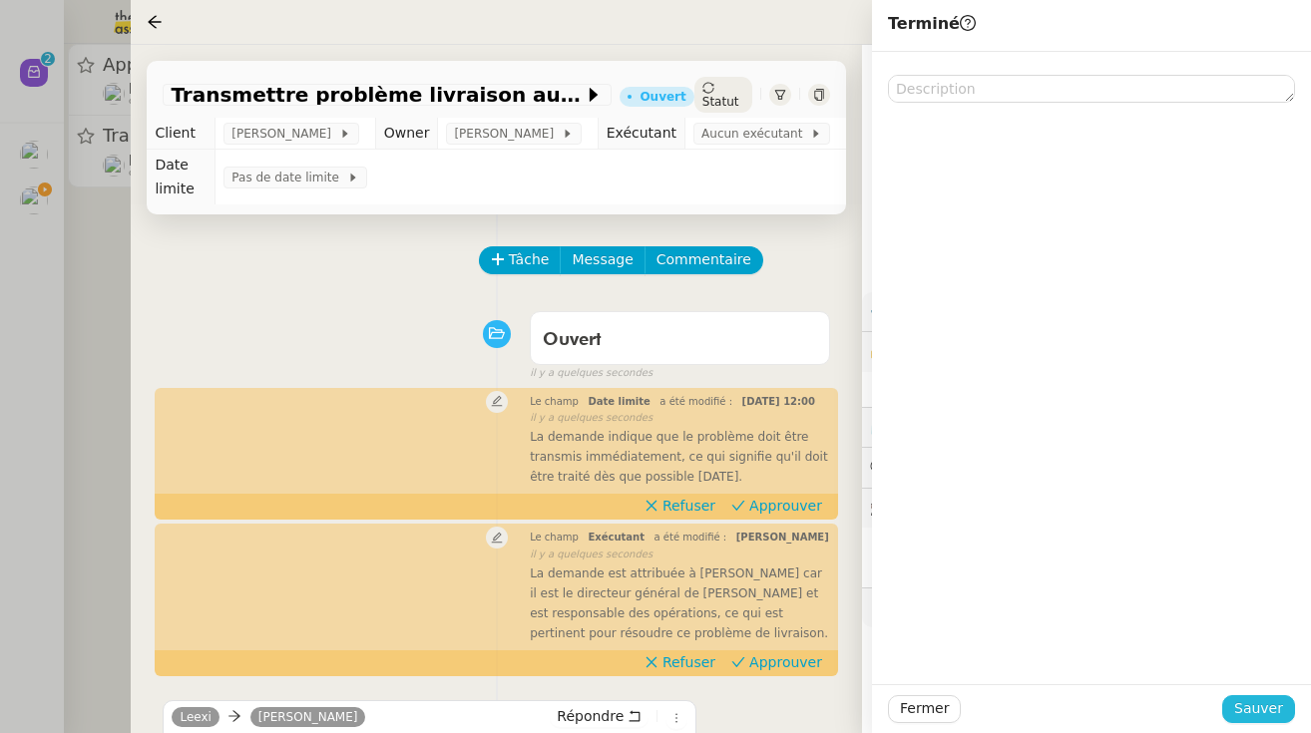
click at [1254, 711] on span "Sauver" at bounding box center [1258, 708] width 49 height 23
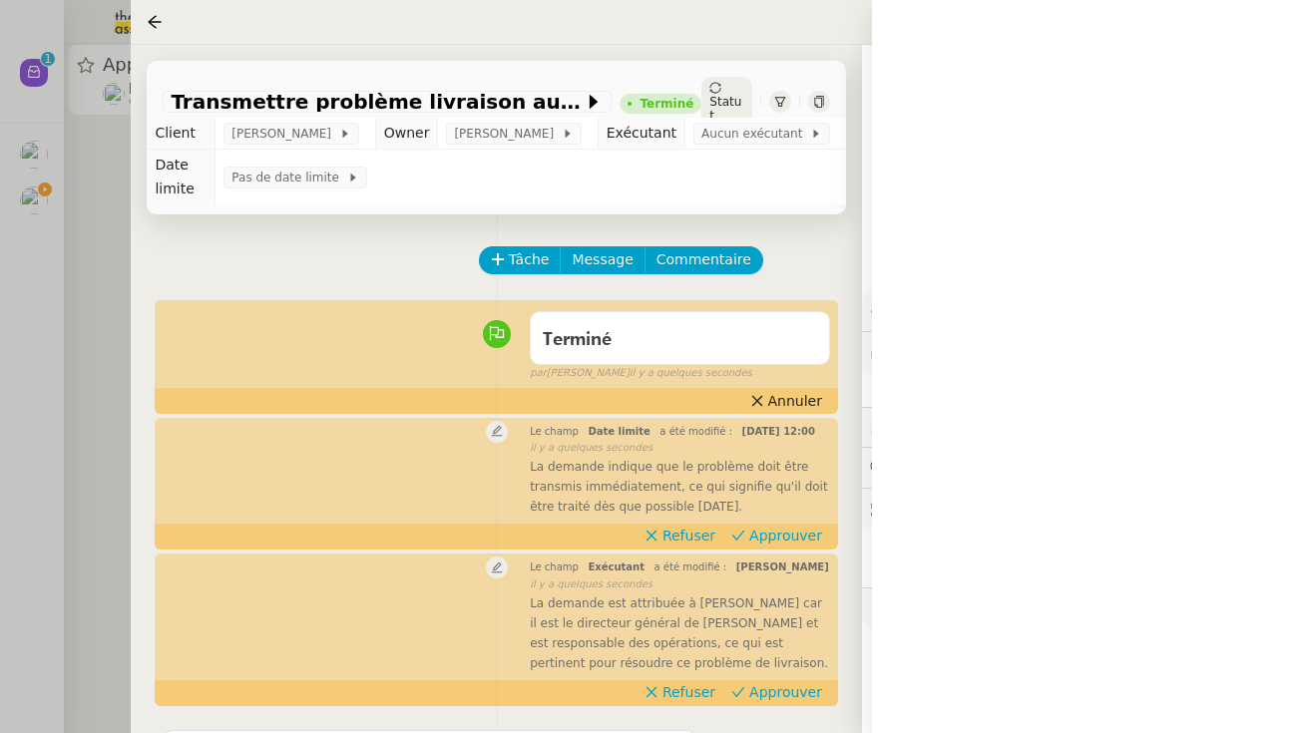
click at [86, 293] on div at bounding box center [655, 366] width 1311 height 733
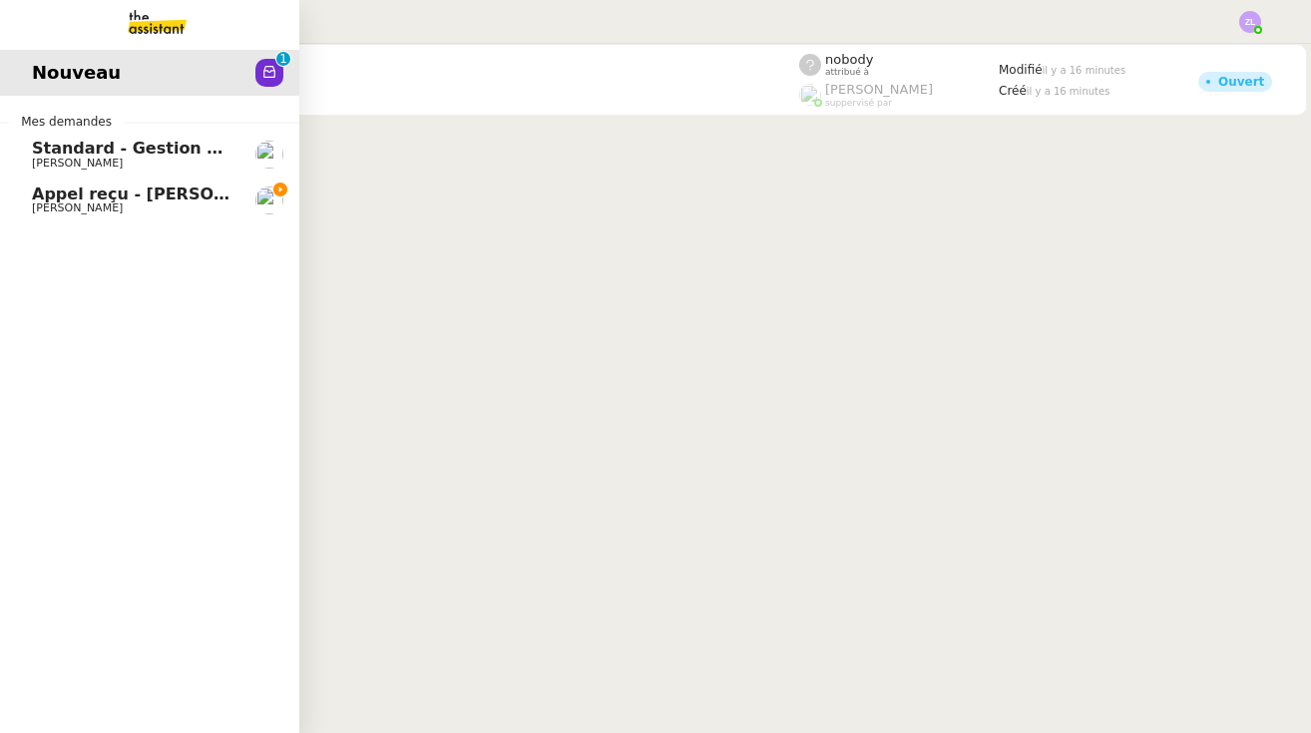
click at [45, 203] on span "[PERSON_NAME]" at bounding box center [77, 208] width 91 height 13
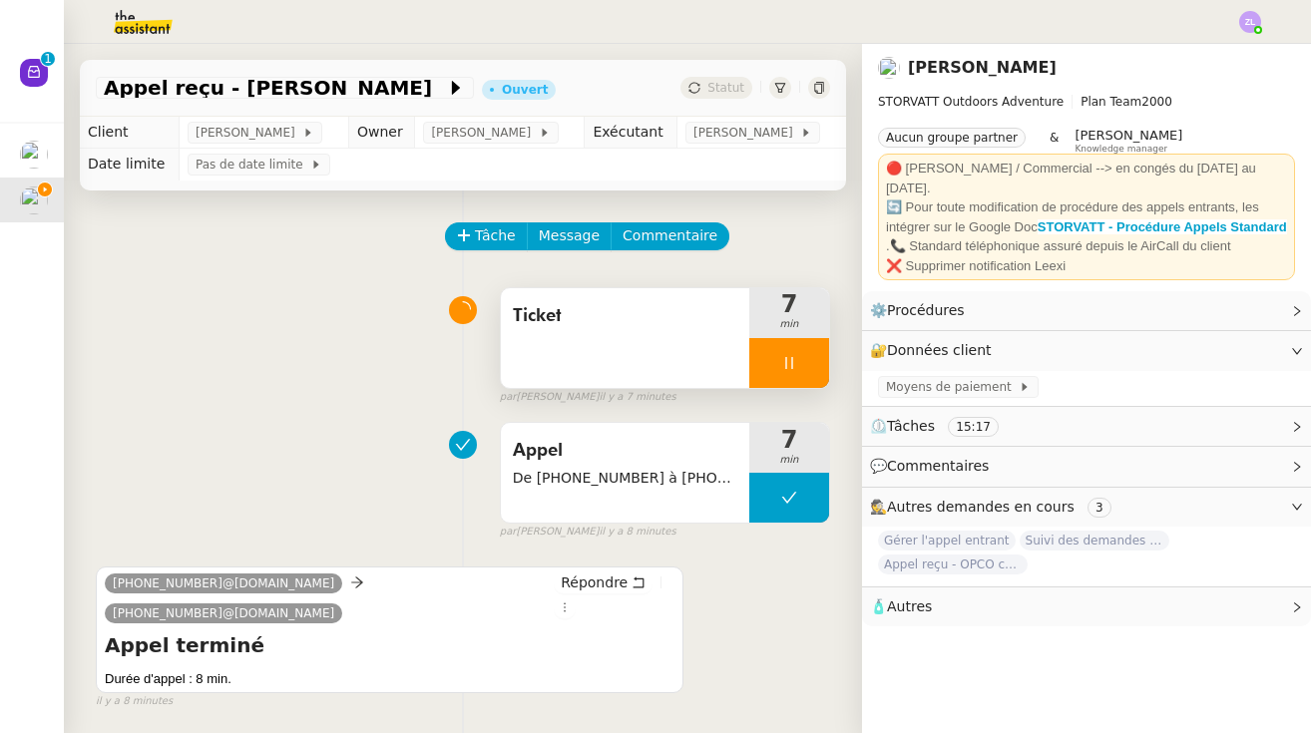
click at [754, 370] on div at bounding box center [789, 363] width 80 height 50
click at [820, 376] on button at bounding box center [809, 363] width 40 height 50
click at [721, 96] on div "Statut" at bounding box center [716, 88] width 72 height 22
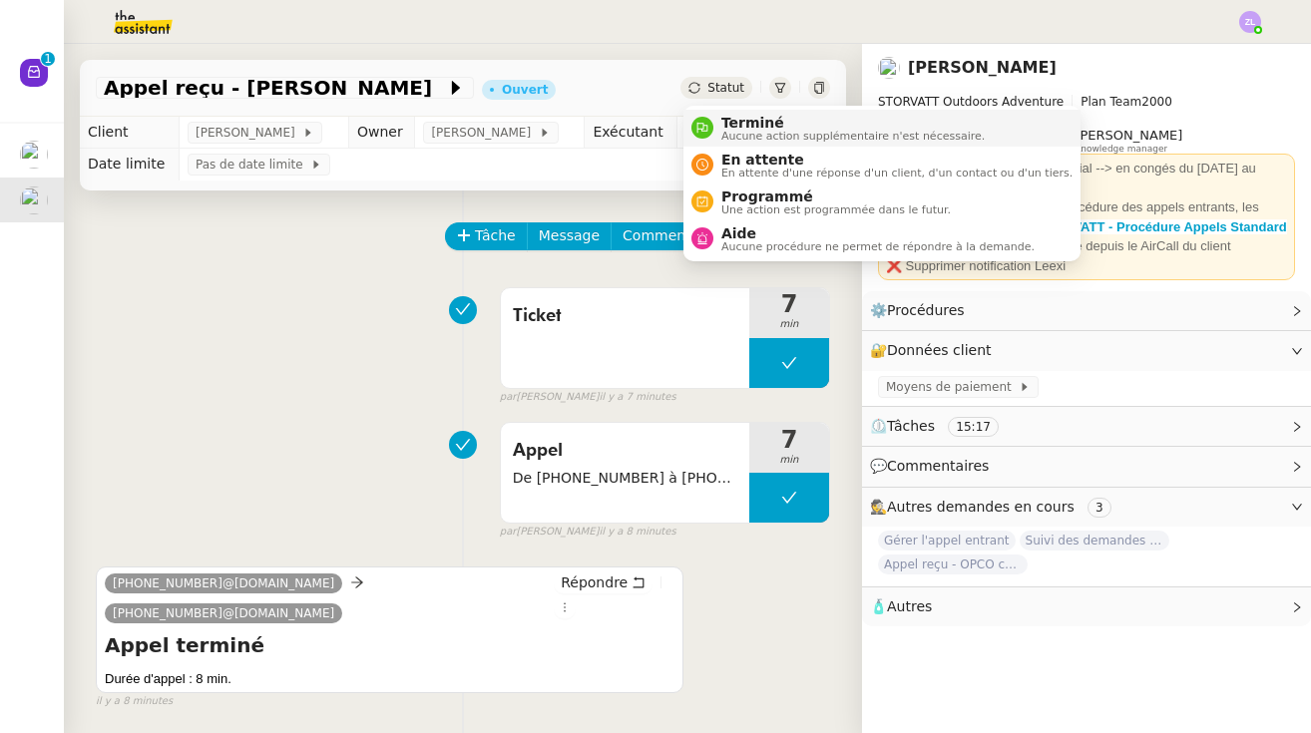
click at [723, 126] on span "Terminé" at bounding box center [852, 123] width 263 height 16
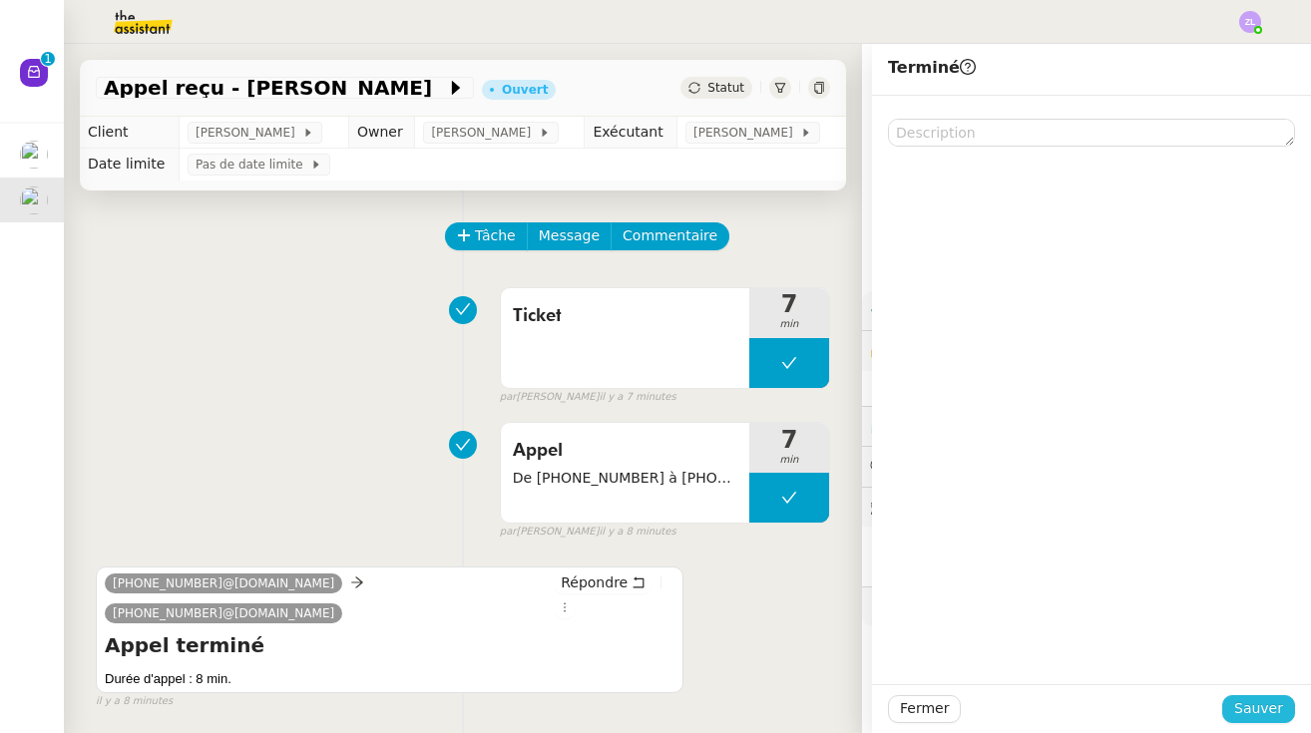
click at [1279, 697] on span "Sauver" at bounding box center [1258, 708] width 49 height 23
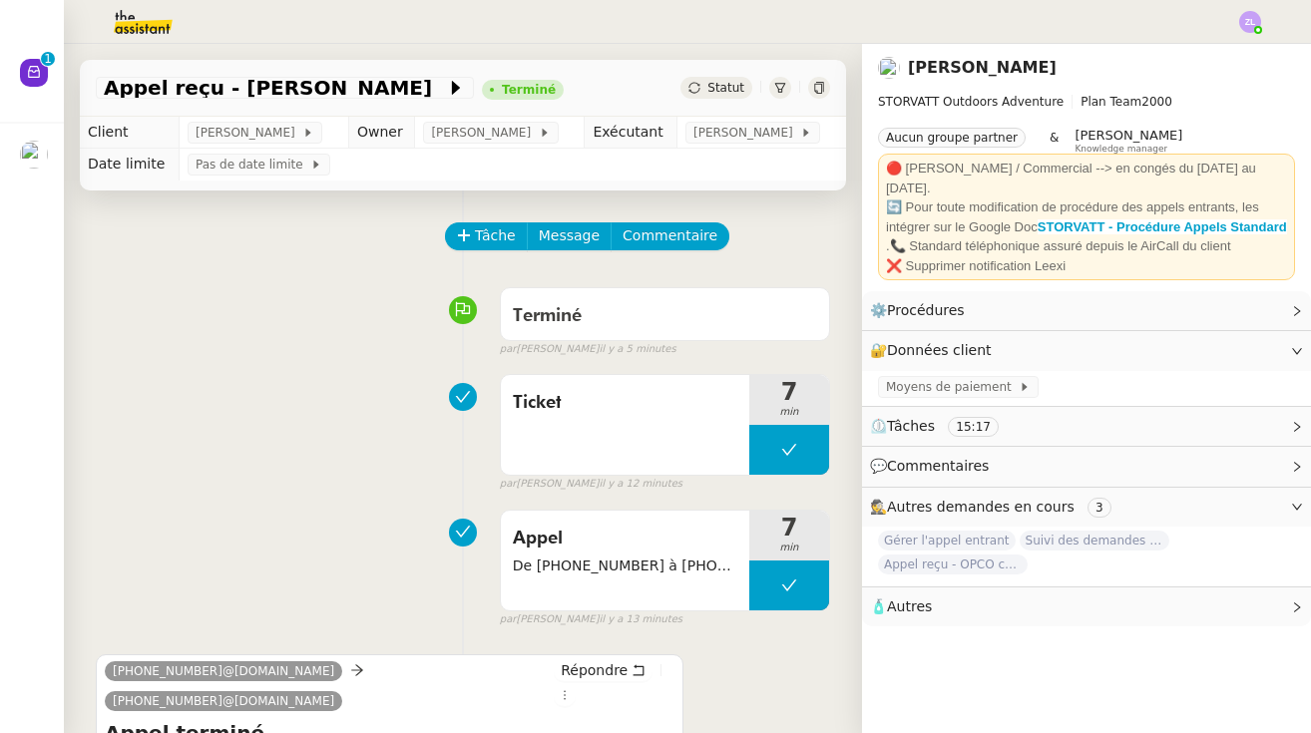
click at [118, 25] on img at bounding box center [127, 22] width 155 height 44
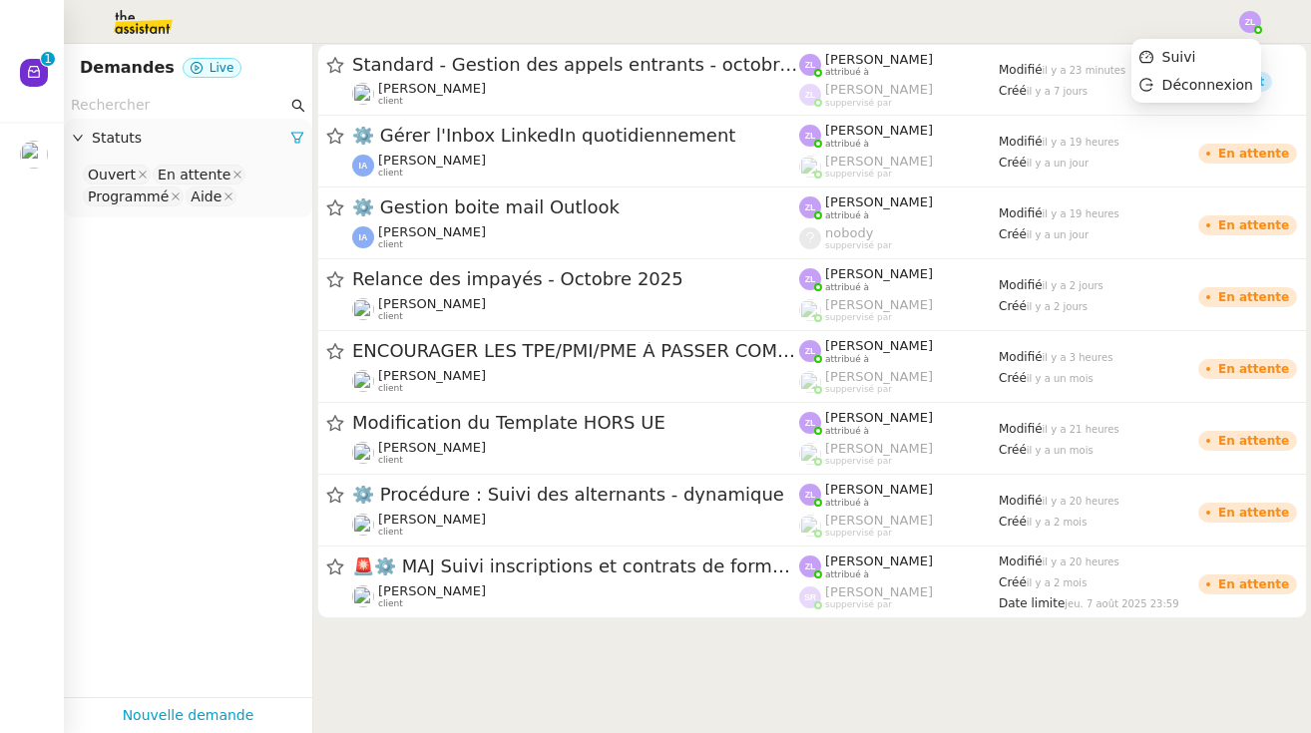
click at [1257, 20] on img at bounding box center [1250, 22] width 22 height 22
click at [1226, 46] on li "Suivi" at bounding box center [1196, 57] width 130 height 28
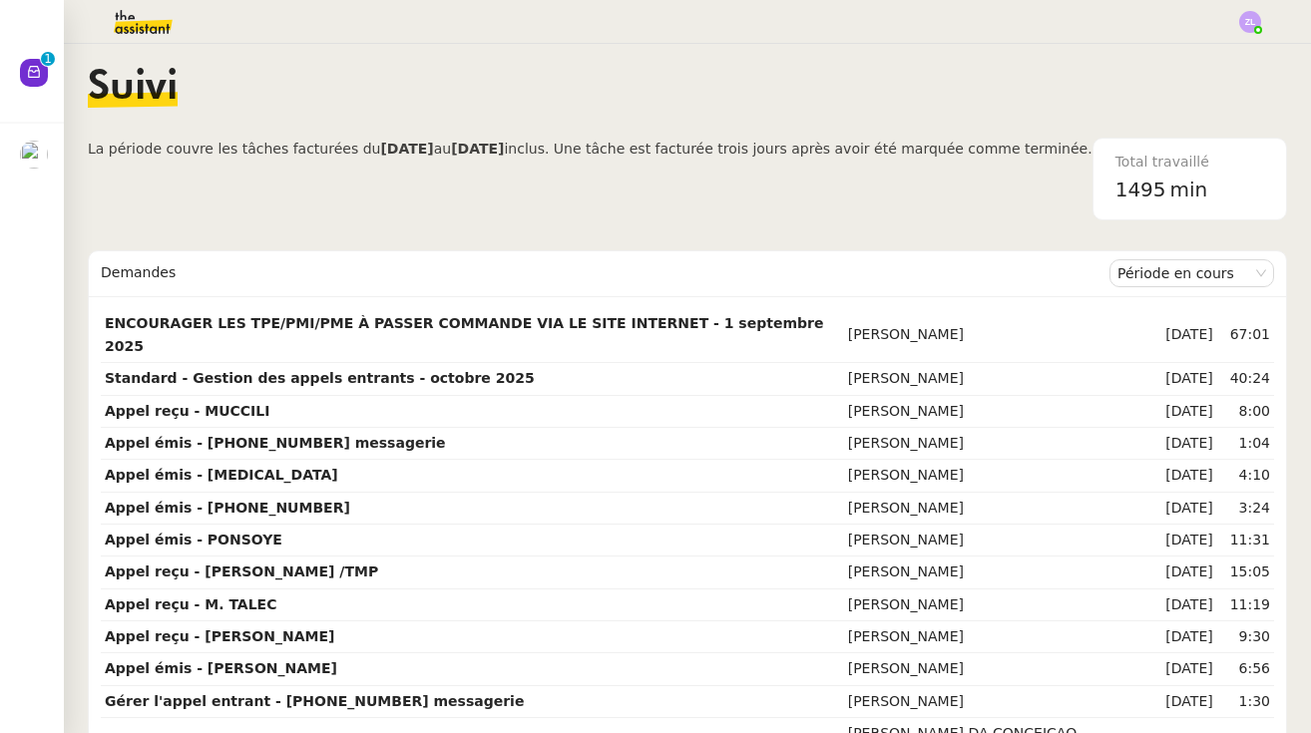
click at [161, 25] on img at bounding box center [127, 22] width 155 height 44
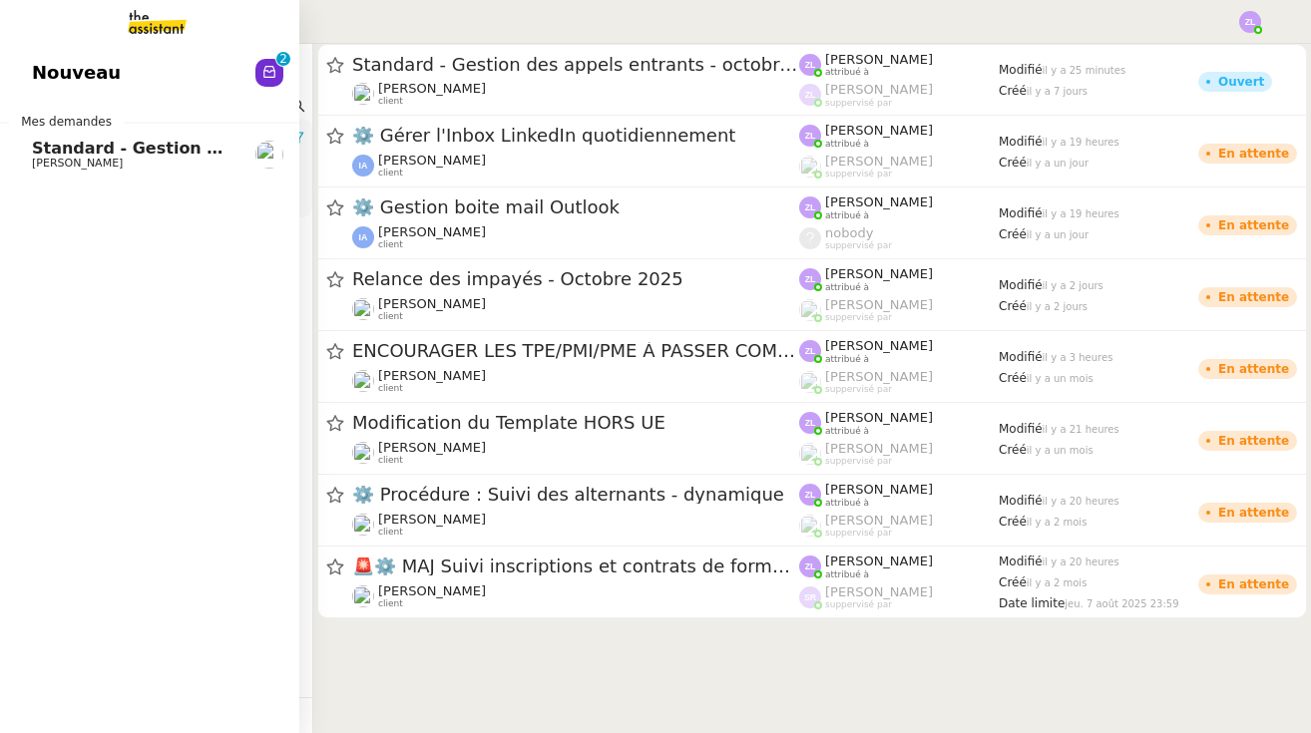
click at [38, 82] on span "Nouveau" at bounding box center [76, 73] width 89 height 30
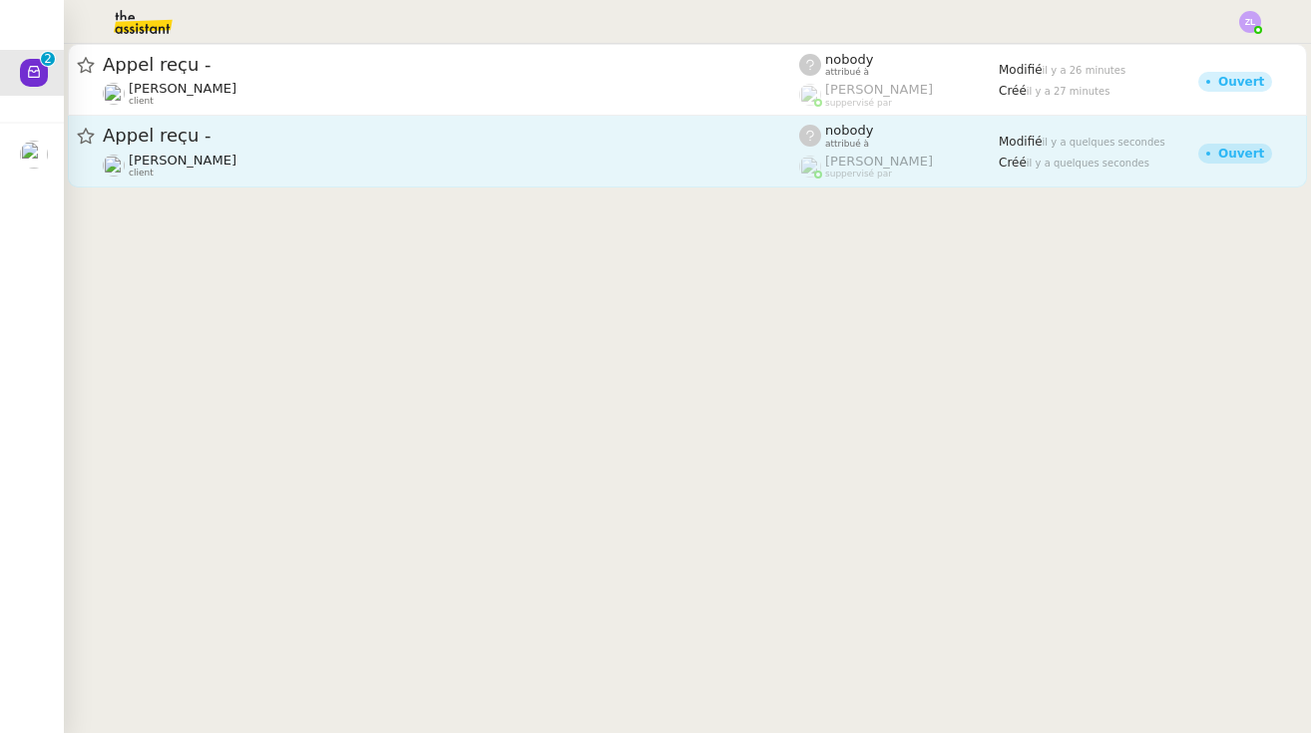
click at [355, 145] on span "Appel reçu -" at bounding box center [451, 136] width 696 height 18
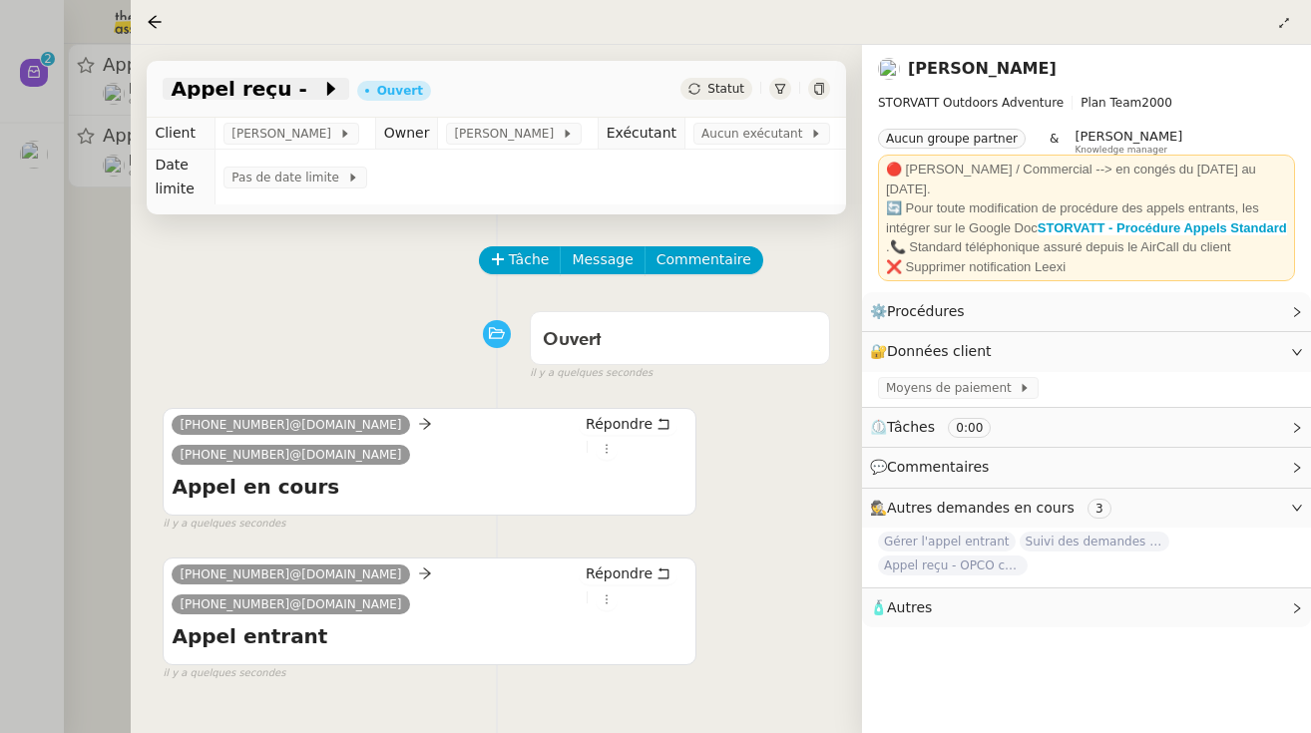
click at [307, 90] on span at bounding box center [314, 89] width 14 height 24
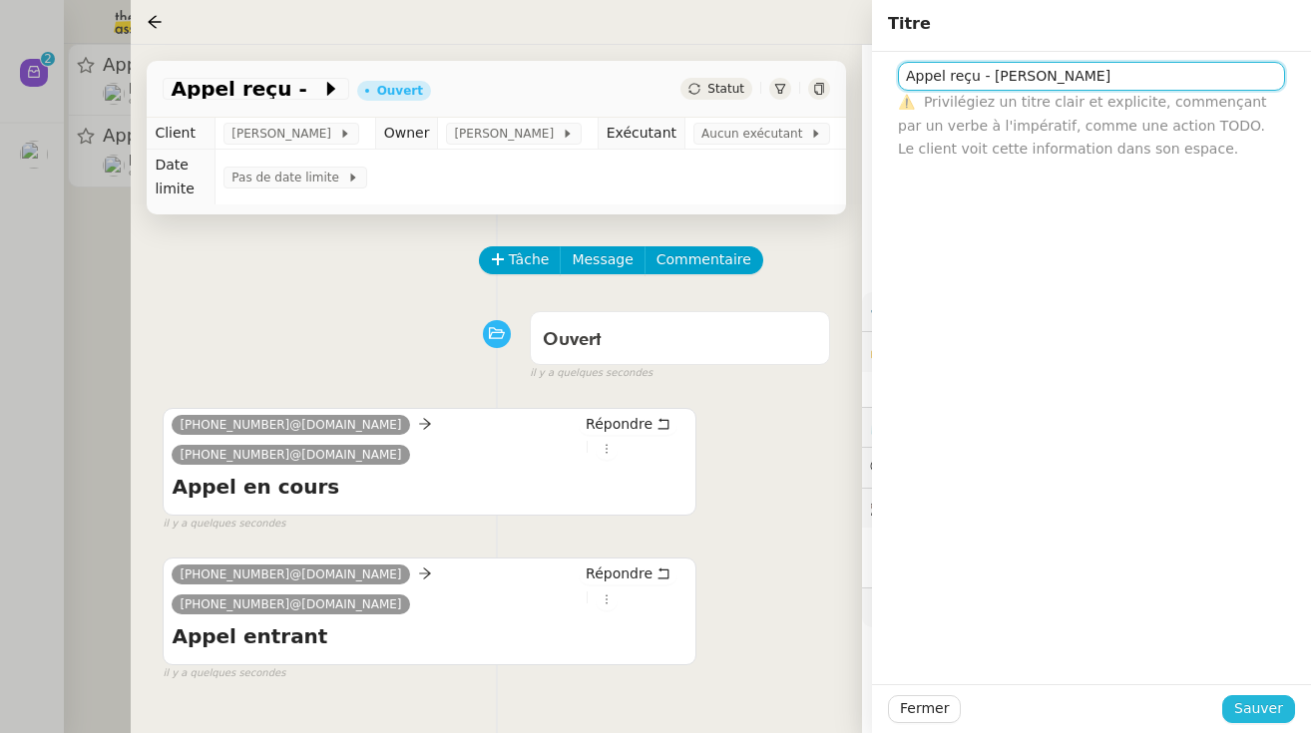
type input "Appel reçu - [PERSON_NAME]"
click at [1260, 704] on span "Sauver" at bounding box center [1258, 708] width 49 height 23
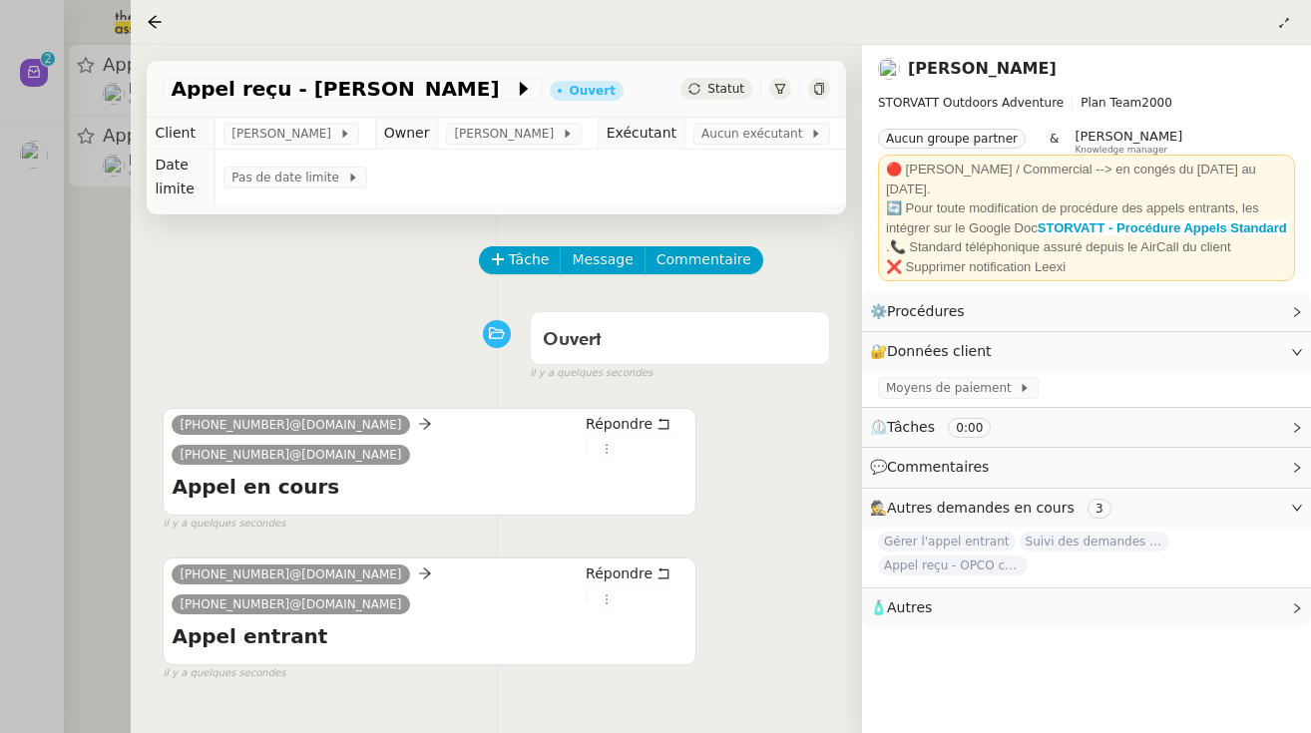
click at [92, 233] on div at bounding box center [655, 366] width 1311 height 733
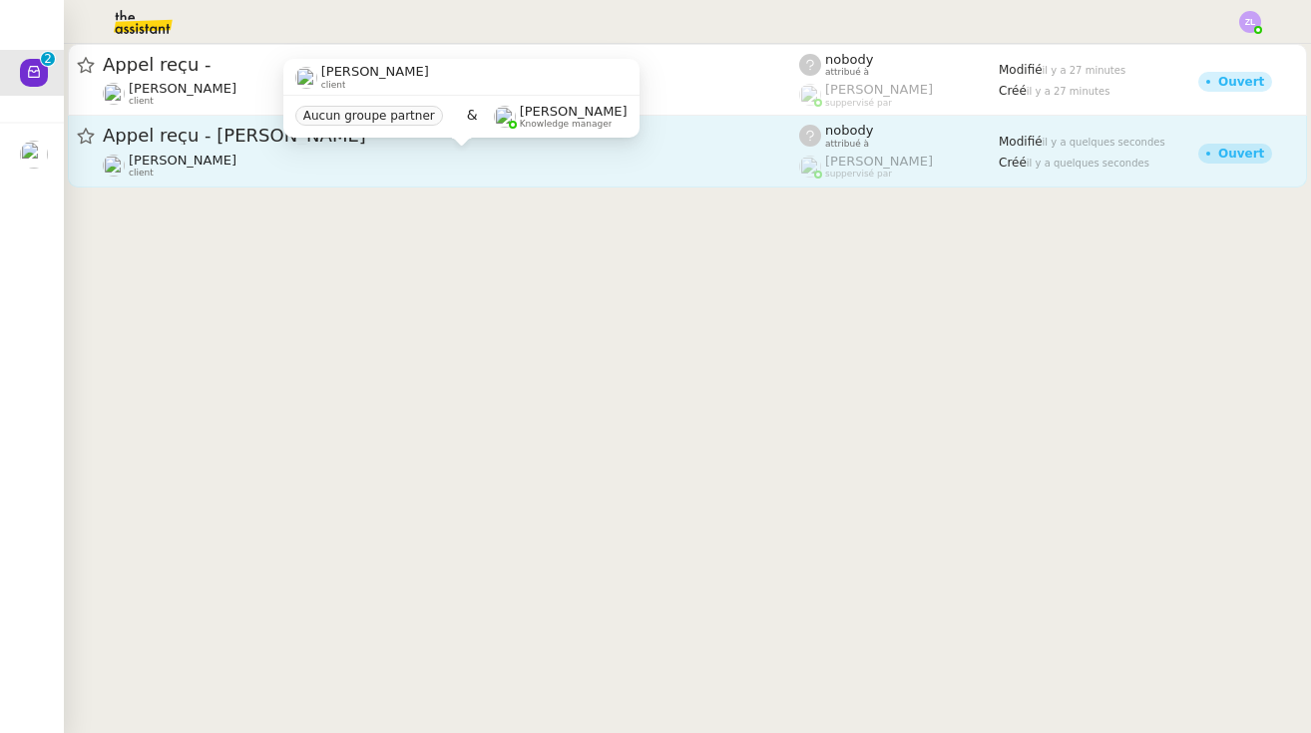
click at [236, 170] on div "[PERSON_NAME] client" at bounding box center [183, 166] width 108 height 26
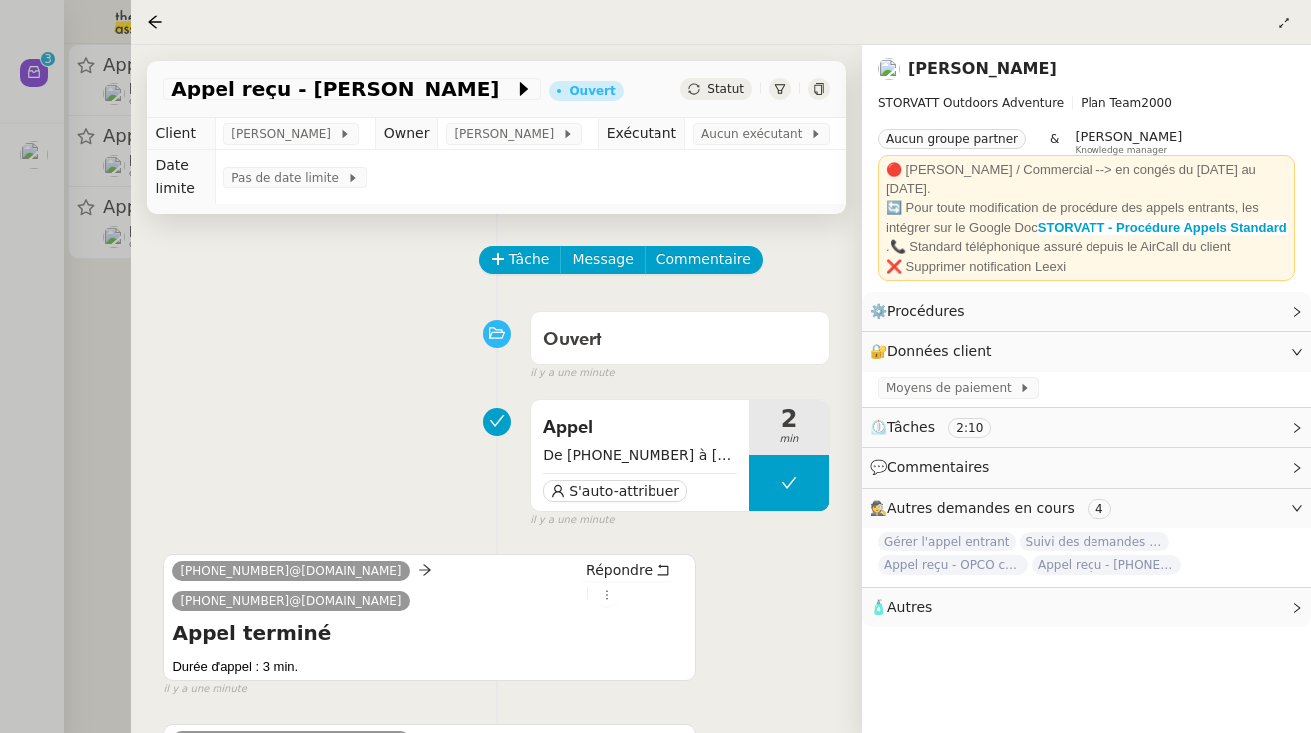
click at [89, 307] on div at bounding box center [655, 366] width 1311 height 733
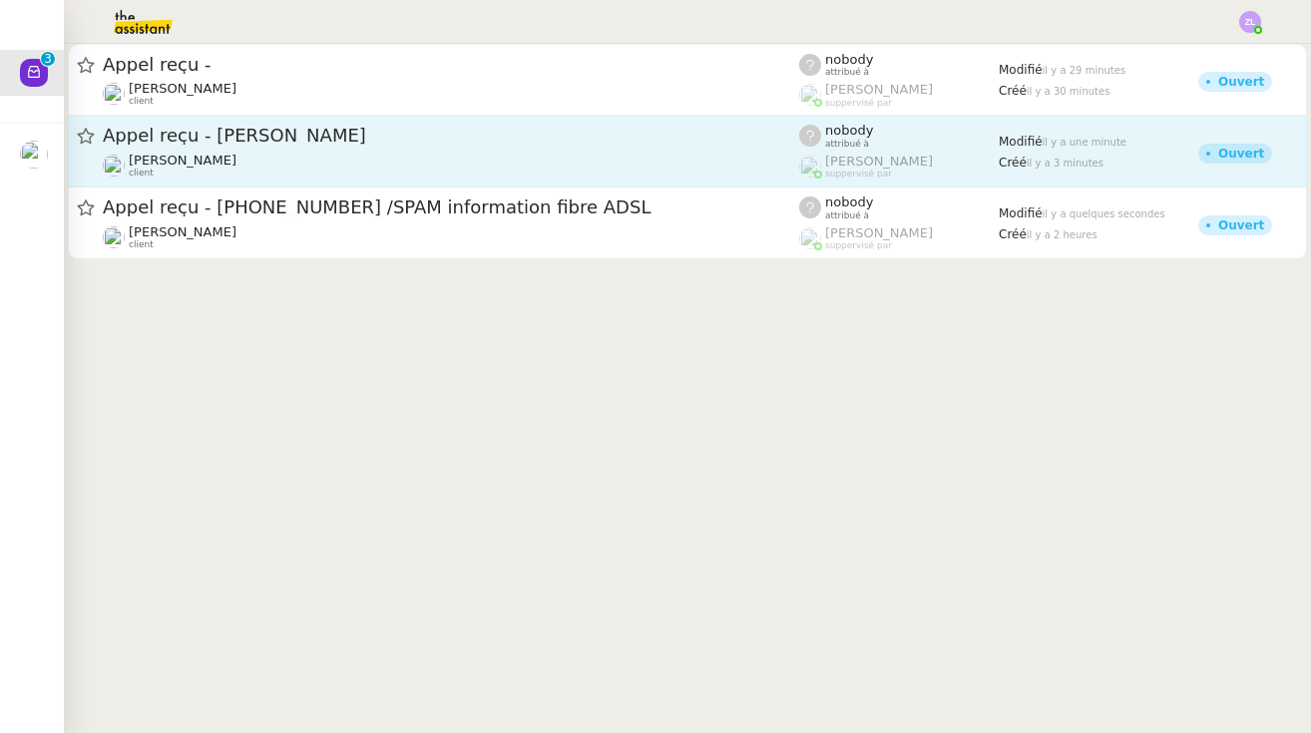
click at [311, 176] on div "[PERSON_NAME] client" at bounding box center [451, 166] width 696 height 26
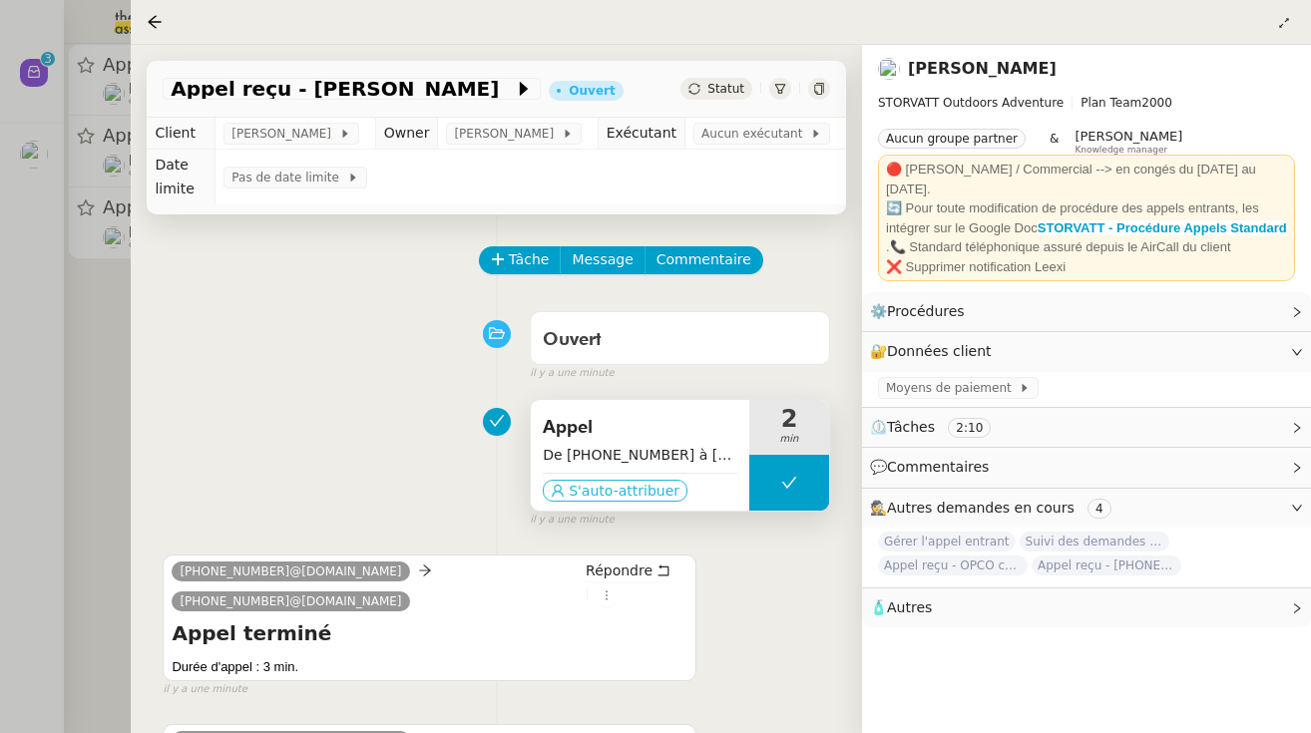
click at [670, 497] on span "S'auto-attribuer" at bounding box center [624, 491] width 111 height 20
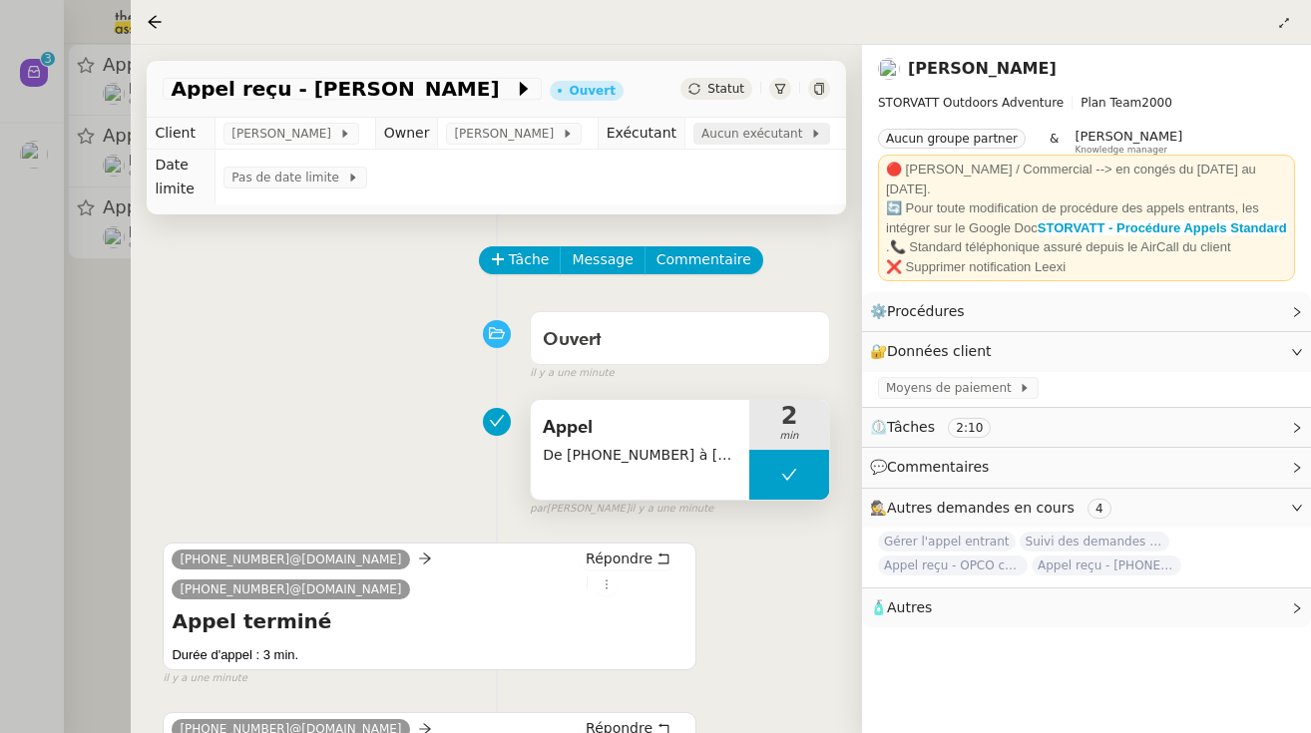
click at [739, 127] on span "Aucun exécutant" at bounding box center [755, 134] width 109 height 20
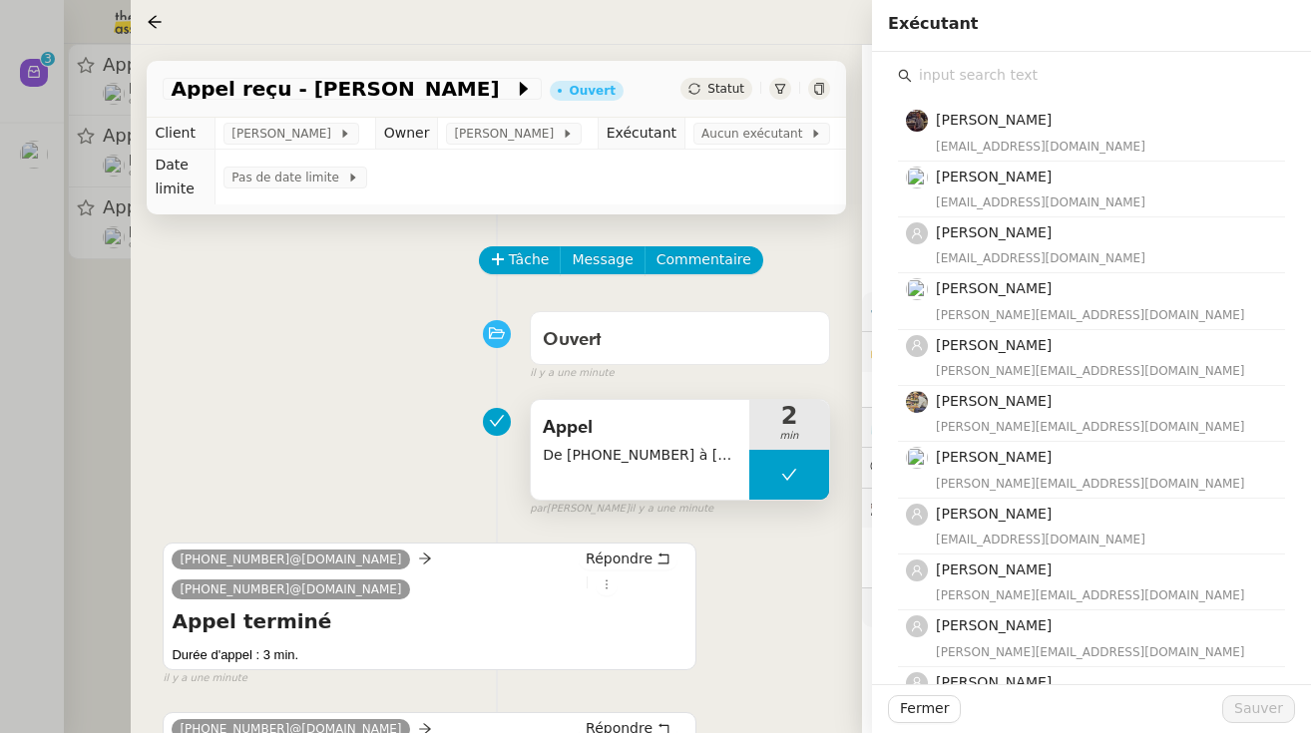
click at [933, 73] on input "text" at bounding box center [1098, 75] width 373 height 27
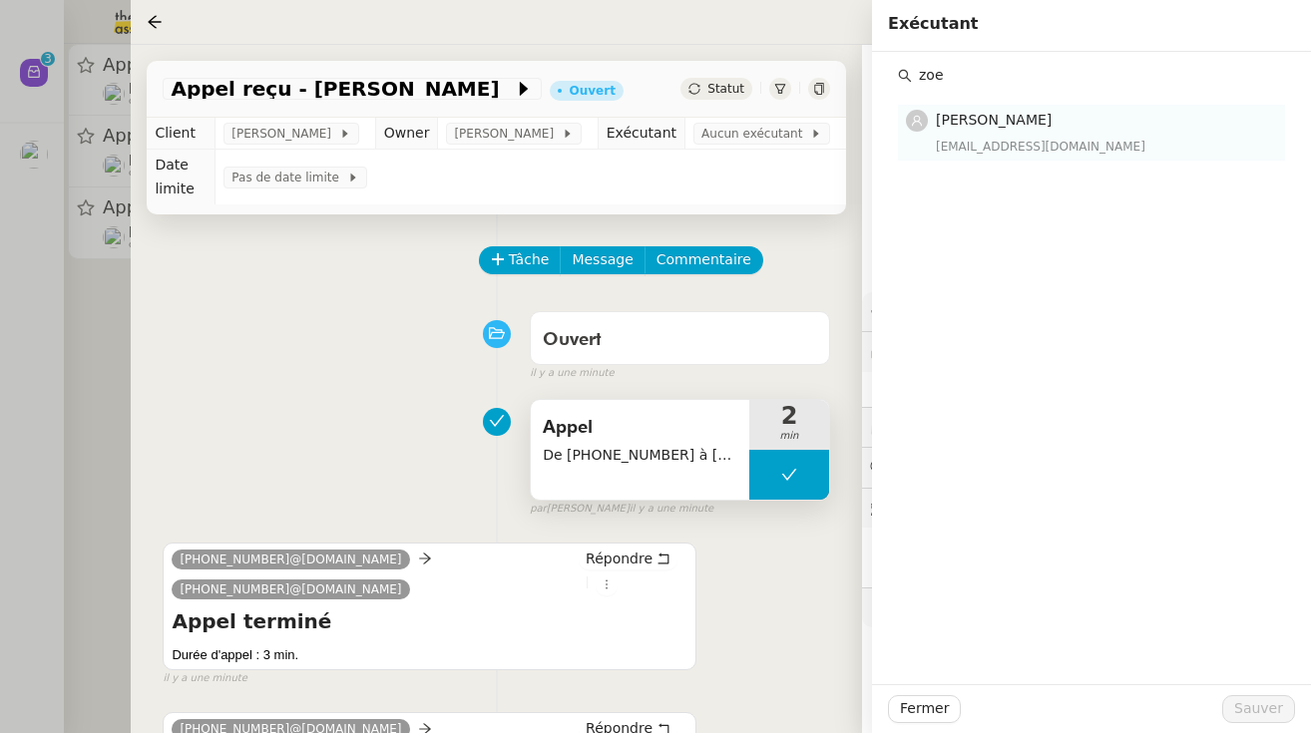
type input "zoe"
click at [993, 135] on div "[PERSON_NAME] [EMAIL_ADDRESS][DOMAIN_NAME]" at bounding box center [1104, 132] width 337 height 47
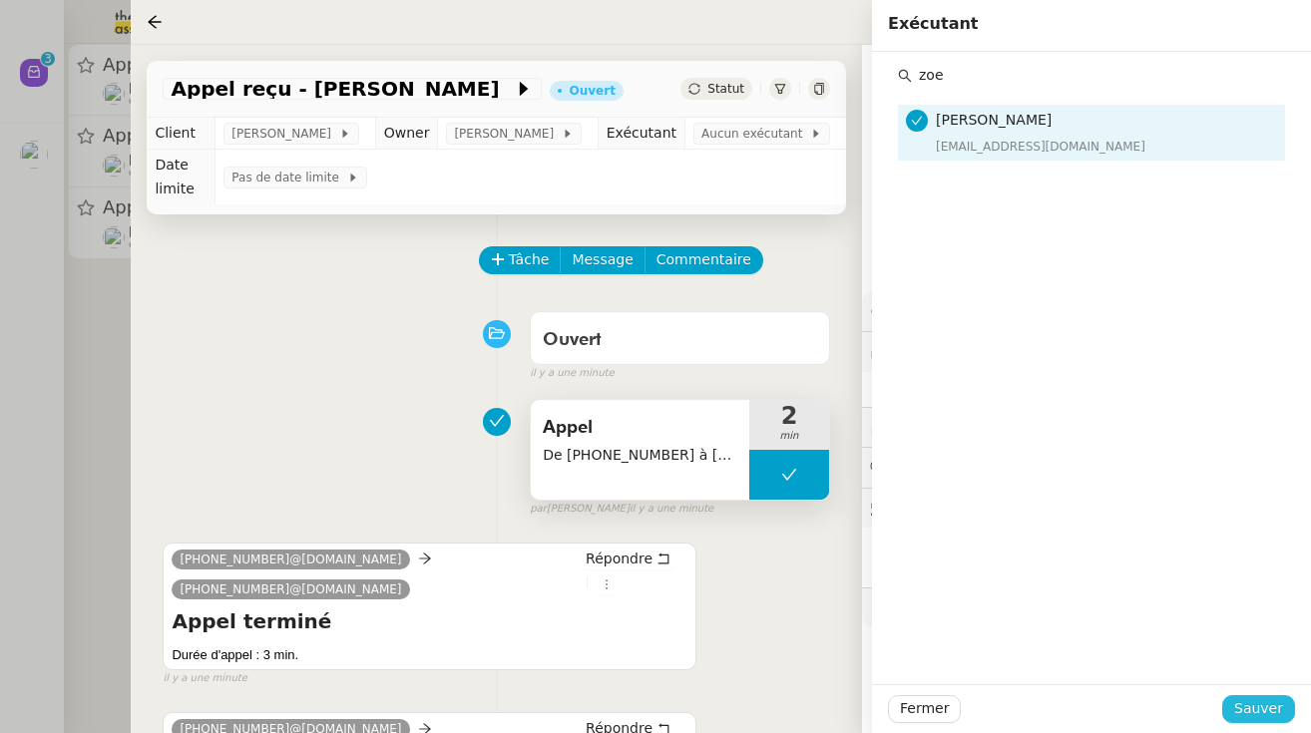
click at [1273, 698] on span "Sauver" at bounding box center [1258, 708] width 49 height 23
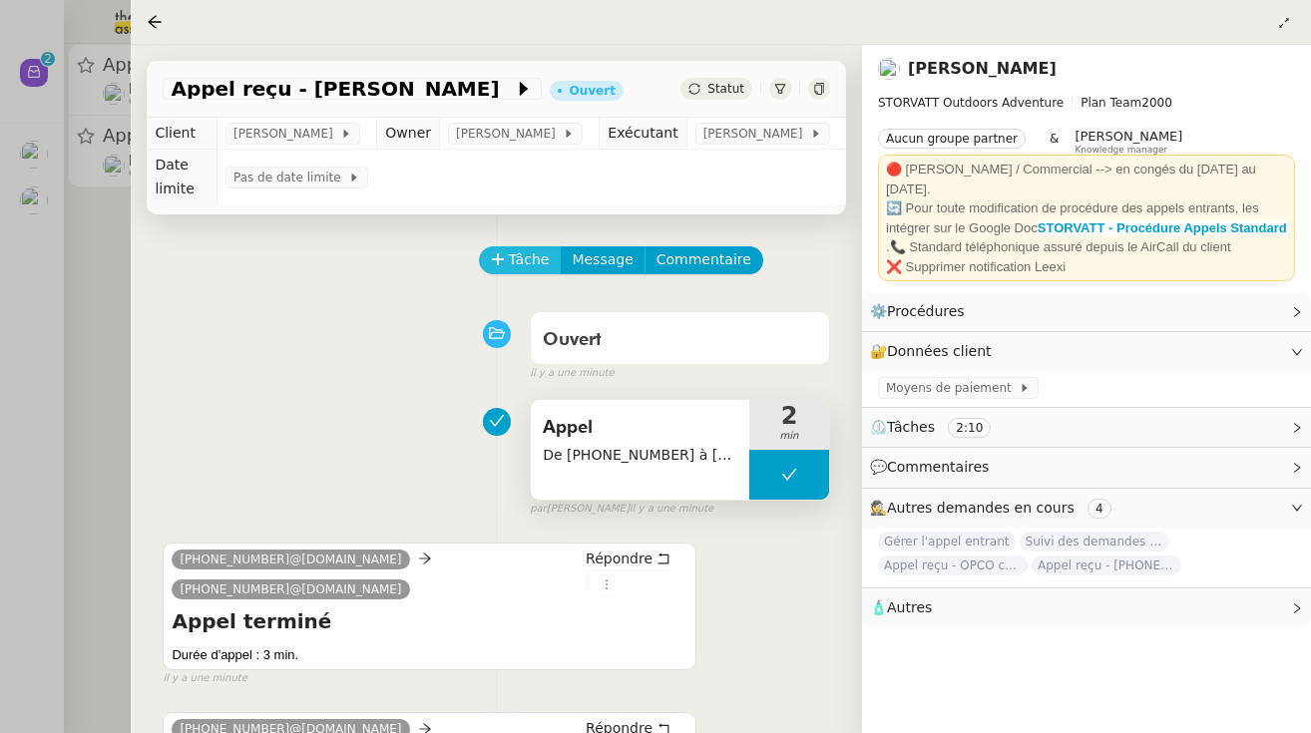
click at [542, 264] on span "Tâche" at bounding box center [529, 259] width 41 height 23
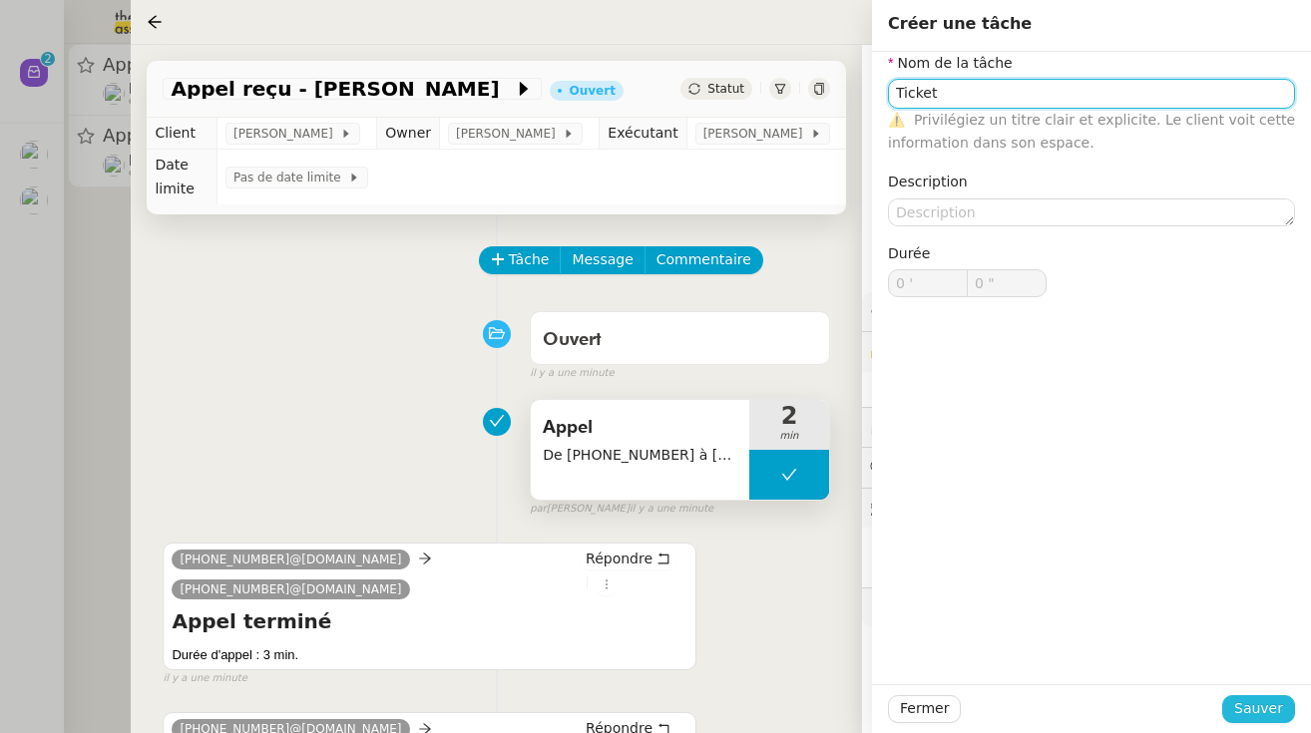
type input "Ticket"
click at [1264, 715] on span "Sauver" at bounding box center [1258, 708] width 49 height 23
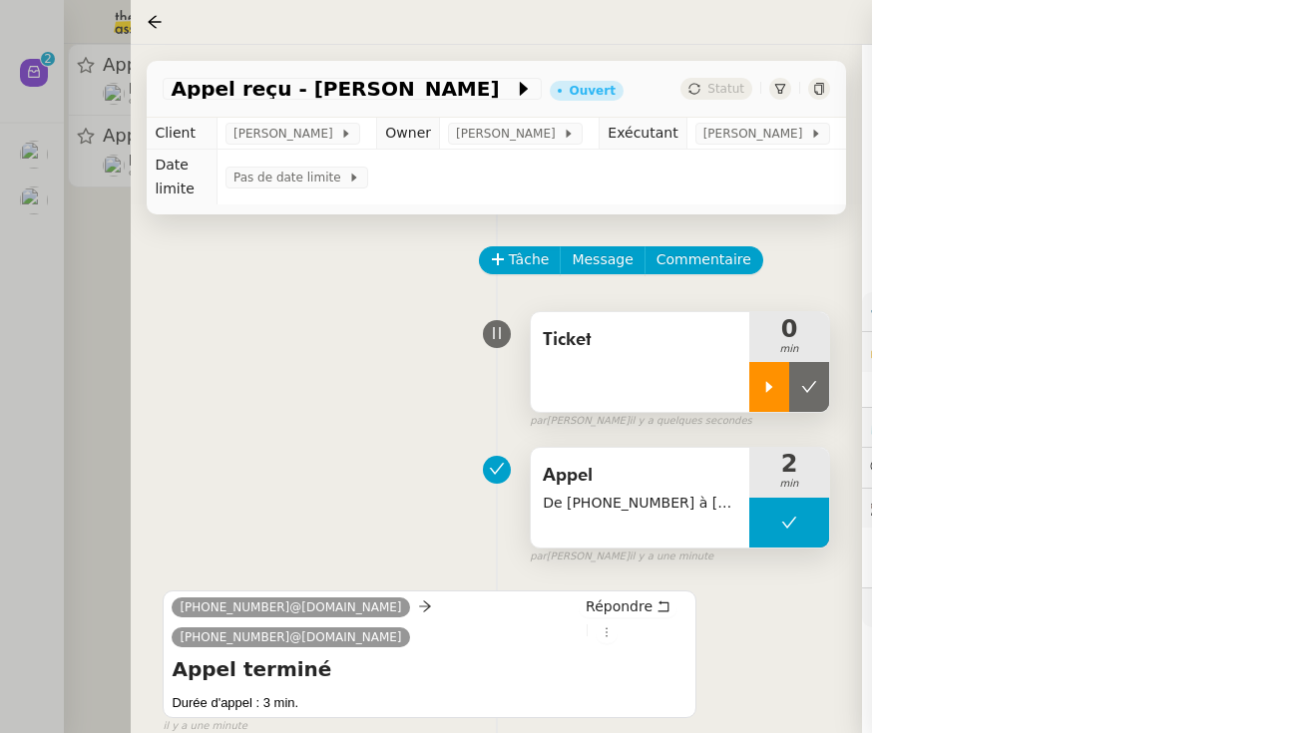
click at [755, 399] on div at bounding box center [769, 387] width 40 height 50
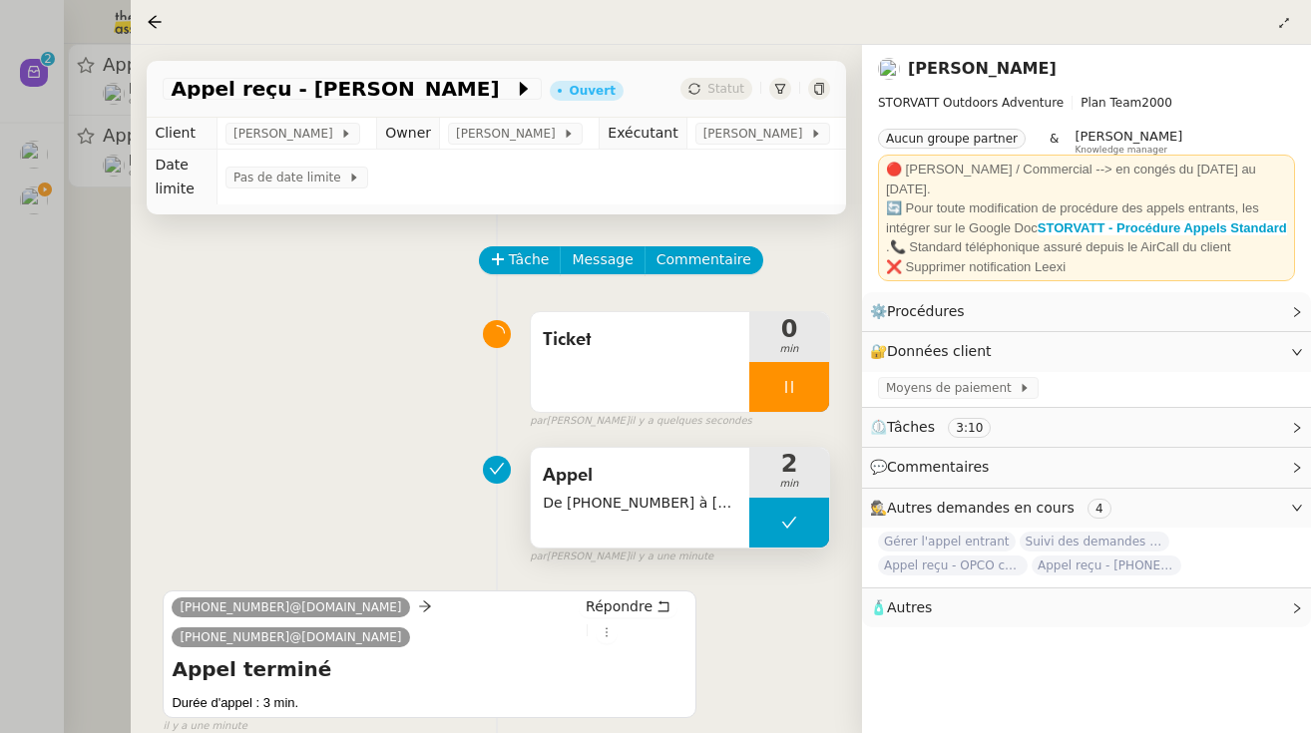
click at [101, 305] on div at bounding box center [655, 366] width 1311 height 733
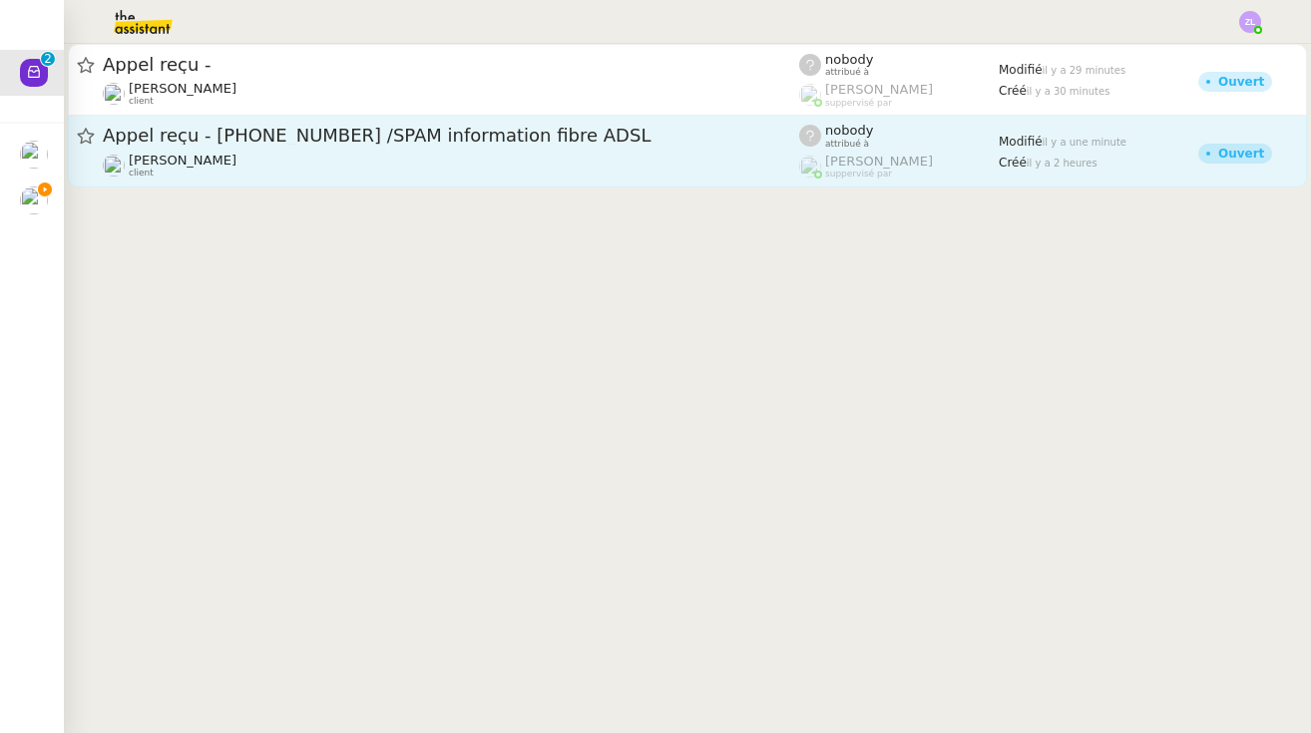
click at [236, 139] on span "Appel reçu - [PHONE_NUMBER] /SPAM information fibre ADSL" at bounding box center [451, 136] width 696 height 18
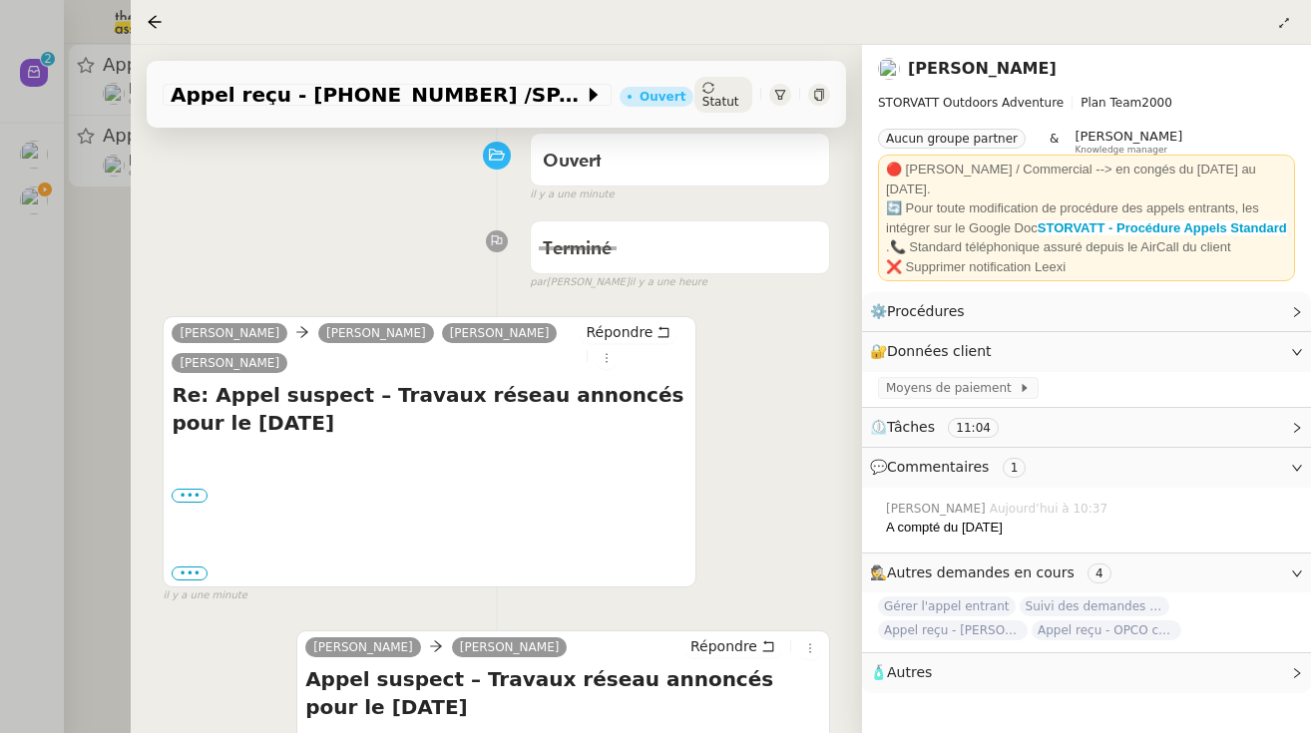
scroll to position [180, 0]
click at [195, 497] on label "•••" at bounding box center [190, 495] width 36 height 14
click at [0, 0] on input "•••" at bounding box center [0, 0] width 0 height 0
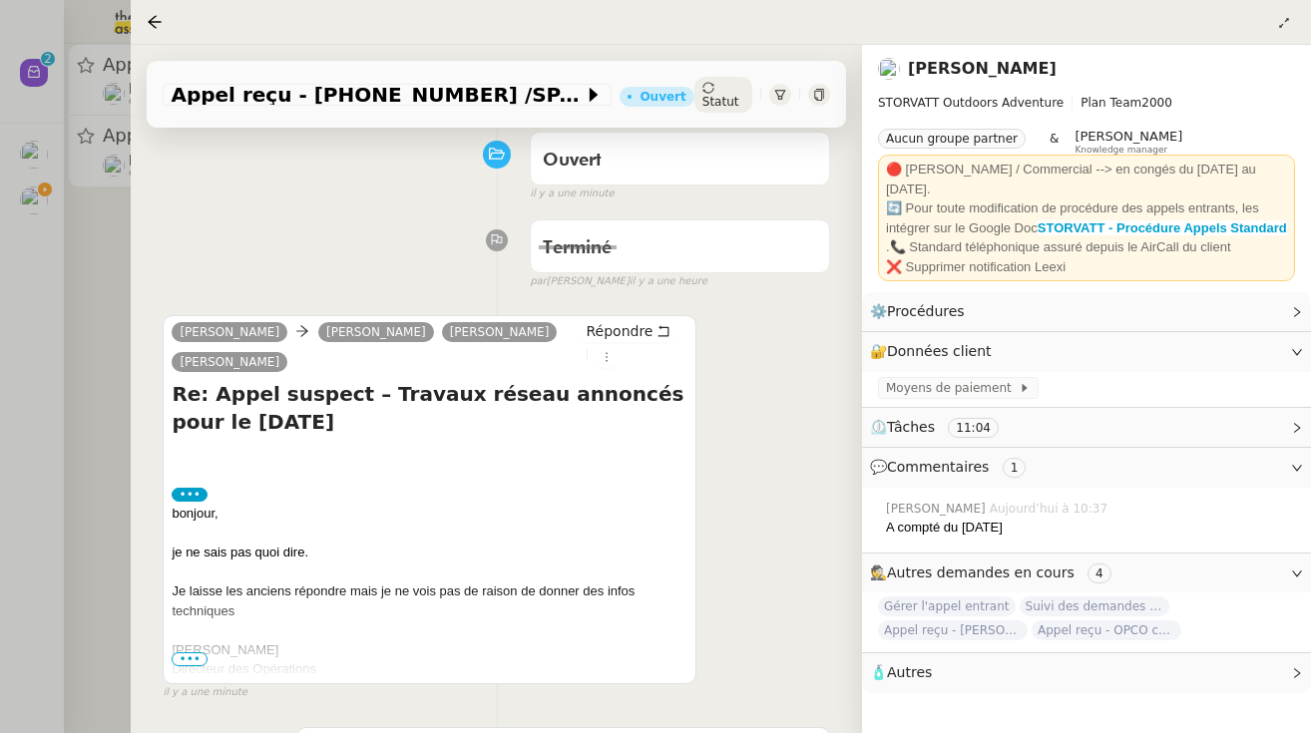
click at [196, 659] on span "•••" at bounding box center [190, 660] width 36 height 14
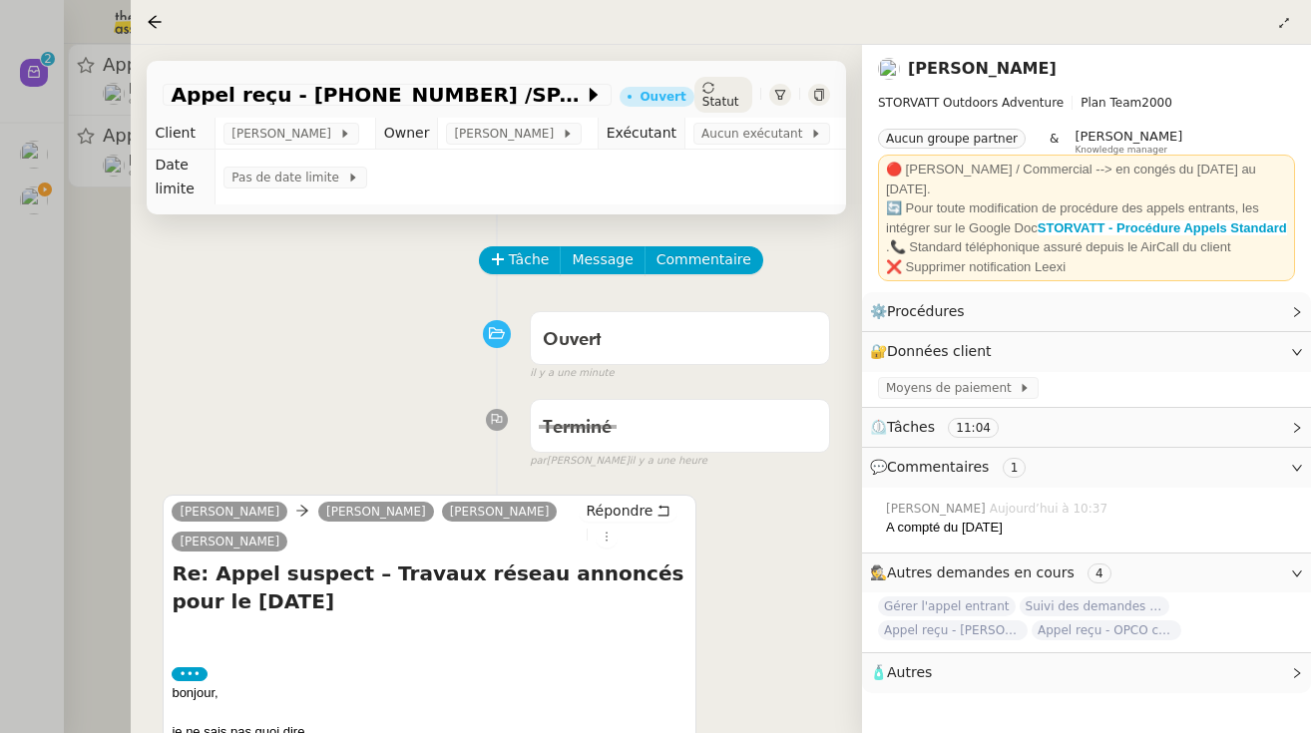
scroll to position [0, 0]
click at [634, 508] on span "Répondre" at bounding box center [619, 511] width 67 height 20
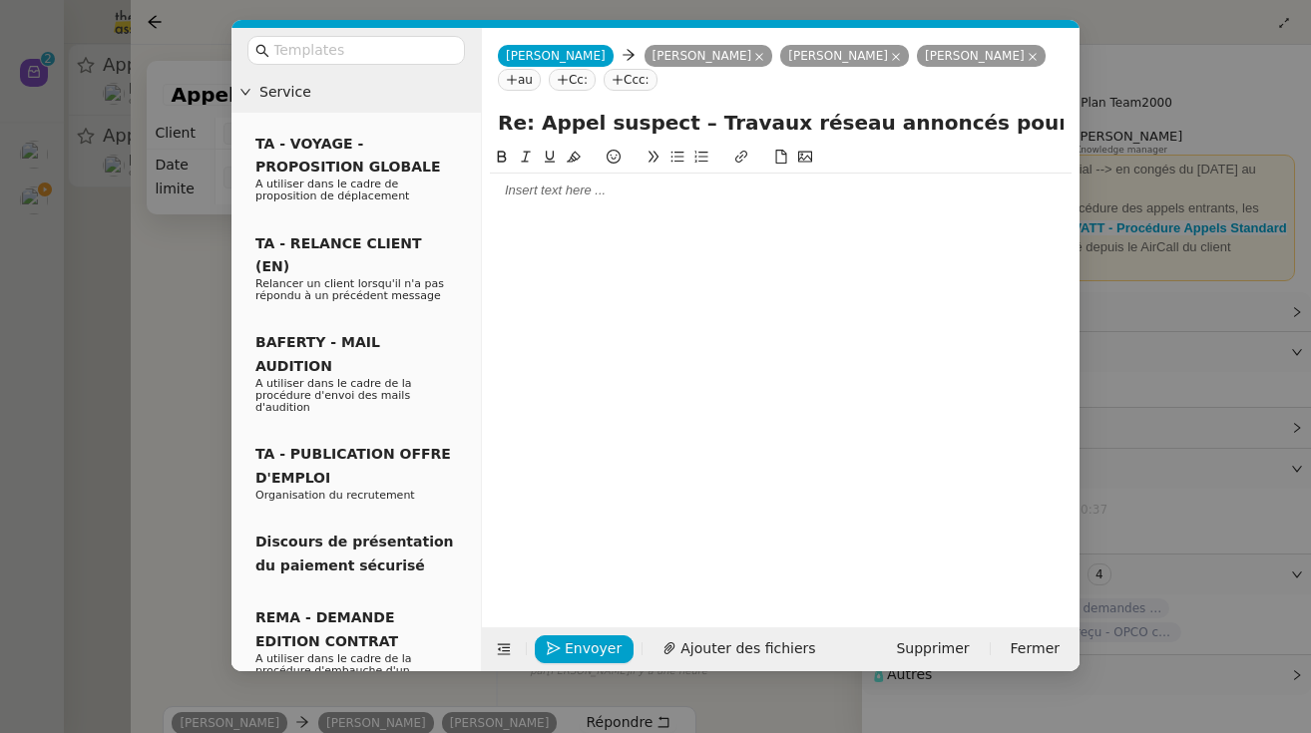
click at [517, 212] on div at bounding box center [781, 371] width 582 height 451
click at [522, 188] on div at bounding box center [781, 191] width 582 height 18
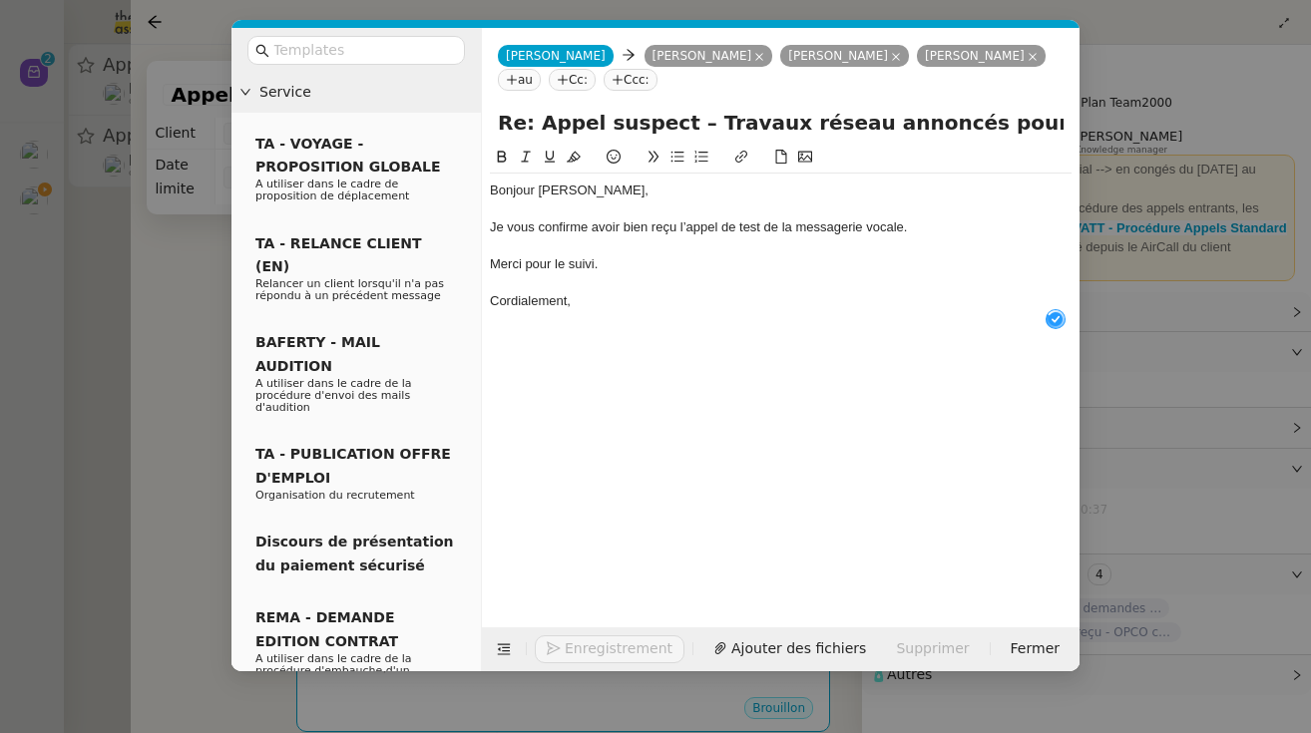
click at [599, 214] on div at bounding box center [781, 210] width 582 height 18
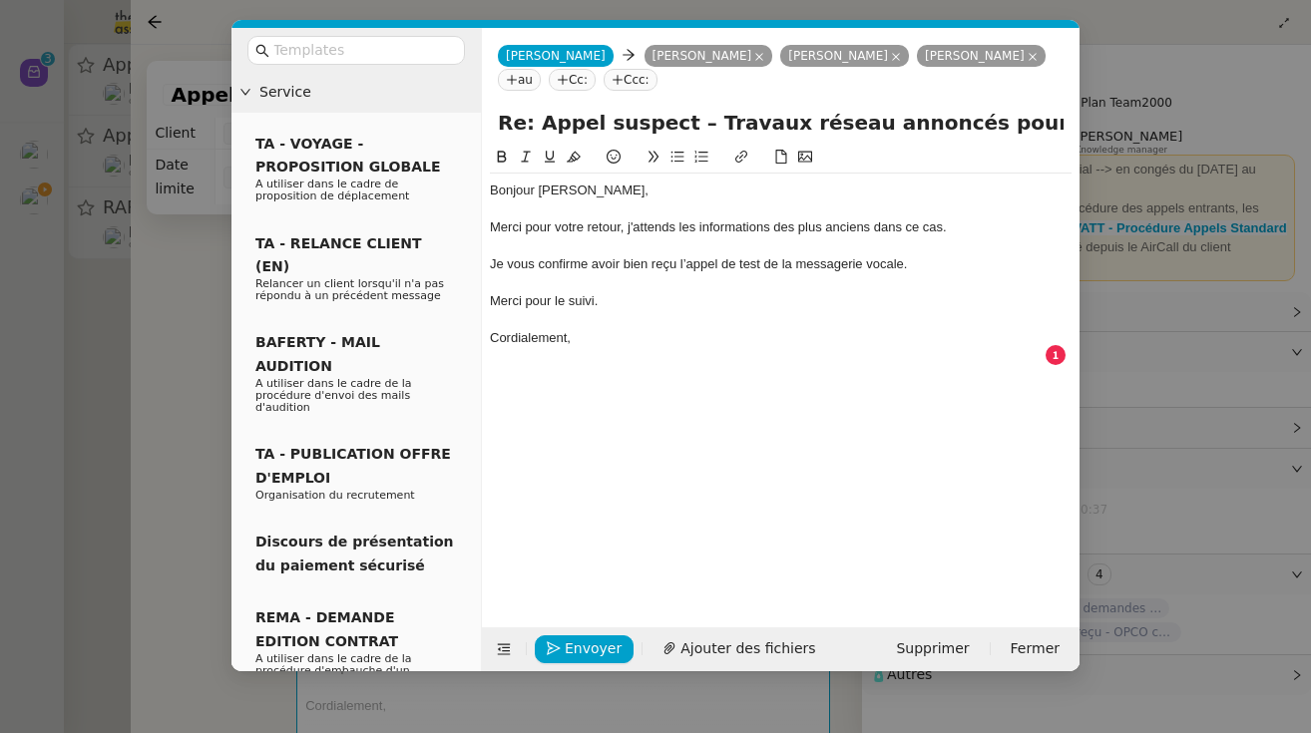
click at [870, 228] on div "Merci pour votre retour, j'attends les informations des plus anciens dans ce ca…" at bounding box center [781, 227] width 582 height 18
click at [853, 224] on div "Merci pour votre retour, j'attends les informations des plus anciens dans ce ca…" at bounding box center [781, 227] width 582 height 18
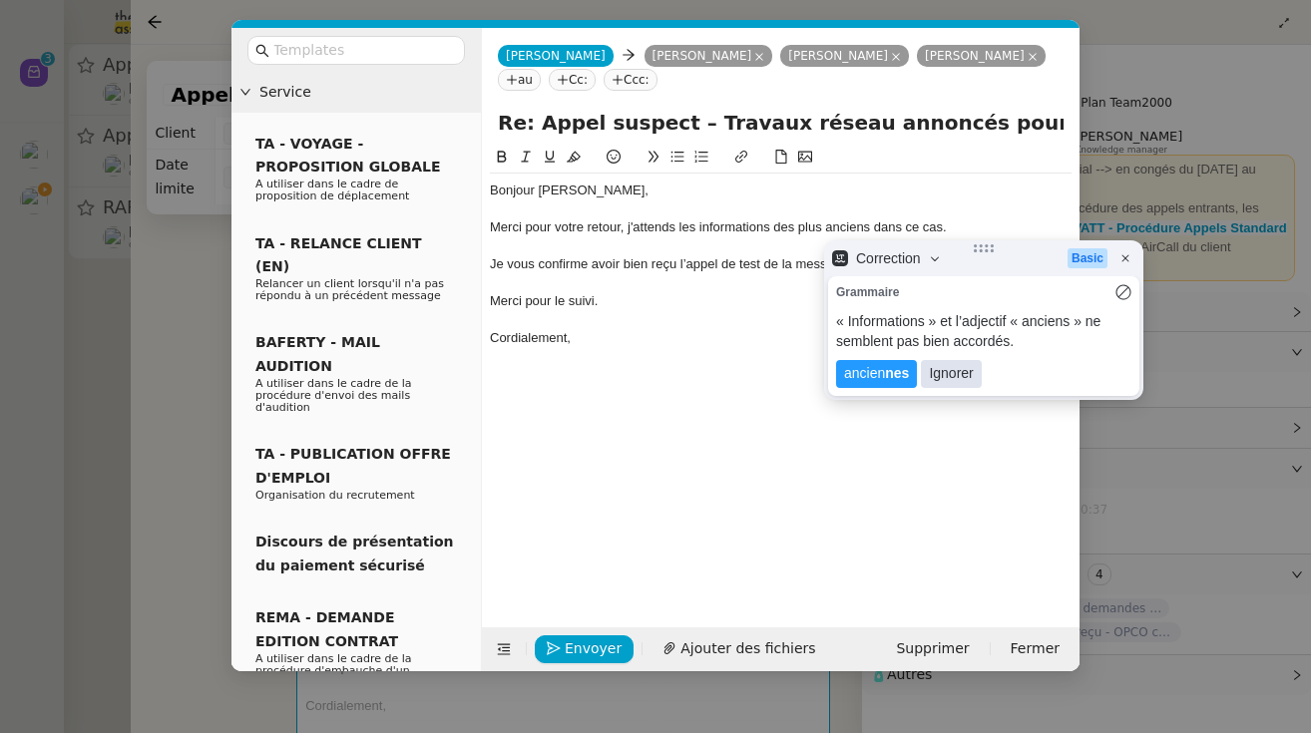
click at [941, 375] on lt-span "Ignorer" at bounding box center [951, 374] width 60 height 28
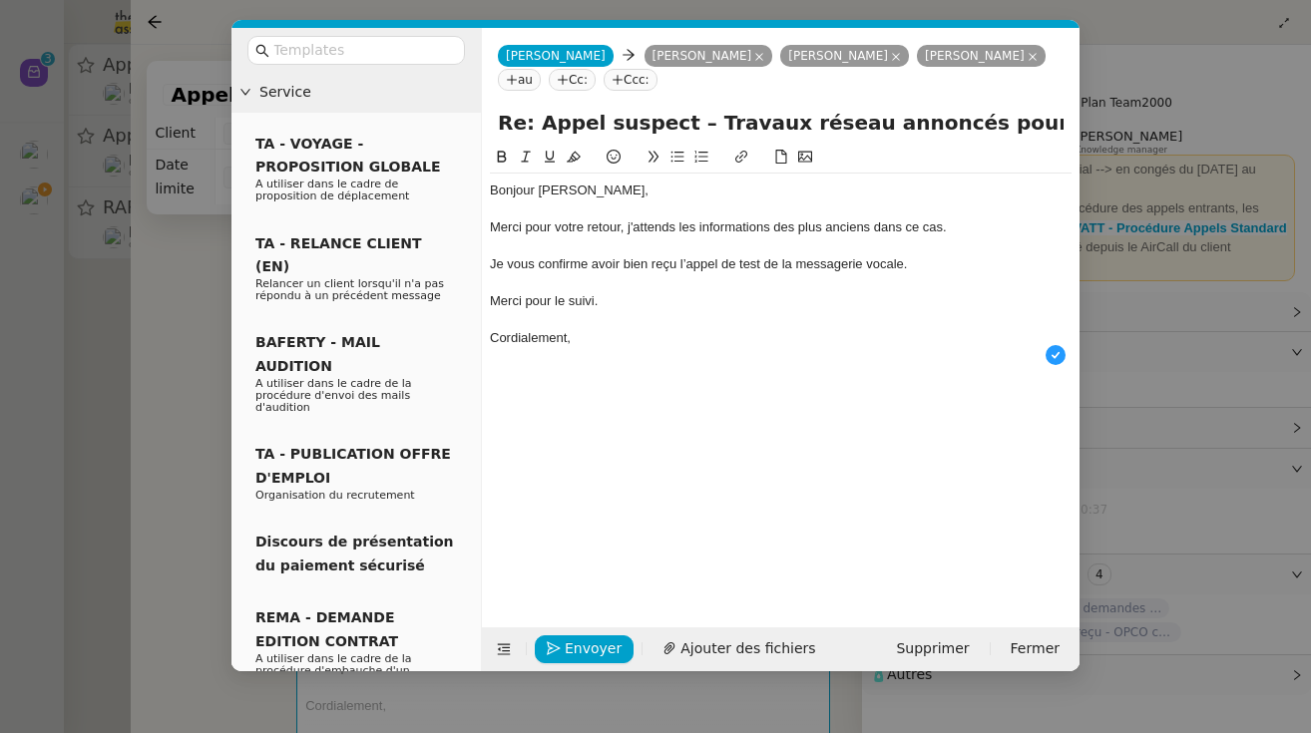
click at [592, 262] on div "Je vous confirme avoir bien reçu l’appel de test de la messagerie vocale." at bounding box center [781, 264] width 582 height 18
click at [620, 303] on div "Merci pour le suivi." at bounding box center [781, 301] width 582 height 18
click at [588, 322] on div at bounding box center [781, 320] width 582 height 18
click at [588, 339] on div "Cordialement," at bounding box center [781, 338] width 582 height 18
click at [587, 649] on span "Envoyer" at bounding box center [593, 649] width 57 height 23
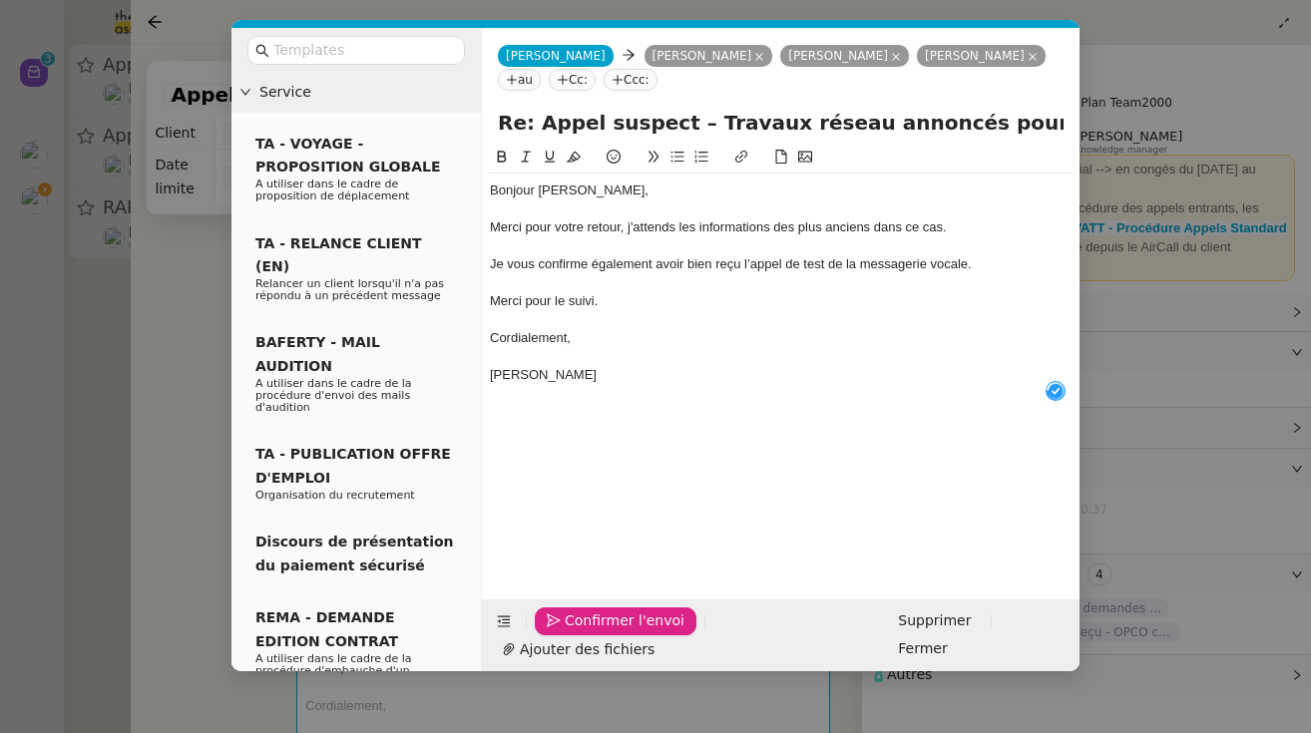
click at [587, 633] on span "Confirmer l'envoi" at bounding box center [625, 621] width 120 height 23
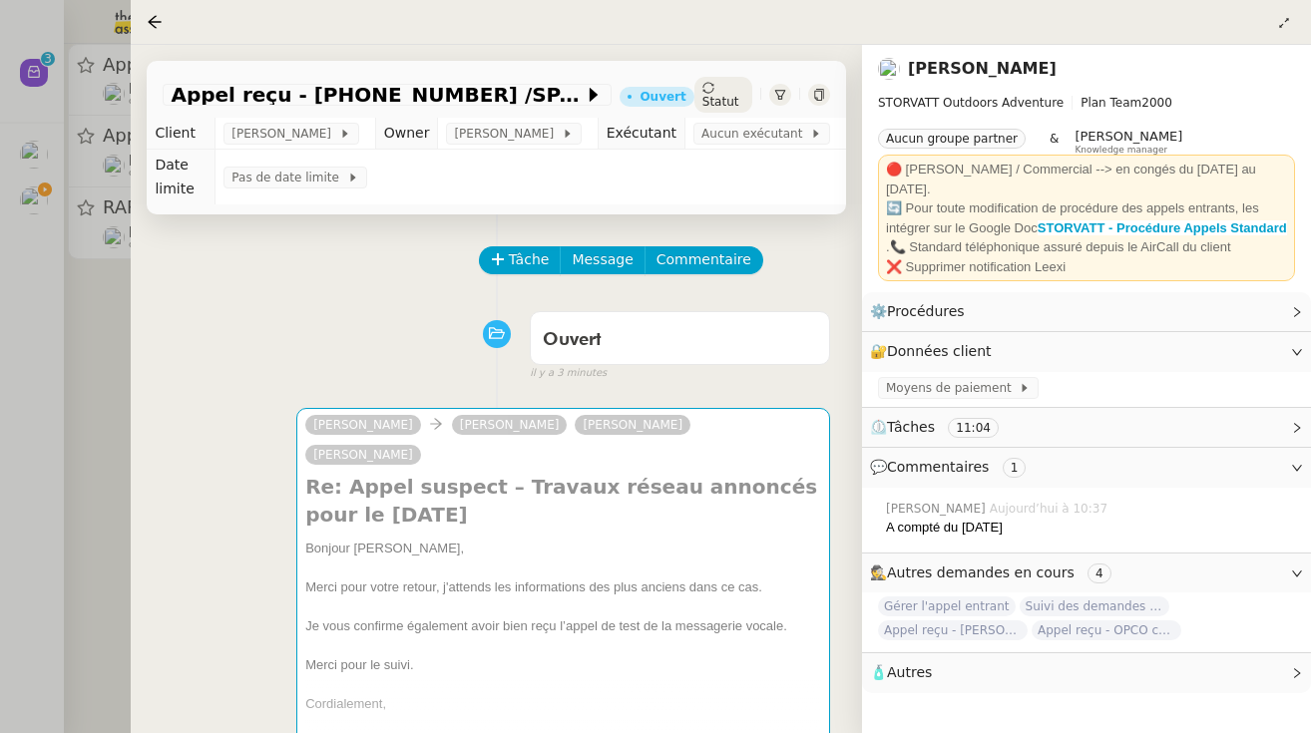
scroll to position [0, 0]
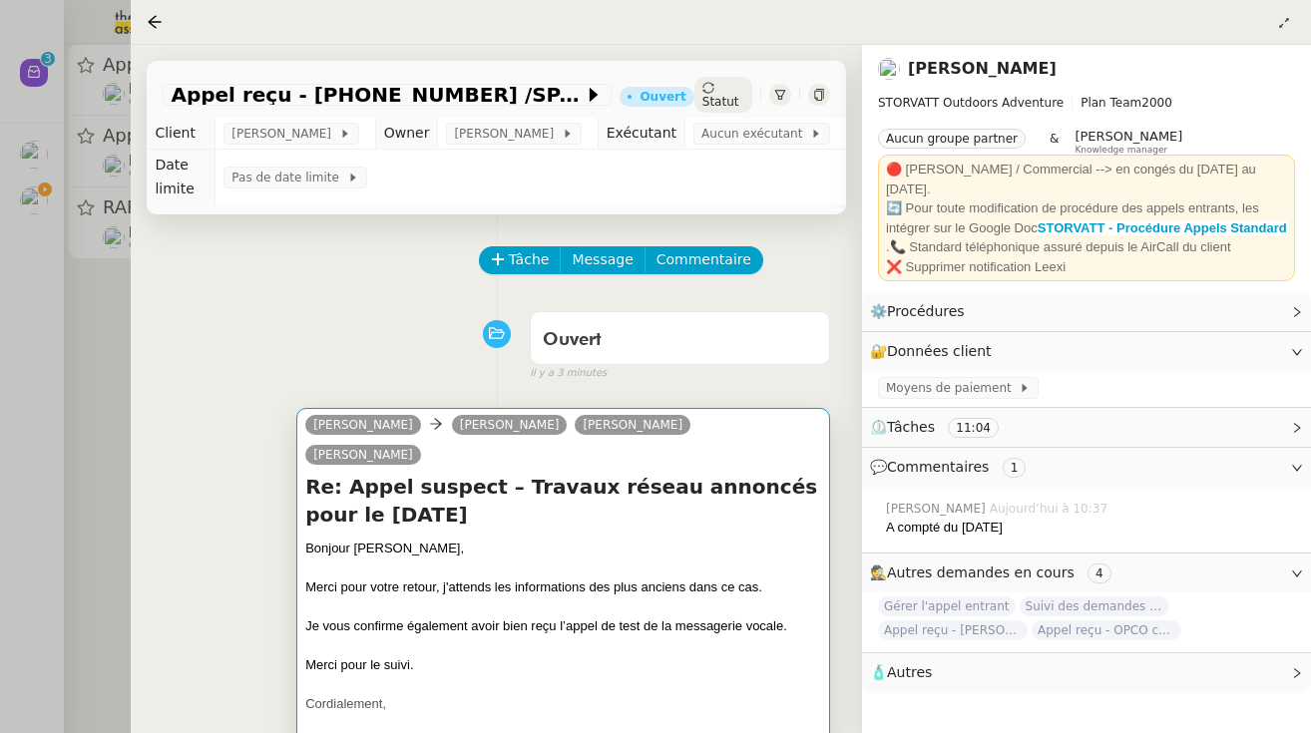
click at [518, 494] on h4 "Re: Appel suspect – Travaux réseau annoncés pour le [DATE]" at bounding box center [563, 501] width 516 height 56
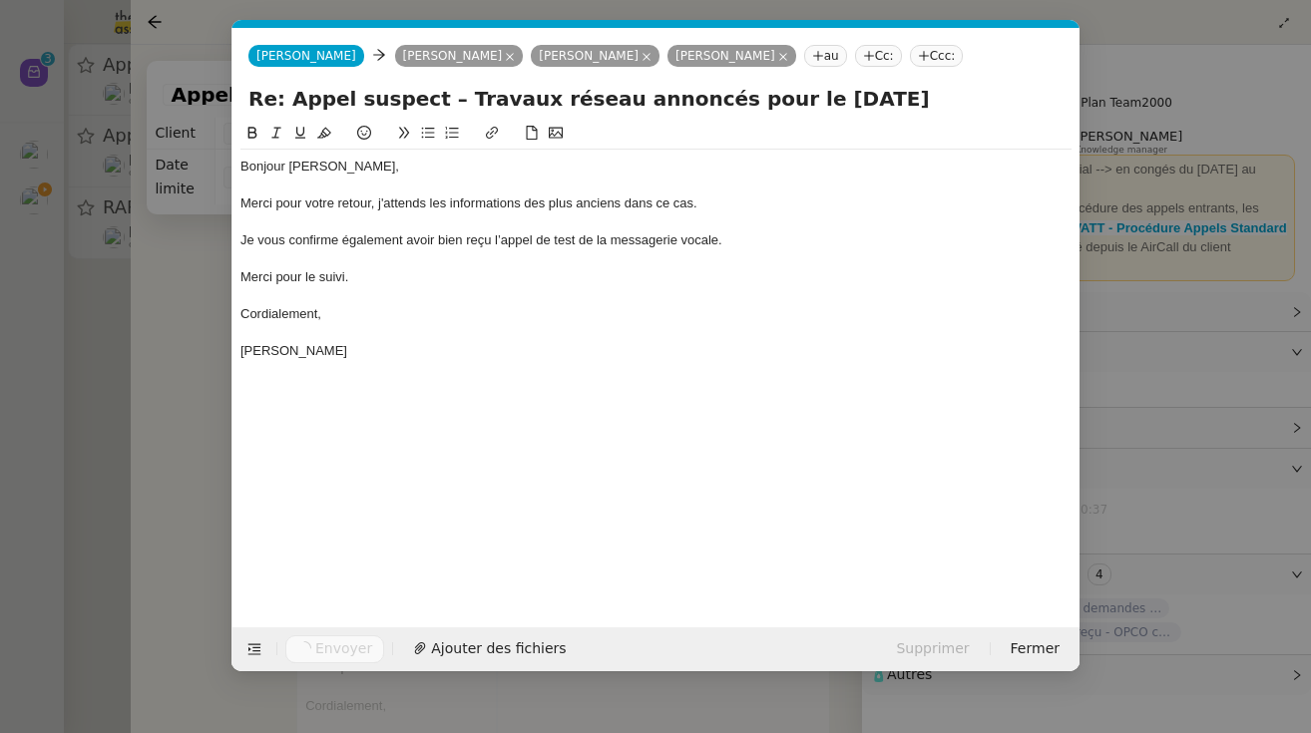
scroll to position [0, 43]
click at [112, 436] on nz-modal-container "Service TA - VOYAGE - PROPOSITION GLOBALE A utiliser dans le cadre de propositi…" at bounding box center [655, 366] width 1311 height 733
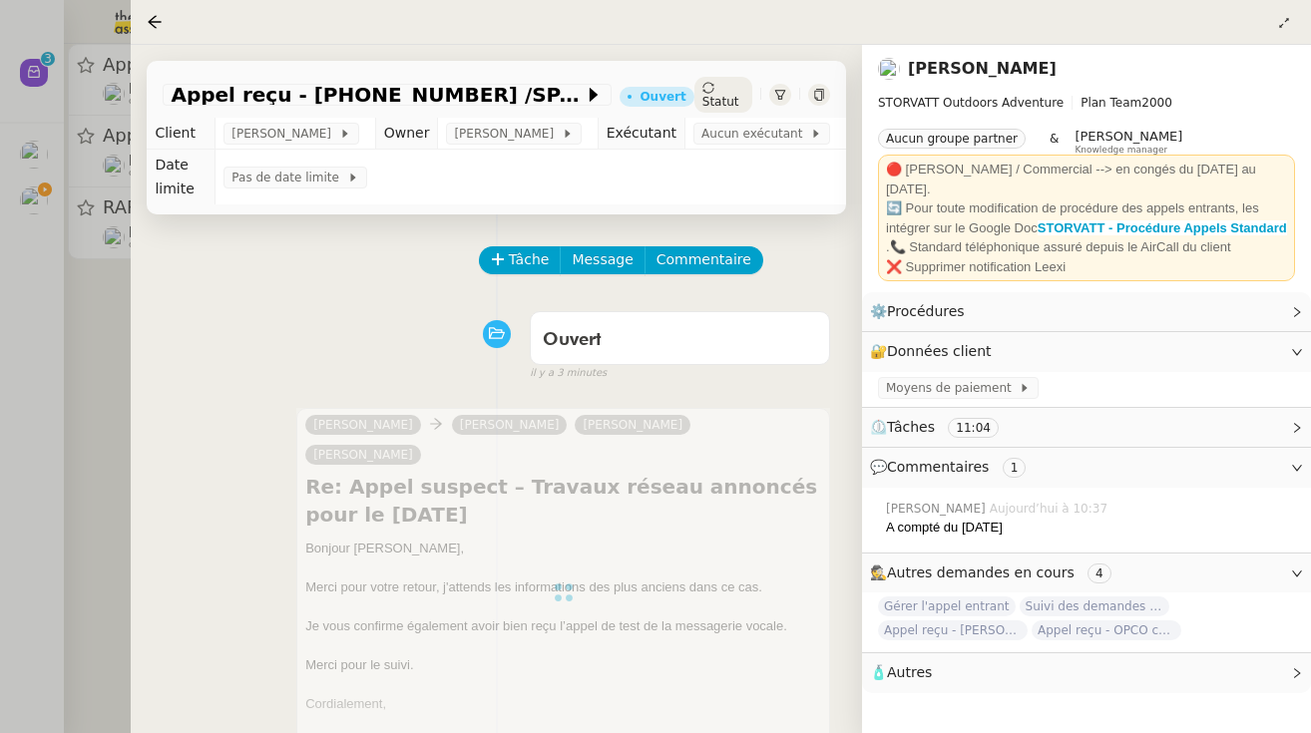
click at [96, 418] on div at bounding box center [655, 366] width 1311 height 733
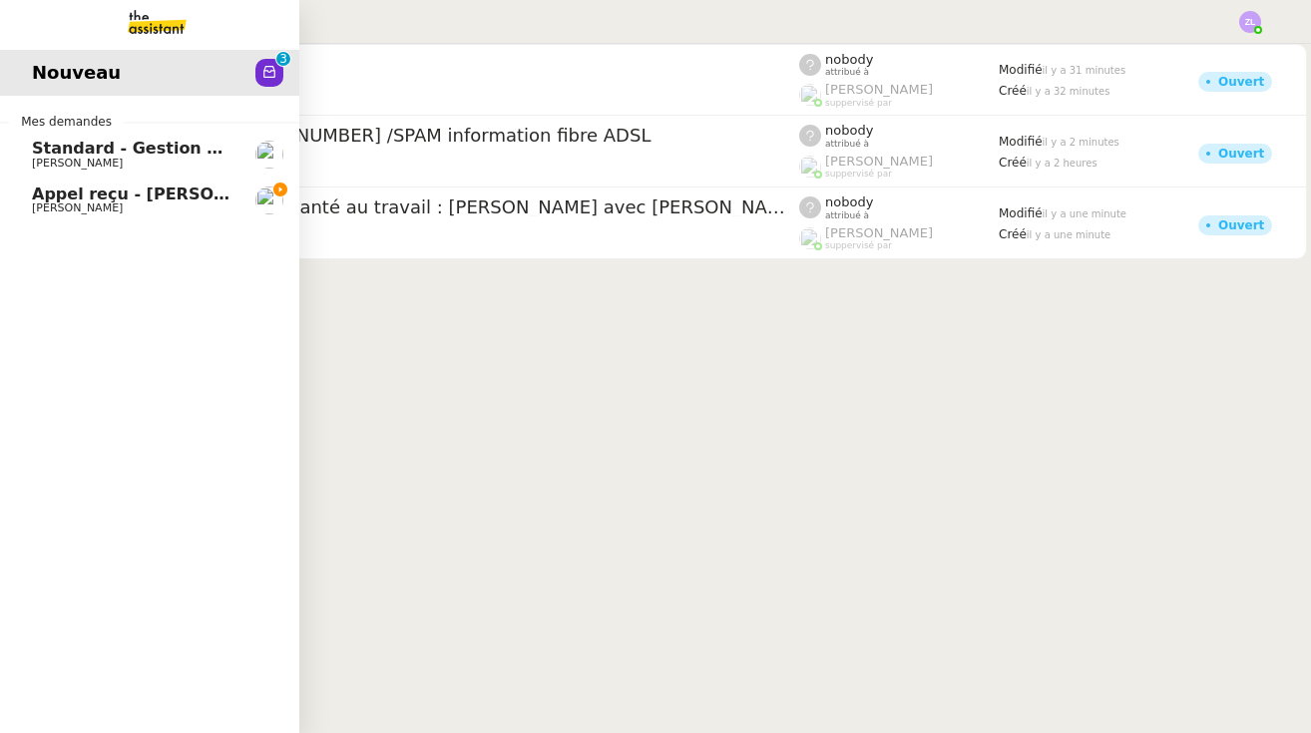
click at [43, 191] on span "Appel reçu - [PERSON_NAME]" at bounding box center [163, 194] width 262 height 19
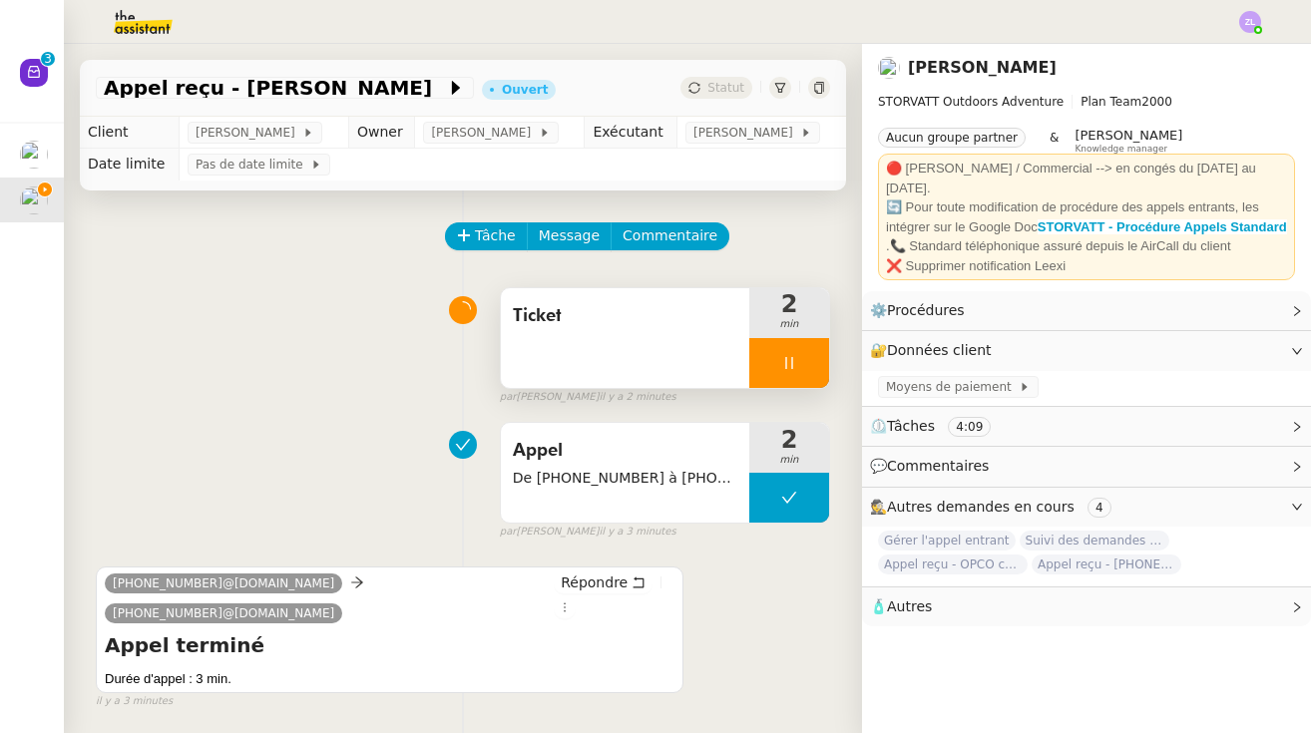
click at [770, 367] on div at bounding box center [789, 363] width 80 height 50
click at [819, 364] on button at bounding box center [809, 363] width 40 height 50
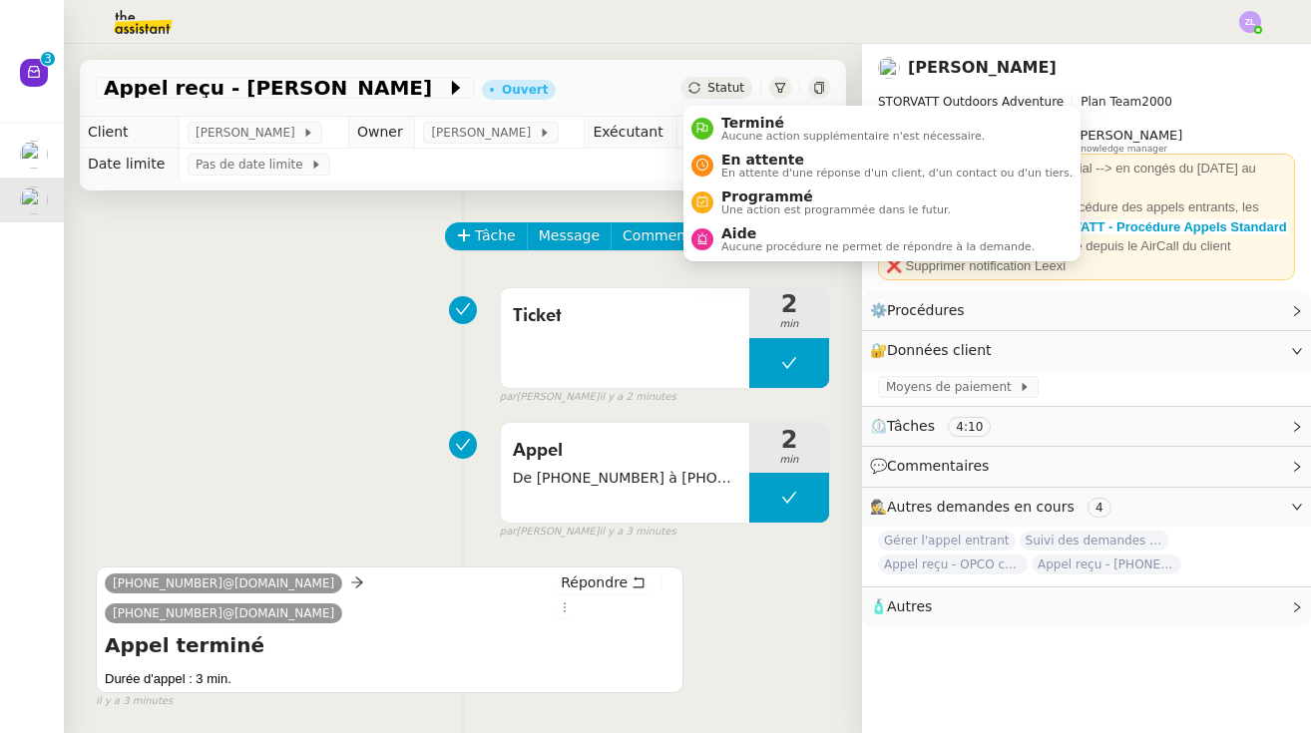
click at [720, 97] on div "Statut" at bounding box center [716, 88] width 72 height 22
click at [751, 133] on span "Aucune action supplémentaire n'est nécessaire." at bounding box center [852, 136] width 263 height 11
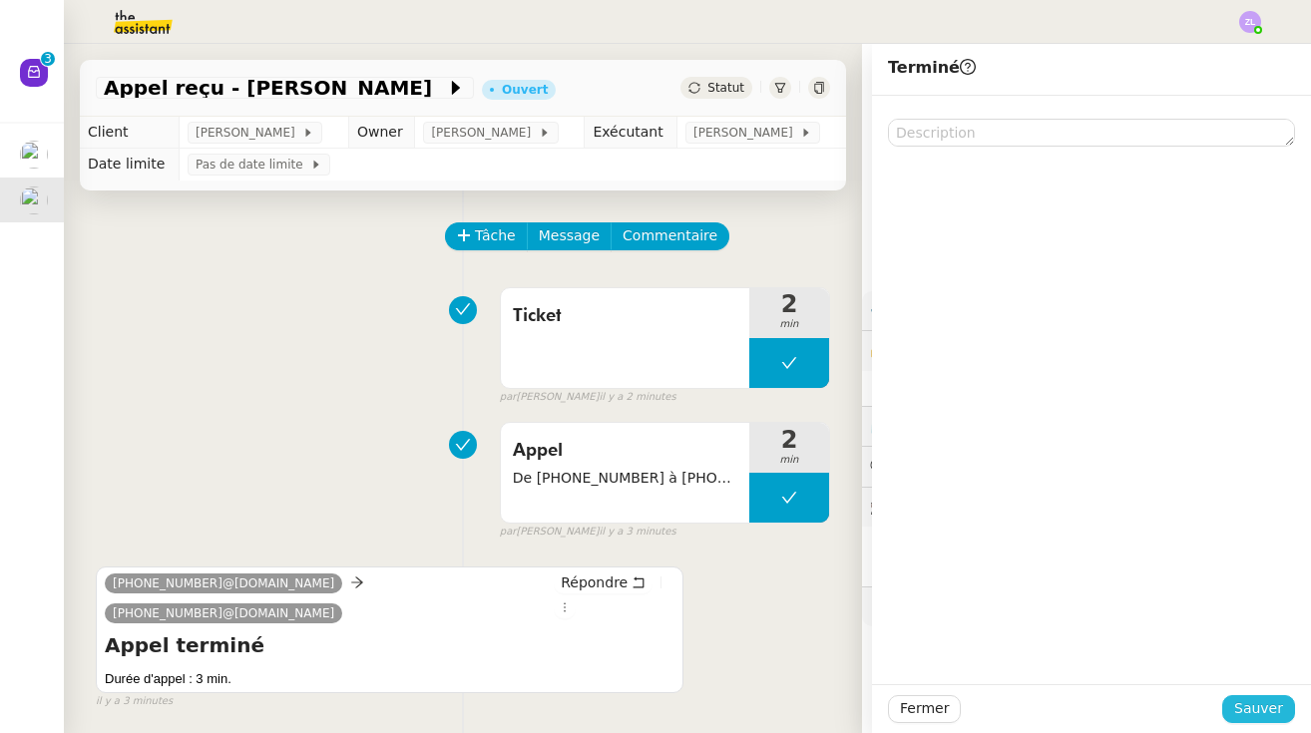
click at [1283, 716] on button "Sauver" at bounding box center [1258, 709] width 73 height 28
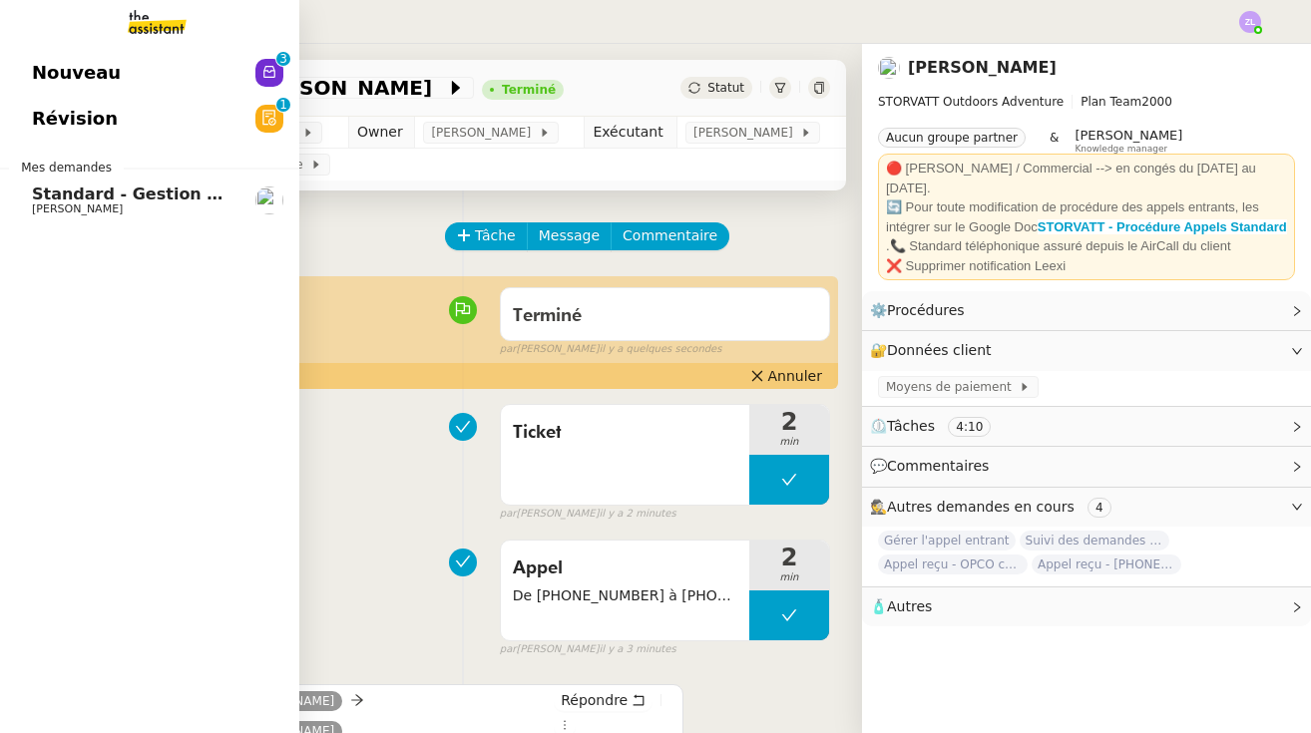
click at [77, 88] on link "Nouveau 0 1 2 3 4 5 6 7 8 9" at bounding box center [149, 73] width 299 height 46
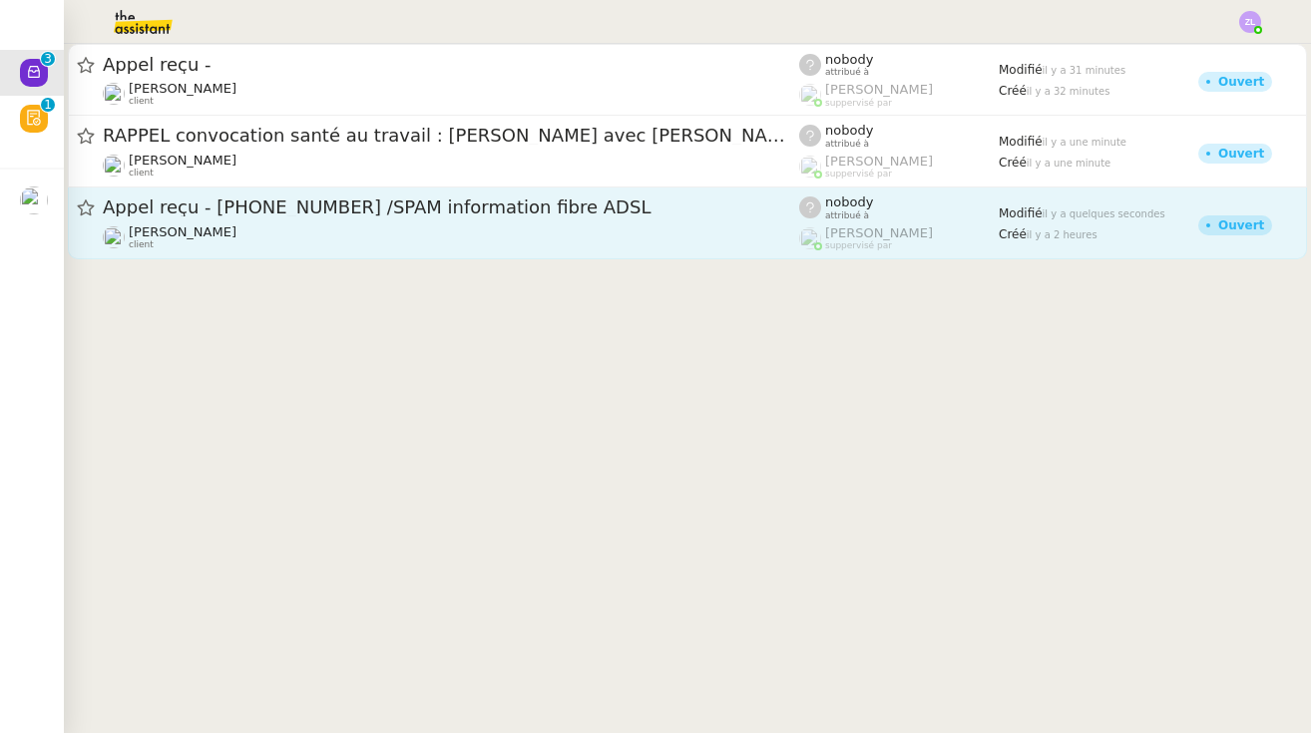
click at [349, 228] on div "[PERSON_NAME] client" at bounding box center [451, 237] width 696 height 26
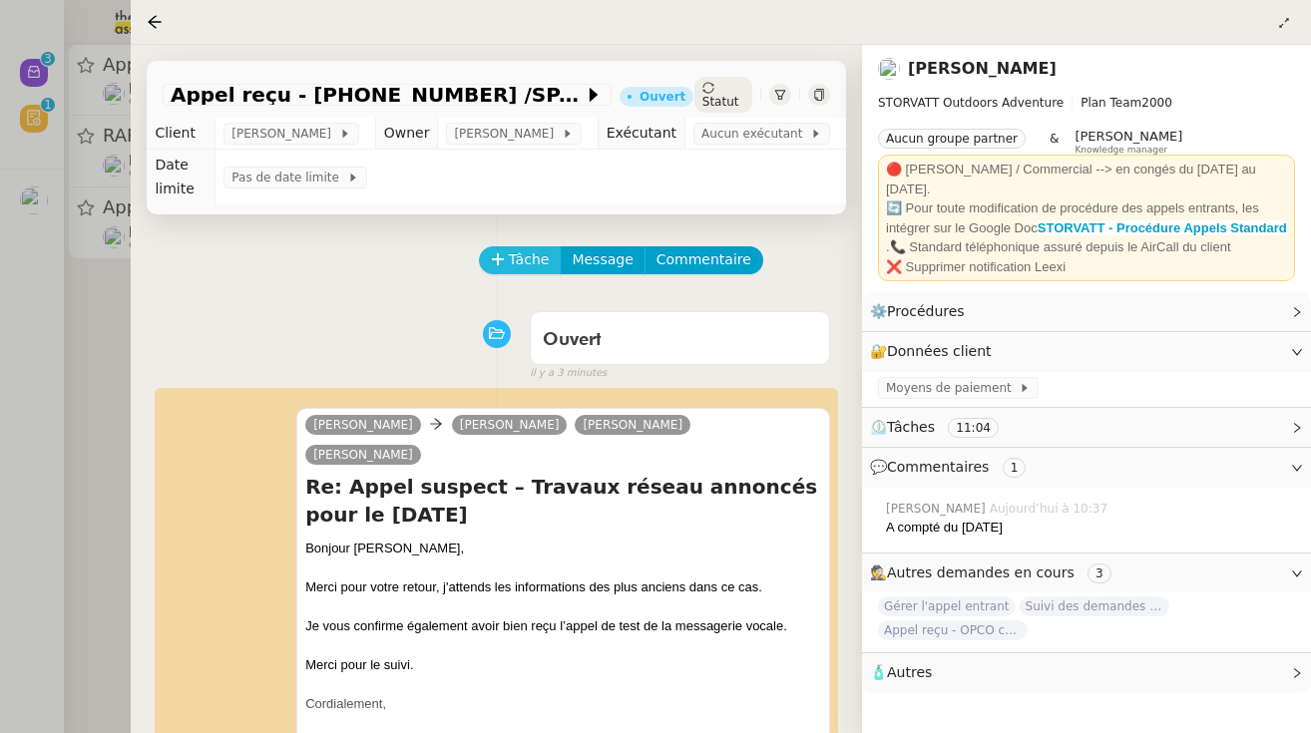
click at [509, 263] on span "Tâche" at bounding box center [529, 259] width 41 height 23
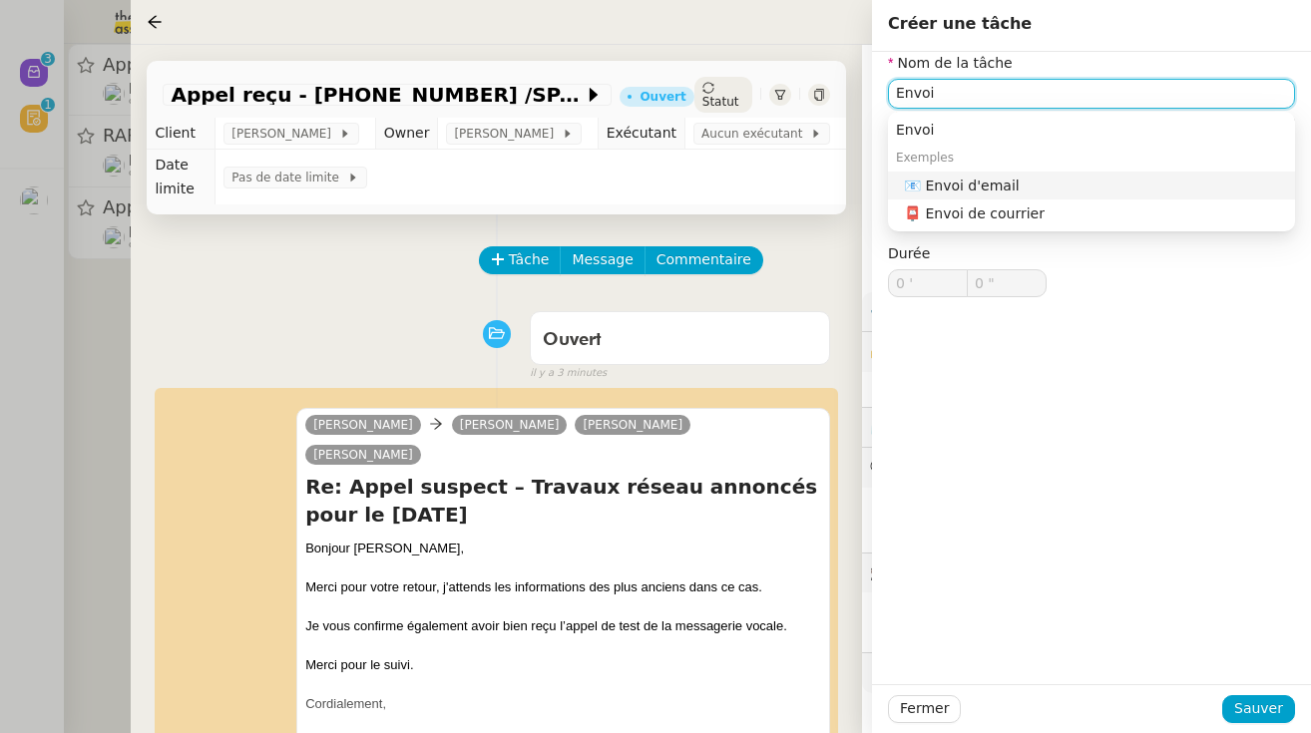
click at [955, 178] on div "📧 Envoi d'email" at bounding box center [1095, 186] width 383 height 18
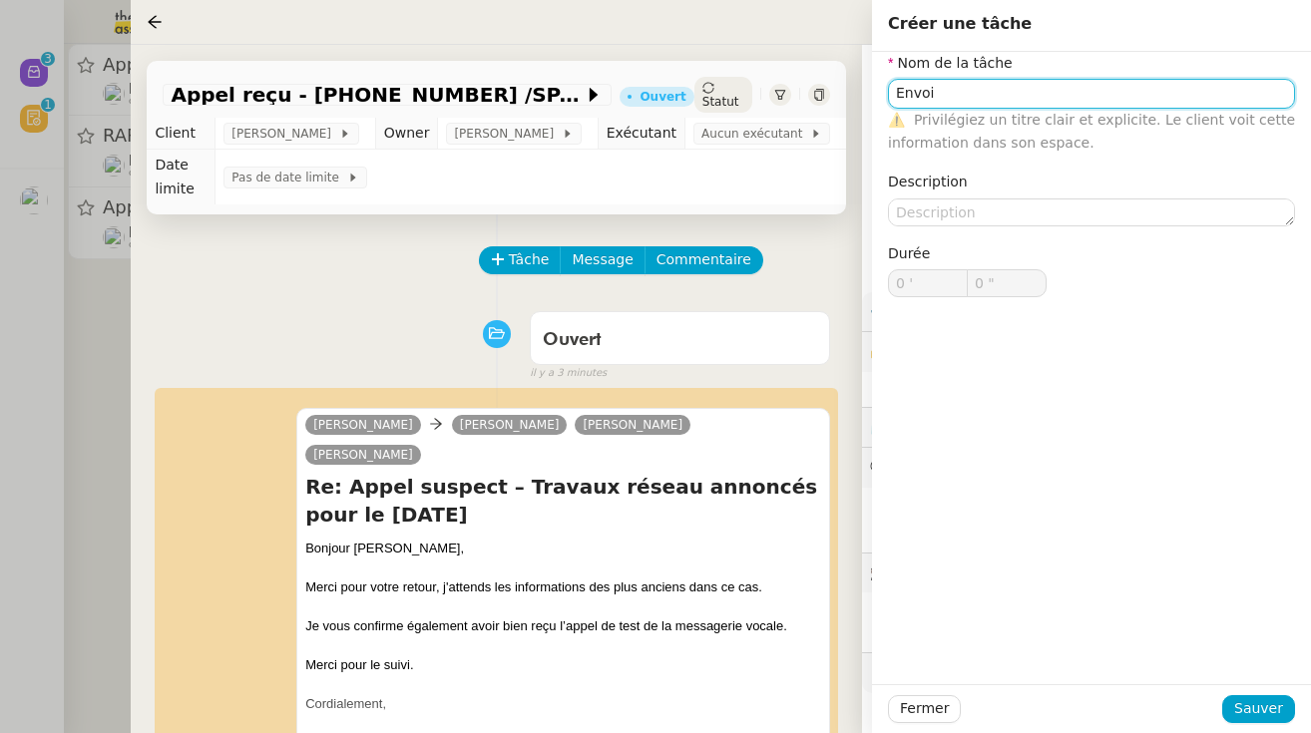
type input "Envoi d'email"
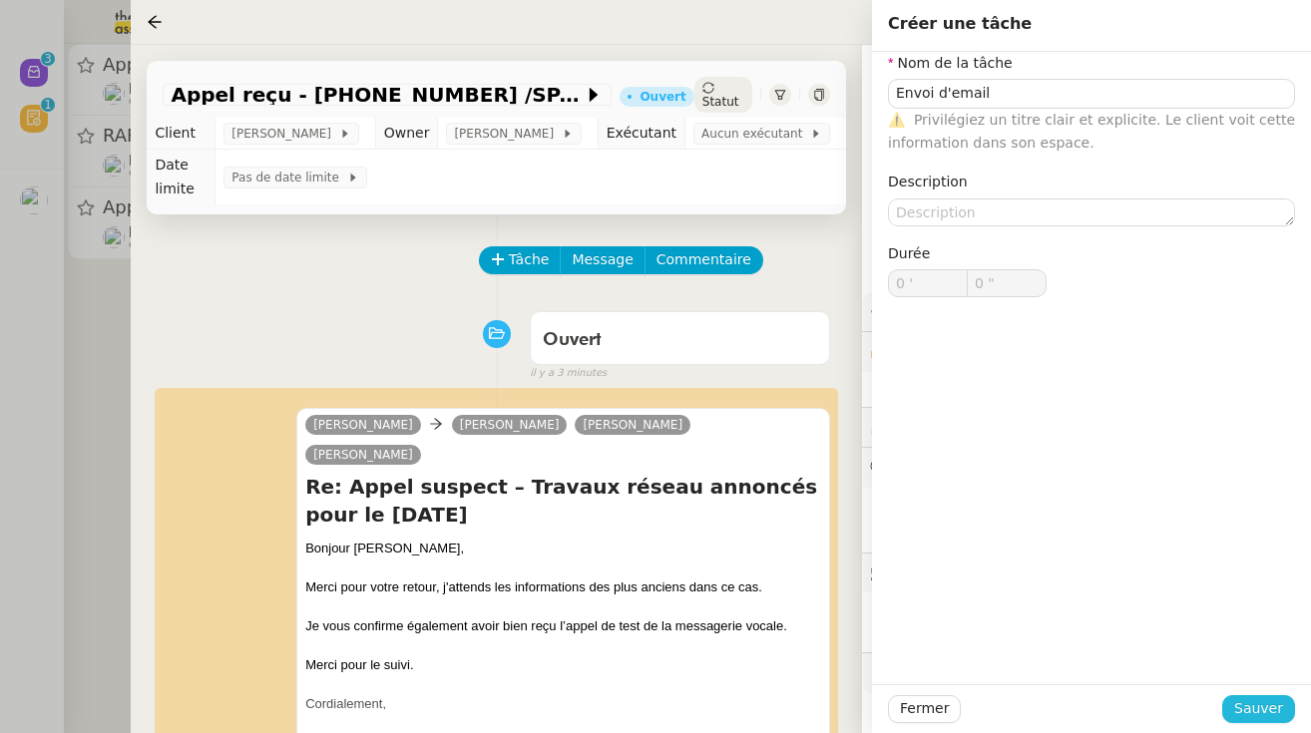
click at [1276, 702] on span "Sauver" at bounding box center [1258, 708] width 49 height 23
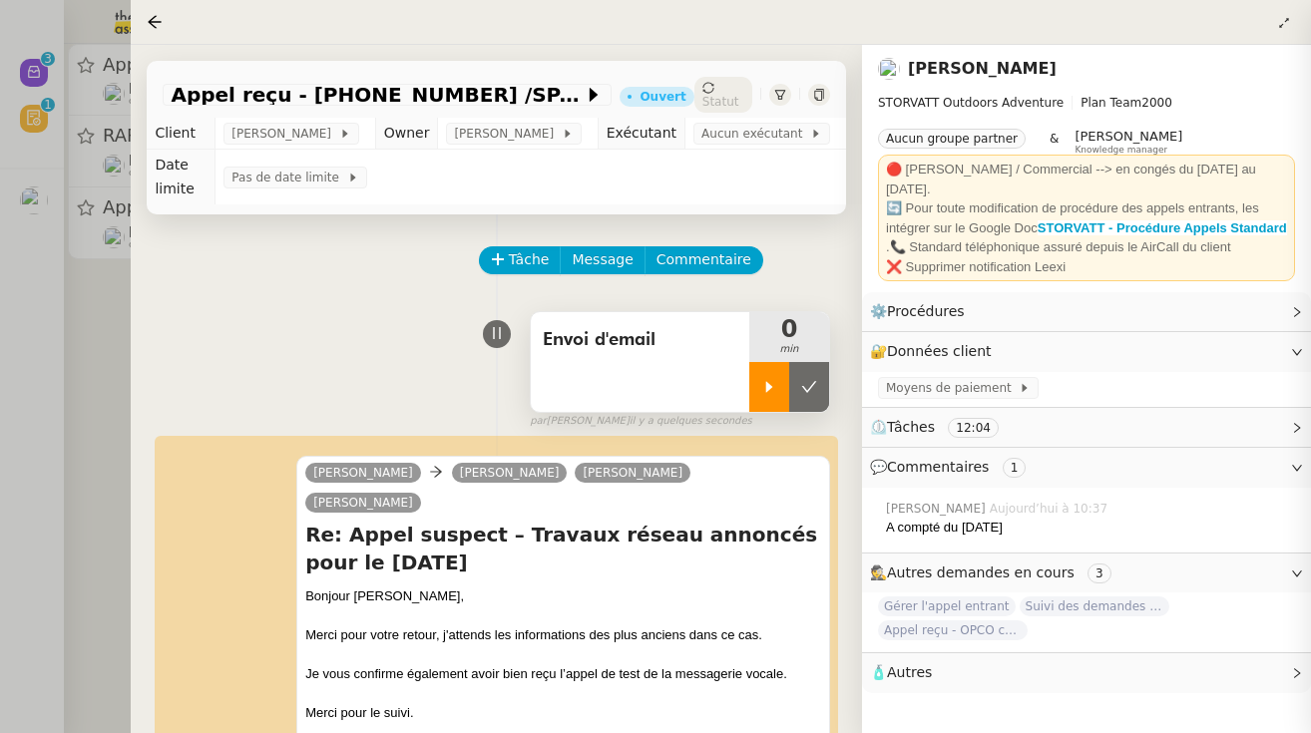
click at [764, 385] on icon at bounding box center [769, 387] width 16 height 16
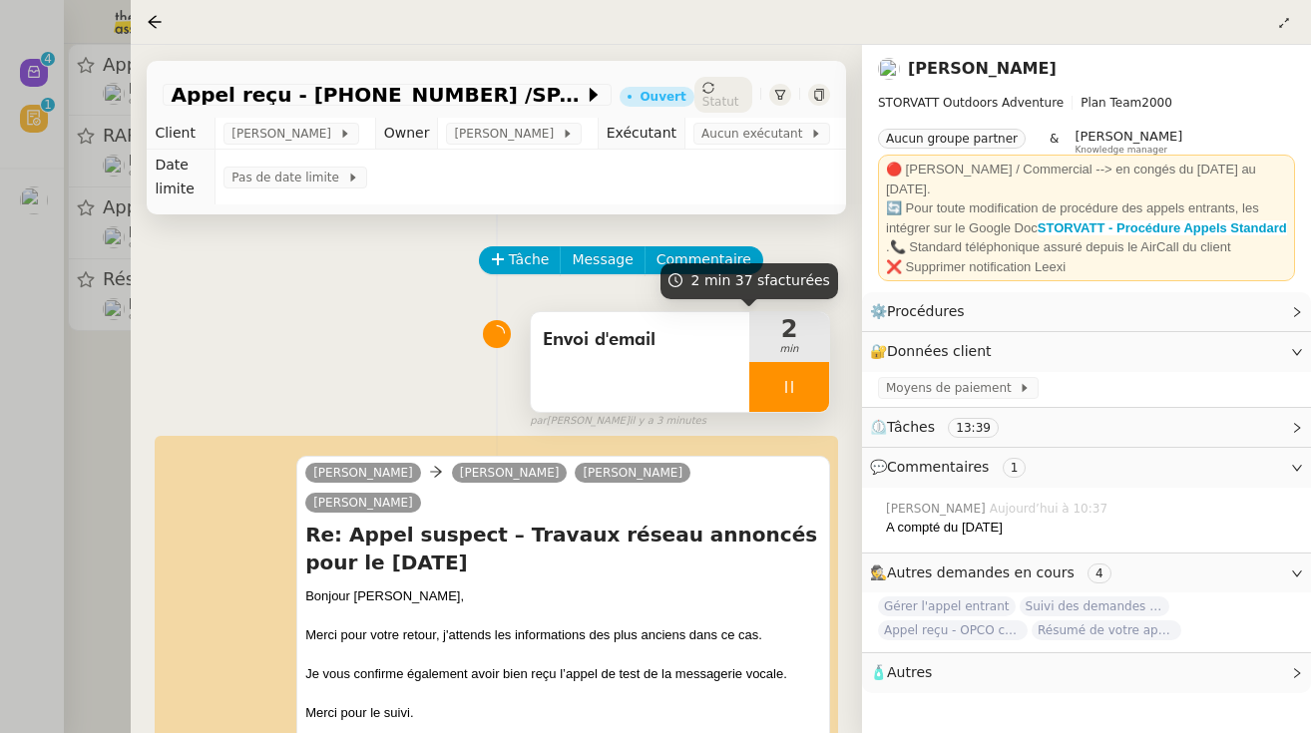
click at [780, 370] on div at bounding box center [789, 387] width 80 height 50
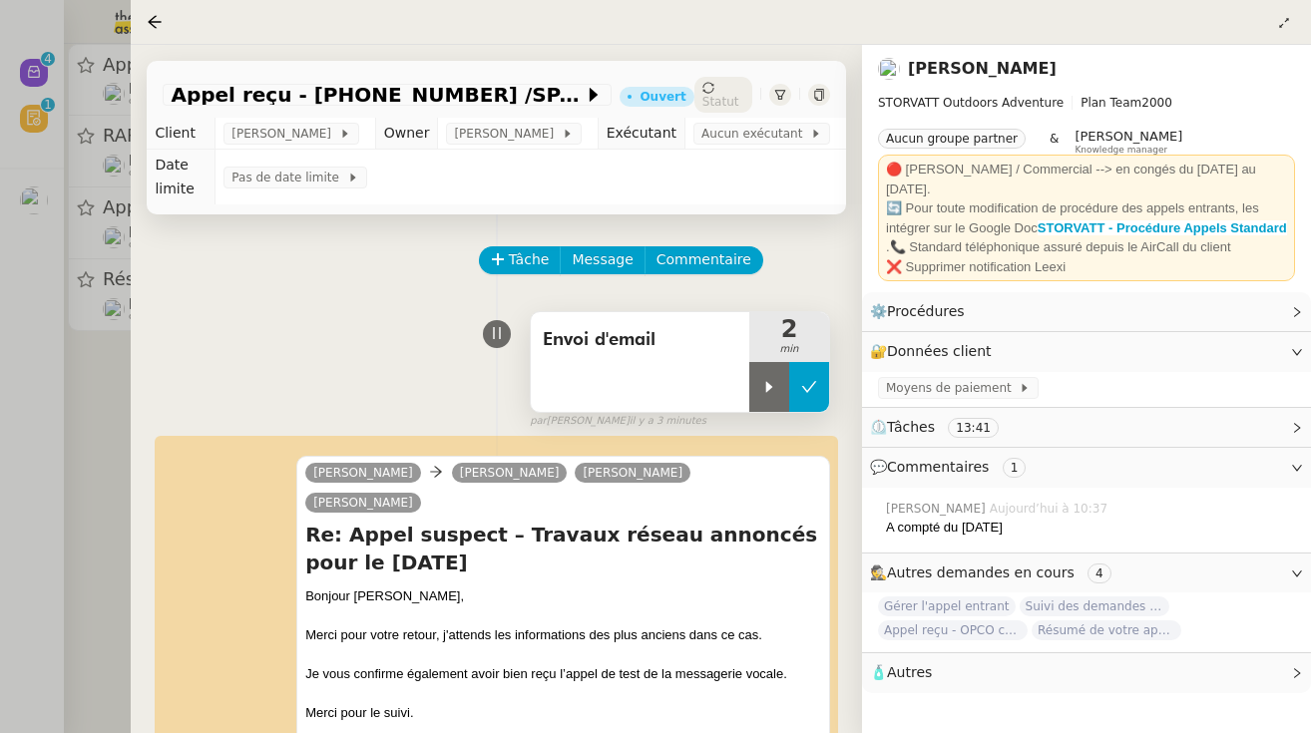
click at [821, 370] on button at bounding box center [809, 387] width 40 height 50
click at [721, 91] on div "Statut" at bounding box center [723, 95] width 58 height 36
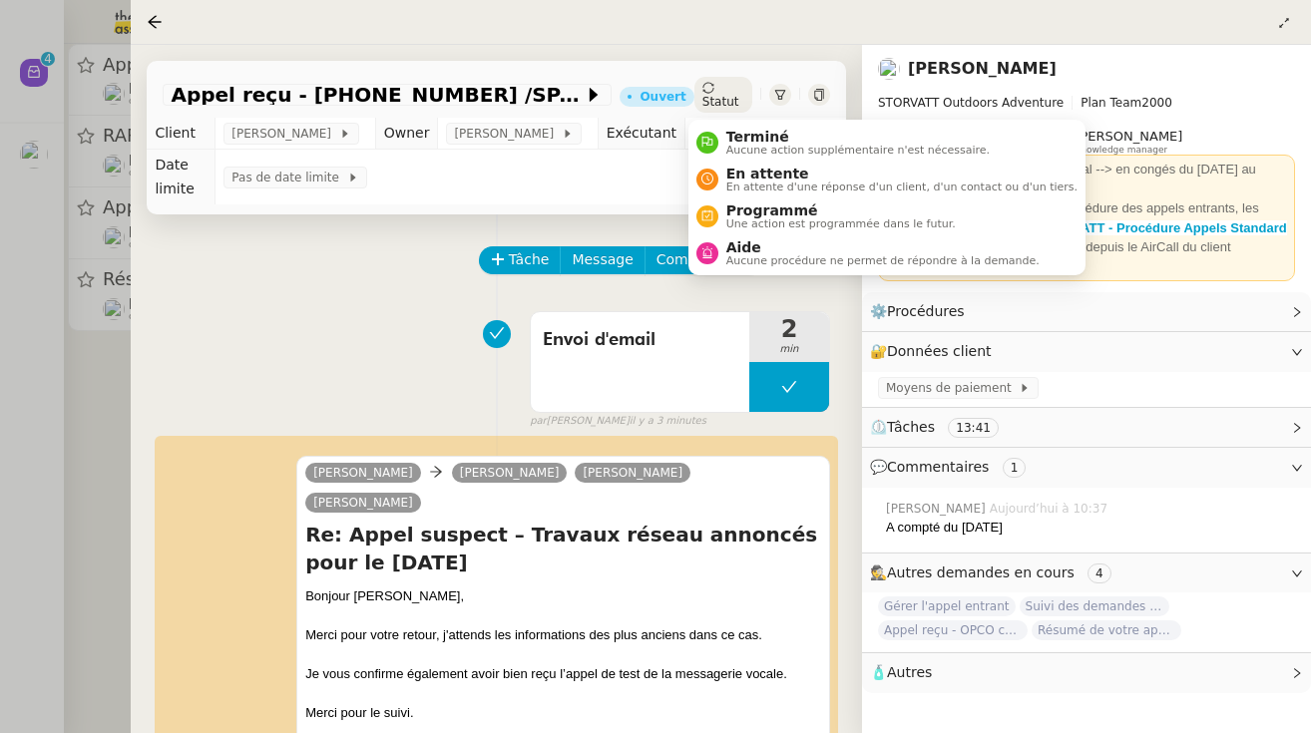
click at [743, 120] on ul "Terminé Aucune action supplémentaire n'est nécessaire. En attente En attente d'…" at bounding box center [886, 198] width 397 height 156
click at [754, 141] on span "Terminé" at bounding box center [857, 137] width 263 height 16
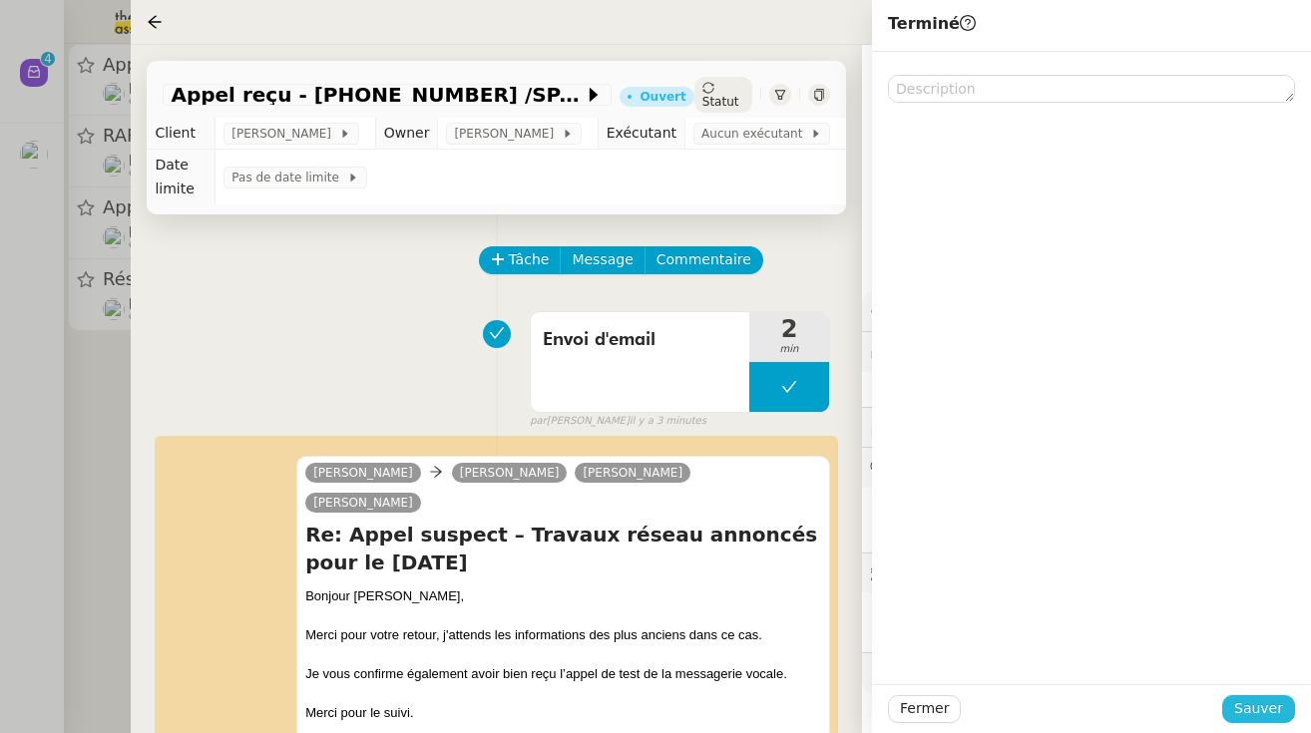
click at [1252, 716] on span "Sauver" at bounding box center [1258, 708] width 49 height 23
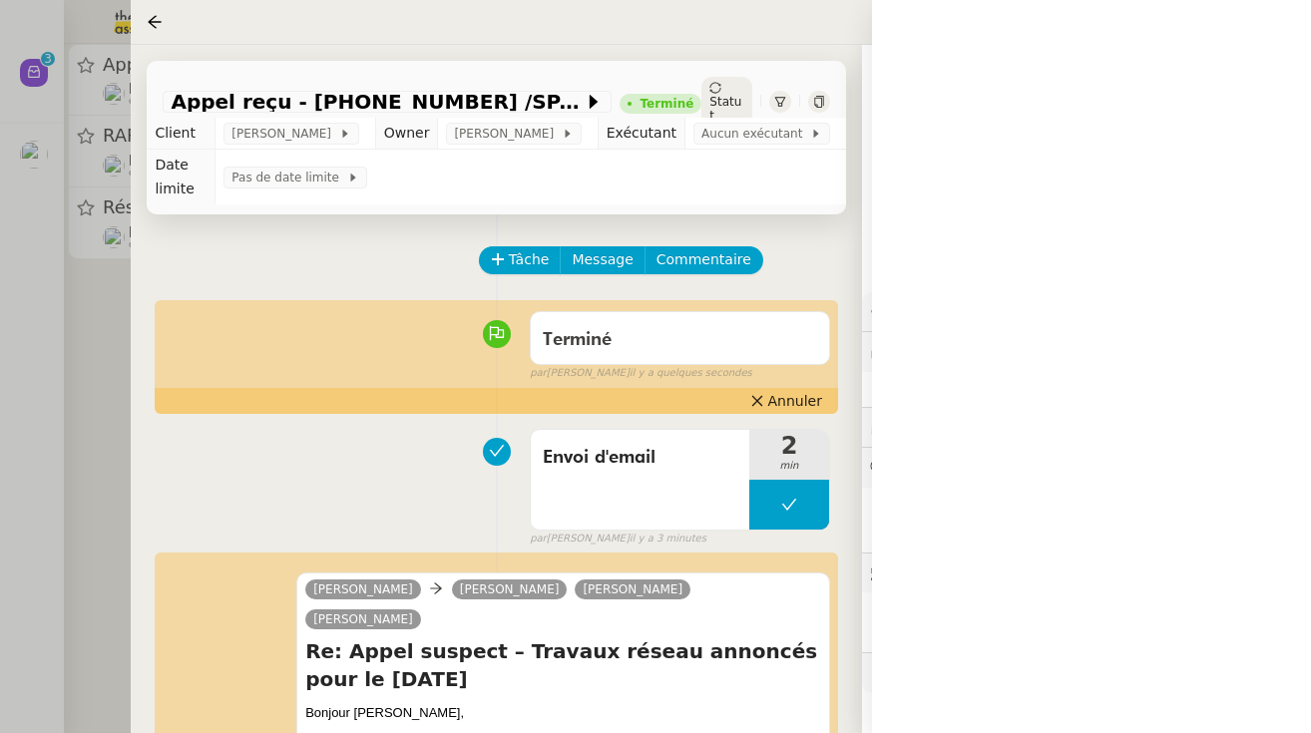
click at [95, 350] on div at bounding box center [655, 366] width 1311 height 733
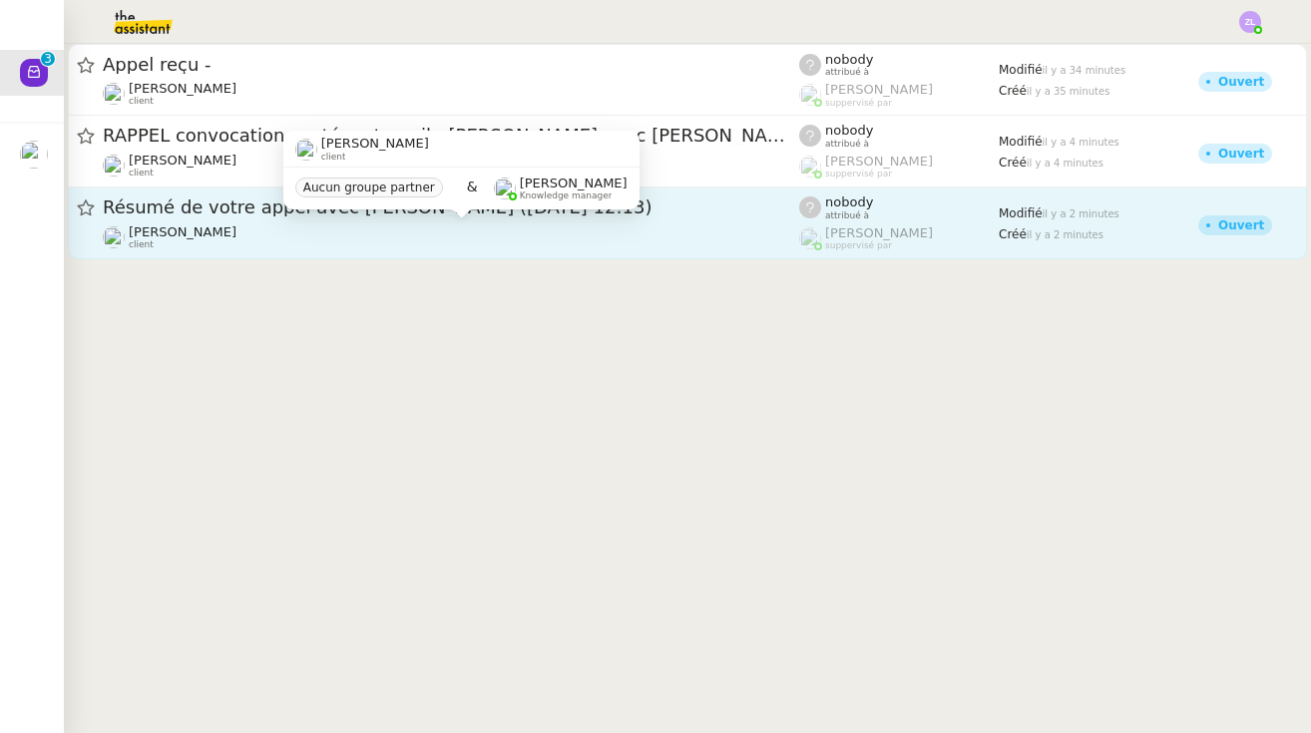
click at [208, 236] on span "[PERSON_NAME]" at bounding box center [183, 231] width 108 height 15
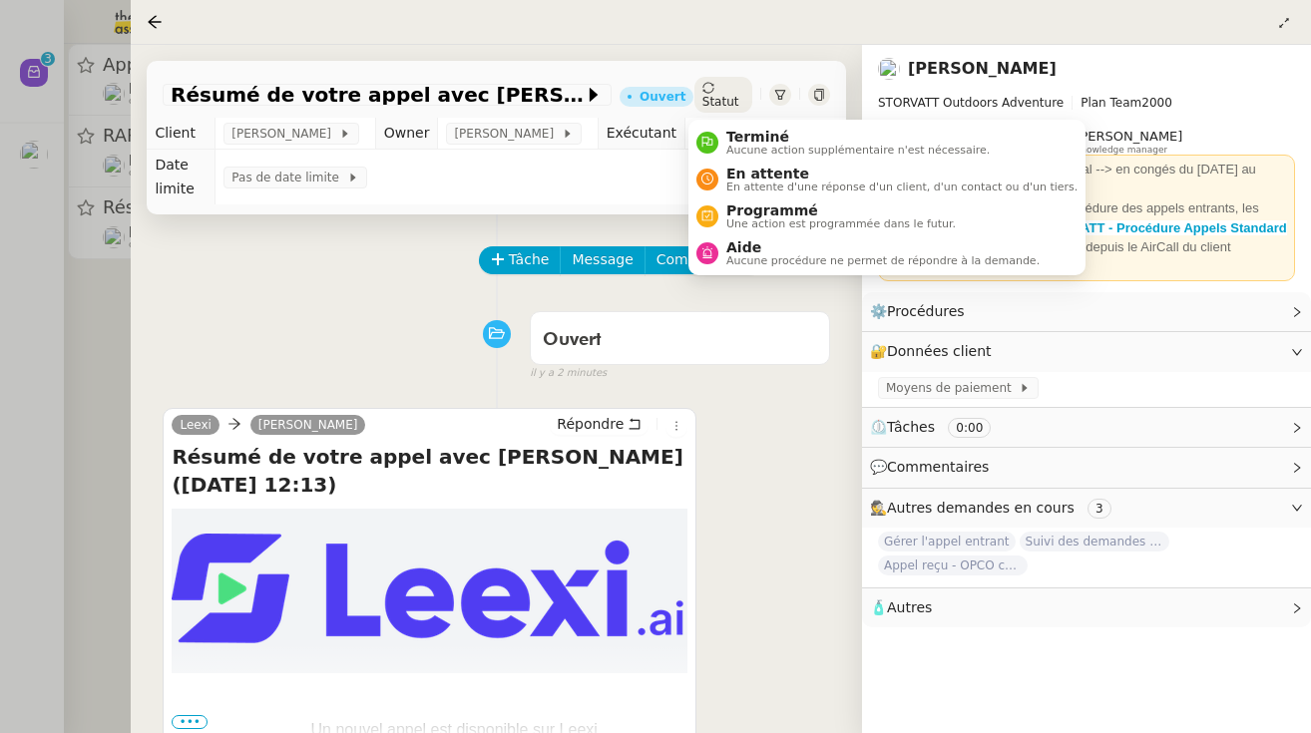
click at [712, 96] on span "Statut" at bounding box center [720, 102] width 37 height 14
click at [726, 146] on span "Aucune action supplémentaire n'est nécessaire." at bounding box center [857, 150] width 263 height 11
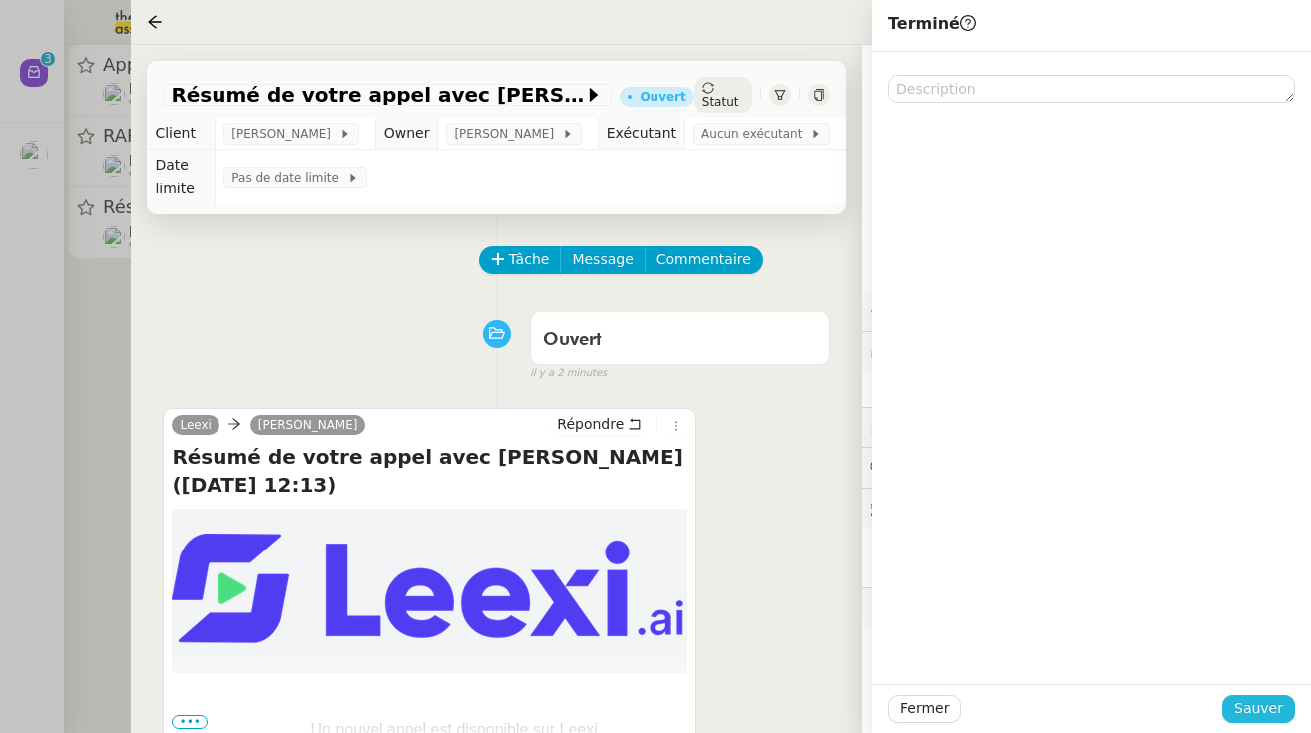
click at [1274, 697] on span "Sauver" at bounding box center [1258, 708] width 49 height 23
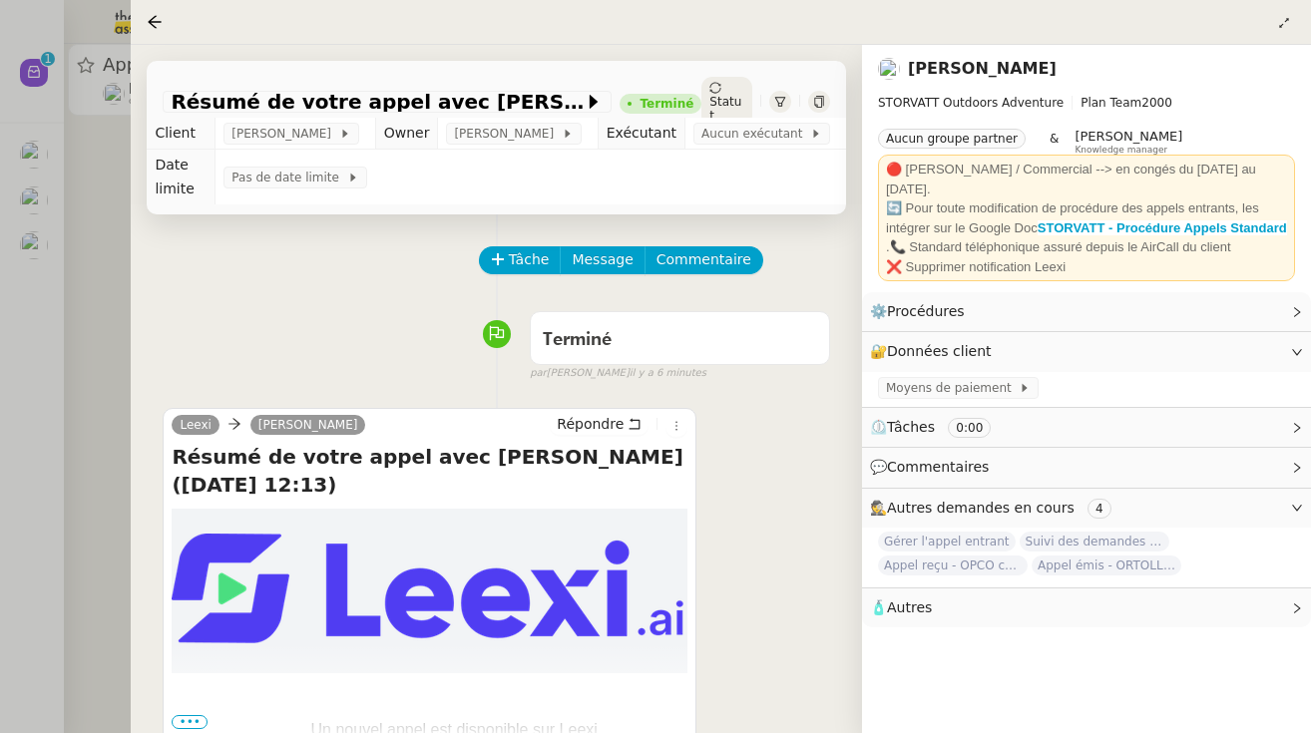
click at [54, 292] on div at bounding box center [655, 366] width 1311 height 733
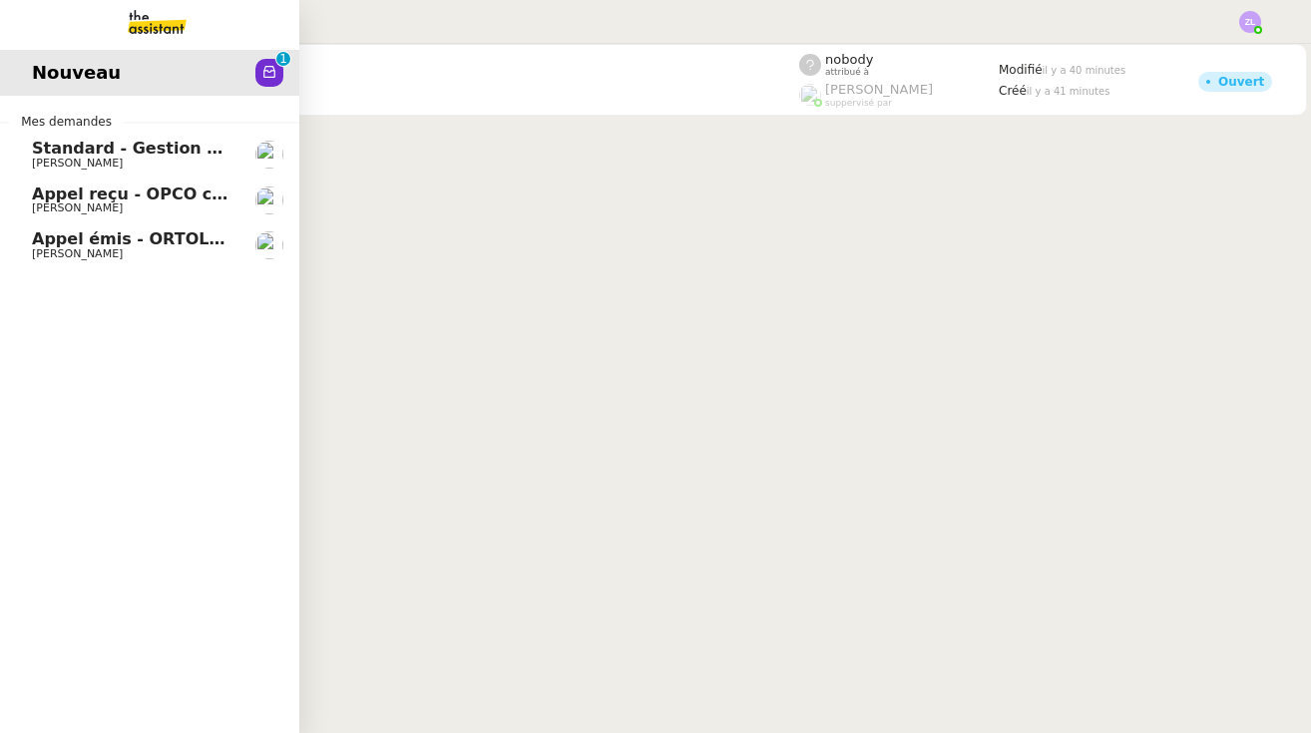
click at [8, 218] on link "Appel reçu - OPCO commerce [PERSON_NAME]" at bounding box center [149, 201] width 299 height 46
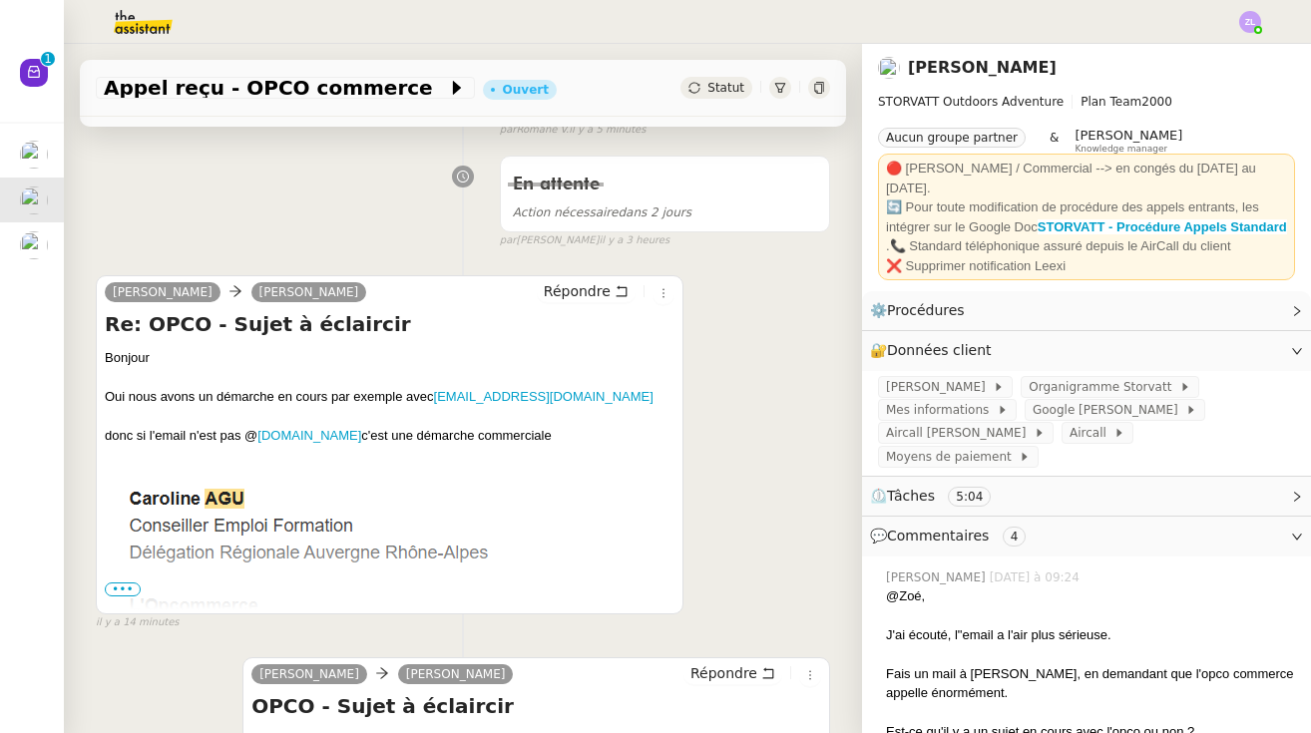
scroll to position [396, 0]
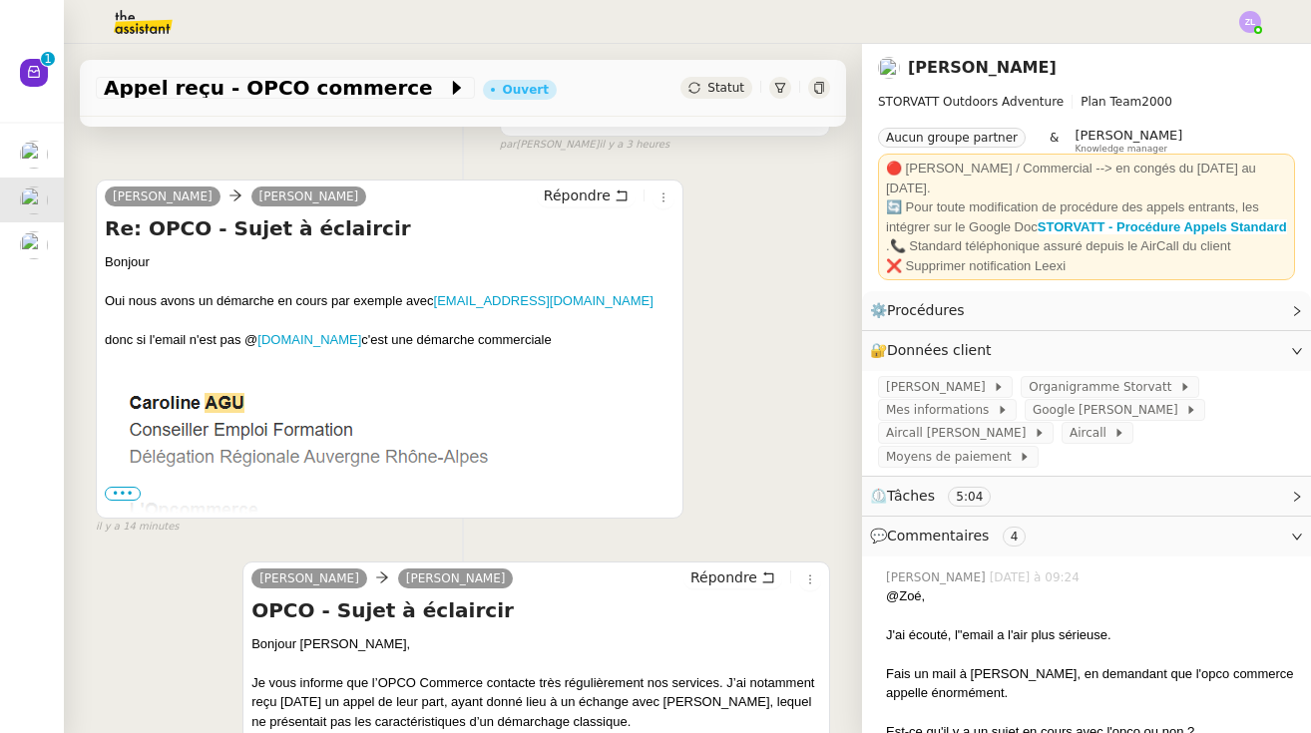
click at [123, 492] on span "•••" at bounding box center [123, 494] width 36 height 14
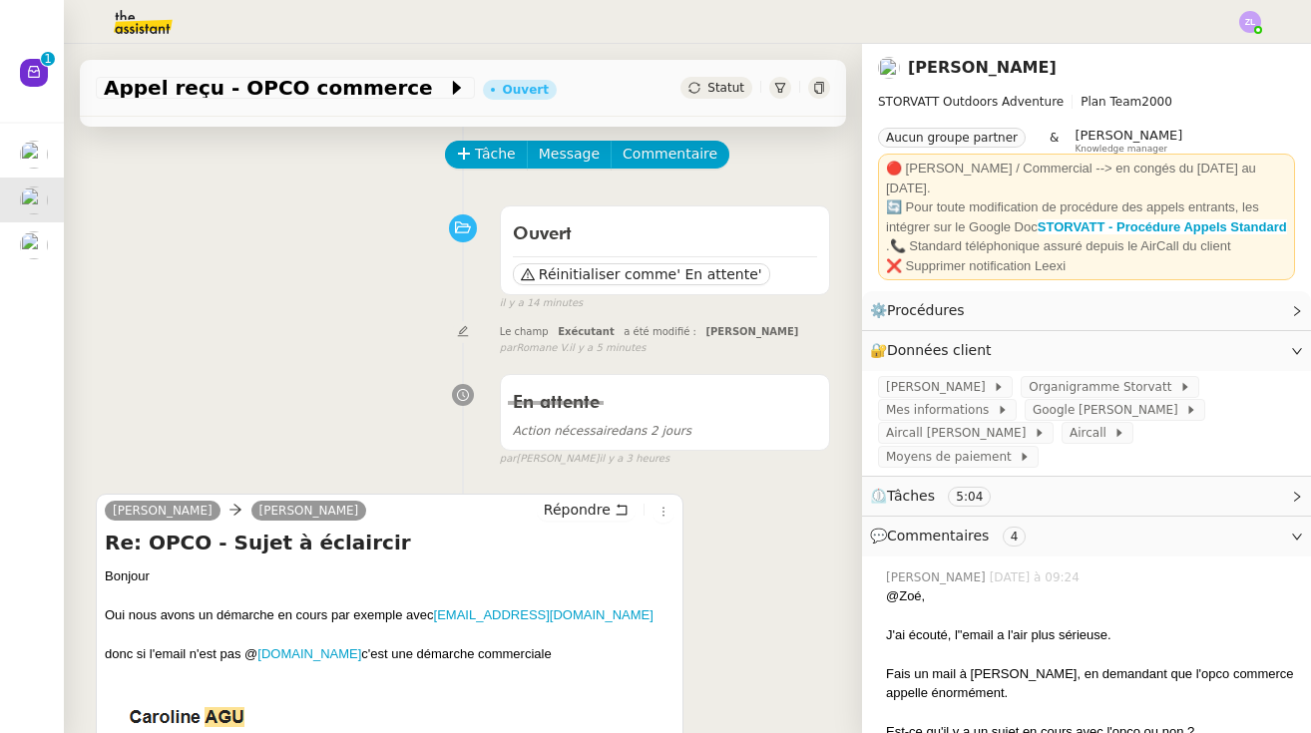
scroll to position [58, 0]
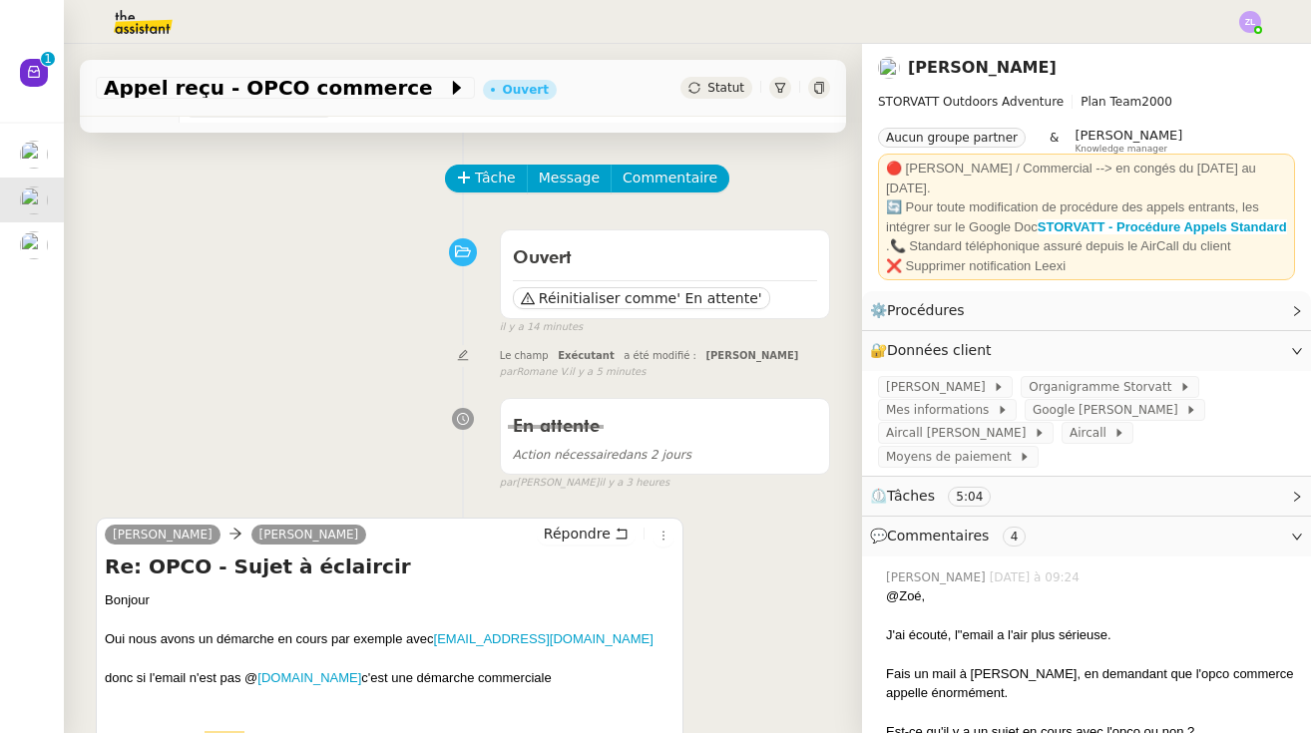
click at [497, 187] on span "Tâche" at bounding box center [495, 178] width 41 height 23
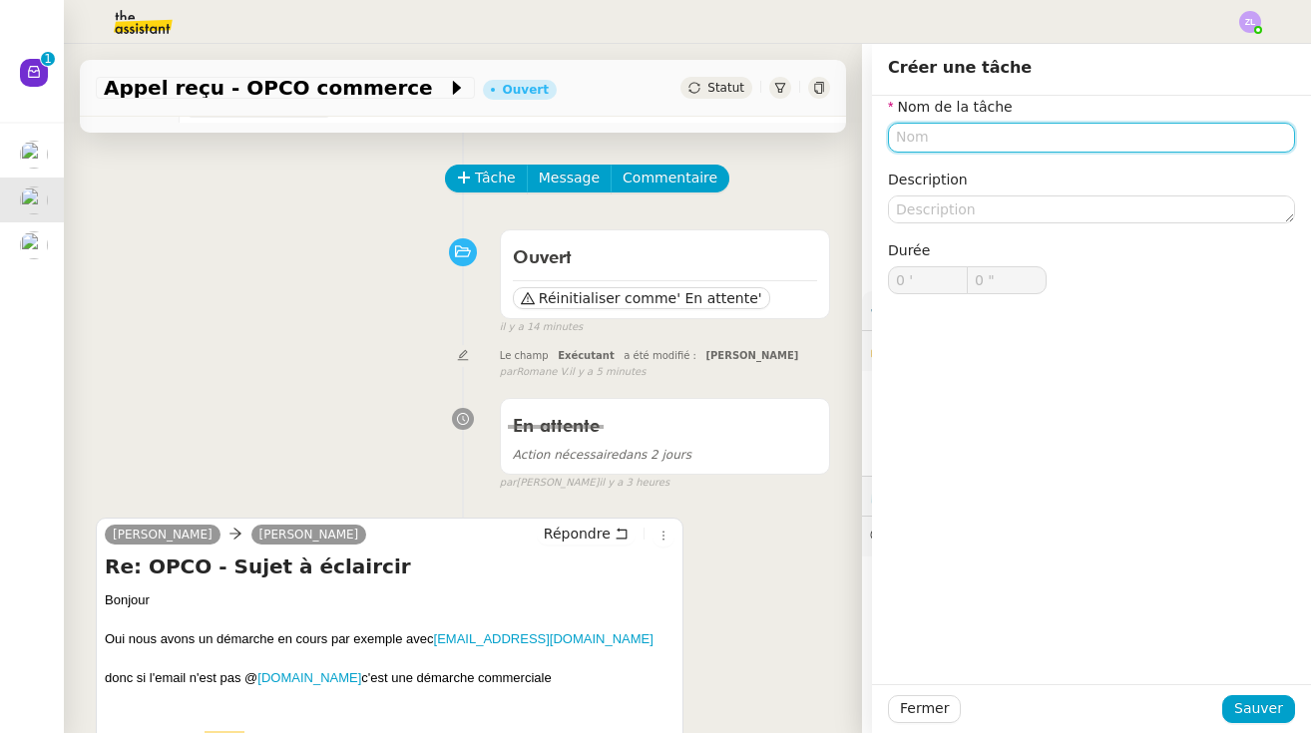
click at [922, 131] on input "text" at bounding box center [1091, 137] width 407 height 29
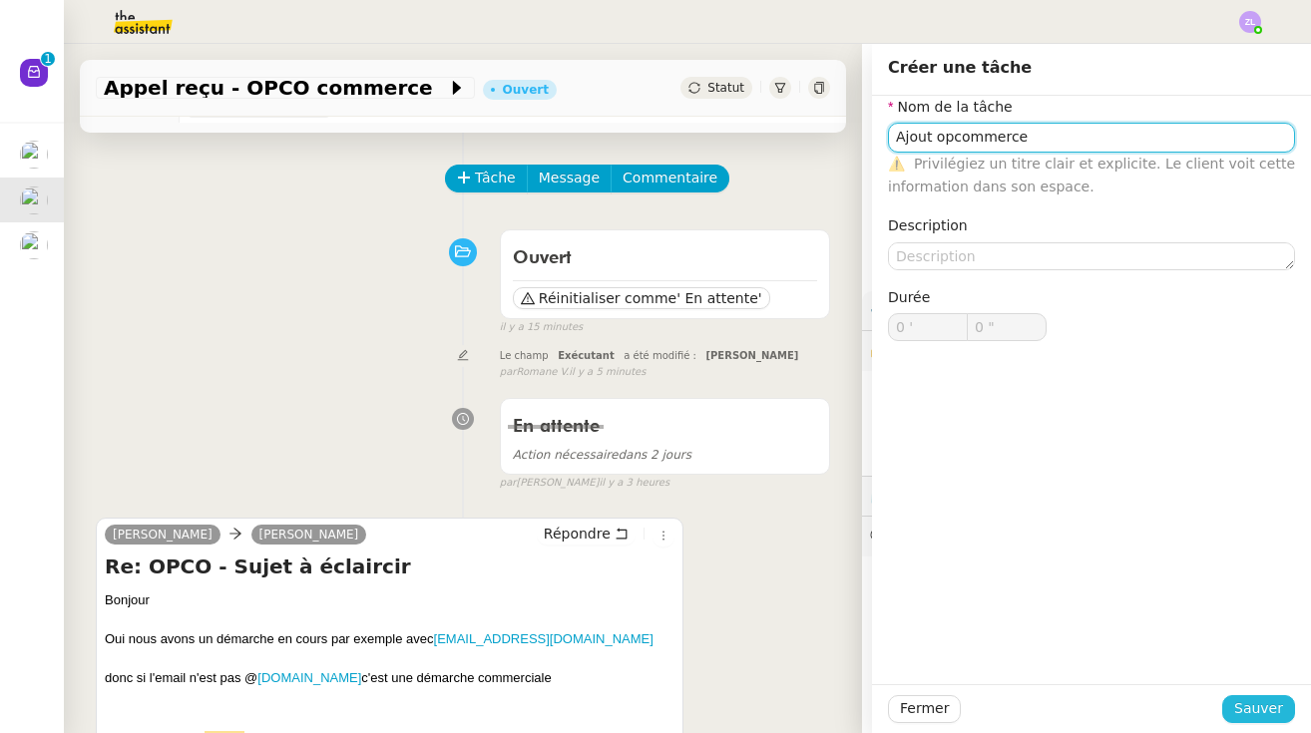
type input "Ajout opcommerce"
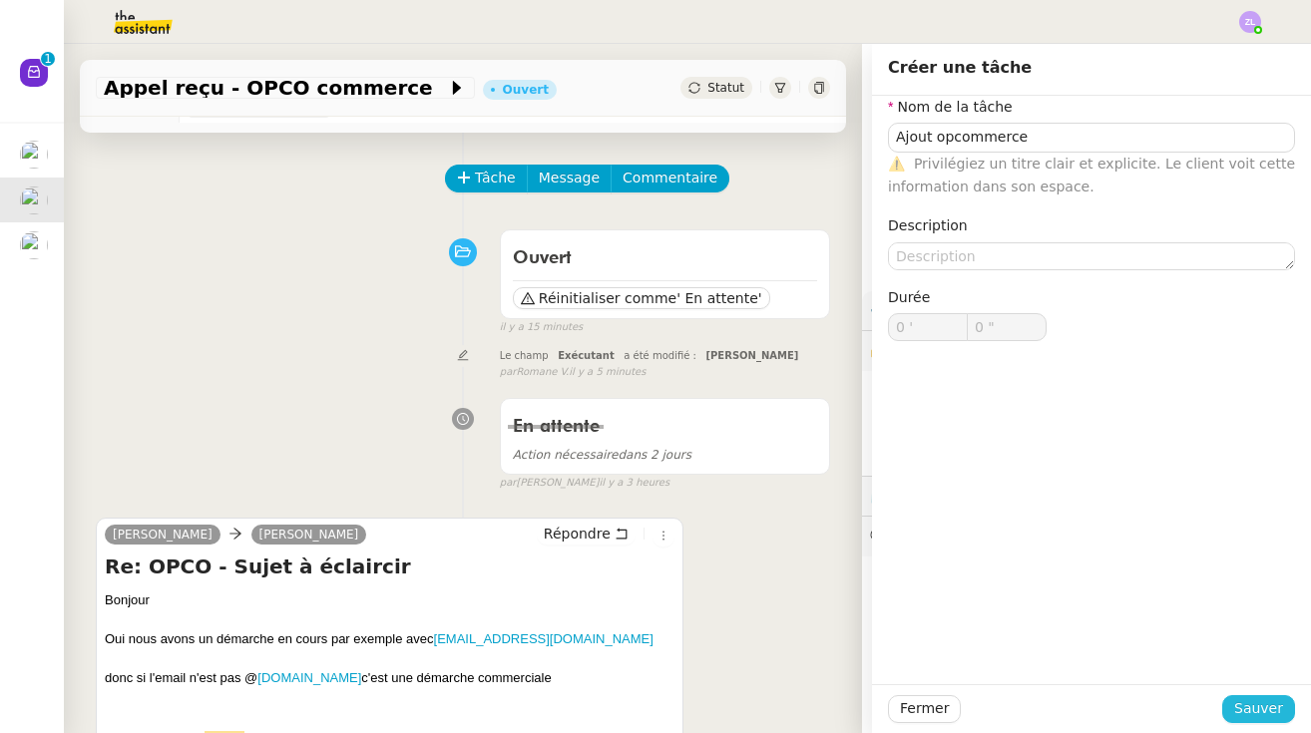
click at [1281, 695] on button "Sauver" at bounding box center [1258, 709] width 73 height 28
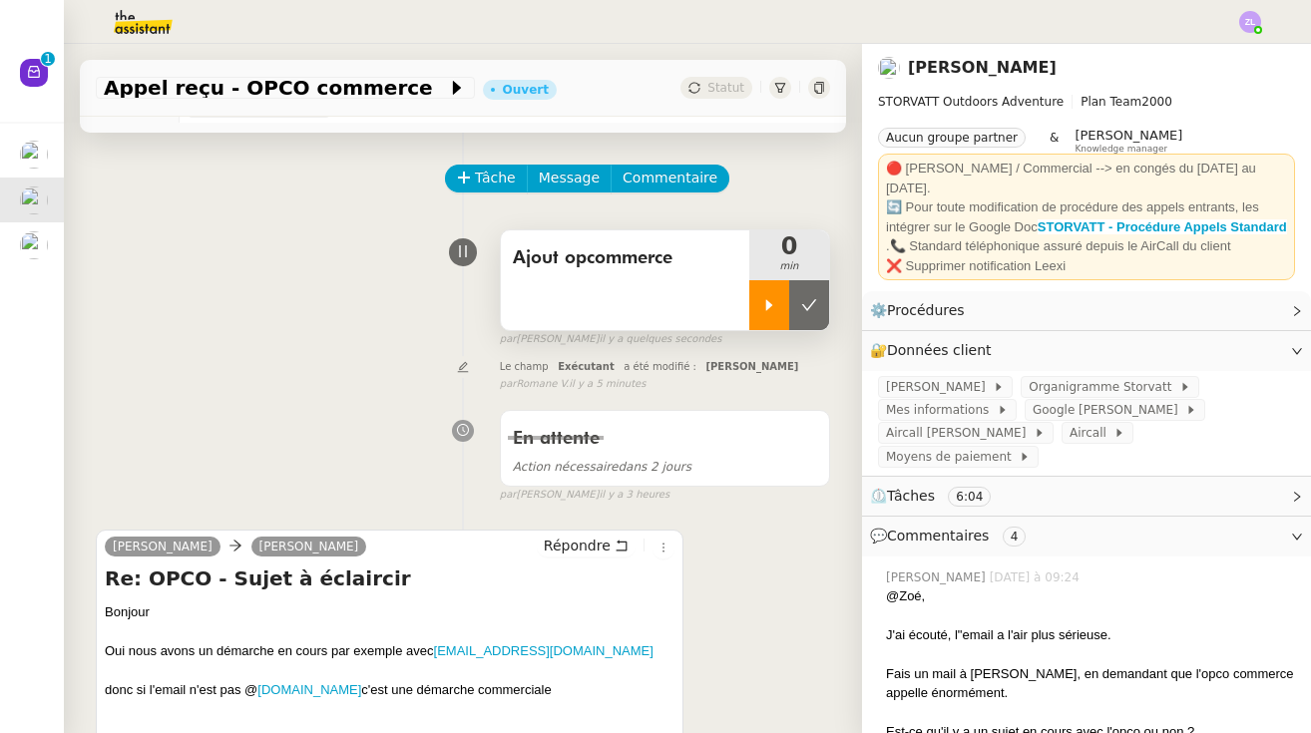
click at [773, 310] on icon at bounding box center [769, 305] width 16 height 16
click at [1254, 316] on link "Modifier" at bounding box center [1242, 310] width 57 height 23
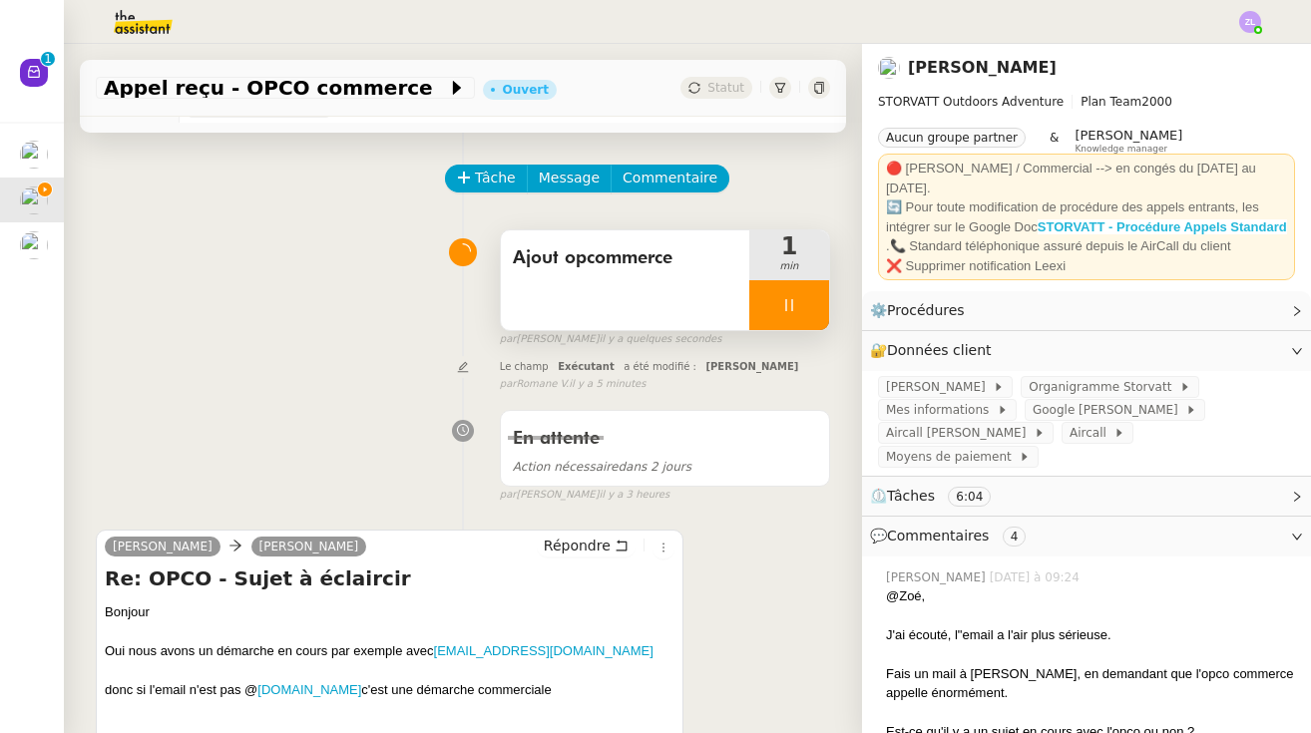
click at [1114, 219] on strong "STORVATT - Procédure Appels Standard" at bounding box center [1162, 226] width 249 height 15
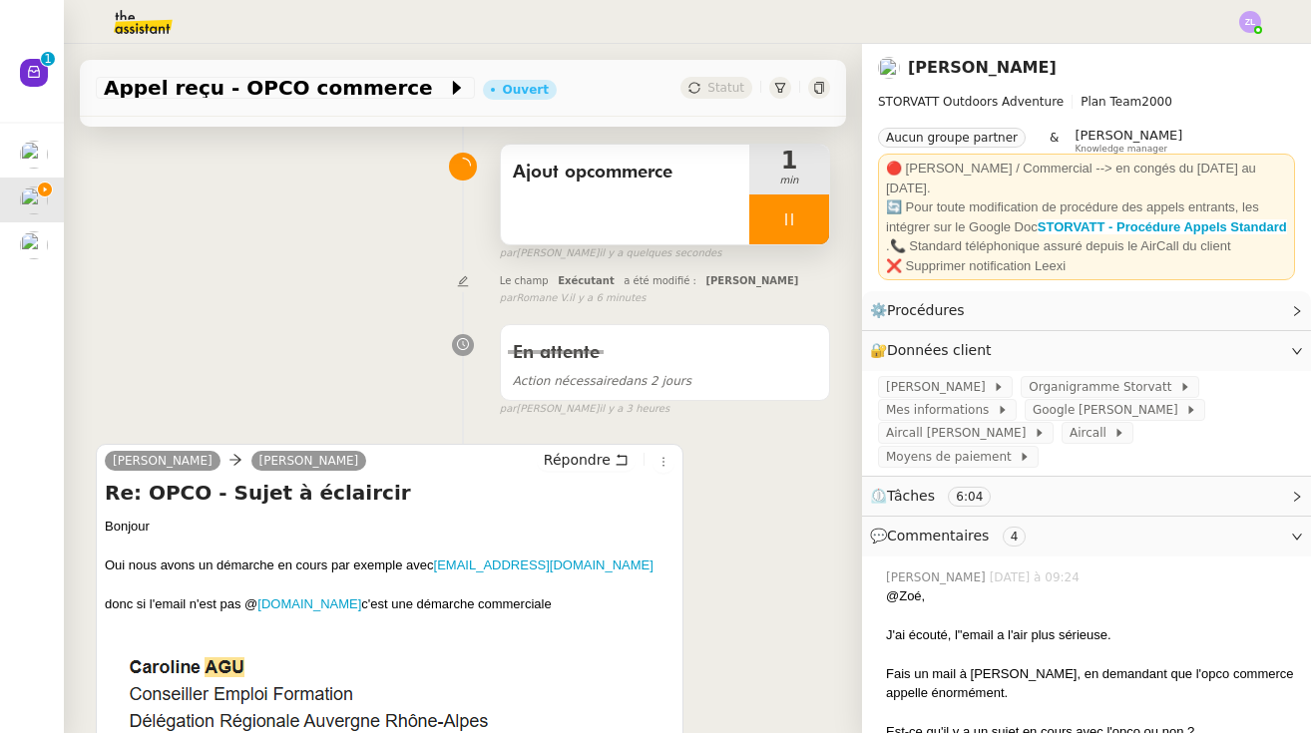
scroll to position [196, 0]
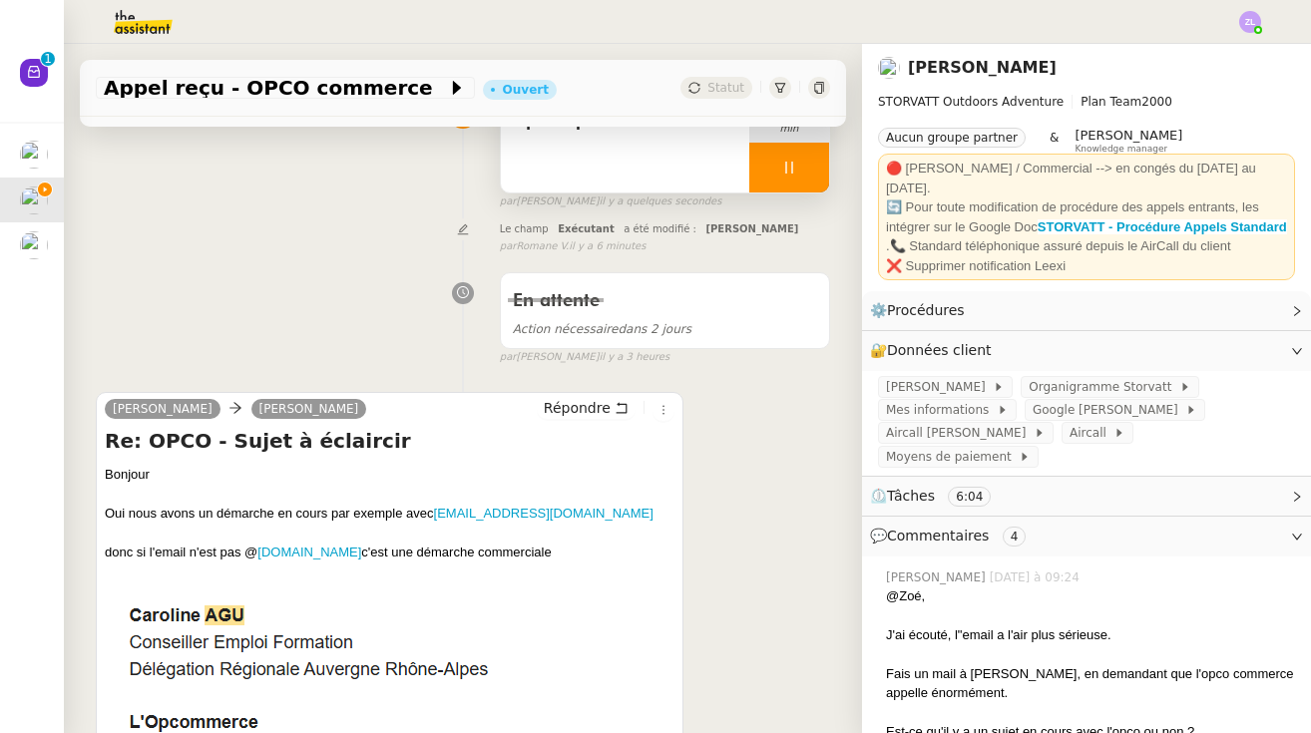
click at [151, 547] on div "donc si l'email n'est pas @ [DOMAIN_NAME] c'est une démarche commerciale" at bounding box center [390, 553] width 570 height 20
drag, startPoint x: 136, startPoint y: 549, endPoint x: 568, endPoint y: 546, distance: 432.0
click at [569, 546] on div "donc si l'email n'est pas @ [DOMAIN_NAME] c'est une démarche commerciale" at bounding box center [390, 553] width 570 height 20
copy div "si l'email n'est pas @ [DOMAIN_NAME] c'est une démarche commerciale"
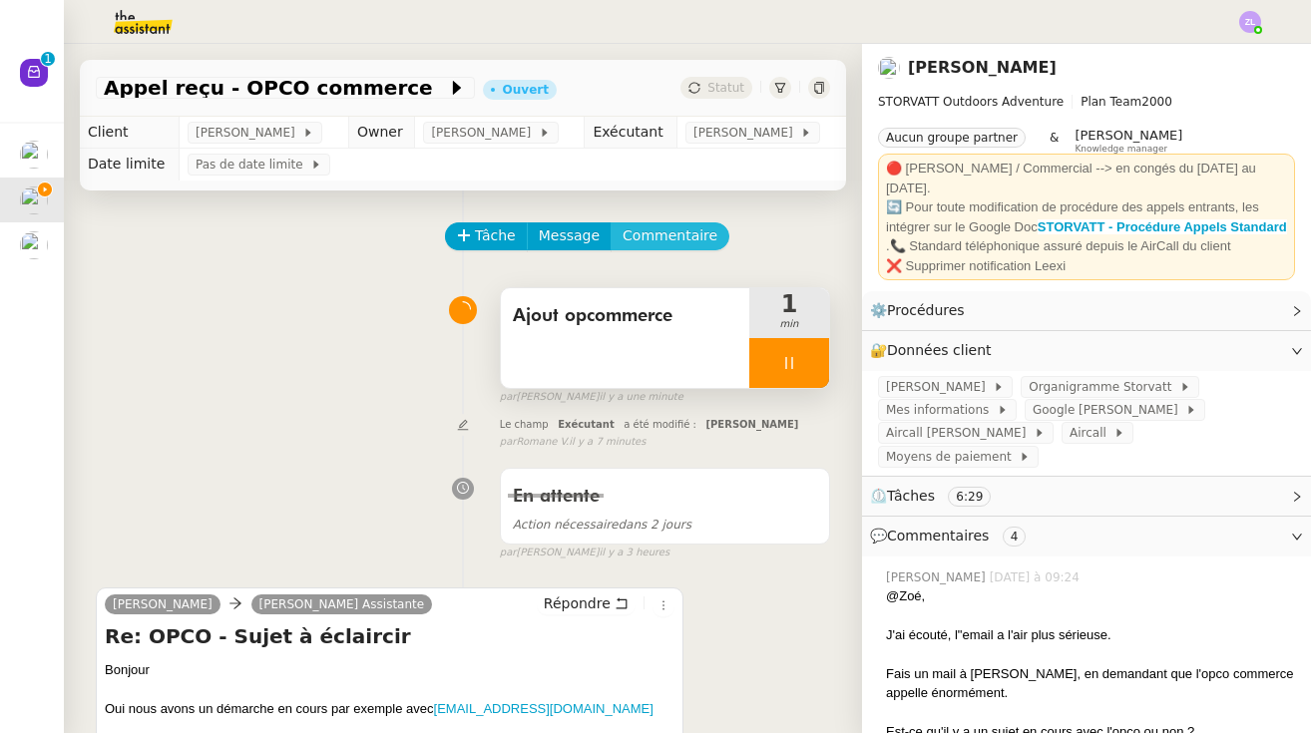
scroll to position [0, 0]
click at [657, 239] on span "Commentaire" at bounding box center [670, 235] width 95 height 23
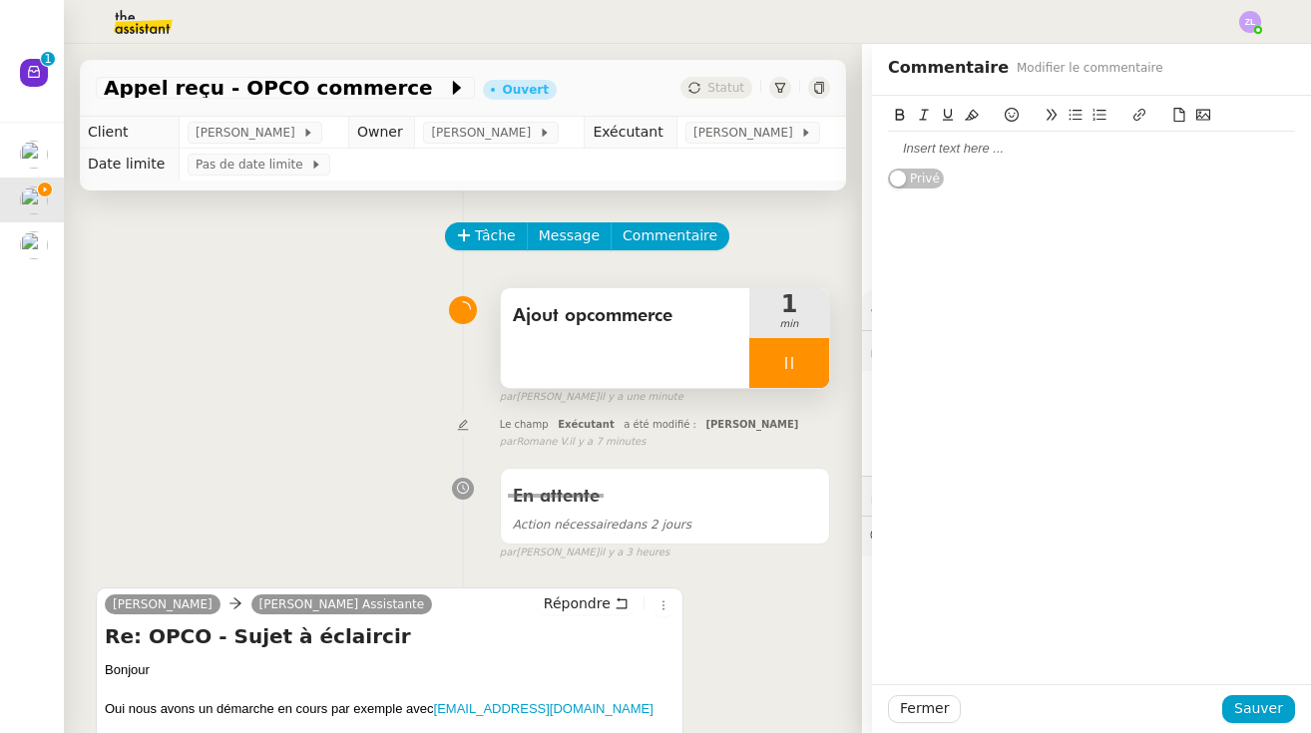
click at [958, 143] on div at bounding box center [1091, 149] width 407 height 18
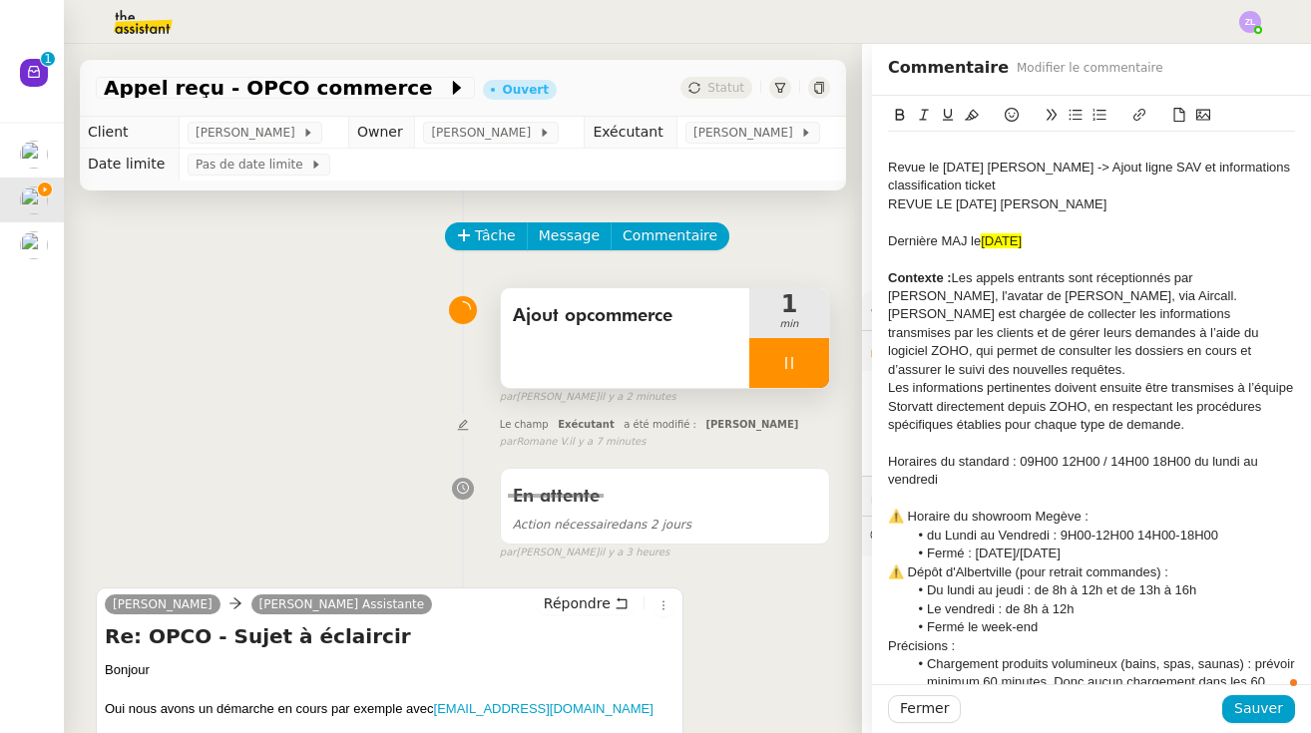
click at [999, 239] on span "[DATE]" at bounding box center [1001, 240] width 41 height 15
click at [1271, 707] on span "Sauver" at bounding box center [1258, 708] width 49 height 23
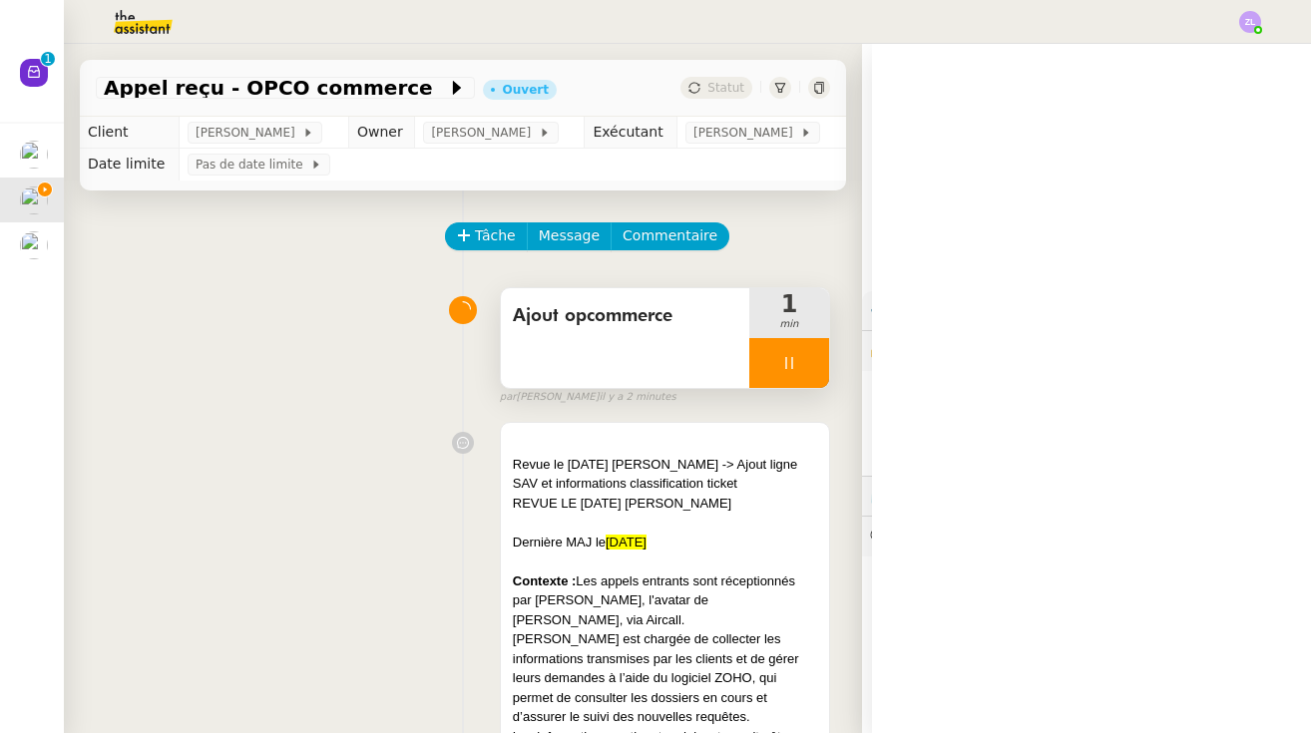
click at [1094, 213] on div "🔄 Pour toute modification de procédure des appels entrants, les intégrer sur le…" at bounding box center [1086, 217] width 401 height 39
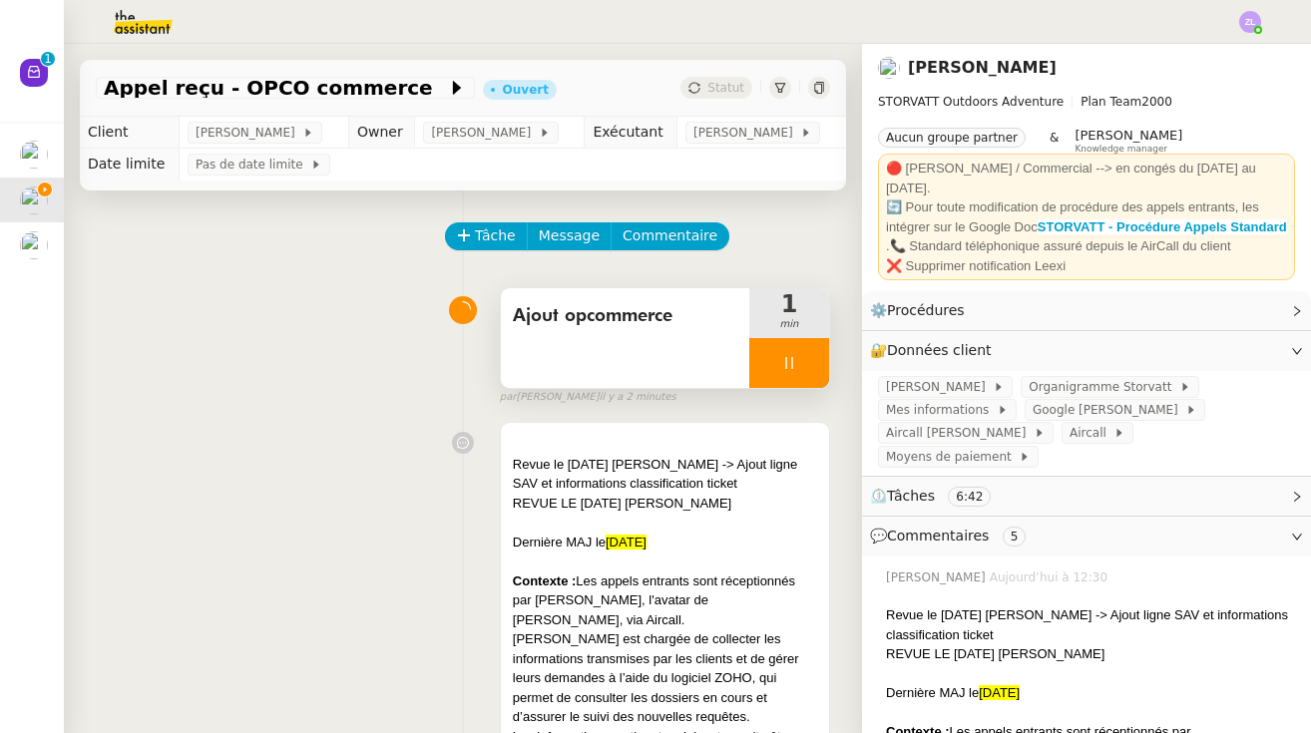
click at [1077, 198] on div "🔄 Pour toute modification de procédure des appels entrants, les intégrer sur le…" at bounding box center [1086, 217] width 401 height 39
click at [1081, 219] on strong "STORVATT - Procédure Appels Standard" at bounding box center [1162, 226] width 249 height 15
click at [774, 355] on div at bounding box center [789, 363] width 80 height 50
click at [807, 346] on button at bounding box center [809, 363] width 40 height 50
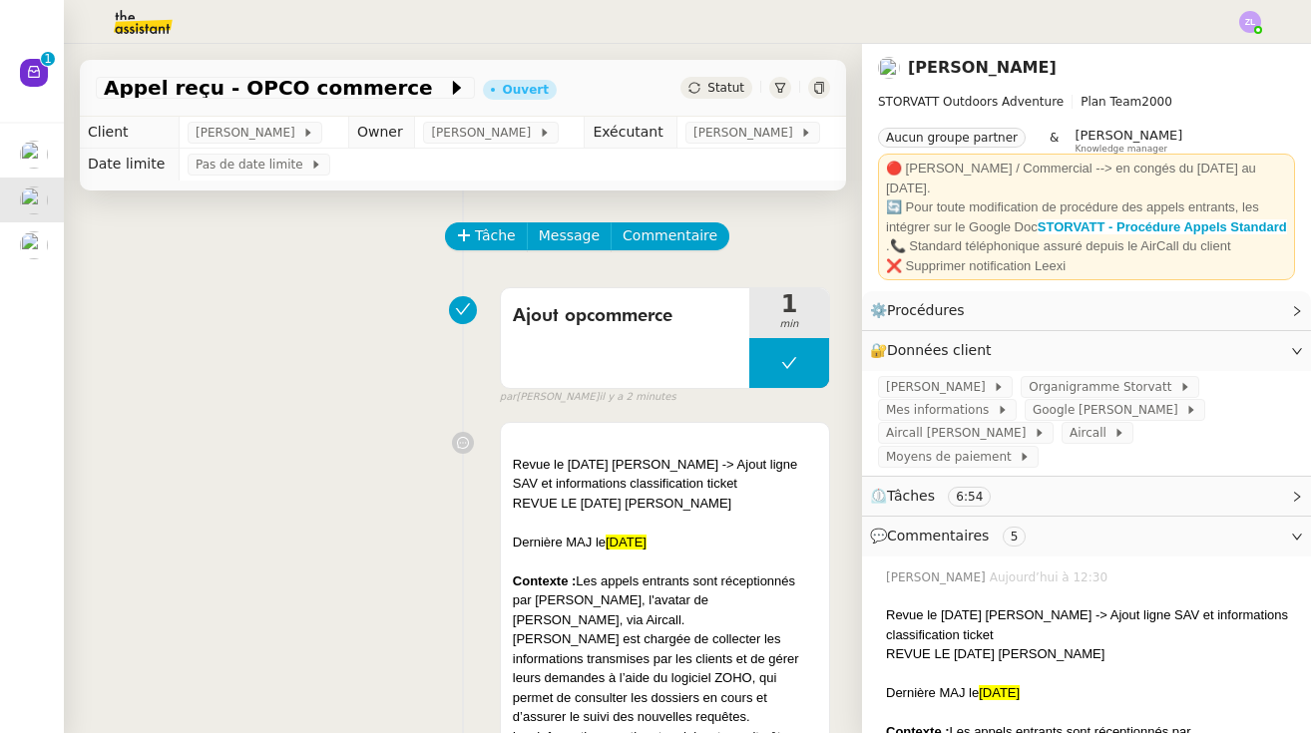
click at [710, 73] on div "Appel reçu - OPCO commerce Ouvert Statut" at bounding box center [463, 88] width 766 height 57
click at [723, 81] on span "Statut" at bounding box center [725, 88] width 37 height 14
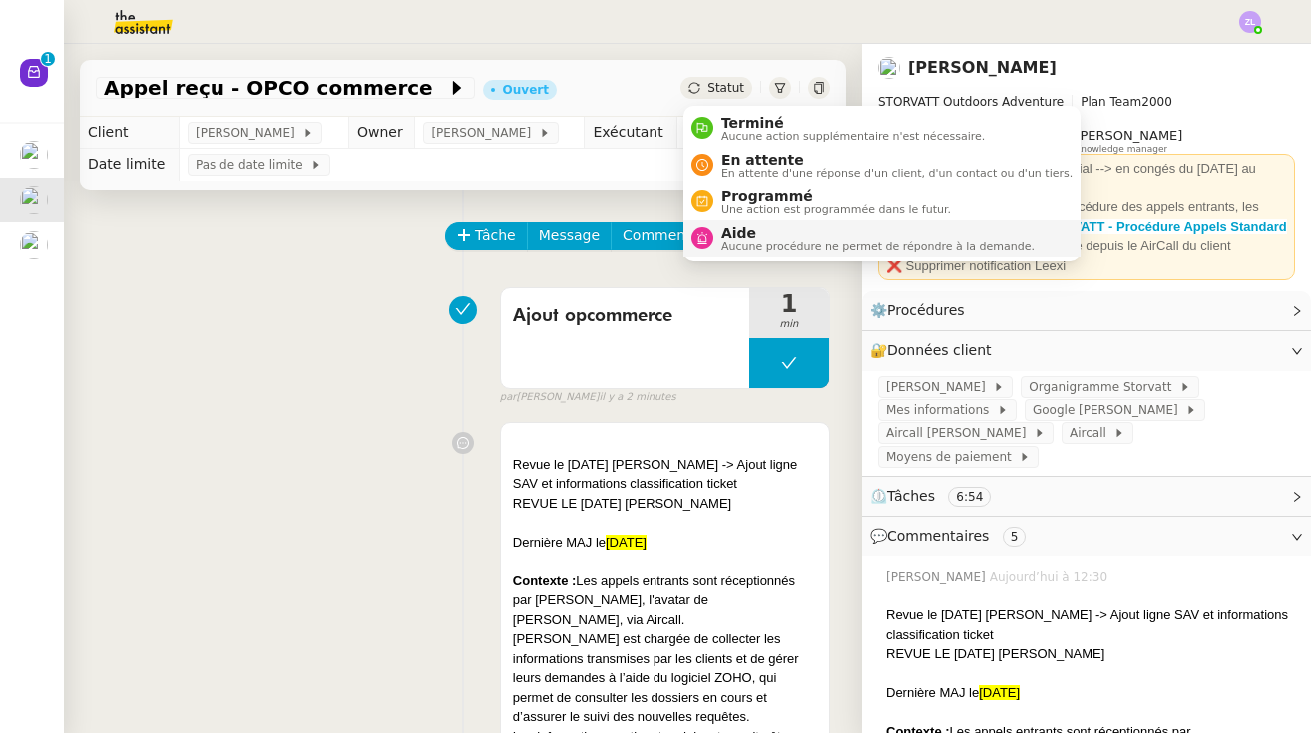
click at [740, 234] on span "Aide" at bounding box center [877, 233] width 313 height 16
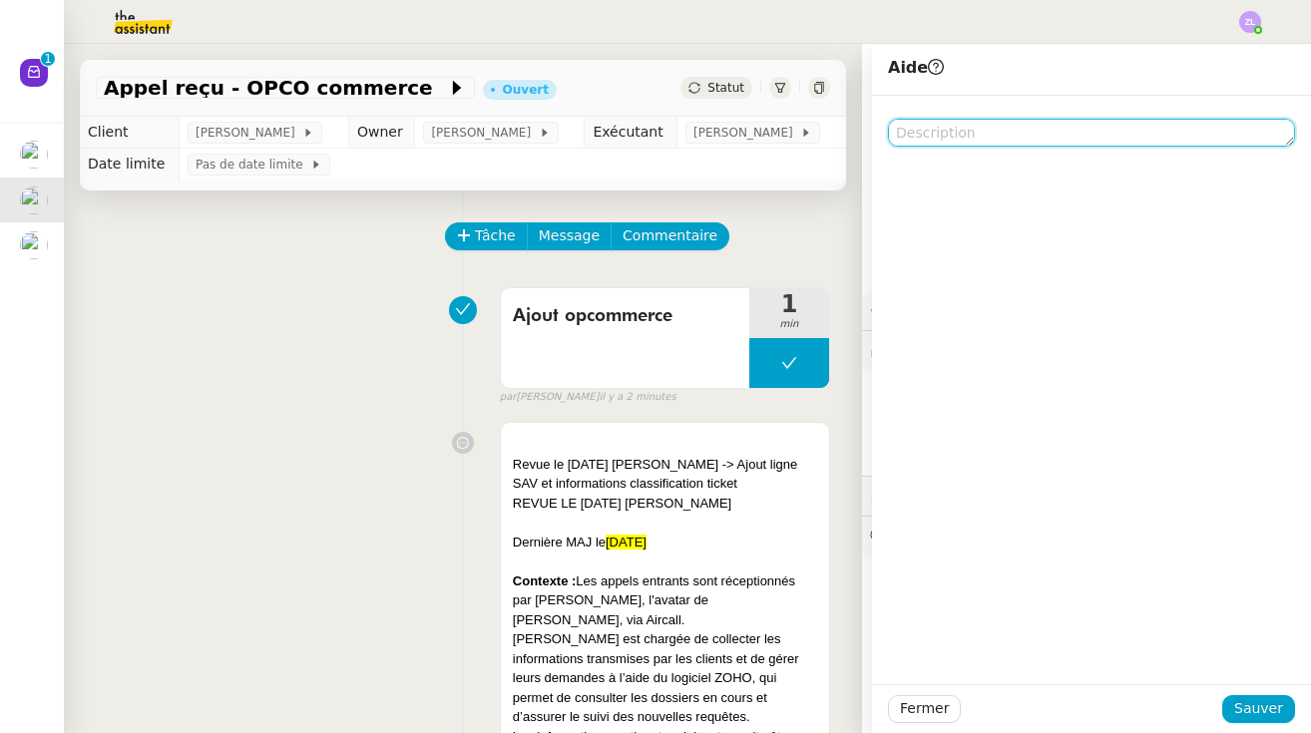
click at [1026, 145] on textarea at bounding box center [1091, 133] width 407 height 28
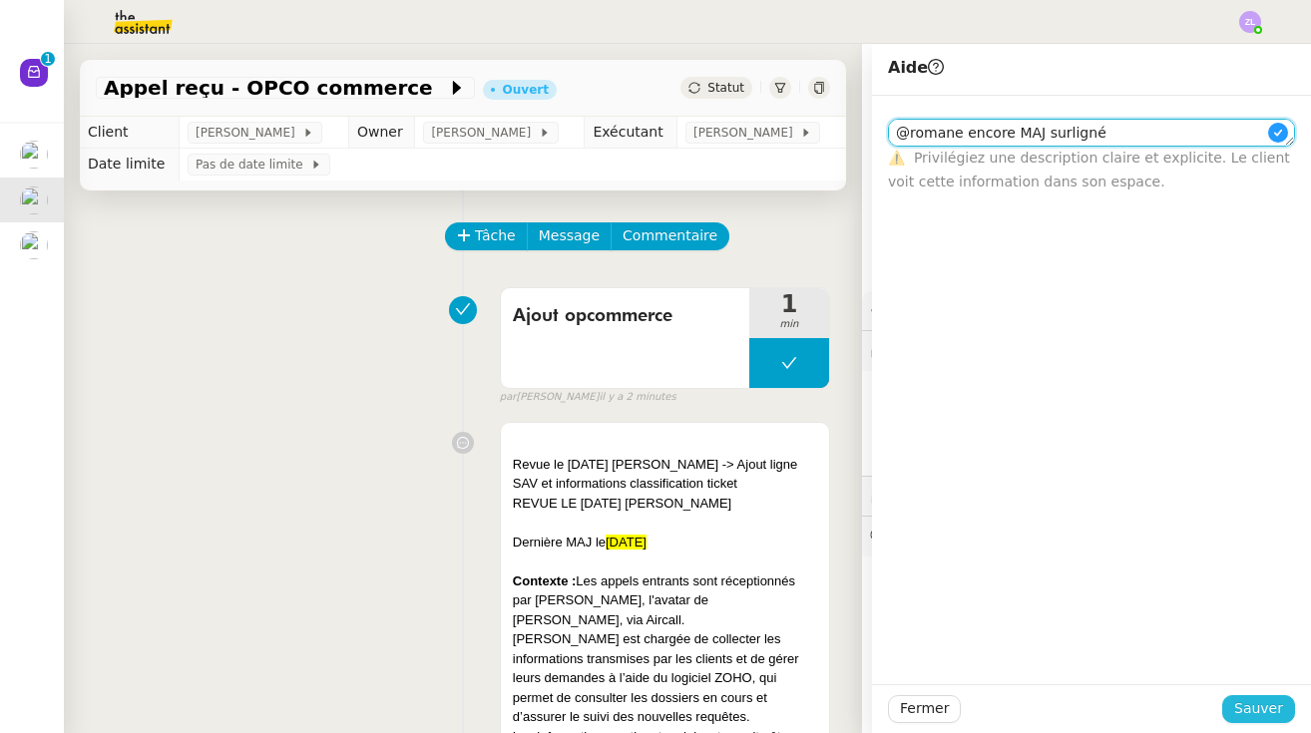
type textarea "@romane encore MAJ surligné"
click at [1270, 715] on span "Sauver" at bounding box center [1258, 708] width 49 height 23
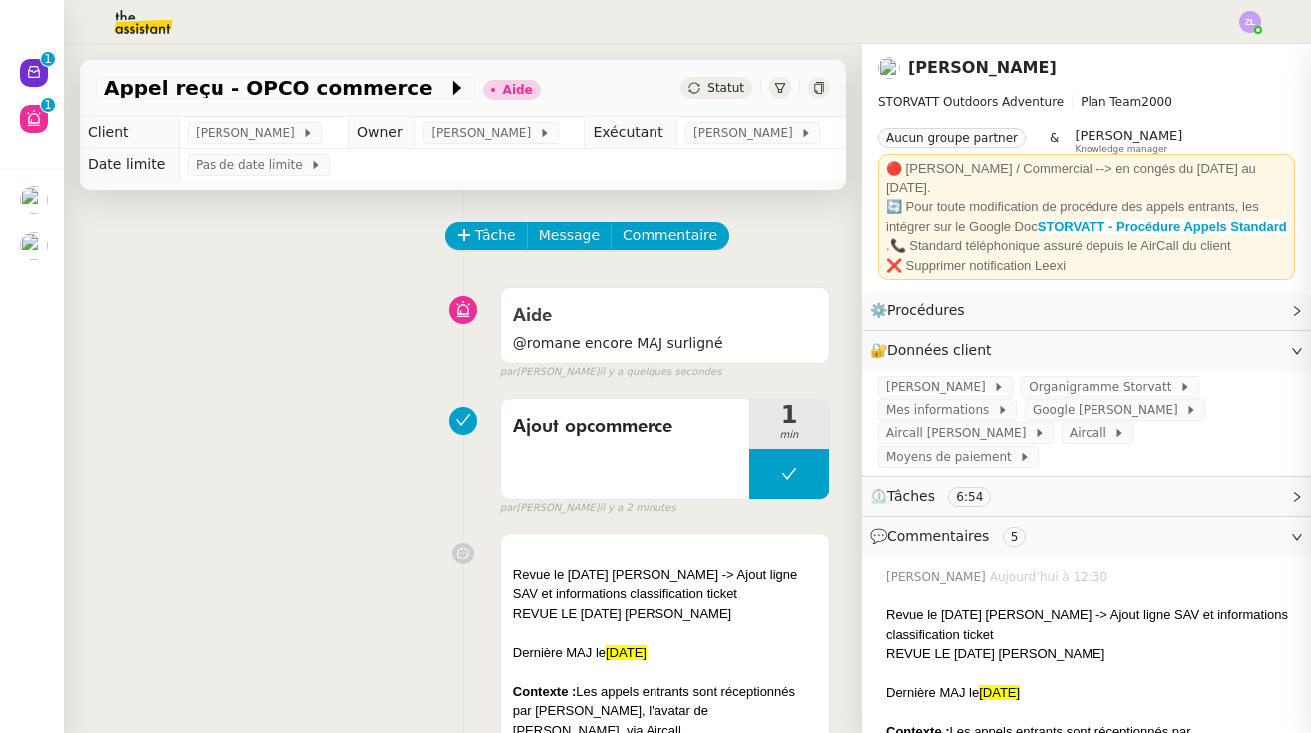
scroll to position [9, 0]
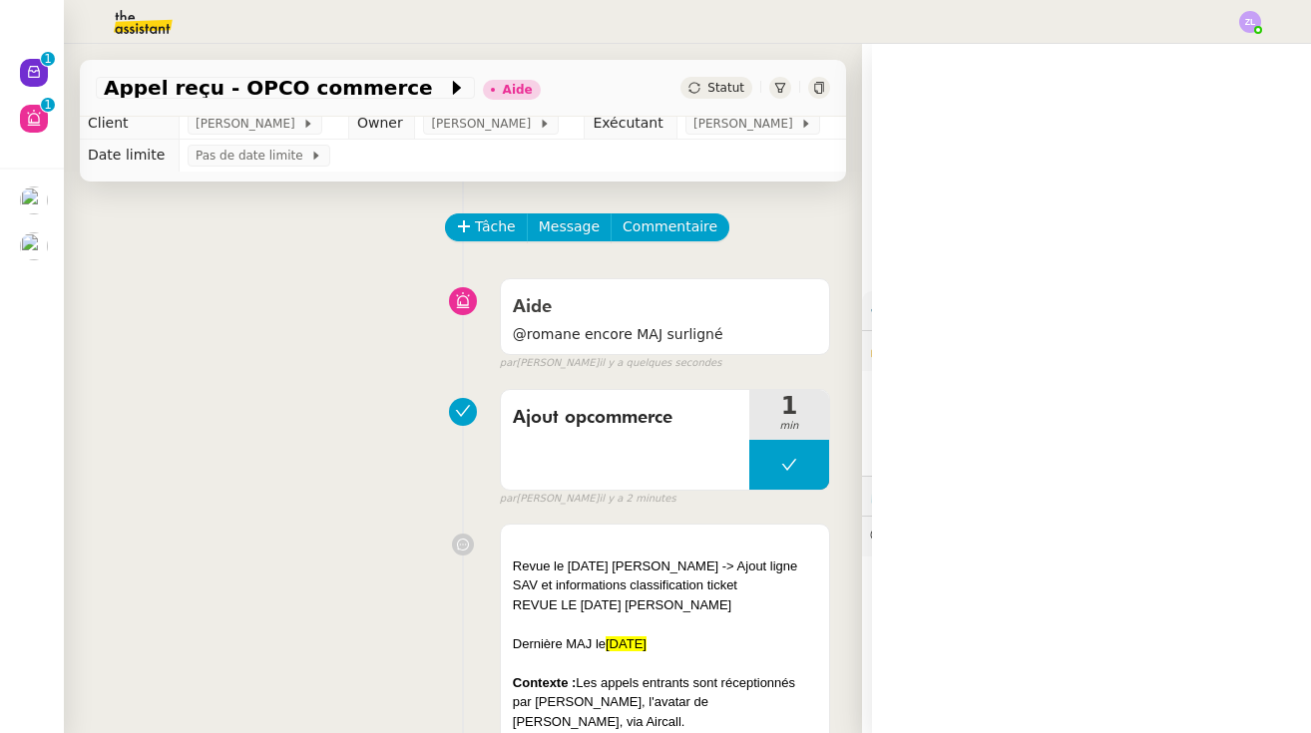
click at [39, 245] on span "Appel émis - ORTOLLAND 2e appel (livraison annulée)" at bounding box center [38, 239] width 484 height 19
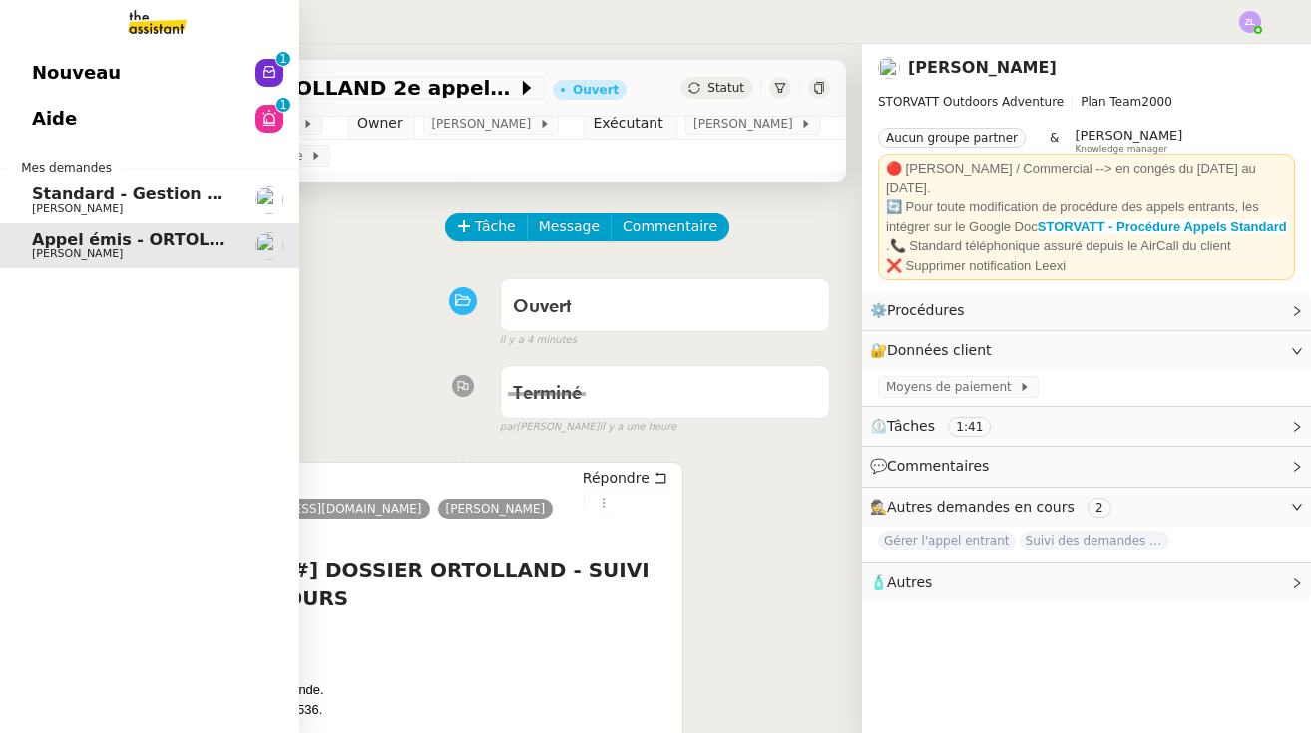
click at [110, 119] on link "Aide 0 1 2 3 4 5 6 7 8 9" at bounding box center [149, 119] width 299 height 46
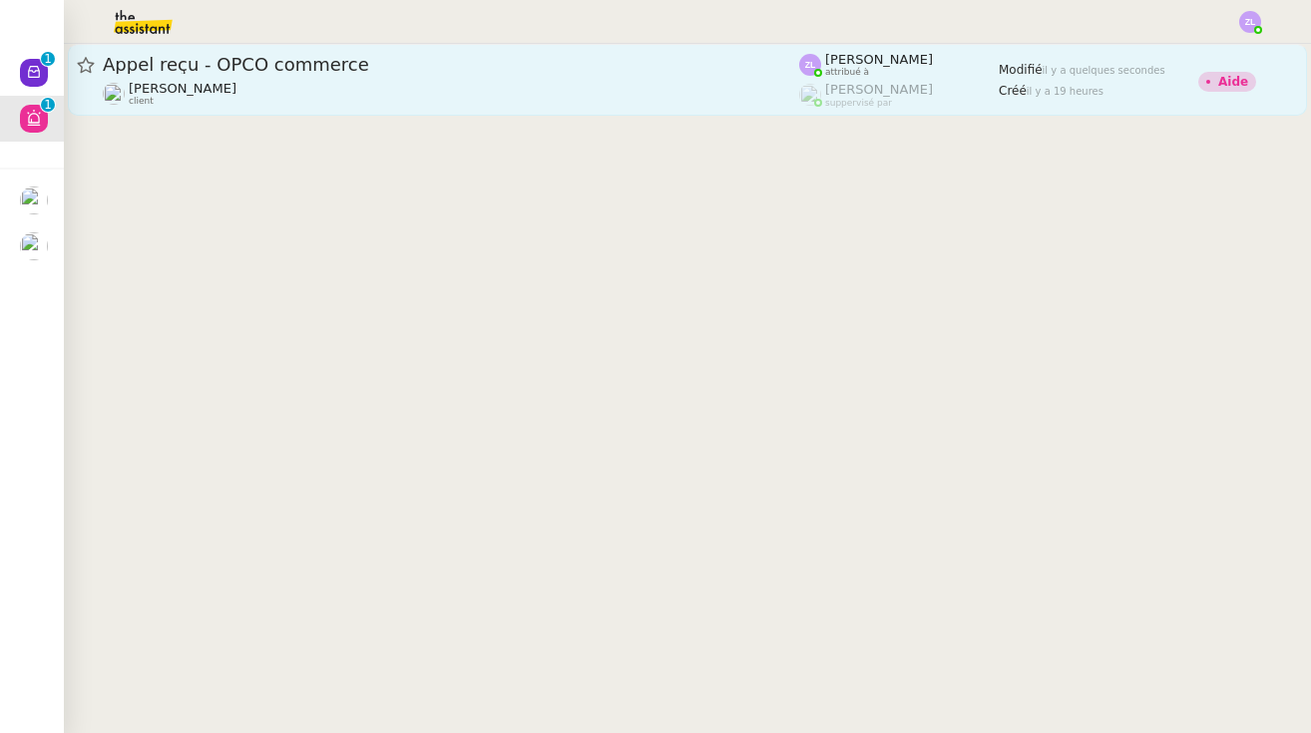
click at [277, 75] on div "Appel reçu - OPCO commerce" at bounding box center [451, 65] width 696 height 24
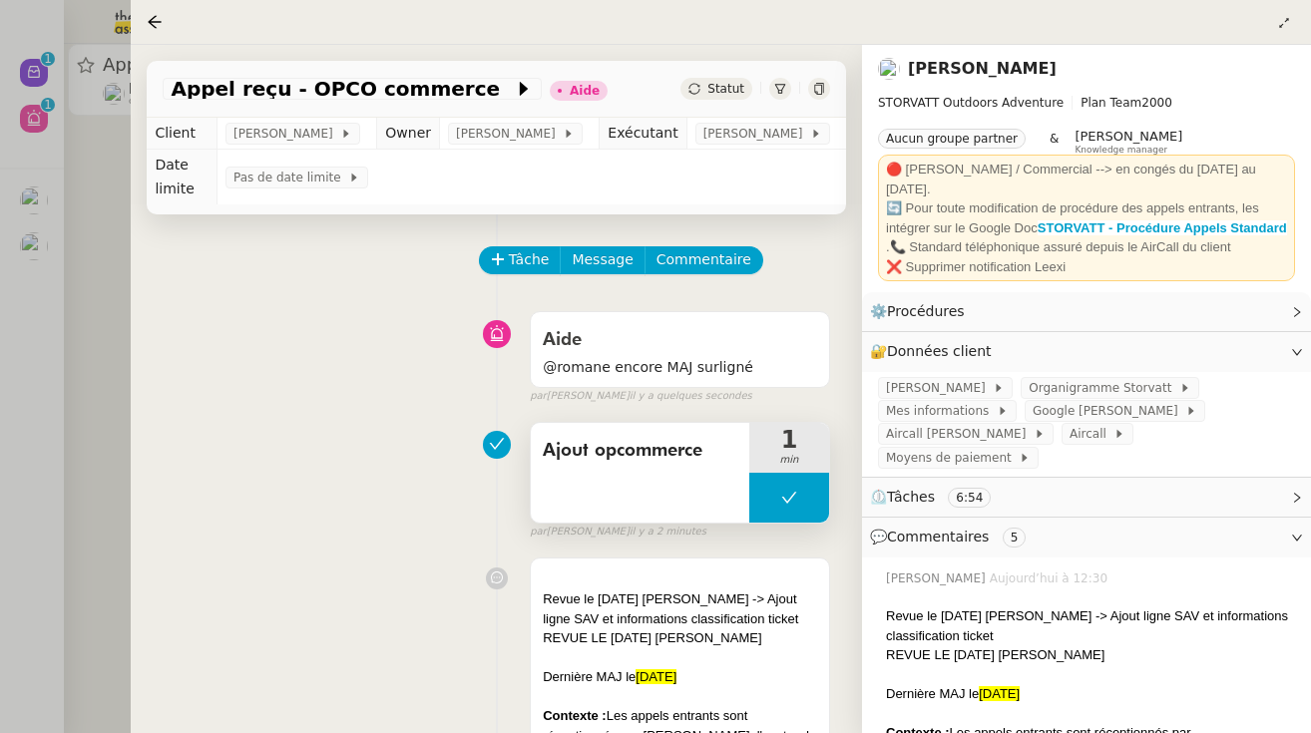
click at [799, 491] on button at bounding box center [789, 498] width 80 height 50
click at [770, 491] on icon at bounding box center [769, 498] width 16 height 16
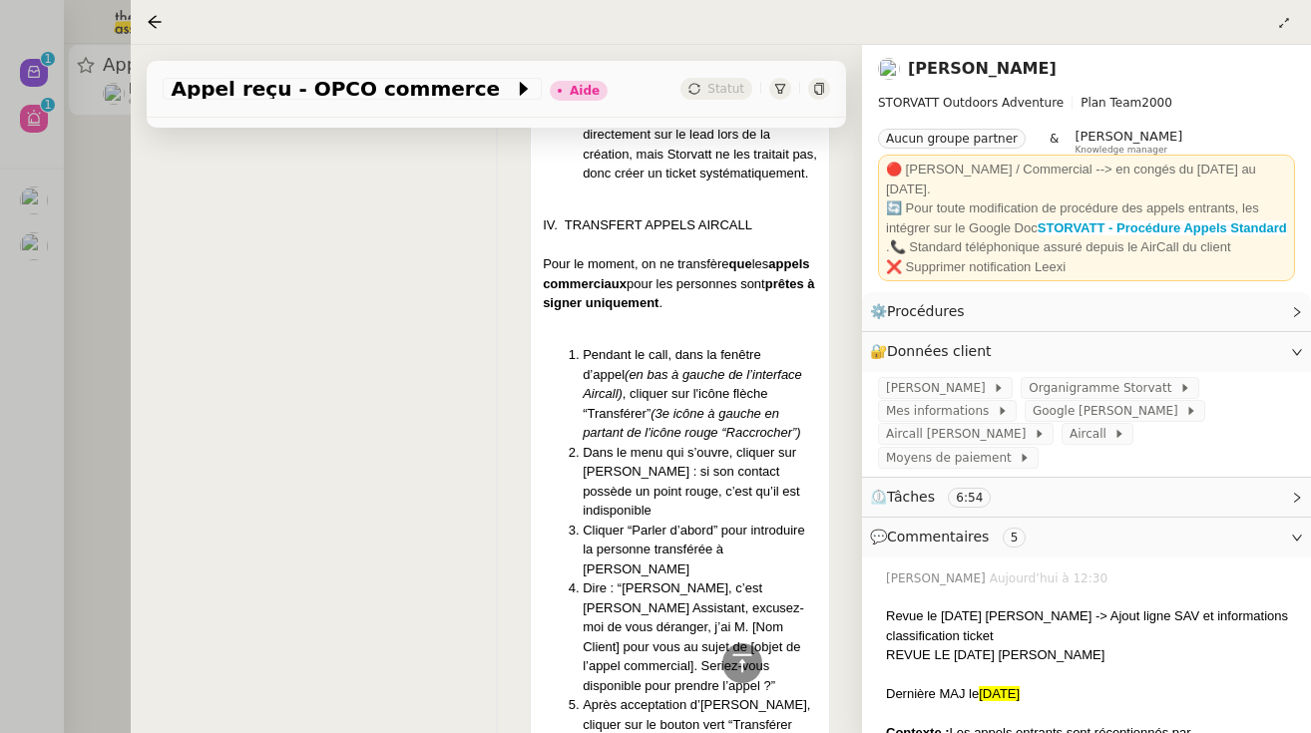
scroll to position [13592, 0]
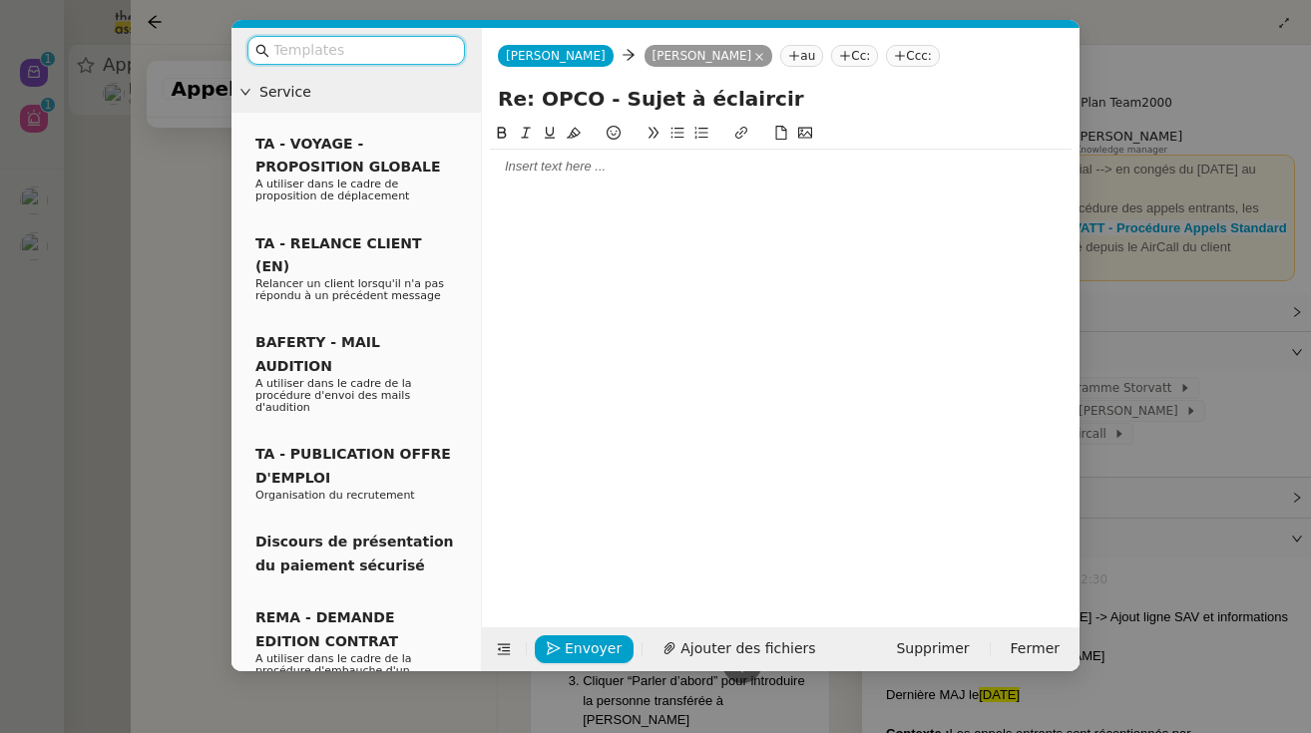
click at [196, 450] on nz-modal-container "Service TA - VOYAGE - PROPOSITION GLOBALE A utiliser dans le cadre de propositi…" at bounding box center [655, 366] width 1311 height 733
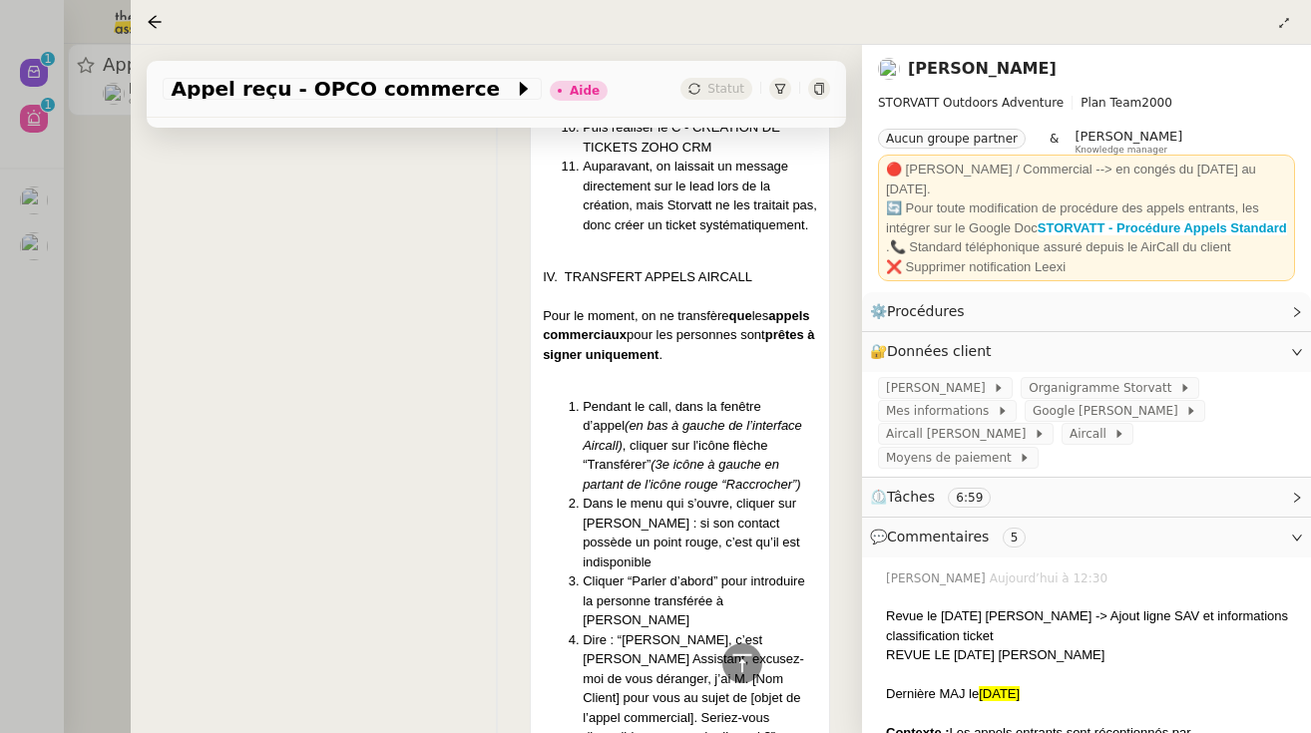
scroll to position [13711, 0]
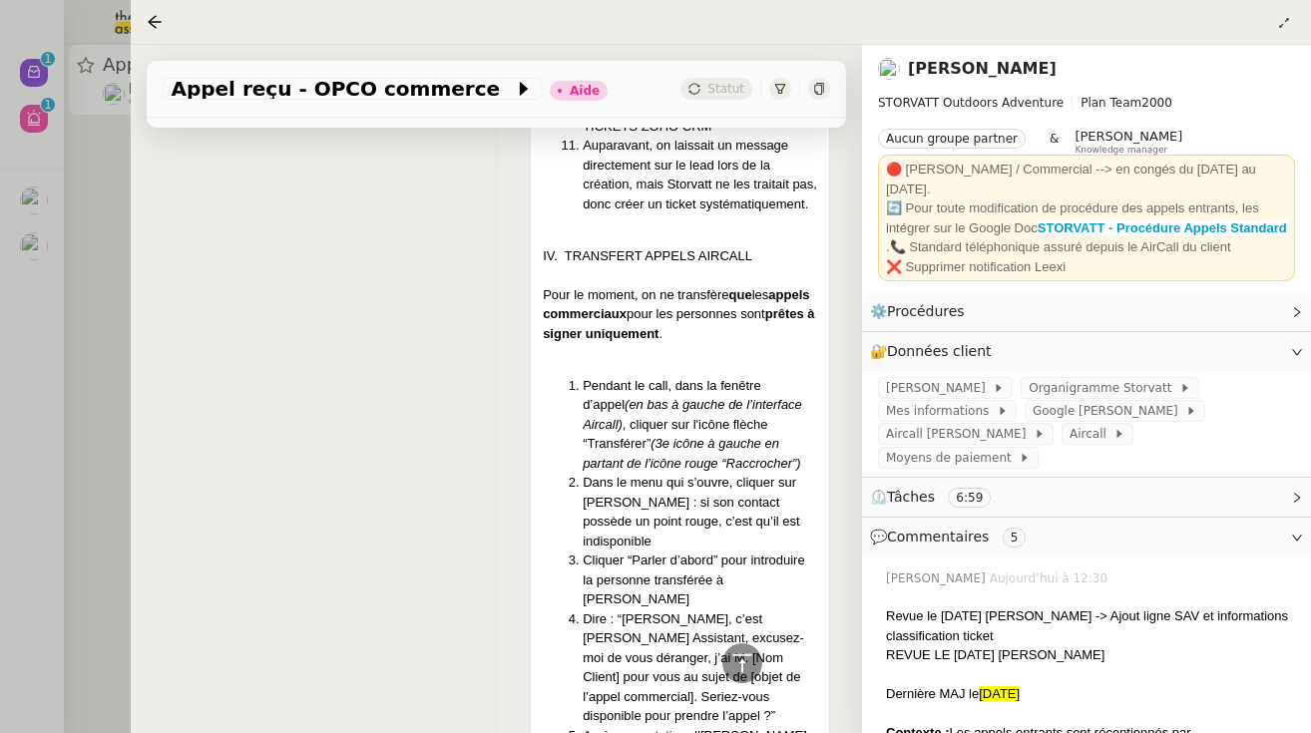
drag, startPoint x: 640, startPoint y: 671, endPoint x: 173, endPoint y: 592, distance: 473.7
copy div "Bonjour Oui nous avons un démarche en cours par exemple avec [EMAIL_ADDRESS][DO…"
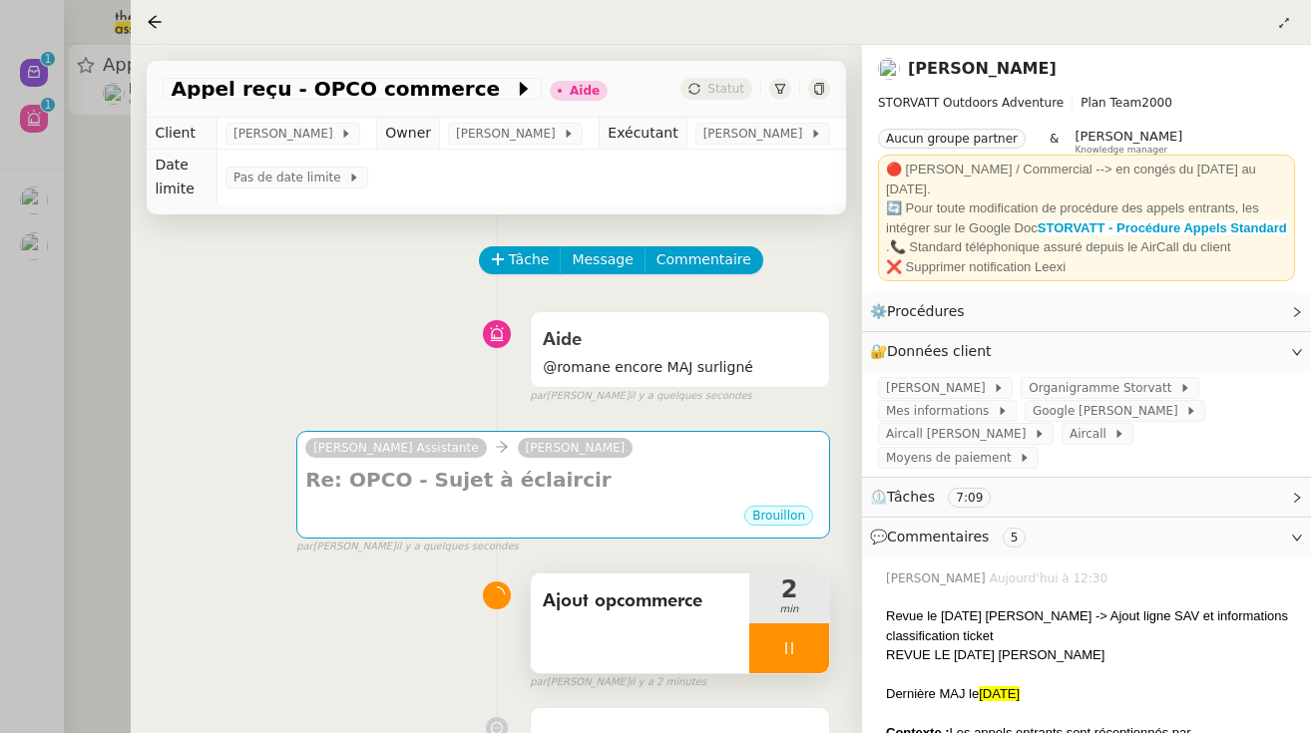
scroll to position [0, 0]
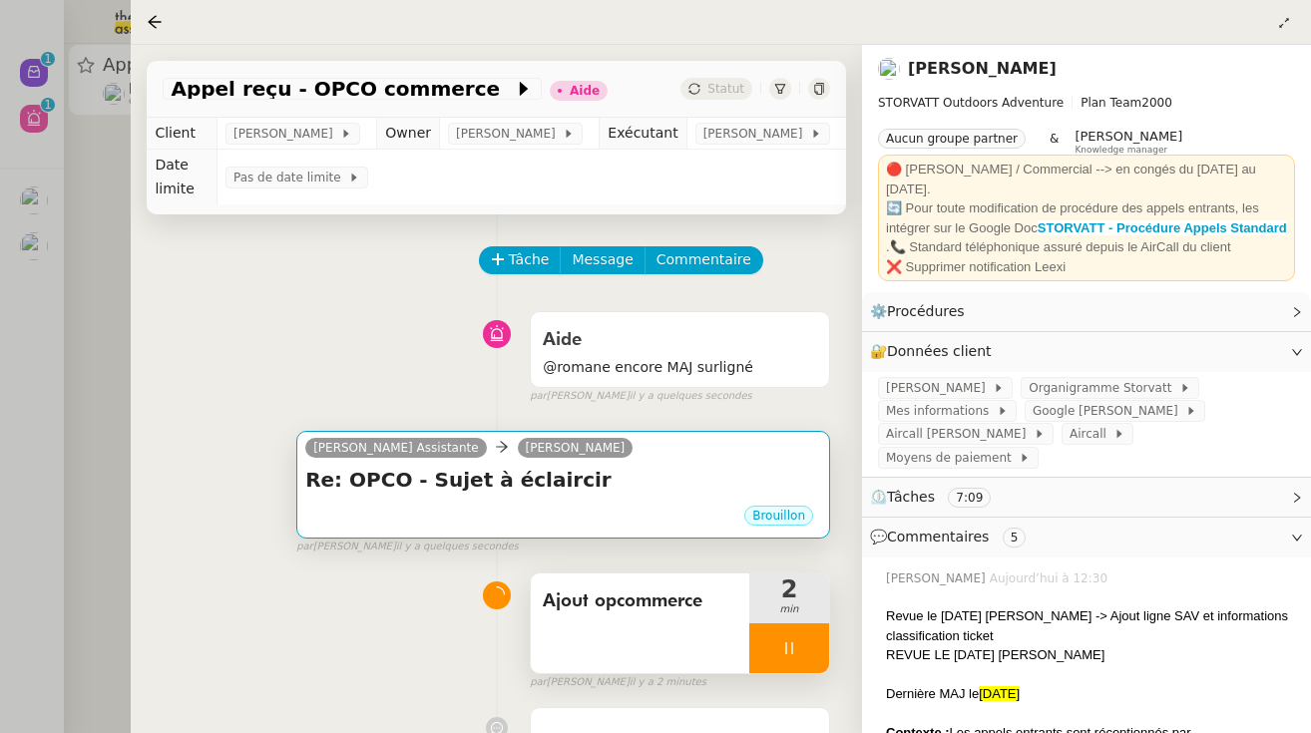
click at [505, 514] on div "Brouillon" at bounding box center [563, 519] width 516 height 30
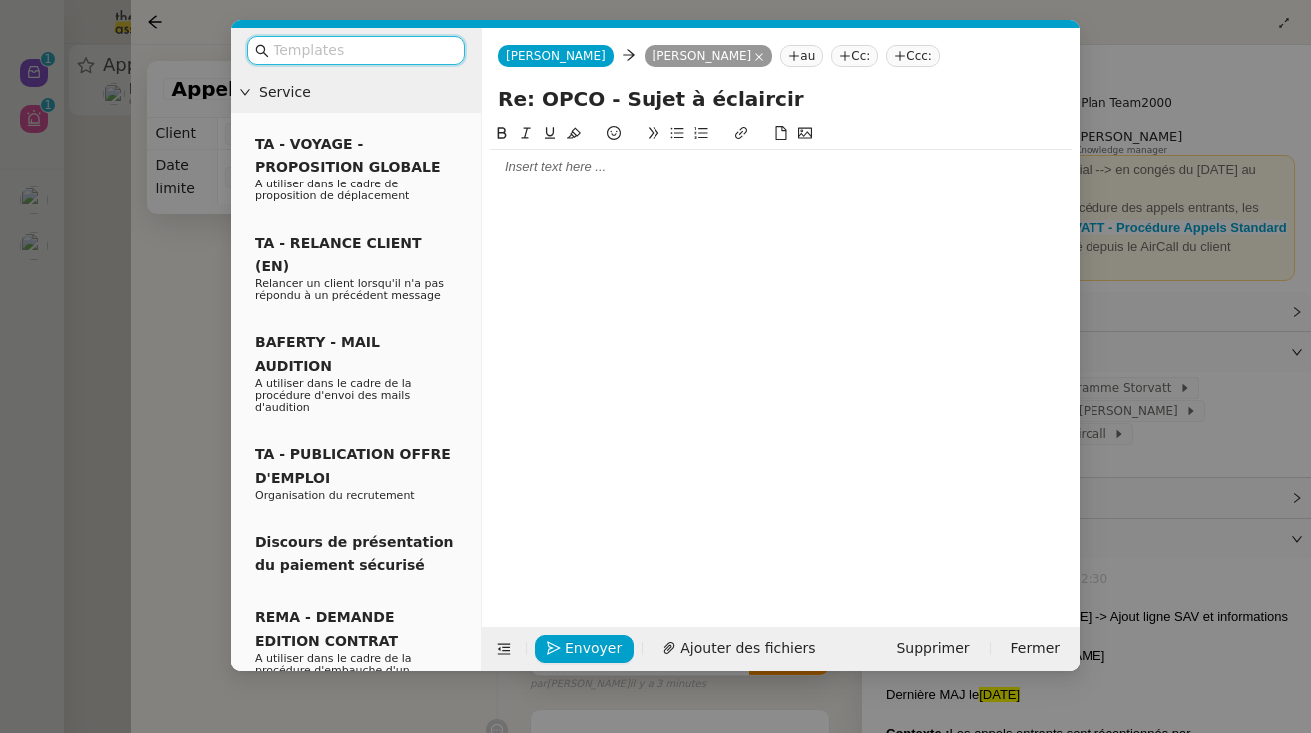
click at [888, 179] on div at bounding box center [781, 167] width 582 height 34
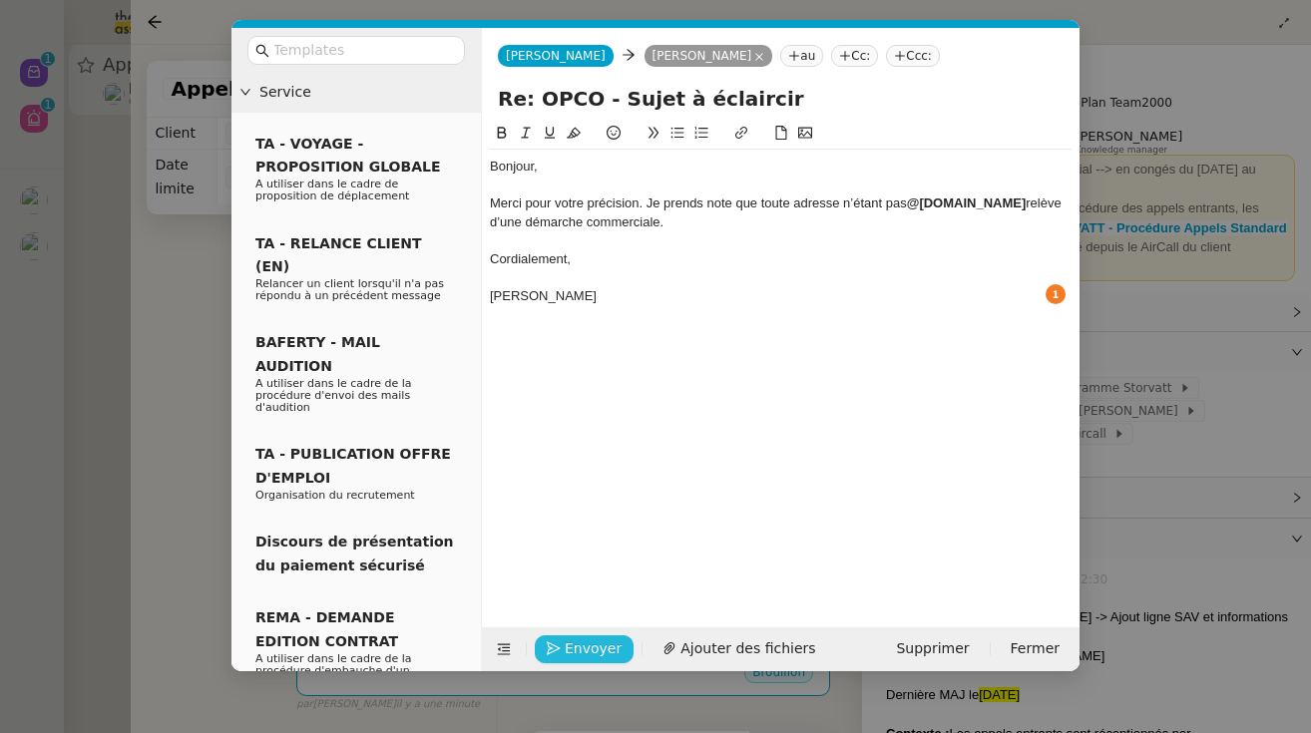
click at [607, 644] on span "Envoyer" at bounding box center [593, 649] width 57 height 23
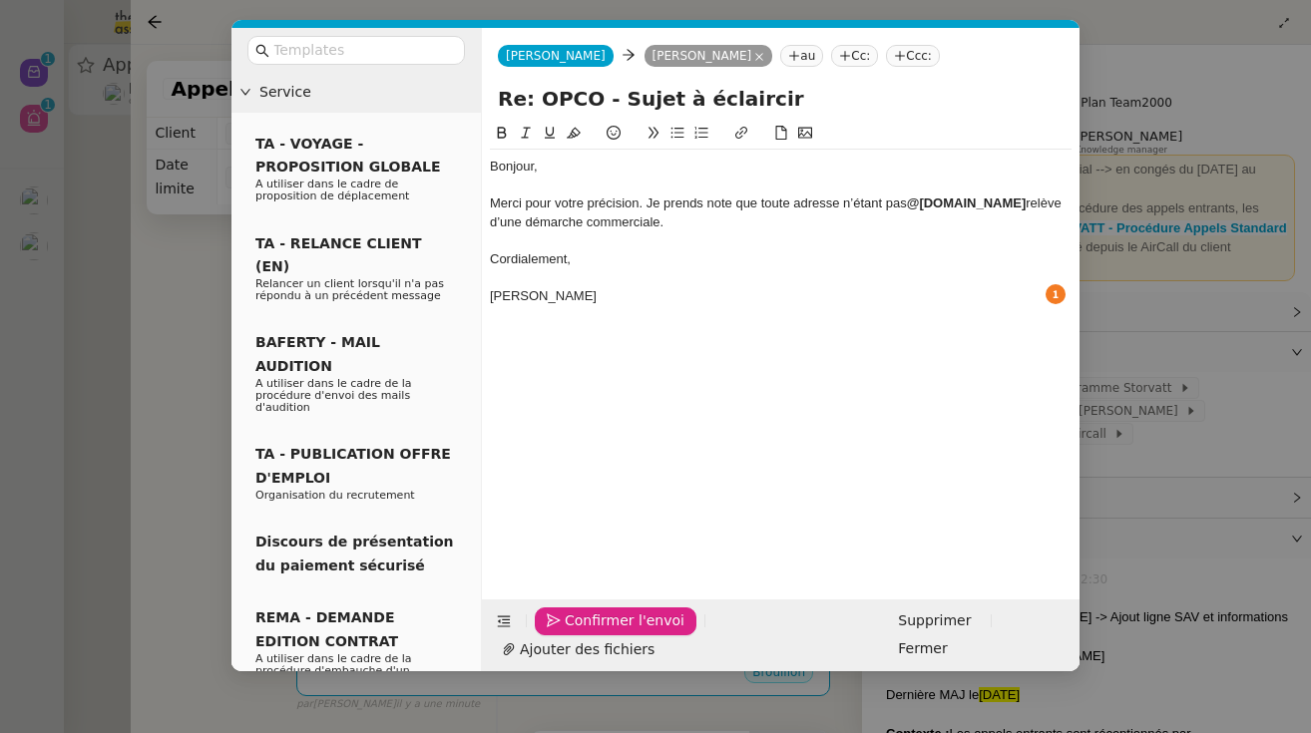
click at [607, 633] on span "Confirmer l'envoi" at bounding box center [625, 621] width 120 height 23
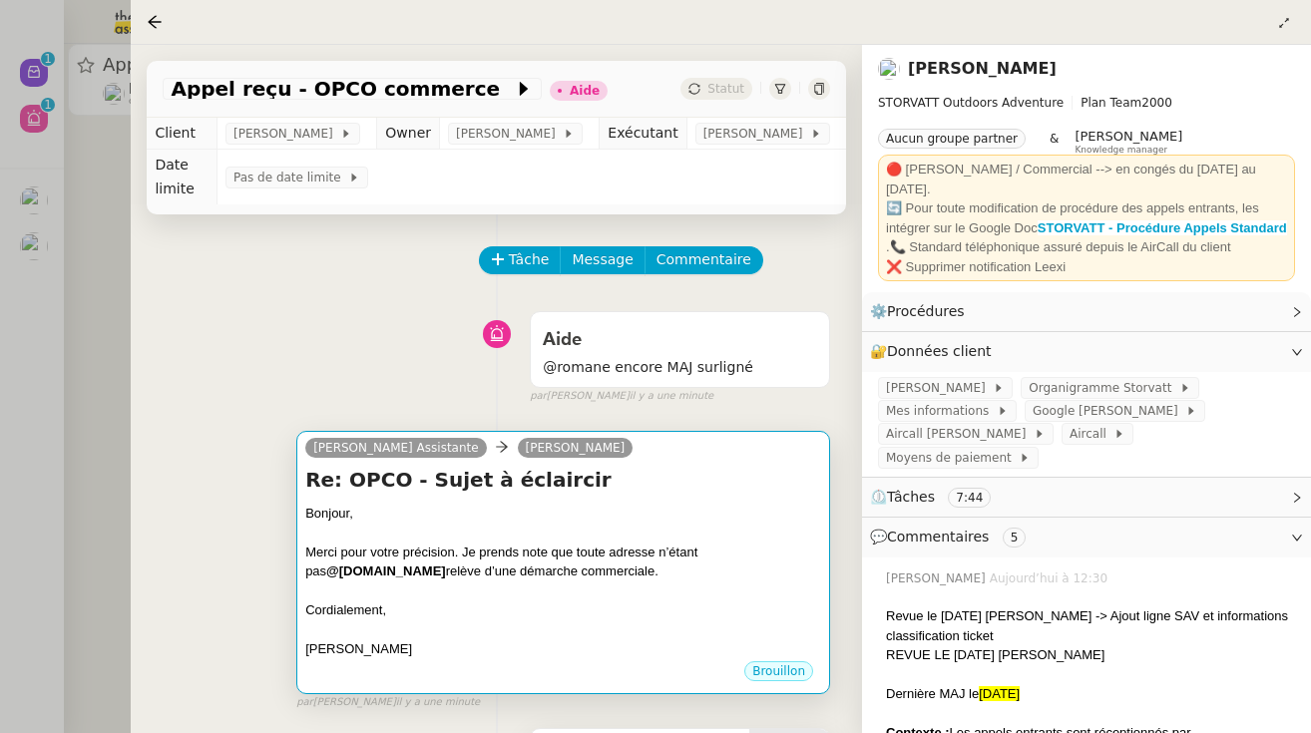
scroll to position [305, 0]
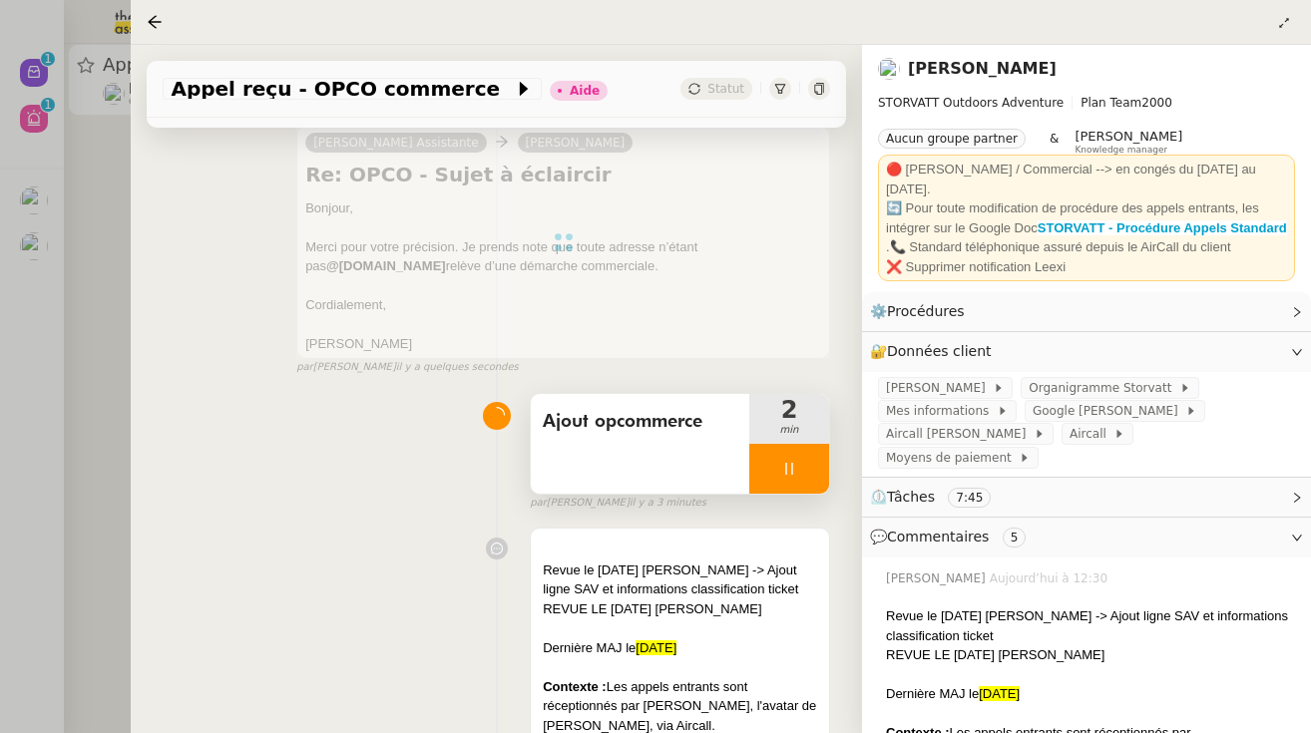
click at [694, 438] on div "Ajout opcommerce" at bounding box center [640, 444] width 218 height 100
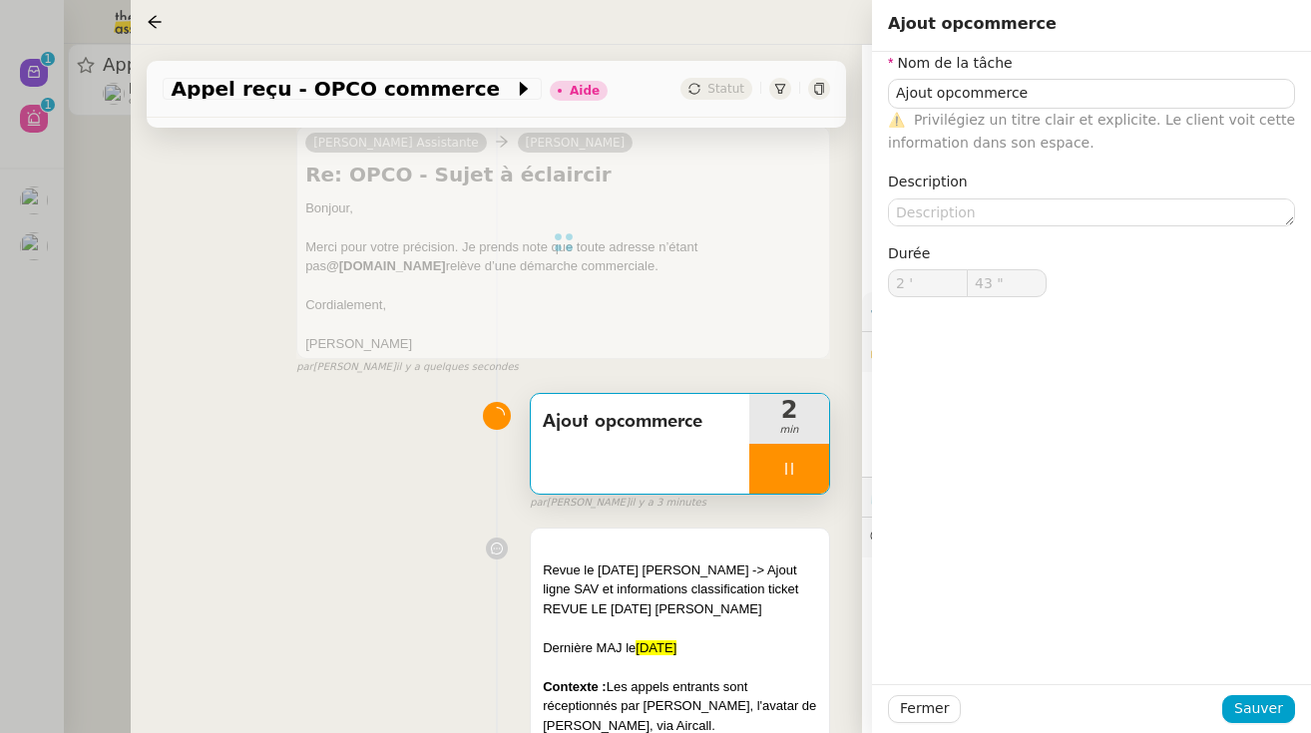
type input "44 ""
click at [1088, 103] on input "Ajout opcommerce" at bounding box center [1091, 93] width 407 height 29
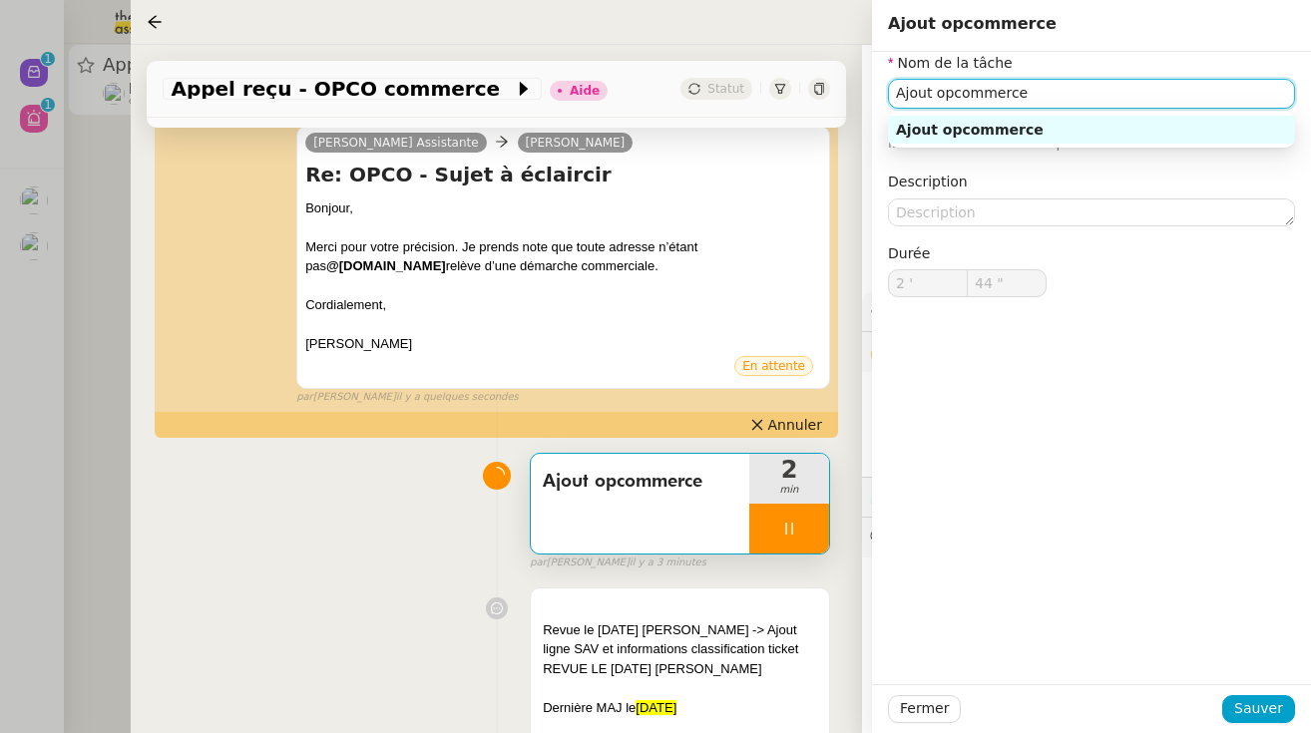
type input "Ajout opcommerce"
type input "2 '"
type input "45 ""
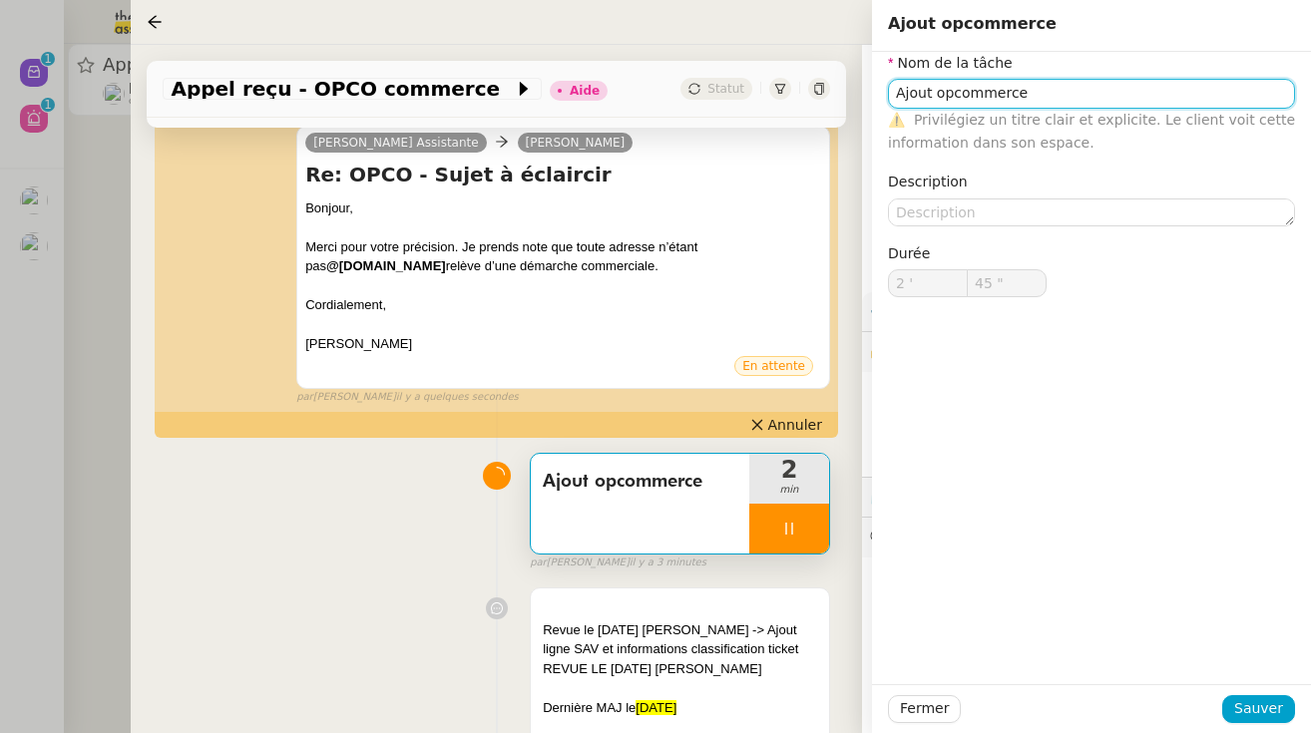
type input "Ajout opcommerce"
type input "2 '"
type input "45 ""
type input "Ajout opcommerce"
type input "2 '"
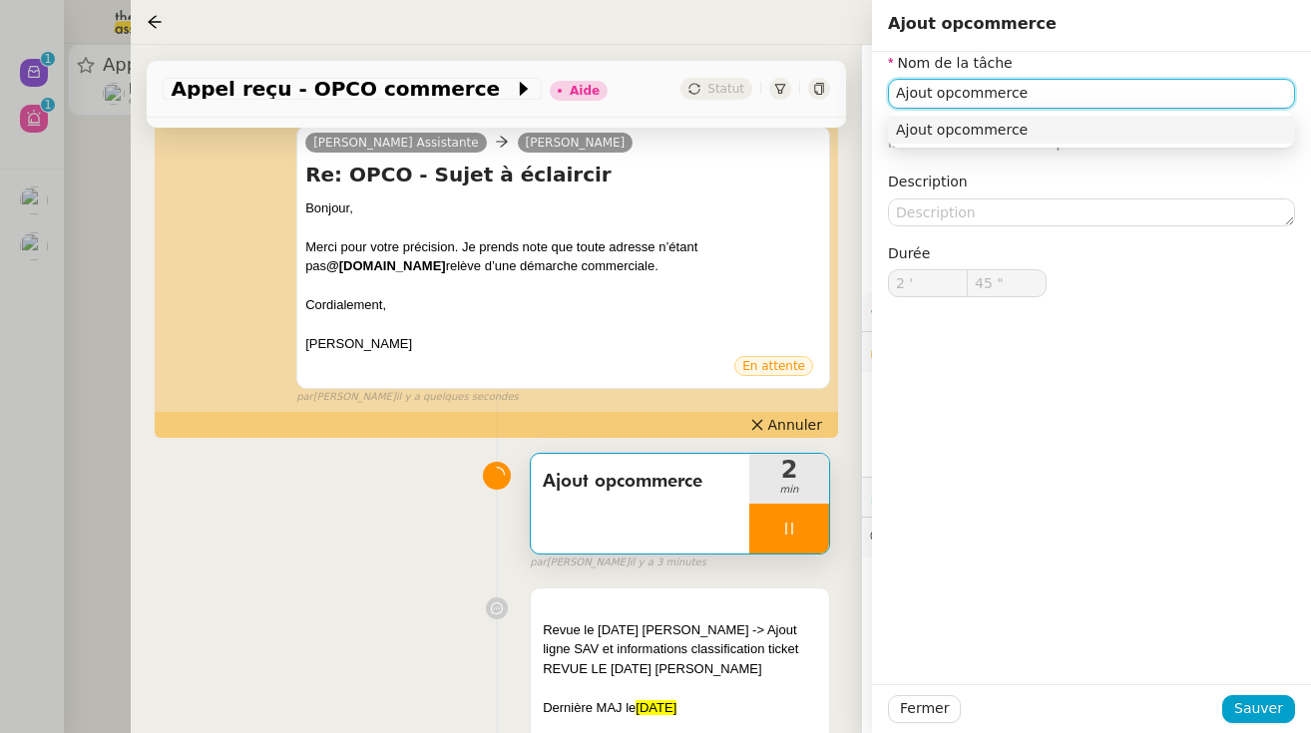
type input "45 ""
type input "Ajout opcommerce+ env"
type input "46 ""
type input "Ajout opcommerce+ envoi mail"
type input "47 ""
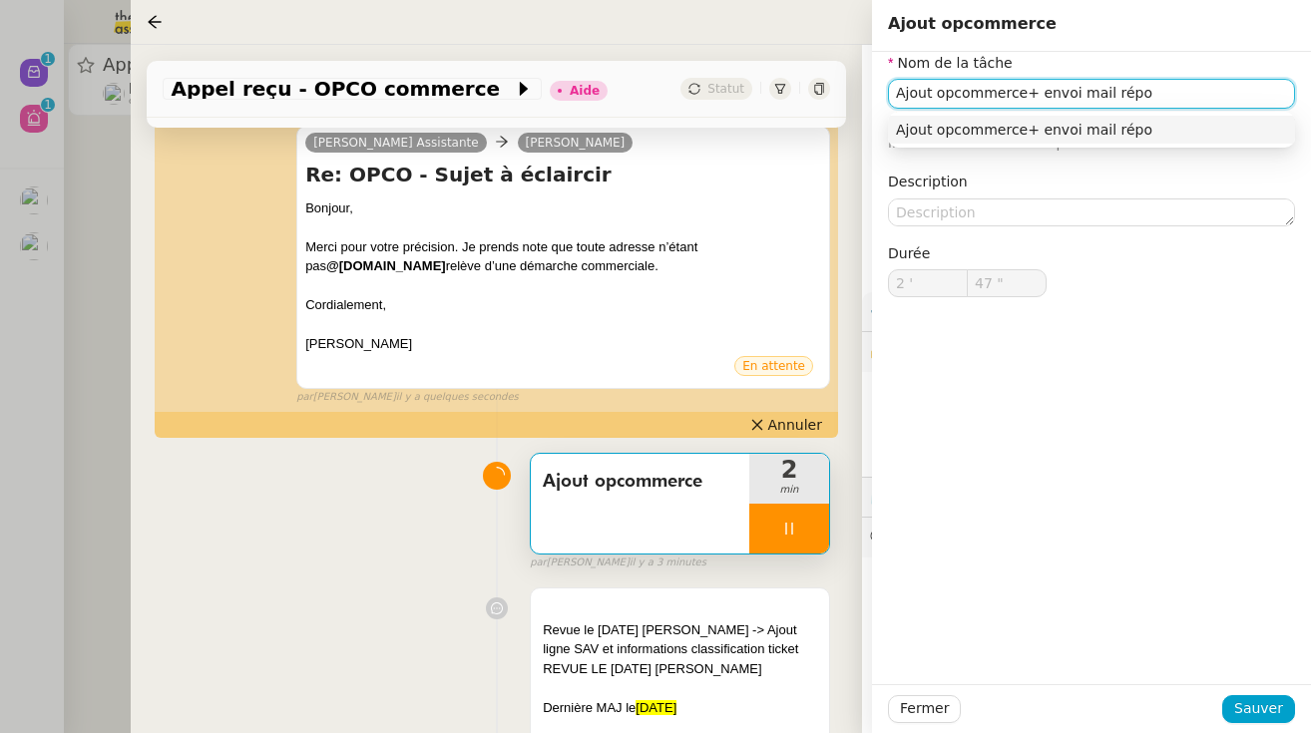
type input "Ajout opcommerce+ envoi mail répon"
type input "48 ""
type input "Ajout opcommerce+ envoi mail répond th"
type input "49 ""
type input "Ajout opcommerce+ envoi mail répond [PERSON_NAME]"
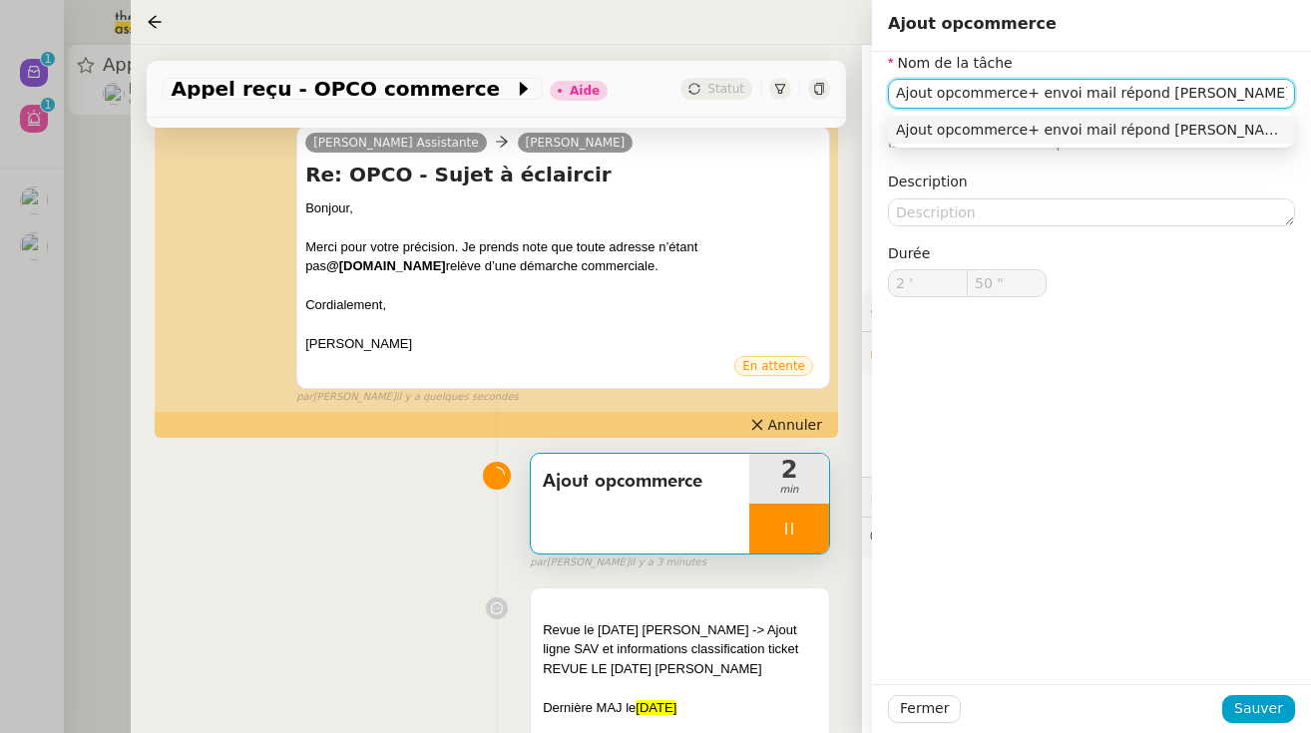
type input "51 ""
click at [1148, 96] on input "Ajout opcommerce+ envoi mail répond [PERSON_NAME]" at bounding box center [1091, 93] width 407 height 29
type input "Ajout opcommerce+ envoi mail réponsethomas"
type input "52 ""
type input "Ajout opcommerce+ envoi mail réponse [PERSON_NAME]"
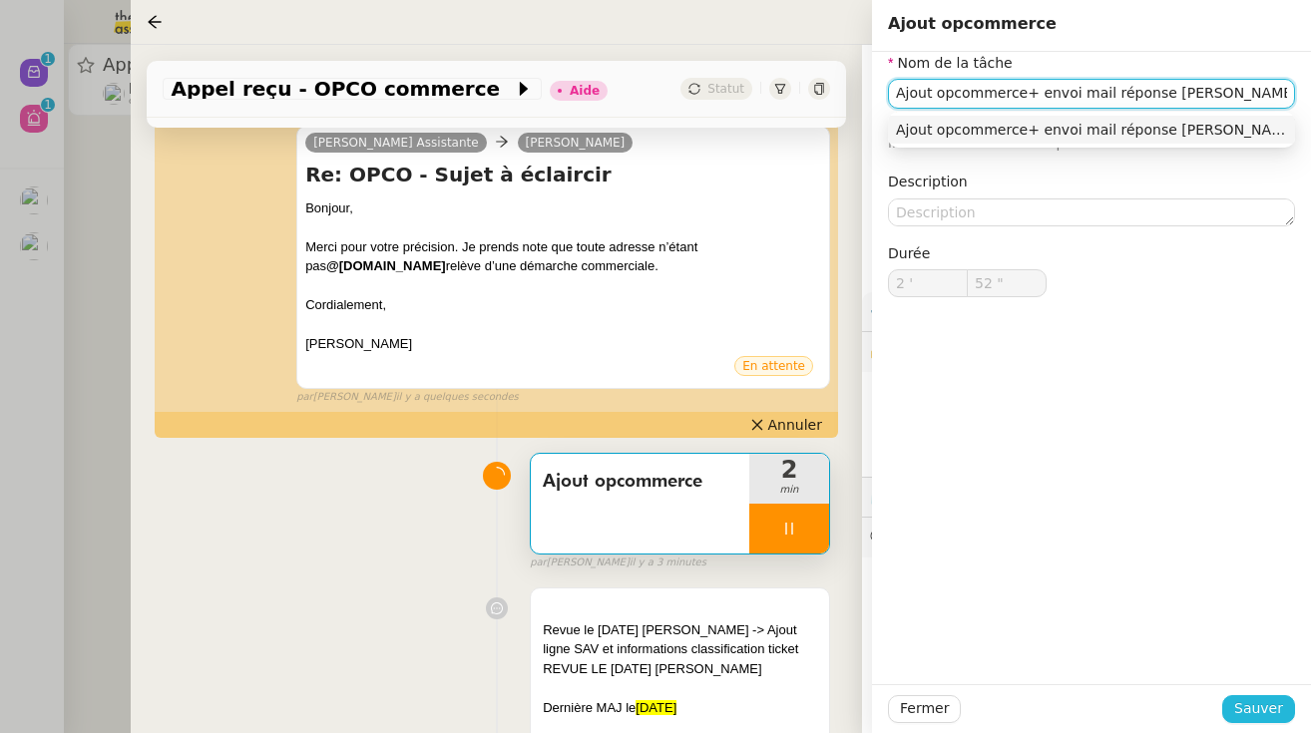
type input "53 ""
click at [1260, 704] on span "Sauver" at bounding box center [1258, 708] width 49 height 23
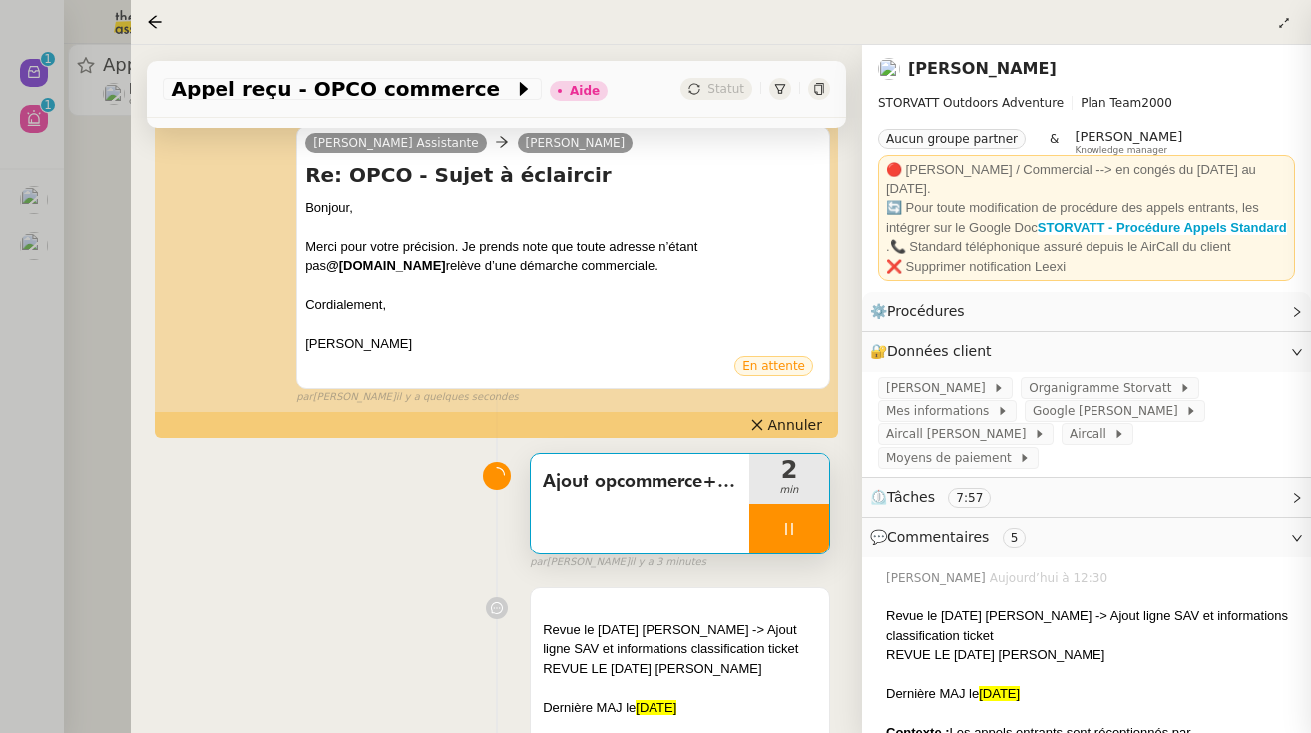
type input "Ajout opcommerce+ envoi mail réponse [PERSON_NAME]"
type input "2 '"
type input "53 ""
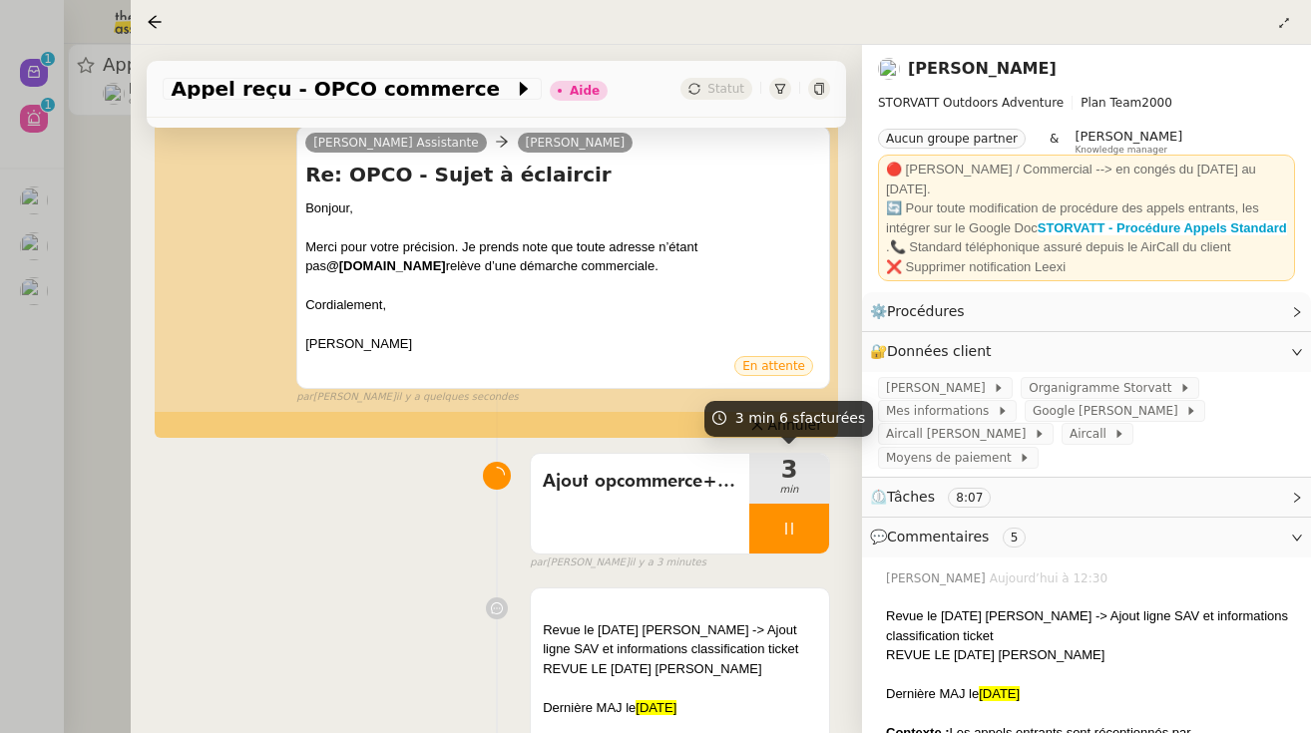
click at [760, 520] on div at bounding box center [789, 529] width 80 height 50
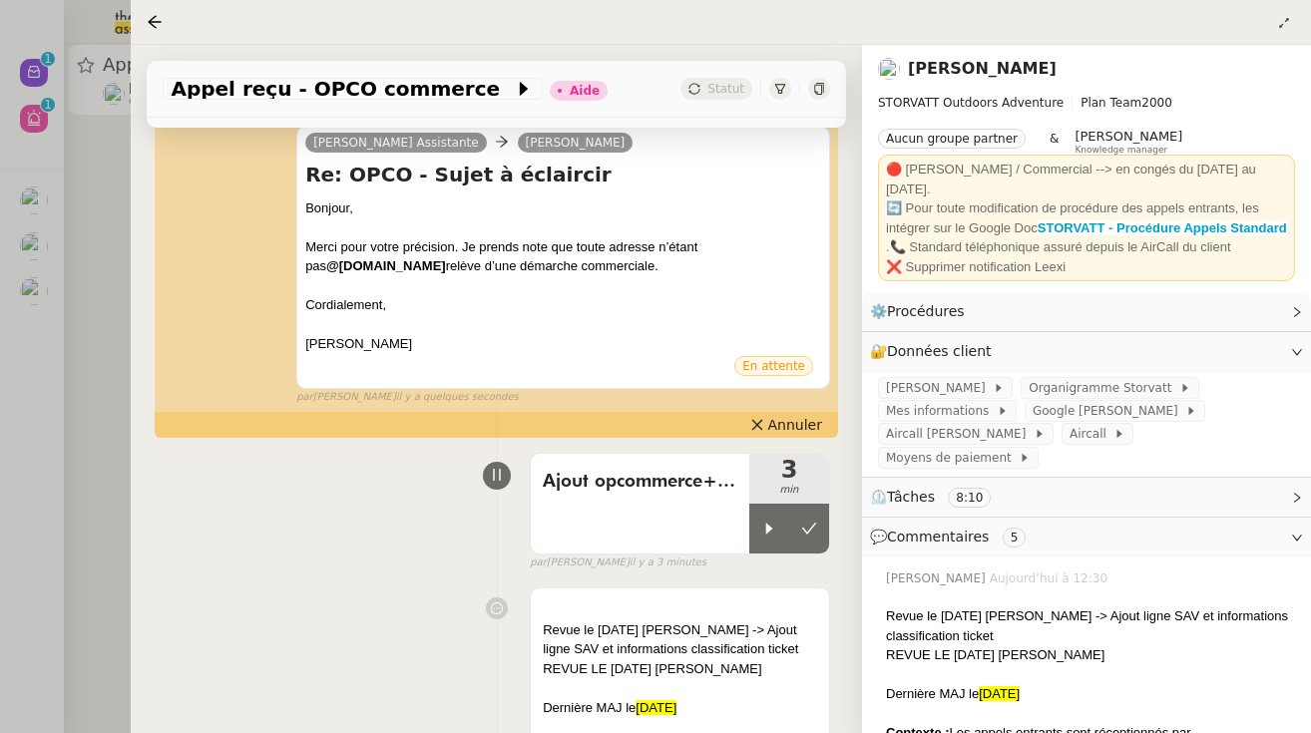
click at [803, 521] on icon at bounding box center [809, 529] width 16 height 16
click at [62, 364] on div at bounding box center [655, 366] width 1311 height 733
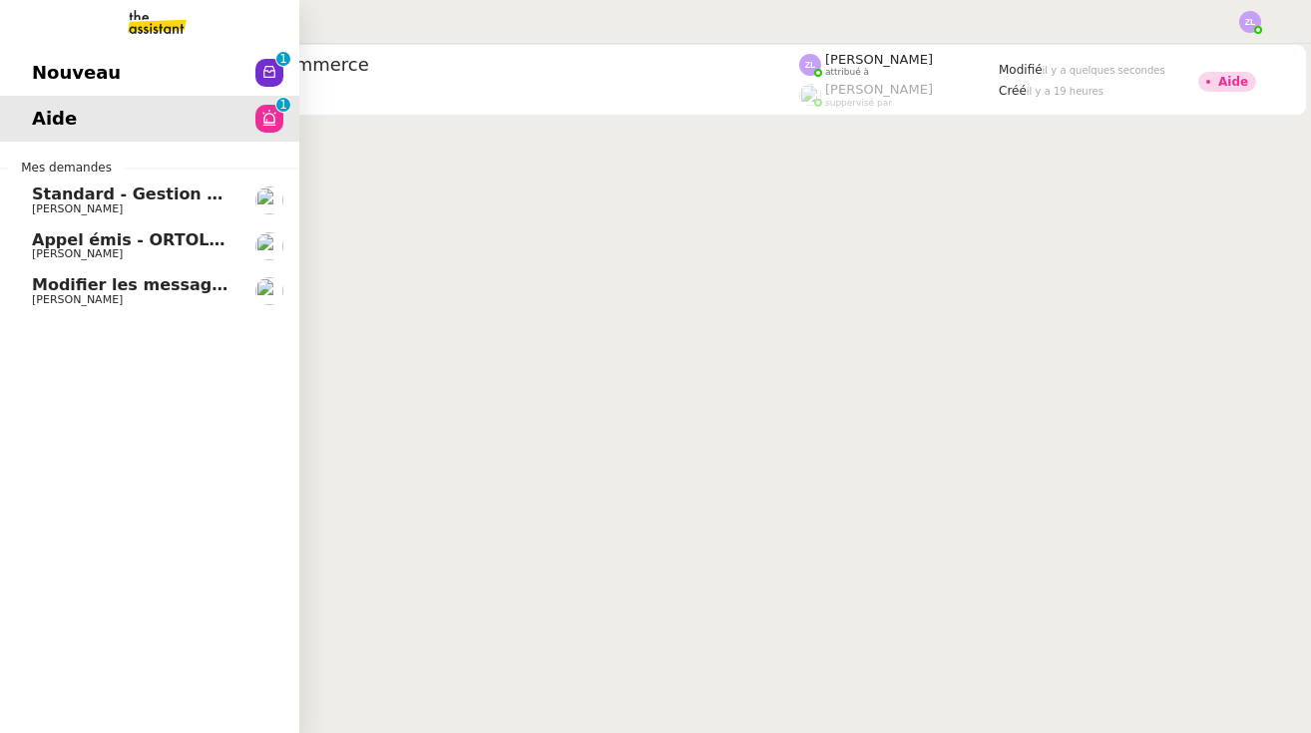
click at [37, 251] on span "[PERSON_NAME]" at bounding box center [77, 253] width 91 height 13
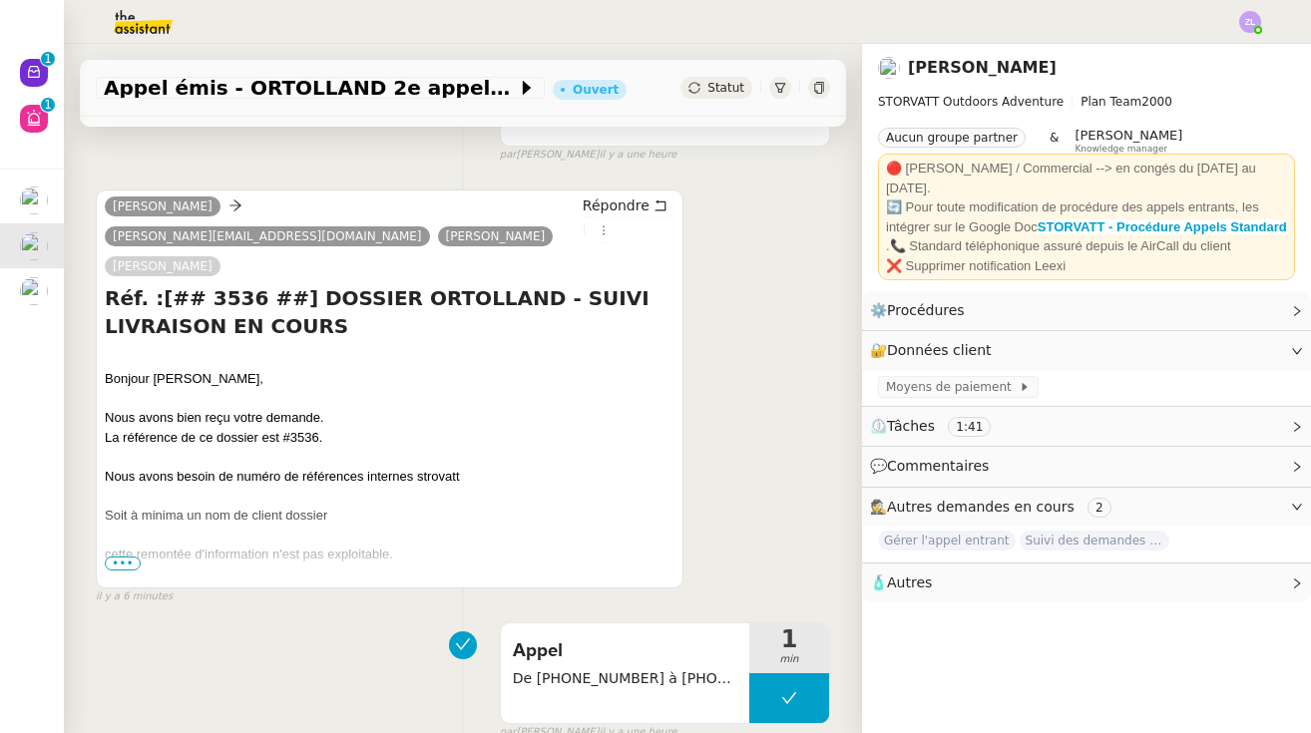
scroll to position [289, 0]
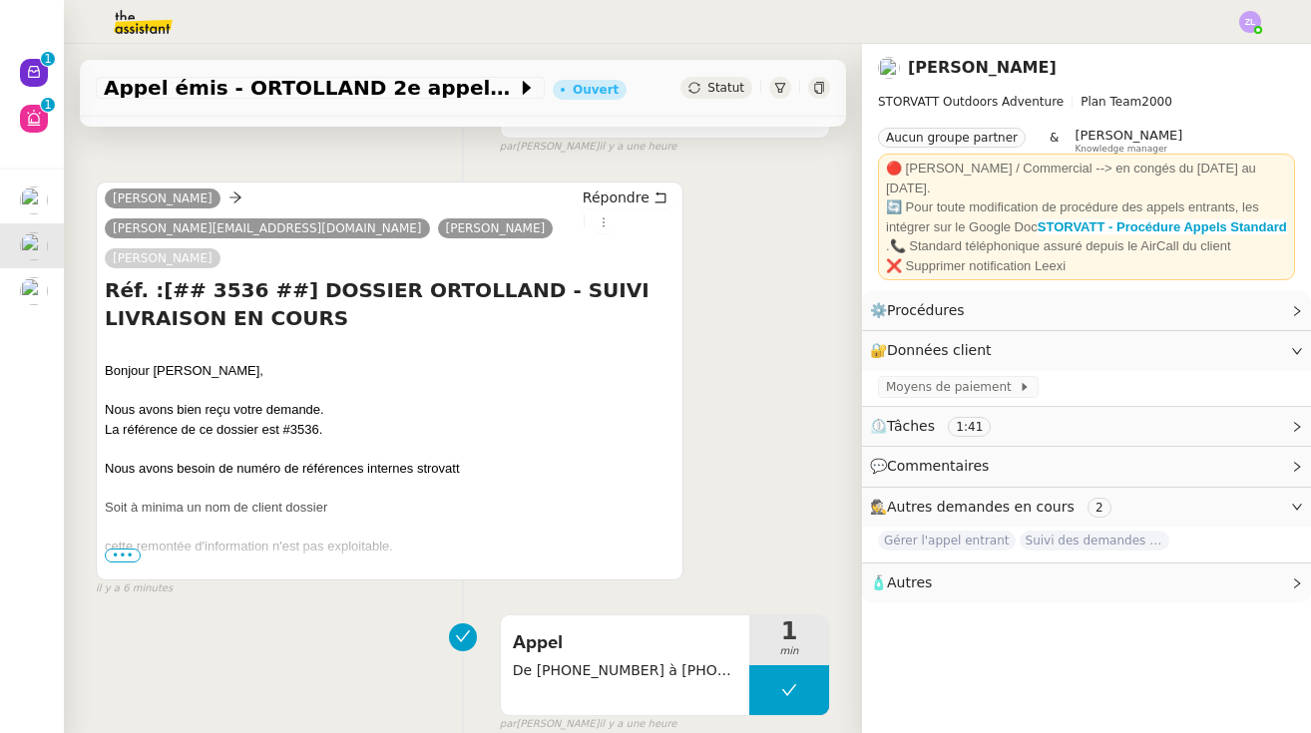
click at [116, 549] on span "•••" at bounding box center [123, 556] width 36 height 14
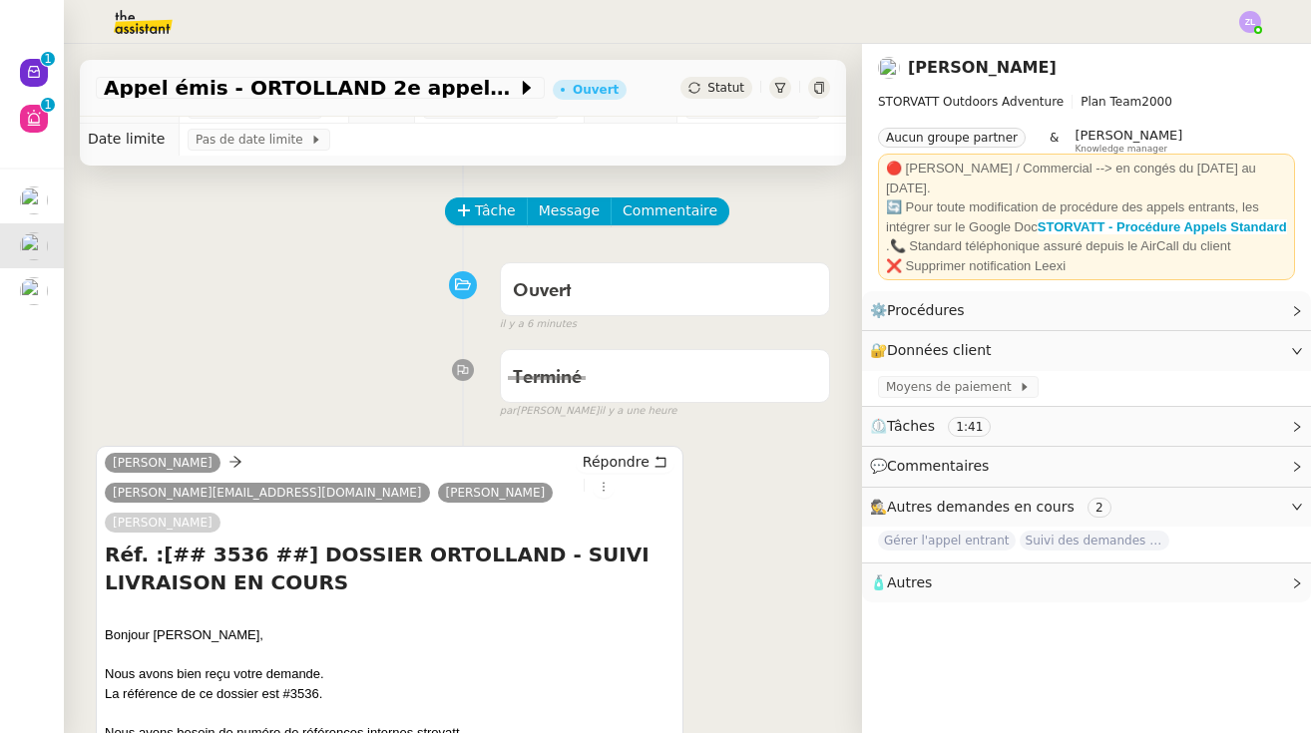
scroll to position [26, 0]
click at [608, 461] on span "Répondre" at bounding box center [616, 461] width 67 height 20
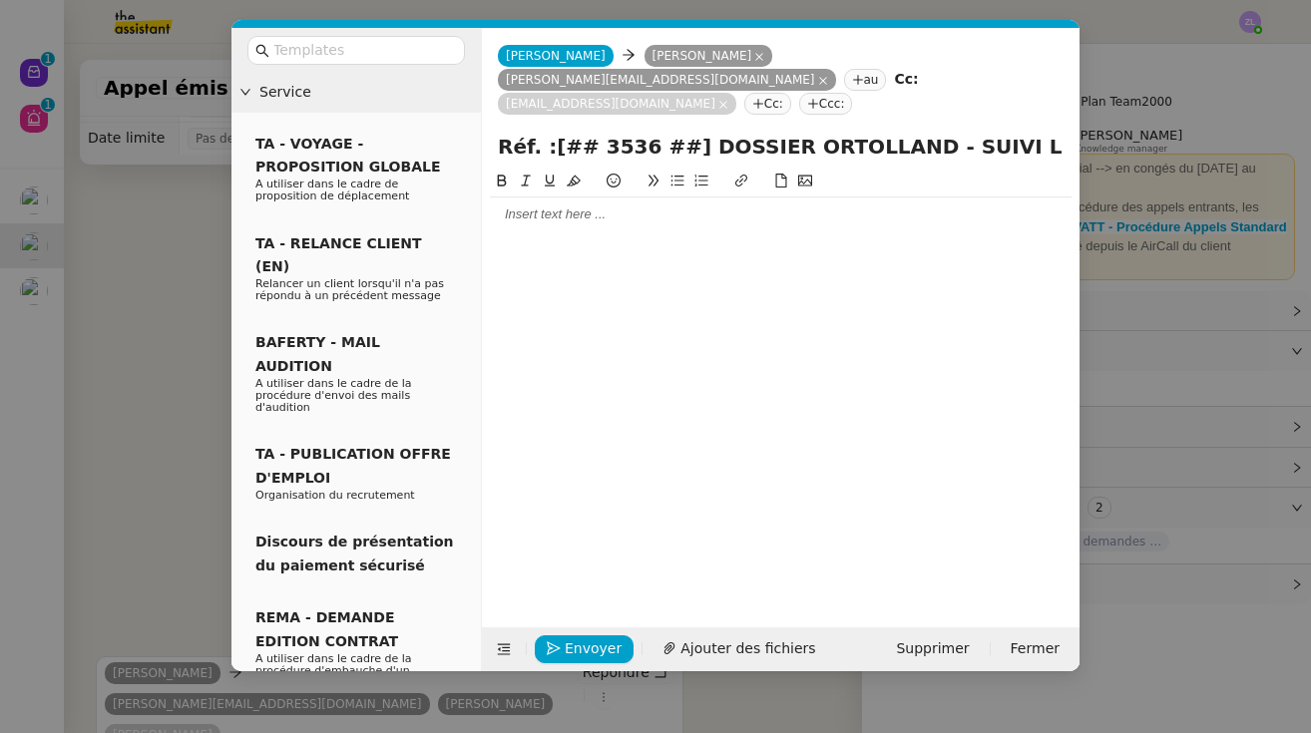
click at [200, 293] on nz-modal-container "Service TA - VOYAGE - PROPOSITION GLOBALE A utiliser dans le cadre de propositi…" at bounding box center [655, 366] width 1311 height 733
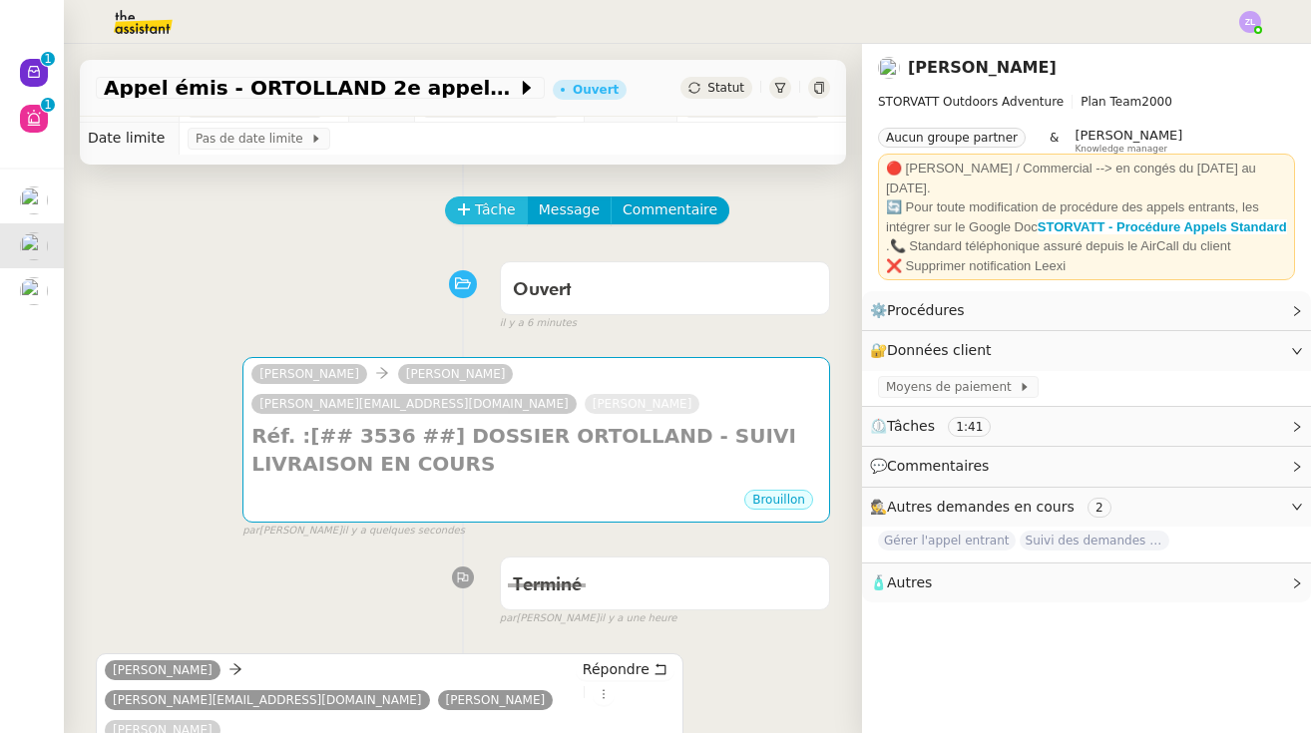
click at [506, 210] on span "Tâche" at bounding box center [495, 210] width 41 height 23
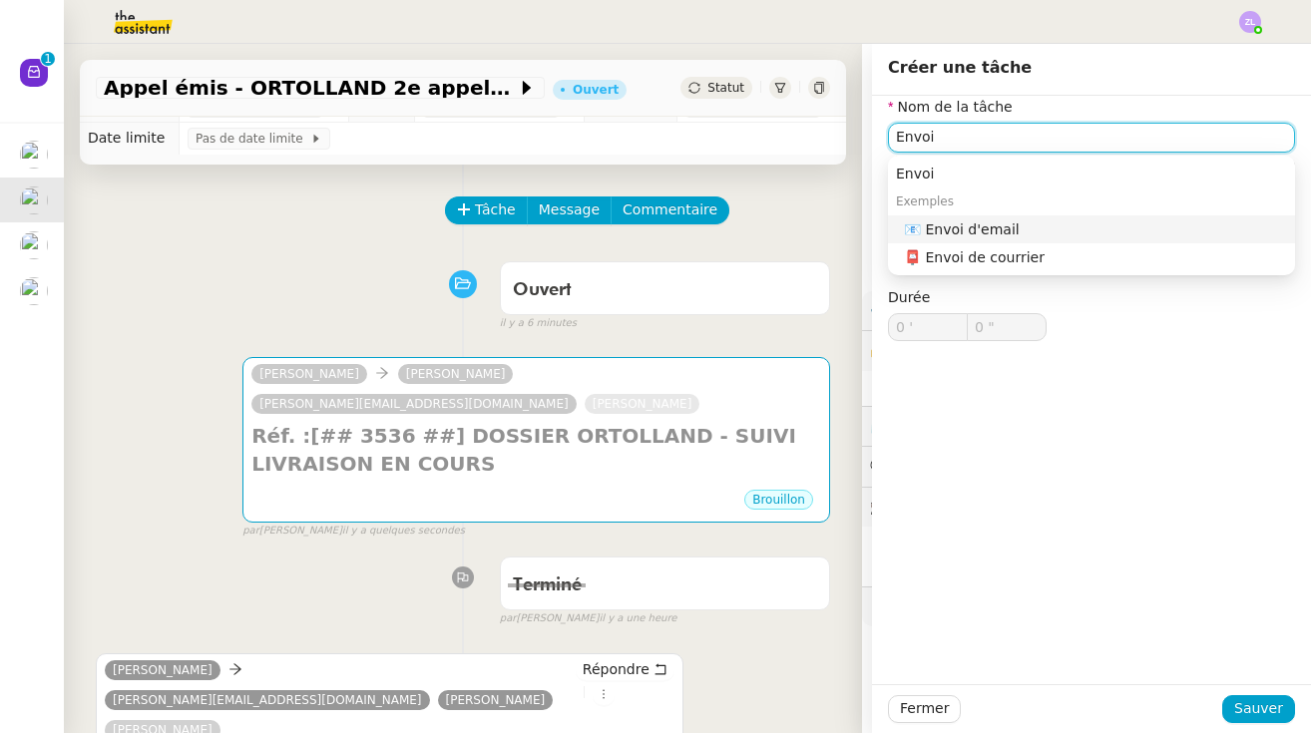
drag, startPoint x: 990, startPoint y: 192, endPoint x: 997, endPoint y: 217, distance: 25.9
click at [997, 217] on nz-auto-option "📧 Envoi d'email" at bounding box center [1091, 230] width 407 height 28
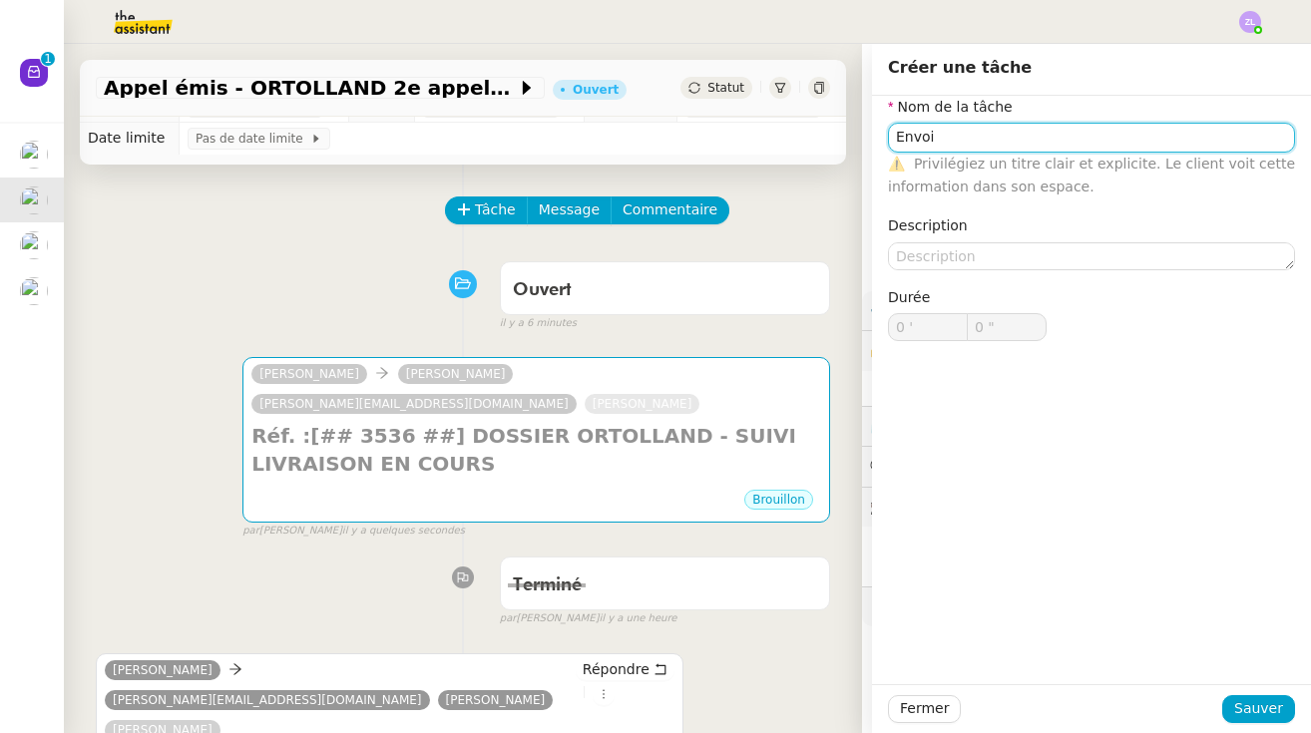
type input "Envoi d'email"
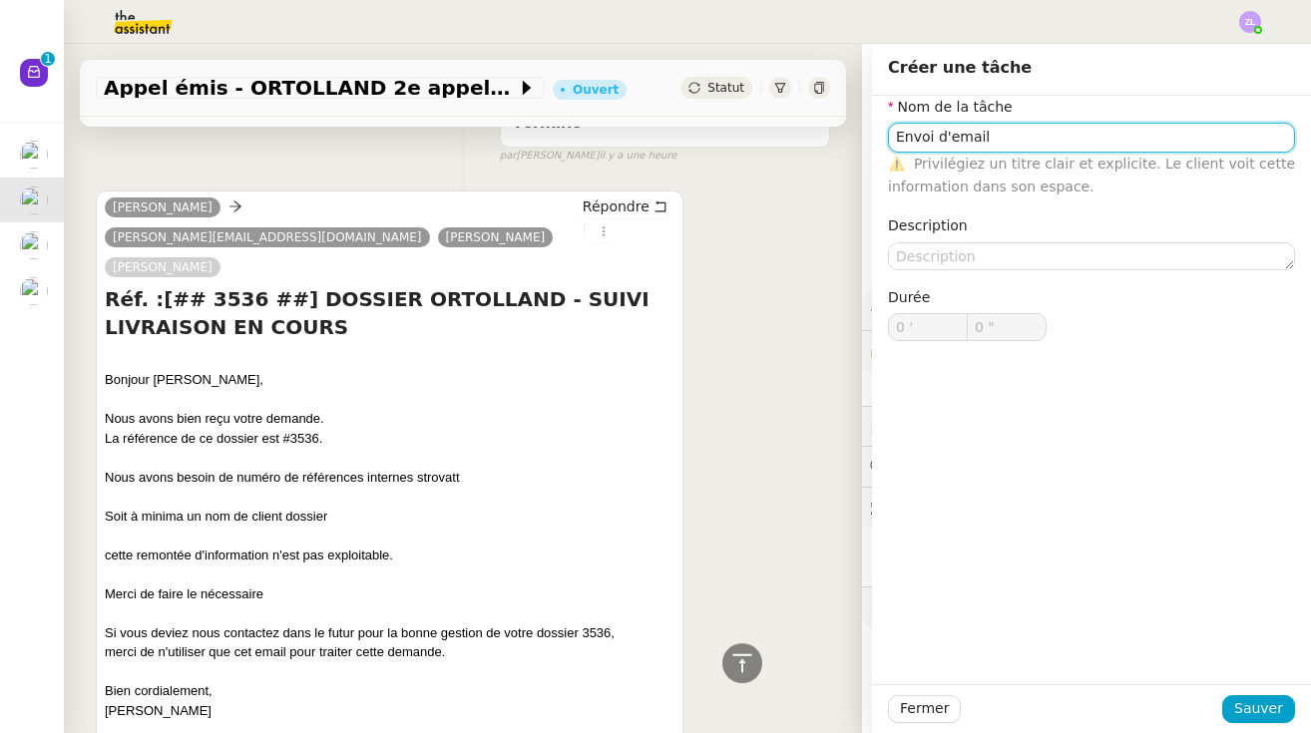
scroll to position [461, 0]
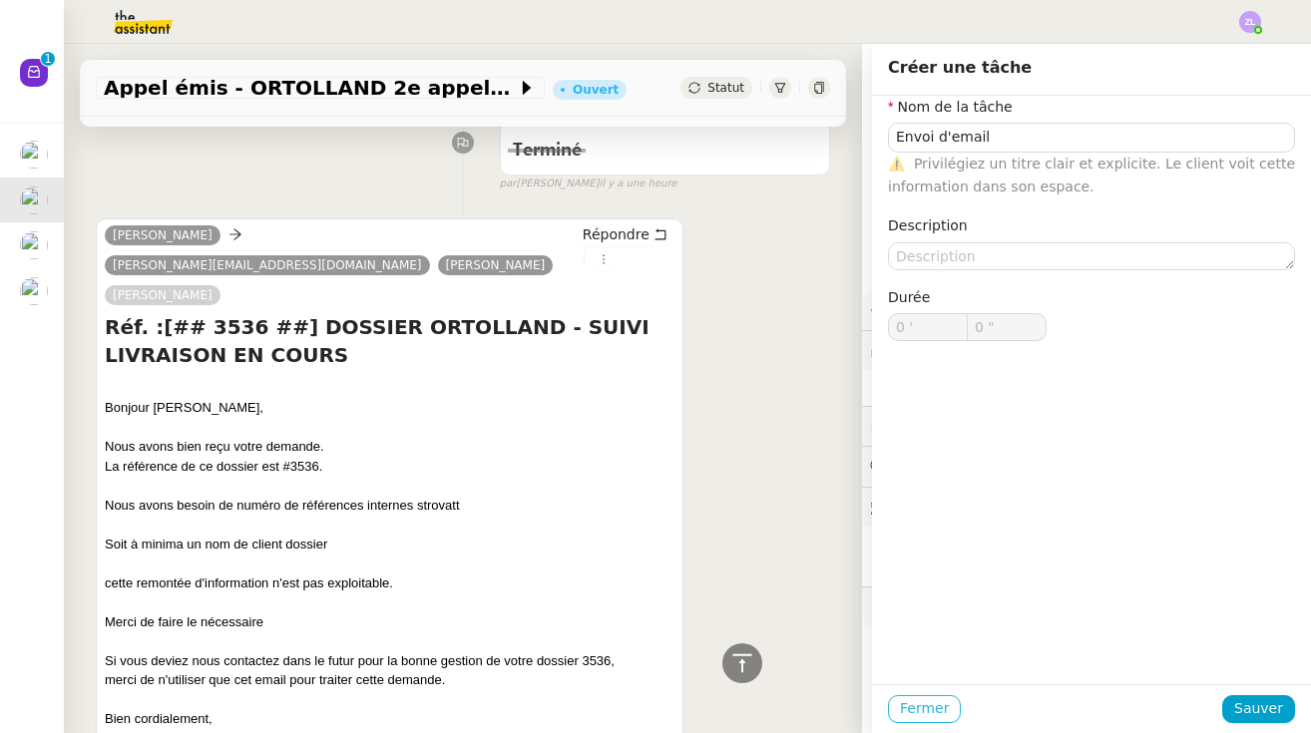
click at [923, 697] on span "Fermer" at bounding box center [924, 708] width 49 height 23
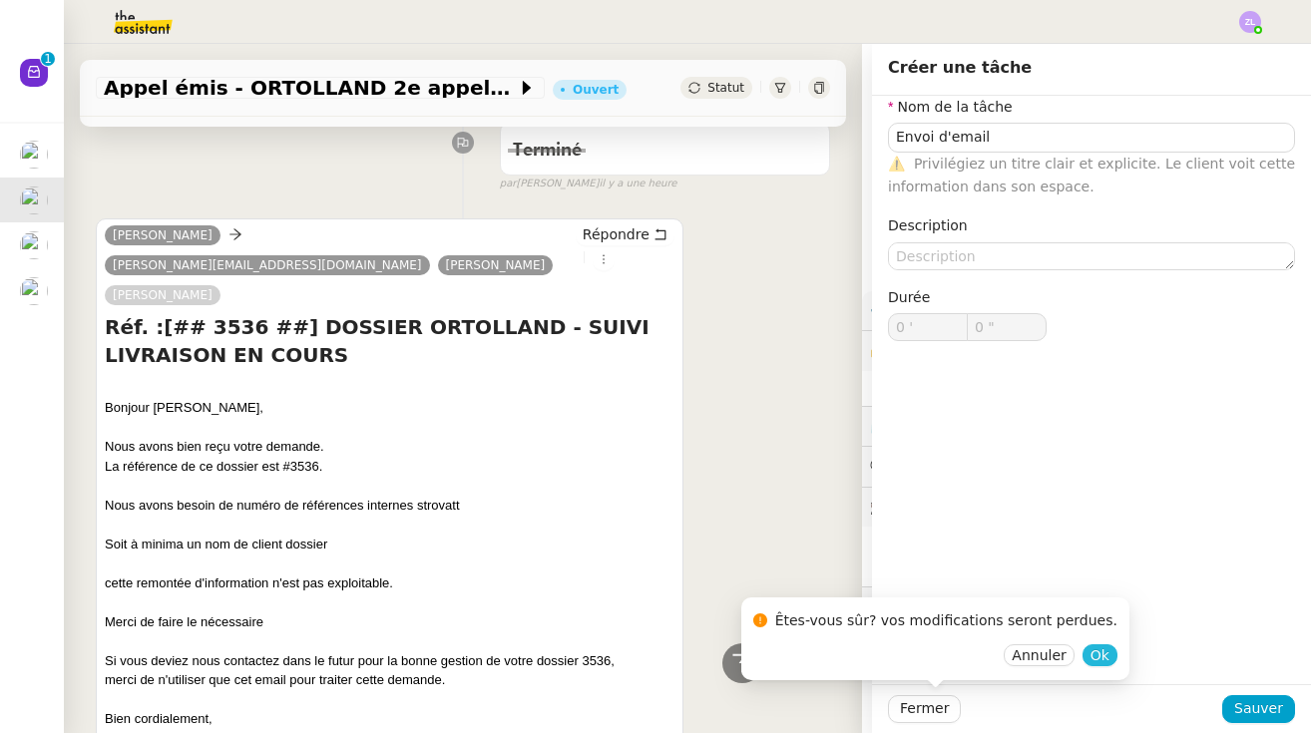
click at [1091, 658] on span "Ok" at bounding box center [1100, 656] width 19 height 20
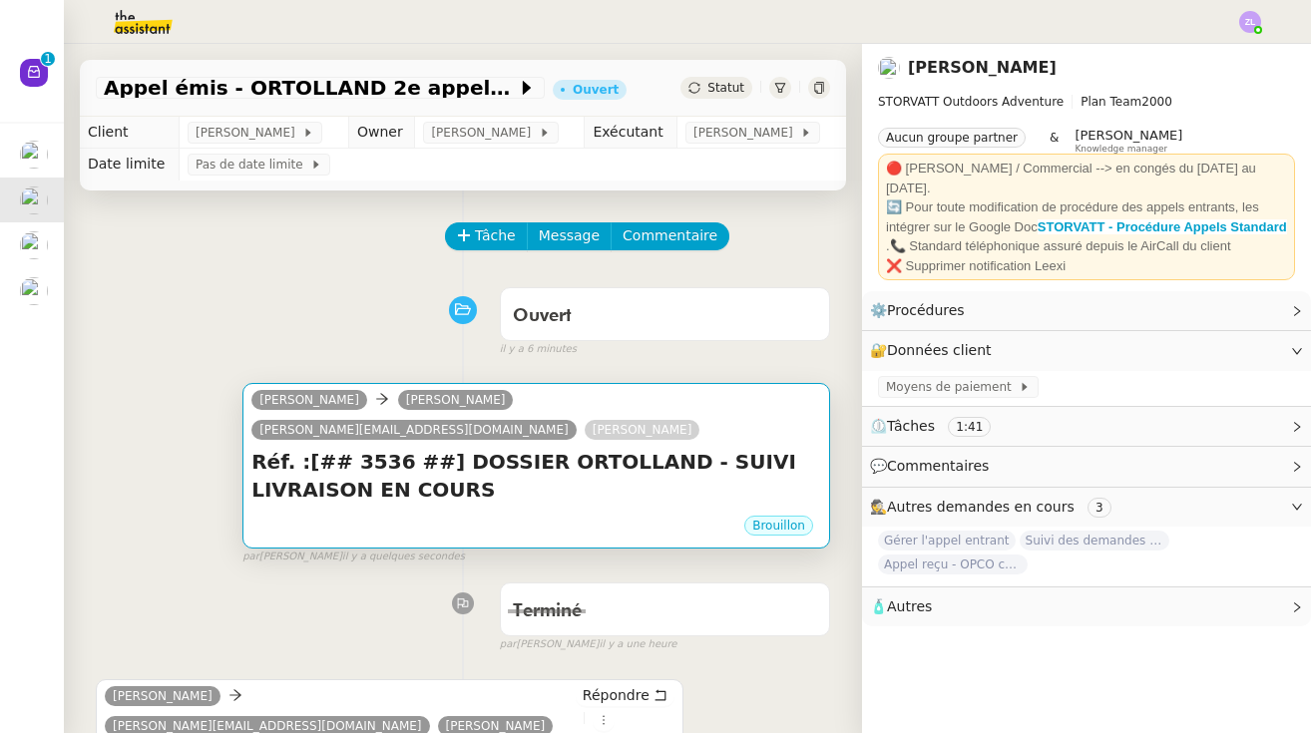
click at [670, 448] on h4 "Réf. :[## 3536 ##] DOSSIER ORTOLLAND - SUIVI LIVRAISON EN COURS" at bounding box center [536, 476] width 570 height 56
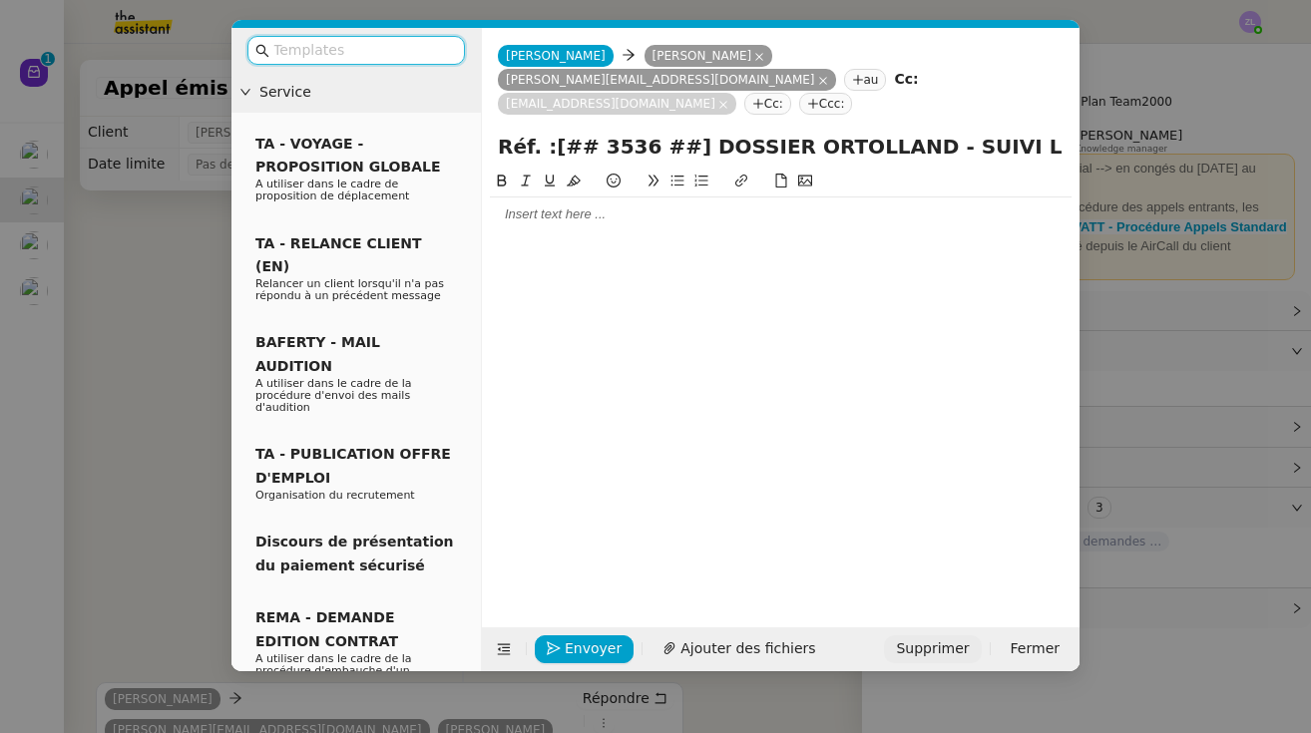
click at [951, 644] on span "Supprimer" at bounding box center [932, 649] width 73 height 23
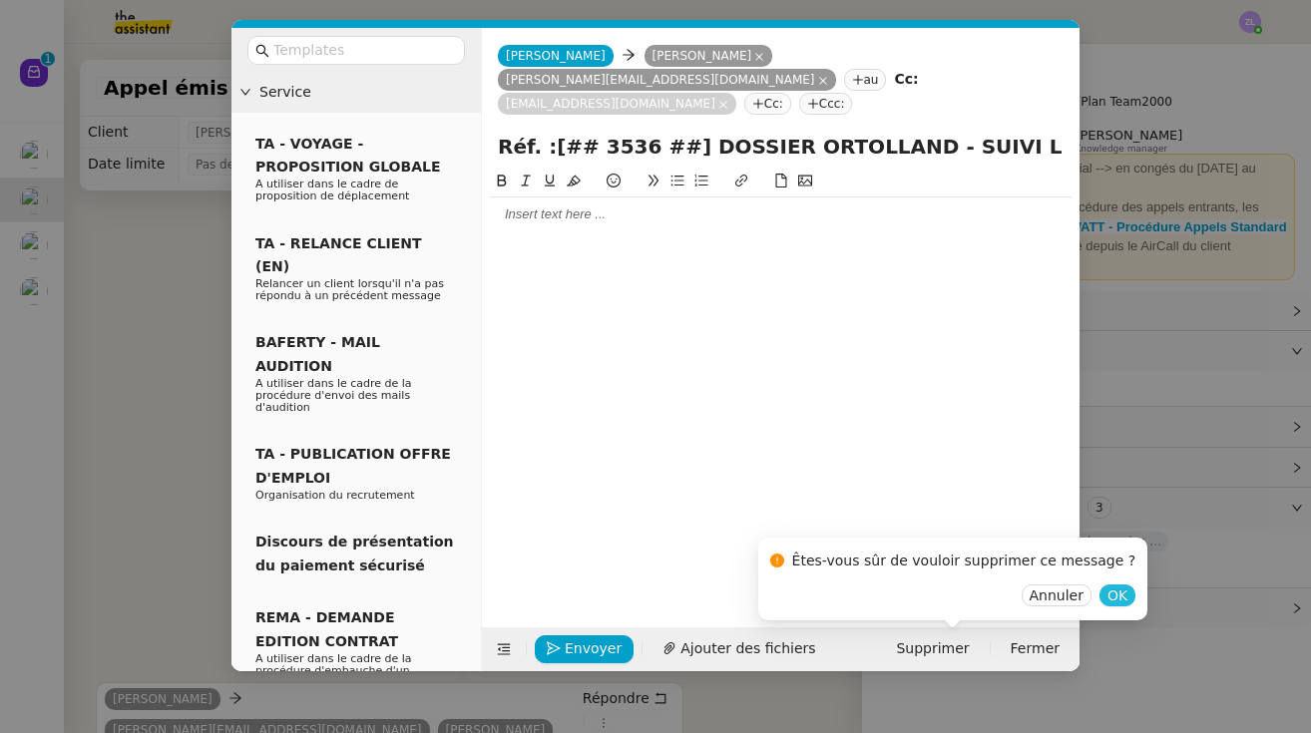
click at [1107, 599] on span "OK" at bounding box center [1117, 596] width 20 height 20
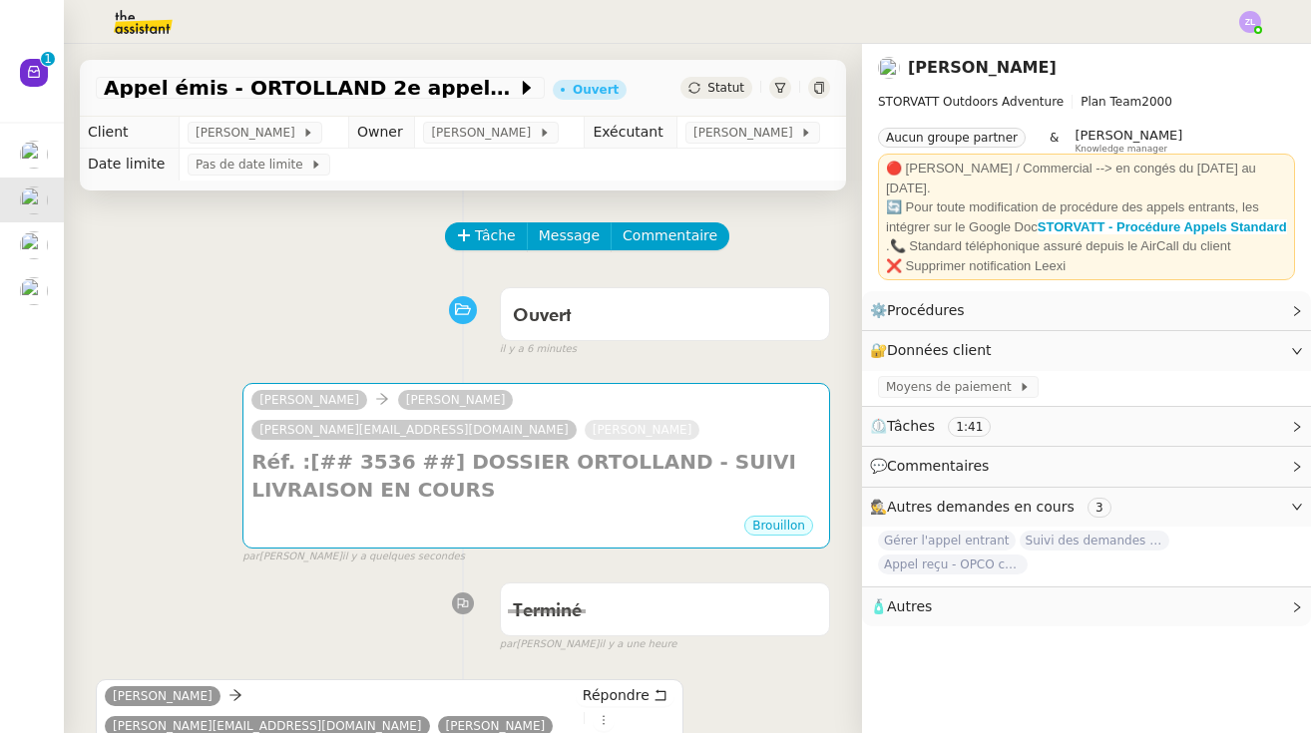
click at [496, 231] on span "Tâche" at bounding box center [495, 235] width 41 height 23
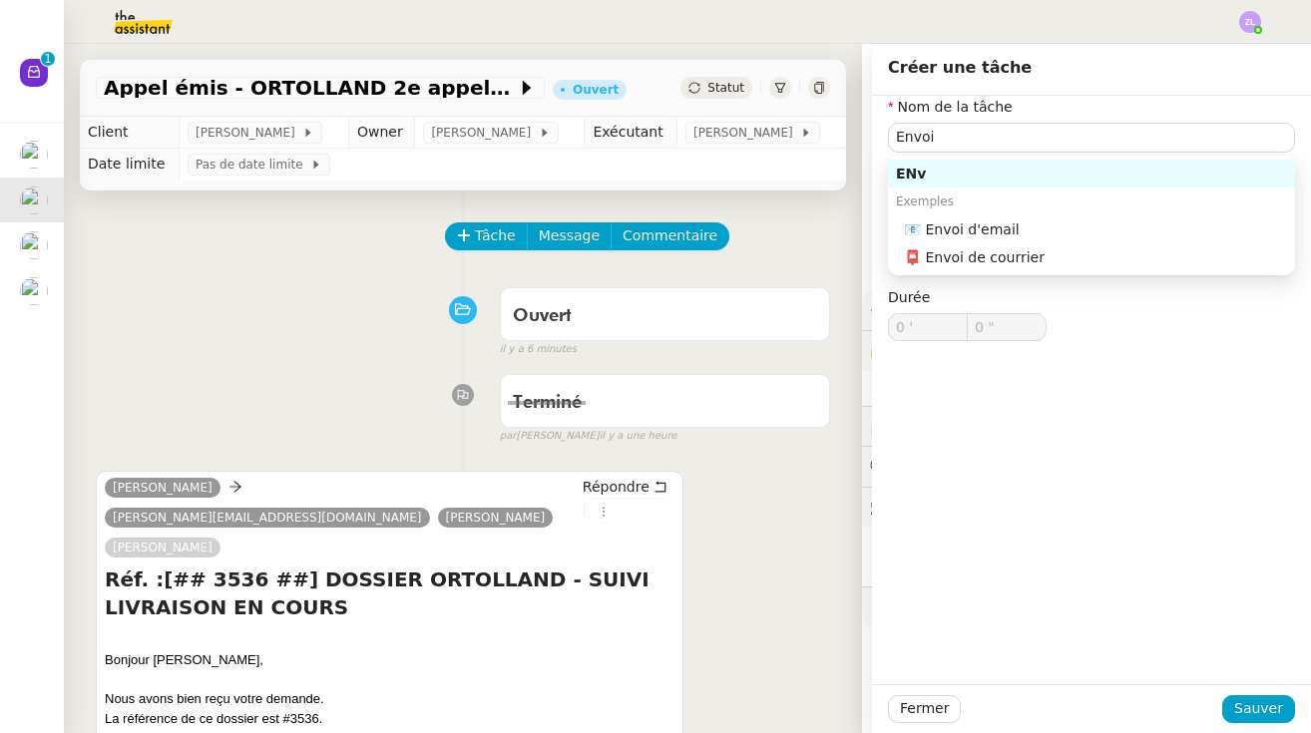
drag, startPoint x: 950, startPoint y: 199, endPoint x: 992, endPoint y: 218, distance: 46.0
click at [992, 214] on div "Exemples" at bounding box center [1091, 202] width 407 height 28
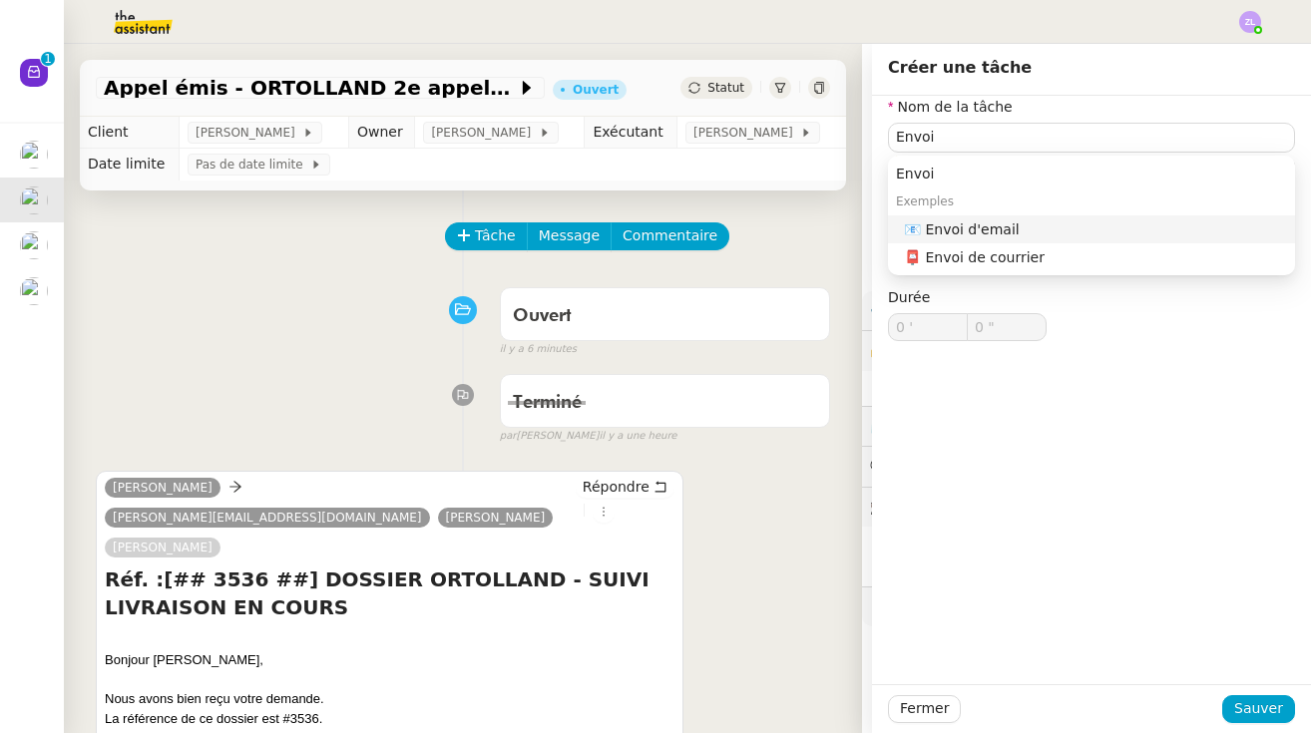
click at [993, 227] on div "📧 Envoi d'email" at bounding box center [1095, 229] width 383 height 18
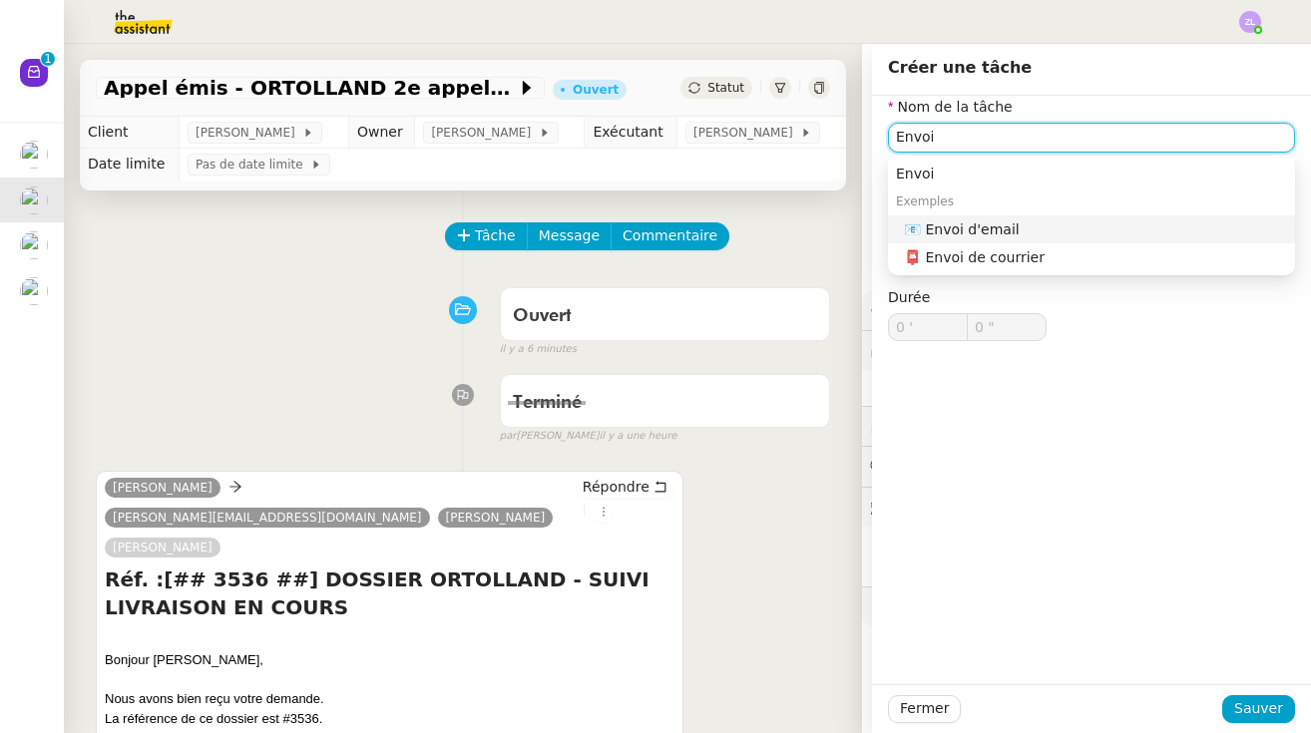
type input "Envoi d'email"
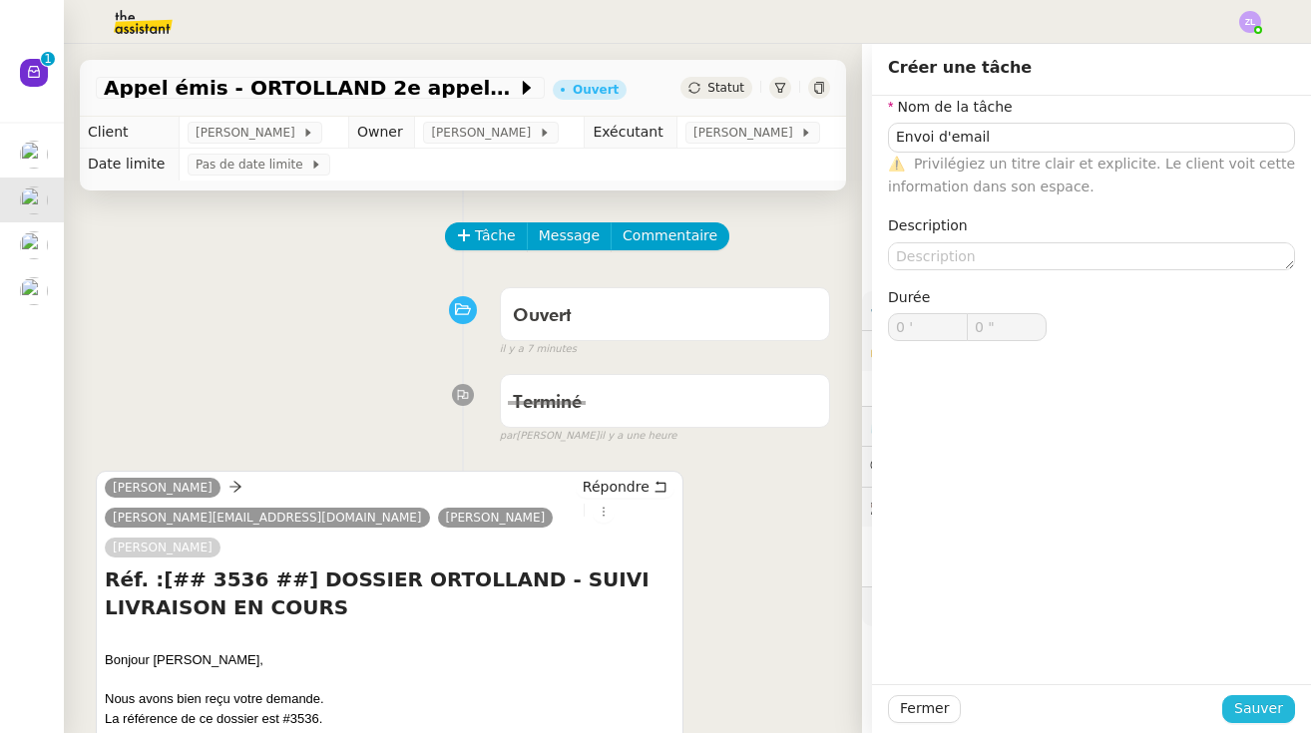
click at [1271, 708] on span "Sauver" at bounding box center [1258, 708] width 49 height 23
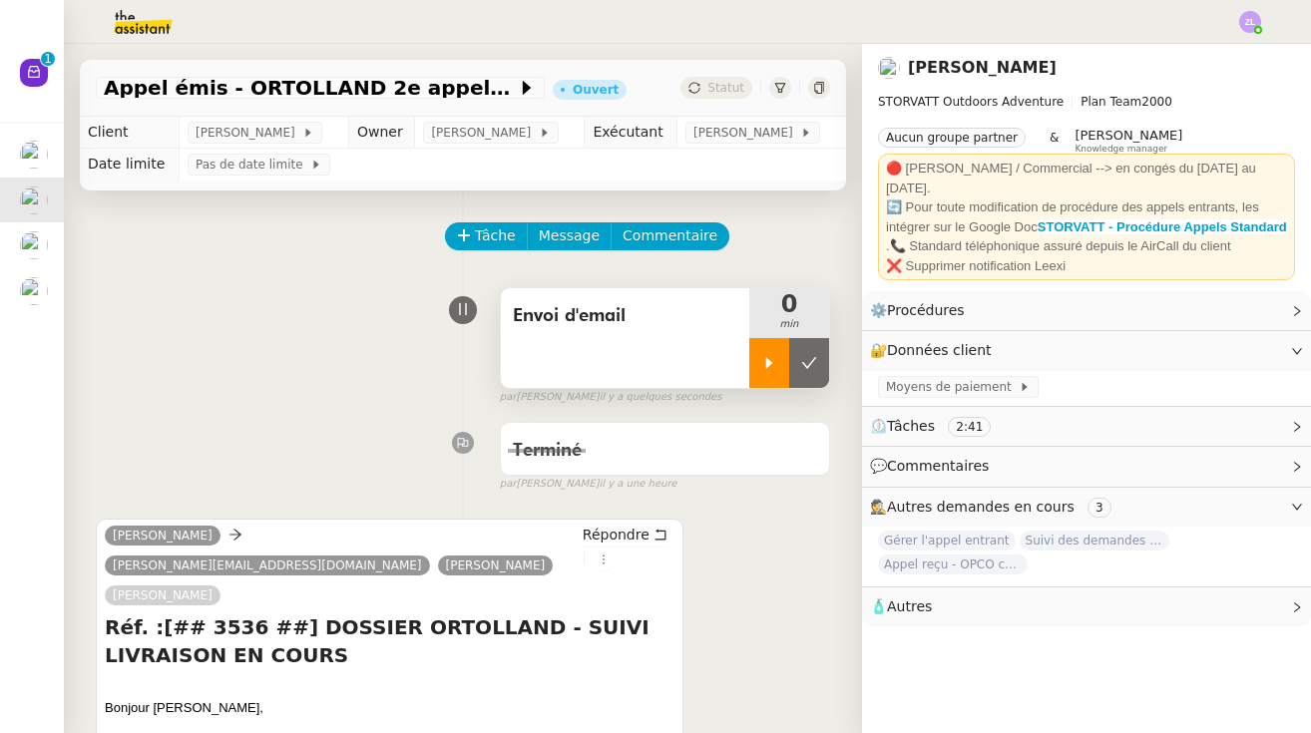
click at [772, 369] on icon at bounding box center [769, 363] width 16 height 16
click at [765, 362] on div at bounding box center [789, 363] width 80 height 50
click at [813, 363] on icon at bounding box center [809, 363] width 16 height 16
click at [654, 329] on span "Envoi d'email" at bounding box center [625, 316] width 224 height 30
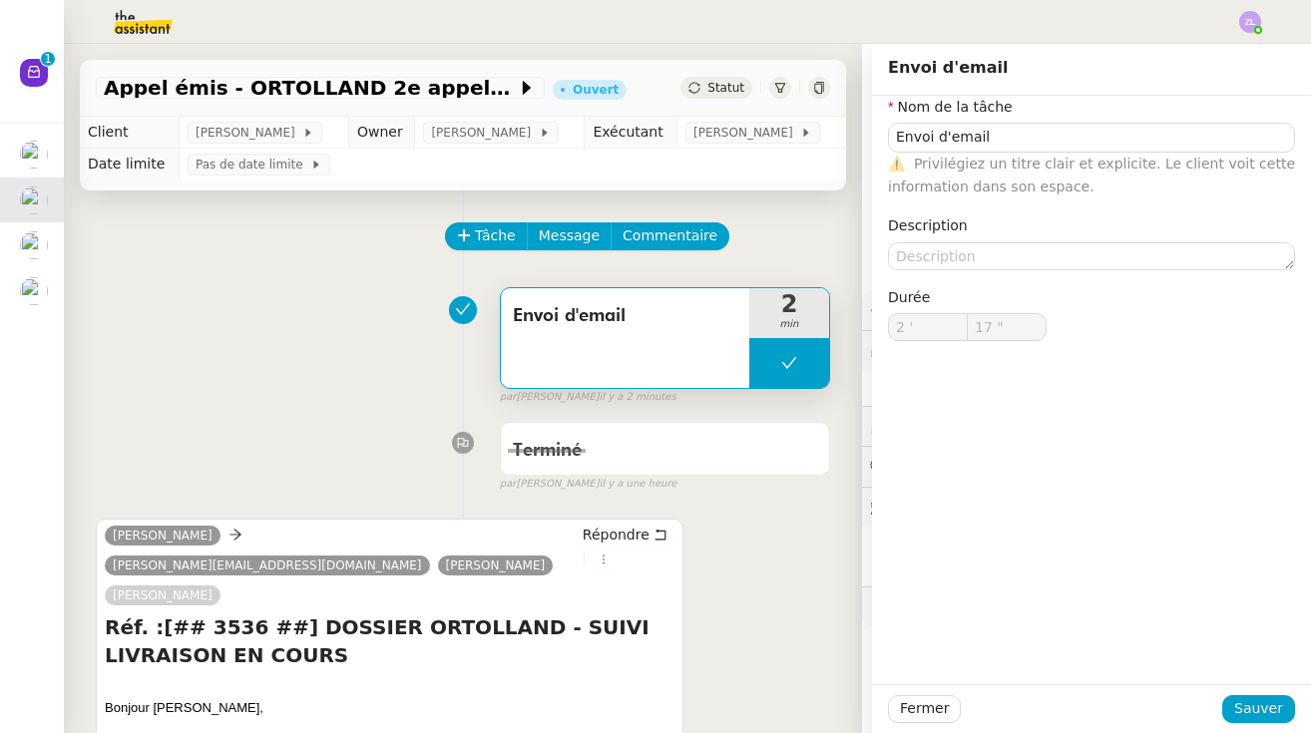
type input "Envoi d'email"
type input "2 '"
type input "17 ""
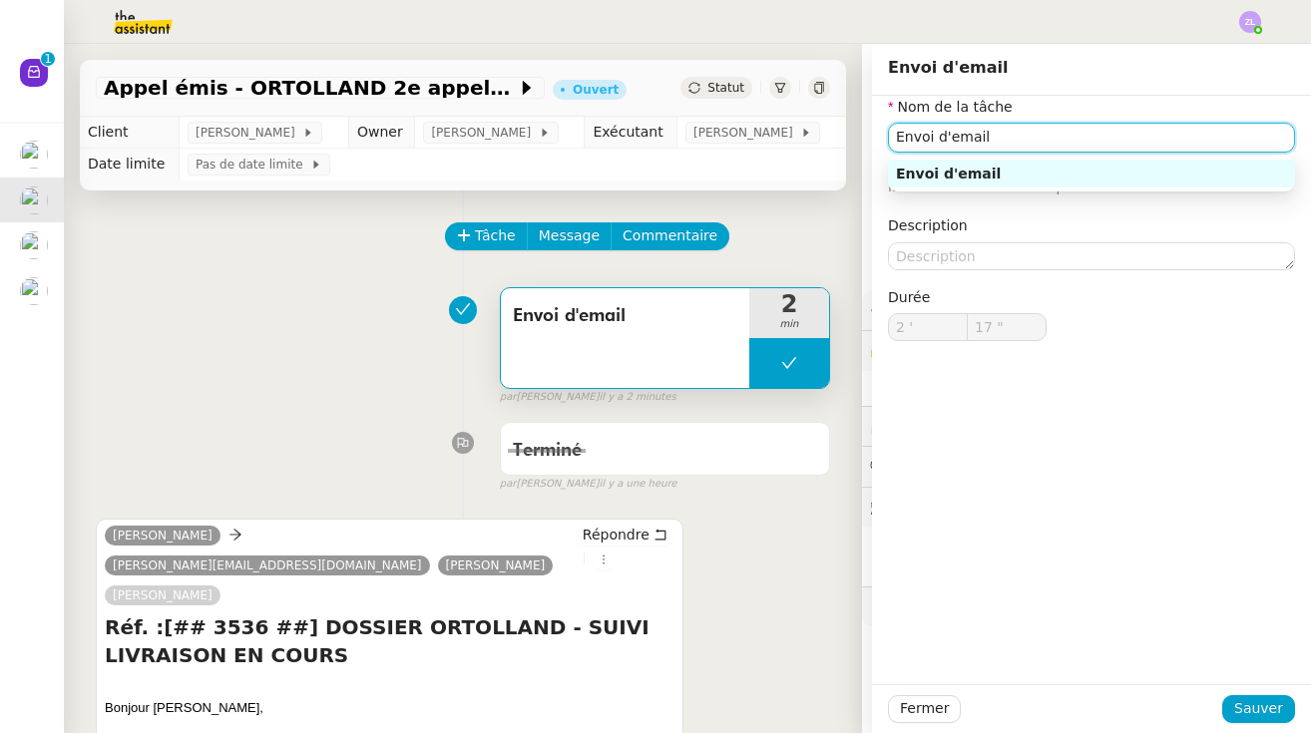
drag, startPoint x: 989, startPoint y: 135, endPoint x: 760, endPoint y: 119, distance: 229.0
click at [763, 120] on app-ticket "Appel émis - ORTOLLAND 2e appel (livraison annulée) Ouvert Statut Client [PERSO…" at bounding box center [687, 388] width 1247 height 689
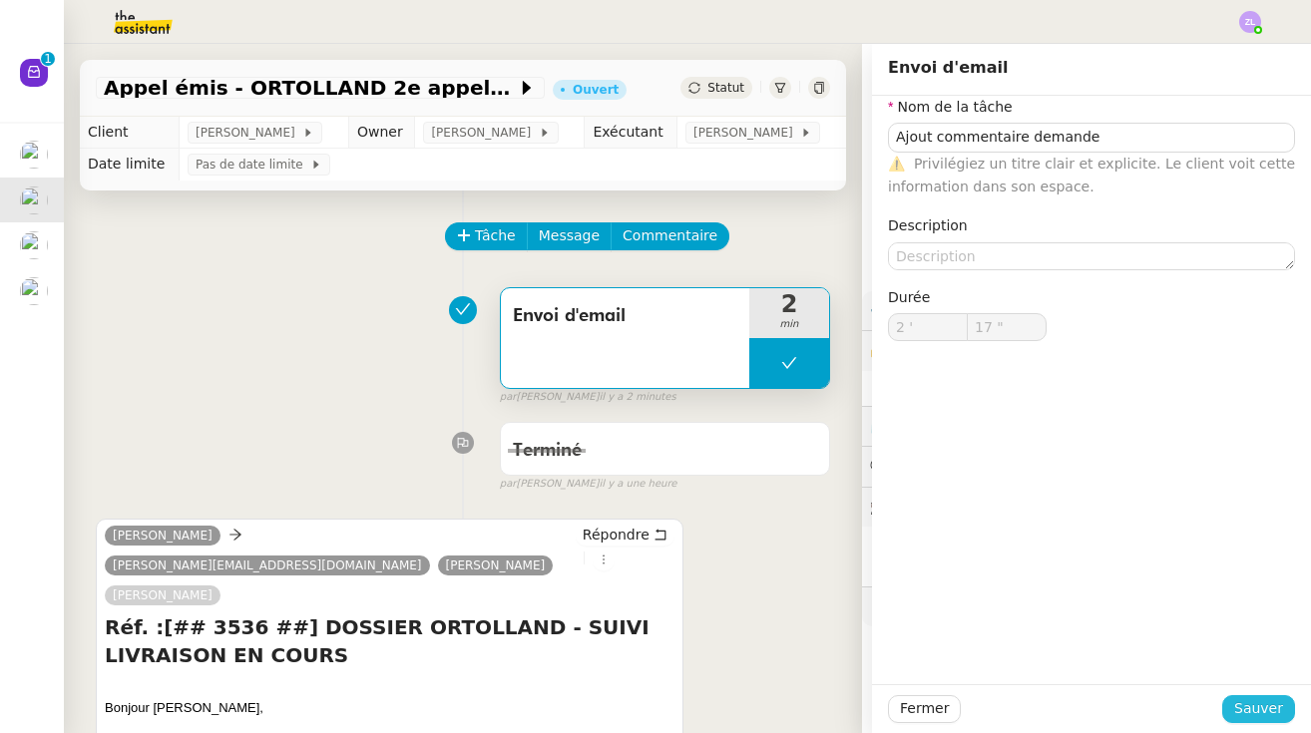
click at [1287, 701] on button "Sauver" at bounding box center [1258, 709] width 73 height 28
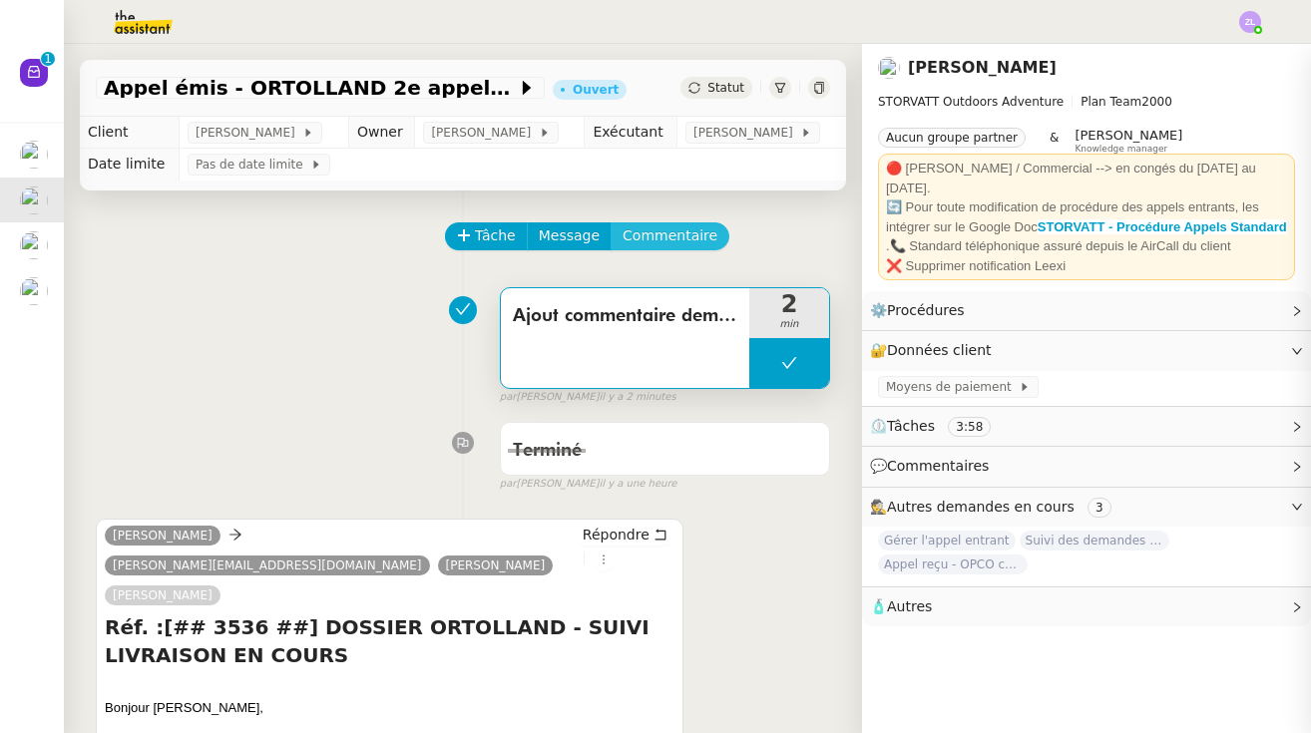
type input "Ajout commentaire demande"
type input "2 '"
type input "17 ""
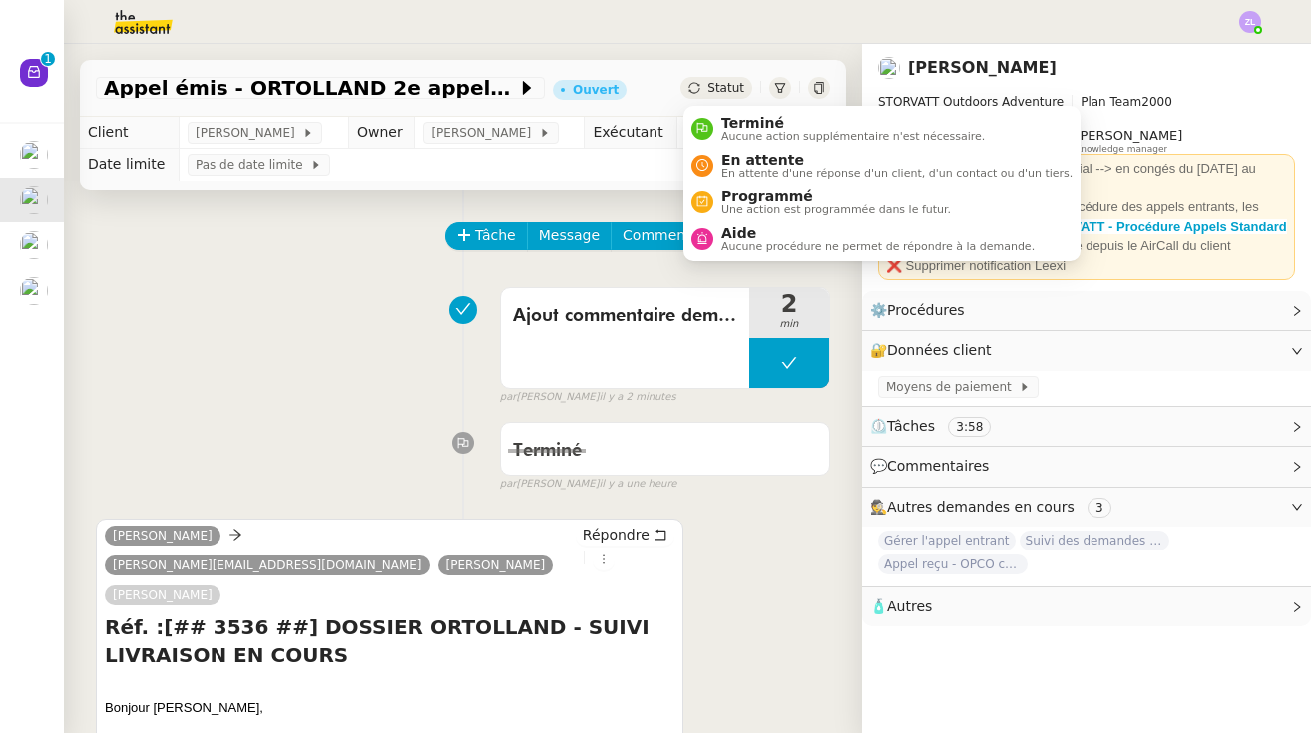
click at [707, 87] on div "Statut" at bounding box center [716, 88] width 72 height 22
click at [740, 126] on span "Terminé" at bounding box center [852, 123] width 263 height 16
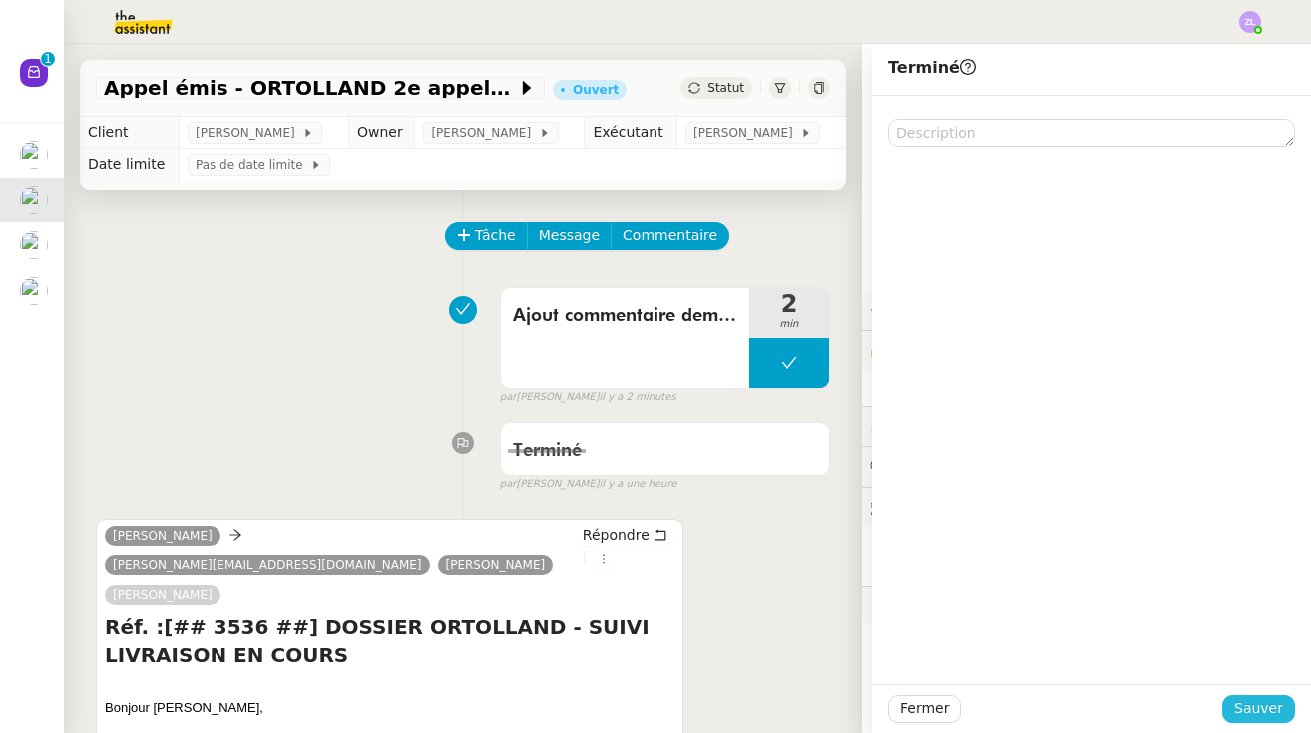
click at [1261, 714] on span "Sauver" at bounding box center [1258, 708] width 49 height 23
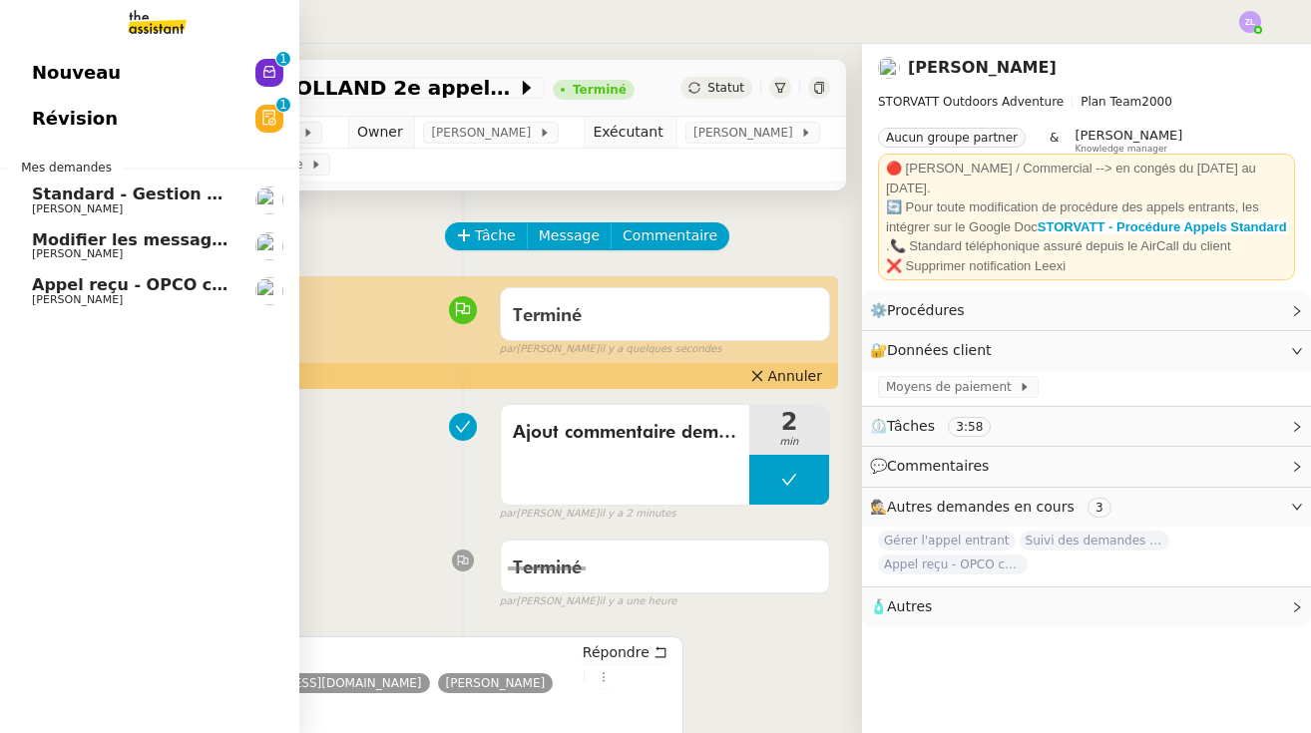
click at [74, 299] on span "[PERSON_NAME]" at bounding box center [77, 299] width 91 height 13
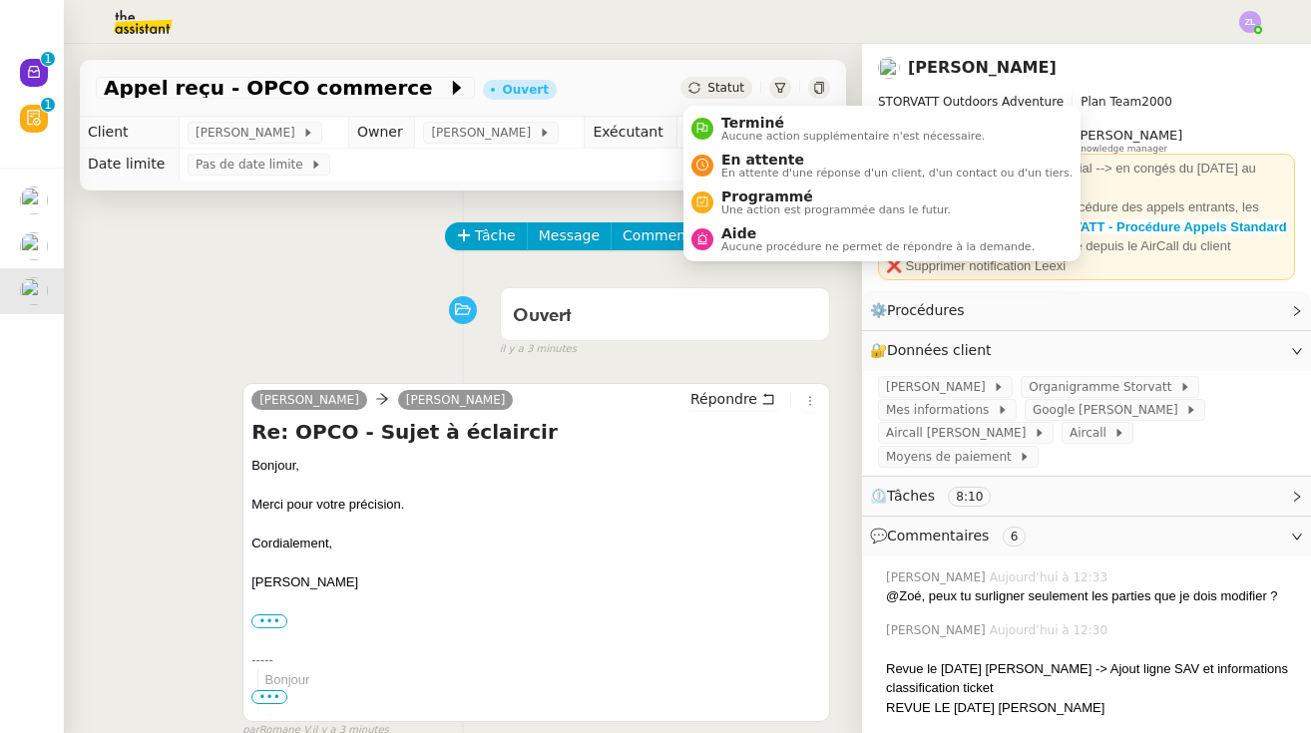
click at [716, 89] on span "Statut" at bounding box center [725, 88] width 37 height 14
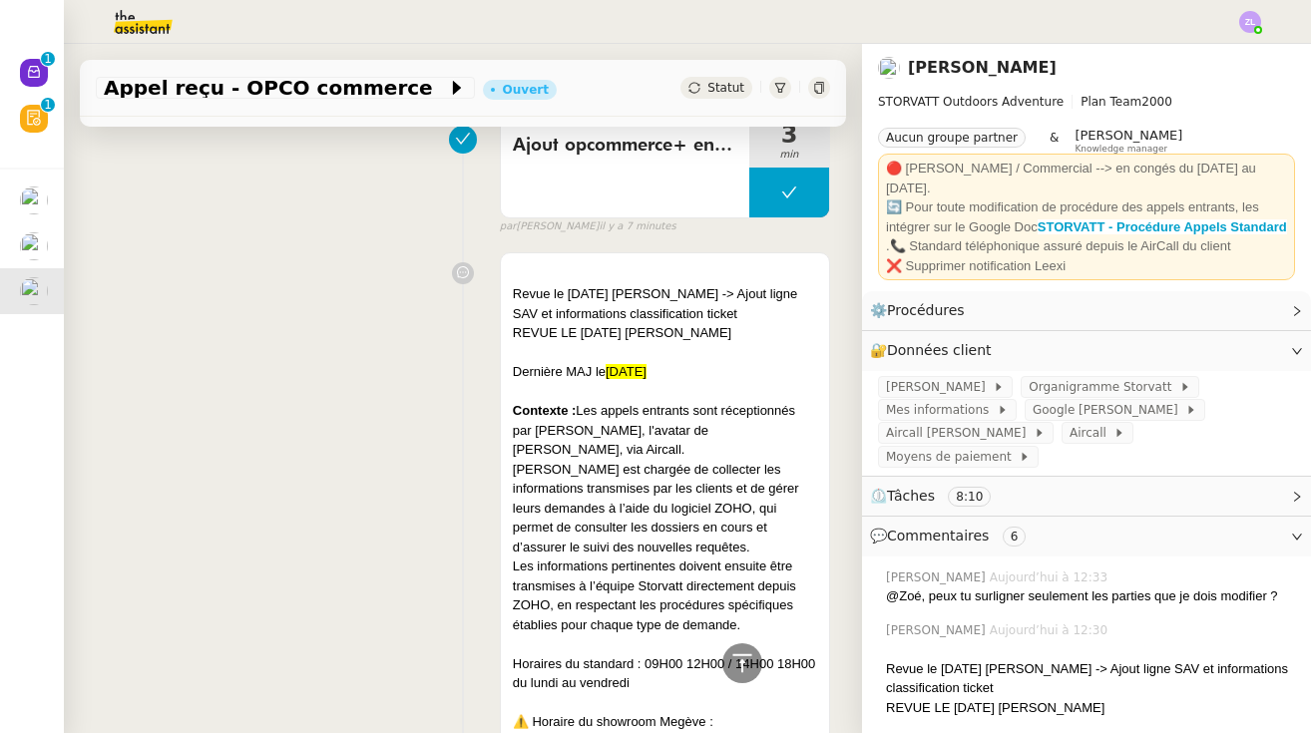
scroll to position [880, 0]
click at [570, 634] on div at bounding box center [665, 644] width 304 height 20
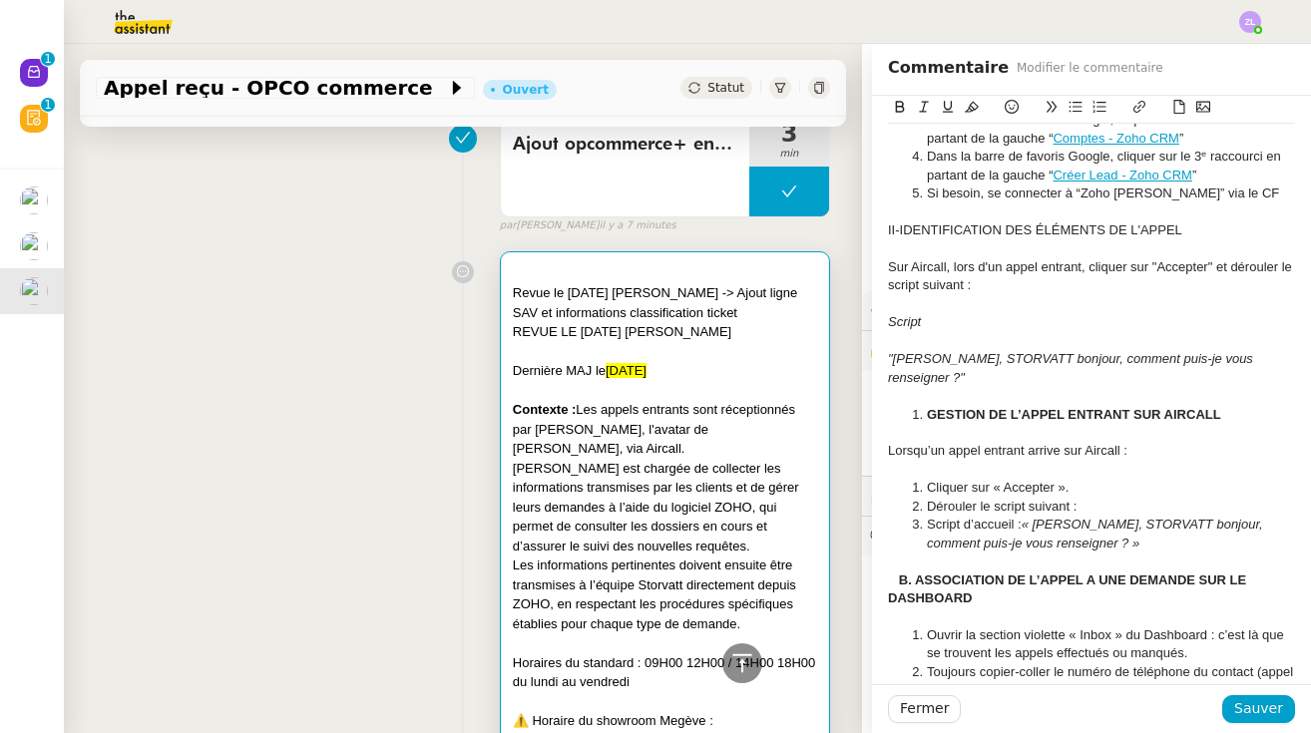
scroll to position [1125, 0]
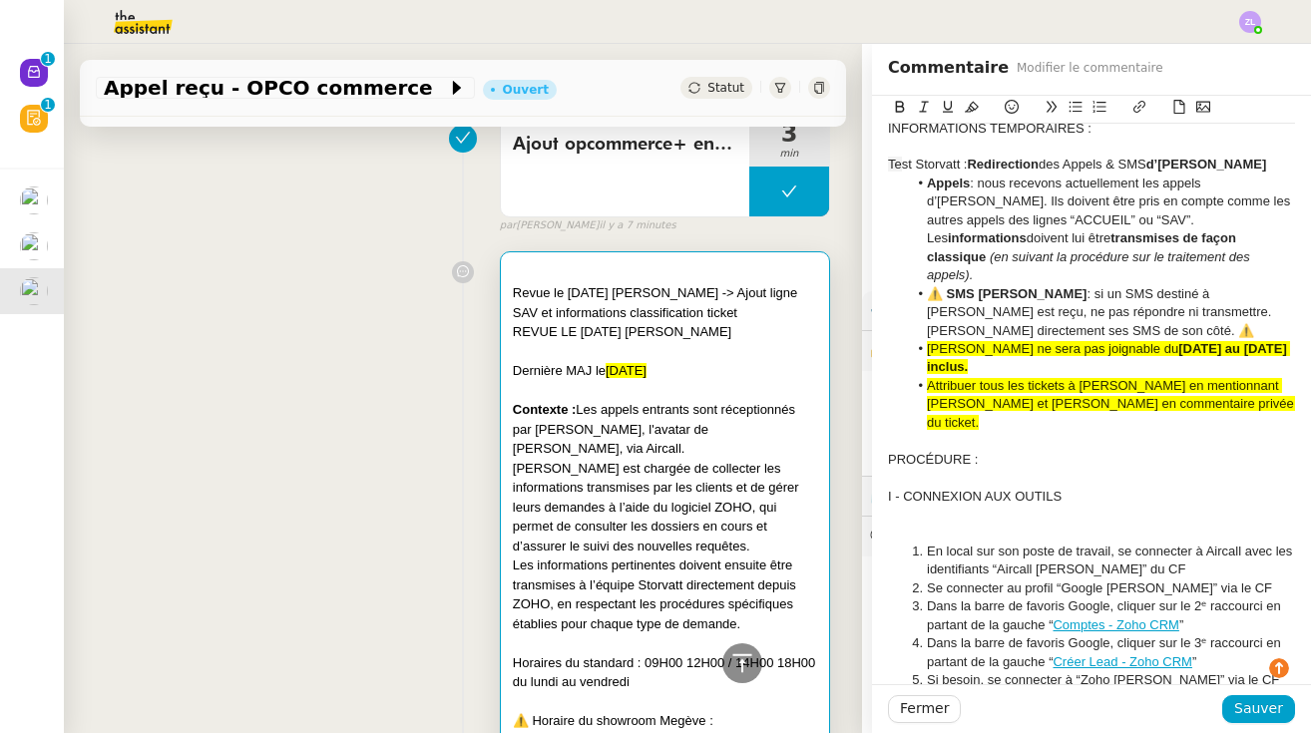
drag, startPoint x: 1297, startPoint y: 333, endPoint x: 911, endPoint y: 292, distance: 388.3
click at [976, 104] on icon at bounding box center [972, 107] width 14 height 14
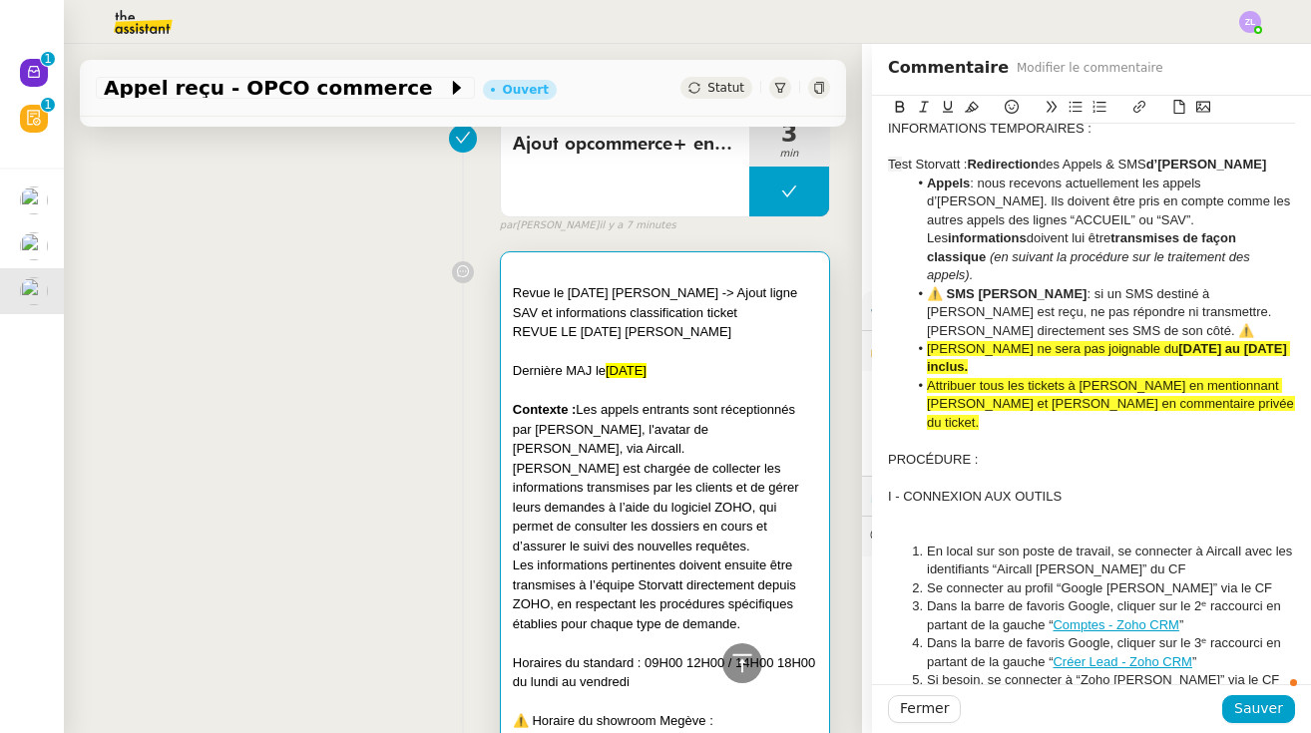
click at [978, 108] on icon at bounding box center [972, 107] width 14 height 11
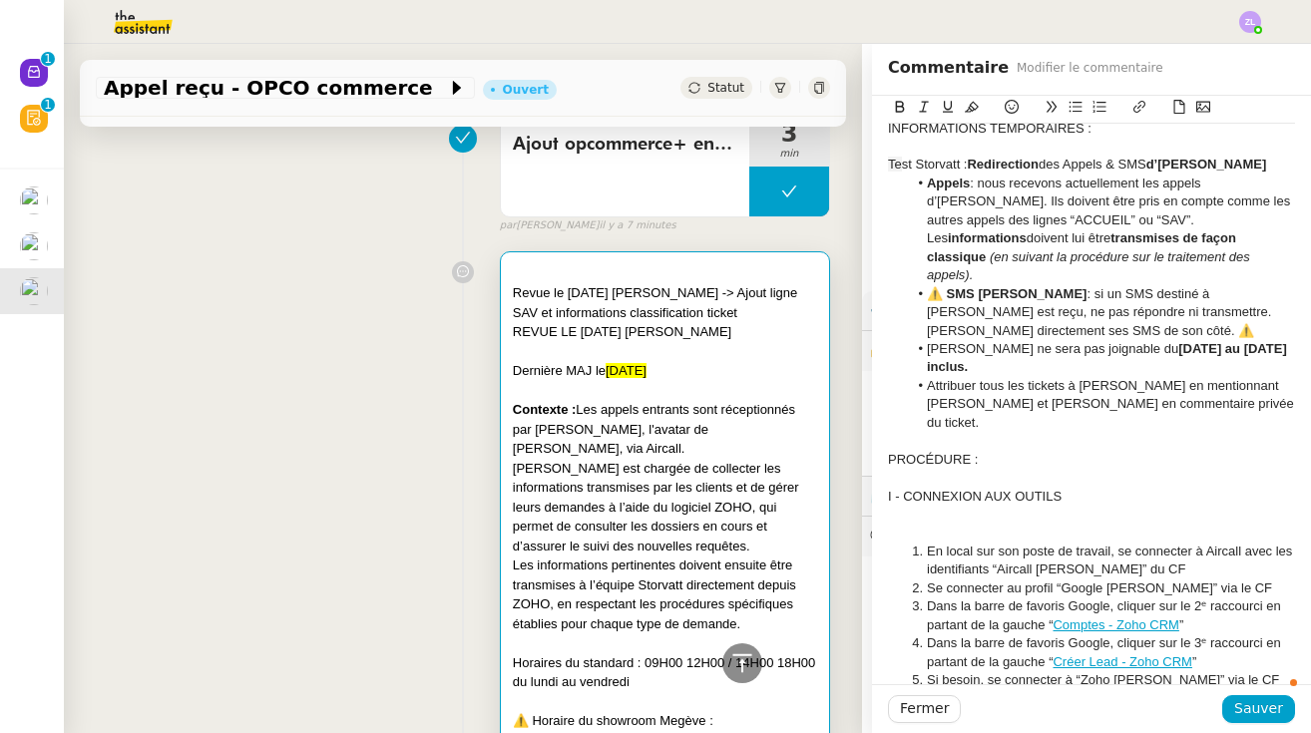
click at [978, 108] on icon at bounding box center [972, 107] width 14 height 11
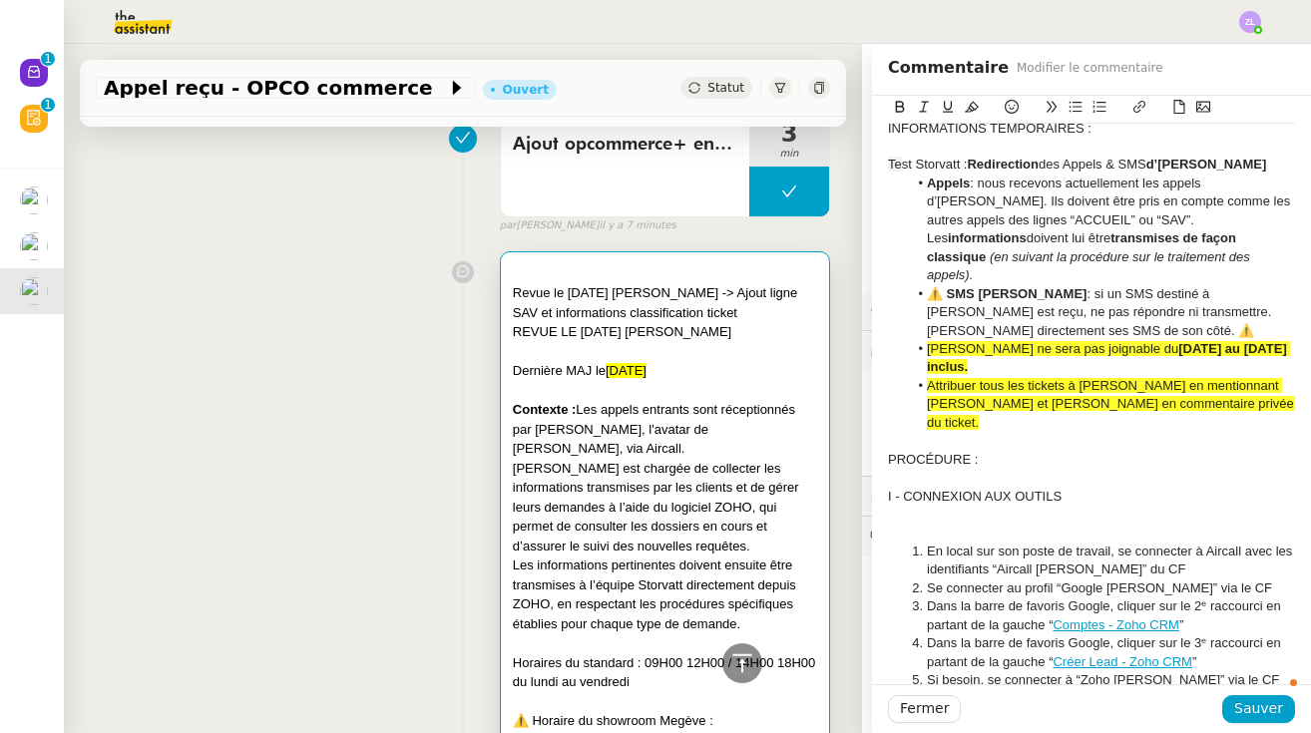
click at [978, 108] on icon at bounding box center [972, 107] width 14 height 11
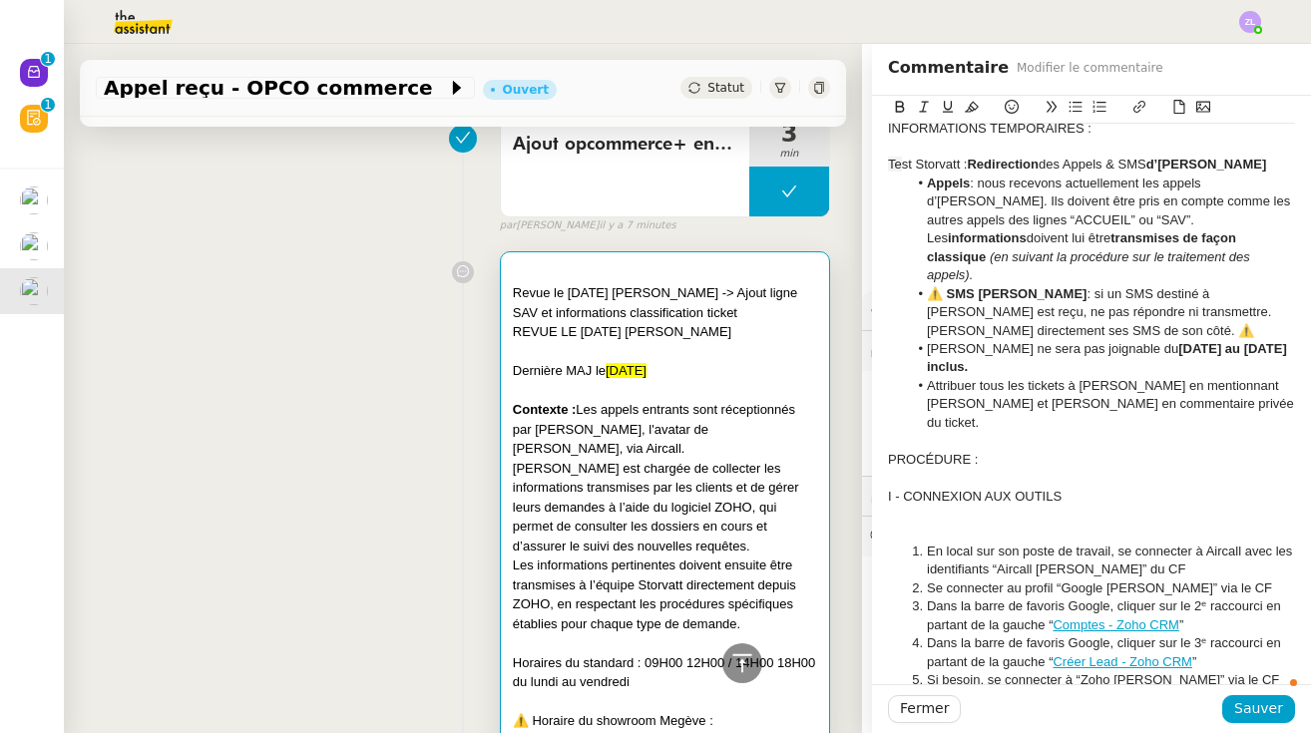
click at [1049, 524] on div at bounding box center [1091, 533] width 407 height 18
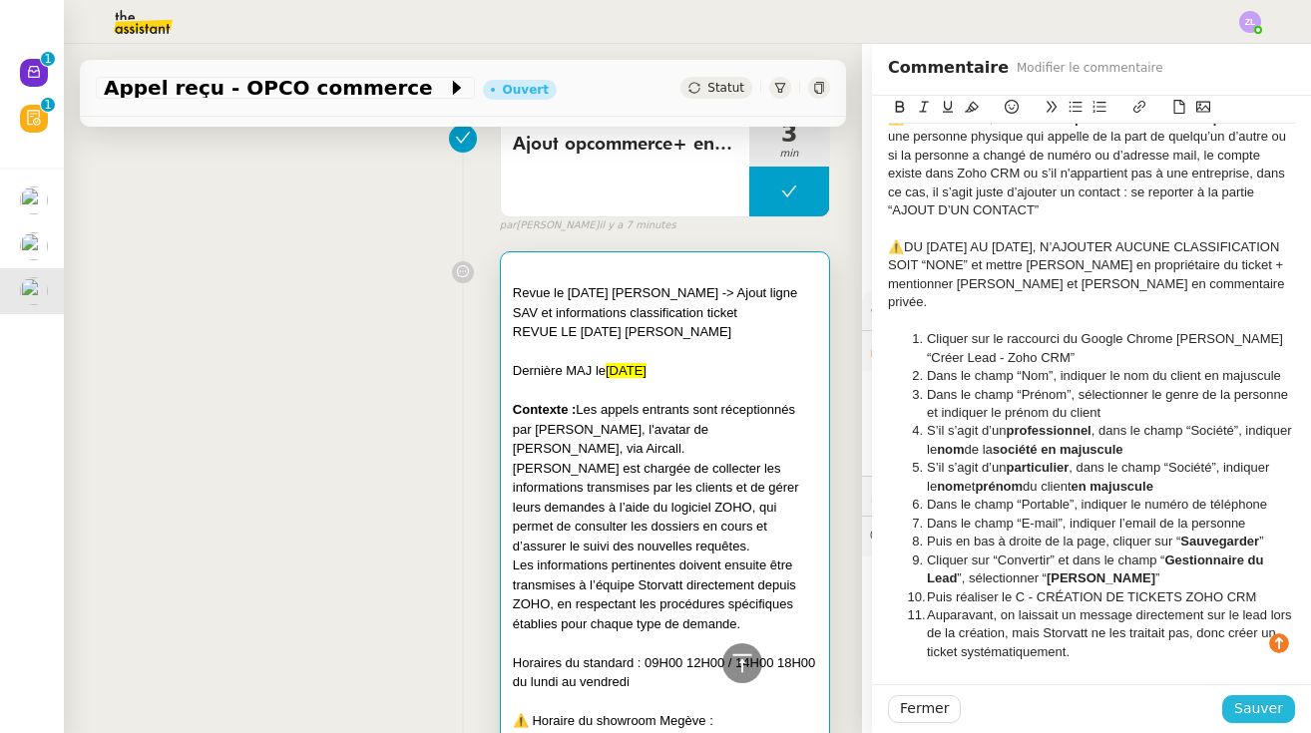
scroll to position [7927, 0]
click at [1278, 715] on span "Sauver" at bounding box center [1258, 708] width 49 height 23
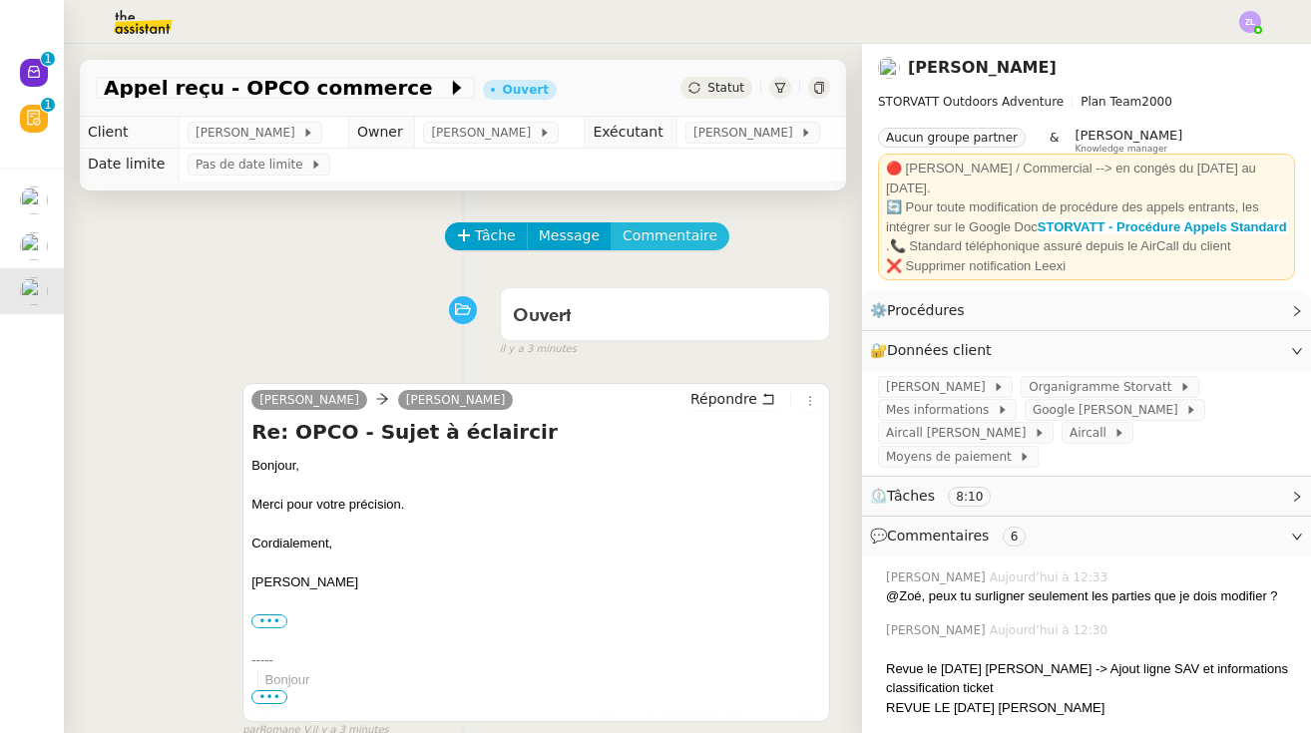
click at [657, 247] on span "Commentaire" at bounding box center [670, 235] width 95 height 23
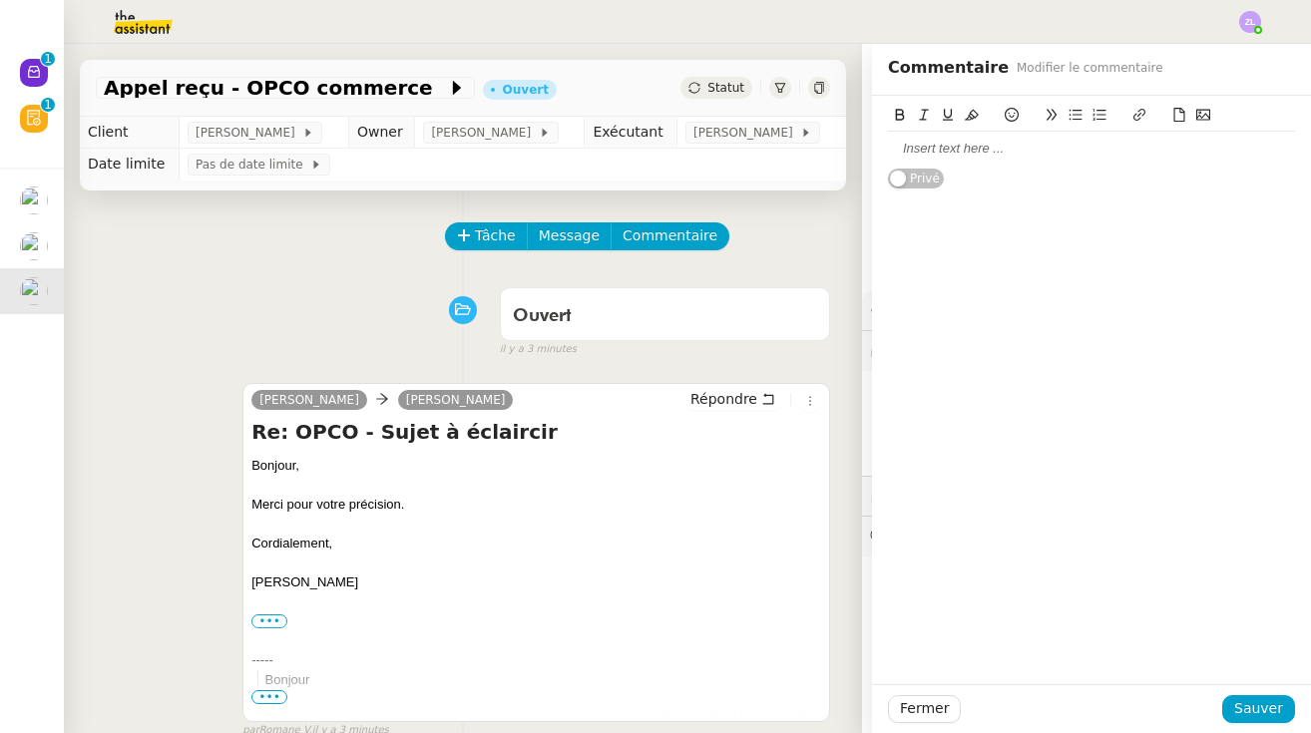
click at [925, 156] on div at bounding box center [1091, 149] width 407 height 18
click at [1266, 696] on button "Sauver" at bounding box center [1258, 709] width 73 height 28
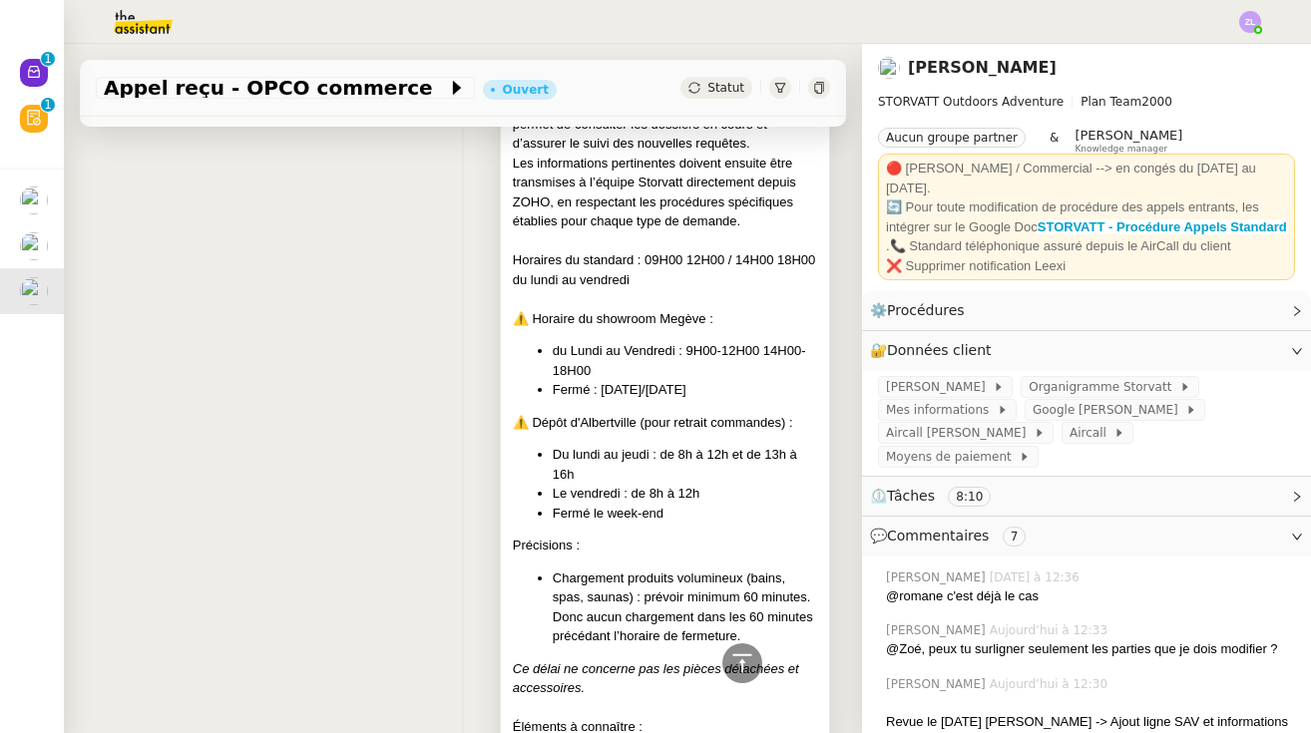
click at [535, 569] on ul "Chargement produits volumineux (bains, spas, saunas) : prévoir minimum 60 minut…" at bounding box center [665, 608] width 304 height 78
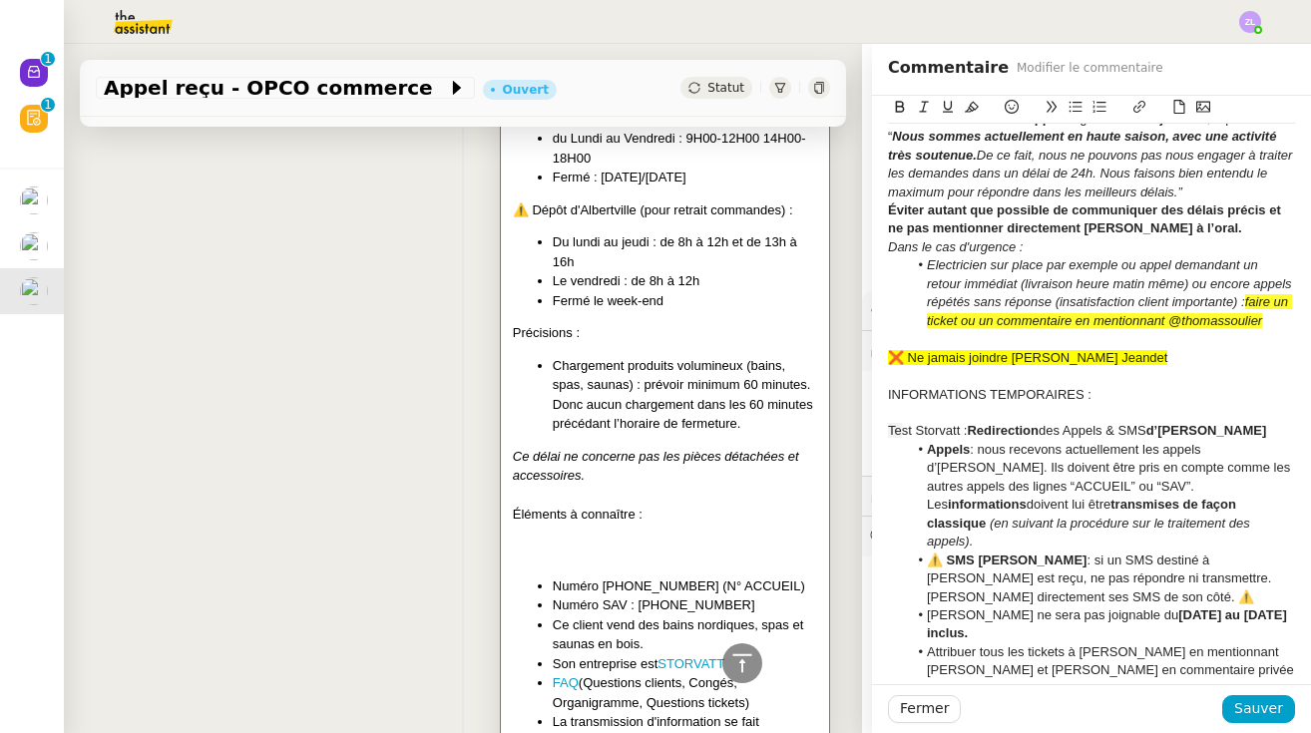
scroll to position [861, 0]
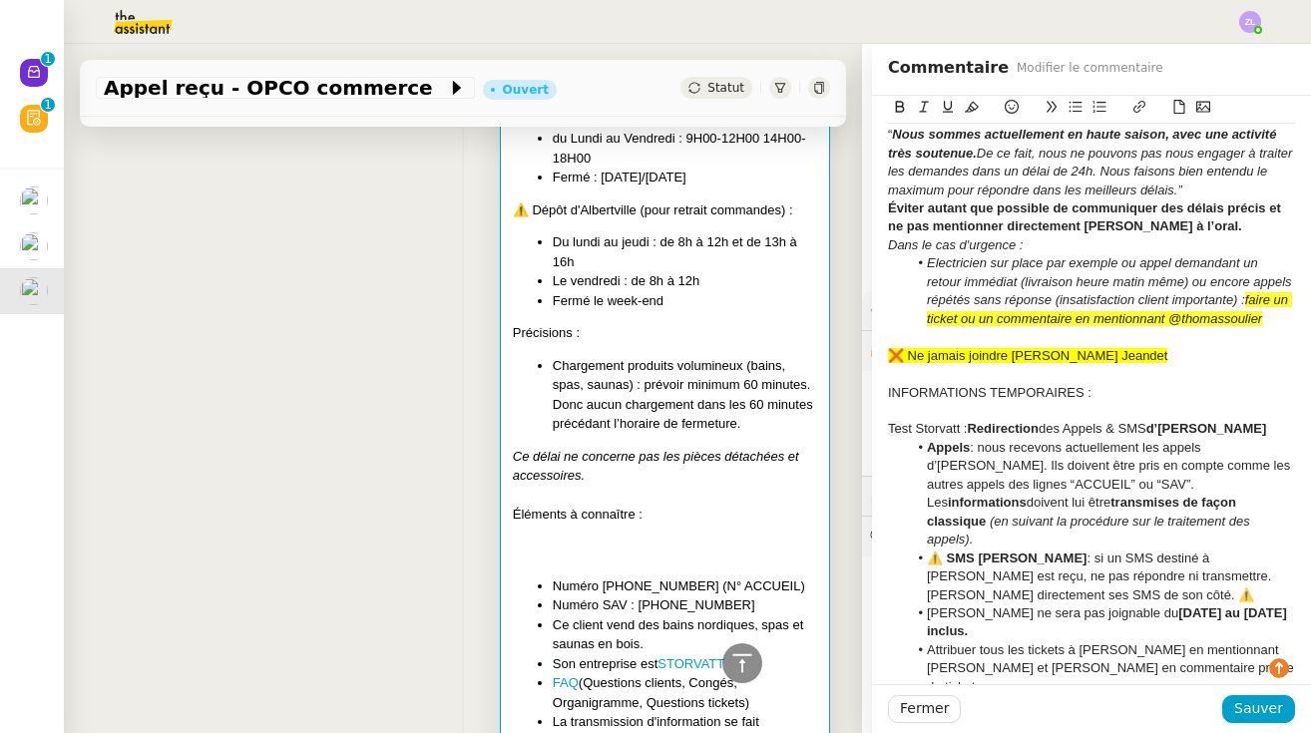
drag, startPoint x: 1158, startPoint y: 346, endPoint x: 1248, endPoint y: 279, distance: 111.9
click at [974, 98] on button at bounding box center [972, 107] width 24 height 23
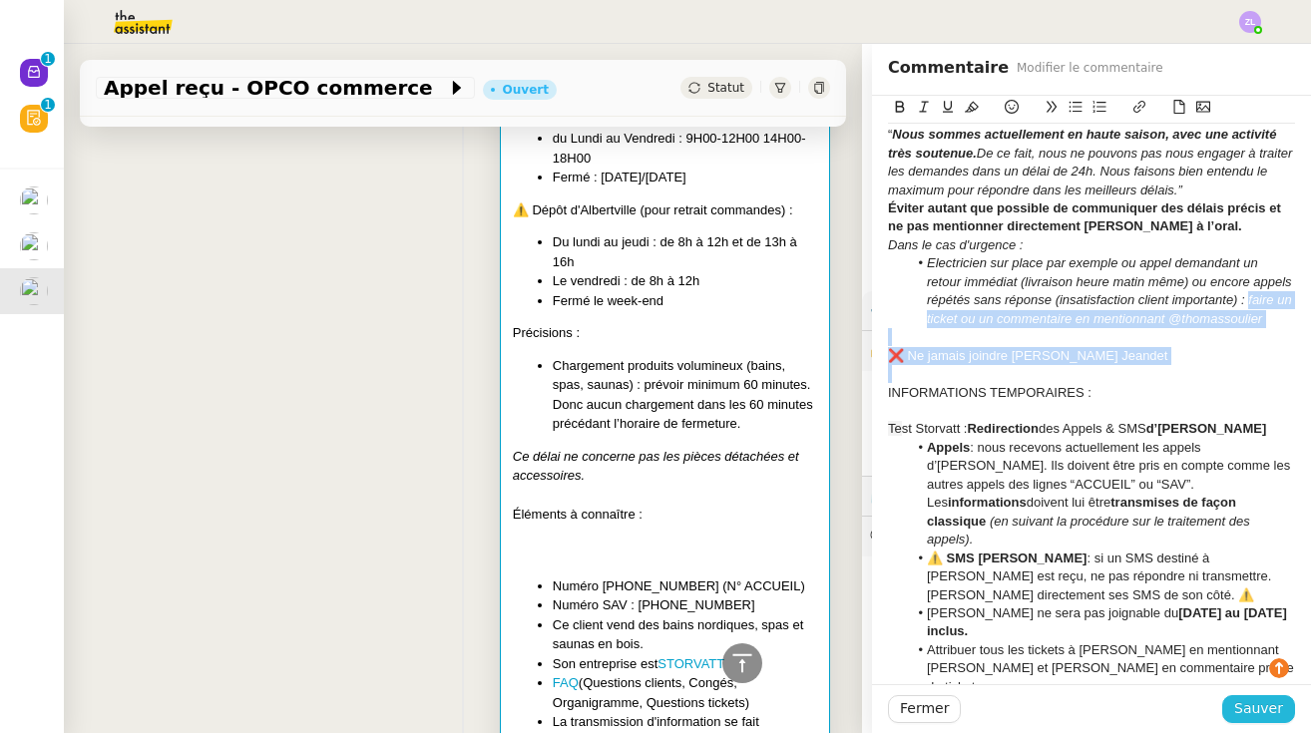
click at [1262, 720] on span "Sauver" at bounding box center [1258, 708] width 49 height 23
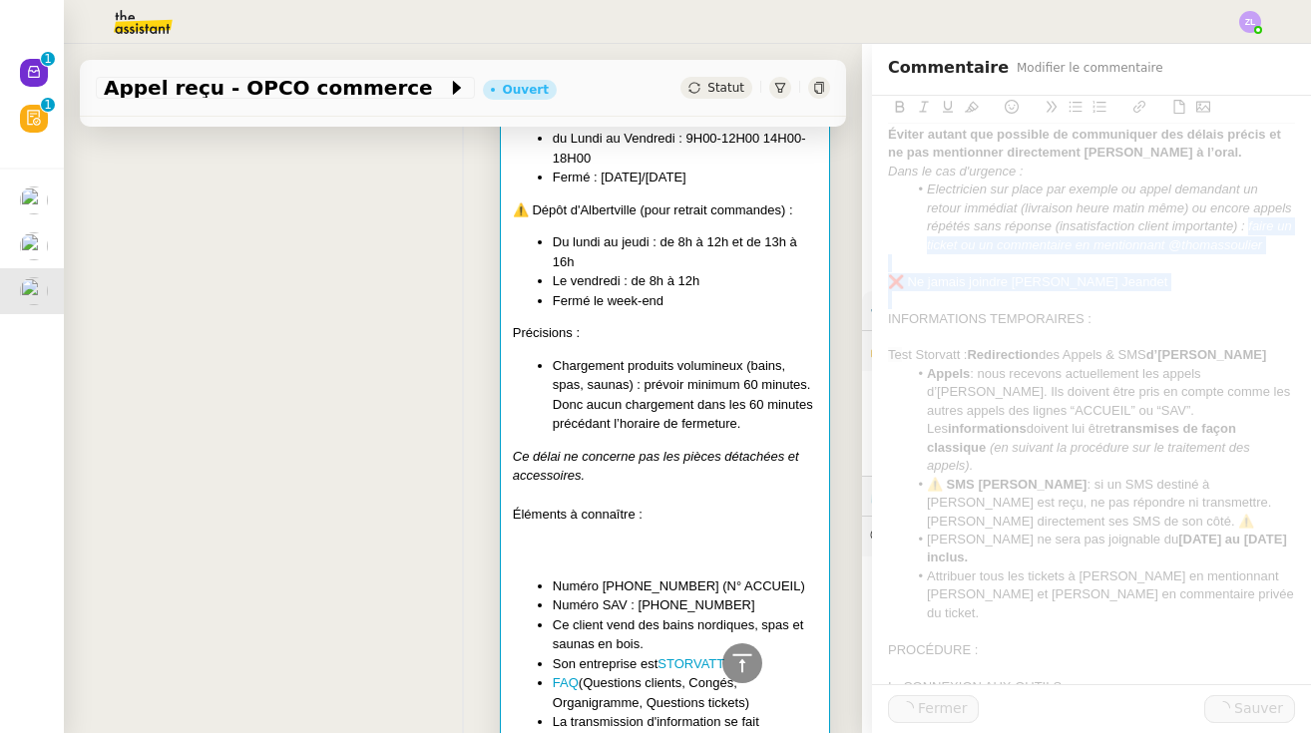
scroll to position [946, 0]
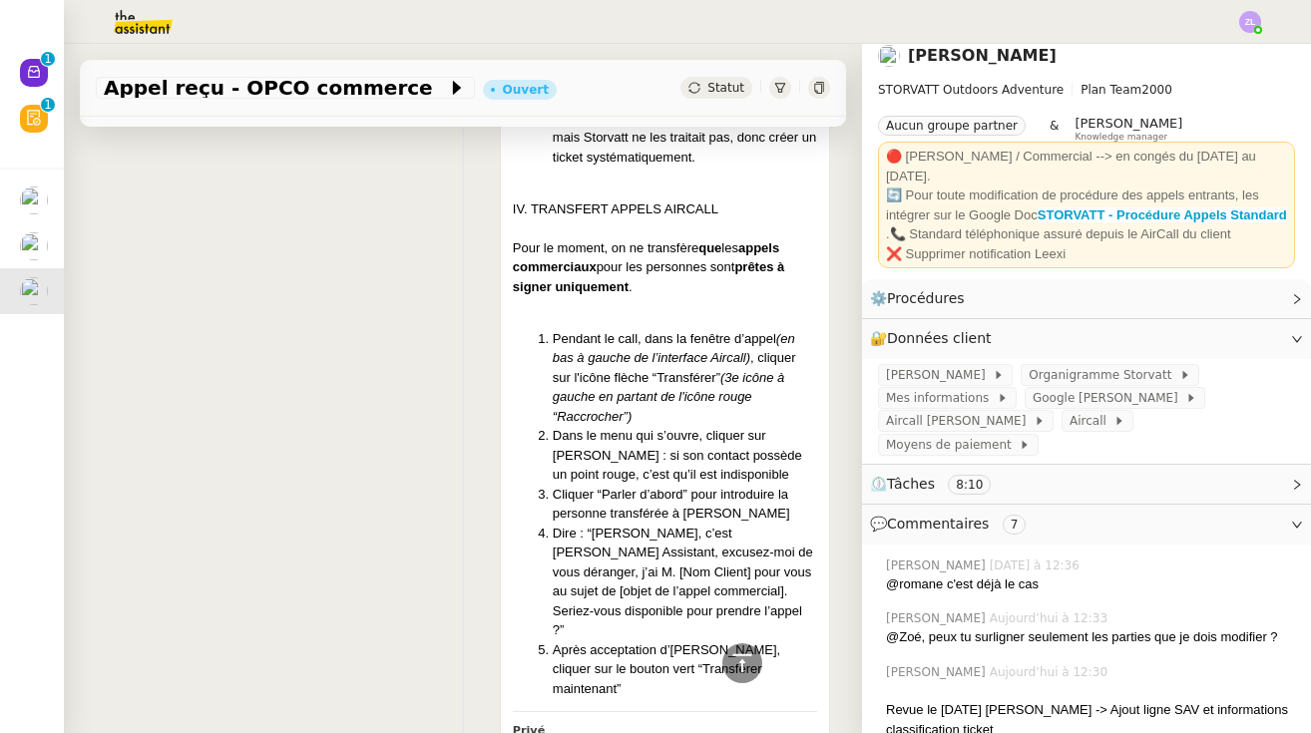
scroll to position [13147, 0]
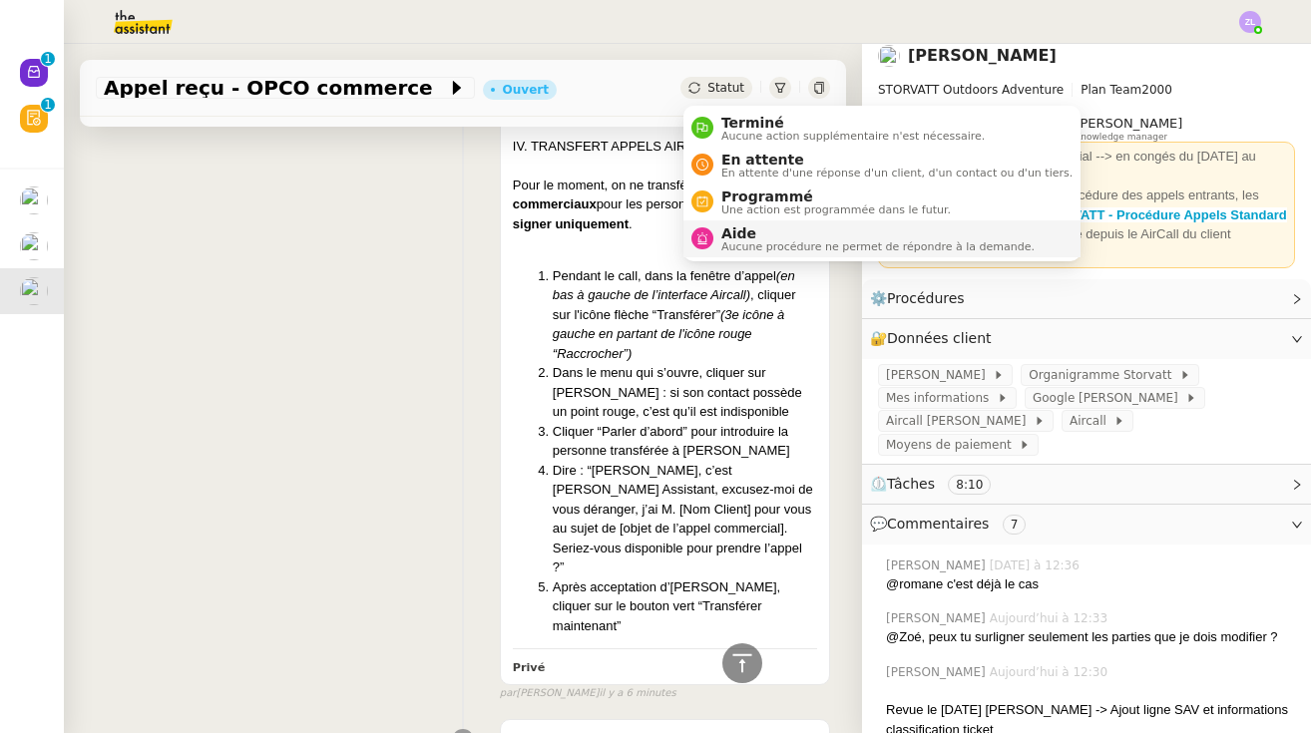
click at [738, 241] on span "Aucune procédure ne permet de répondre à la demande." at bounding box center [877, 246] width 313 height 11
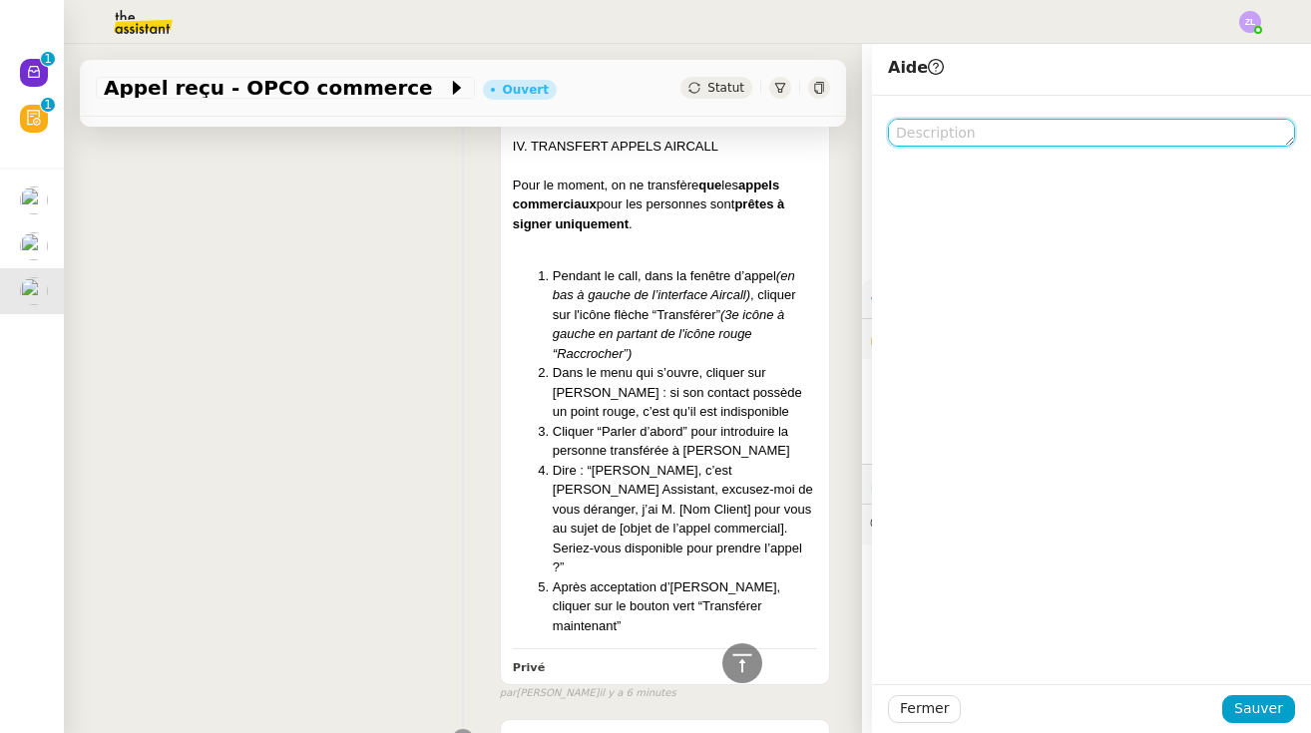
click at [1033, 124] on textarea at bounding box center [1091, 133] width 407 height 28
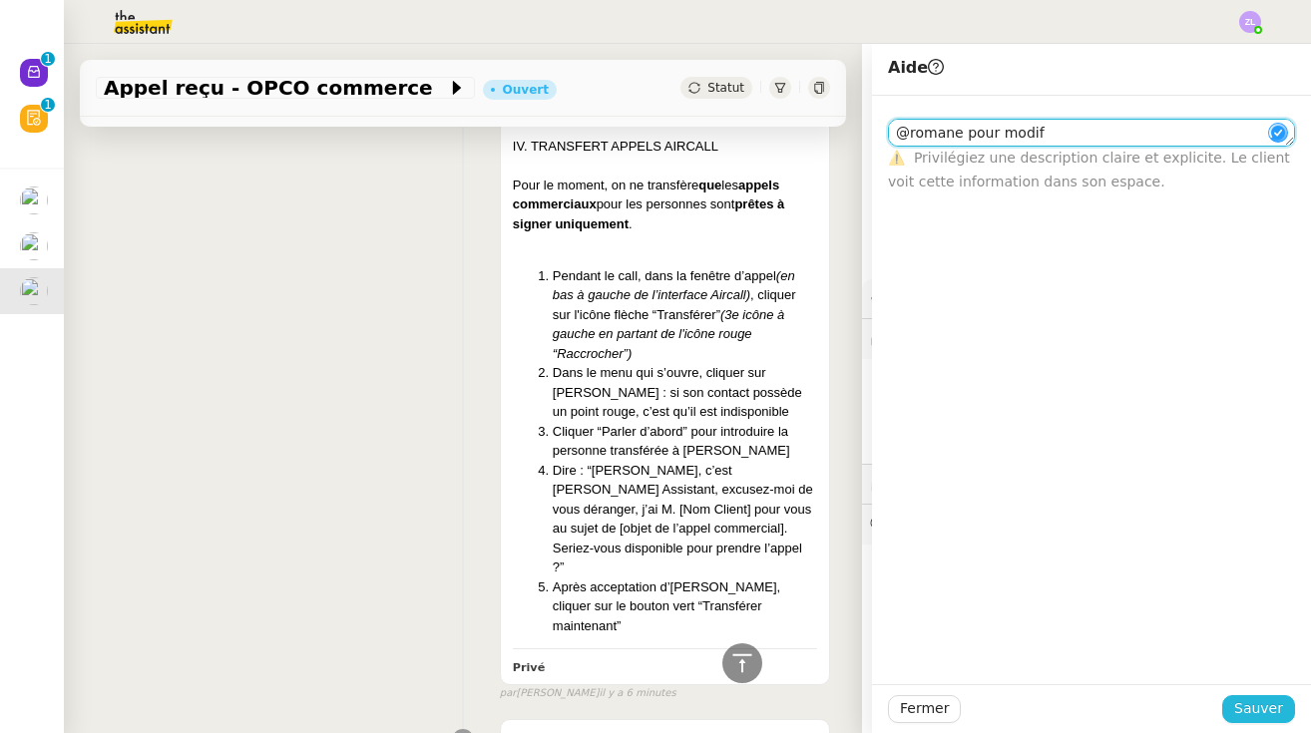
type textarea "@romane pour modif"
click at [1259, 703] on span "Sauver" at bounding box center [1258, 708] width 49 height 23
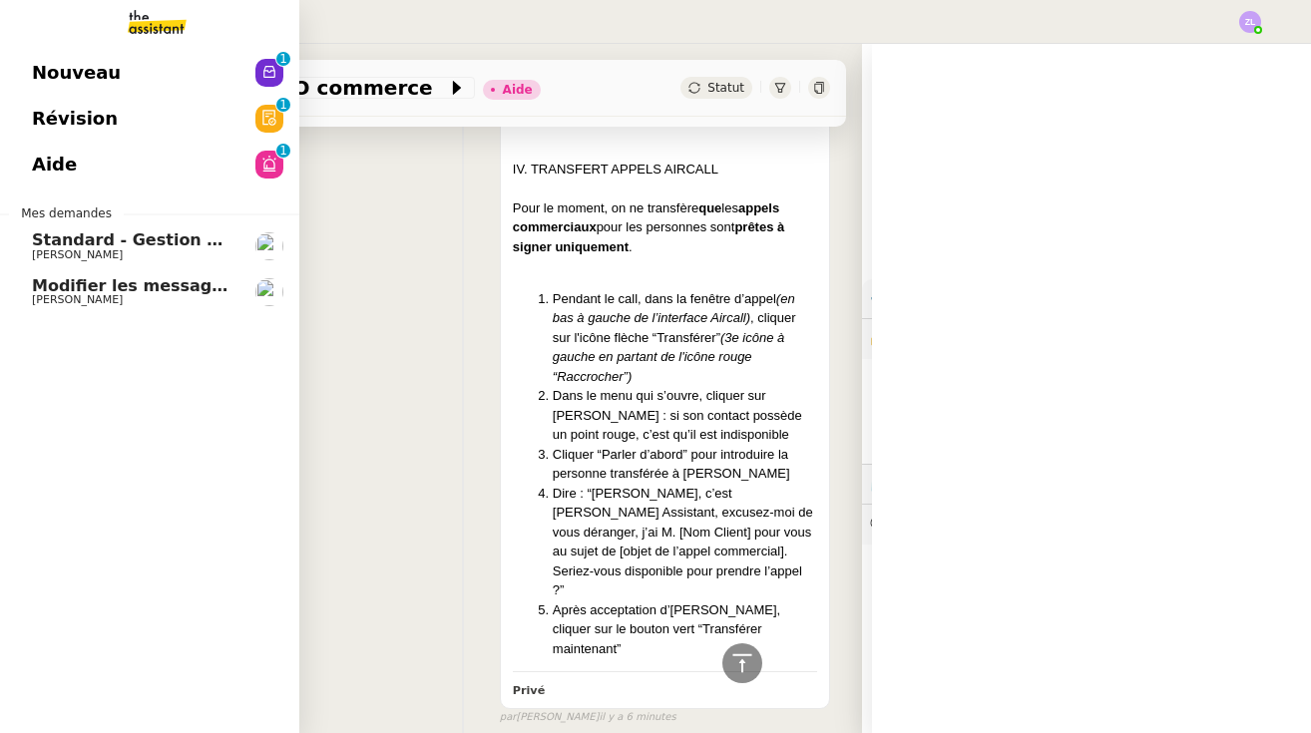
click at [23, 83] on link "Nouveau 0 1 2 3 4 5 6 7 8 9" at bounding box center [149, 73] width 299 height 46
click at [66, 70] on span "Nouveau" at bounding box center [76, 73] width 89 height 30
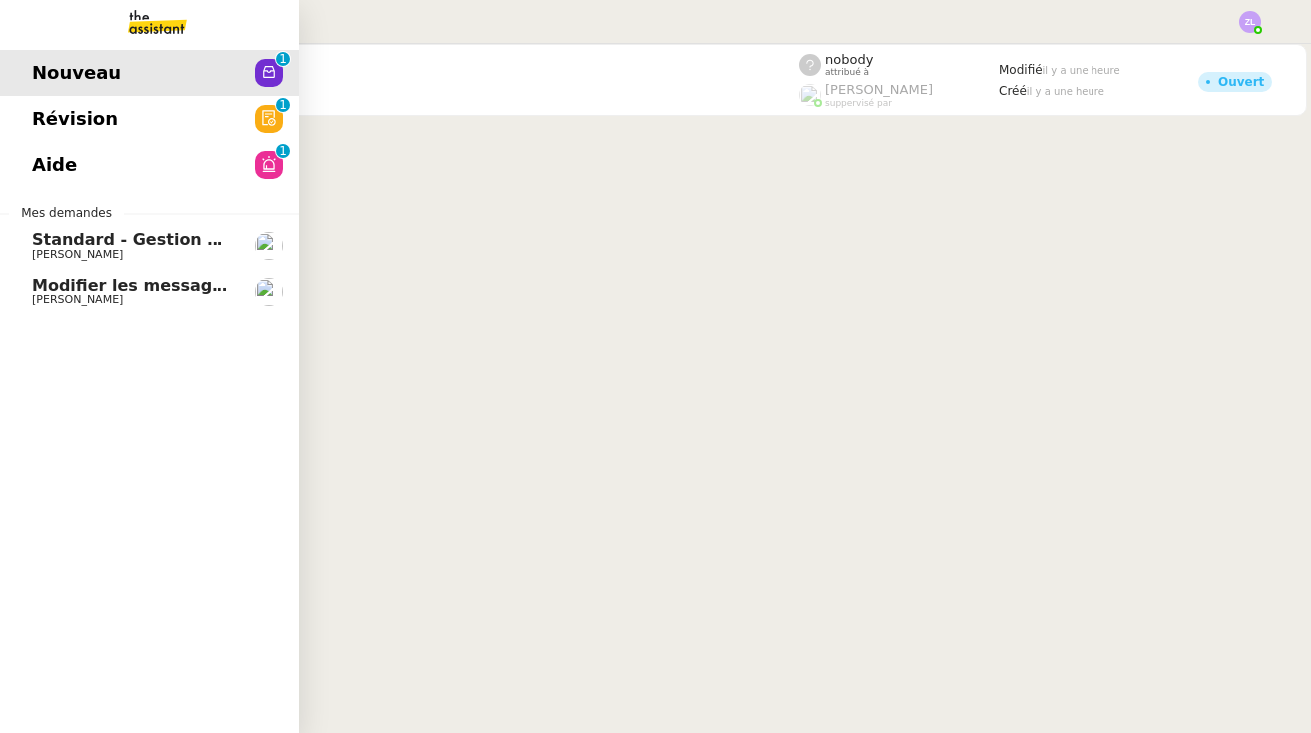
click at [41, 292] on span "Modifier les messages de répondeurs" at bounding box center [200, 285] width 337 height 19
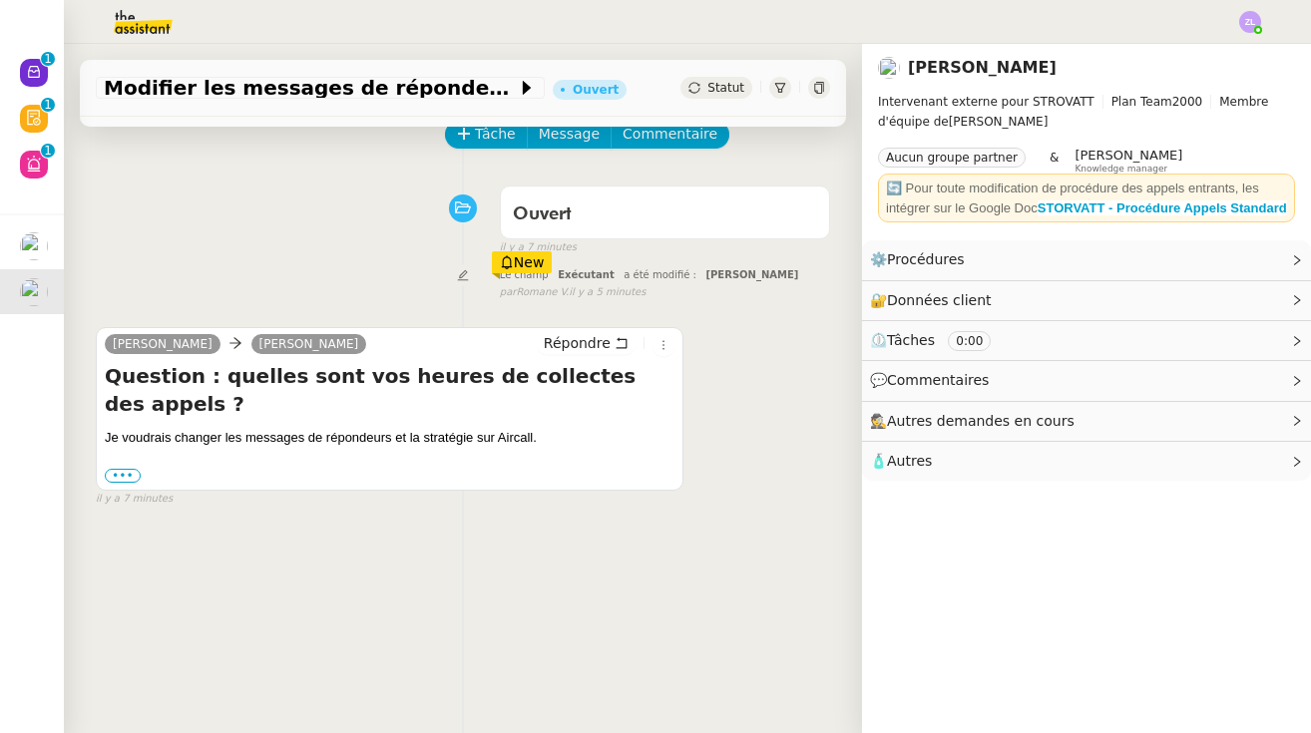
scroll to position [101, 0]
click at [112, 470] on label "•••" at bounding box center [123, 477] width 36 height 14
click at [0, 0] on input "•••" at bounding box center [0, 0] width 0 height 0
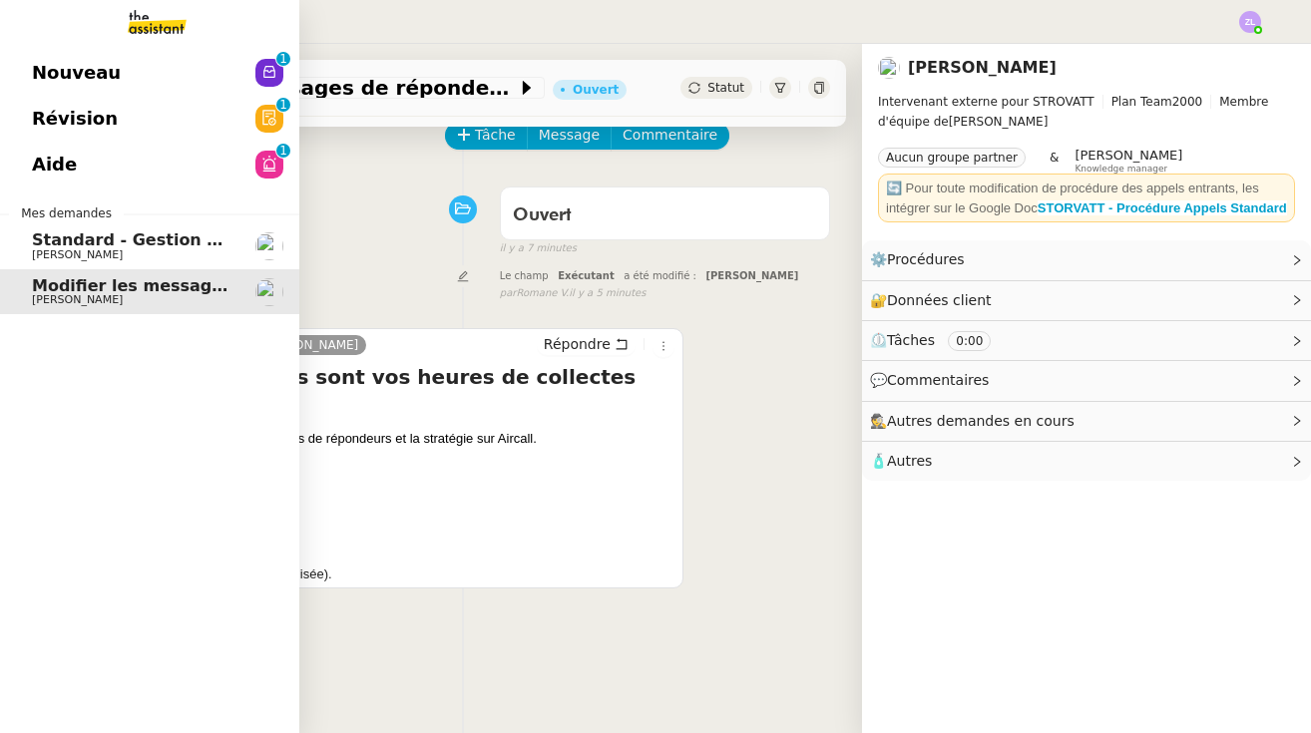
click at [98, 64] on span "Nouveau" at bounding box center [76, 73] width 89 height 30
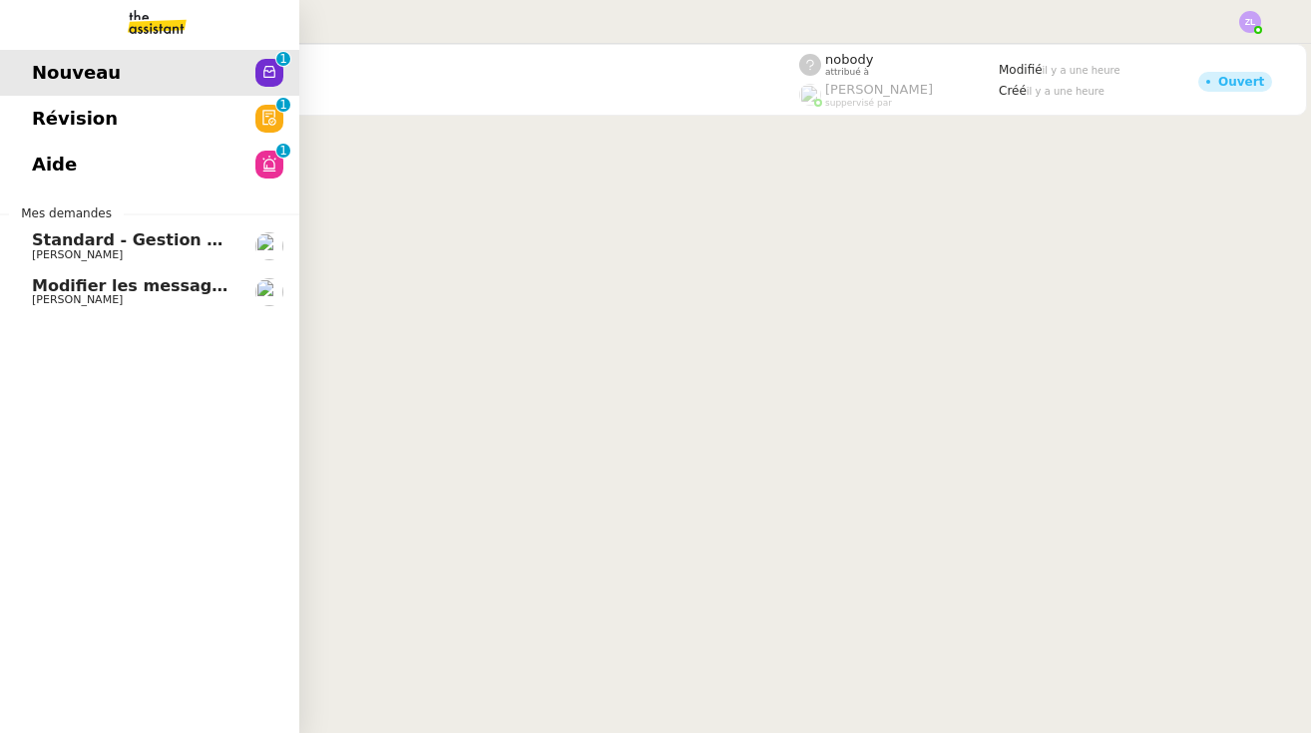
click at [97, 298] on span "[PERSON_NAME]" at bounding box center [77, 299] width 91 height 13
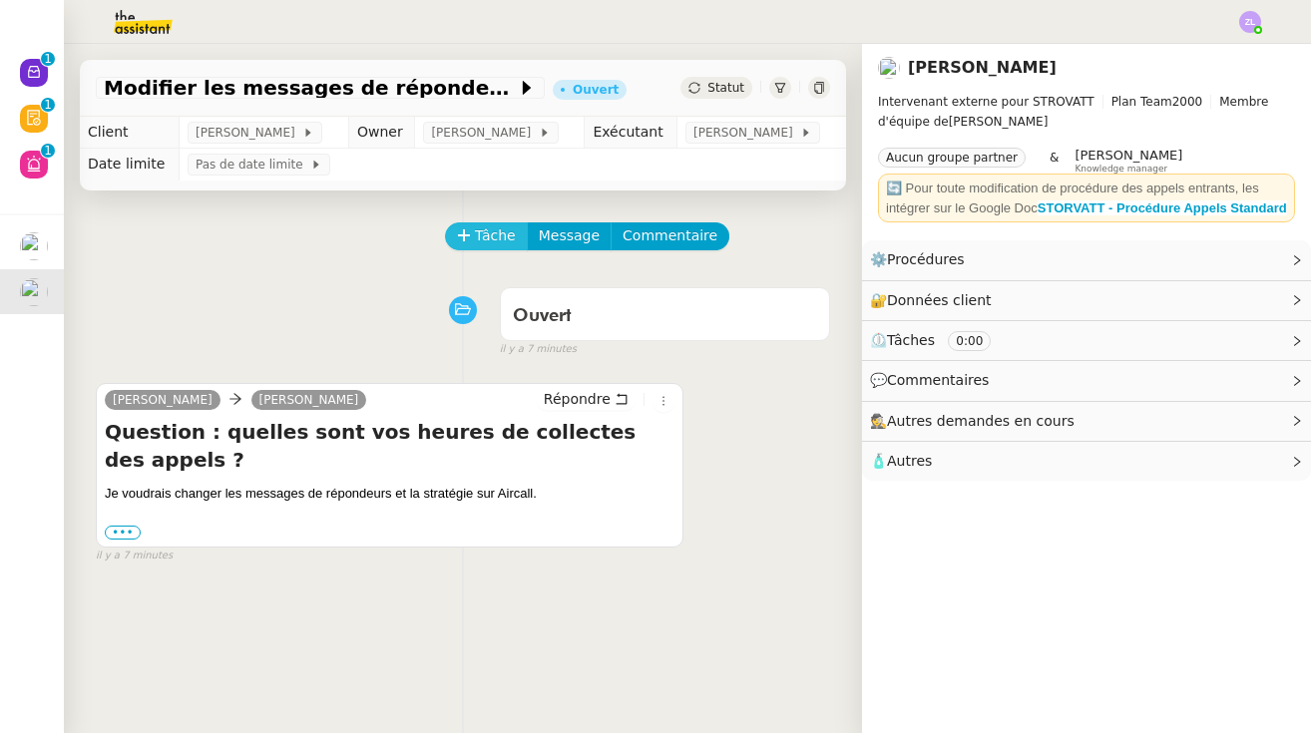
click at [495, 232] on span "Tâche" at bounding box center [495, 235] width 41 height 23
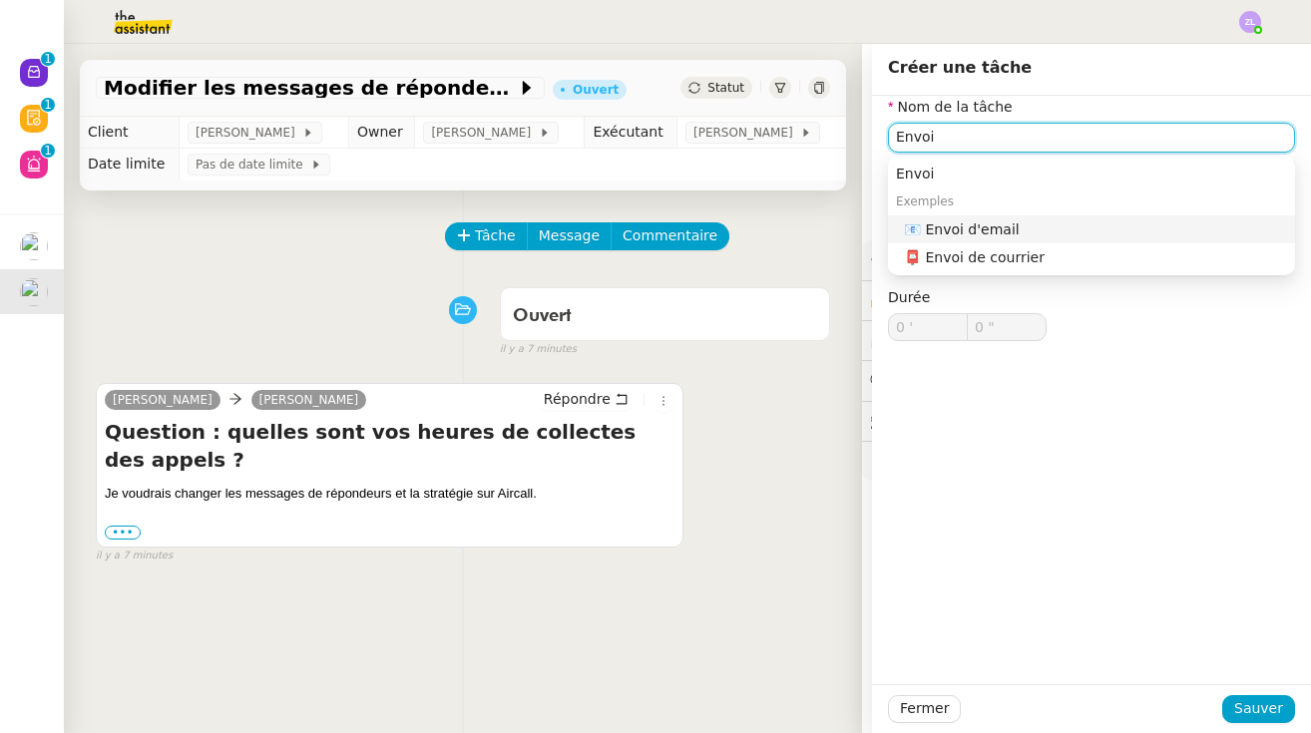
click at [1031, 217] on nz-auto-option "📧 Envoi d'email" at bounding box center [1091, 230] width 407 height 28
type input "Envoi d'email"
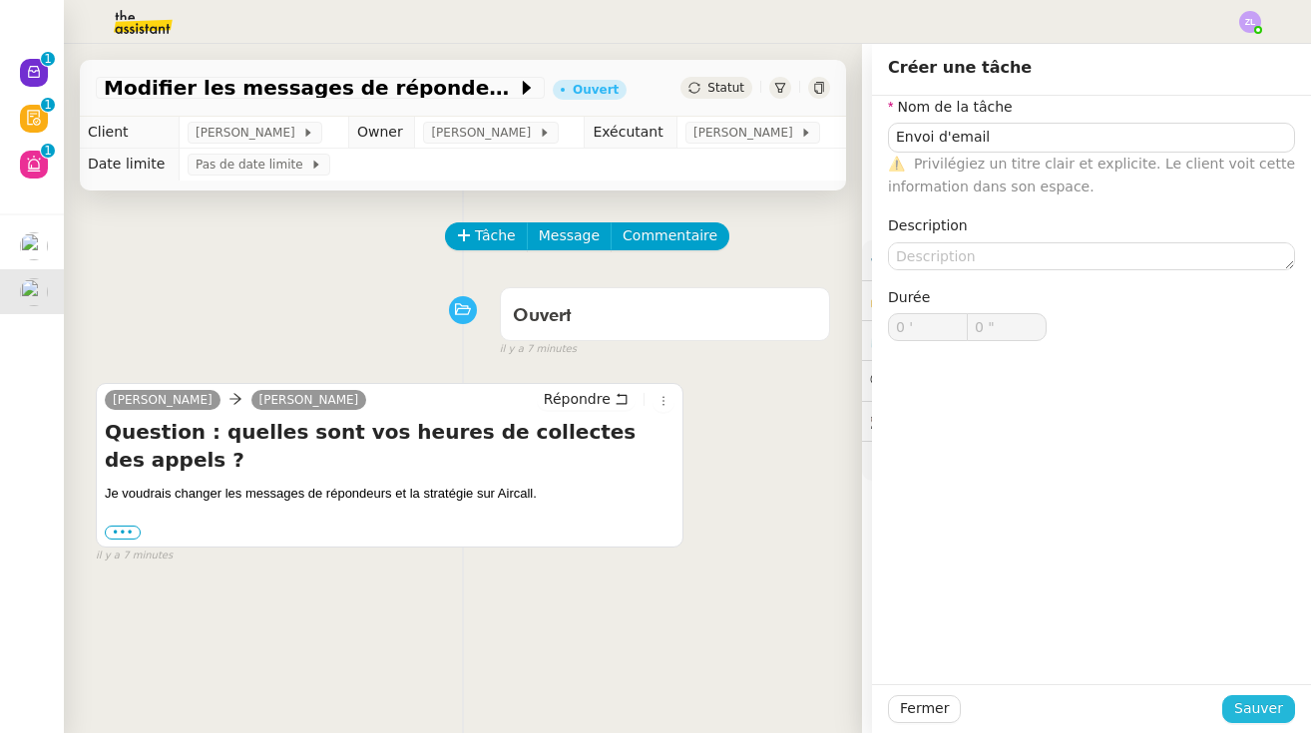
click at [1256, 702] on span "Sauver" at bounding box center [1258, 708] width 49 height 23
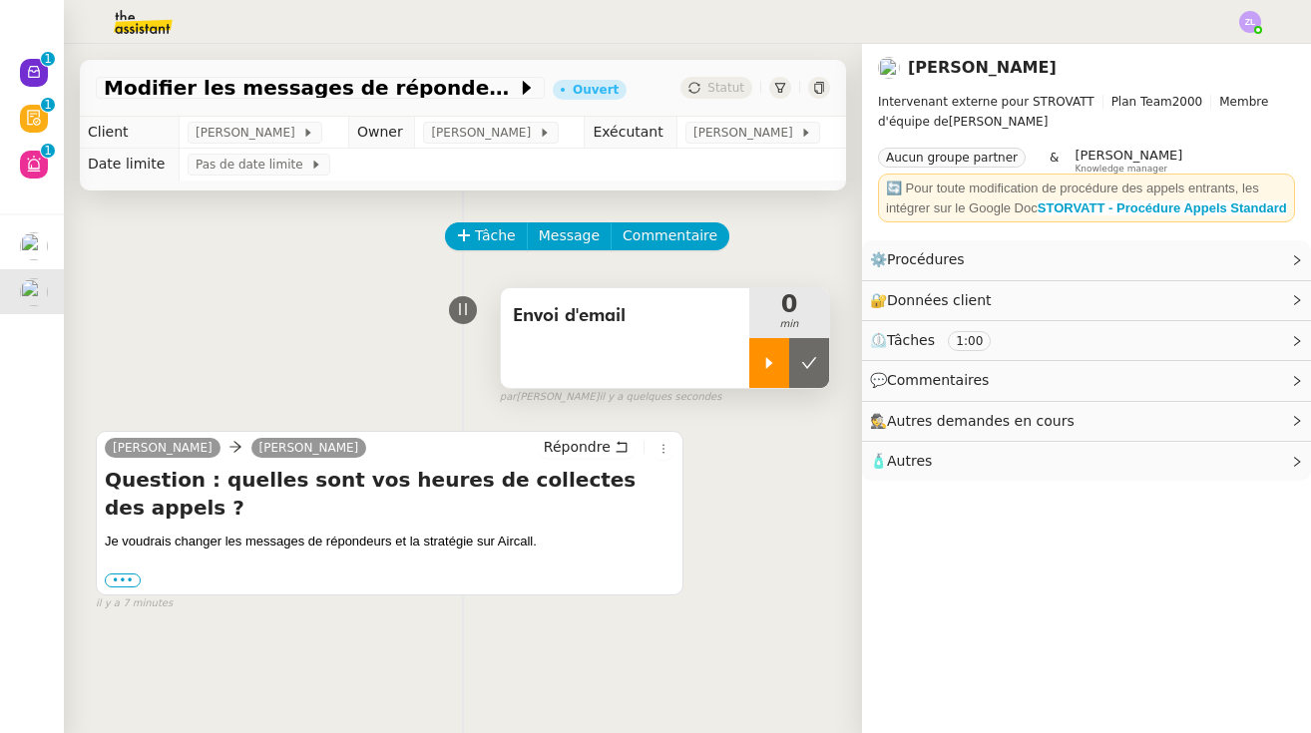
click at [769, 371] on icon at bounding box center [769, 363] width 16 height 16
click at [589, 441] on span "Répondre" at bounding box center [577, 447] width 67 height 20
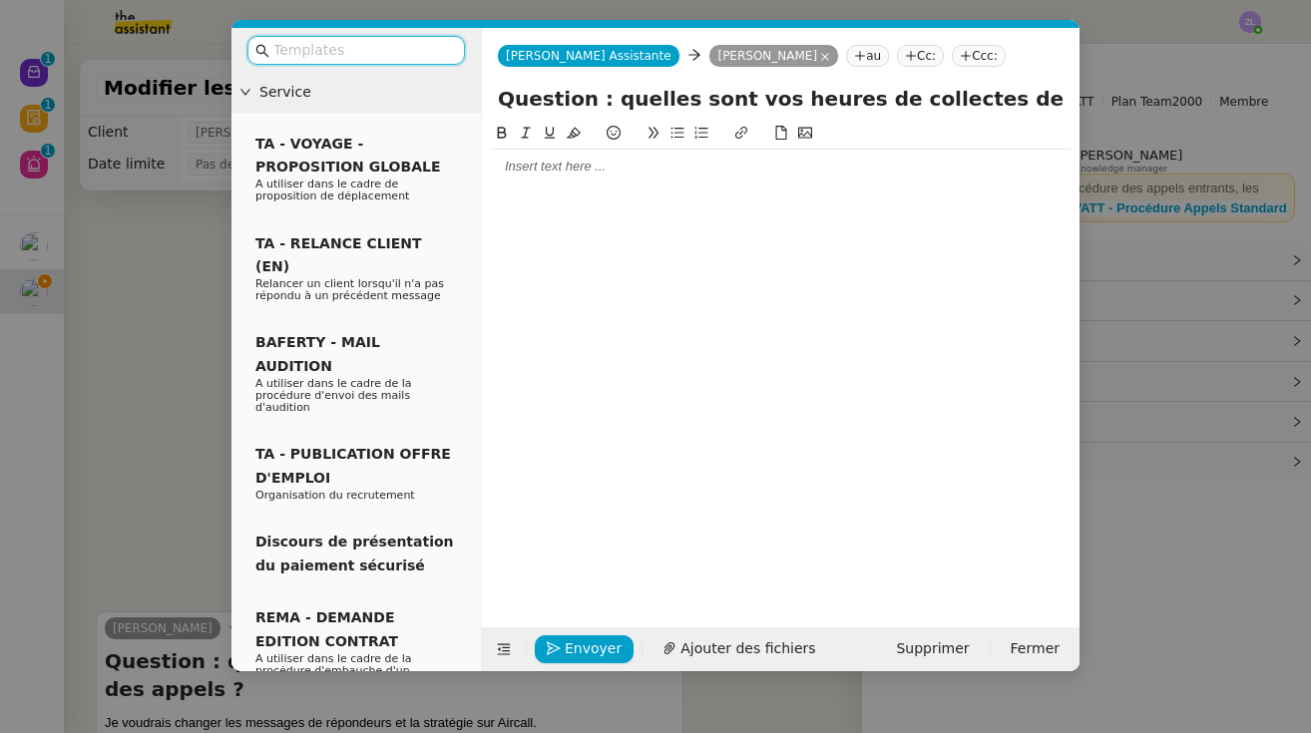
click at [204, 464] on nz-modal-container "Service TA - VOYAGE - PROPOSITION GLOBALE A utiliser dans le cadre de propositi…" at bounding box center [655, 366] width 1311 height 733
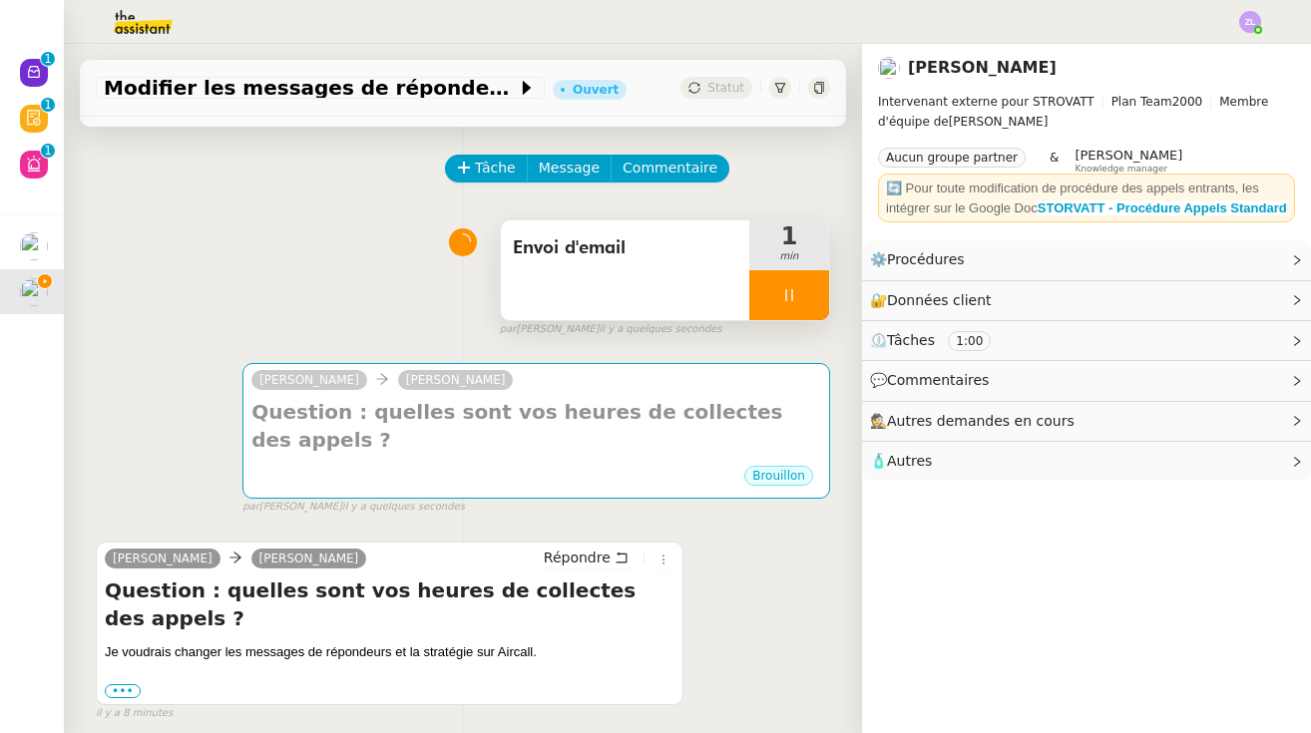
scroll to position [65, 0]
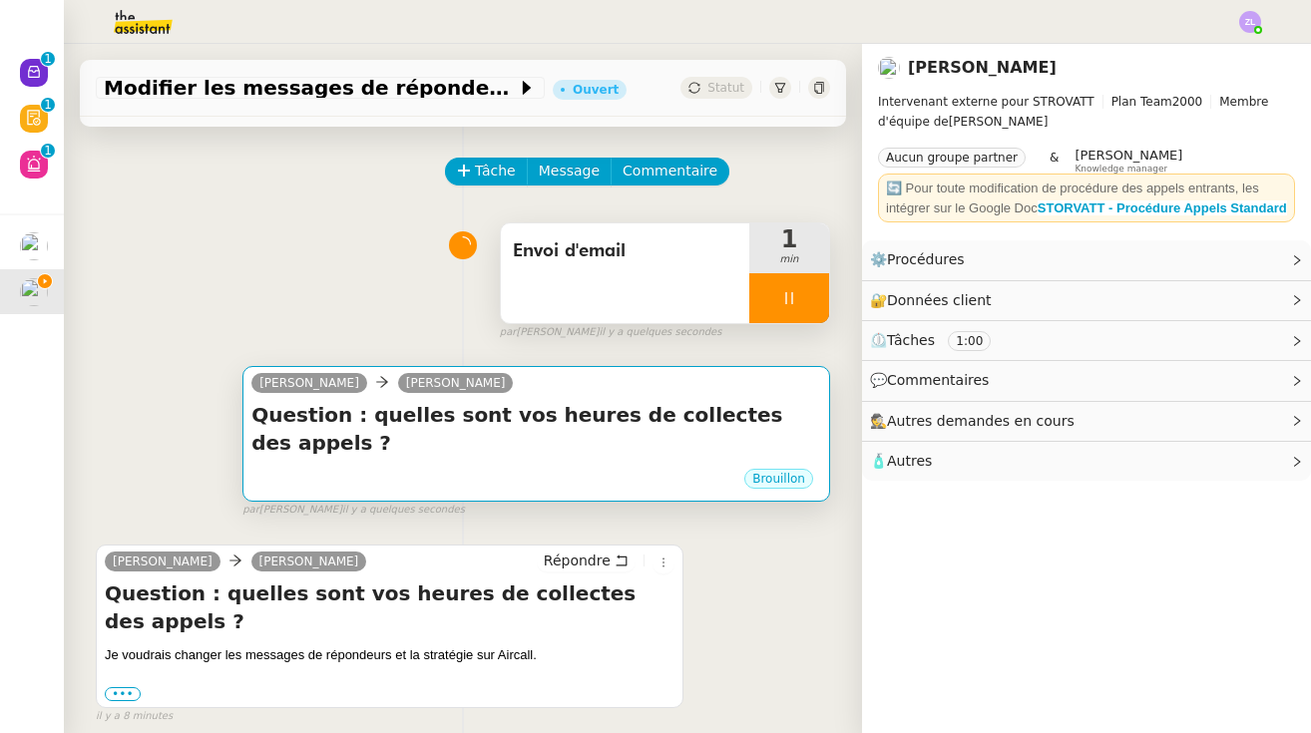
click at [378, 402] on h4 "Question : quelles sont vos heures de collectes des appels ?" at bounding box center [536, 429] width 570 height 56
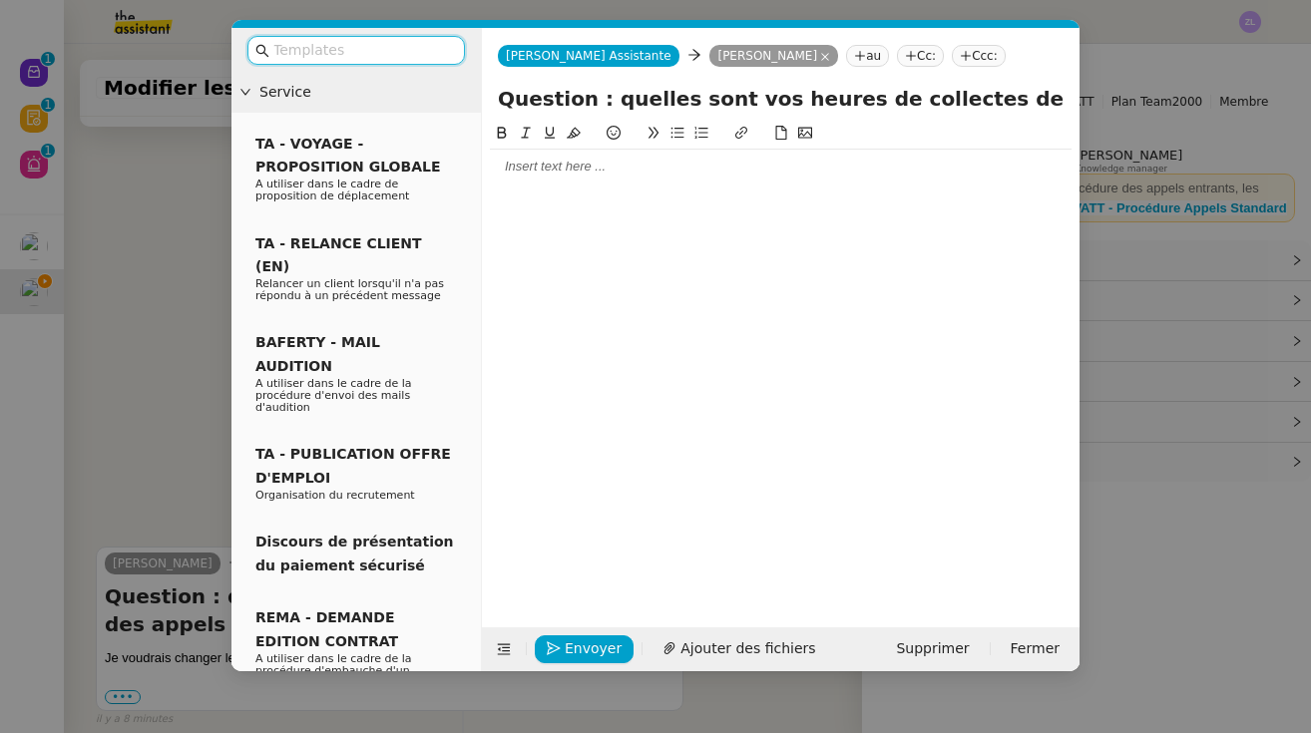
click at [1108, 499] on nz-modal-container "Service TA - VOYAGE - PROPOSITION GLOBALE A utiliser dans le cadre de propositi…" at bounding box center [655, 366] width 1311 height 733
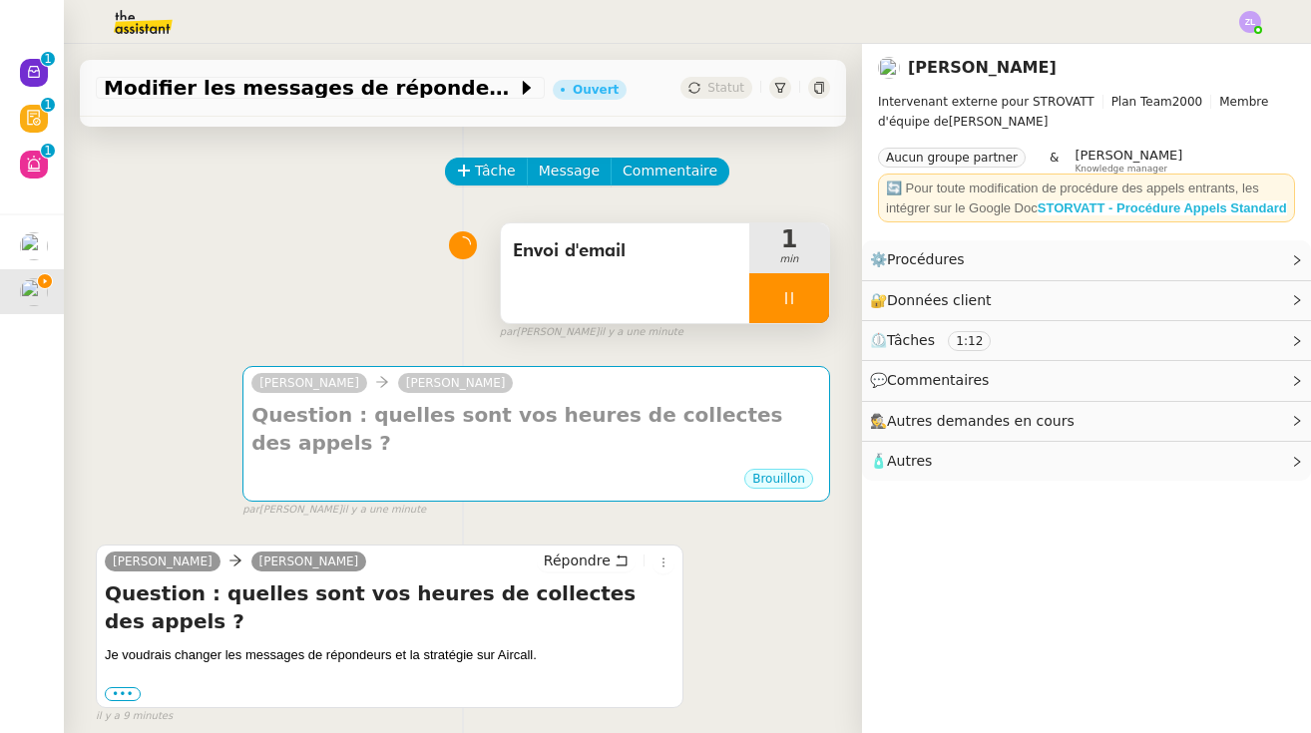
click at [1083, 206] on strong "STORVATT - Procédure Appels Standard" at bounding box center [1162, 208] width 249 height 15
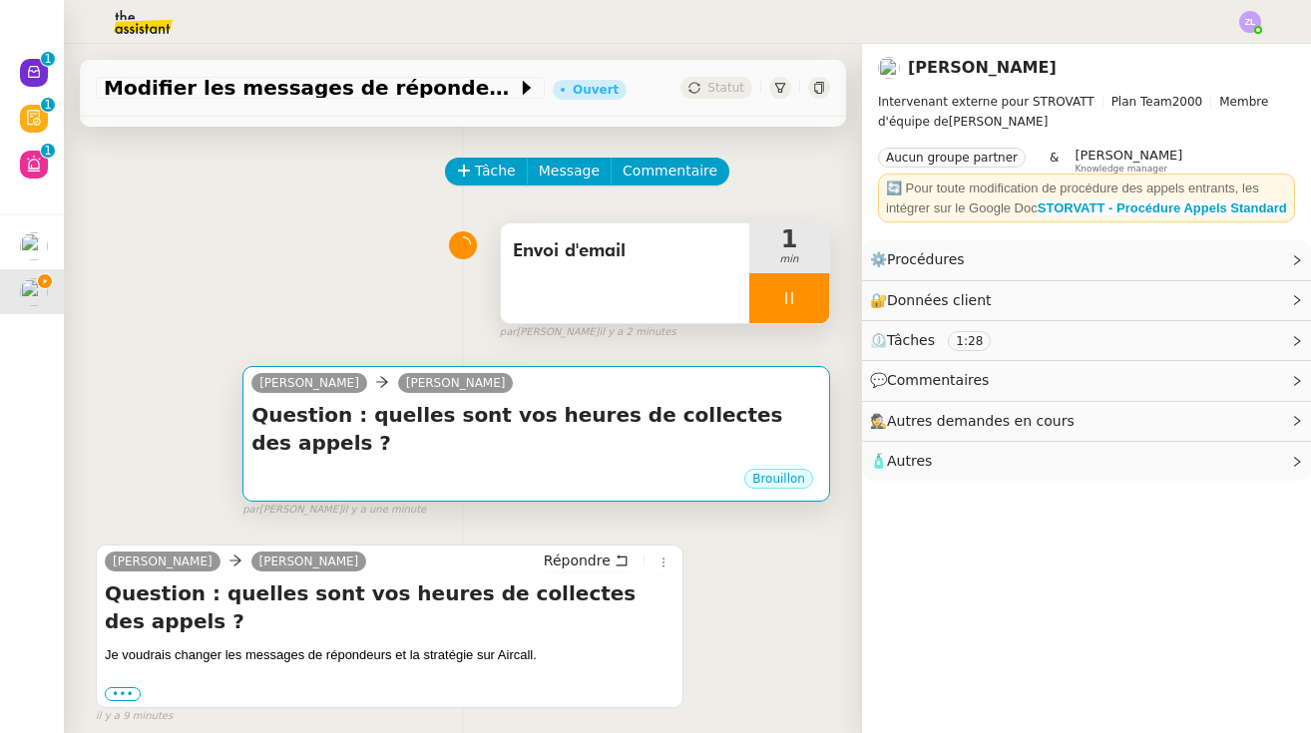
click at [453, 467] on div "Brouillon" at bounding box center [536, 482] width 570 height 30
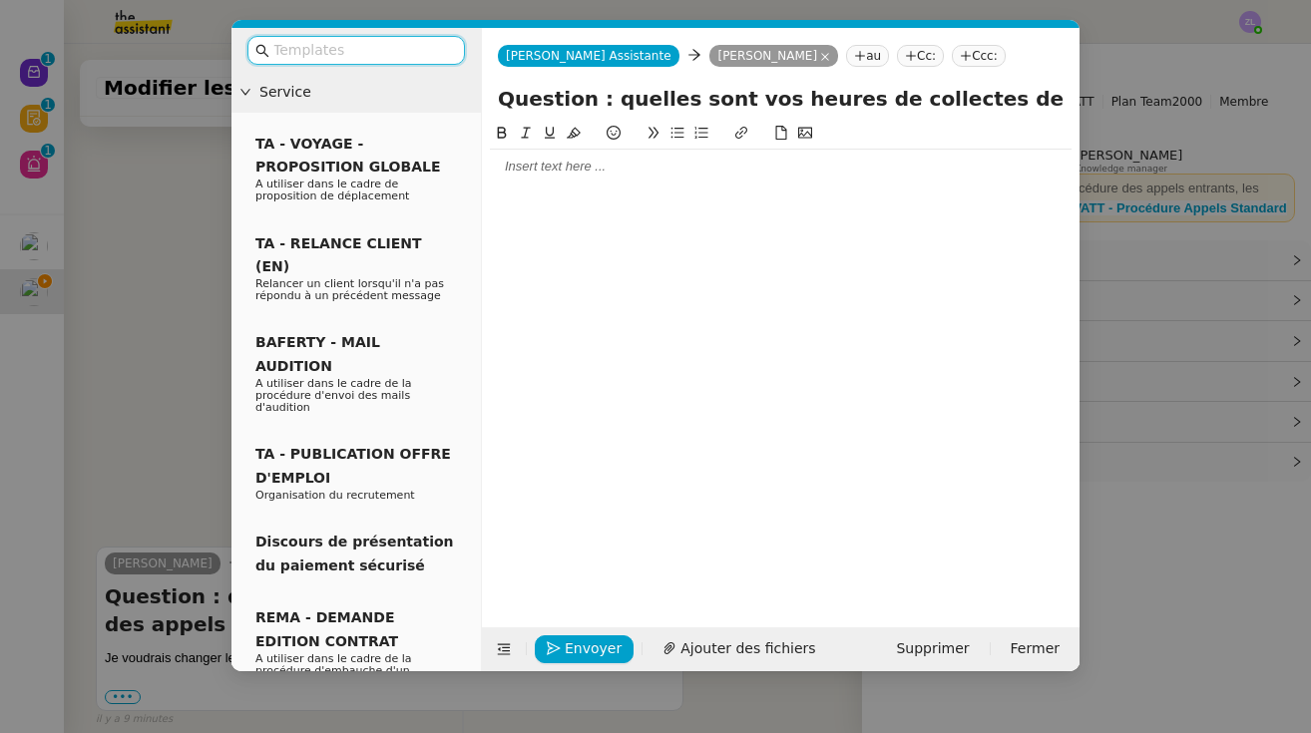
click at [552, 172] on div at bounding box center [781, 167] width 582 height 18
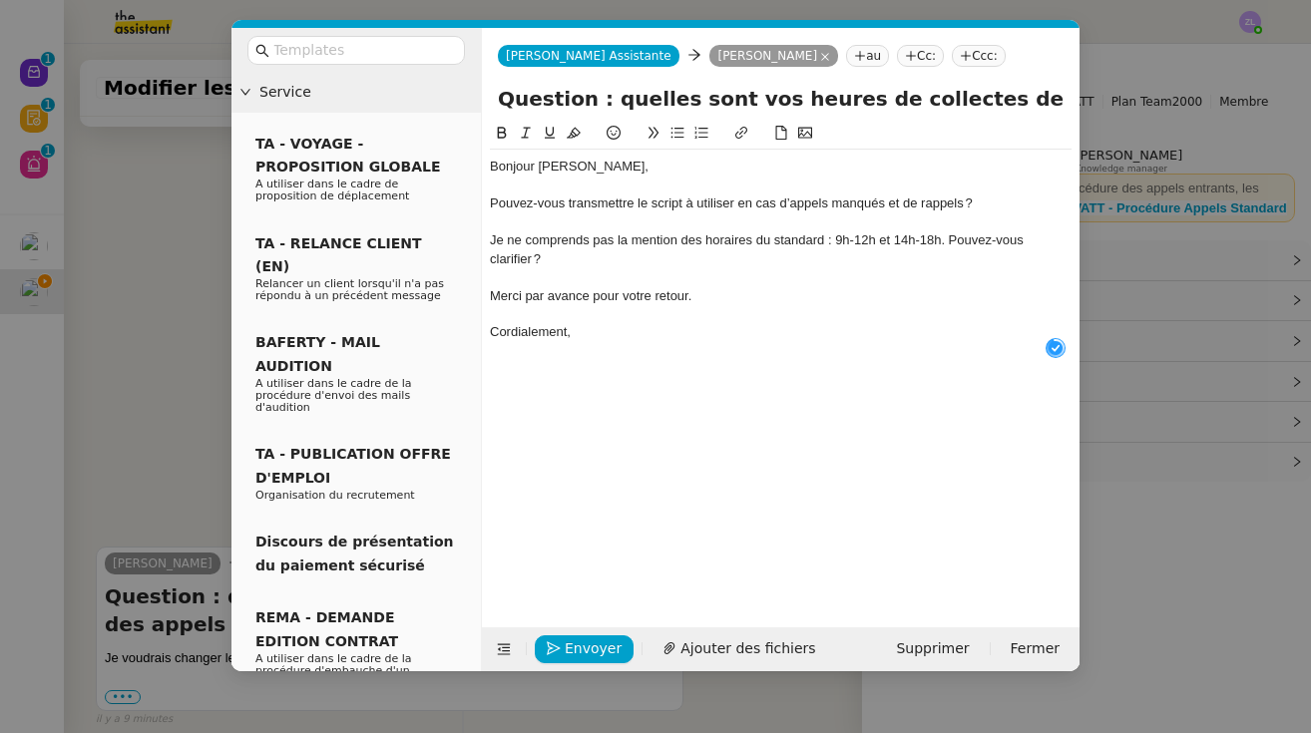
scroll to position [21, 0]
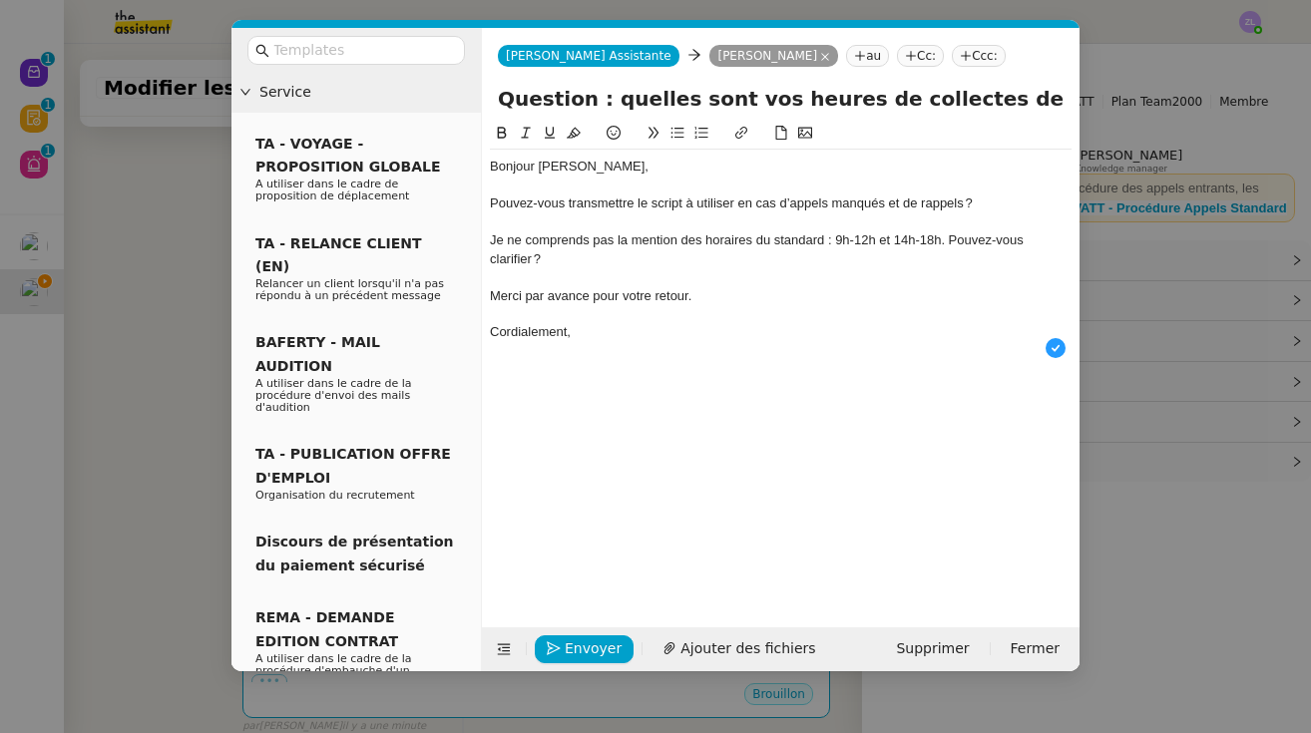
click at [600, 173] on div "Bonjour [PERSON_NAME]," at bounding box center [781, 167] width 582 height 18
click at [493, 204] on div "Pouvez-vous transmettre le script à utiliser en cas d’appels manqués et de rapp…" at bounding box center [781, 204] width 582 height 18
click at [674, 129] on icon at bounding box center [677, 133] width 14 height 14
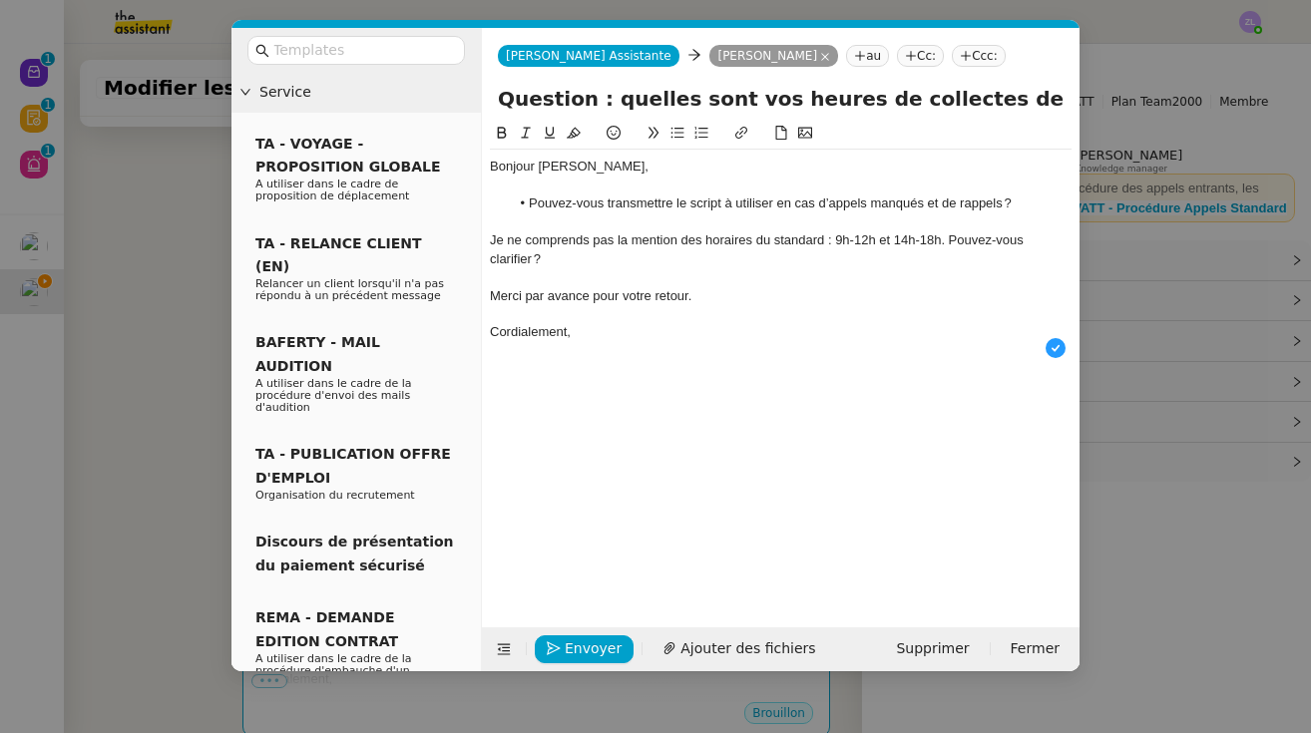
click at [732, 178] on div at bounding box center [781, 186] width 582 height 18
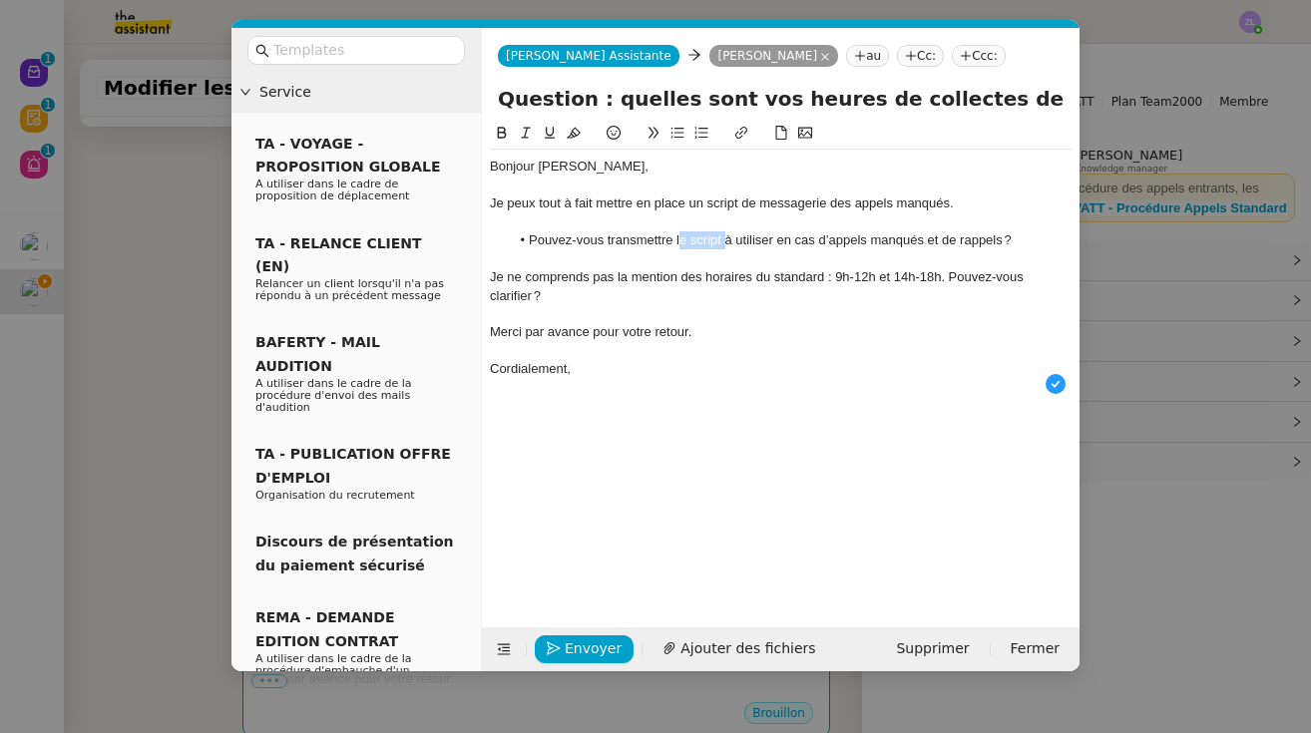
click at [682, 239] on li "Pouvez-vous transmettre le script à utiliser en cas d’appels manqués et de rapp…" at bounding box center [791, 240] width 563 height 18
click at [606, 241] on li "Pouvez-vous transmettre le script à utiliser en cas d’appels manqués et de rapp…" at bounding box center [791, 240] width 563 height 18
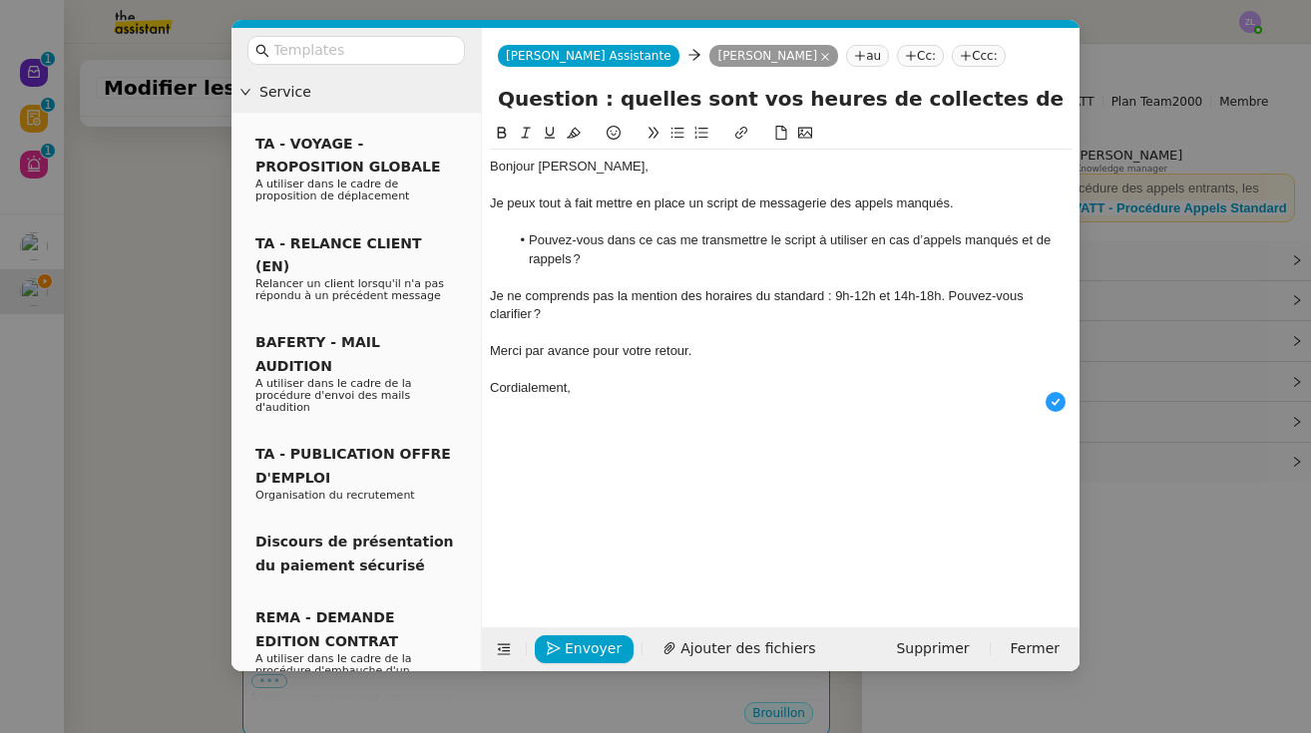
click at [719, 250] on li "Pouvez-vous dans ce cas me transmettre le script à utiliser en cas d’appels man…" at bounding box center [791, 249] width 563 height 37
click at [494, 292] on div "Je ne comprends pas la mention des horaires du standard : 9h-12h et 14h-18h. Po…" at bounding box center [781, 305] width 582 height 37
click at [488, 293] on nz-spin "Bonjour [PERSON_NAME], Je peux tout à fait mettre en place un script de message…" at bounding box center [781, 363] width 598 height 483
click at [492, 292] on div "Je ne comprends pas la mention des horaires du standard : 9h-12h et 14h-18h. Po…" at bounding box center [781, 305] width 582 height 37
drag, startPoint x: 500, startPoint y: 96, endPoint x: 1205, endPoint y: 108, distance: 705.5
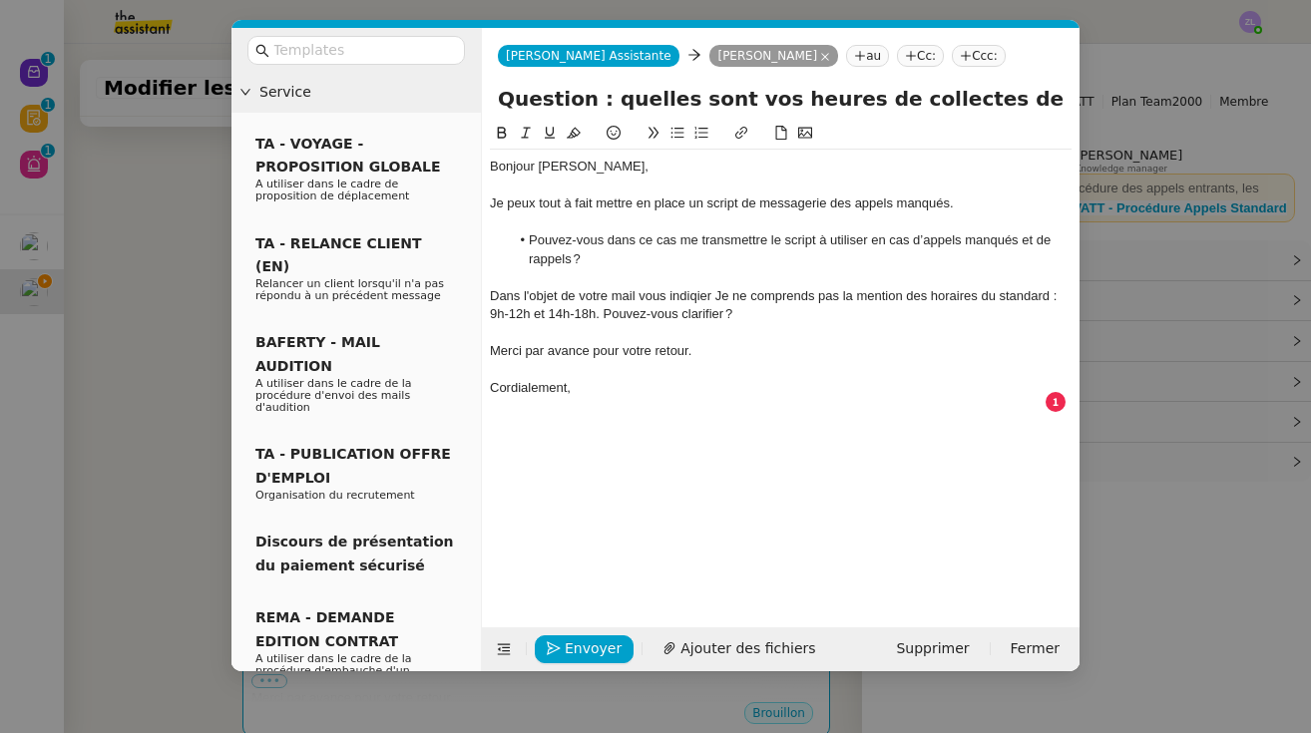
click at [1205, 108] on nz-modal-container "Service TA - VOYAGE - PROPOSITION GLOBALE A utiliser dans le cadre de propositi…" at bounding box center [655, 366] width 1311 height 733
click at [711, 294] on div "Dans l'objet de votre mail vous indiqier Je ne comprends pas la mention des hor…" at bounding box center [781, 305] width 582 height 37
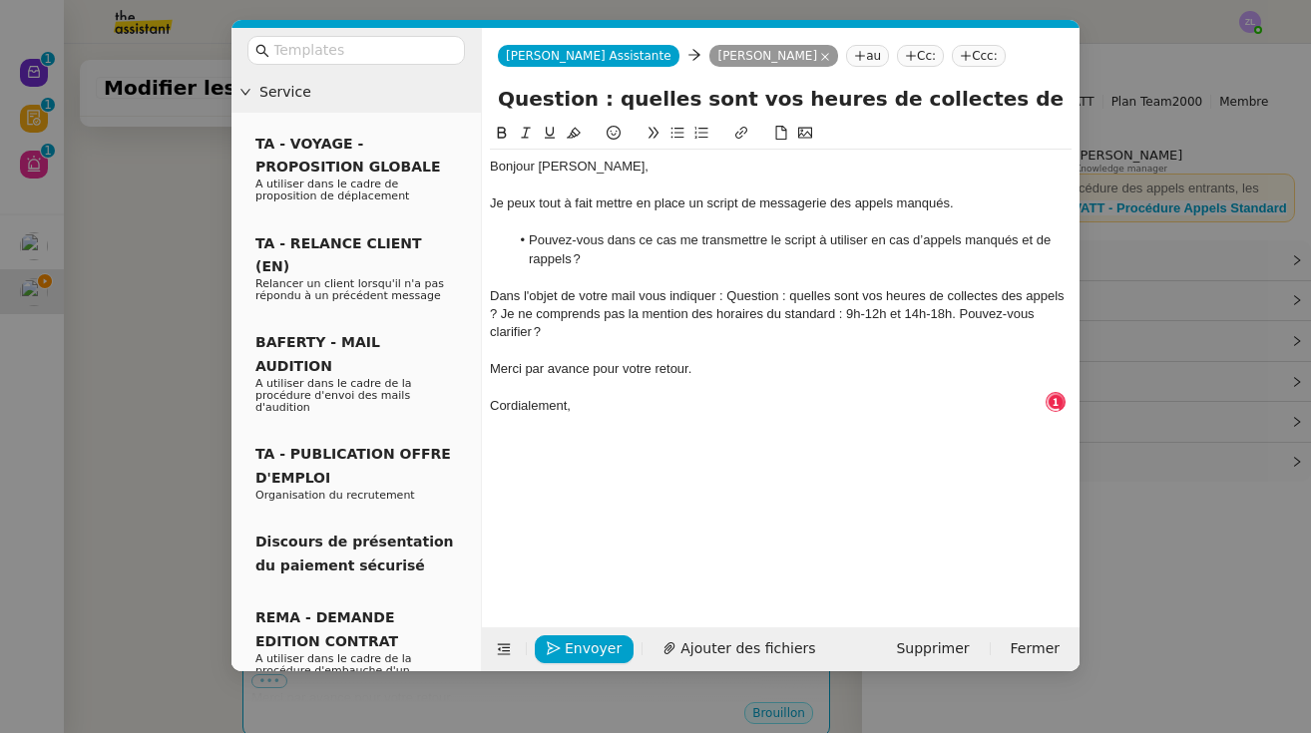
scroll to position [10, 1]
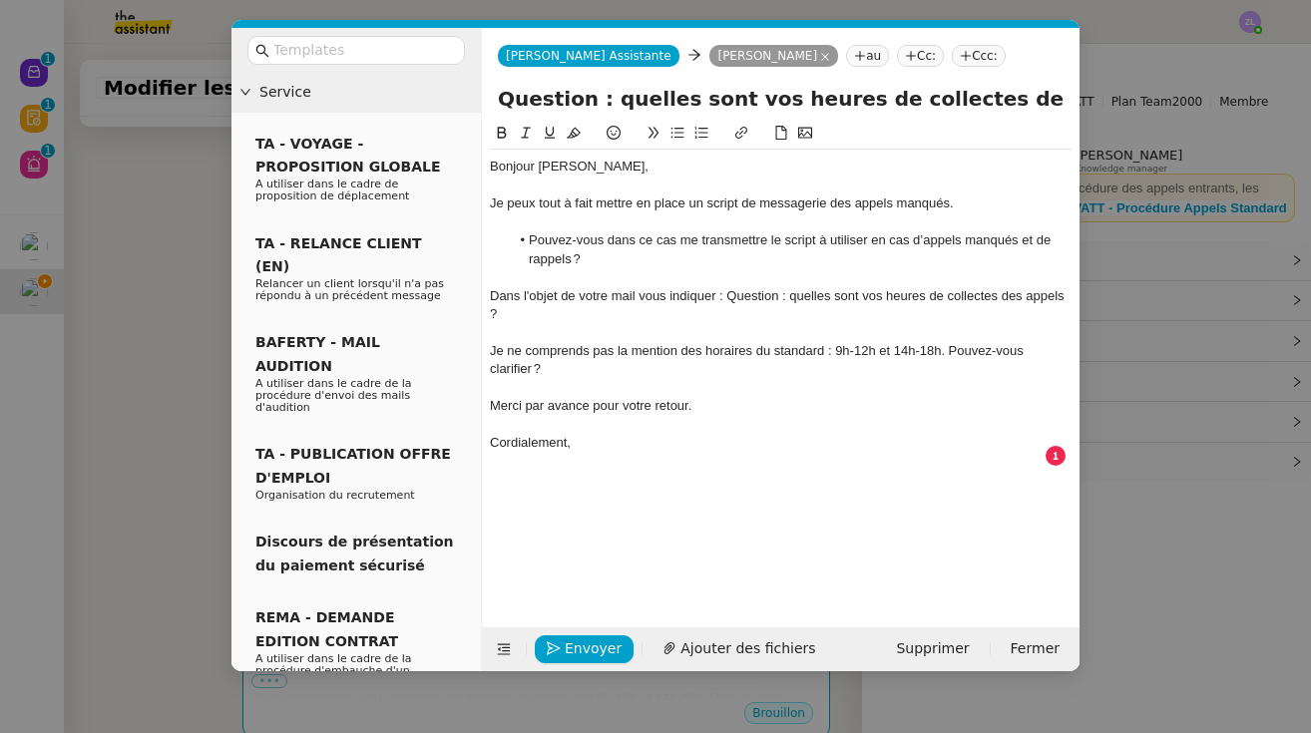
click at [491, 295] on div "Dans l'objet de votre mail vous indiquer : Question : quelles sont vos heures d…" at bounding box center [781, 305] width 582 height 37
click at [725, 294] on div "Dans l'objet de votre mail vous indiquer : Question : quelles sont vos heures d…" at bounding box center [781, 305] width 582 height 37
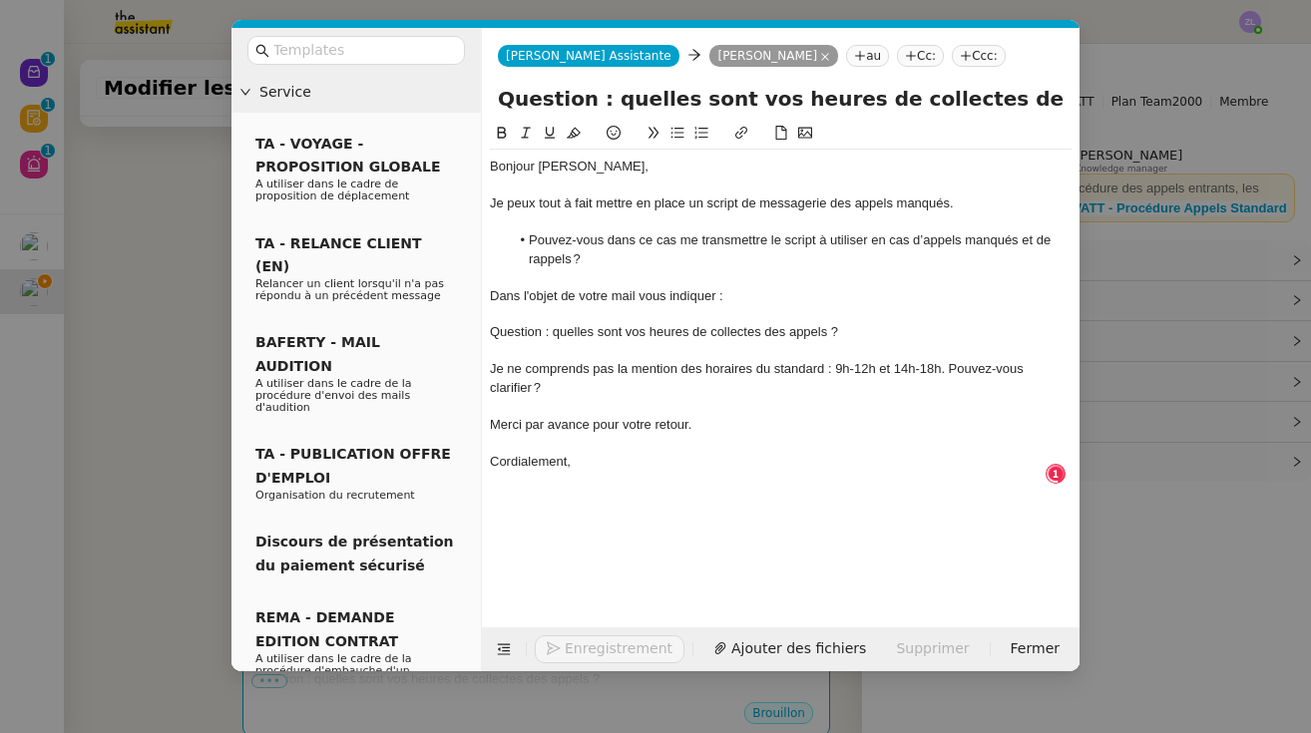
click at [670, 140] on icon at bounding box center [677, 133] width 14 height 14
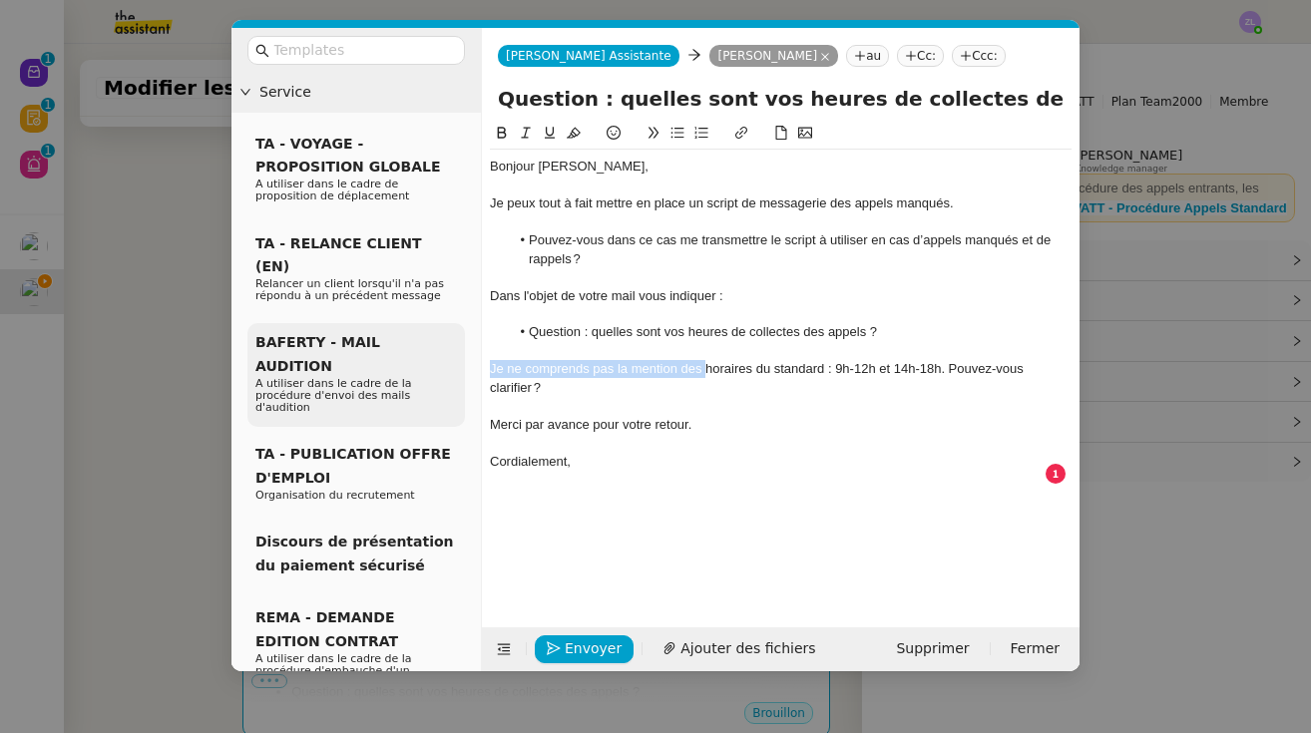
drag, startPoint x: 703, startPoint y: 365, endPoint x: 437, endPoint y: 365, distance: 266.4
click at [437, 365] on nz-layout "Service TA - VOYAGE - PROPOSITION GLOBALE A utiliser dans le cadre de propositi…" at bounding box center [655, 350] width 848 height 644
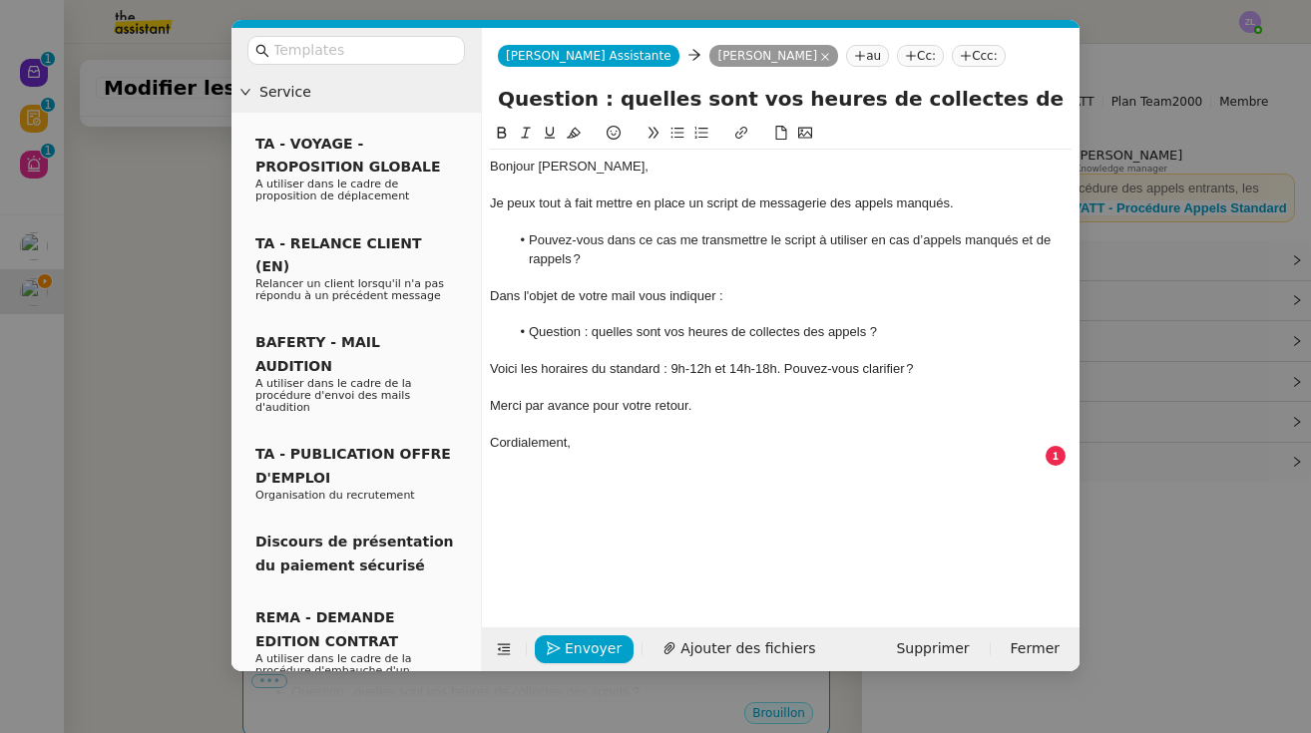
click at [783, 360] on div "Voici les horaires du standard : 9h-12h et 14h-18h. Pouvez-vous clarifier ?" at bounding box center [781, 369] width 582 height 18
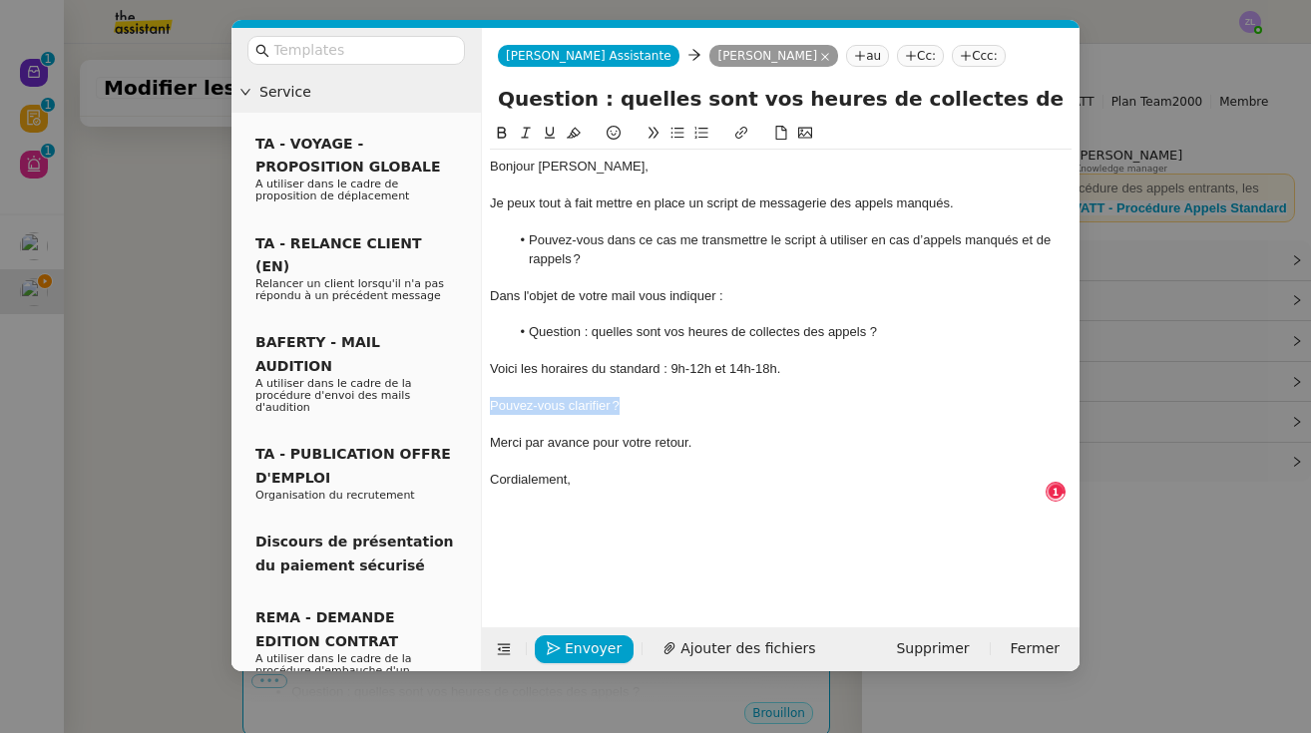
drag, startPoint x: 625, startPoint y: 398, endPoint x: 471, endPoint y: 398, distance: 153.6
click at [471, 398] on nz-layout "Service TA - VOYAGE - PROPOSITION GLOBALE A utiliser dans le cadre de propositi…" at bounding box center [655, 350] width 848 height 644
click at [674, 133] on icon at bounding box center [677, 133] width 14 height 14
click at [530, 327] on li "Question : quelles sont vos heures de collectes des appels ?" at bounding box center [791, 332] width 563 height 18
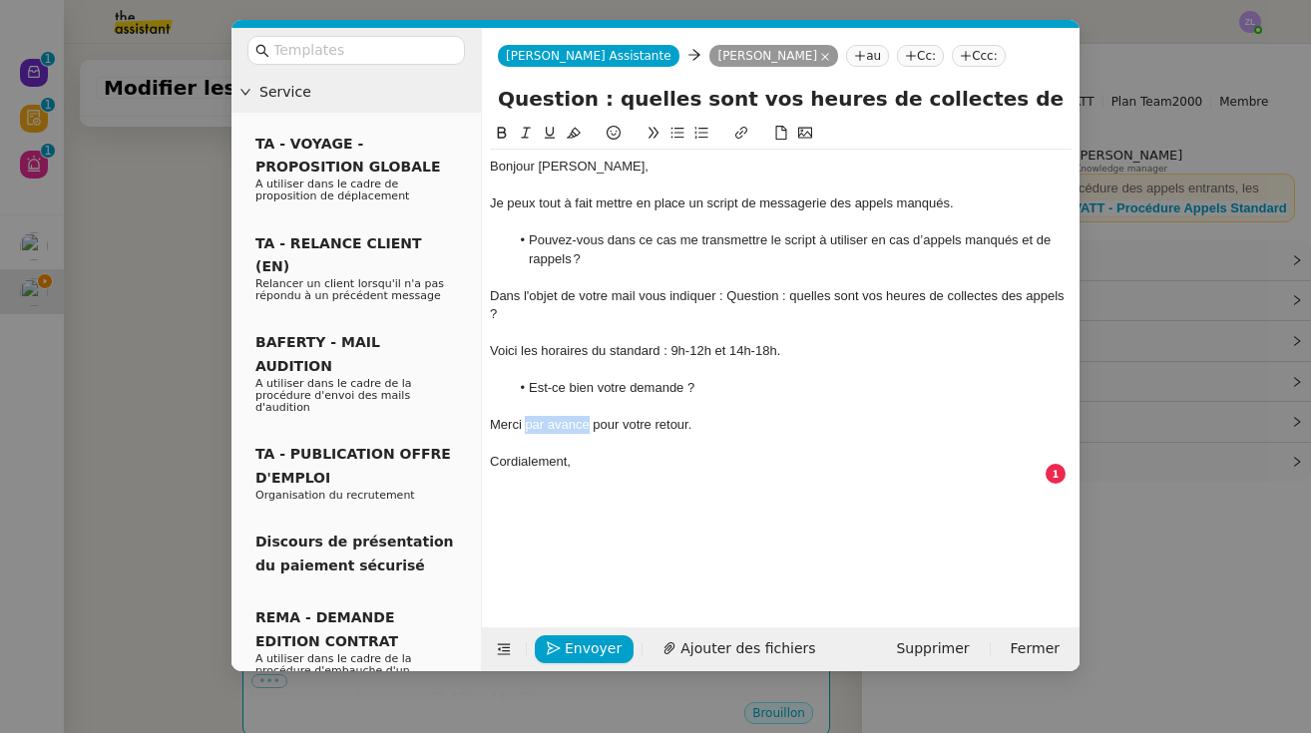
drag, startPoint x: 591, startPoint y: 416, endPoint x: 526, endPoint y: 418, distance: 64.9
click at [526, 418] on div "Merci par avance pour votre retour." at bounding box center [781, 425] width 582 height 18
click at [591, 457] on div "Cordialement," at bounding box center [781, 462] width 582 height 18
drag, startPoint x: 495, startPoint y: 449, endPoint x: 472, endPoint y: 451, distance: 23.0
click at [472, 451] on nz-layout "Service TA - VOYAGE - PROPOSITION GLOBALE A utiliser dans le cadre de propositi…" at bounding box center [655, 350] width 848 height 644
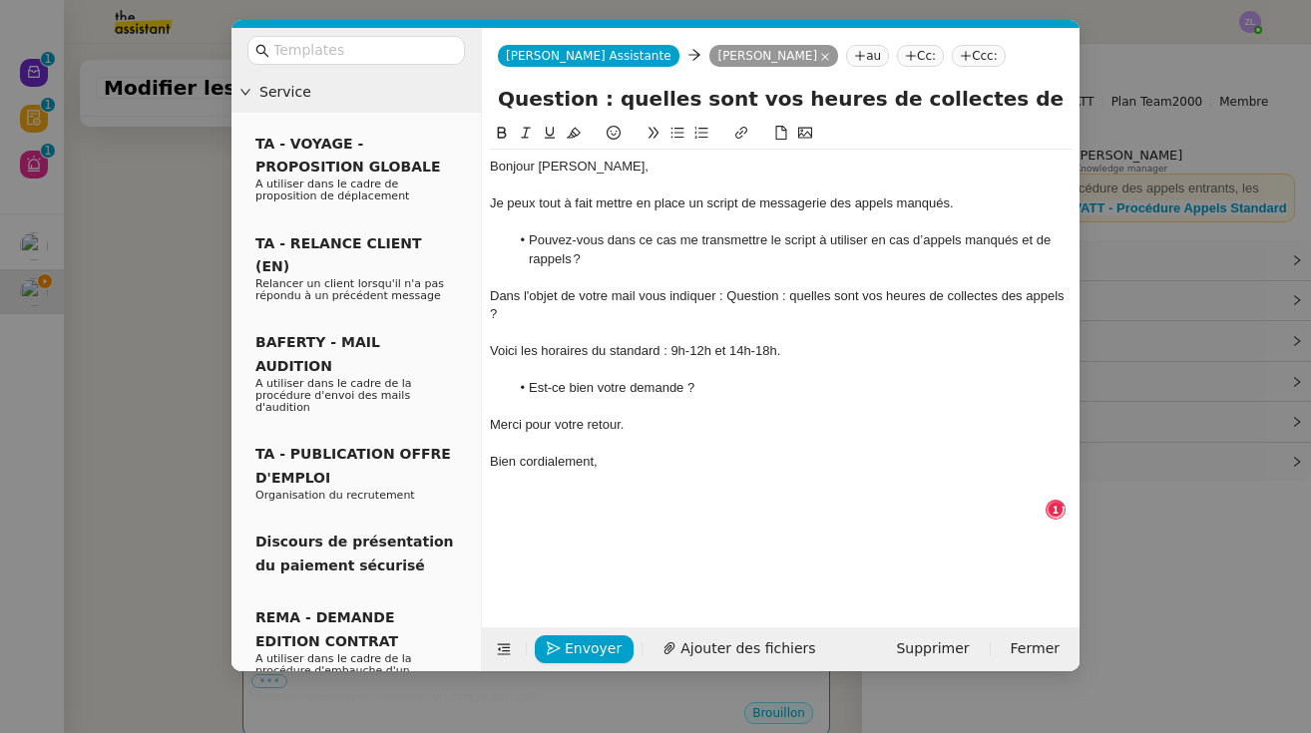
click at [647, 445] on div at bounding box center [781, 443] width 582 height 18
click at [652, 458] on div "Bien cordialement," at bounding box center [781, 462] width 582 height 18
click at [647, 418] on div "Merci pour votre retour." at bounding box center [781, 425] width 582 height 18
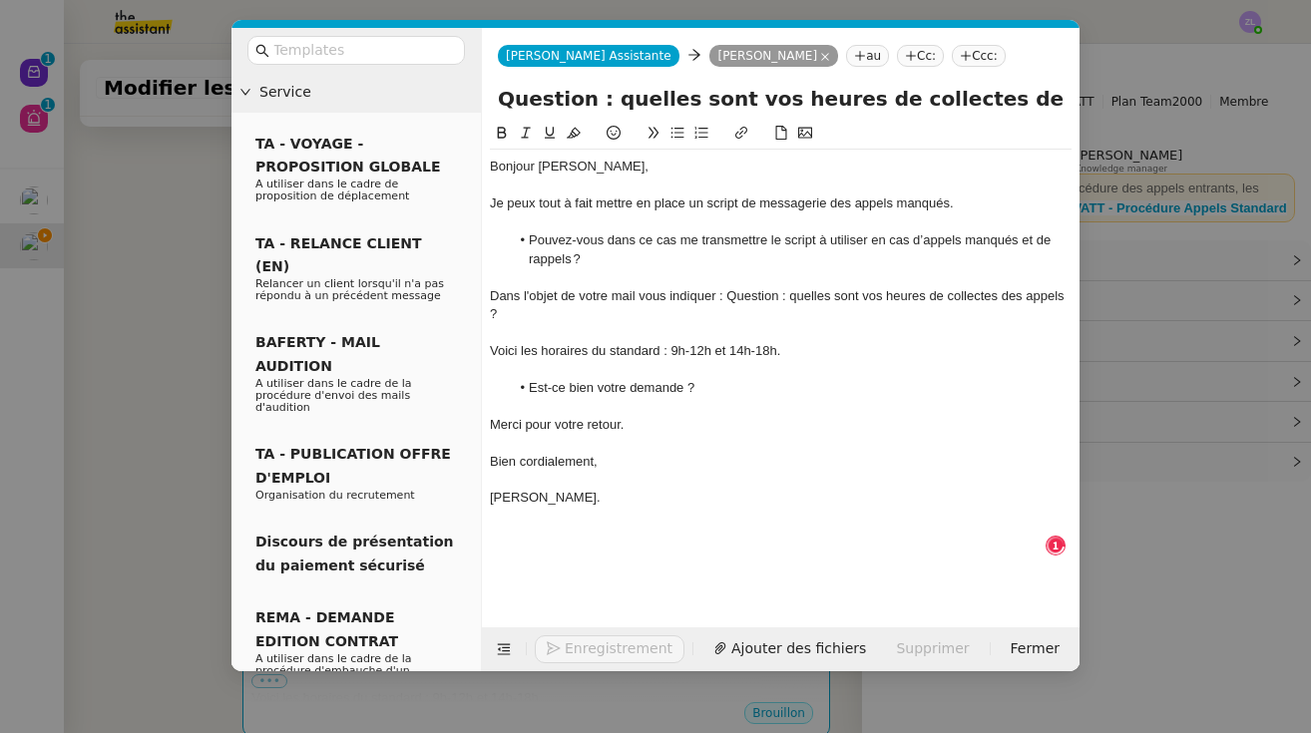
click at [495, 417] on div "Merci pour votre retour." at bounding box center [781, 425] width 582 height 18
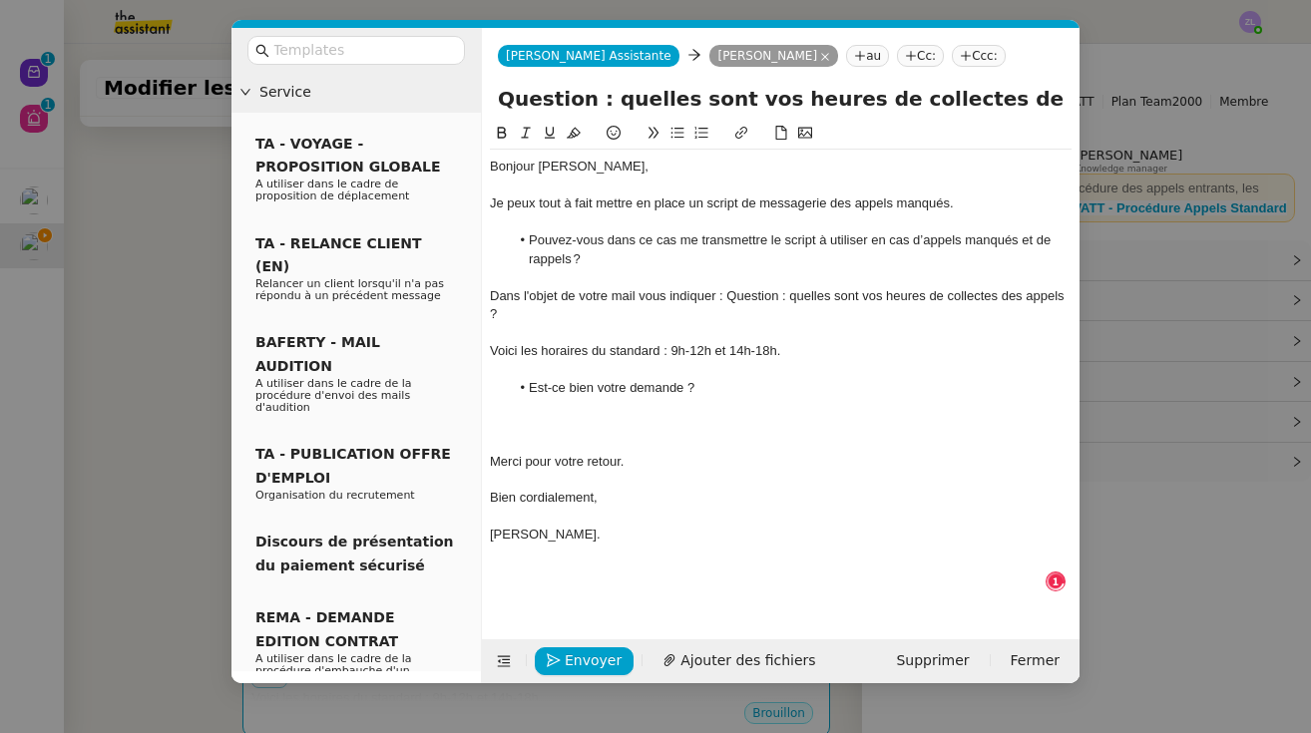
click at [495, 417] on div at bounding box center [781, 425] width 582 height 18
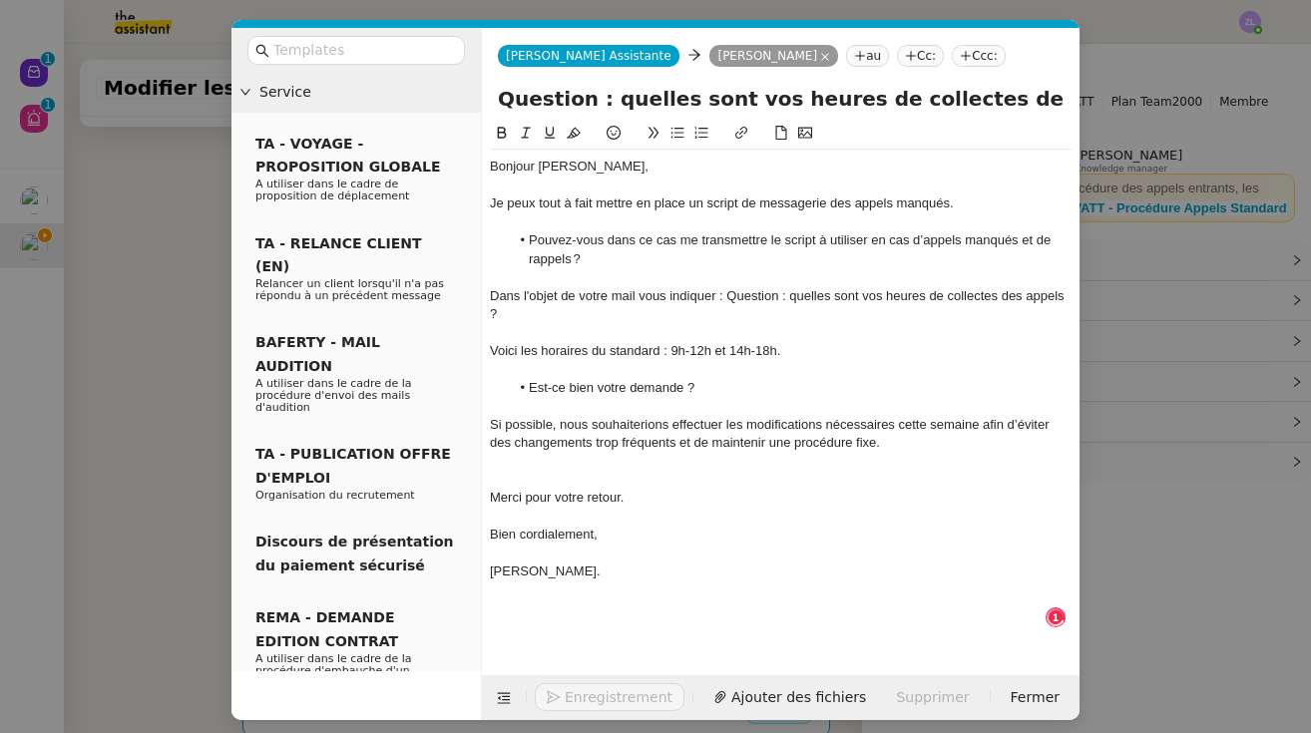
scroll to position [10, 0]
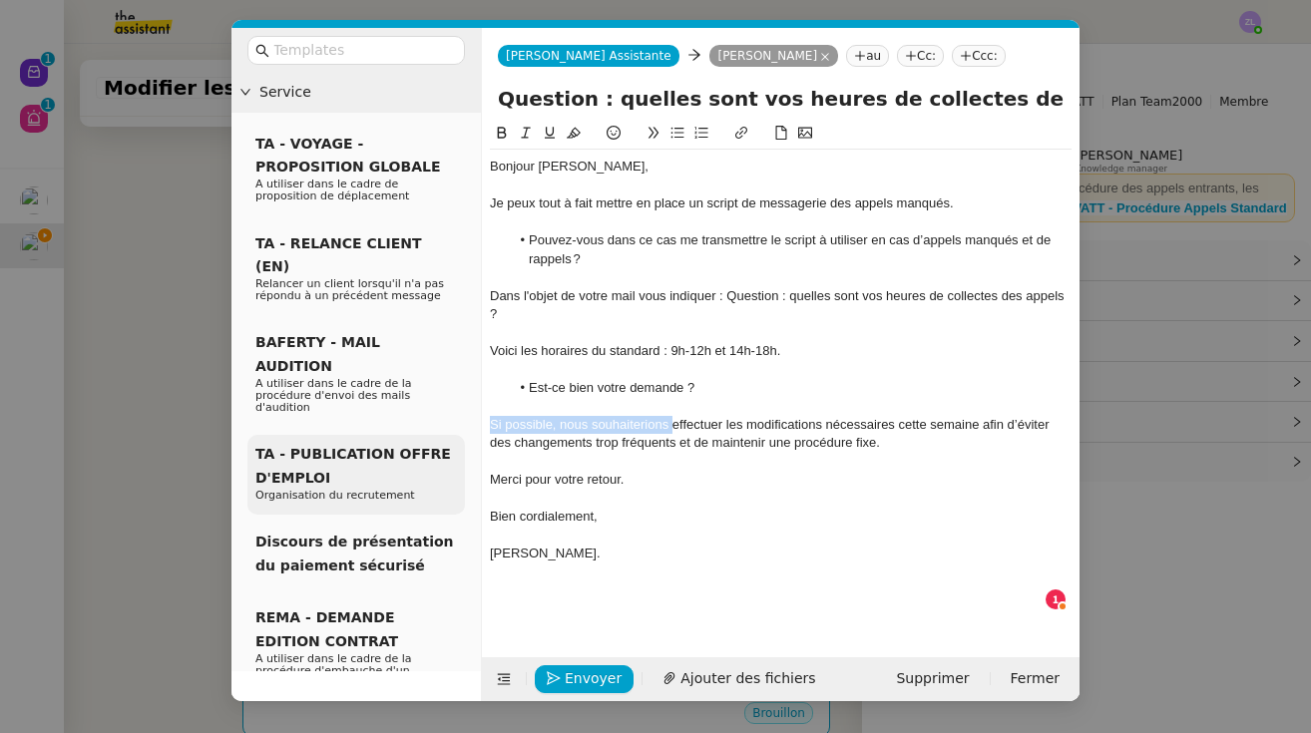
drag, startPoint x: 671, startPoint y: 418, endPoint x: 405, endPoint y: 417, distance: 266.4
click at [405, 417] on nz-layout "Service TA - VOYAGE - PROPOSITION GLOBALE A utiliser dans le cadre de propositi…" at bounding box center [655, 364] width 848 height 673
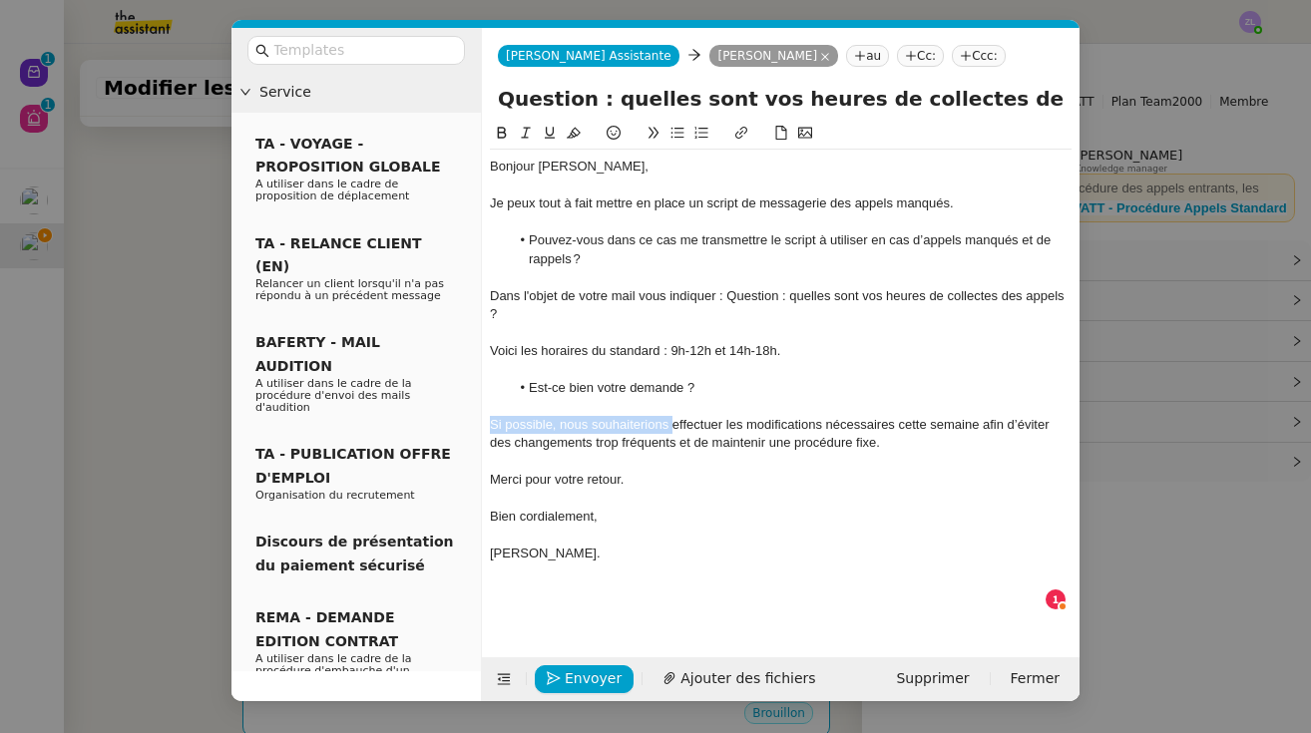
click at [567, 416] on div "Si possible, nous souhaiterions effectuer les modifications nécessaires cette s…" at bounding box center [781, 434] width 582 height 37
drag, startPoint x: 667, startPoint y: 419, endPoint x: 573, endPoint y: 419, distance: 94.8
click at [572, 419] on div "Si possible, nous souhaiterions effectuer les modifications nécessaires cette s…" at bounding box center [781, 434] width 582 height 37
click at [583, 419] on div "Si possible, nous souhaiterions effectuer les modifications nécessaires cette s…" at bounding box center [781, 434] width 582 height 37
drag, startPoint x: 593, startPoint y: 419, endPoint x: 558, endPoint y: 419, distance: 34.9
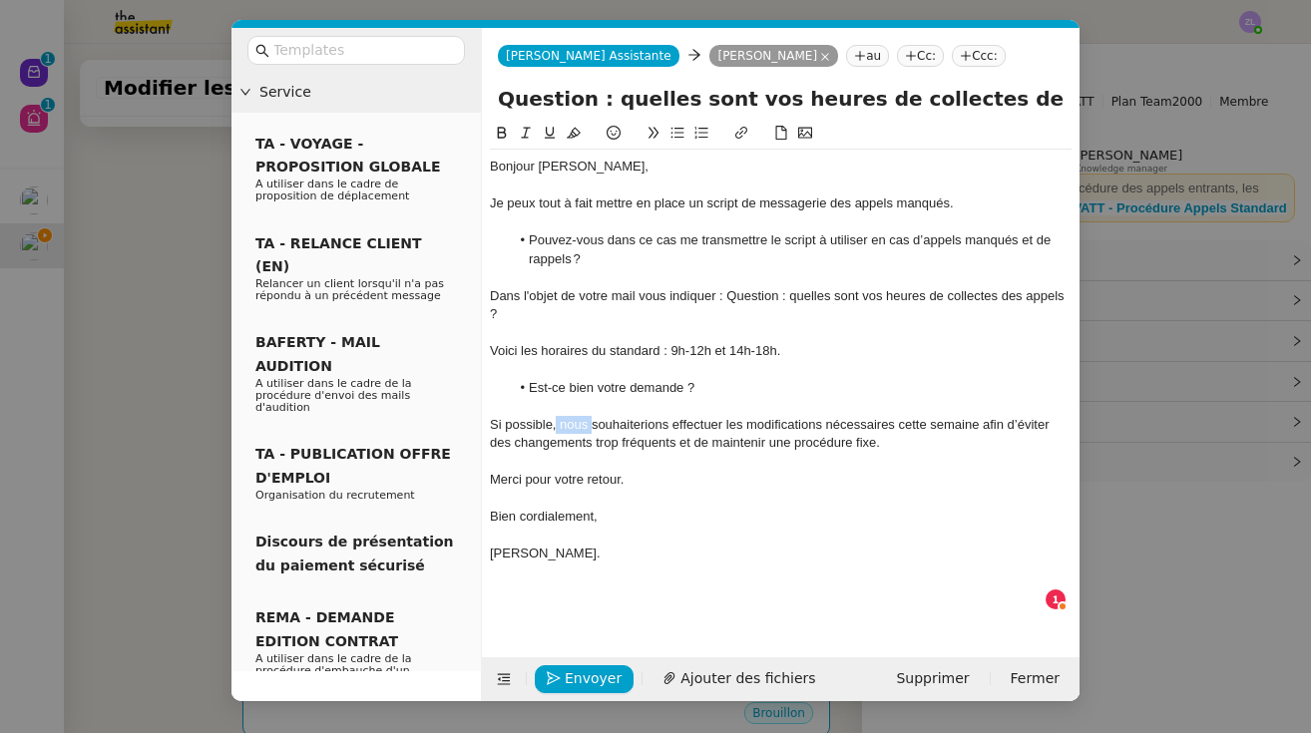
click at [558, 419] on div "Si possible, nous souhaiterions effectuer les modifications nécessaires cette s…" at bounding box center [781, 434] width 582 height 37
click at [478, 420] on nz-layout "Service TA - VOYAGE - PROPOSITION GLOBALE A utiliser dans le cadre de propositi…" at bounding box center [655, 364] width 848 height 673
click at [709, 418] on div "SI cela vous convient, je souhaiterions effectuer les modifications nécessaires…" at bounding box center [781, 434] width 582 height 37
click at [921, 437] on div "SI cela vous convient, je souhaiterais effectuer les modifications nécessaires …" at bounding box center [781, 434] width 582 height 37
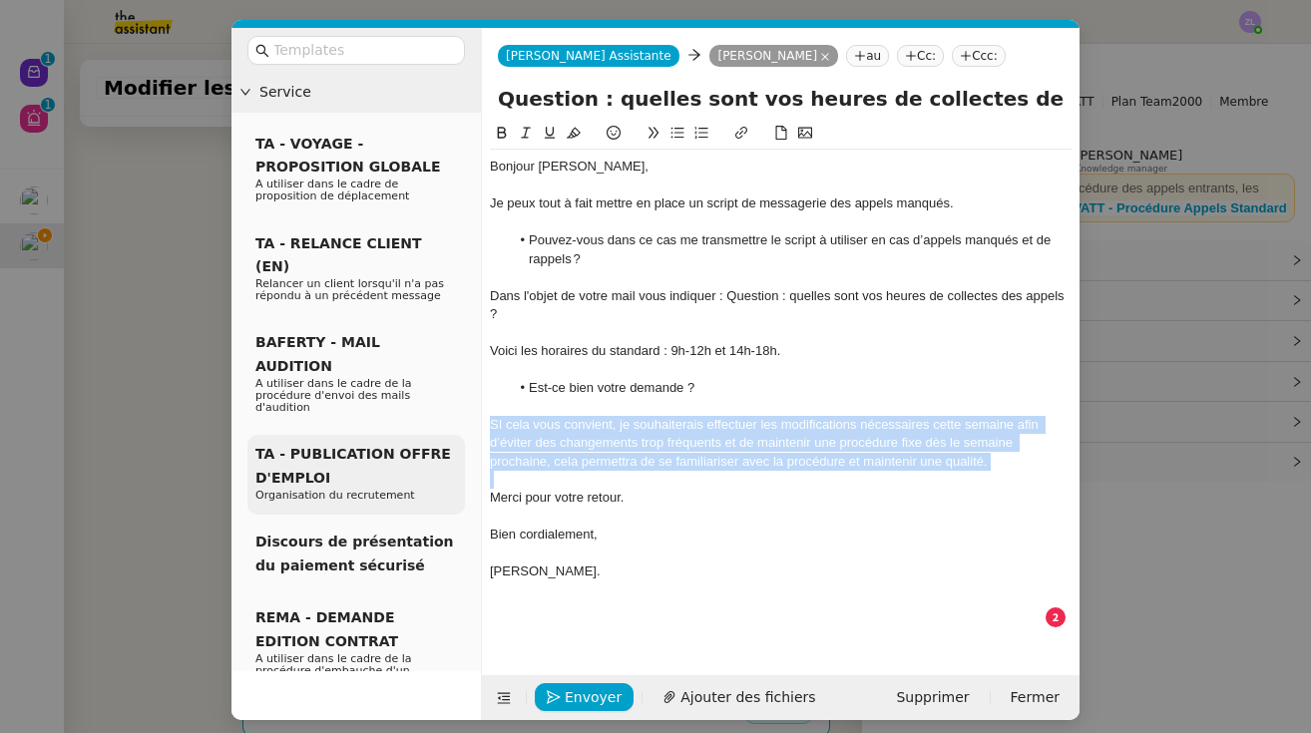
drag, startPoint x: 990, startPoint y: 465, endPoint x: 440, endPoint y: 413, distance: 552.2
click at [440, 412] on nz-layout "Service TA - VOYAGE - PROPOSITION GLOBALE A utiliser dans le cadre de propositi…" at bounding box center [655, 374] width 848 height 692
copy div "SI cela vous convient, je souhaiterais effectuer les modifications nécessaires …"
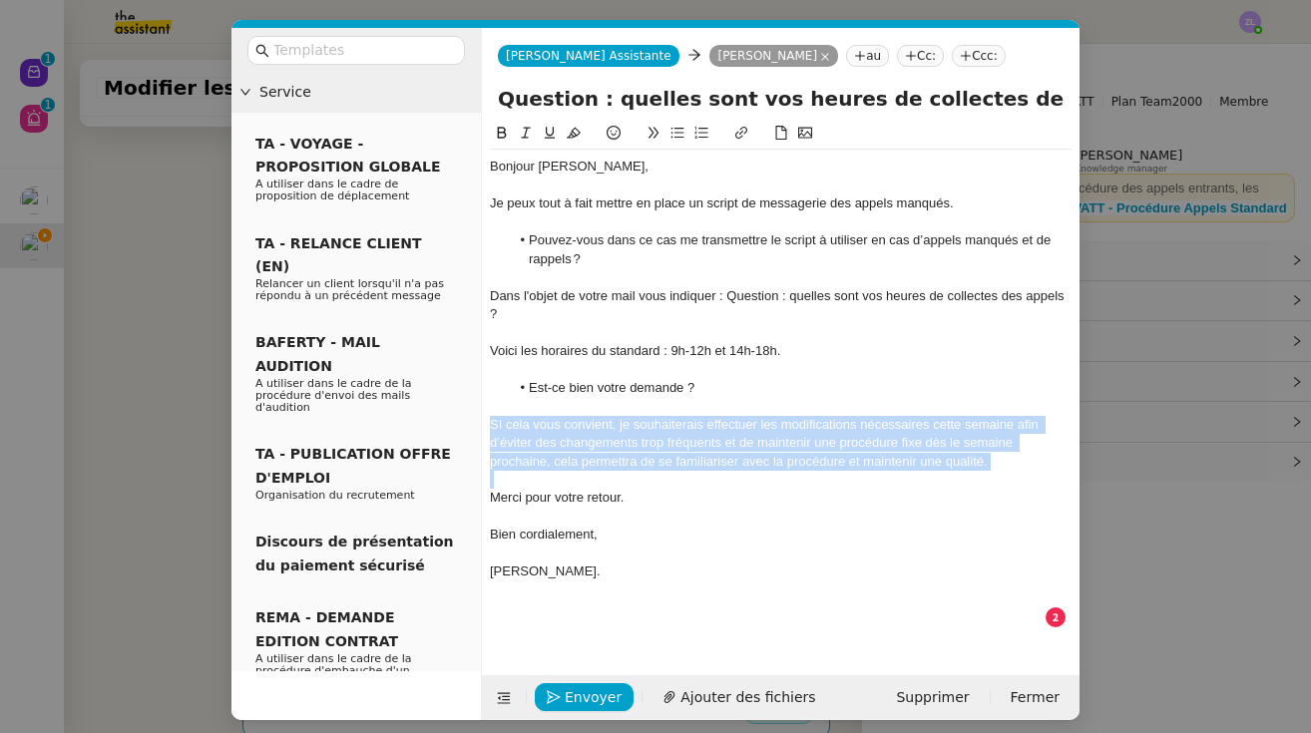
drag, startPoint x: 714, startPoint y: 681, endPoint x: 925, endPoint y: 435, distance: 324.1
click at [925, 435] on div "SI cela vous convient, je souhaiterais effectuer les modifications nécessaires …" at bounding box center [781, 443] width 582 height 55
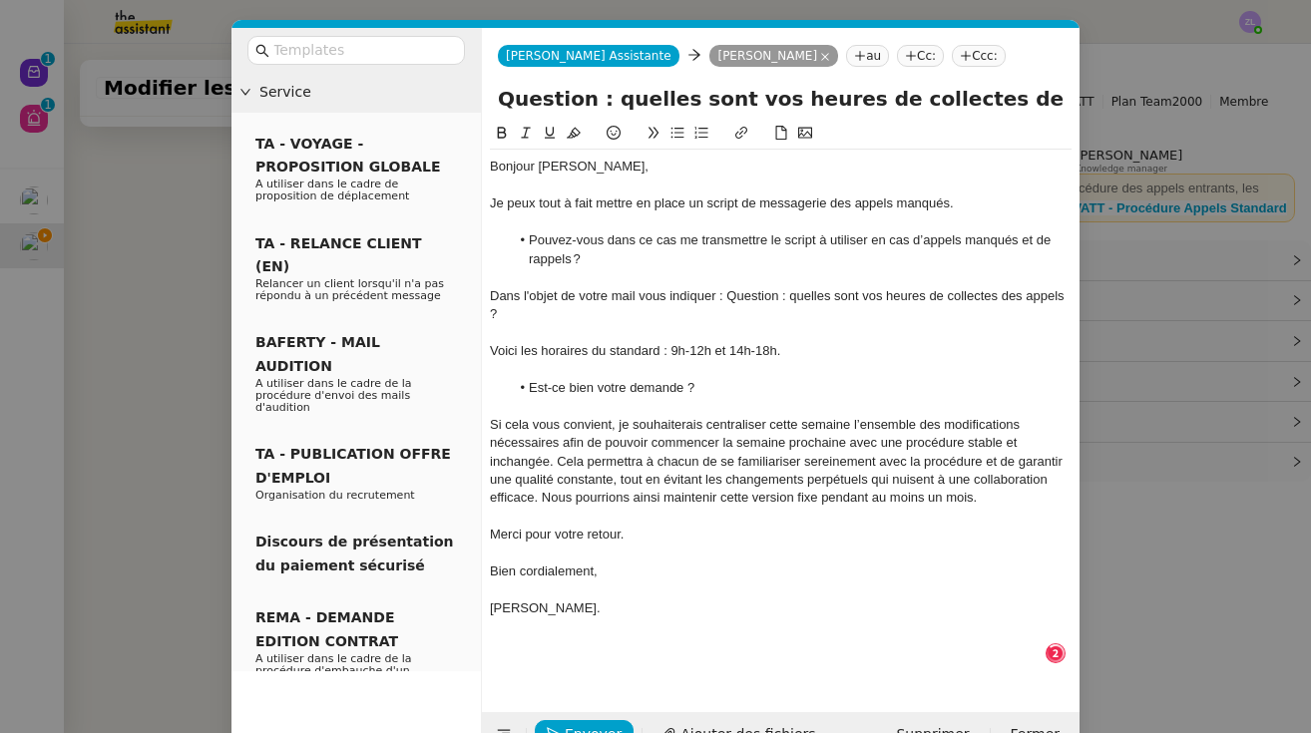
click at [558, 449] on div "Si cela vous convient, je souhaiterais centraliser cette semaine l’ensemble des…" at bounding box center [781, 462] width 582 height 92
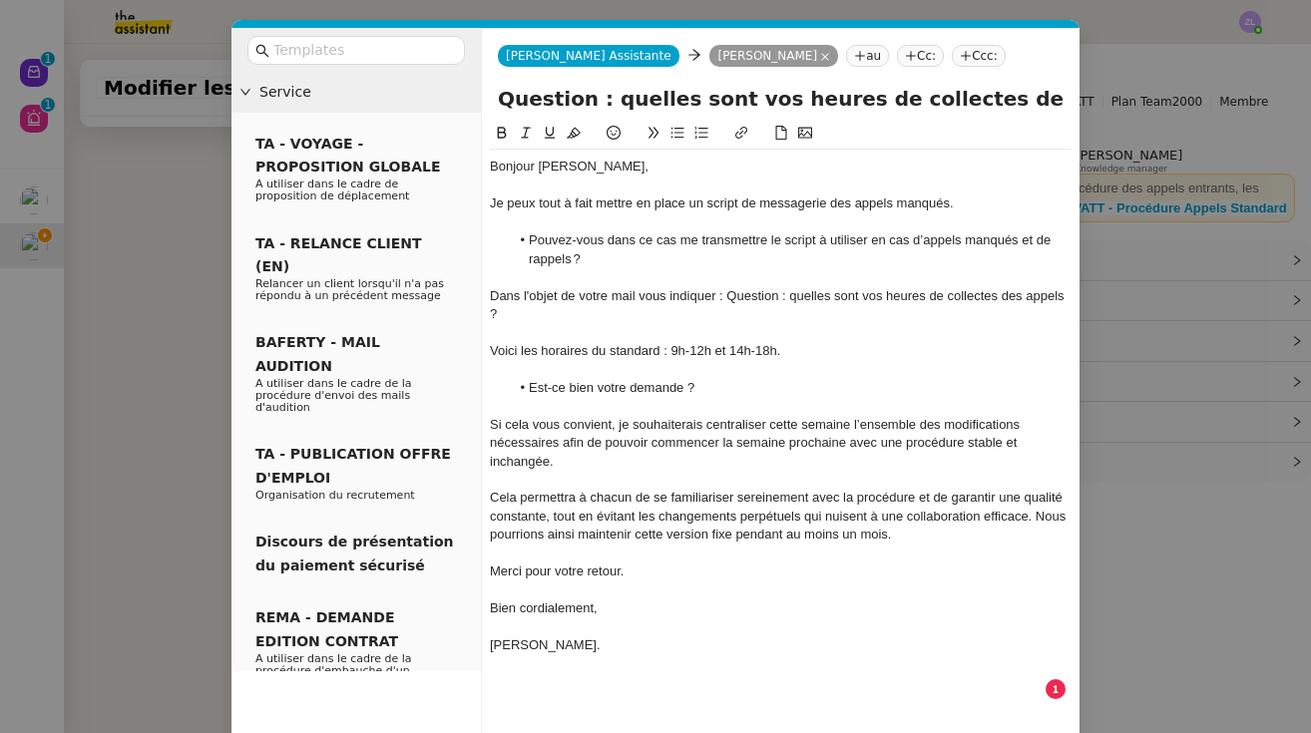
click at [889, 526] on div "Cela permettra à chacun de se familiariser sereinement avec la procédure et de …" at bounding box center [781, 516] width 582 height 55
click at [534, 329] on div at bounding box center [781, 332] width 582 height 18
drag, startPoint x: 896, startPoint y: 527, endPoint x: 780, endPoint y: 527, distance: 115.7
click at [780, 527] on div "Cela permettra à chacun de se familiariser sereinement avec la procédure et de …" at bounding box center [781, 516] width 582 height 55
click at [906, 524] on div "Cela permettra à chacun de se familiariser sereinement avec la procédure et de …" at bounding box center [781, 516] width 582 height 55
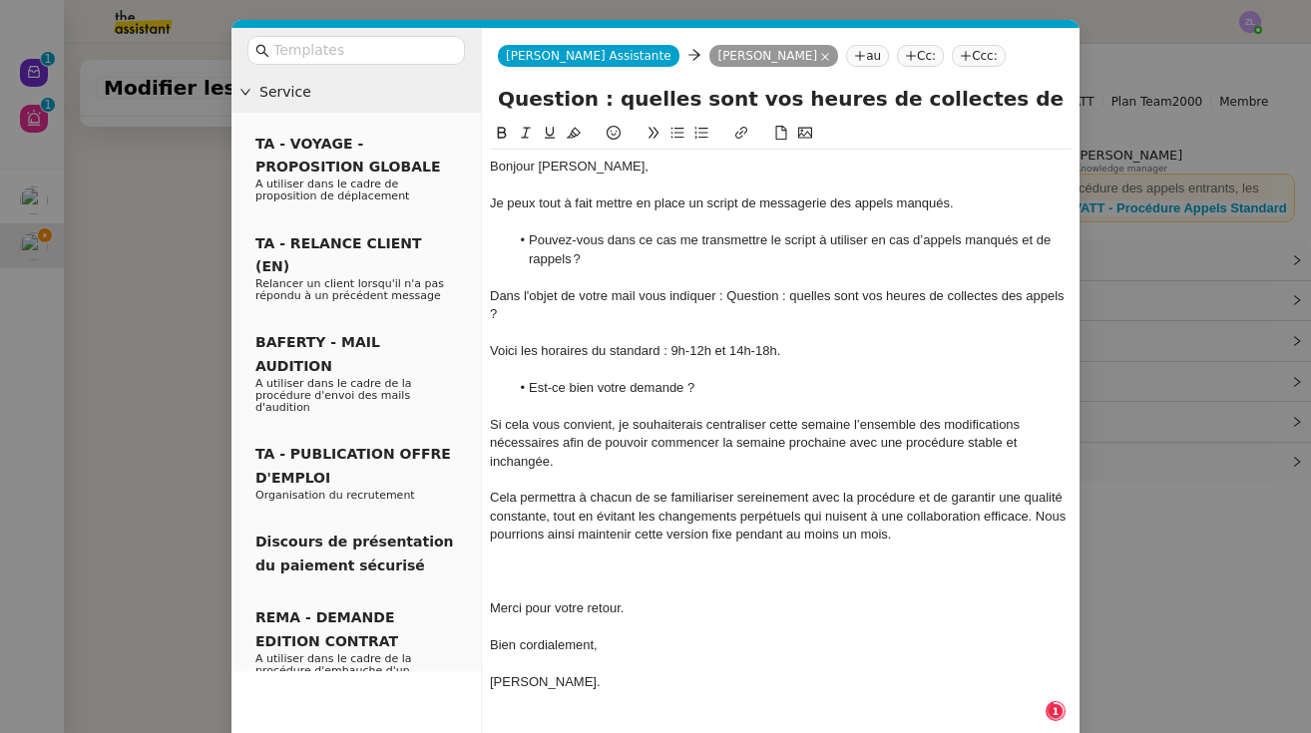
click at [675, 140] on icon at bounding box center [677, 133] width 14 height 14
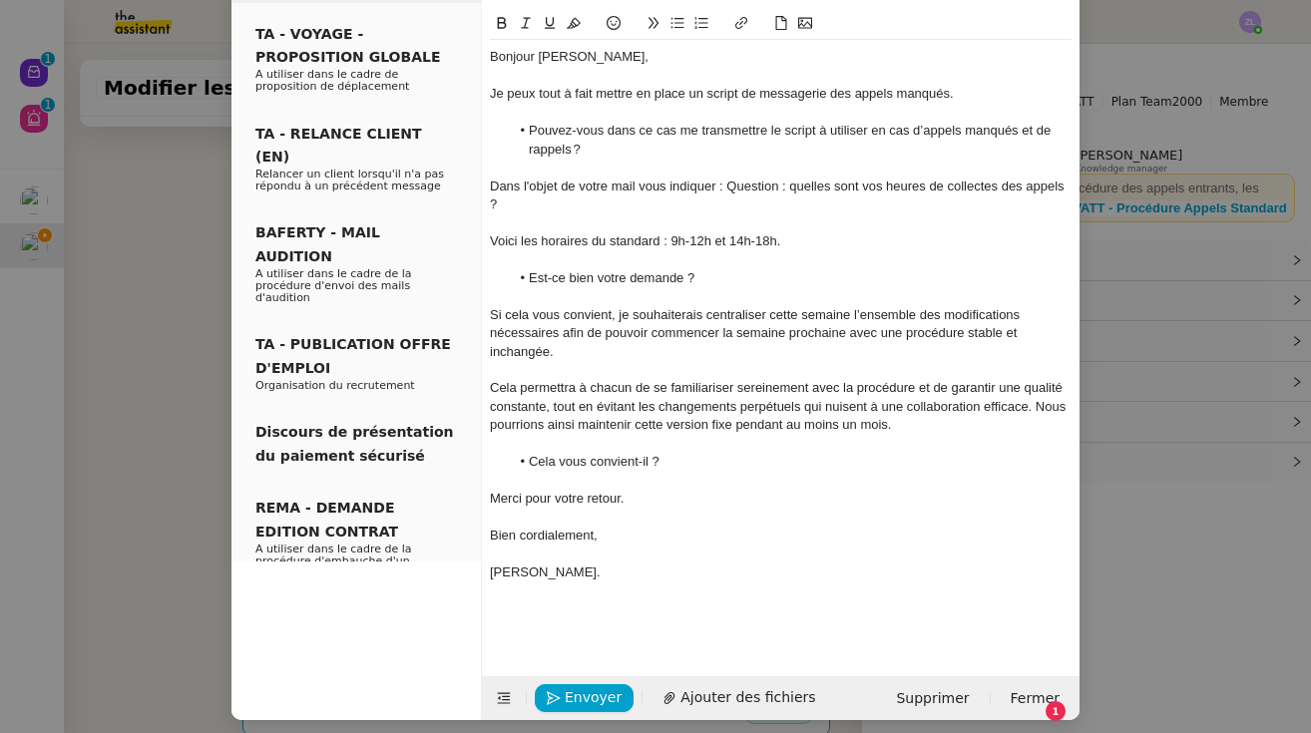
scroll to position [108, 0]
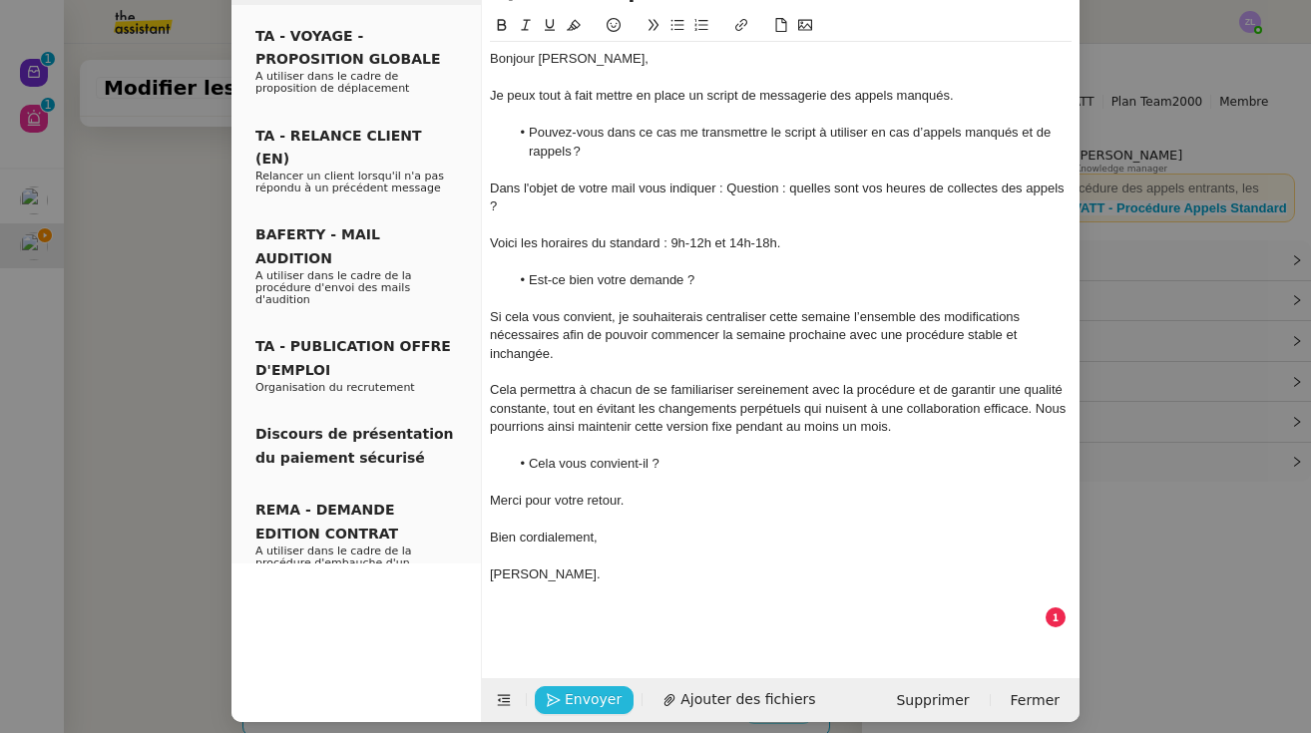
click at [584, 688] on span "Envoyer" at bounding box center [593, 699] width 57 height 23
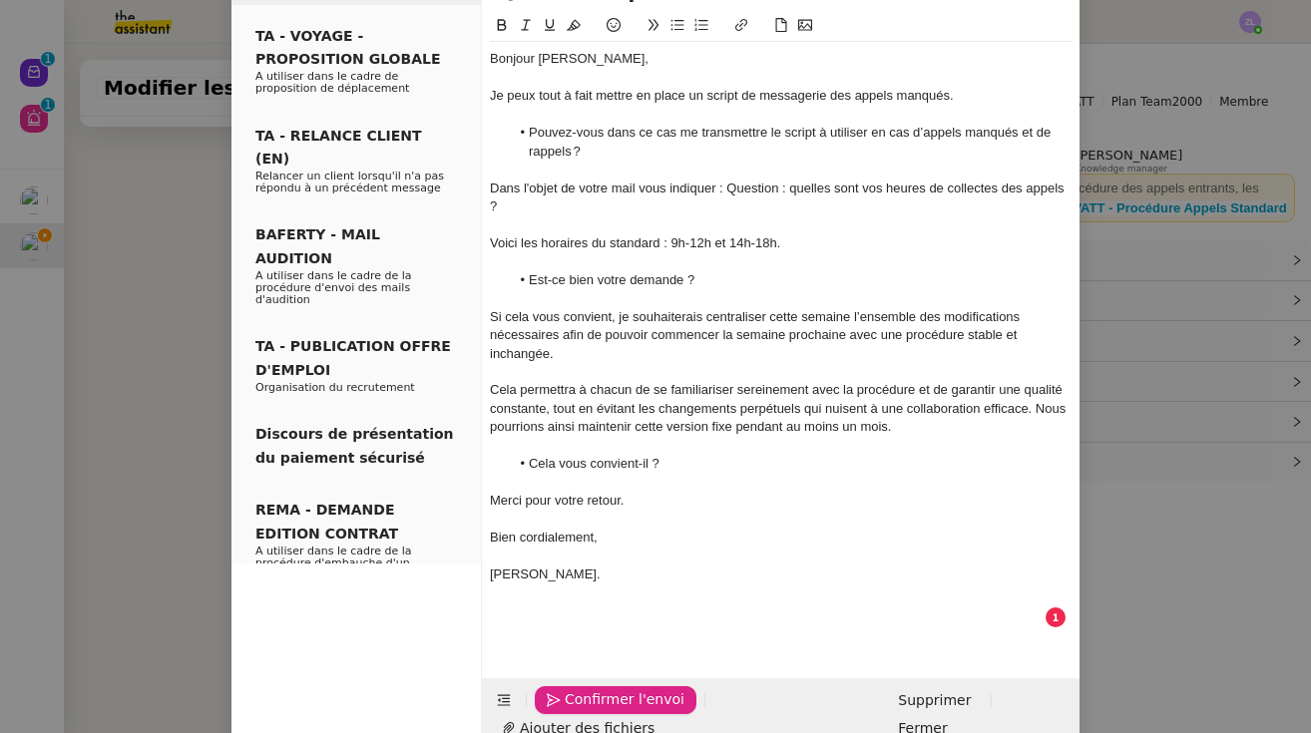
click at [584, 688] on span "Confirmer l'envoi" at bounding box center [625, 699] width 120 height 23
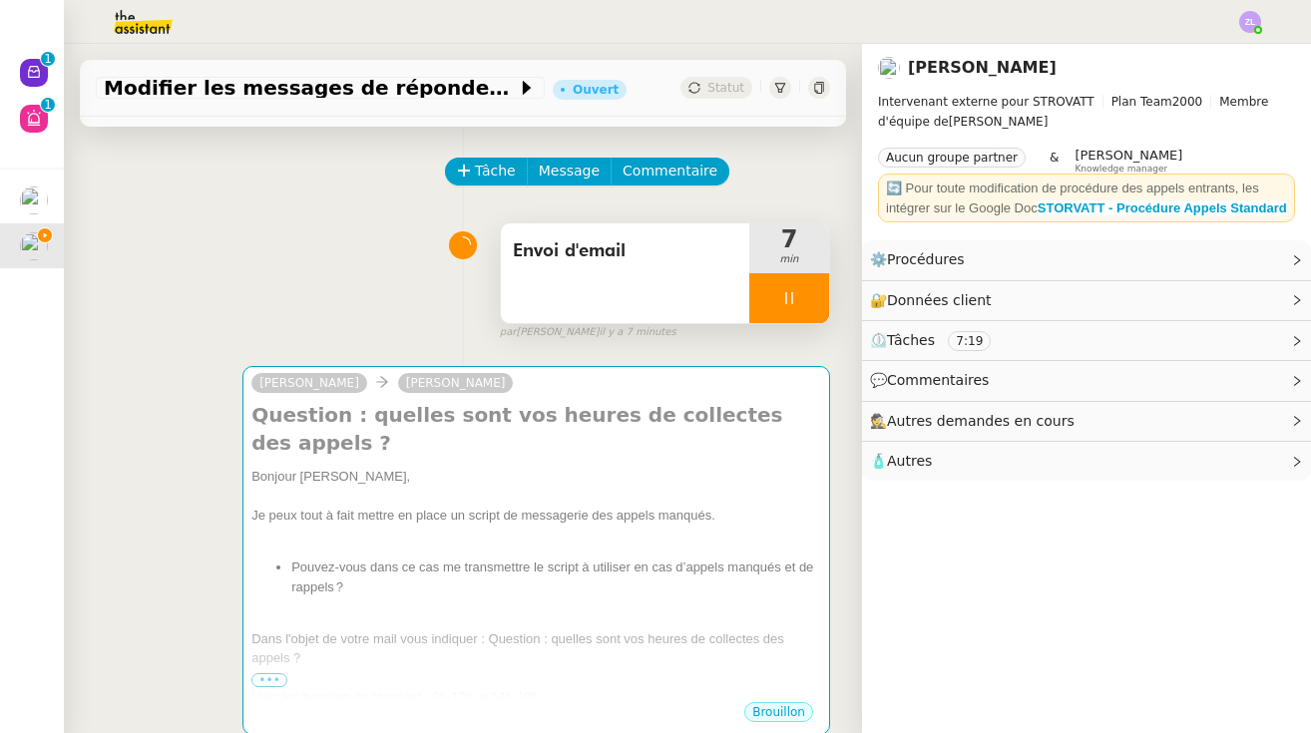
click at [772, 306] on div at bounding box center [789, 298] width 80 height 50
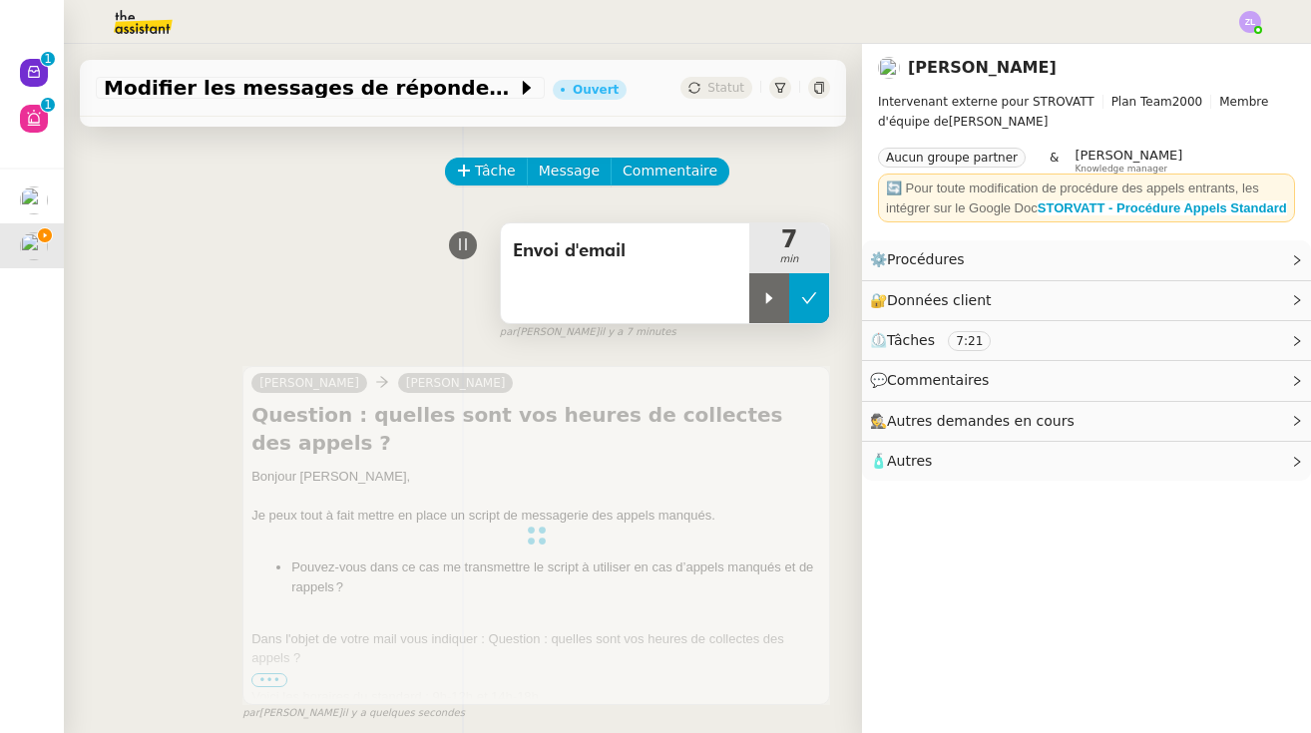
click at [809, 300] on icon at bounding box center [809, 297] width 15 height 11
click at [712, 81] on span "Statut" at bounding box center [725, 88] width 37 height 14
click at [731, 91] on span "Statut" at bounding box center [725, 88] width 37 height 14
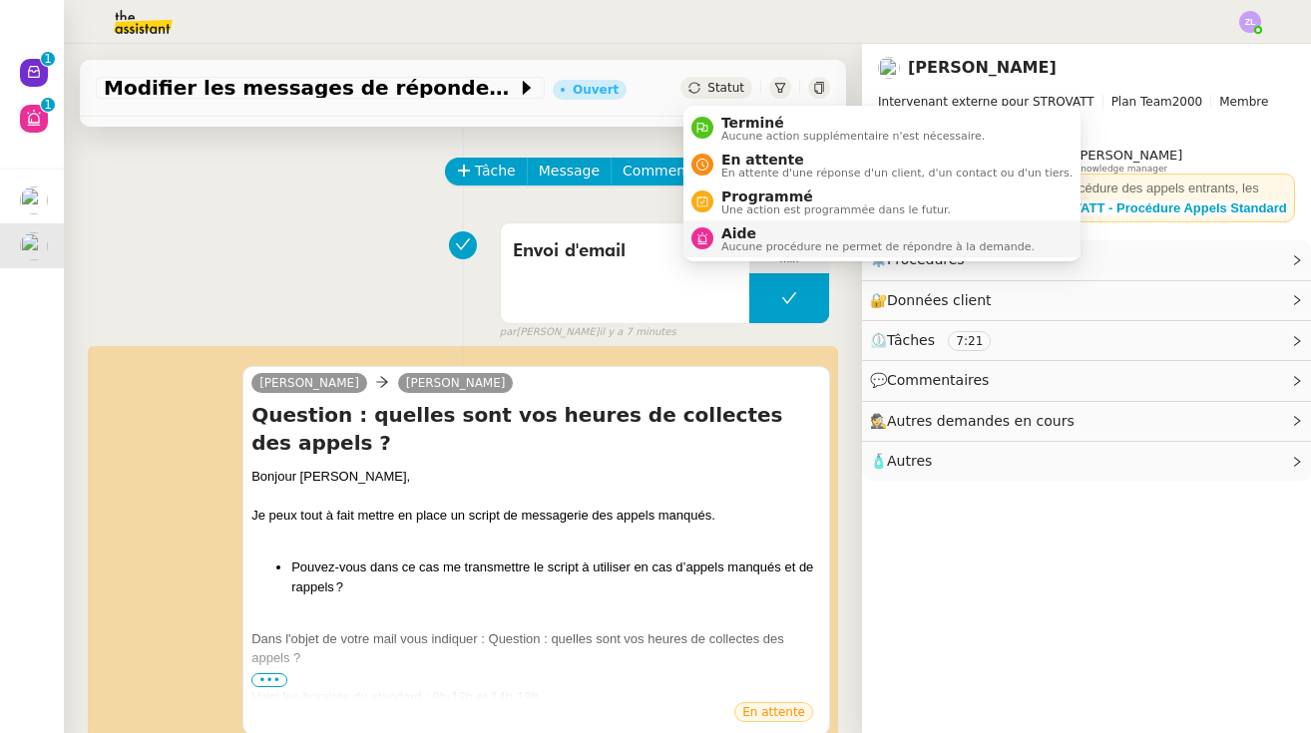
click at [742, 227] on span "Aide" at bounding box center [877, 233] width 313 height 16
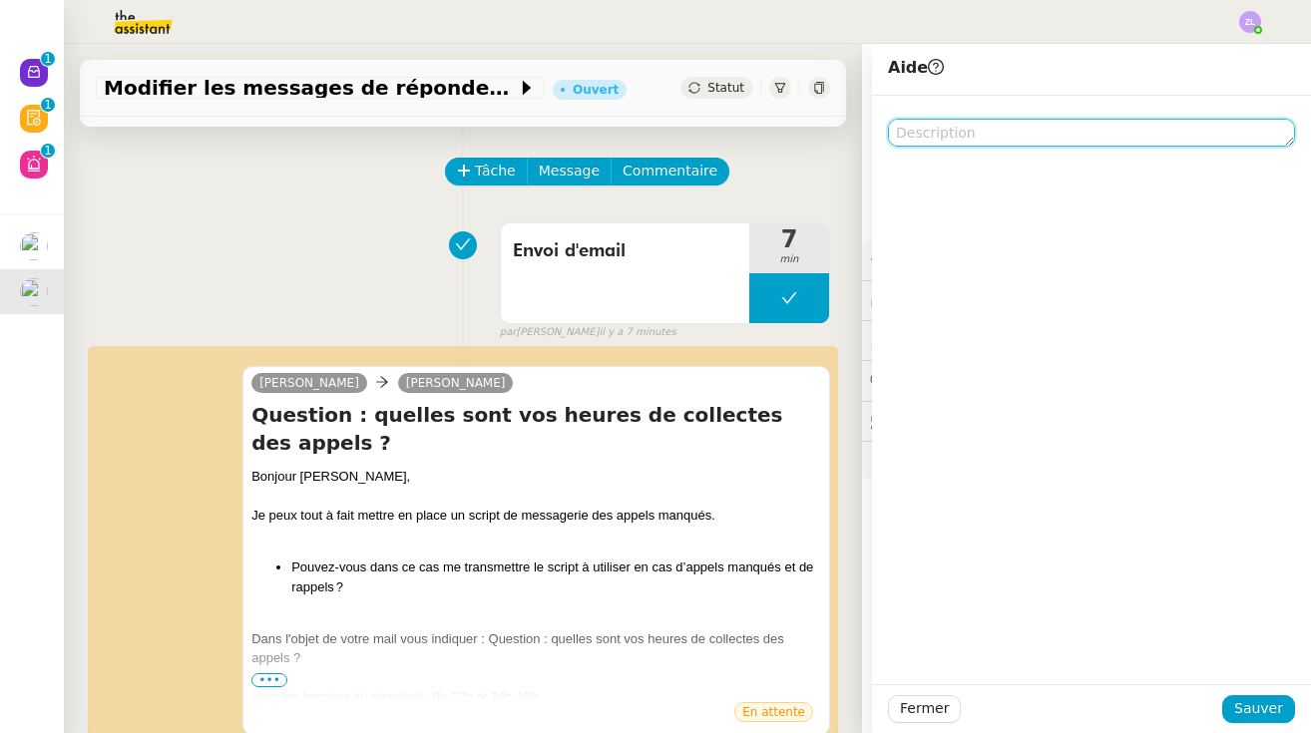
click at [1004, 136] on textarea at bounding box center [1091, 133] width 407 height 28
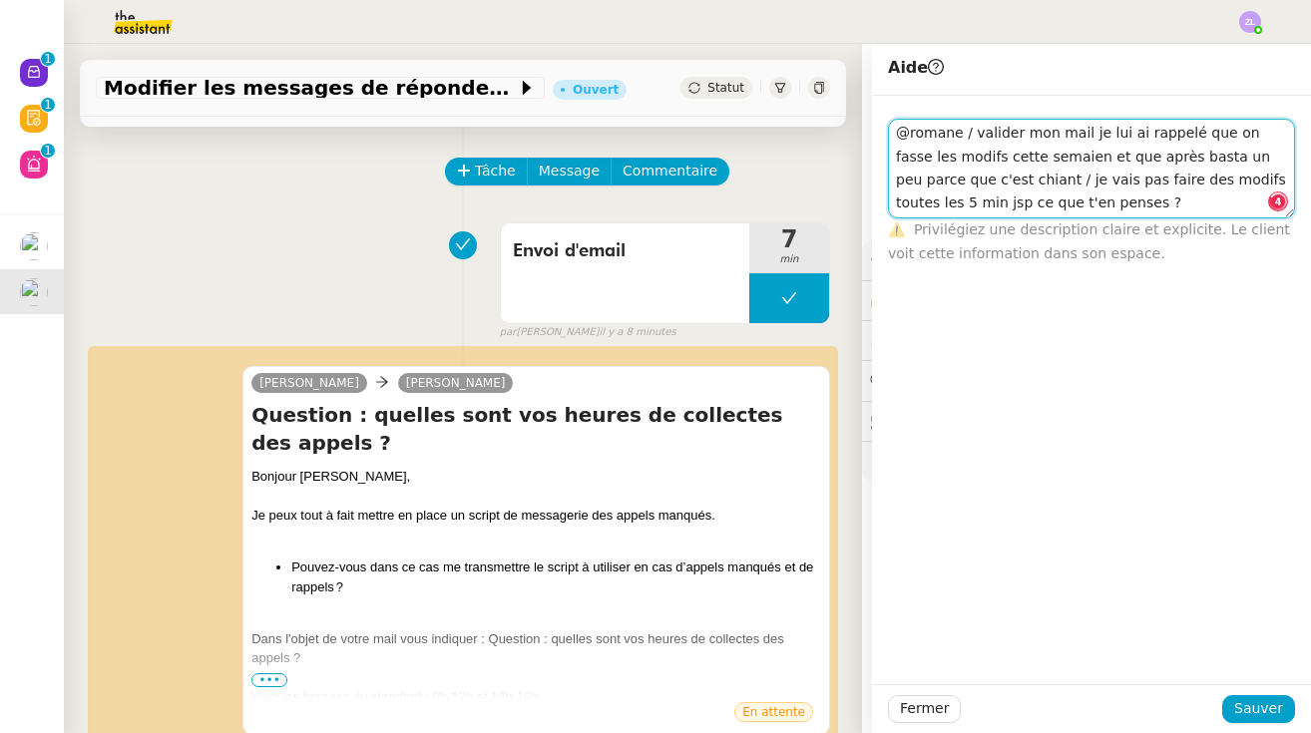
click at [1081, 154] on textarea "@romane / valider mon mail je lui ai rappelé que on fasse les modifs cette sema…" at bounding box center [1091, 169] width 407 height 100
click at [1209, 131] on textarea "@romane / valider mon mail je lui ai rappelé que on fasse les modifs cette sema…" at bounding box center [1091, 169] width 407 height 100
click at [1020, 156] on textarea "@romane / valider mon mail je lui ai rappelé qu'on fasse les modifs cette semai…" at bounding box center [1091, 169] width 407 height 100
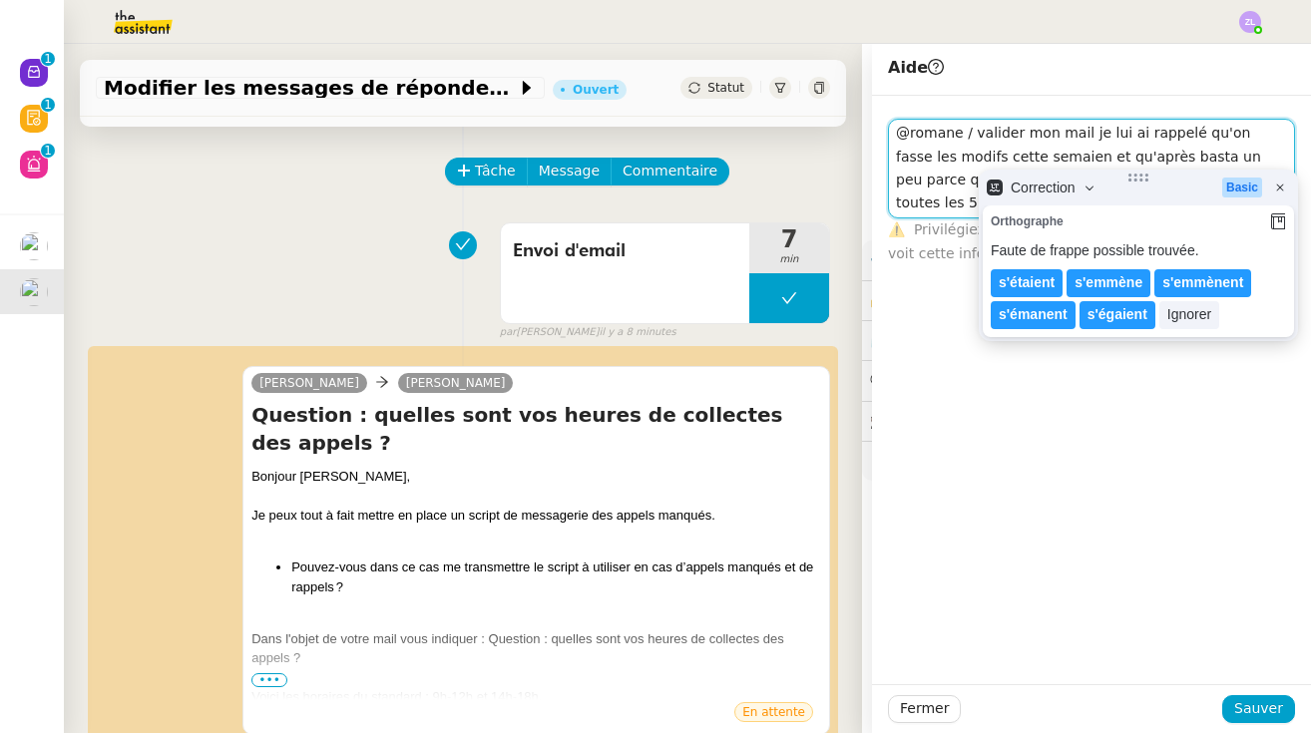
click at [1035, 159] on textarea "@romane / valider mon mail je lui ai rappelé qu'on fasse les modifs cette semai…" at bounding box center [1091, 169] width 407 height 100
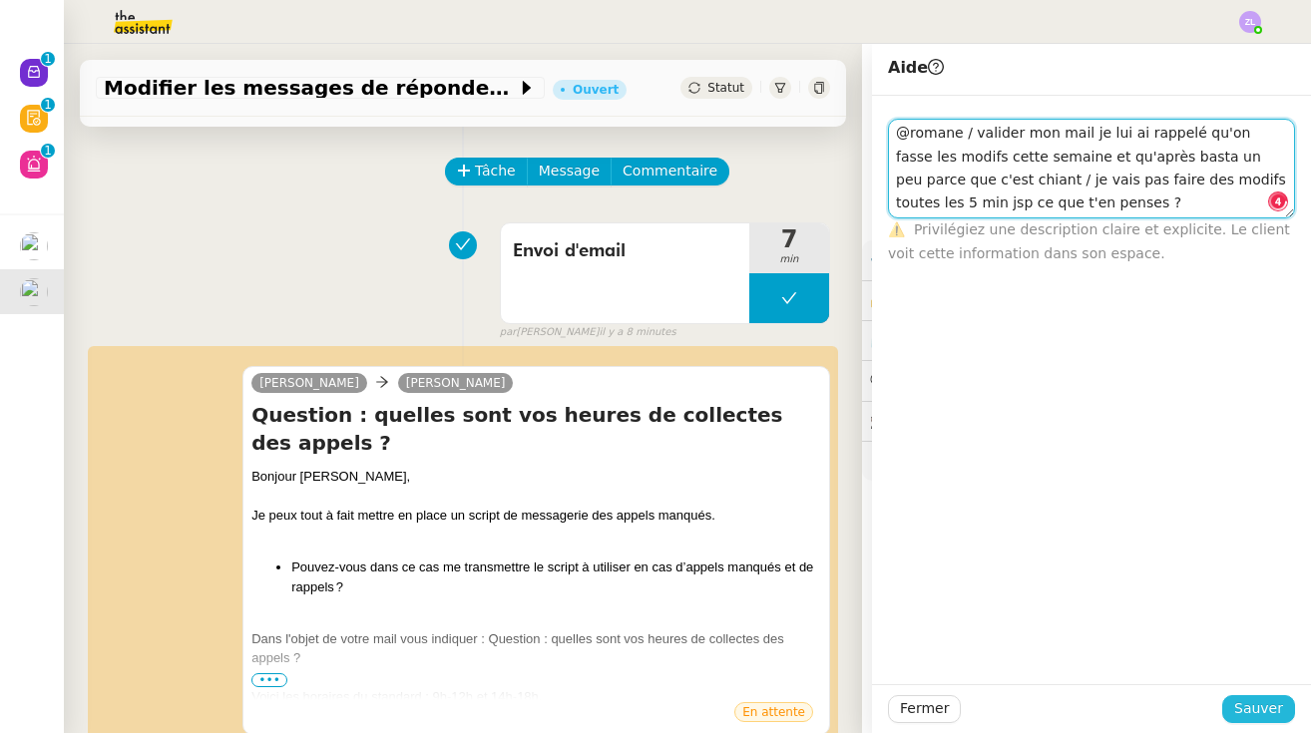
type textarea "@romane / valider mon mail je lui ai rappelé qu'on fasse les modifs cette semai…"
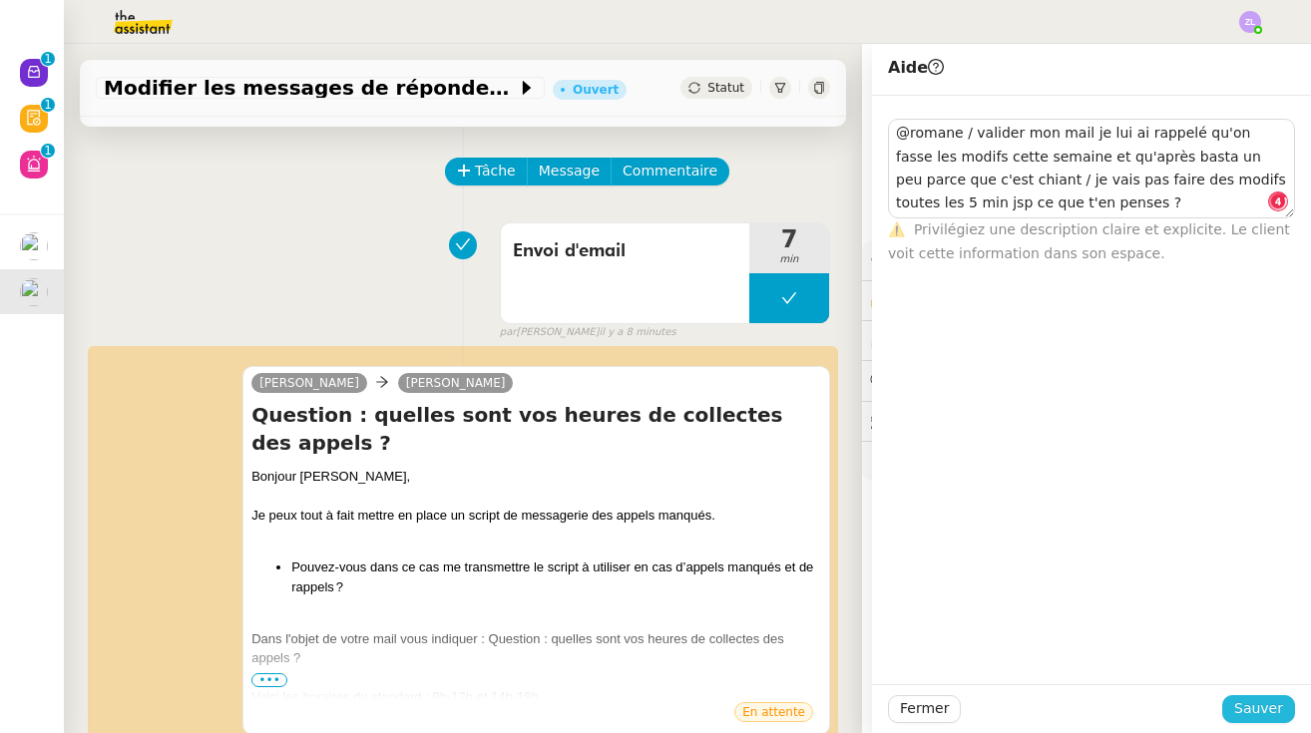
click at [1250, 703] on span "Sauver" at bounding box center [1258, 708] width 49 height 23
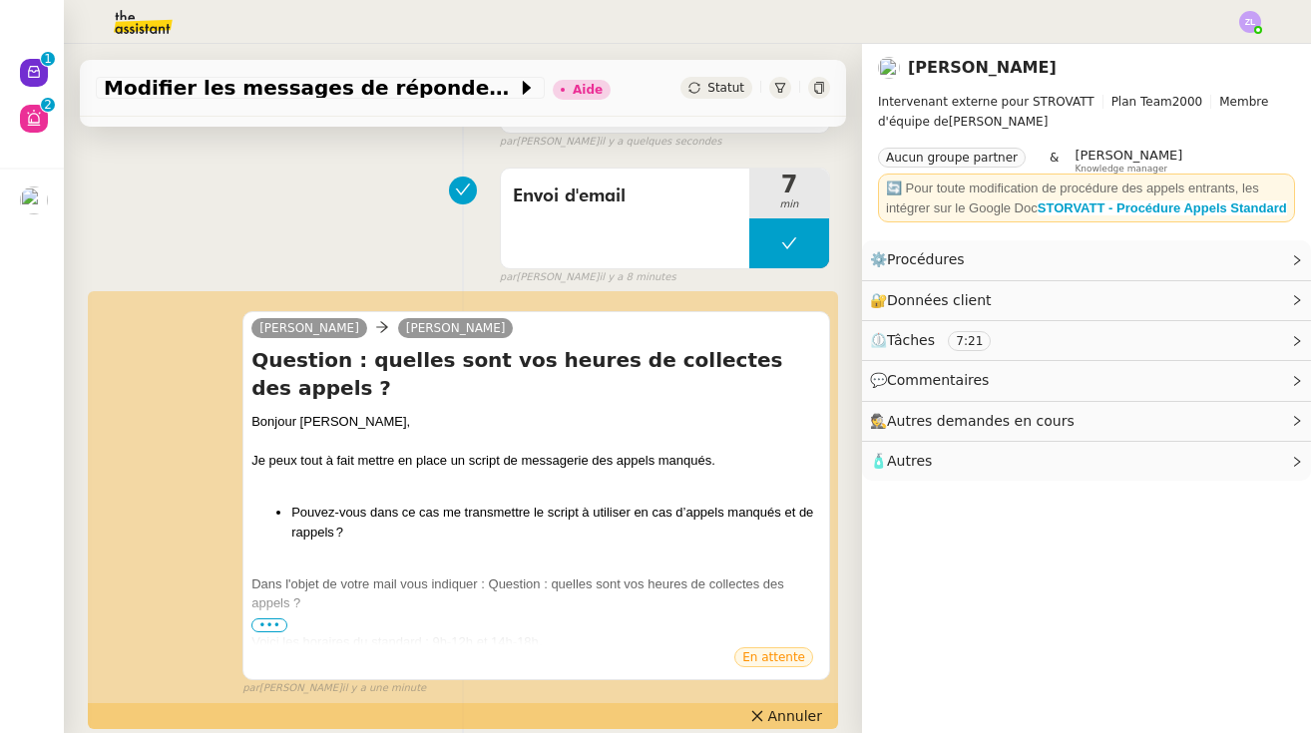
scroll to position [238, 0]
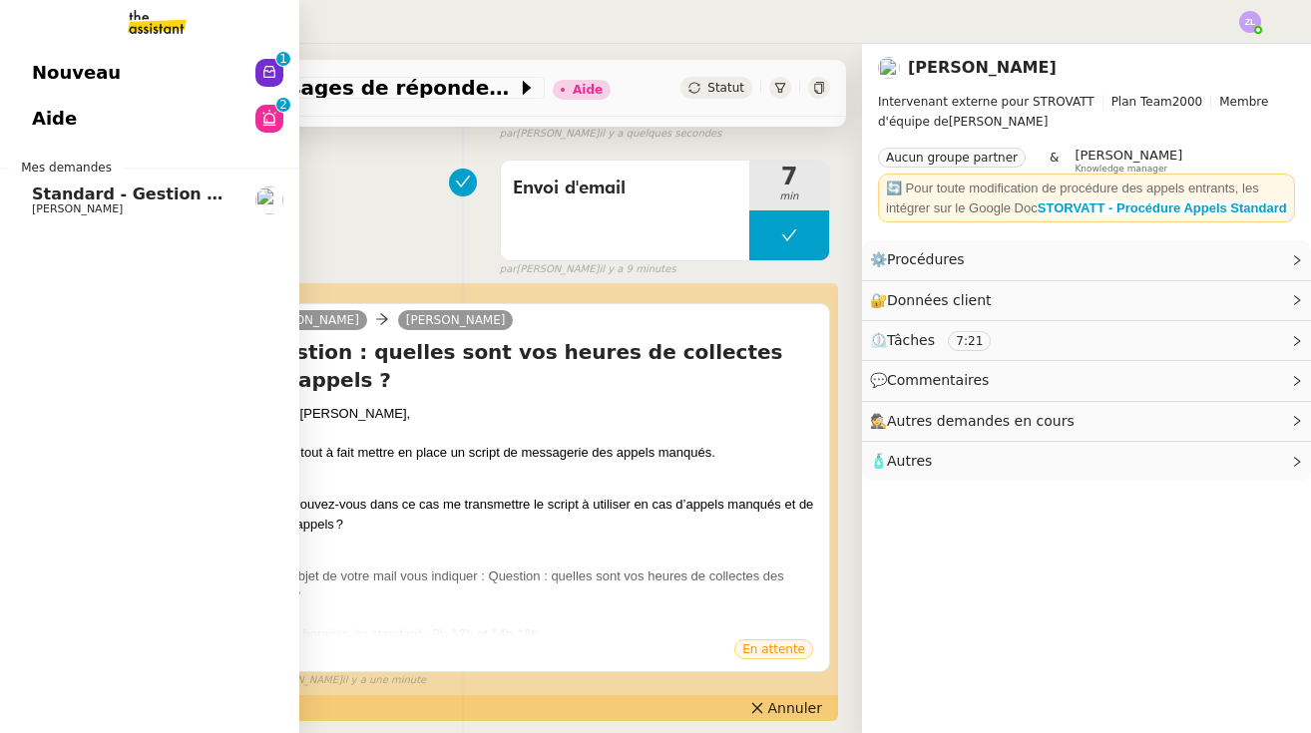
click at [83, 76] on span "Nouveau" at bounding box center [76, 73] width 89 height 30
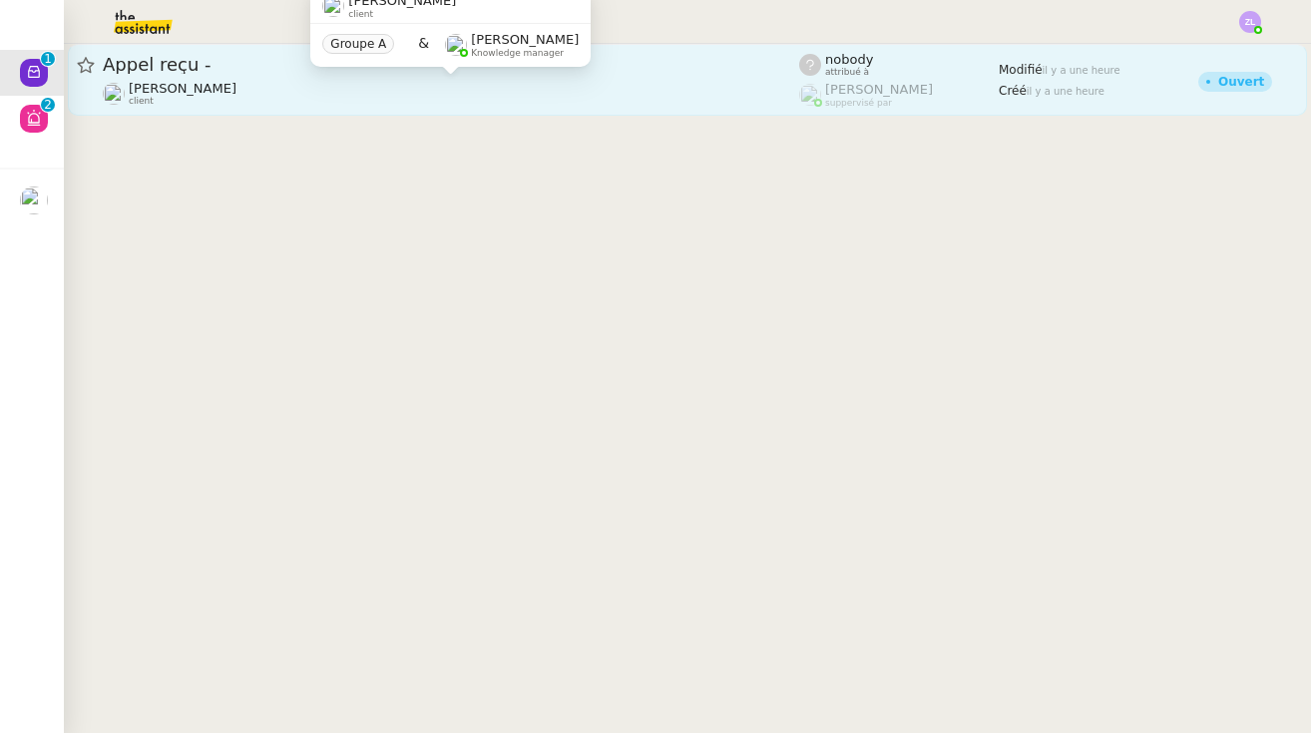
click at [485, 86] on div "[PERSON_NAME] client" at bounding box center [451, 94] width 696 height 26
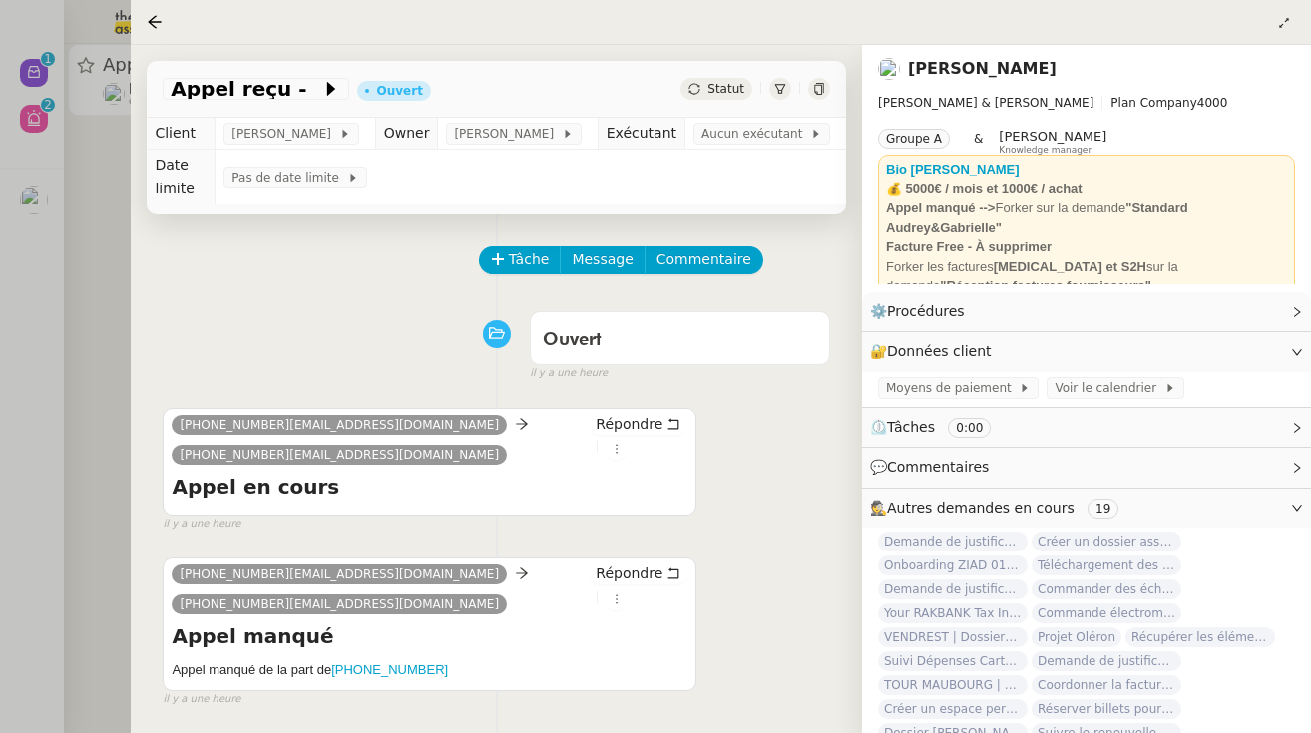
click at [36, 208] on div at bounding box center [655, 366] width 1311 height 733
